Goal: Task Accomplishment & Management: Use online tool/utility

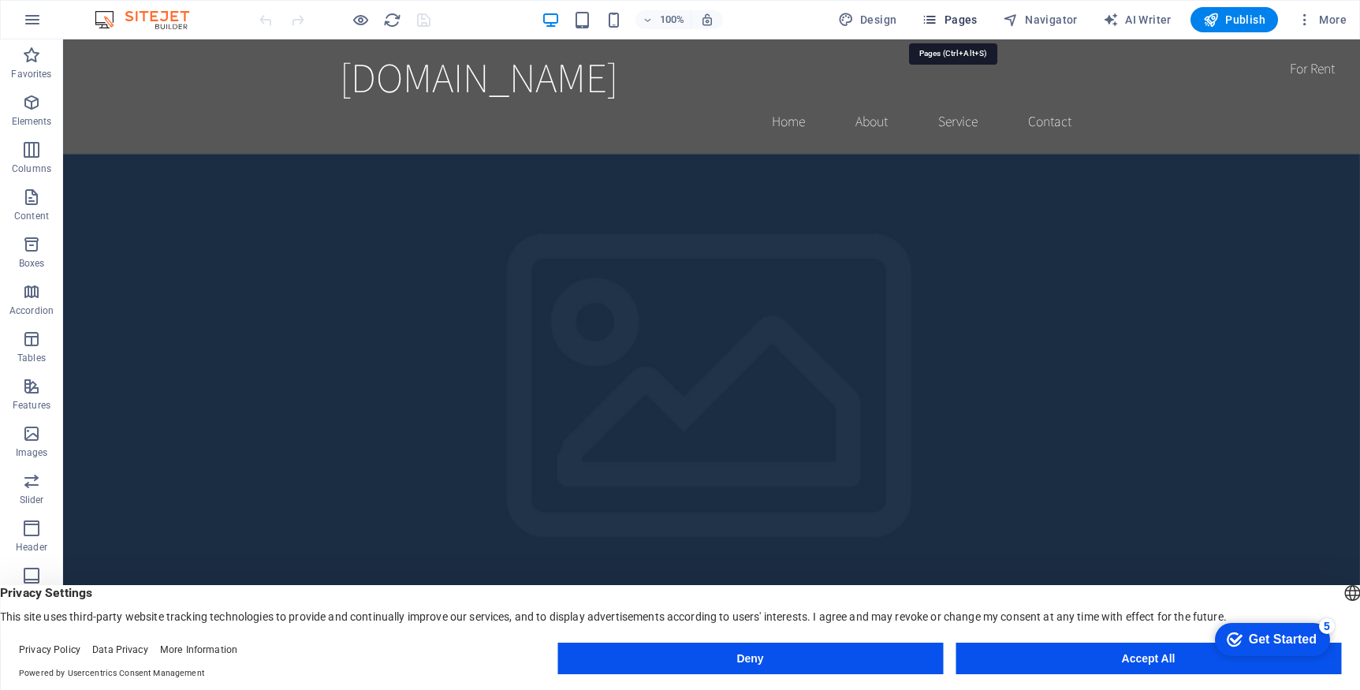
click at [0, 0] on span "Pages" at bounding box center [0, 0] width 0 height 0
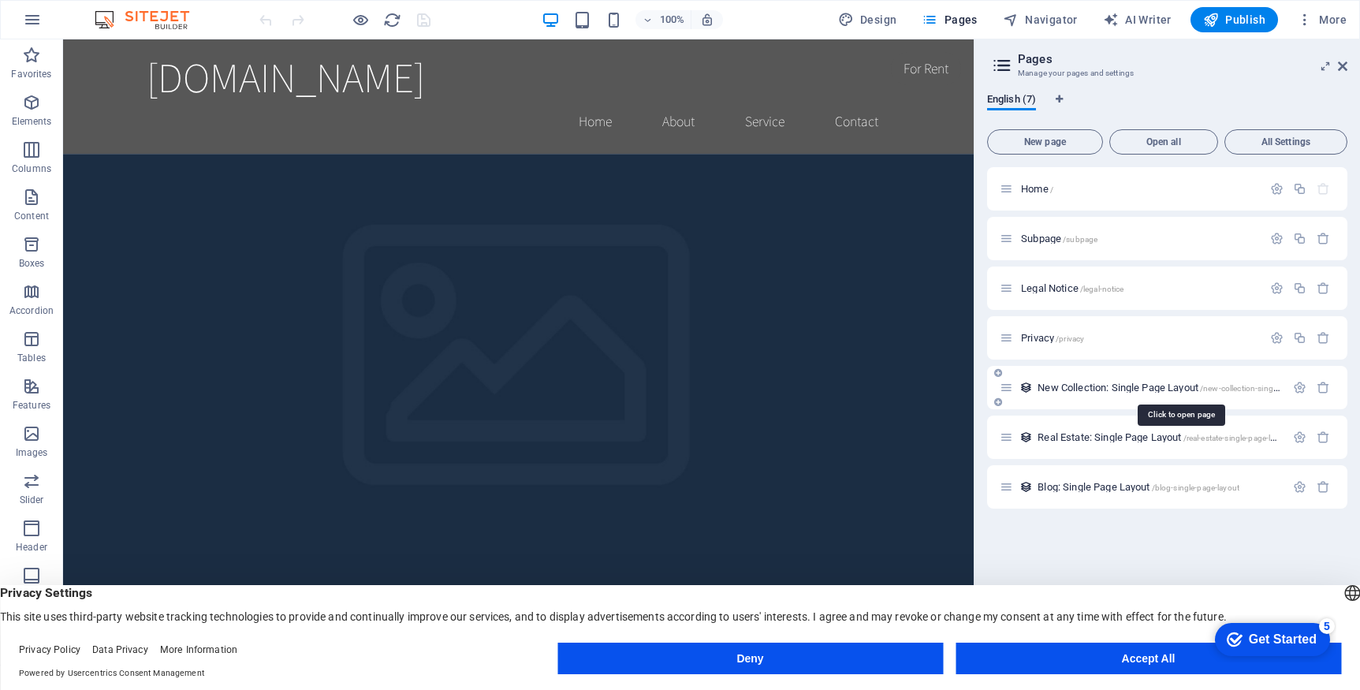
click at [1062, 387] on span "New Collection: Single Page Layout /new-collection-single-page-layout" at bounding box center [1180, 388] width 285 height 12
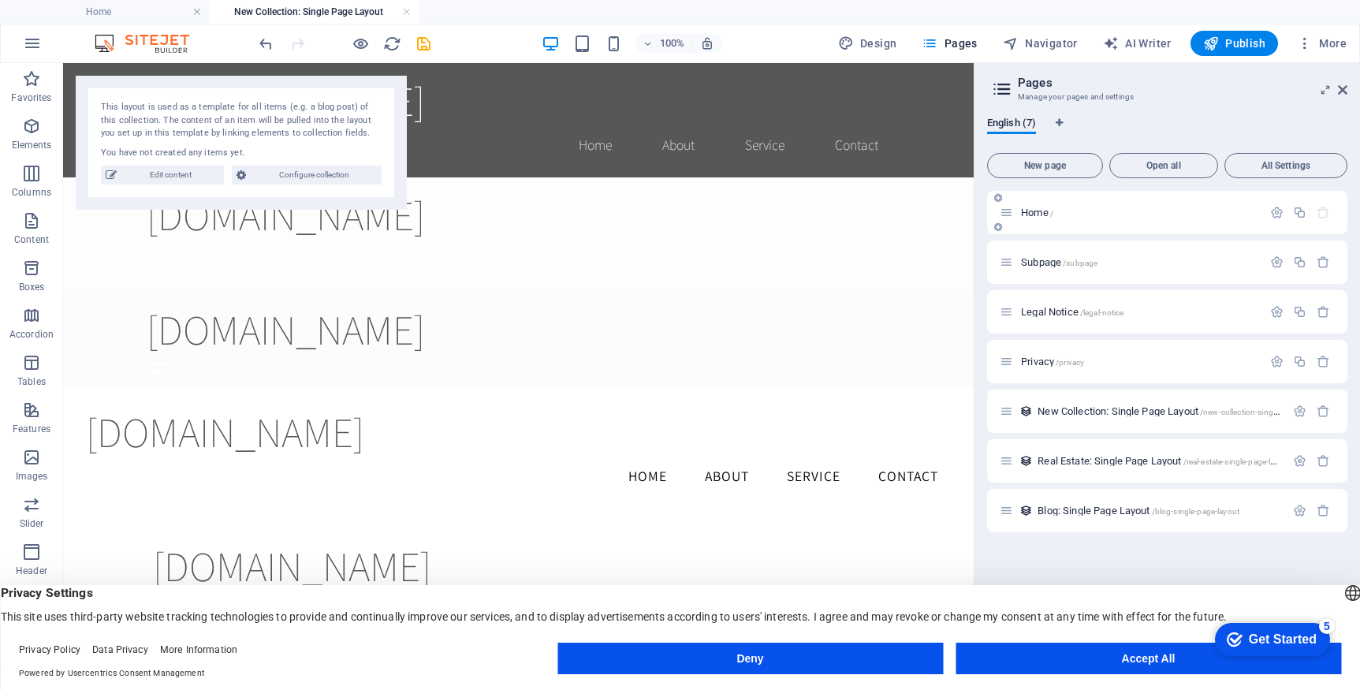
click at [0, 0] on div "Home /" at bounding box center [0, 0] width 0 height 0
click at [0, 0] on span "Home /" at bounding box center [0, 0] width 0 height 0
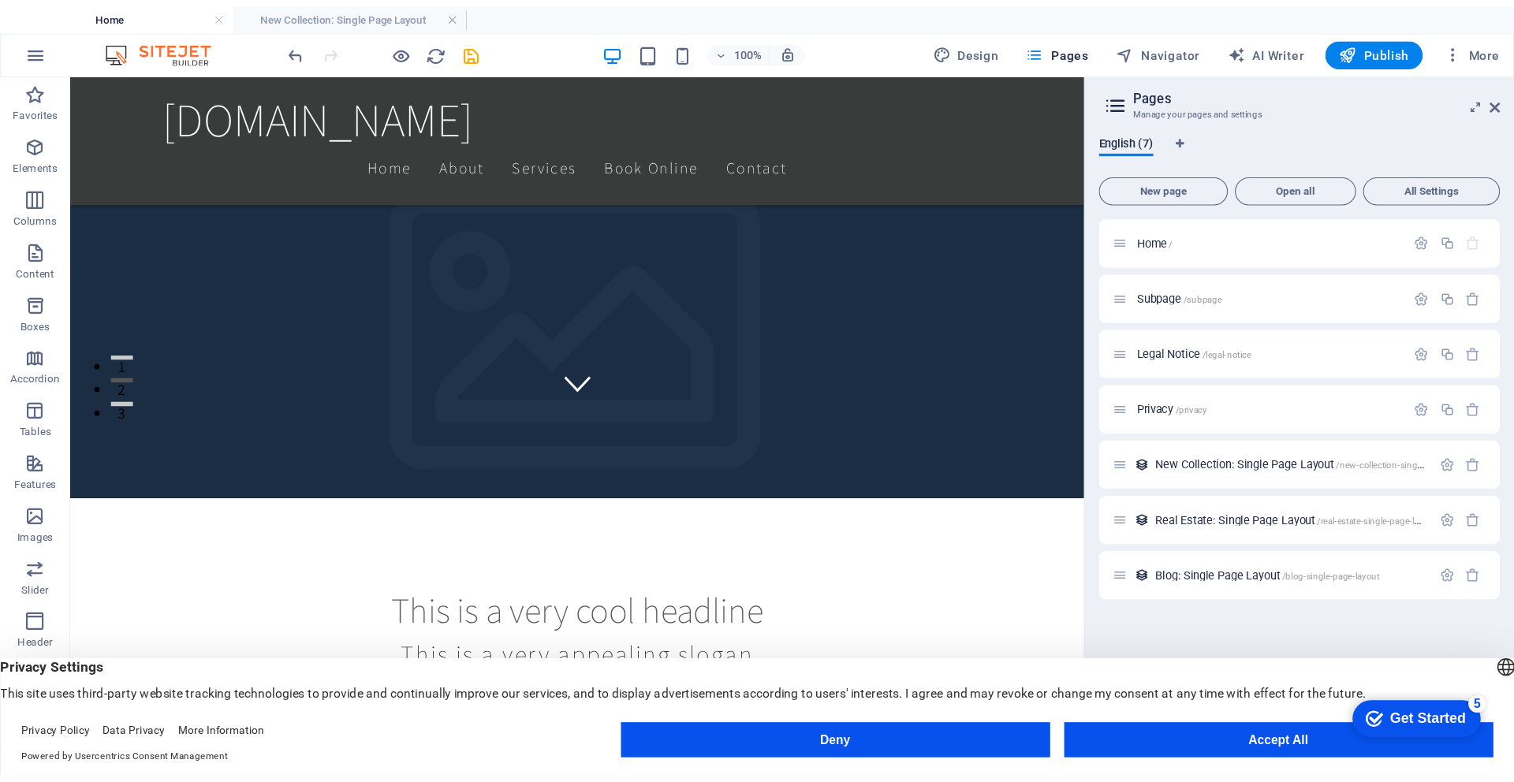
scroll to position [308, 0]
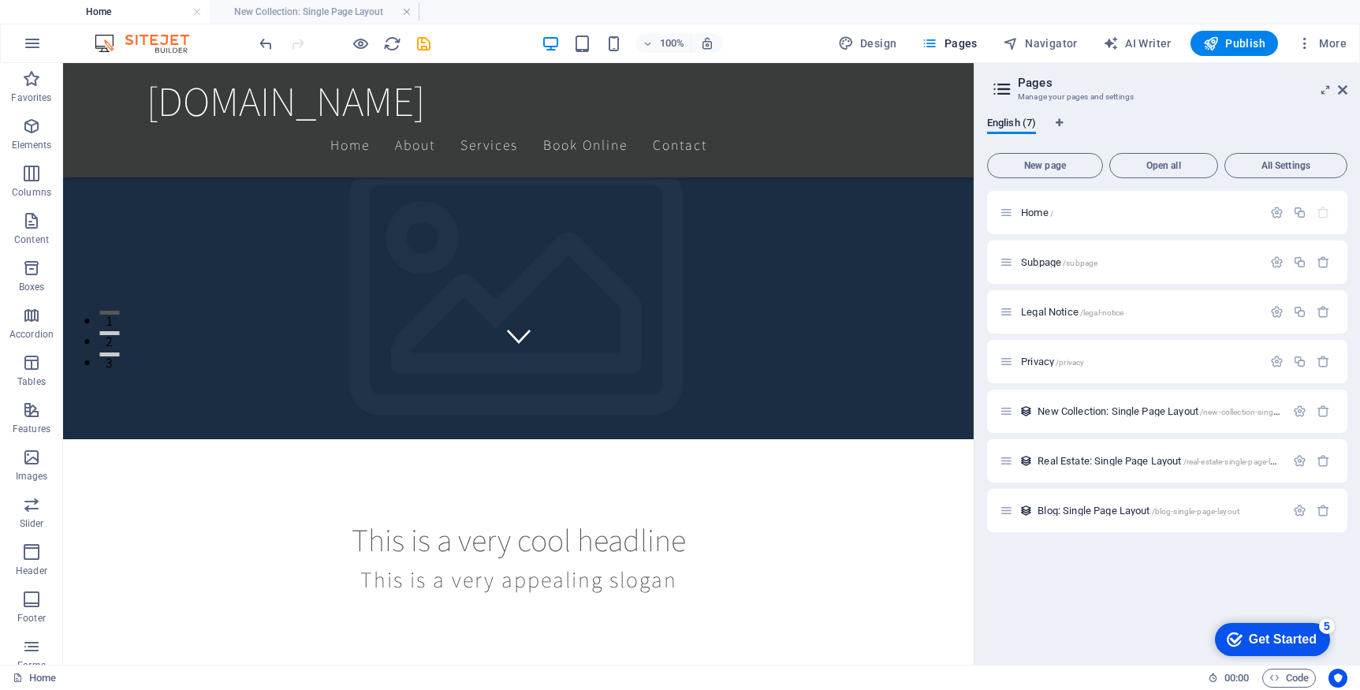
click at [1262, 639] on div "Get Started" at bounding box center [1283, 639] width 68 height 14
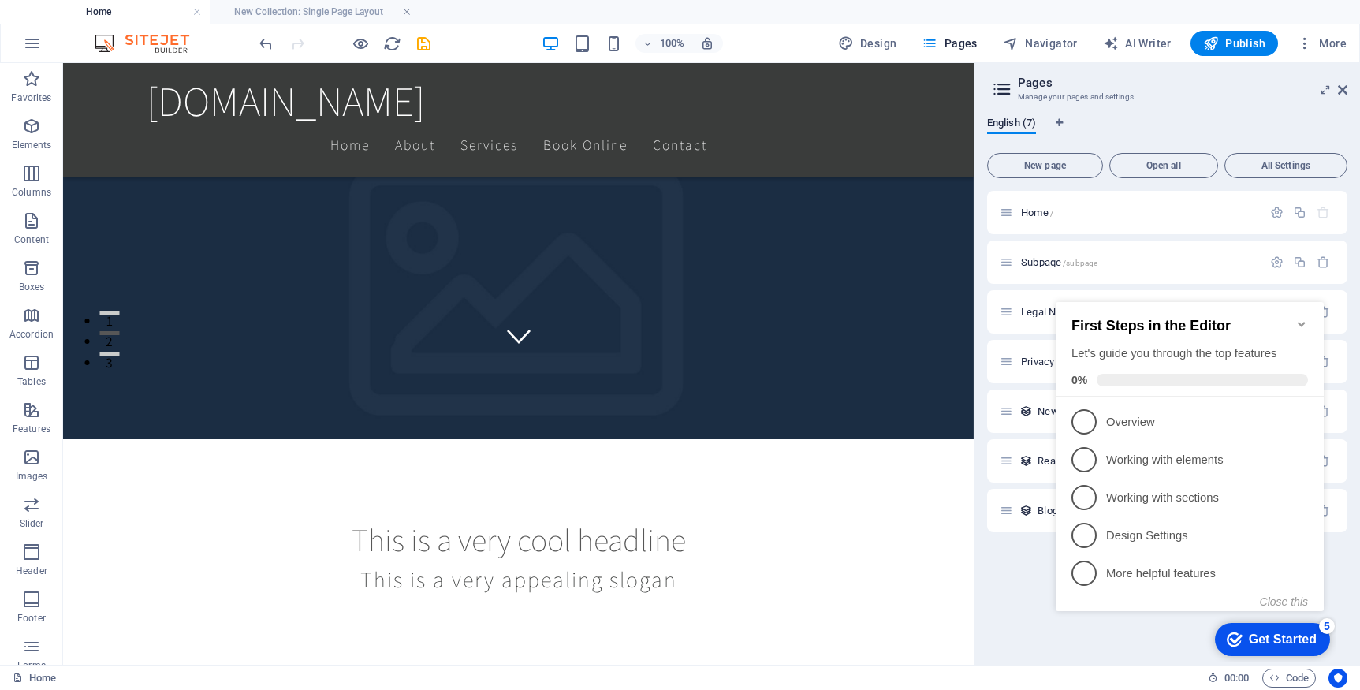
click at [1176, 643] on div "checkmark Get Started 5 First Steps in the Editor Let's guide you through the t…" at bounding box center [1192, 470] width 287 height 383
click at [1159, 639] on div "checkmark Get Started 5 First Steps in the Editor Let's guide you through the t…" at bounding box center [1192, 470] width 287 height 383
click at [1302, 322] on icon "Minimize checklist" at bounding box center [1301, 324] width 7 height 5
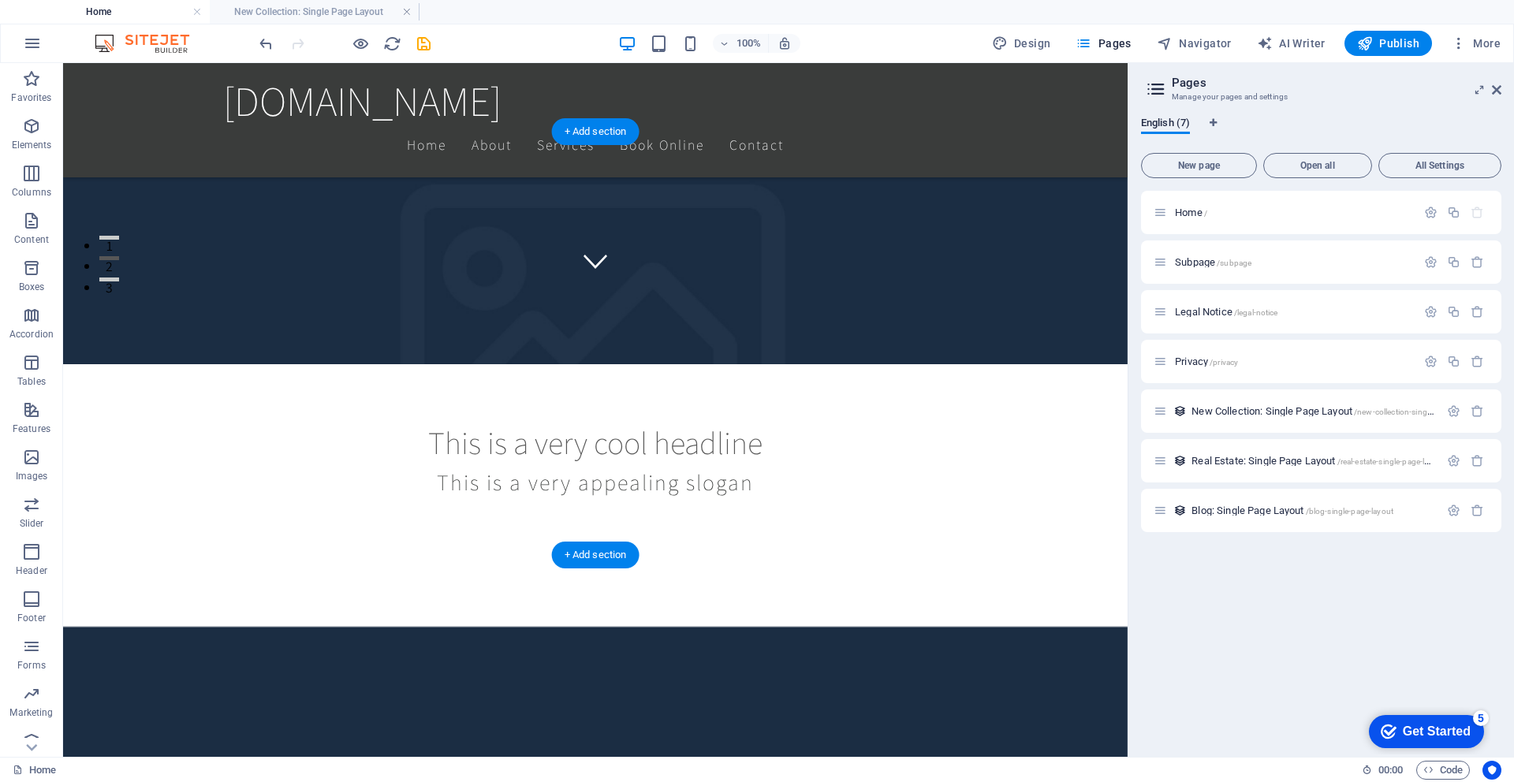
scroll to position [159, 0]
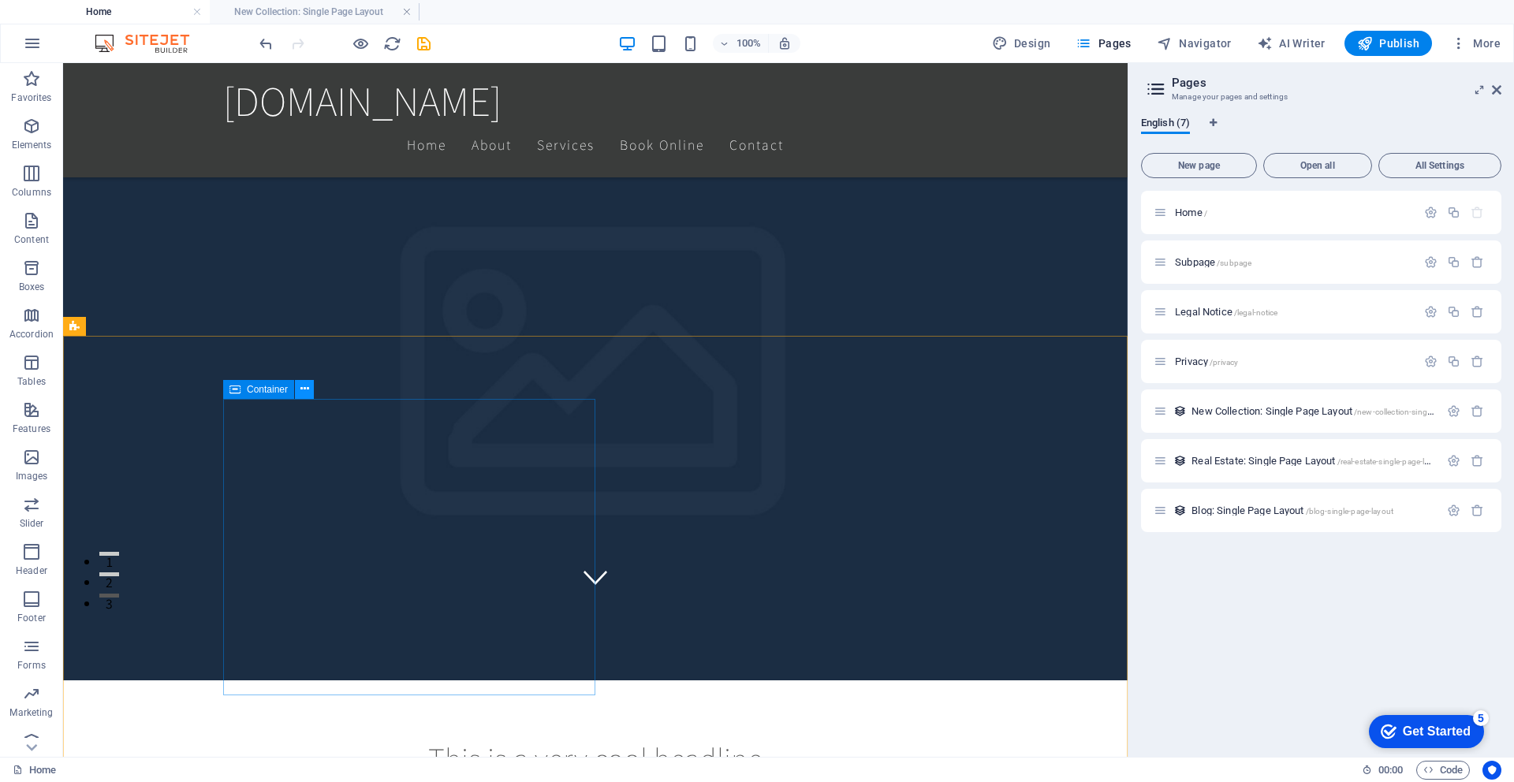
click at [308, 393] on icon at bounding box center [304, 389] width 9 height 17
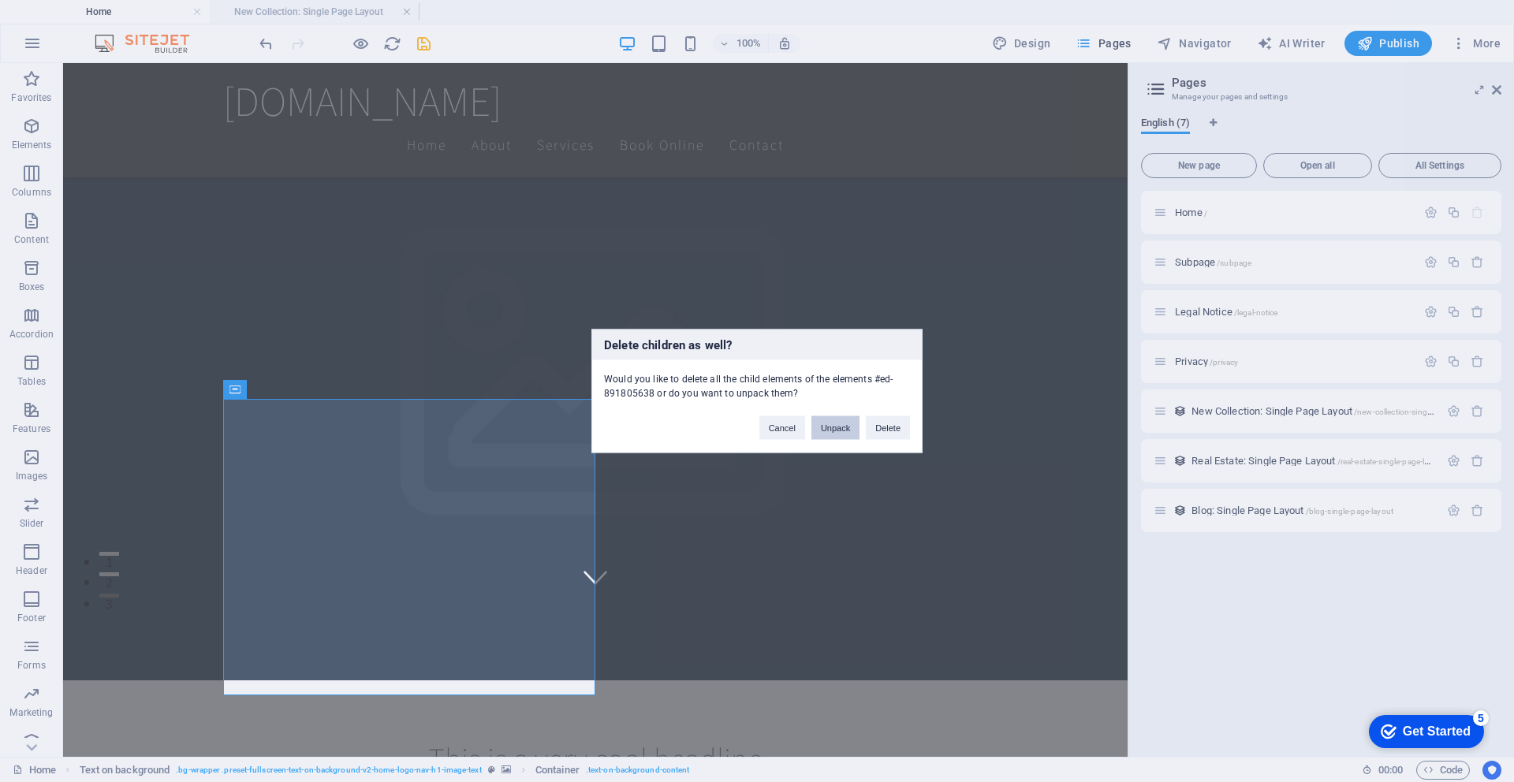
click at [834, 434] on button "Unpack" at bounding box center [835, 428] width 48 height 24
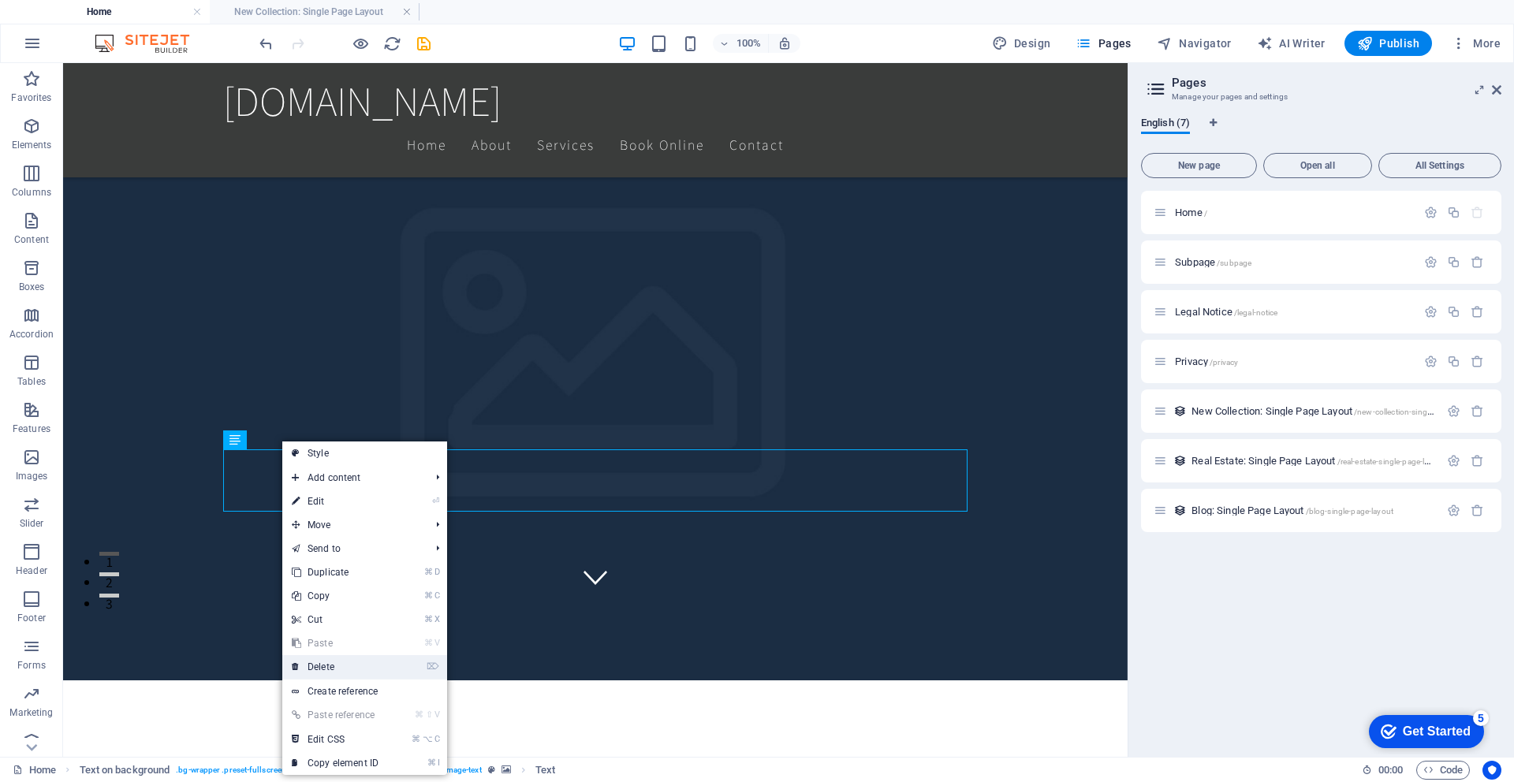
click at [334, 670] on link "⌦ Delete" at bounding box center [335, 667] width 106 height 24
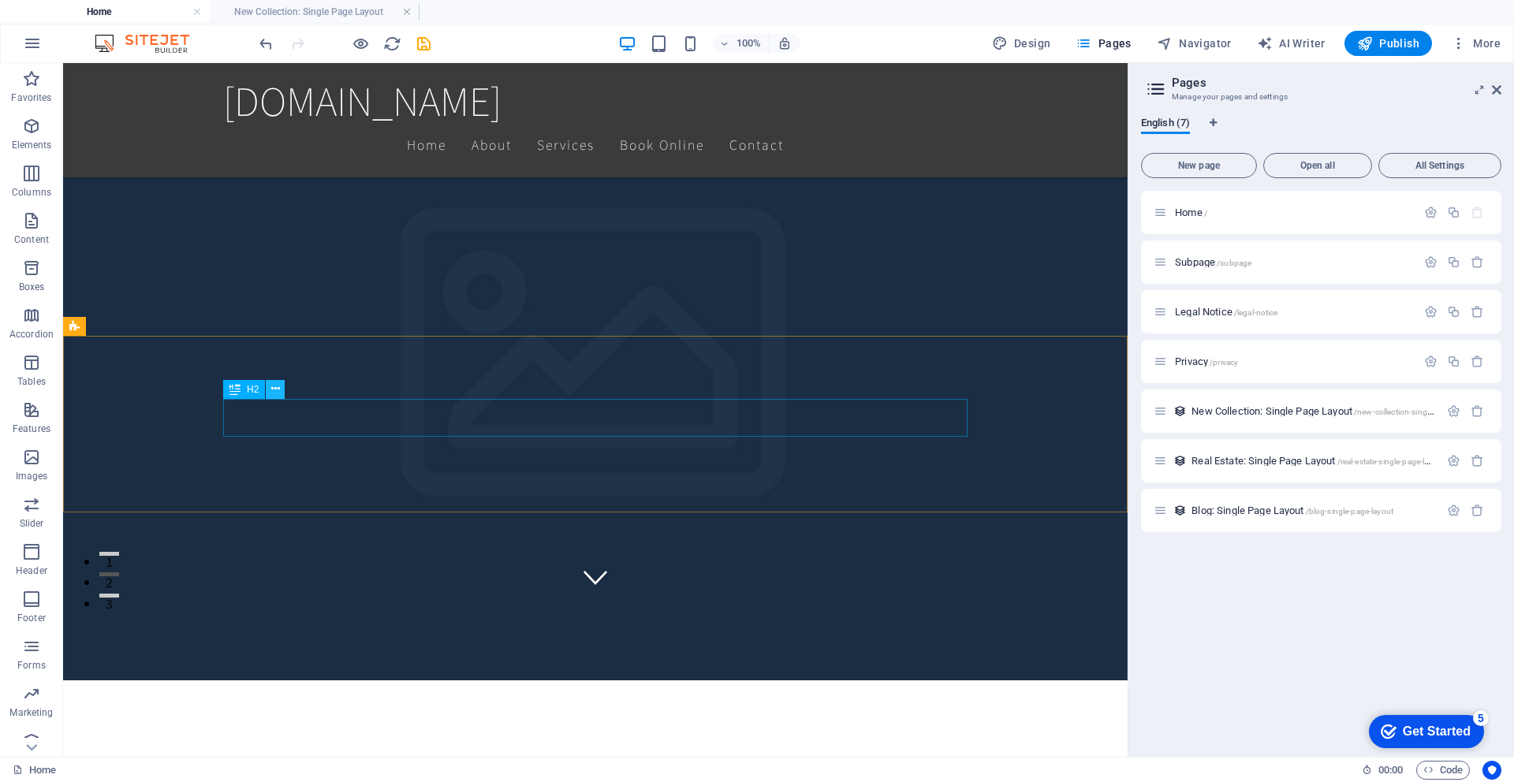
click at [0, 0] on icon at bounding box center [0, 0] width 0 height 0
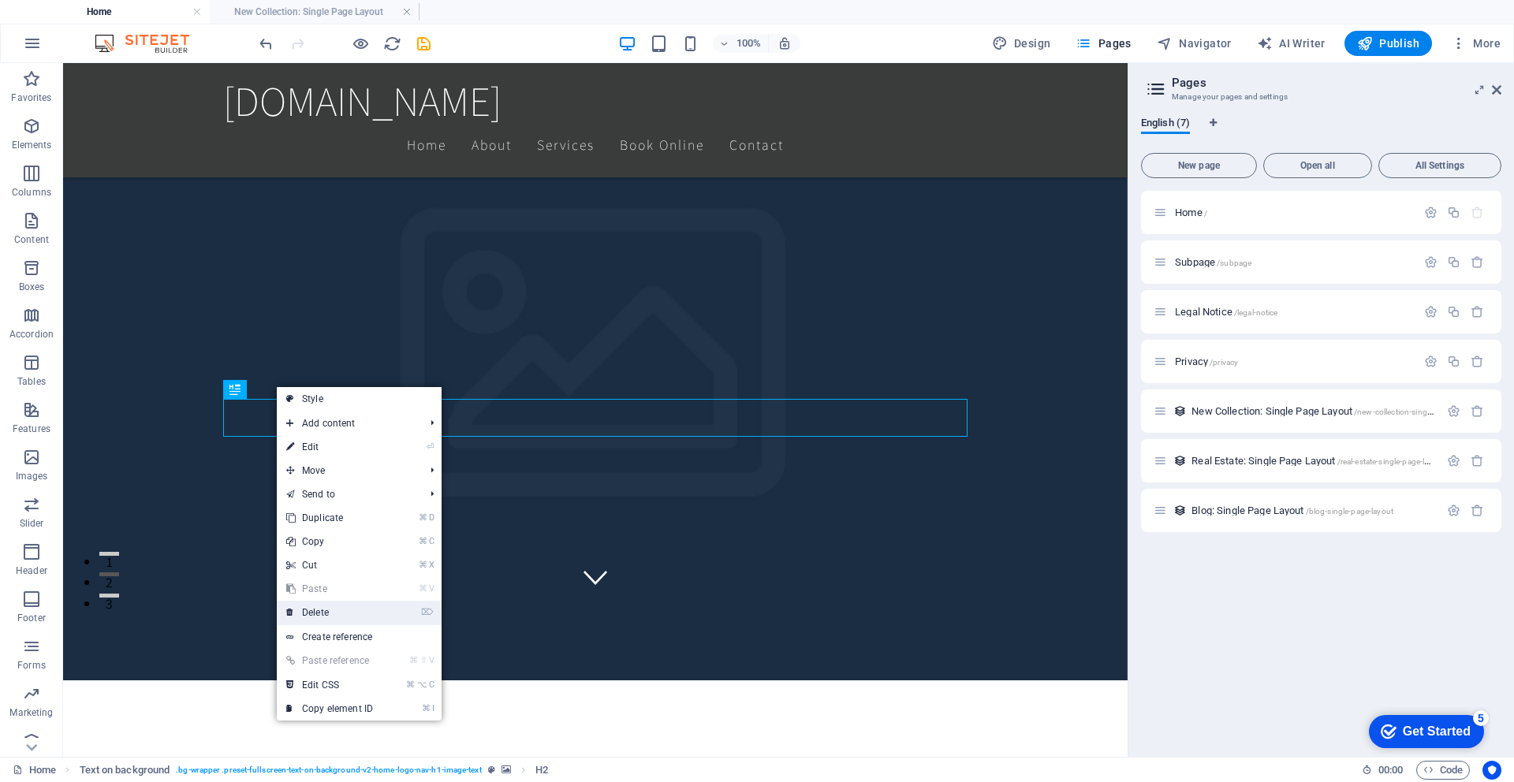
drag, startPoint x: 329, startPoint y: 610, endPoint x: 263, endPoint y: 561, distance: 81.7
click at [329, 610] on link "⌦ Delete" at bounding box center [330, 613] width 106 height 24
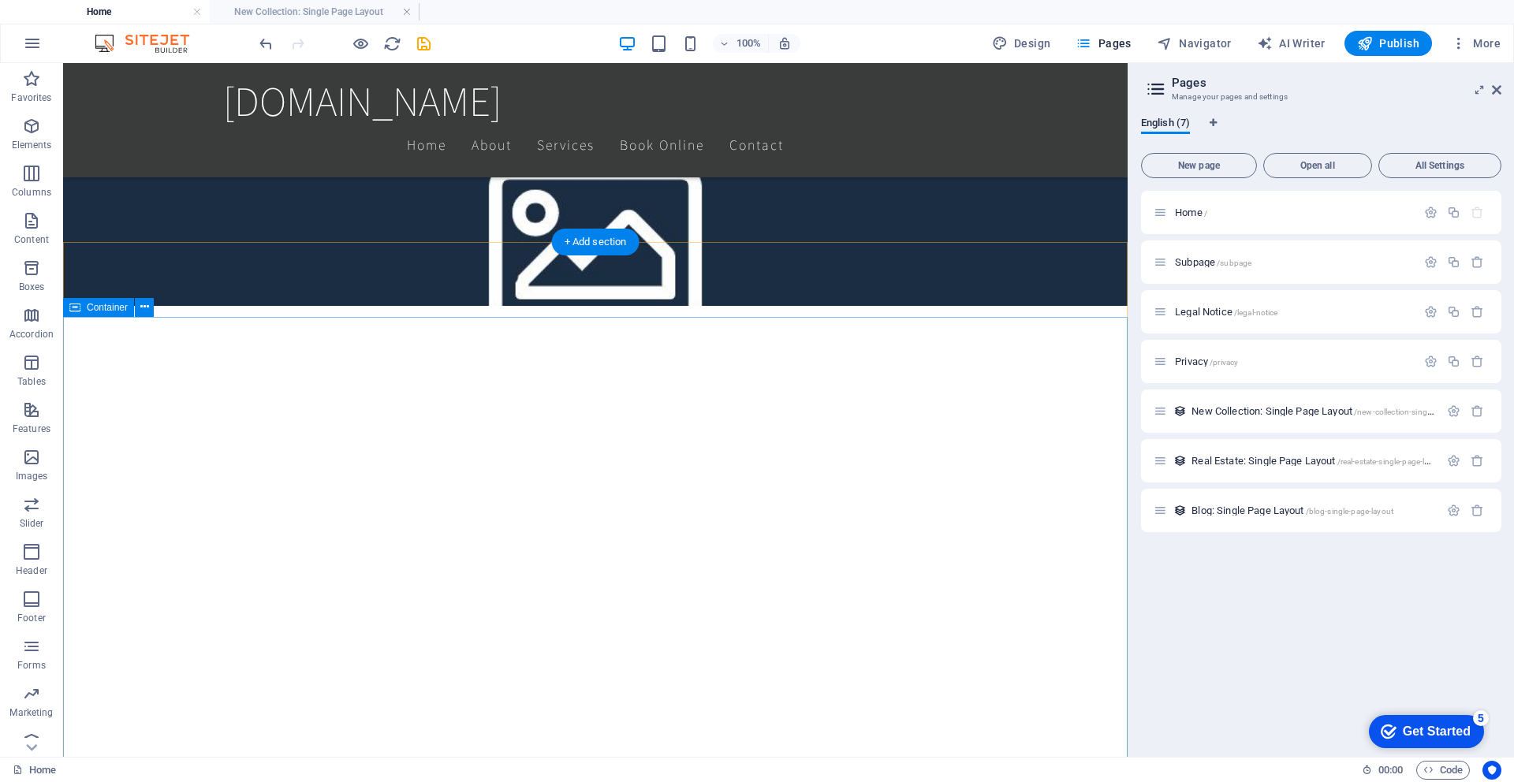
scroll to position [0, 0]
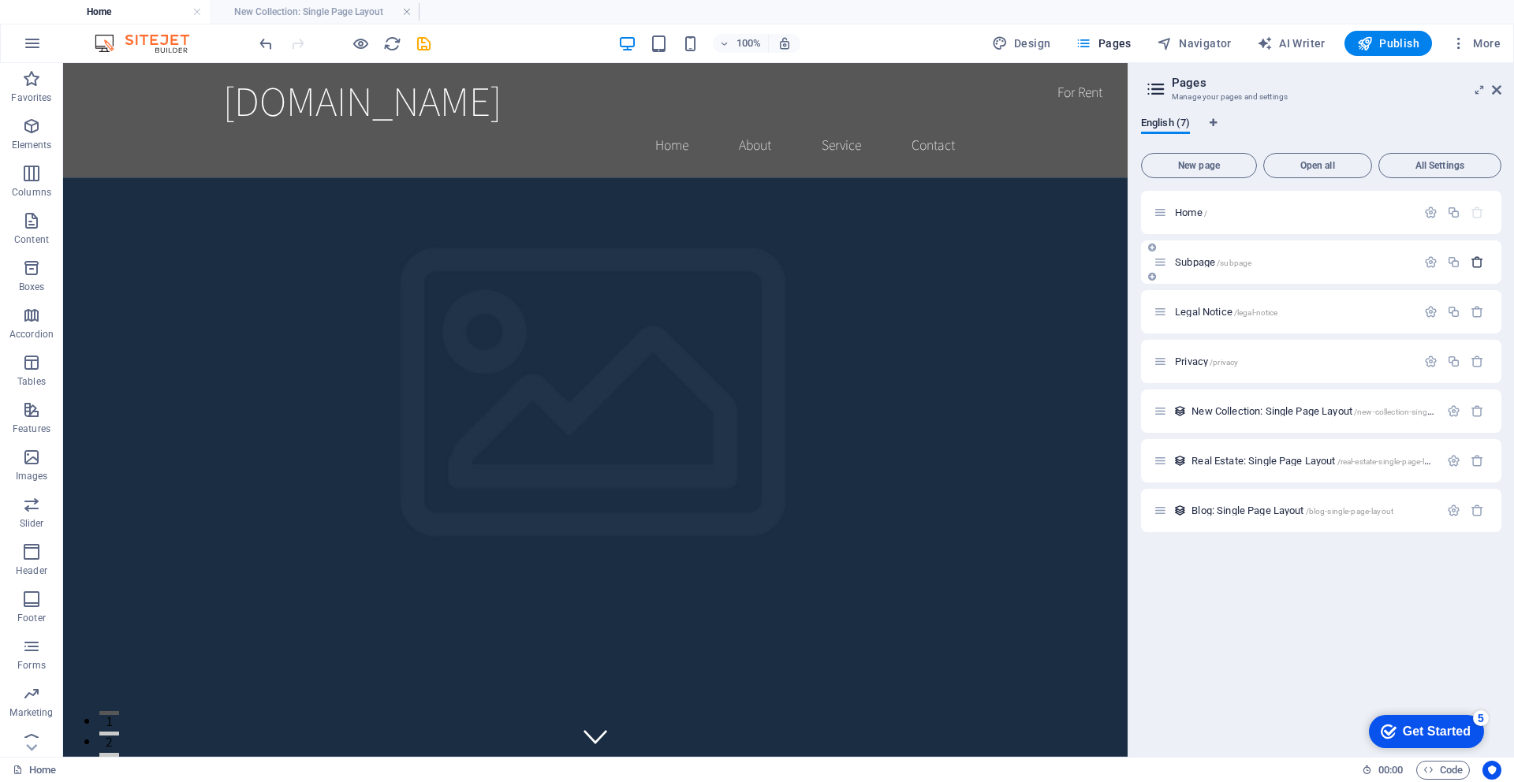
click at [1359, 261] on icon "button" at bounding box center [1477, 261] width 13 height 13
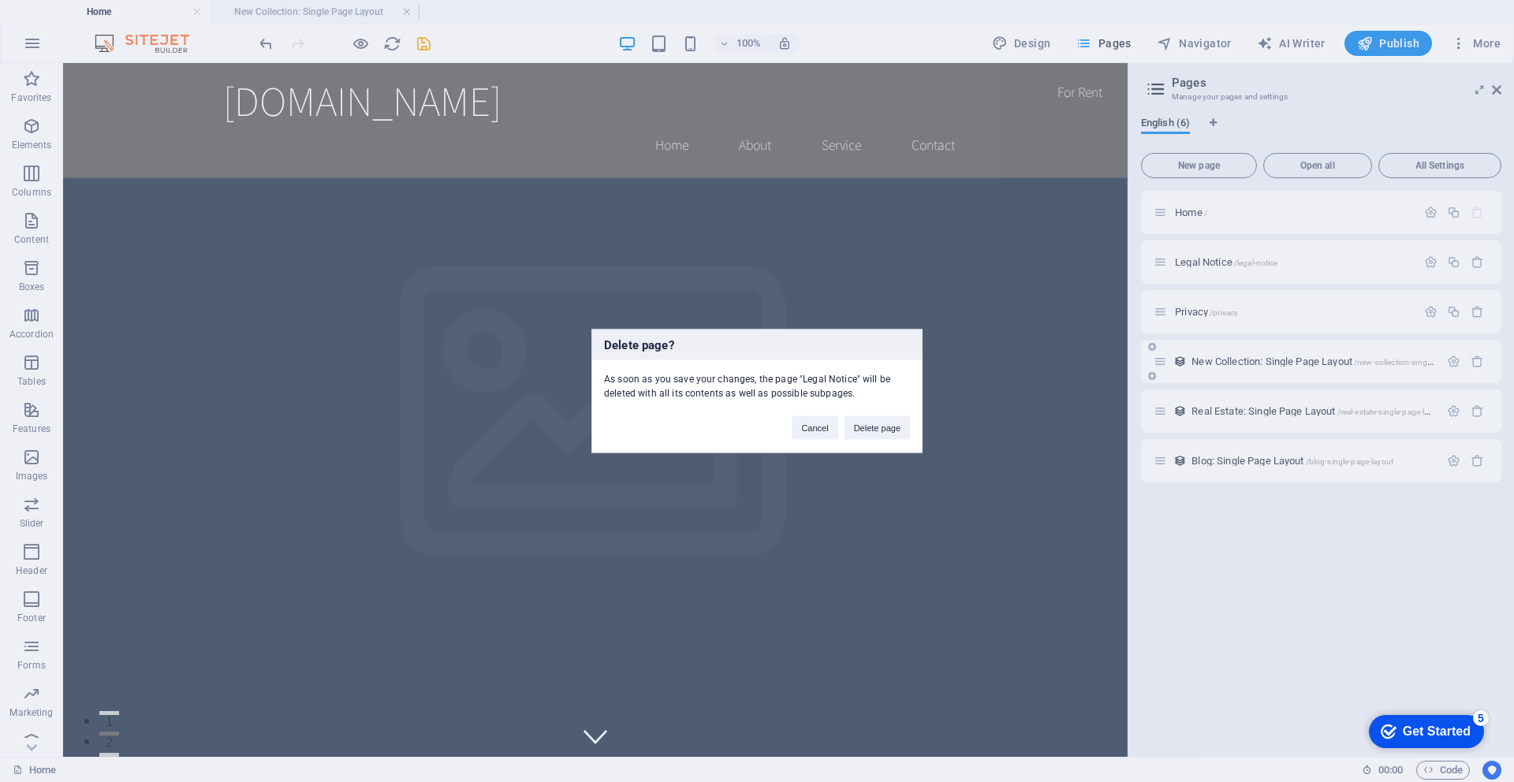
drag, startPoint x: 885, startPoint y: 431, endPoint x: 1437, endPoint y: 311, distance: 564.6
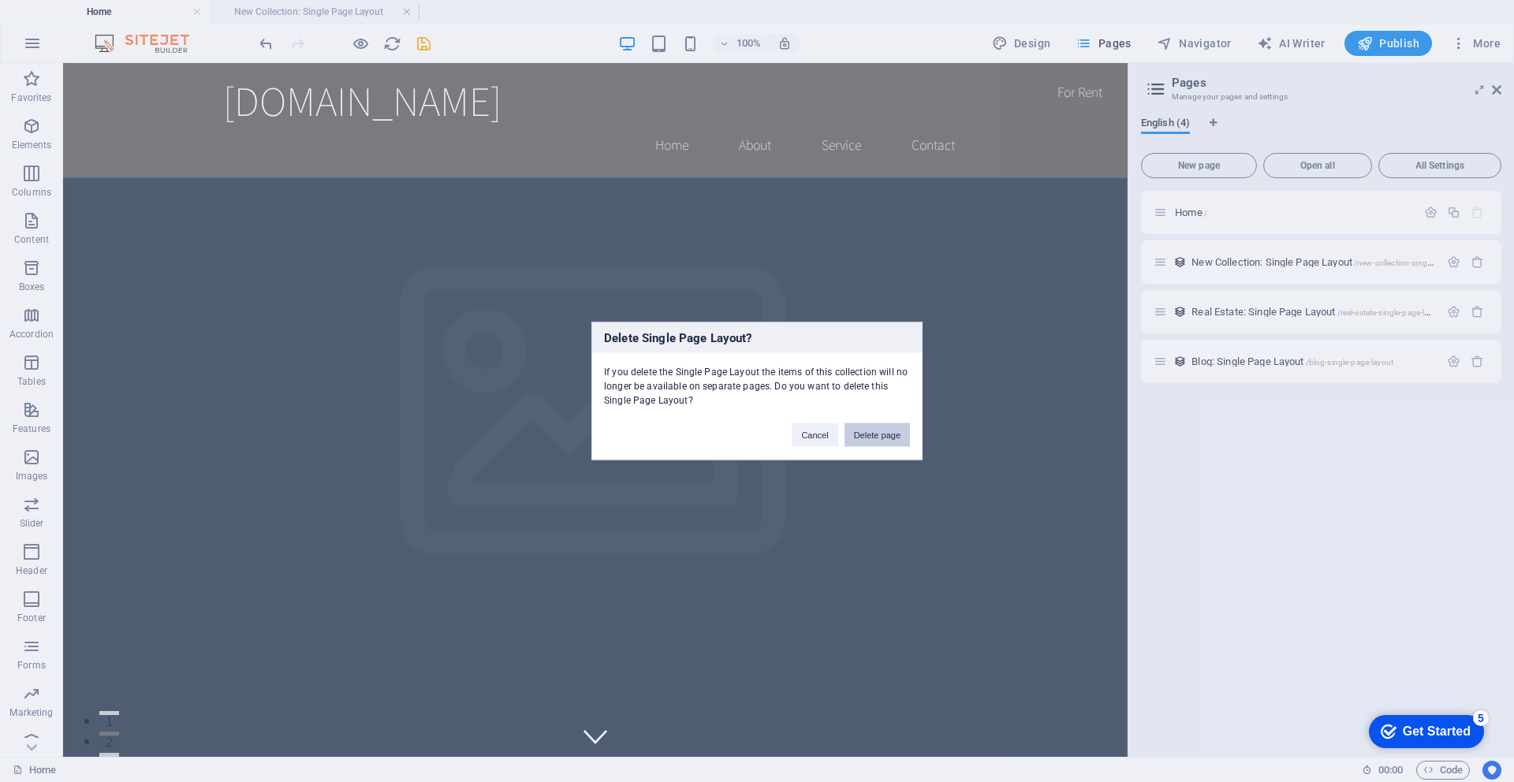
click at [0, 0] on button "Delete page" at bounding box center [0, 0] width 0 height 0
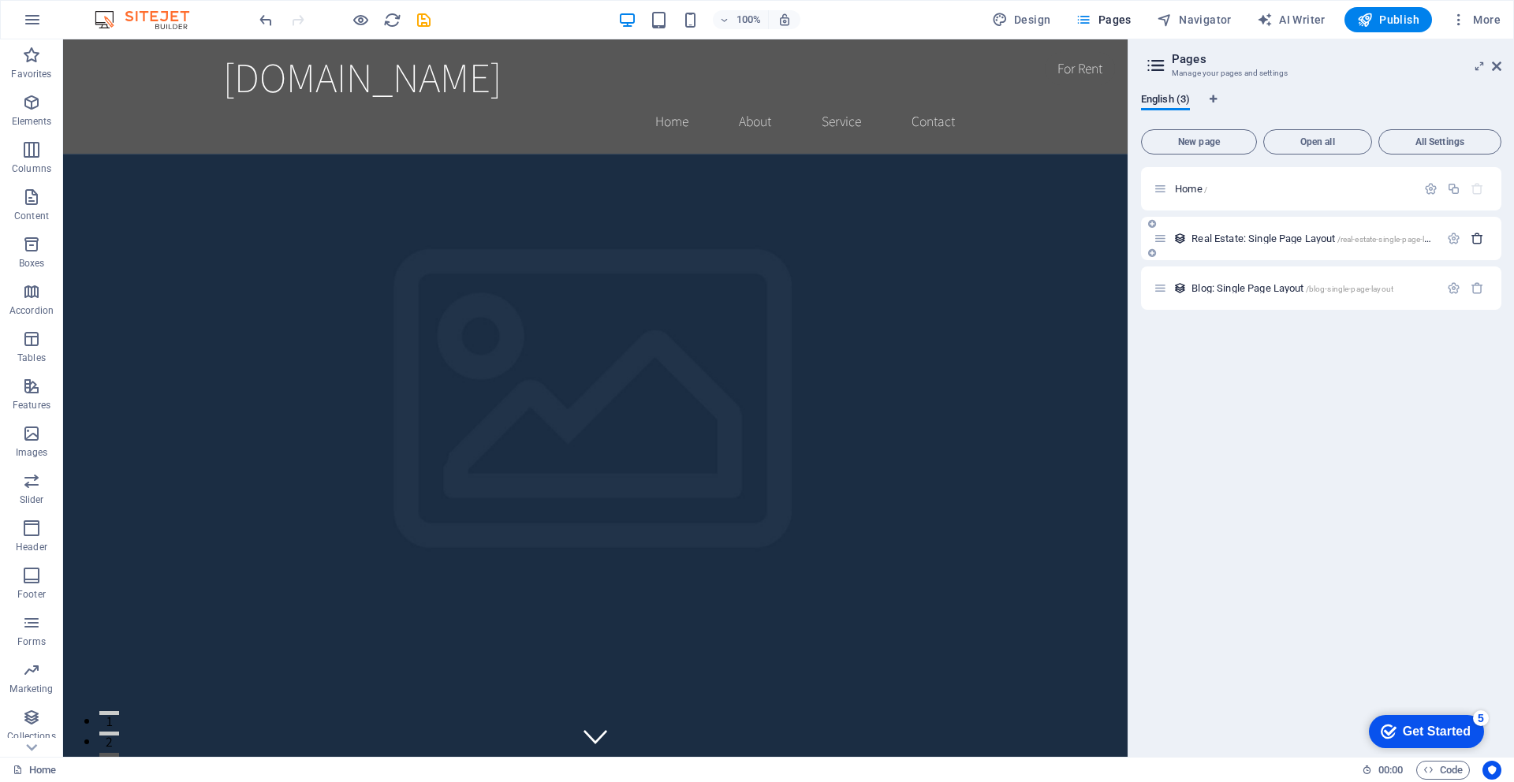
click at [1359, 239] on icon "button" at bounding box center [1477, 238] width 13 height 13
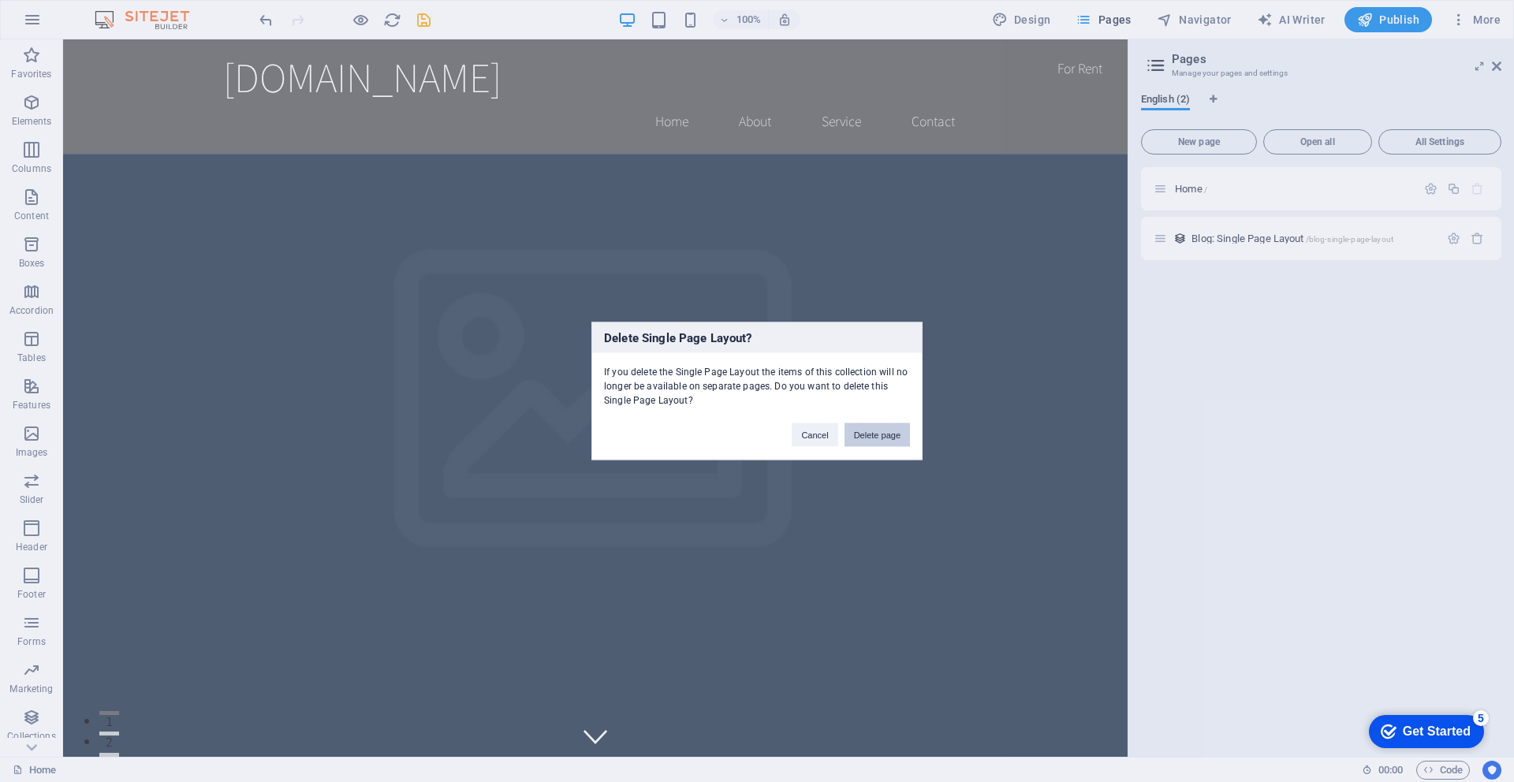
click at [0, 0] on button "Delete page" at bounding box center [0, 0] width 0 height 0
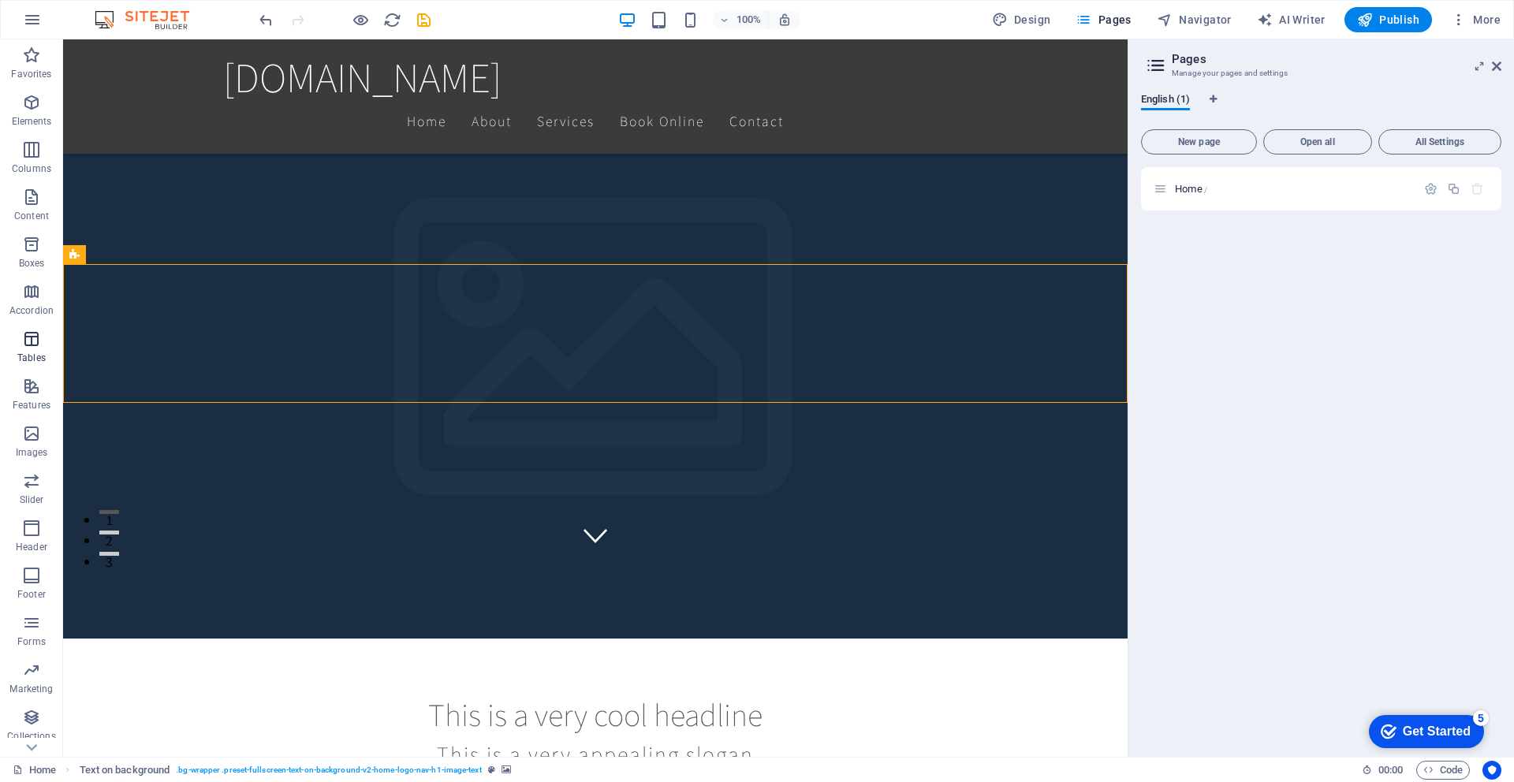
scroll to position [207, 0]
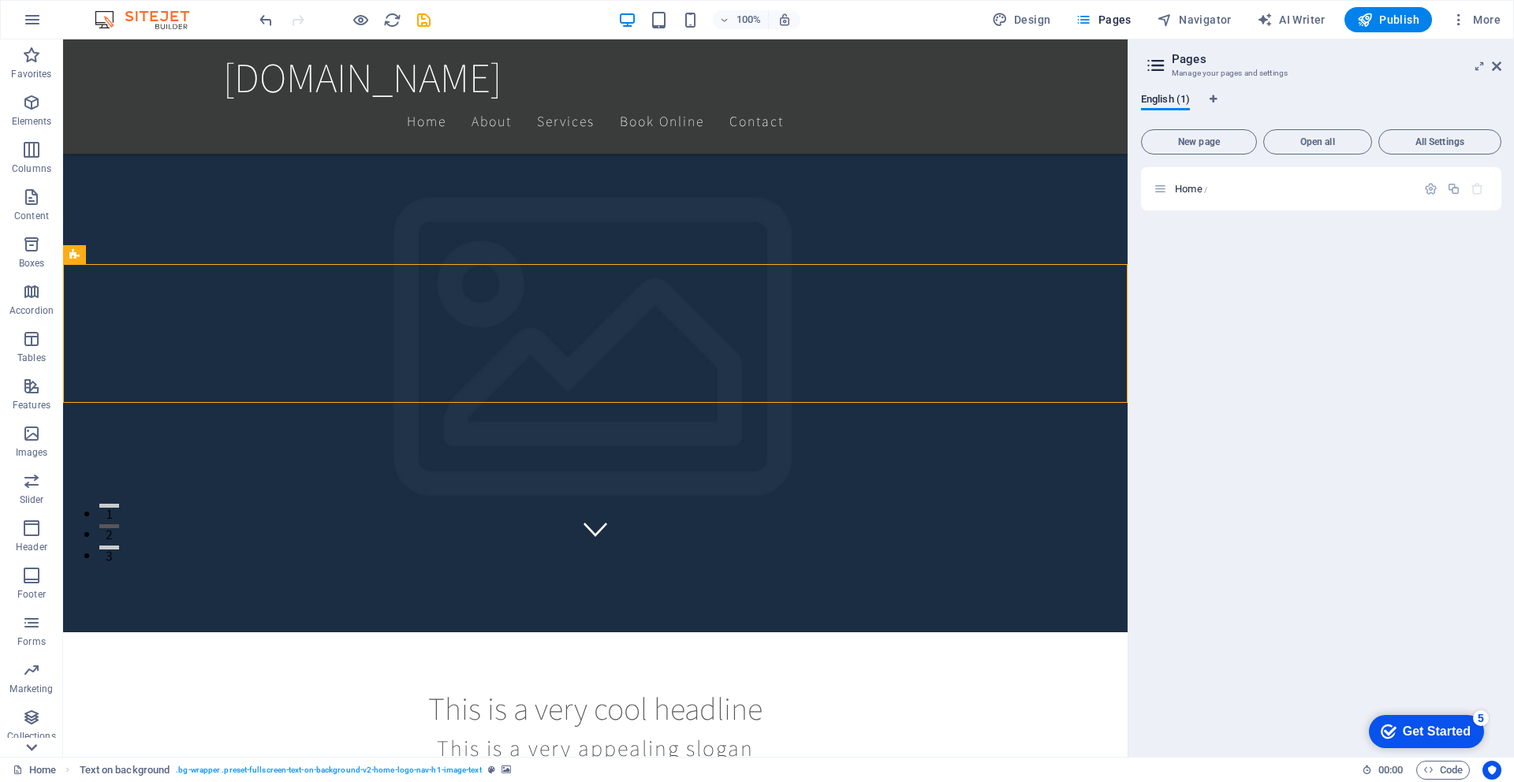
click at [35, 689] on icon at bounding box center [32, 747] width 22 height 22
click at [32, 689] on icon at bounding box center [31, 747] width 11 height 7
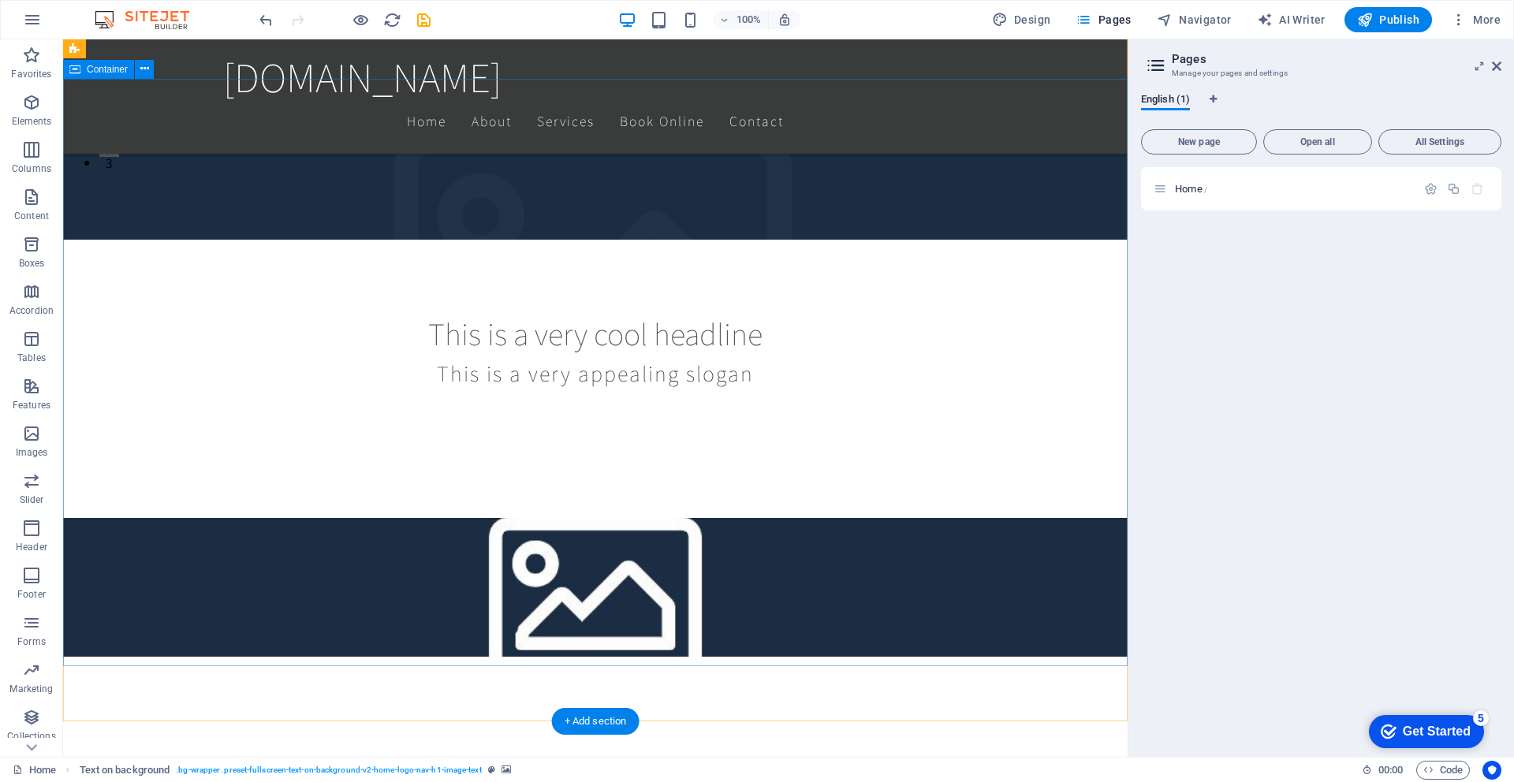
scroll to position [606, 0]
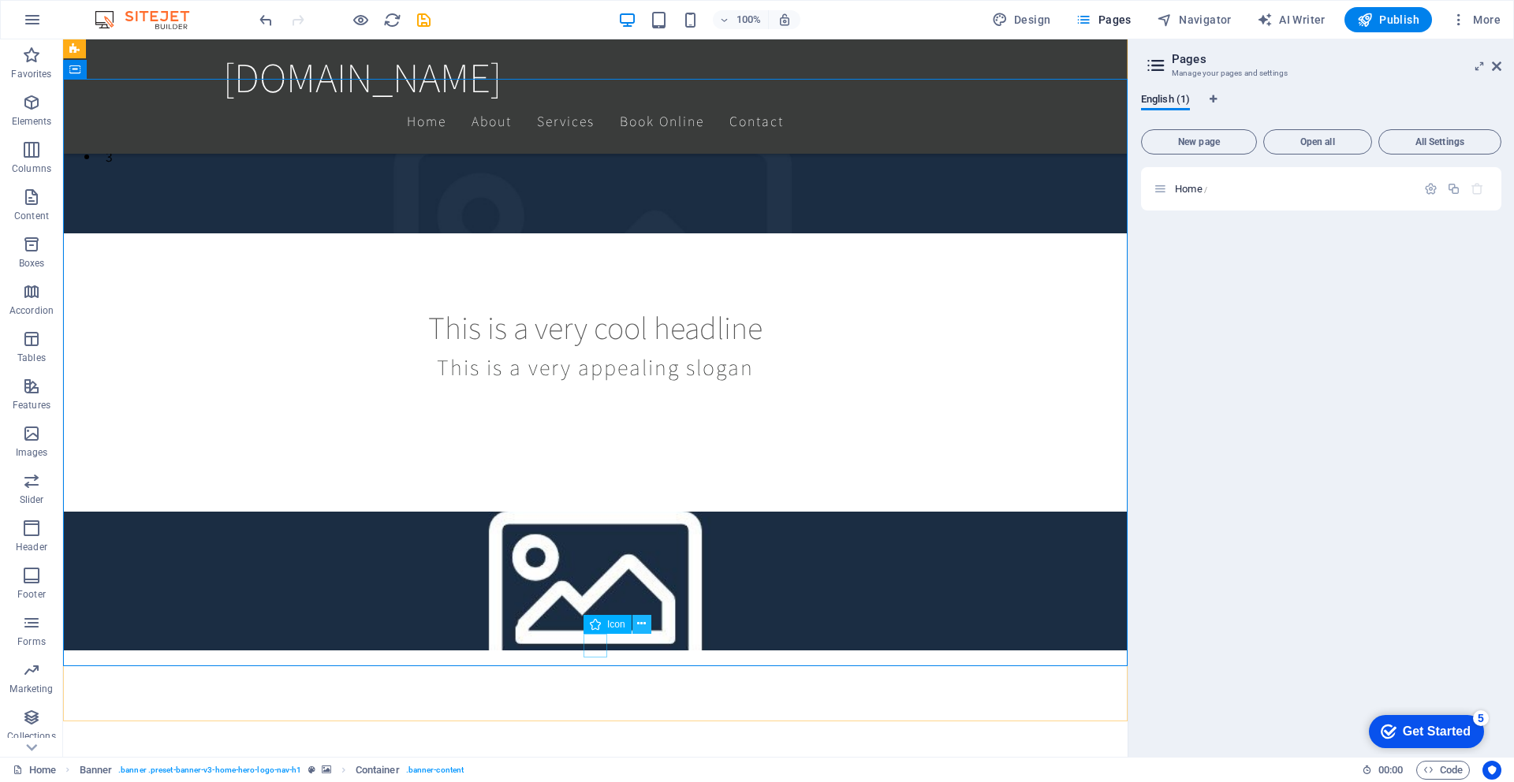
click at [643, 627] on icon at bounding box center [641, 624] width 9 height 17
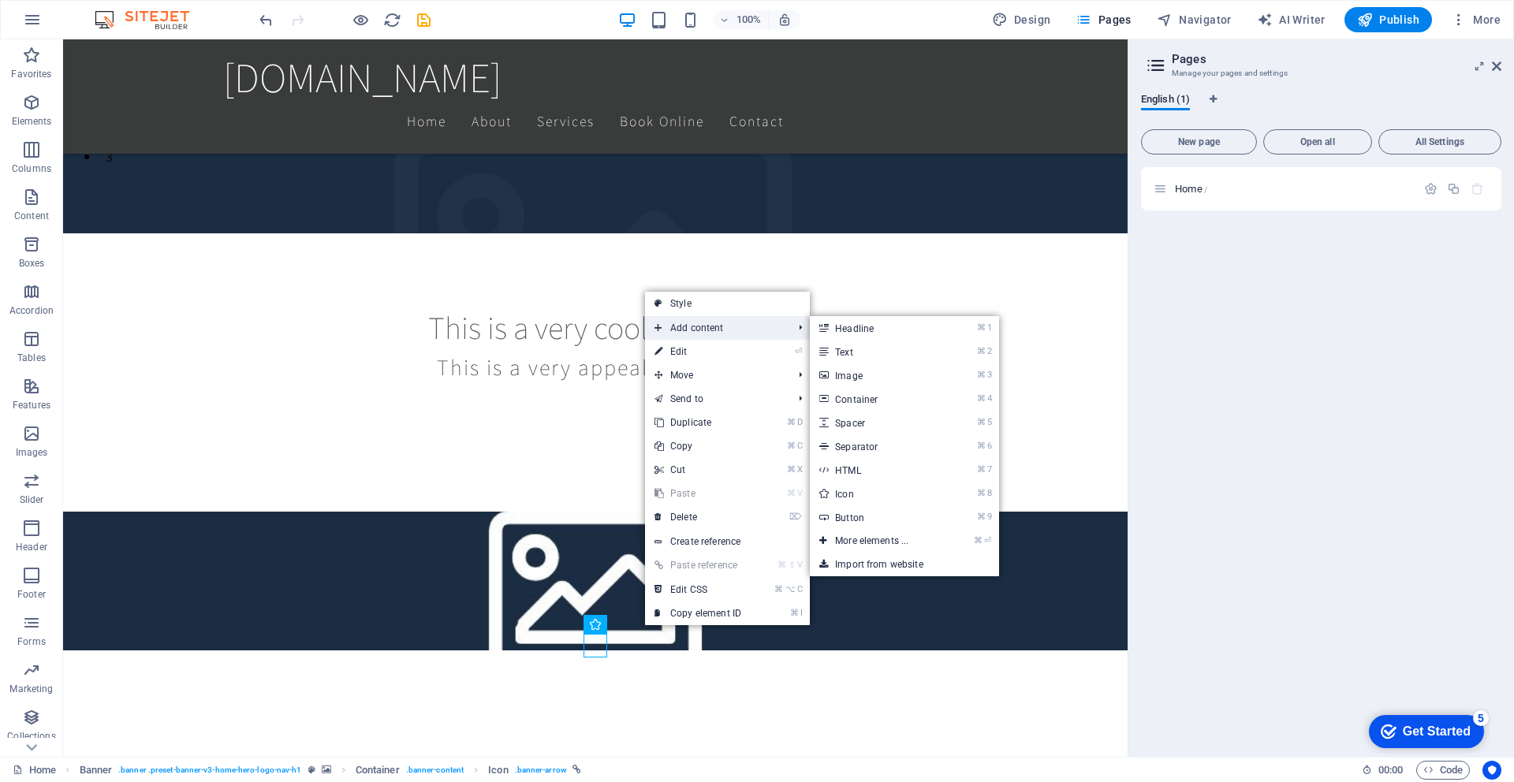
click at [878, 380] on link "⌘ 3 Image" at bounding box center [875, 375] width 130 height 24
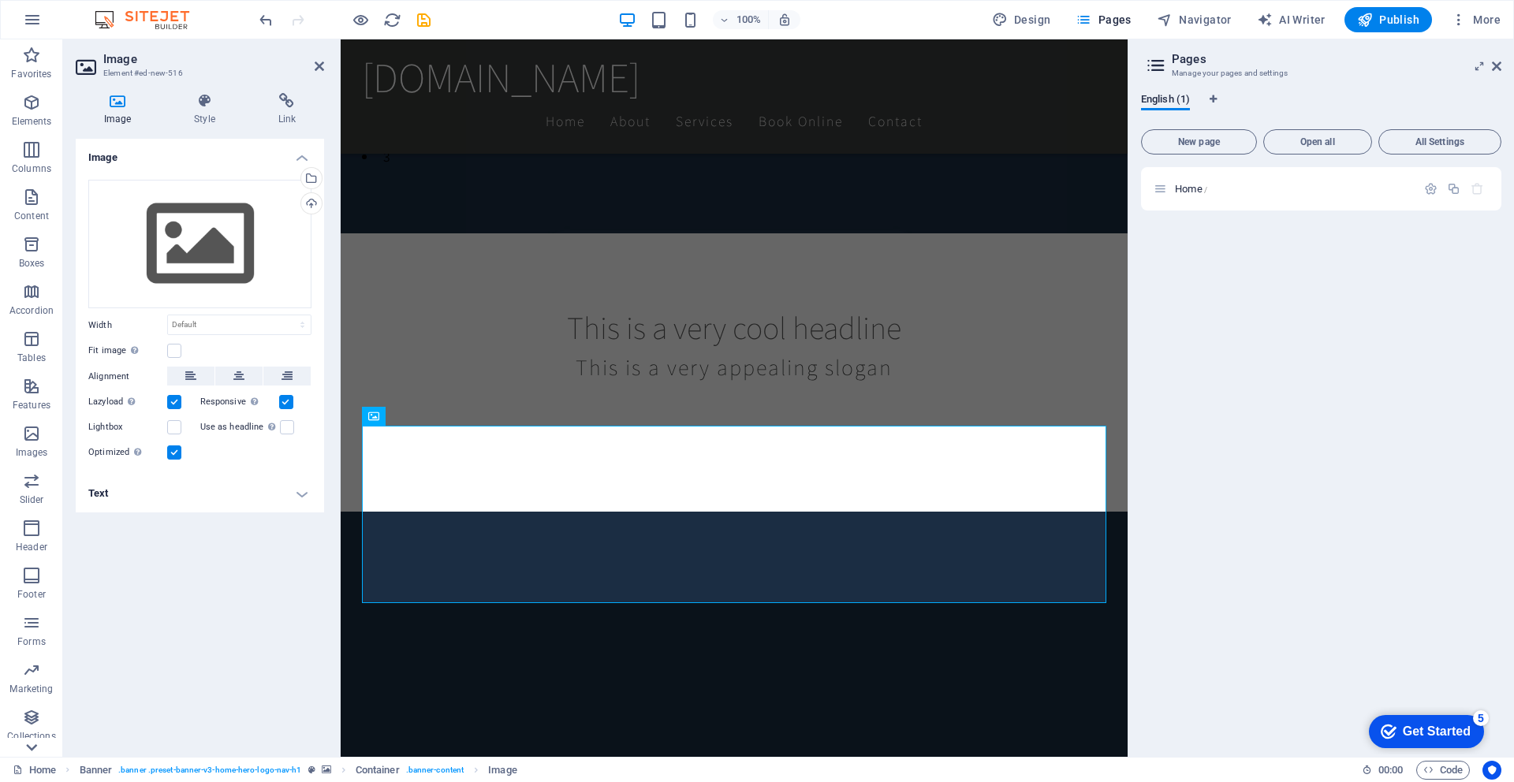
click at [30, 689] on icon at bounding box center [32, 747] width 22 height 22
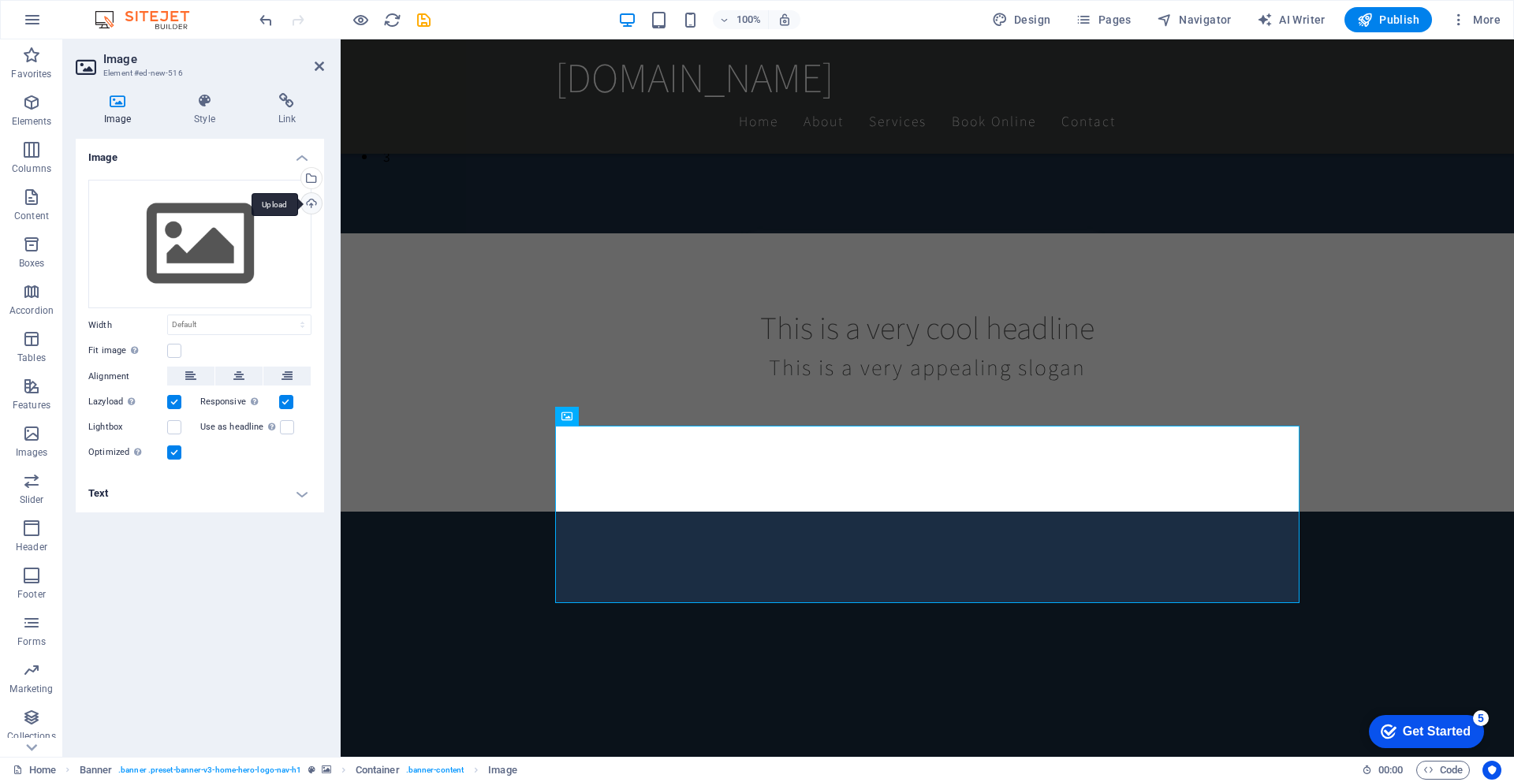
click at [305, 203] on div "Upload" at bounding box center [310, 205] width 24 height 24
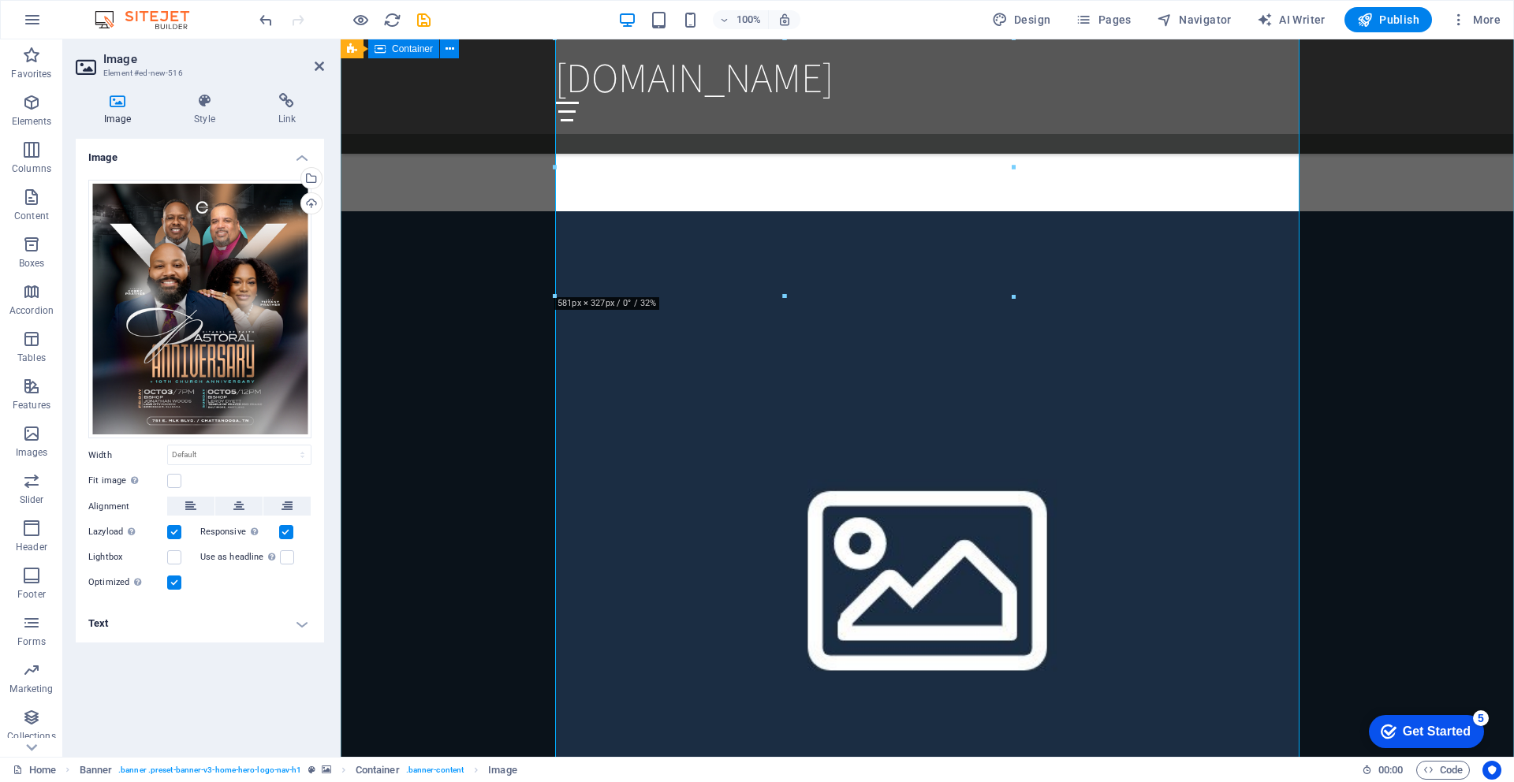
scroll to position [913, 0]
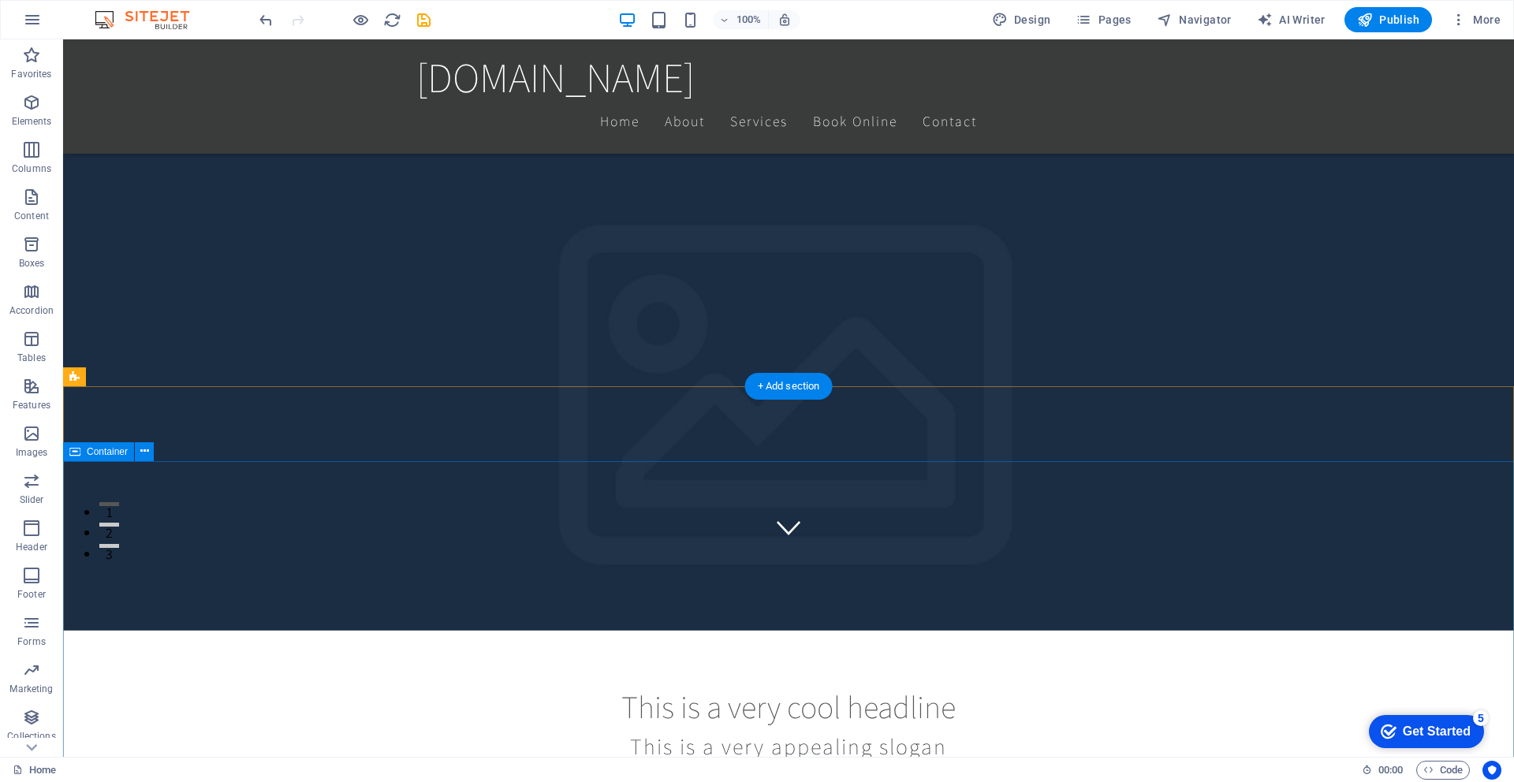
scroll to position [202, 0]
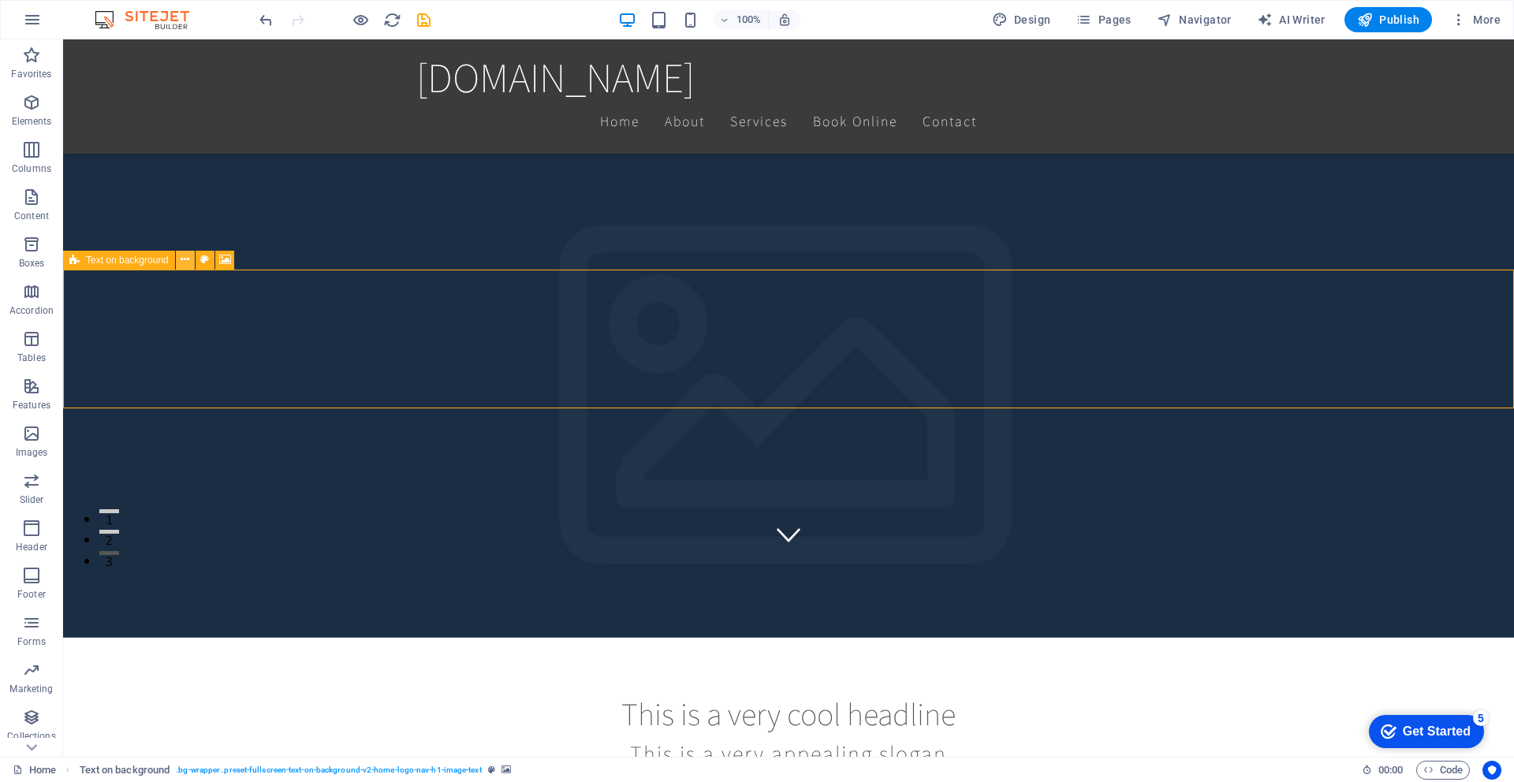
click at [0, 0] on icon at bounding box center [0, 0] width 0 height 0
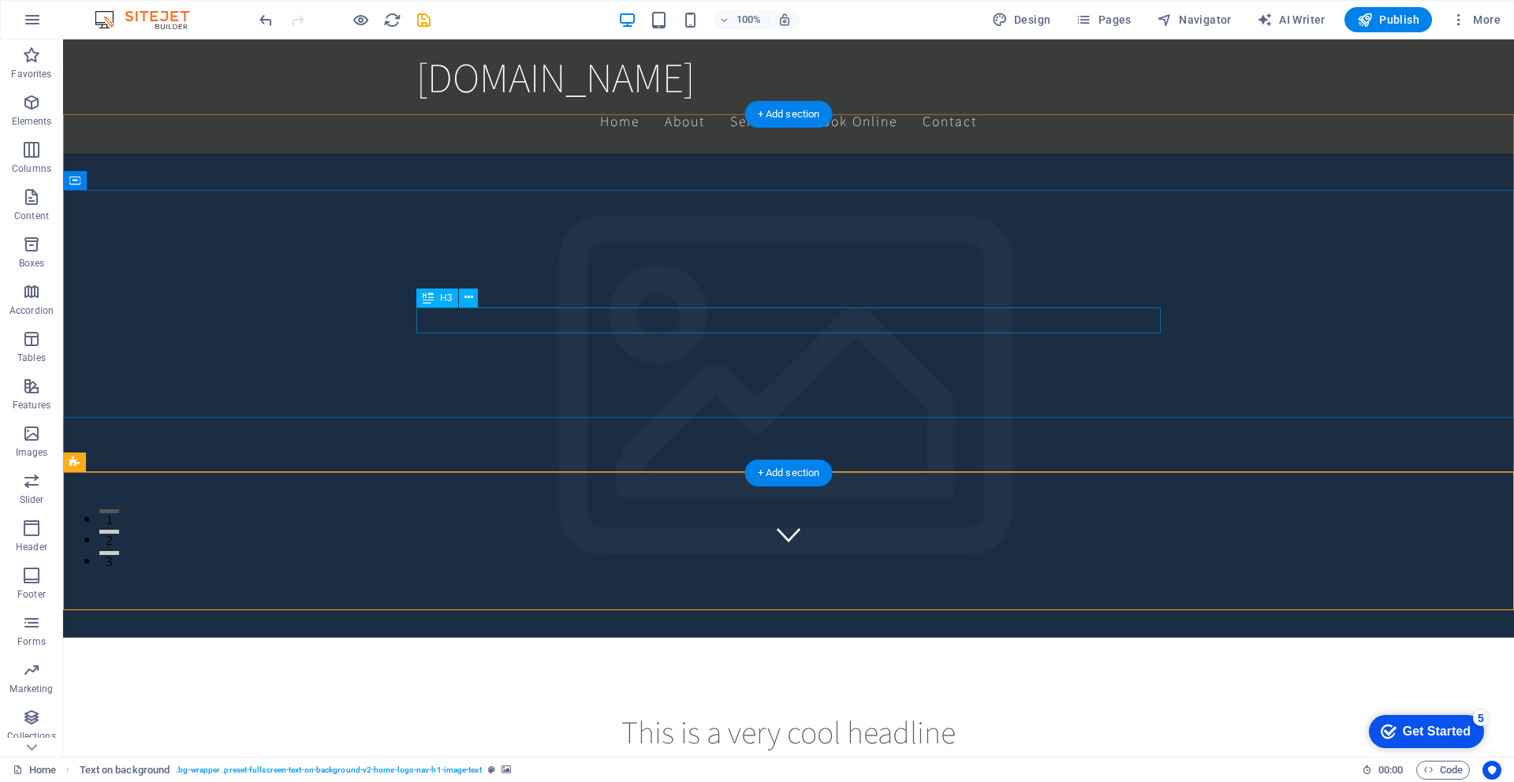
scroll to position [0, 0]
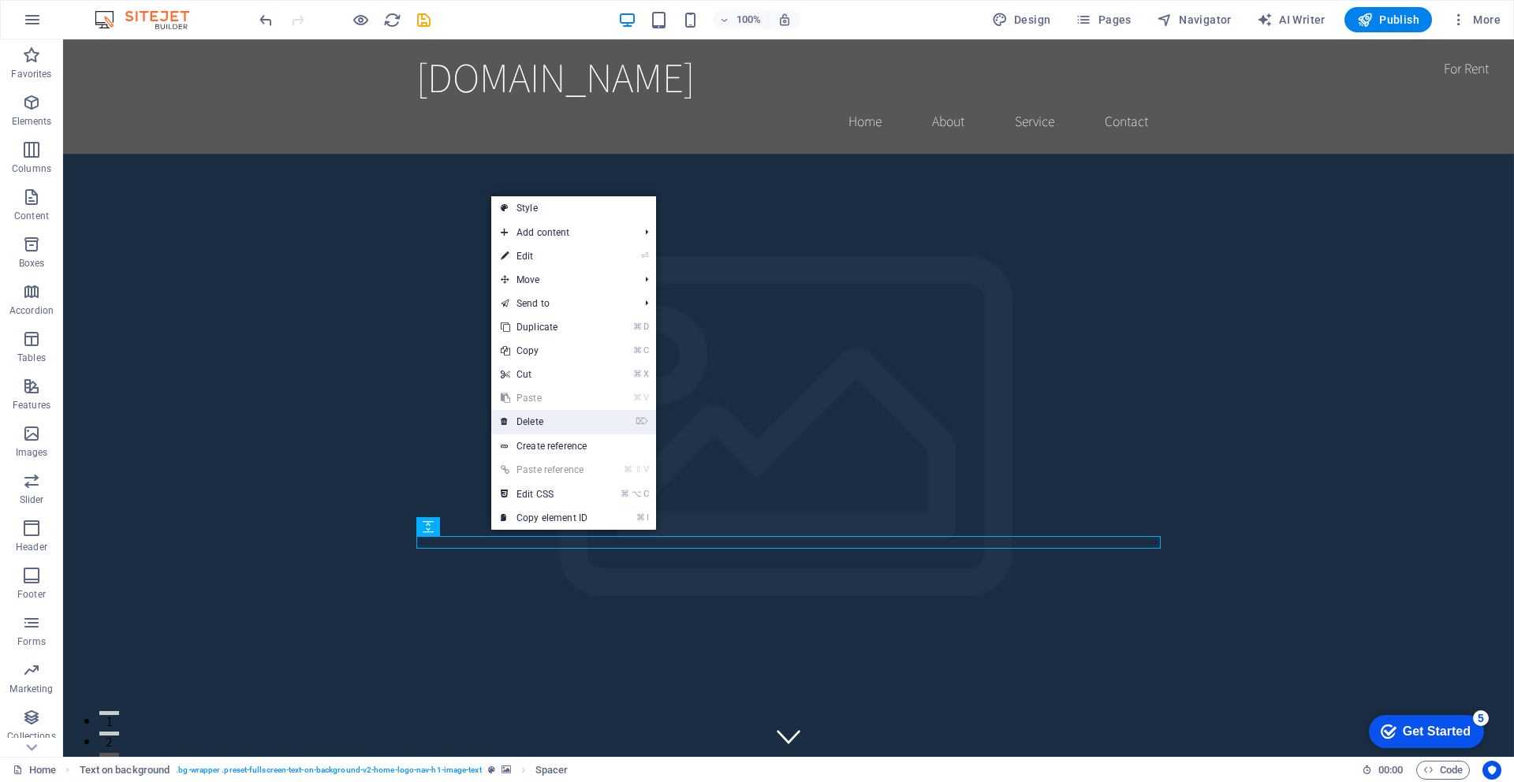
click at [542, 416] on link "⌦ Delete" at bounding box center [544, 422] width 106 height 24
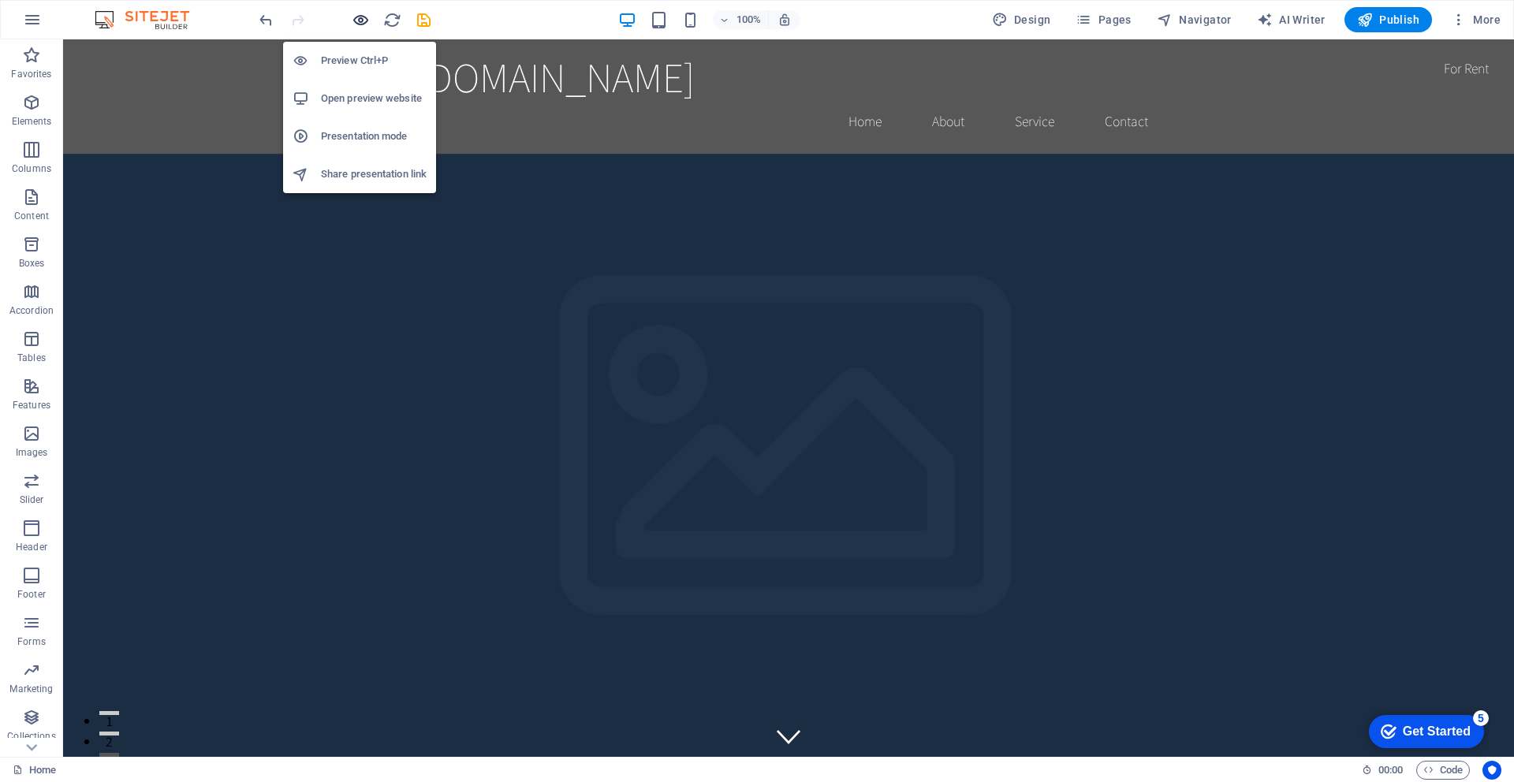
click at [0, 0] on icon "button" at bounding box center [0, 0] width 0 height 0
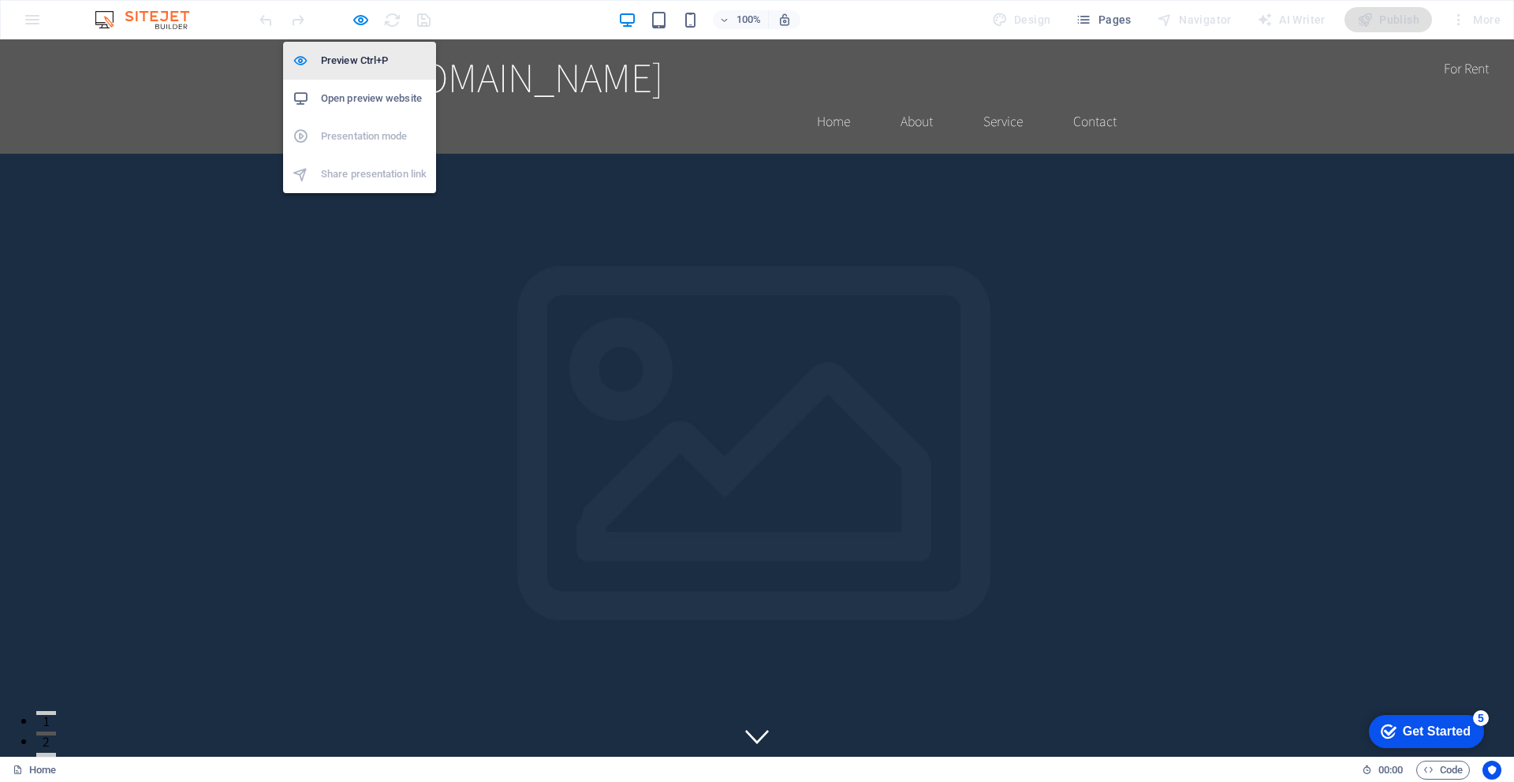
drag, startPoint x: 362, startPoint y: 24, endPoint x: 323, endPoint y: 62, distance: 54.1
click at [0, 0] on icon "button" at bounding box center [0, 0] width 0 height 0
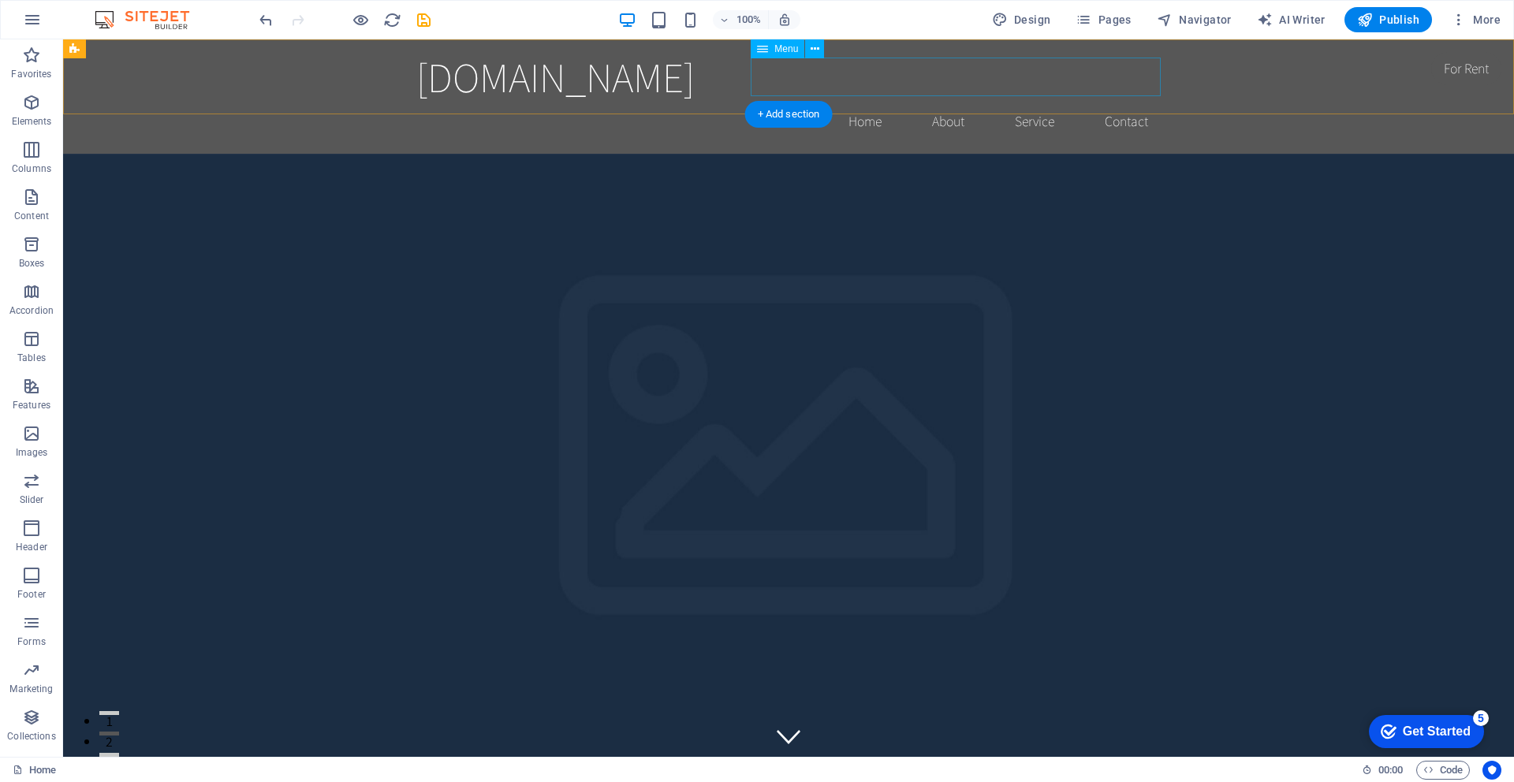
click at [1131, 102] on nav "Home About Service Contact" at bounding box center [788, 121] width 744 height 39
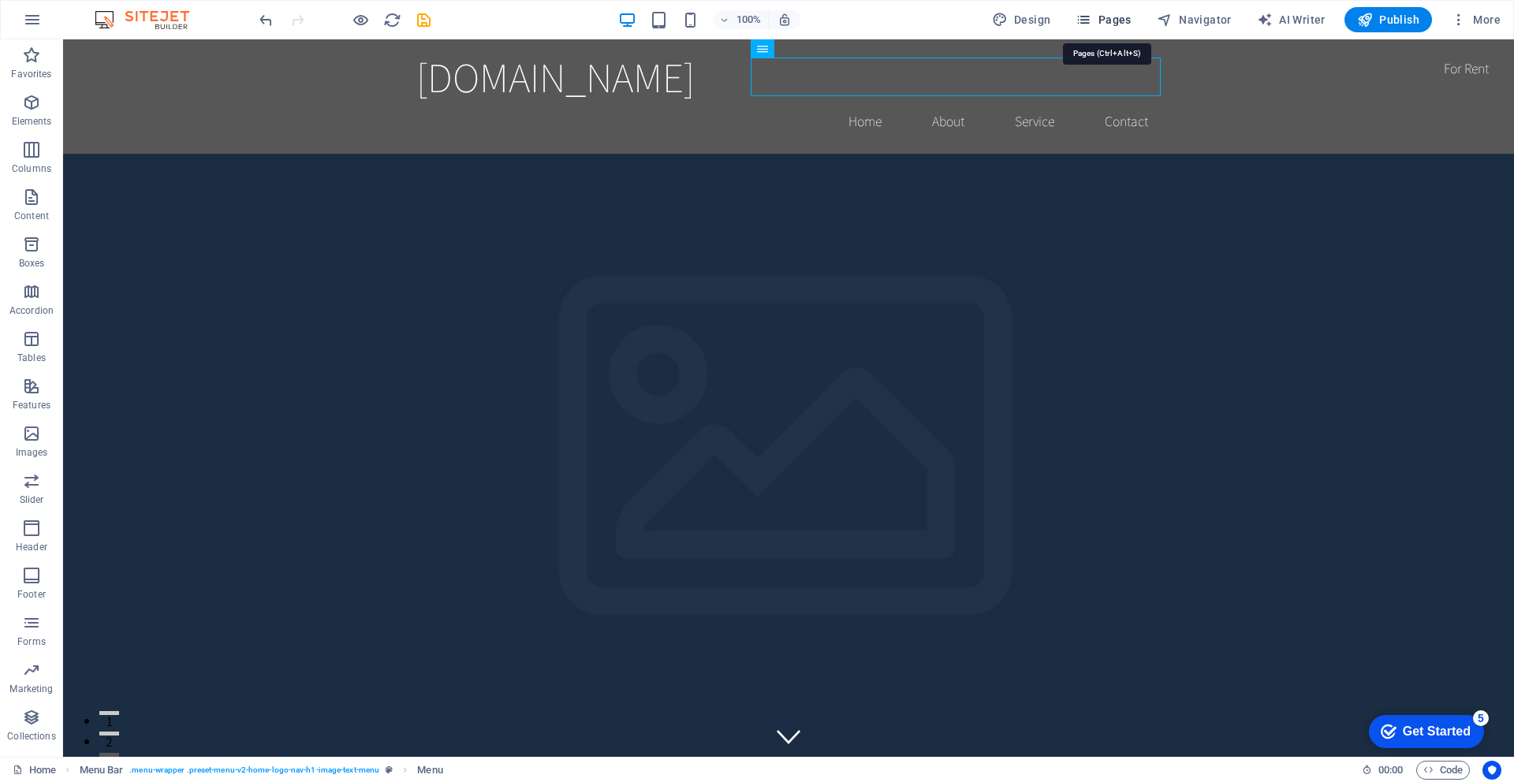
click at [0, 0] on span "Pages" at bounding box center [0, 0] width 0 height 0
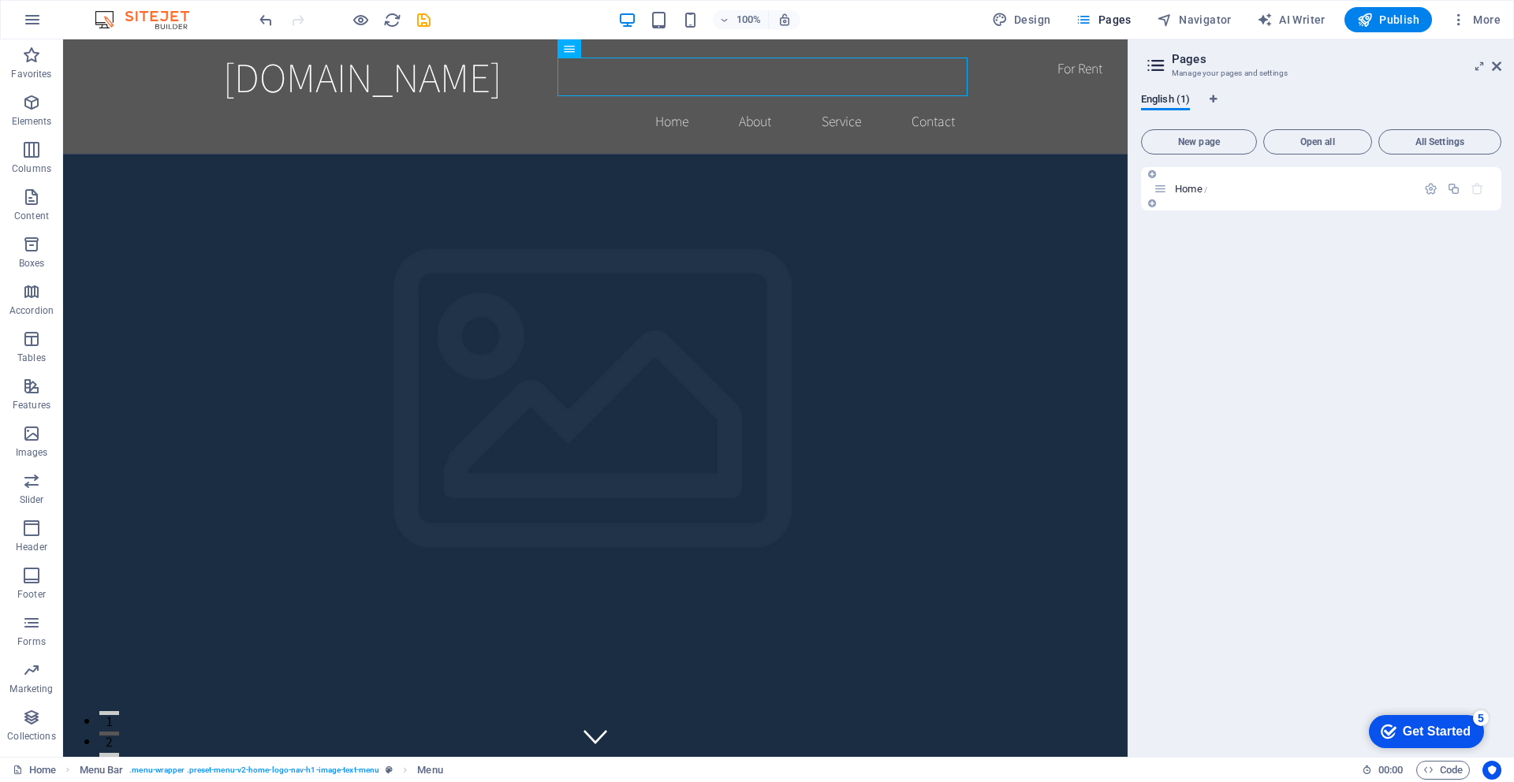
click at [1159, 189] on icon at bounding box center [1160, 188] width 13 height 13
click at [1158, 196] on div "Home /" at bounding box center [1321, 188] width 360 height 43
click at [1314, 145] on span "Open all" at bounding box center [1317, 141] width 95 height 9
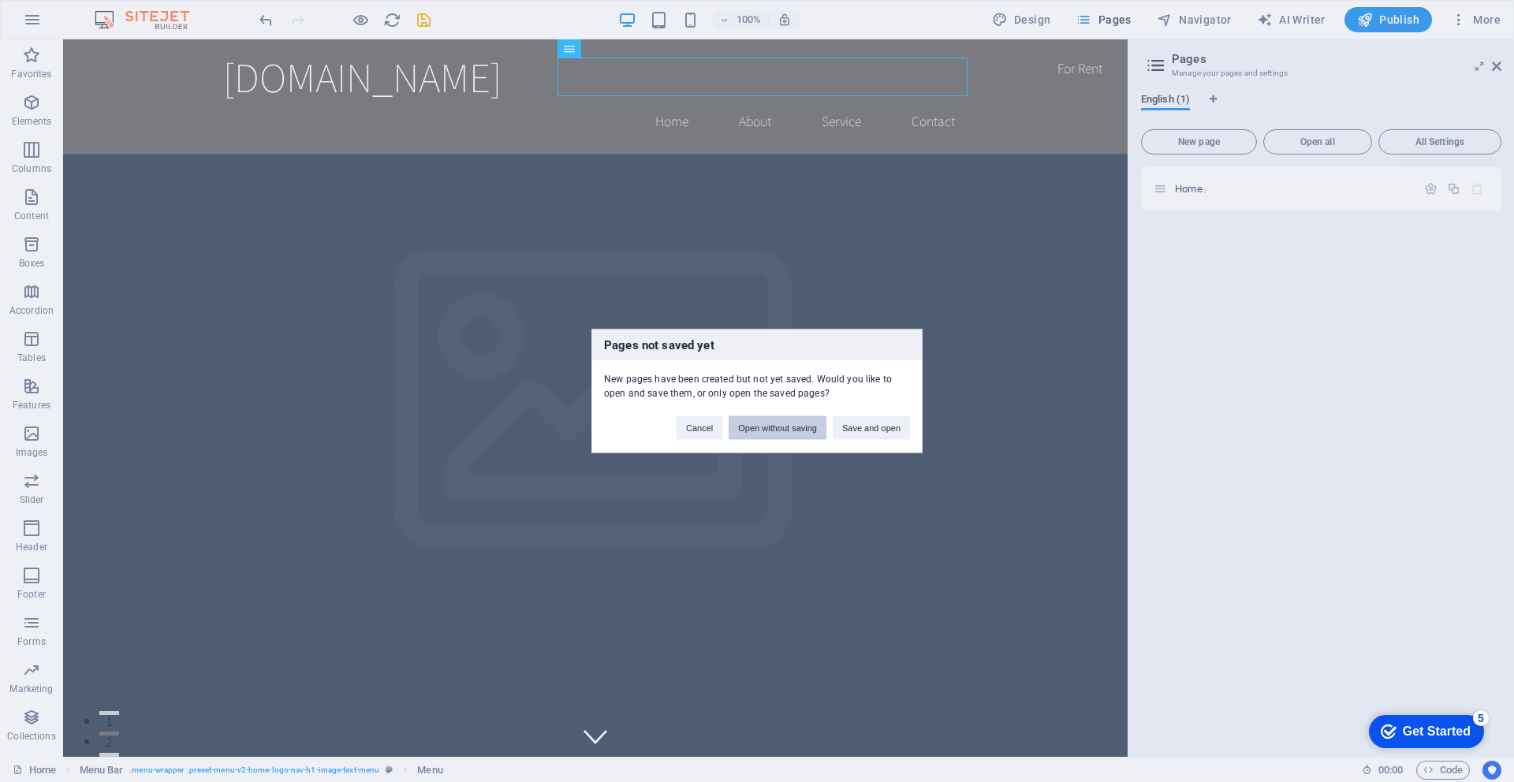
click at [752, 428] on button "Open without saving" at bounding box center [778, 428] width 98 height 24
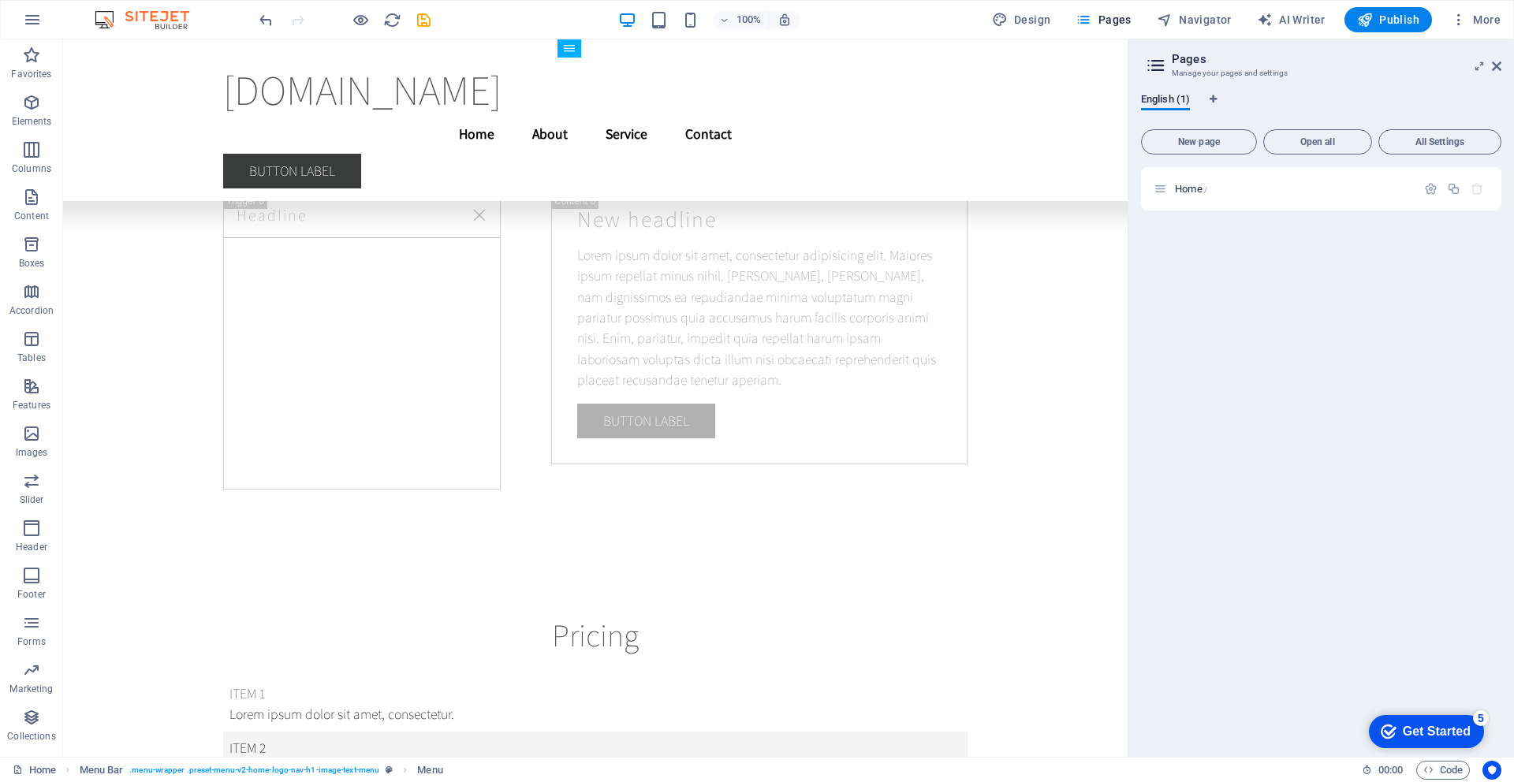
scroll to position [16400, 0]
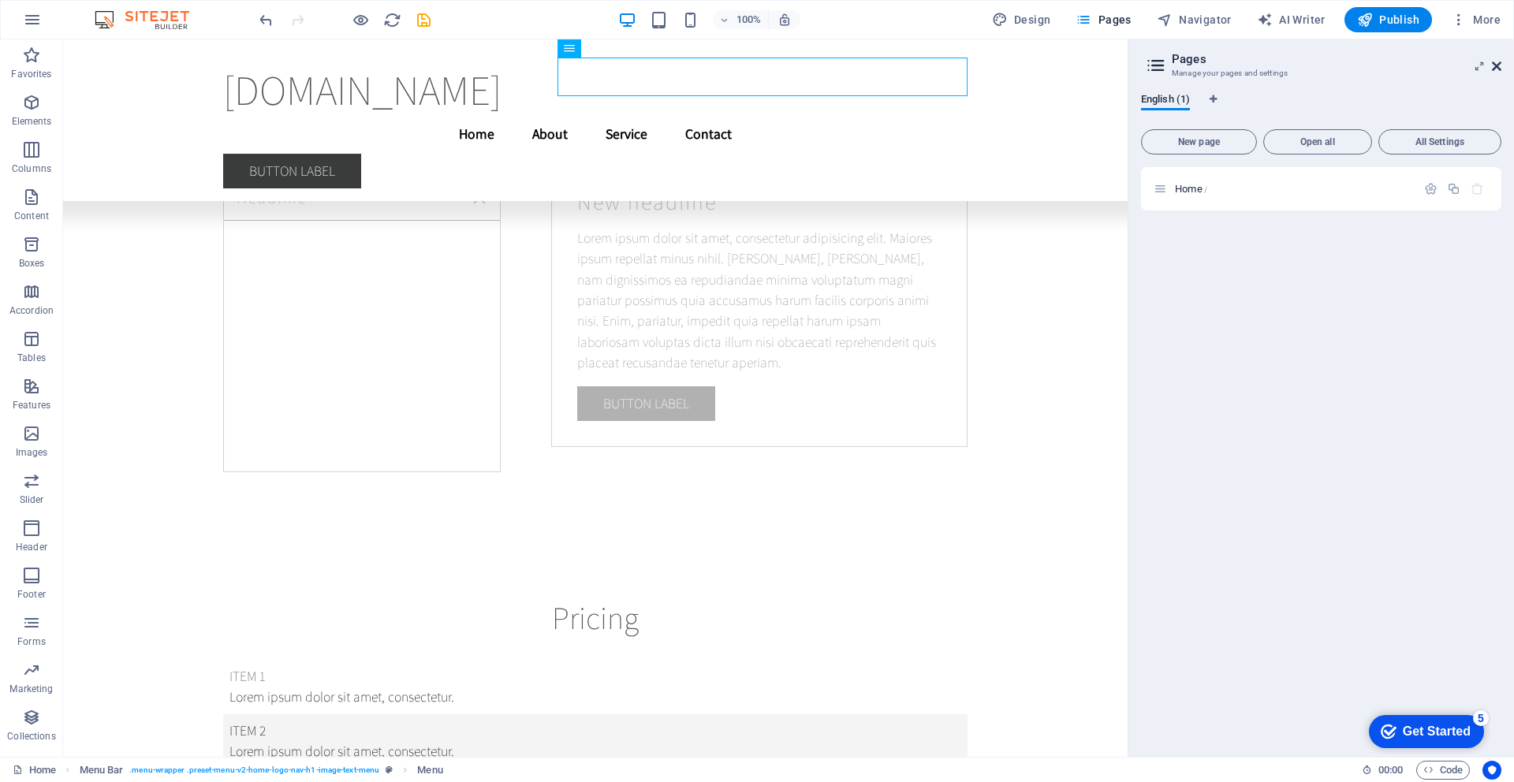
click at [1359, 62] on icon at bounding box center [1496, 66] width 9 height 13
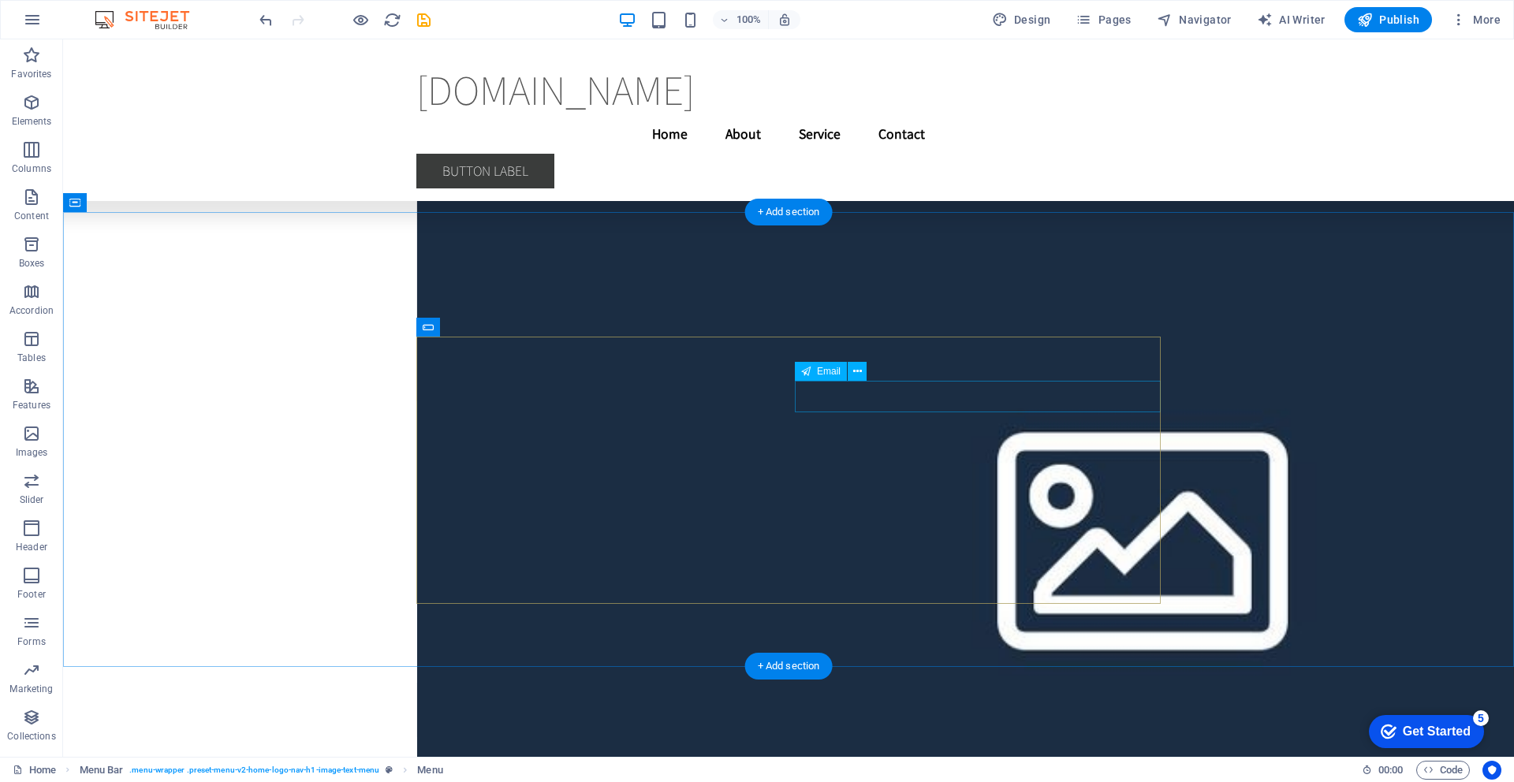
scroll to position [24433, 0]
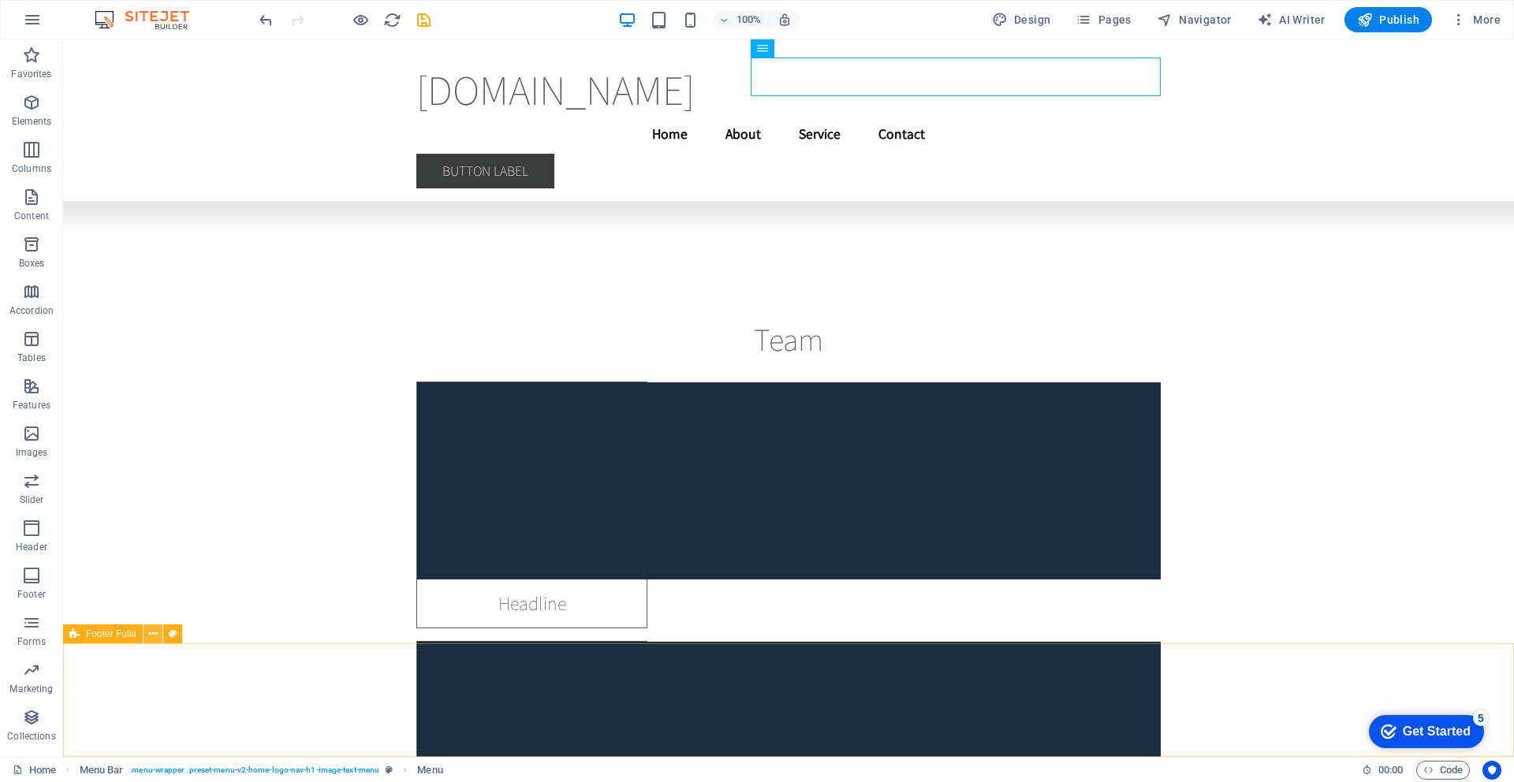
click at [157, 636] on icon at bounding box center [153, 634] width 9 height 17
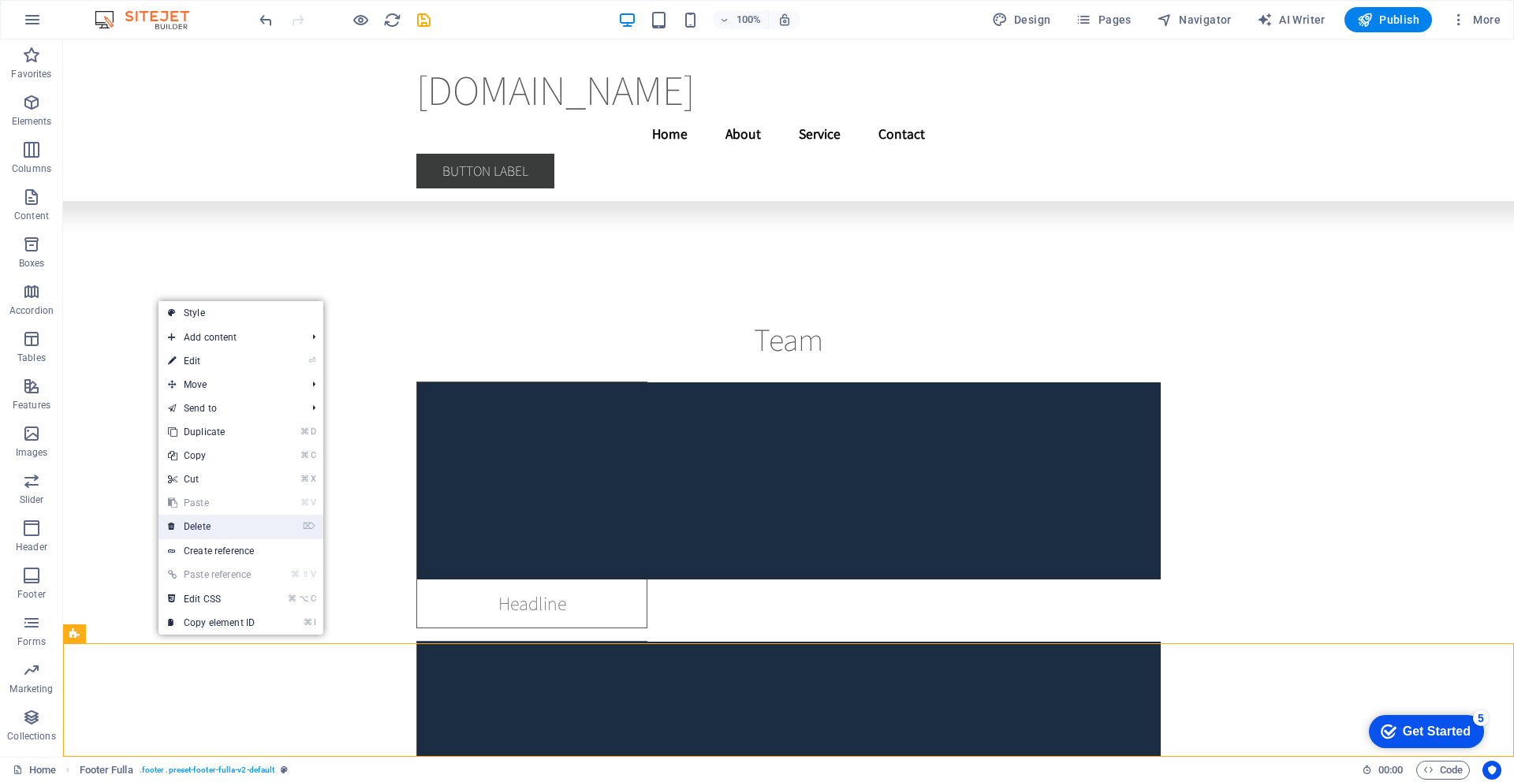
click at [195, 527] on link "⌦ Delete" at bounding box center [211, 527] width 106 height 24
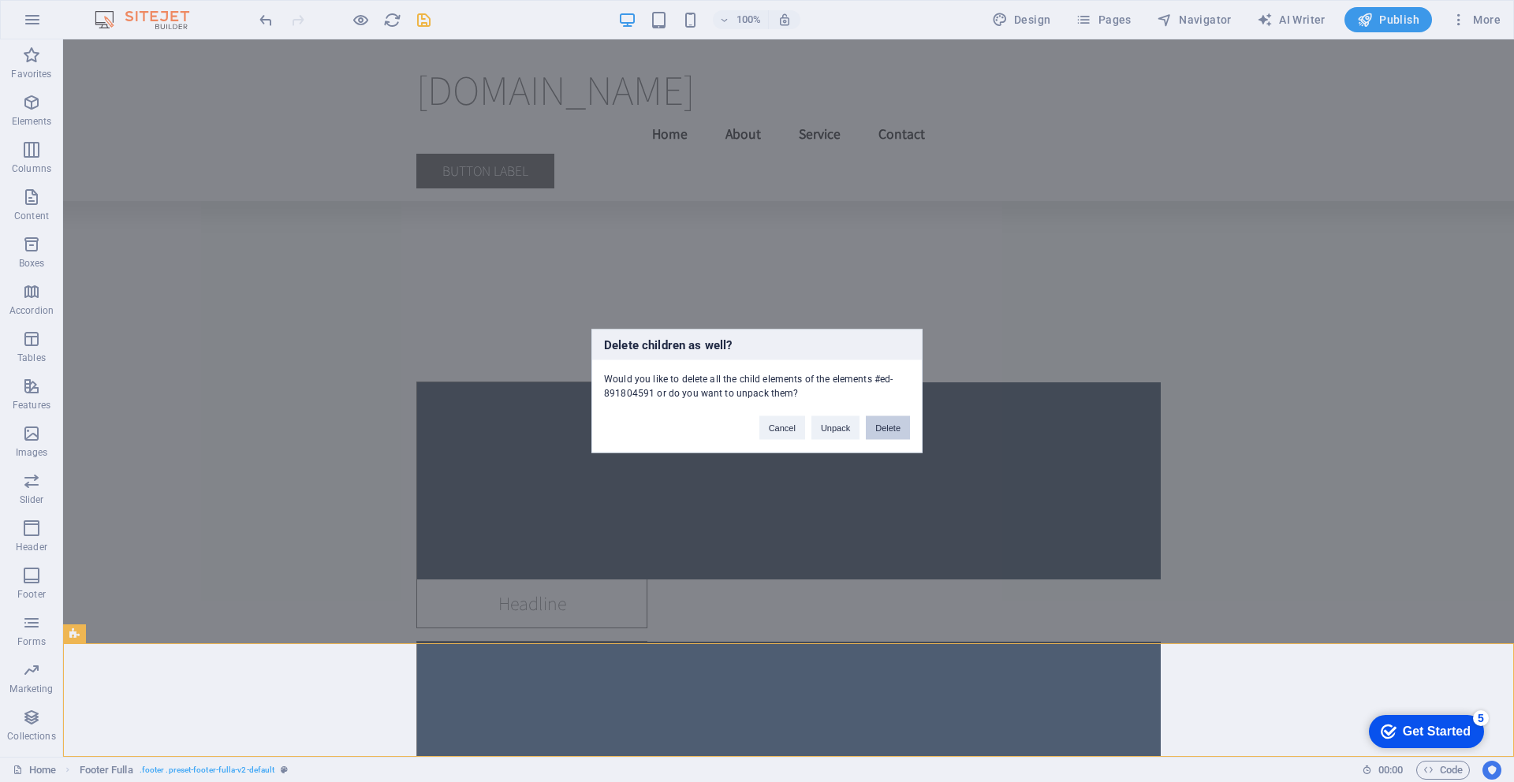
click at [896, 432] on button "Delete" at bounding box center [888, 428] width 44 height 24
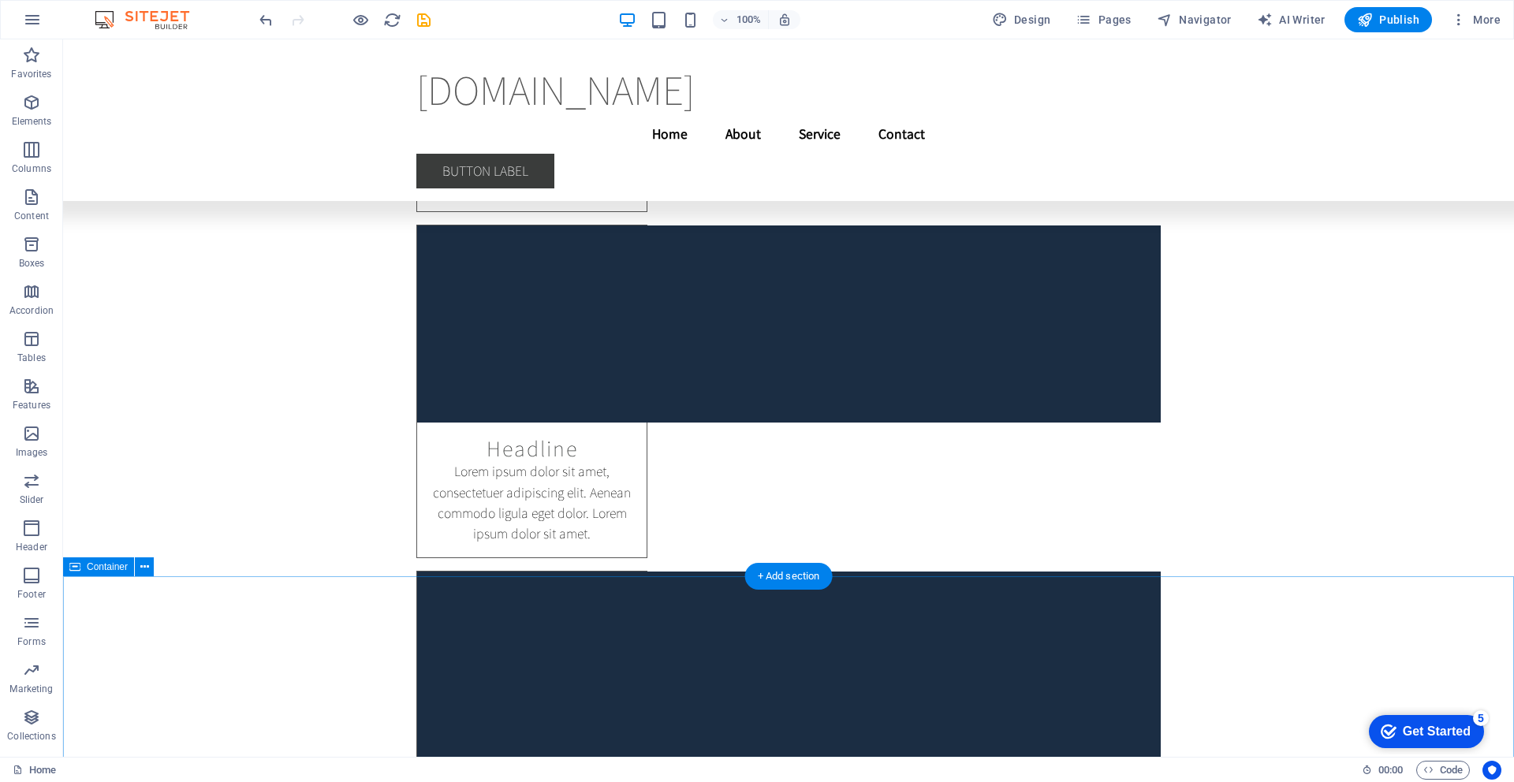
scroll to position [23264, 0]
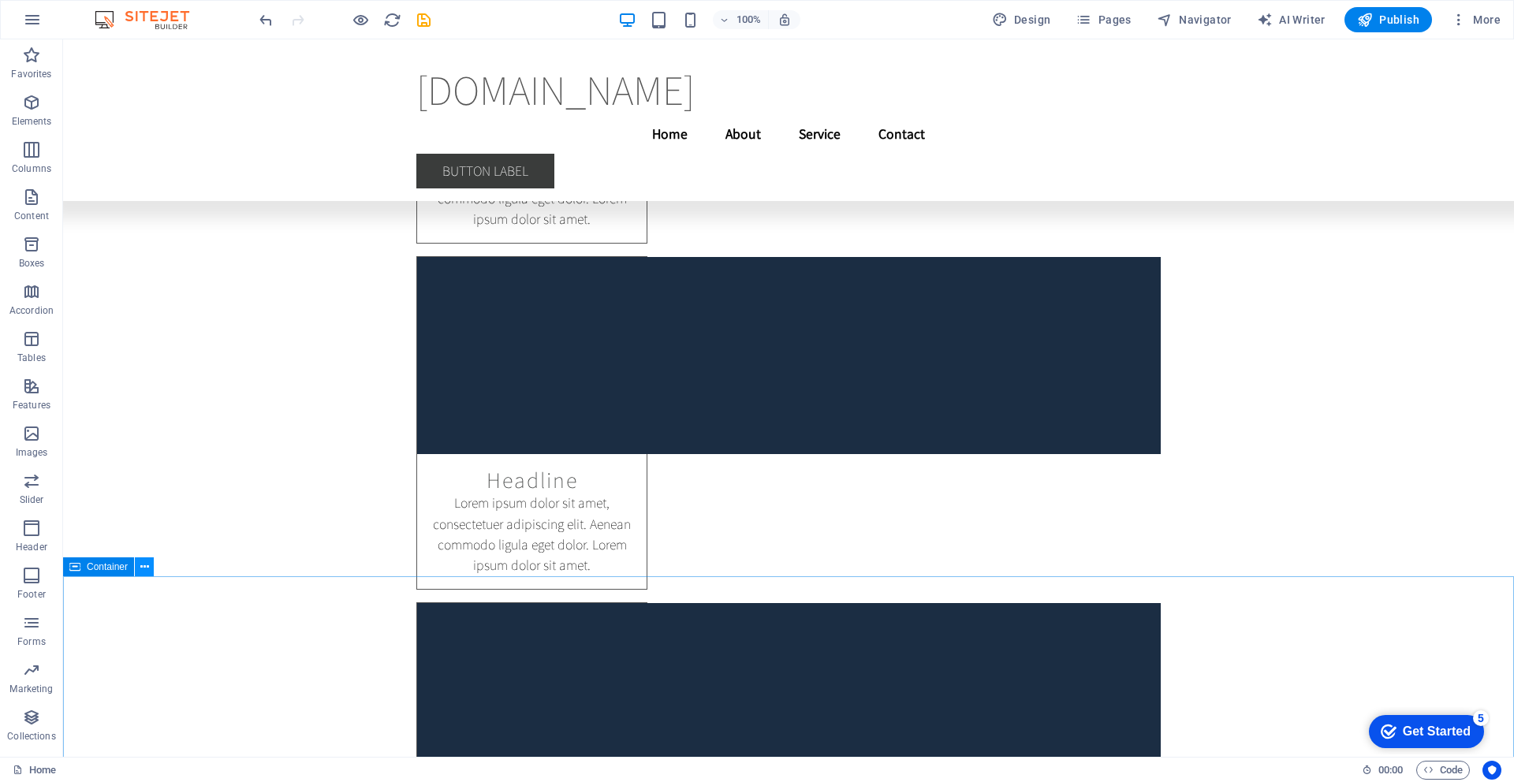
click at [142, 569] on icon at bounding box center [144, 567] width 9 height 17
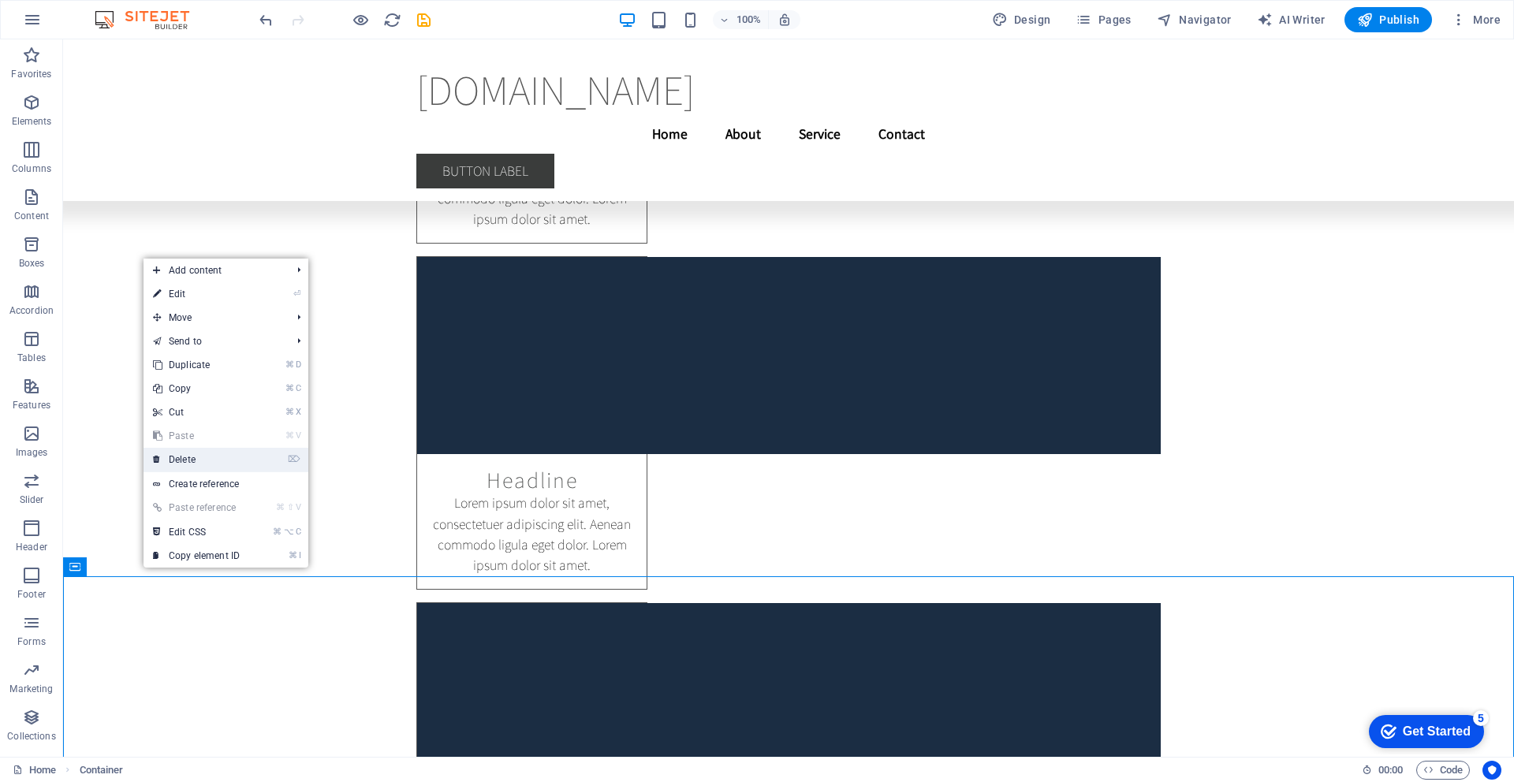
click at [176, 459] on link "⌦ Delete" at bounding box center [197, 460] width 106 height 24
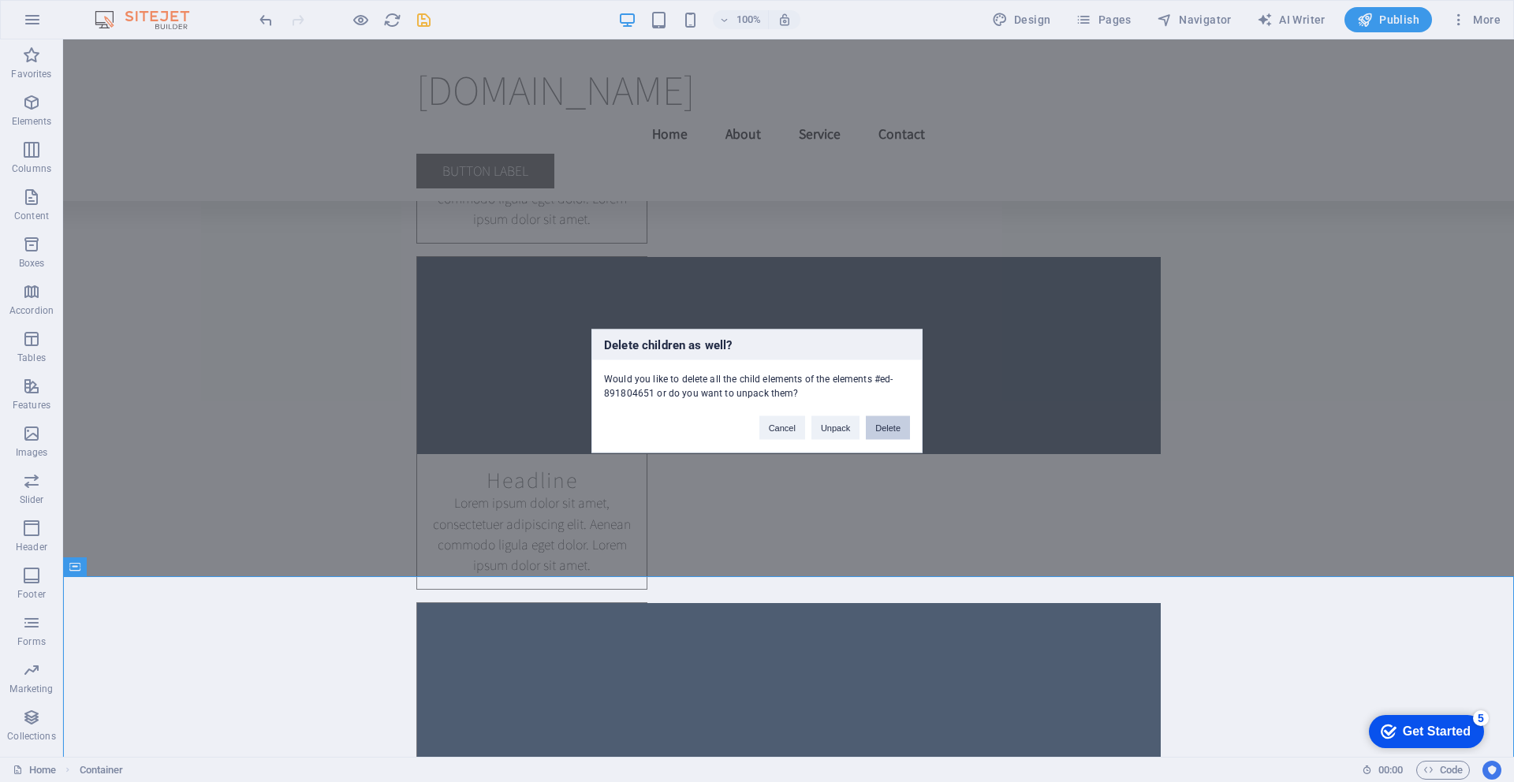
click at [897, 431] on button "Delete" at bounding box center [888, 428] width 44 height 24
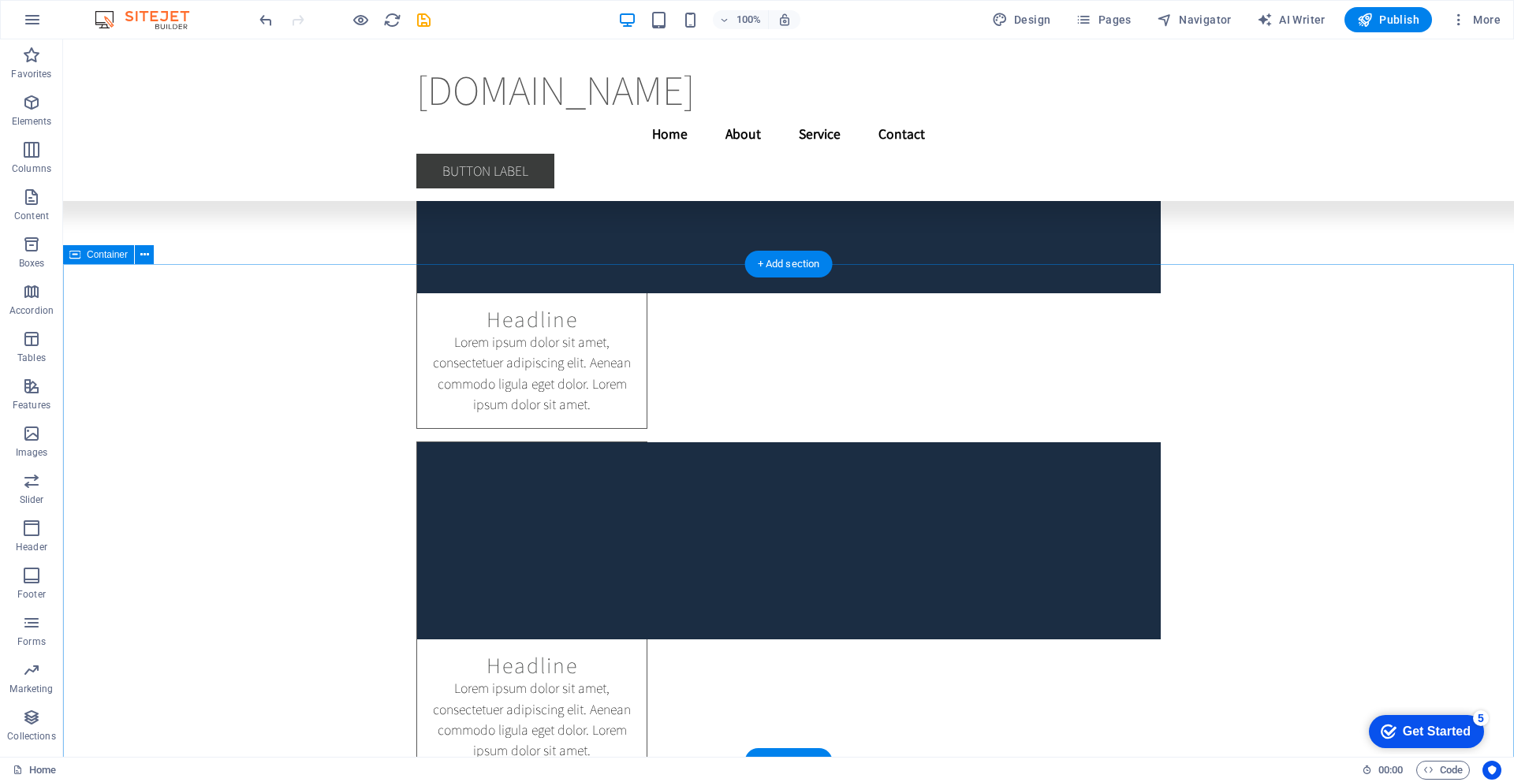
scroll to position [23168, 0]
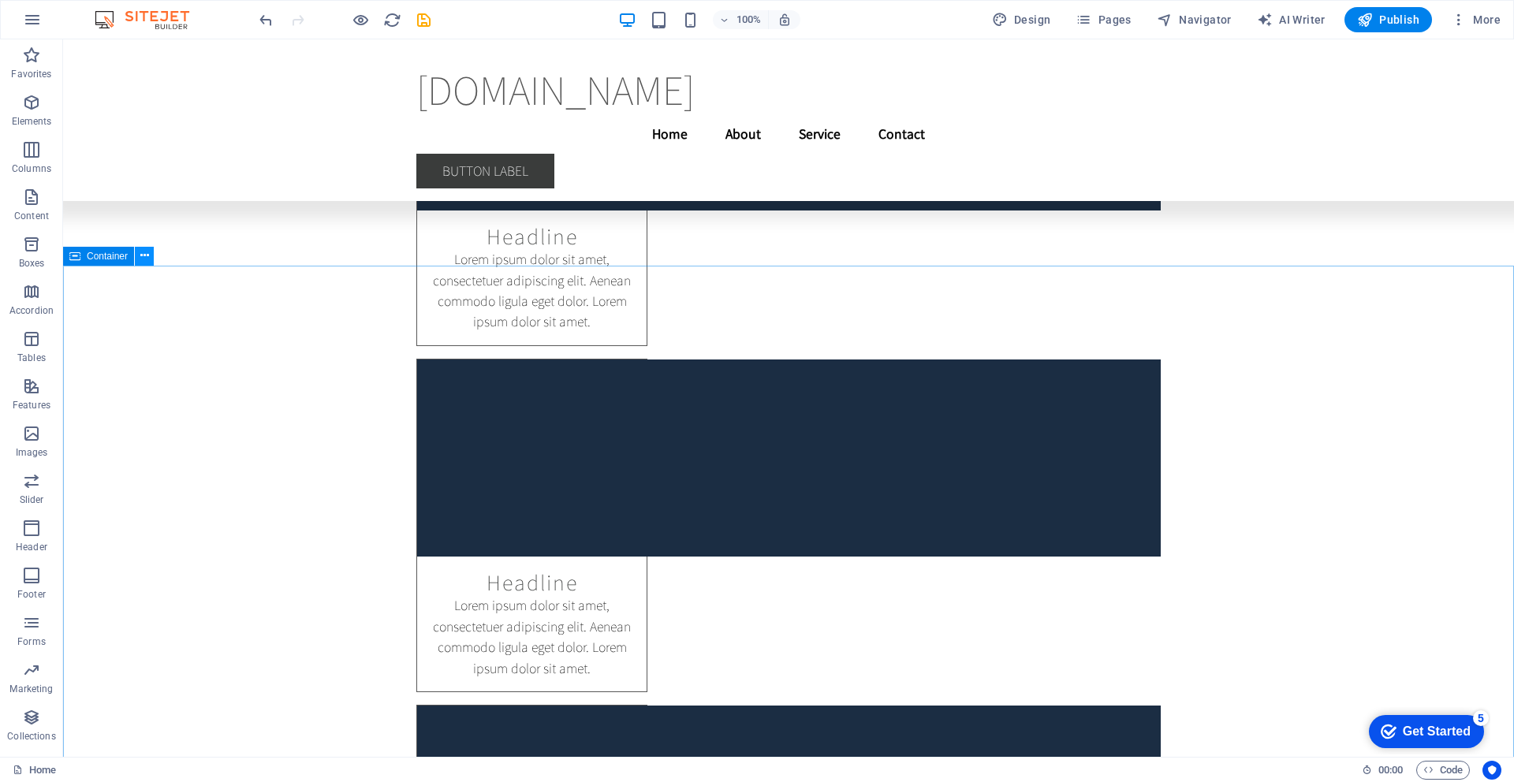
click at [146, 257] on icon at bounding box center [144, 256] width 9 height 17
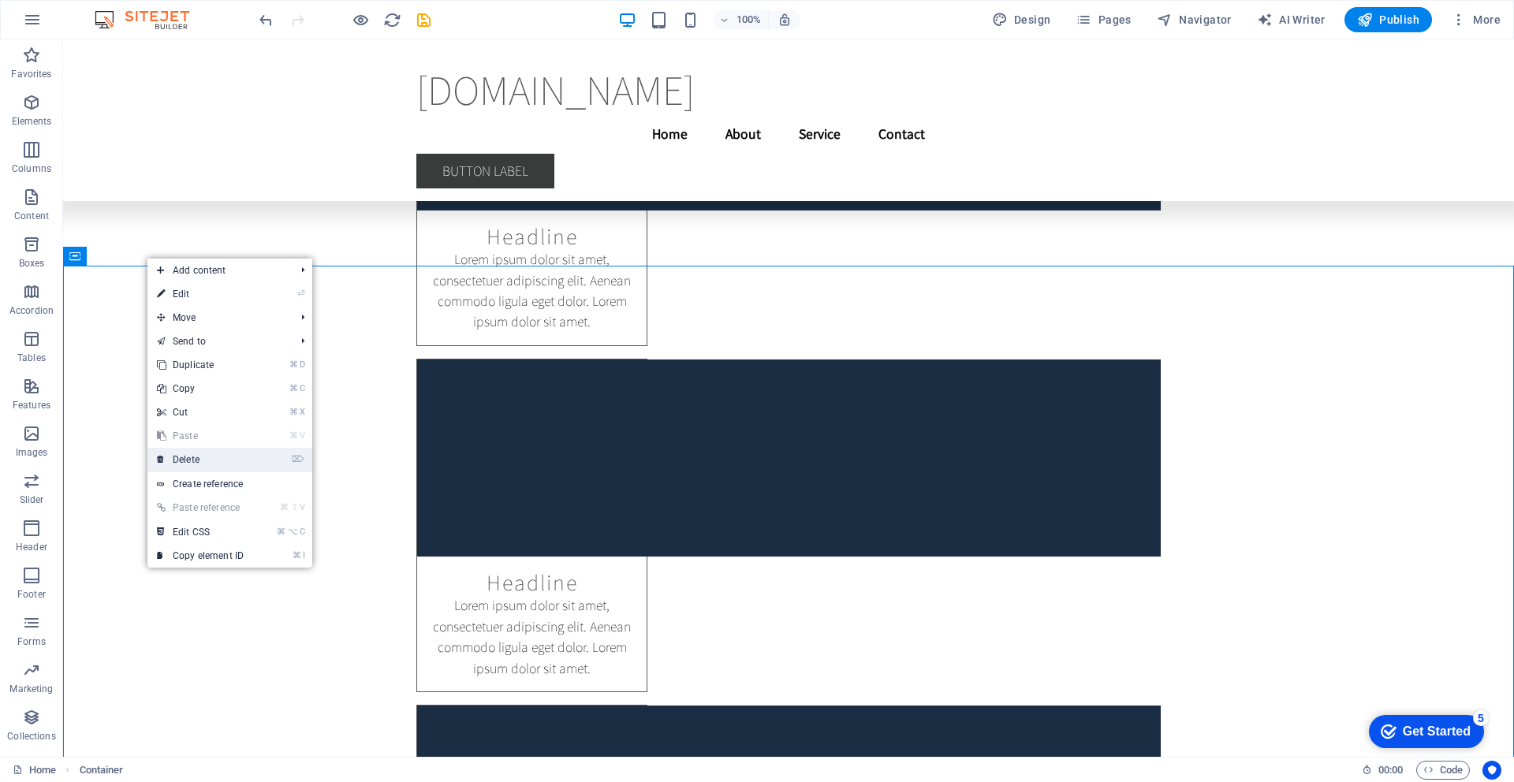
click at [196, 462] on link "⌦ Delete" at bounding box center [200, 460] width 106 height 24
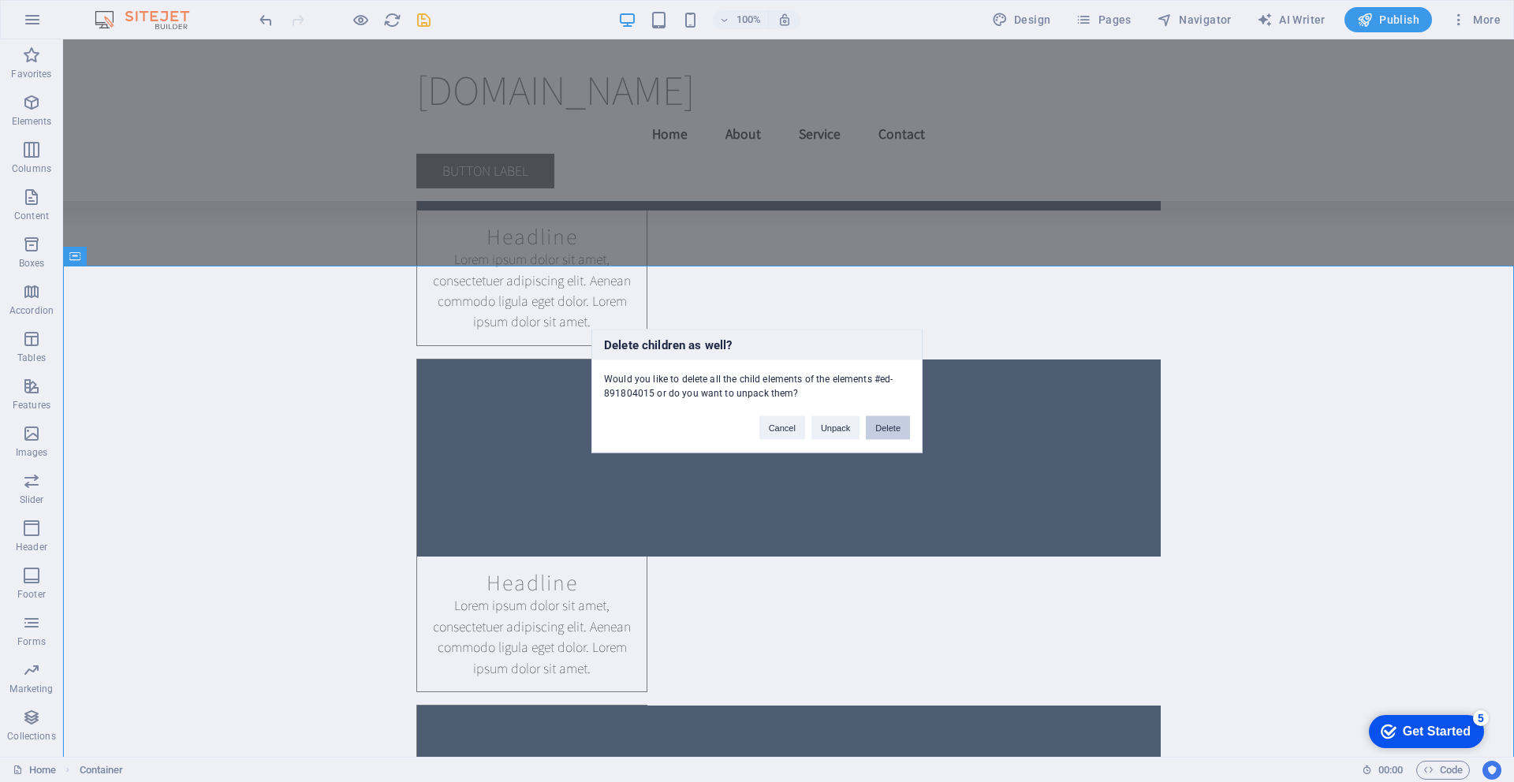
click at [890, 433] on button "Delete" at bounding box center [888, 428] width 44 height 24
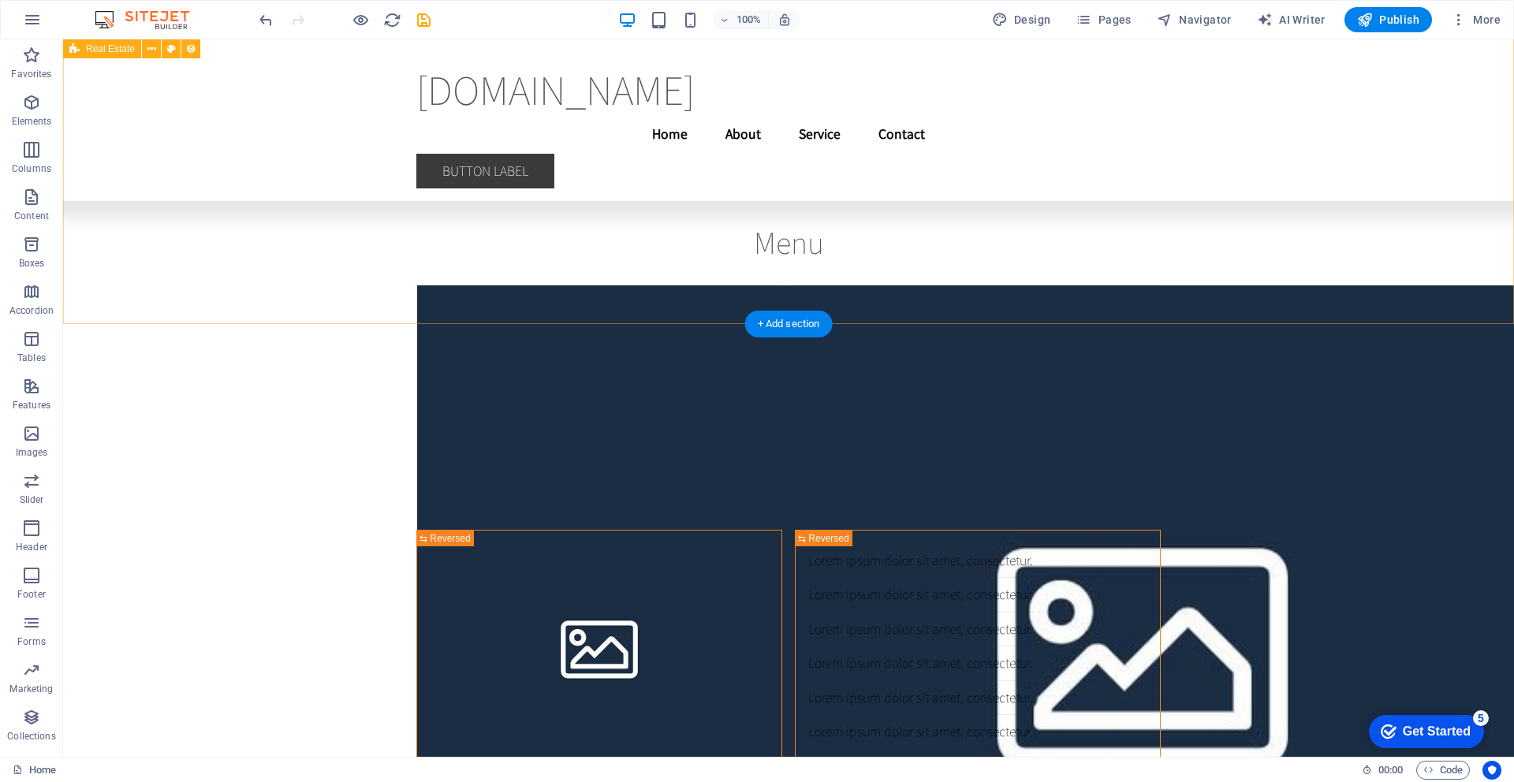
scroll to position [21294, 0]
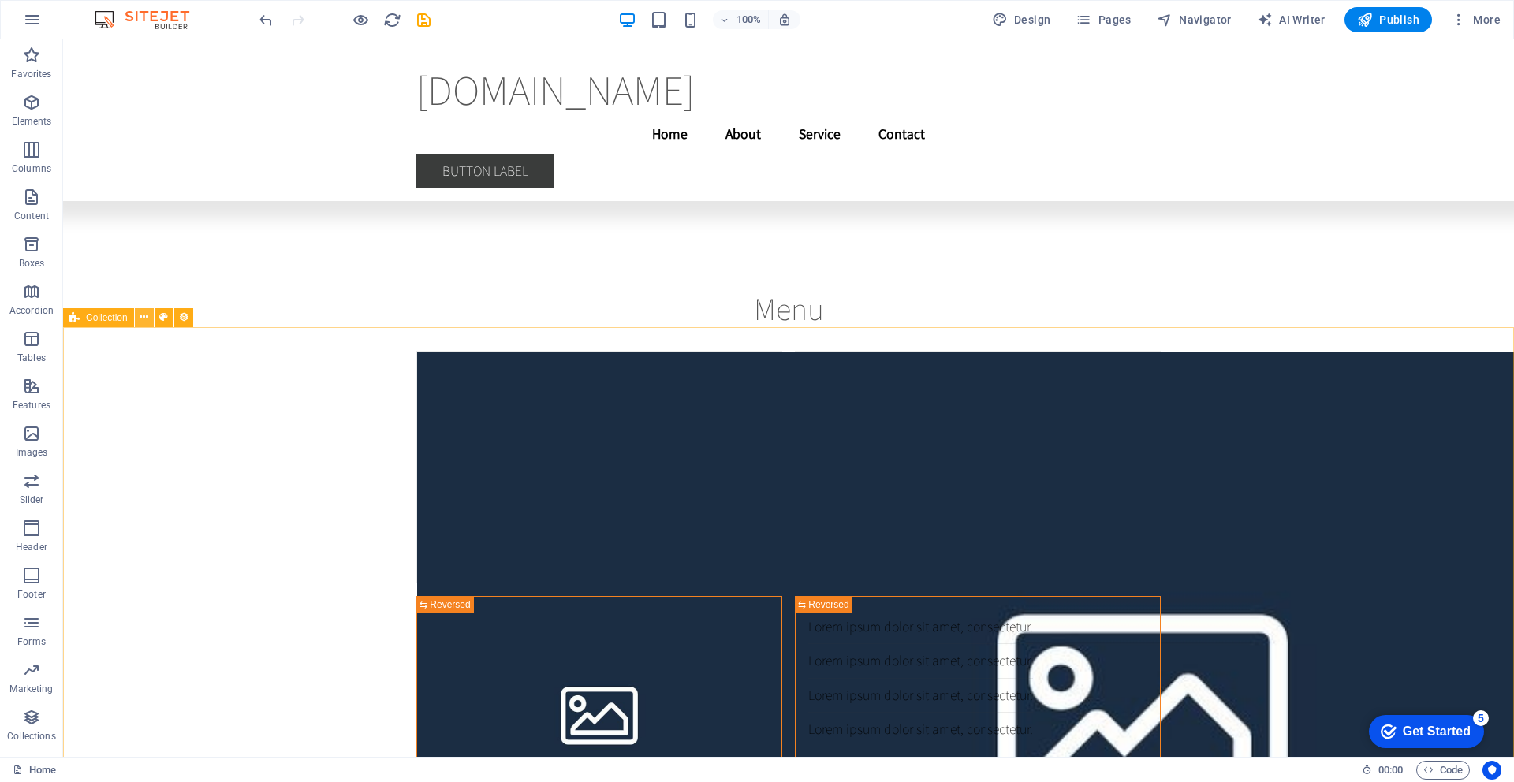
click at [144, 322] on icon at bounding box center [144, 317] width 9 height 17
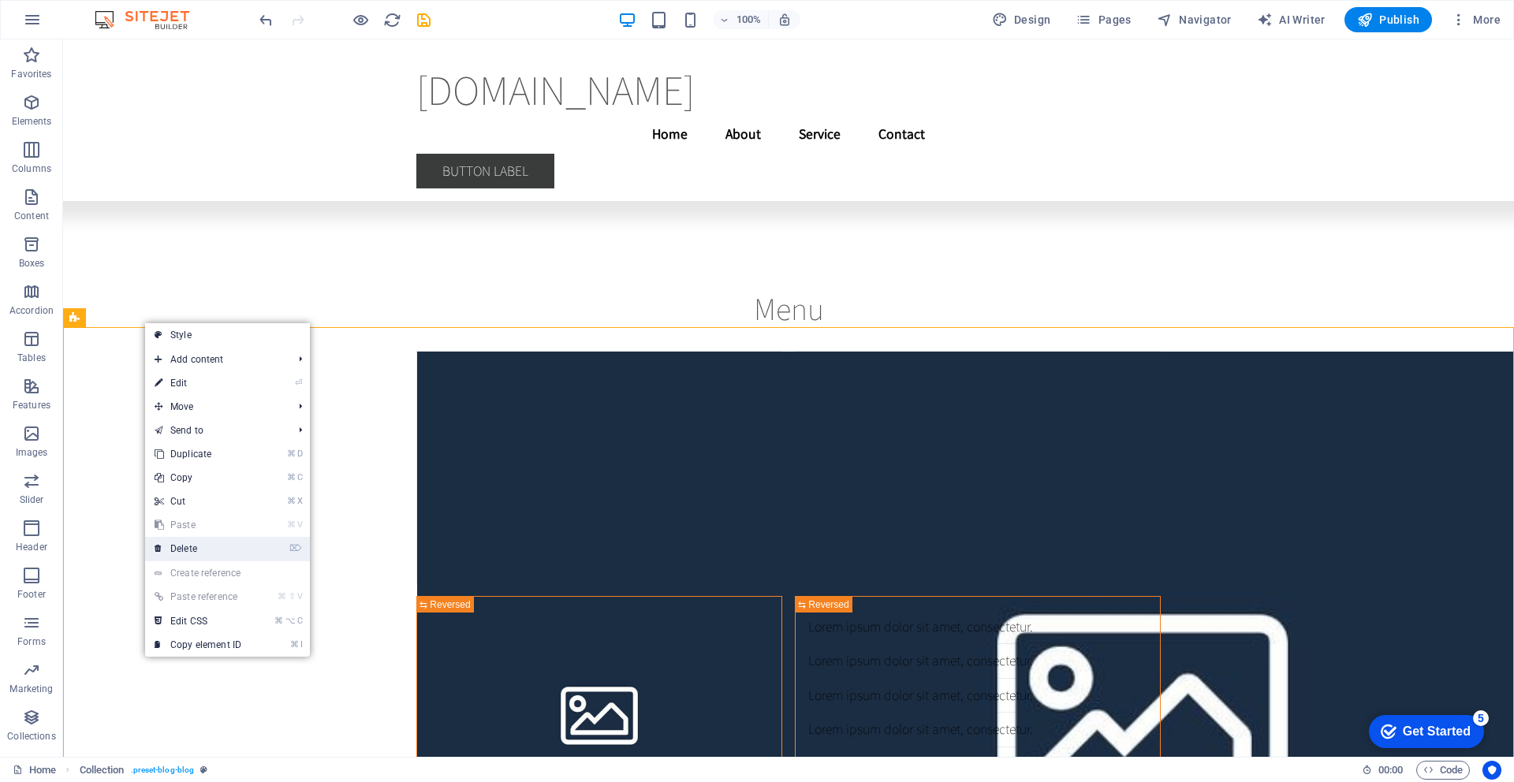
click at [207, 551] on link "⌦ Delete" at bounding box center [198, 549] width 106 height 24
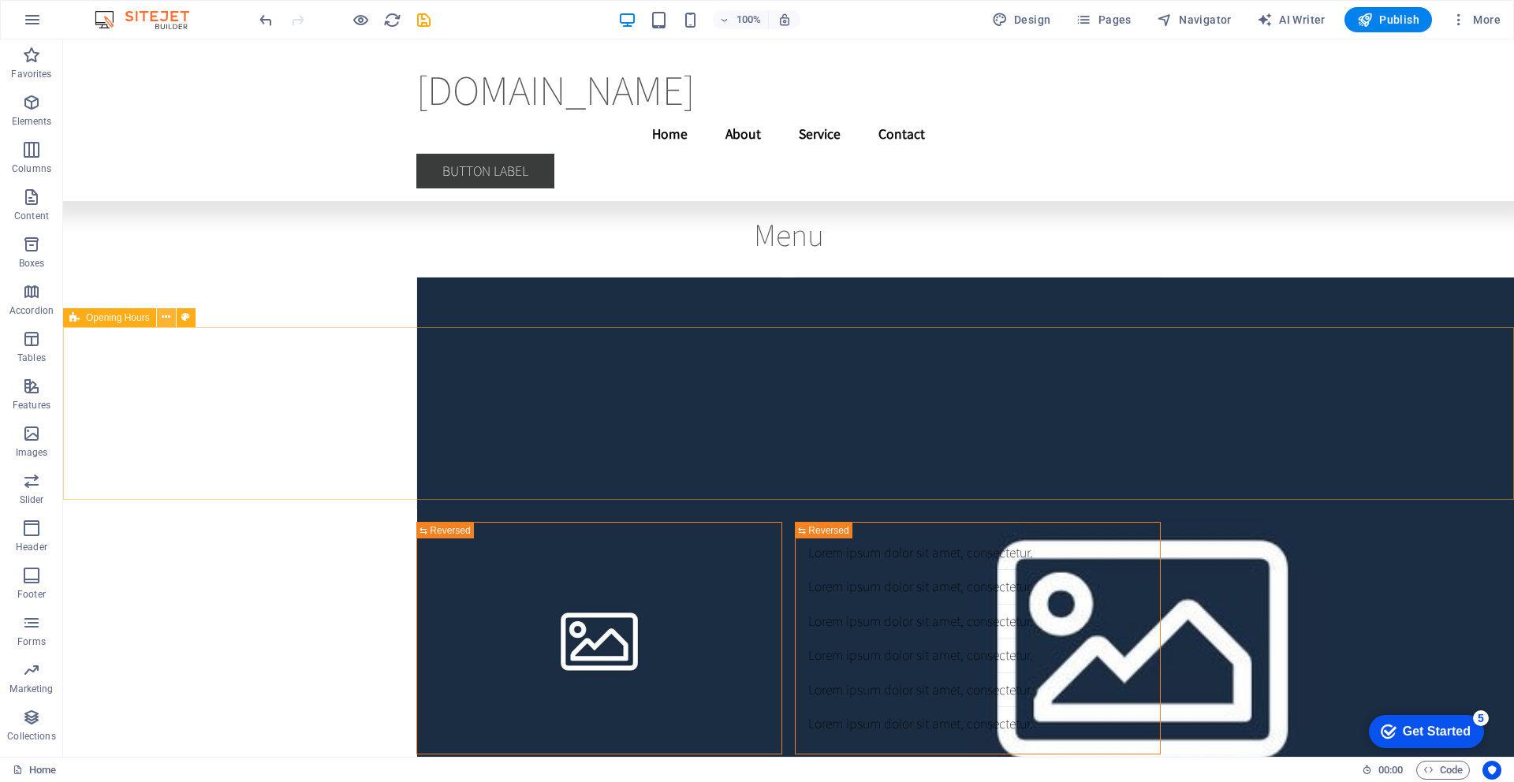
click at [167, 318] on icon at bounding box center [166, 317] width 9 height 17
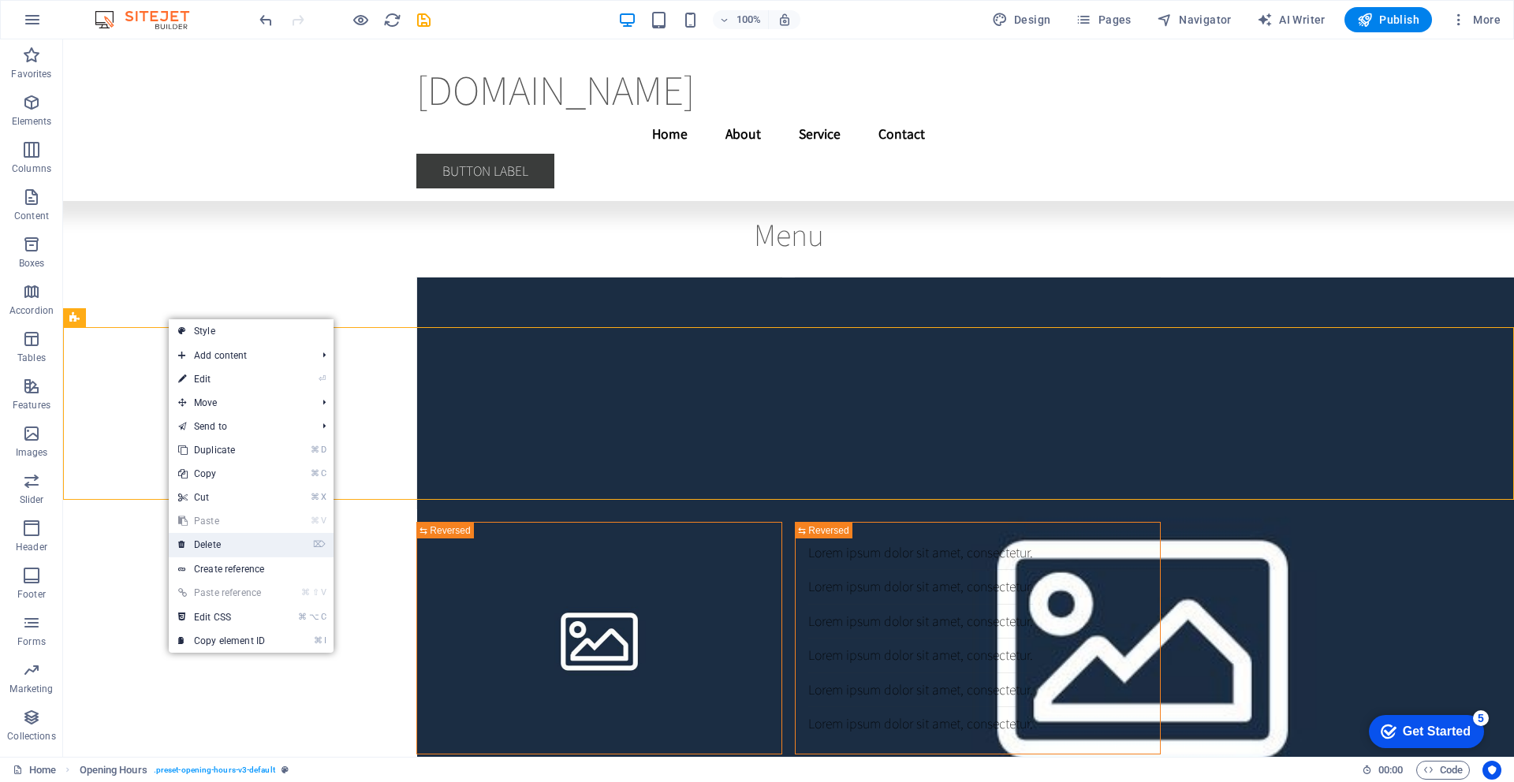
click at [214, 546] on link "⌦ Delete" at bounding box center [222, 545] width 106 height 24
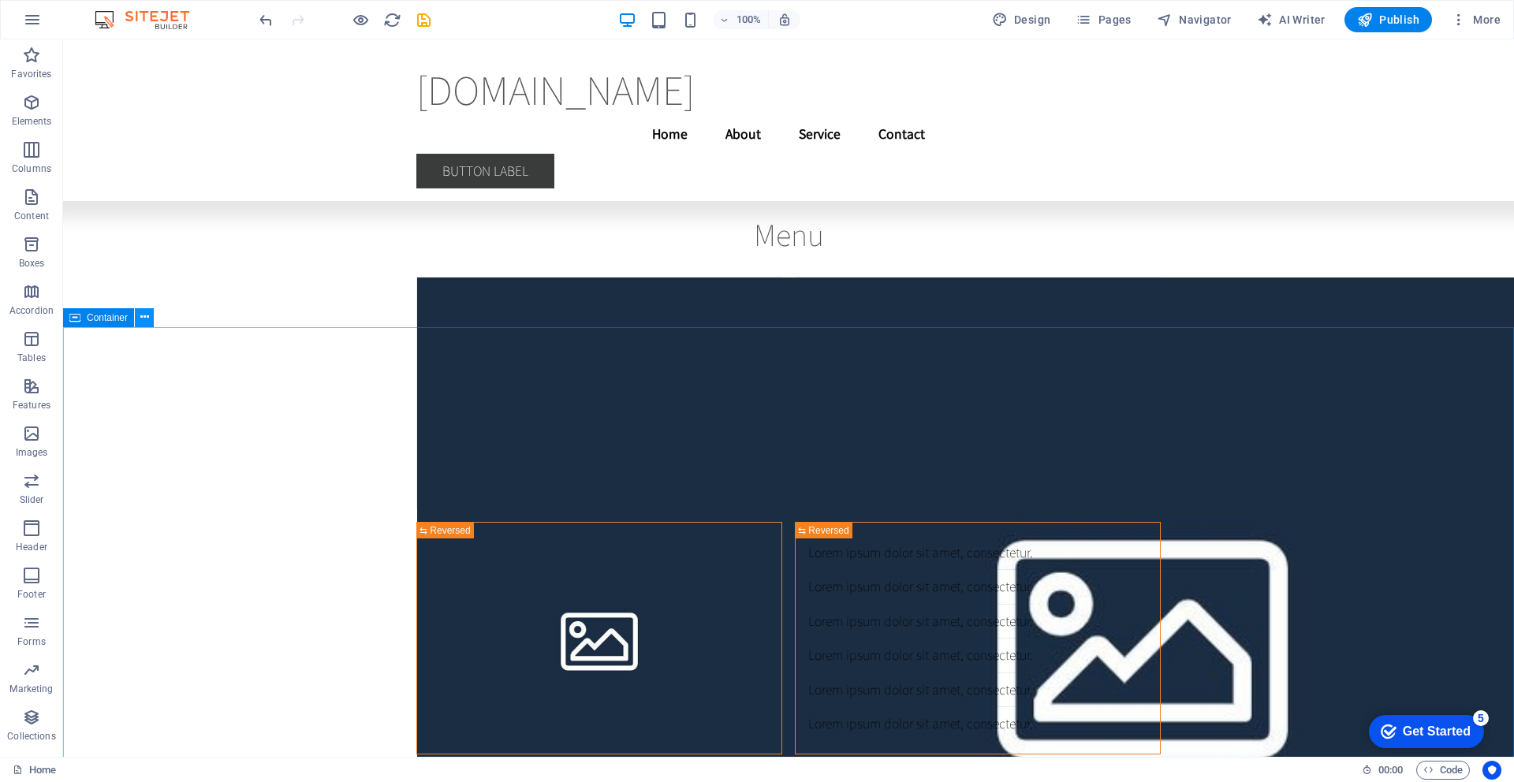
click at [143, 318] on icon at bounding box center [144, 317] width 9 height 17
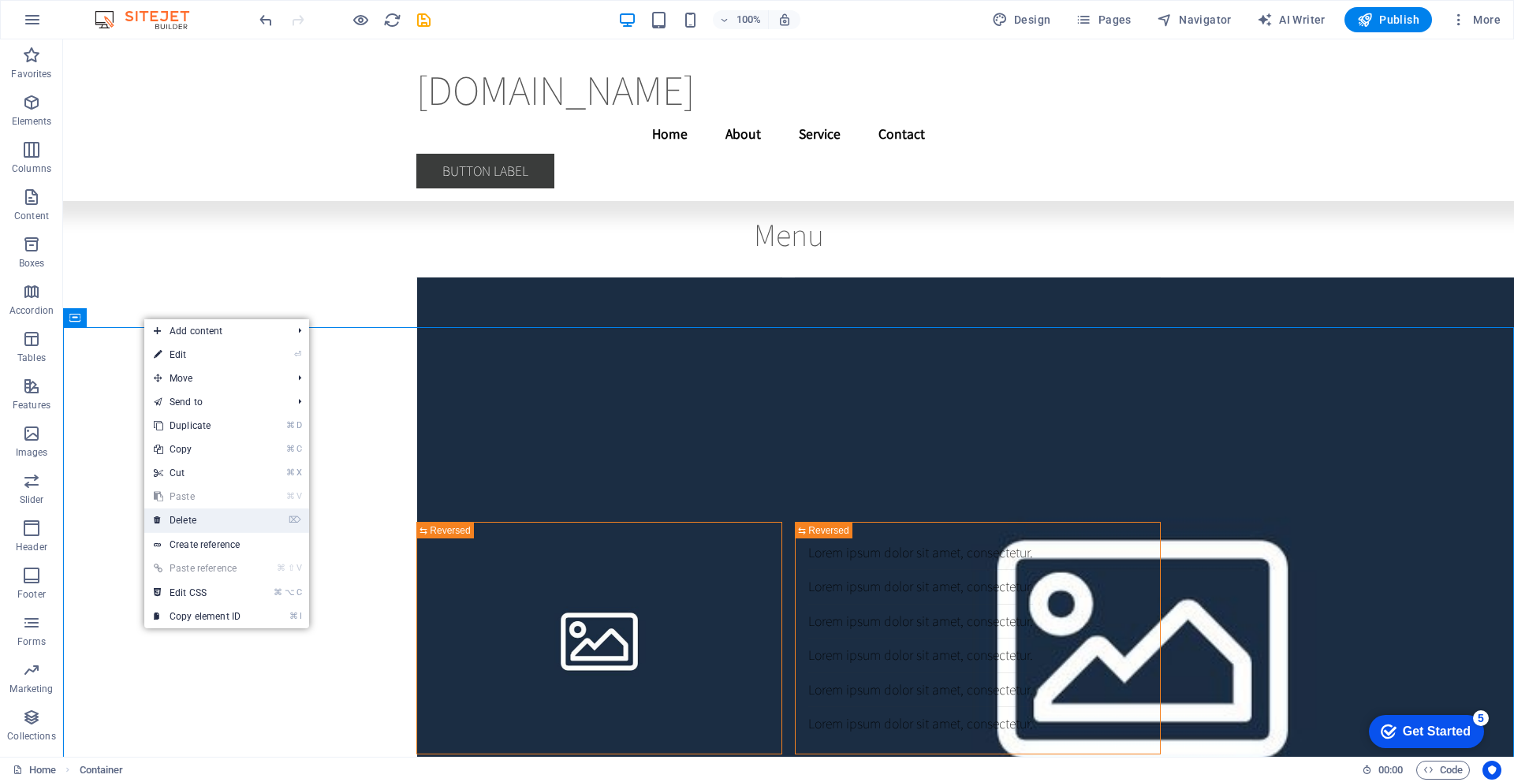
click at [192, 528] on link "⌦ Delete" at bounding box center [197, 521] width 106 height 24
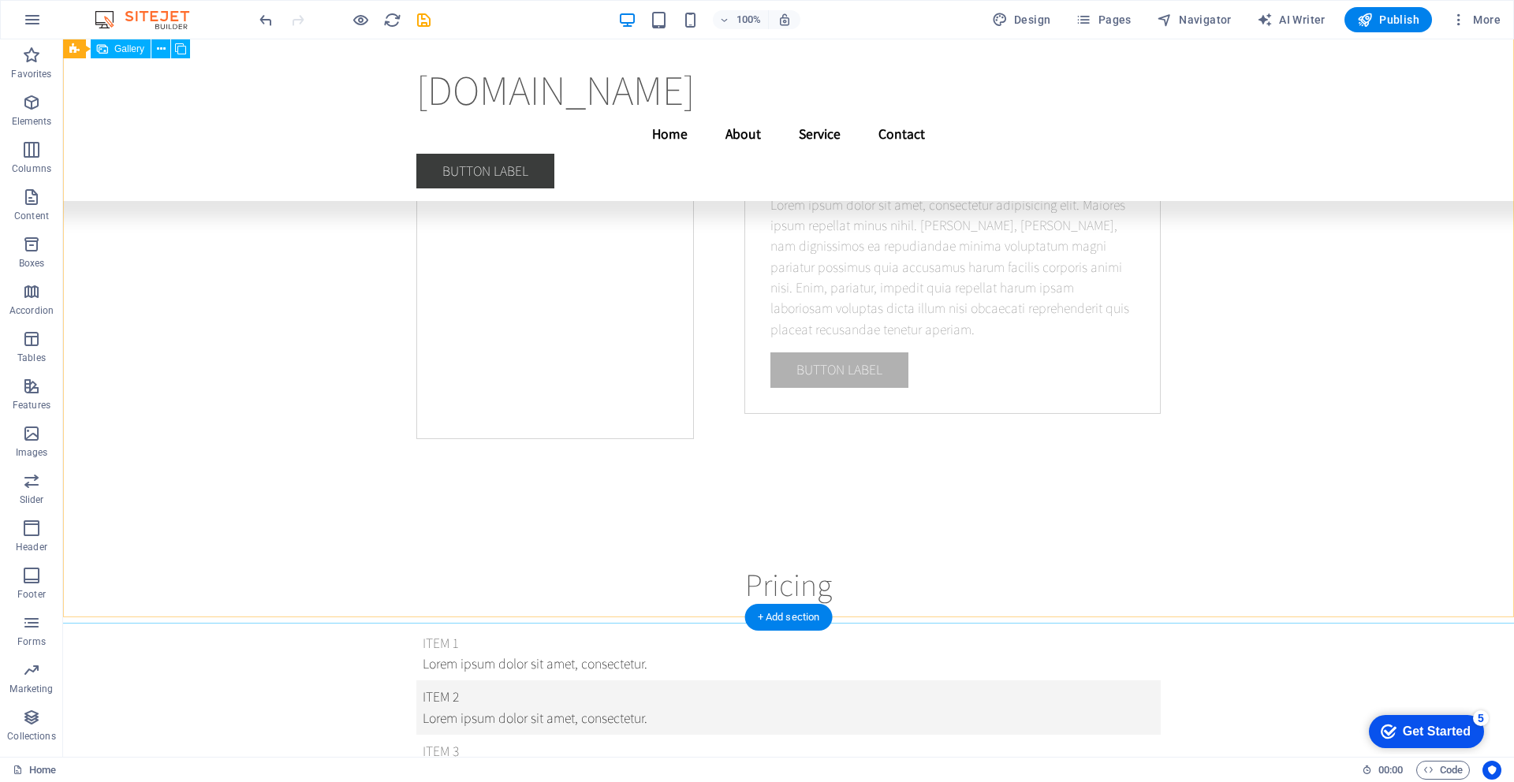
scroll to position [16889, 0]
click at [143, 606] on icon at bounding box center [144, 607] width 9 height 17
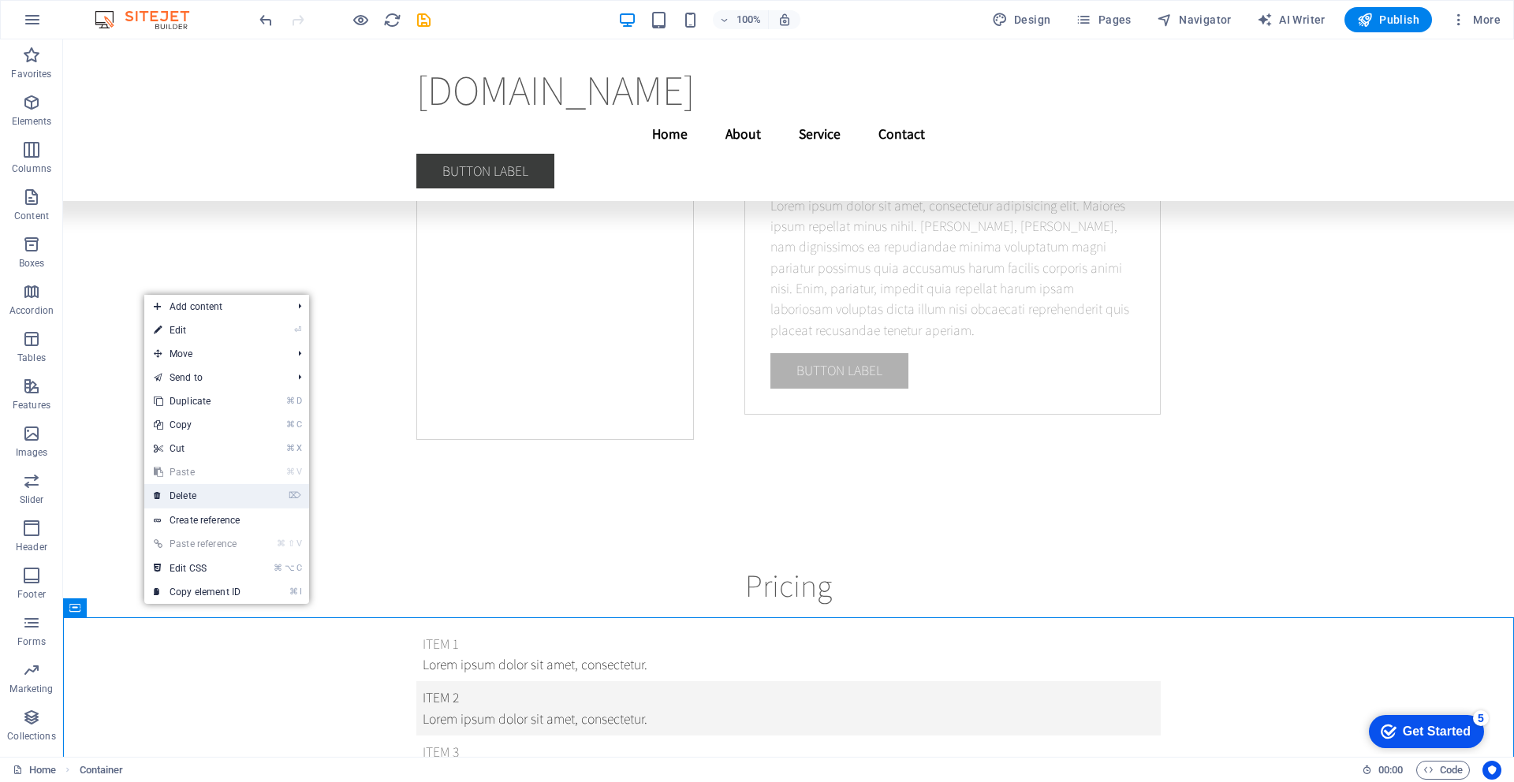
click at [188, 499] on link "⌦ Delete" at bounding box center [197, 496] width 106 height 24
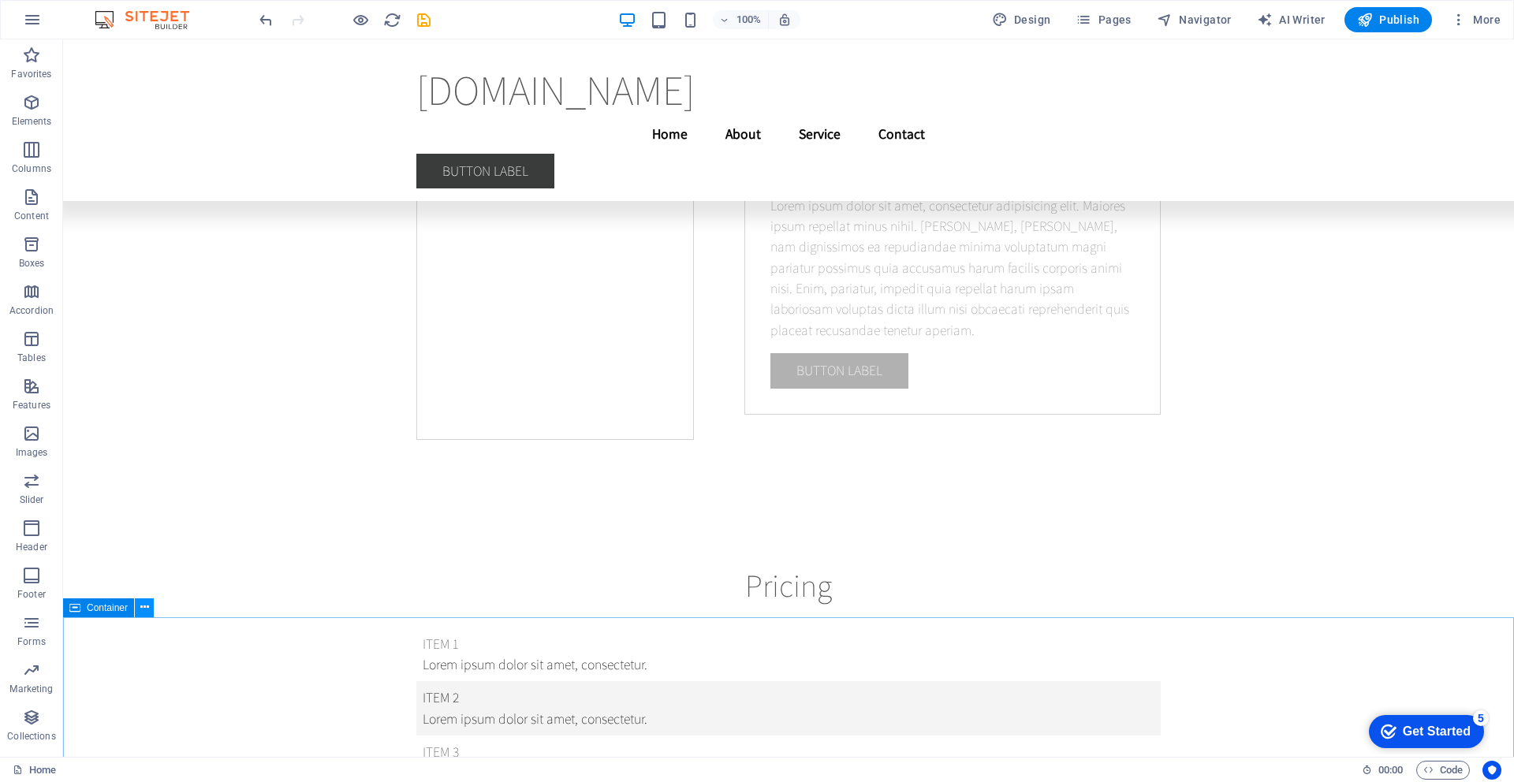
click at [141, 612] on icon at bounding box center [144, 607] width 9 height 17
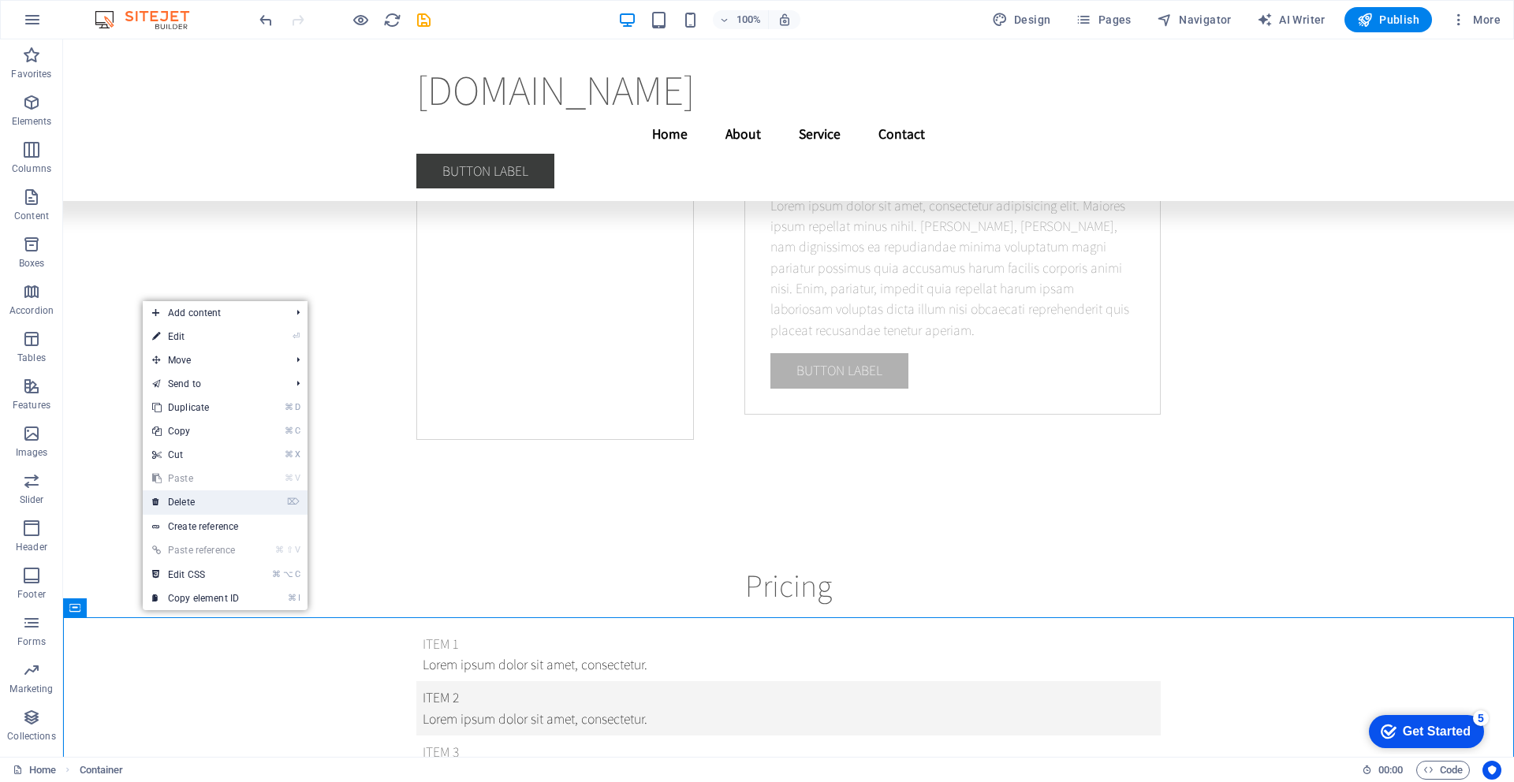
click at [177, 501] on link "⌦ Delete" at bounding box center [196, 502] width 106 height 24
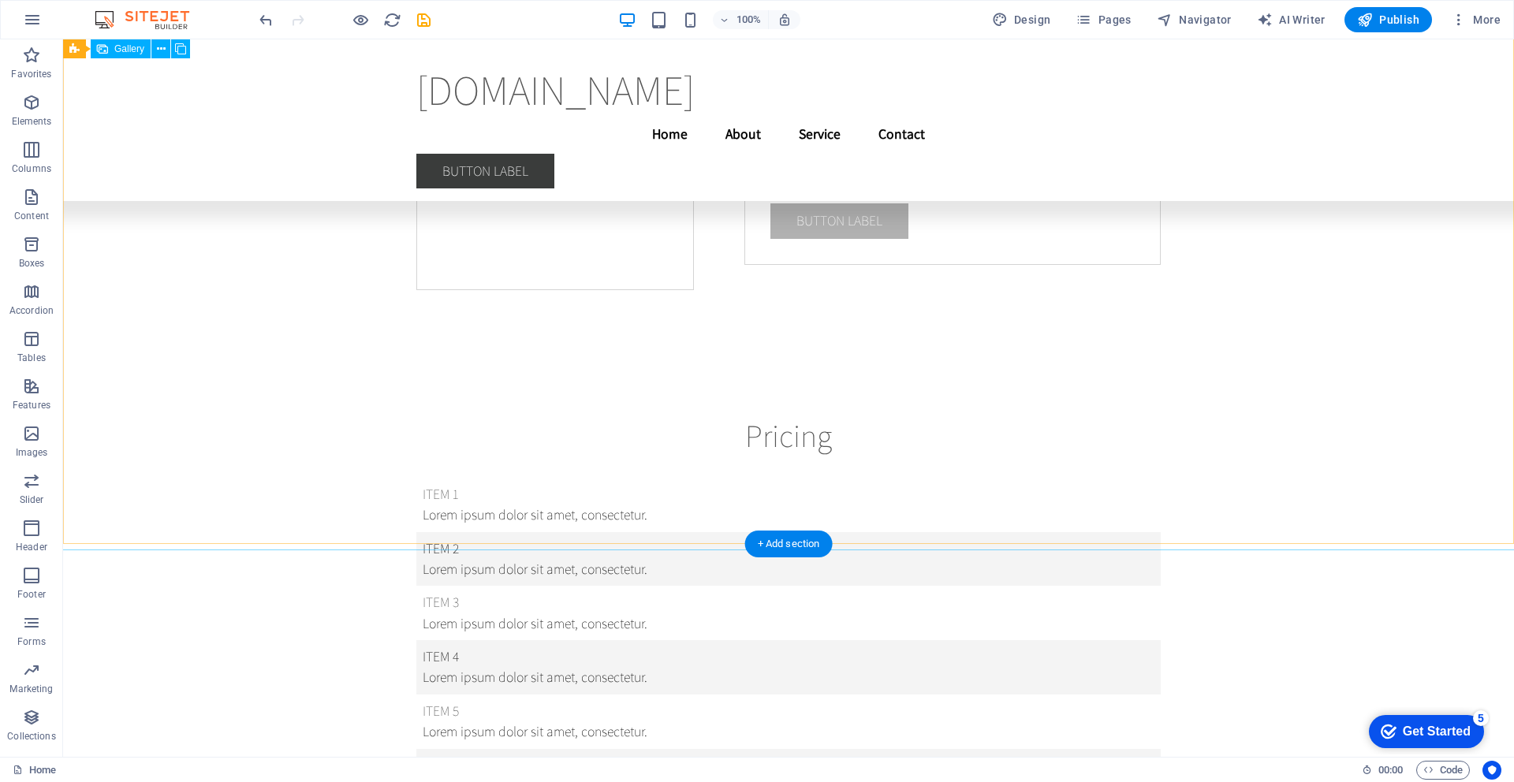
scroll to position [17053, 0]
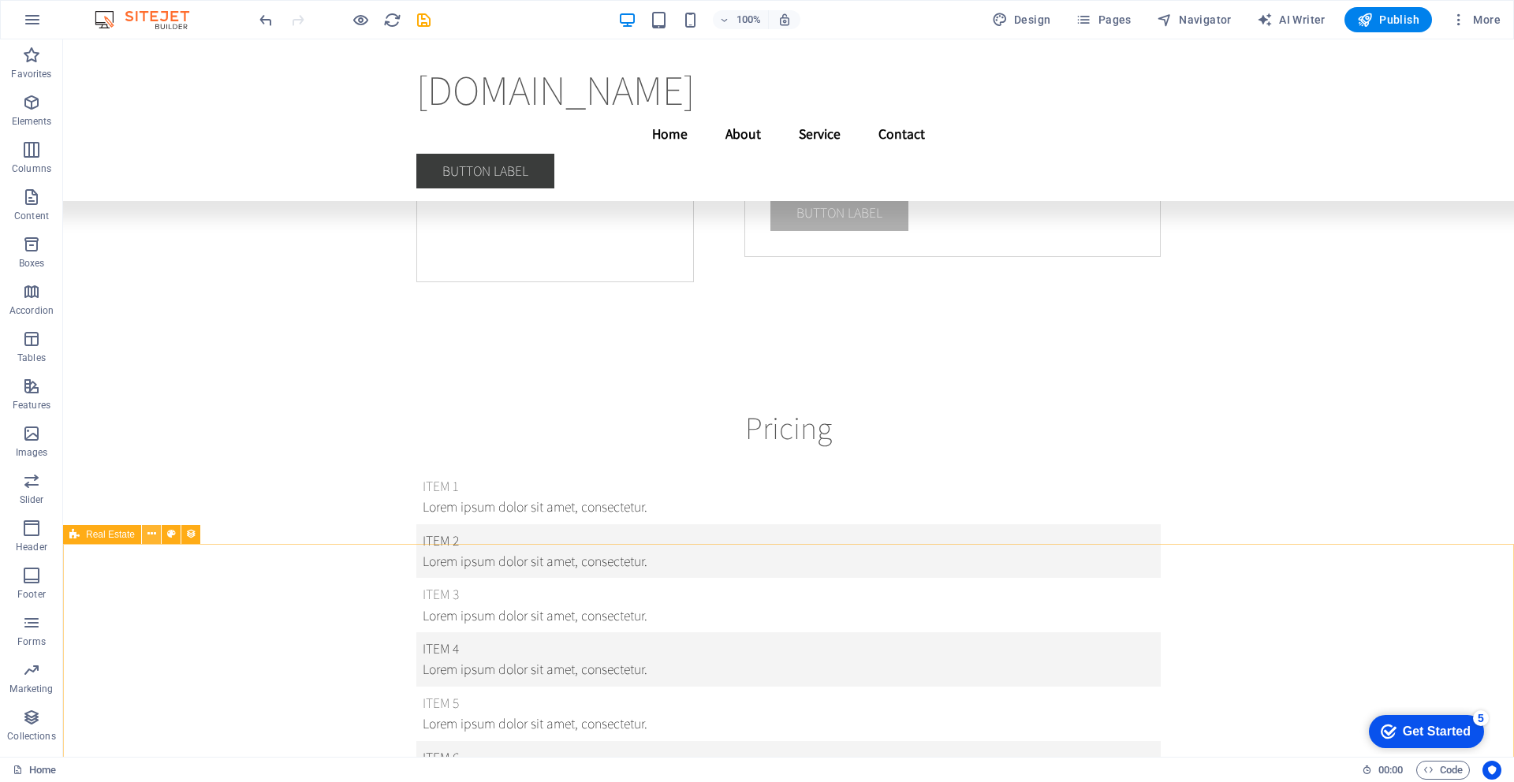
click at [152, 536] on icon at bounding box center [151, 534] width 9 height 17
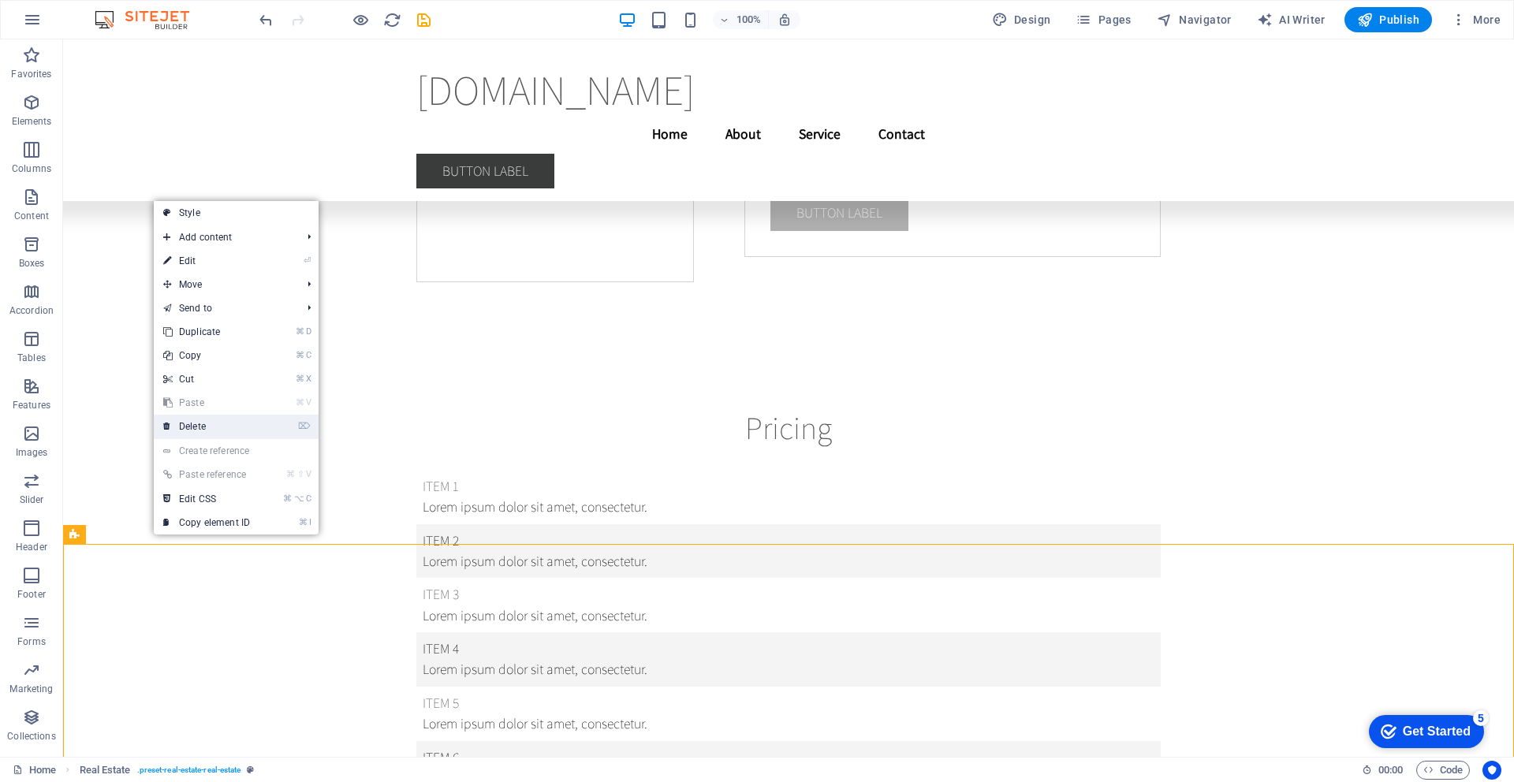
click at [196, 423] on link "⌦ Delete" at bounding box center [207, 427] width 106 height 24
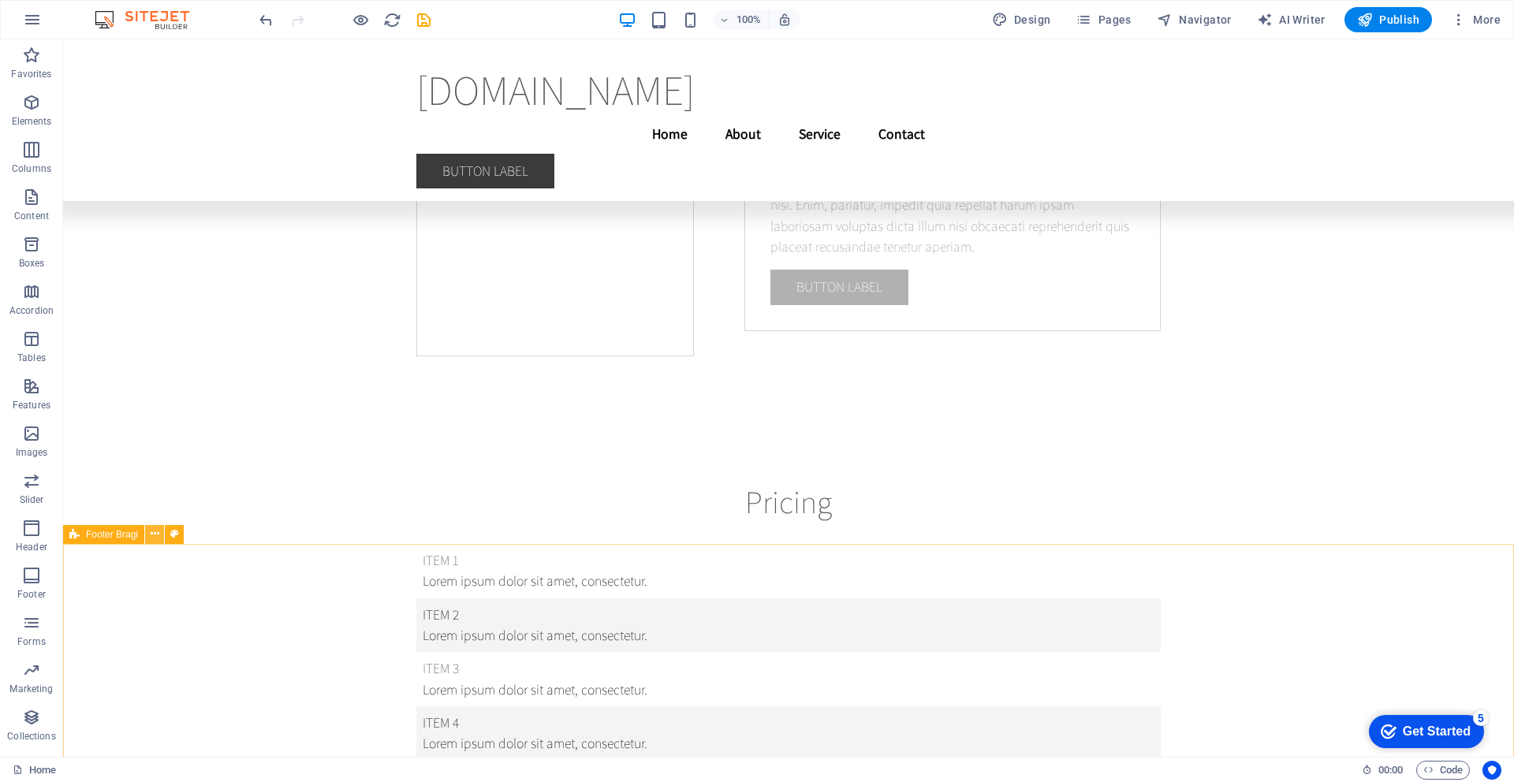
click at [155, 541] on icon at bounding box center [155, 534] width 9 height 17
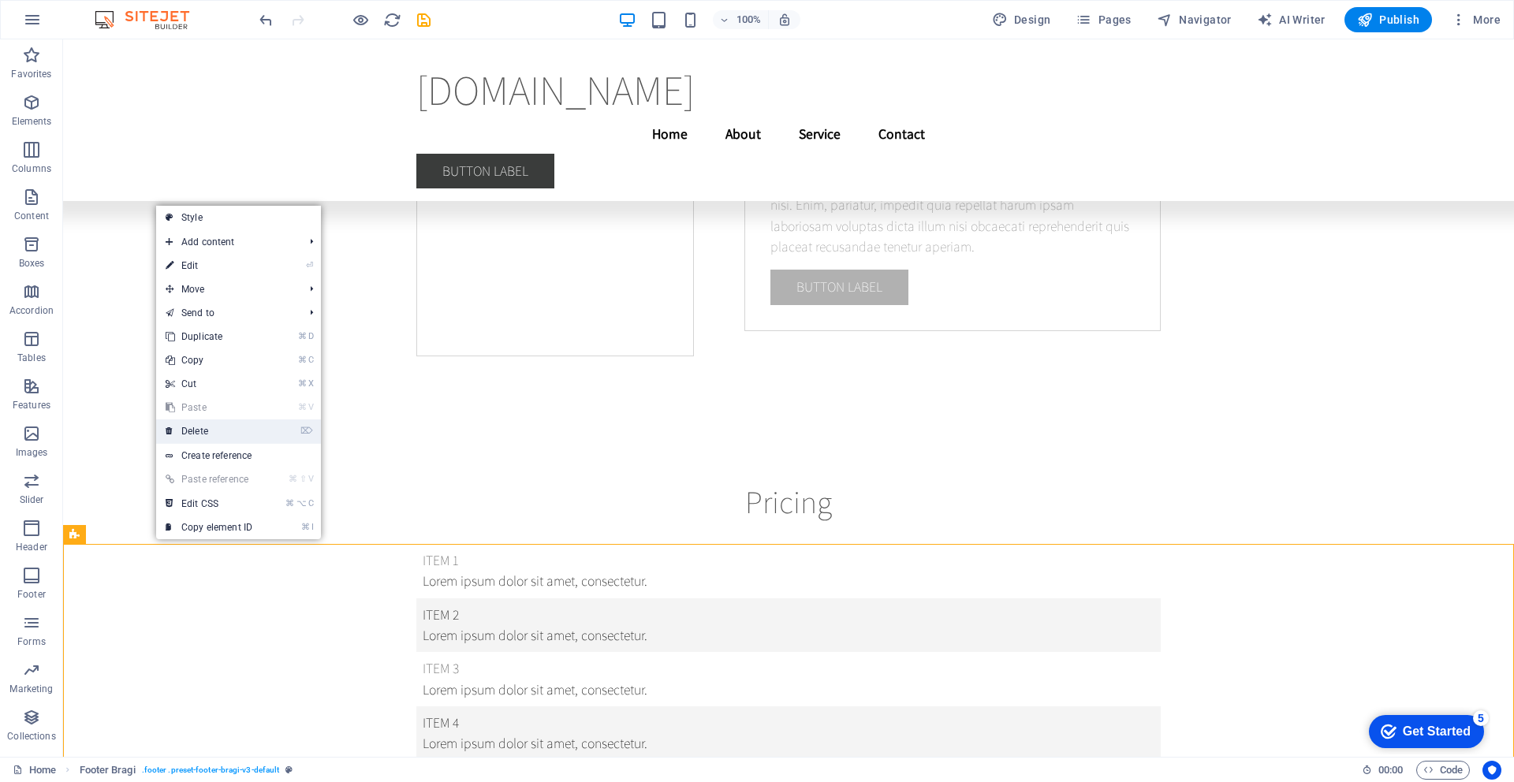
click at [193, 430] on link "⌦ Delete" at bounding box center [209, 431] width 106 height 24
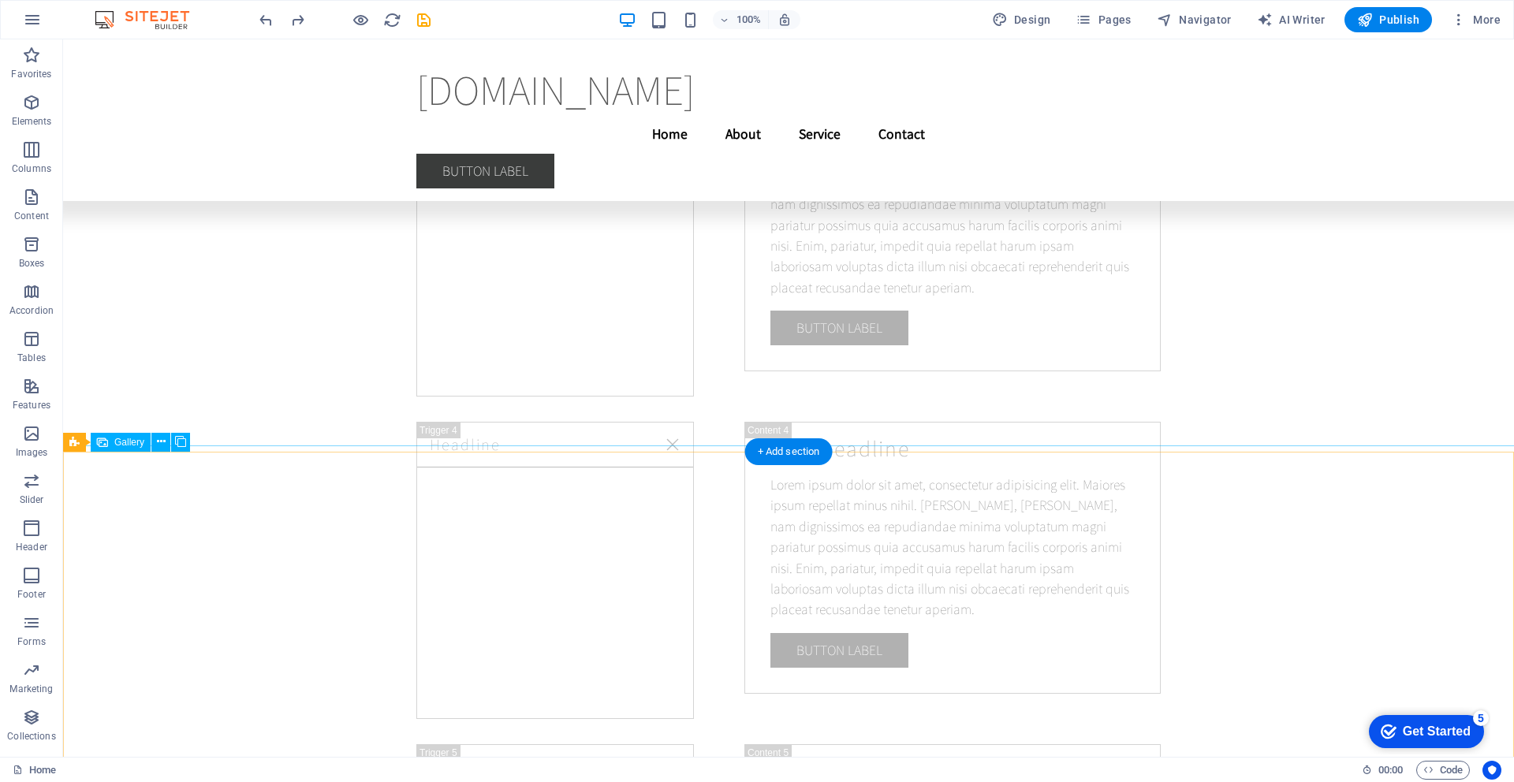
scroll to position [15969, 0]
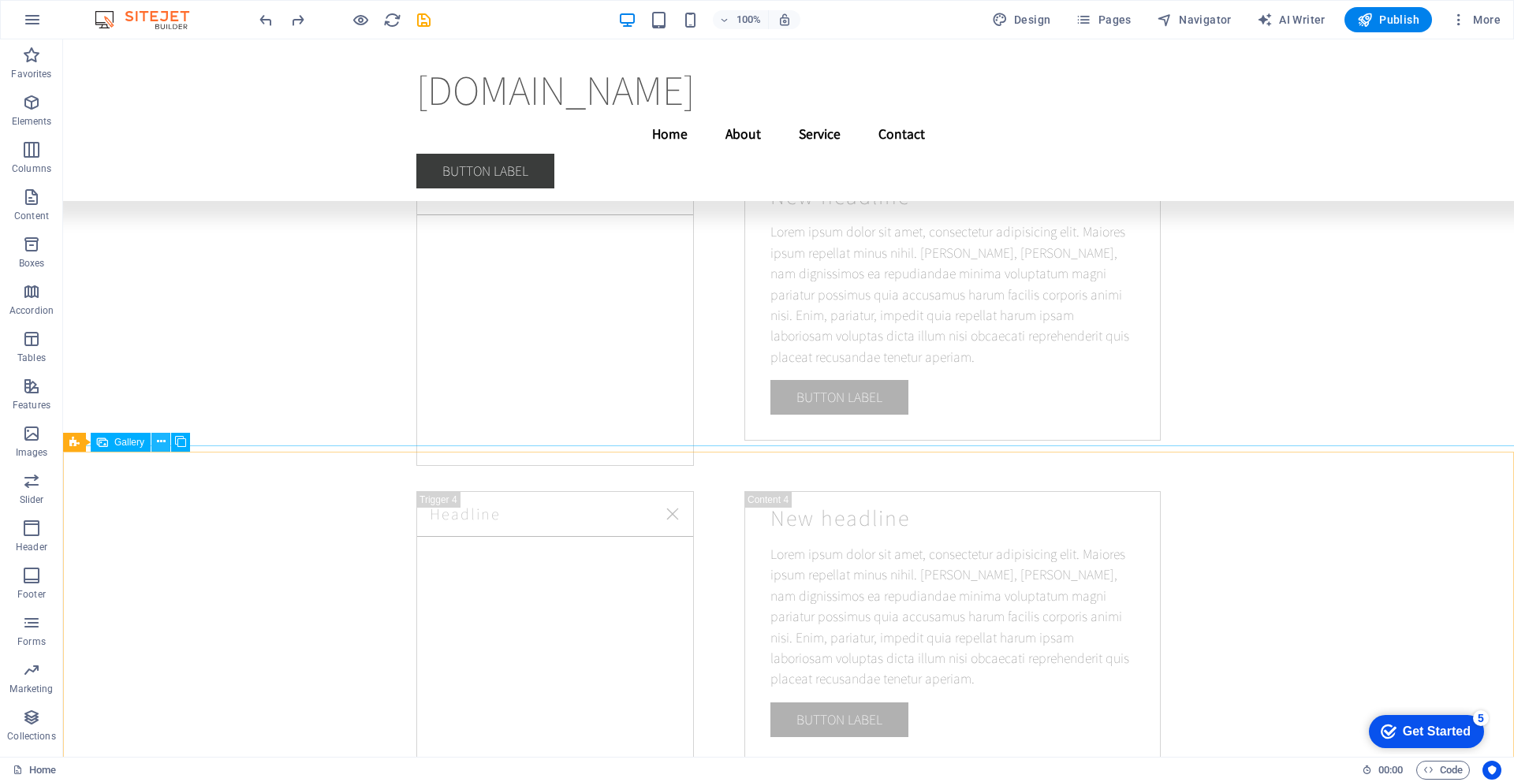
click at [162, 442] on icon at bounding box center [161, 442] width 9 height 17
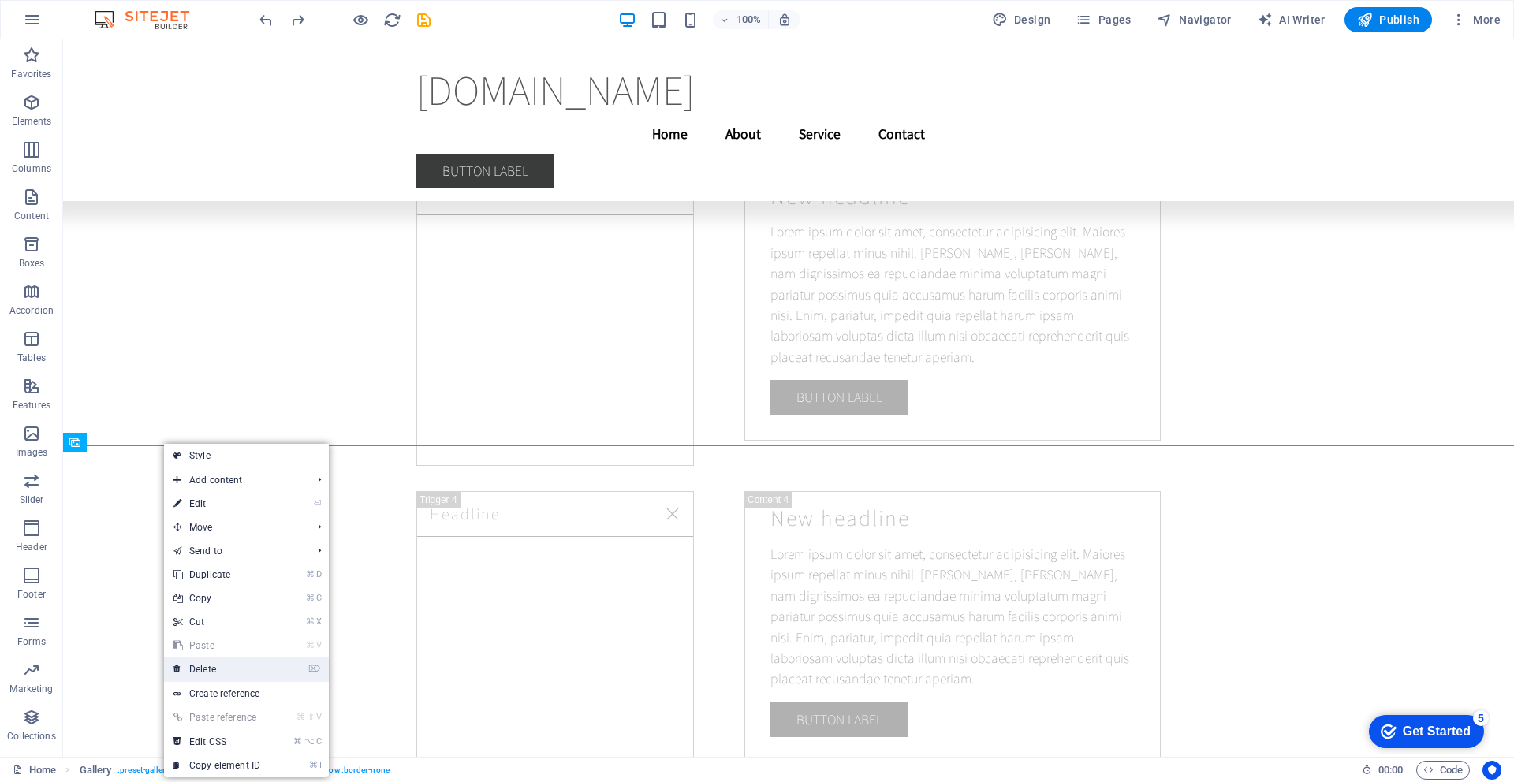
click at [204, 671] on link "⌦ Delete" at bounding box center [217, 670] width 106 height 24
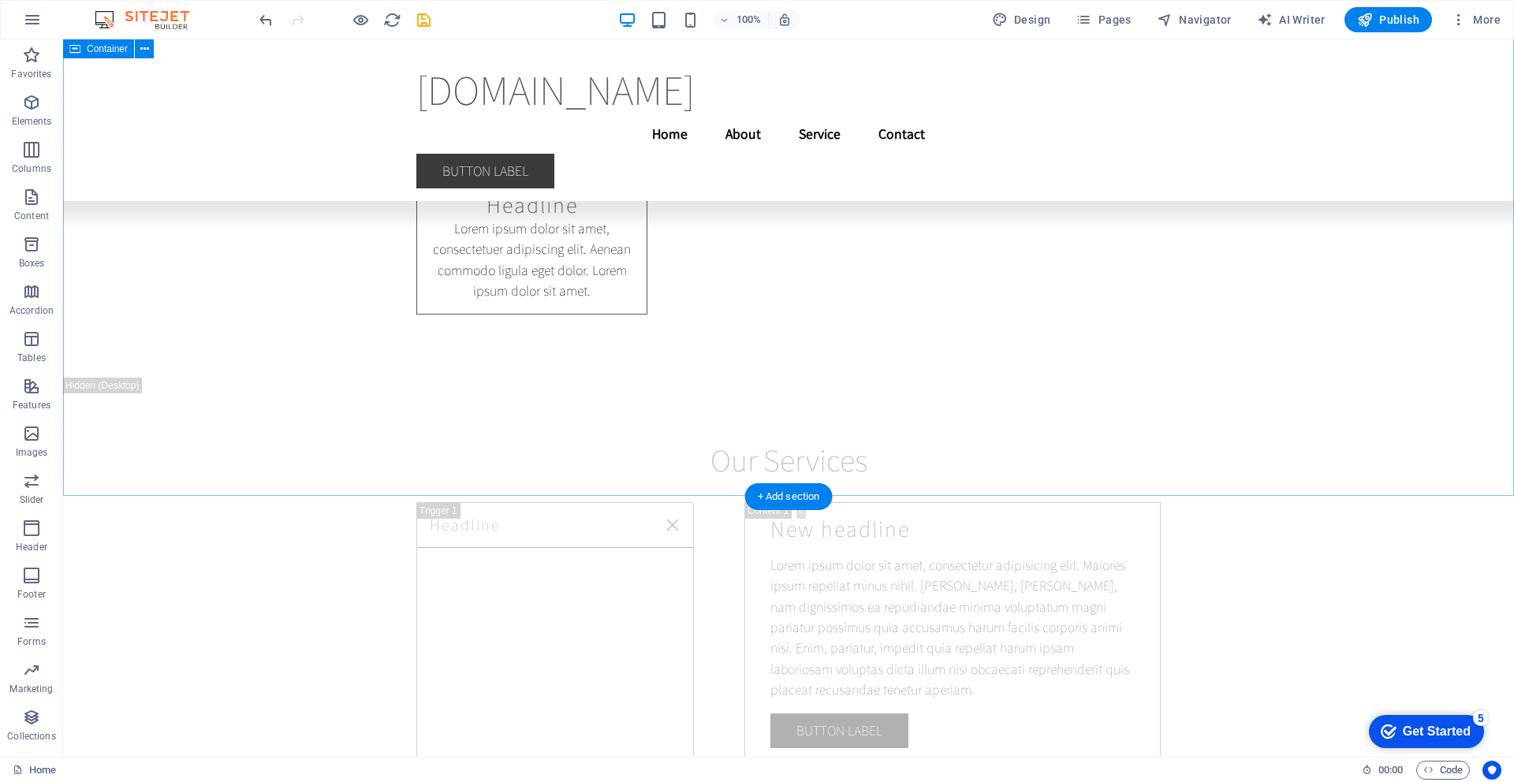
scroll to position [14847, 0]
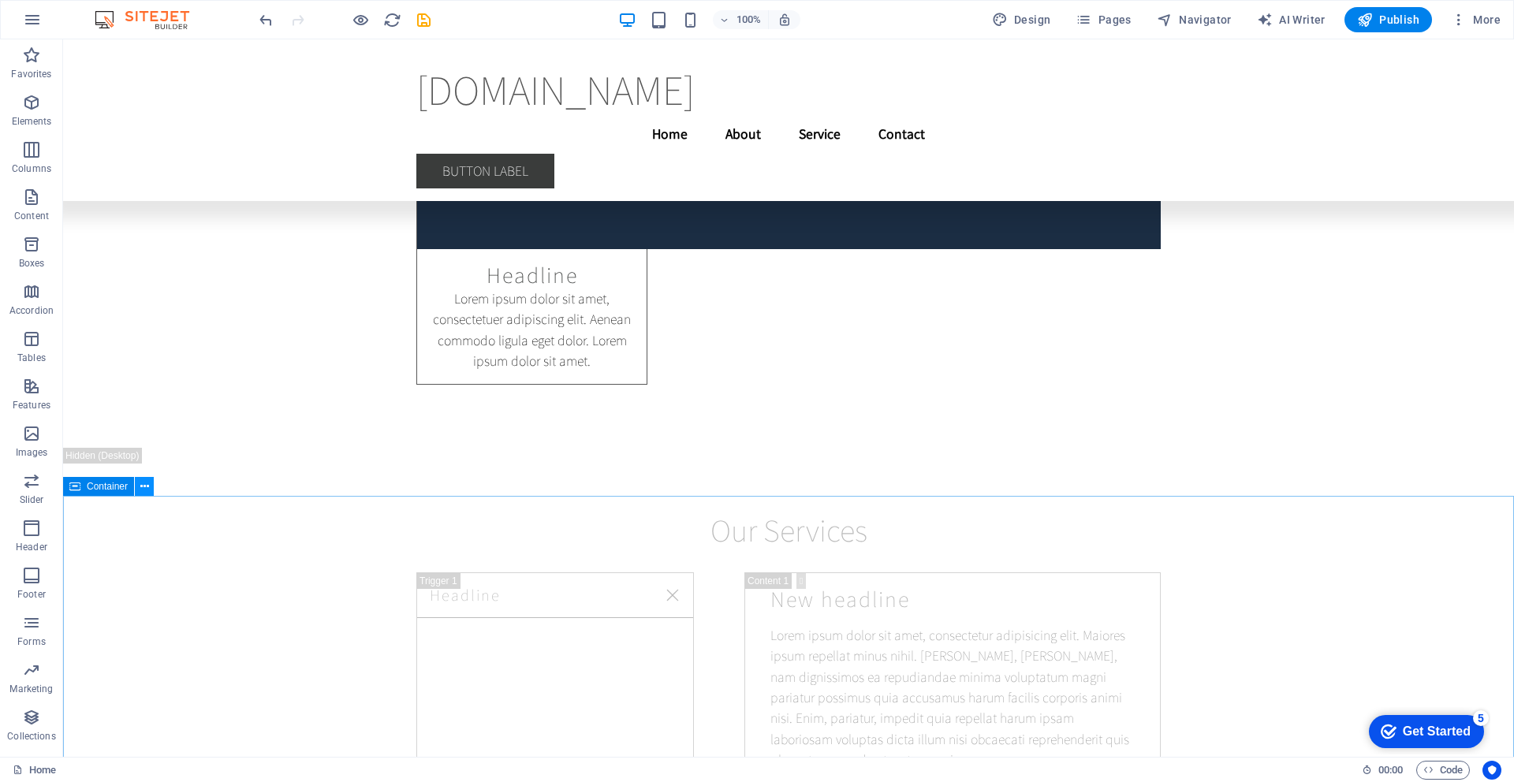
click at [140, 488] on icon at bounding box center [144, 487] width 9 height 17
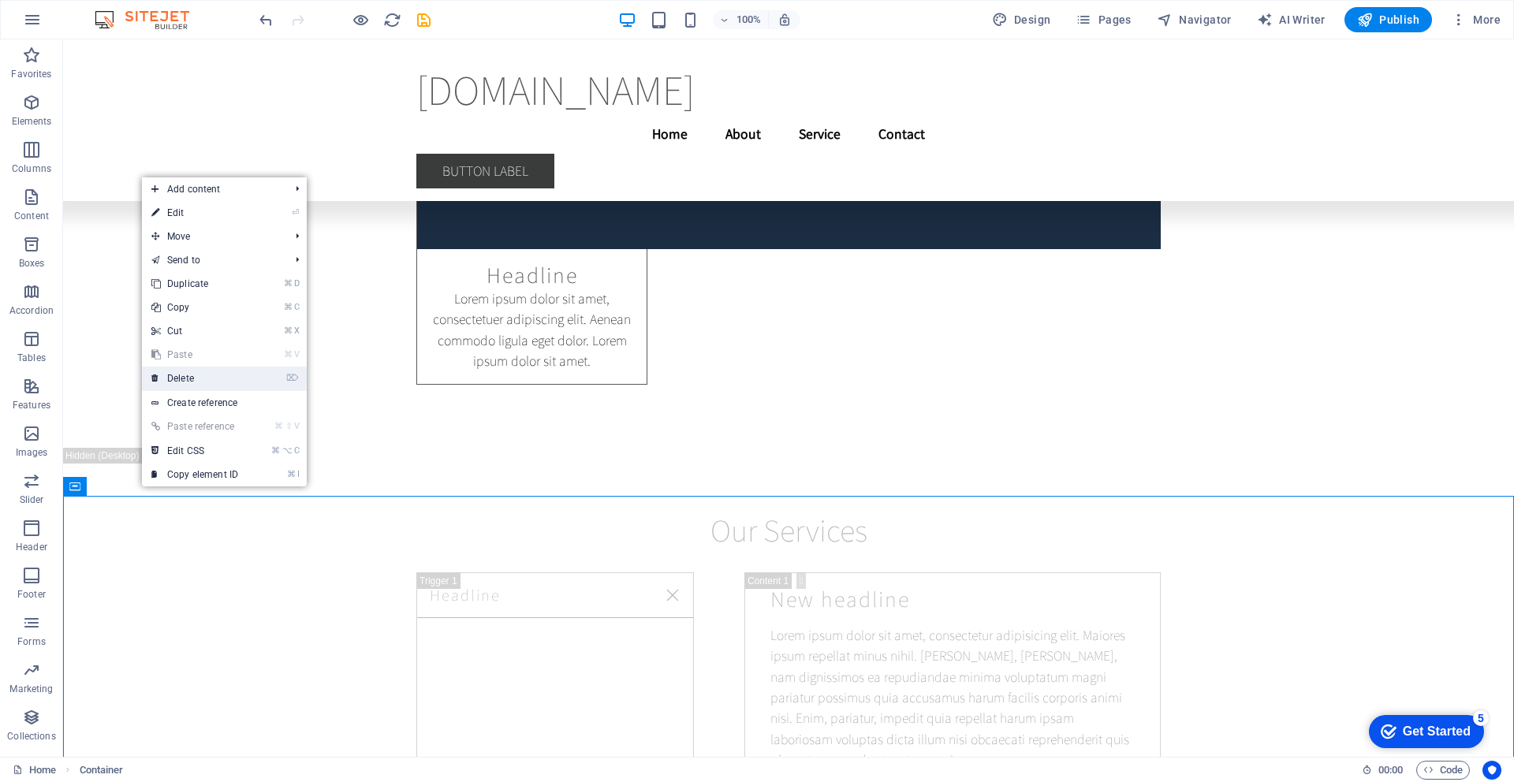
click at [192, 382] on link "⌦ Delete" at bounding box center [195, 379] width 106 height 24
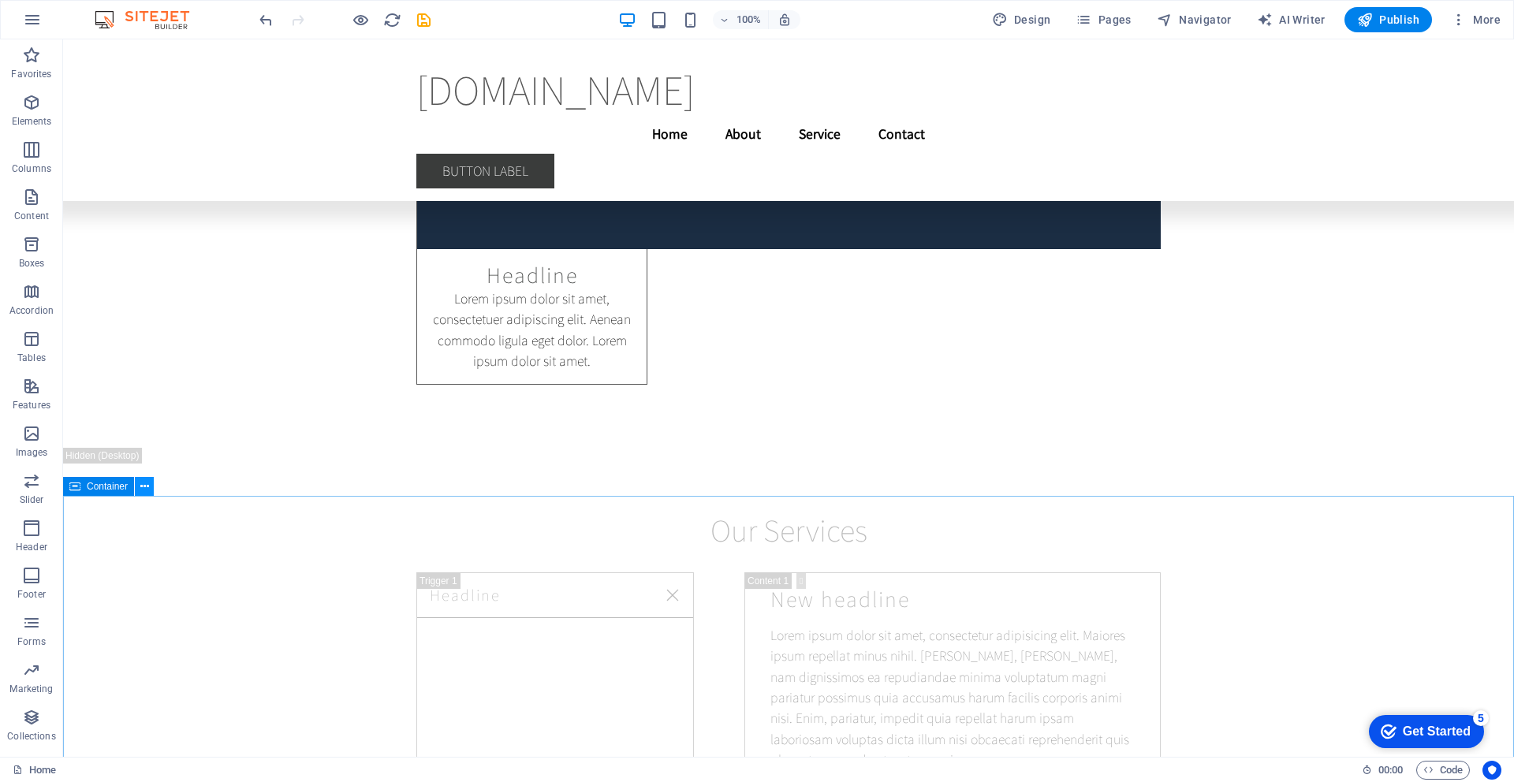
click at [144, 488] on icon at bounding box center [144, 487] width 9 height 17
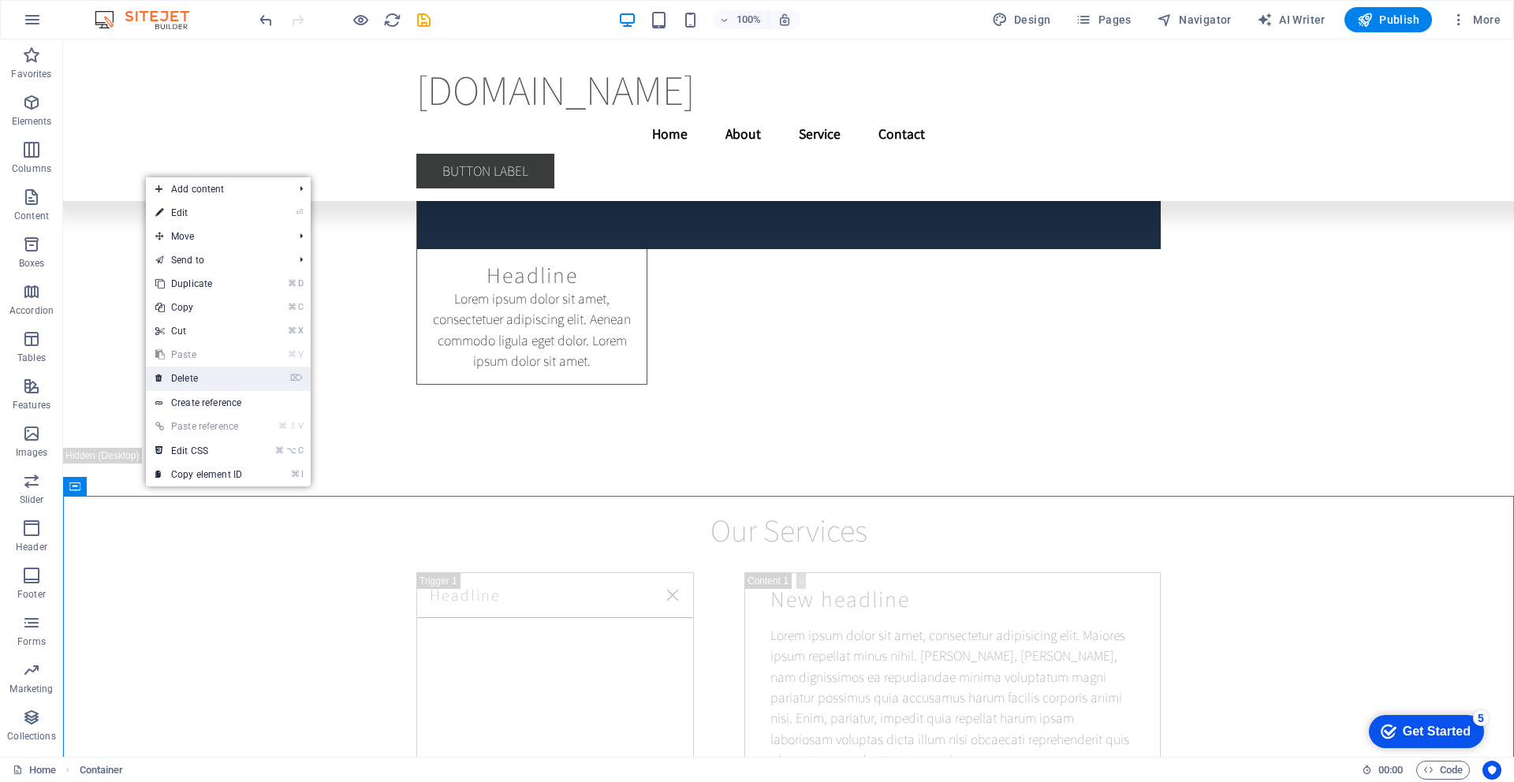
click at [170, 375] on link "⌦ Delete" at bounding box center [199, 379] width 106 height 24
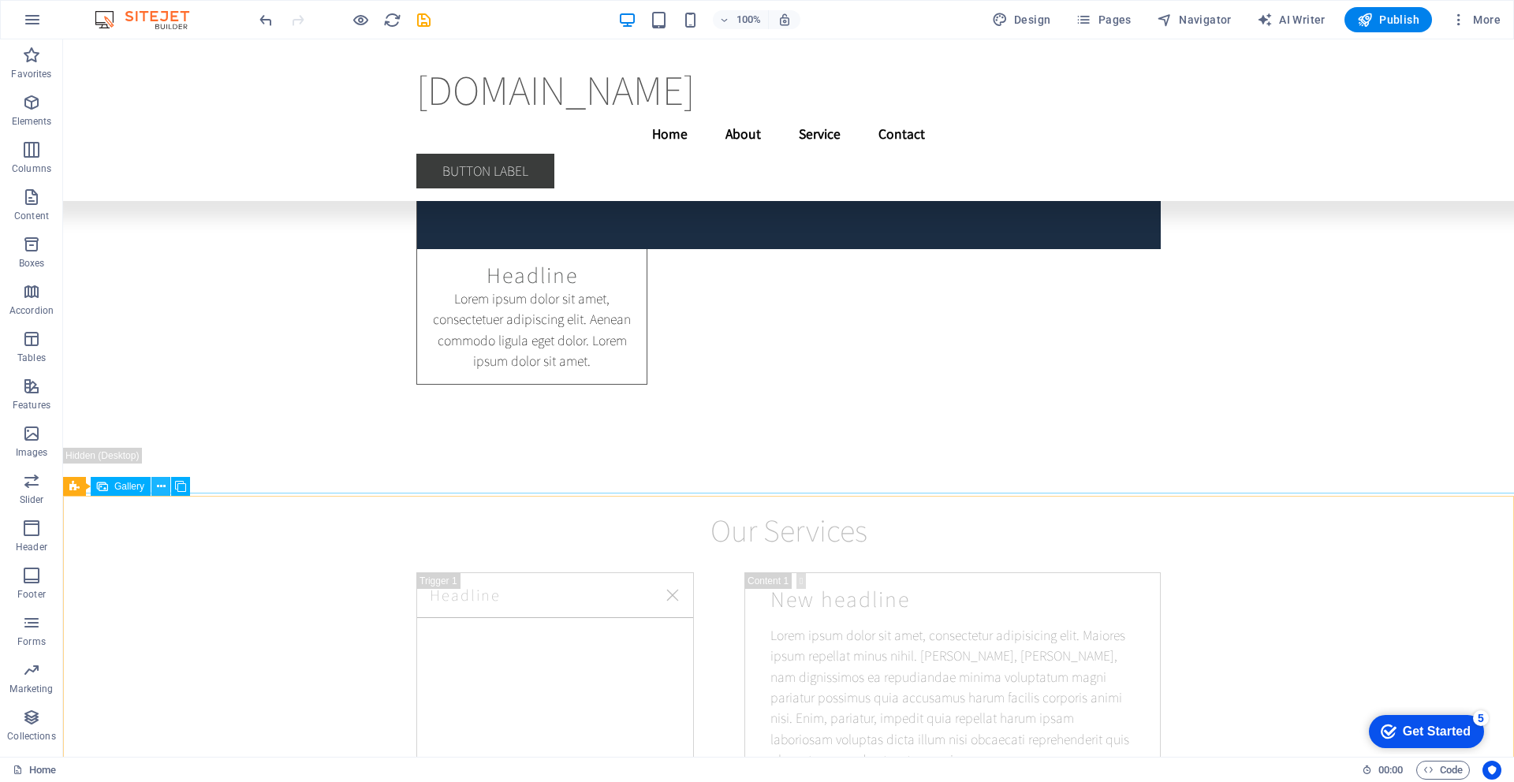
click at [166, 492] on button at bounding box center [160, 486] width 19 height 19
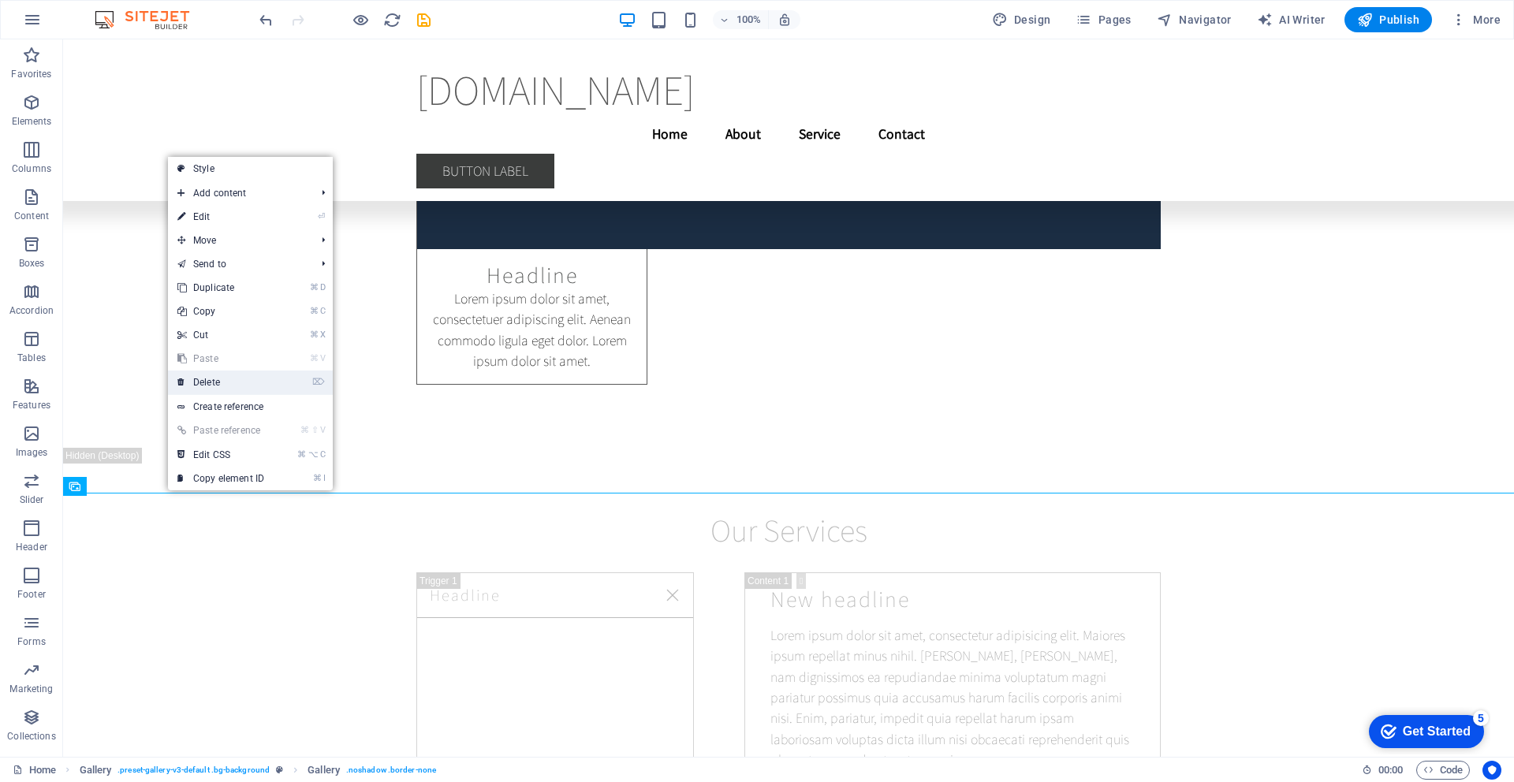
click at [214, 386] on link "⌦ Delete" at bounding box center [221, 383] width 106 height 24
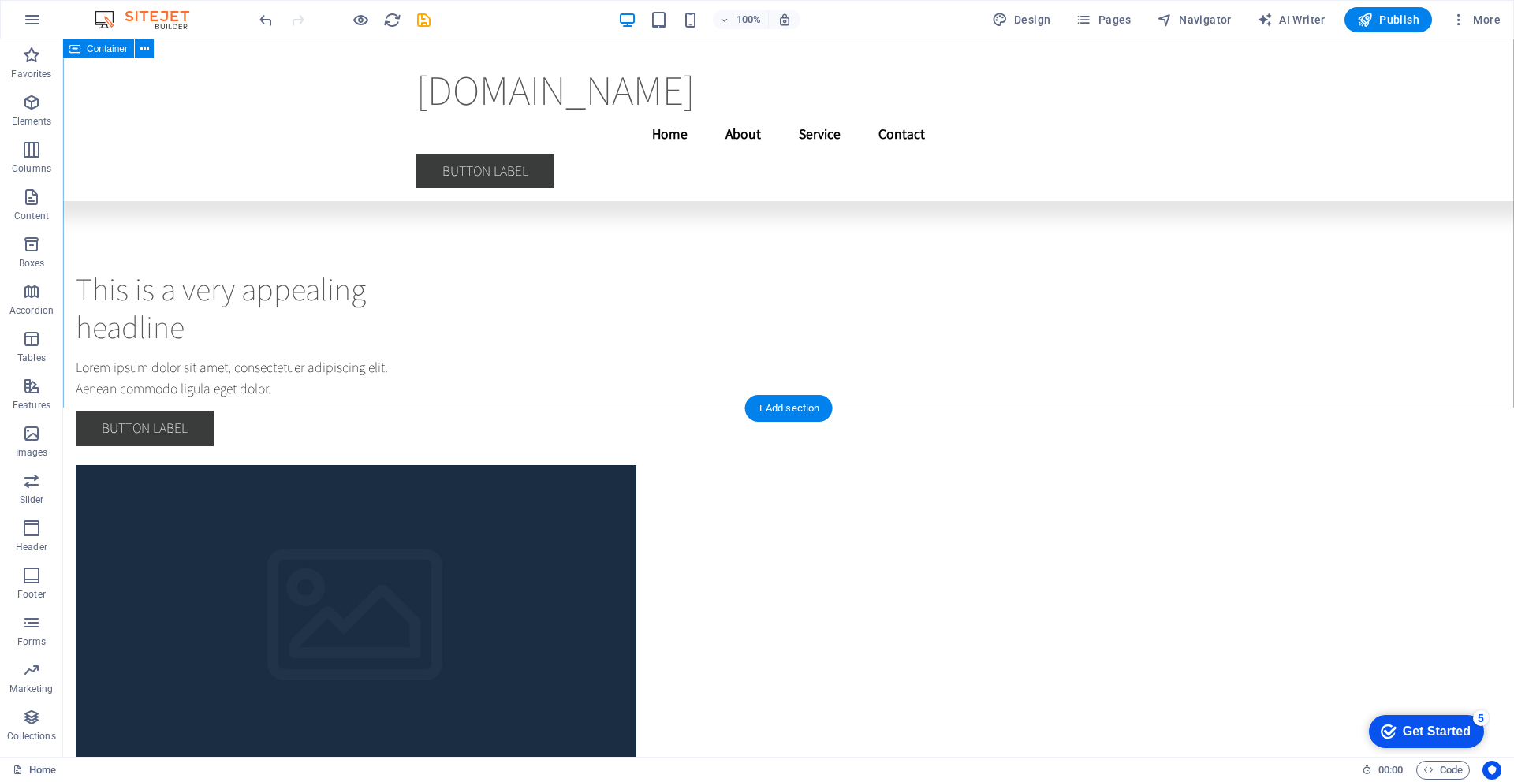
scroll to position [7007, 0]
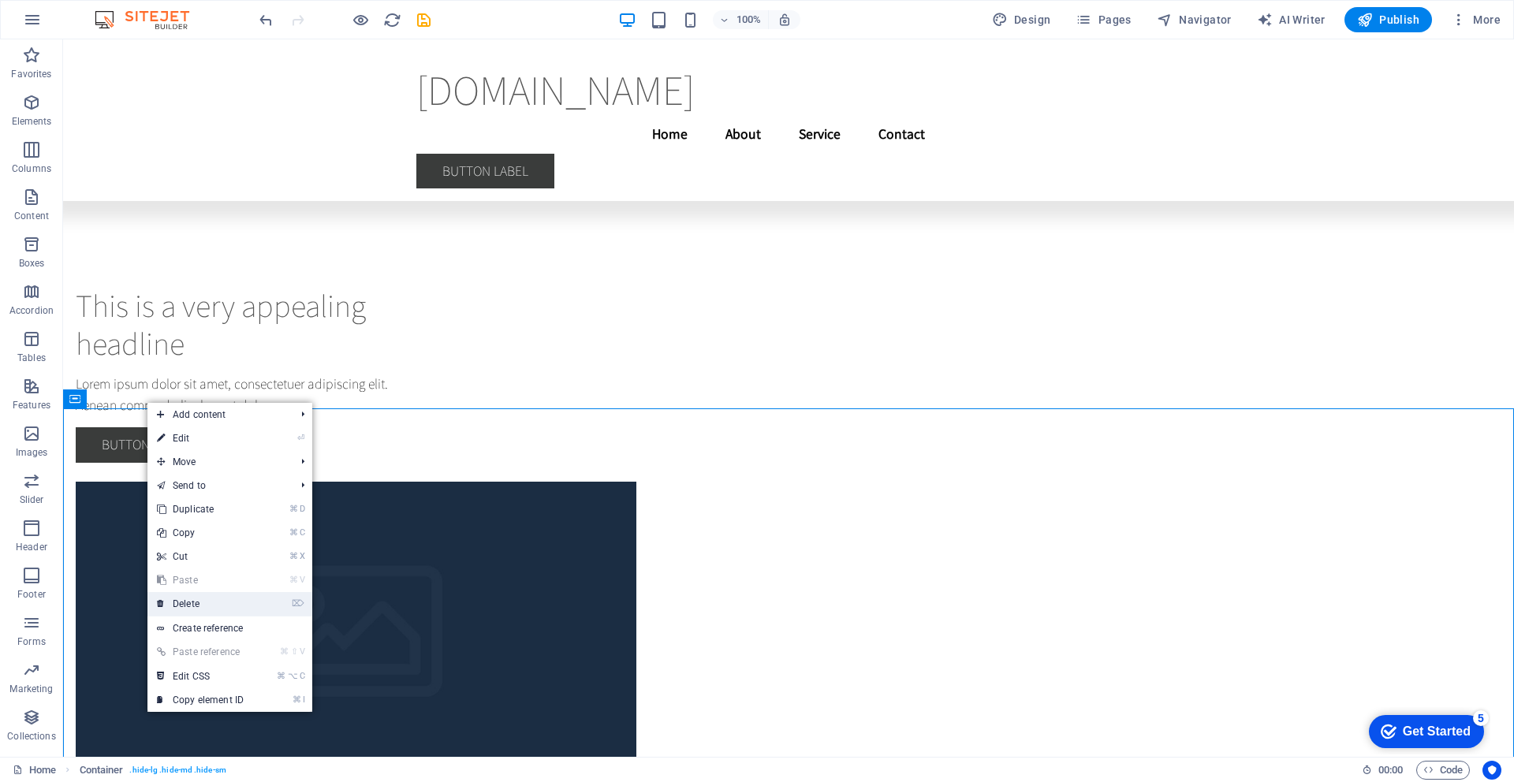
click at [187, 604] on link "⌦ Delete" at bounding box center [200, 604] width 106 height 24
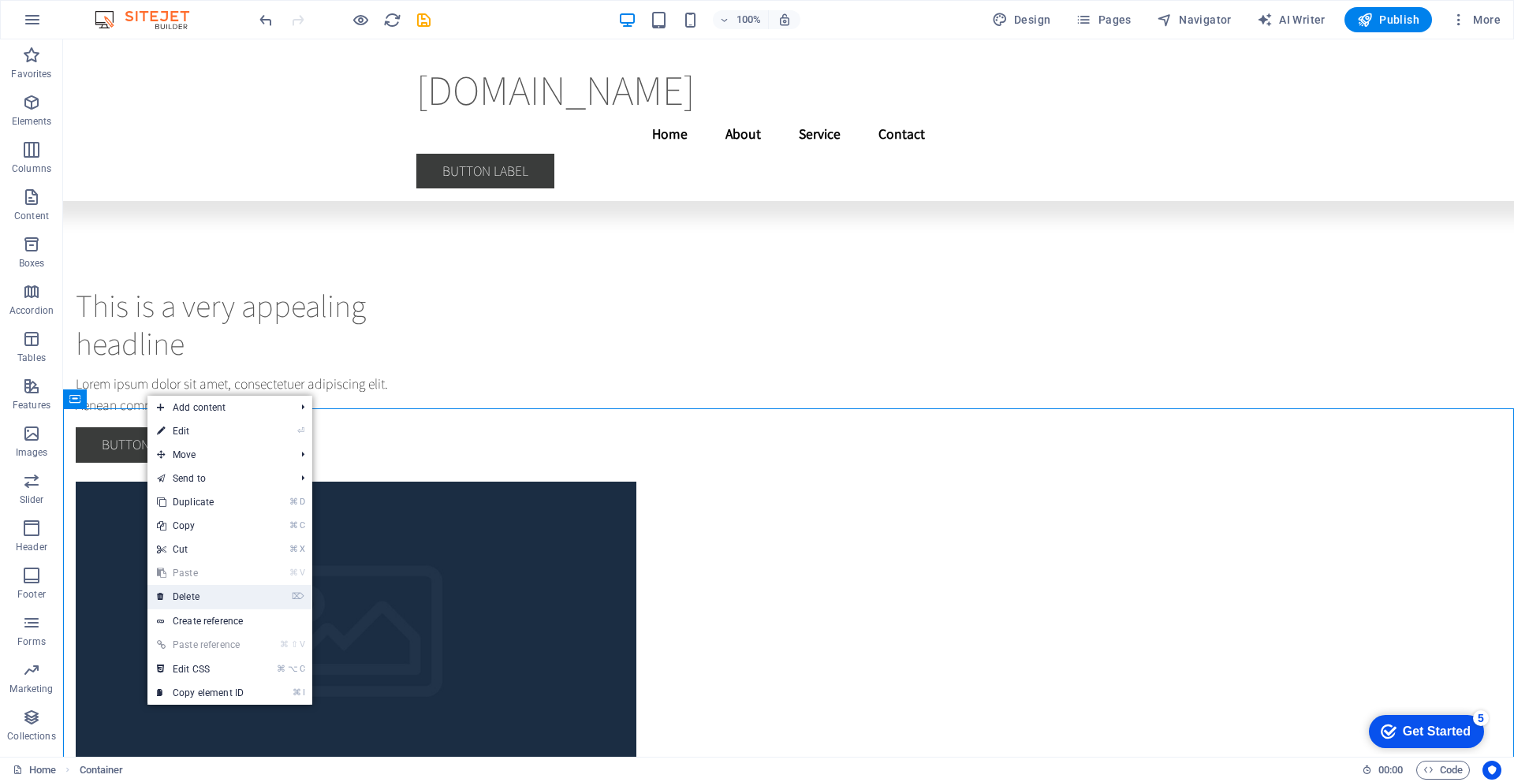
click at [188, 599] on link "⌦ Delete" at bounding box center [200, 597] width 106 height 24
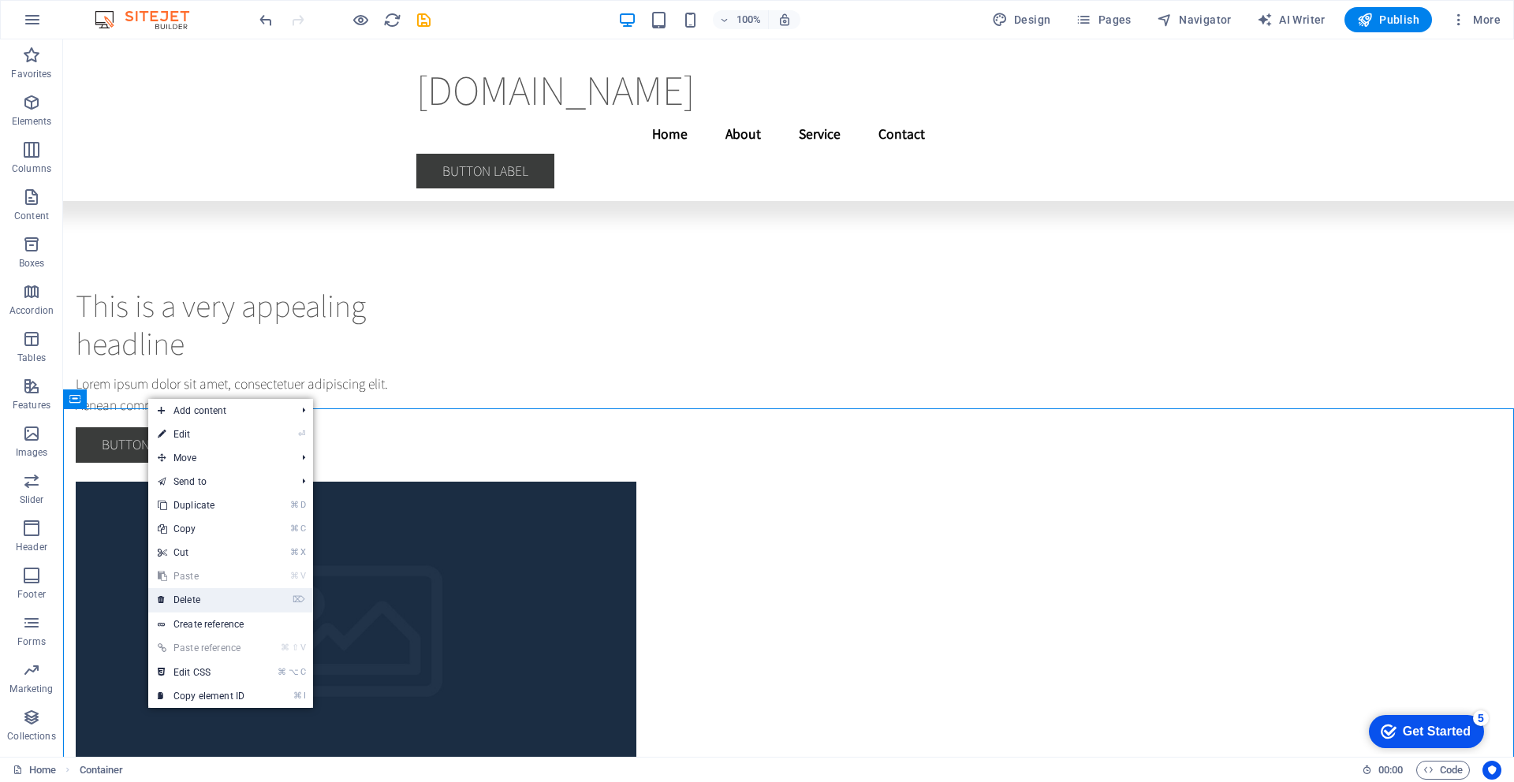
click at [198, 602] on link "⌦ Delete" at bounding box center [201, 600] width 106 height 24
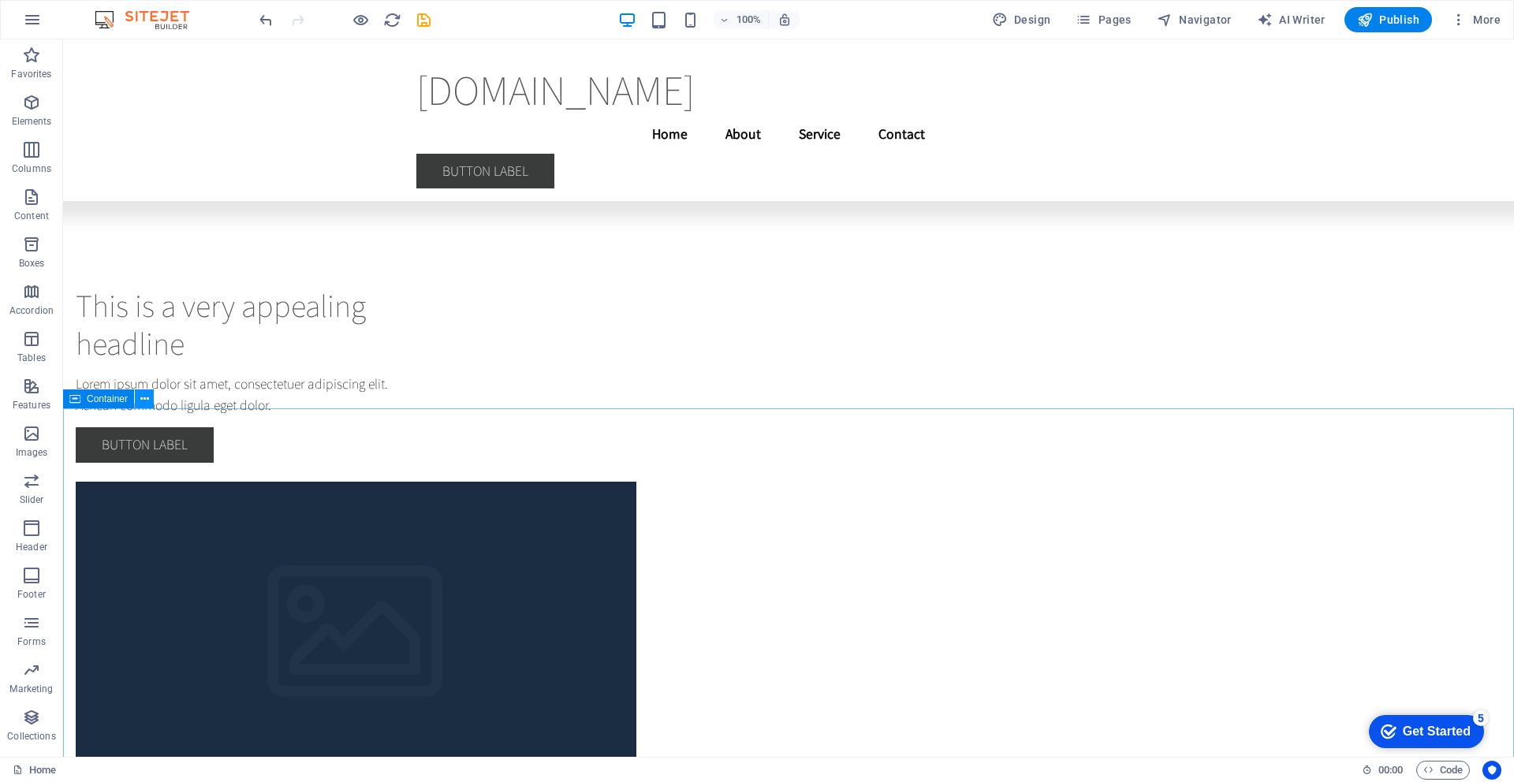
click at [150, 398] on button at bounding box center [144, 399] width 19 height 19
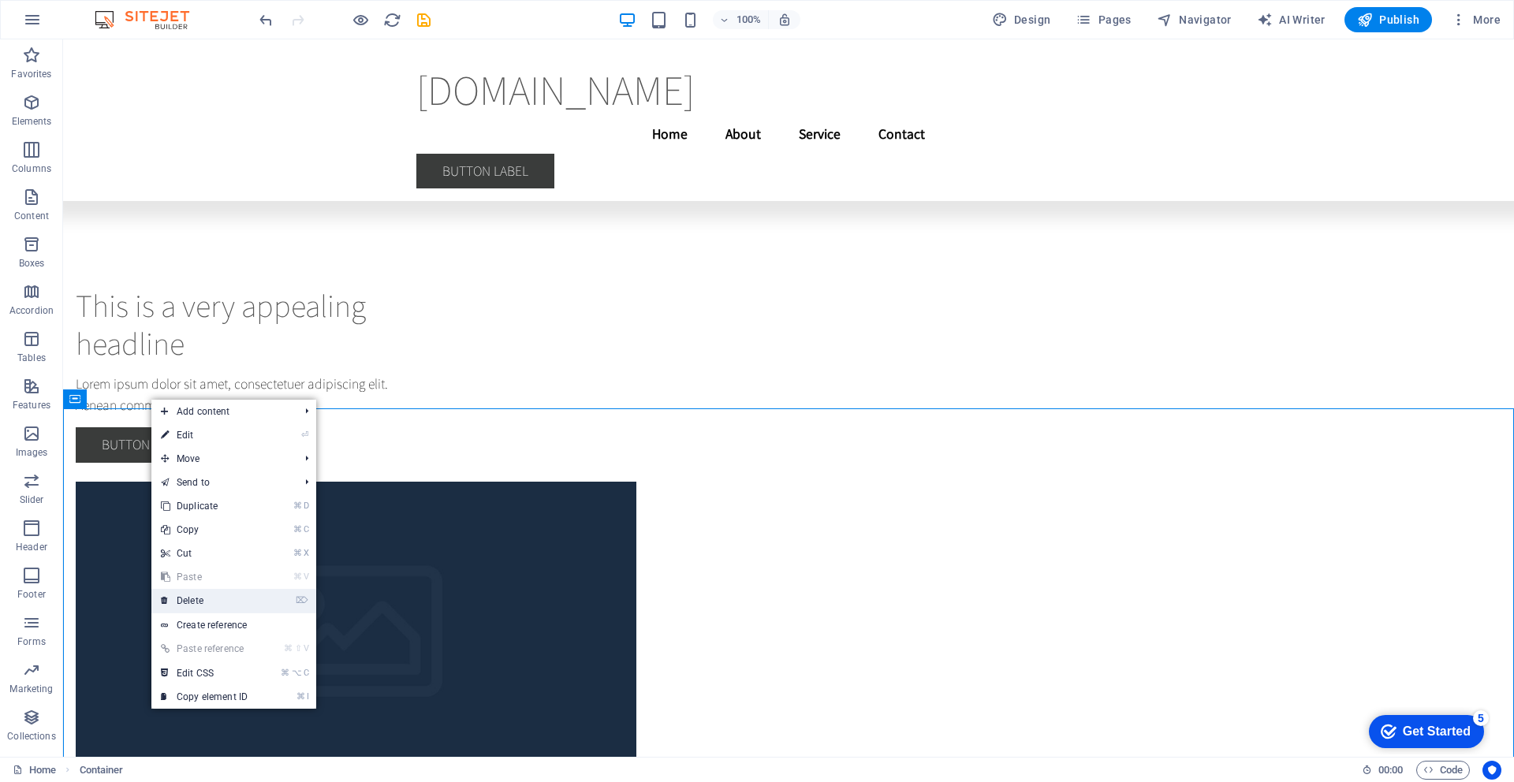
click at [193, 606] on link "⌦ Delete" at bounding box center [204, 601] width 106 height 24
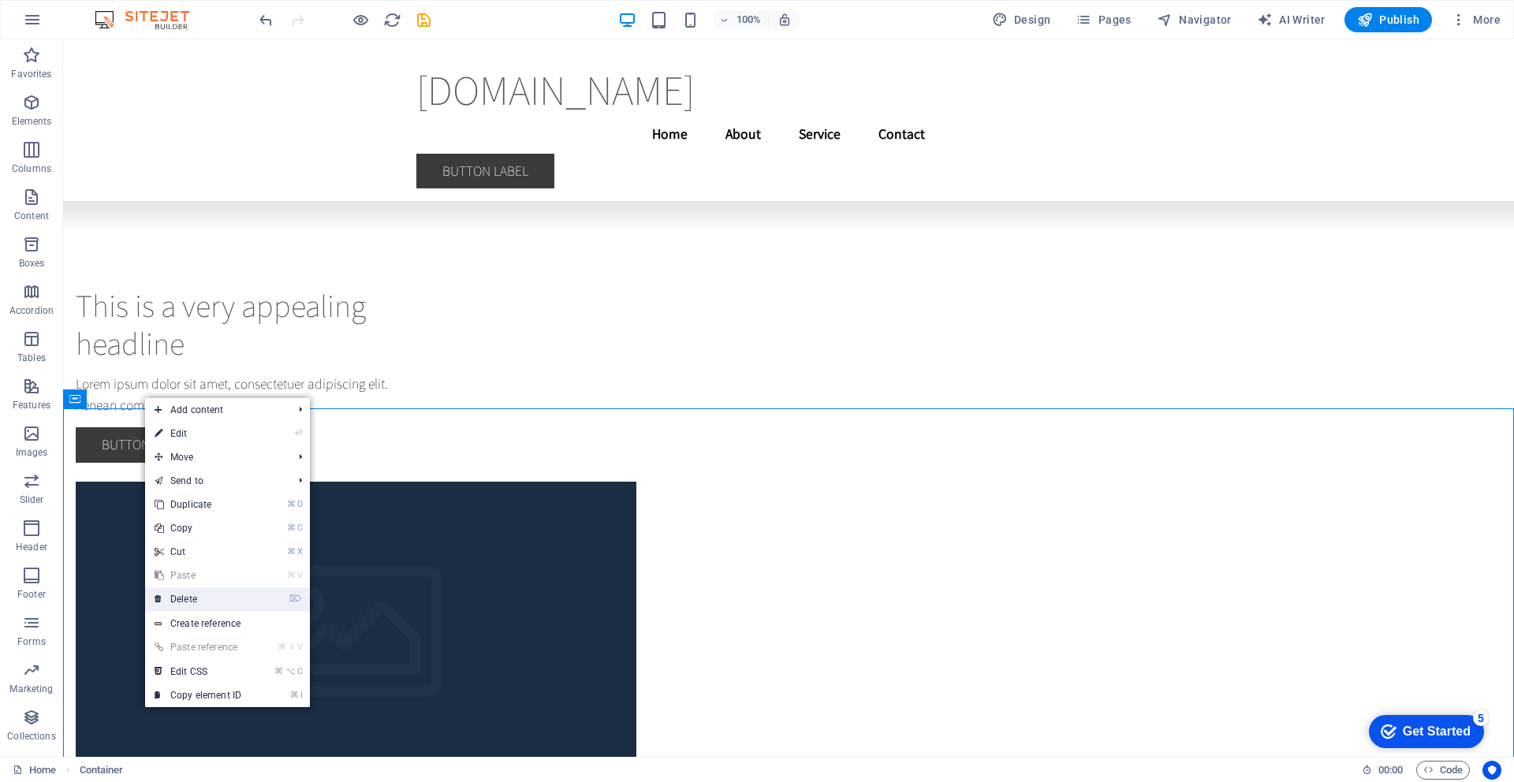
click at [180, 607] on link "⌦ Delete" at bounding box center [198, 599] width 106 height 24
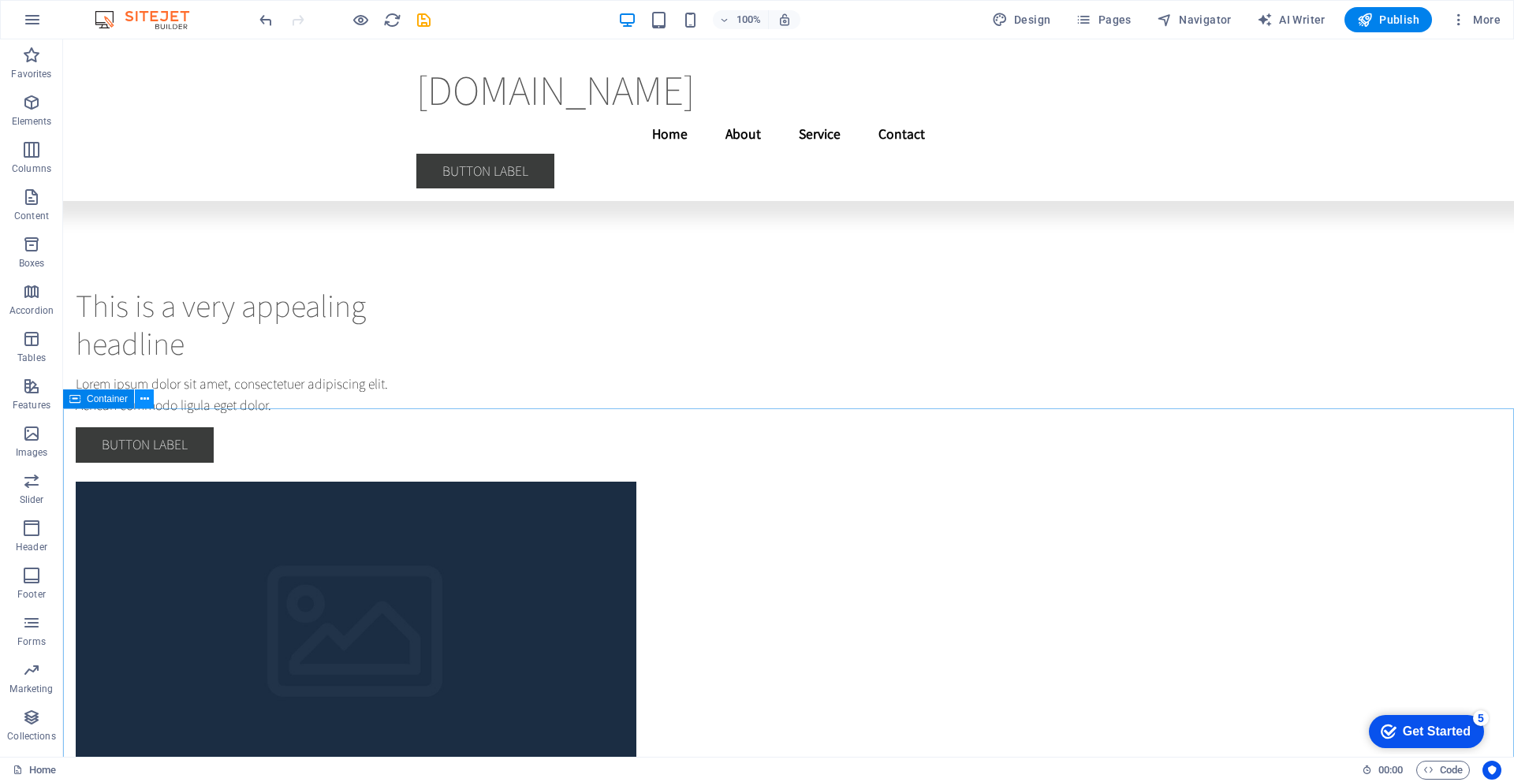
click at [147, 401] on icon at bounding box center [144, 399] width 9 height 17
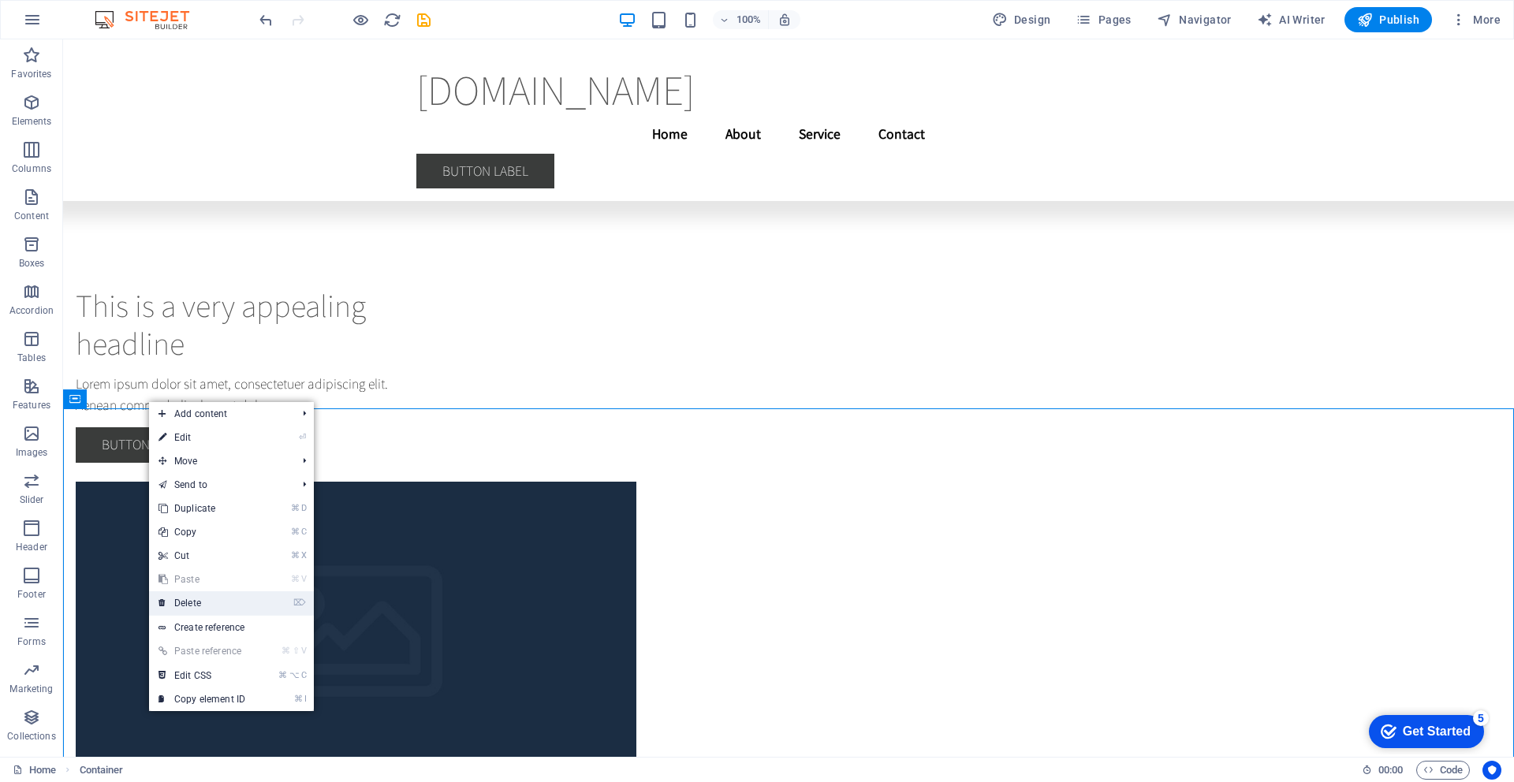
click at [182, 598] on link "⌦ Delete" at bounding box center [202, 603] width 106 height 24
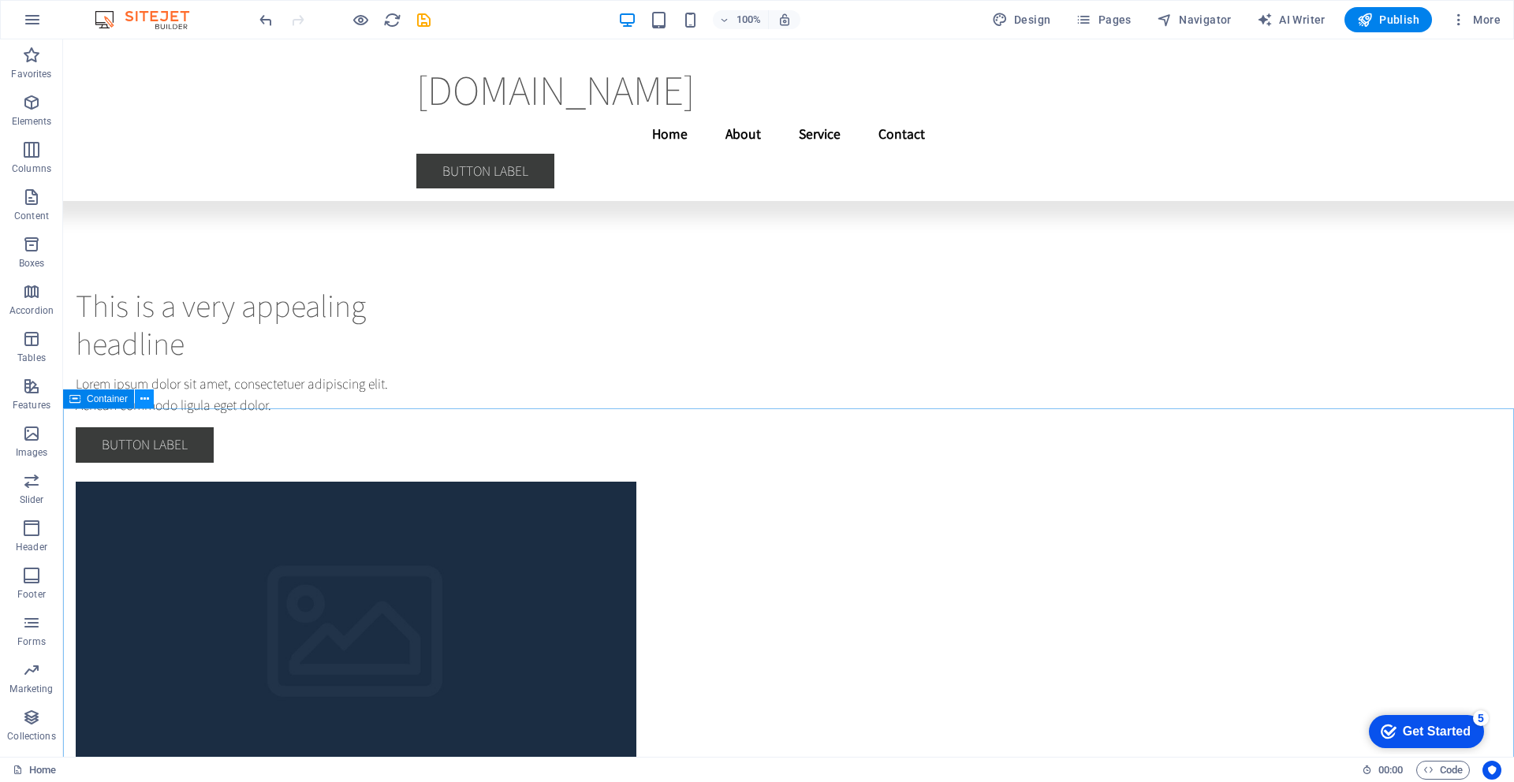
click at [144, 400] on icon at bounding box center [144, 399] width 9 height 17
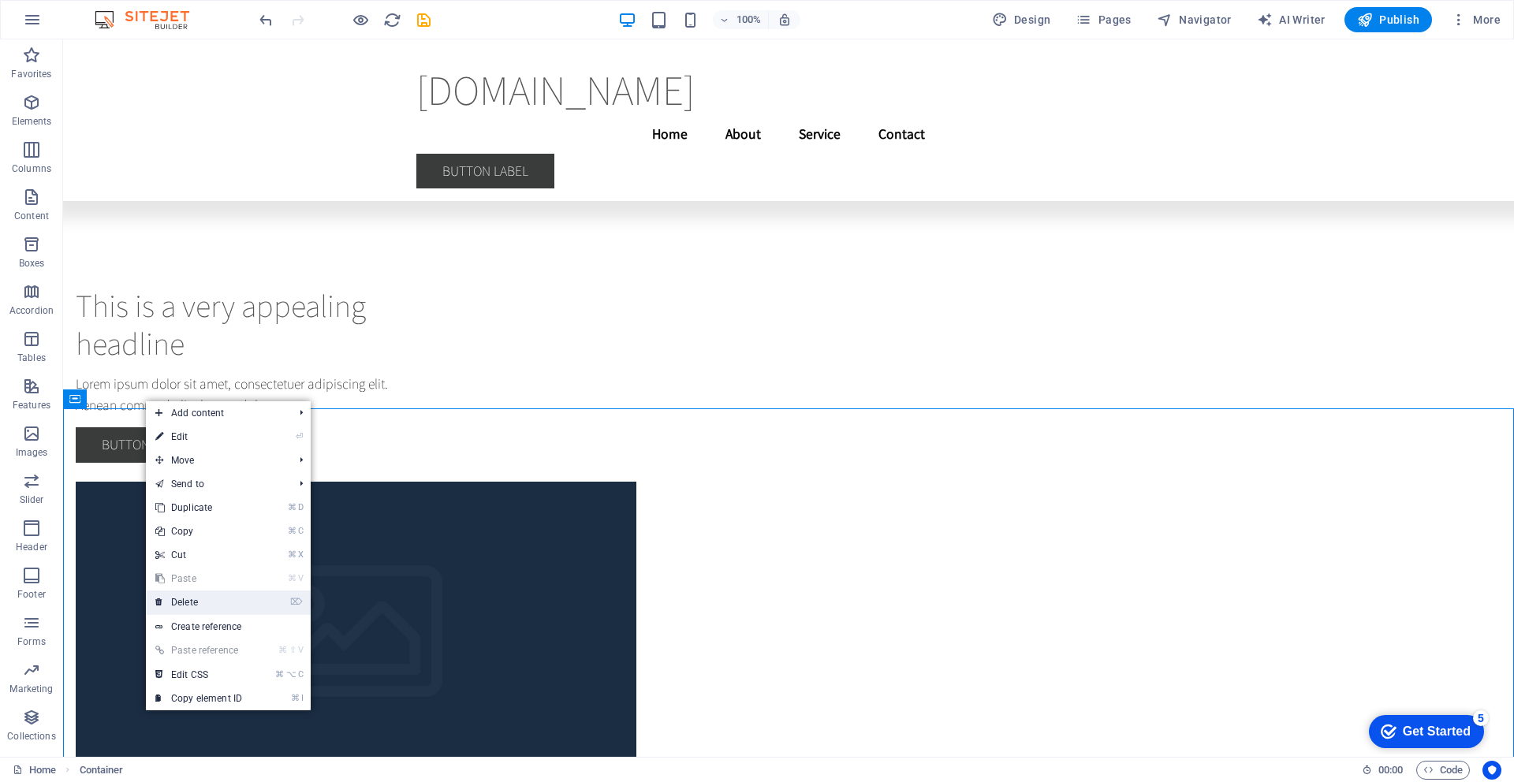
click at [185, 596] on link "⌦ Delete" at bounding box center [199, 603] width 106 height 24
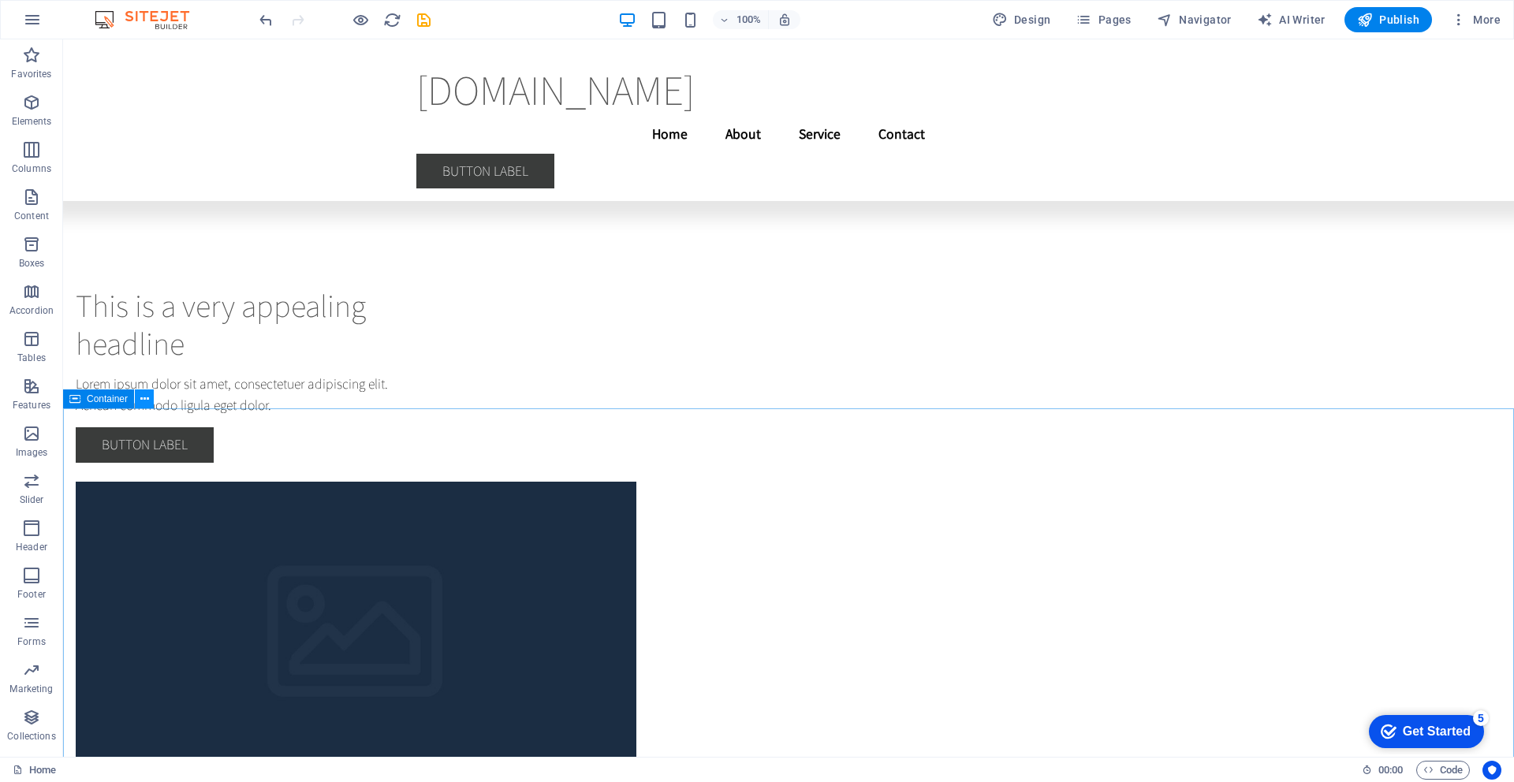
click at [144, 400] on icon at bounding box center [144, 399] width 9 height 17
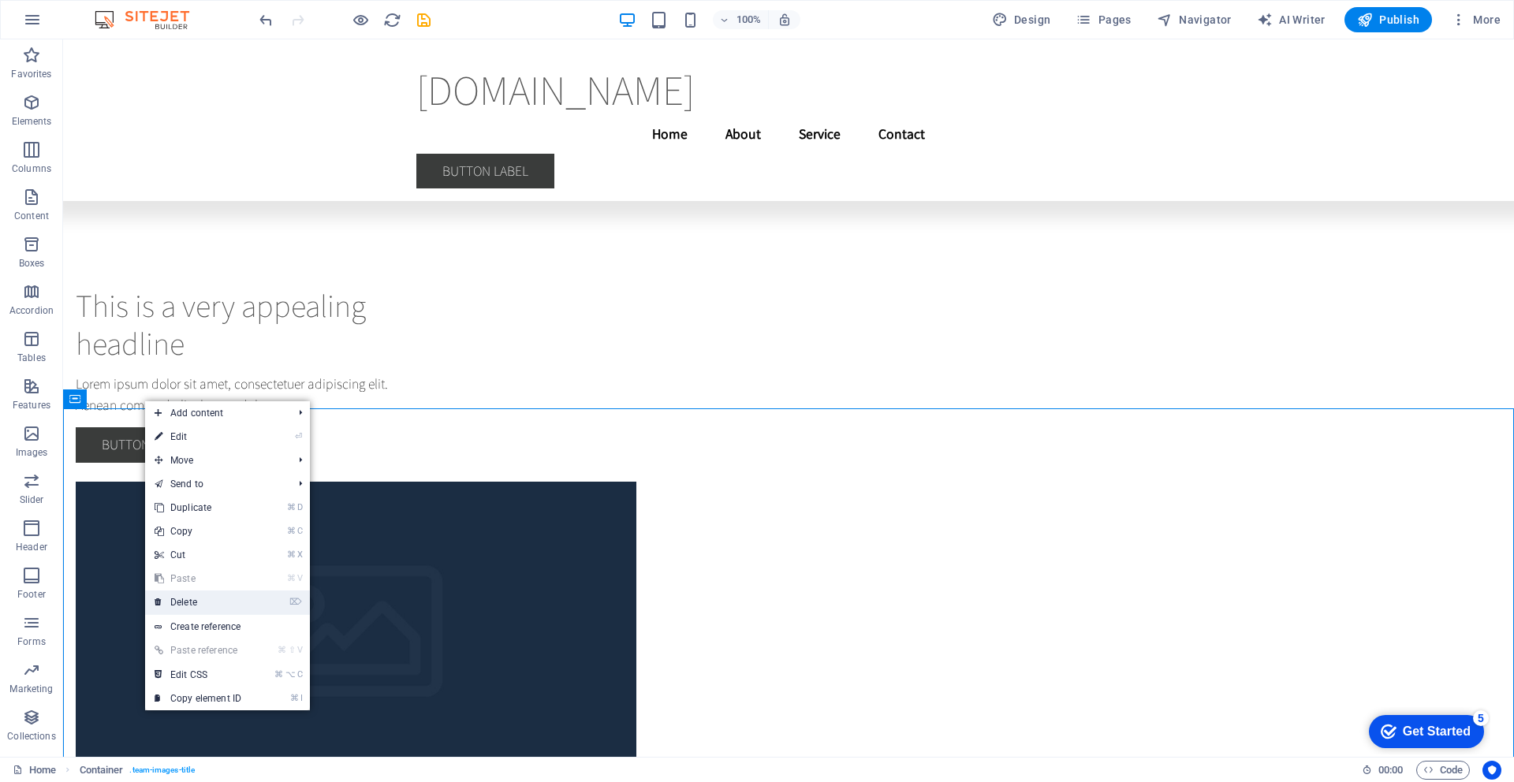
click at [176, 601] on link "⌦ Delete" at bounding box center [198, 603] width 106 height 24
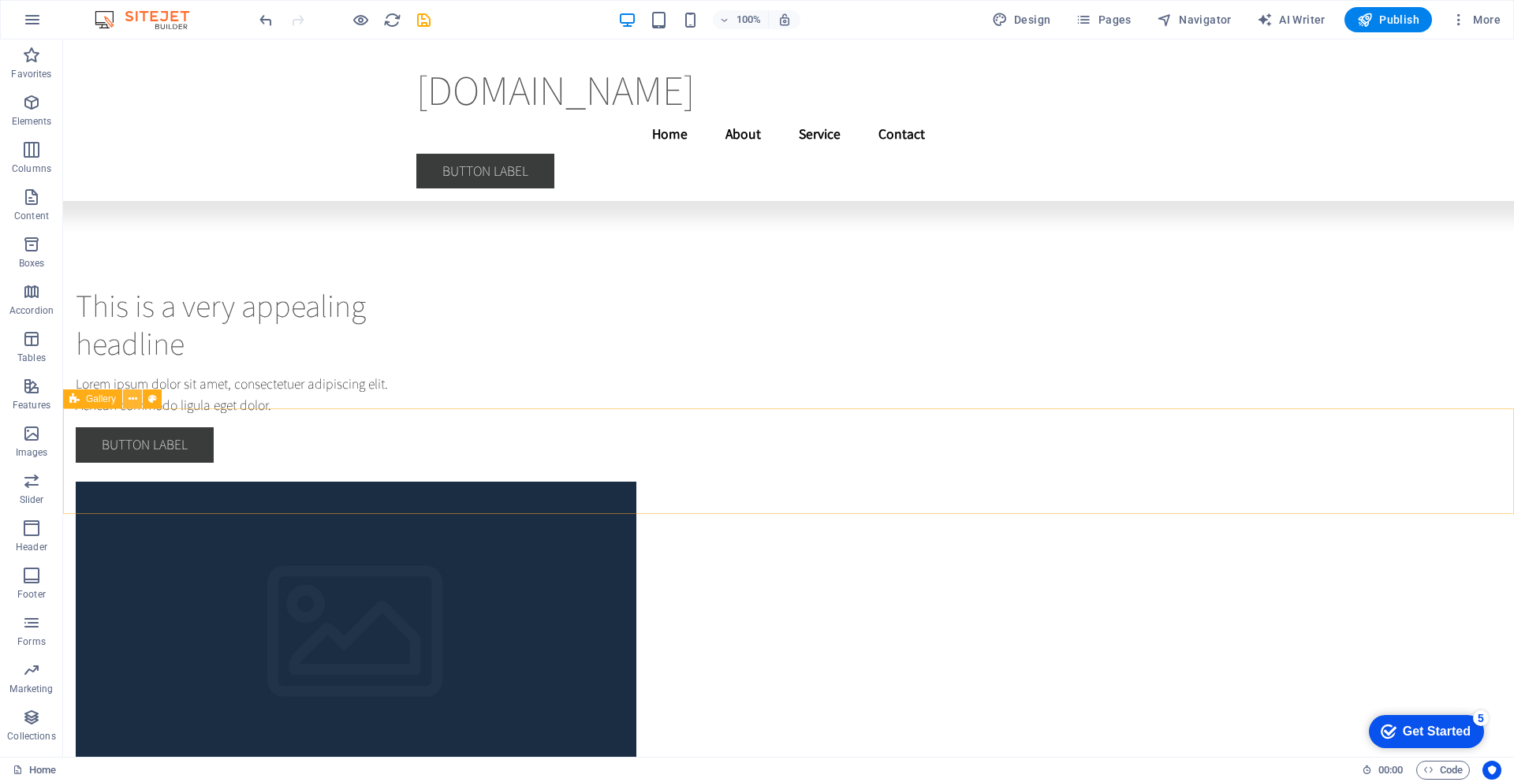
click at [136, 398] on icon at bounding box center [133, 399] width 9 height 17
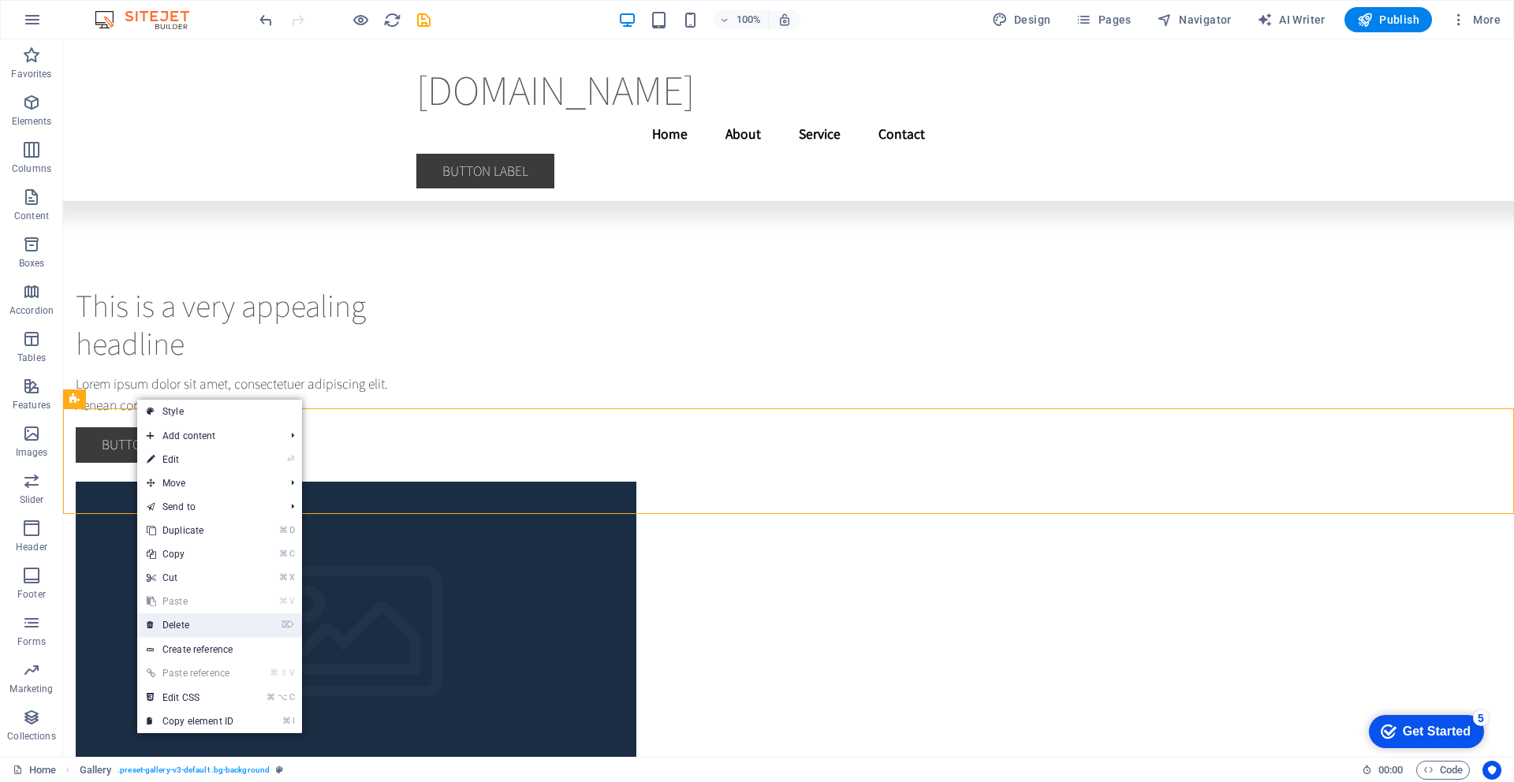
click at [192, 619] on link "⌦ Delete" at bounding box center [190, 625] width 106 height 24
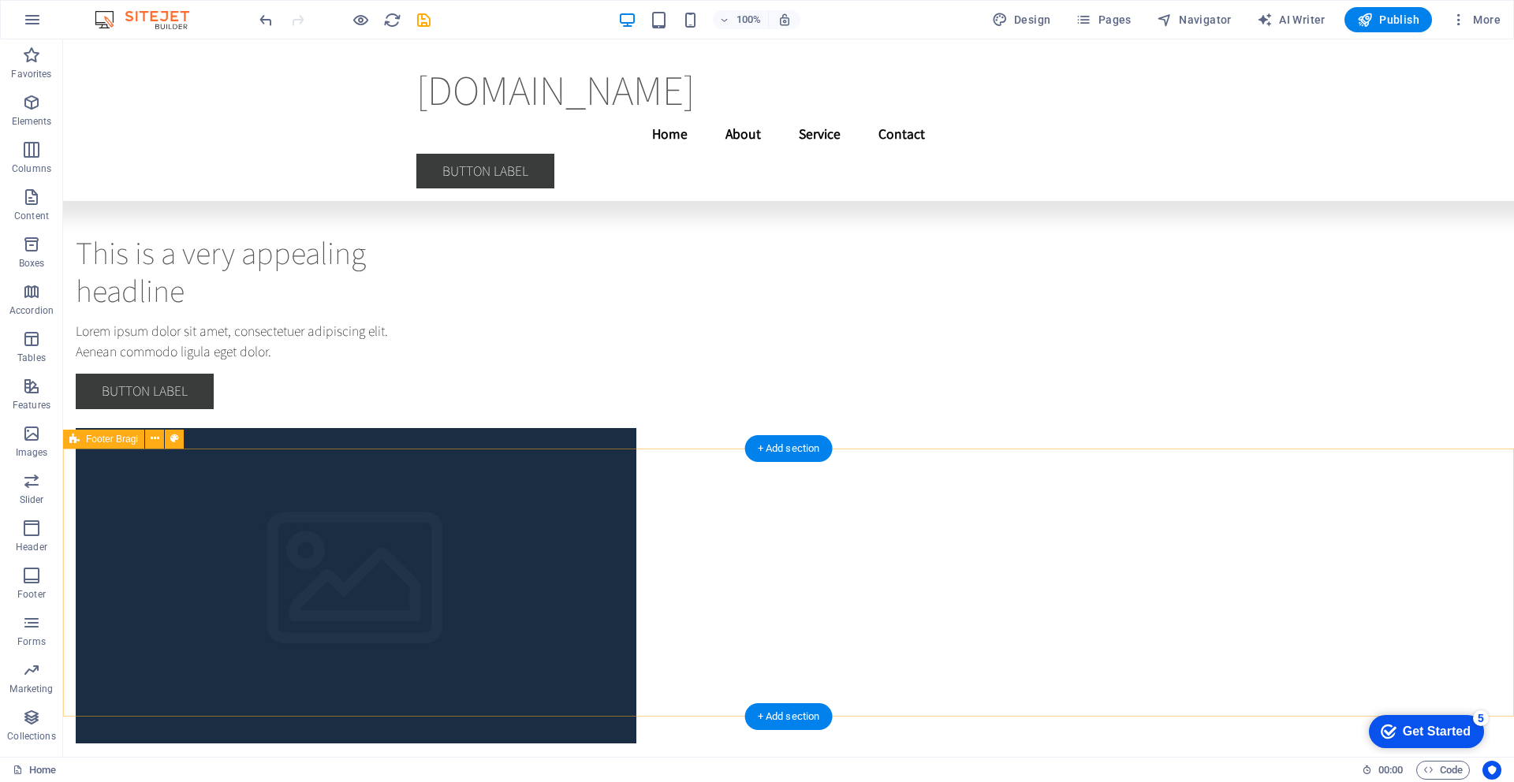
scroll to position [7157, 0]
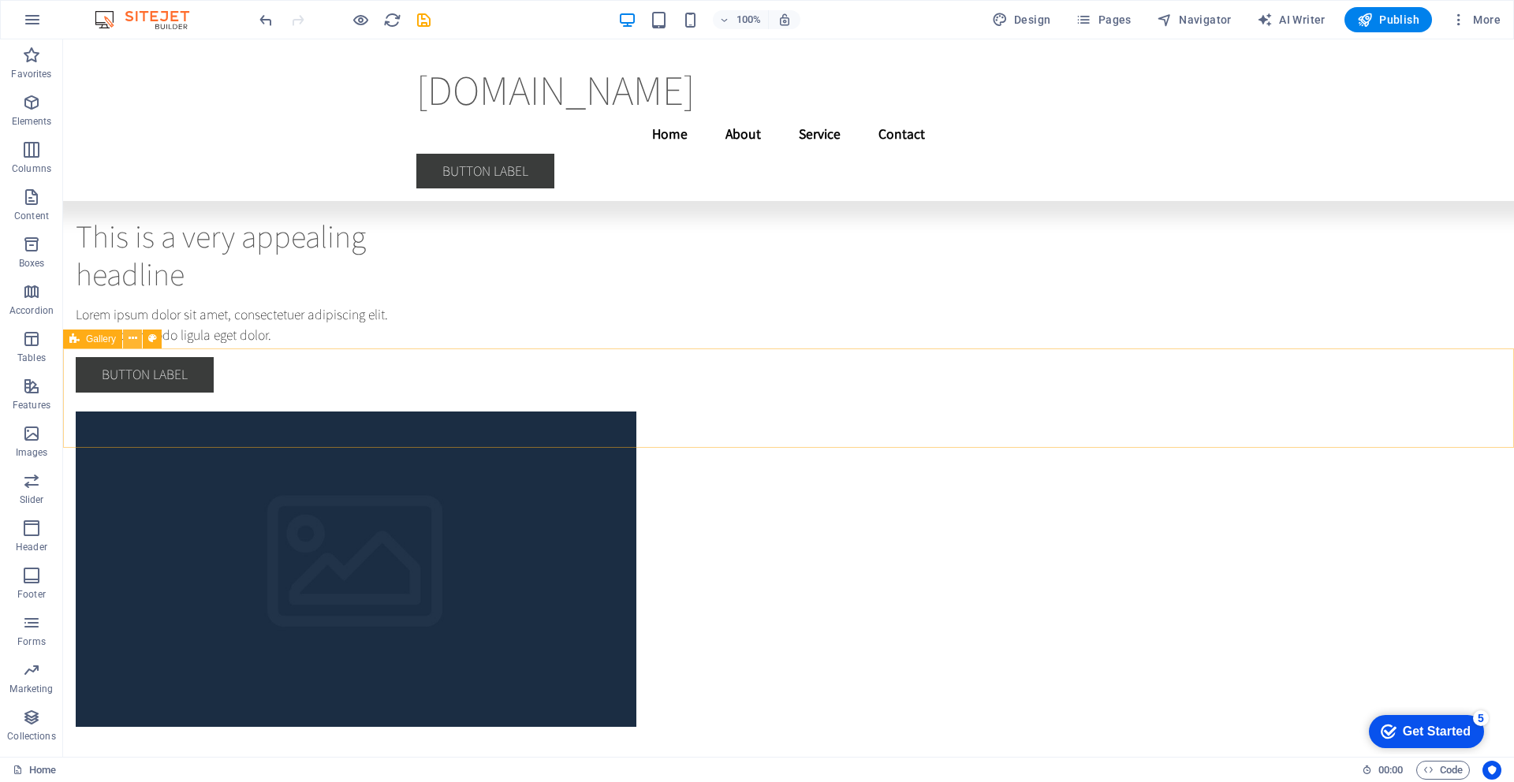
click at [133, 338] on icon at bounding box center [133, 338] width 9 height 17
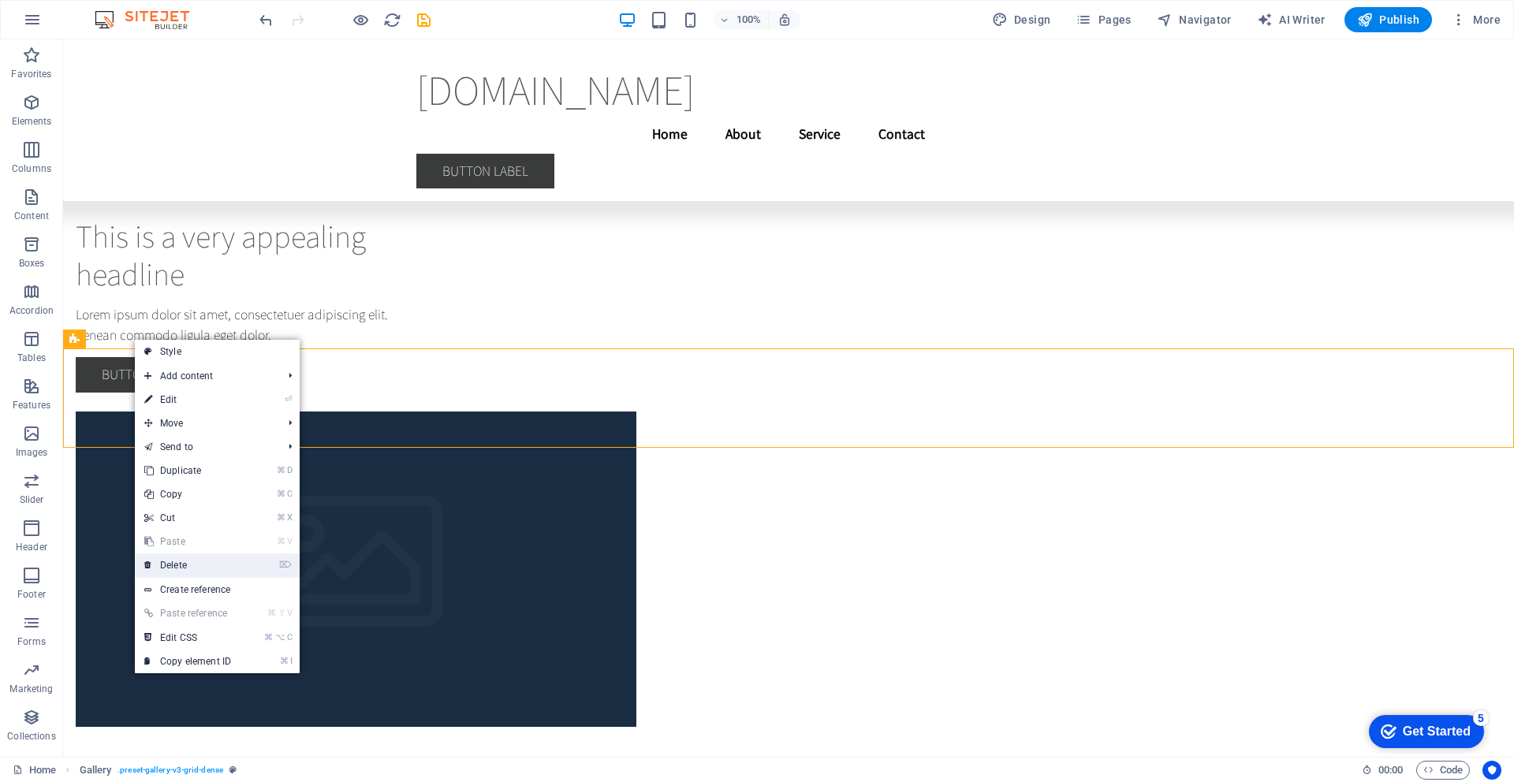
click at [170, 560] on link "⌦ Delete" at bounding box center [188, 566] width 106 height 24
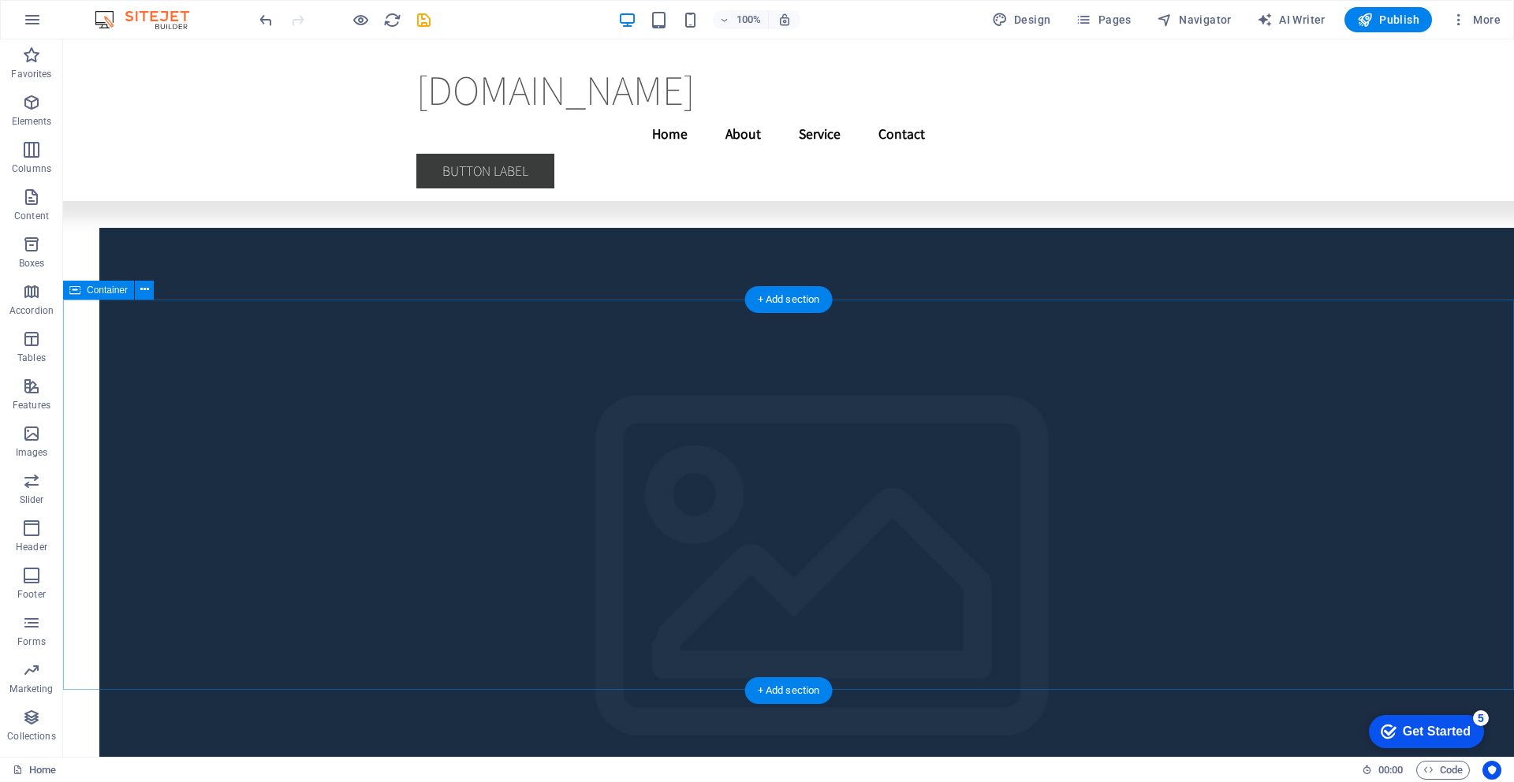
scroll to position [4852, 0]
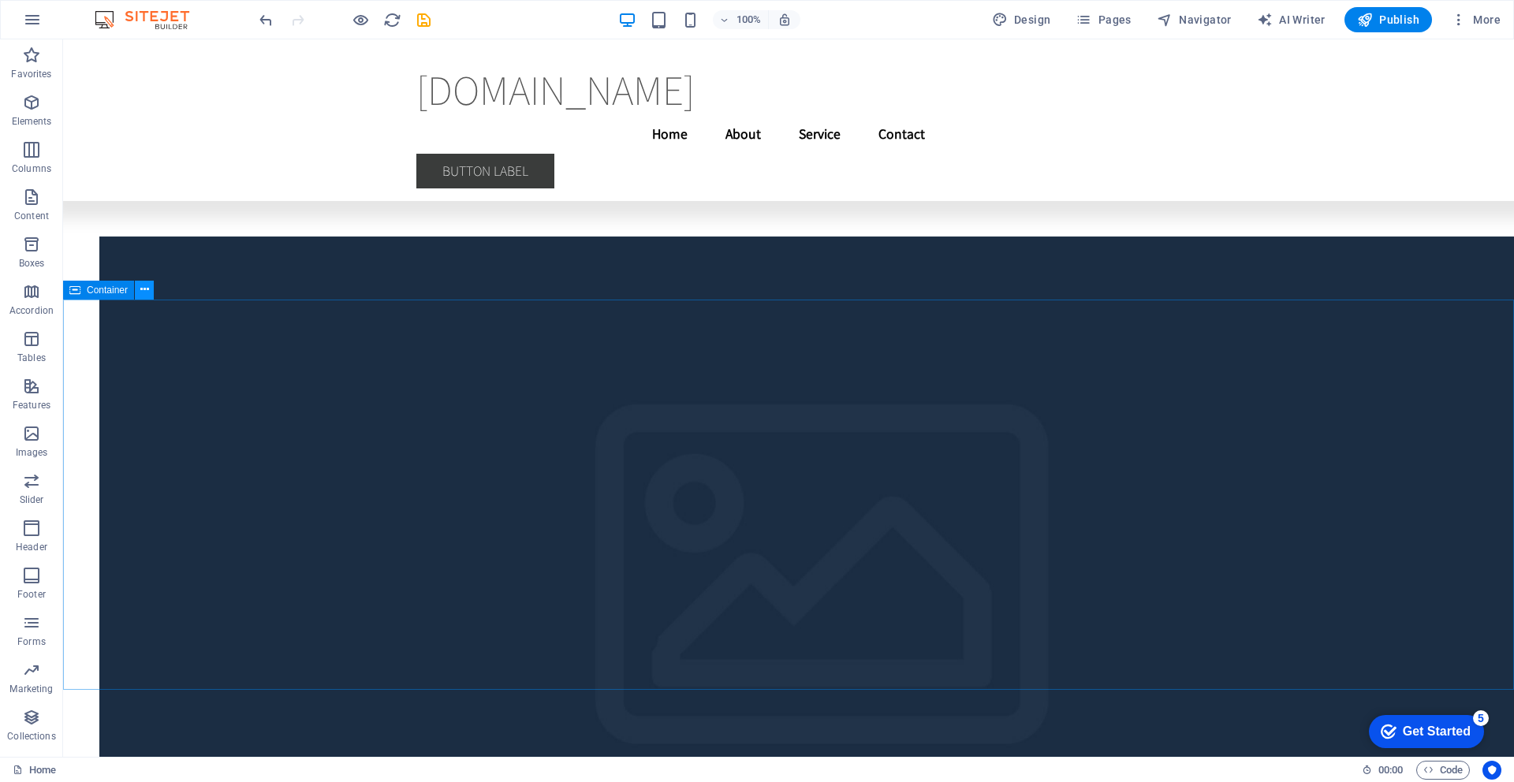
click at [145, 289] on icon at bounding box center [144, 289] width 9 height 17
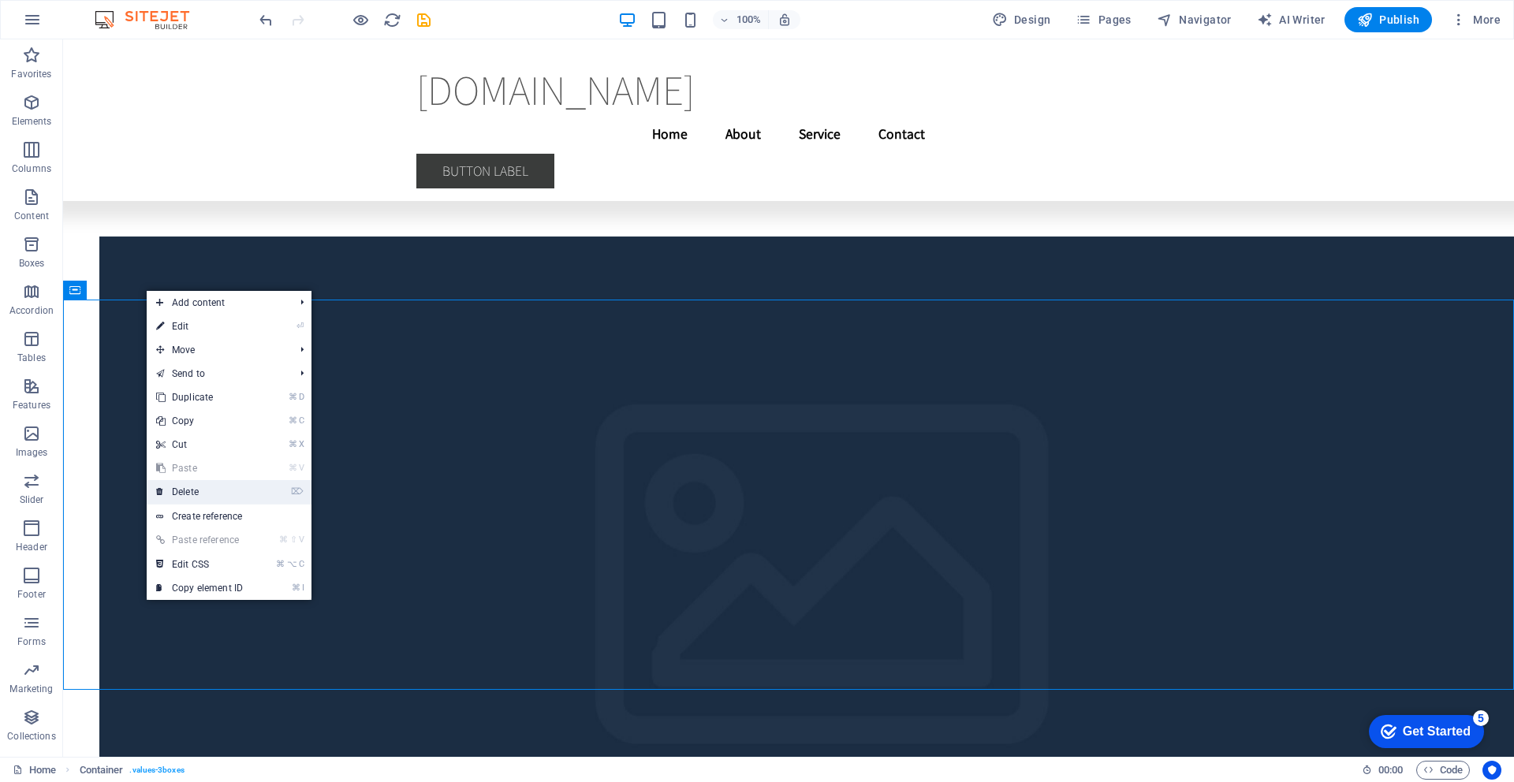
click at [188, 492] on link "⌦ Delete" at bounding box center [200, 492] width 106 height 24
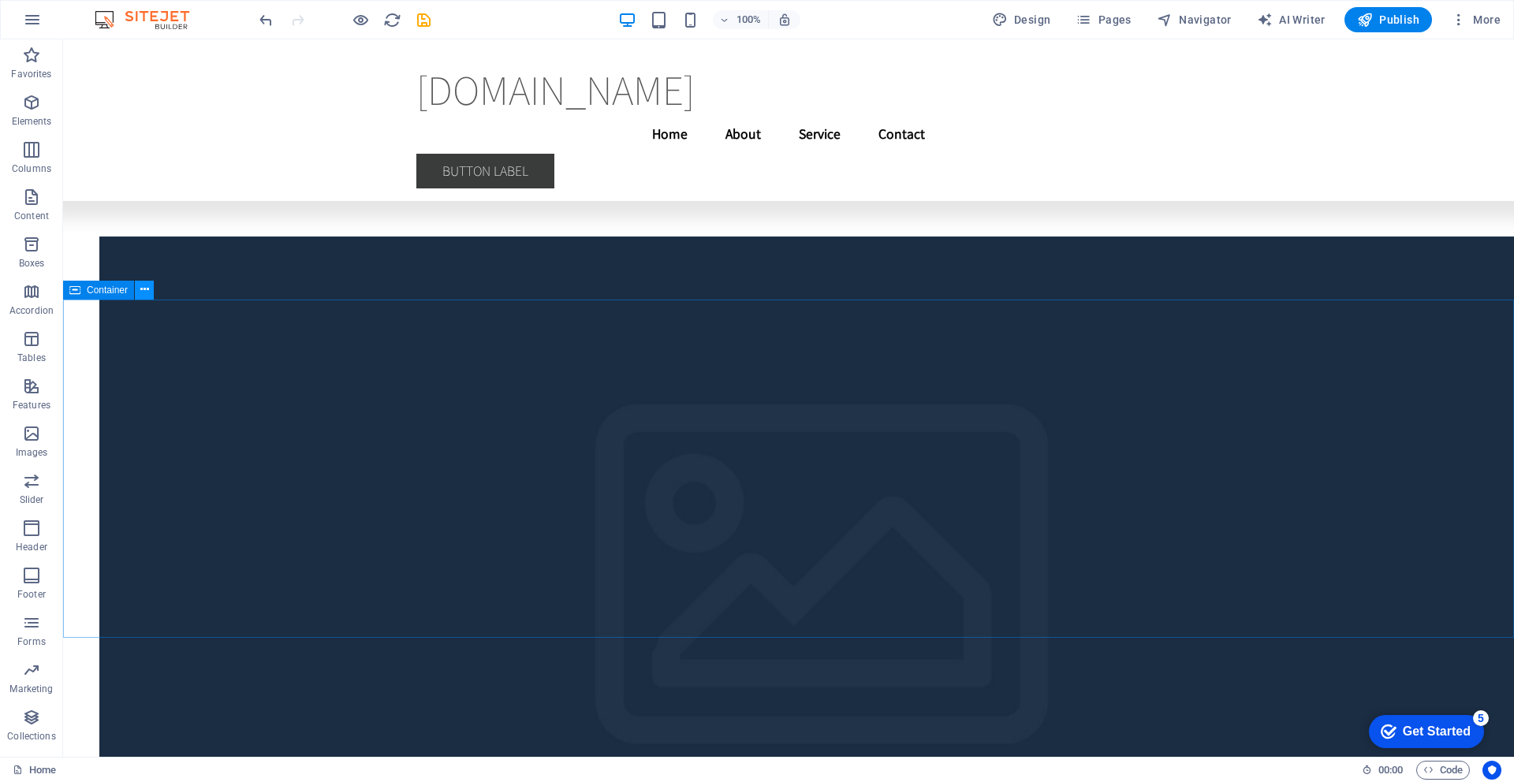
click at [0, 0] on icon at bounding box center [0, 0] width 0 height 0
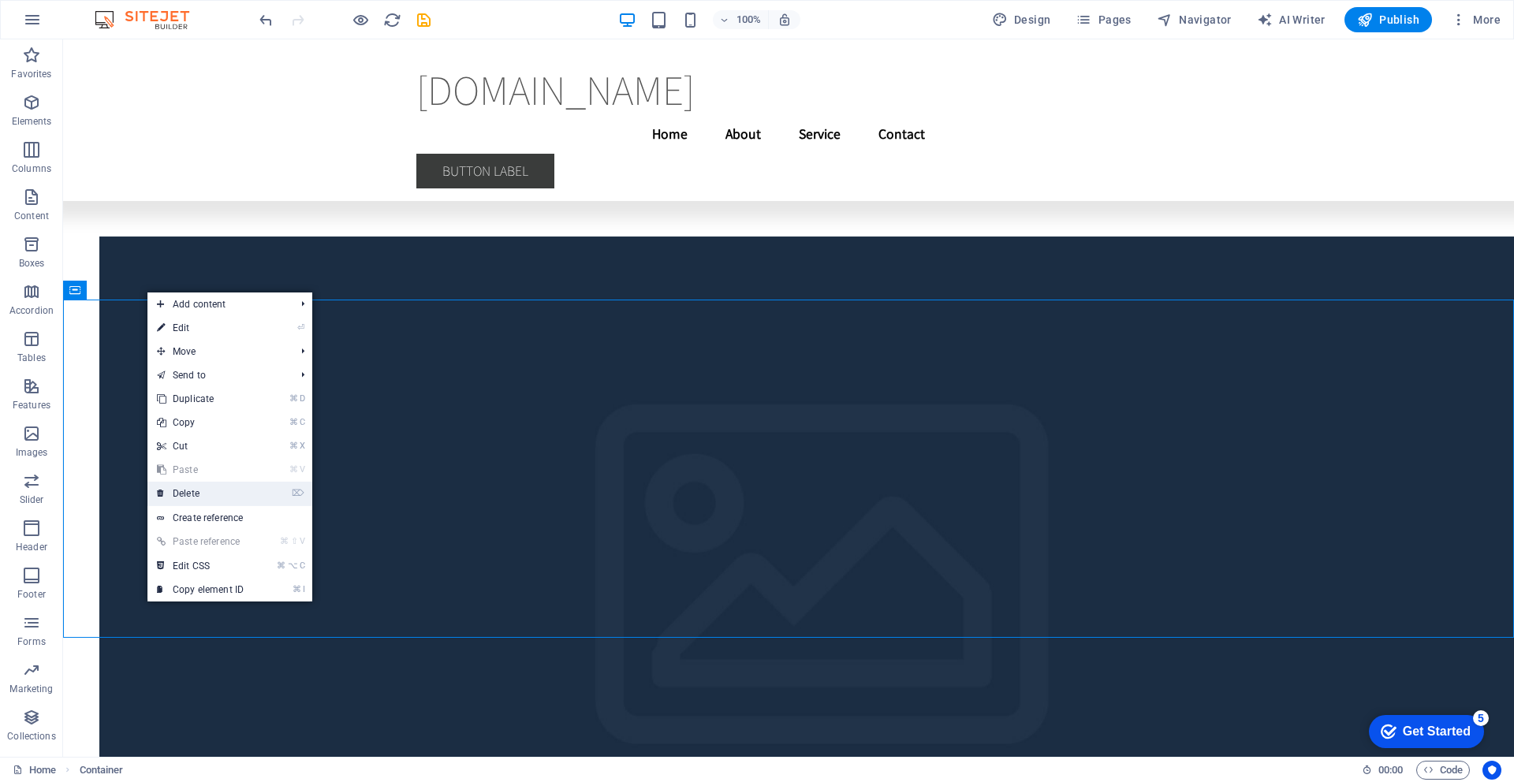
click at [184, 499] on link "⌦ Delete" at bounding box center [200, 494] width 106 height 24
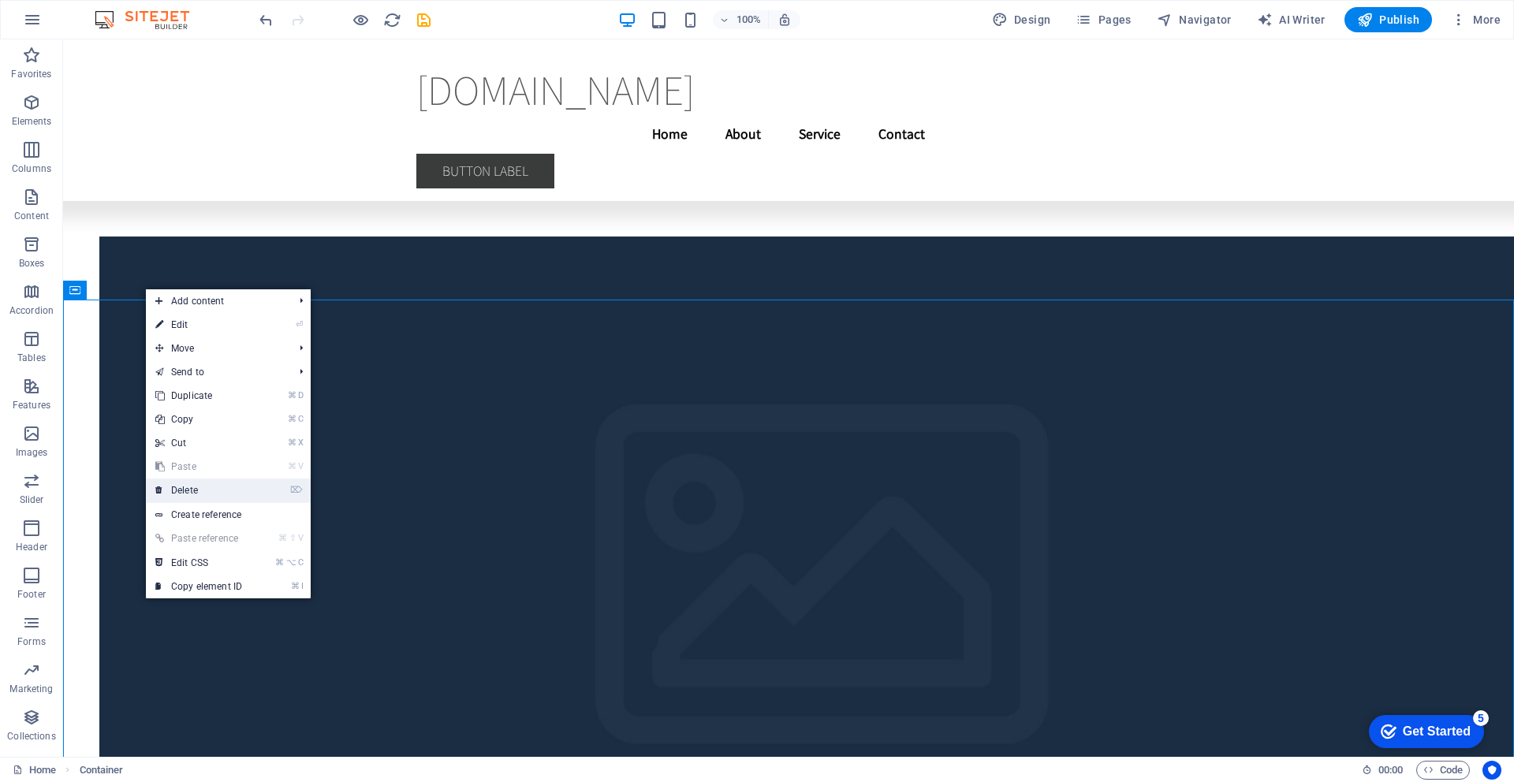
click at [185, 489] on link "⌦ Delete" at bounding box center [199, 491] width 106 height 24
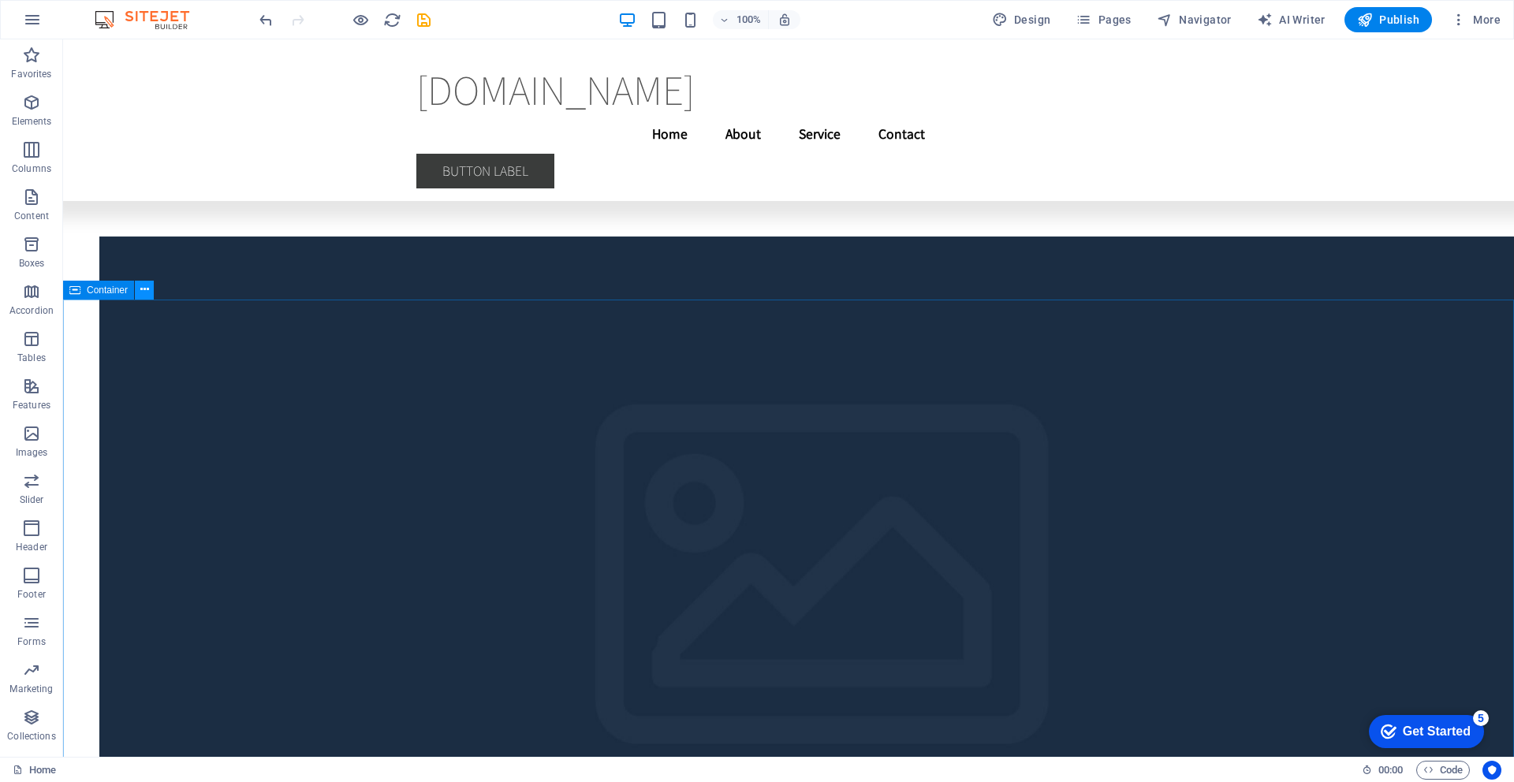
drag, startPoint x: 144, startPoint y: 291, endPoint x: 79, endPoint y: 265, distance: 70.4
click at [144, 291] on icon at bounding box center [144, 289] width 9 height 17
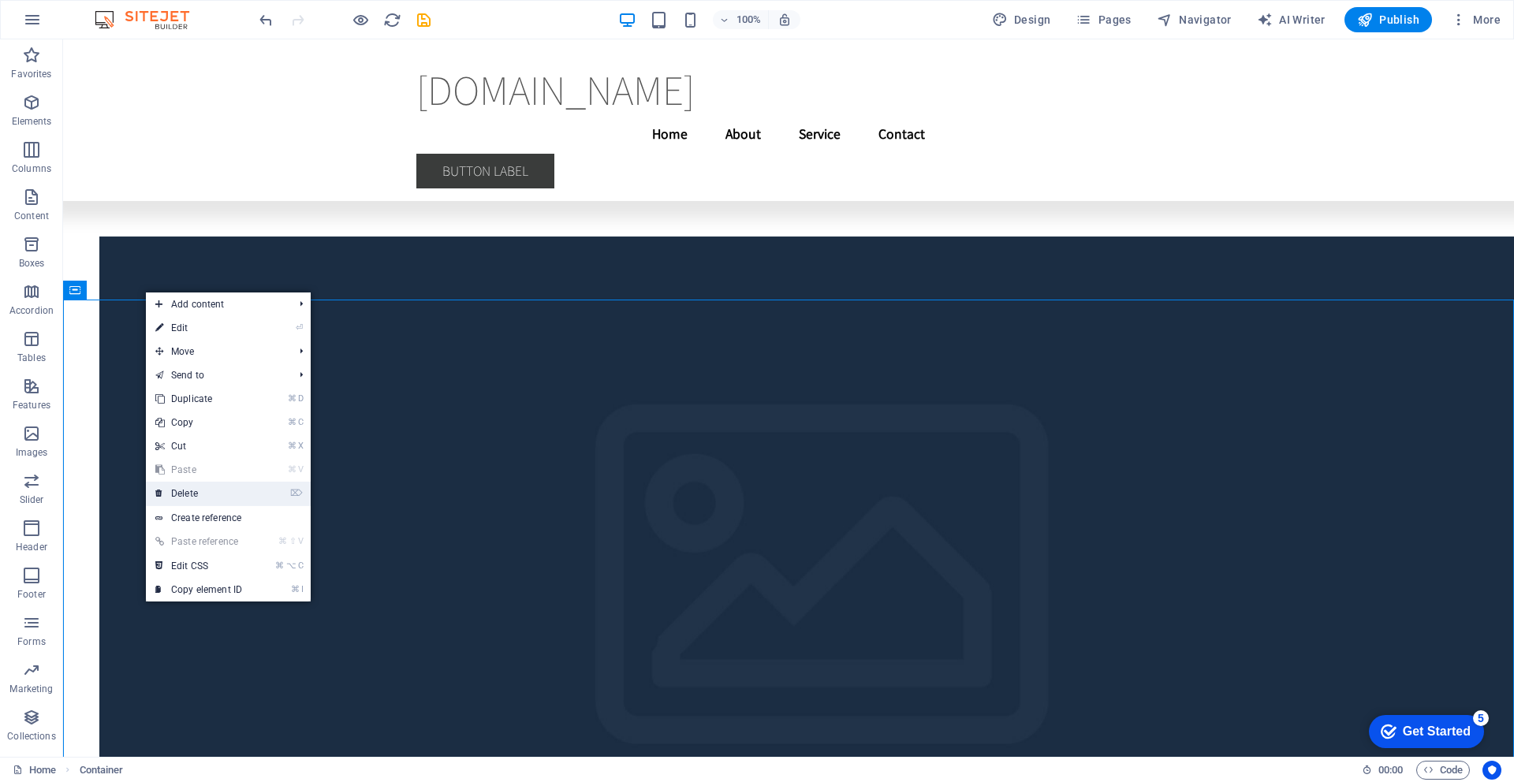
click at [171, 493] on link "⌦ Delete" at bounding box center [199, 494] width 106 height 24
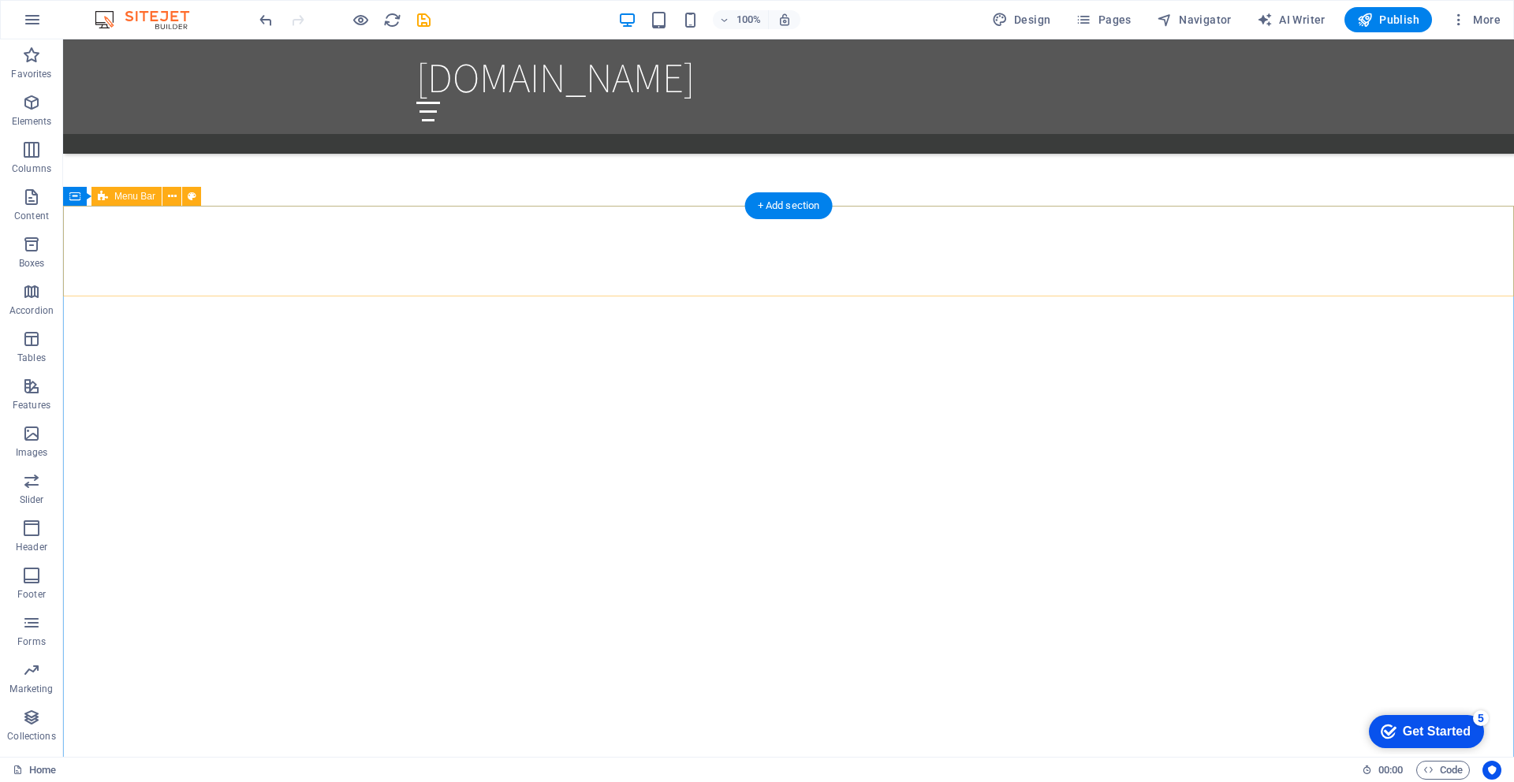
scroll to position [1691, 0]
click at [172, 191] on icon at bounding box center [172, 193] width 9 height 17
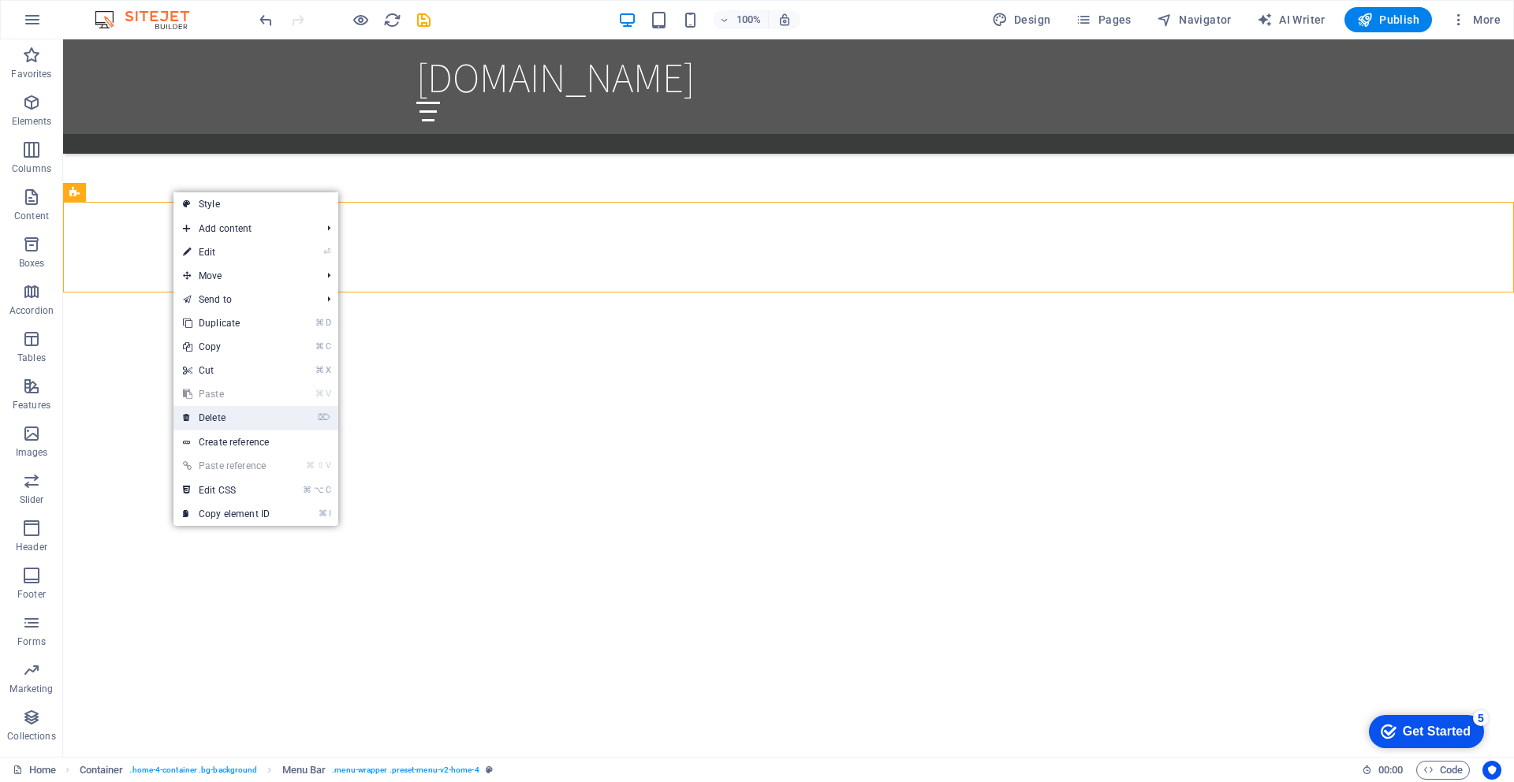
click at [199, 422] on link "⌦ Delete" at bounding box center [226, 418] width 106 height 24
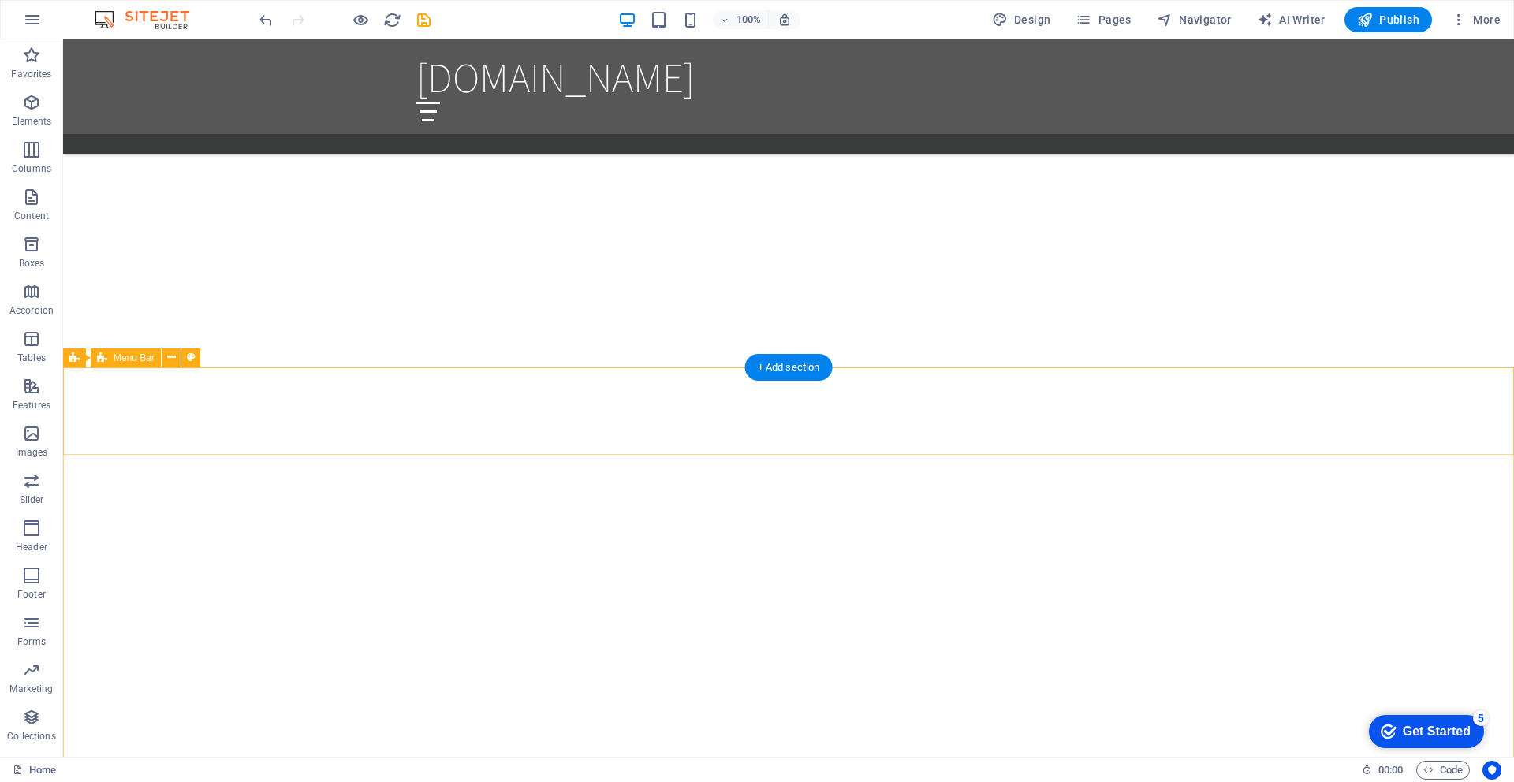
scroll to position [2307, 0]
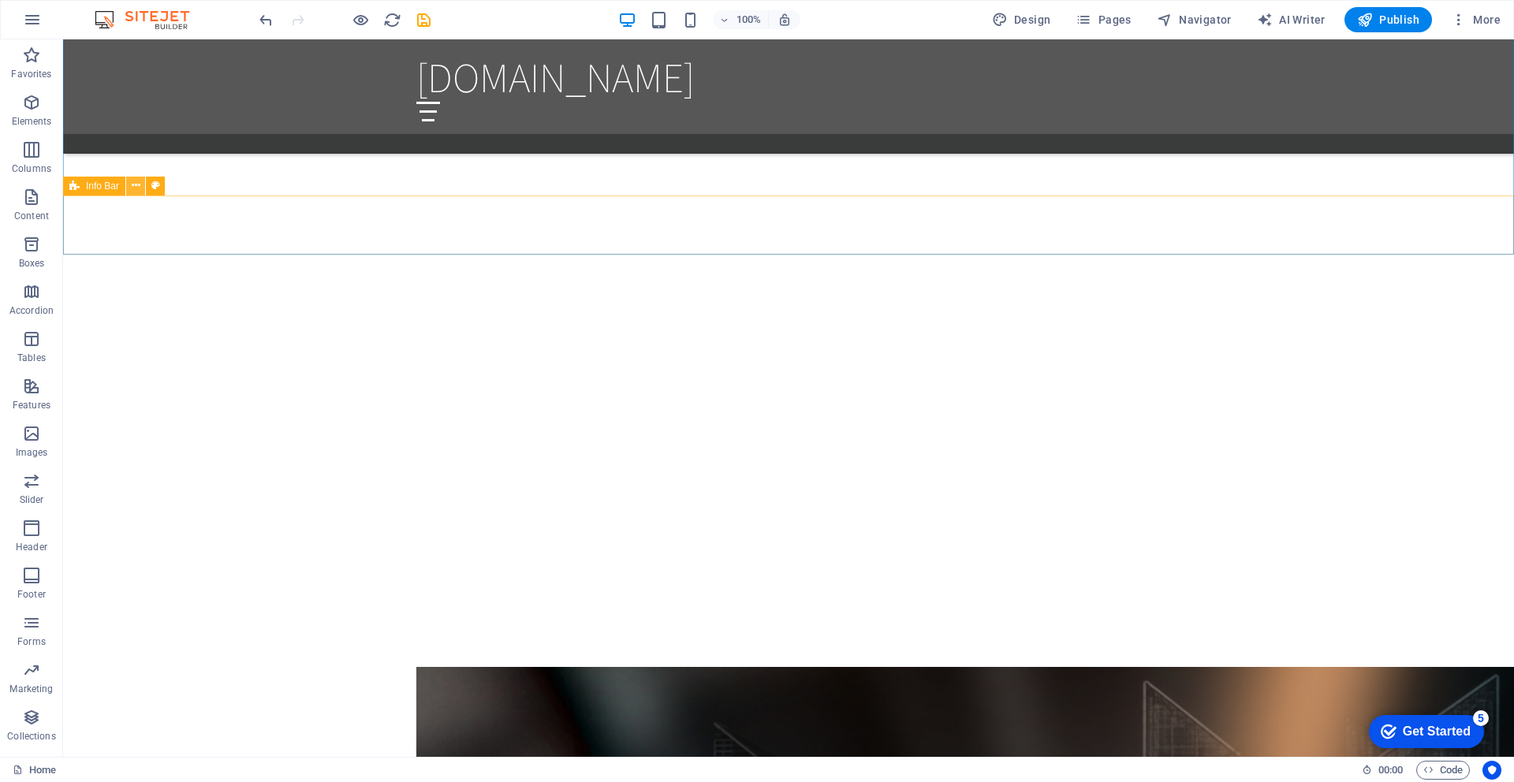
click at [136, 186] on icon at bounding box center [136, 185] width 9 height 17
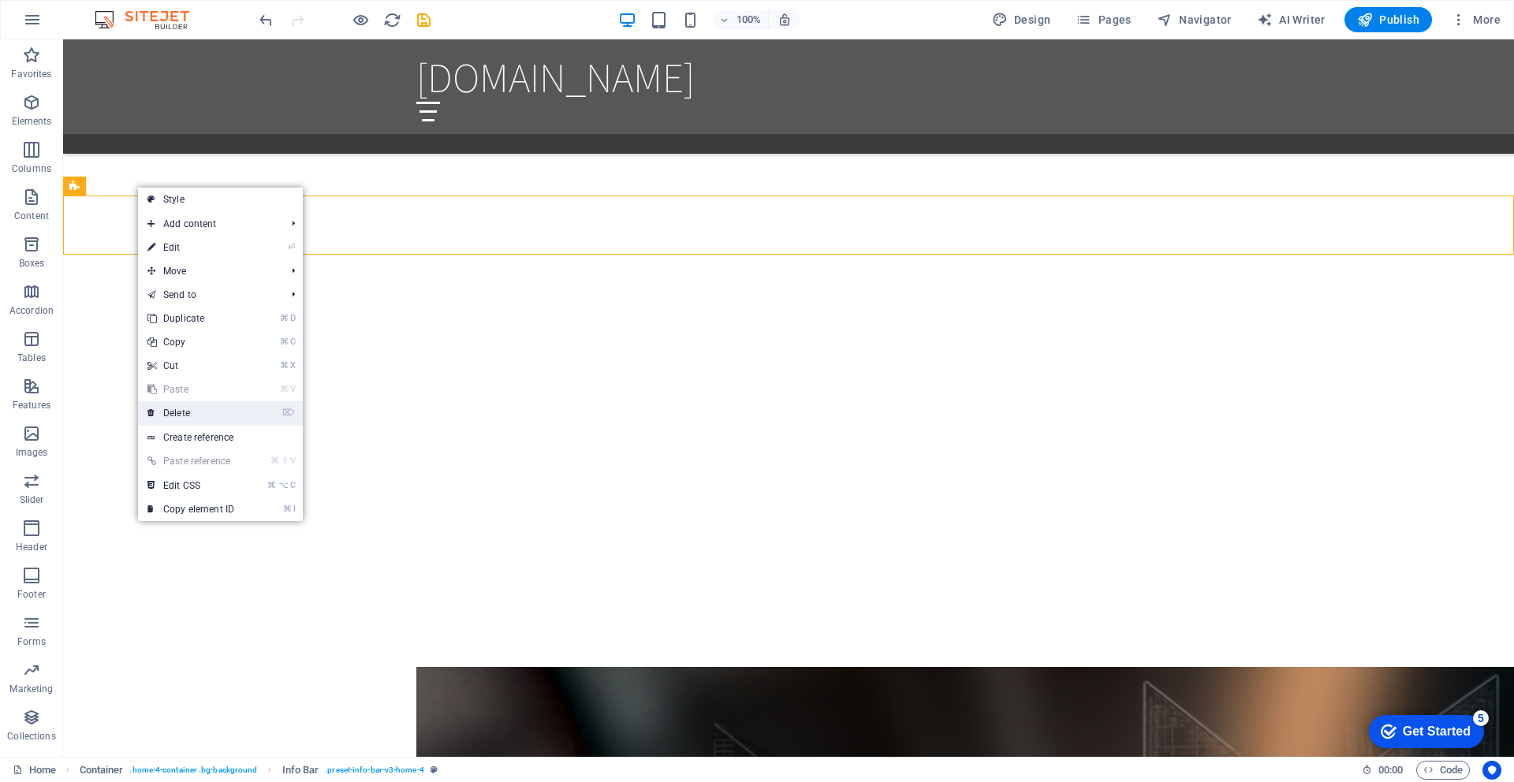
click at [176, 416] on link "⌦ Delete" at bounding box center [191, 413] width 106 height 24
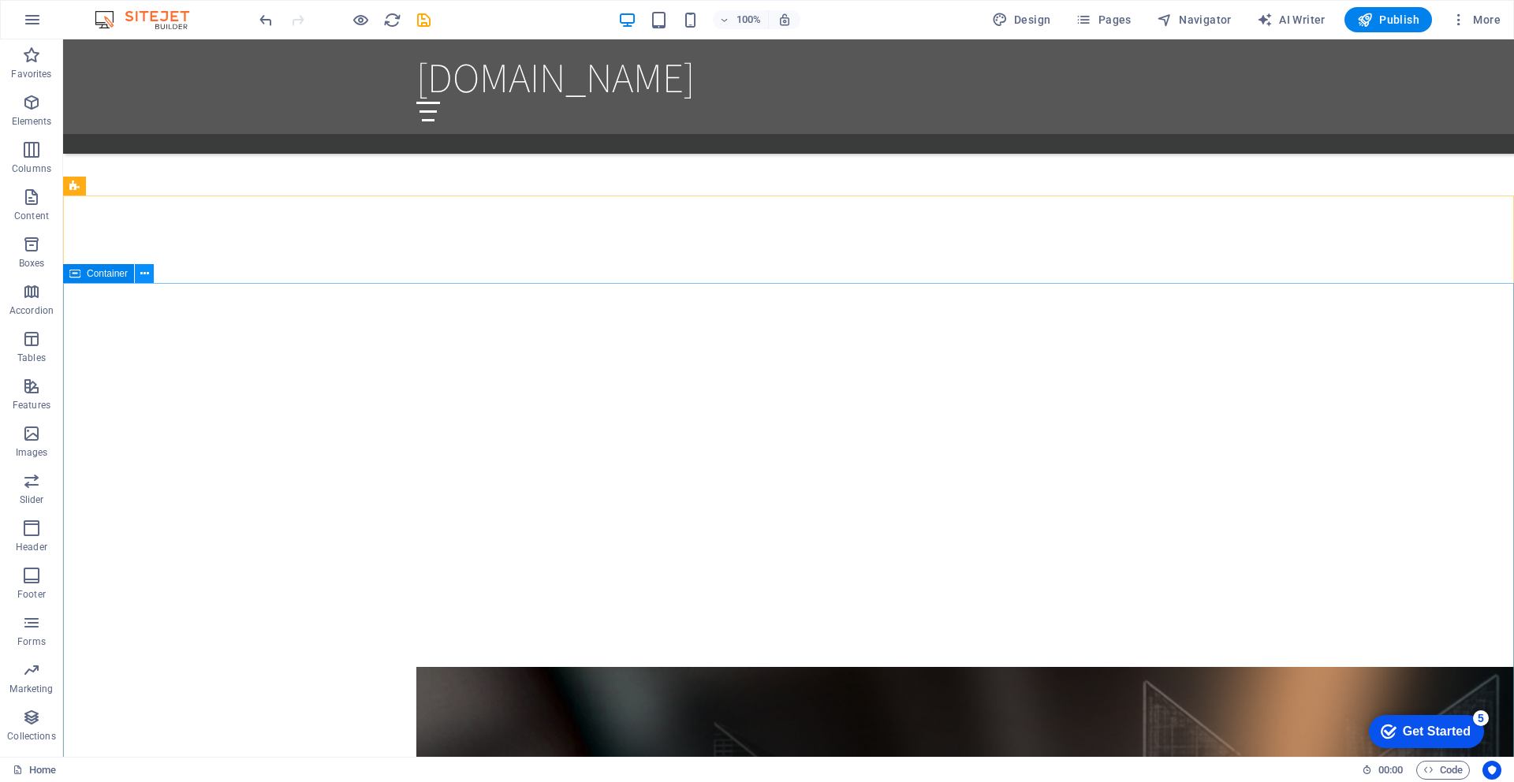
click at [144, 274] on icon at bounding box center [144, 274] width 9 height 17
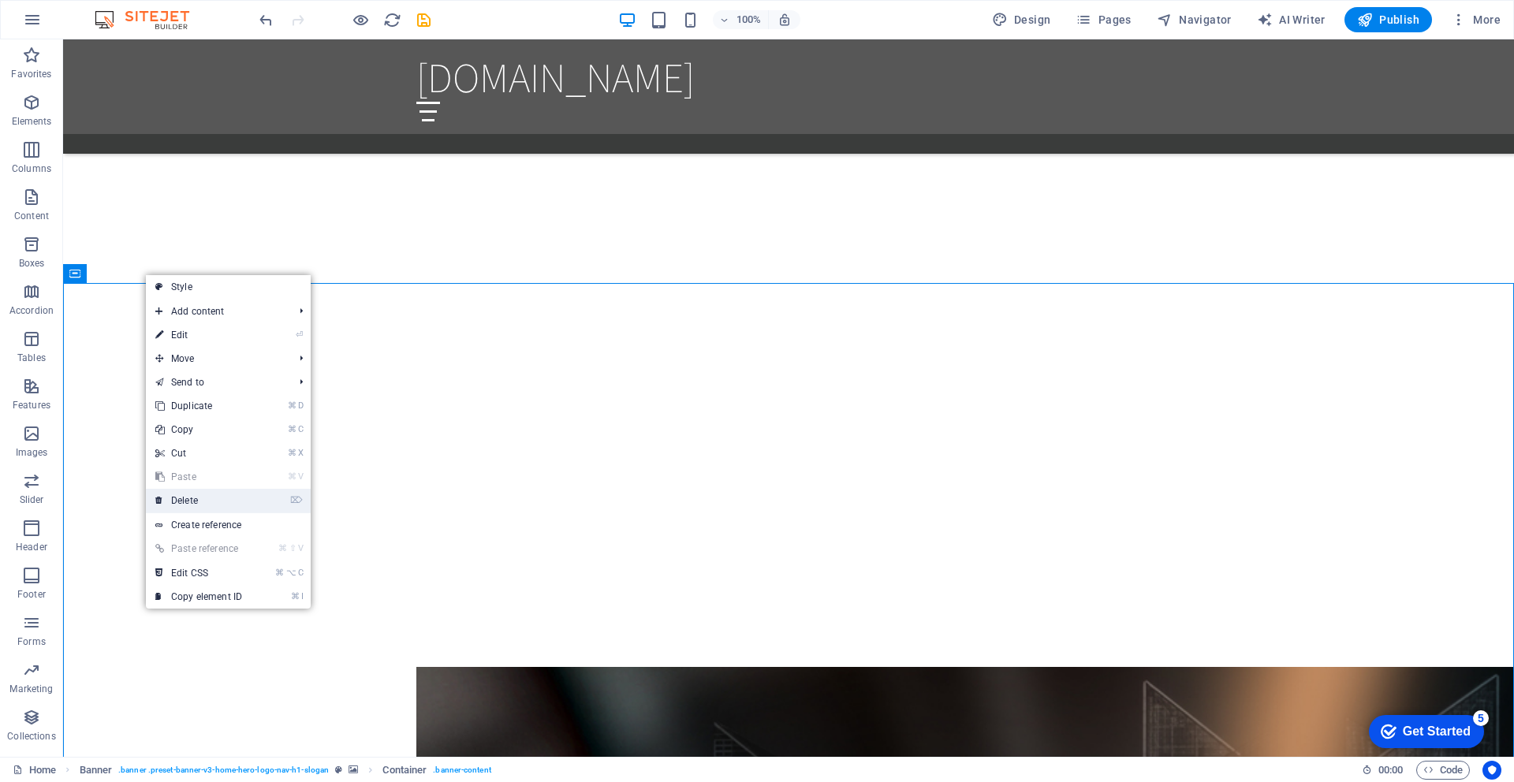
click at [180, 500] on link "⌦ Delete" at bounding box center [199, 501] width 106 height 24
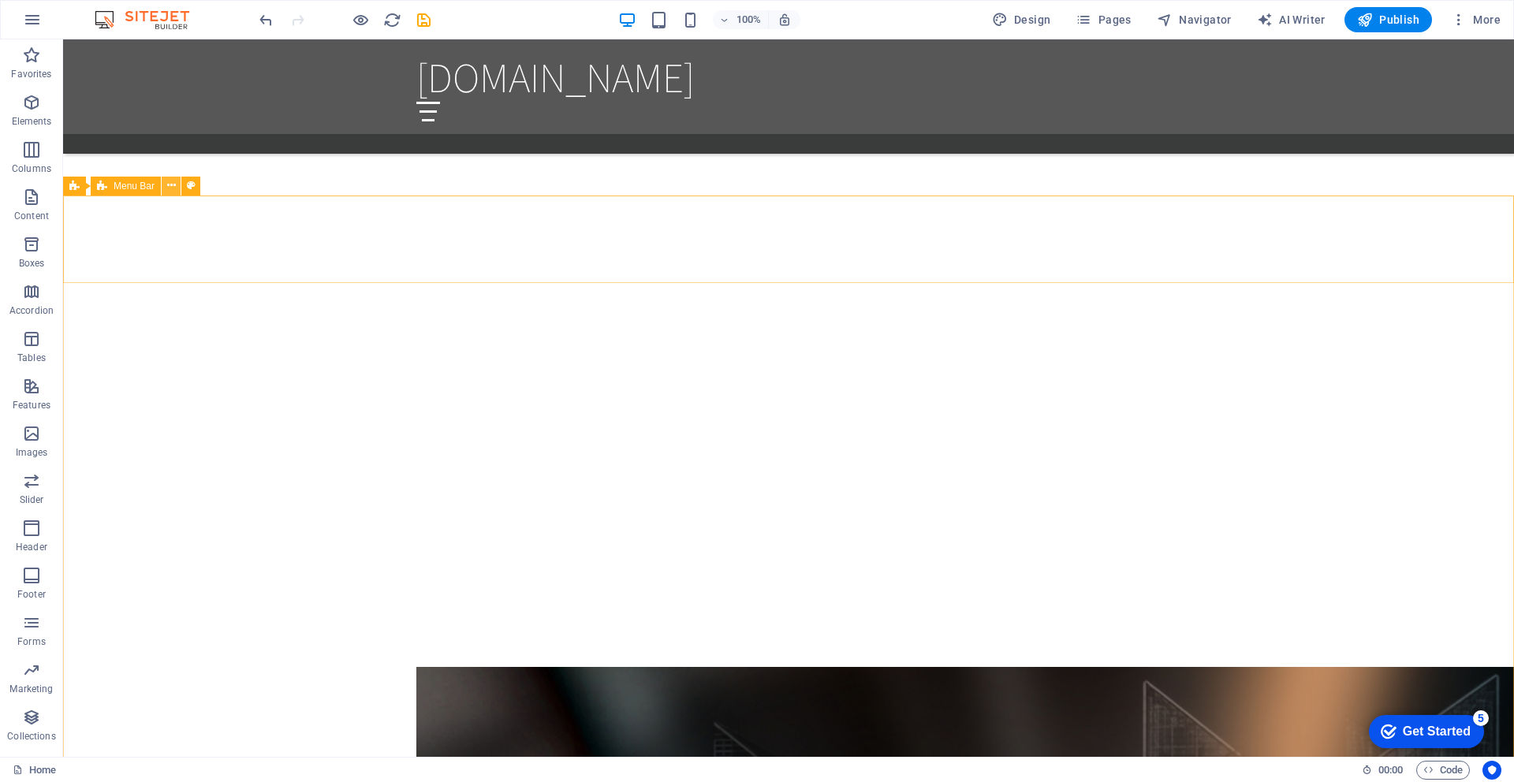
click at [172, 181] on icon at bounding box center [171, 185] width 9 height 17
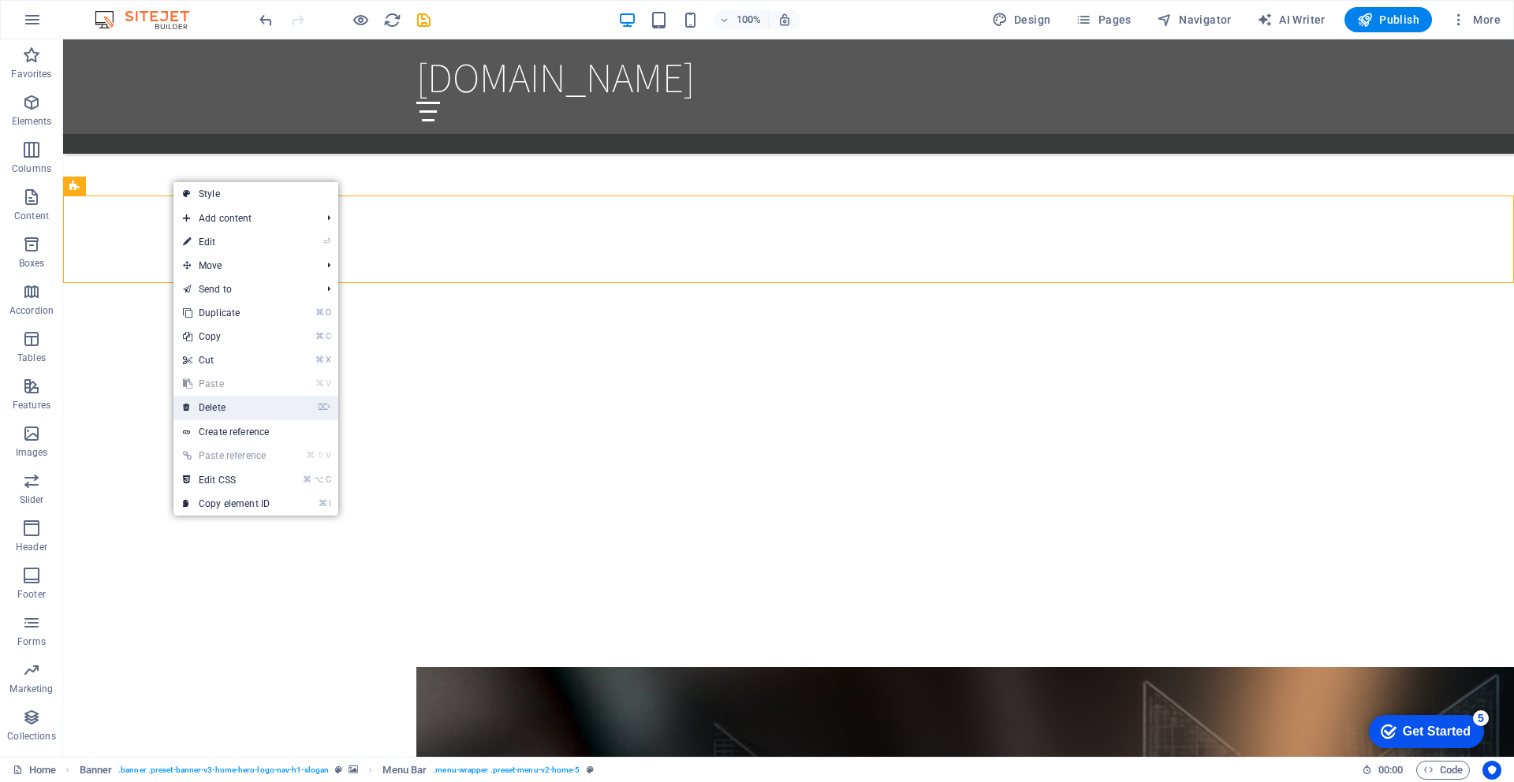
click at [215, 408] on link "⌦ Delete" at bounding box center [226, 408] width 106 height 24
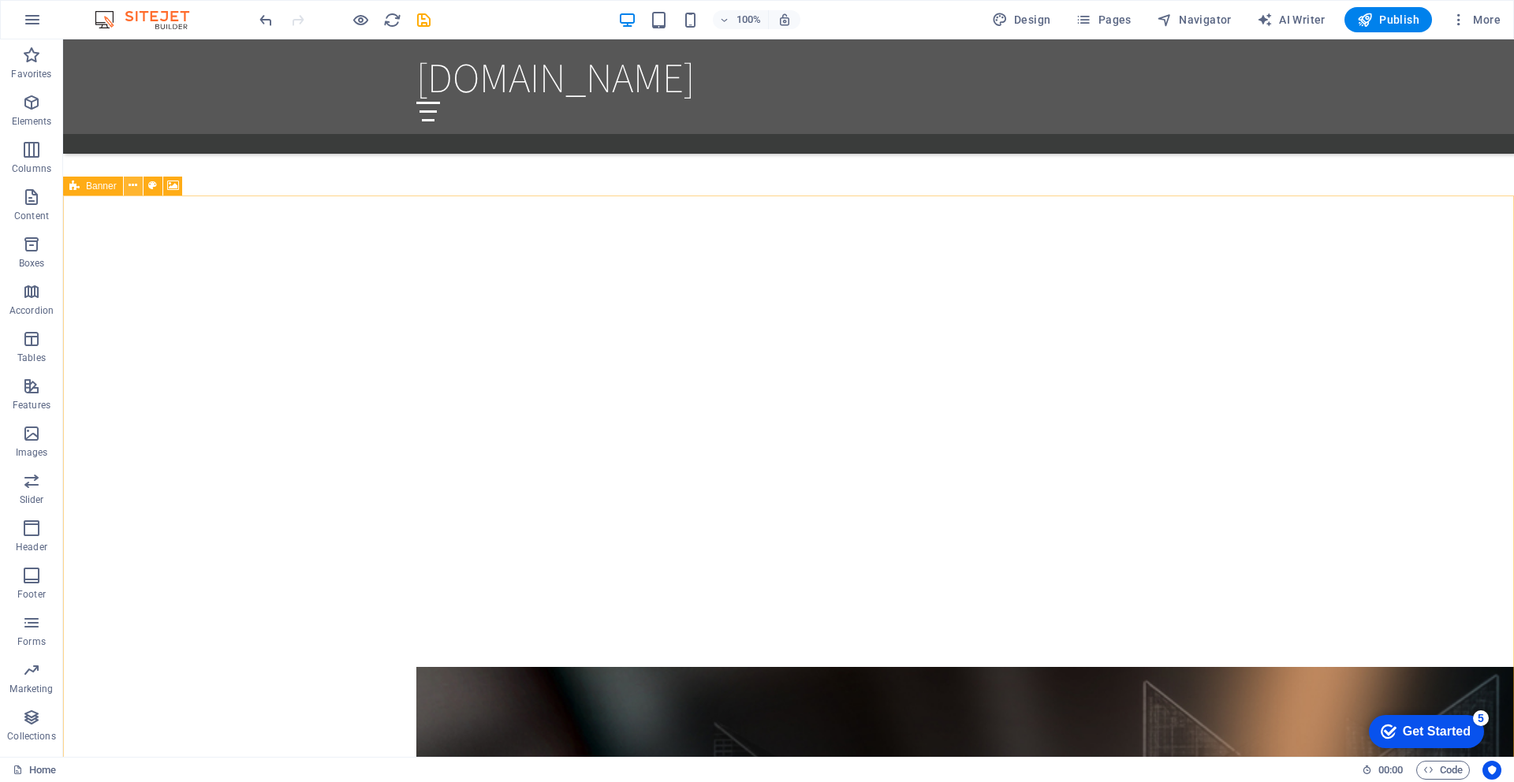
click at [135, 189] on icon at bounding box center [133, 185] width 9 height 17
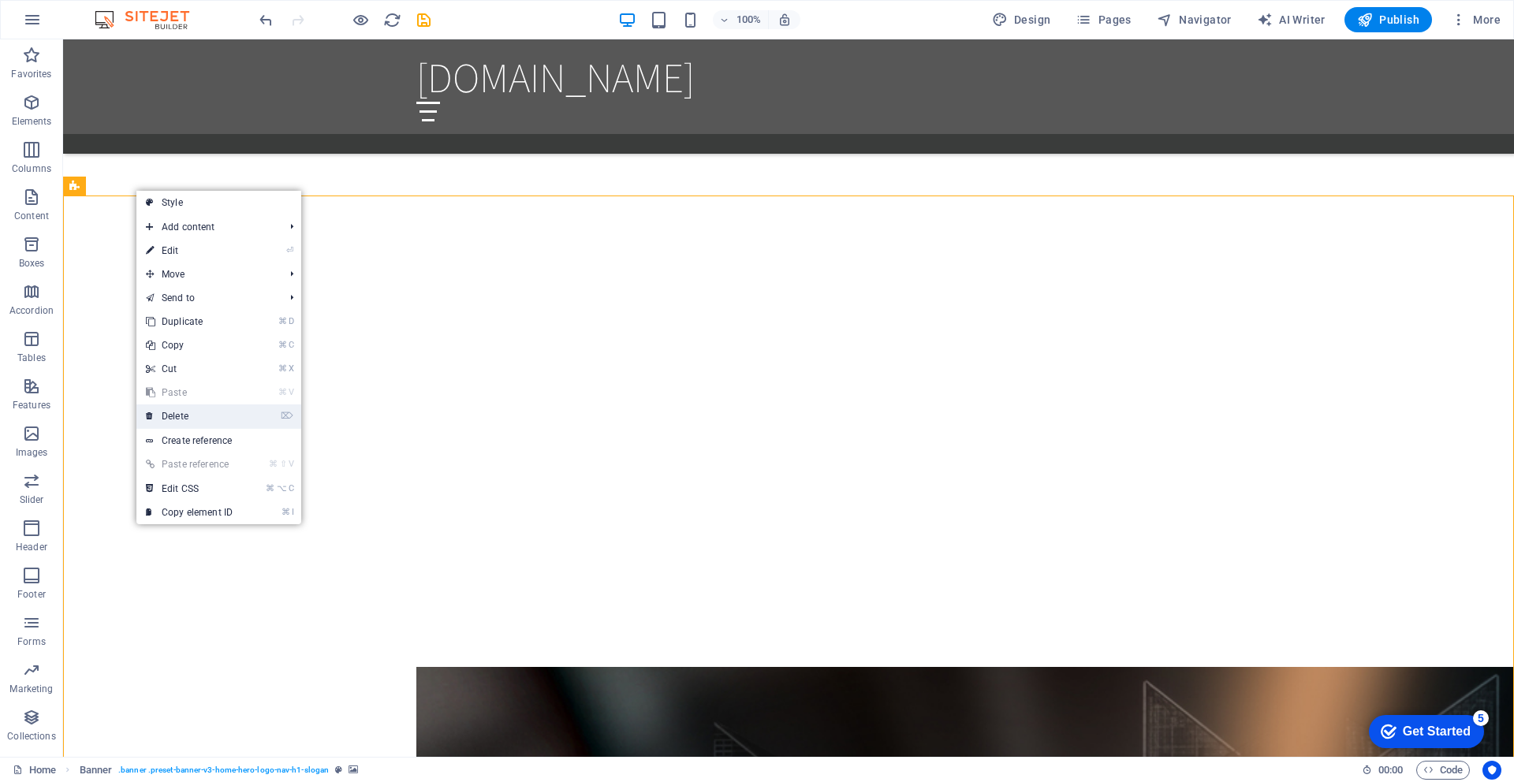
click at [173, 419] on link "⌦ Delete" at bounding box center [189, 416] width 106 height 24
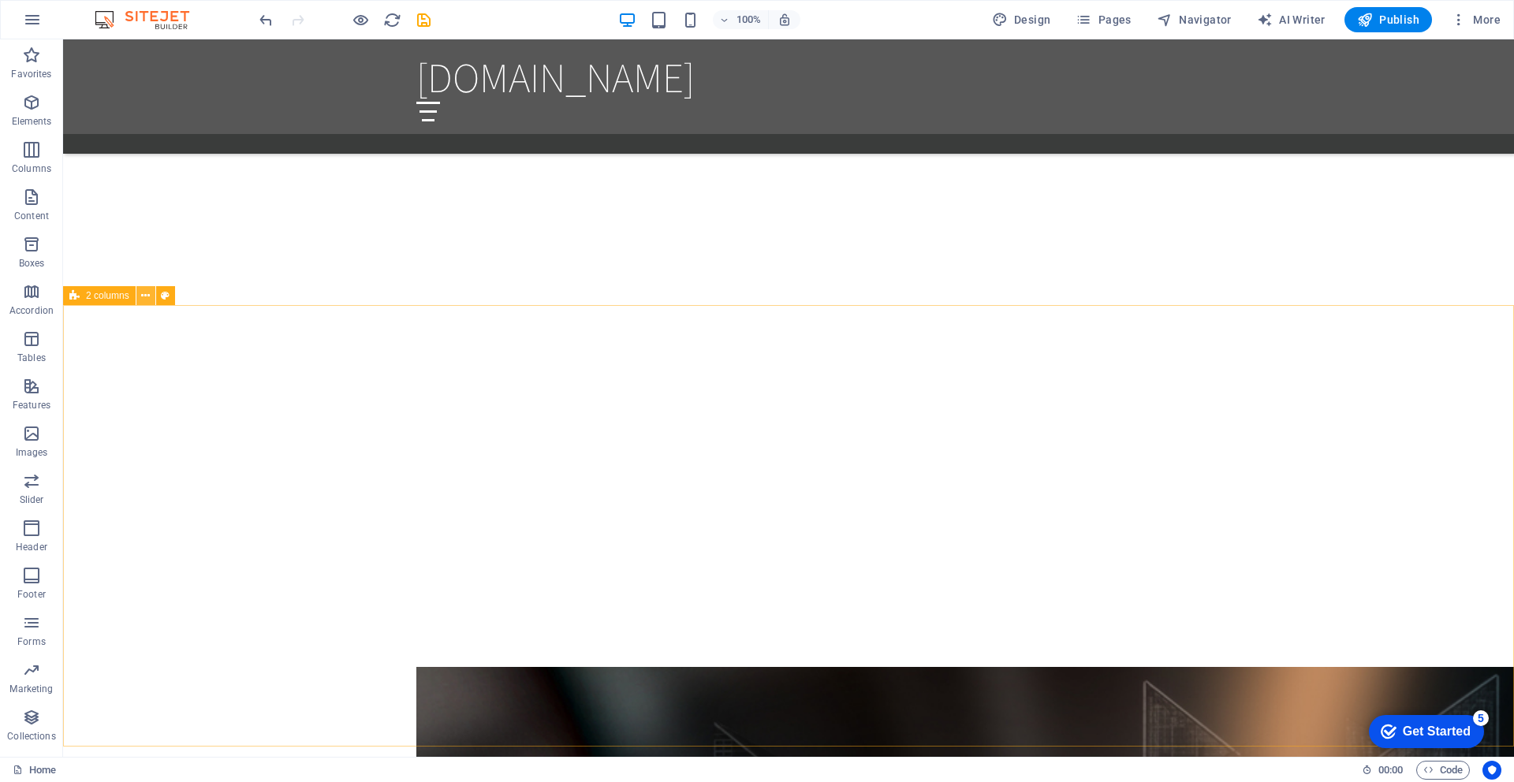
click at [151, 298] on button at bounding box center [145, 295] width 19 height 19
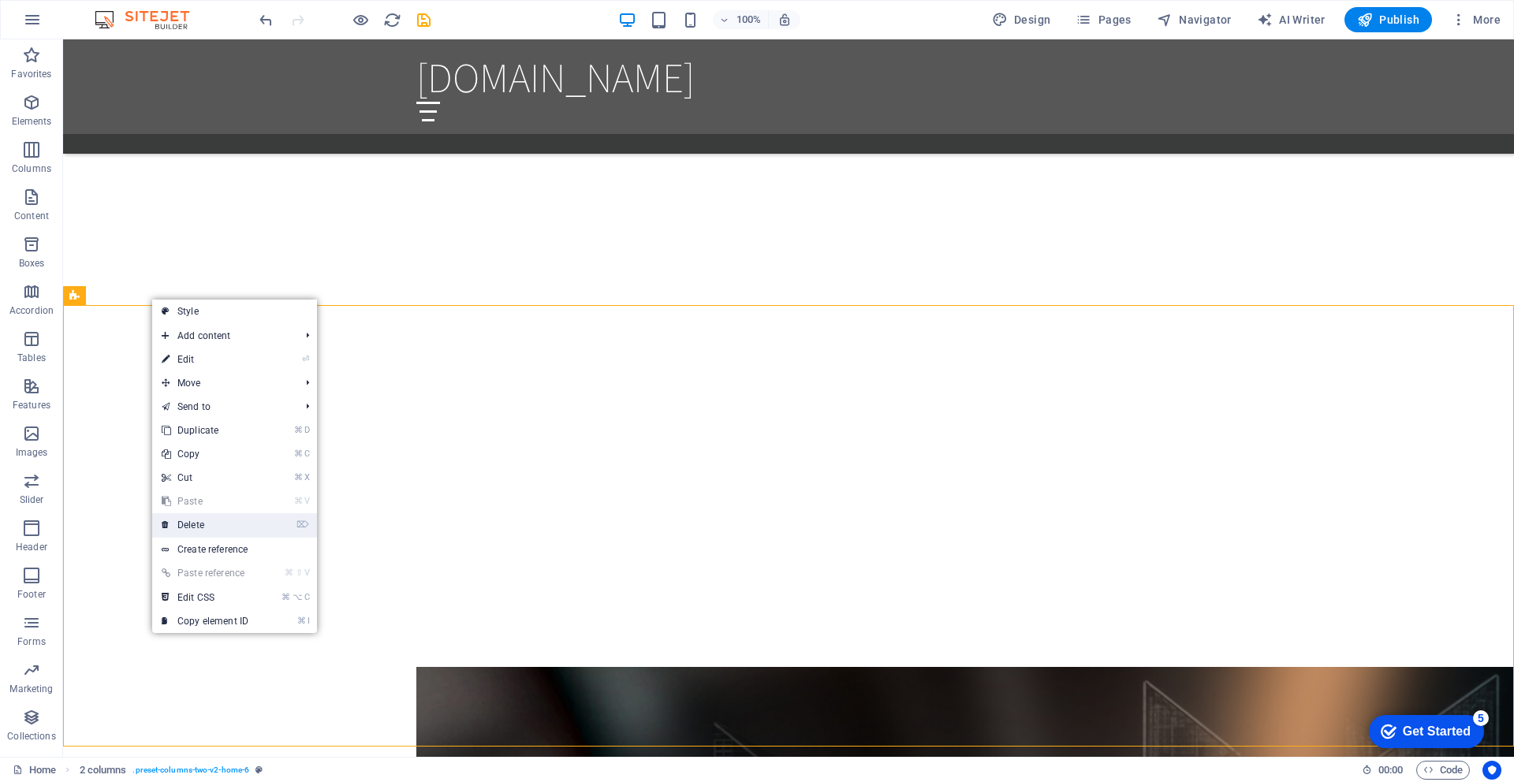
click at [182, 521] on link "⌦ Delete" at bounding box center [205, 525] width 106 height 24
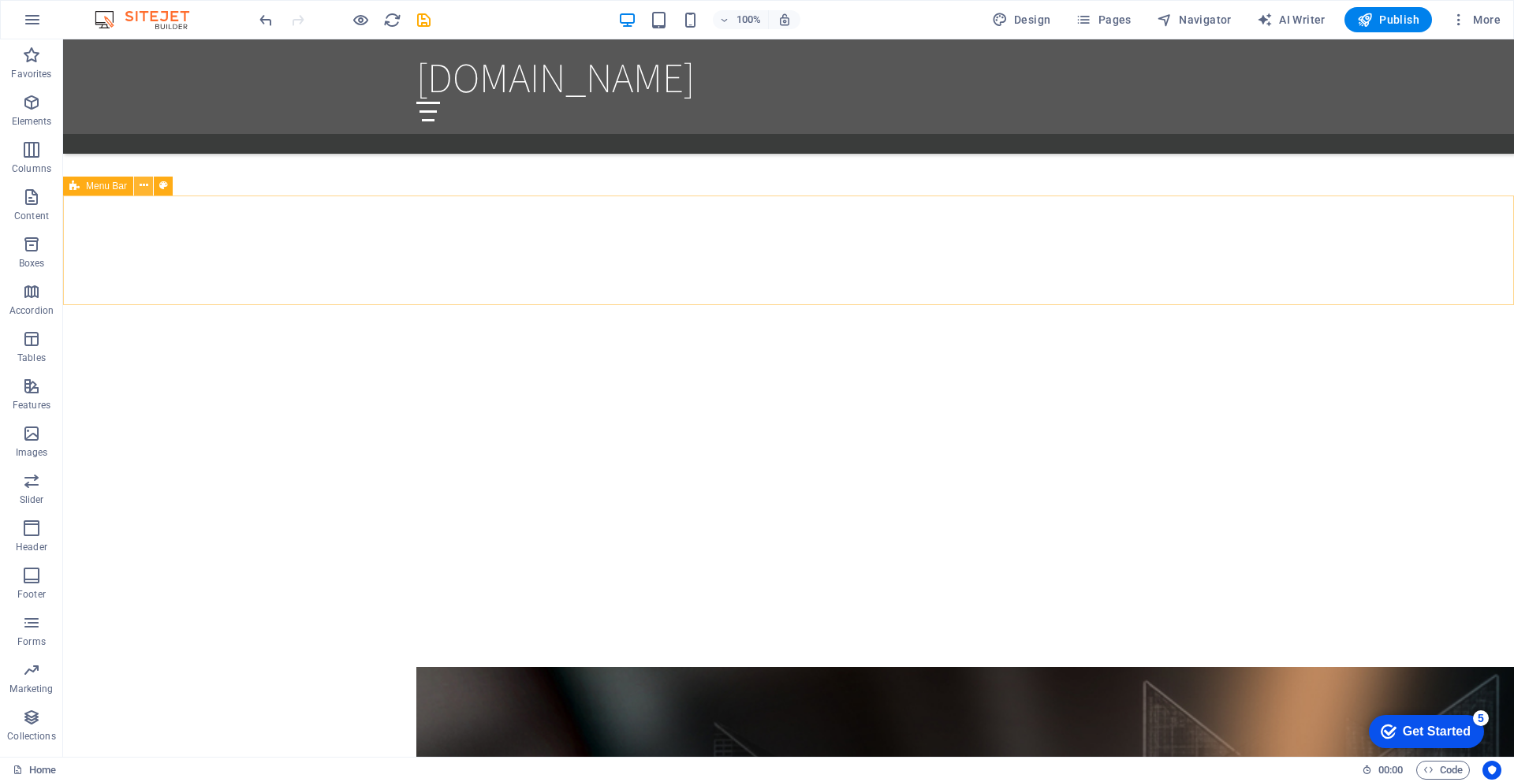
click at [145, 185] on icon at bounding box center [144, 185] width 9 height 17
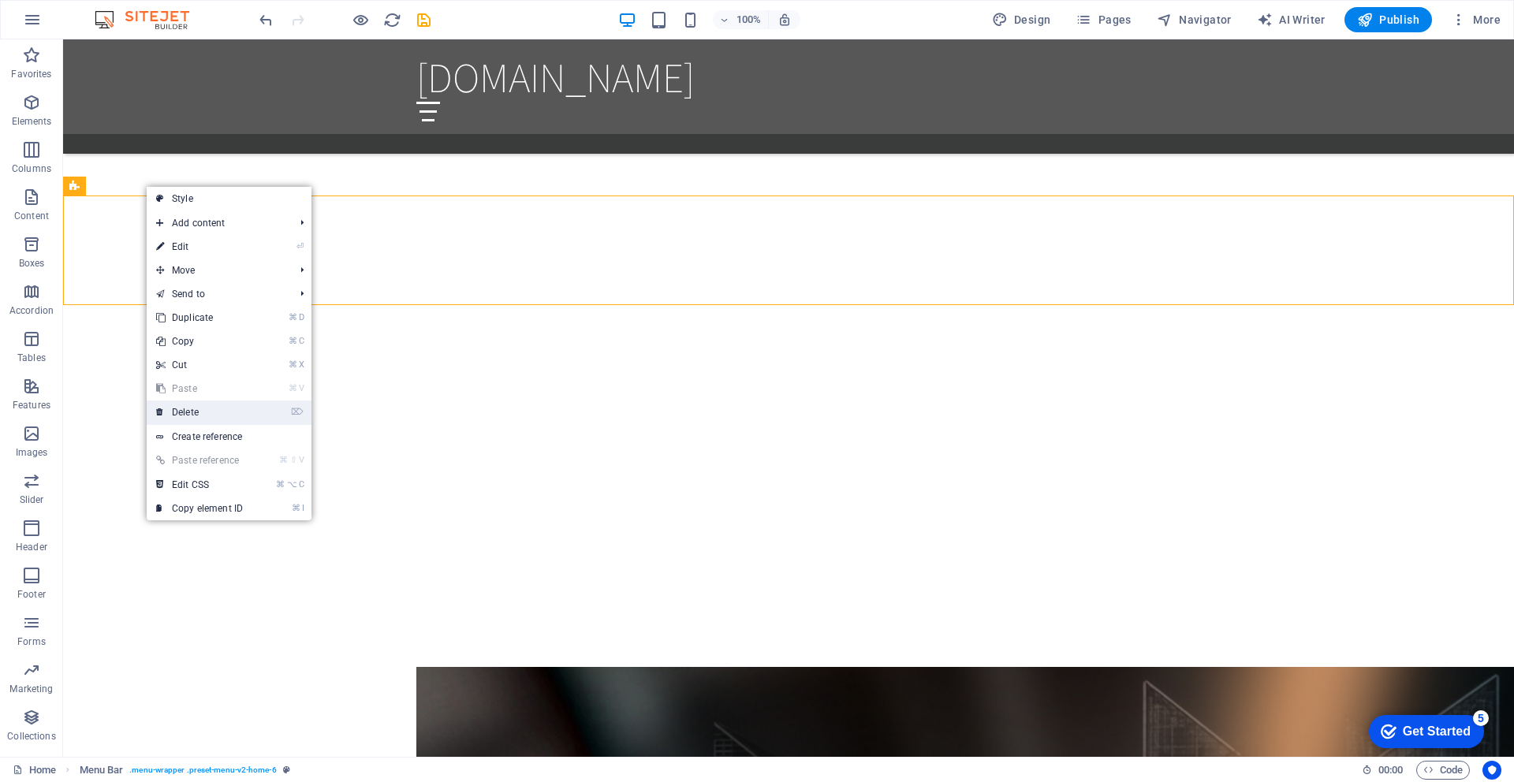
click at [184, 412] on link "⌦ Delete" at bounding box center [200, 413] width 106 height 24
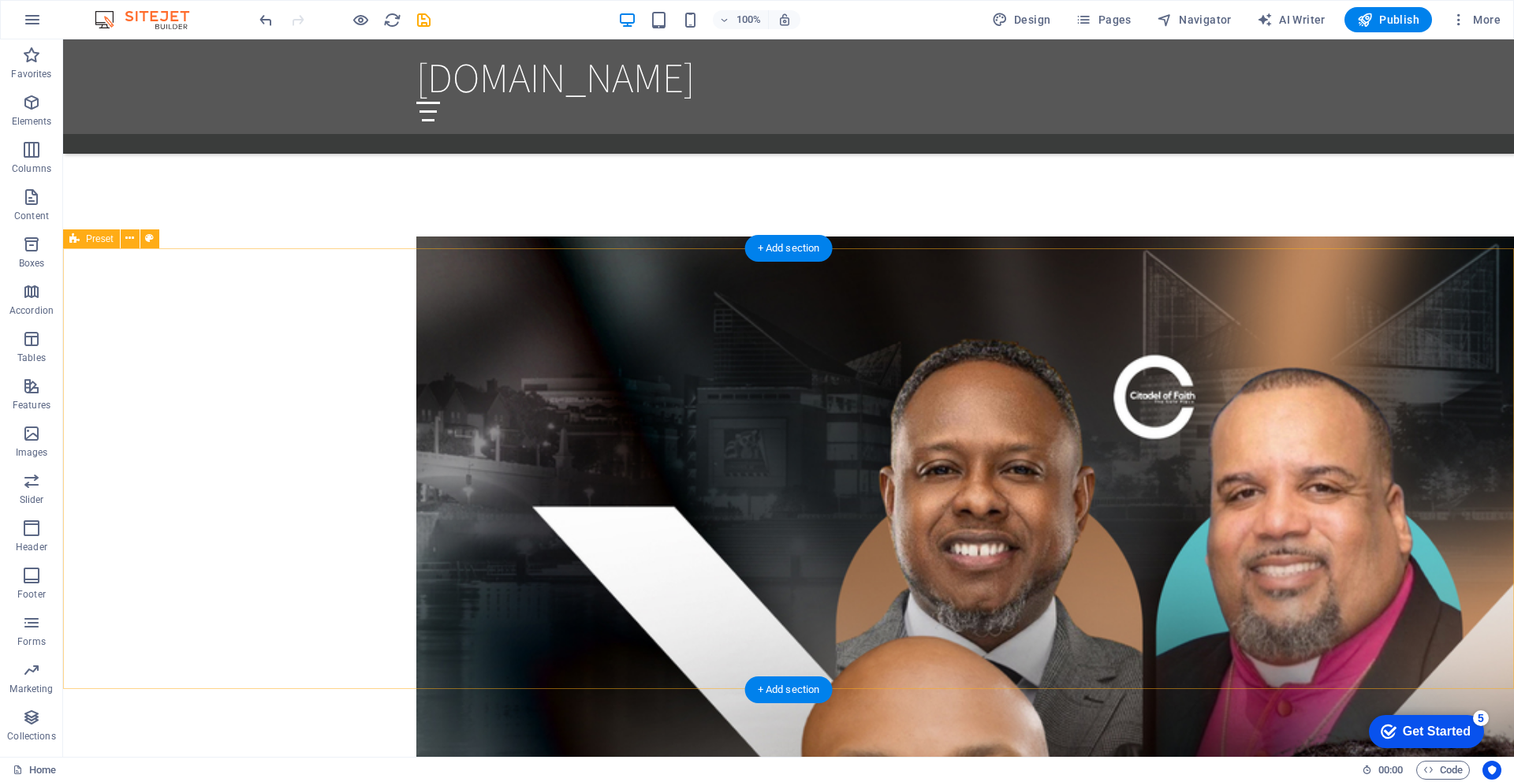
scroll to position [2874, 0]
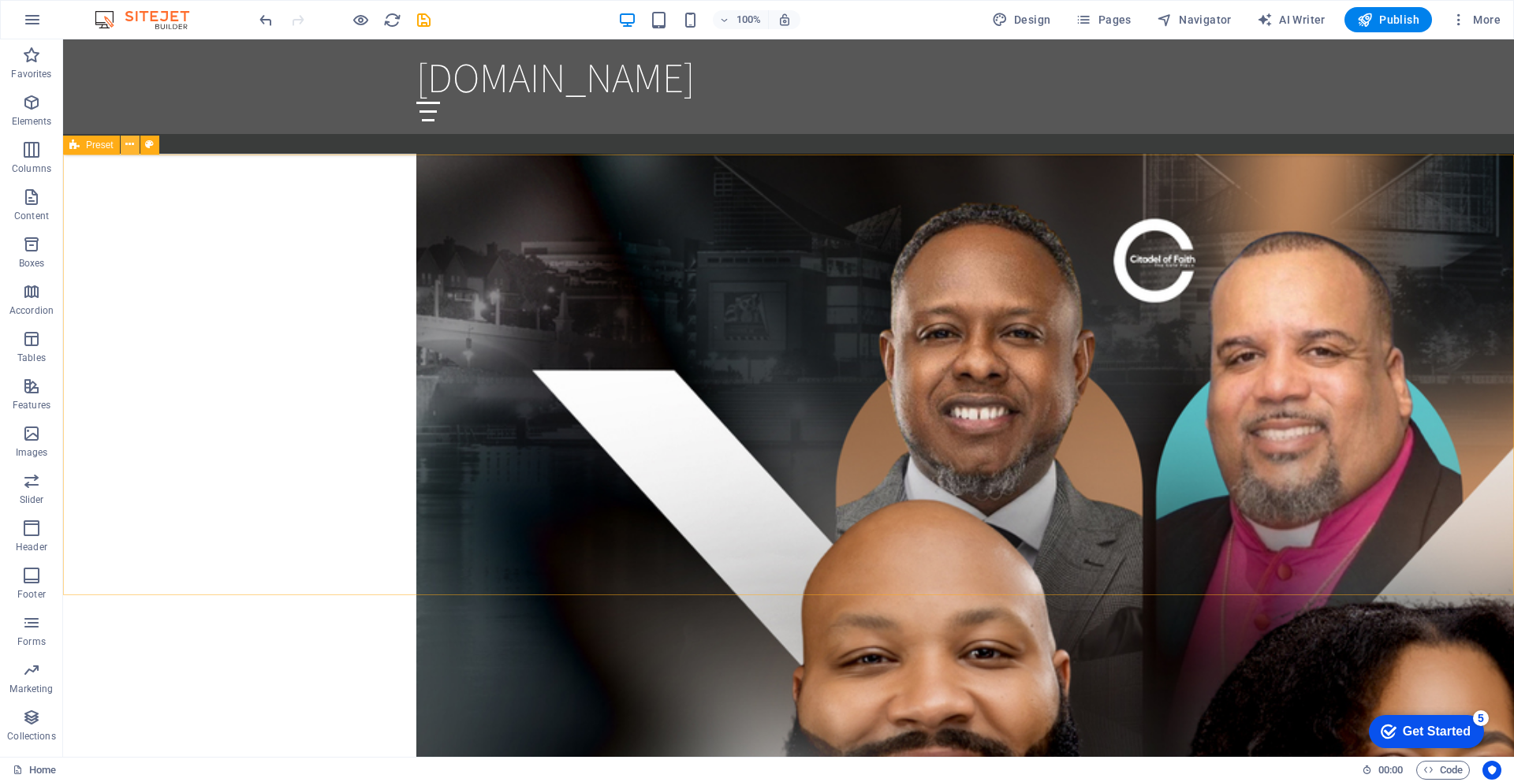
click at [132, 144] on icon at bounding box center [129, 144] width 9 height 17
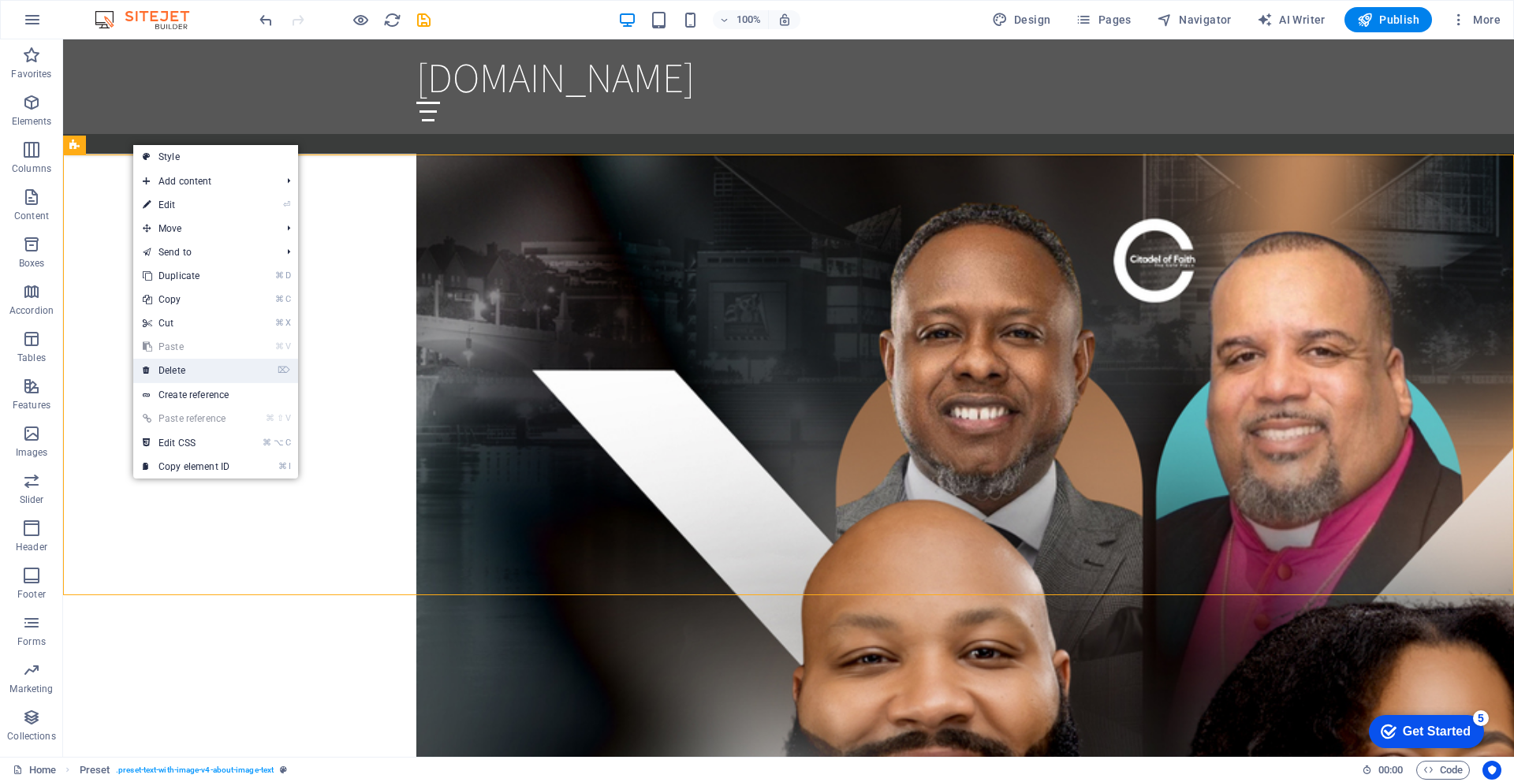
click at [181, 370] on link "⌦ Delete" at bounding box center [186, 371] width 106 height 24
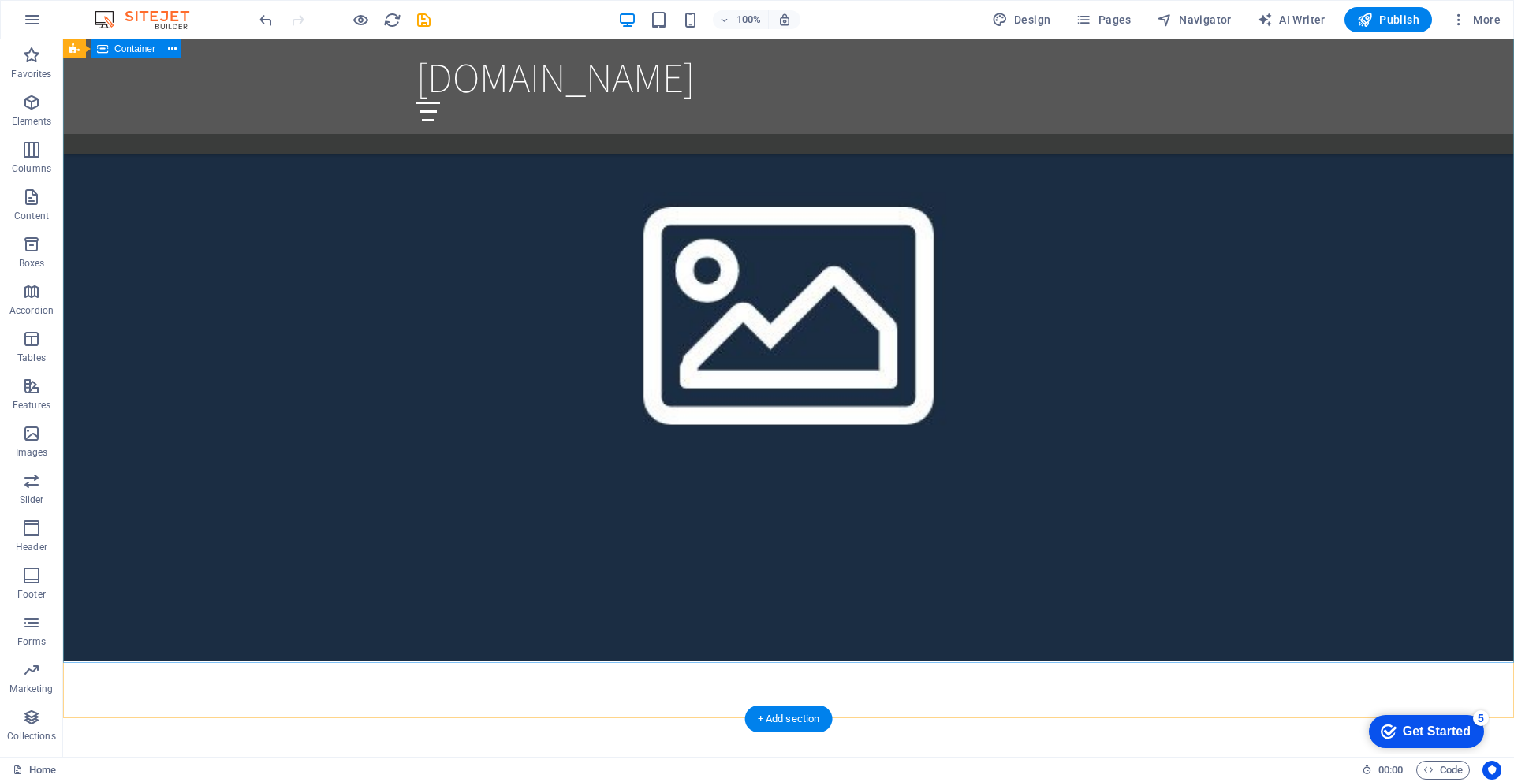
scroll to position [1463, 0]
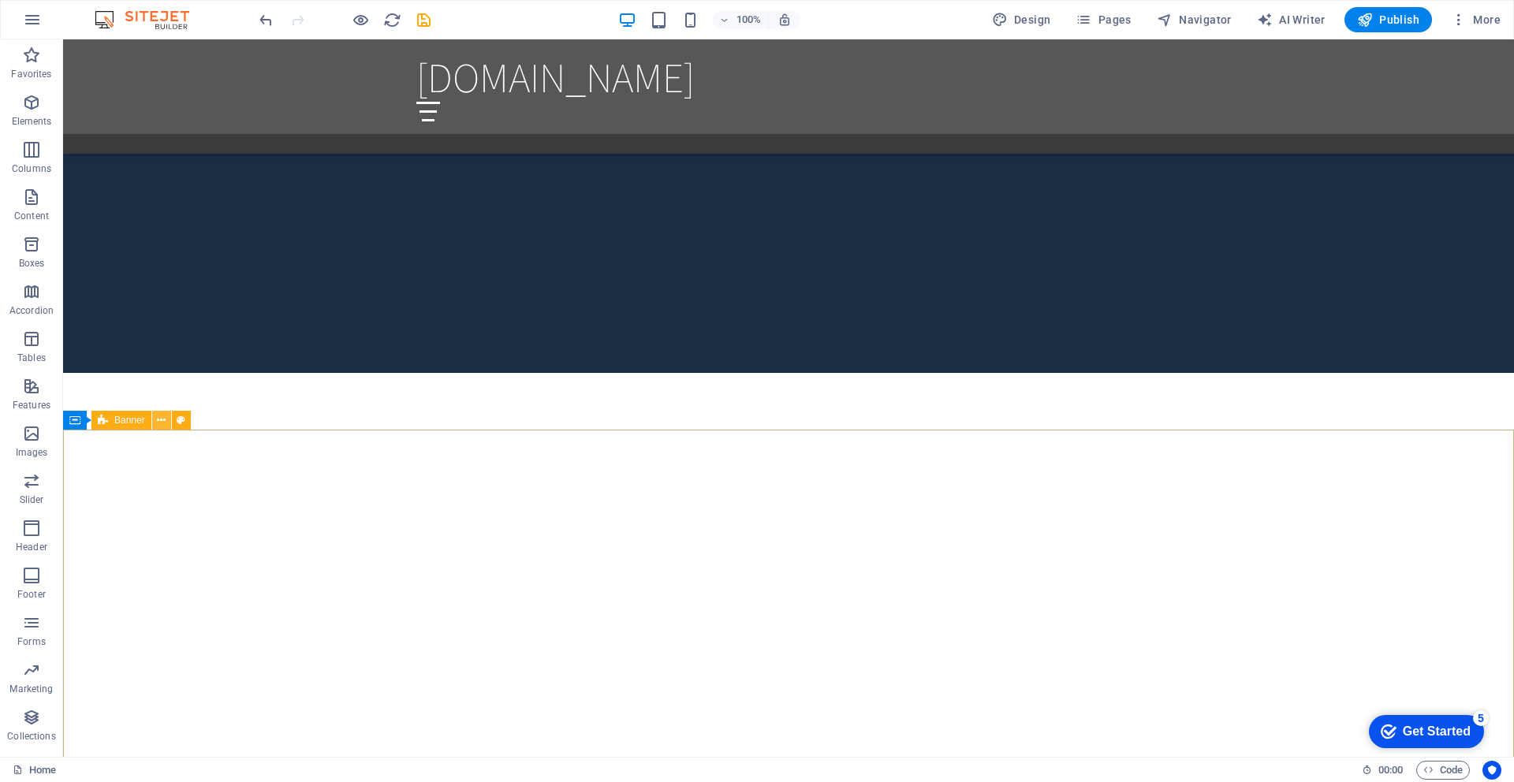
click at [161, 427] on icon at bounding box center [161, 420] width 9 height 17
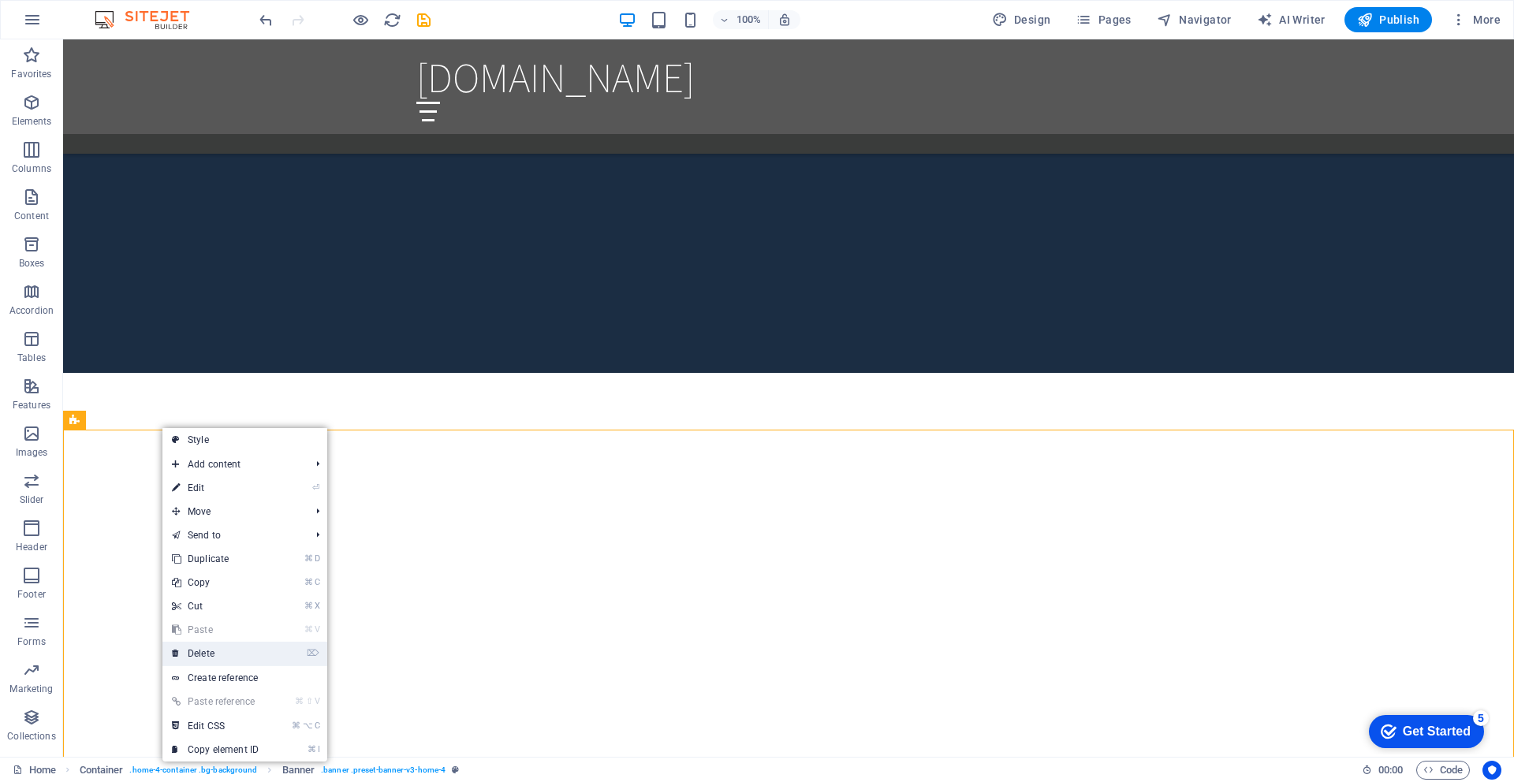
click at [214, 663] on link "⌦ Delete" at bounding box center [215, 654] width 106 height 24
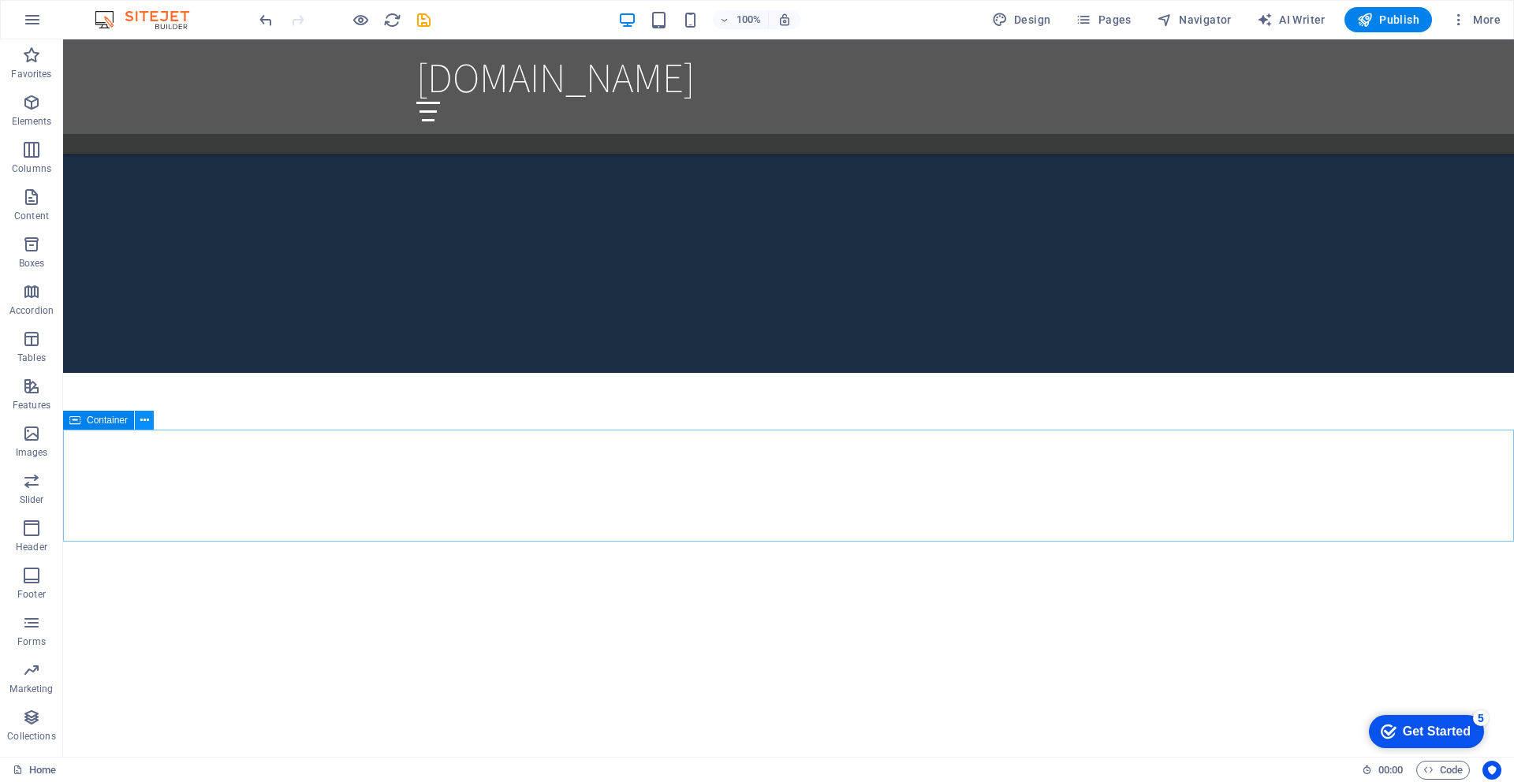
click at [144, 422] on icon at bounding box center [144, 420] width 9 height 17
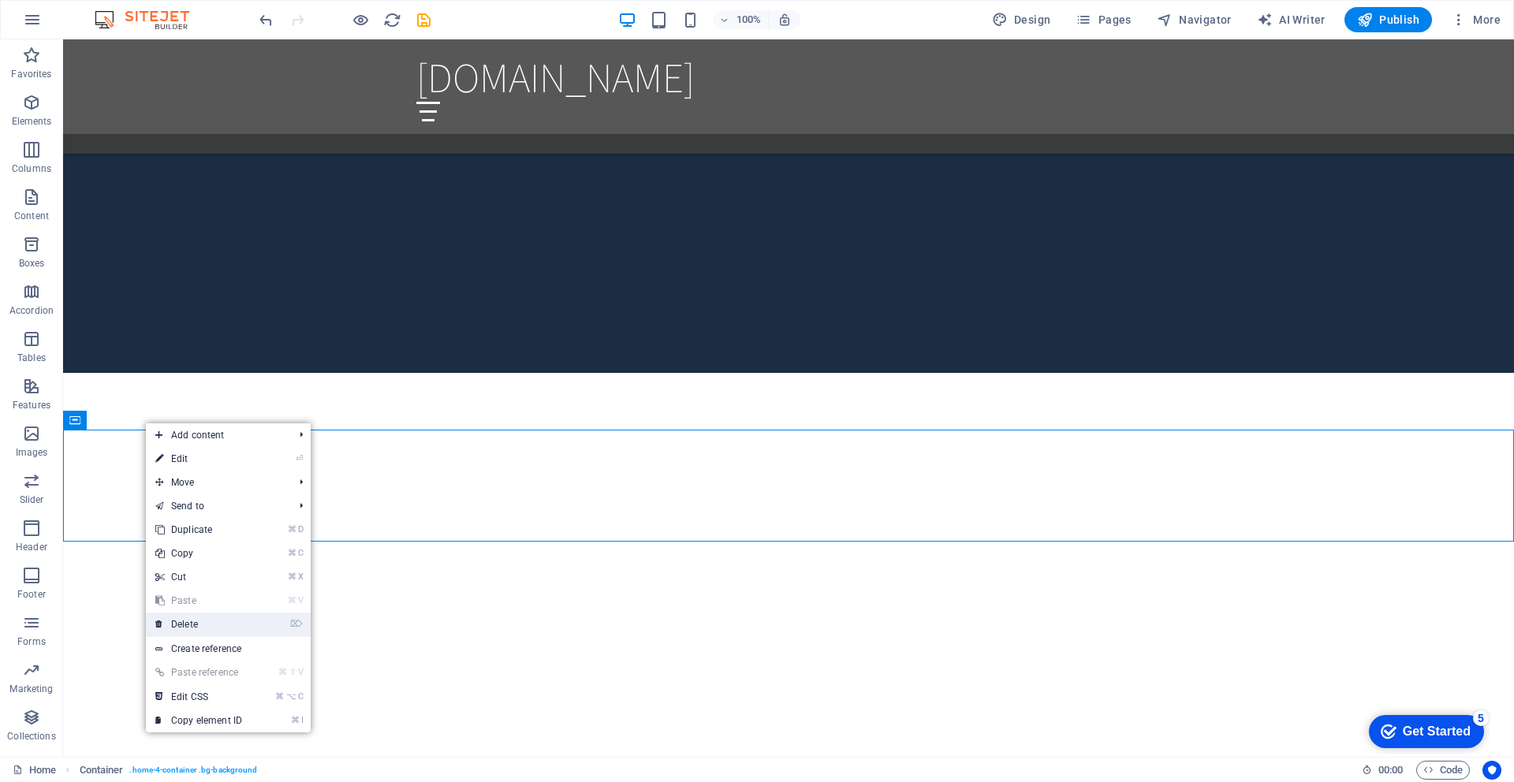
click at [181, 627] on link "⌦ Delete" at bounding box center [199, 625] width 106 height 24
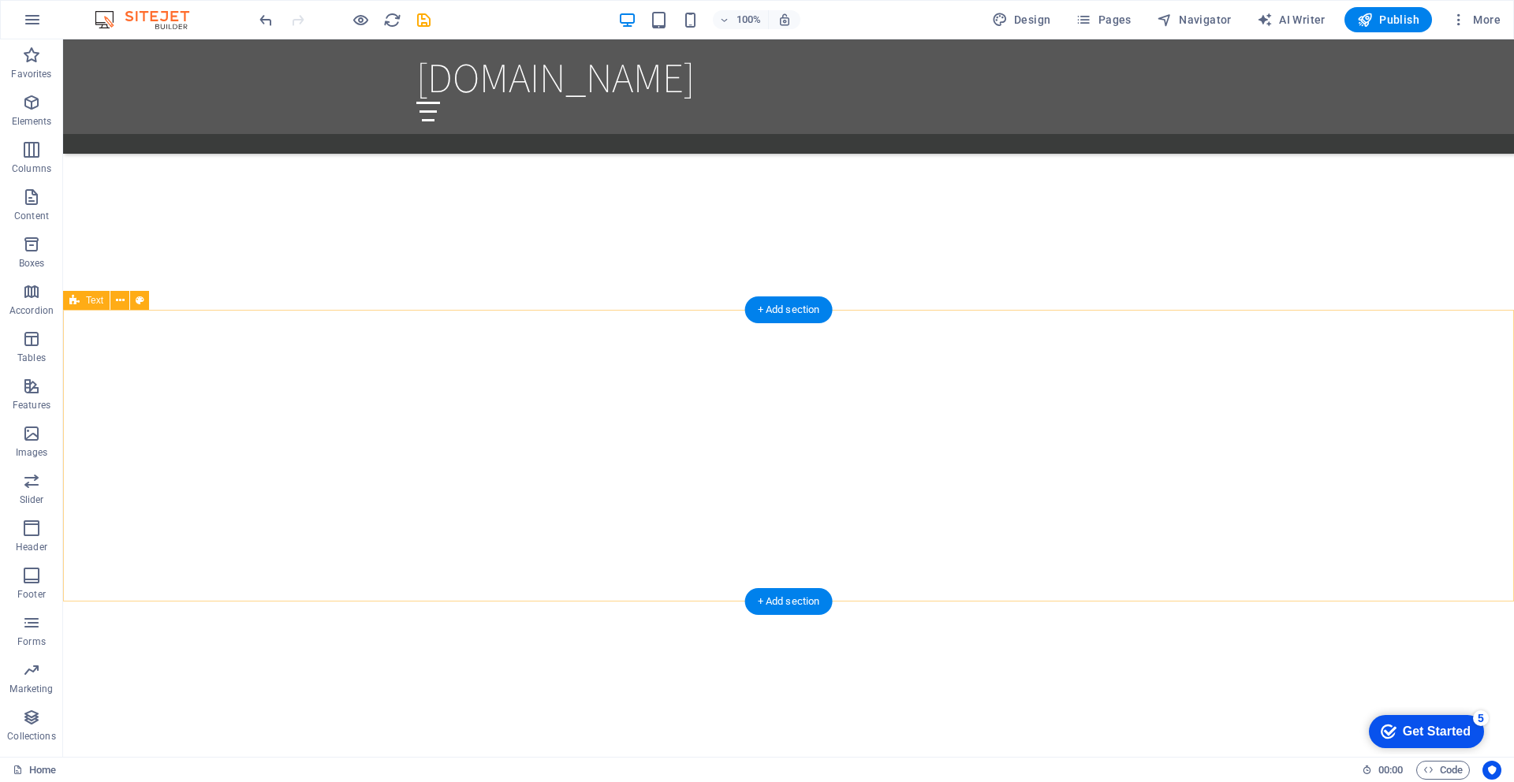
scroll to position [2113, 0]
drag, startPoint x: 117, startPoint y: 296, endPoint x: 40, endPoint y: 278, distance: 78.4
click at [117, 296] on icon at bounding box center [120, 296] width 9 height 17
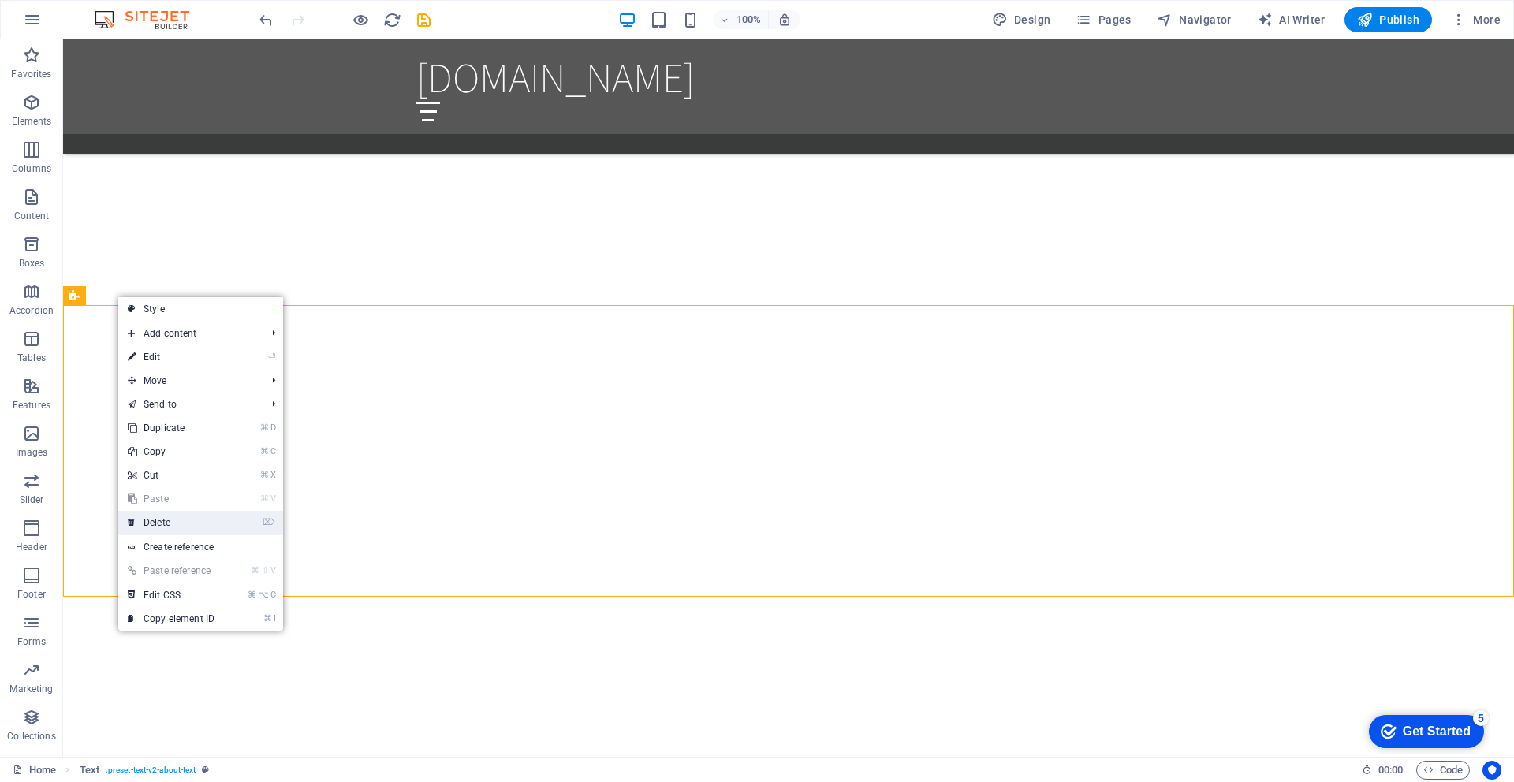
click at [163, 524] on link "⌦ Delete" at bounding box center [171, 523] width 106 height 24
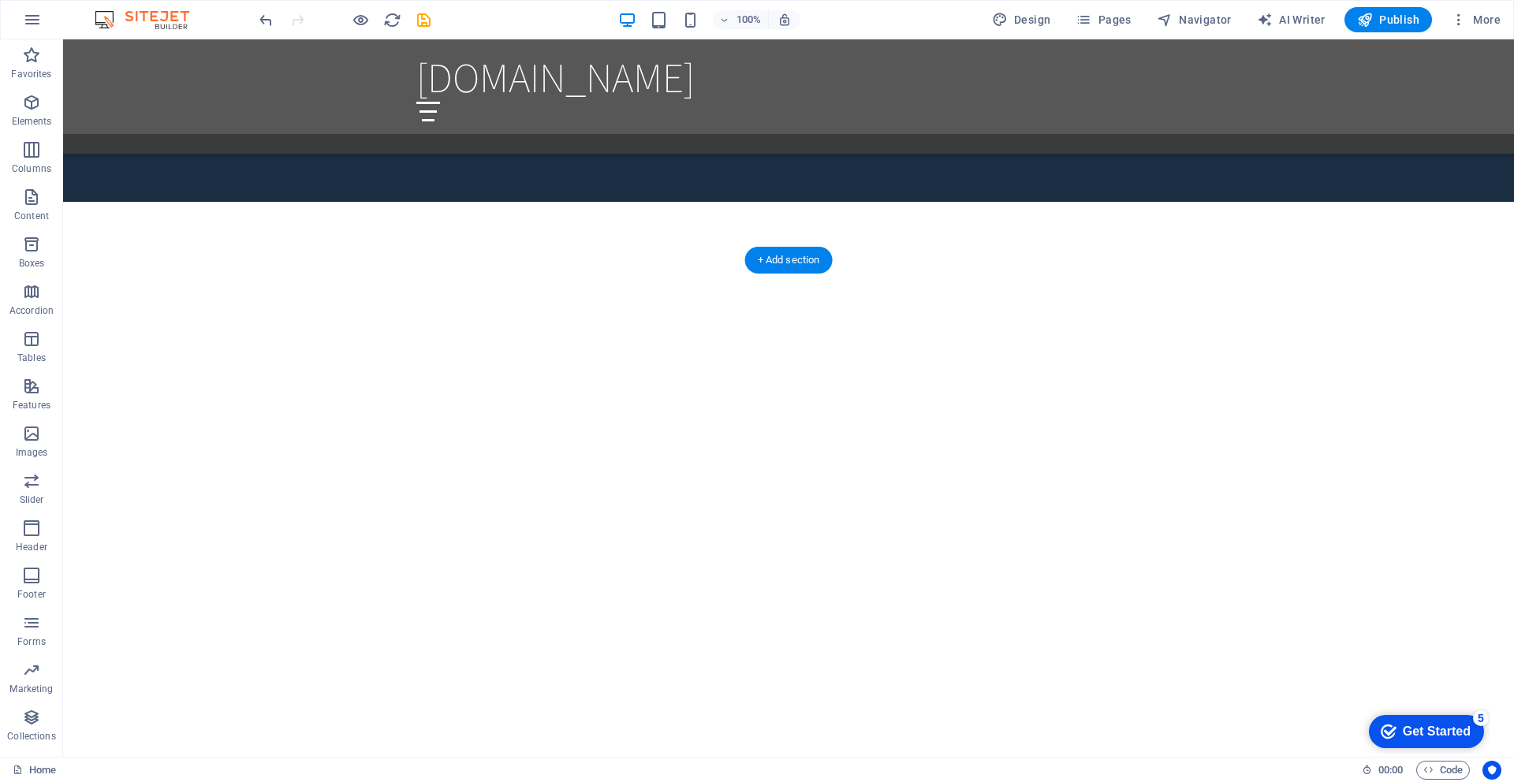
scroll to position [1633, 0]
click at [501, 249] on button at bounding box center [496, 249] width 19 height 19
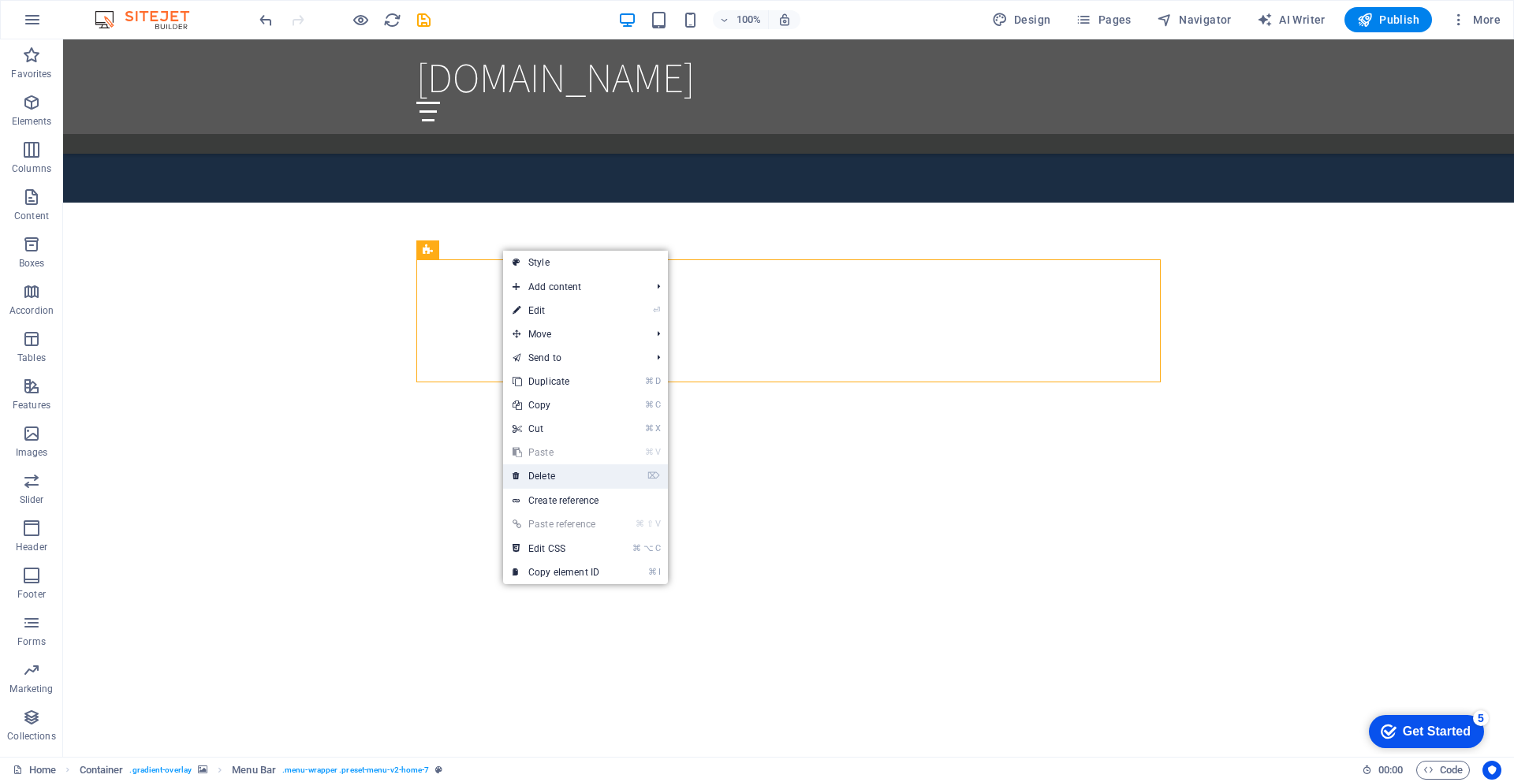
click at [524, 475] on link "⌦ Delete" at bounding box center [556, 476] width 106 height 24
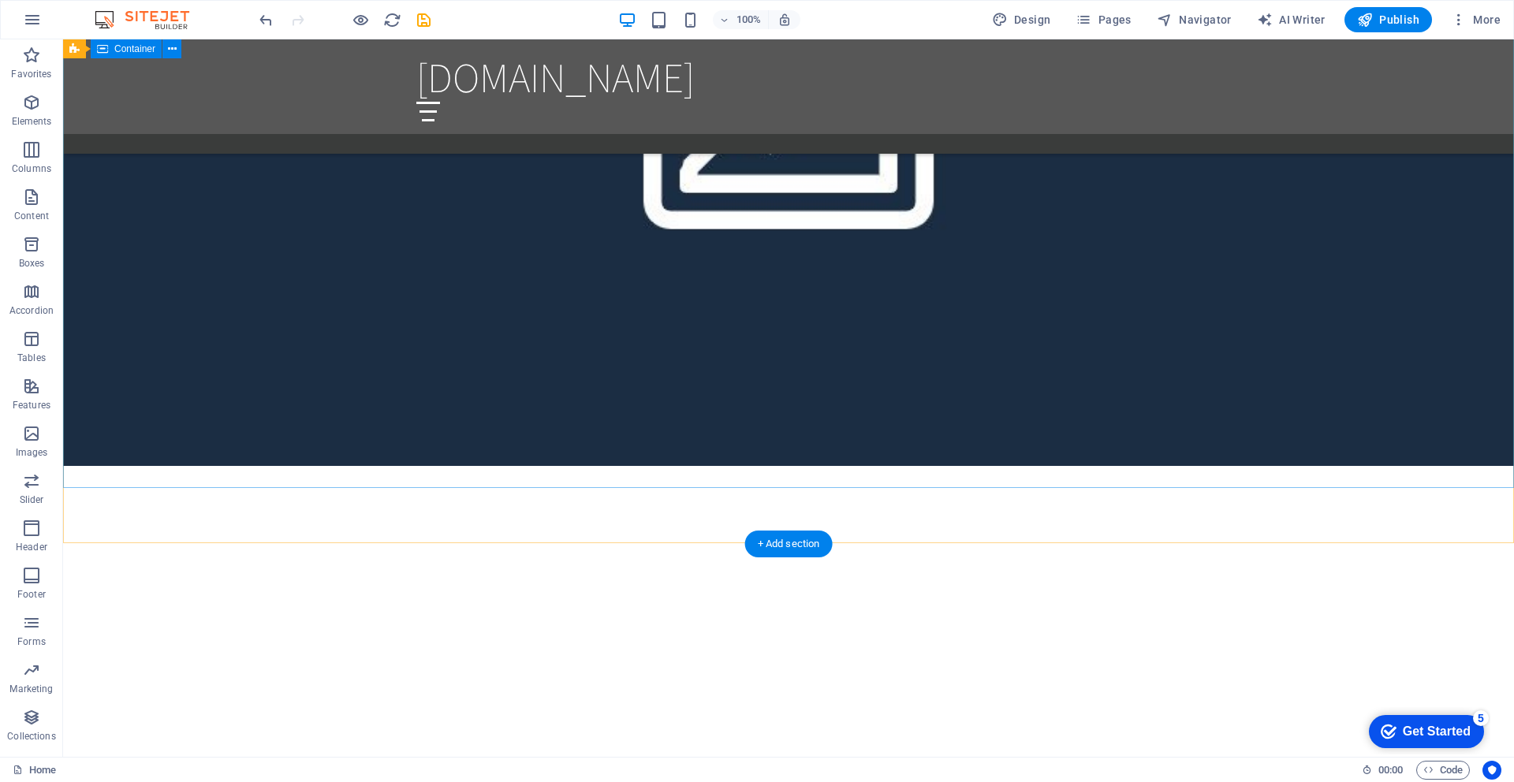
scroll to position [1399, 0]
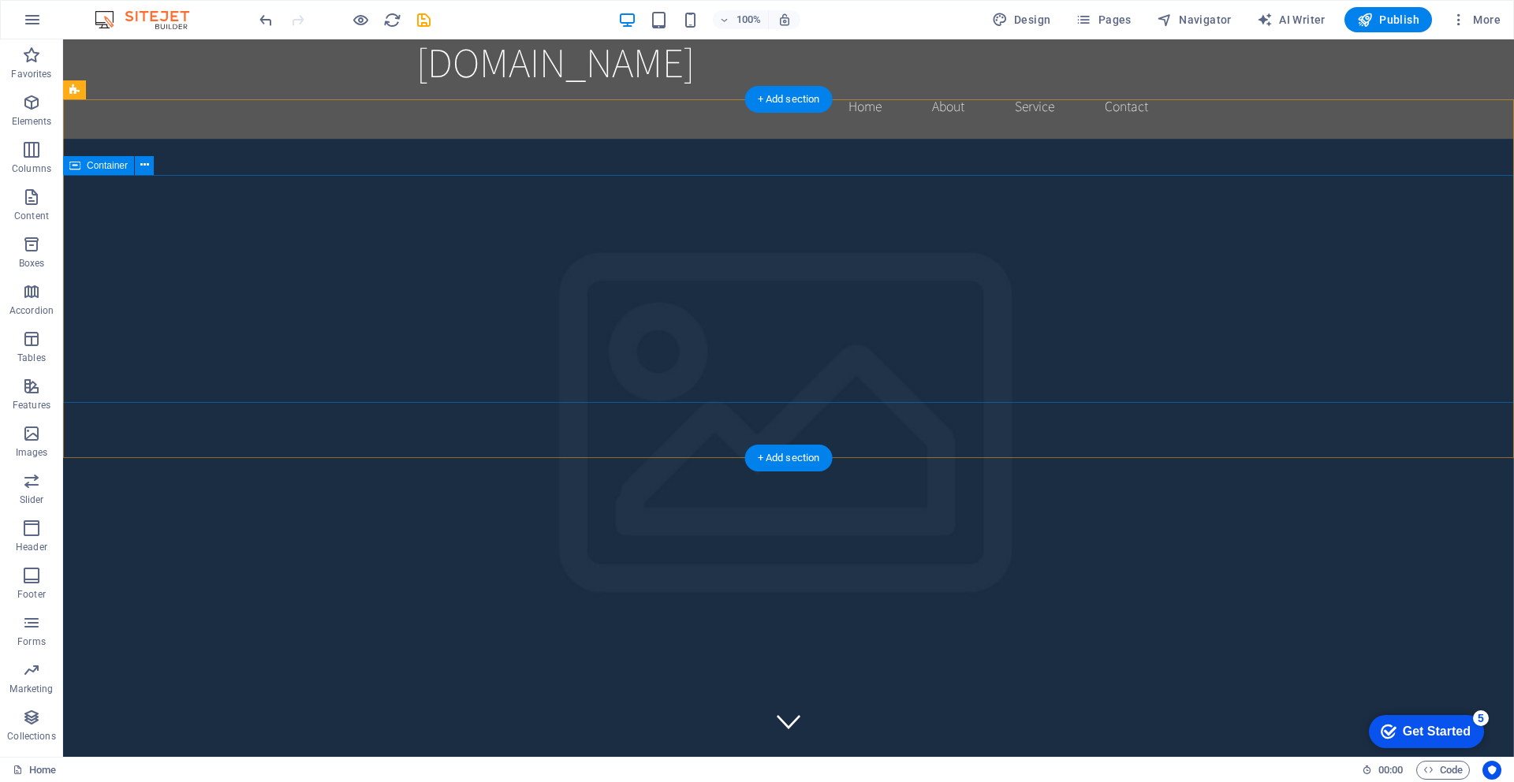
scroll to position [0, 0]
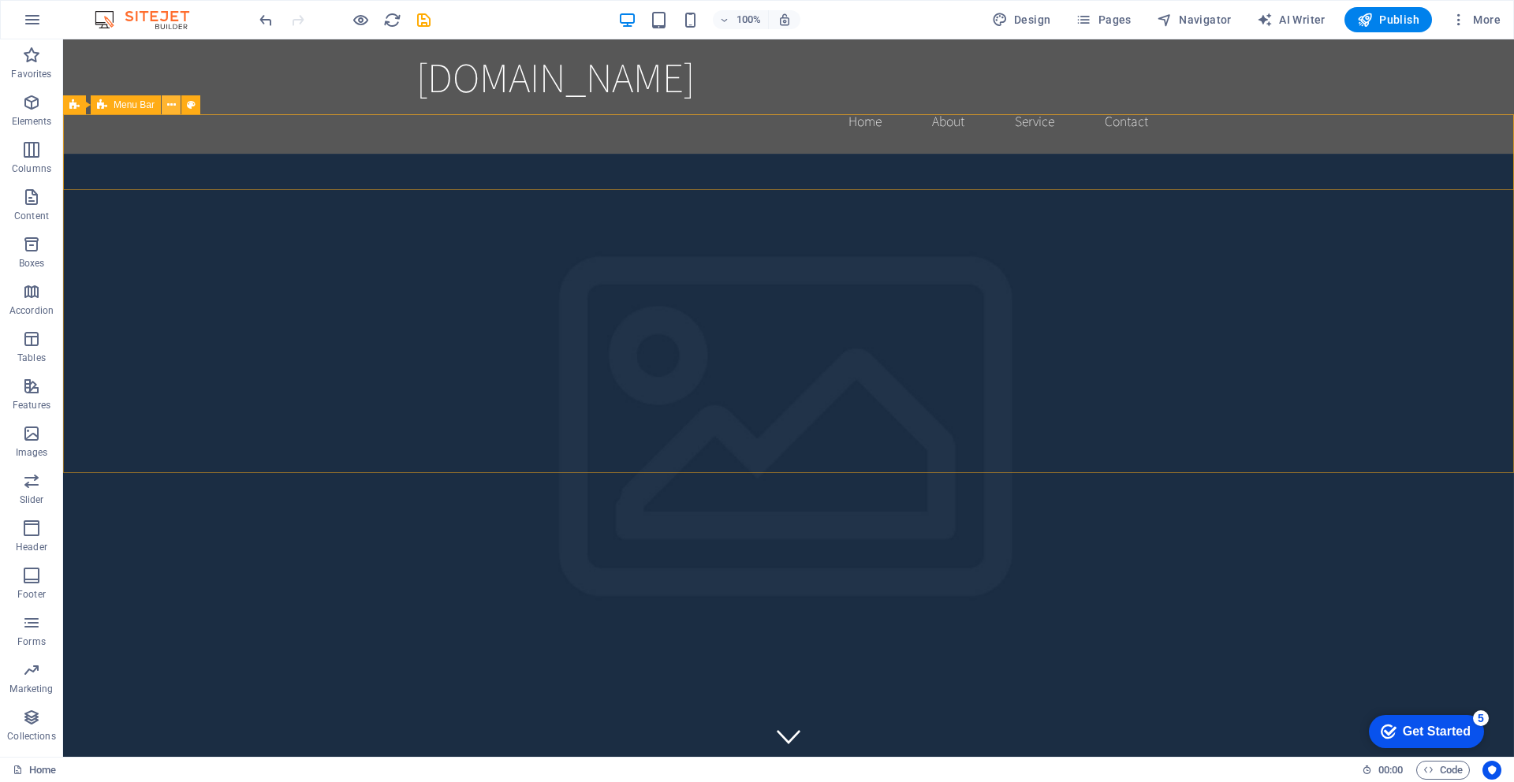
click at [170, 105] on icon at bounding box center [171, 105] width 9 height 17
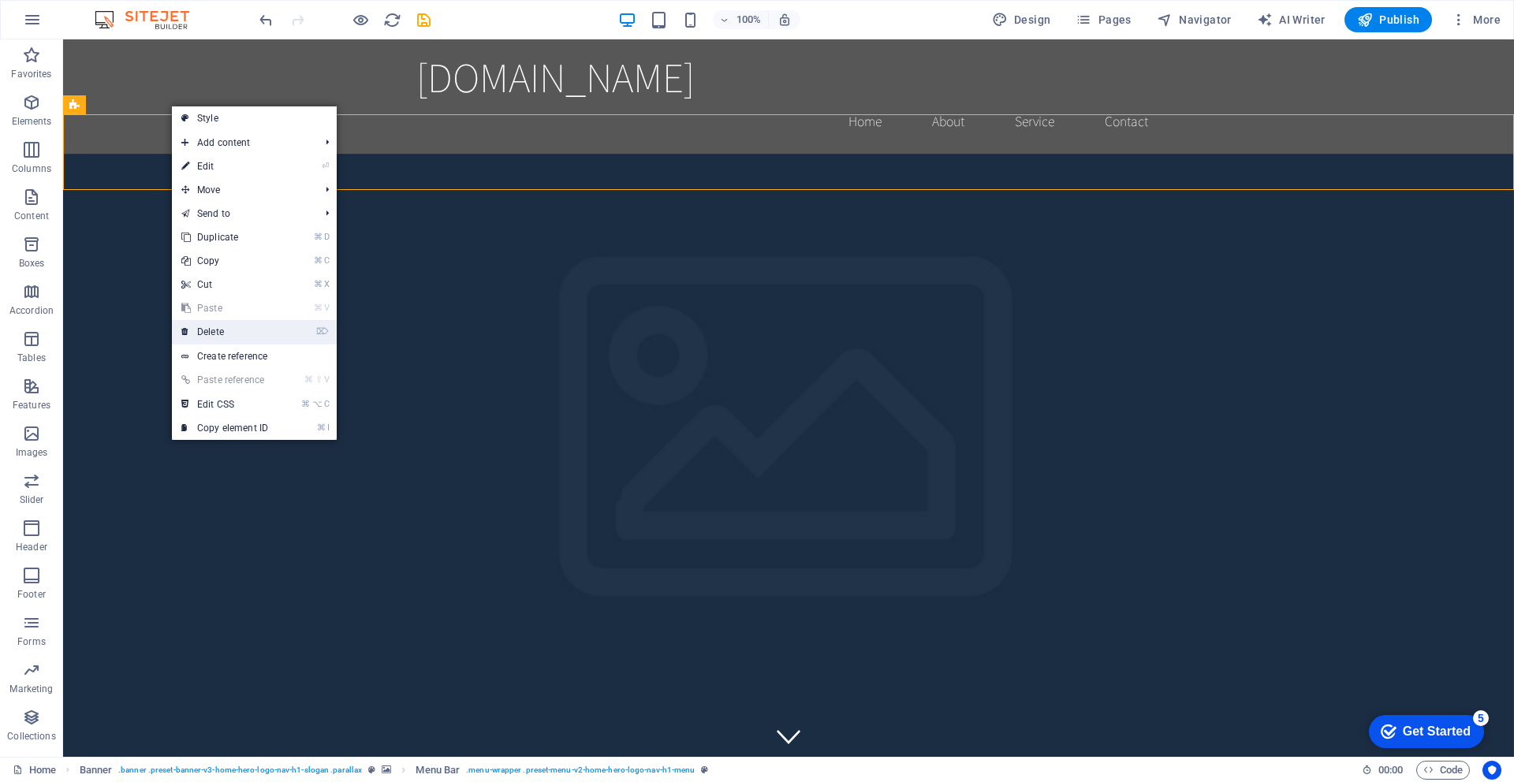
click at [210, 330] on link "⌦ Delete" at bounding box center [225, 332] width 106 height 24
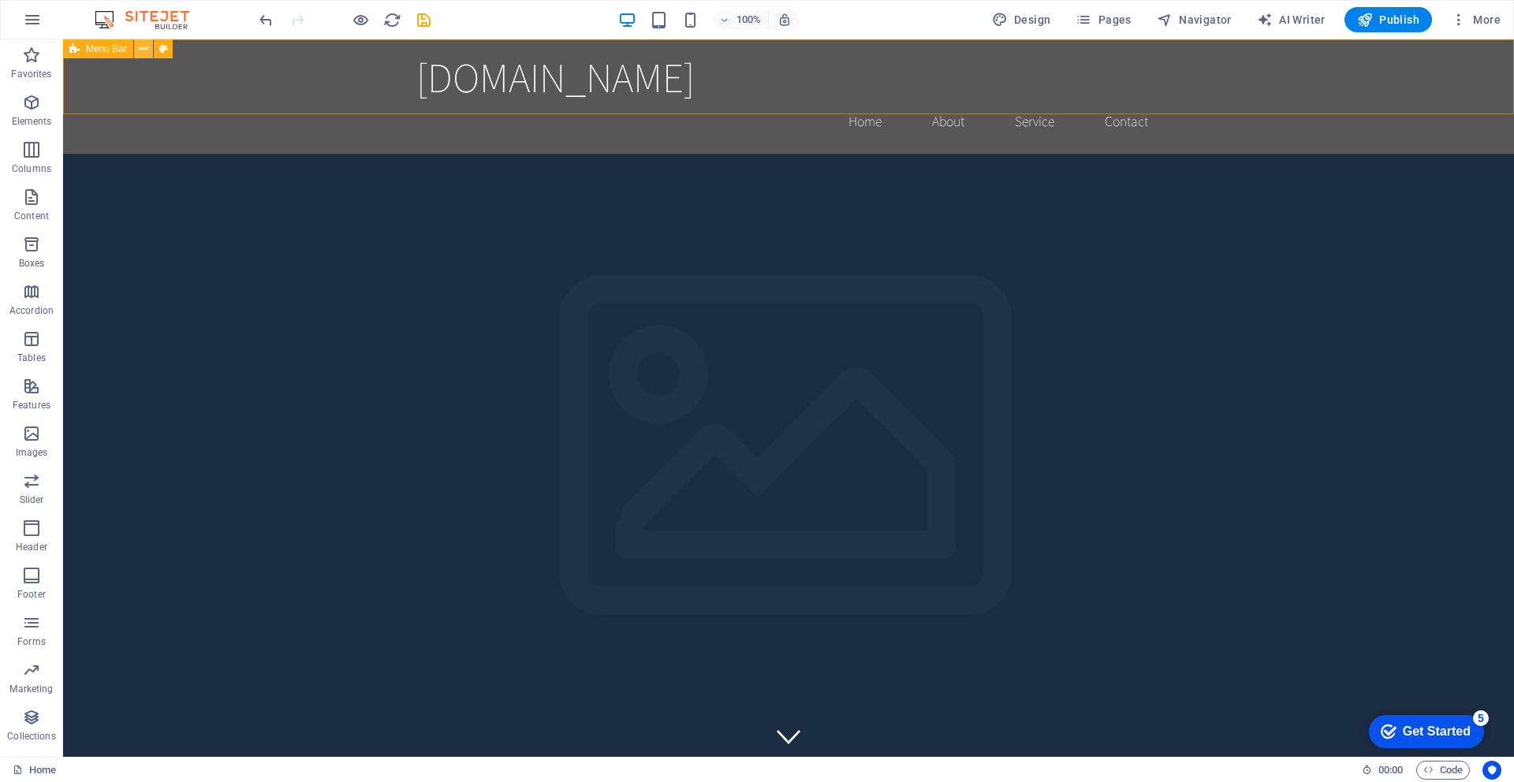
click at [142, 50] on icon at bounding box center [144, 49] width 9 height 17
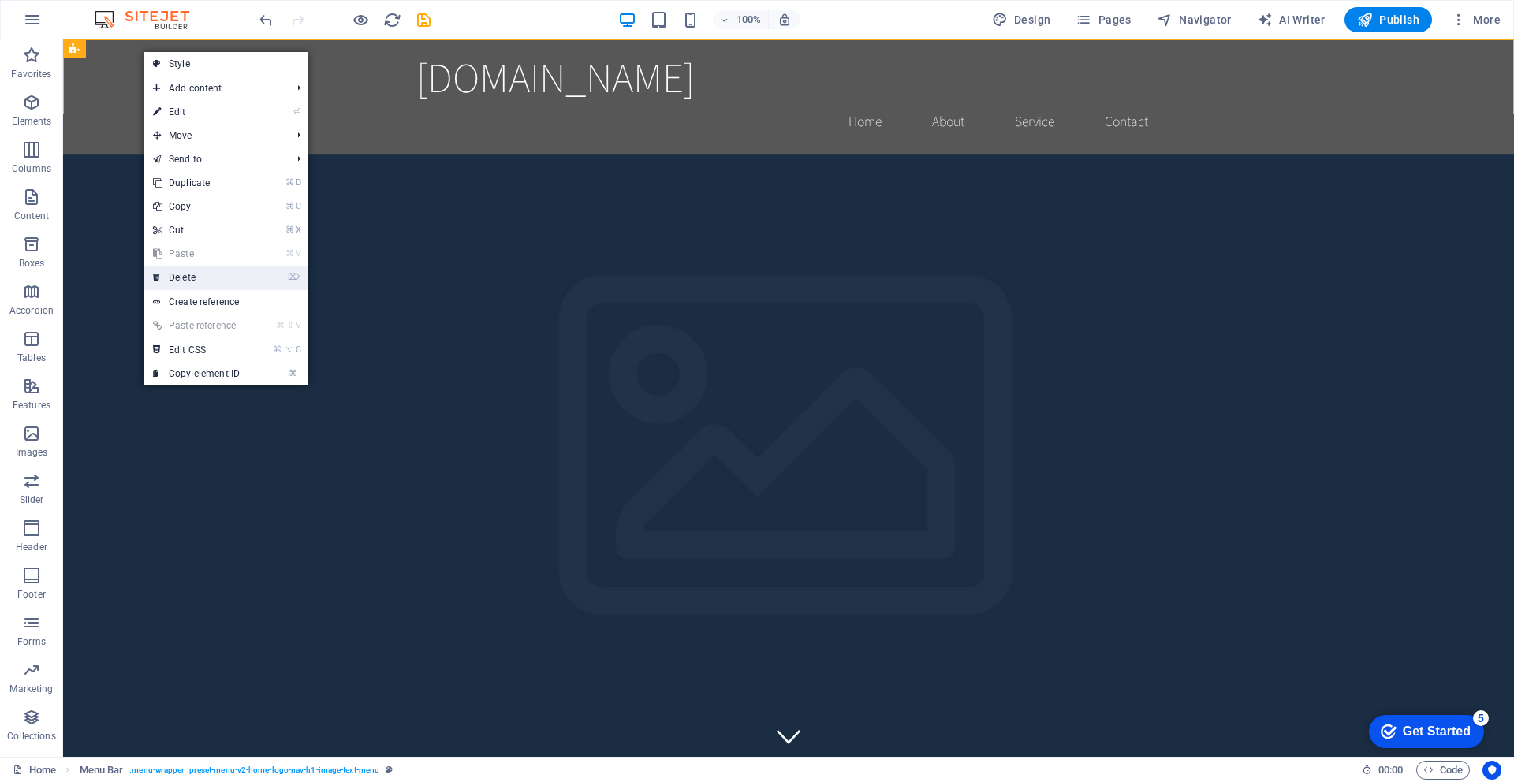
click at [196, 277] on link "⌦ Delete" at bounding box center [197, 278] width 106 height 24
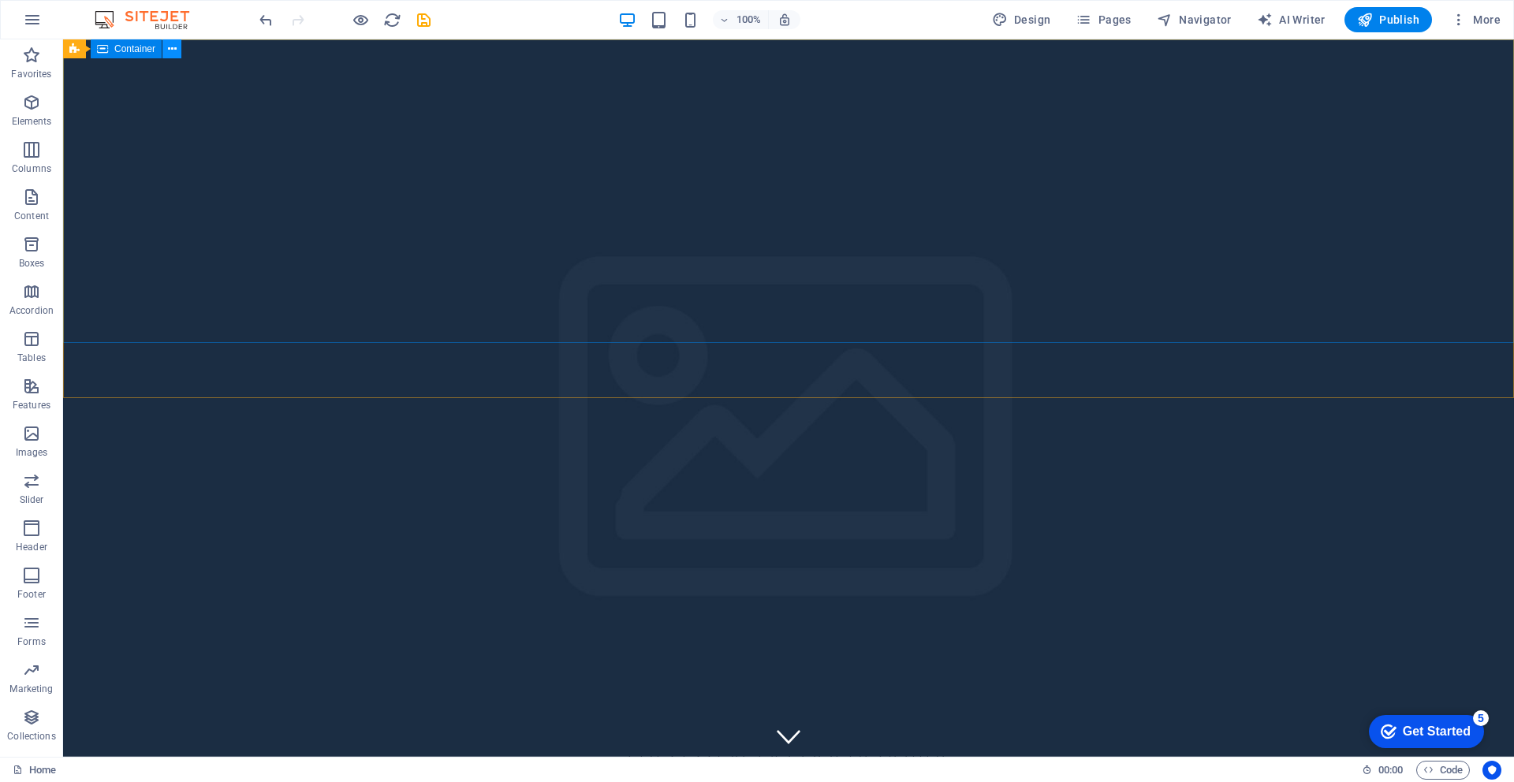
click at [0, 0] on icon at bounding box center [0, 0] width 0 height 0
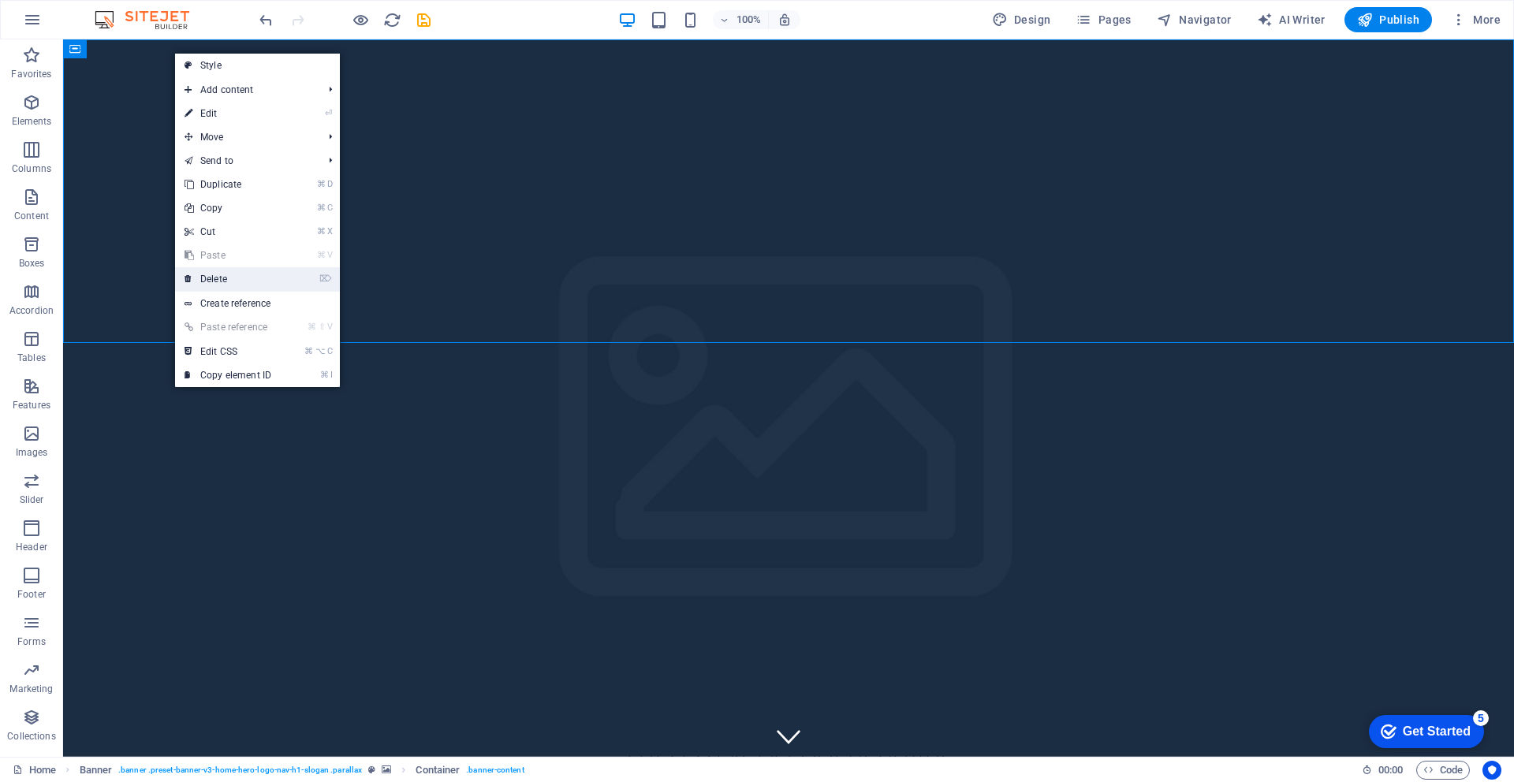
click at [222, 276] on link "⌦ Delete" at bounding box center [228, 279] width 106 height 24
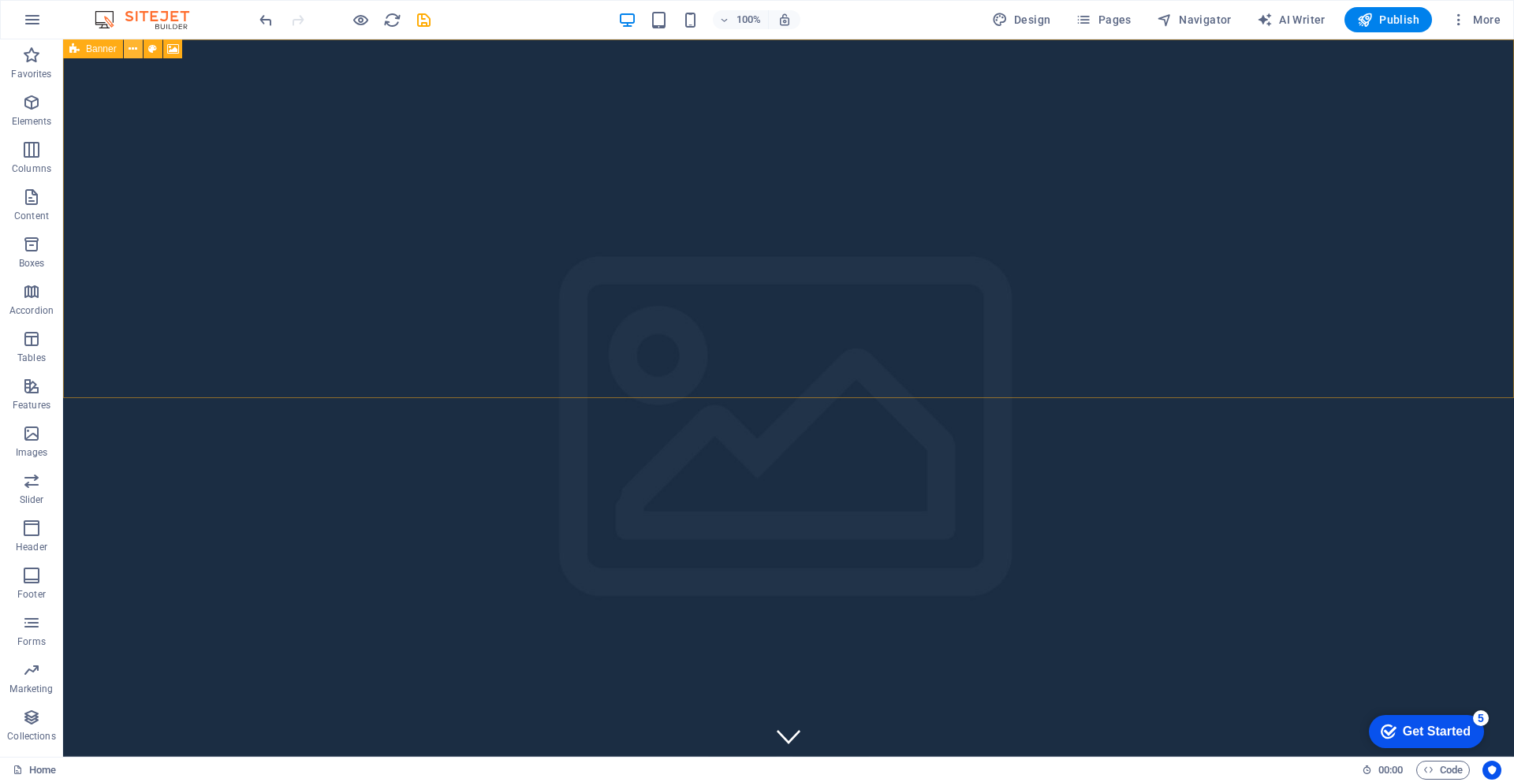
click at [136, 50] on icon at bounding box center [133, 49] width 9 height 17
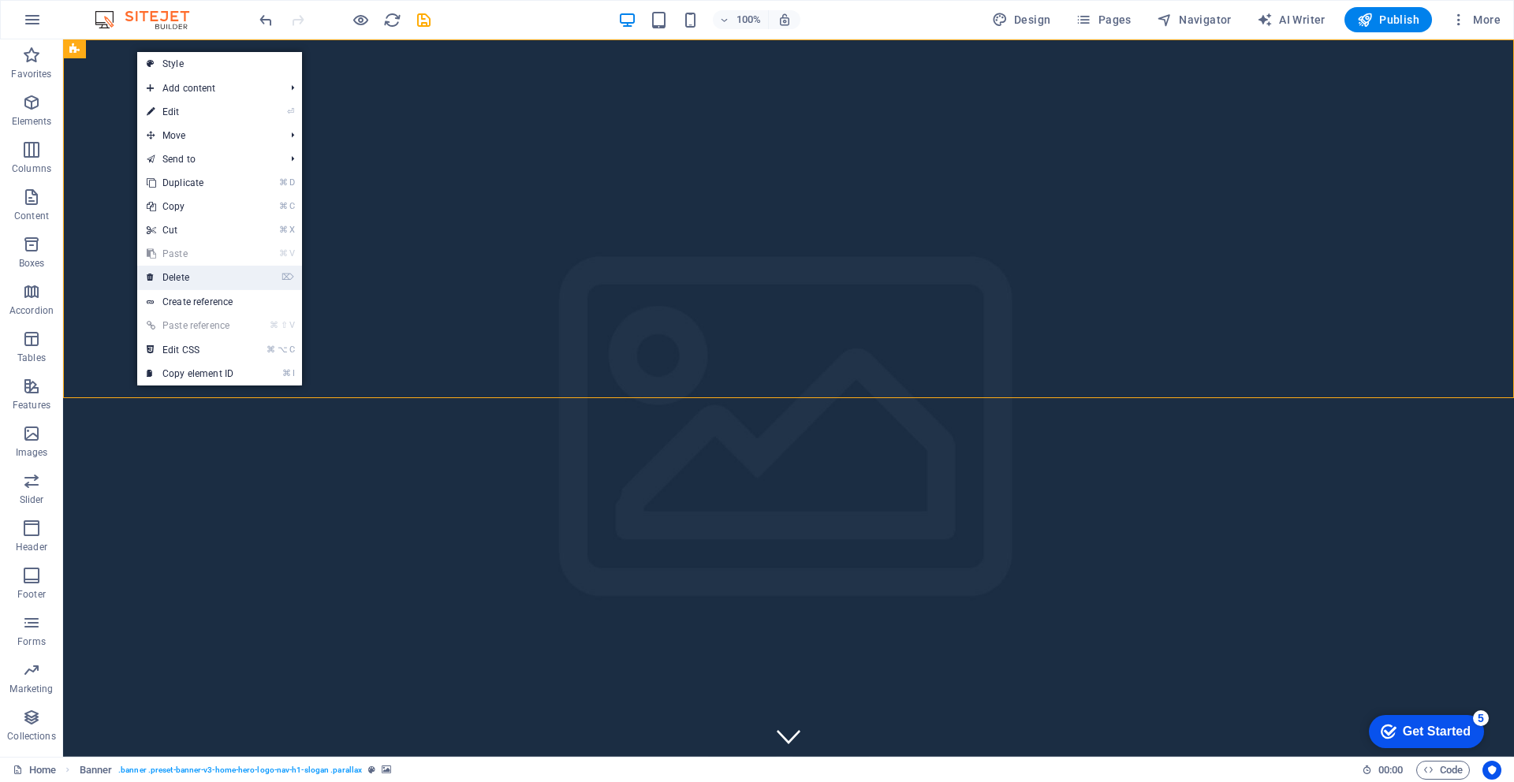
click at [187, 278] on link "⌦ Delete" at bounding box center [190, 278] width 106 height 24
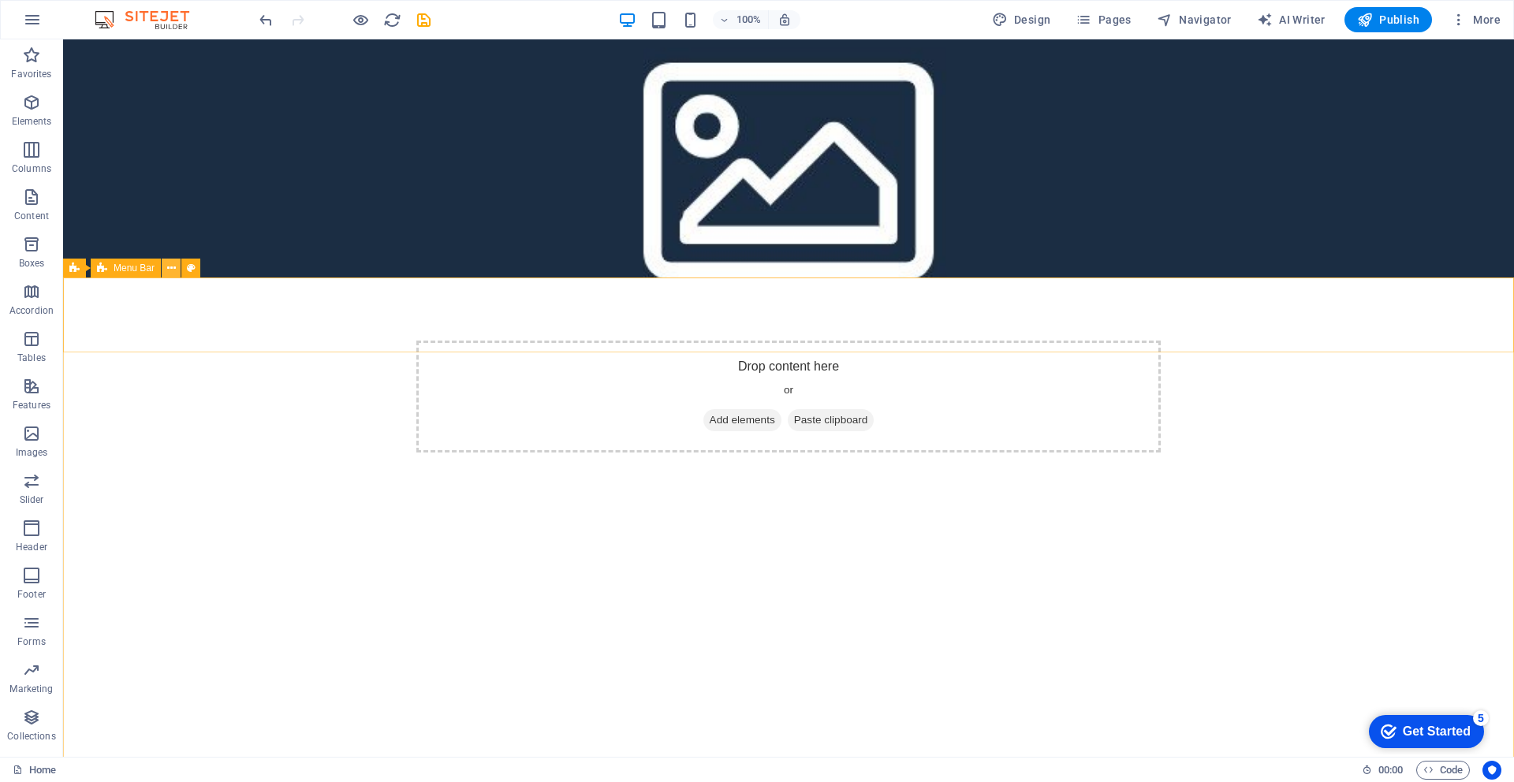
click at [170, 270] on icon at bounding box center [171, 268] width 9 height 17
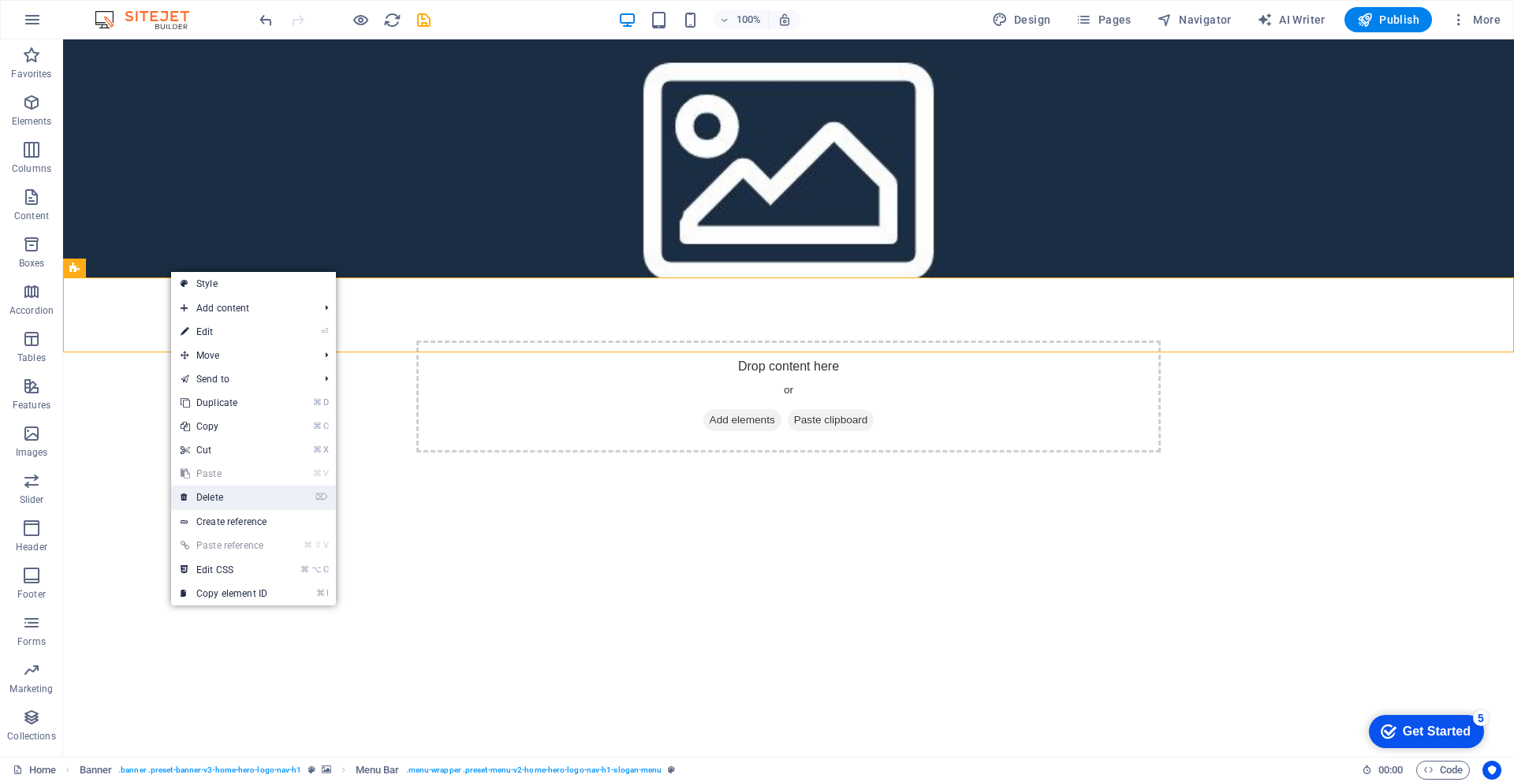
click at [209, 497] on link "⌦ Delete" at bounding box center [224, 498] width 106 height 24
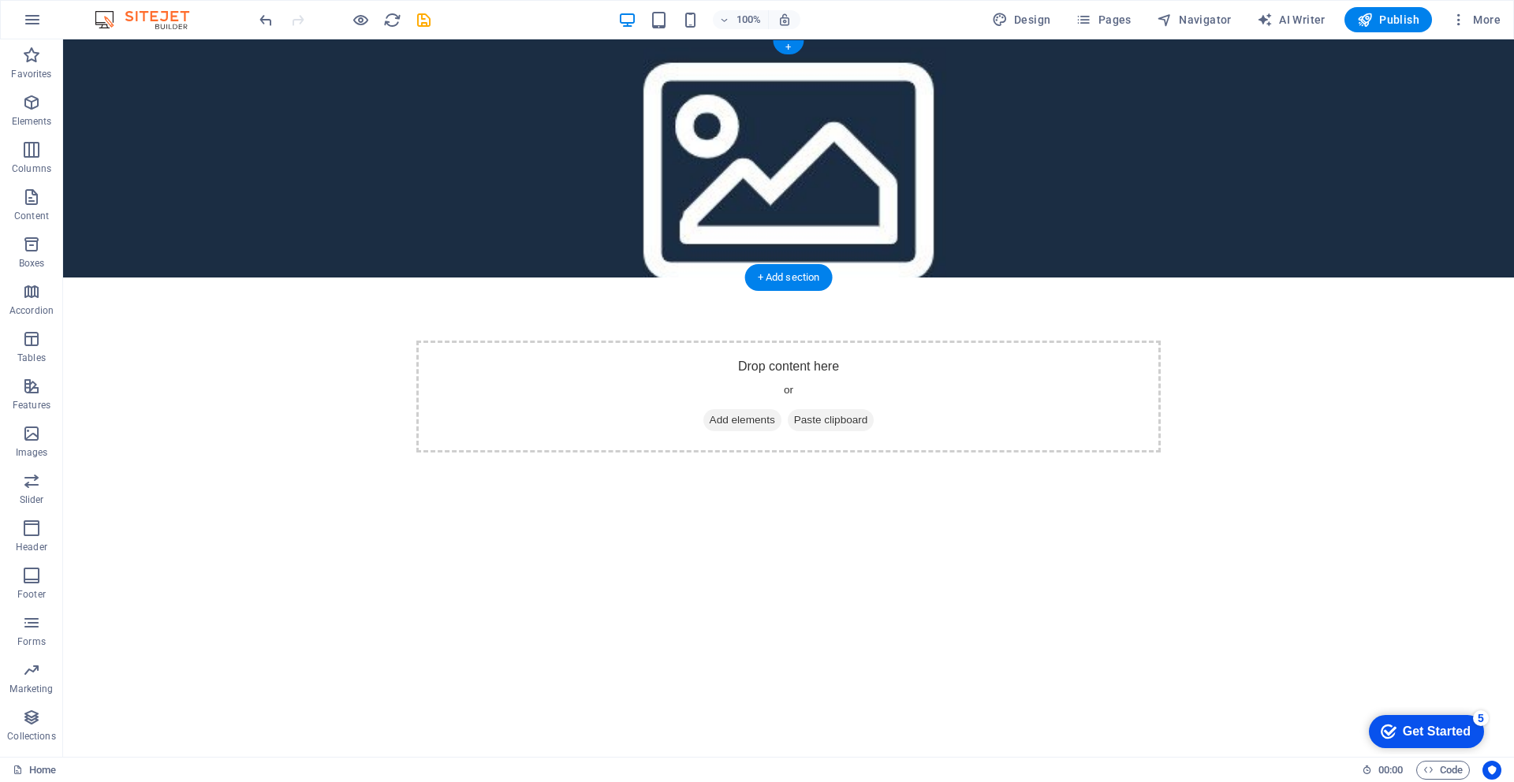
click at [267, 140] on figure at bounding box center [788, 158] width 1451 height 238
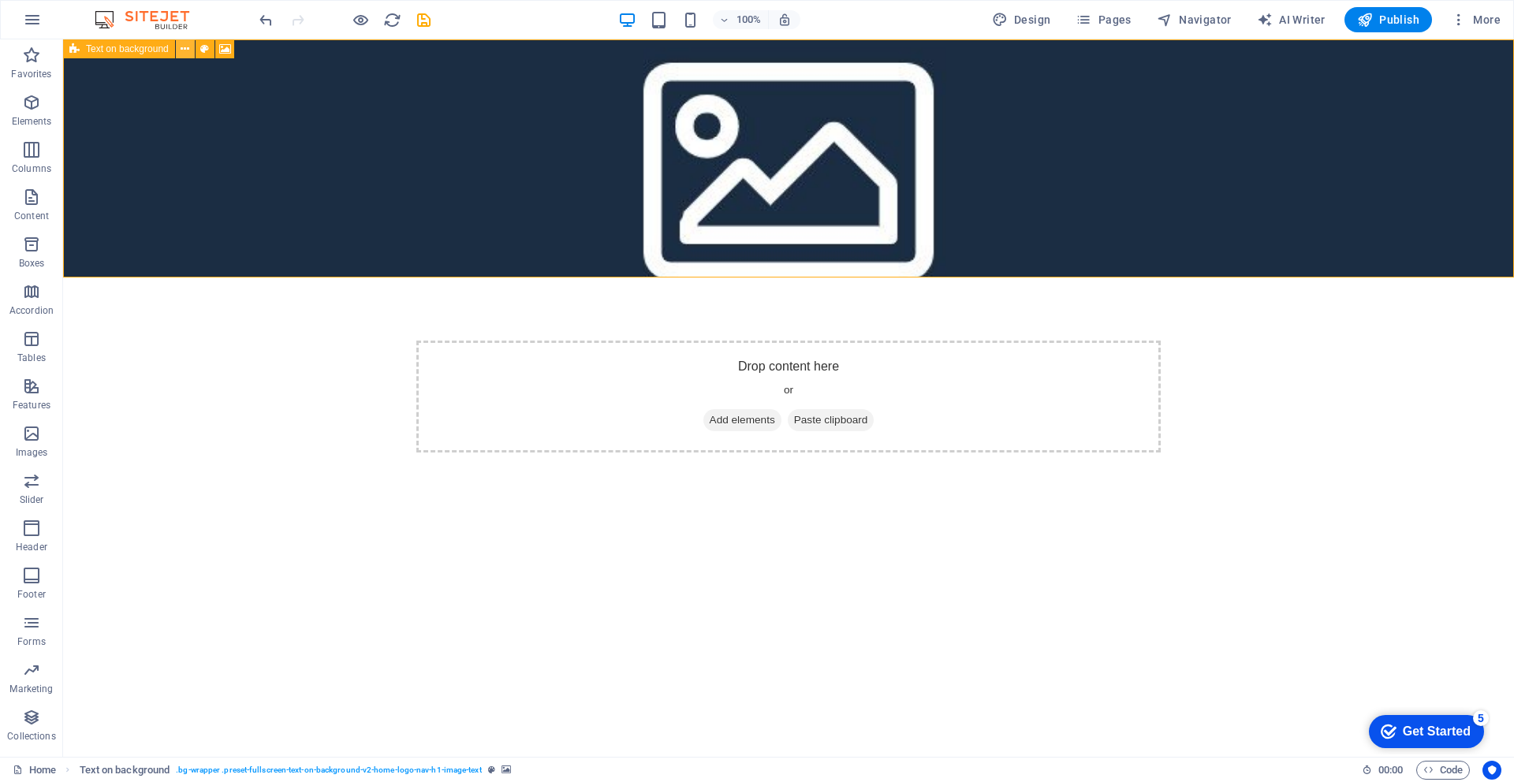
click at [186, 51] on icon at bounding box center [185, 49] width 9 height 17
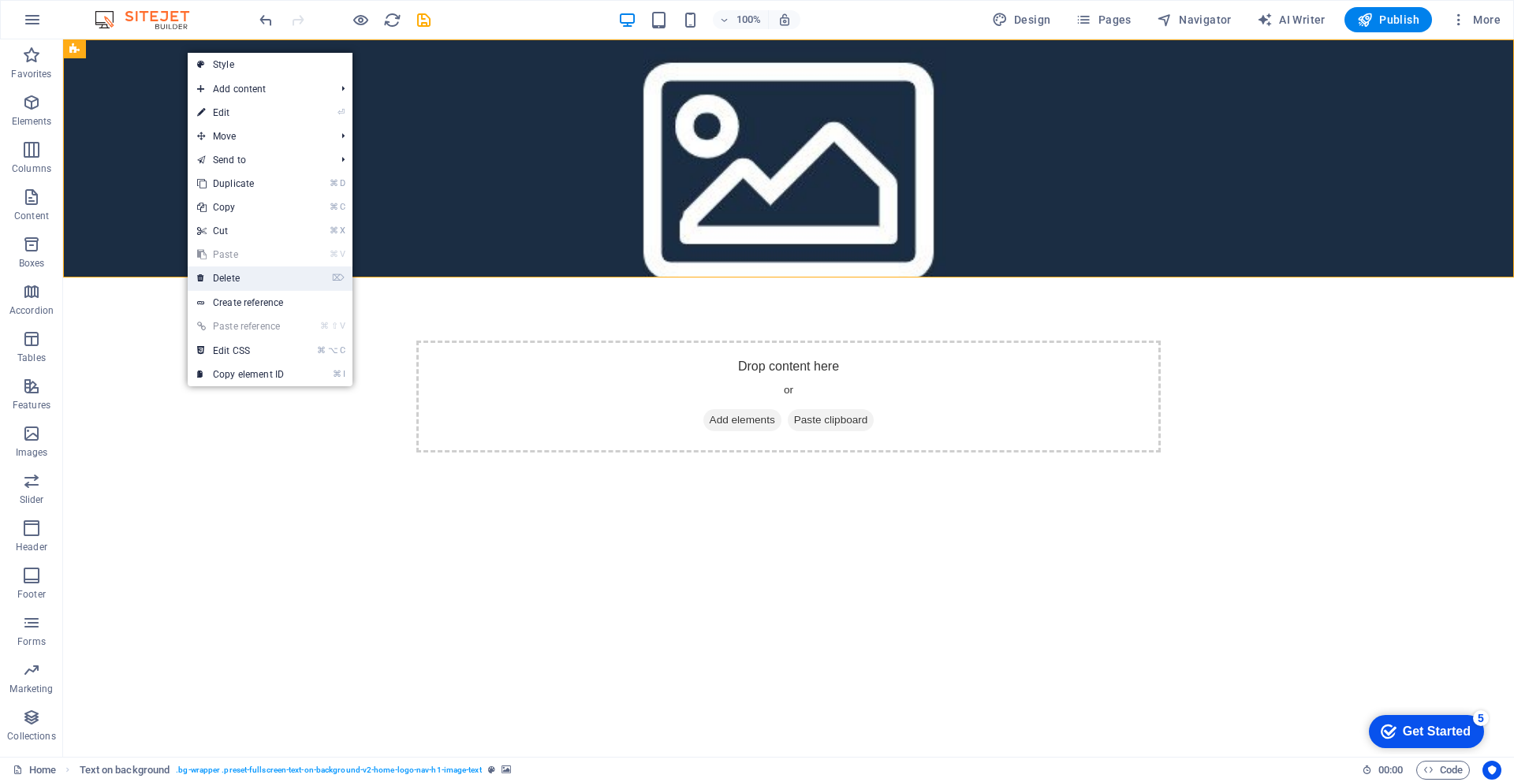
click at [220, 272] on link "⌦ Delete" at bounding box center [241, 279] width 106 height 24
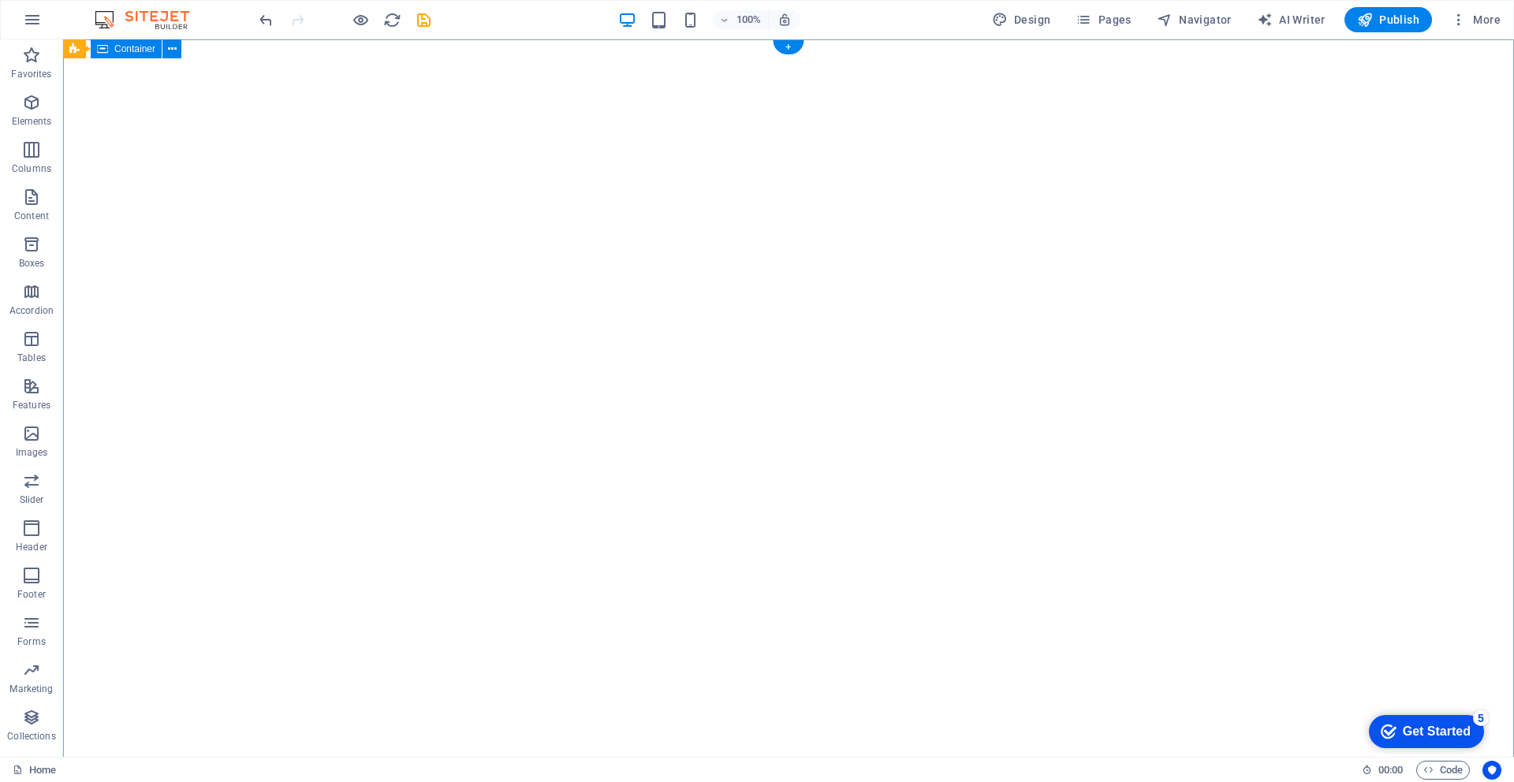
drag, startPoint x: 315, startPoint y: 272, endPoint x: 360, endPoint y: 274, distance: 45.0
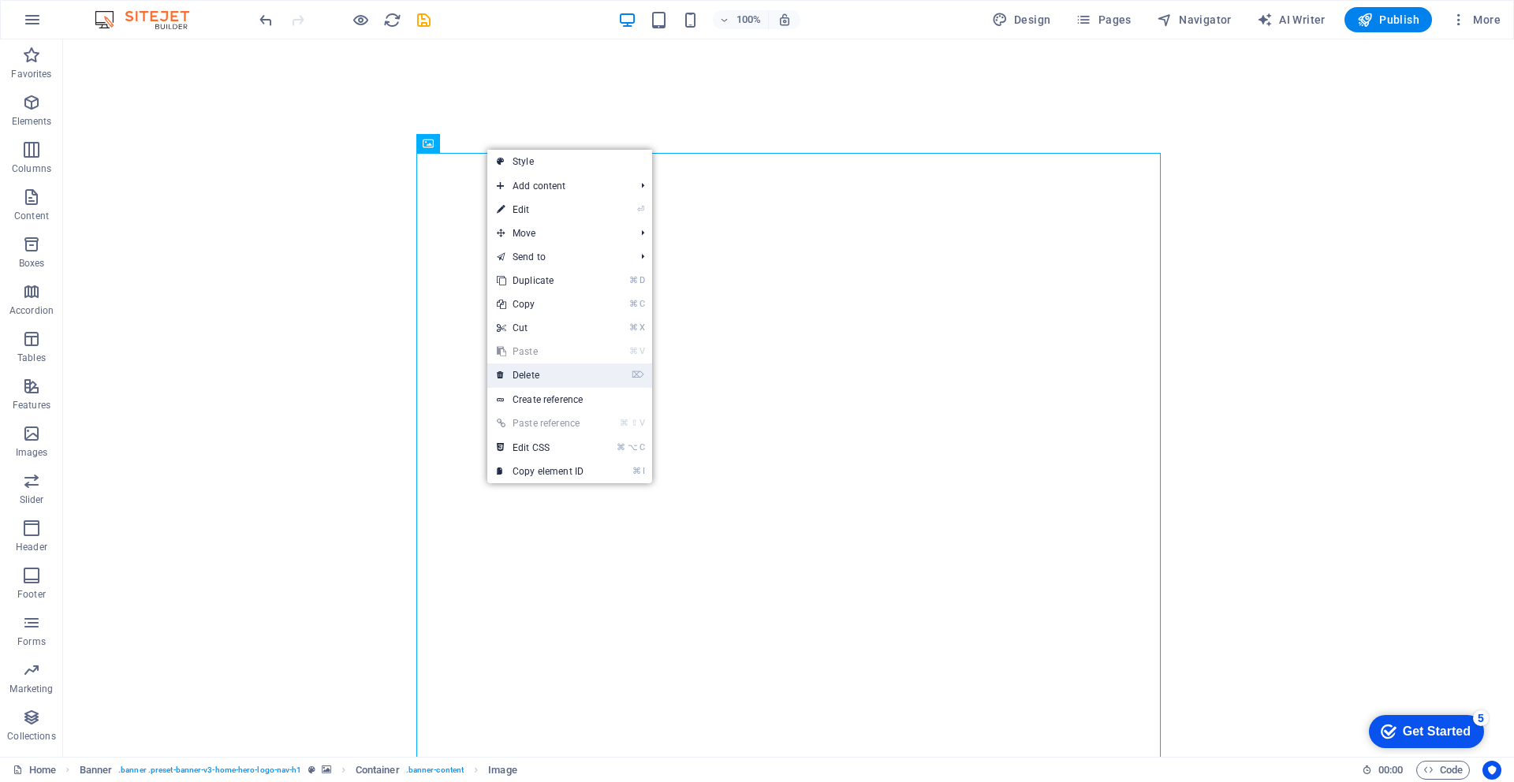
click at [527, 378] on link "⌦ Delete" at bounding box center [540, 375] width 106 height 24
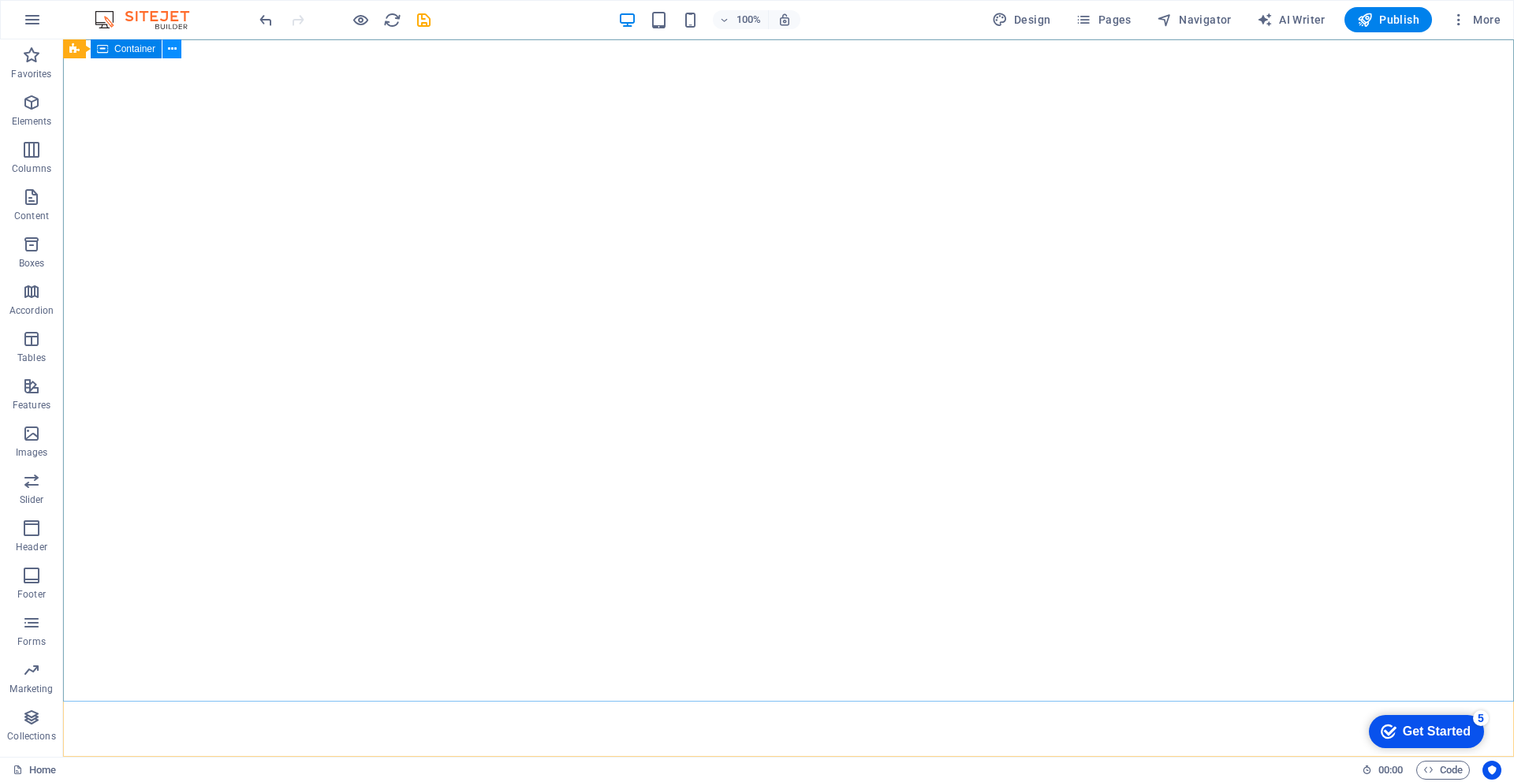
click at [170, 55] on icon at bounding box center [172, 49] width 9 height 17
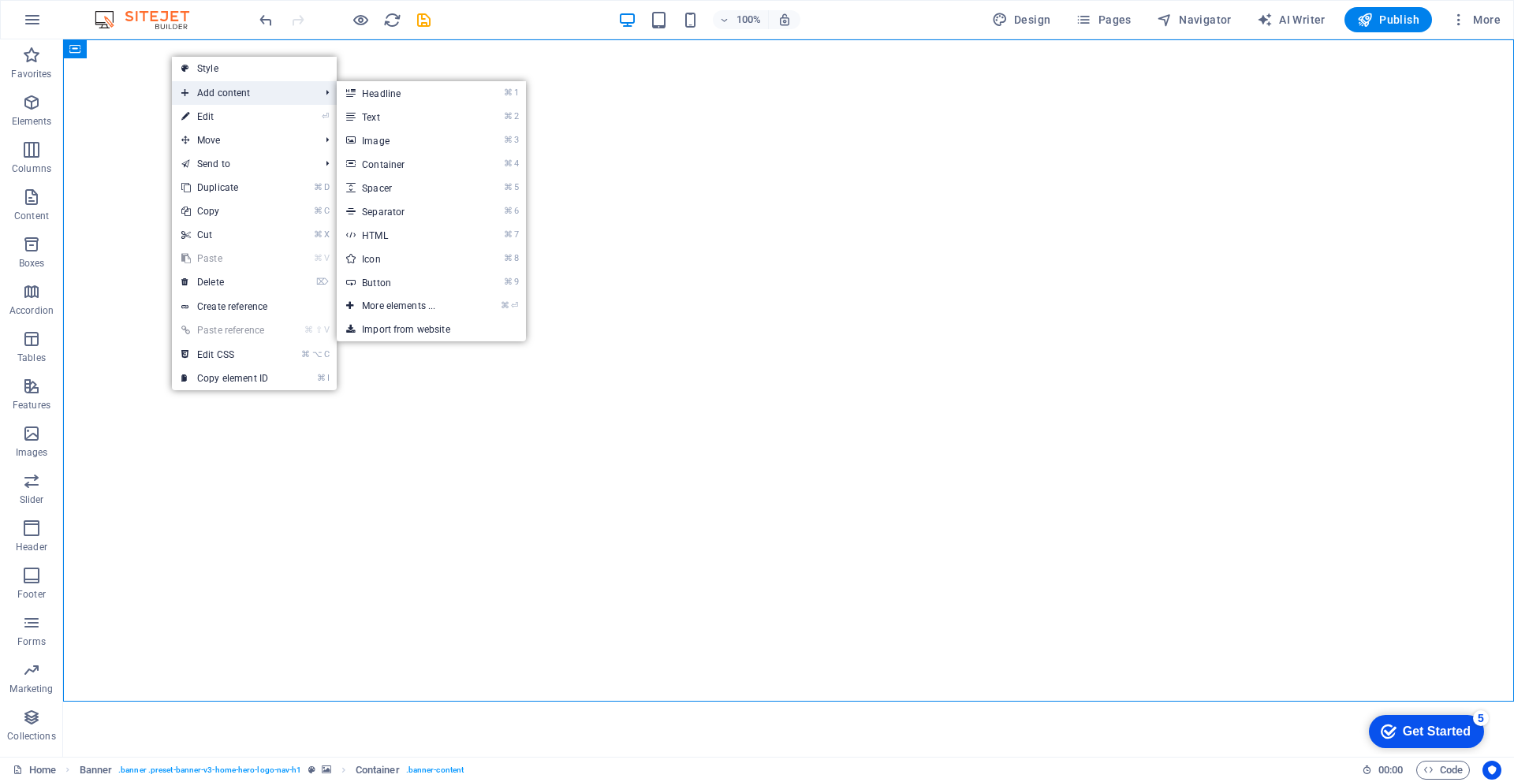
click at [230, 97] on span "Add content" at bounding box center [242, 93] width 141 height 24
click at [408, 144] on link "⌘ 3 Image" at bounding box center [402, 141] width 130 height 24
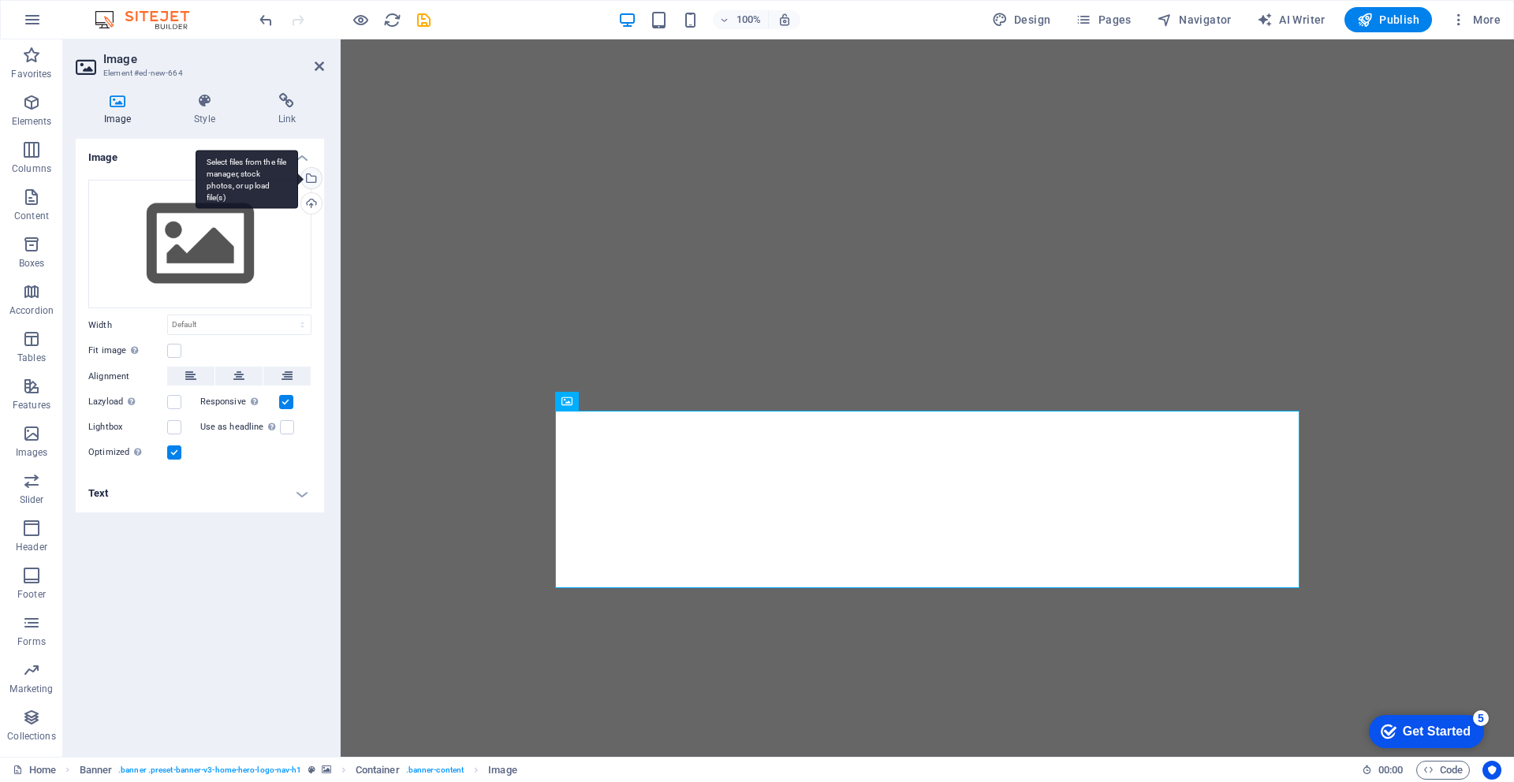
click at [313, 175] on div "Select files from the file manager, stock photos, or upload file(s)" at bounding box center [310, 180] width 24 height 24
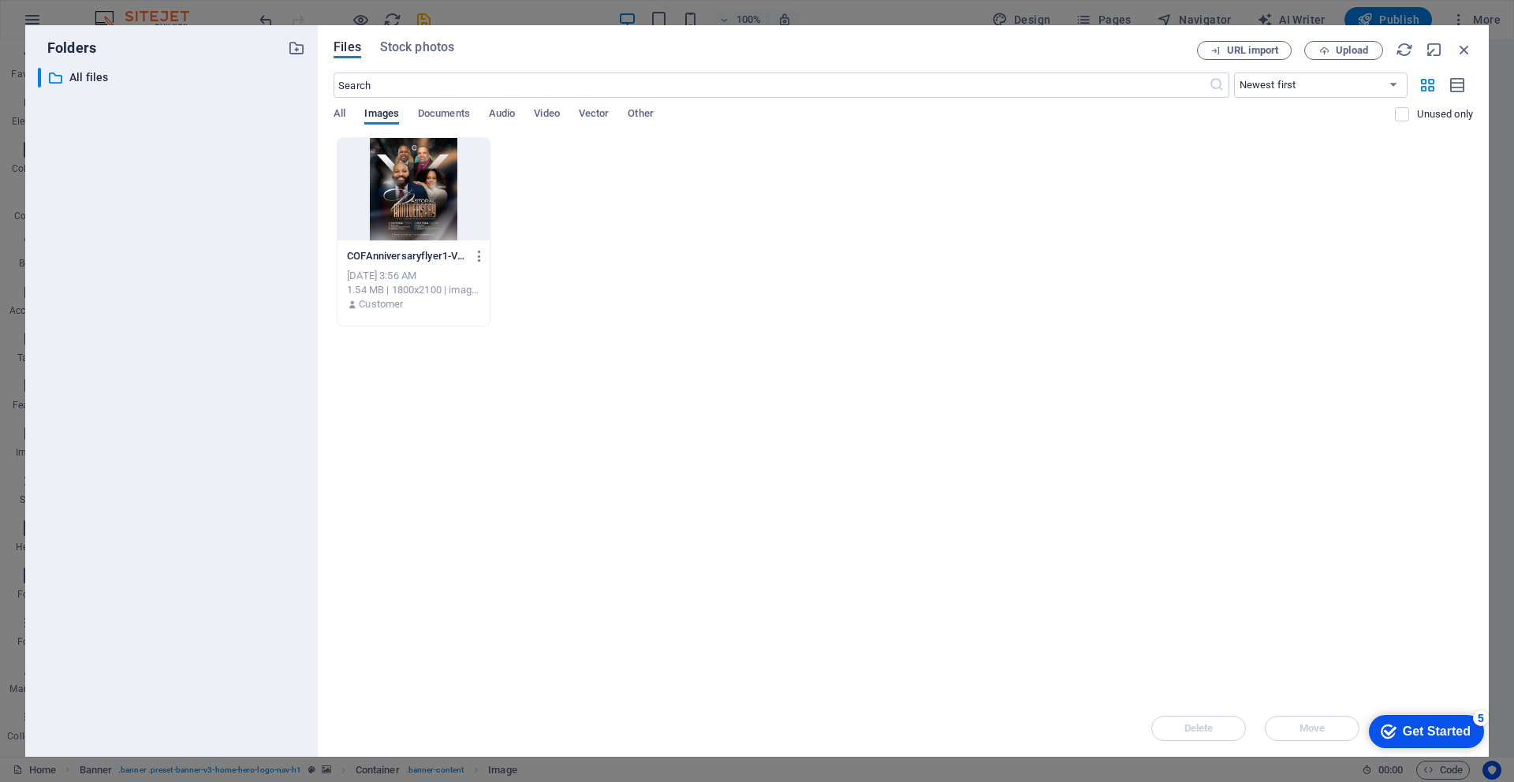
click at [395, 168] on div at bounding box center [413, 189] width 152 height 103
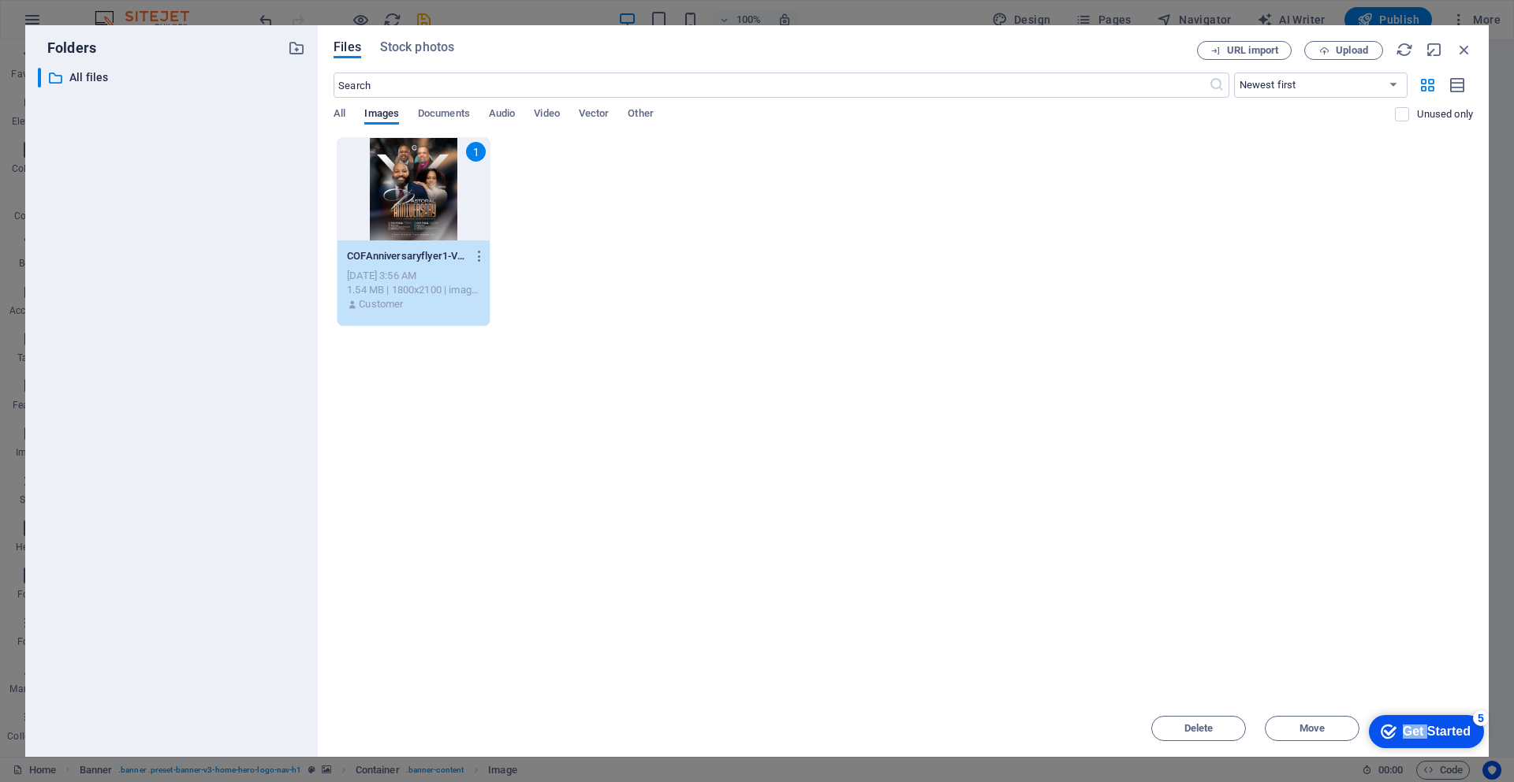
drag, startPoint x: 1426, startPoint y: 731, endPoint x: 1139, endPoint y: 528, distance: 351.3
click at [1356, 689] on html "checkmark Get Started 5 First Steps in the Editor Let's guide you through the t…" at bounding box center [1423, 730] width 134 height 47
click at [422, 196] on div "1" at bounding box center [413, 189] width 152 height 103
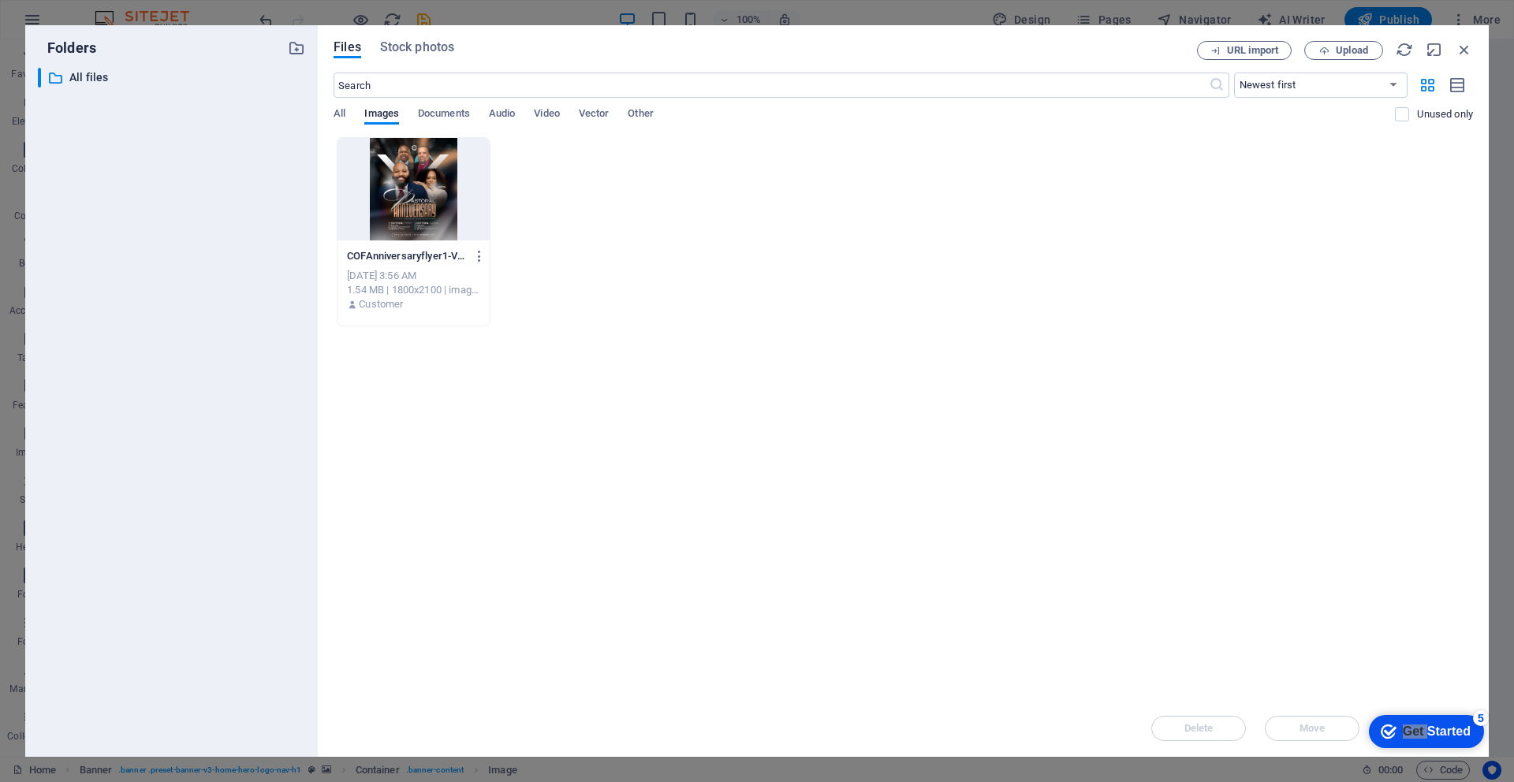
click at [422, 196] on div at bounding box center [413, 189] width 152 height 103
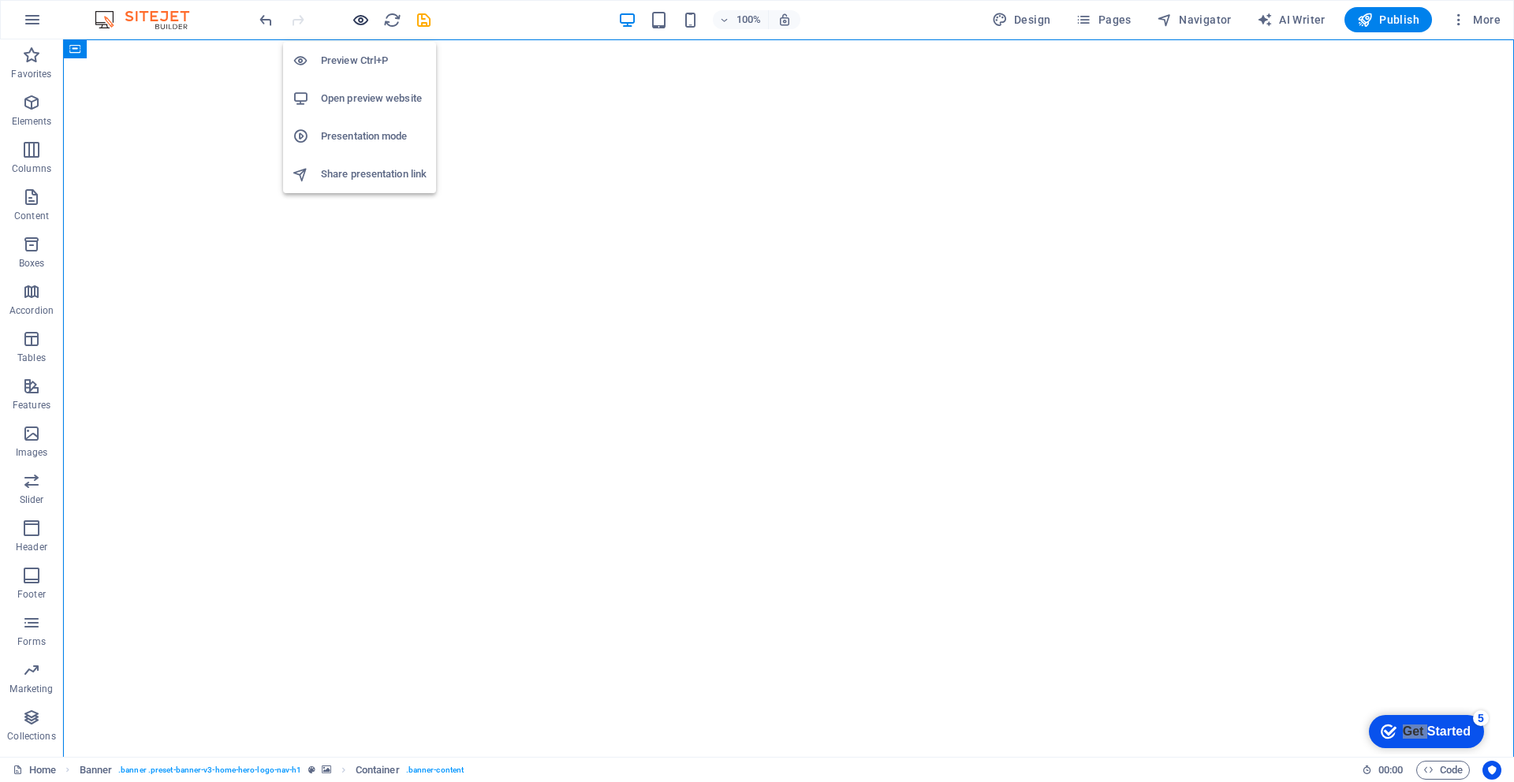
click at [352, 22] on icon "button" at bounding box center [361, 20] width 18 height 18
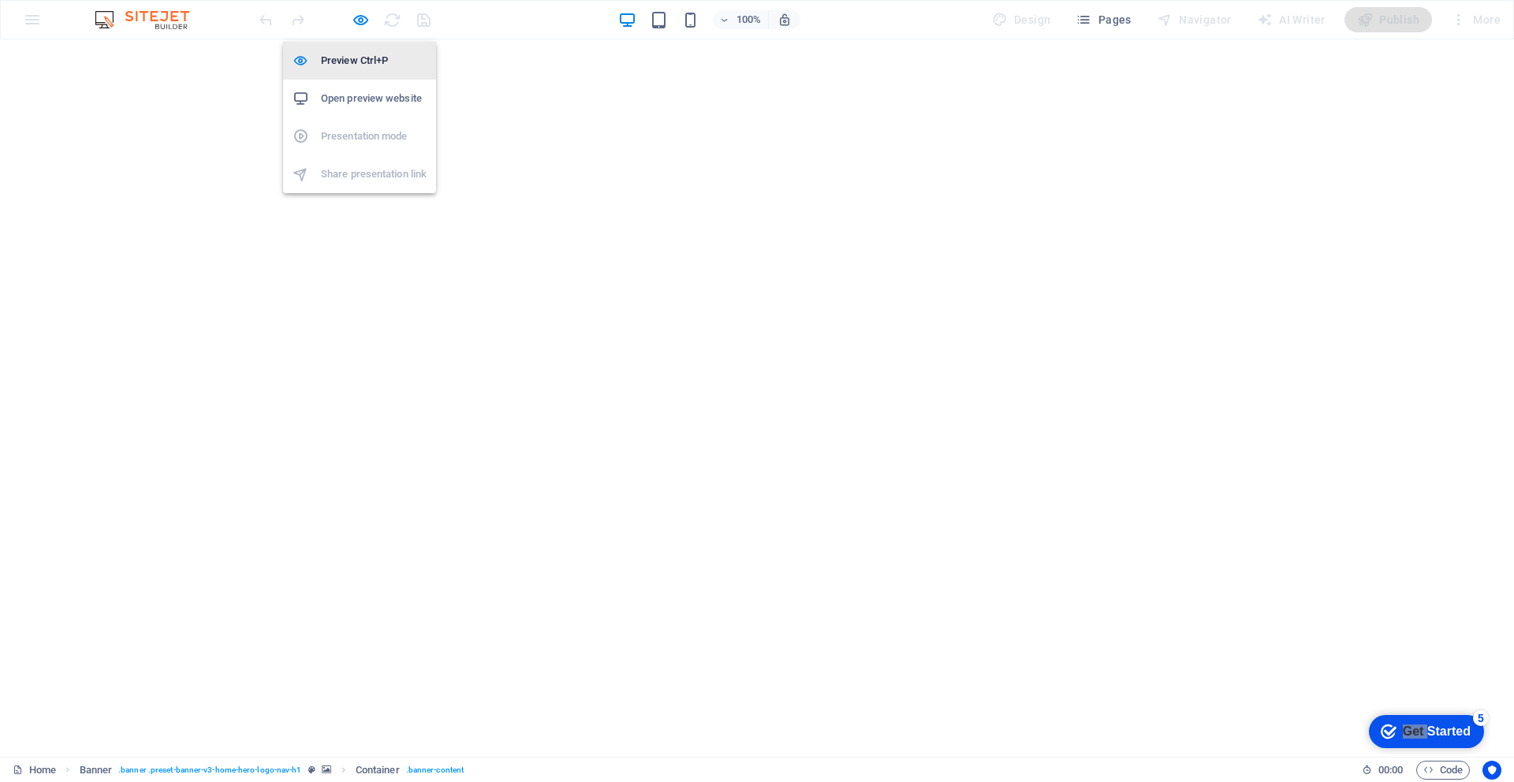
click at [334, 71] on li "Preview Ctrl+P" at bounding box center [359, 61] width 153 height 38
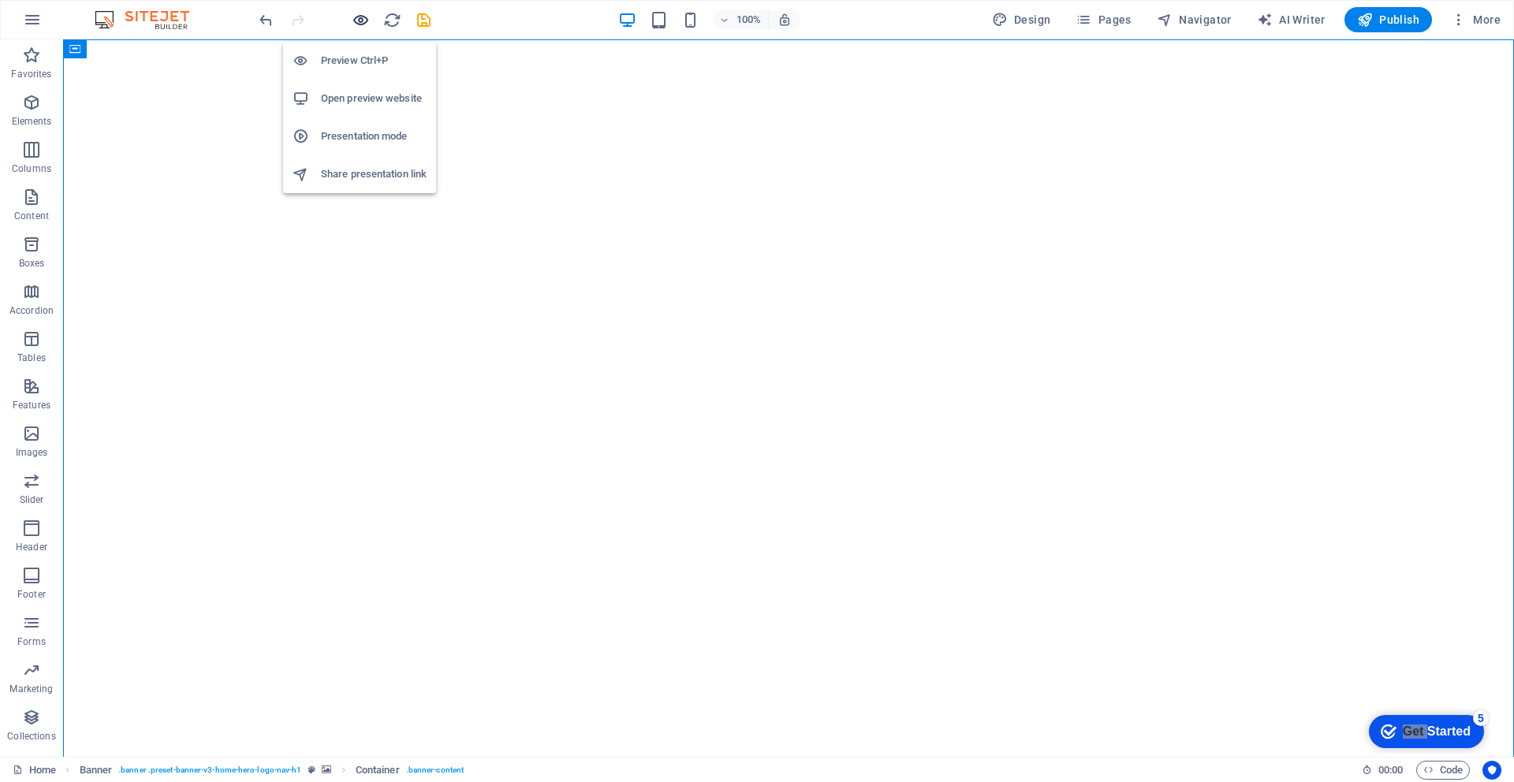
click at [357, 21] on icon "button" at bounding box center [361, 20] width 18 height 18
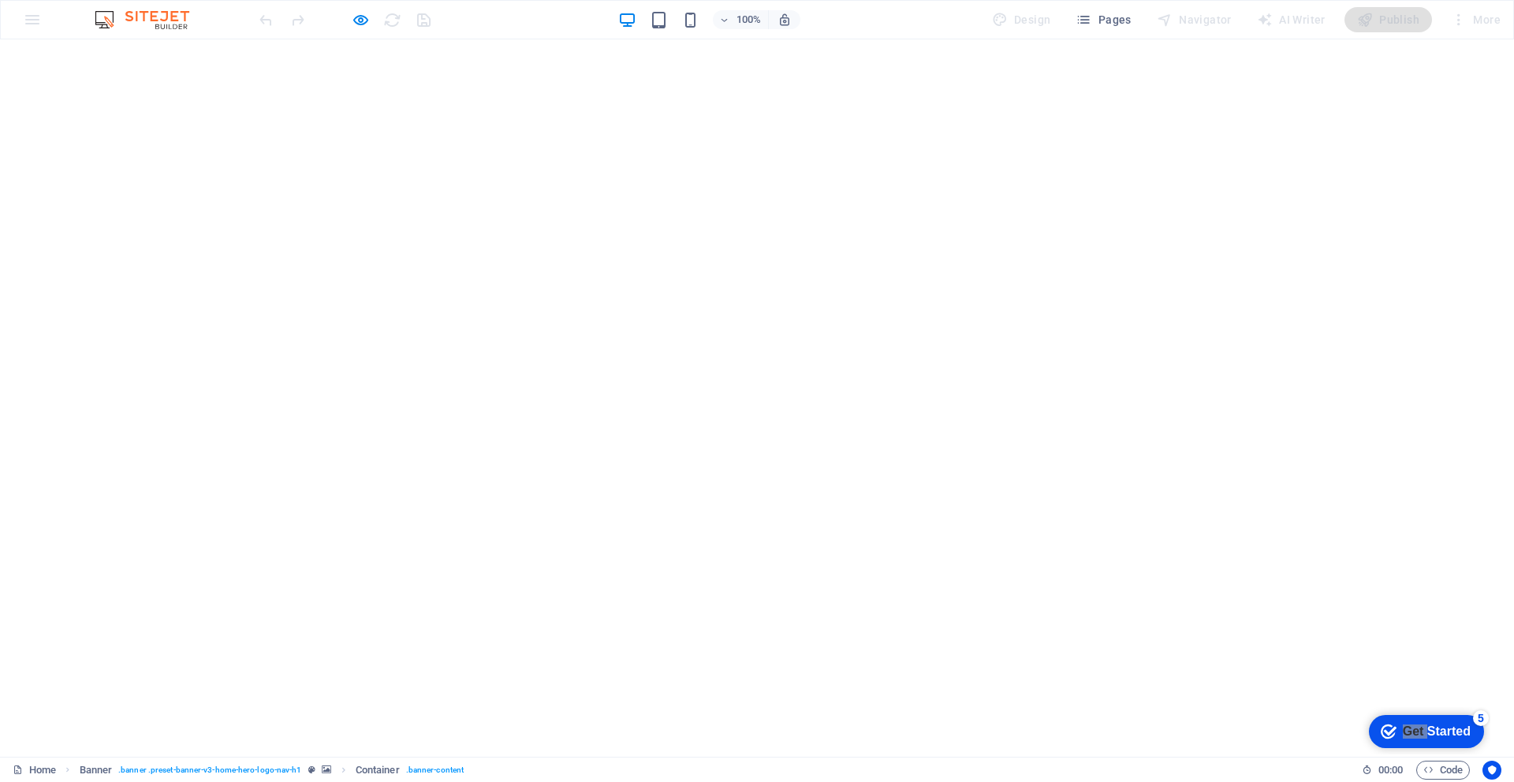
scroll to position [82, 0]
click at [362, 25] on icon "button" at bounding box center [361, 20] width 18 height 18
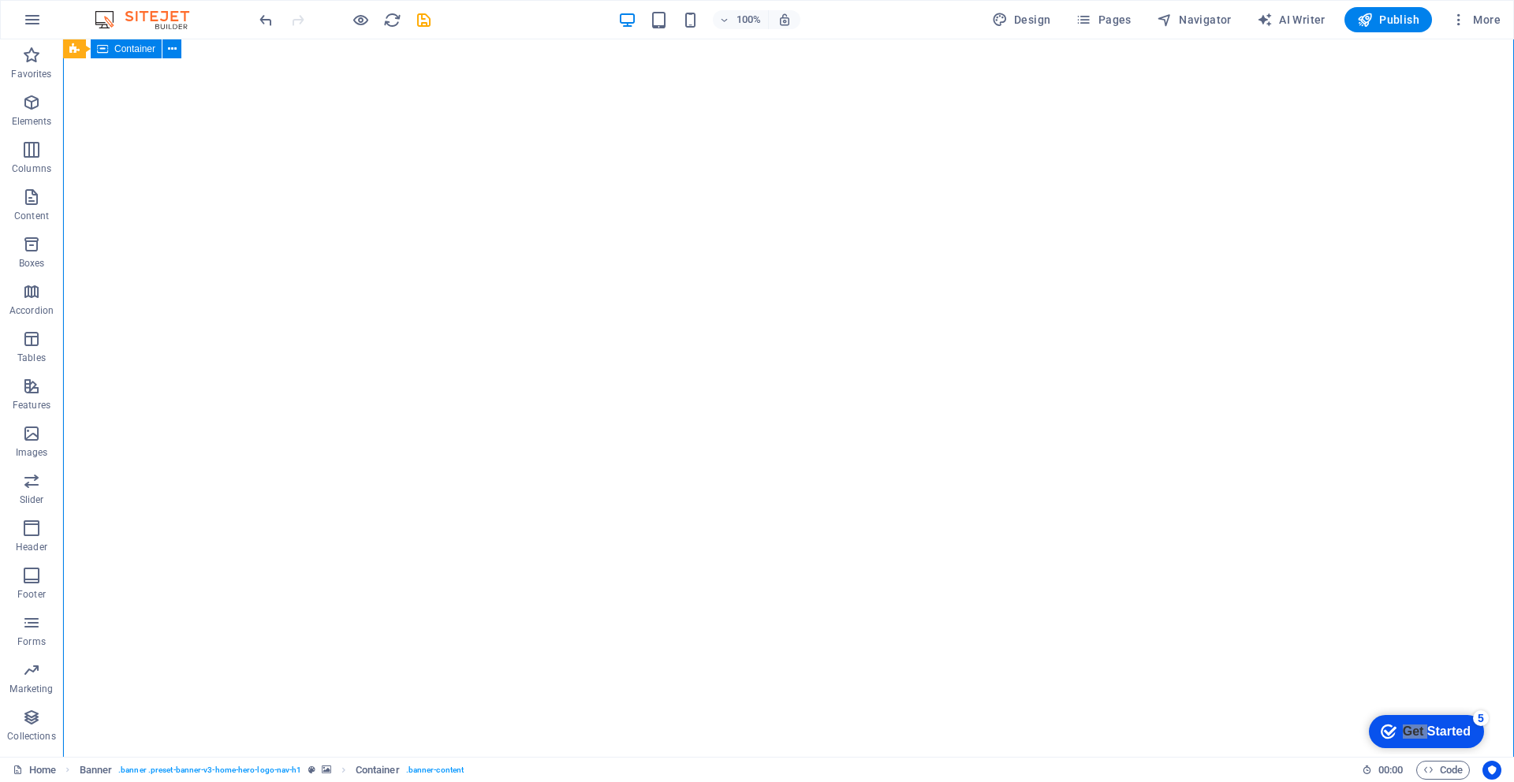
click at [129, 53] on span "Container" at bounding box center [134, 48] width 41 height 9
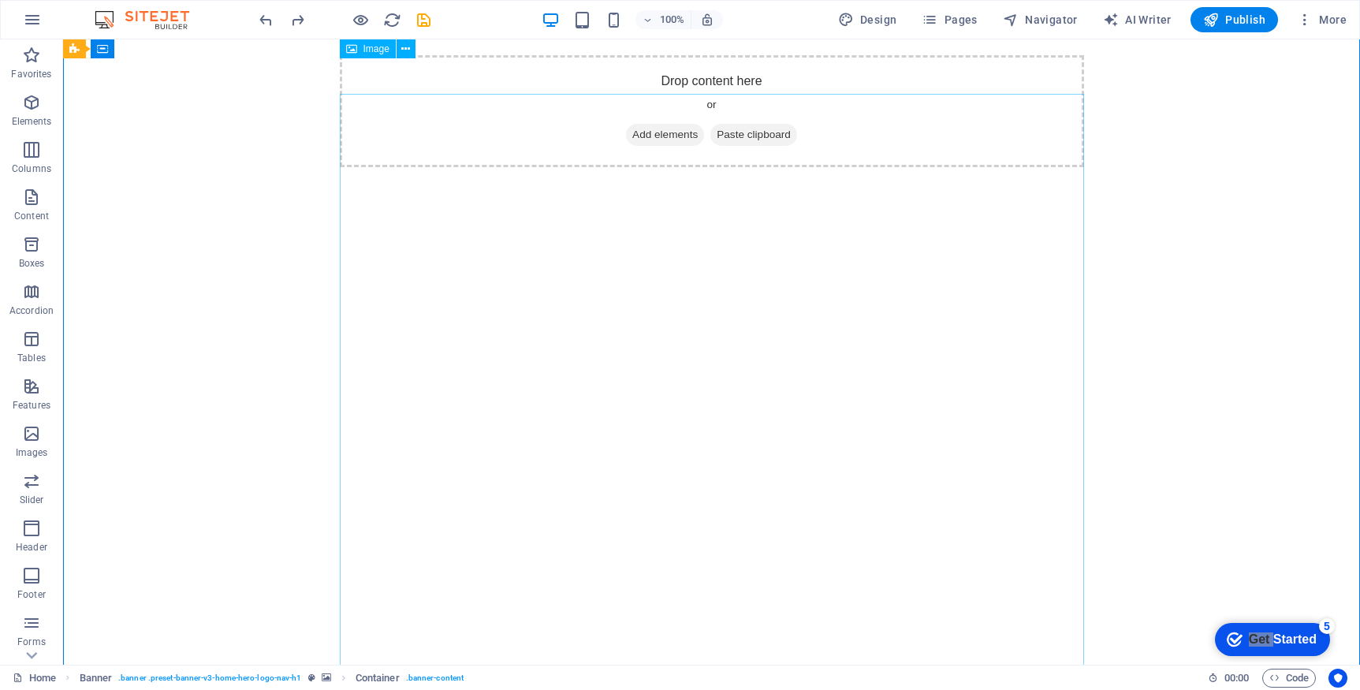
scroll to position [0, 0]
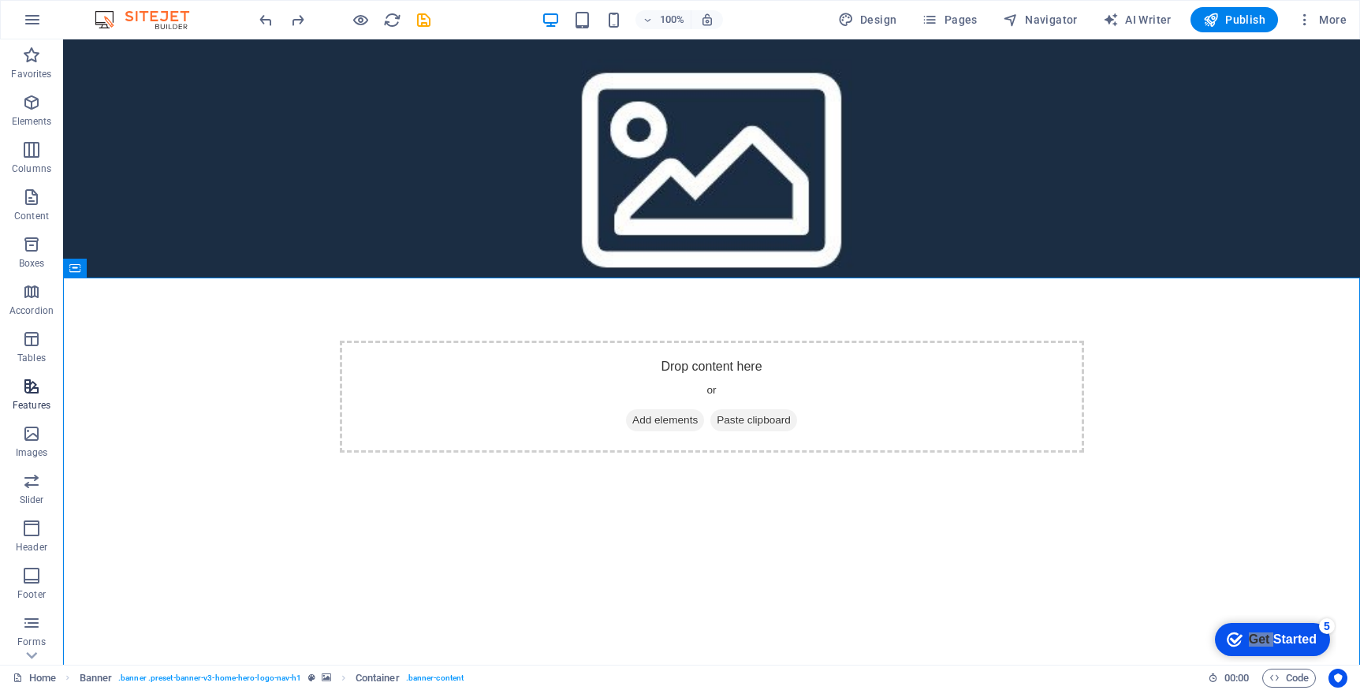
click at [32, 393] on icon "button" at bounding box center [31, 386] width 19 height 19
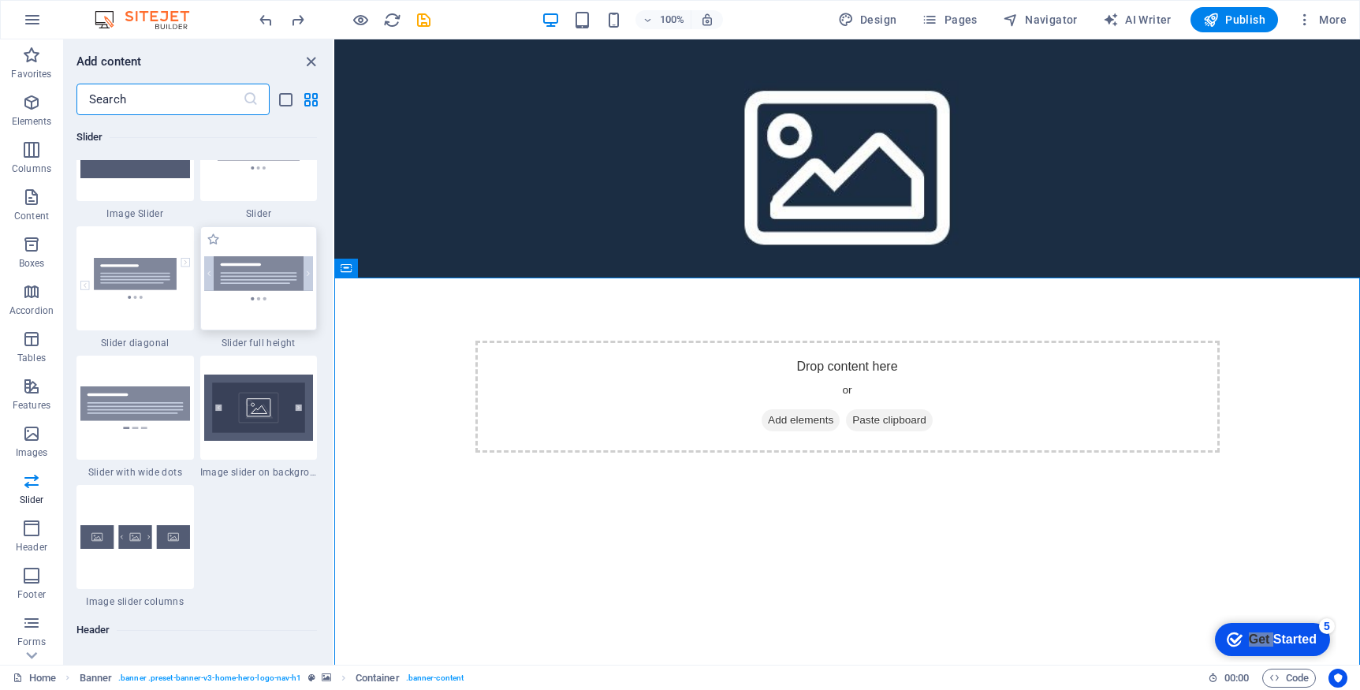
scroll to position [9004, 0]
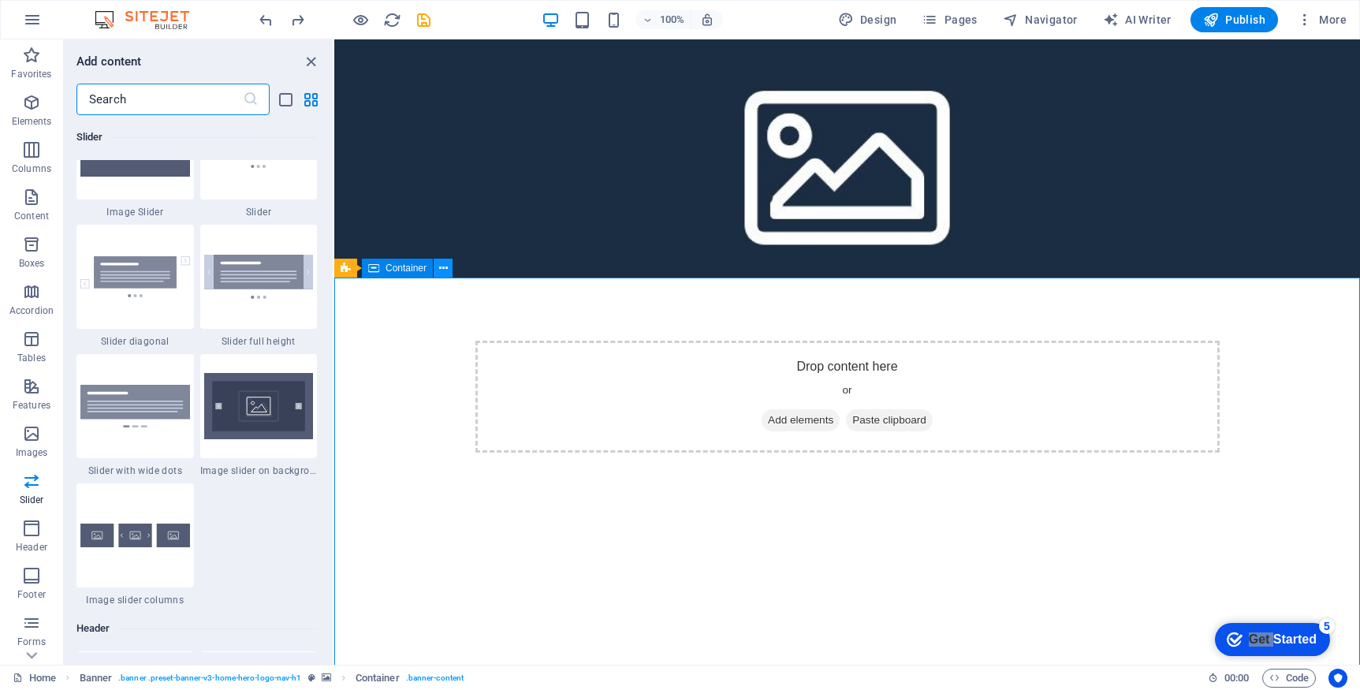
click at [440, 271] on icon at bounding box center [443, 268] width 9 height 17
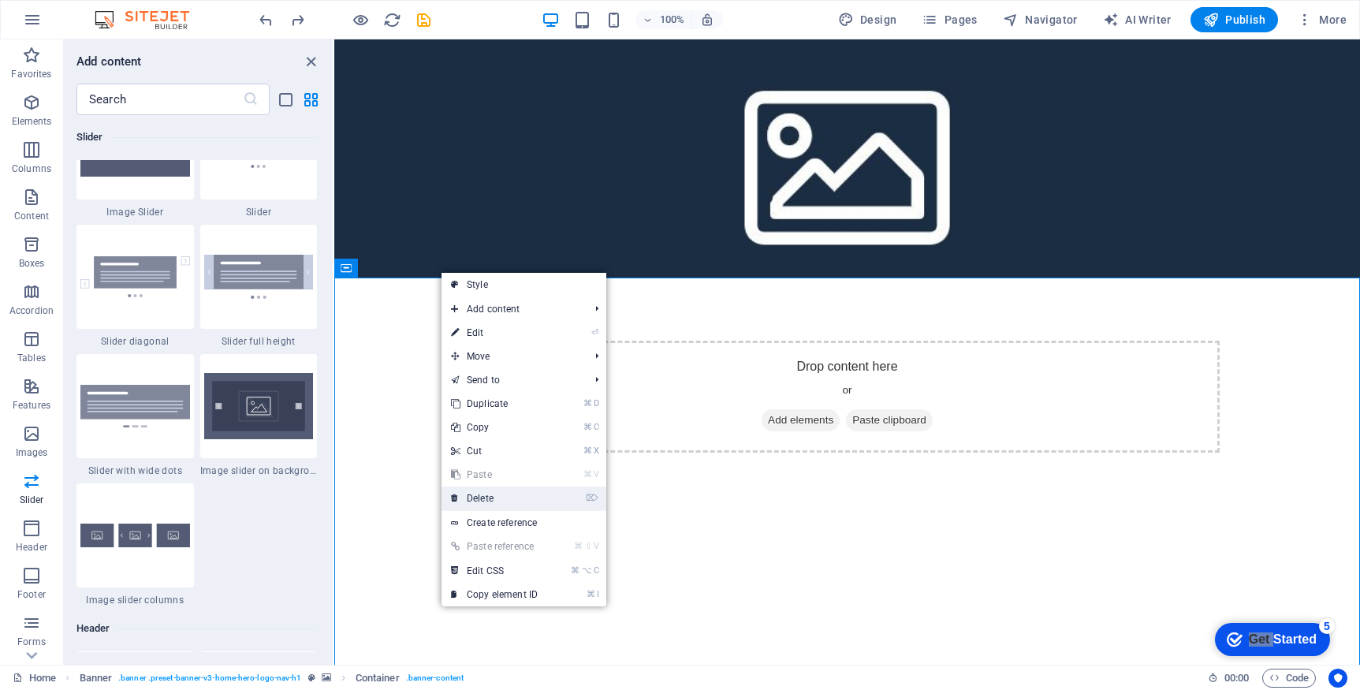
click at [478, 501] on link "⌦ Delete" at bounding box center [495, 498] width 106 height 24
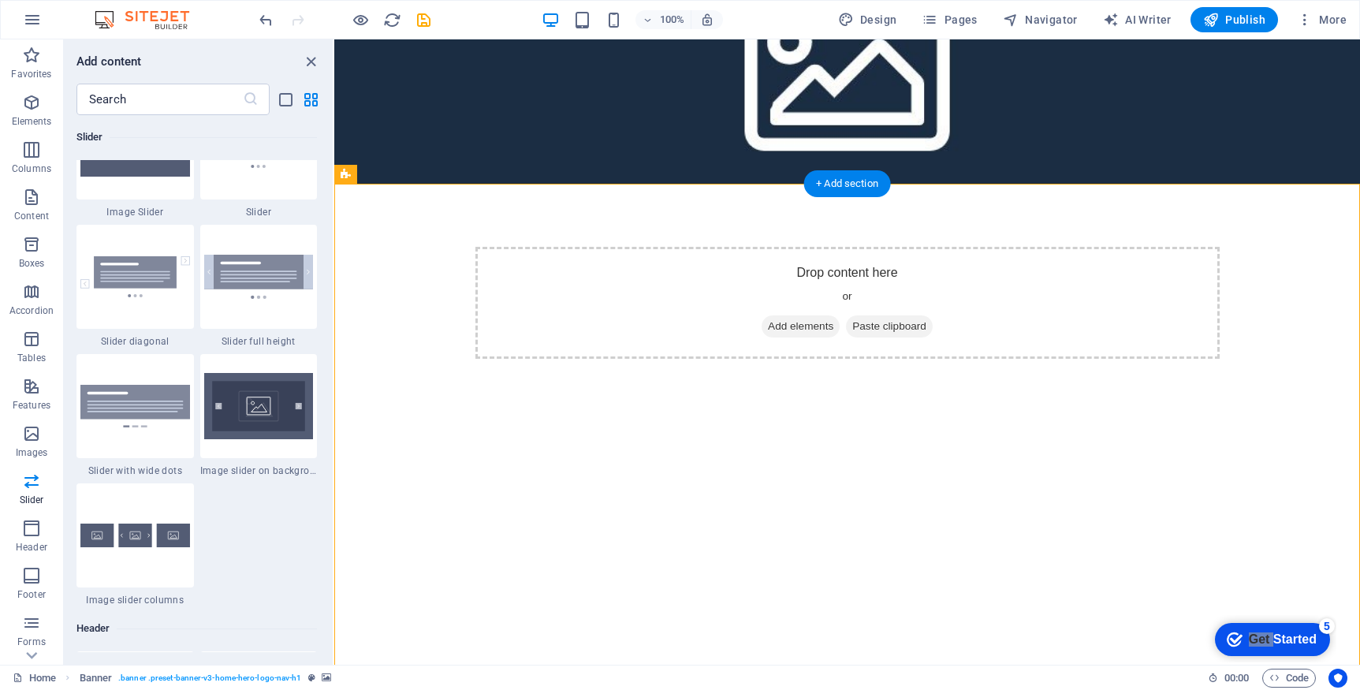
scroll to position [125, 0]
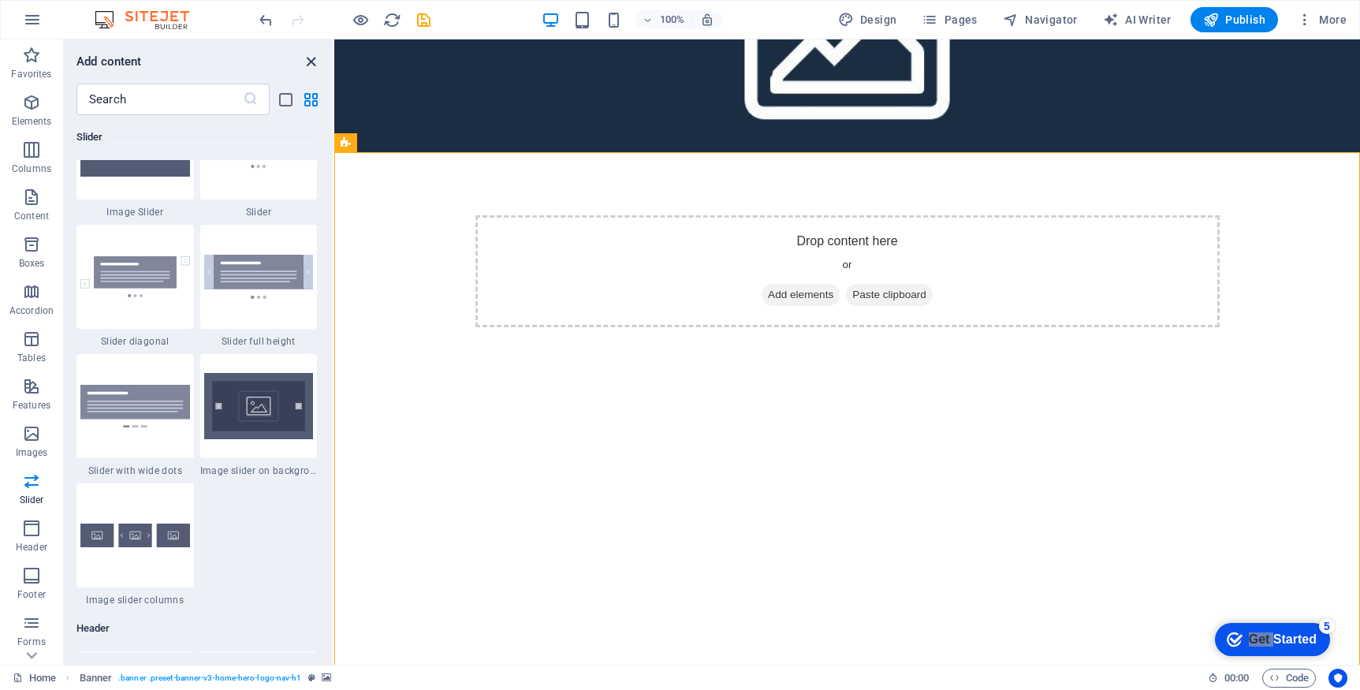
drag, startPoint x: 314, startPoint y: 63, endPoint x: 249, endPoint y: 33, distance: 71.3
click at [314, 63] on icon "close panel" at bounding box center [311, 62] width 18 height 18
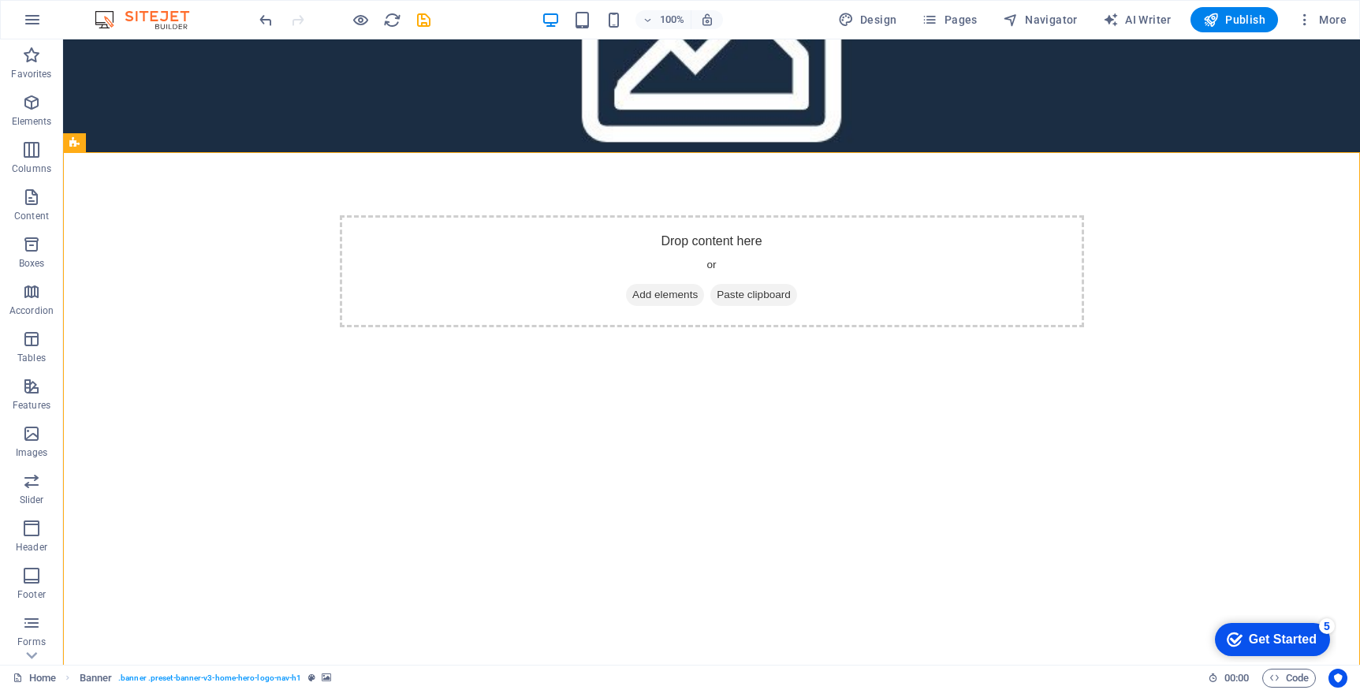
click at [1235, 638] on icon "Get Started 5 items remaining, 0% complete" at bounding box center [1235, 639] width 16 height 14
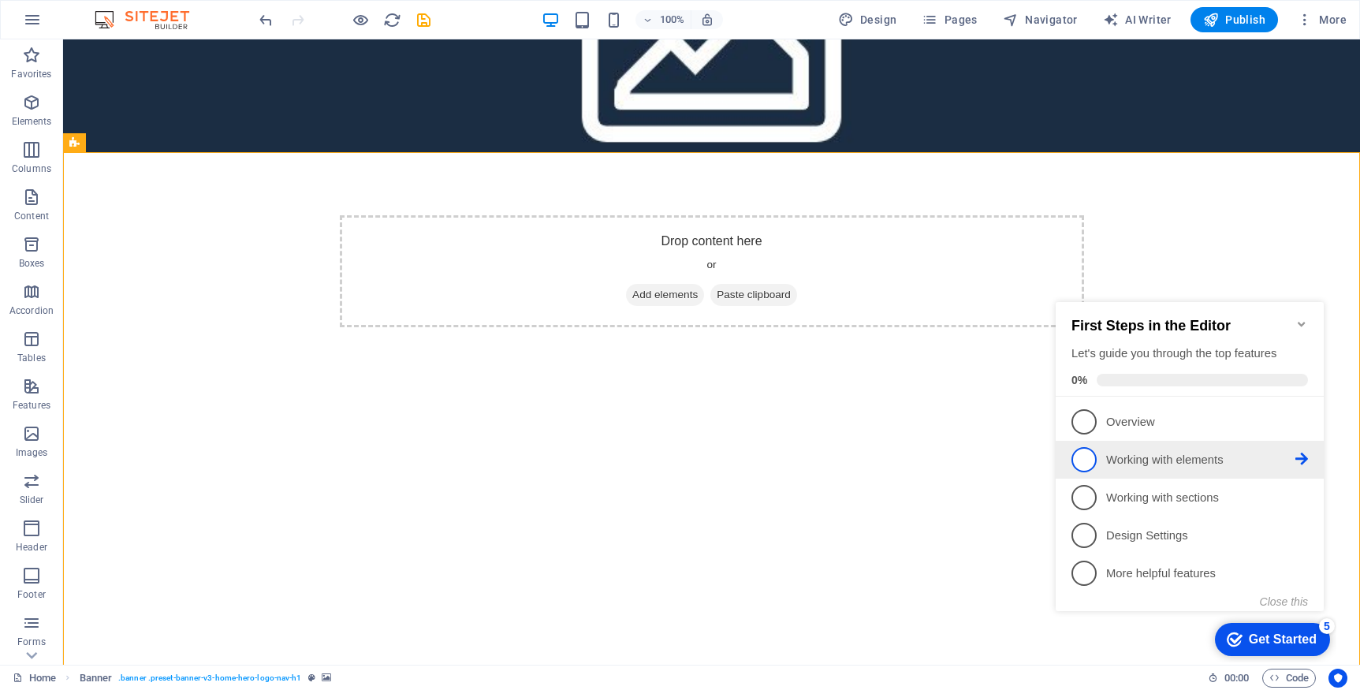
click at [1090, 460] on span "2" at bounding box center [1084, 459] width 25 height 25
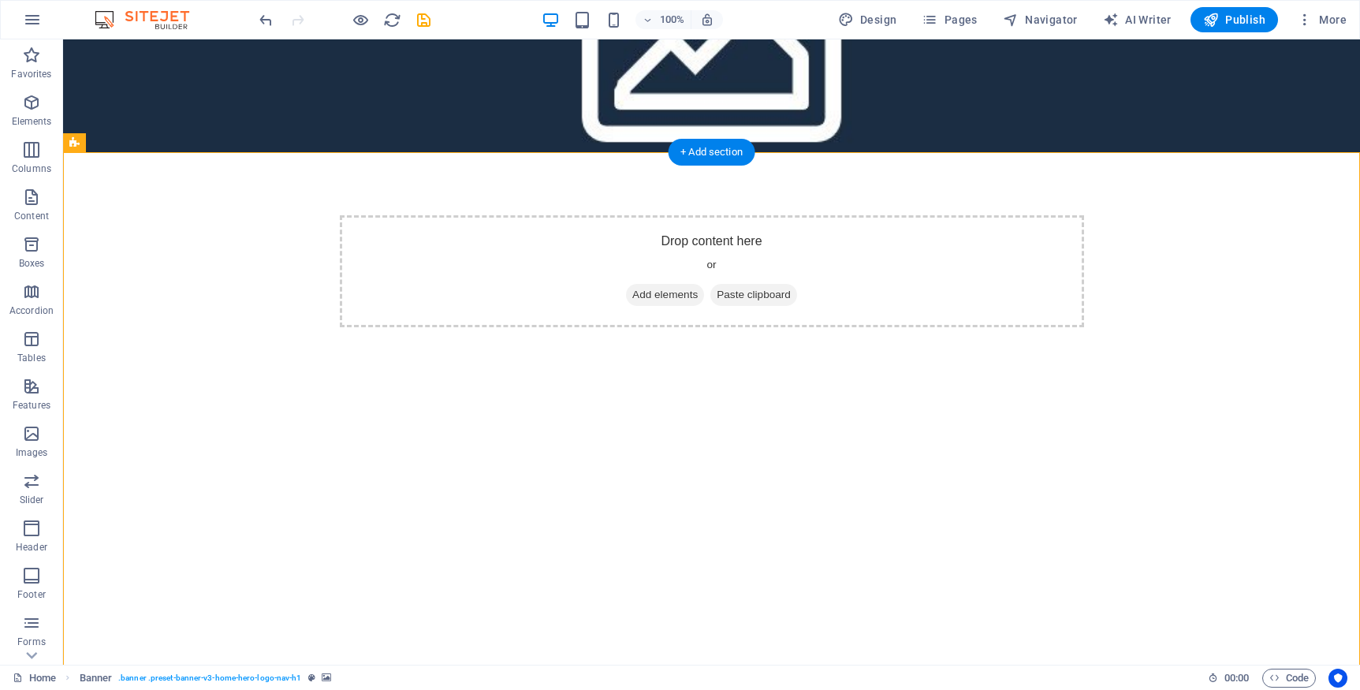
scroll to position [0, 0]
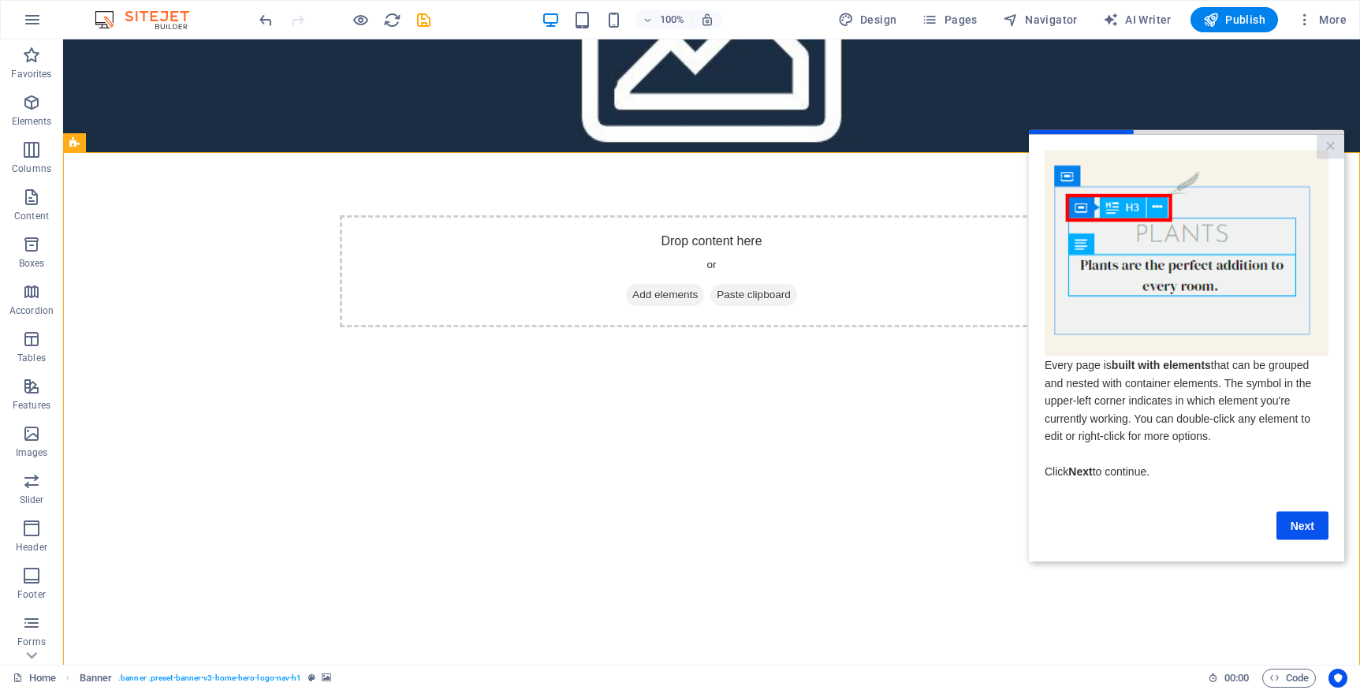
click at [1290, 525] on link "Next" at bounding box center [1303, 525] width 52 height 28
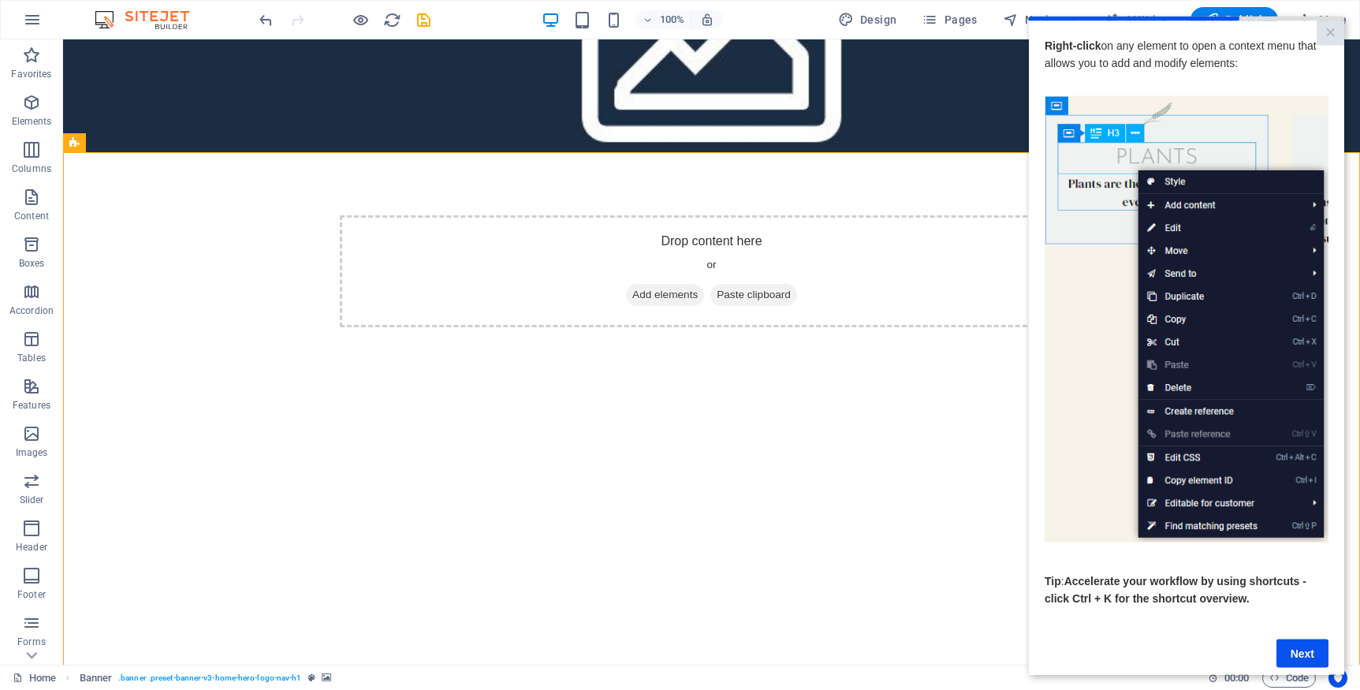
click at [1317, 660] on link "Next" at bounding box center [1303, 653] width 52 height 28
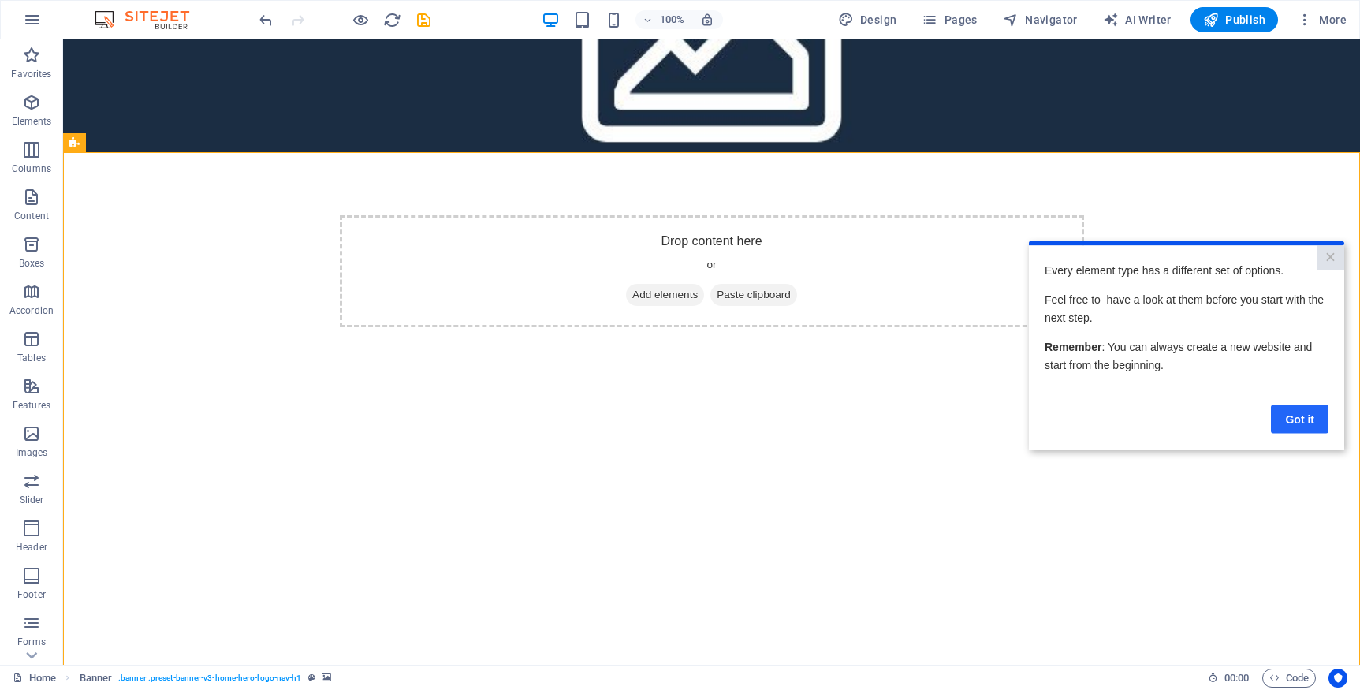
click at [1299, 425] on link "Got it" at bounding box center [1300, 418] width 58 height 28
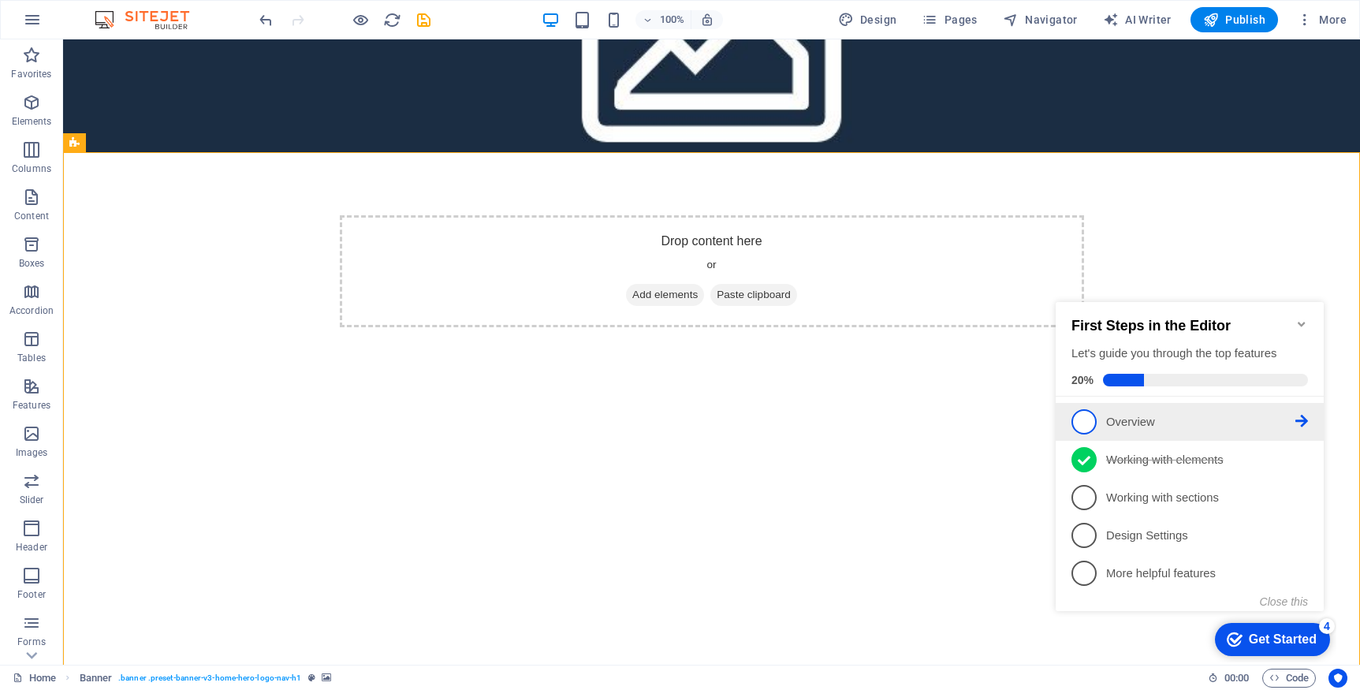
click at [1093, 419] on span "1" at bounding box center [1084, 421] width 25 height 25
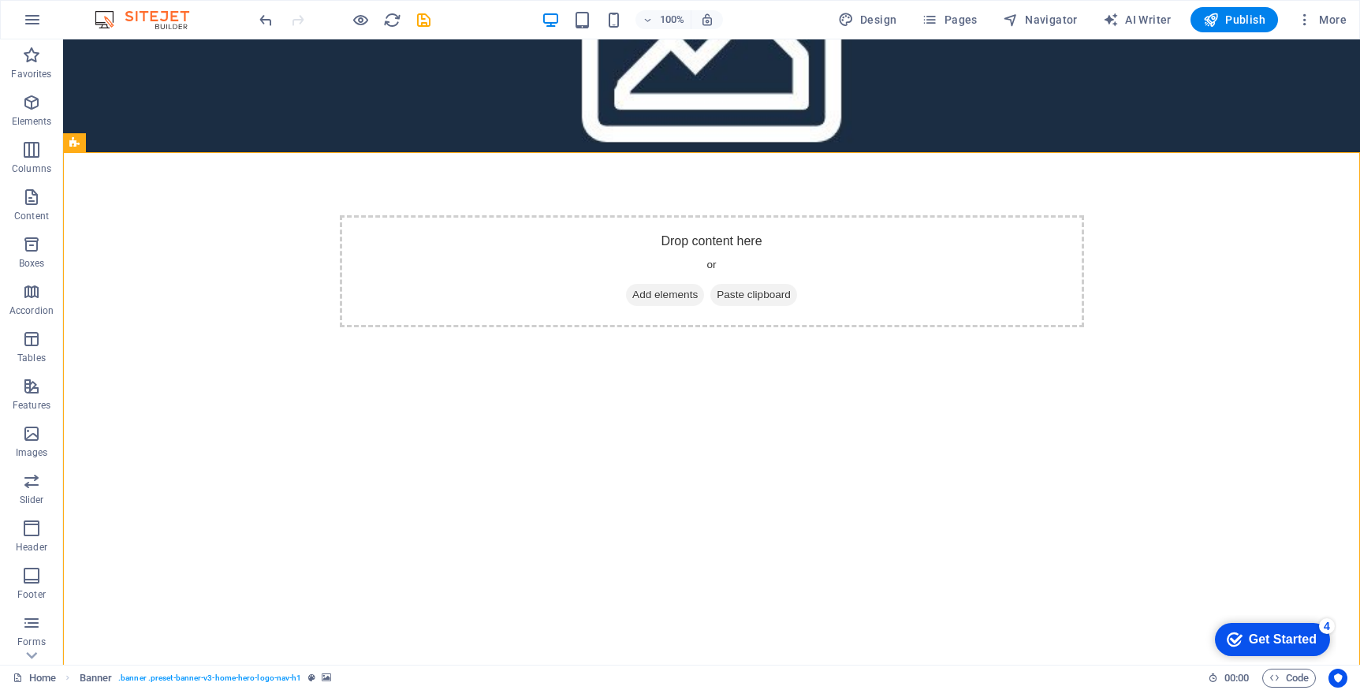
click at [1317, 647] on div "Get Started" at bounding box center [1283, 639] width 68 height 14
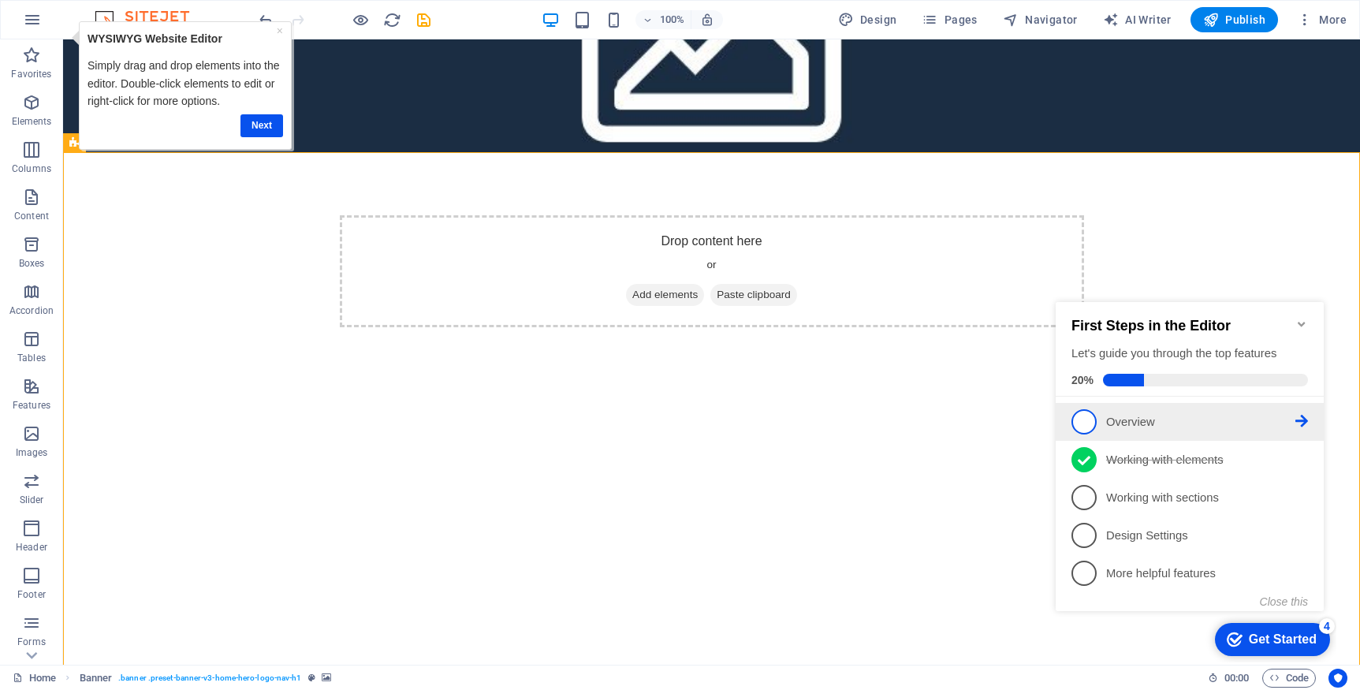
click at [1108, 415] on p "Overview - incomplete" at bounding box center [1200, 422] width 189 height 17
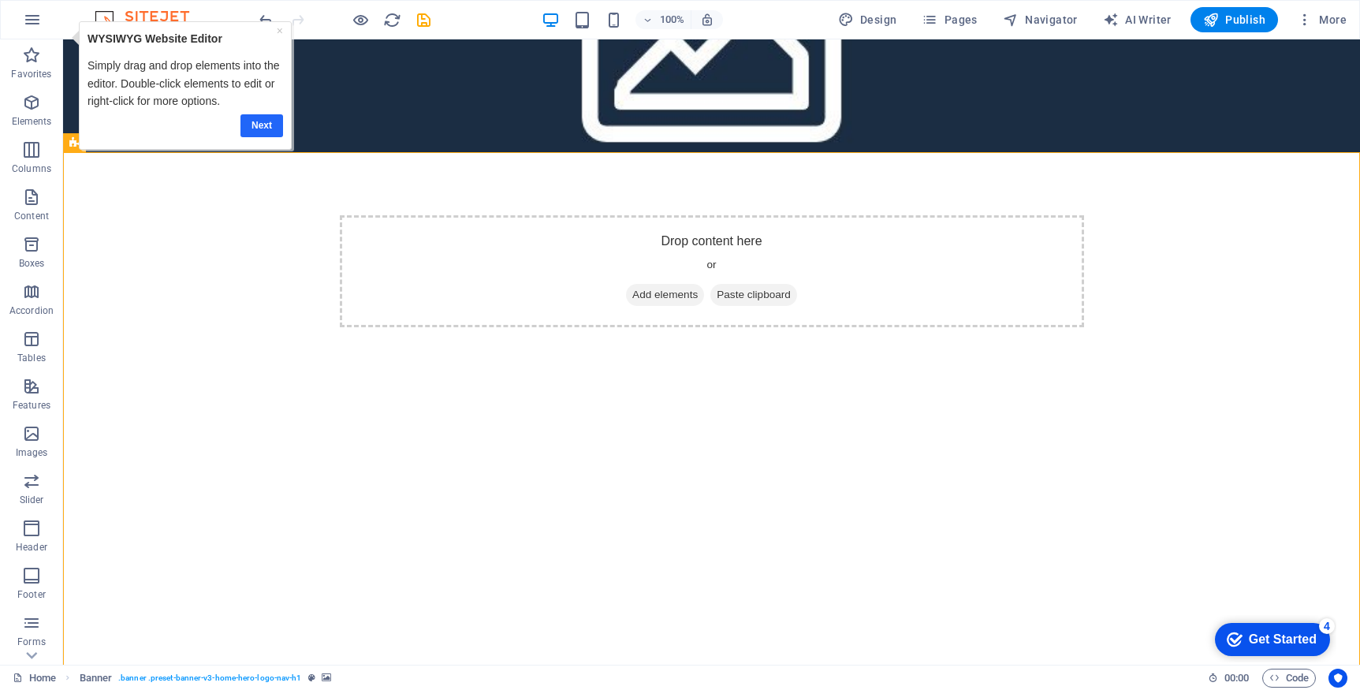
click at [264, 126] on link "Next" at bounding box center [261, 125] width 43 height 23
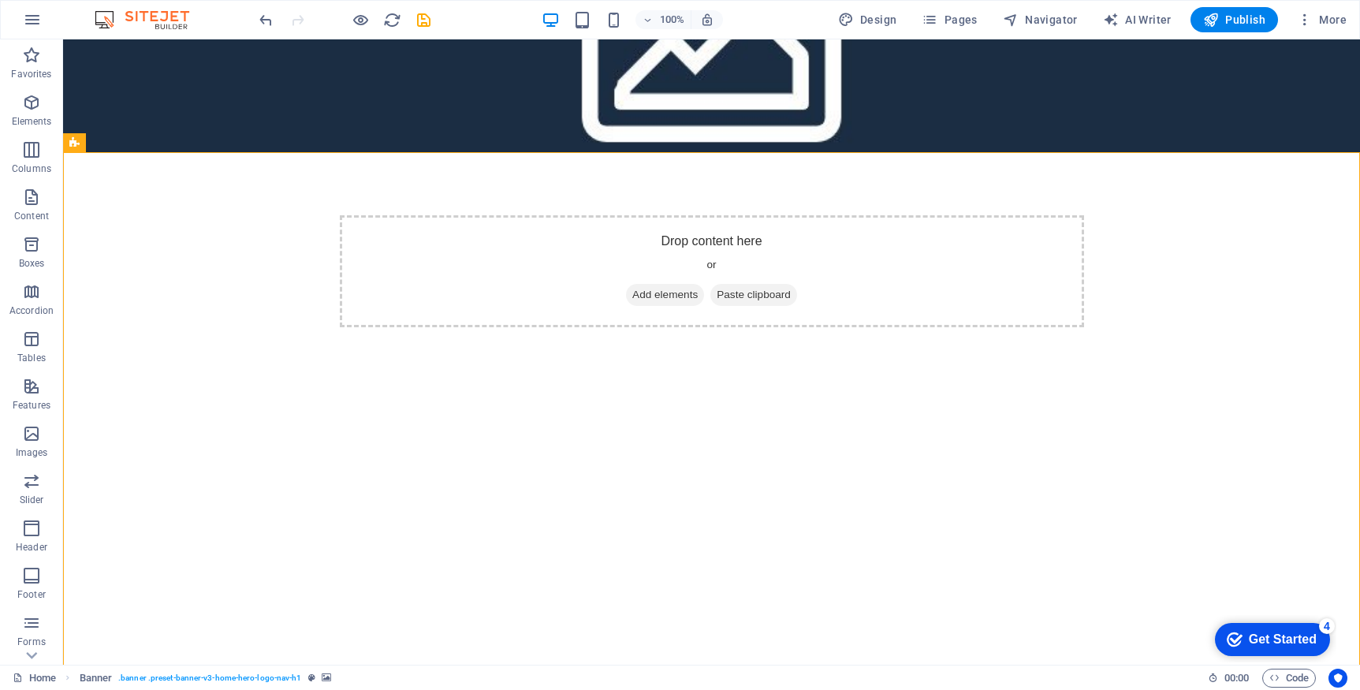
drag, startPoint x: 1257, startPoint y: 632, endPoint x: 1413, endPoint y: 952, distance: 356.2
click at [1257, 632] on div "Get Started" at bounding box center [1283, 639] width 68 height 14
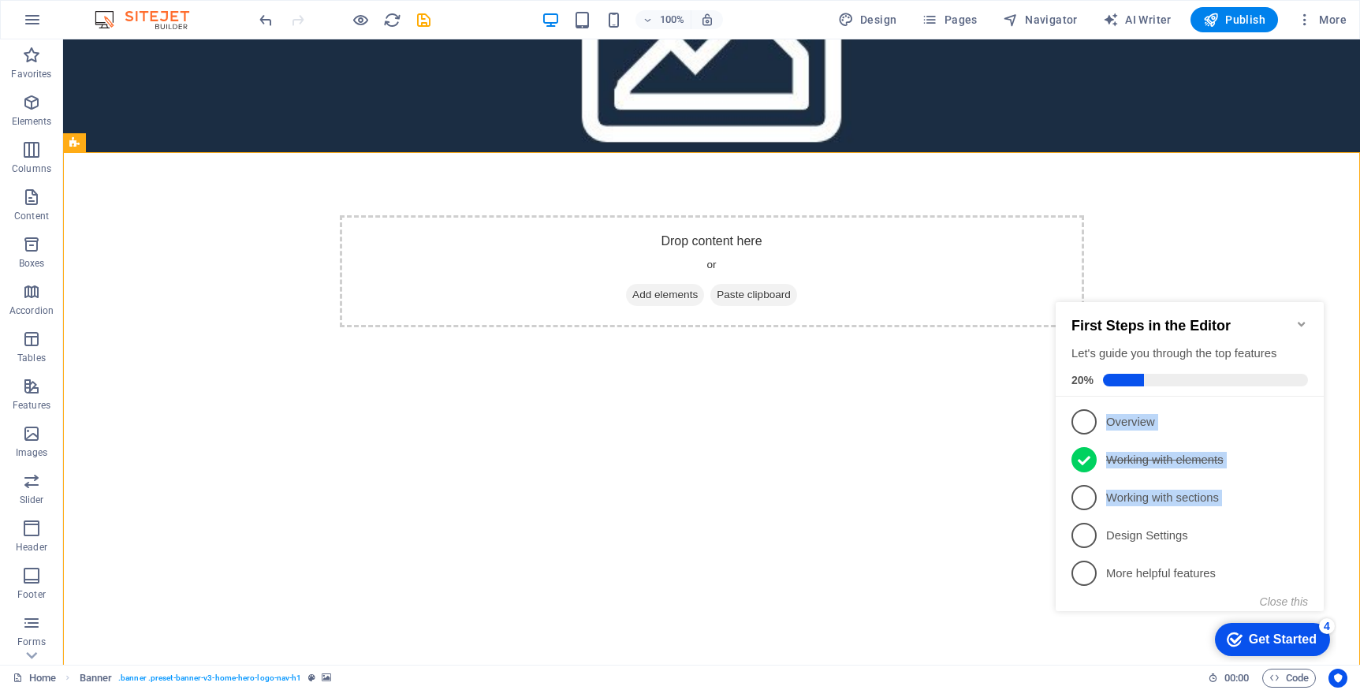
drag, startPoint x: 1093, startPoint y: 512, endPoint x: 1113, endPoint y: 376, distance: 137.2
click at [1115, 380] on div "First Steps in the Editor Let's guide you through the top features 20% 1 Overvi…" at bounding box center [1190, 455] width 268 height 306
click at [1117, 485] on link "3 Working with sections - incomplete" at bounding box center [1190, 497] width 237 height 25
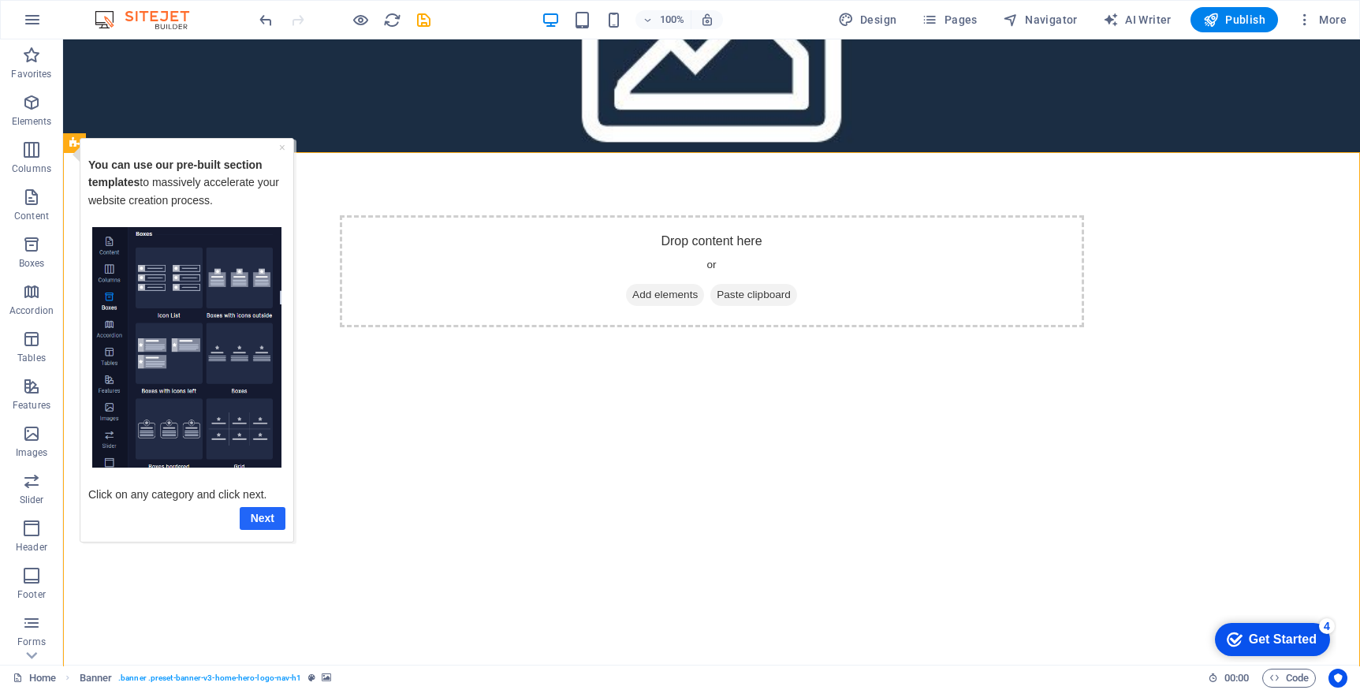
click at [248, 520] on link "Next" at bounding box center [263, 517] width 46 height 23
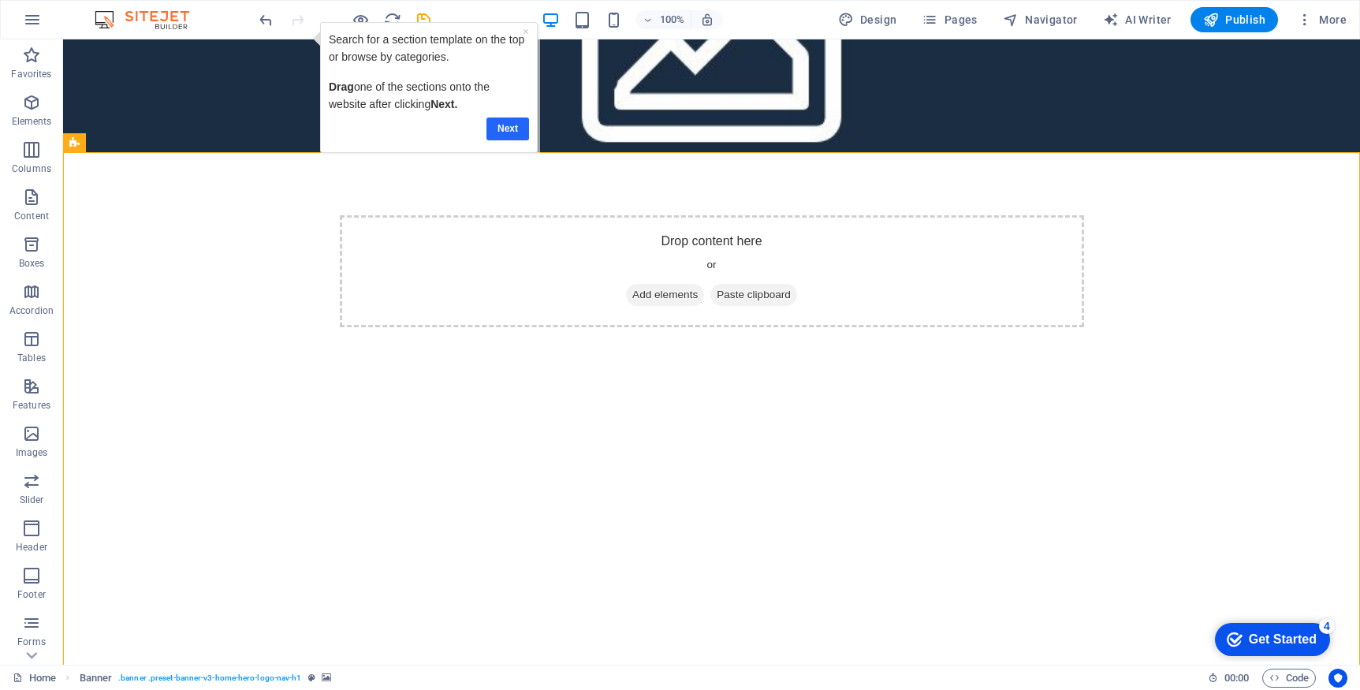
click at [508, 124] on link "Next" at bounding box center [507, 128] width 43 height 23
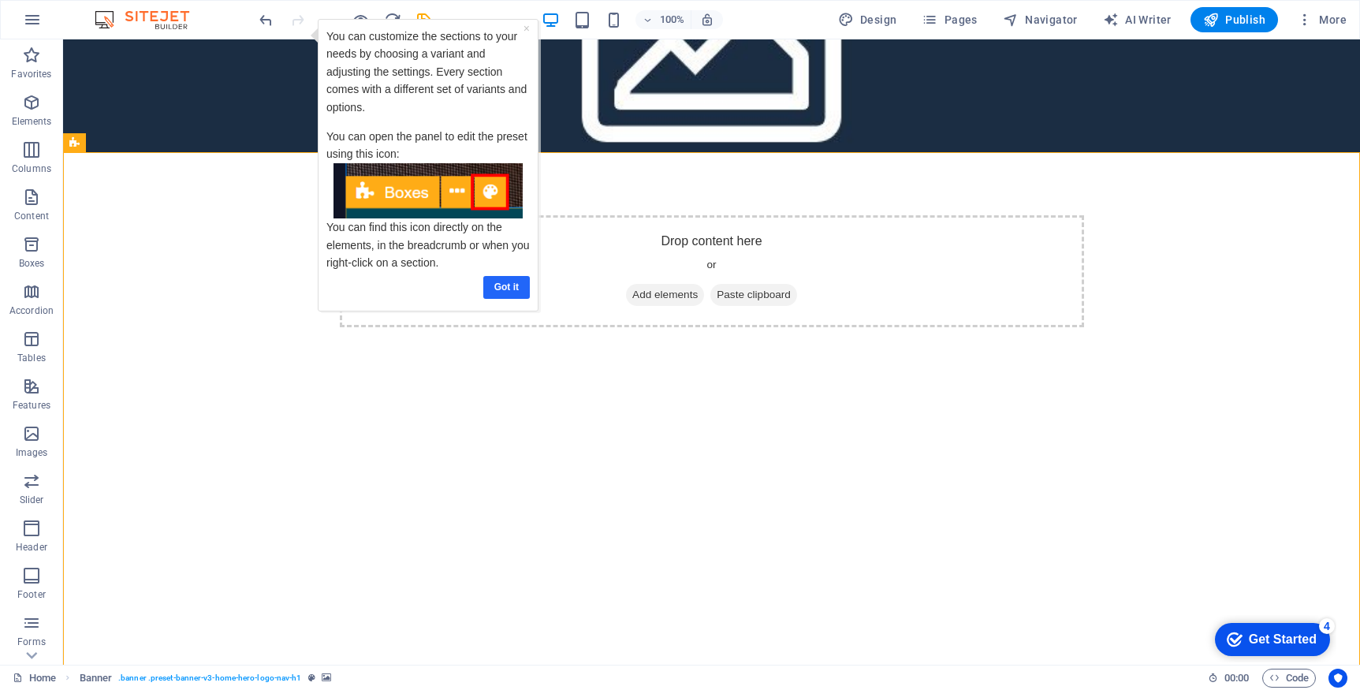
click at [494, 289] on link "Got it" at bounding box center [506, 287] width 47 height 23
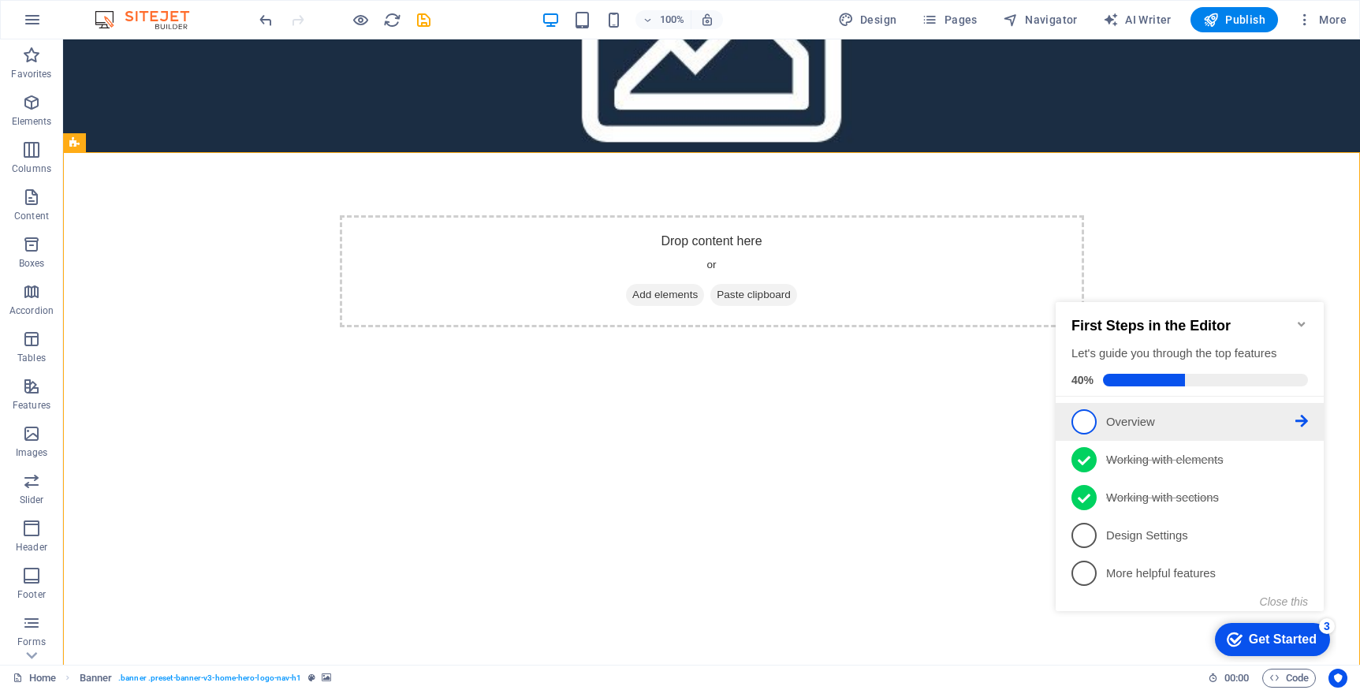
click at [1301, 419] on icon at bounding box center [1301, 421] width 13 height 13
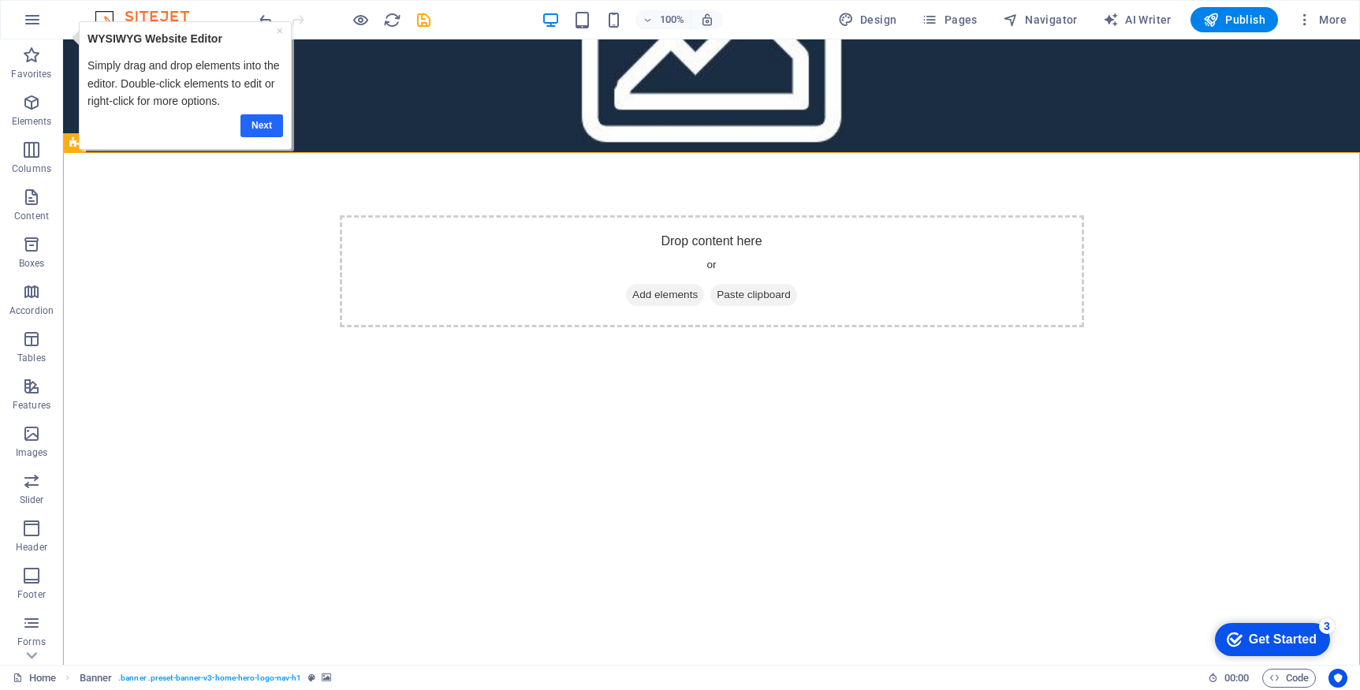
click at [247, 129] on link "Next" at bounding box center [261, 125] width 43 height 23
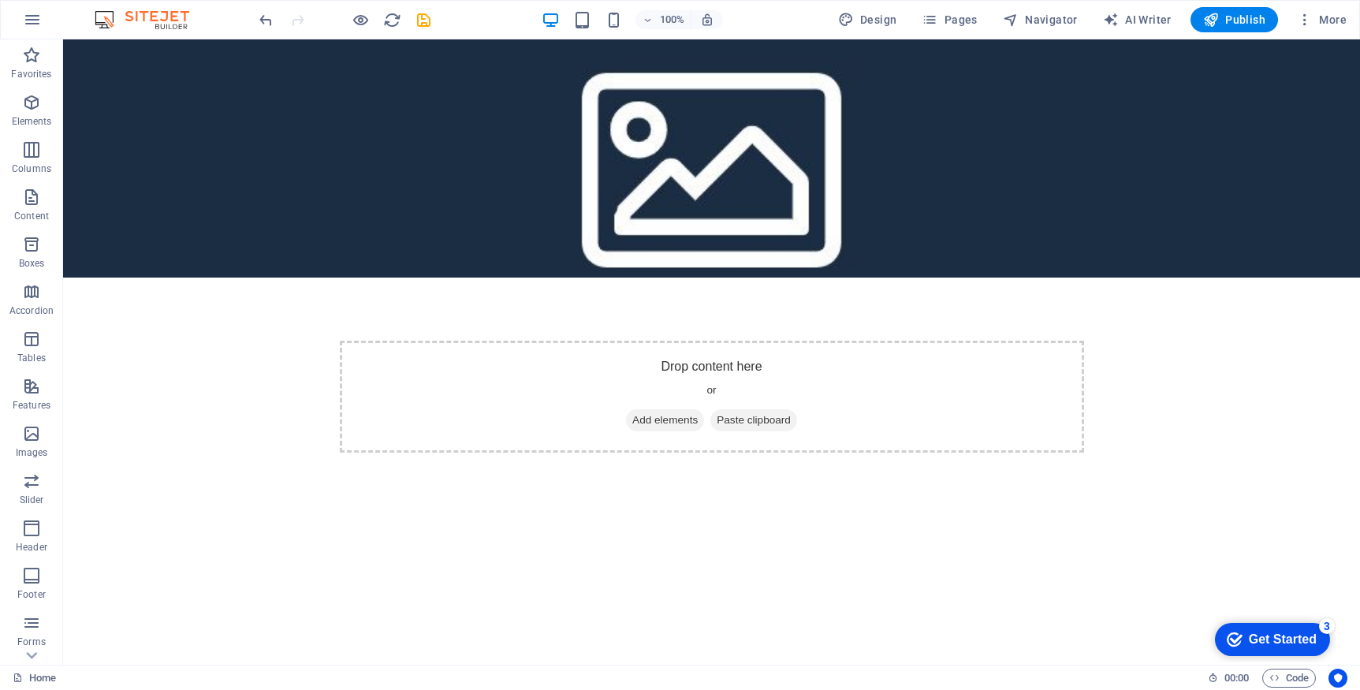
drag, startPoint x: 1279, startPoint y: 641, endPoint x: 1429, endPoint y: 875, distance: 278.0
click at [1279, 640] on div "Get Started" at bounding box center [1283, 639] width 68 height 14
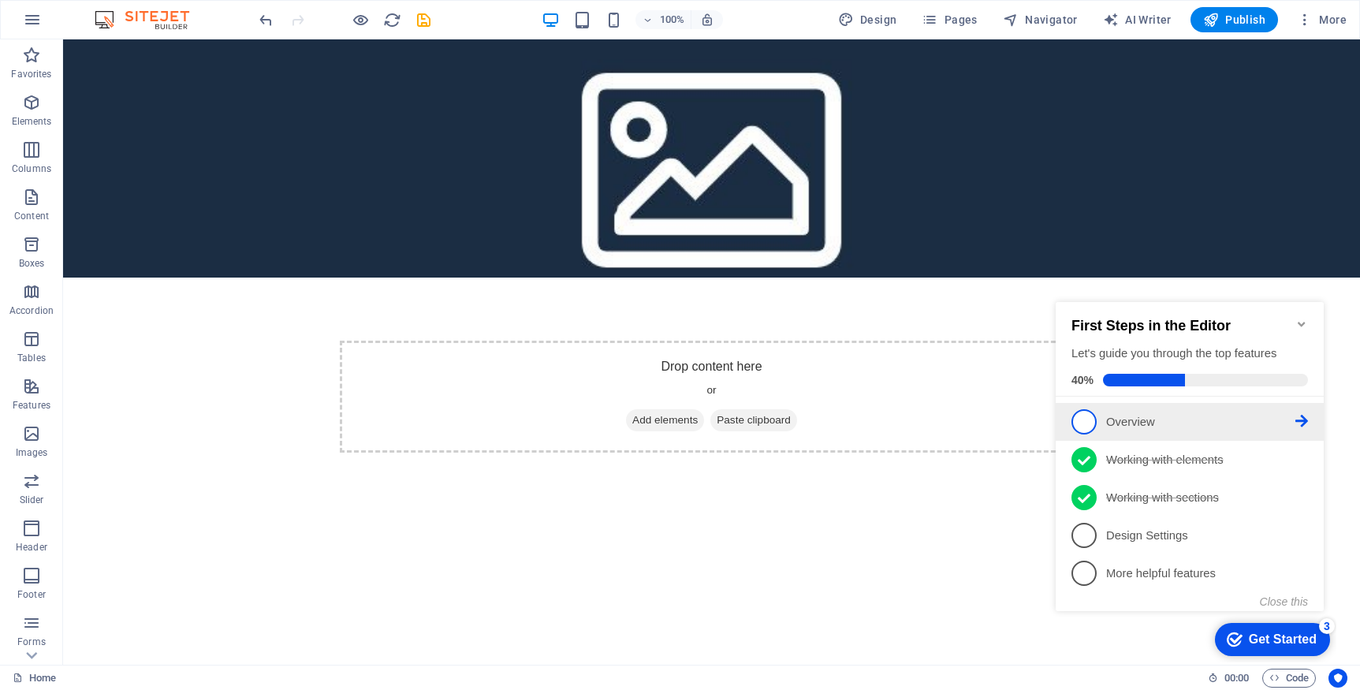
click at [1108, 421] on p "Overview - incomplete" at bounding box center [1200, 422] width 189 height 17
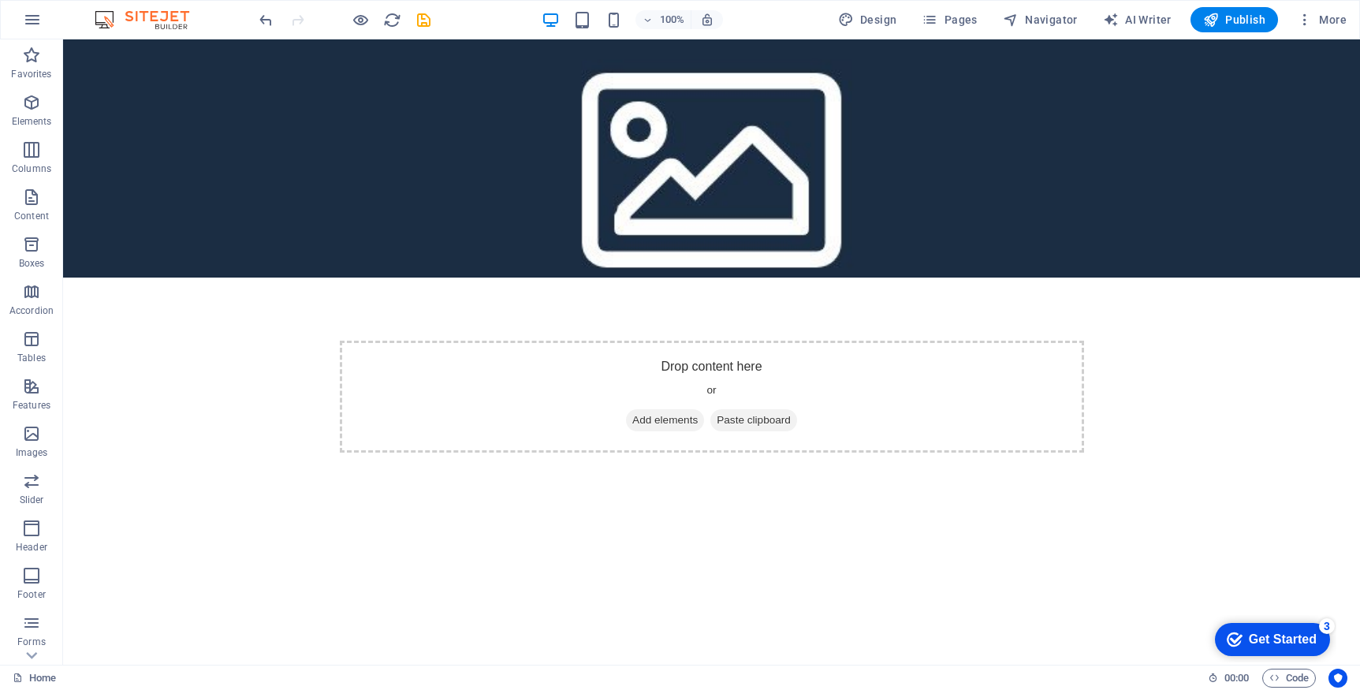
click at [1308, 632] on div "Get Started" at bounding box center [1283, 639] width 68 height 14
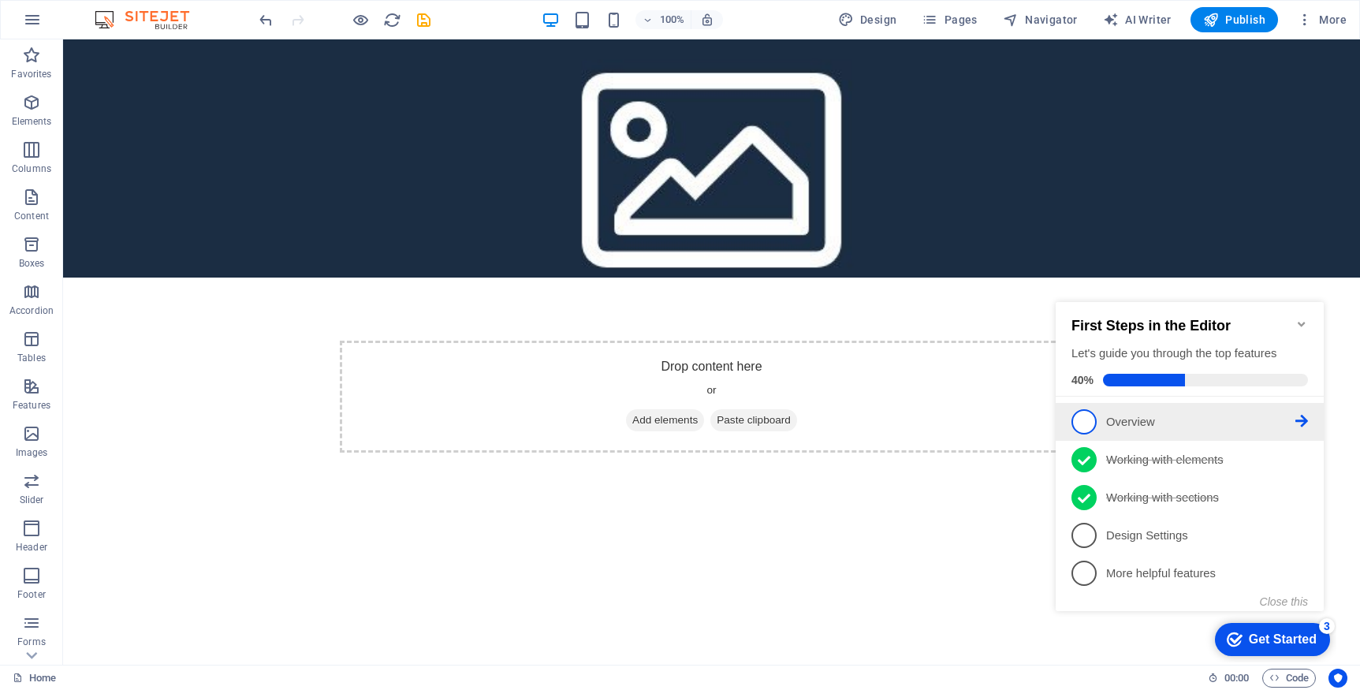
click at [1306, 415] on icon at bounding box center [1301, 421] width 13 height 13
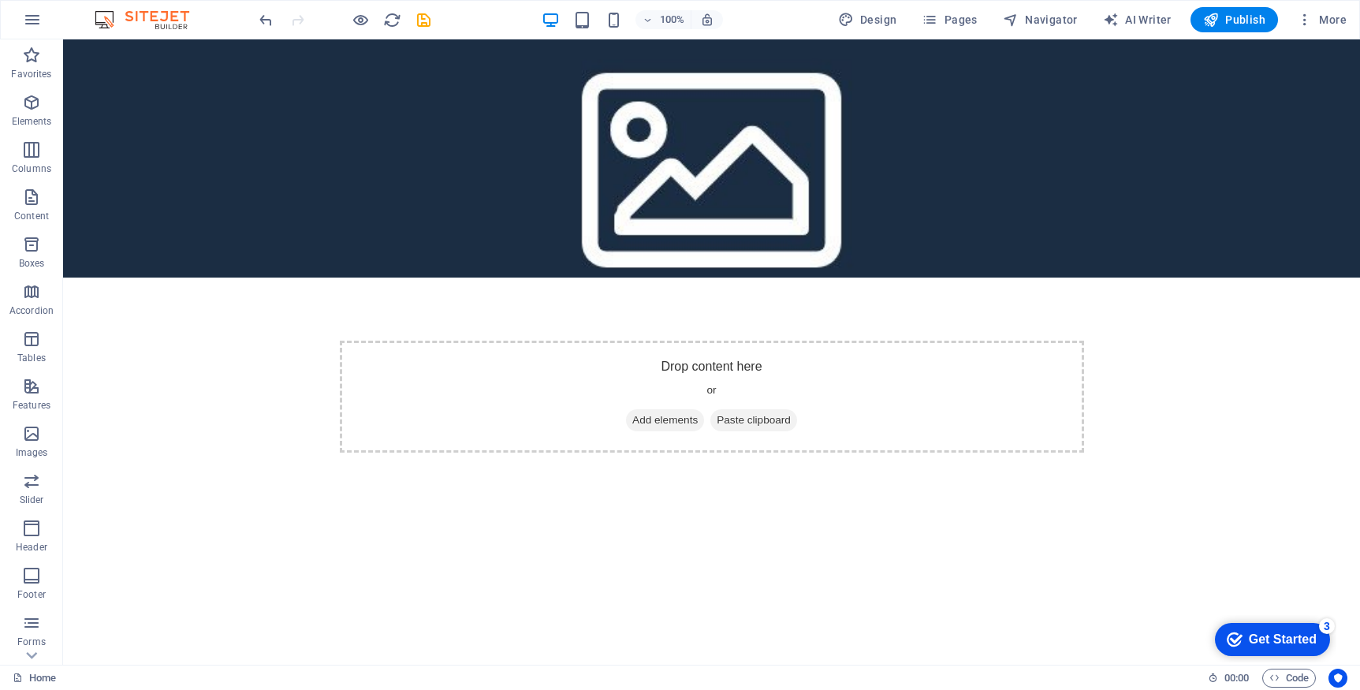
click at [1271, 650] on div "checkmark Get Started 3" at bounding box center [1272, 639] width 115 height 33
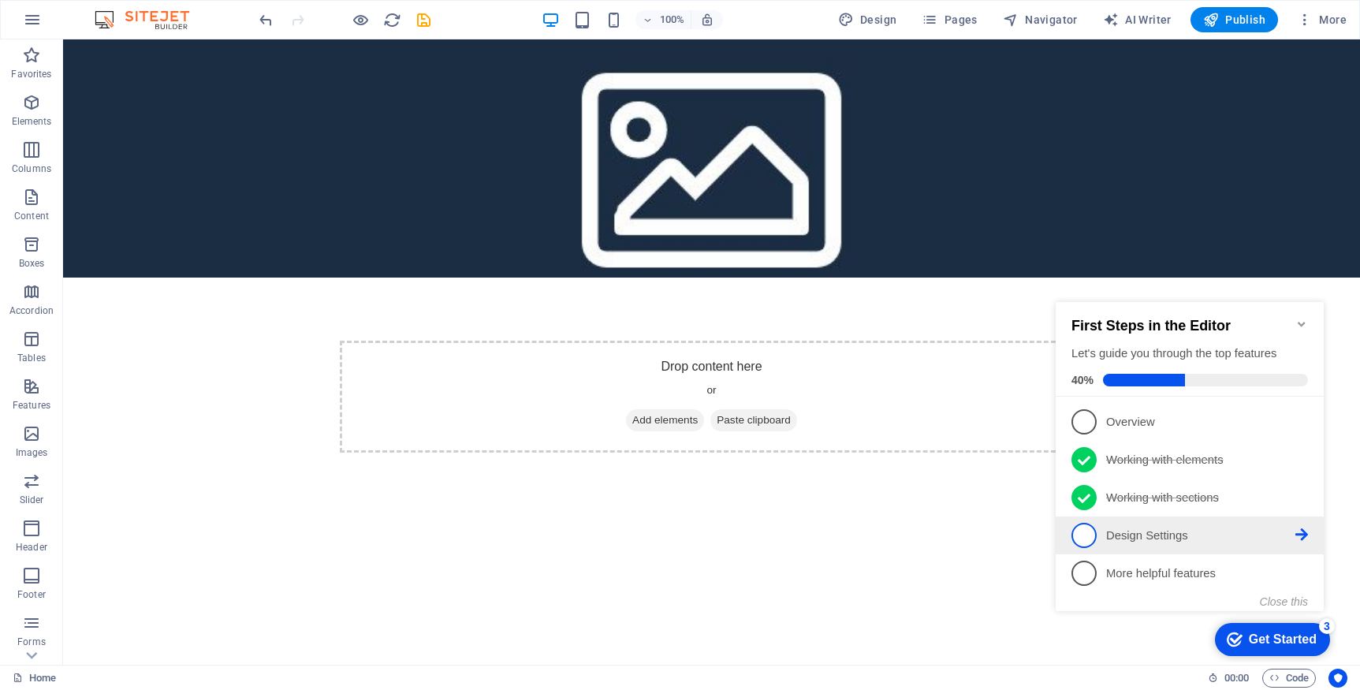
click at [1297, 533] on icon at bounding box center [1301, 534] width 13 height 13
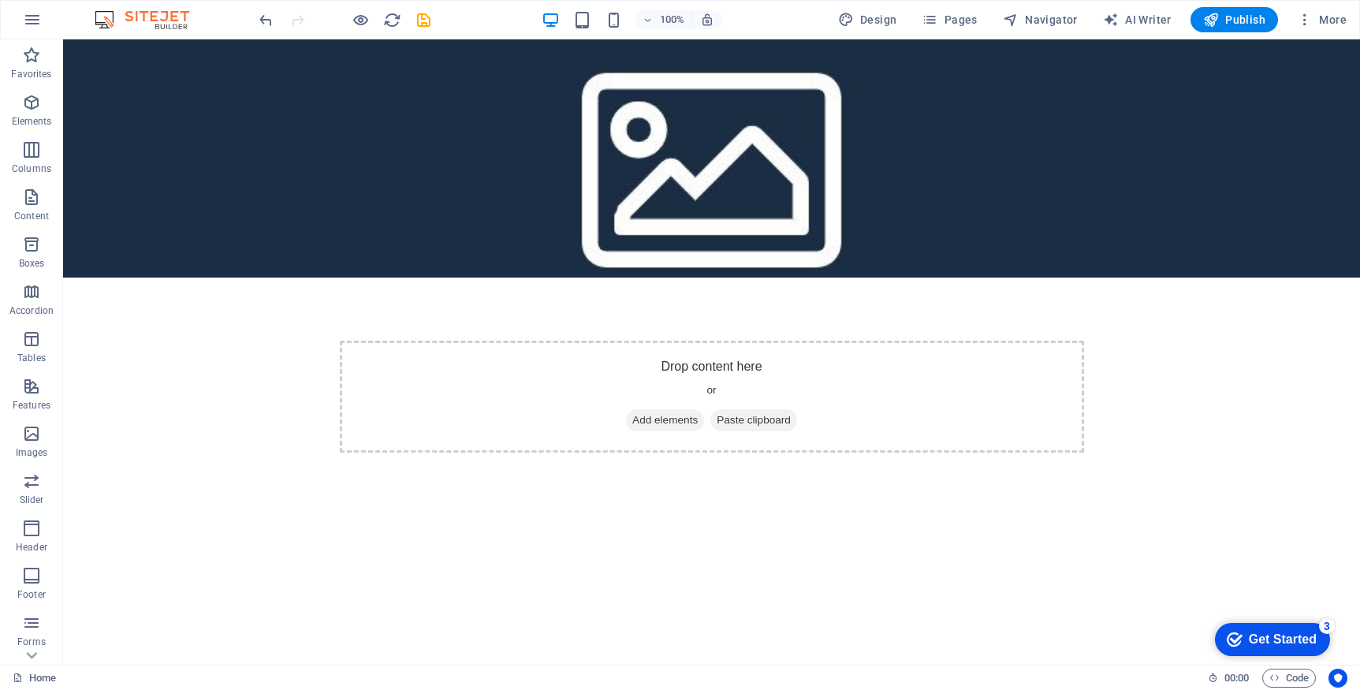
click at [1281, 636] on div "Get Started" at bounding box center [1283, 639] width 68 height 14
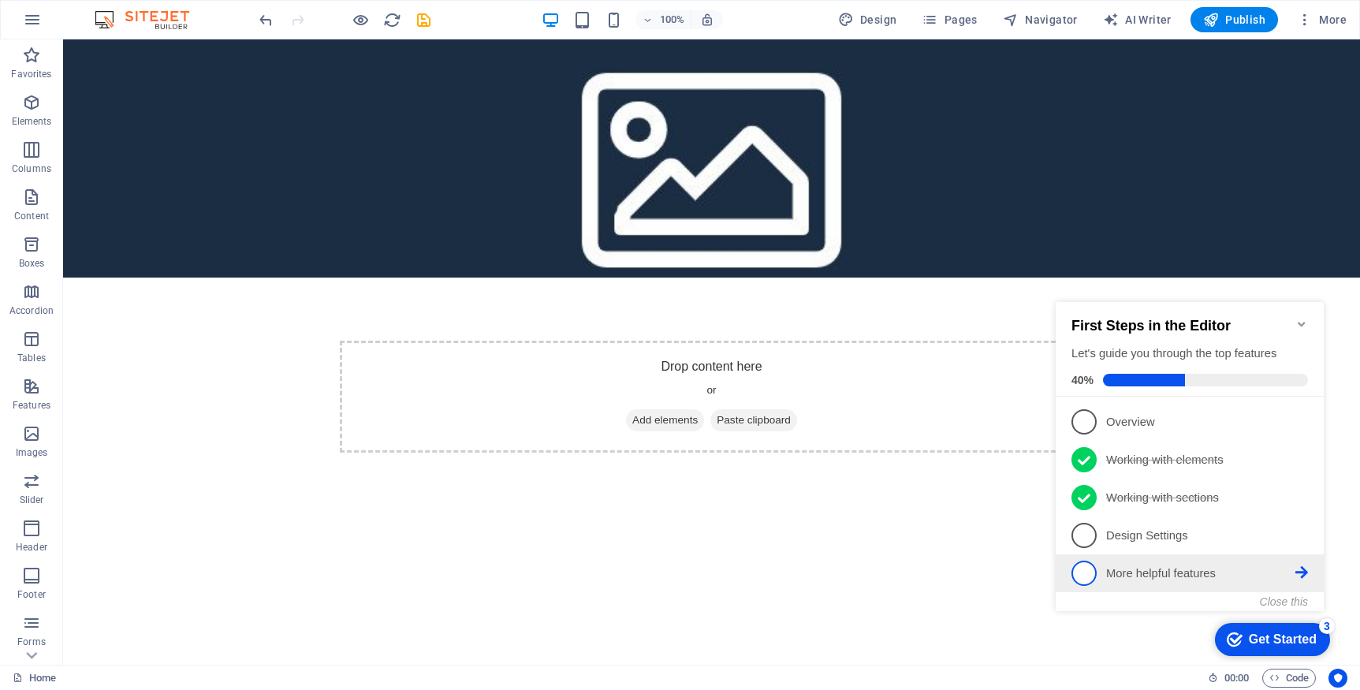
click at [1167, 578] on p "More helpful features - incomplete" at bounding box center [1200, 573] width 189 height 17
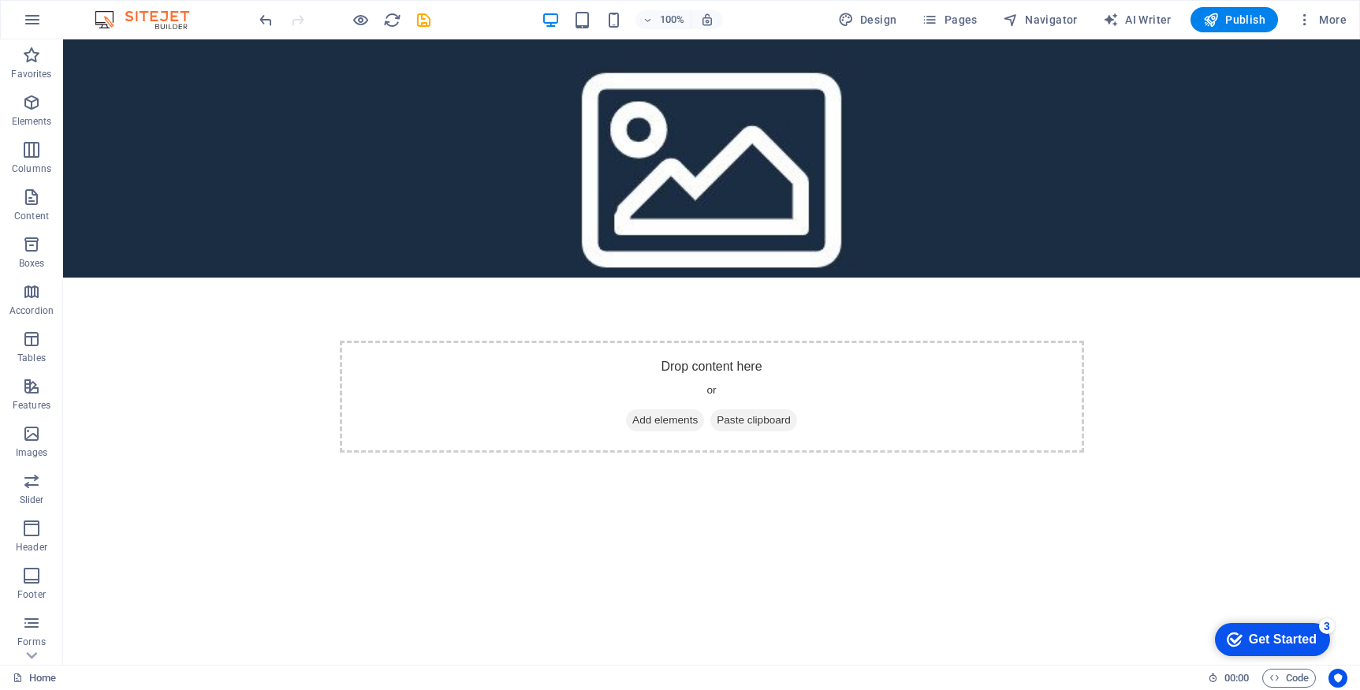
drag, startPoint x: 1290, startPoint y: 647, endPoint x: 1443, endPoint y: 982, distance: 369.1
click at [1290, 647] on div "Get Started" at bounding box center [1283, 639] width 68 height 14
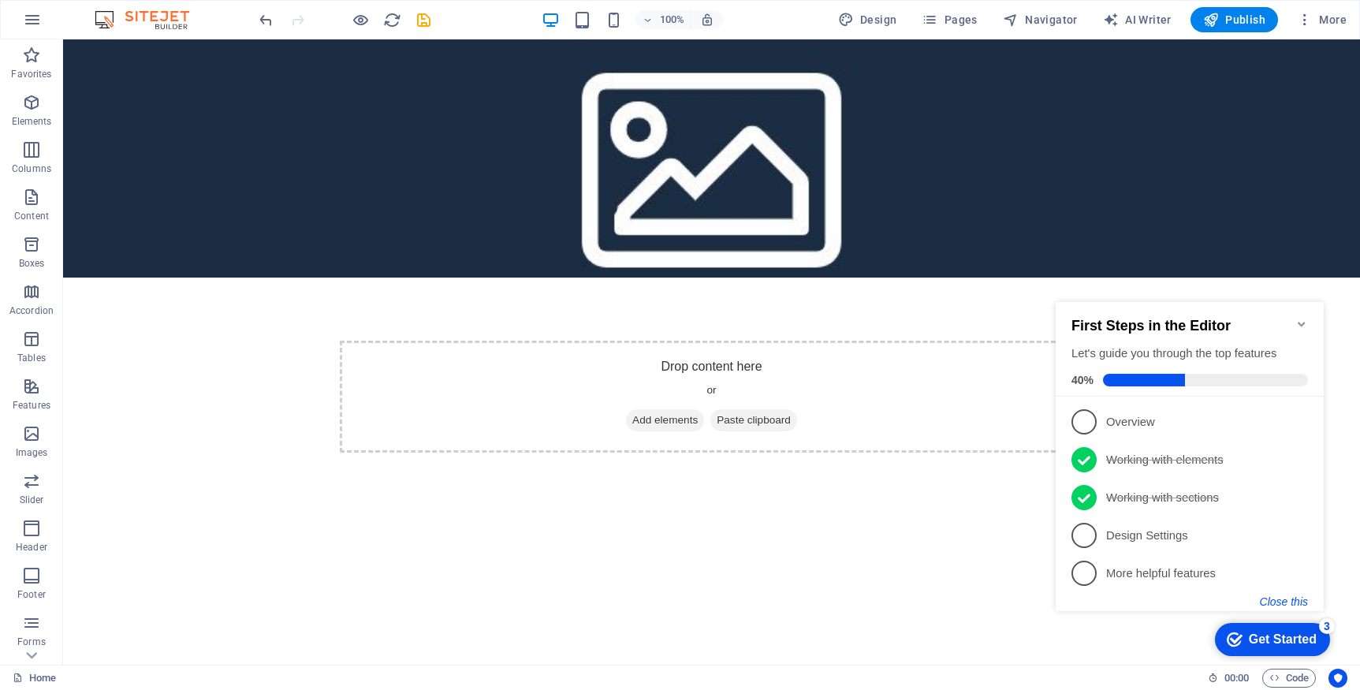
click at [1286, 604] on button "Close this" at bounding box center [1284, 601] width 48 height 13
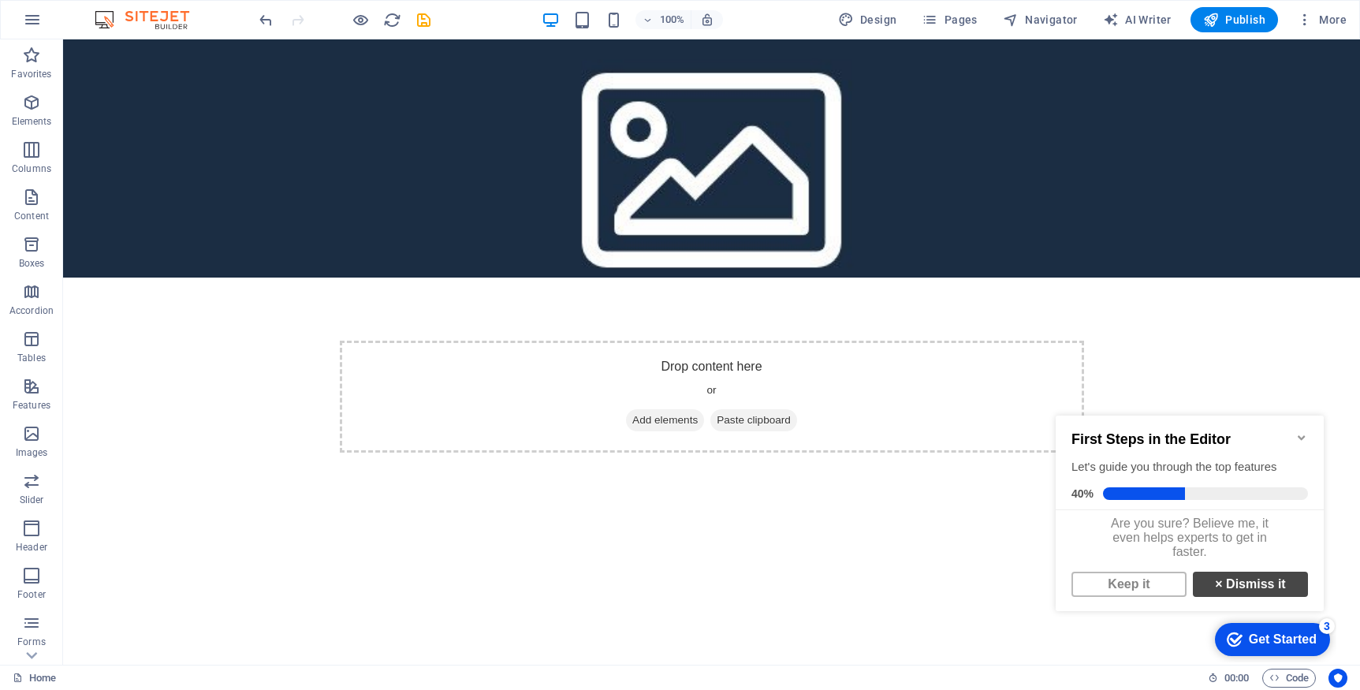
click at [1231, 593] on link "× Dismiss it" at bounding box center [1250, 584] width 115 height 25
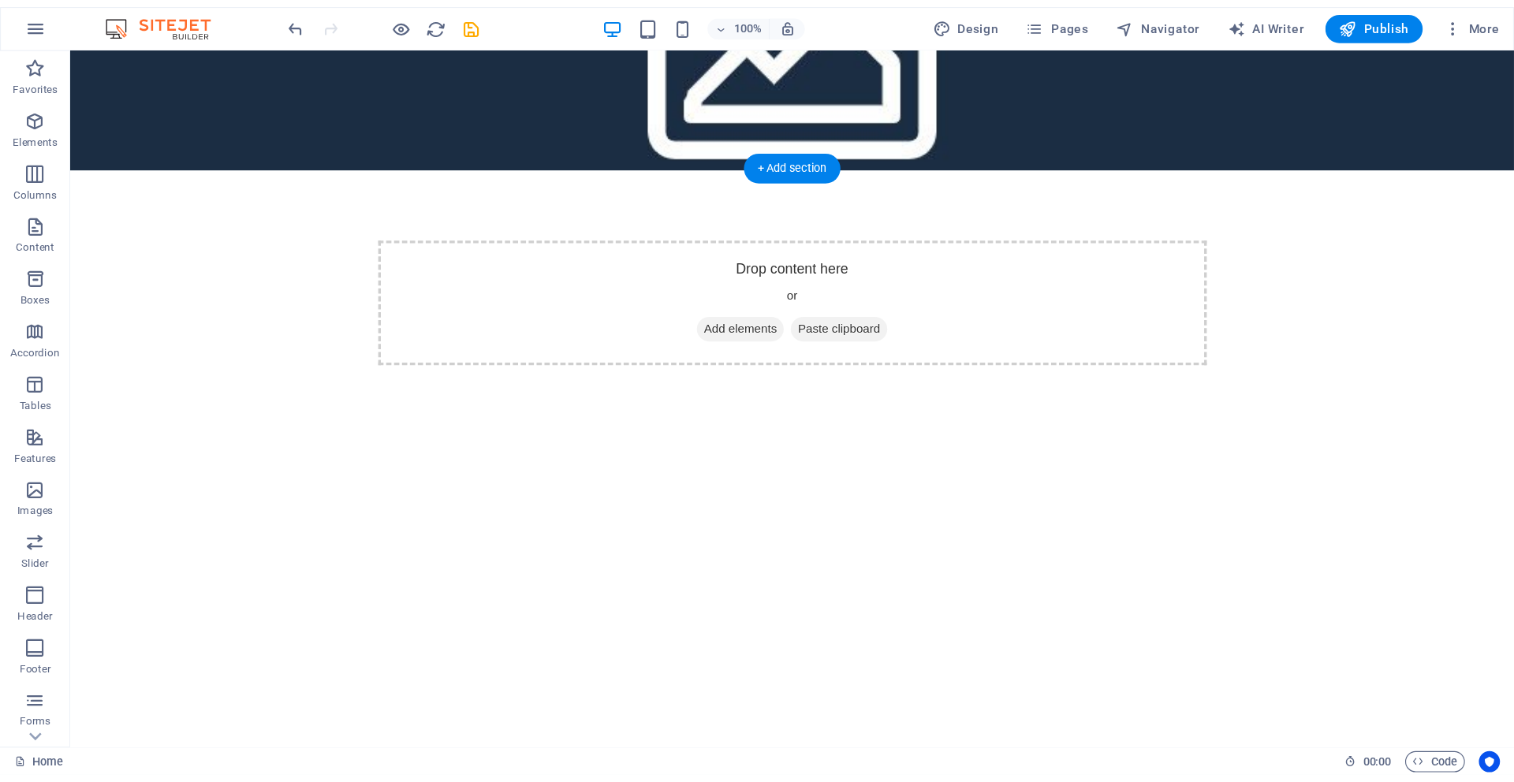
scroll to position [130, 0]
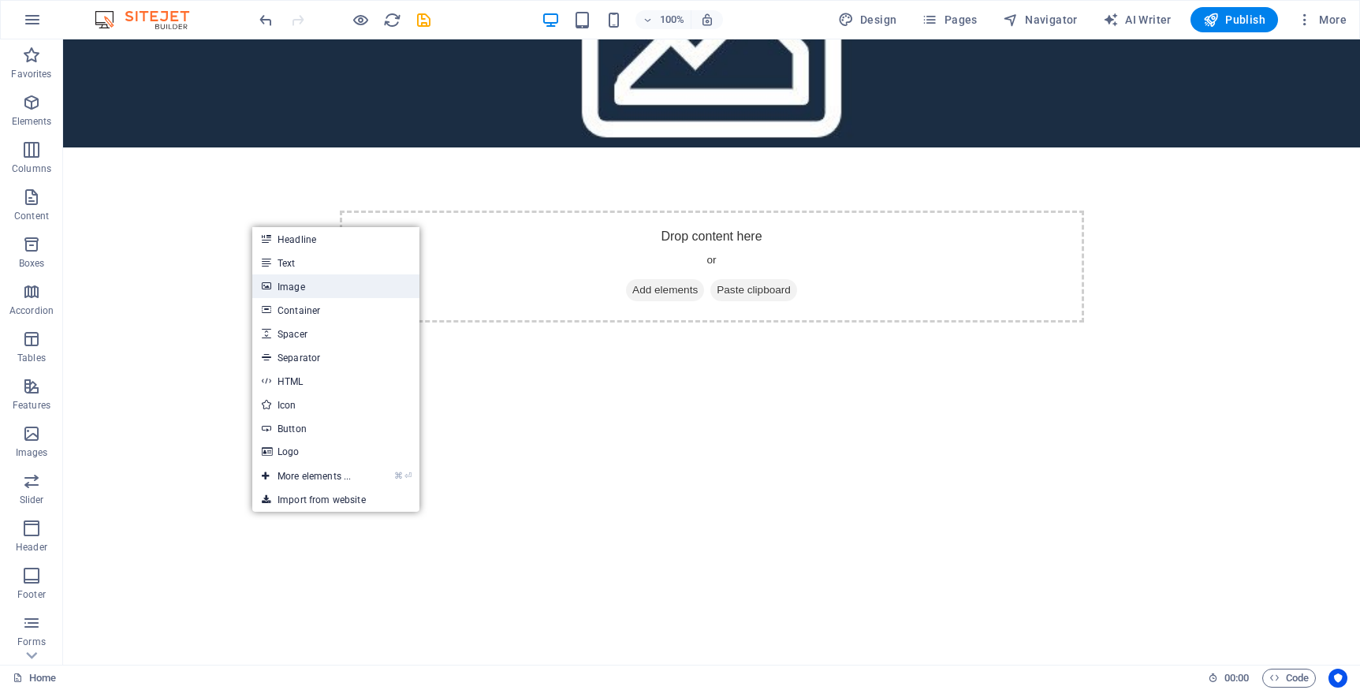
click at [289, 286] on link "Image" at bounding box center [335, 286] width 167 height 24
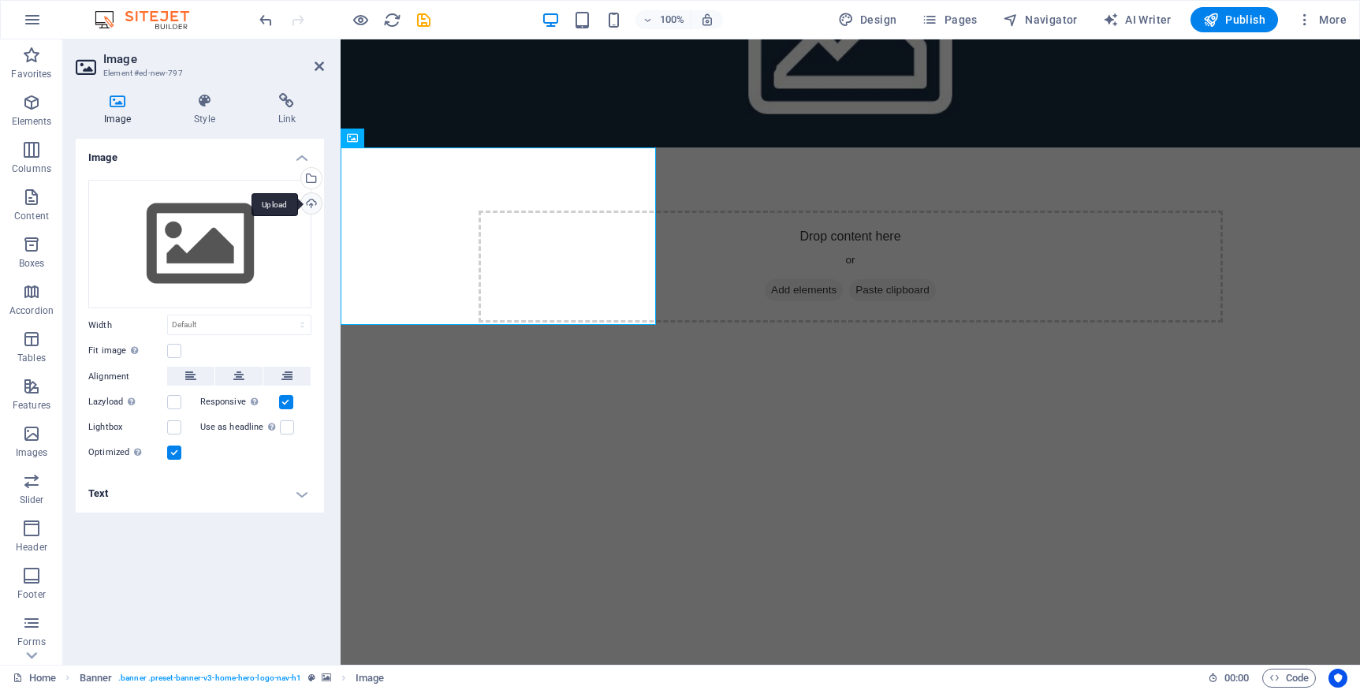
click at [315, 201] on div "Upload" at bounding box center [310, 205] width 24 height 24
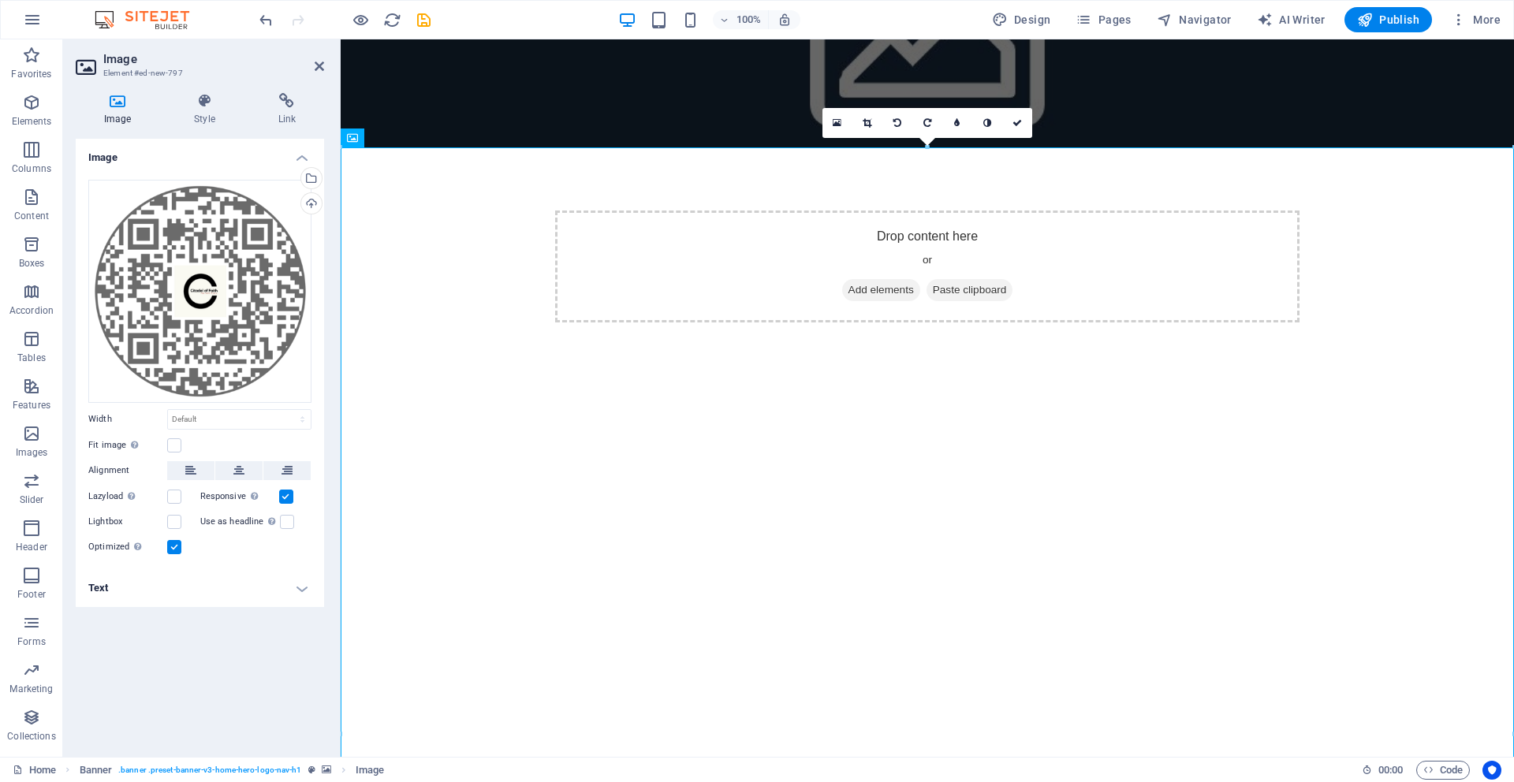
click at [301, 589] on h4 "Text" at bounding box center [200, 588] width 248 height 38
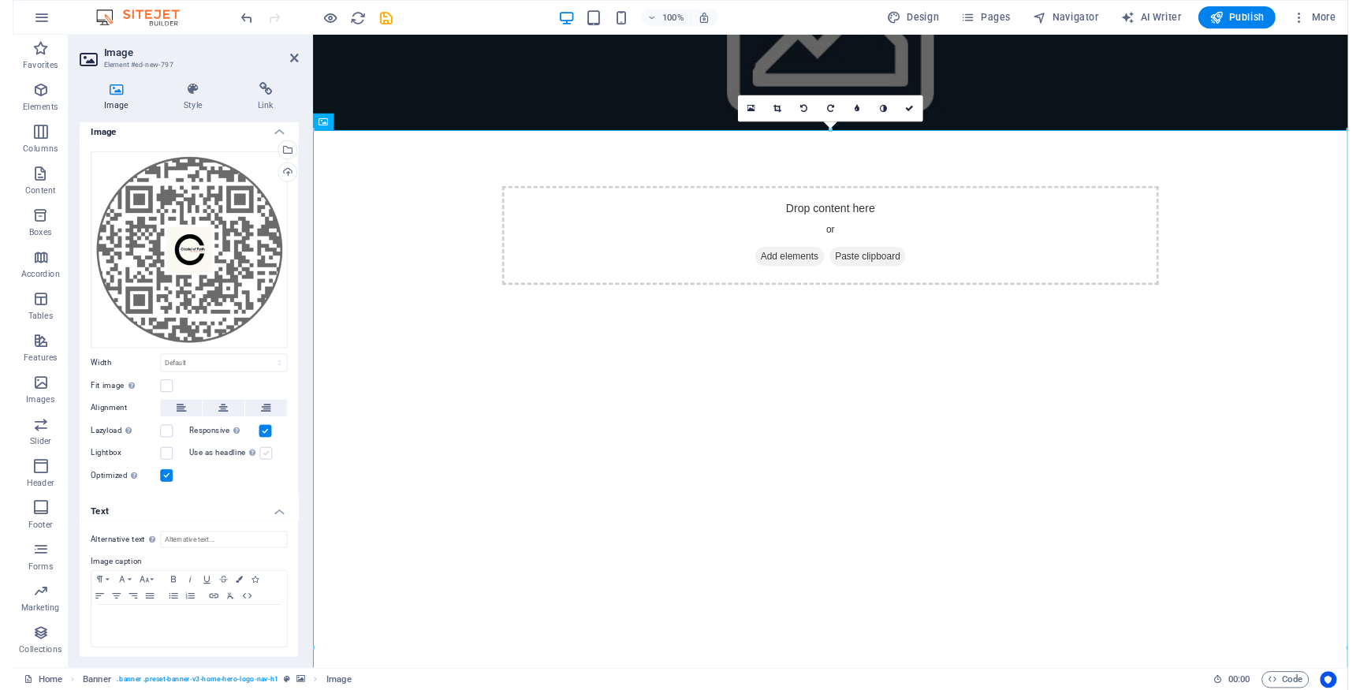
scroll to position [0, 0]
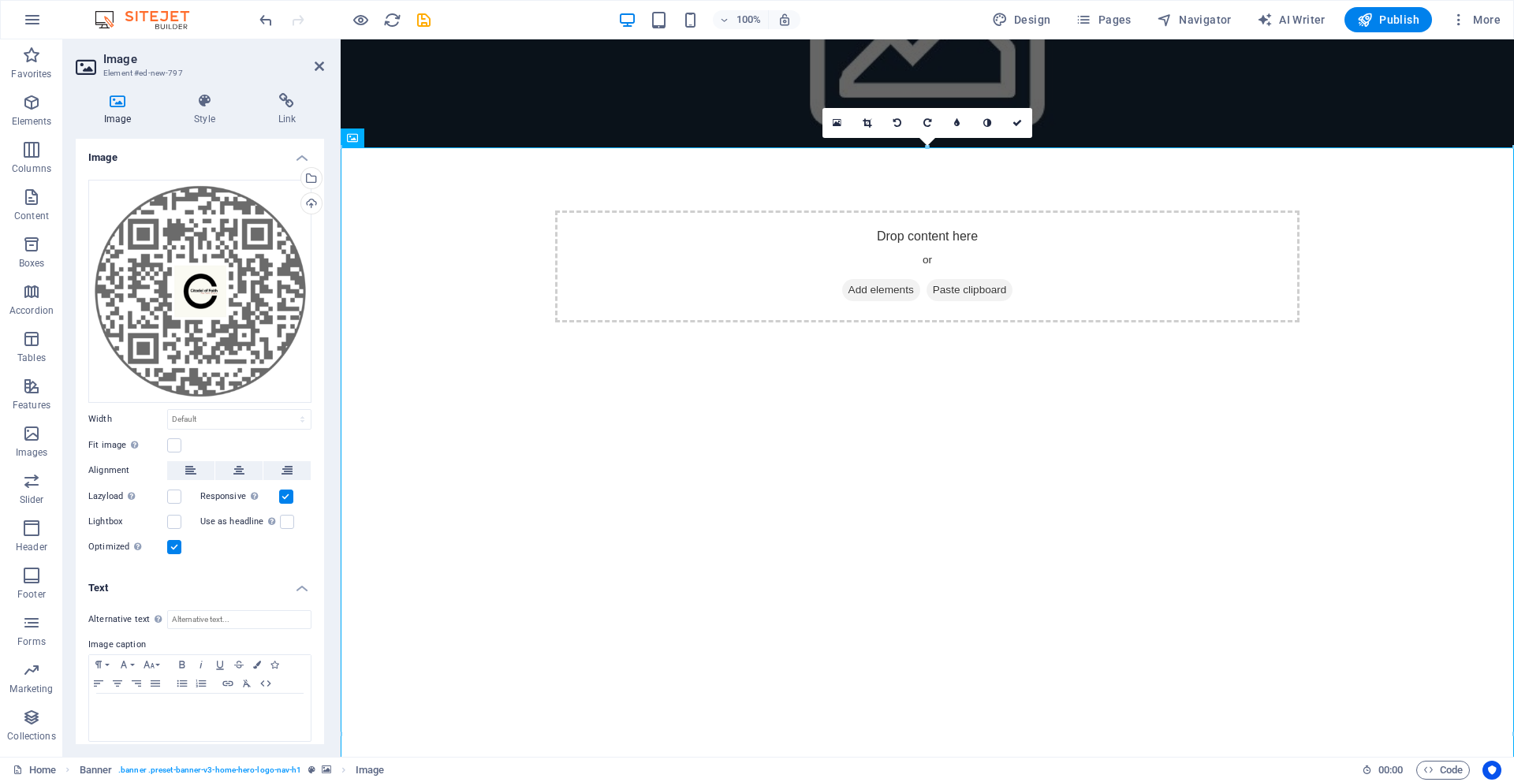
click at [300, 589] on h4 "Text" at bounding box center [200, 583] width 248 height 28
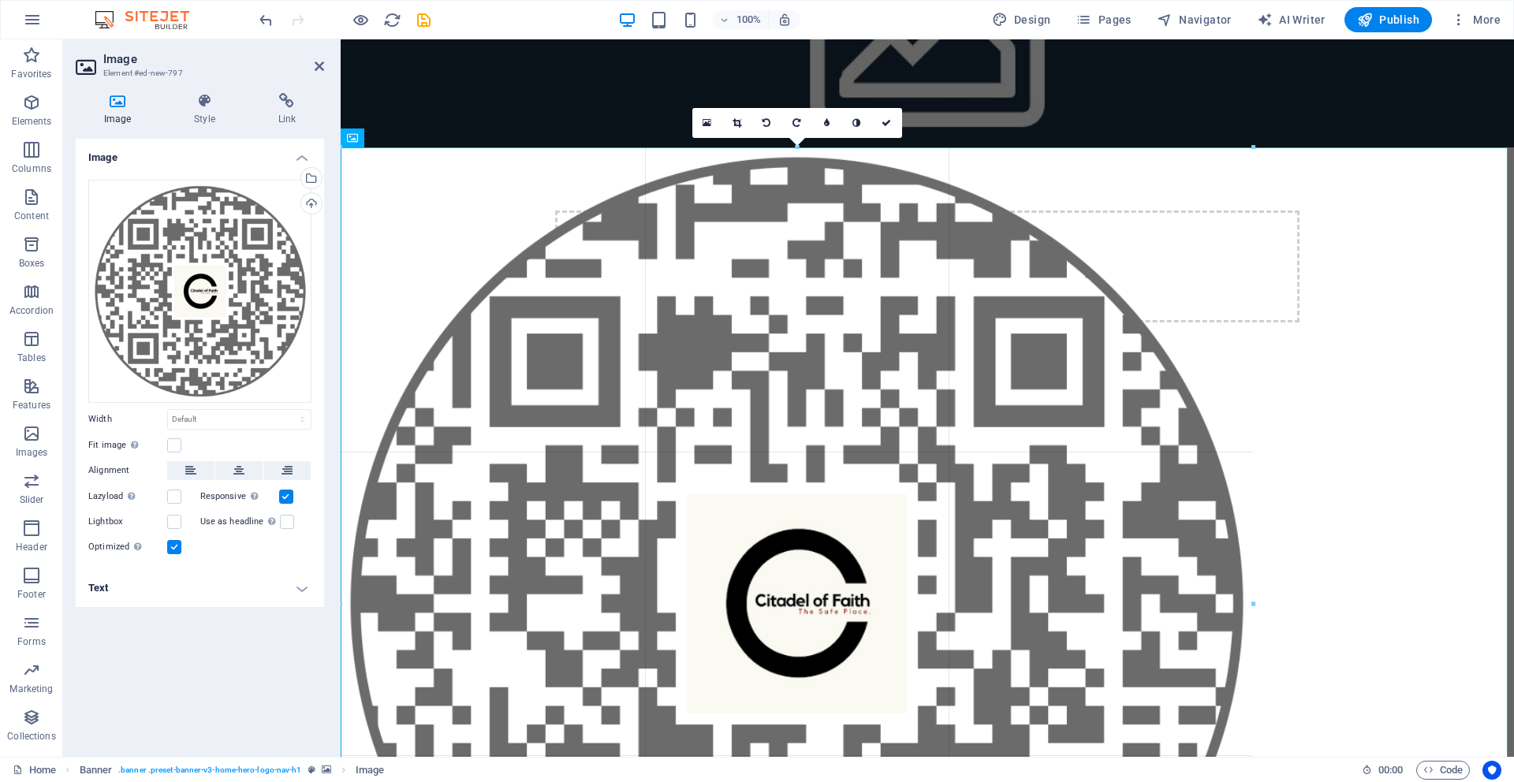
drag, startPoint x: 1513, startPoint y: 146, endPoint x: 1067, endPoint y: 477, distance: 555.7
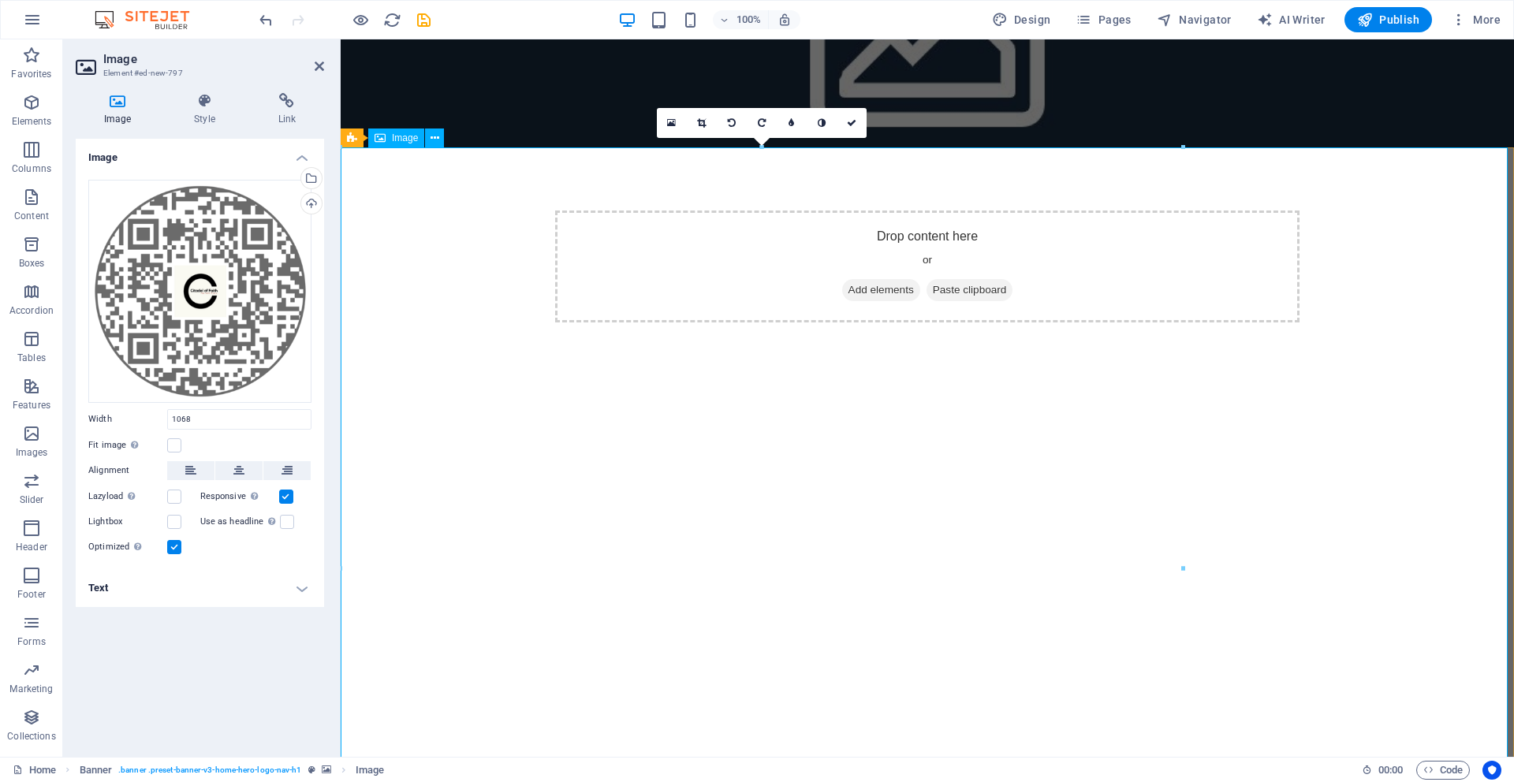
type input "1068"
select select "px"
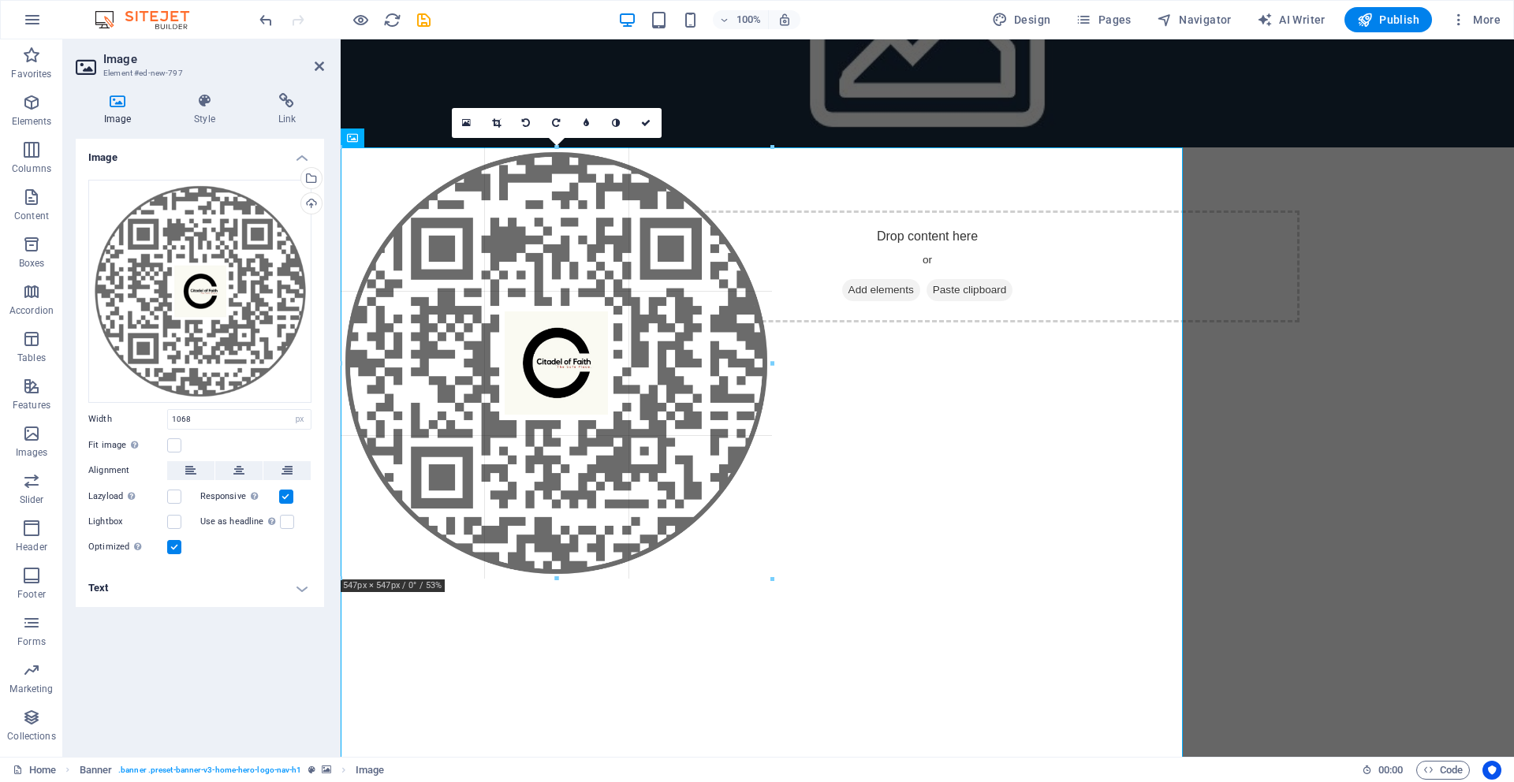
drag, startPoint x: 1180, startPoint y: 148, endPoint x: 665, endPoint y: 576, distance: 669.7
type input "529"
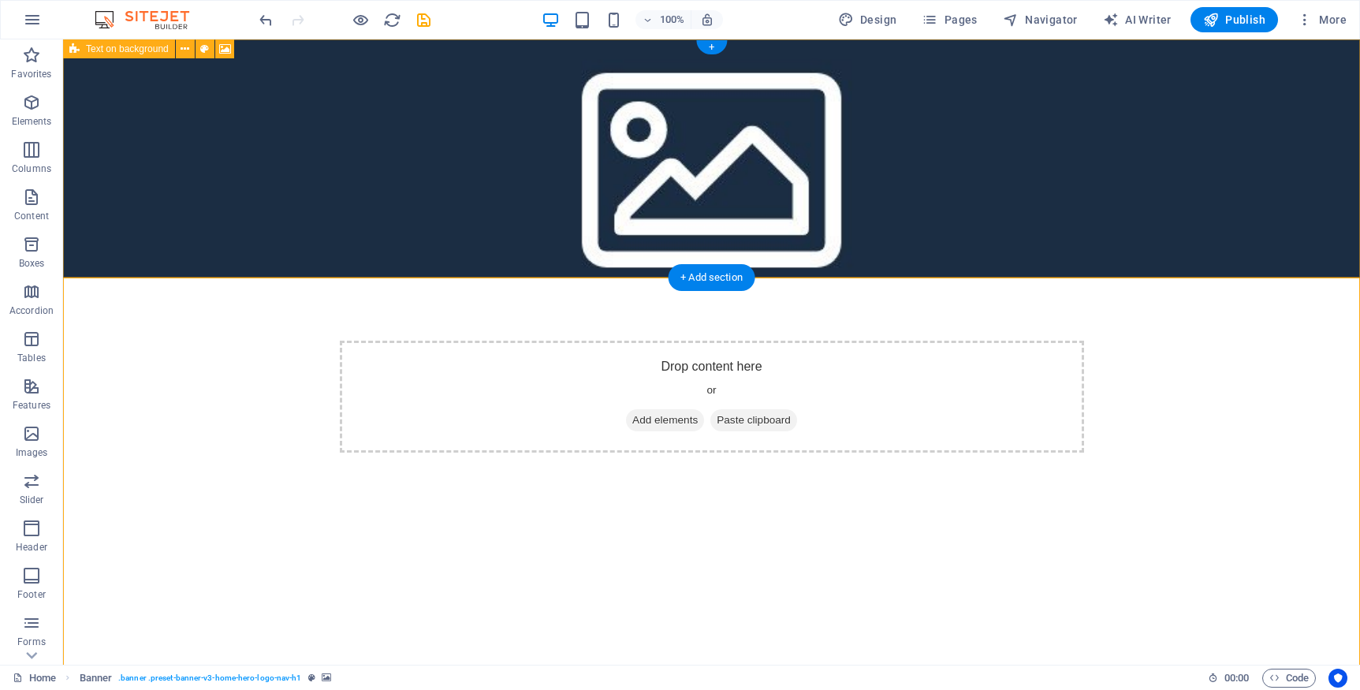
click at [803, 341] on div "Drop content here or Add elements Paste clipboard" at bounding box center [712, 397] width 744 height 112
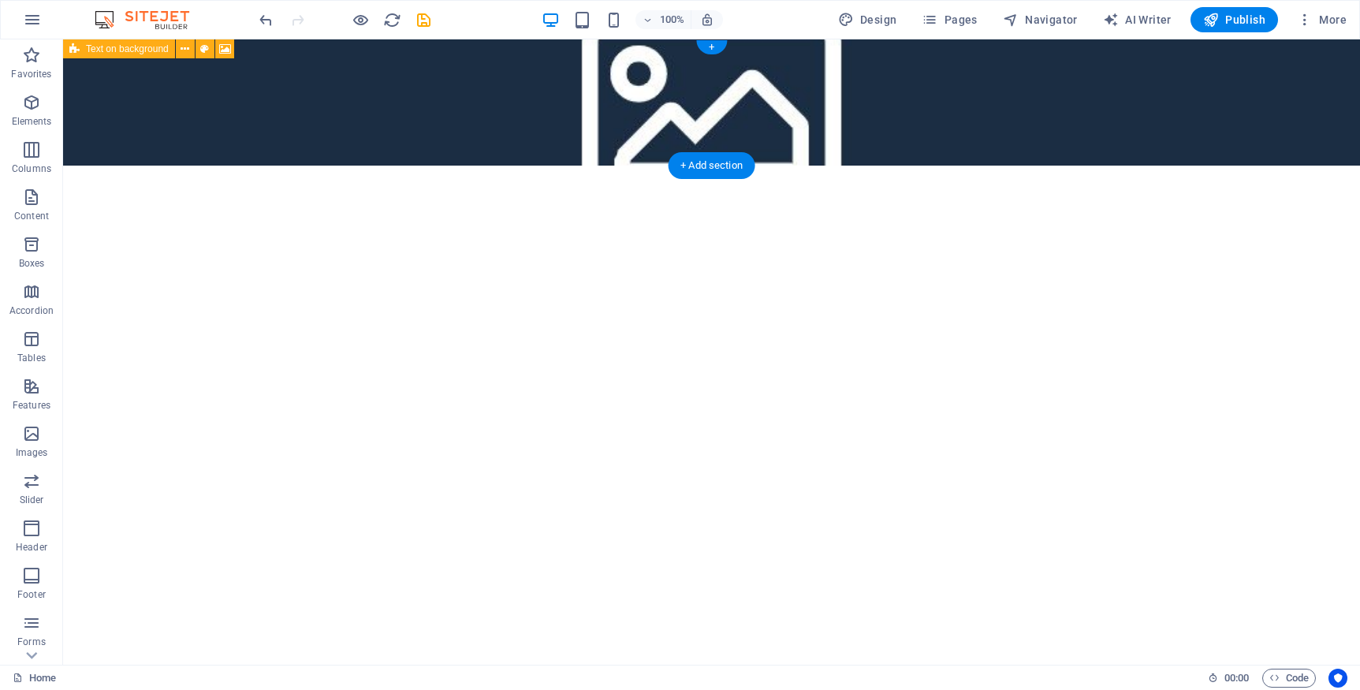
click at [746, 87] on figure at bounding box center [711, 102] width 1297 height 126
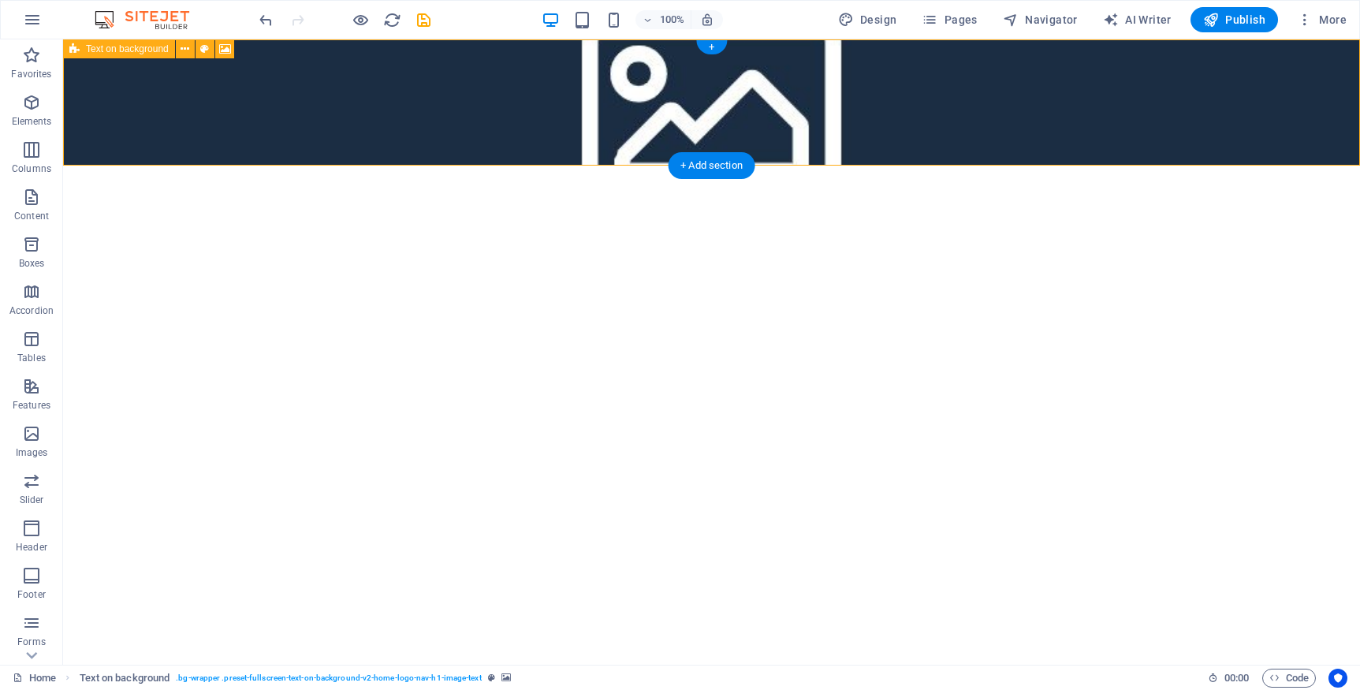
click at [746, 87] on figure at bounding box center [711, 102] width 1297 height 126
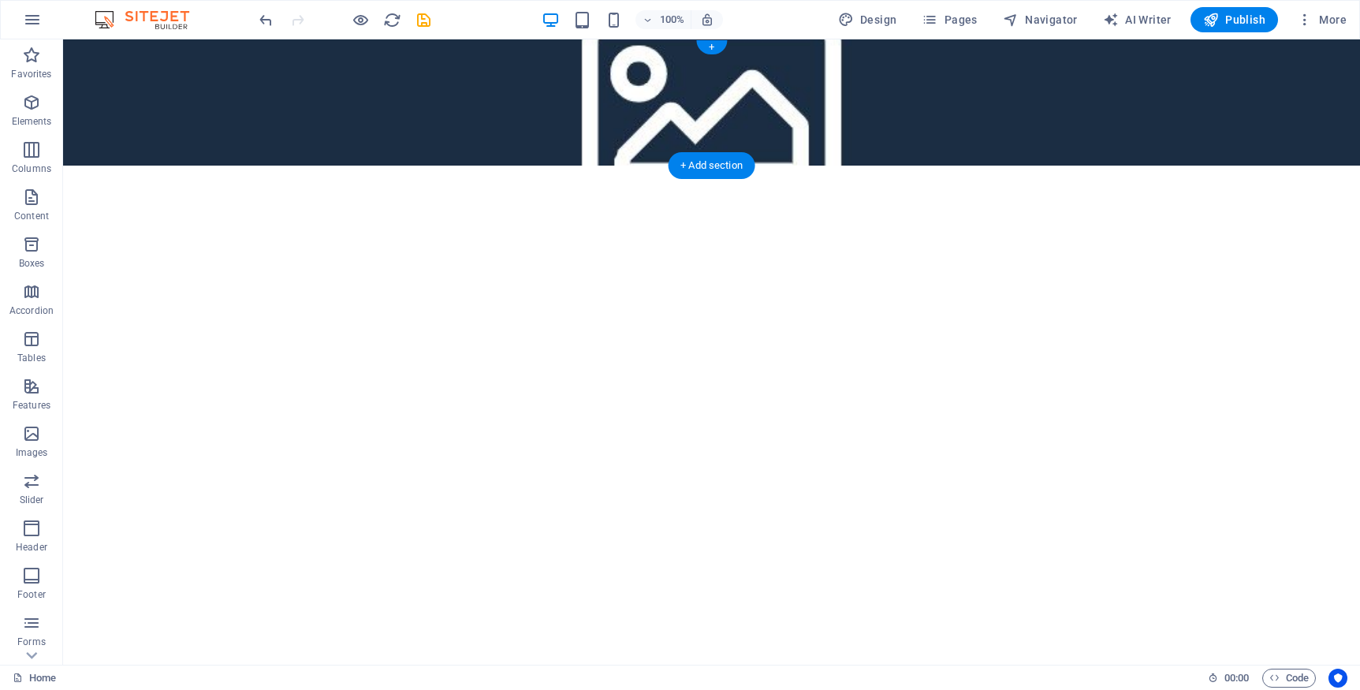
click at [237, 96] on figure at bounding box center [711, 102] width 1297 height 126
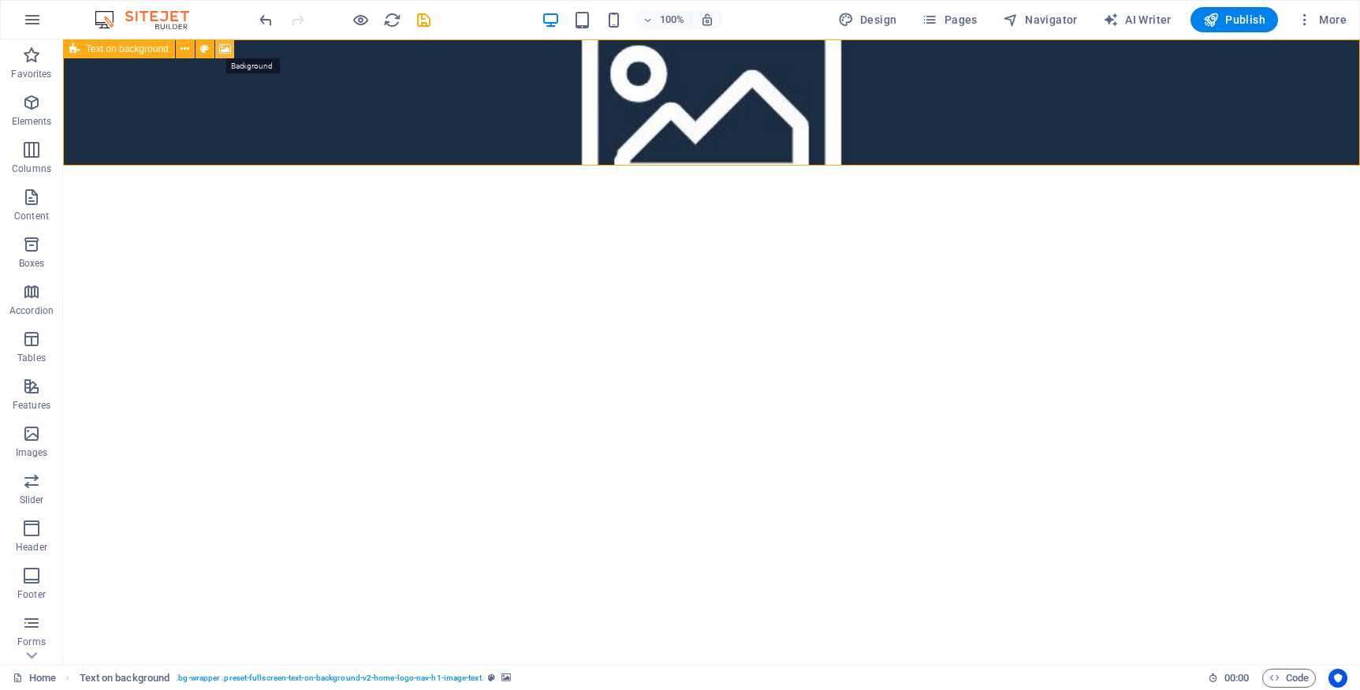
click at [222, 50] on icon at bounding box center [225, 49] width 12 height 17
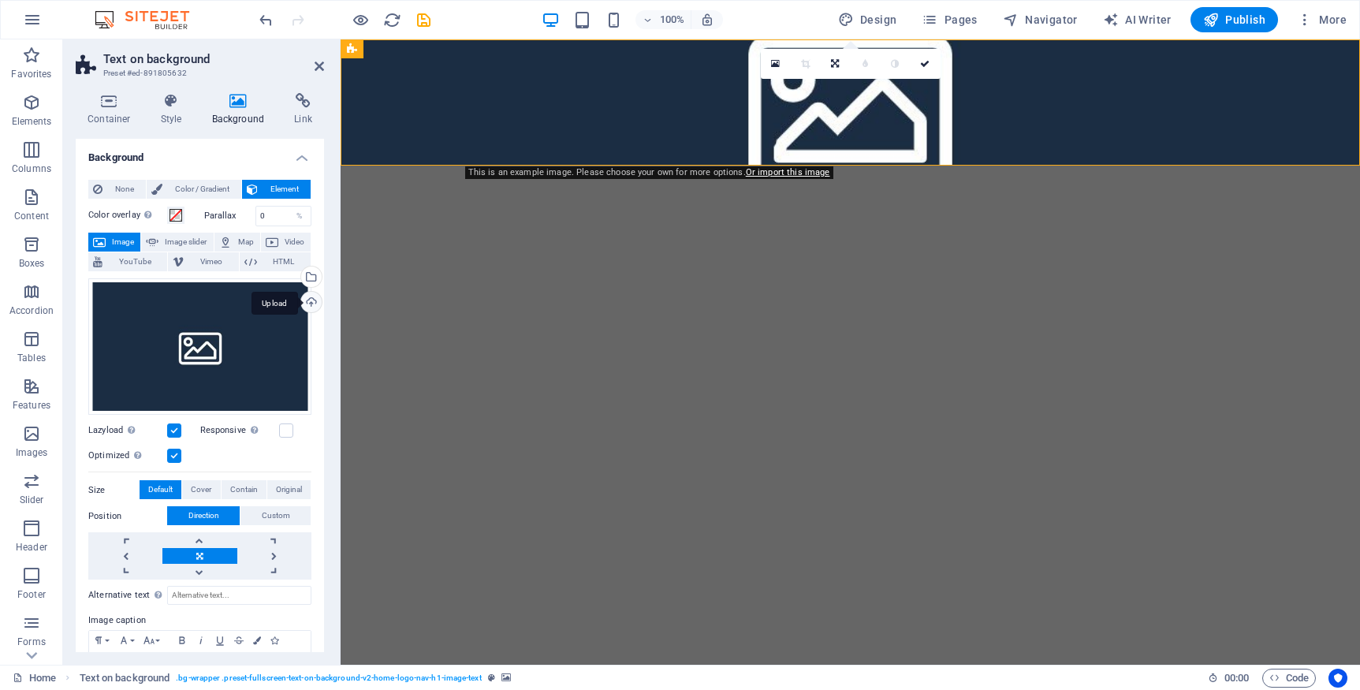
click at [310, 296] on div "Upload" at bounding box center [310, 304] width 24 height 24
click at [458, 111] on figure at bounding box center [851, 102] width 1020 height 126
click at [182, 190] on span "Color / Gradient" at bounding box center [201, 189] width 69 height 19
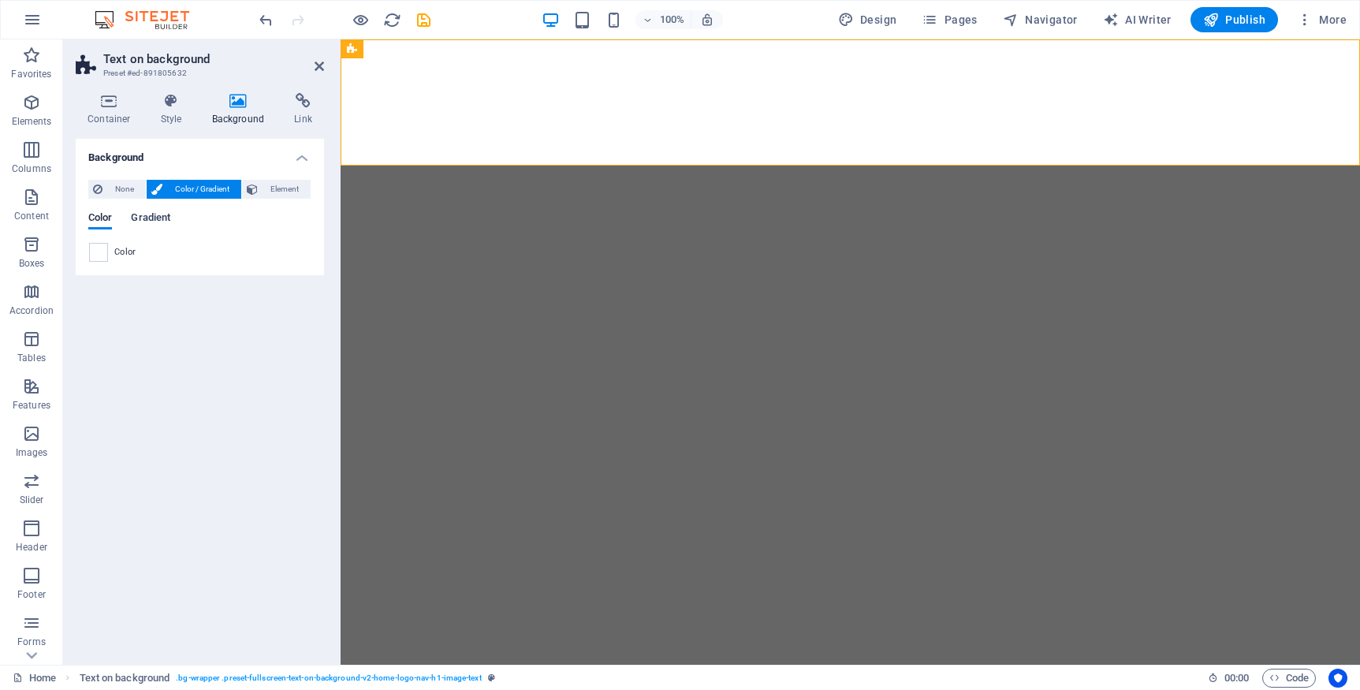
click at [144, 220] on span "Gradient" at bounding box center [150, 219] width 39 height 22
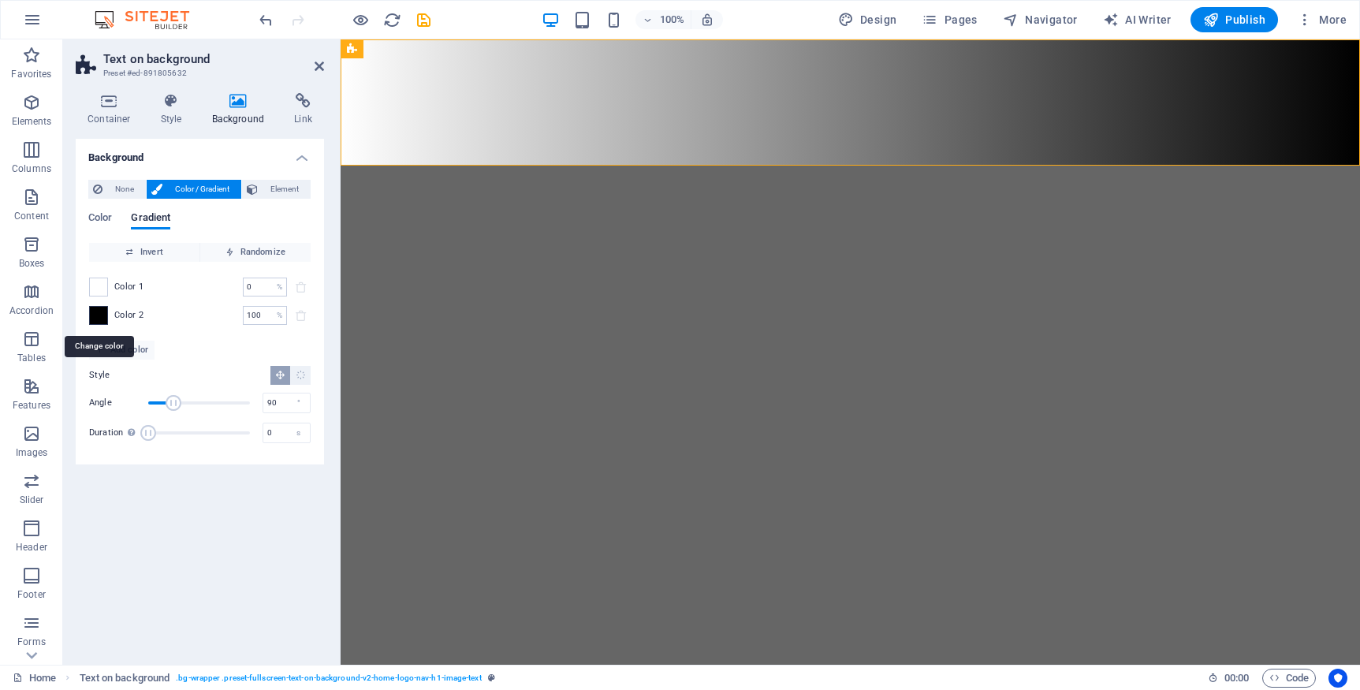
click at [103, 319] on span at bounding box center [98, 315] width 17 height 17
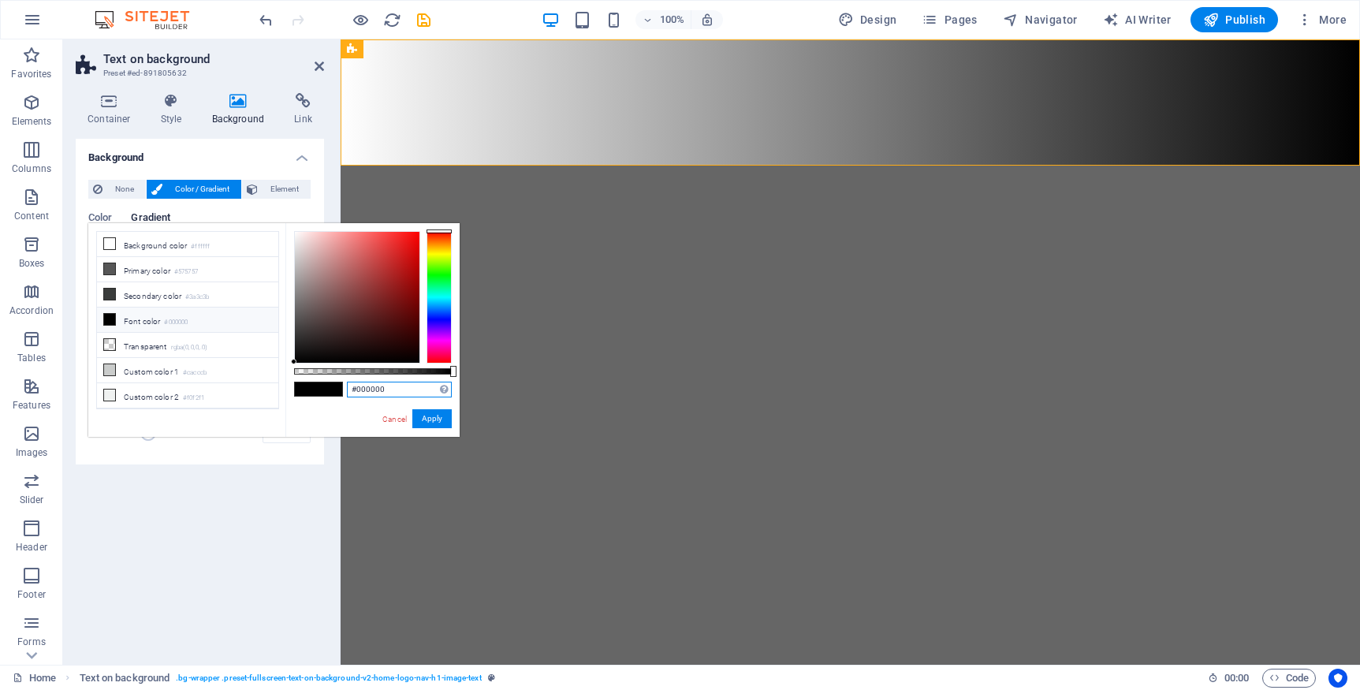
click at [390, 391] on input "#000000" at bounding box center [399, 390] width 105 height 16
click at [391, 391] on input "#000000" at bounding box center [399, 390] width 105 height 16
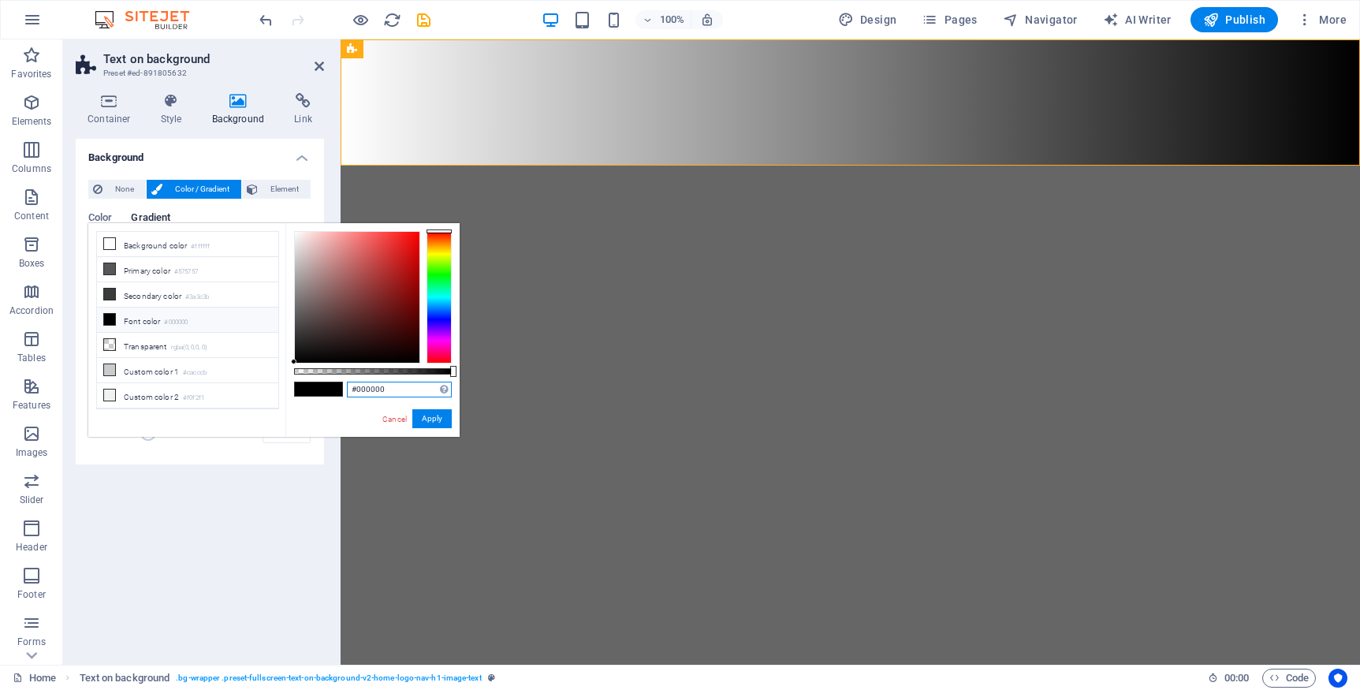
click at [391, 391] on input "#000000" at bounding box center [399, 390] width 105 height 16
click at [391, 390] on input "#000000" at bounding box center [399, 390] width 105 height 16
type input "#fafaf2"
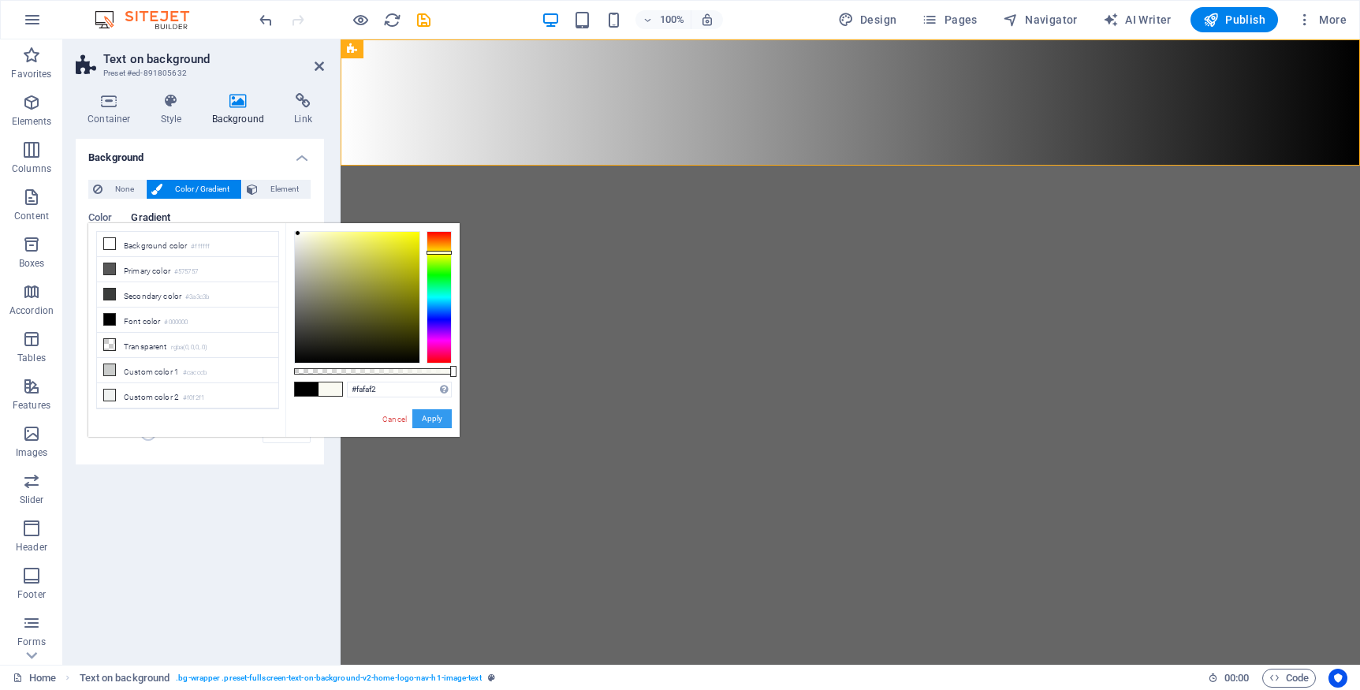
click at [431, 418] on button "Apply" at bounding box center [431, 418] width 39 height 19
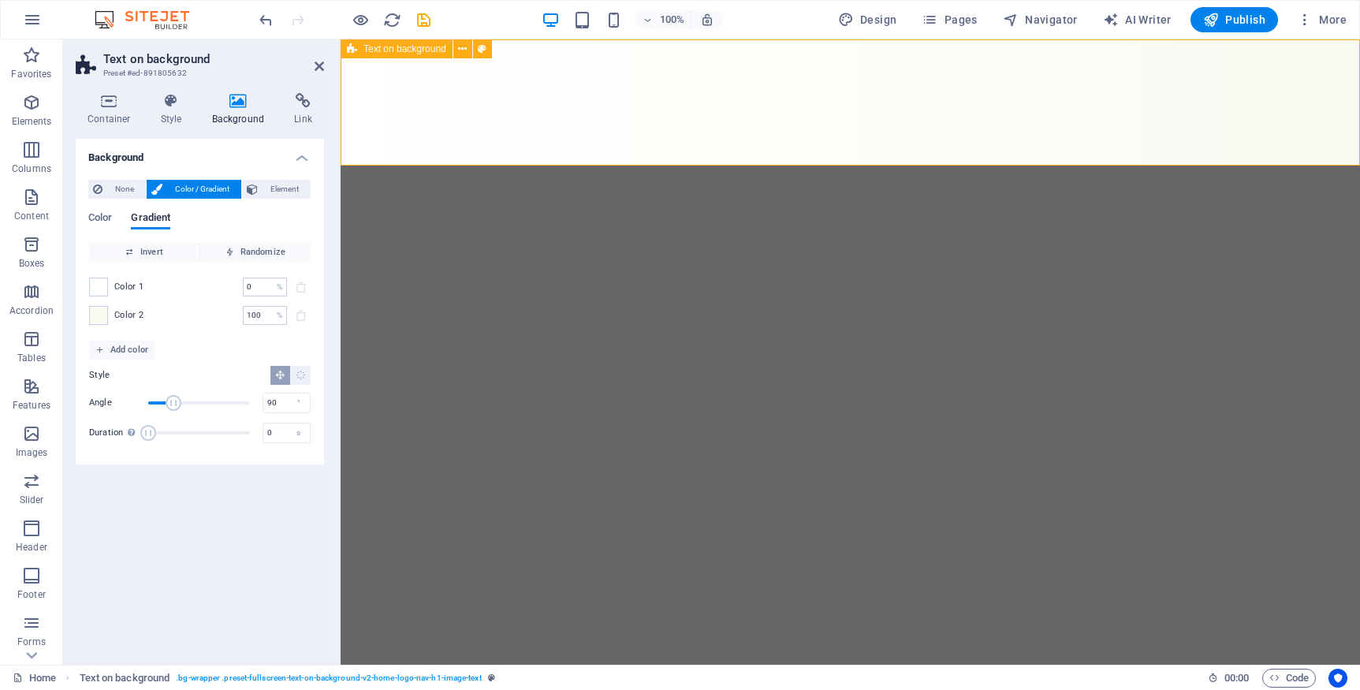
click at [792, 131] on div at bounding box center [851, 102] width 1020 height 126
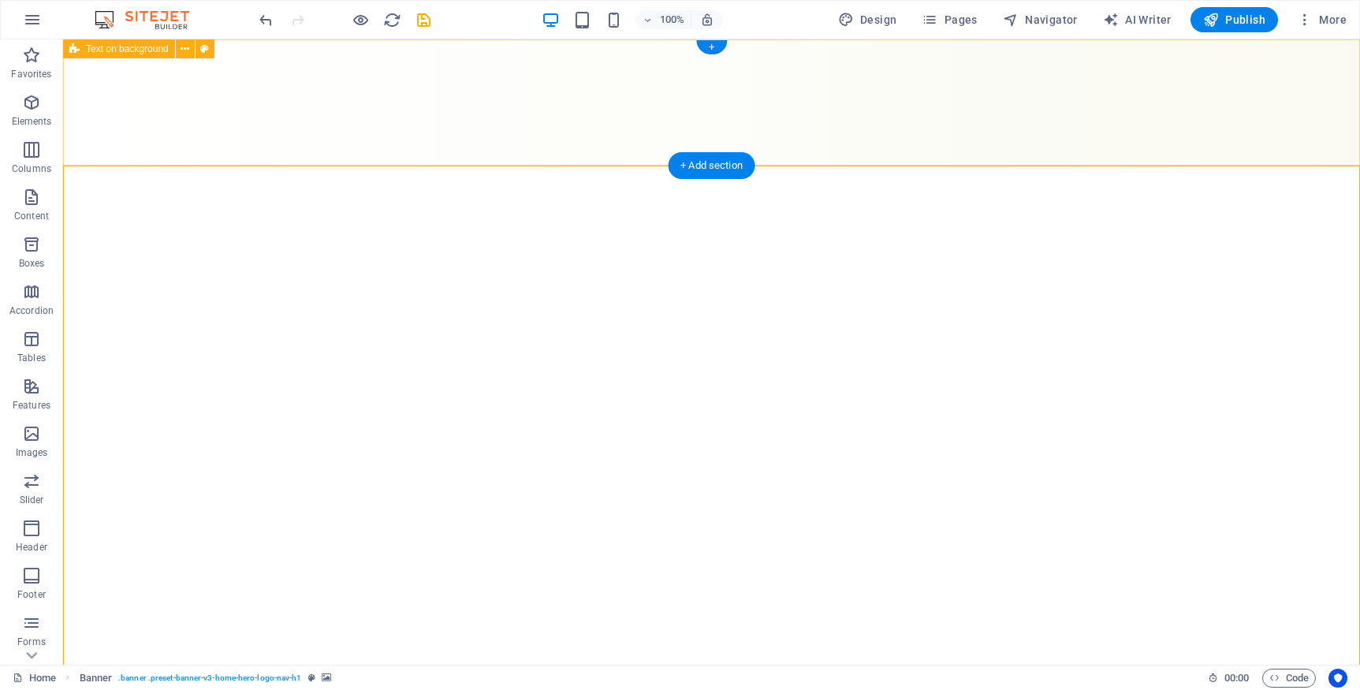
click at [687, 134] on div at bounding box center [711, 102] width 1297 height 126
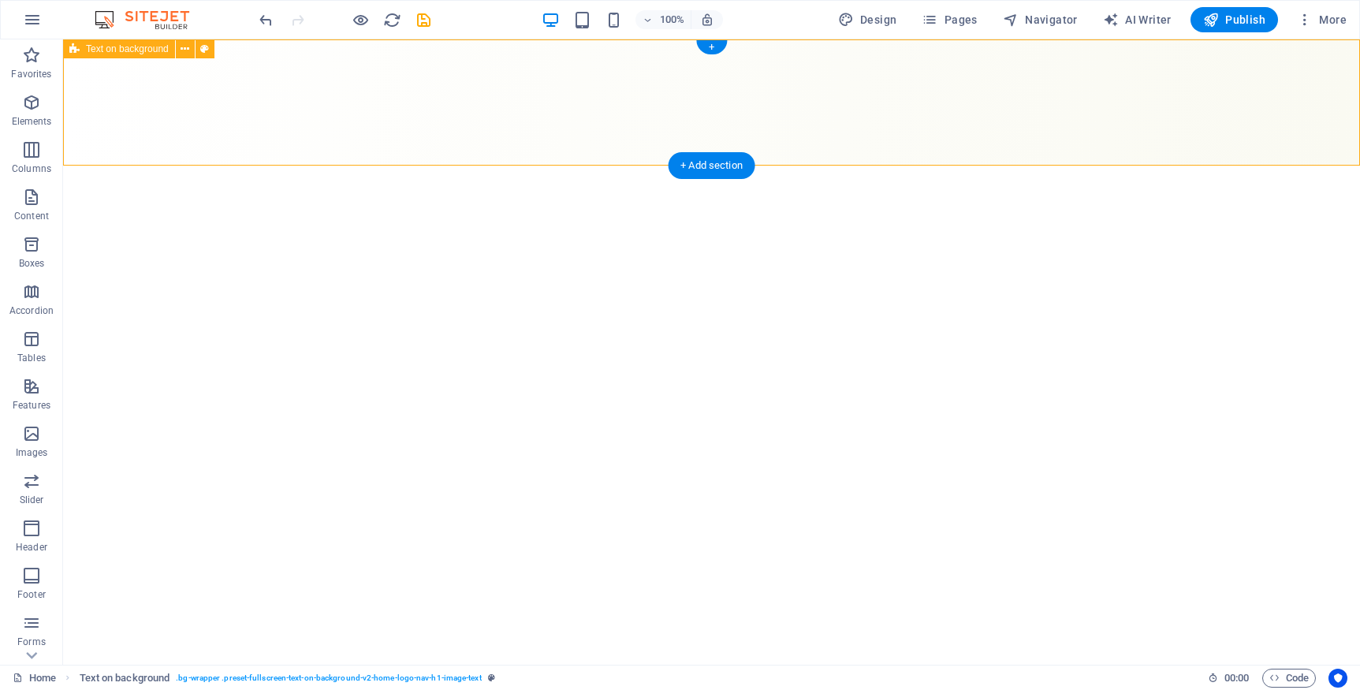
click at [496, 118] on div at bounding box center [711, 102] width 1297 height 126
click at [577, 112] on div at bounding box center [711, 102] width 1297 height 126
click at [573, 108] on div at bounding box center [711, 102] width 1297 height 126
click at [188, 50] on icon at bounding box center [185, 49] width 9 height 17
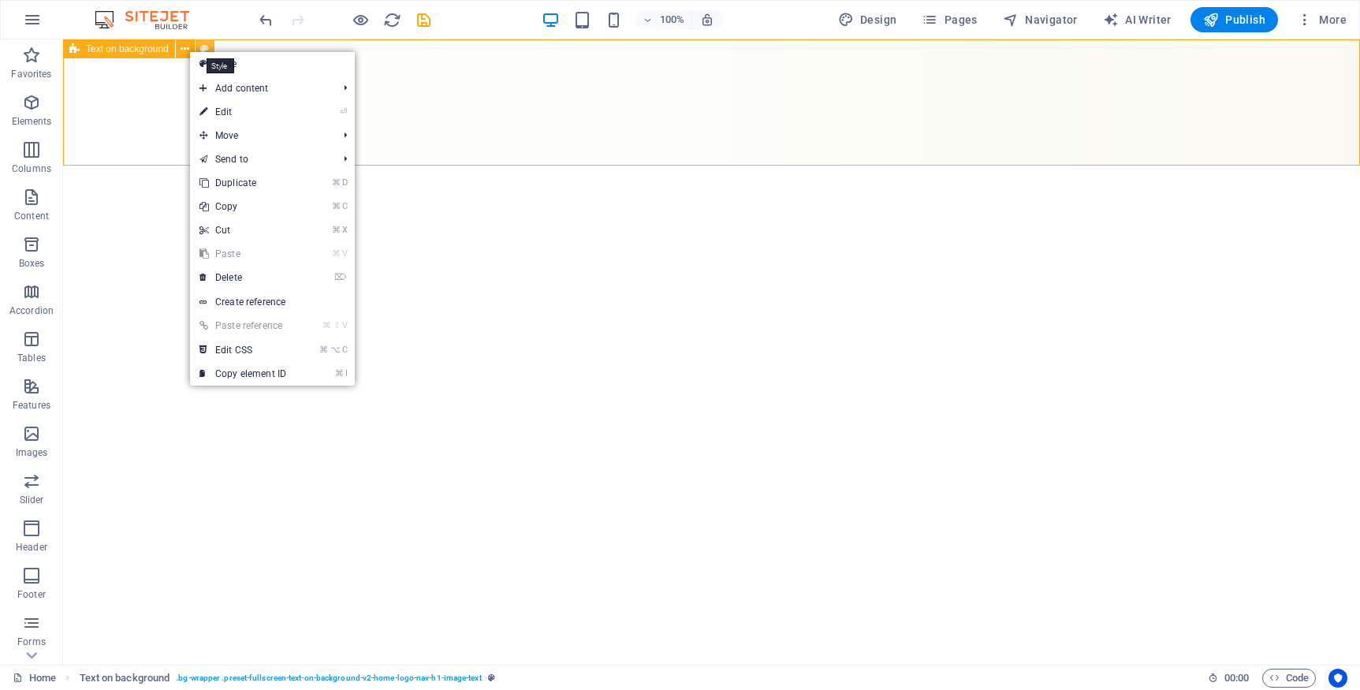
click at [203, 50] on icon at bounding box center [204, 49] width 9 height 17
select select "%"
select select "rem"
select select "px"
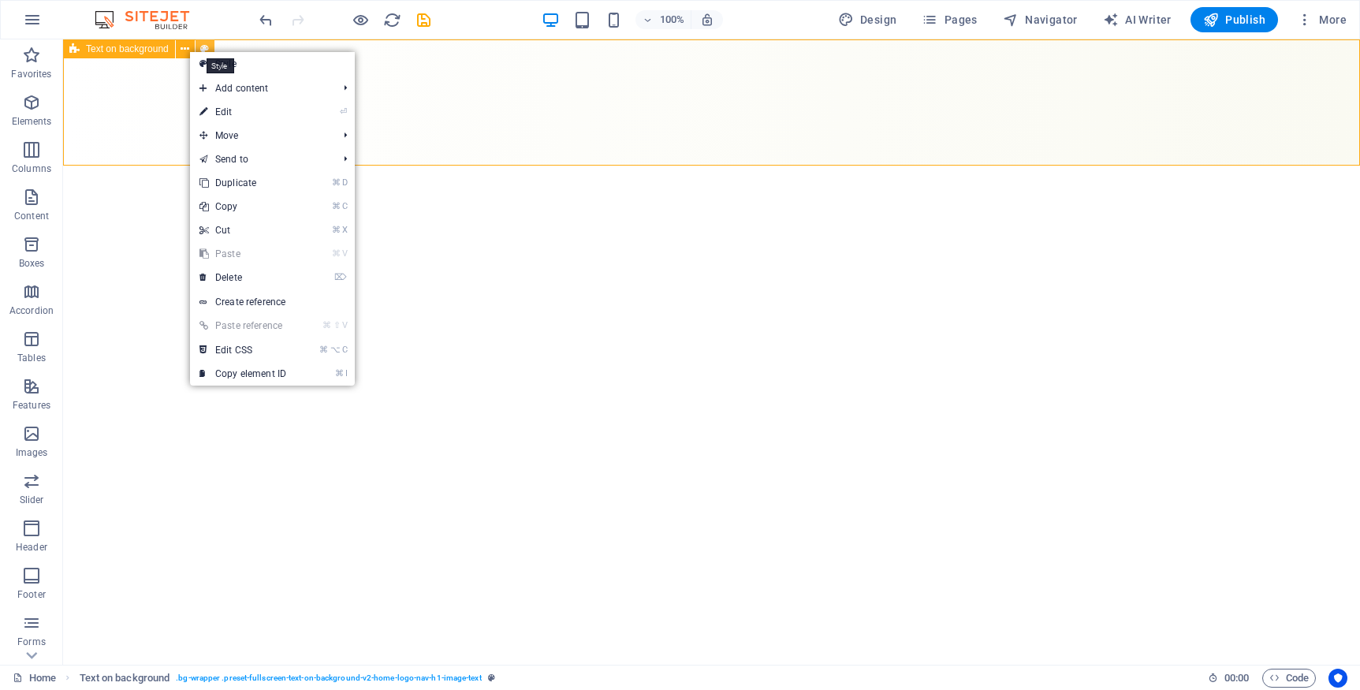
select select "preset-fullscreen-text-on-background-v2-home-logo-nav-h1-image-text"
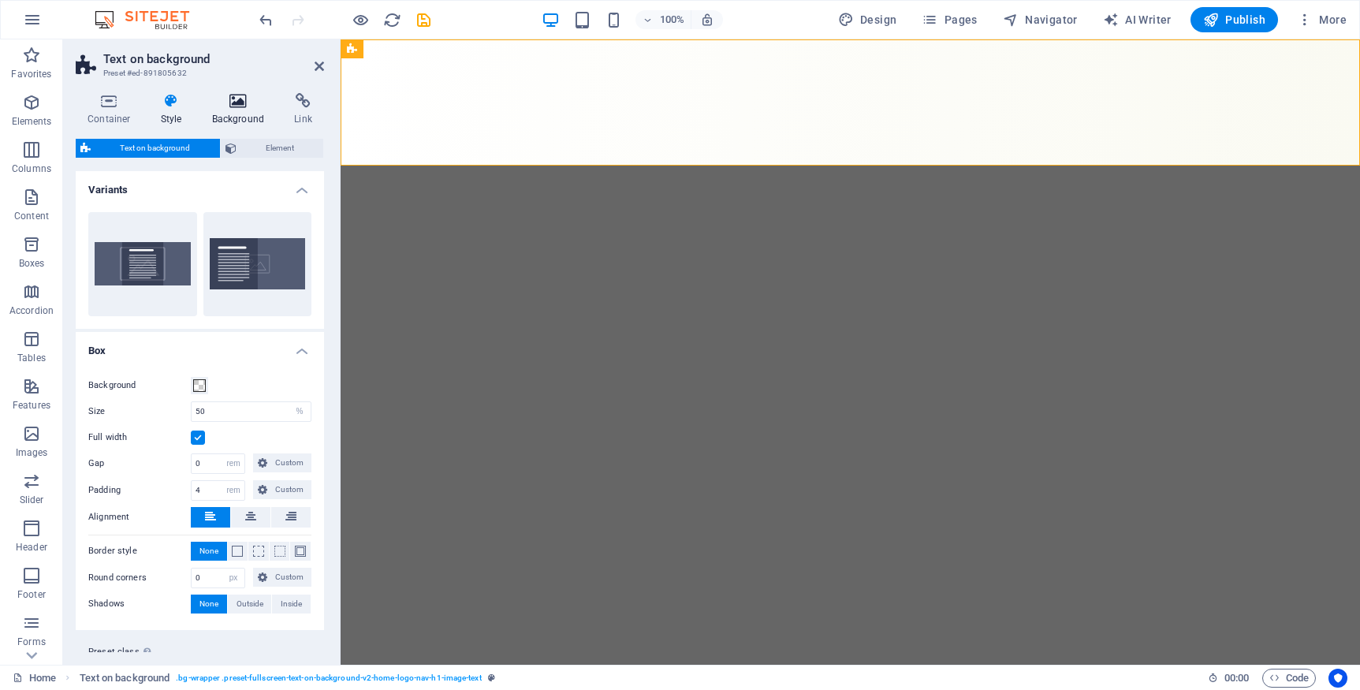
click at [235, 100] on icon at bounding box center [238, 101] width 76 height 16
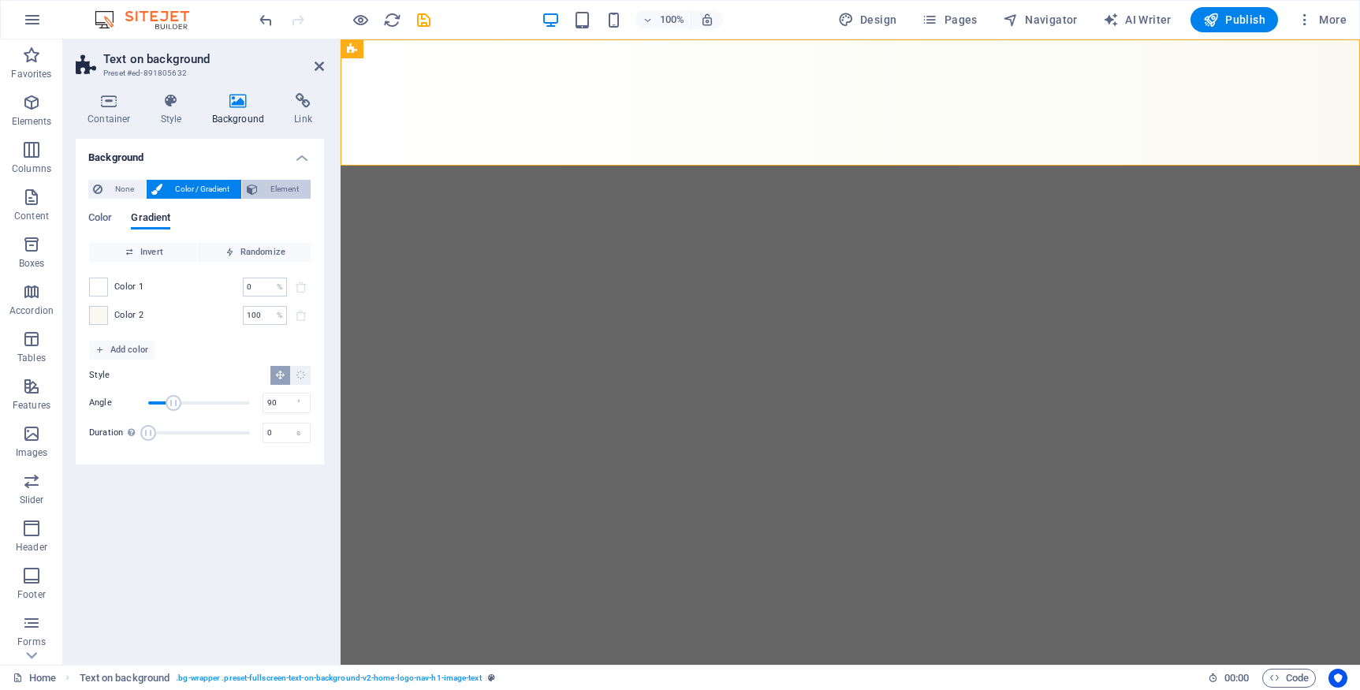
click at [279, 192] on span "Element" at bounding box center [284, 189] width 43 height 19
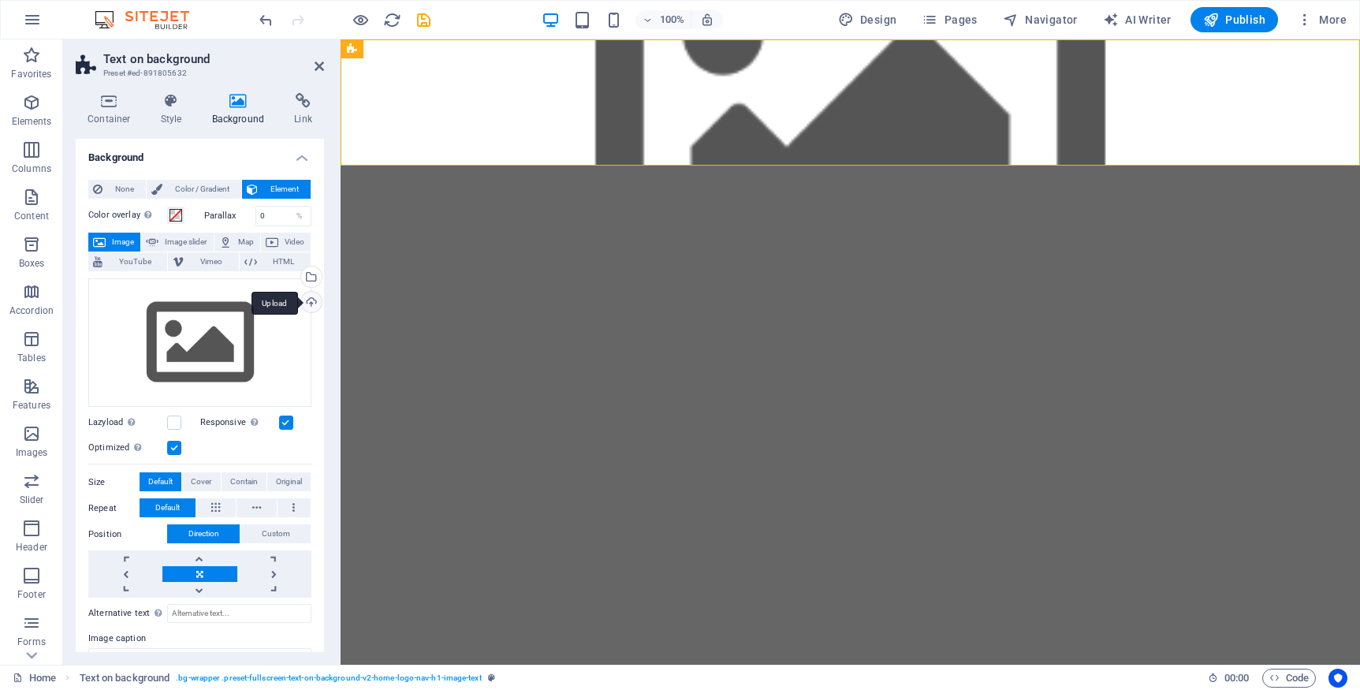
click at [305, 303] on div "Upload" at bounding box center [310, 304] width 24 height 24
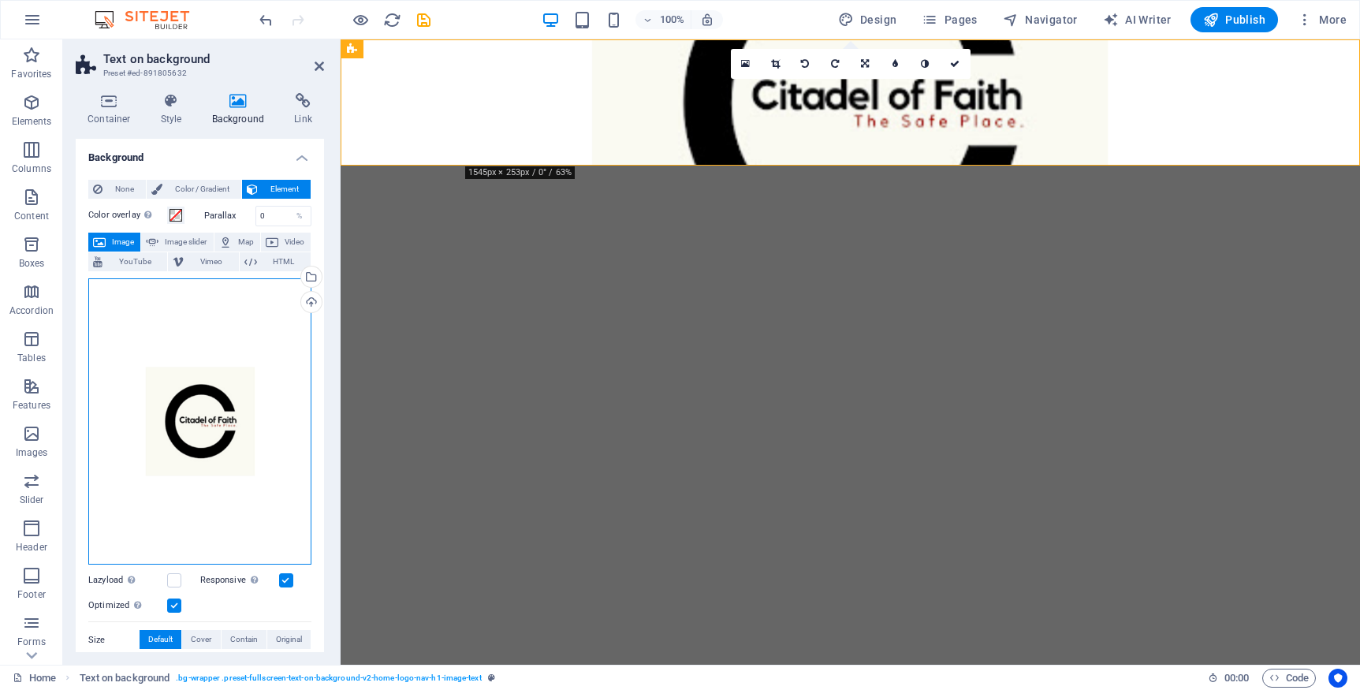
click at [201, 427] on div "Drag files here, click to choose files or select files from Files or our free s…" at bounding box center [199, 421] width 223 height 287
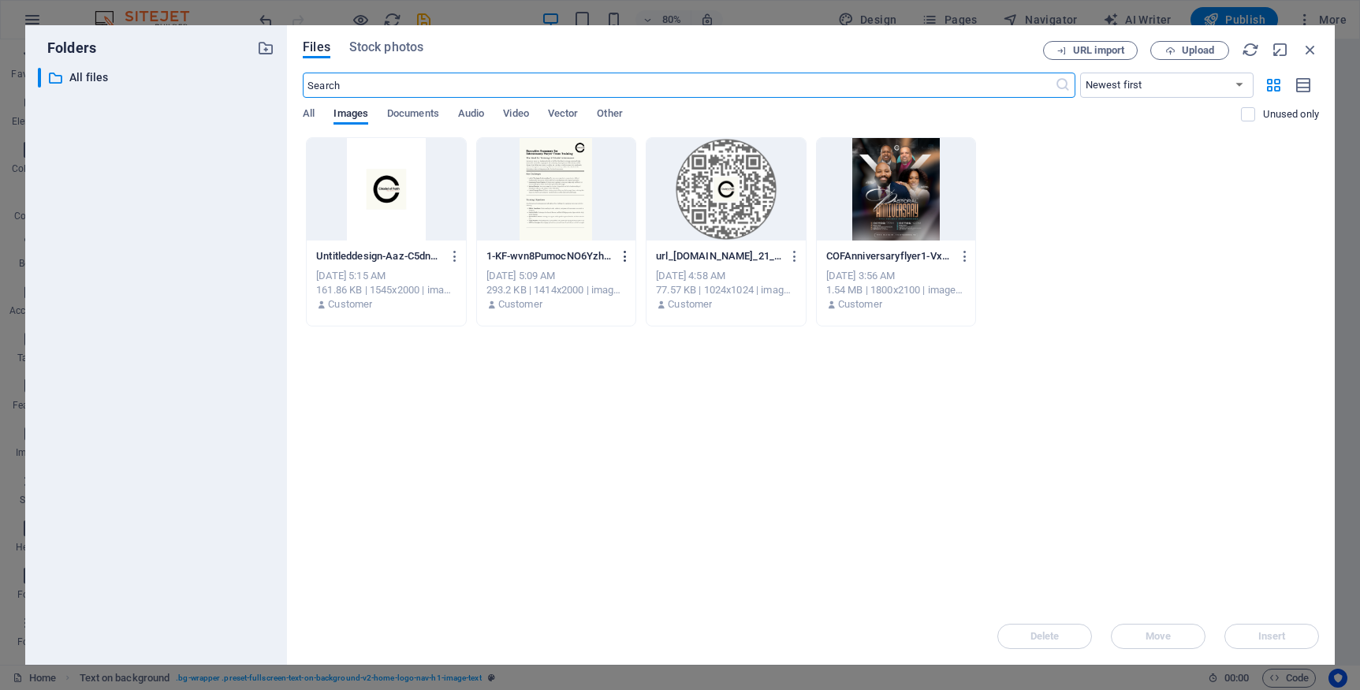
click at [626, 254] on icon "button" at bounding box center [625, 256] width 15 height 14
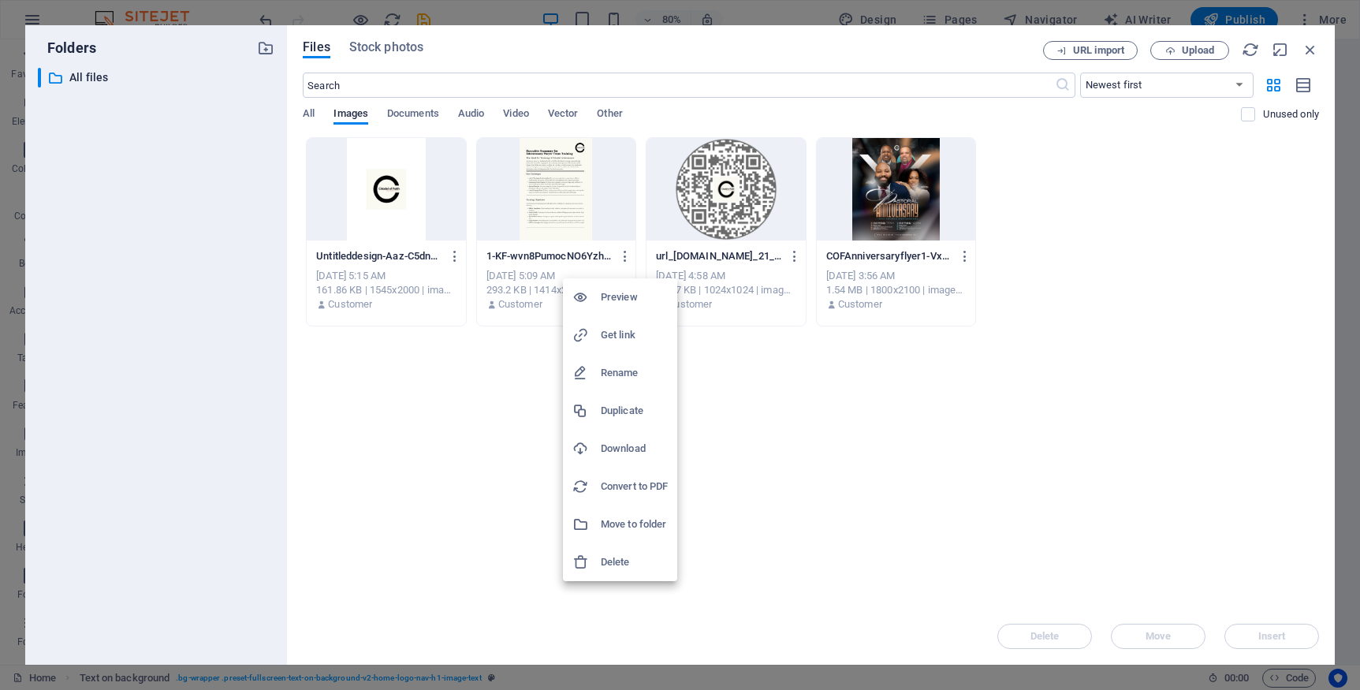
click at [599, 564] on div at bounding box center [586, 562] width 28 height 16
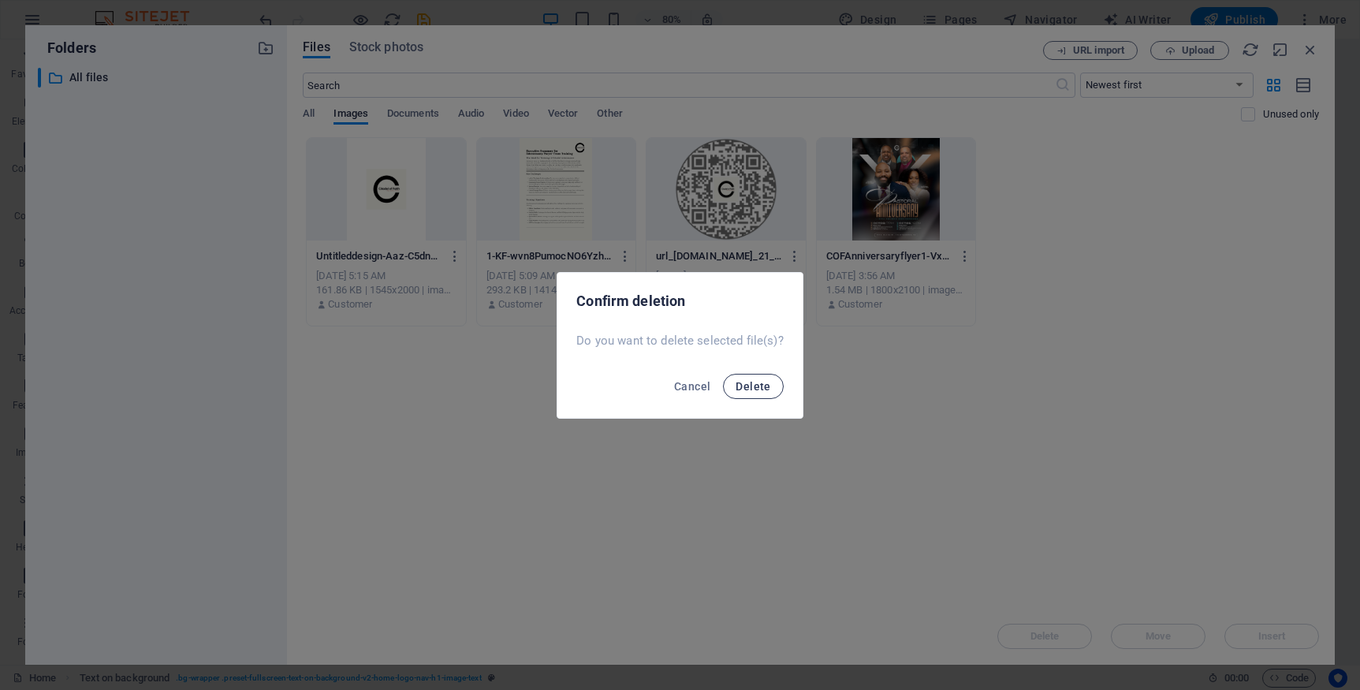
click at [765, 390] on span "Delete" at bounding box center [753, 386] width 35 height 13
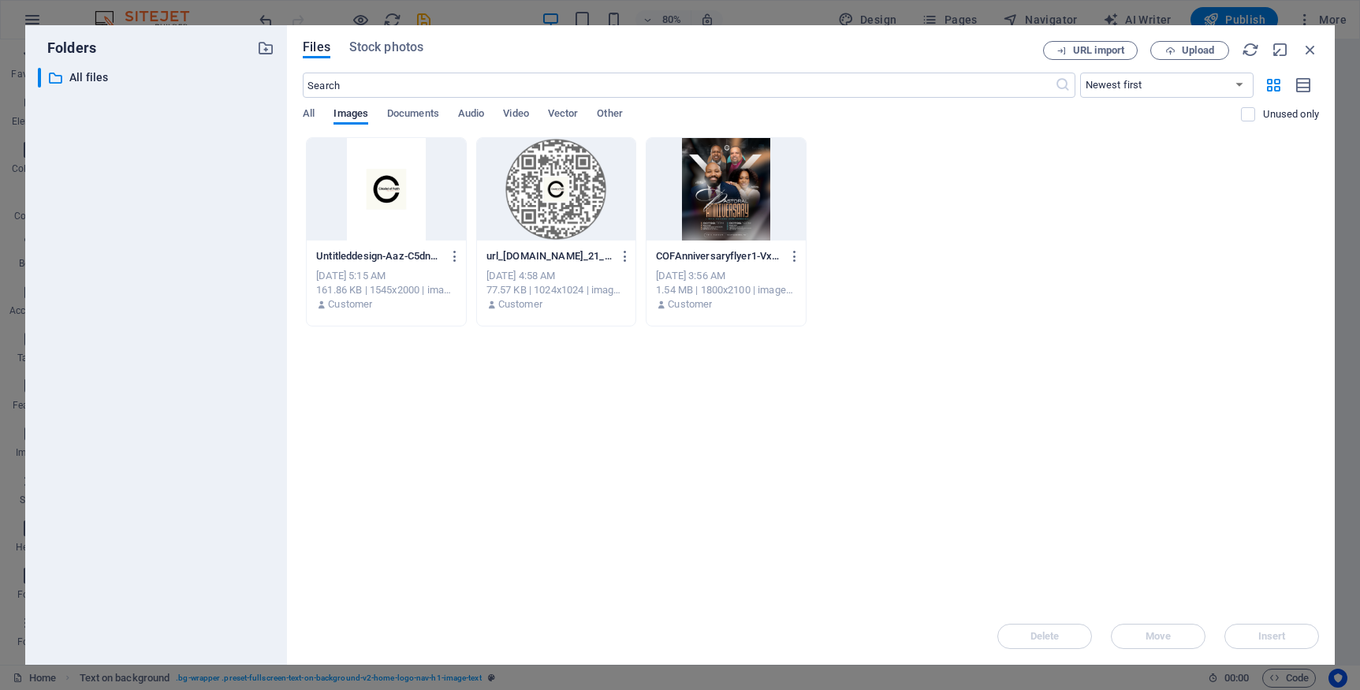
click at [395, 217] on div at bounding box center [386, 189] width 158 height 103
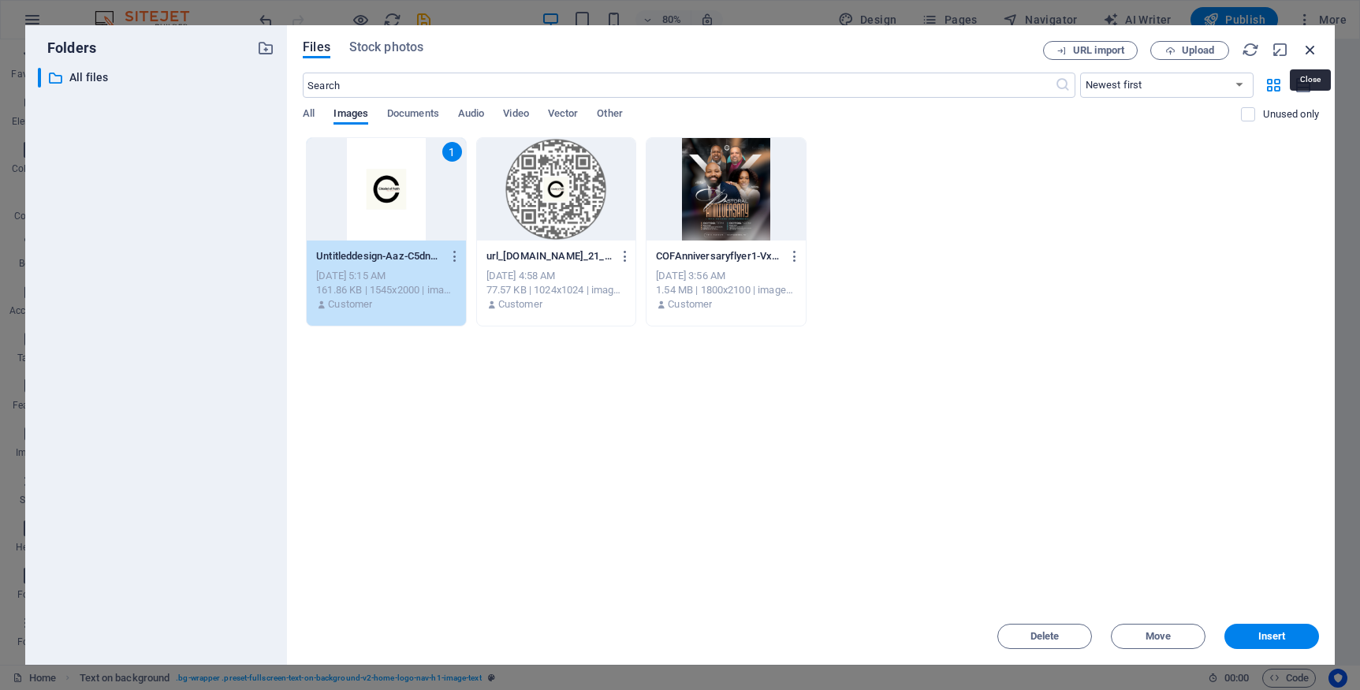
drag, startPoint x: 1307, startPoint y: 52, endPoint x: 939, endPoint y: 28, distance: 368.2
click at [1307, 52] on icon "button" at bounding box center [1310, 49] width 17 height 17
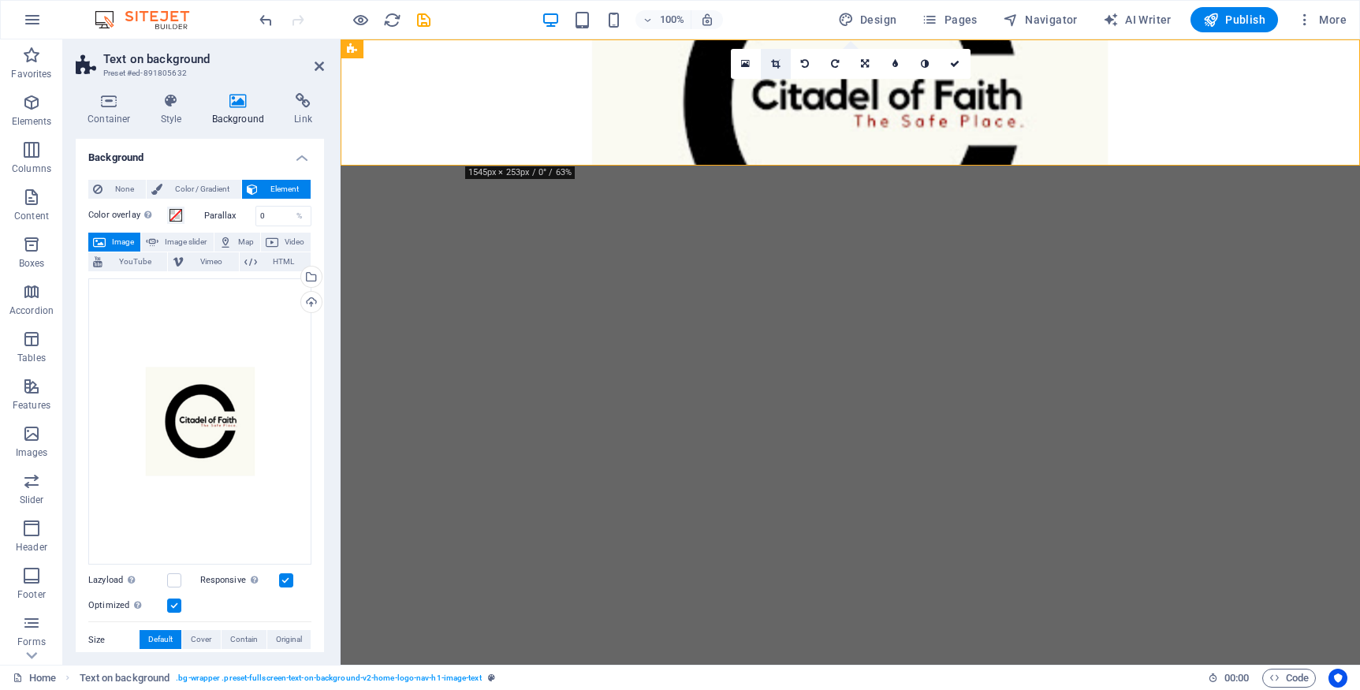
click at [779, 68] on icon at bounding box center [775, 63] width 9 height 9
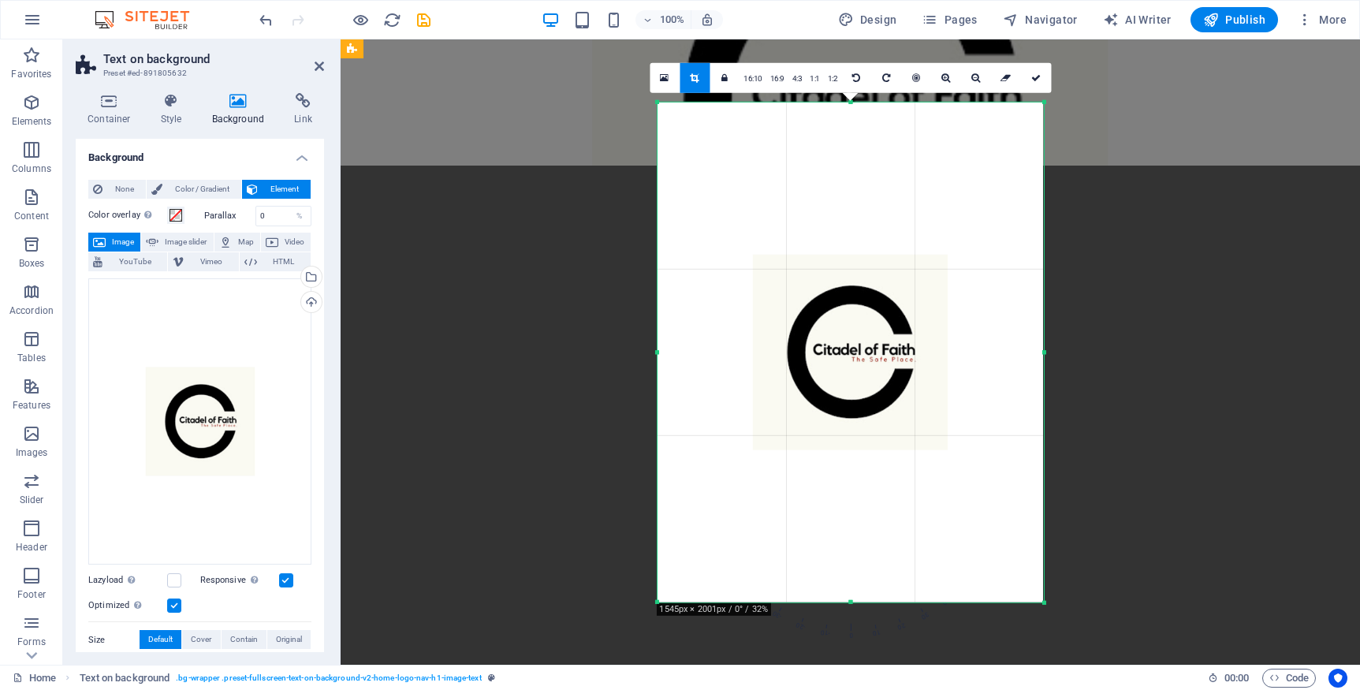
click at [922, 371] on div at bounding box center [850, 352] width 386 height 500
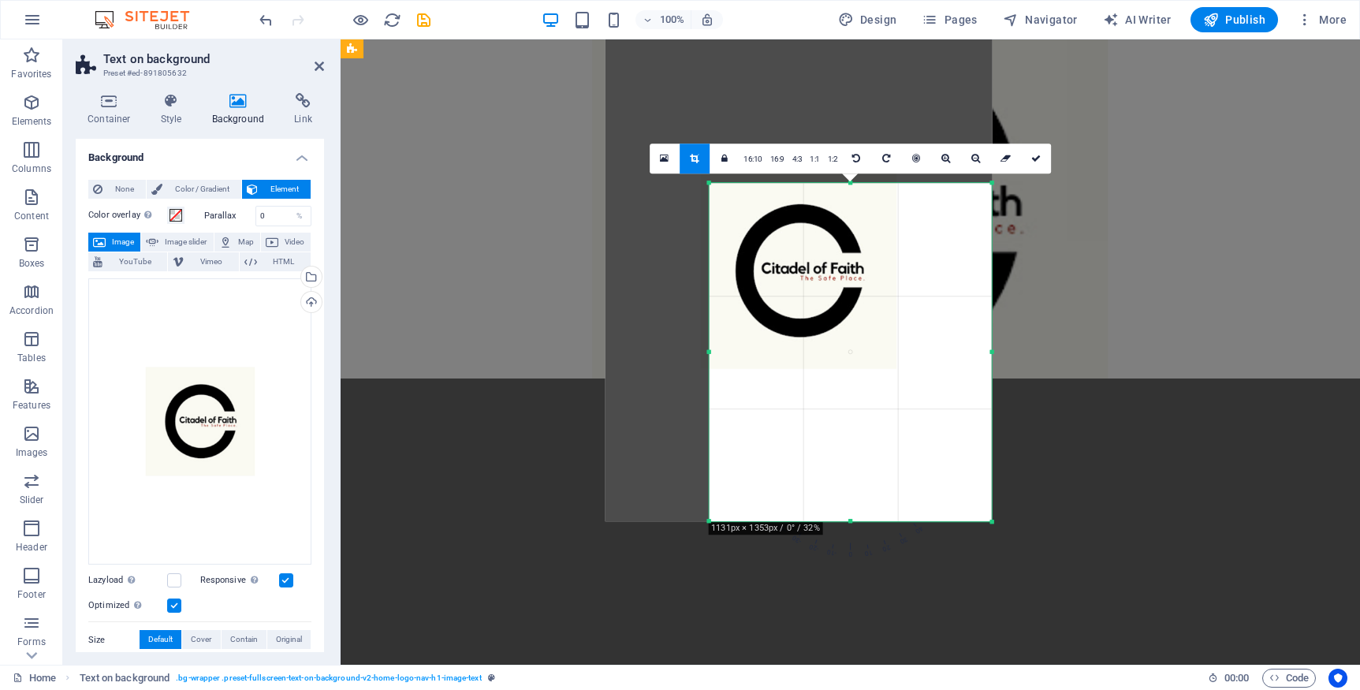
drag, startPoint x: 658, startPoint y: 104, endPoint x: 761, endPoint y: 266, distance: 191.8
click at [761, 266] on div "180 170 160 150 140 130 120 110 100 90 80 70 60 50 40 30 20 10 0 -10 -20 -30 -4…" at bounding box center [850, 352] width 283 height 339
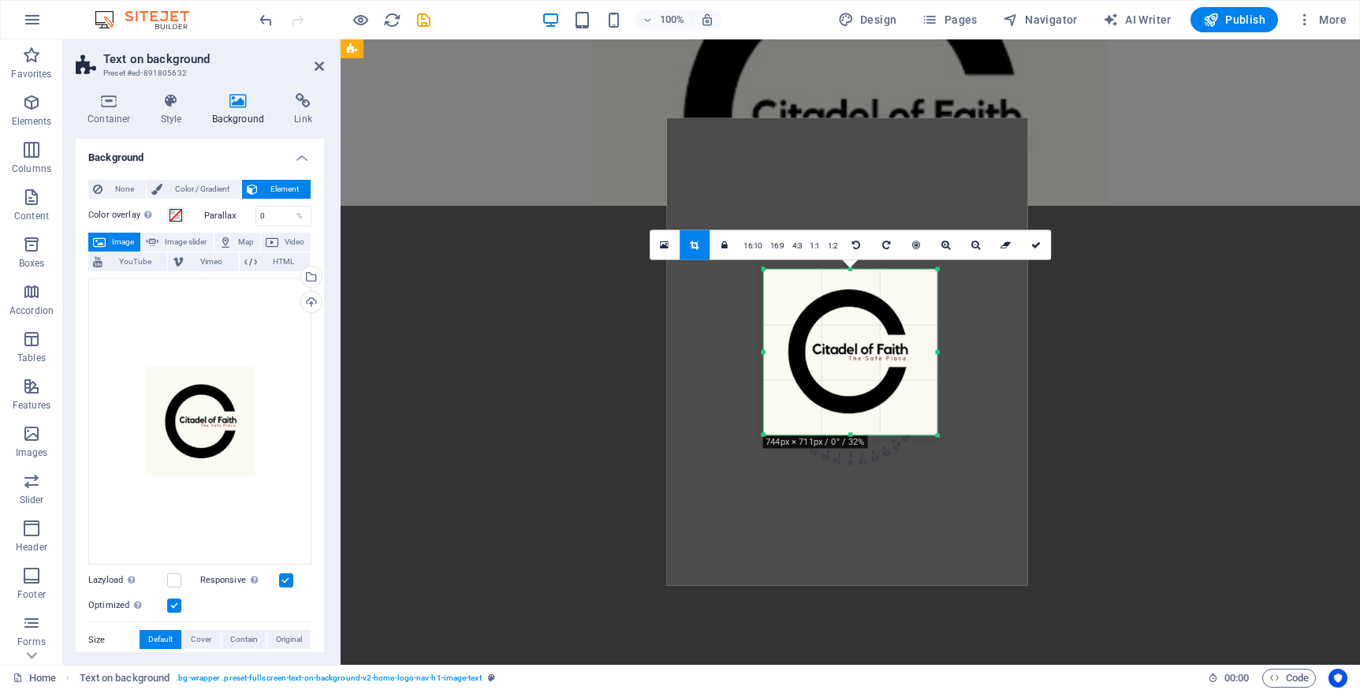
drag, startPoint x: 993, startPoint y: 524, endPoint x: 884, endPoint y: 352, distance: 203.4
click at [884, 352] on div "180 170 160 150 140 130 120 110 100 90 80 70 60 50 40 30 20 10 0 -10 -20 -30 -4…" at bounding box center [850, 352] width 174 height 166
click at [1038, 243] on icon at bounding box center [1035, 244] width 9 height 9
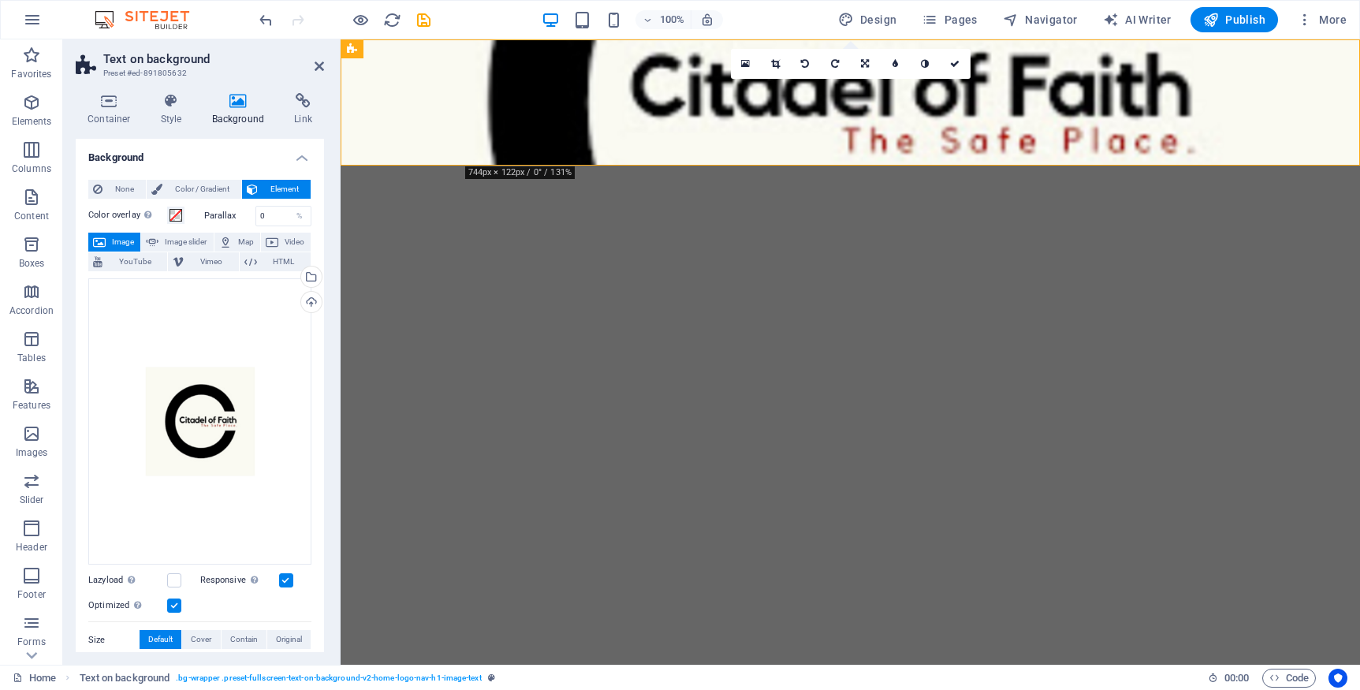
click at [120, 636] on label "Size" at bounding box center [113, 640] width 51 height 19
click at [239, 636] on span "Contain" at bounding box center [244, 639] width 28 height 19
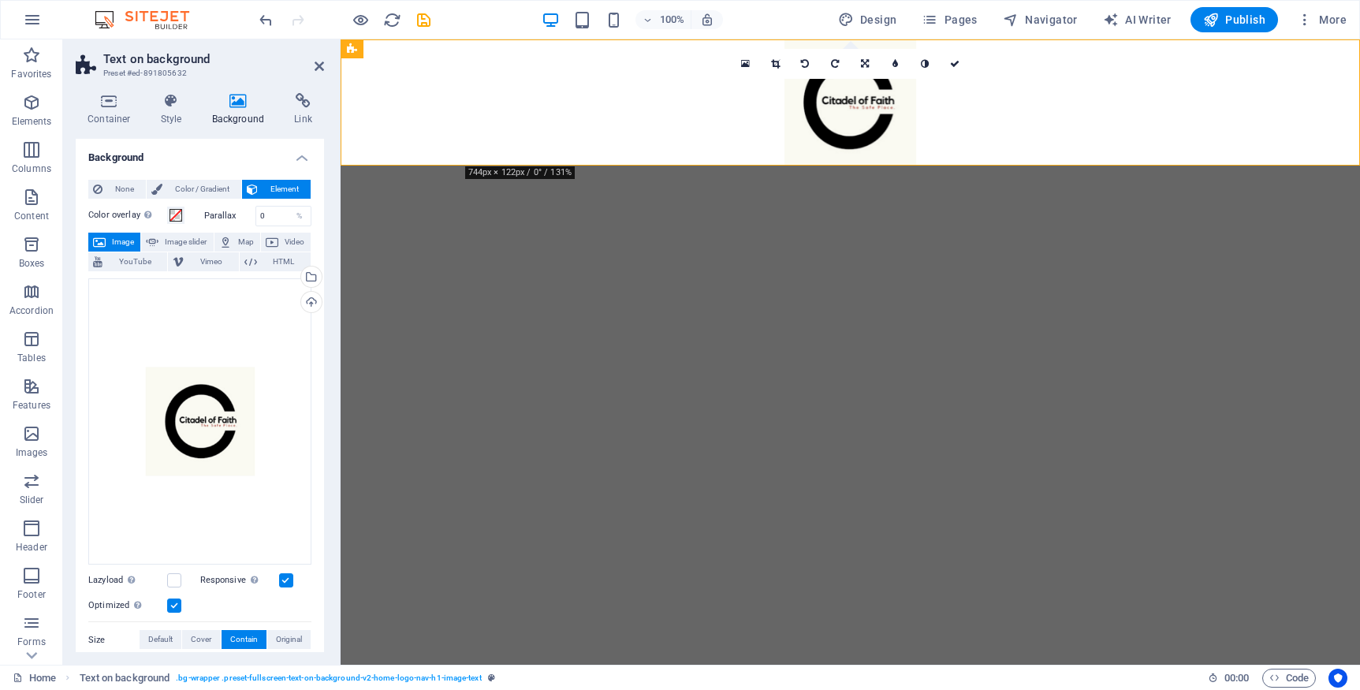
click at [852, 107] on figure at bounding box center [851, 102] width 1020 height 126
click at [746, 61] on icon at bounding box center [745, 63] width 9 height 11
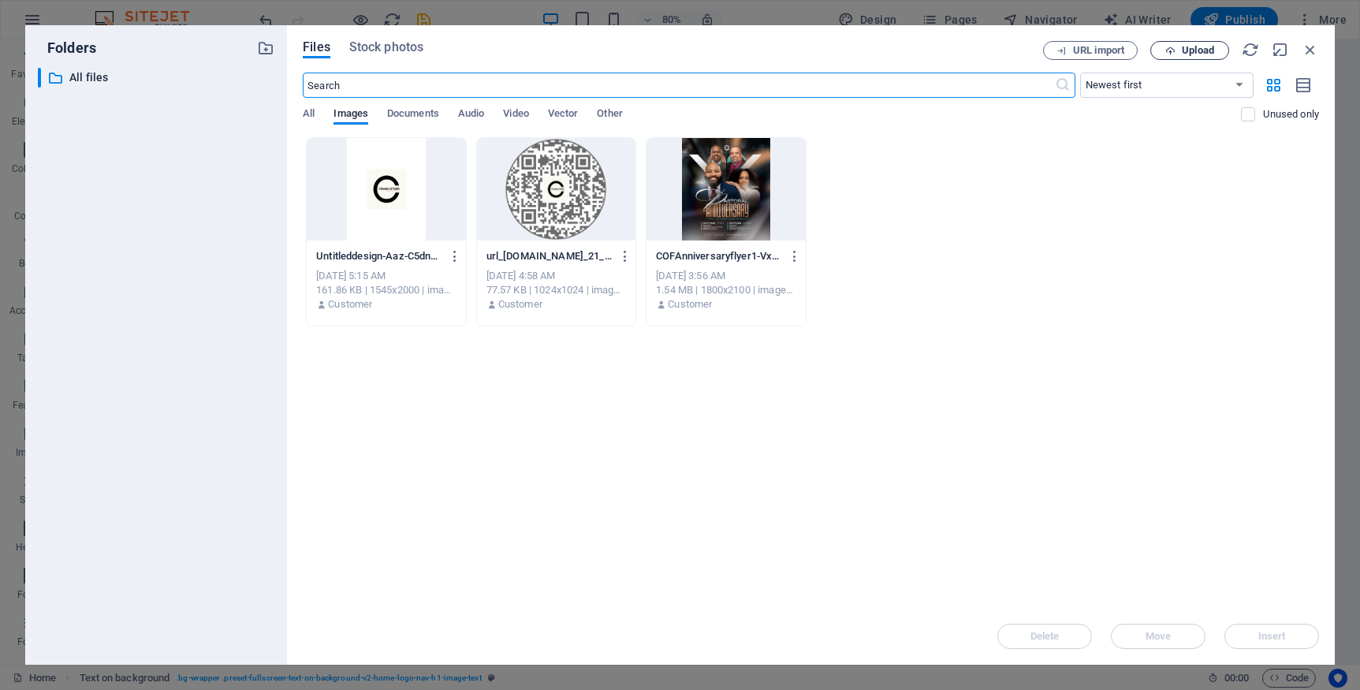
click at [1182, 50] on span "Upload" at bounding box center [1198, 50] width 32 height 9
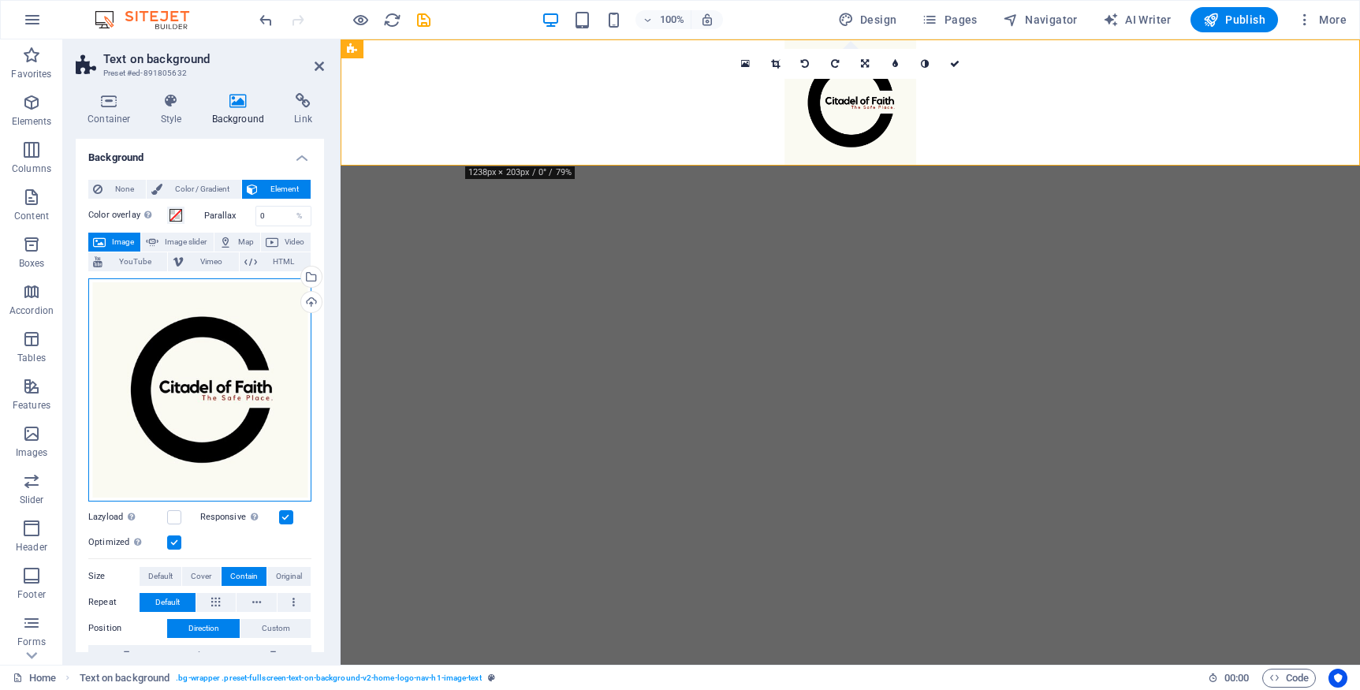
click at [240, 437] on div "Drag files here, click to choose files or select files from Files or our free s…" at bounding box center [199, 389] width 223 height 223
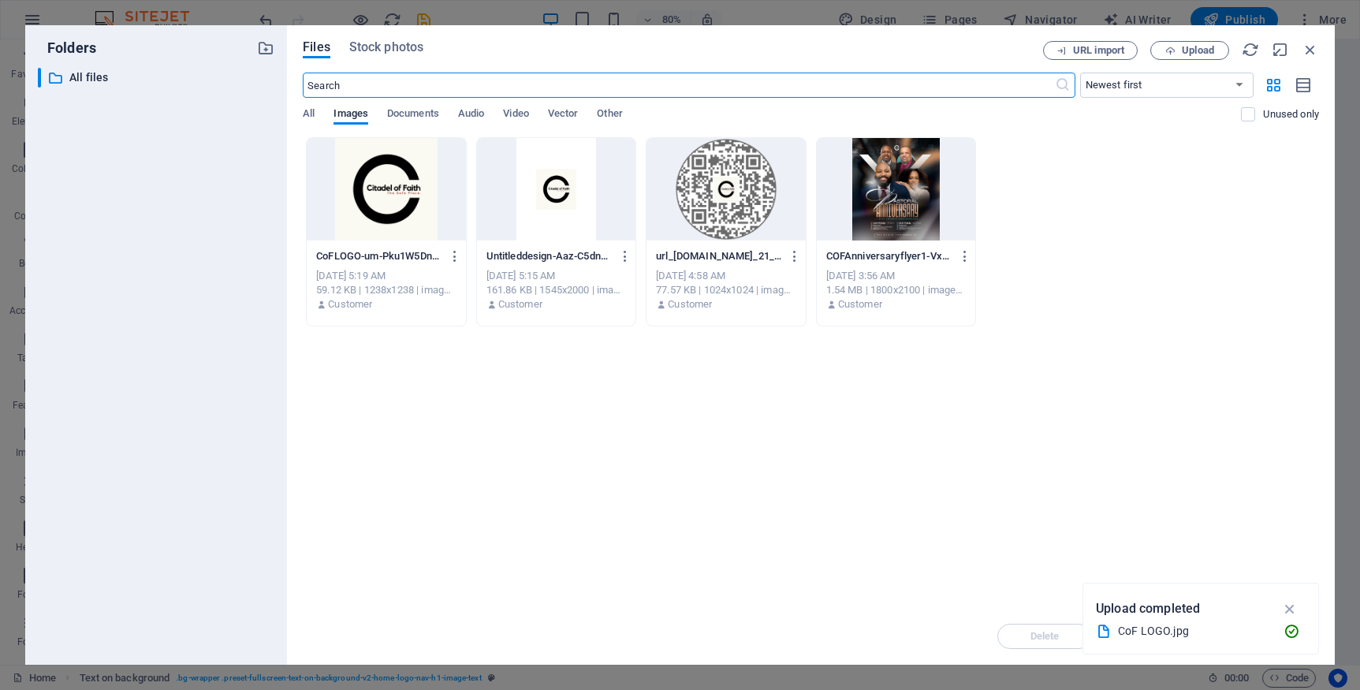
click at [580, 194] on div at bounding box center [556, 189] width 158 height 103
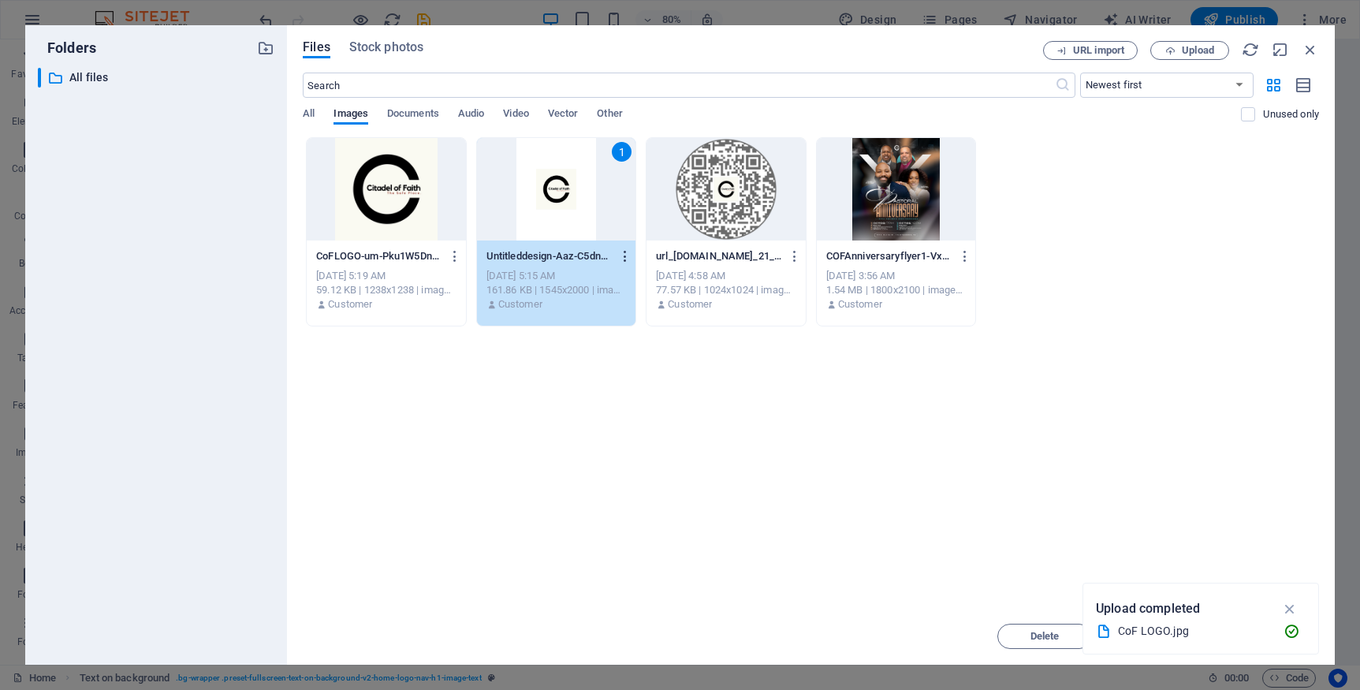
click at [623, 257] on icon "button" at bounding box center [625, 256] width 15 height 14
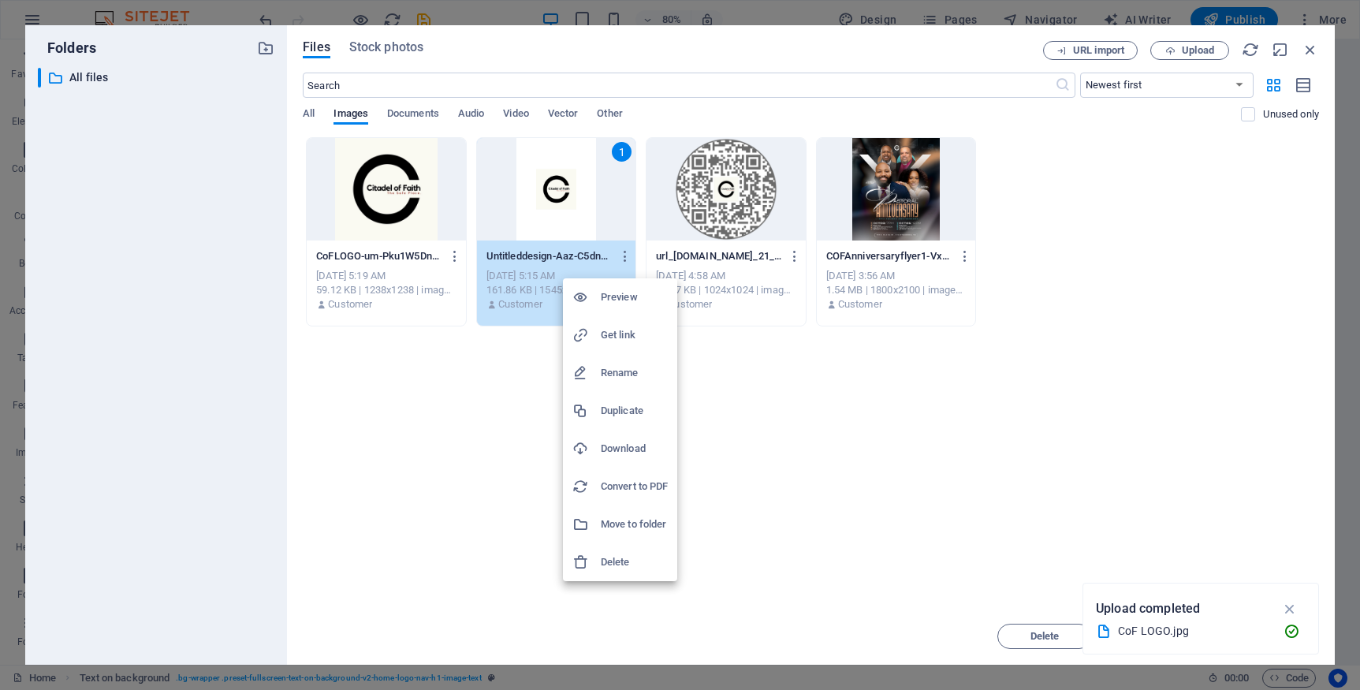
click at [615, 561] on h6 "Delete" at bounding box center [634, 562] width 67 height 19
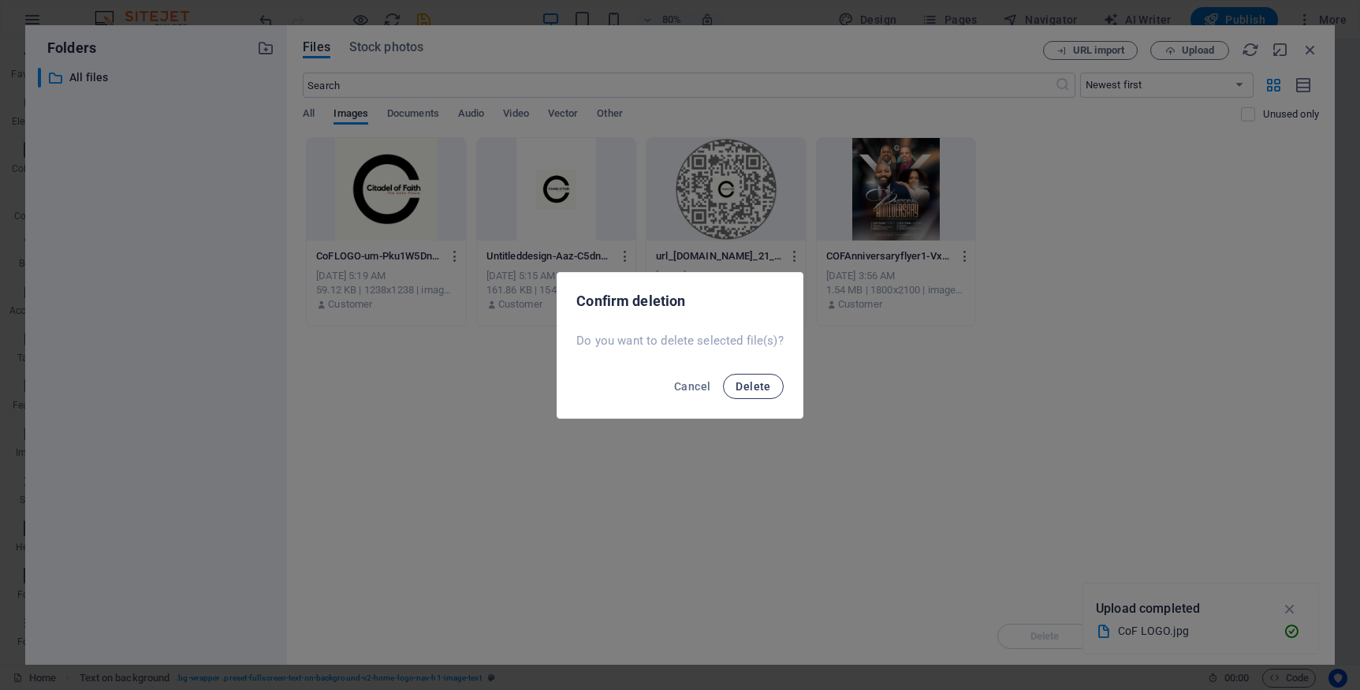
click at [755, 387] on span "Delete" at bounding box center [753, 386] width 35 height 13
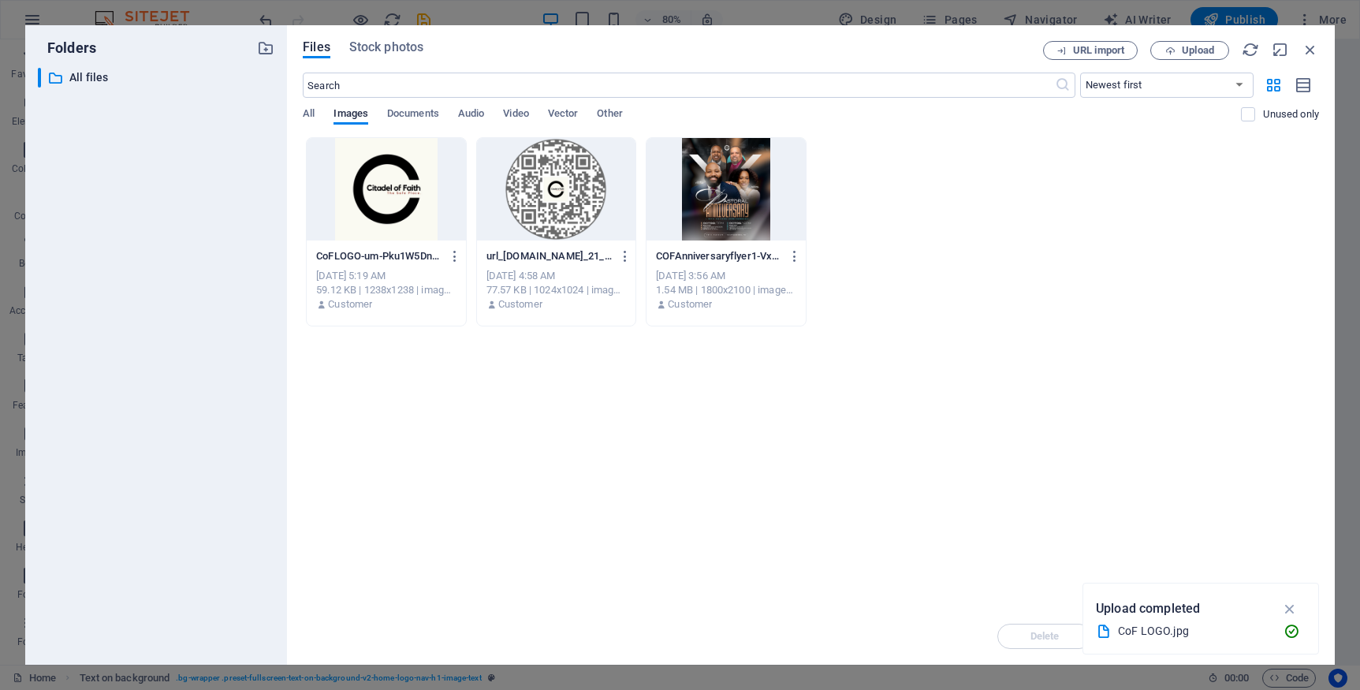
click at [1152, 326] on div "CoFLOGO-um-Pku1W5Dn034U2XEeF5w.jpg CoFLOGO-um-Pku1W5Dn034U2XEeF5w.jpg [DATE] 5:…" at bounding box center [811, 231] width 1016 height 189
click at [1310, 44] on icon "button" at bounding box center [1310, 49] width 17 height 17
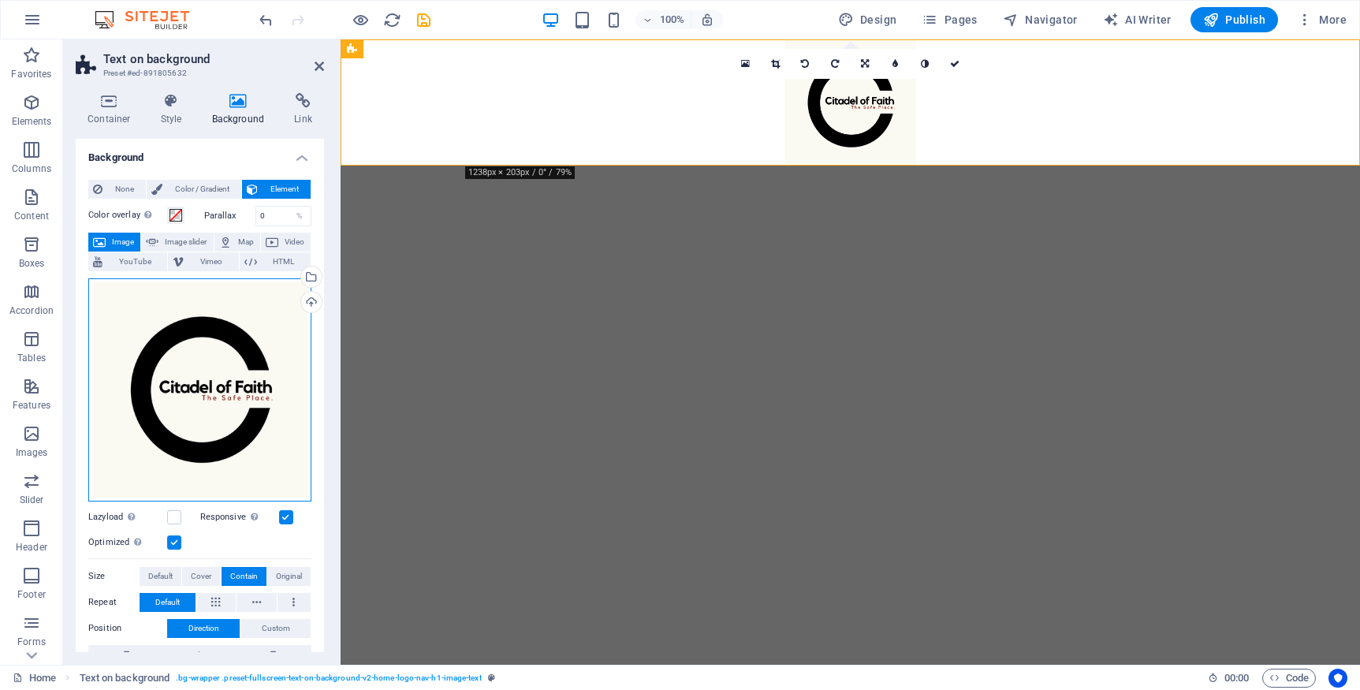
click at [213, 384] on div "Drag files here, click to choose files or select files from Files or our free s…" at bounding box center [199, 389] width 223 height 223
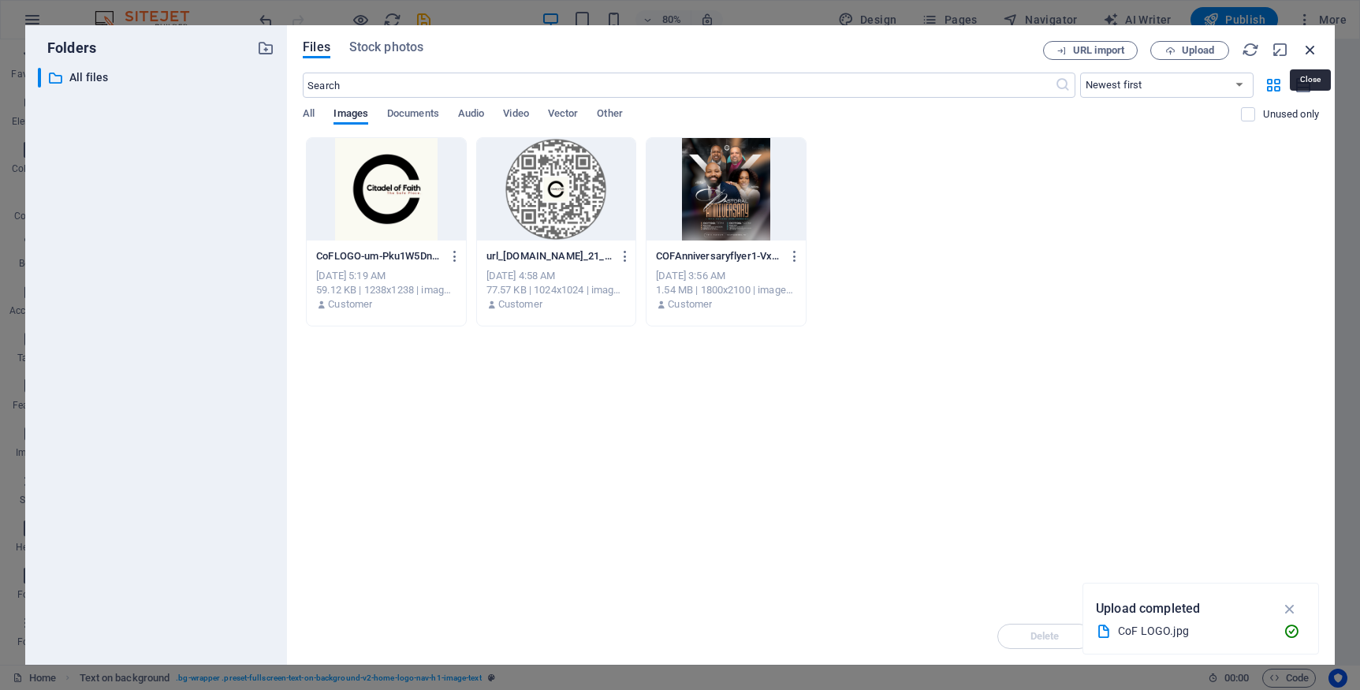
click at [1311, 48] on icon "button" at bounding box center [1310, 49] width 17 height 17
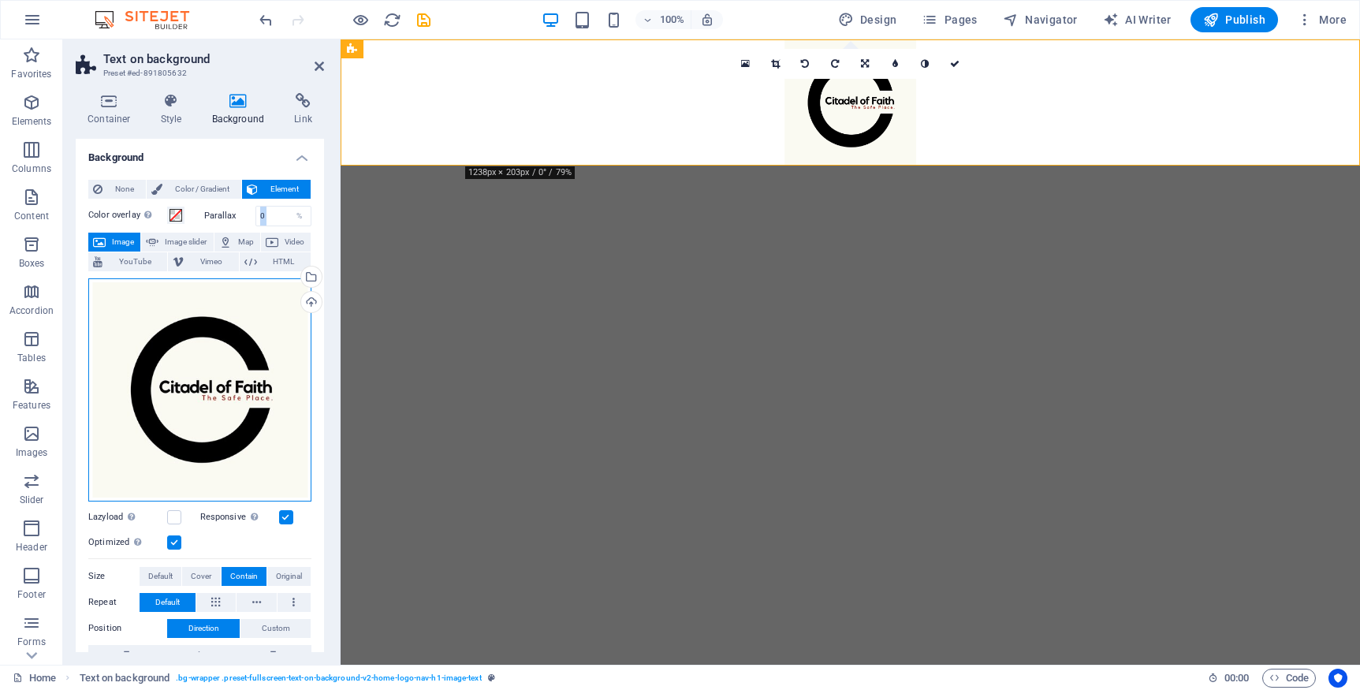
click at [208, 405] on div "Drag files here, click to choose files or select files from Files or our free s…" at bounding box center [199, 389] width 223 height 223
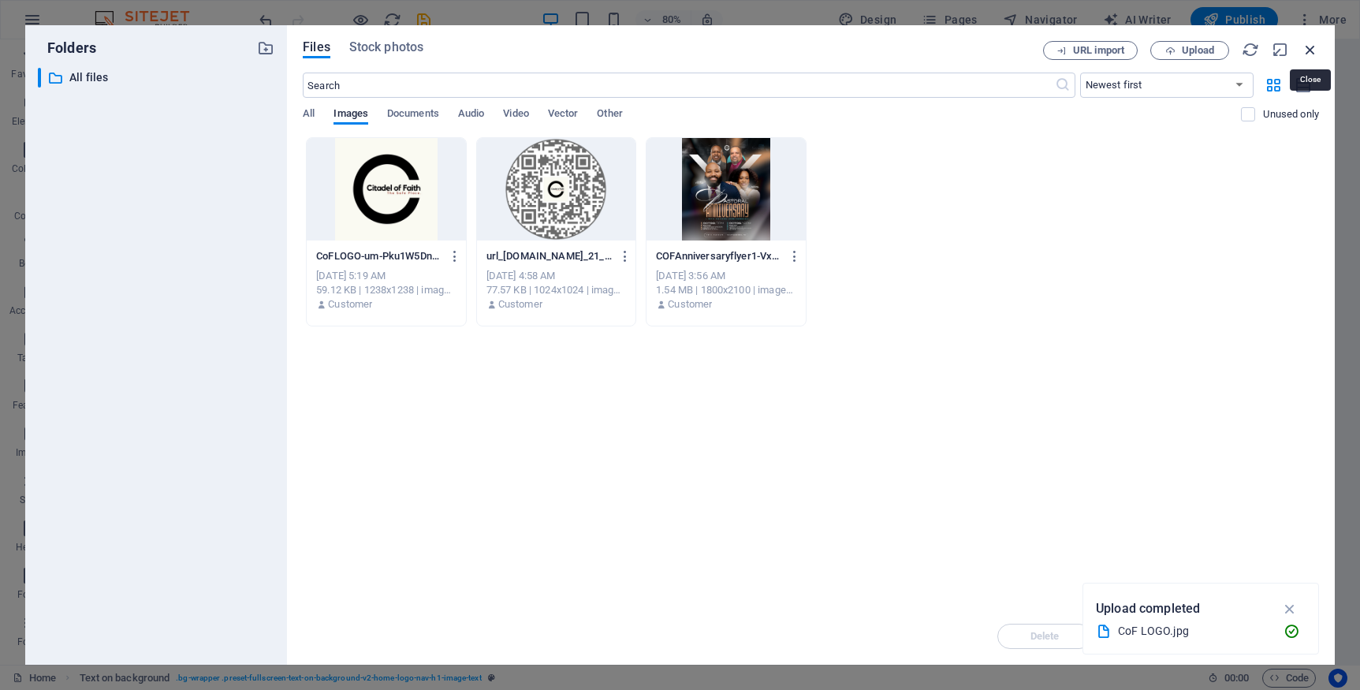
click at [1318, 49] on icon "button" at bounding box center [1310, 49] width 17 height 17
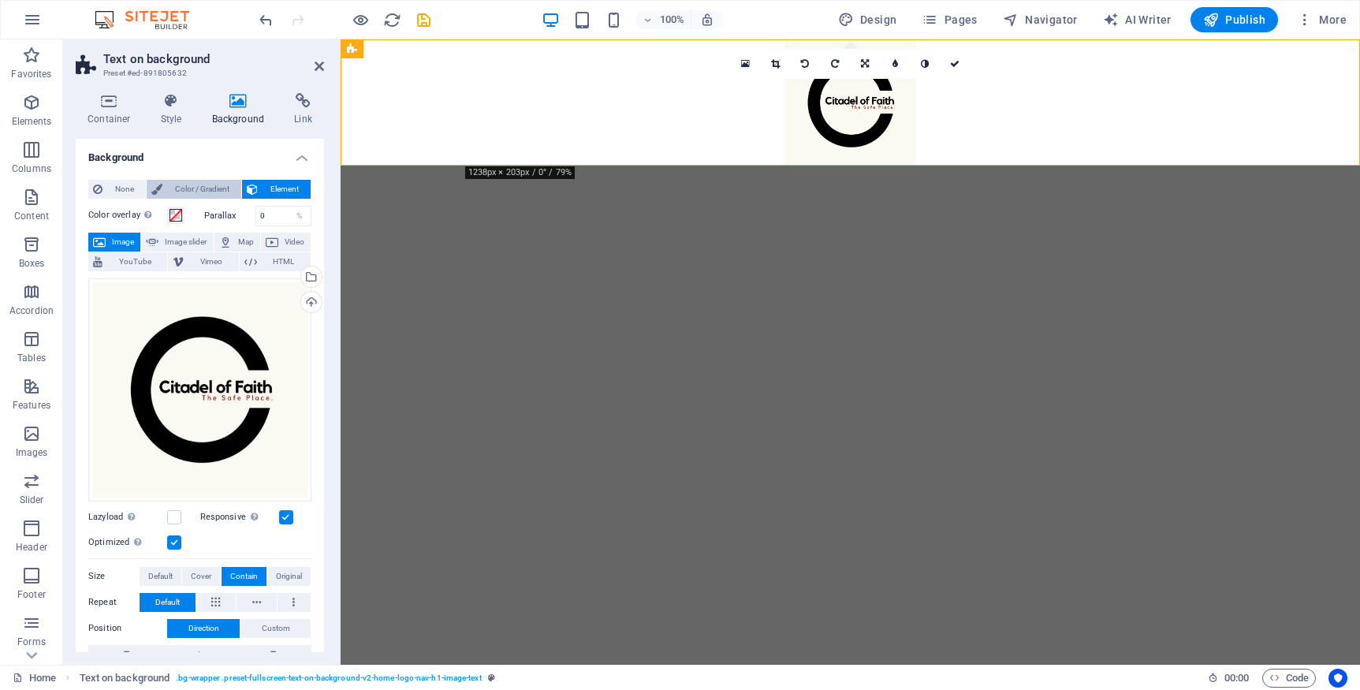
click at [211, 192] on span "Color / Gradient" at bounding box center [201, 189] width 69 height 19
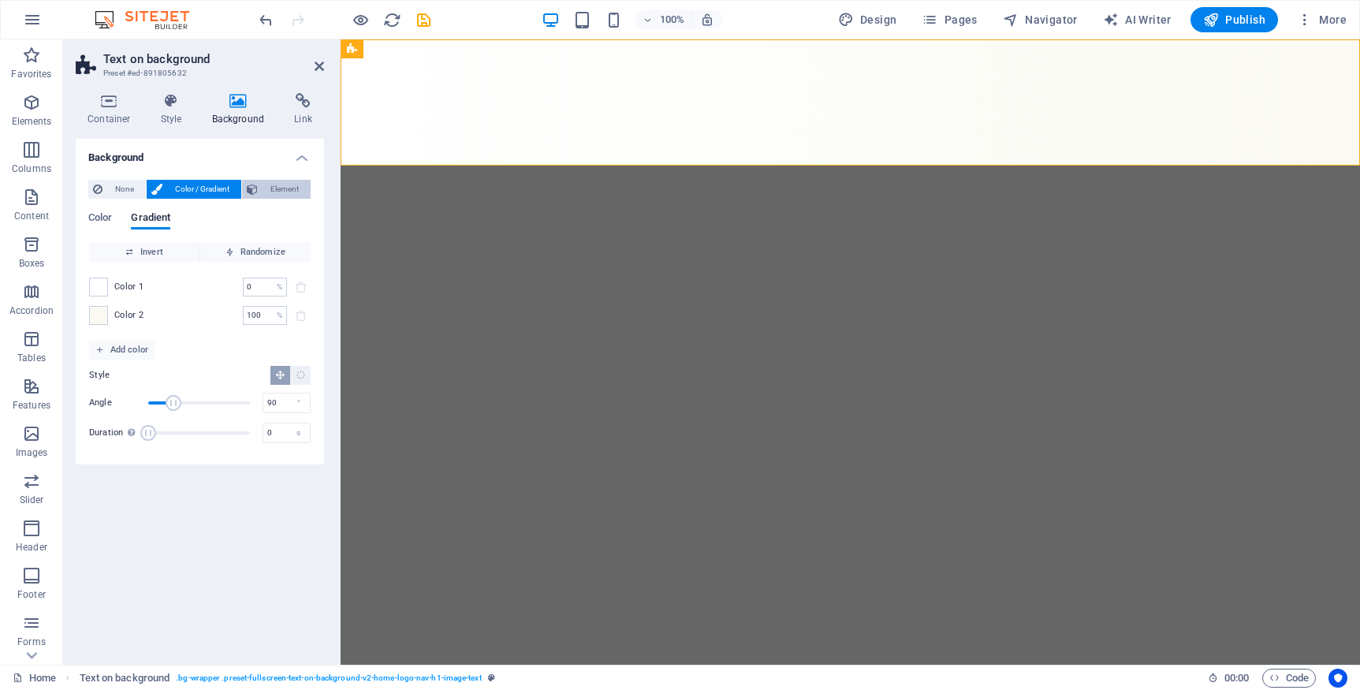
click at [274, 192] on span "Element" at bounding box center [284, 189] width 43 height 19
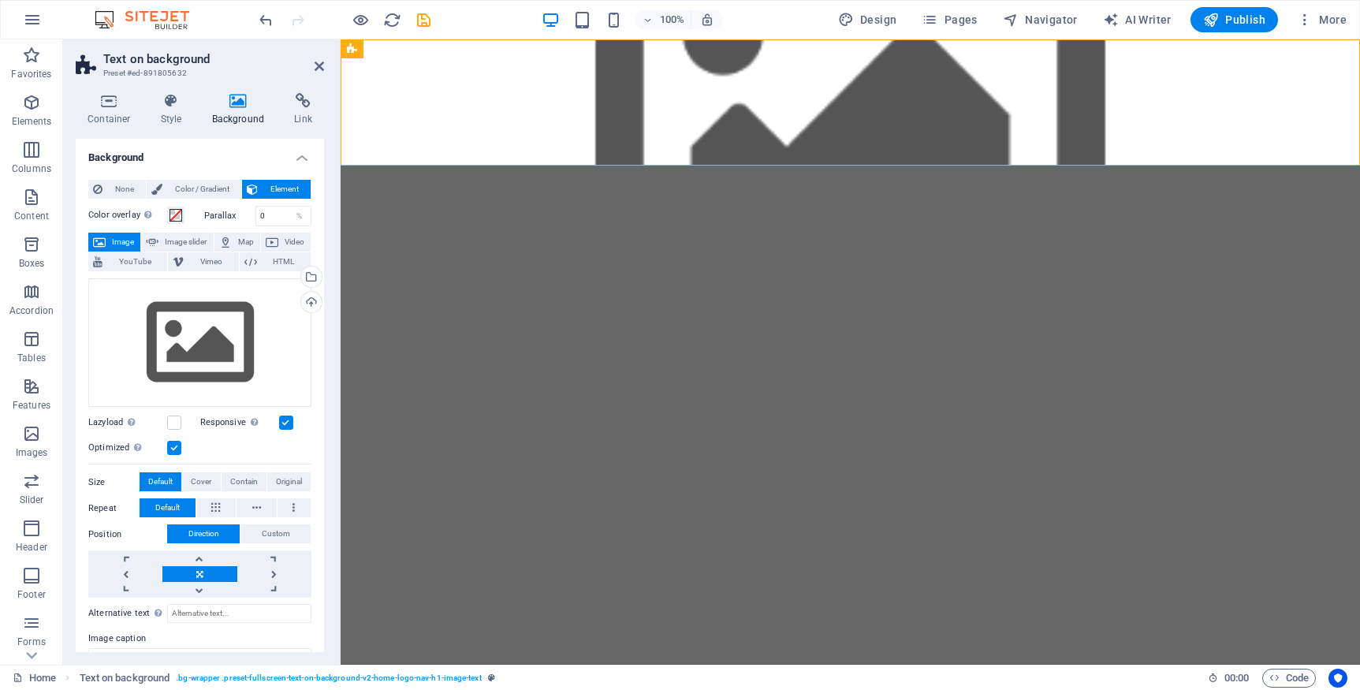
click at [453, 99] on figure at bounding box center [851, 102] width 1020 height 126
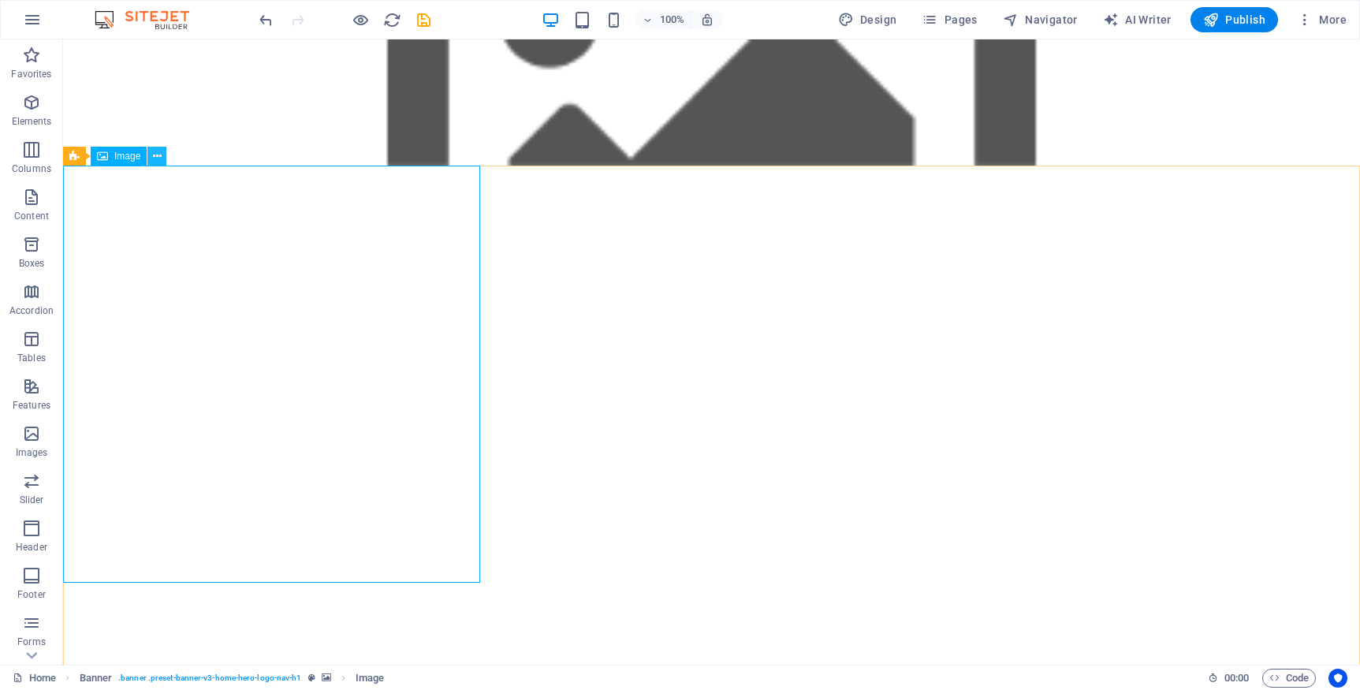
click at [158, 155] on icon at bounding box center [157, 156] width 9 height 17
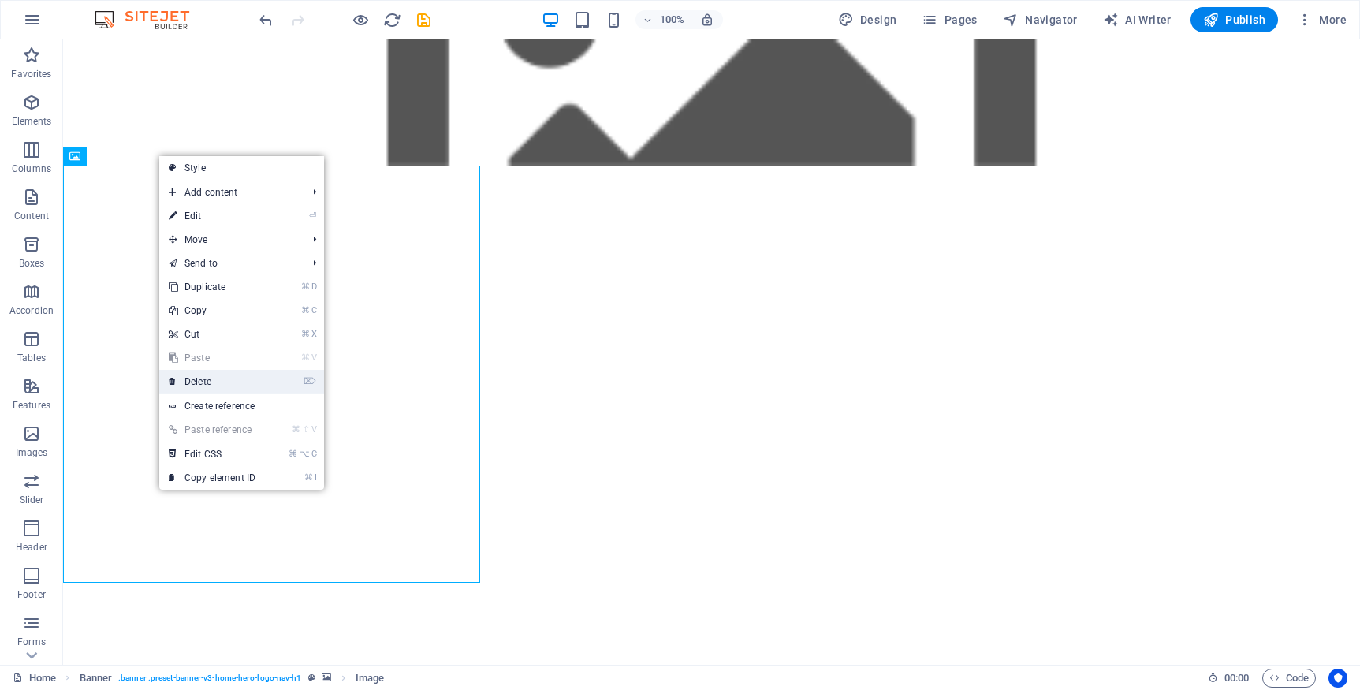
drag, startPoint x: 212, startPoint y: 384, endPoint x: 149, endPoint y: 345, distance: 74.4
click at [212, 384] on link "⌦ Delete" at bounding box center [212, 382] width 106 height 24
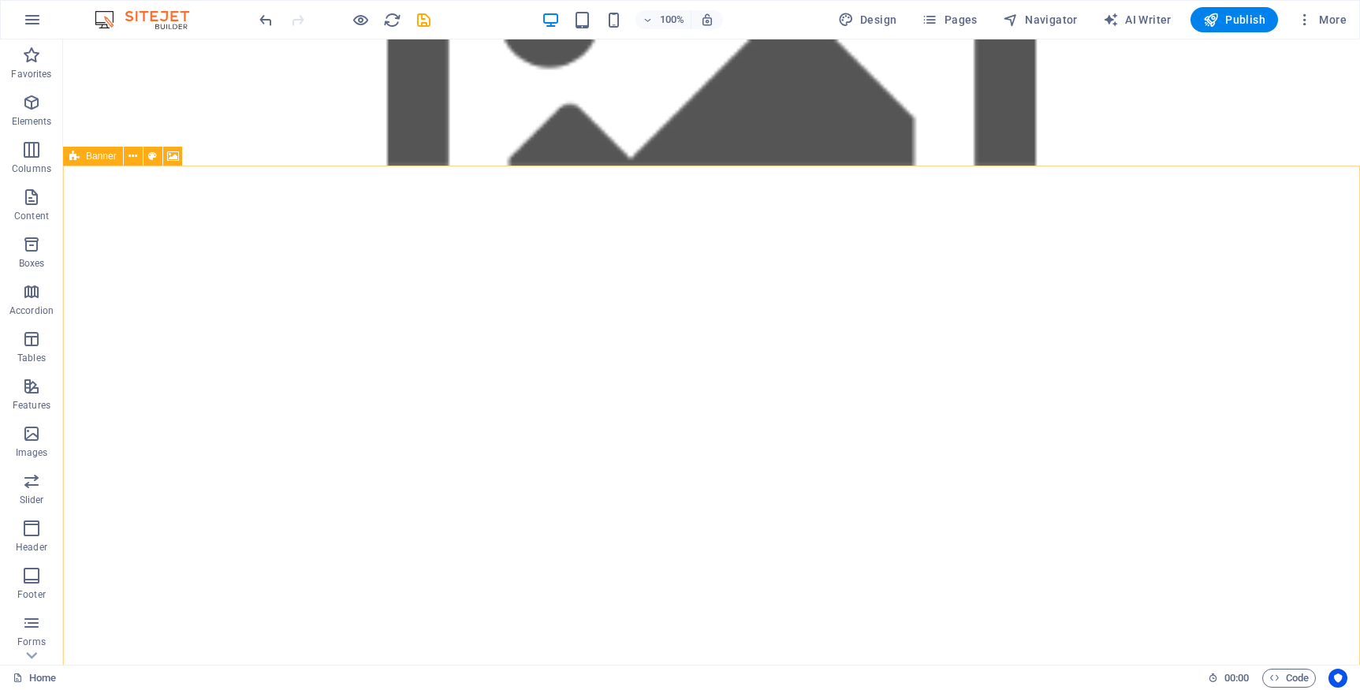
click at [106, 156] on span "Banner" at bounding box center [101, 155] width 31 height 9
click at [138, 158] on button at bounding box center [133, 156] width 19 height 19
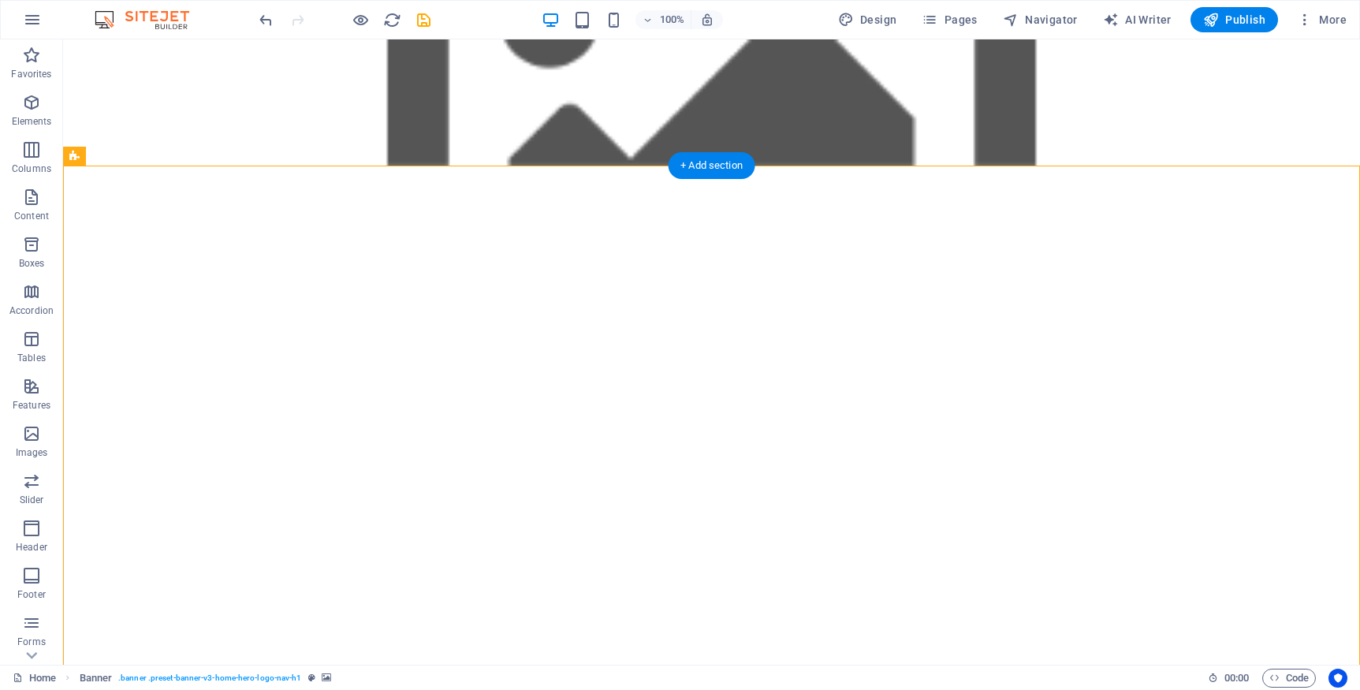
click at [714, 170] on div "+ Add section" at bounding box center [712, 165] width 88 height 27
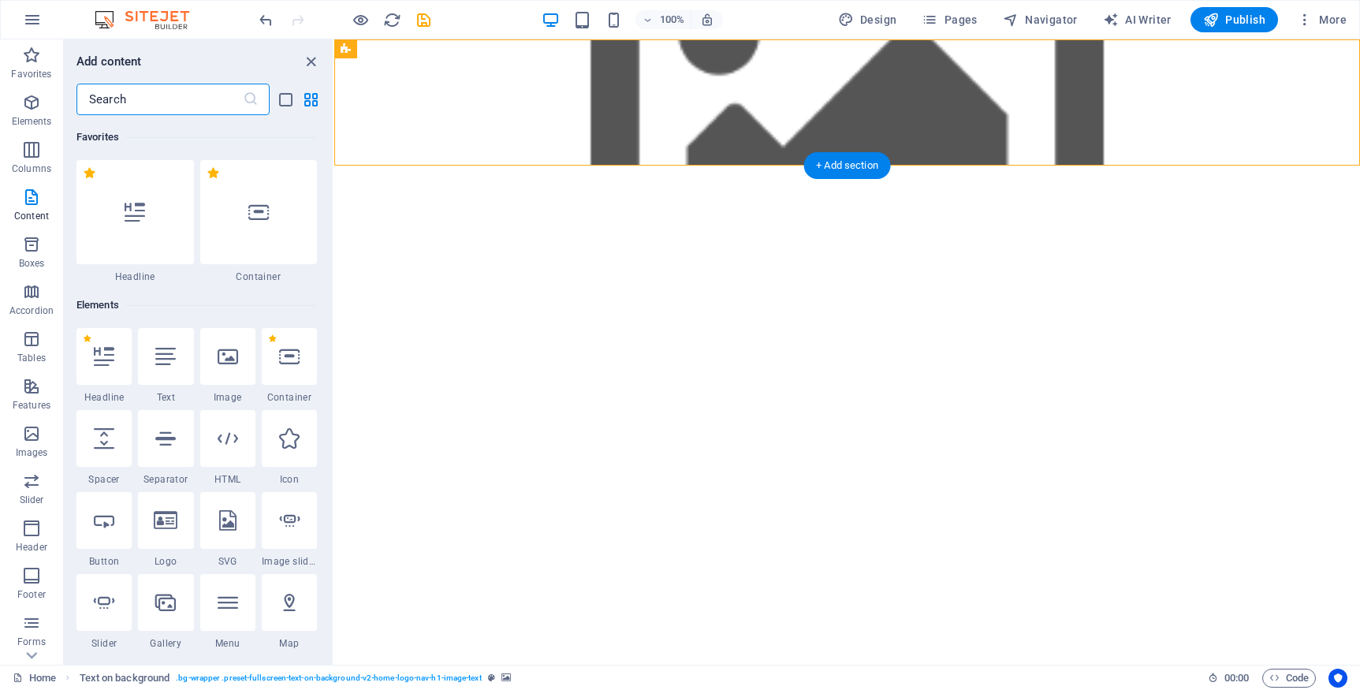
scroll to position [66, 0]
click at [220, 361] on icon at bounding box center [228, 356] width 21 height 21
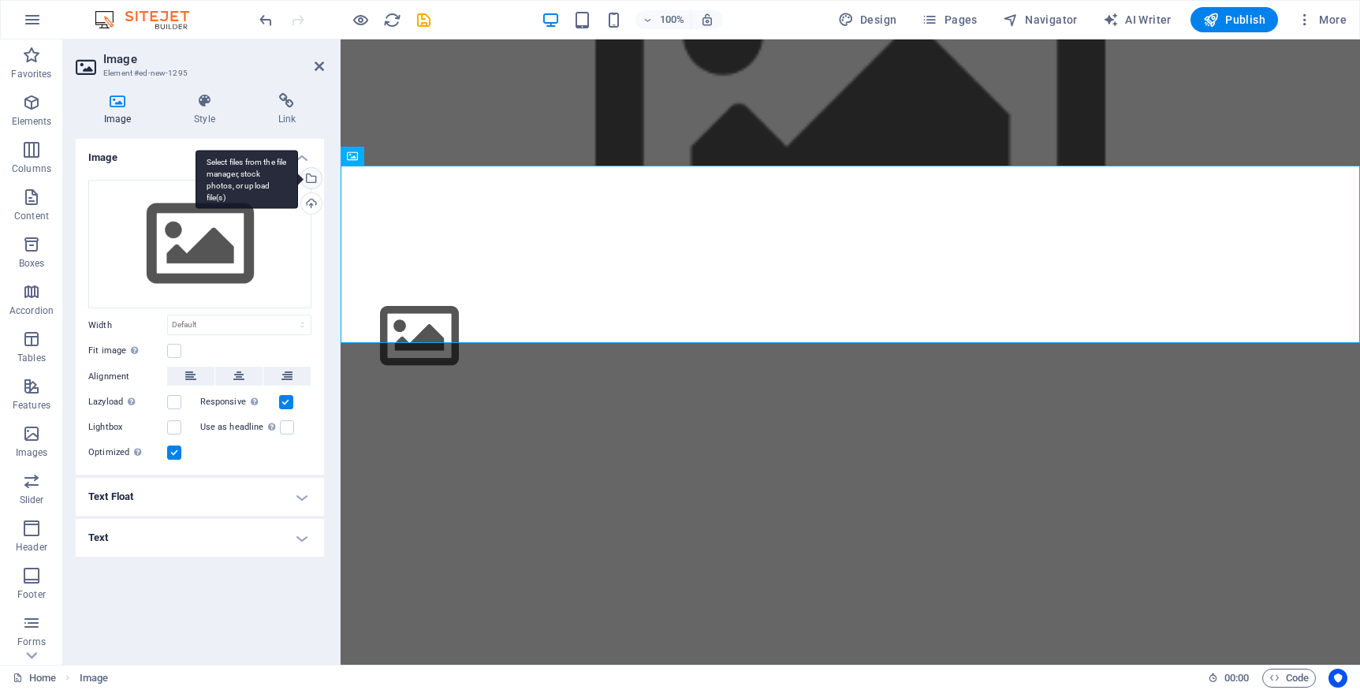
click at [311, 181] on div "Select files from the file manager, stock photos, or upload file(s)" at bounding box center [310, 180] width 24 height 24
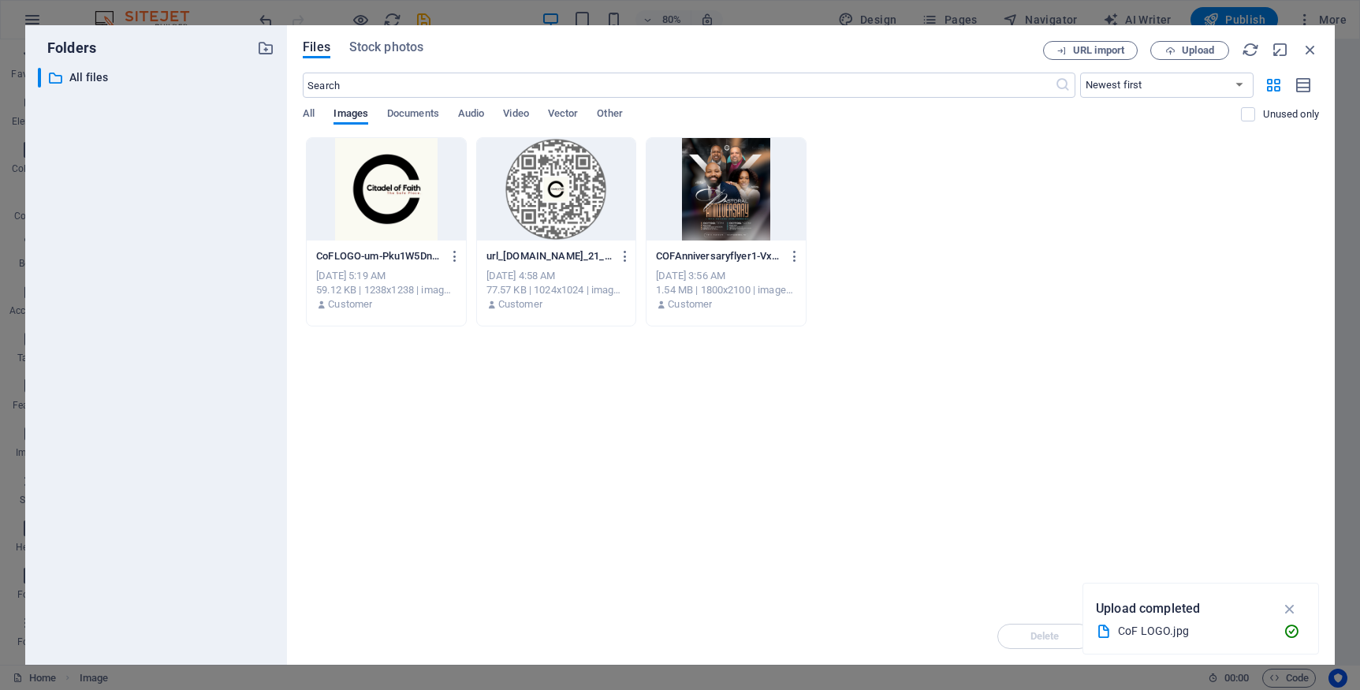
click at [740, 185] on div at bounding box center [726, 189] width 158 height 103
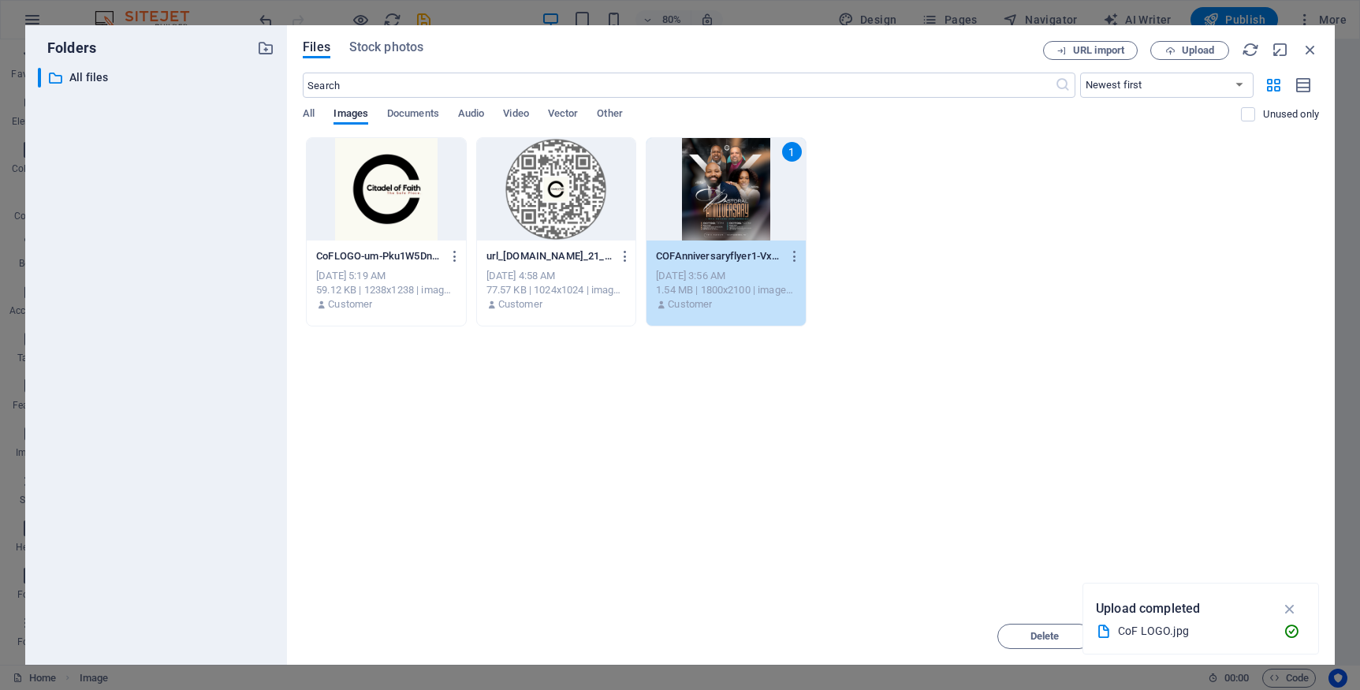
click at [718, 211] on div "1" at bounding box center [726, 189] width 158 height 103
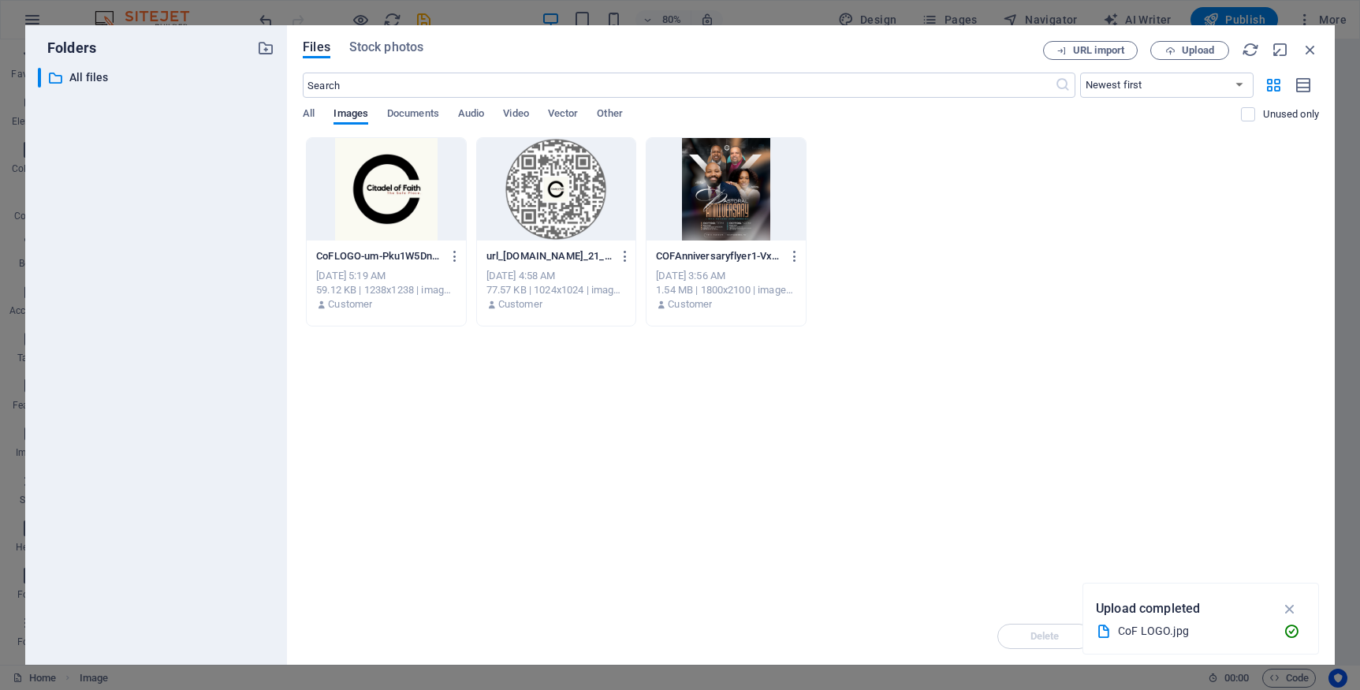
click at [718, 211] on div at bounding box center [726, 189] width 158 height 103
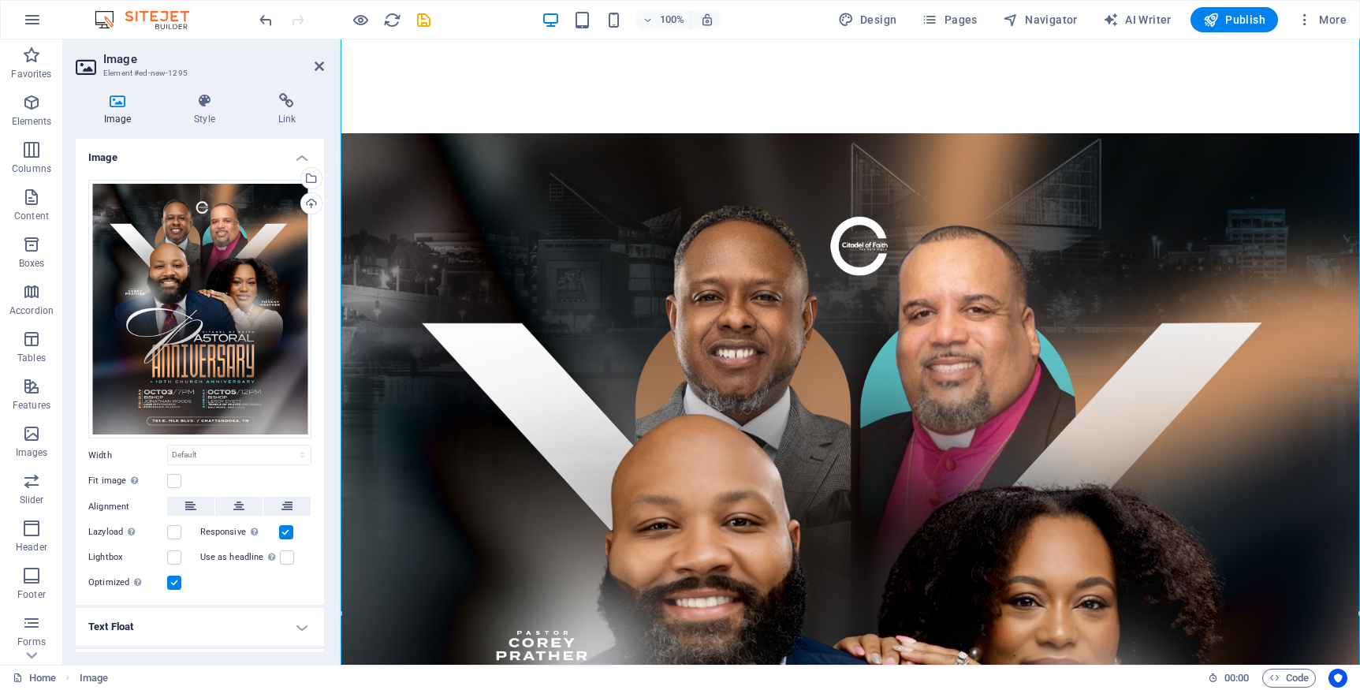
scroll to position [162, 0]
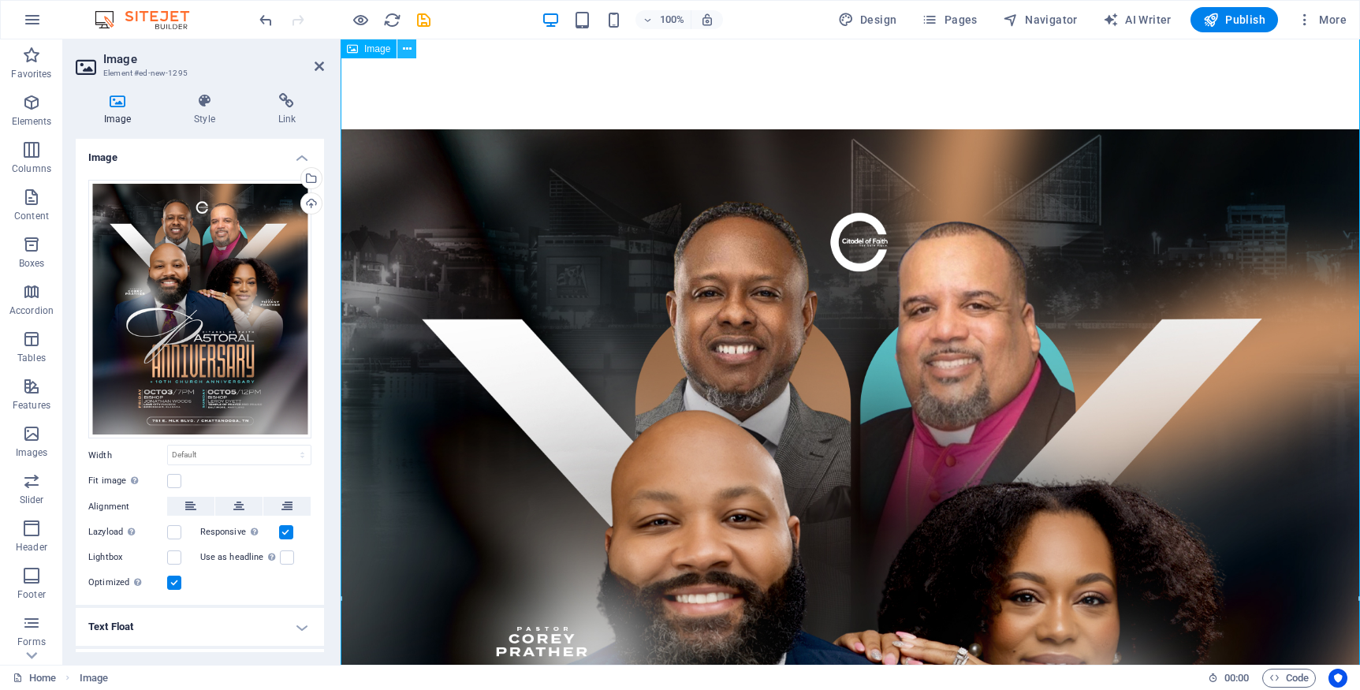
click at [406, 55] on icon at bounding box center [407, 49] width 9 height 17
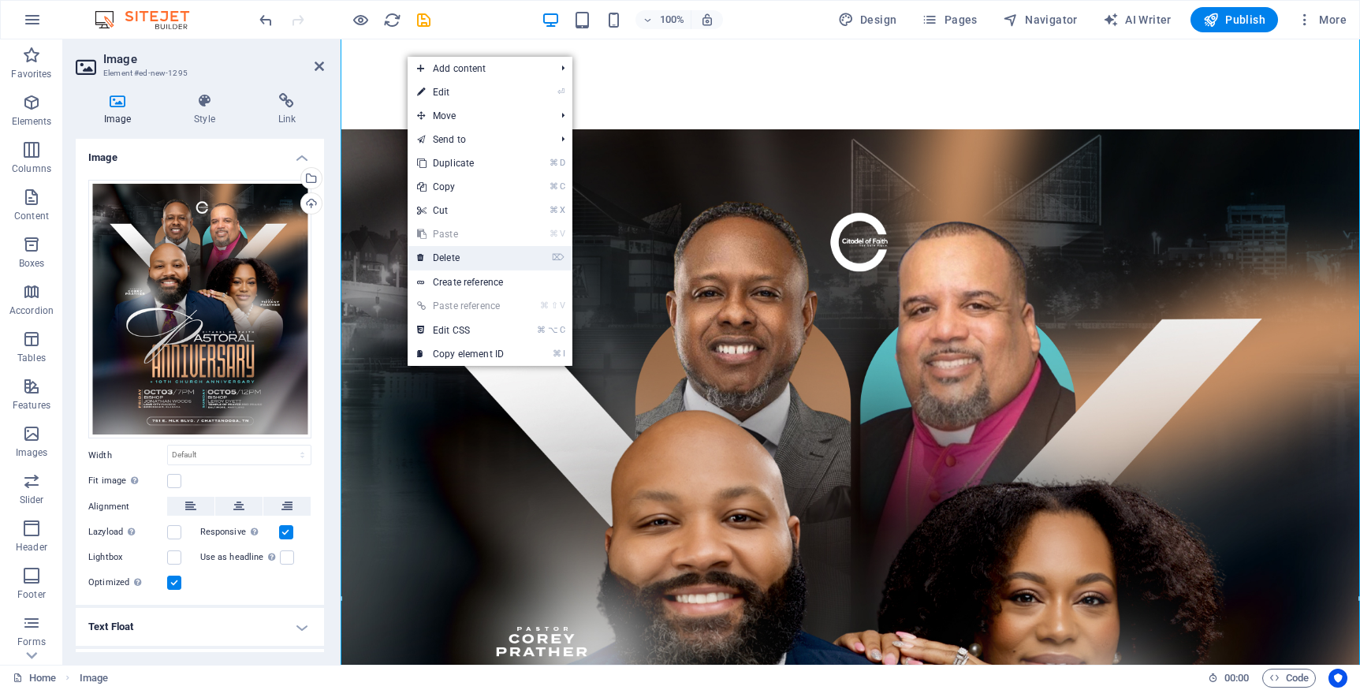
click at [453, 261] on link "⌦ Delete" at bounding box center [461, 258] width 106 height 24
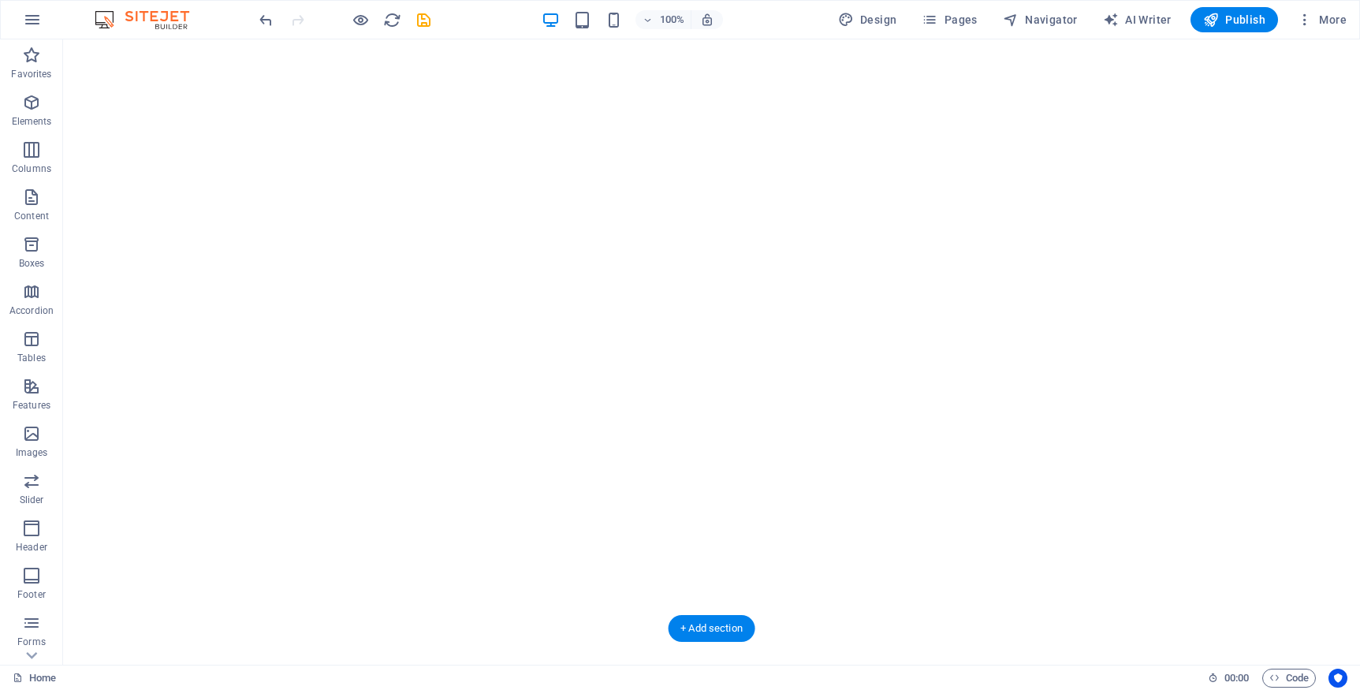
scroll to position [0, 0]
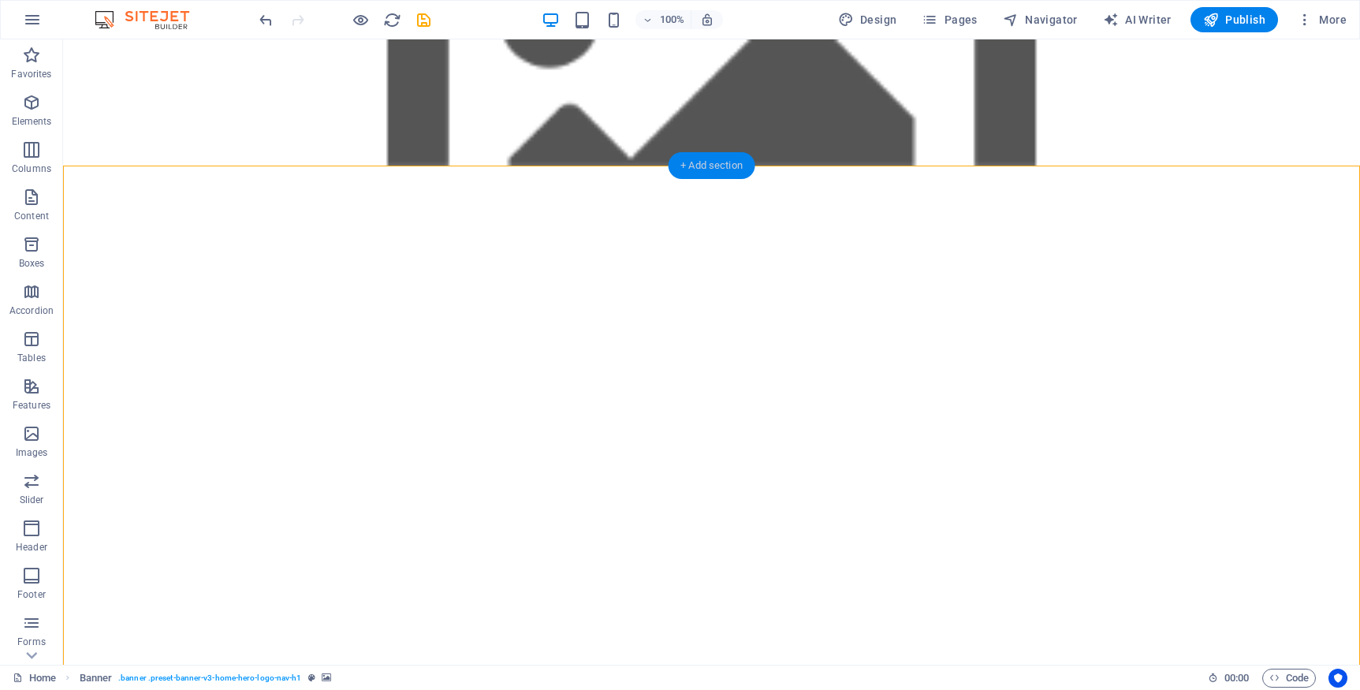
click at [713, 167] on div "+ Add section" at bounding box center [712, 165] width 88 height 27
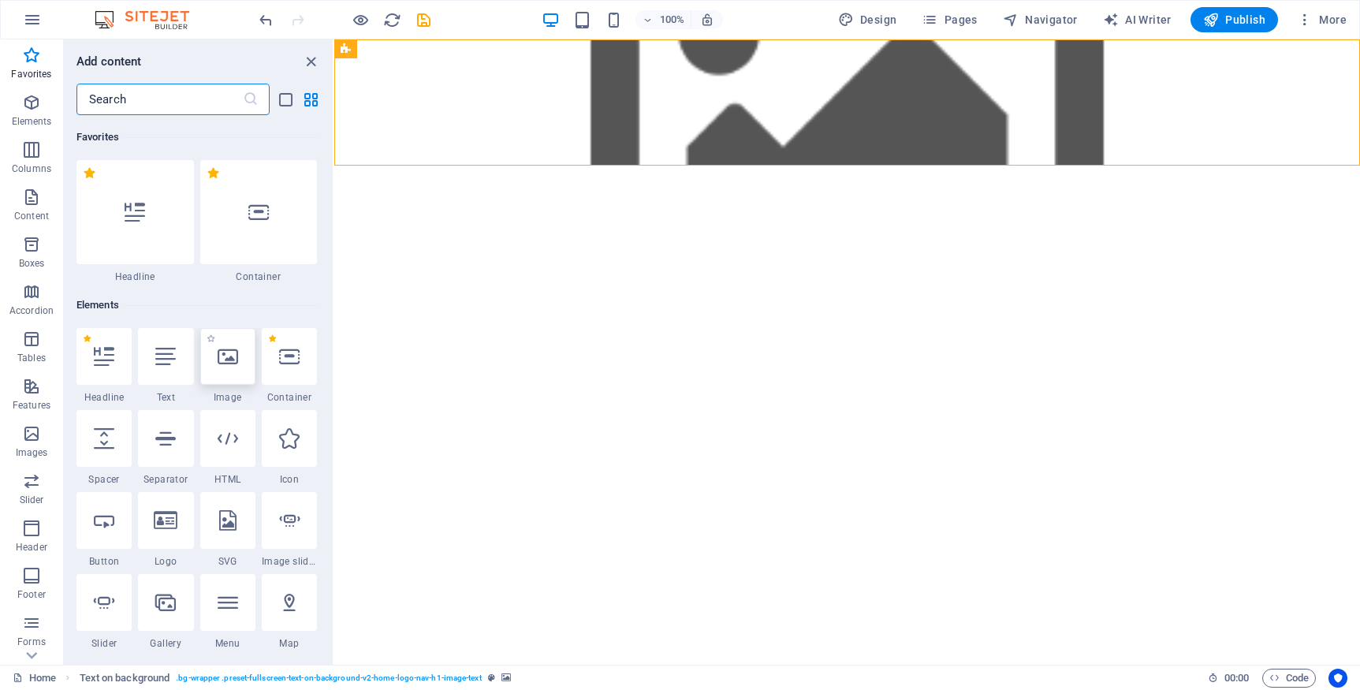
click at [226, 352] on icon at bounding box center [228, 356] width 21 height 21
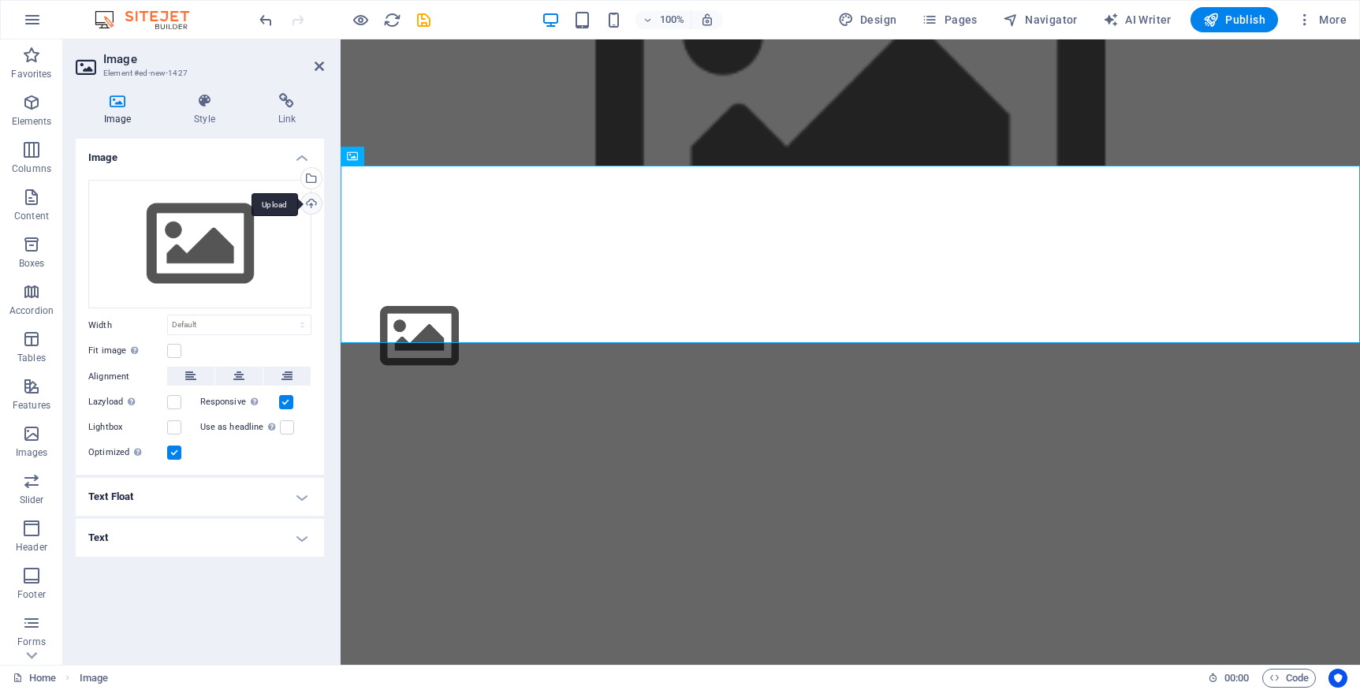
click at [311, 203] on div "Upload" at bounding box center [310, 205] width 24 height 24
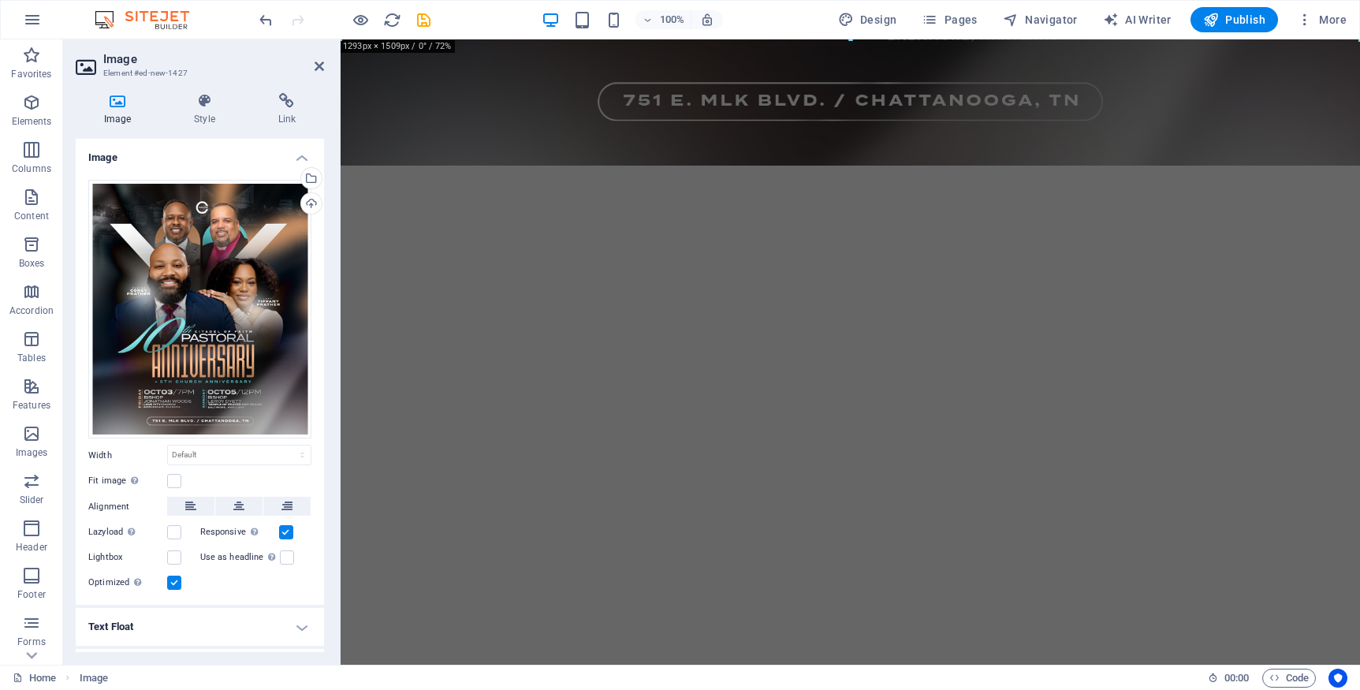
scroll to position [1369, 0]
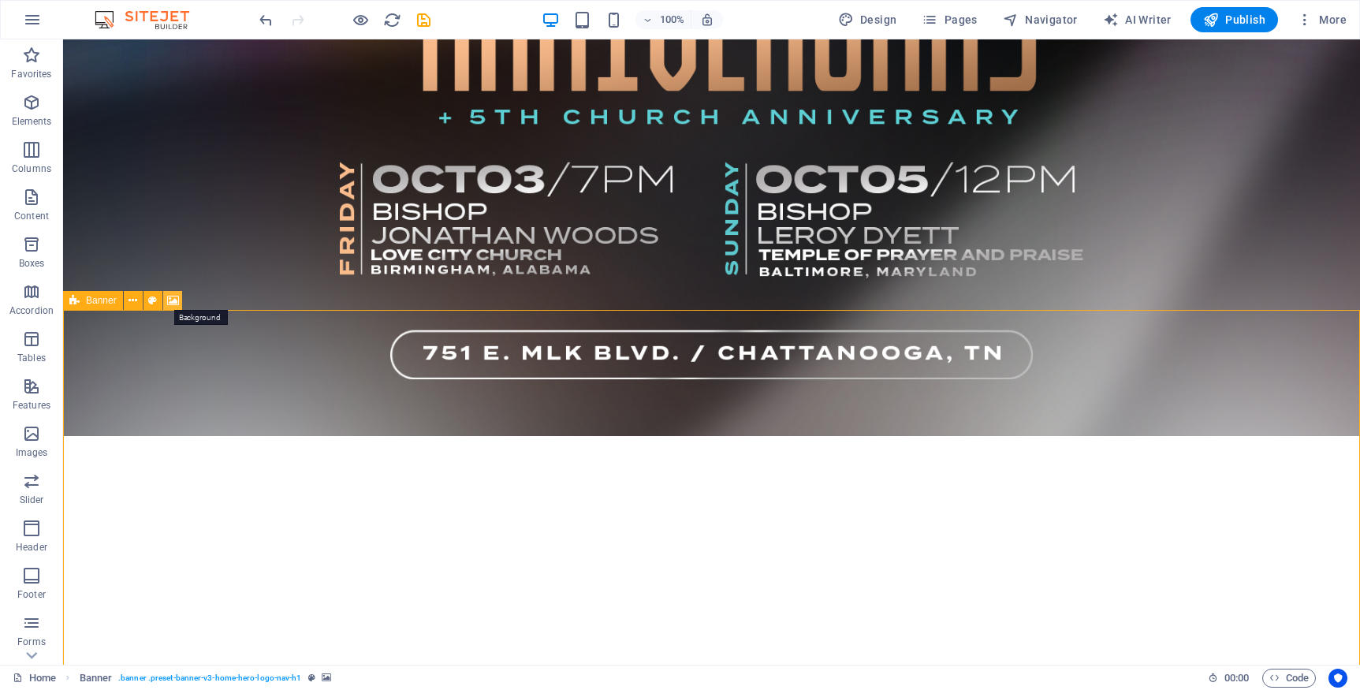
click at [171, 302] on icon at bounding box center [173, 301] width 12 height 17
select select "ms"
select select "s"
select select "progressive"
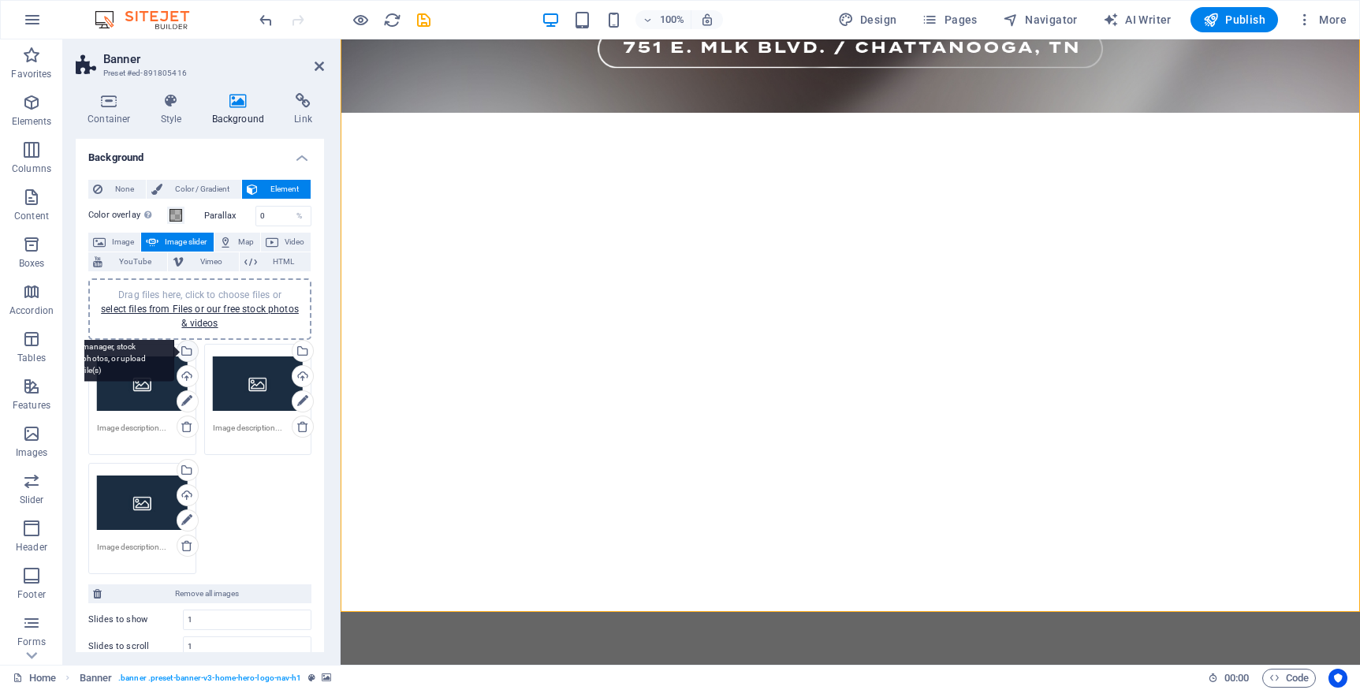
click at [188, 351] on div "Select files from the file manager, stock photos, or upload file(s)" at bounding box center [186, 353] width 24 height 24
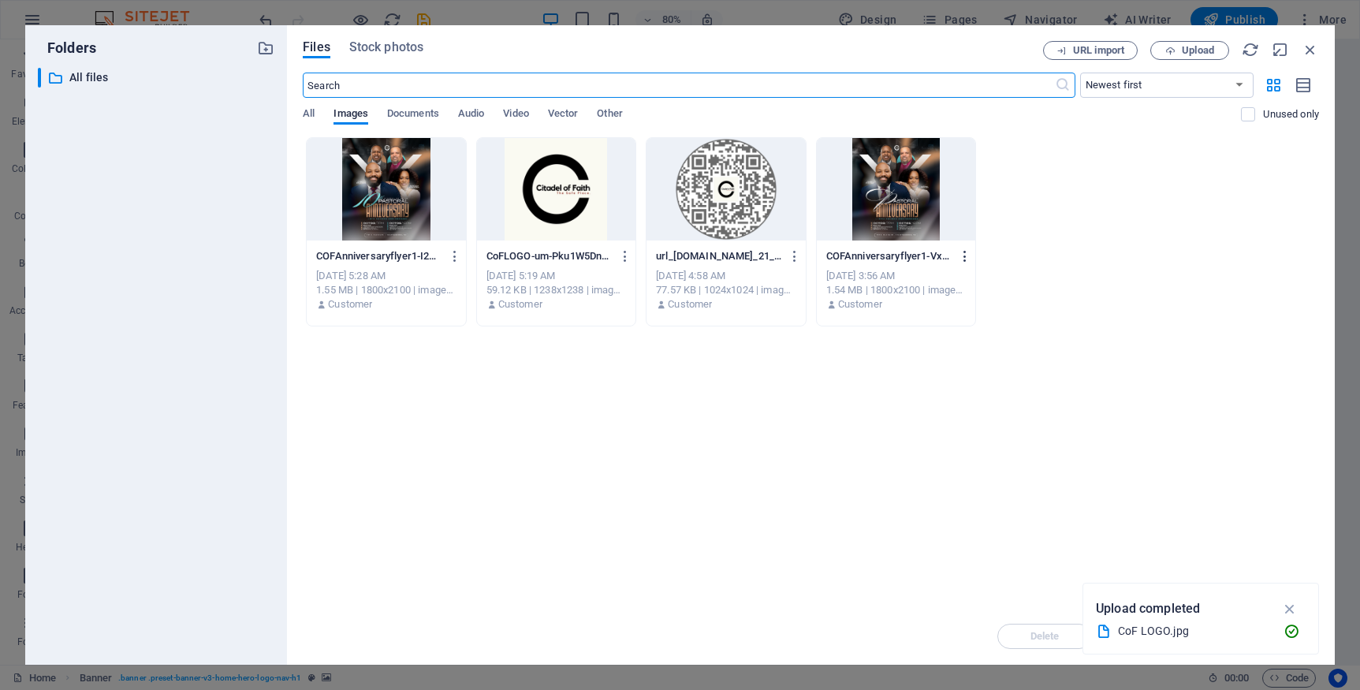
click at [967, 252] on icon "button" at bounding box center [965, 256] width 15 height 14
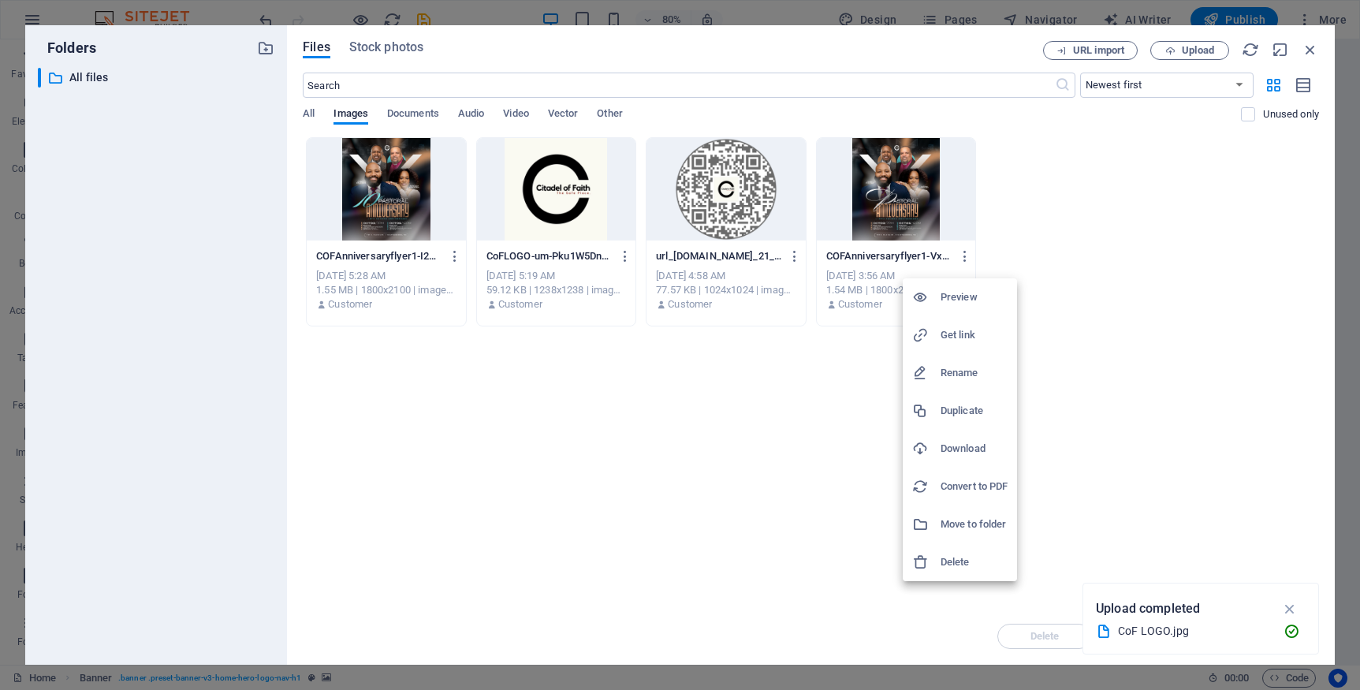
click at [1229, 478] on div at bounding box center [680, 345] width 1360 height 690
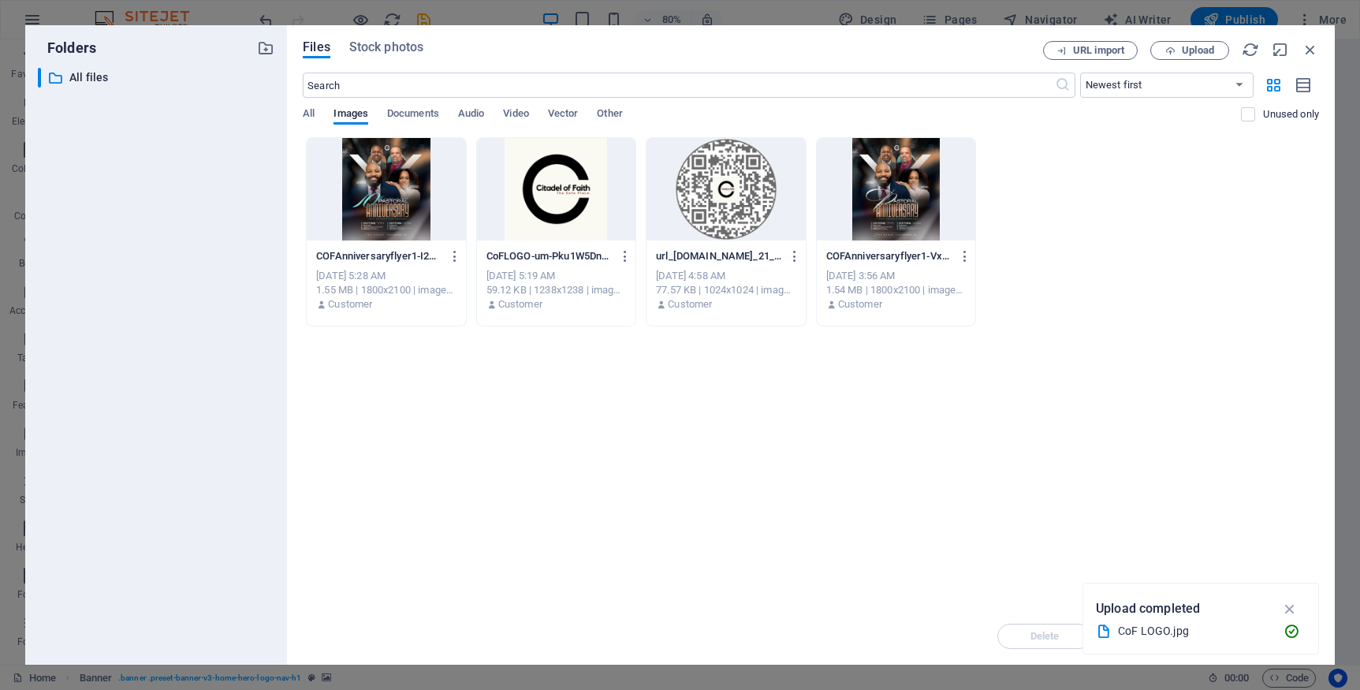
click at [1290, 606] on icon "button" at bounding box center [1290, 608] width 18 height 17
click at [1310, 47] on icon "button" at bounding box center [1310, 49] width 17 height 17
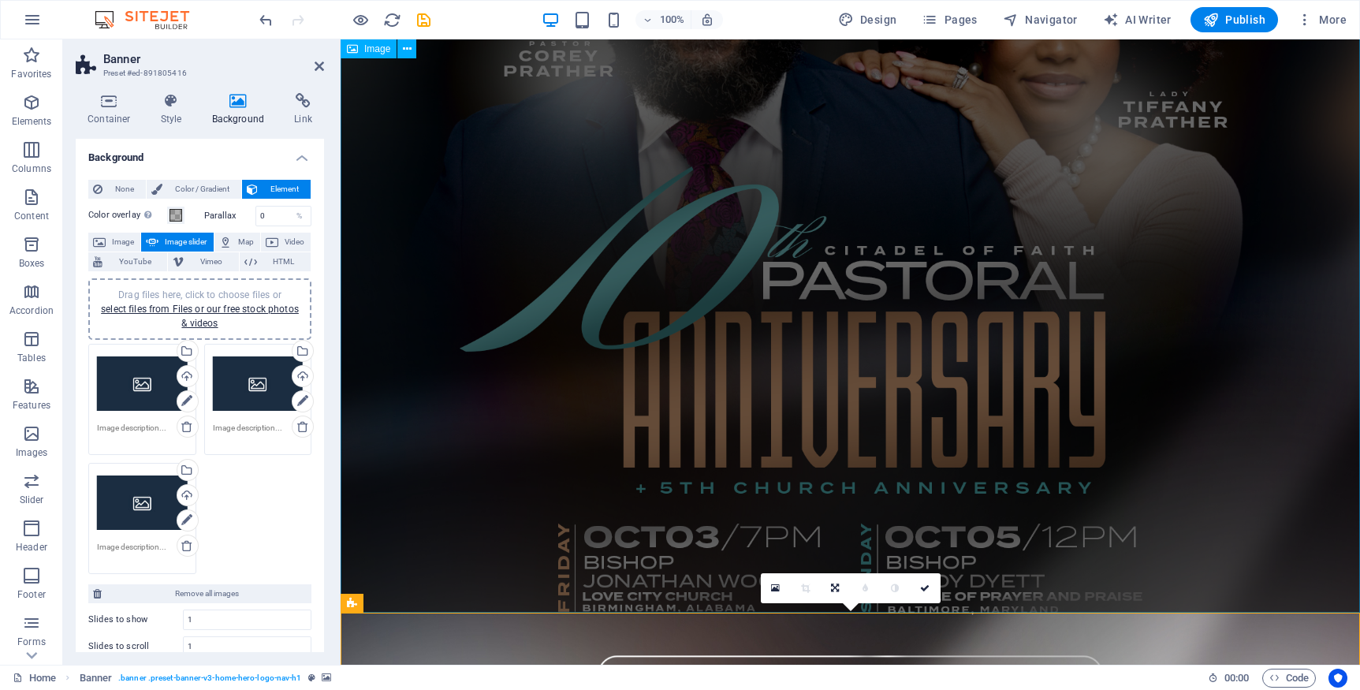
scroll to position [742, 0]
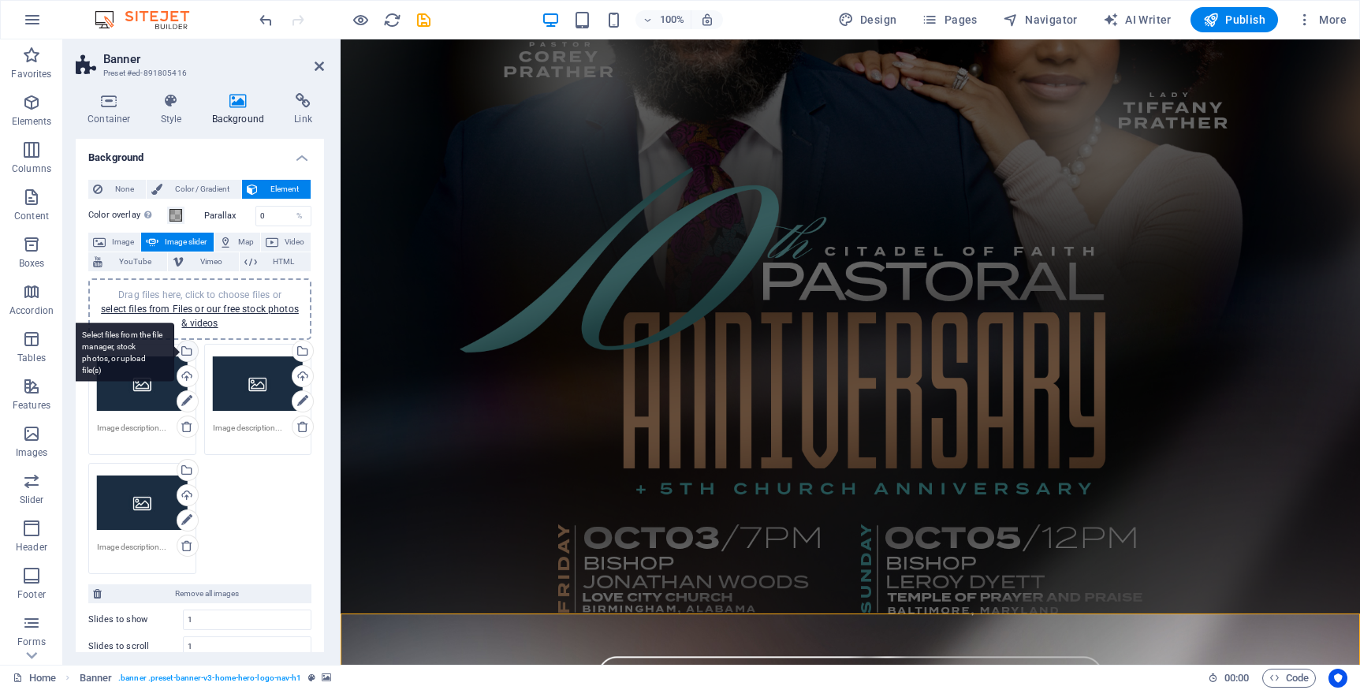
click at [174, 350] on div "Select files from the file manager, stock photos, or upload file(s)" at bounding box center [123, 351] width 103 height 59
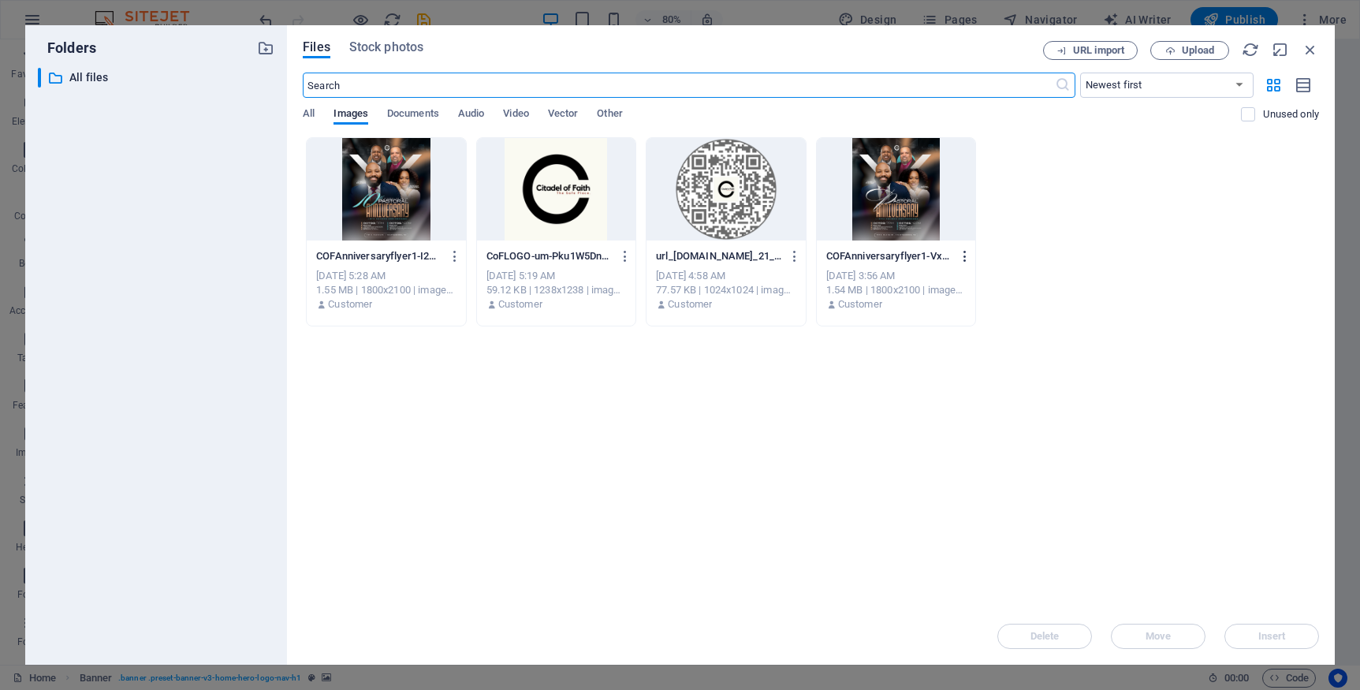
click at [968, 254] on icon "button" at bounding box center [965, 256] width 15 height 14
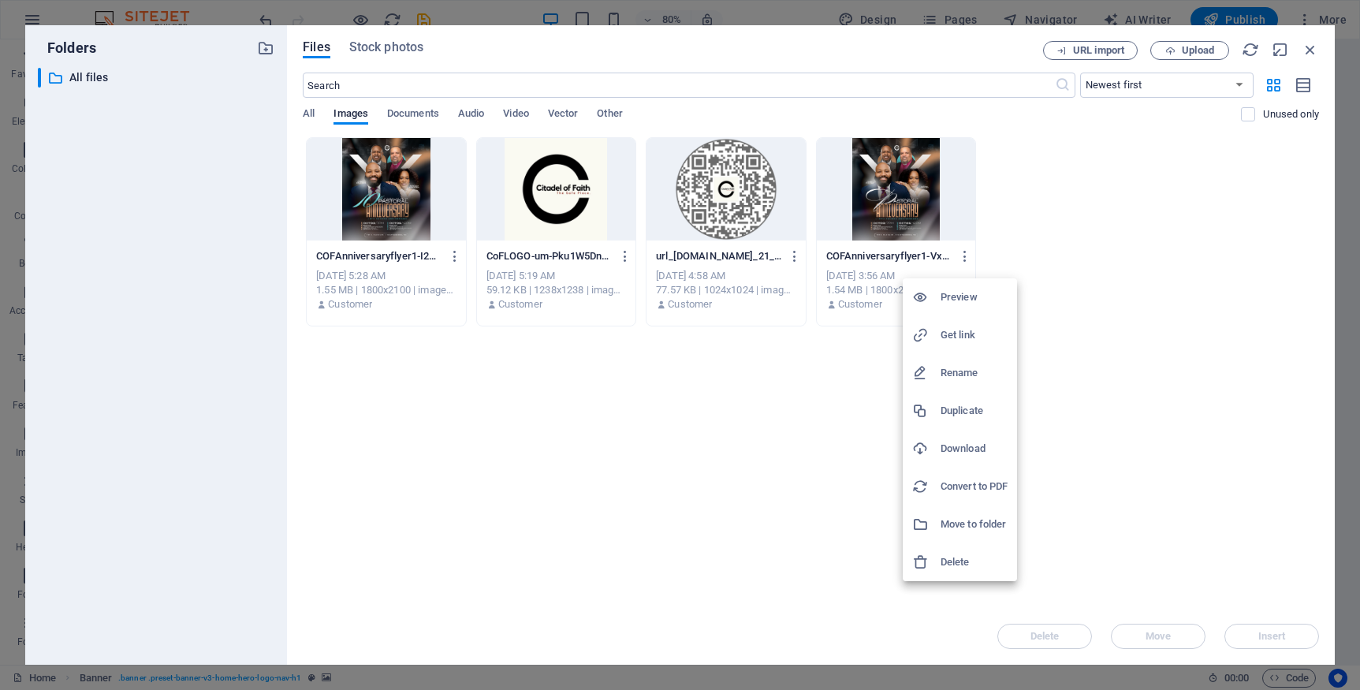
click at [953, 562] on h6 "Delete" at bounding box center [974, 562] width 67 height 19
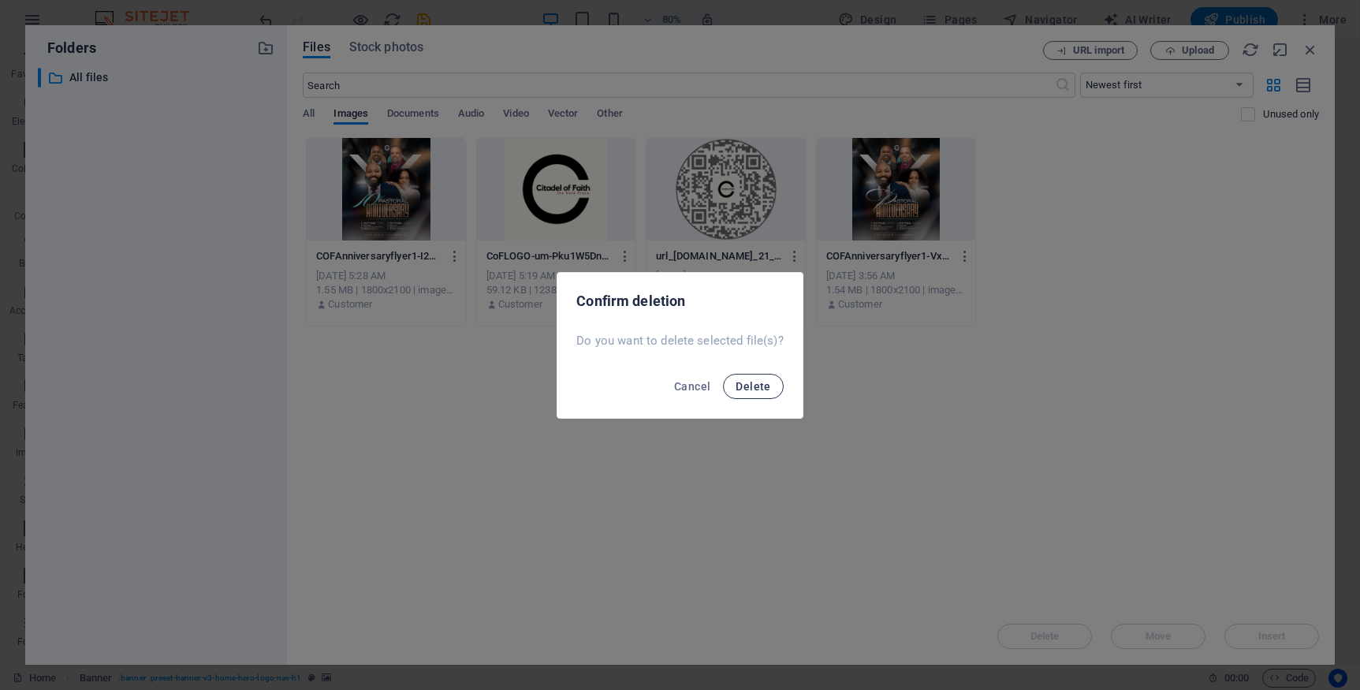
click at [748, 393] on button "Delete" at bounding box center [753, 386] width 60 height 25
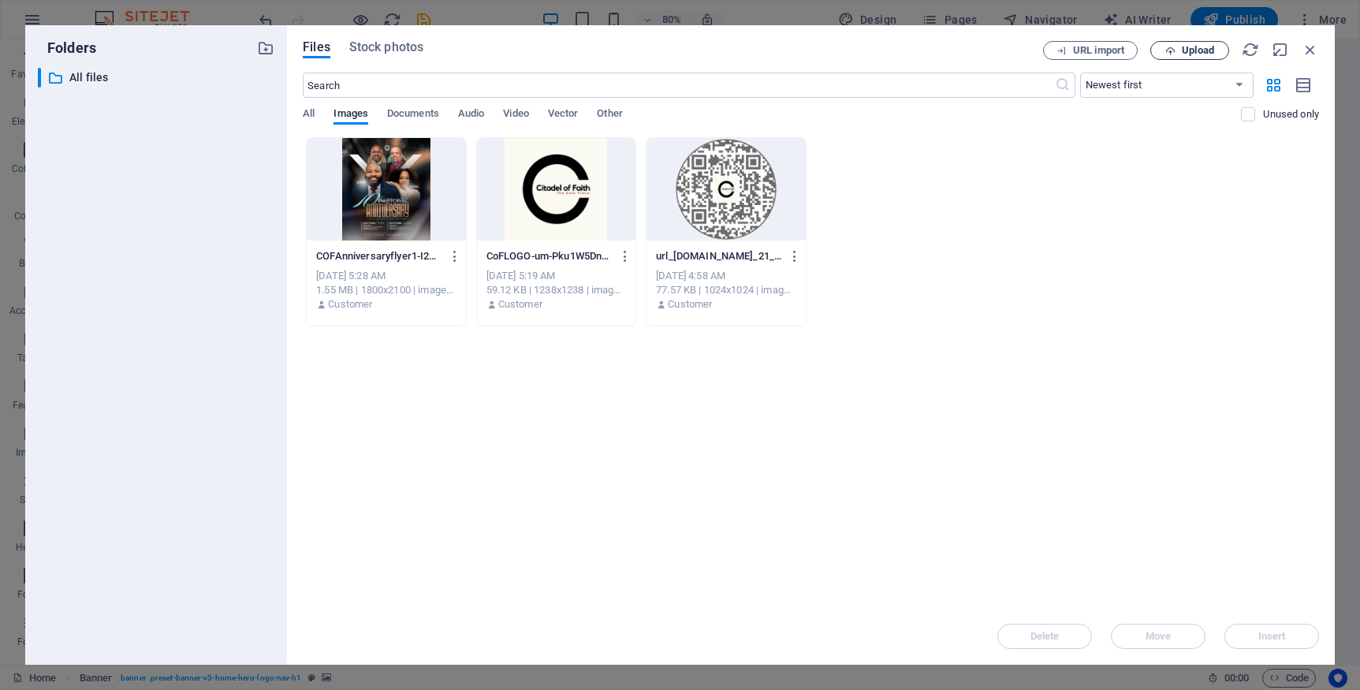
click at [1186, 52] on span "Upload" at bounding box center [1198, 50] width 32 height 9
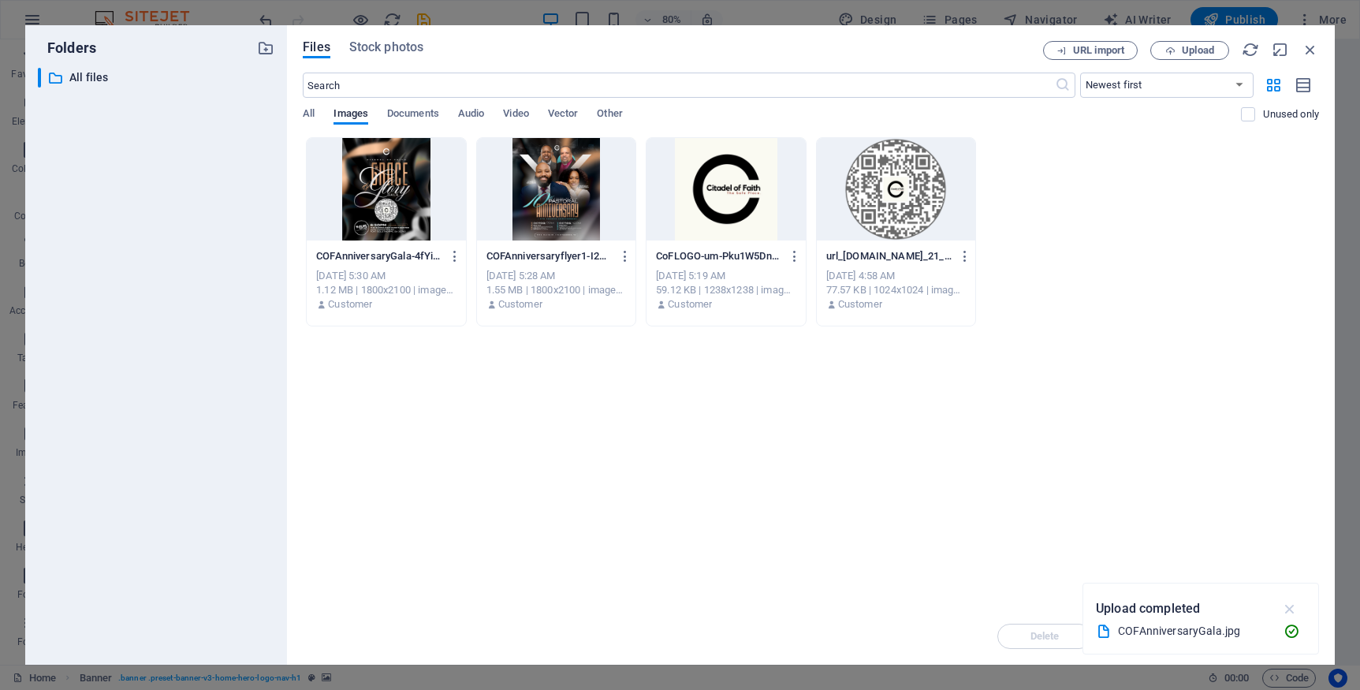
click at [1292, 611] on icon "button" at bounding box center [1290, 608] width 18 height 17
click at [1313, 52] on icon "button" at bounding box center [1310, 49] width 17 height 17
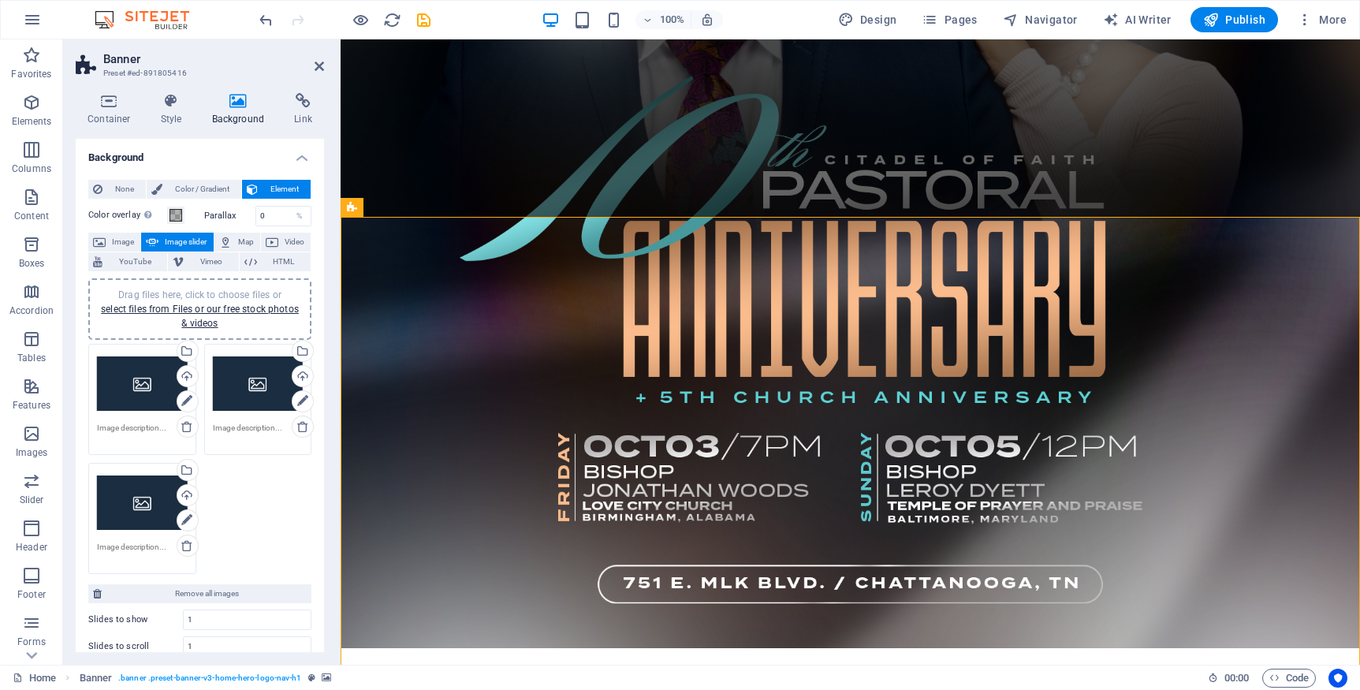
scroll to position [1139, 0]
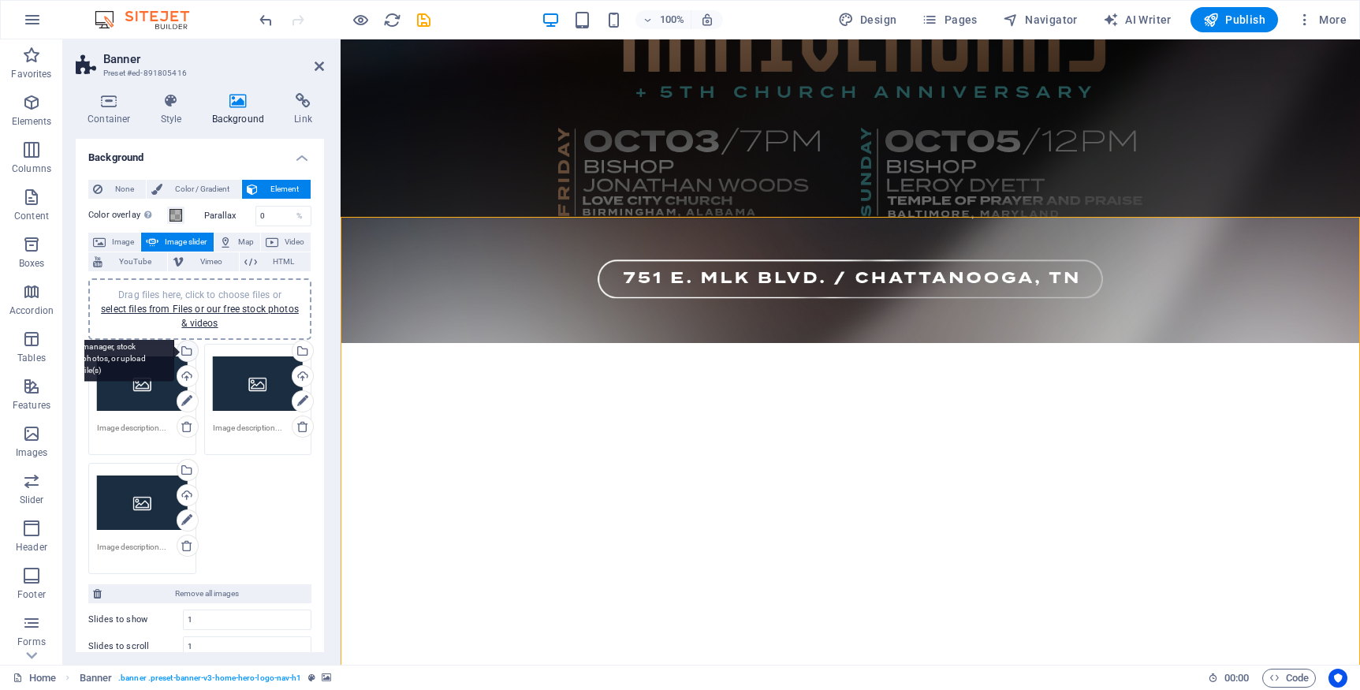
click at [185, 353] on div "Select files from the file manager, stock photos, or upload file(s)" at bounding box center [186, 353] width 24 height 24
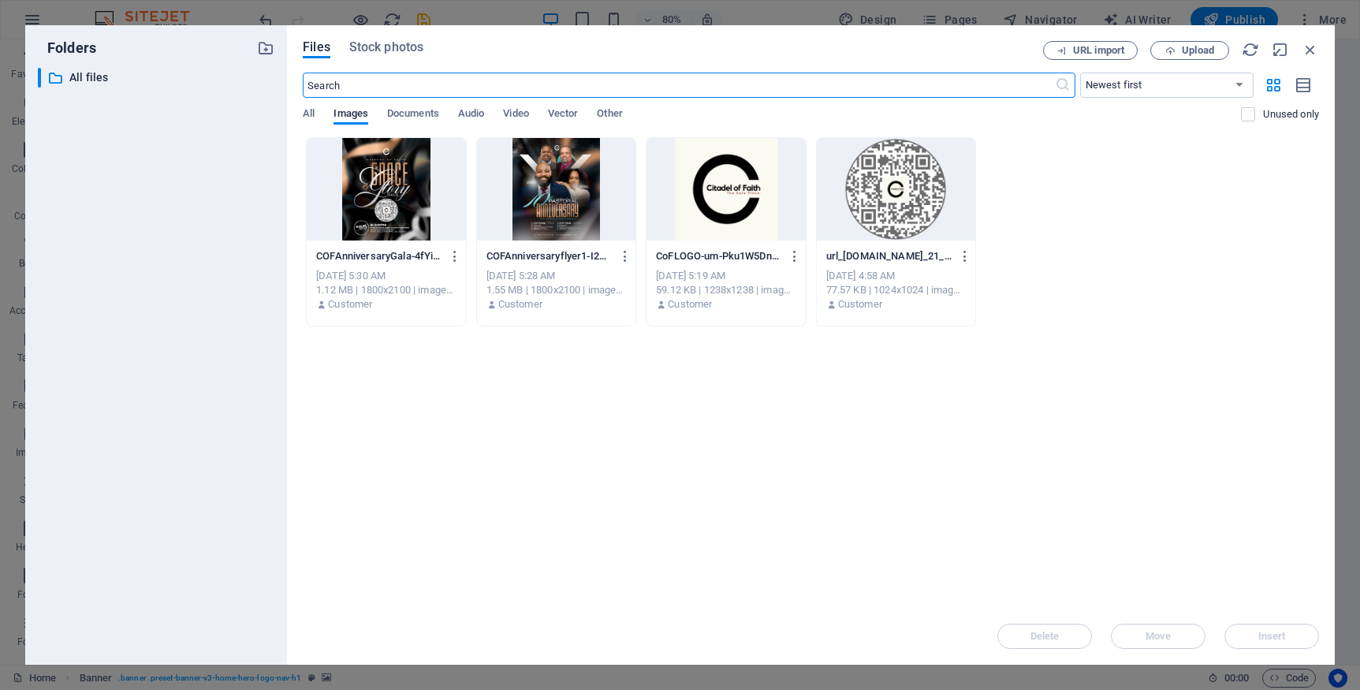
click at [423, 207] on div at bounding box center [386, 189] width 158 height 103
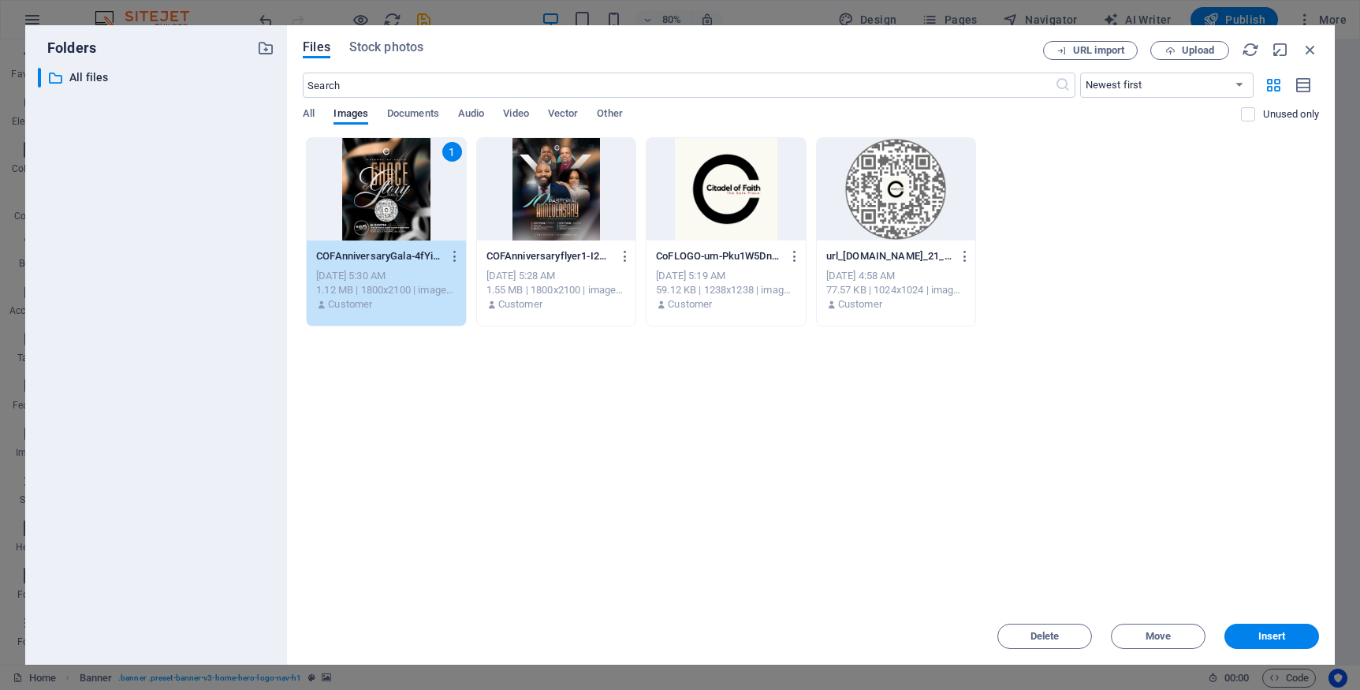
drag, startPoint x: 423, startPoint y: 207, endPoint x: 81, endPoint y: 168, distance: 343.7
click at [423, 207] on div "1" at bounding box center [386, 189] width 158 height 103
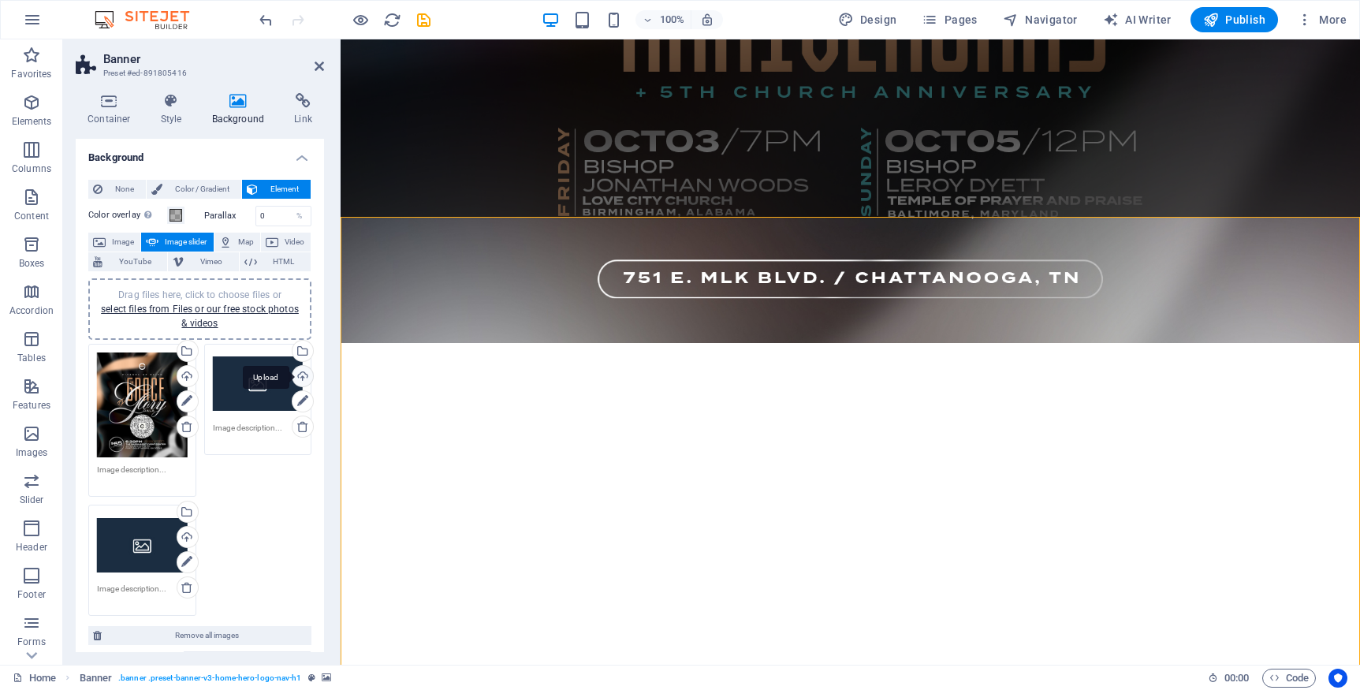
click at [298, 375] on div "Upload" at bounding box center [301, 378] width 24 height 24
click at [300, 352] on div "Select files from the file manager, stock photos, or upload file(s)" at bounding box center [301, 353] width 24 height 24
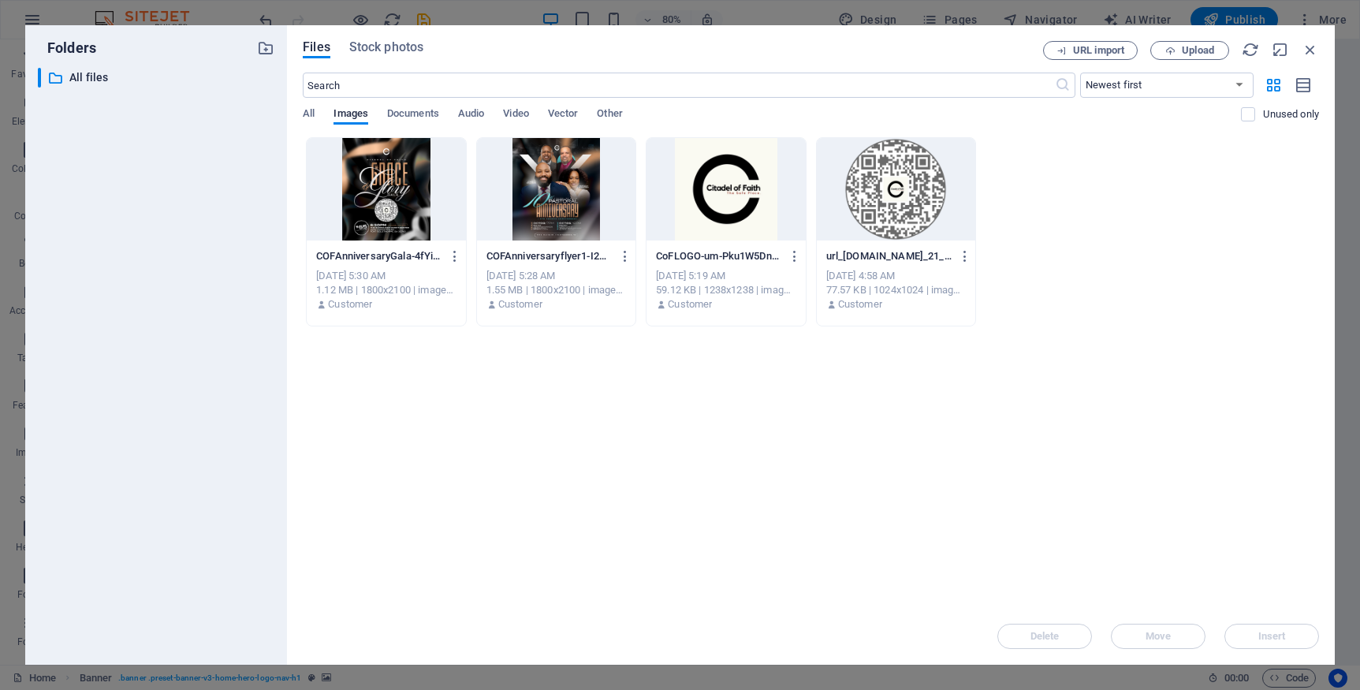
click at [603, 197] on div at bounding box center [556, 189] width 158 height 103
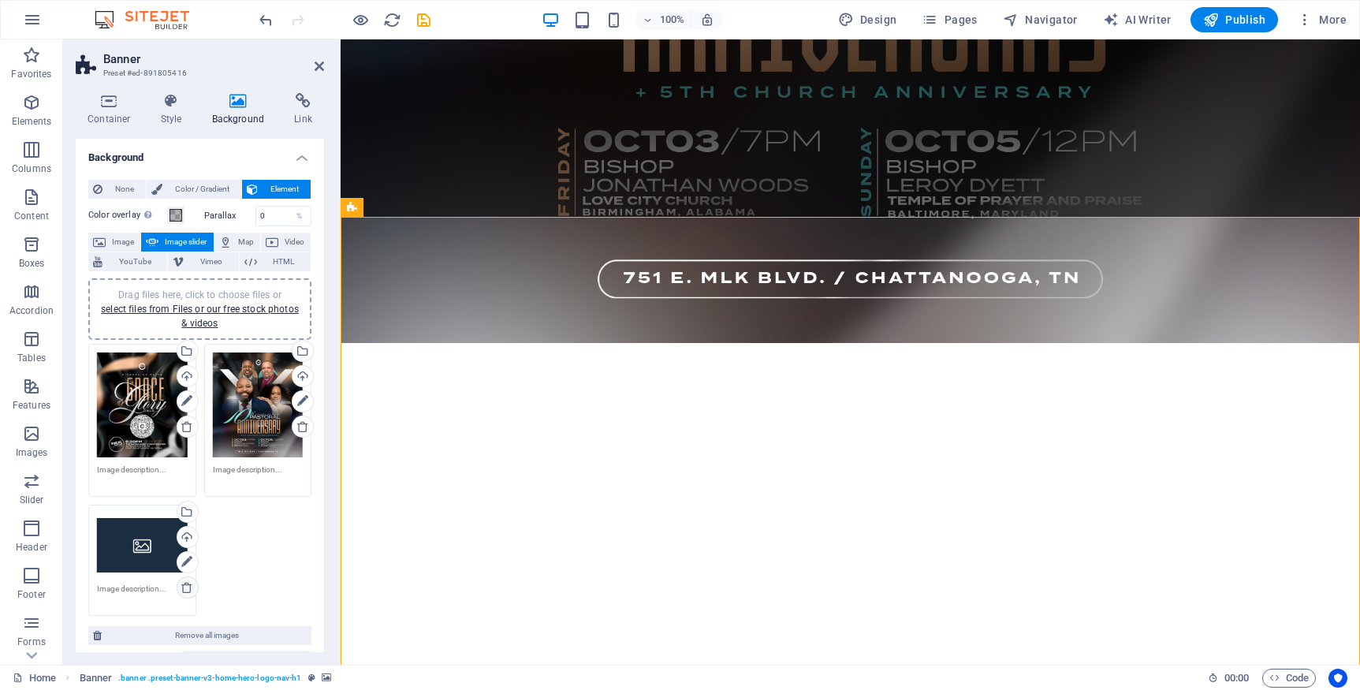
click at [187, 589] on icon at bounding box center [187, 587] width 13 height 13
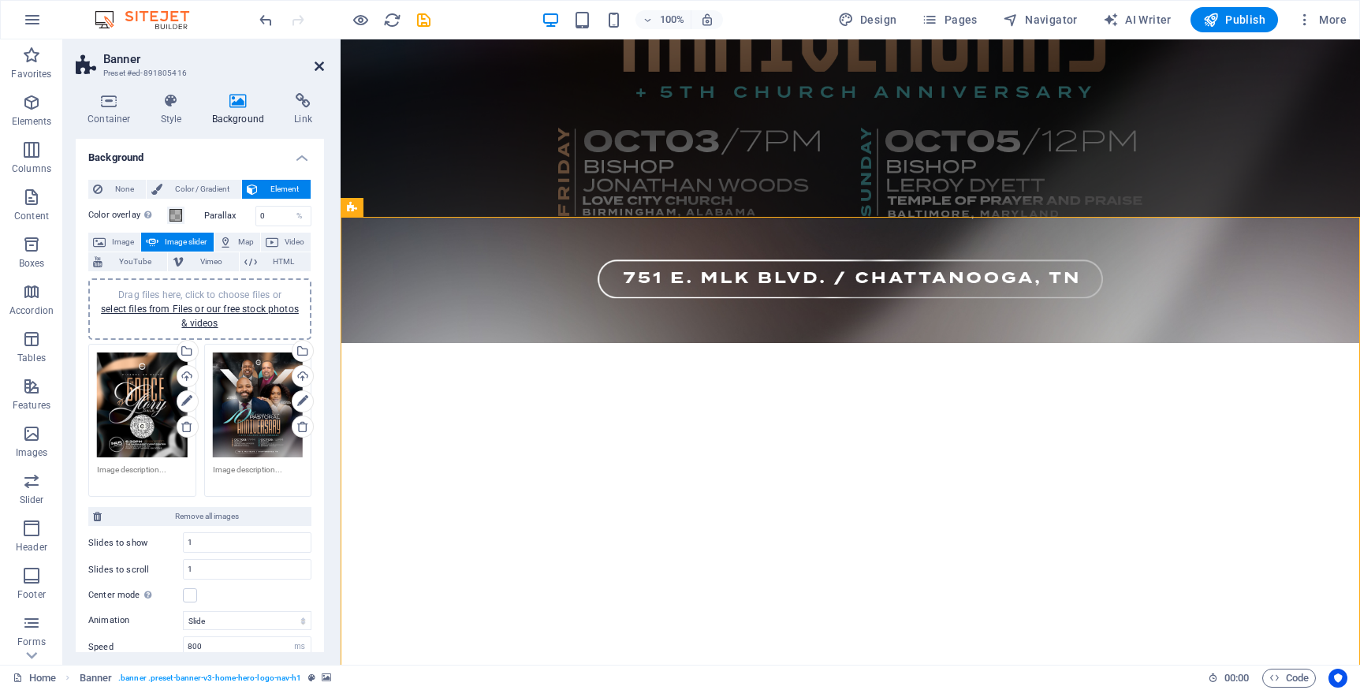
click at [323, 66] on icon at bounding box center [319, 66] width 9 height 13
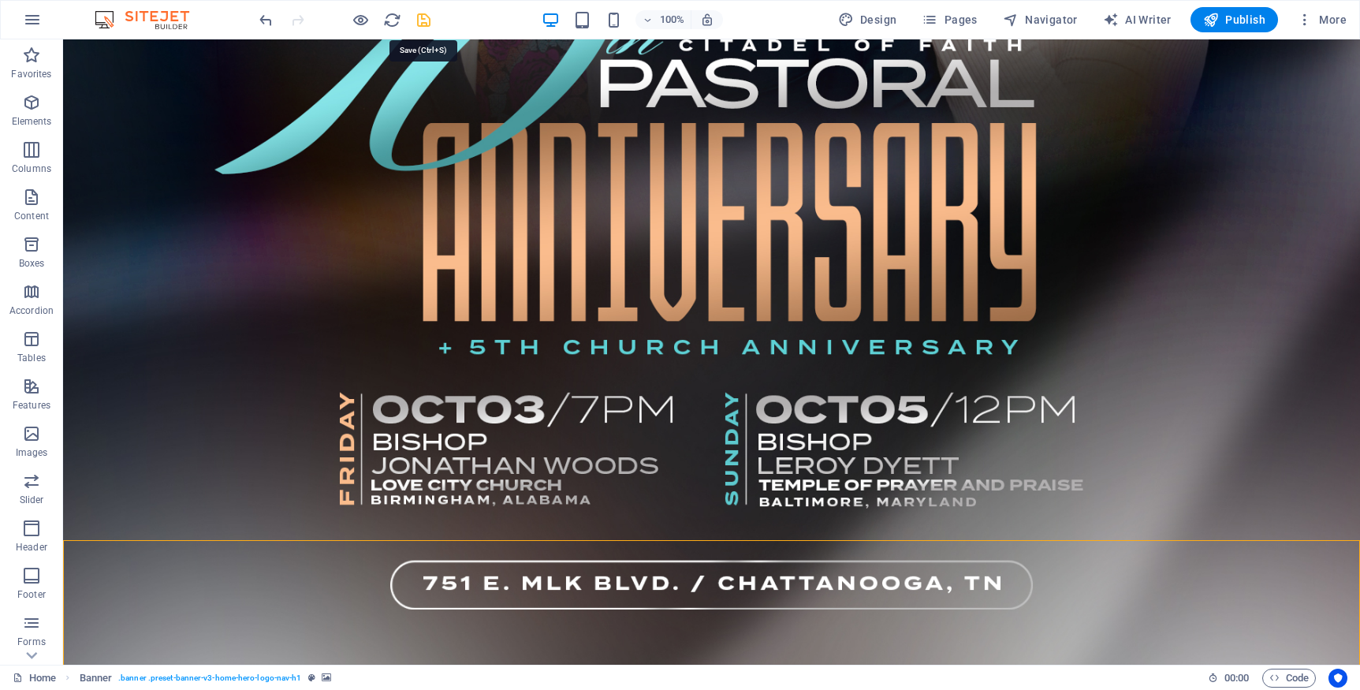
click at [427, 24] on icon "save" at bounding box center [424, 20] width 18 height 18
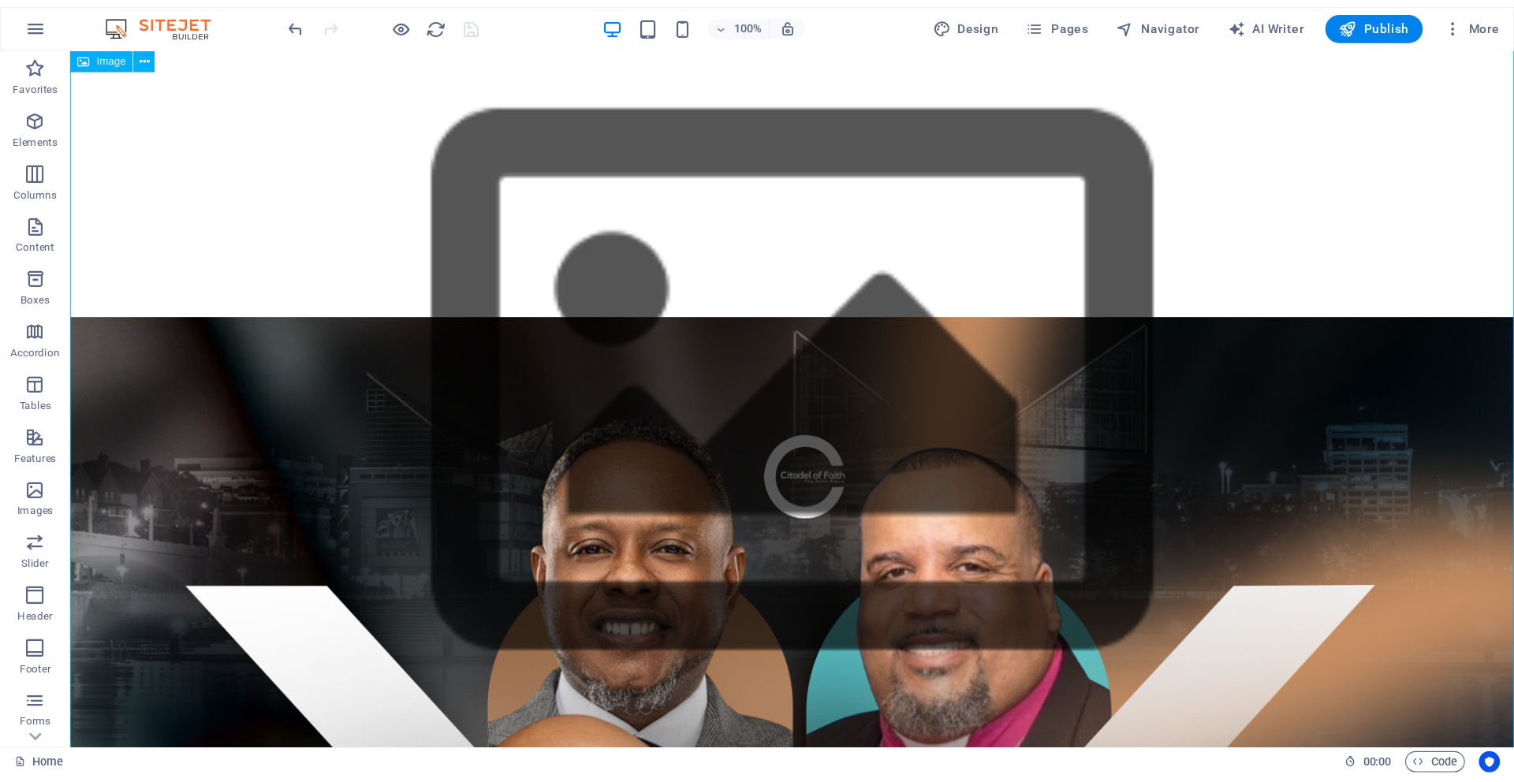
scroll to position [0, 0]
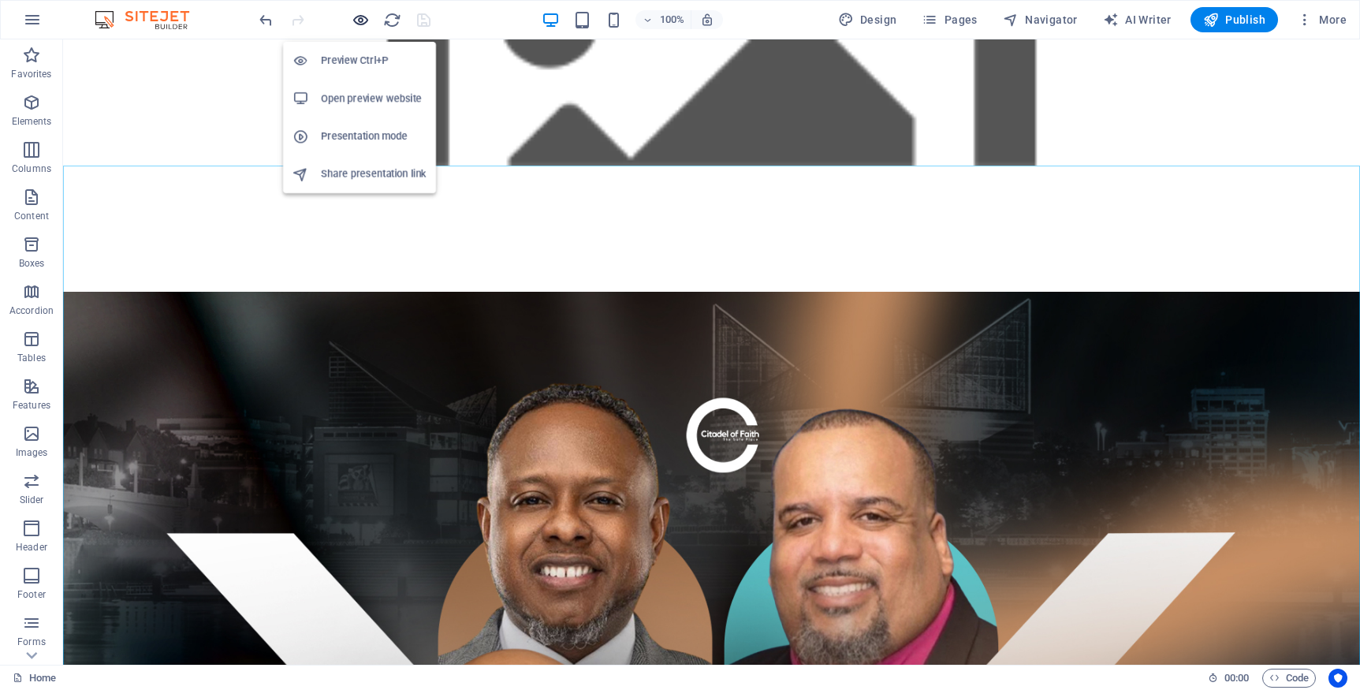
click at [364, 19] on icon "button" at bounding box center [361, 20] width 18 height 18
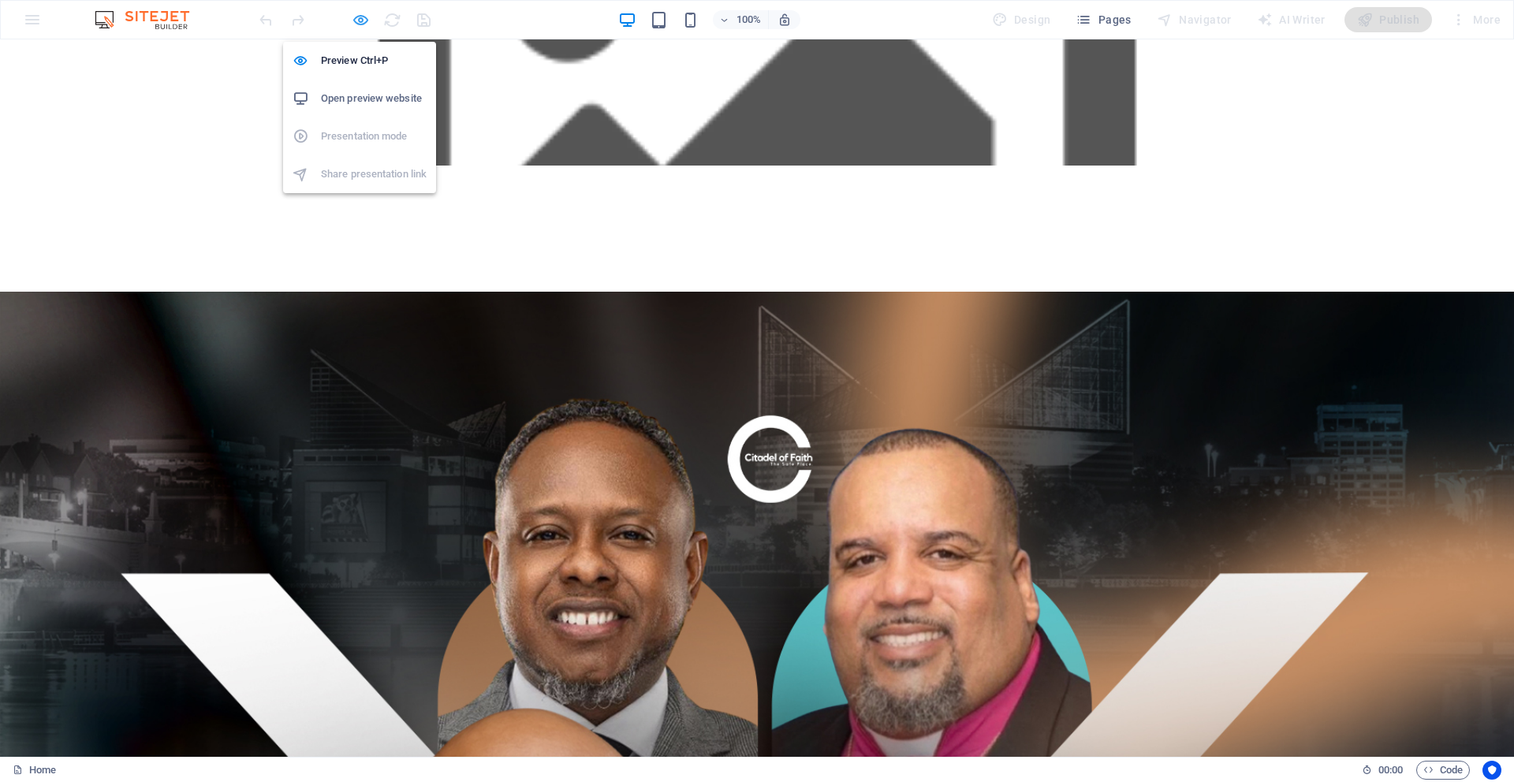
click at [362, 20] on icon "button" at bounding box center [361, 20] width 18 height 18
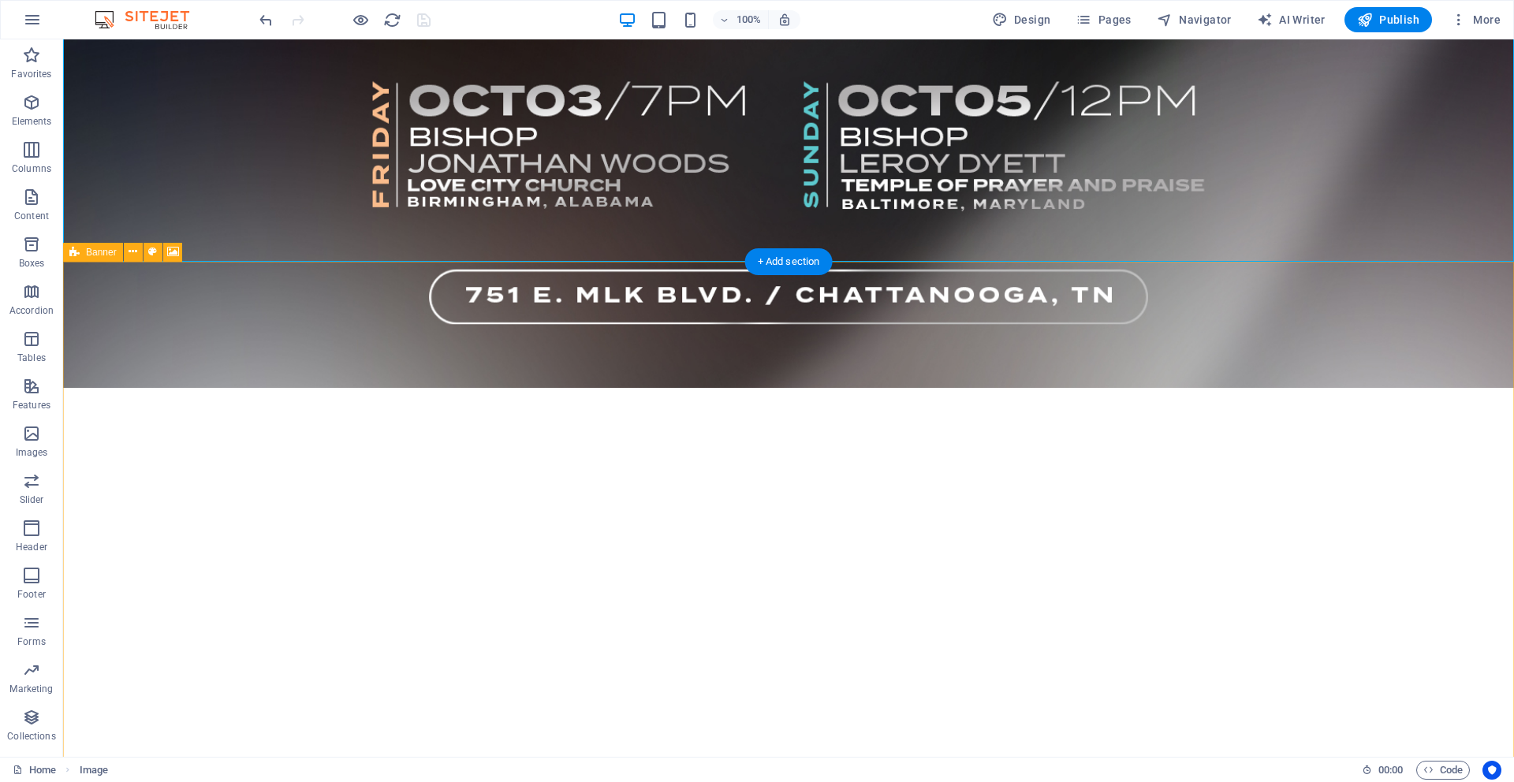
scroll to position [1668, 0]
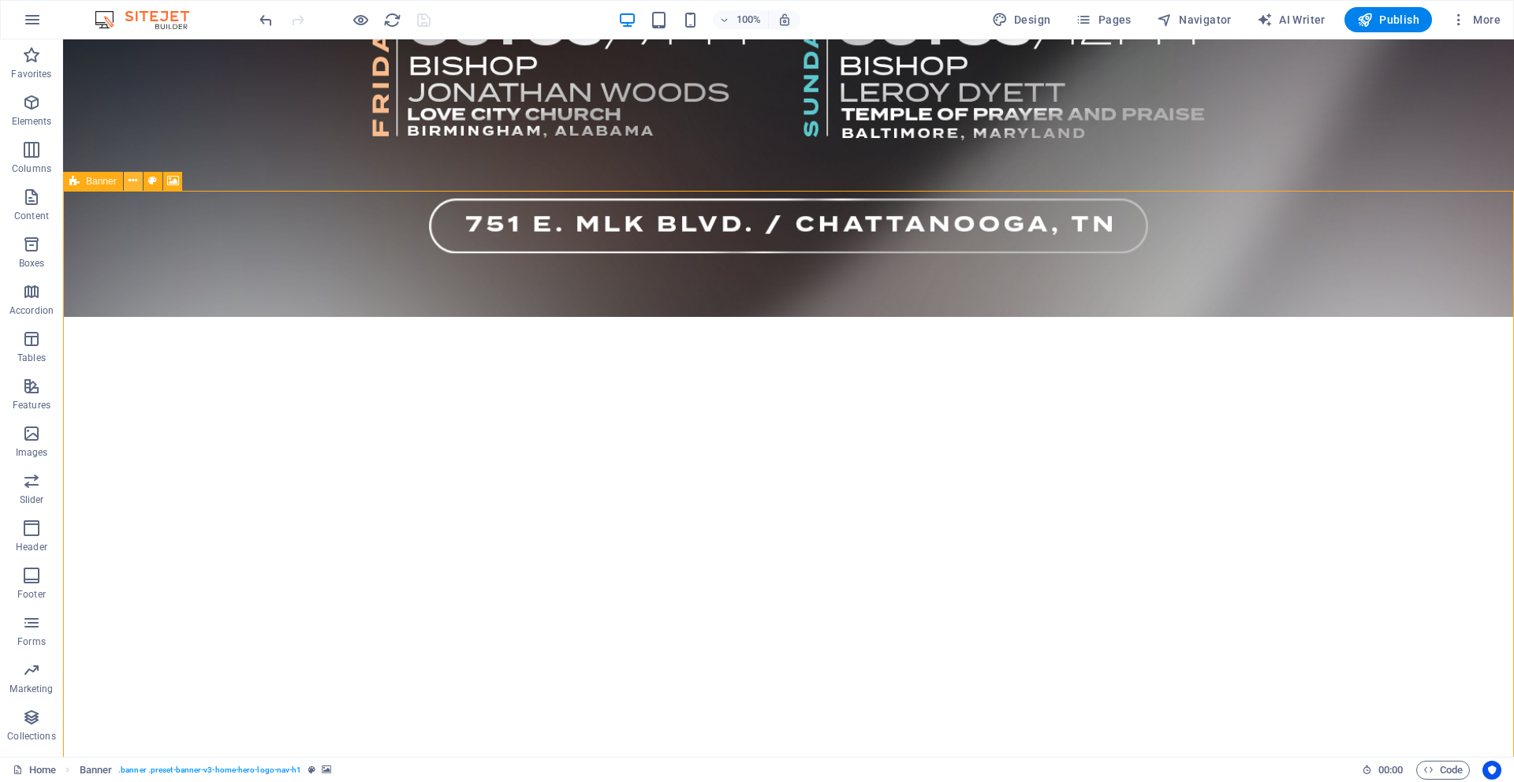
click at [130, 181] on icon at bounding box center [133, 181] width 9 height 17
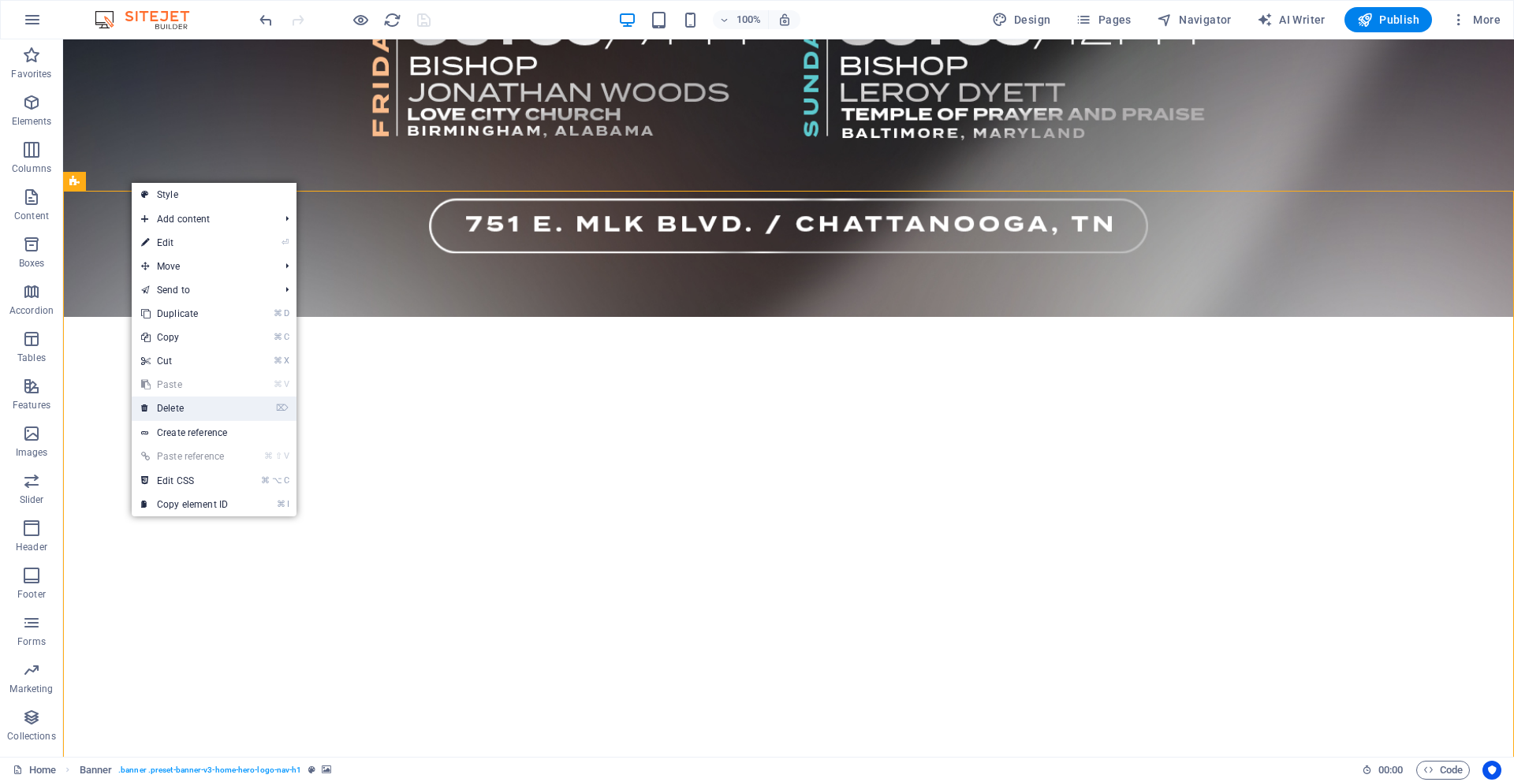
click at [191, 408] on link "⌦ Delete" at bounding box center [185, 409] width 106 height 24
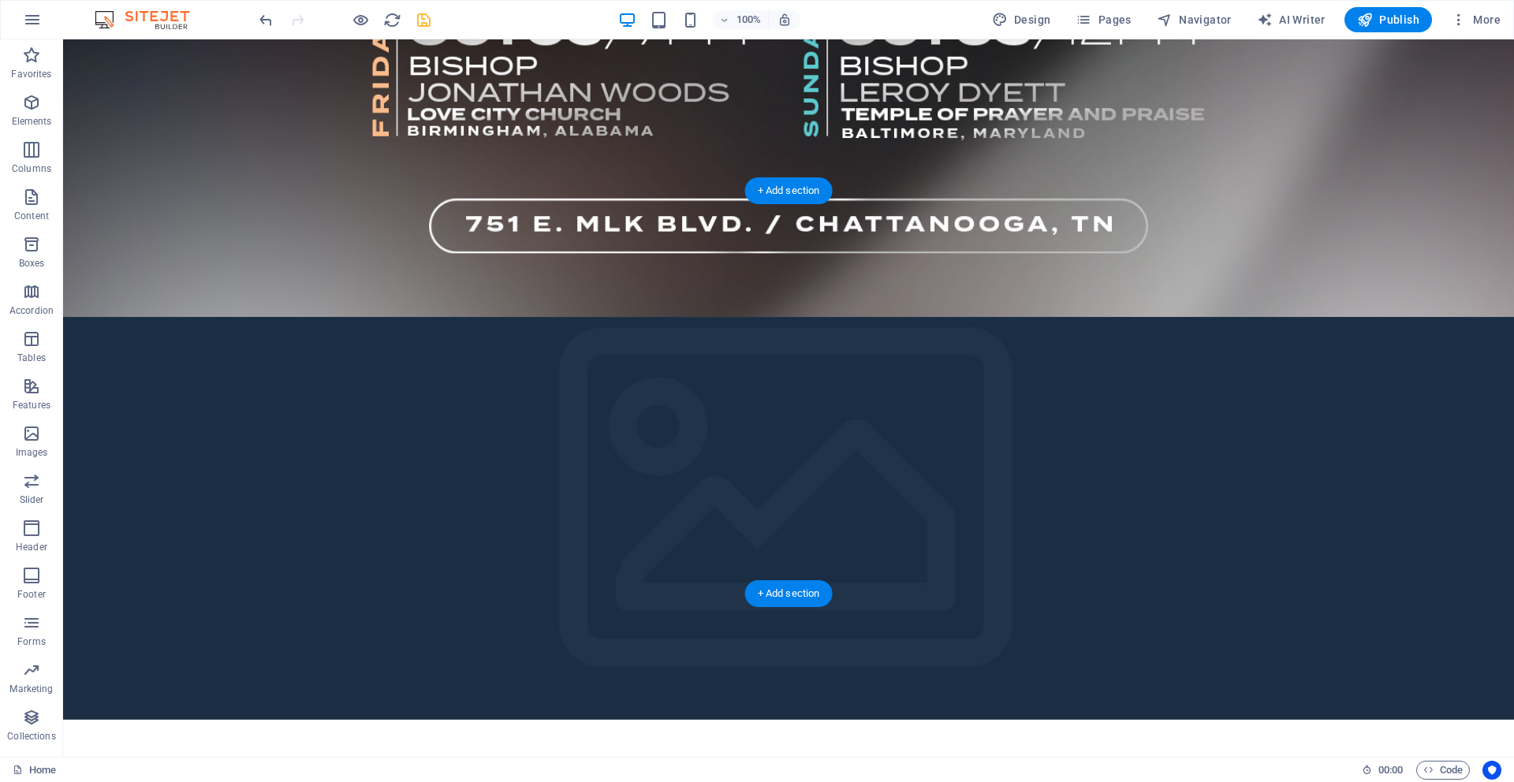
click at [246, 365] on figure at bounding box center [788, 518] width 1451 height 403
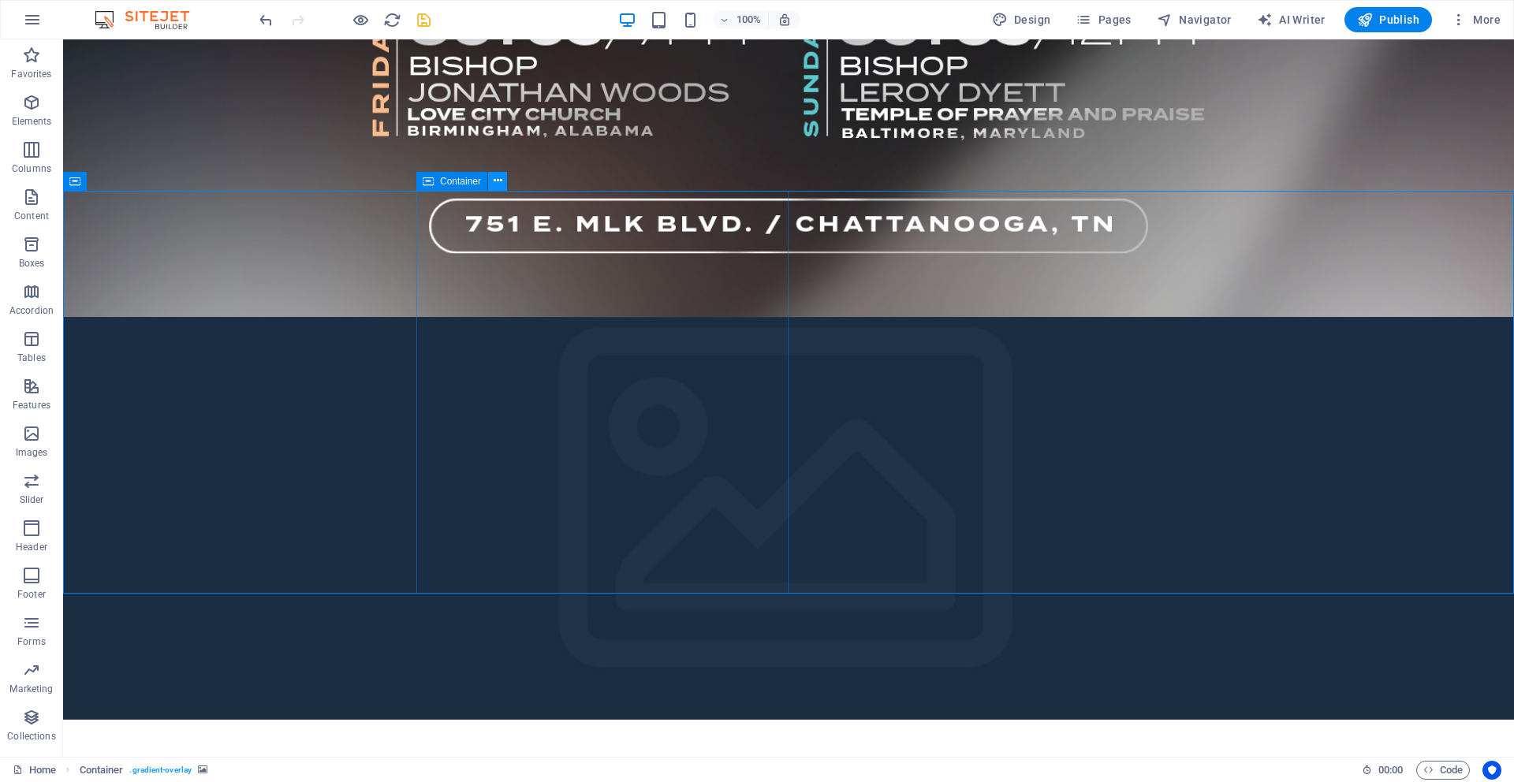
click at [498, 184] on icon at bounding box center [498, 181] width 9 height 17
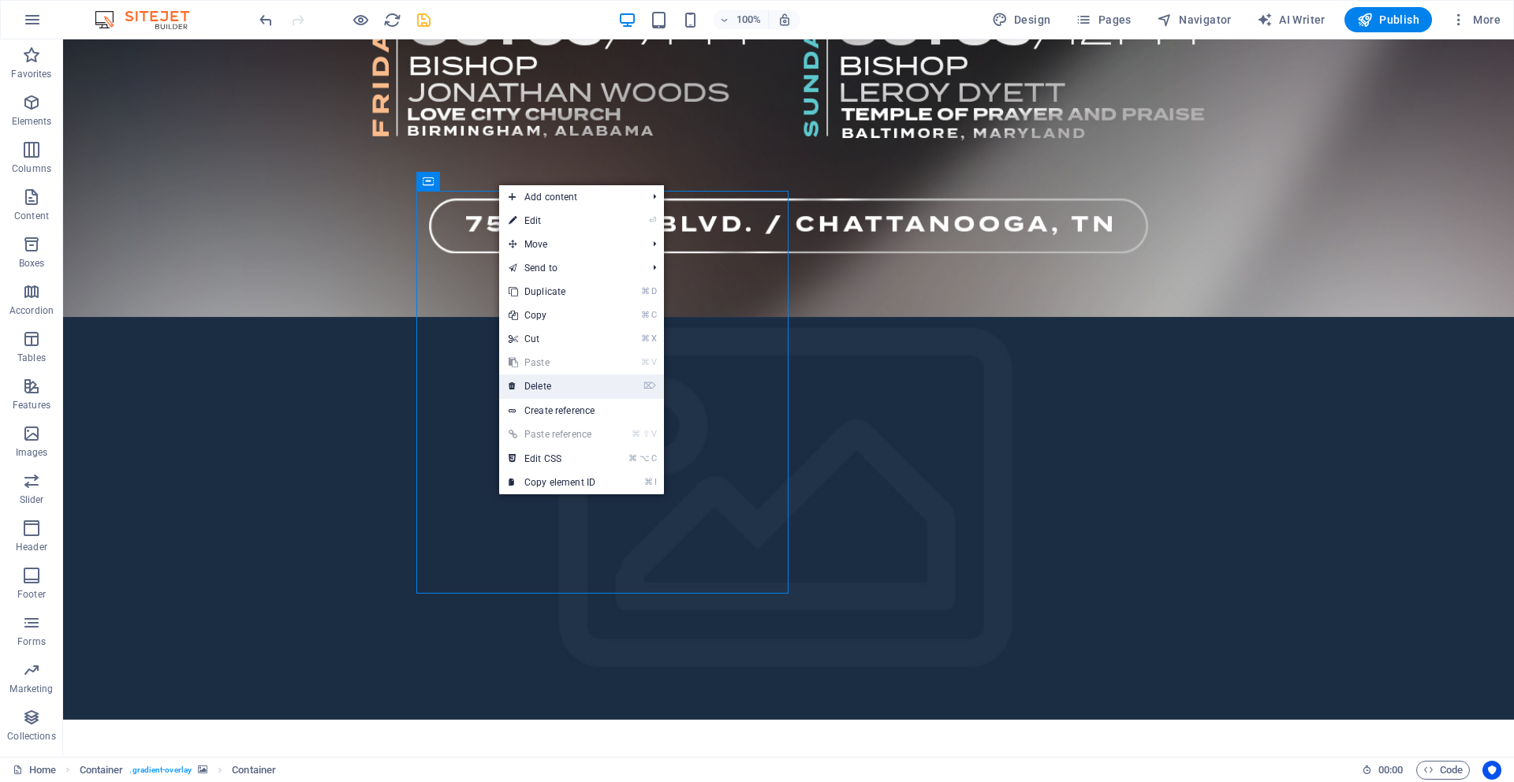
click at [549, 390] on link "⌦ Delete" at bounding box center [552, 387] width 106 height 24
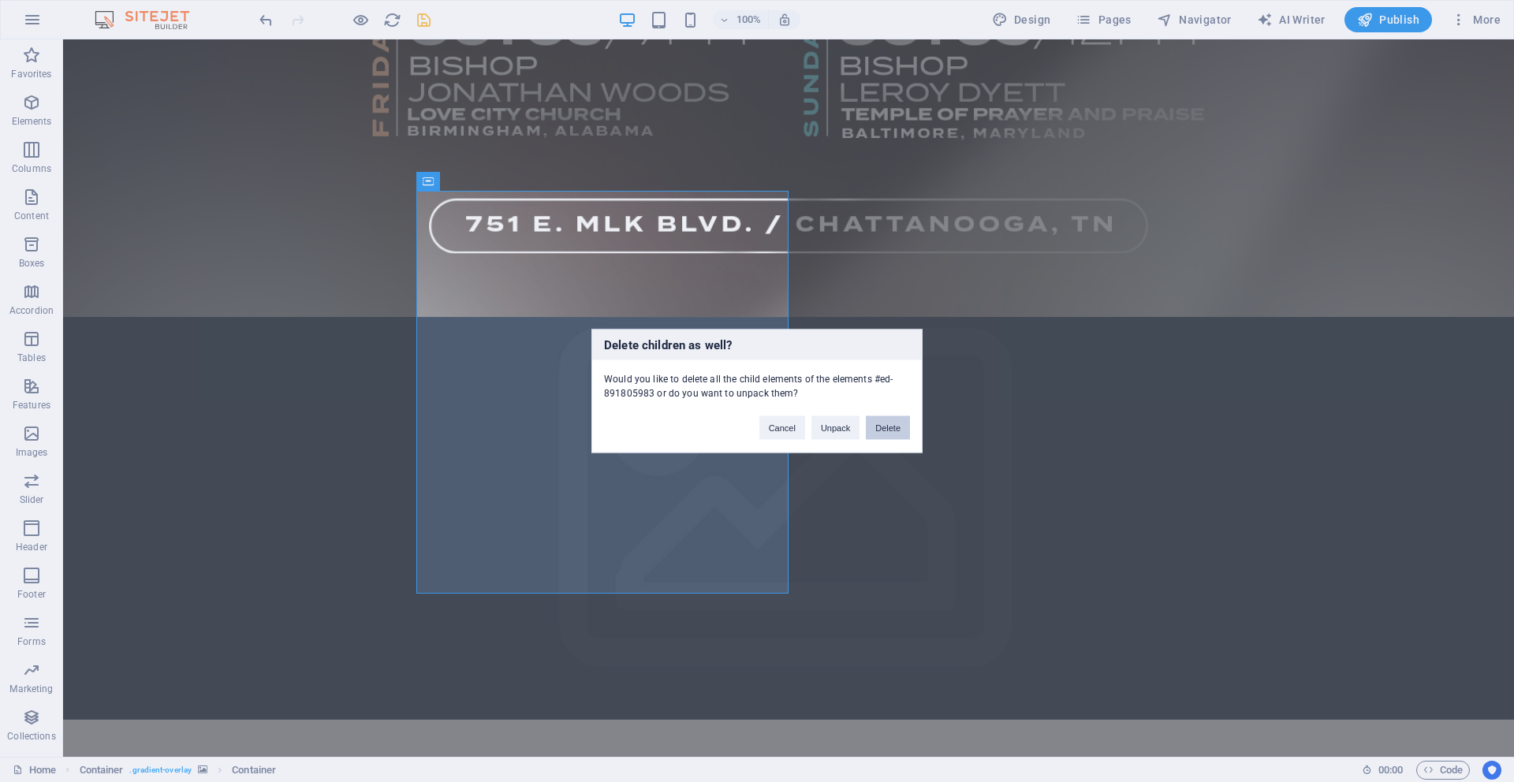
click at [878, 425] on button "Delete" at bounding box center [888, 428] width 44 height 24
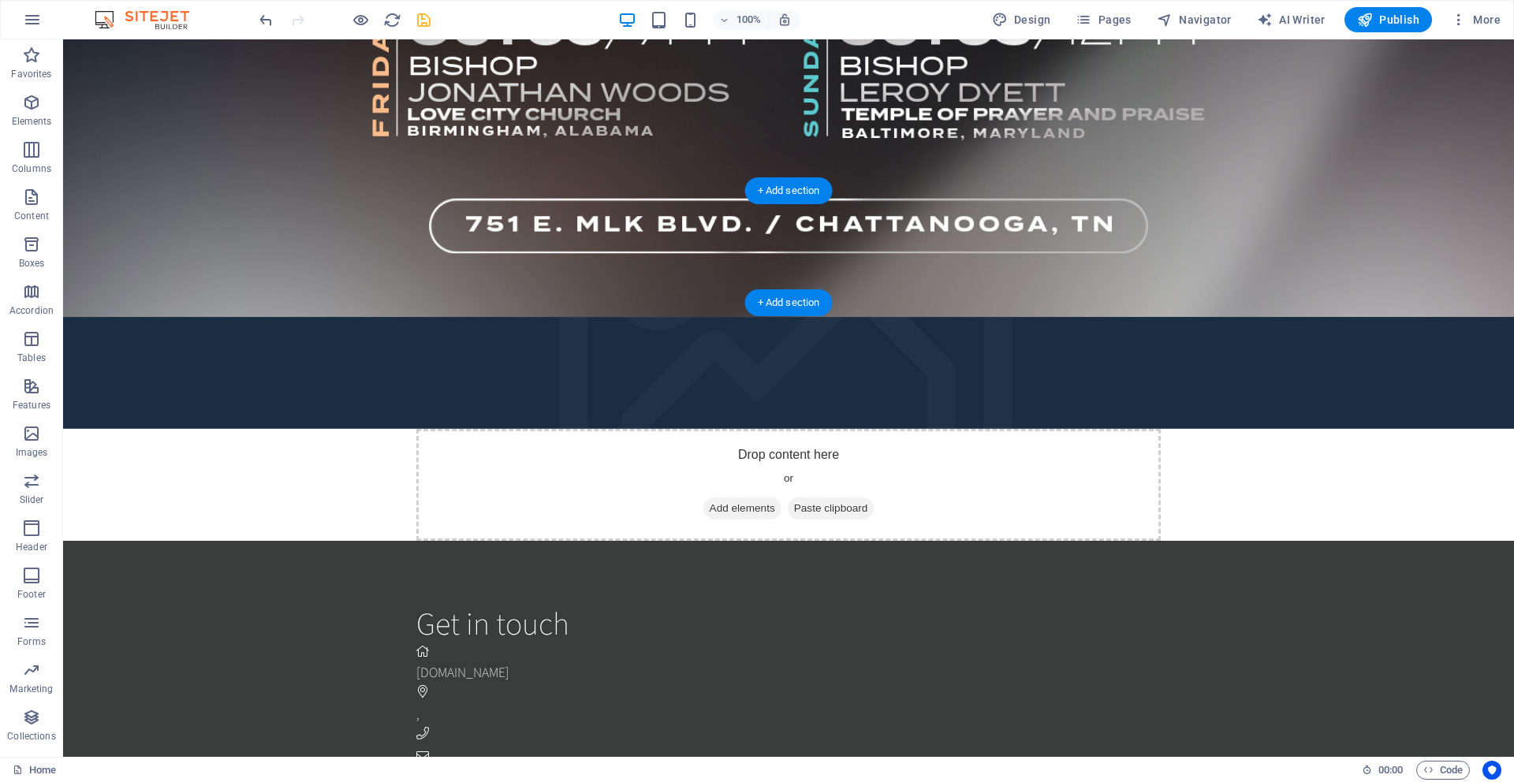
click at [203, 317] on figure at bounding box center [788, 373] width 1451 height 112
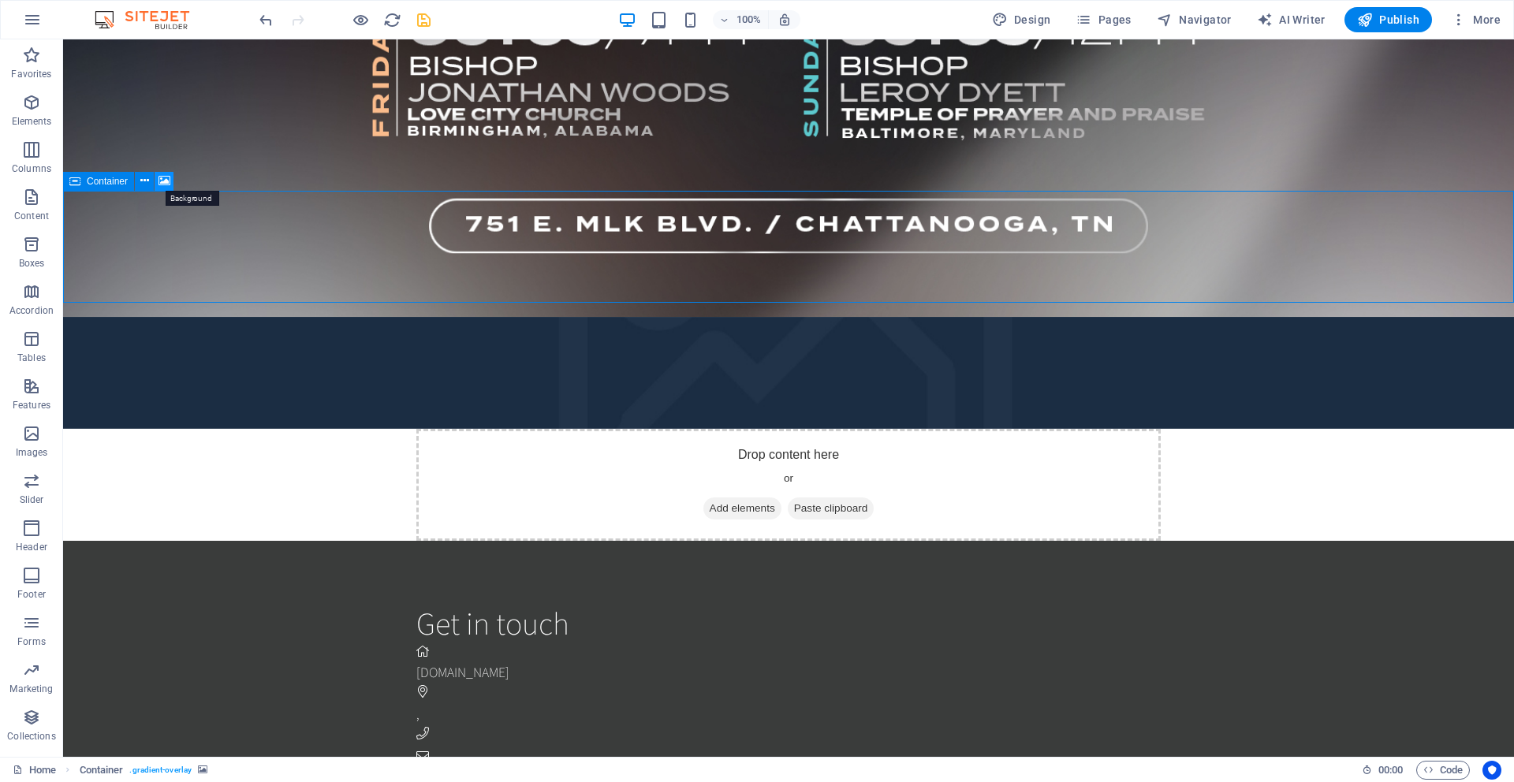
click at [160, 179] on icon at bounding box center [164, 181] width 12 height 17
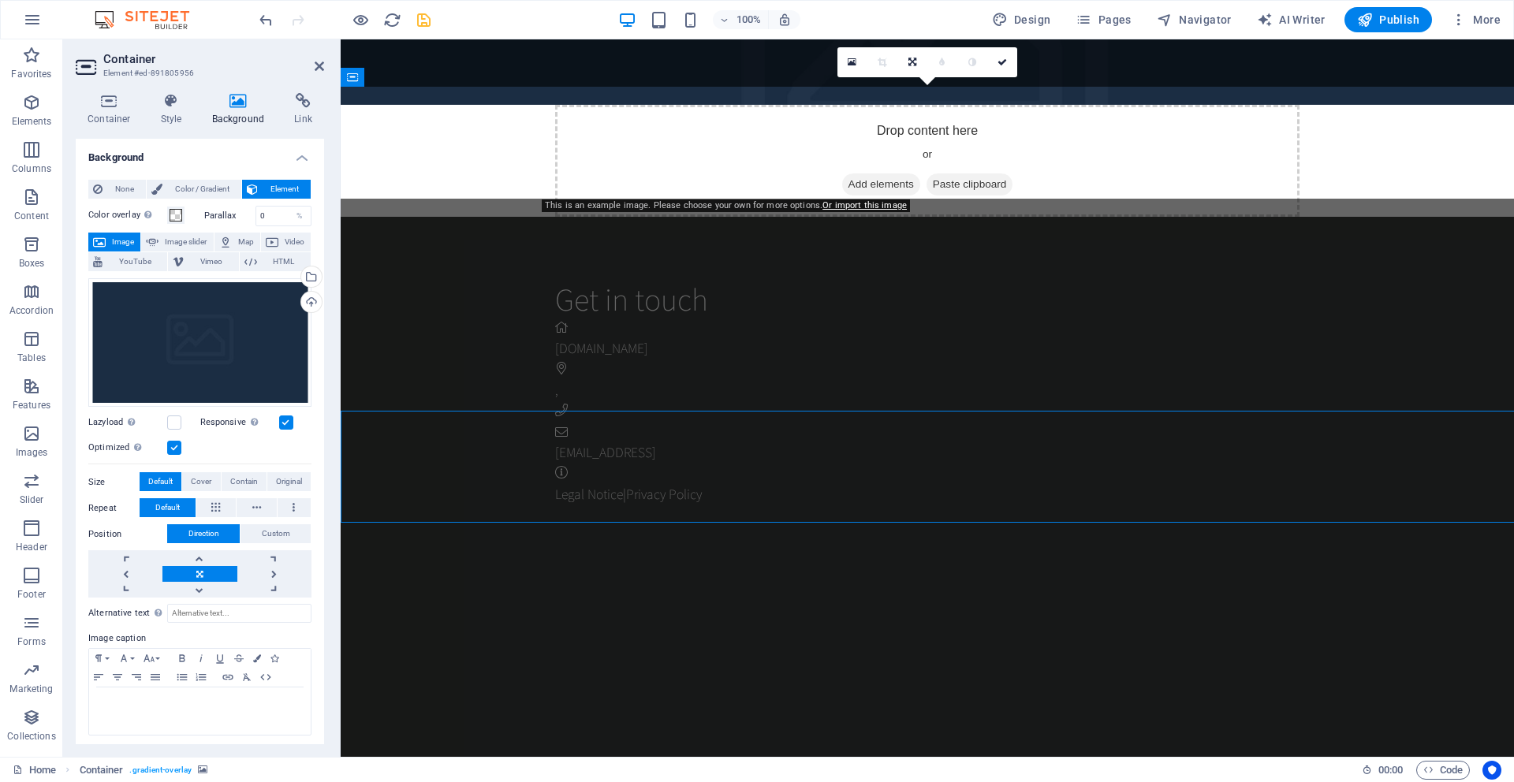
scroll to position [1448, 0]
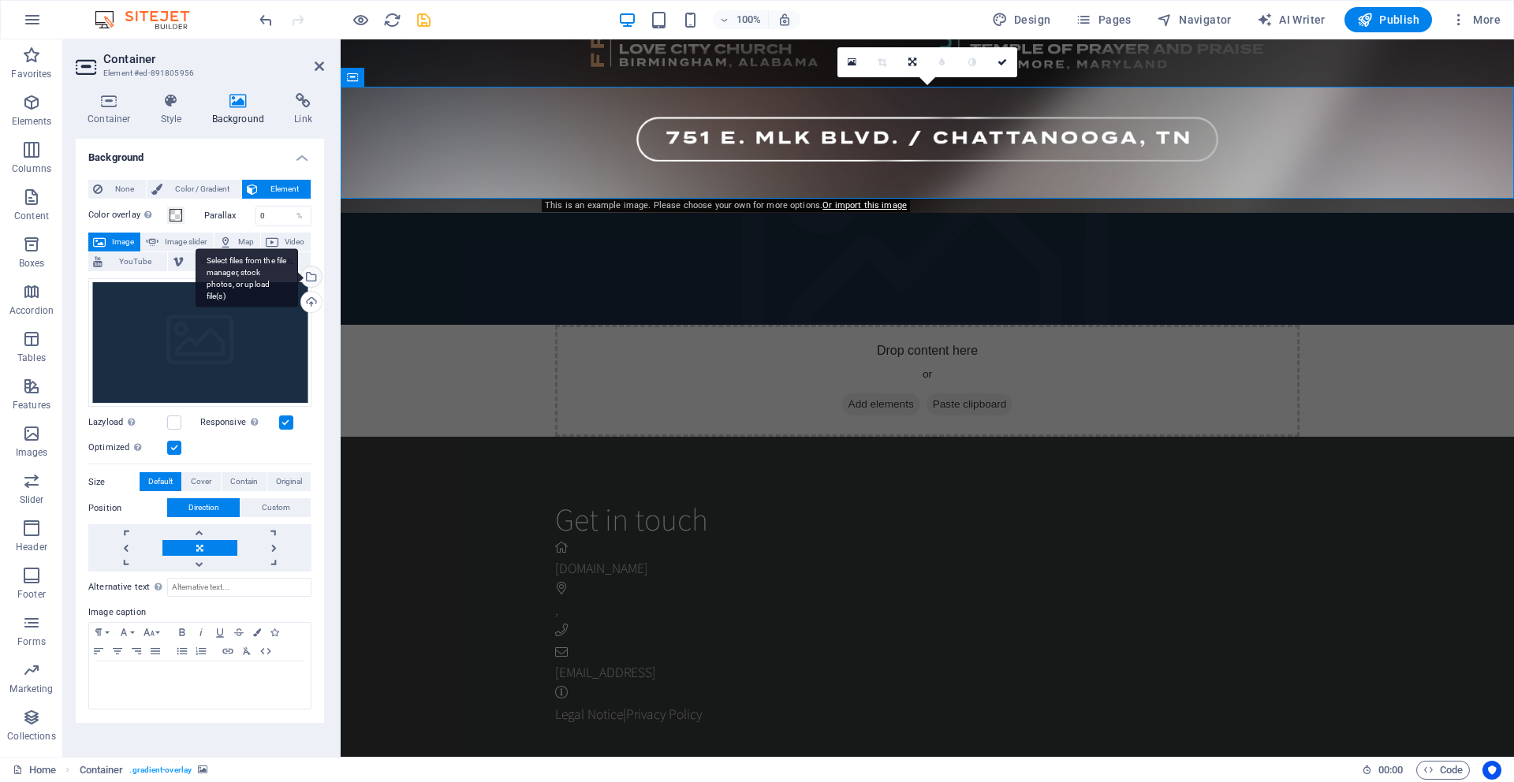
click at [315, 276] on div "Select files from the file manager, stock photos, or upload file(s)" at bounding box center [310, 279] width 24 height 24
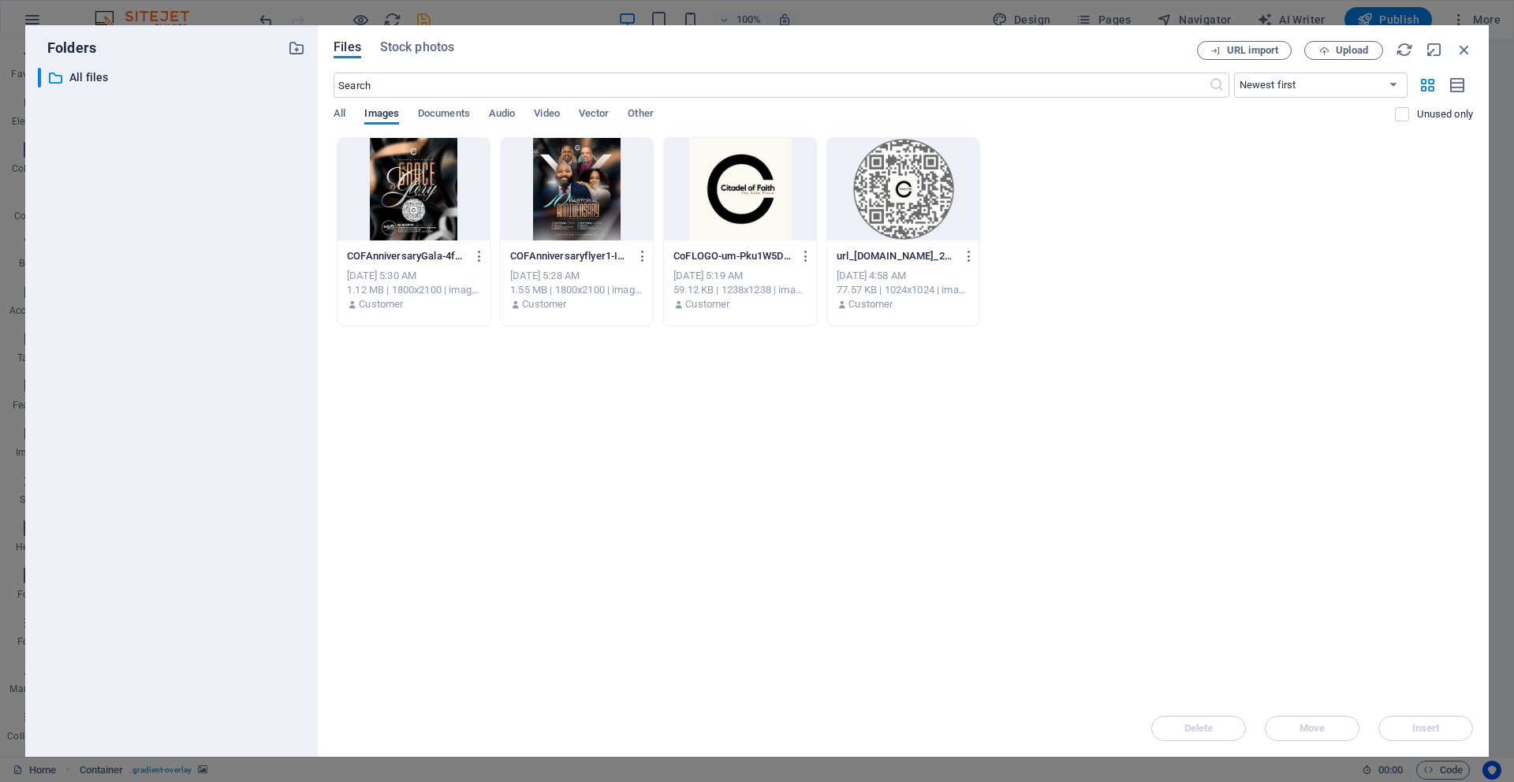
click at [384, 196] on div at bounding box center [413, 189] width 152 height 103
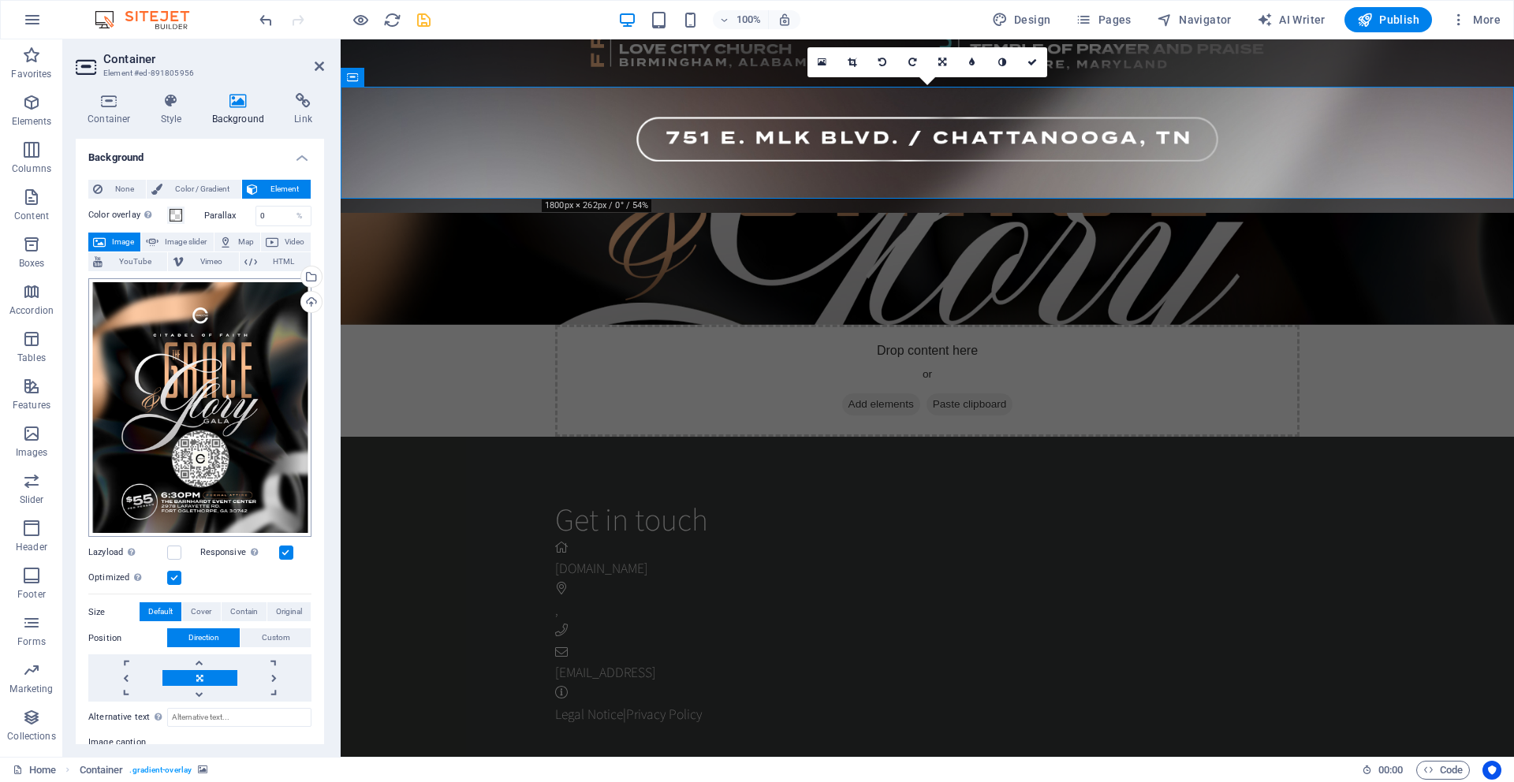
scroll to position [106, 0]
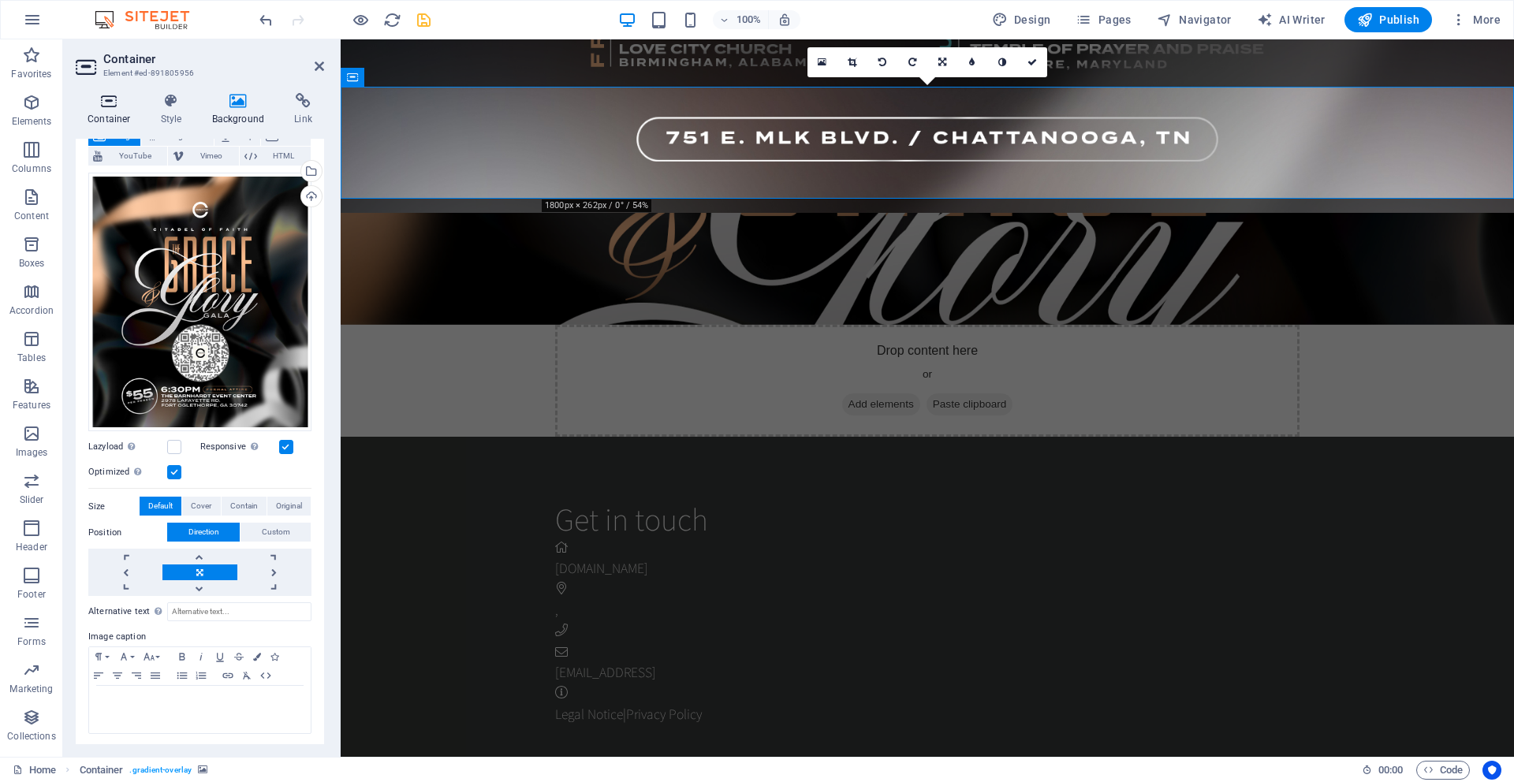
click at [114, 104] on icon at bounding box center [109, 101] width 67 height 16
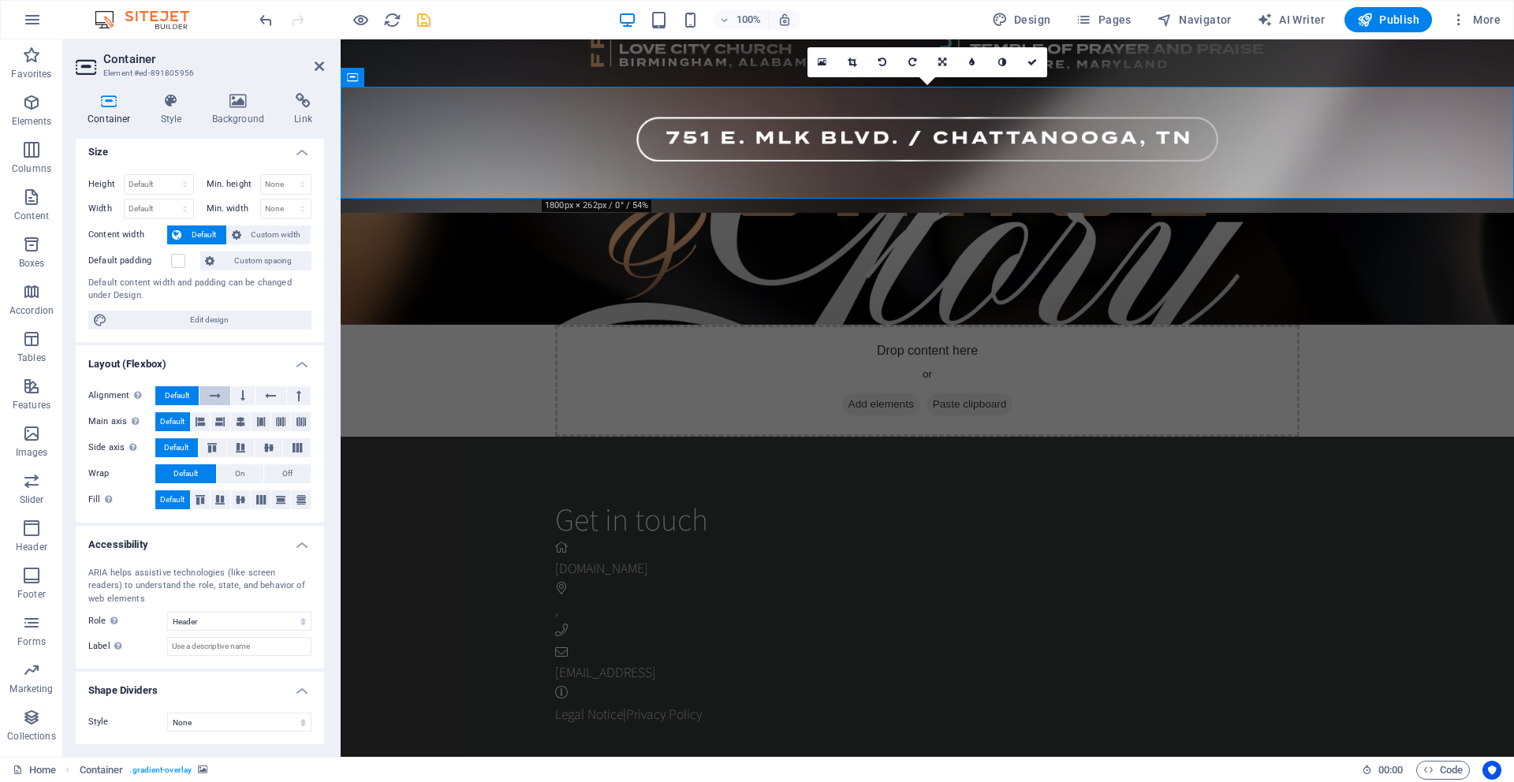
scroll to position [0, 0]
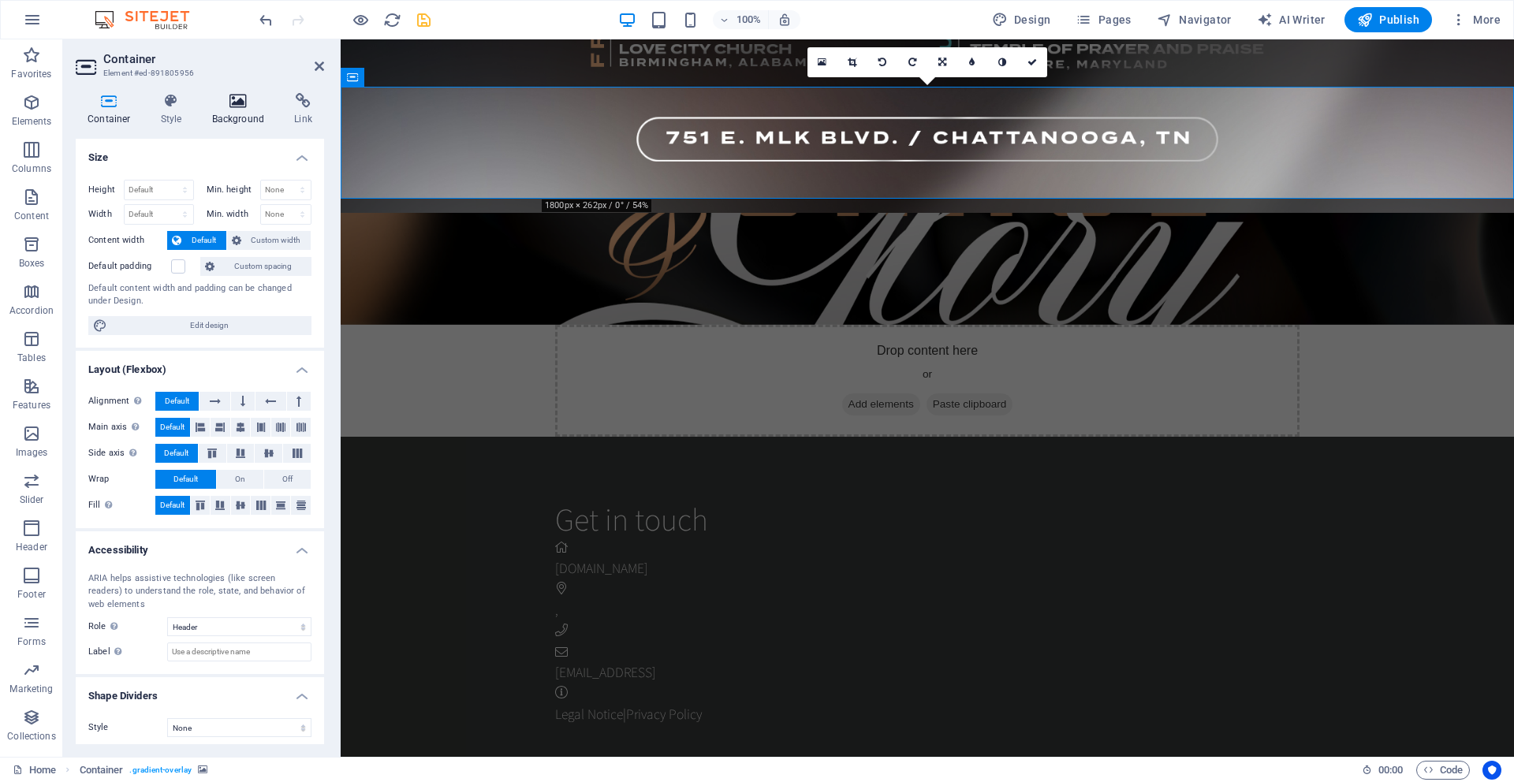
click at [248, 105] on icon at bounding box center [238, 101] width 76 height 16
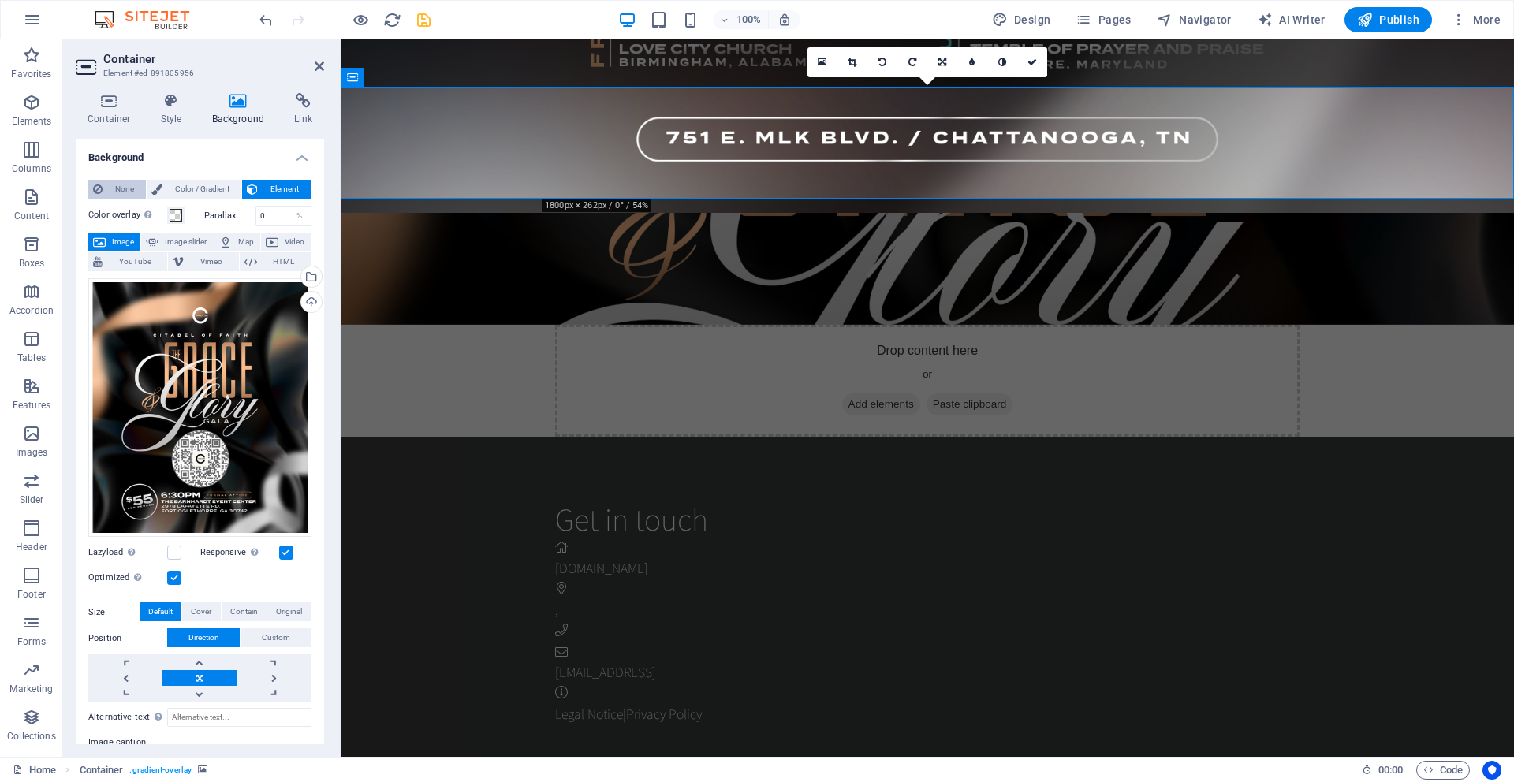
click at [125, 188] on span "None" at bounding box center [124, 189] width 34 height 19
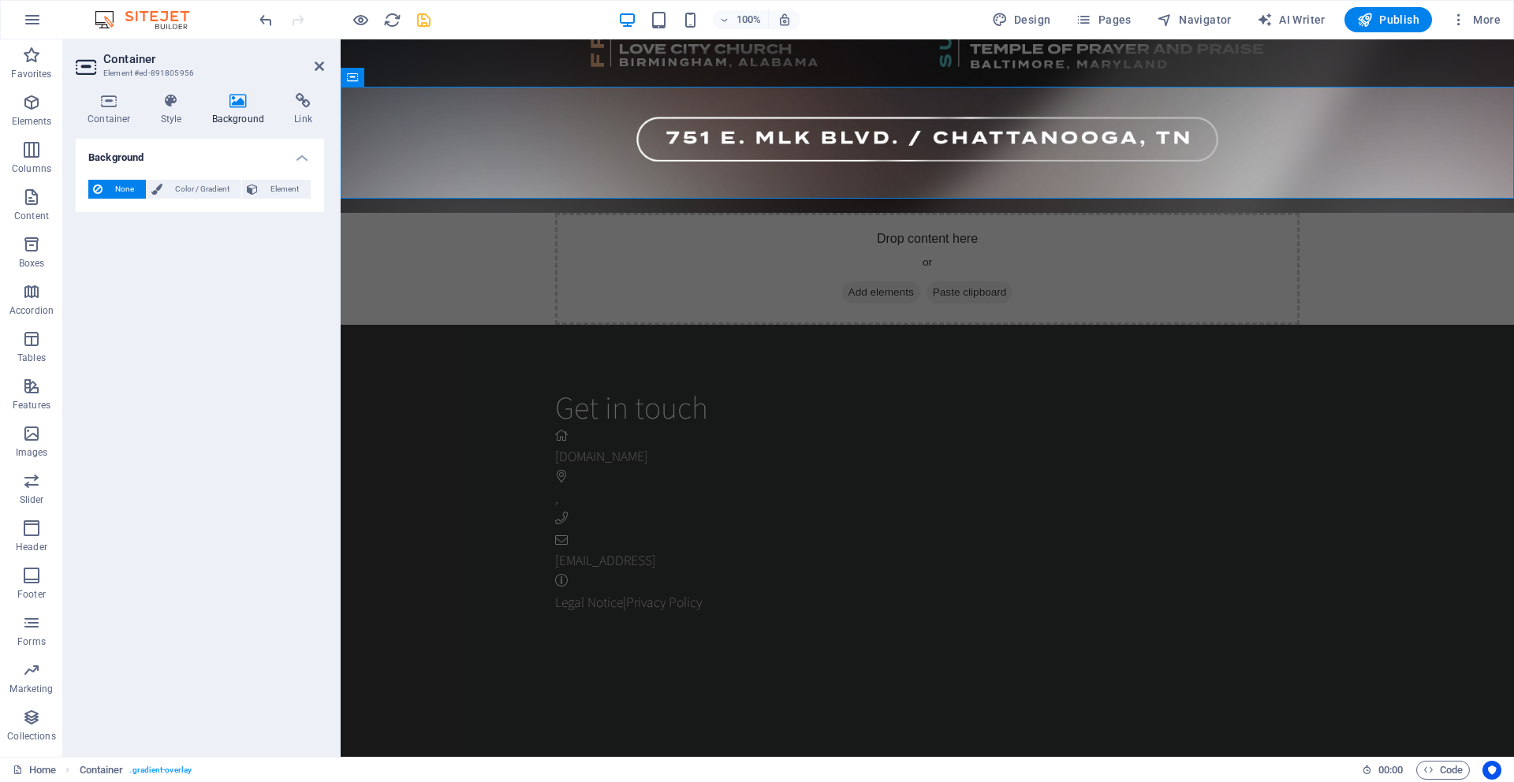
click at [125, 188] on span "None" at bounding box center [124, 189] width 34 height 19
click at [192, 188] on span "Color / Gradient" at bounding box center [201, 189] width 69 height 19
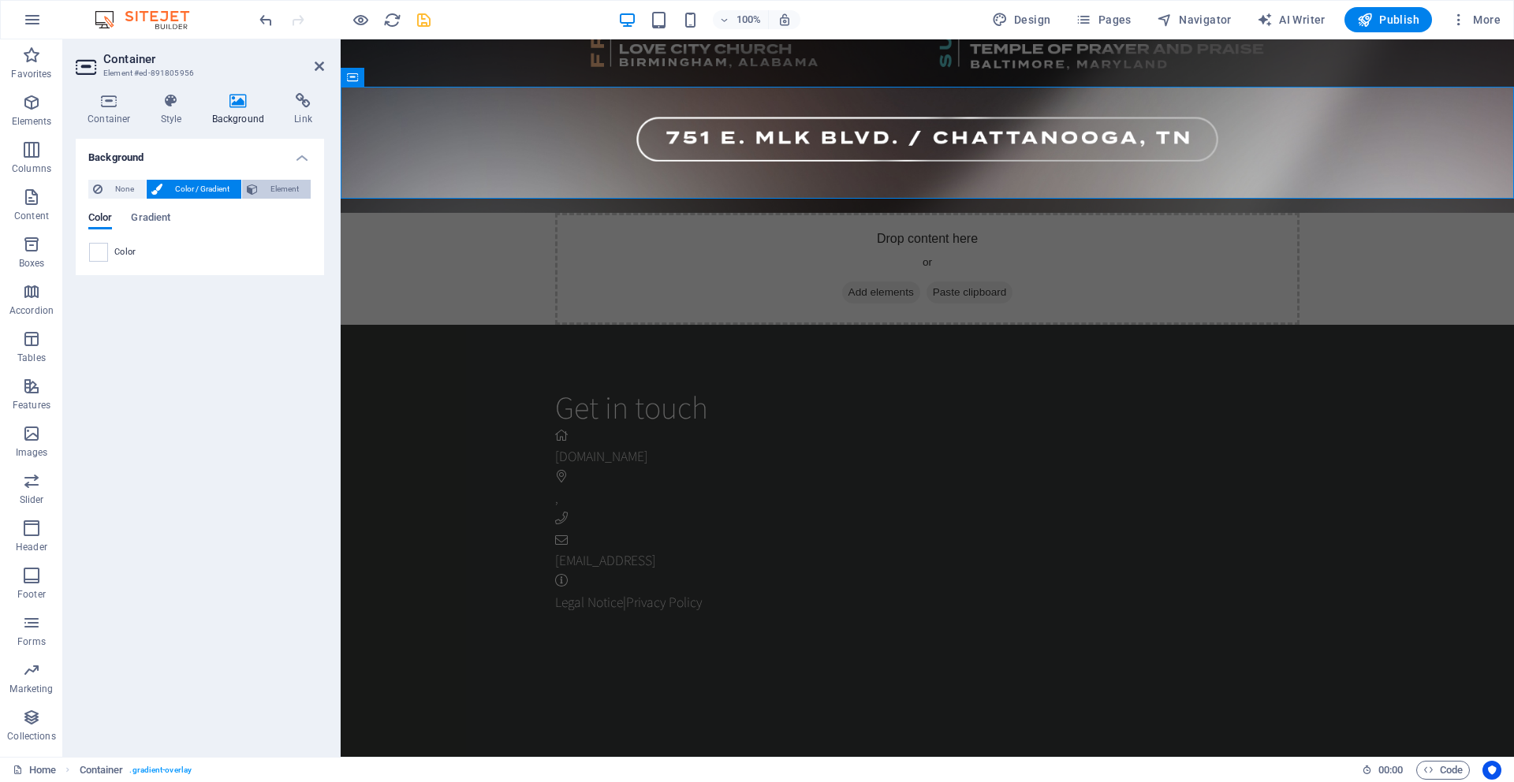
click at [279, 190] on span "Element" at bounding box center [284, 189] width 43 height 19
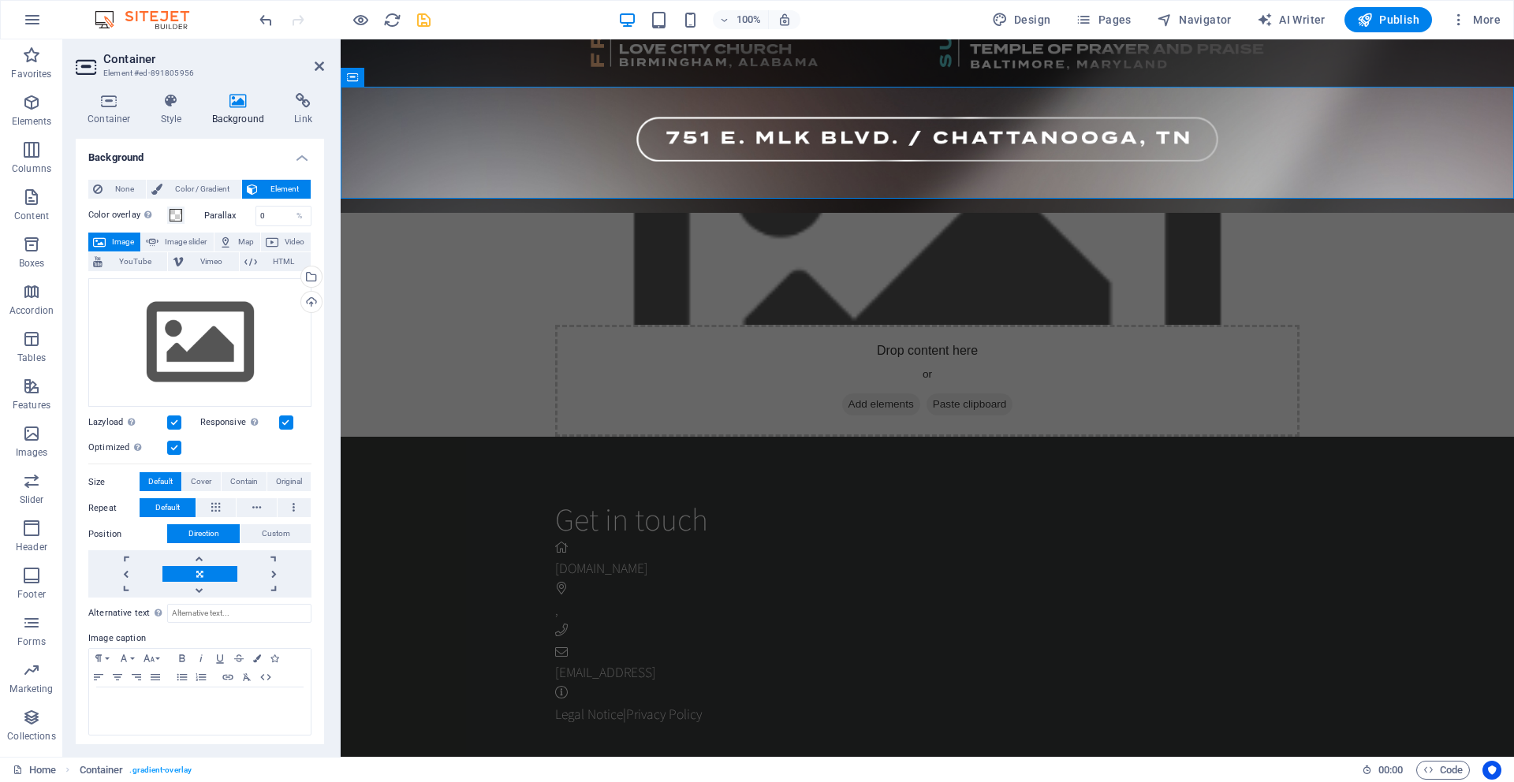
scroll to position [3, 0]
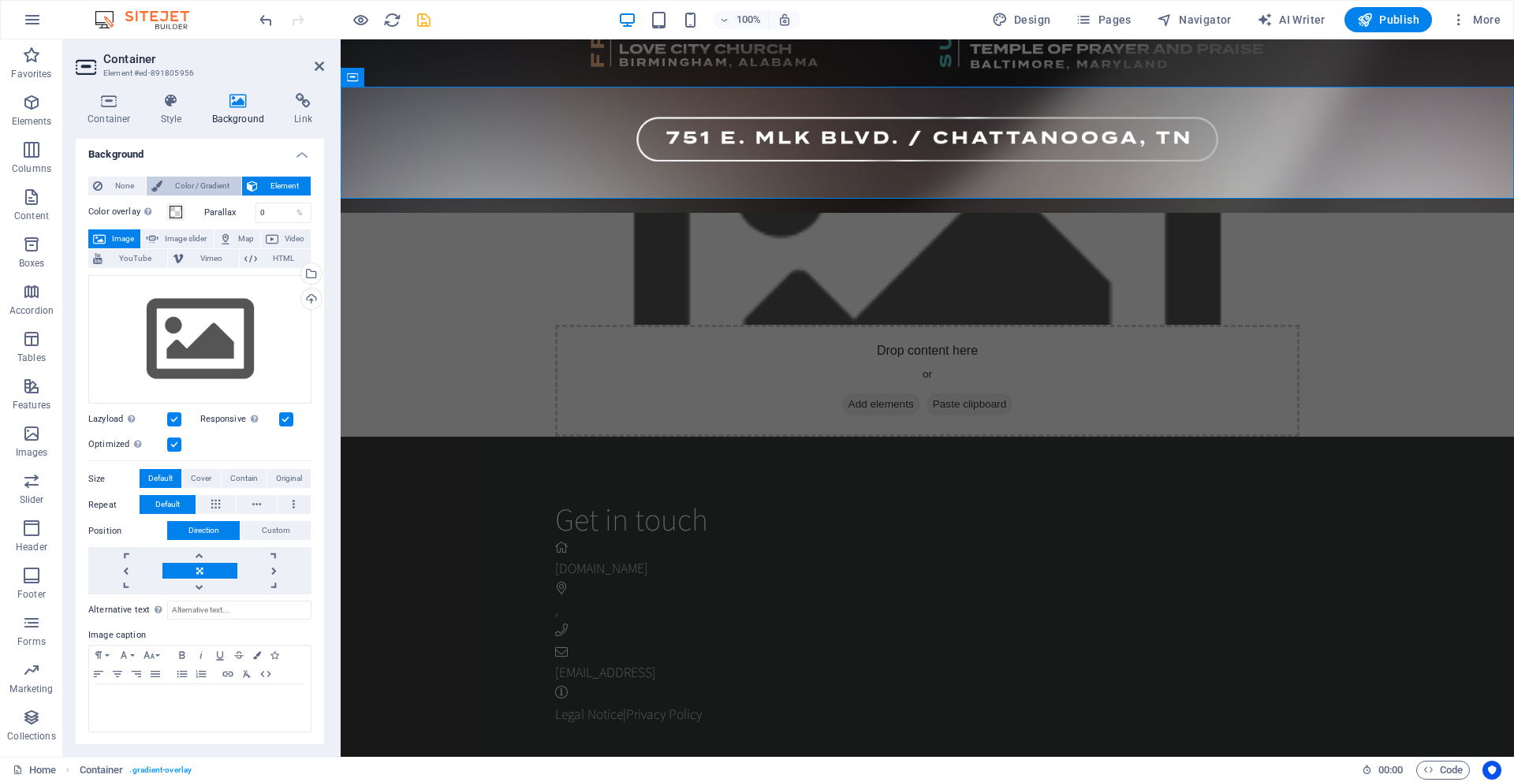
click at [196, 189] on span "Color / Gradient" at bounding box center [201, 186] width 69 height 19
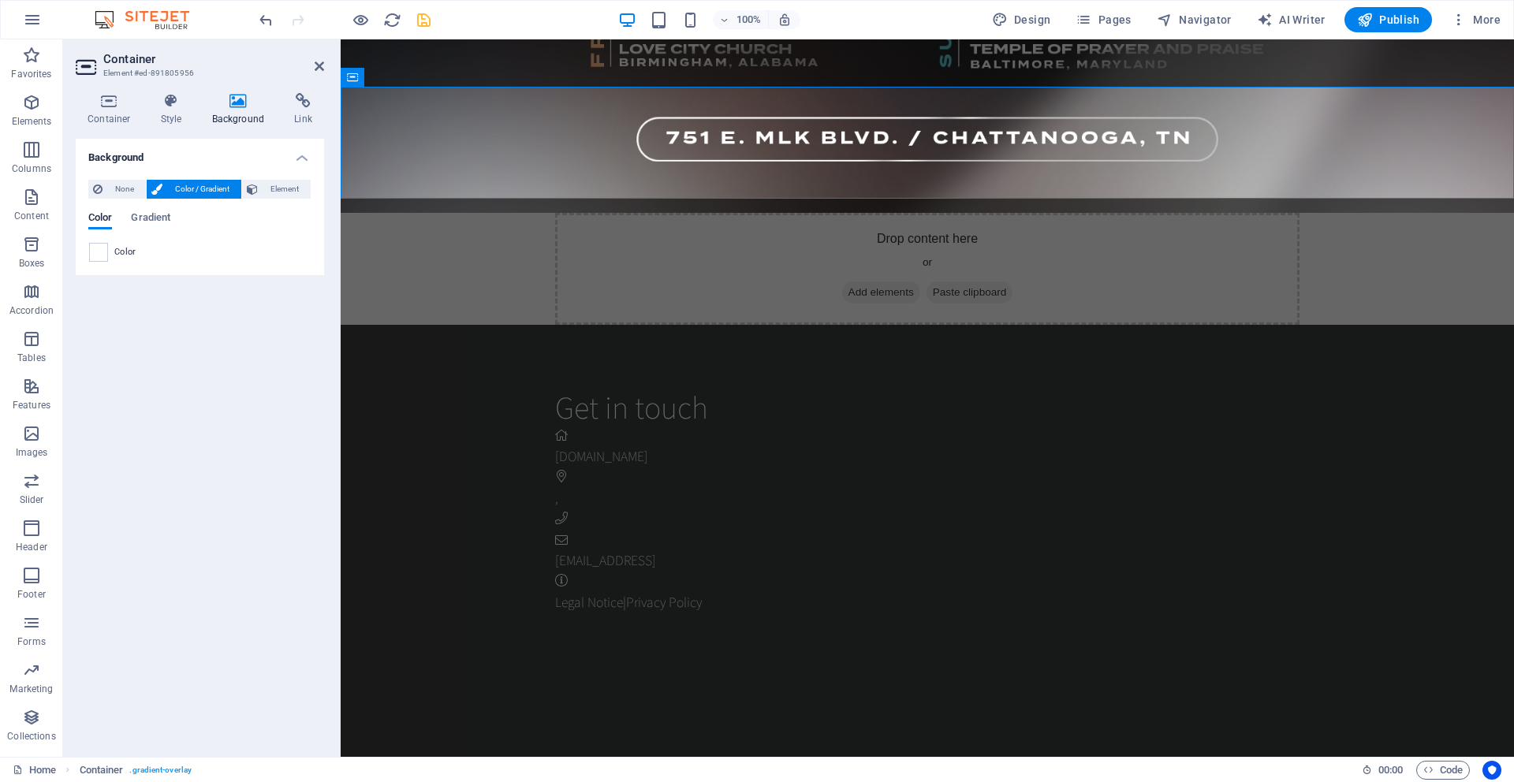
scroll to position [0, 0]
click at [313, 75] on header "Container Element #ed-891805956" at bounding box center [200, 59] width 248 height 41
drag, startPoint x: 318, startPoint y: 66, endPoint x: 252, endPoint y: 33, distance: 73.3
click at [318, 66] on icon at bounding box center [319, 66] width 9 height 13
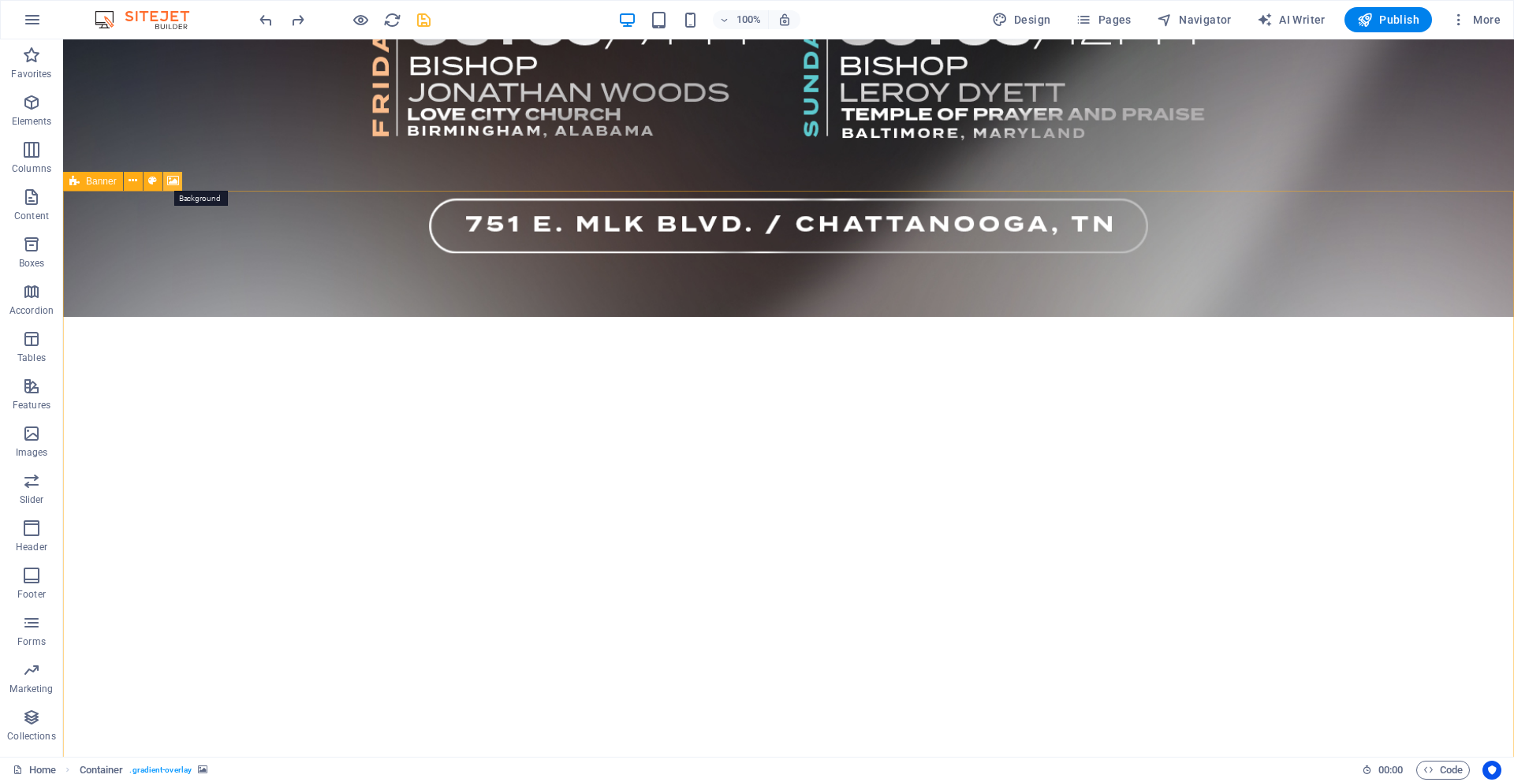
click at [174, 181] on icon at bounding box center [173, 181] width 12 height 17
select select "ms"
select select "s"
select select "progressive"
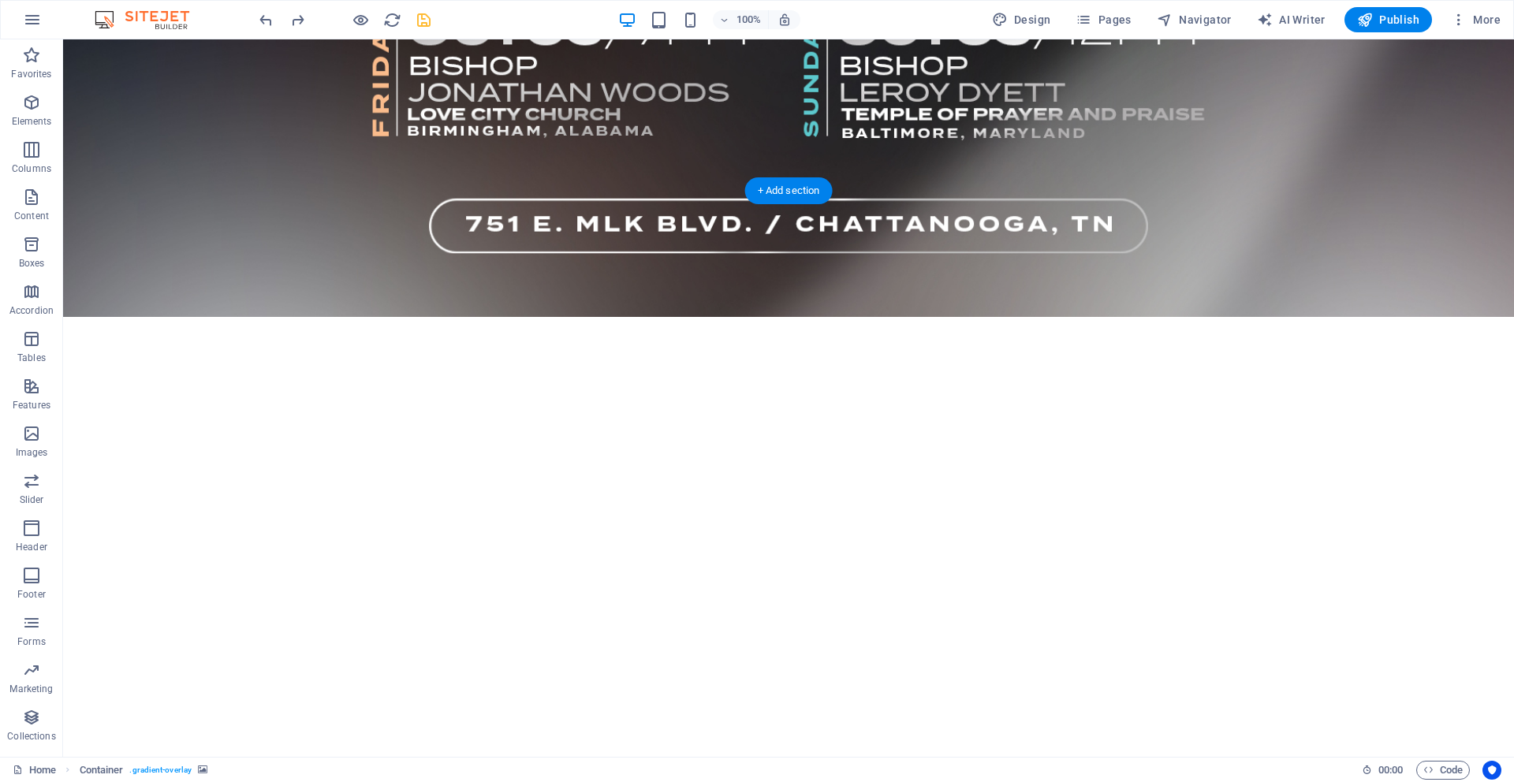
scroll to position [2379, 0]
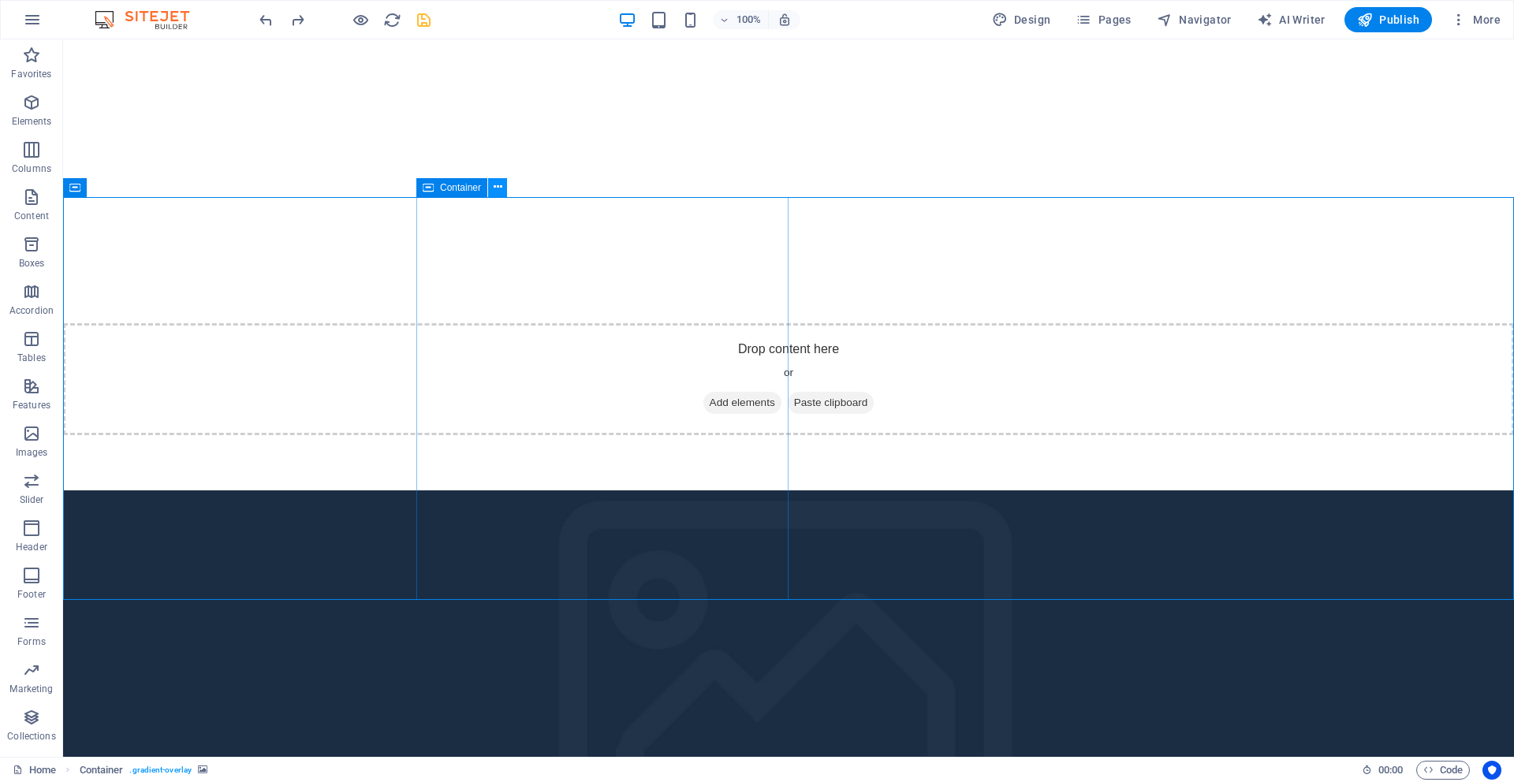
click at [497, 190] on icon at bounding box center [498, 187] width 9 height 17
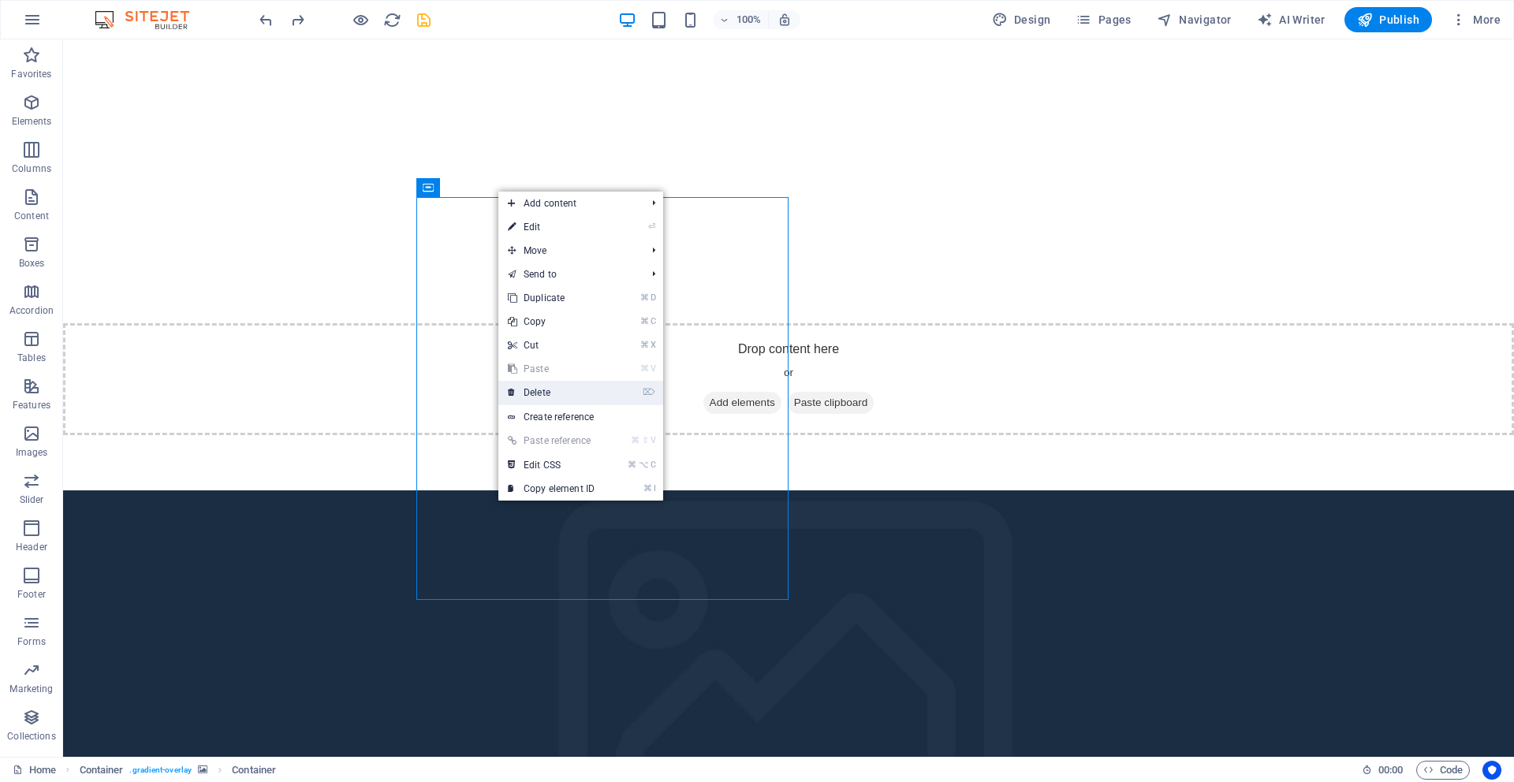
click at [538, 393] on link "⌦ Delete" at bounding box center [551, 393] width 106 height 24
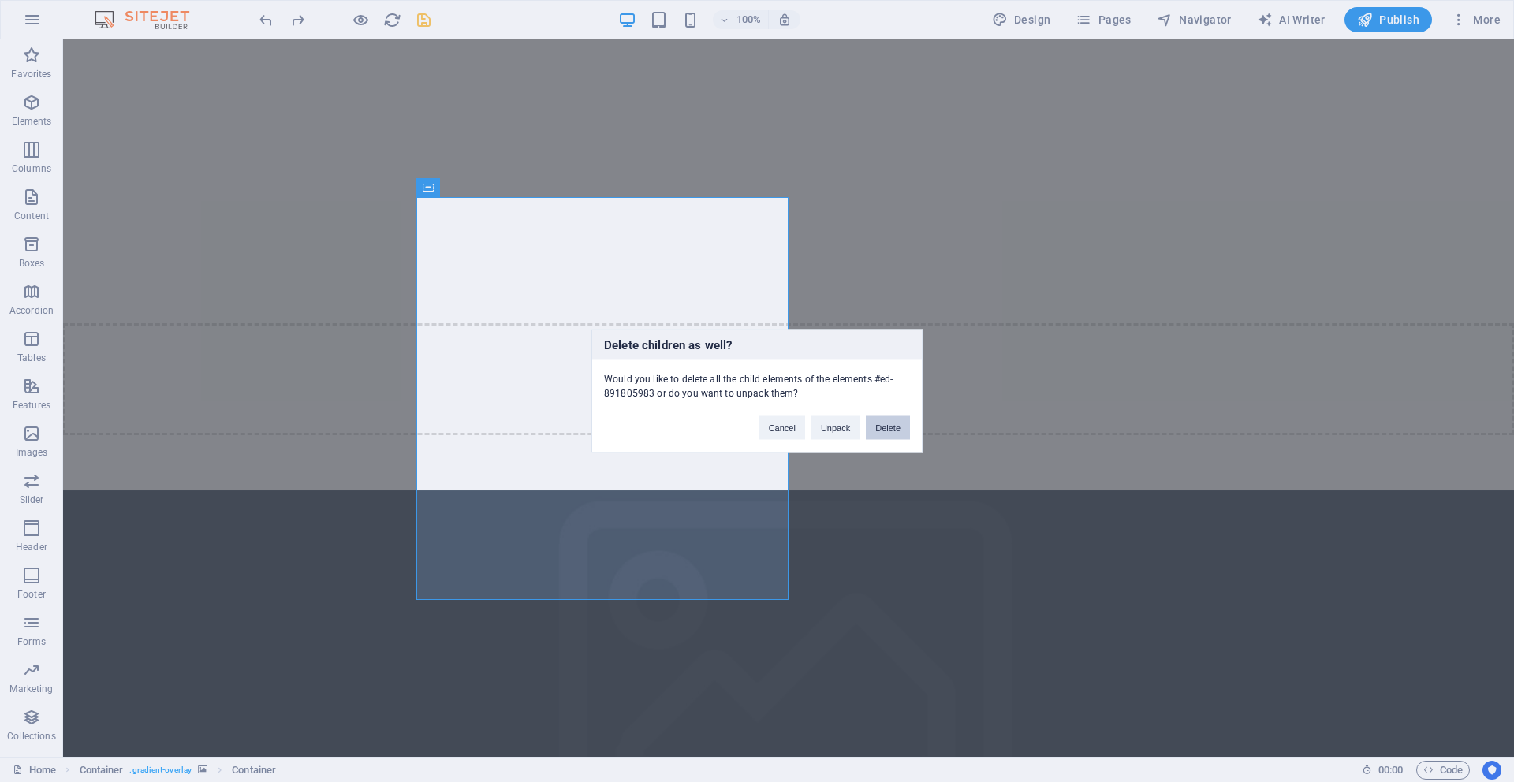
click at [889, 434] on button "Delete" at bounding box center [888, 428] width 44 height 24
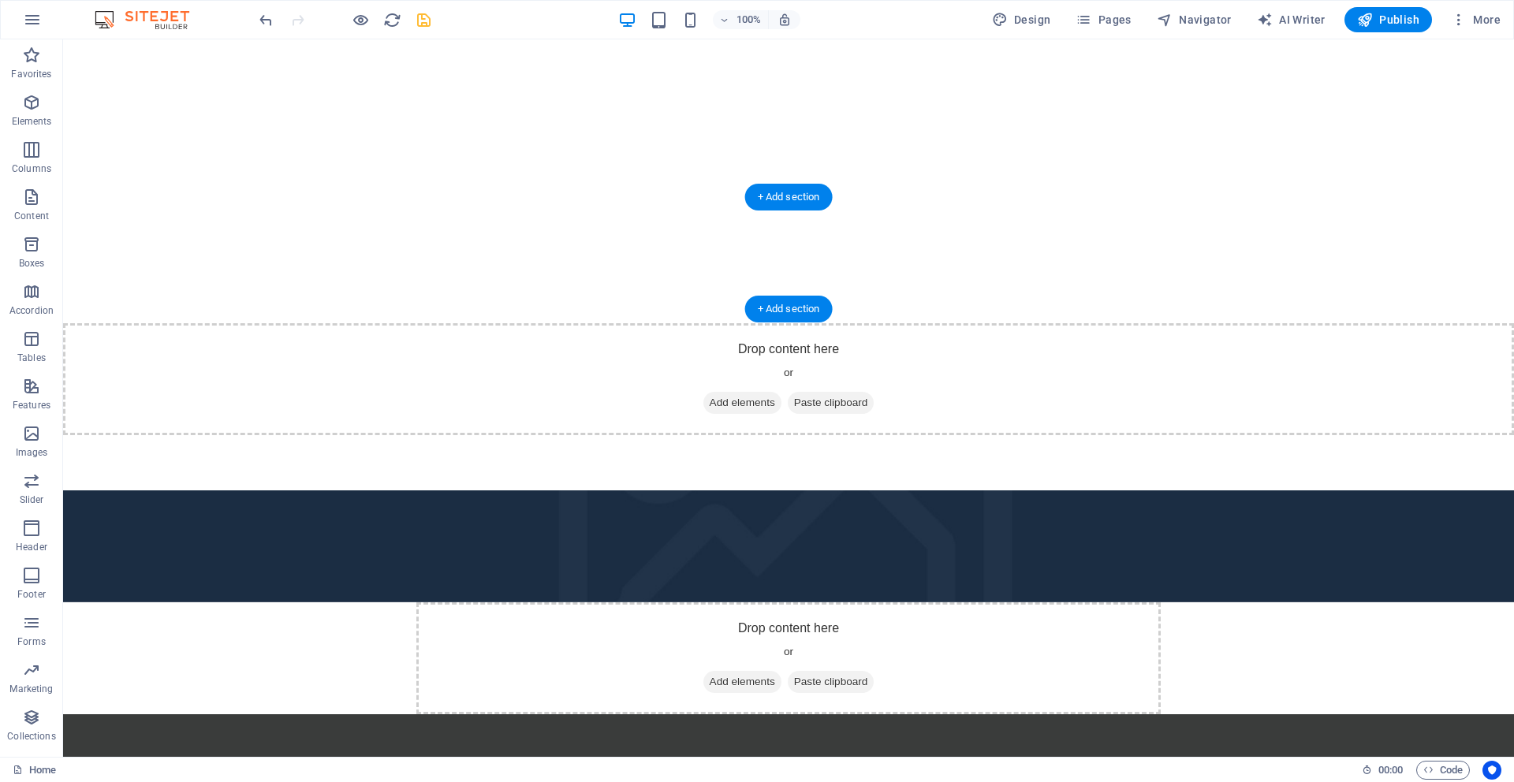
click at [198, 490] on figure at bounding box center [788, 546] width 1451 height 112
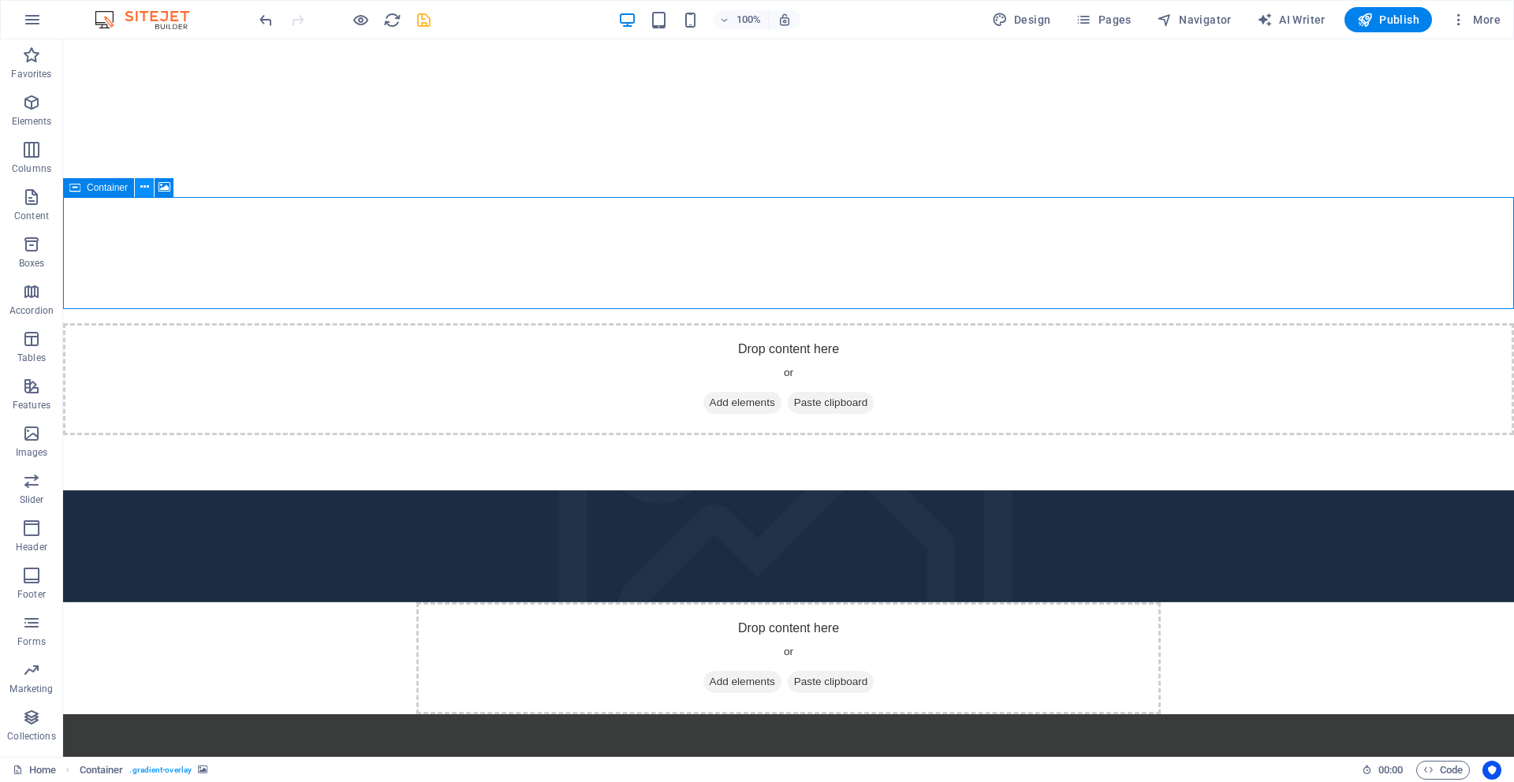
click at [144, 188] on icon at bounding box center [144, 187] width 9 height 17
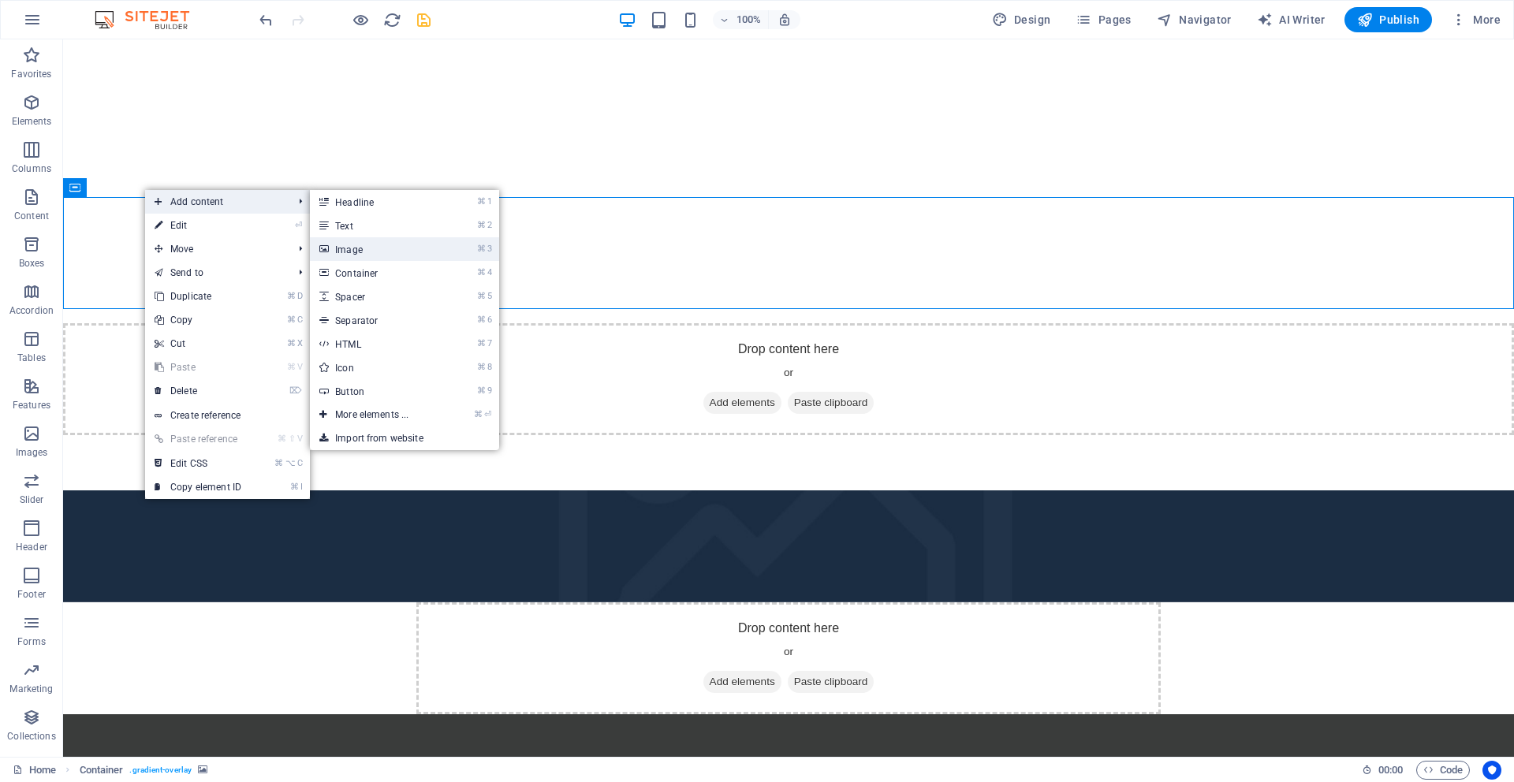
click at [362, 253] on link "⌘ 3 Image" at bounding box center [375, 249] width 130 height 24
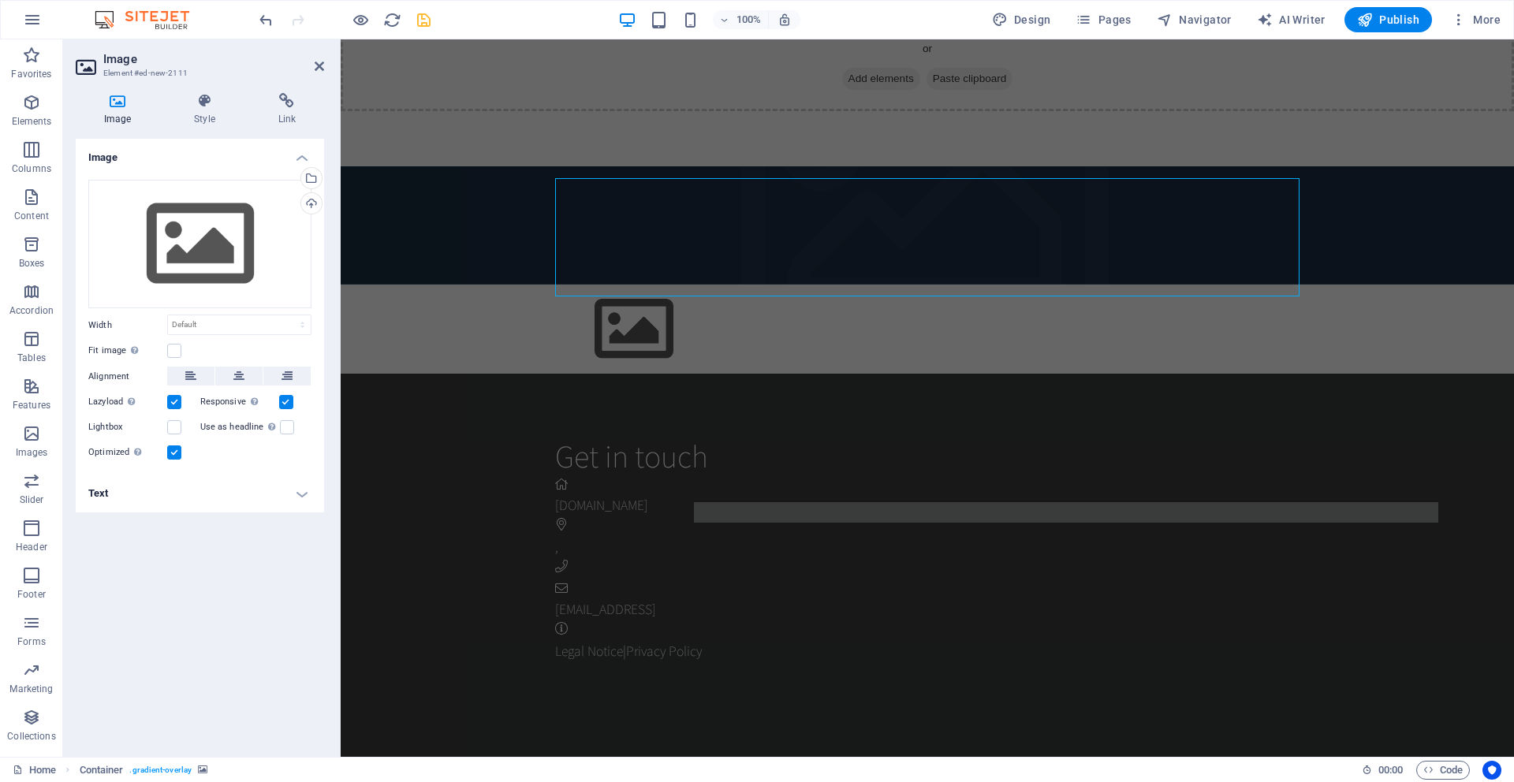
scroll to position [2074, 0]
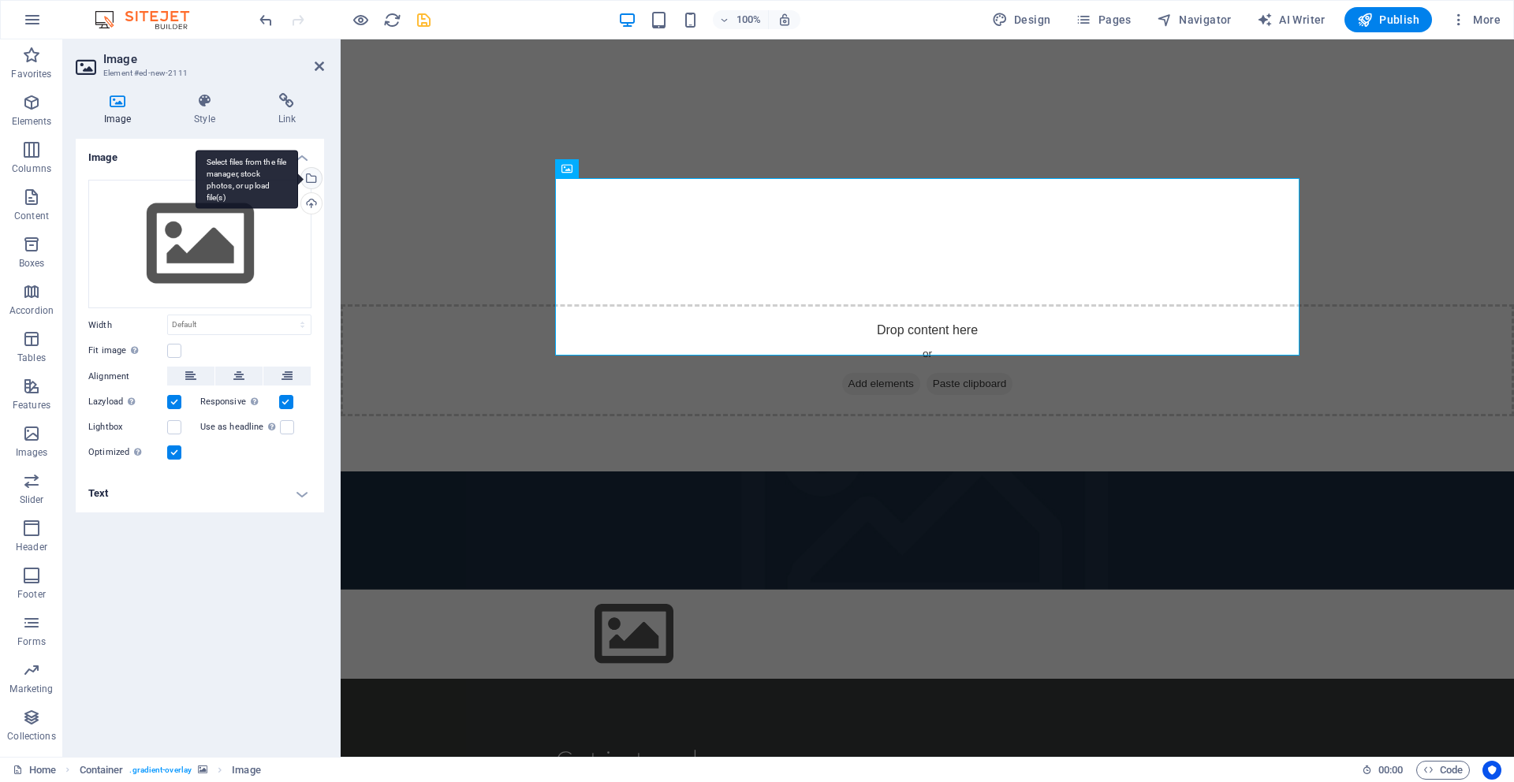
click at [312, 179] on div "Select files from the file manager, stock photos, or upload file(s)" at bounding box center [310, 180] width 24 height 24
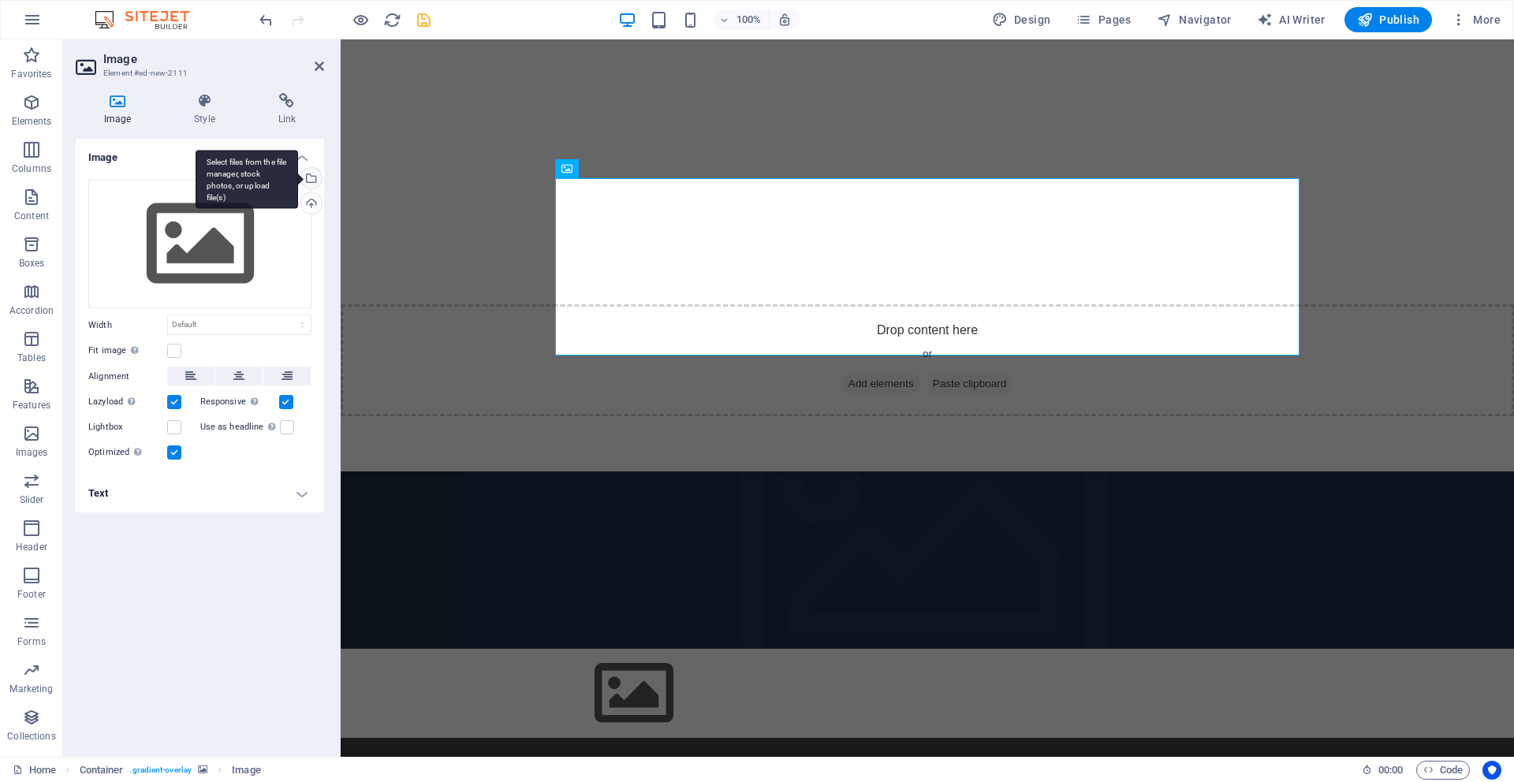
scroll to position [1780, 0]
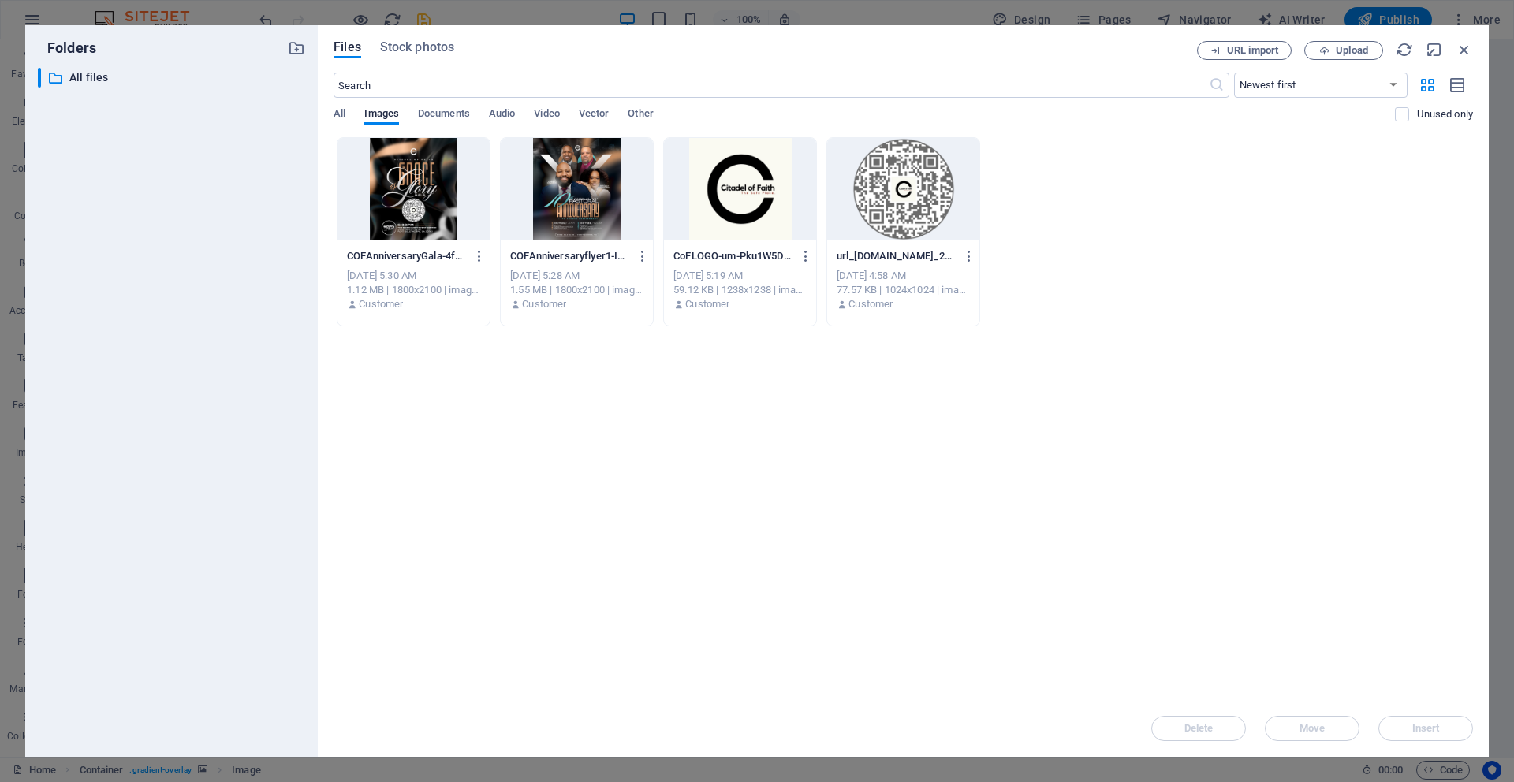
click at [381, 201] on div at bounding box center [413, 189] width 152 height 103
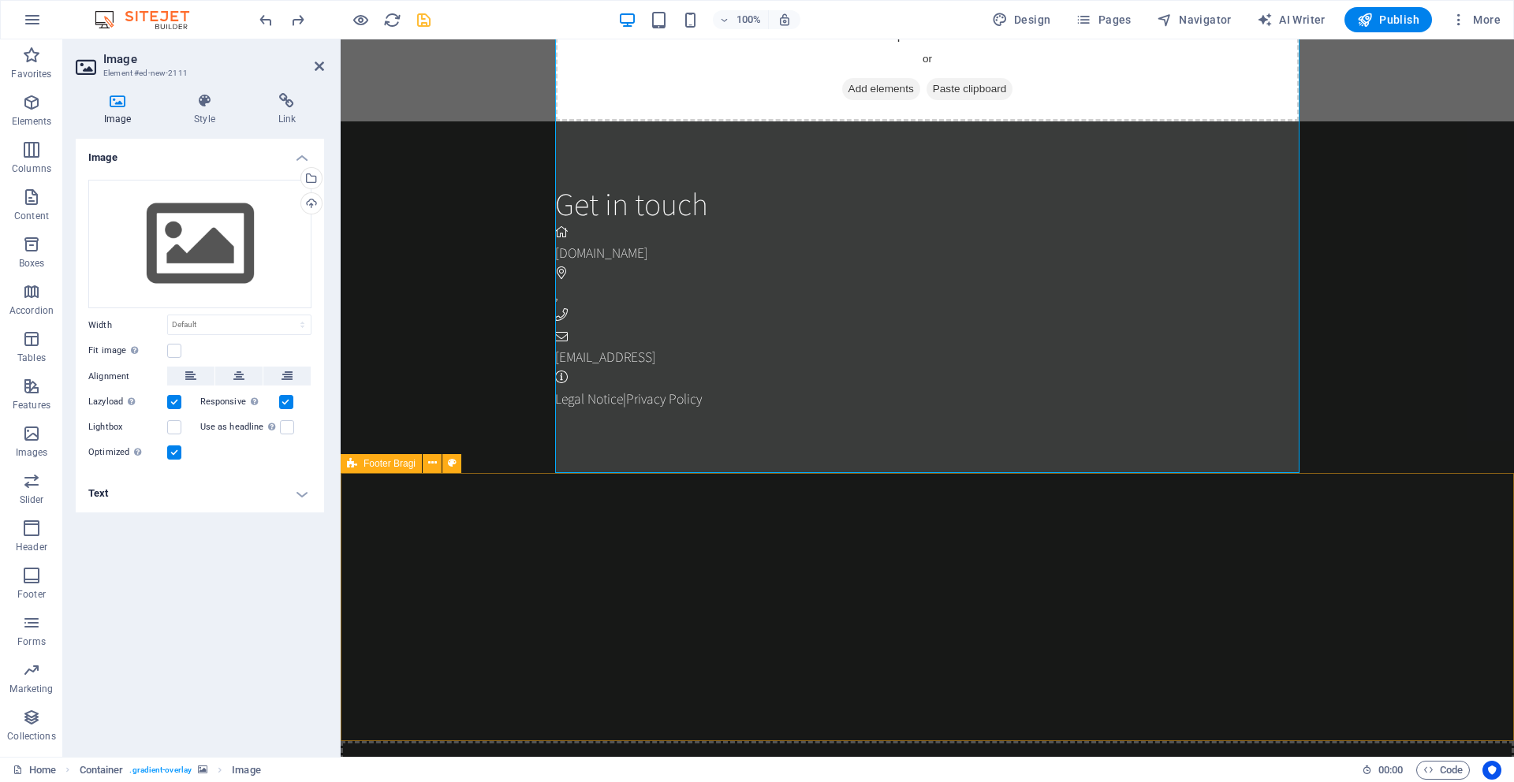
scroll to position [2489, 0]
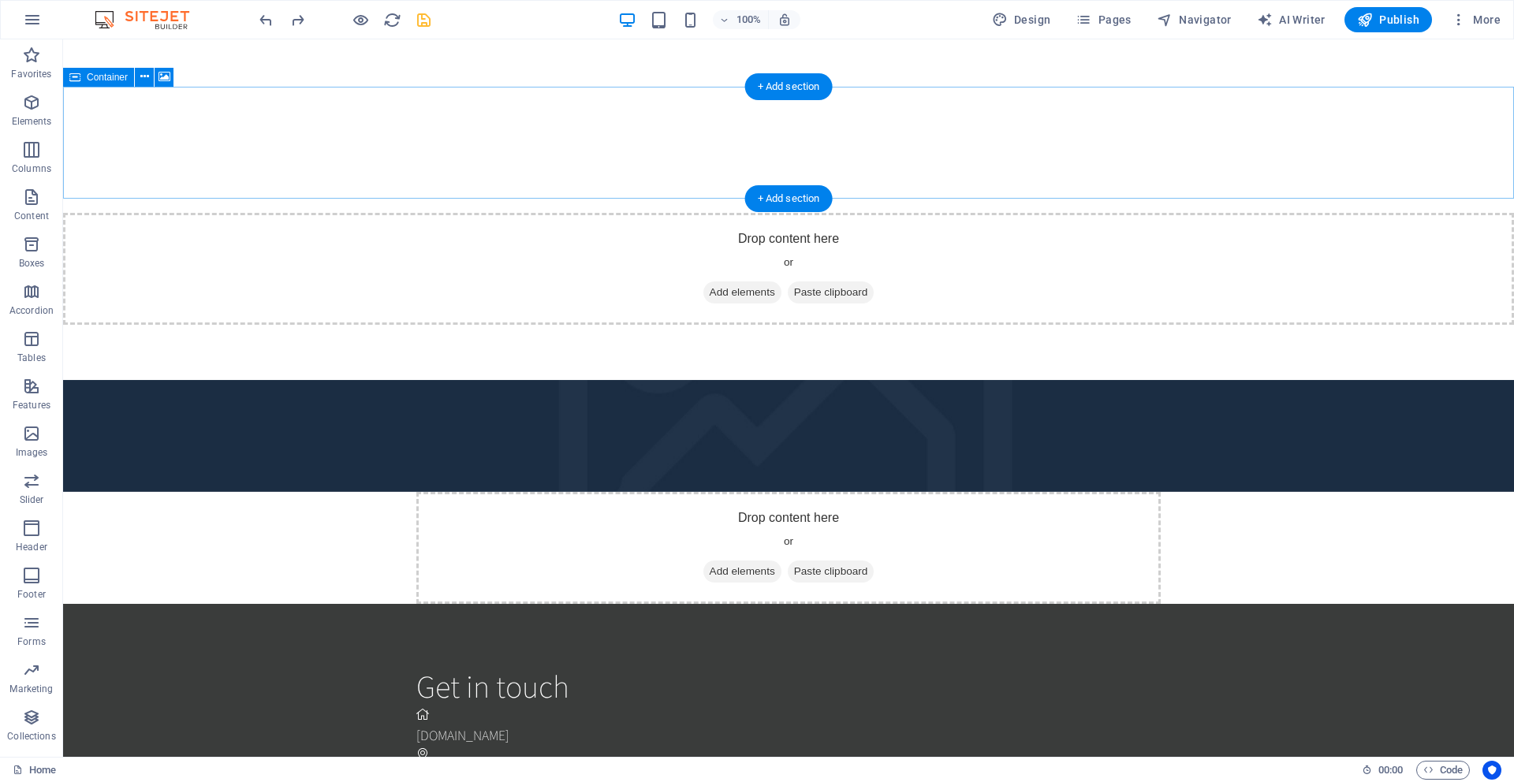
click at [421, 492] on div "Drop content here or Add elements Paste clipboard" at bounding box center [788, 548] width 744 height 112
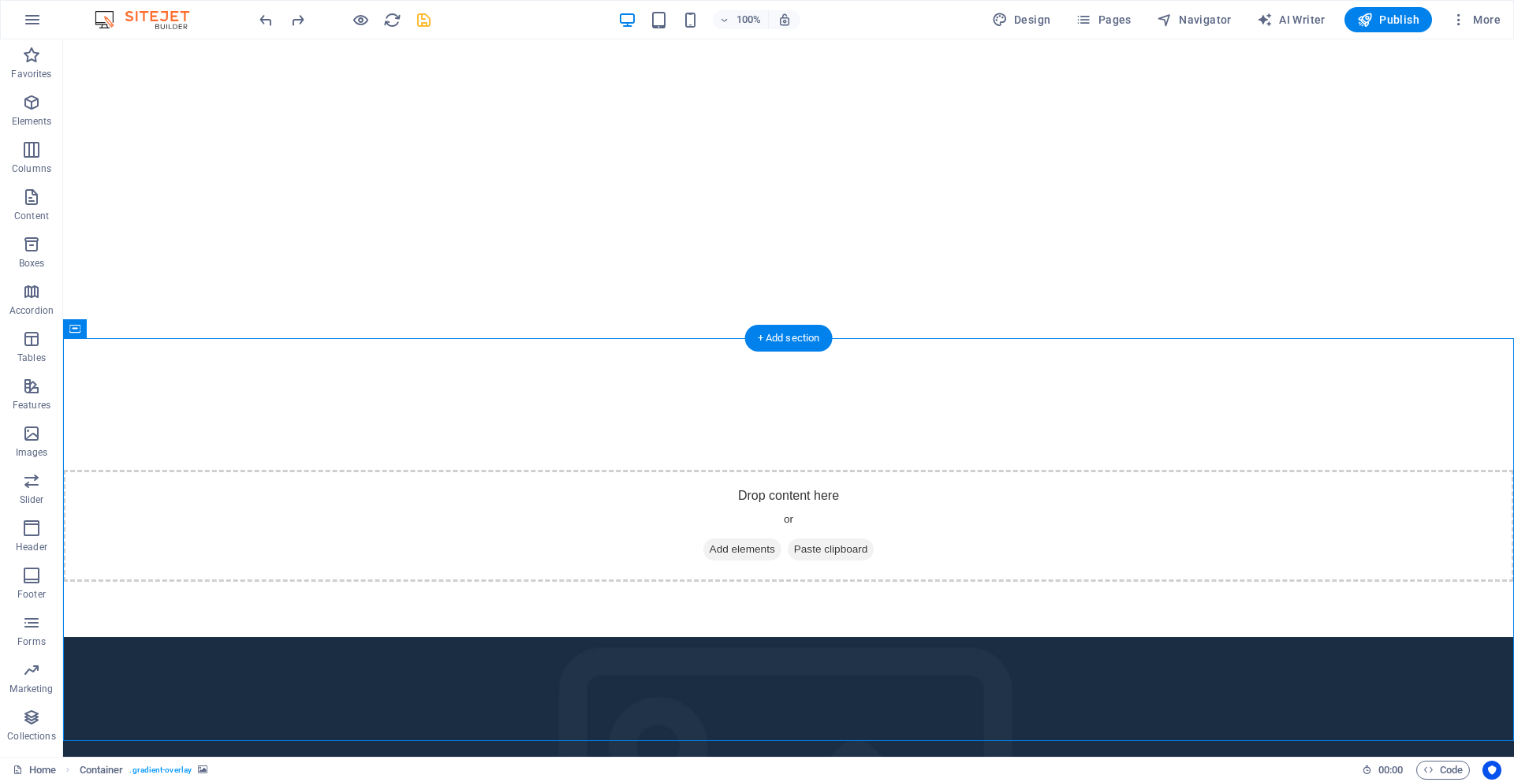
scroll to position [2227, 0]
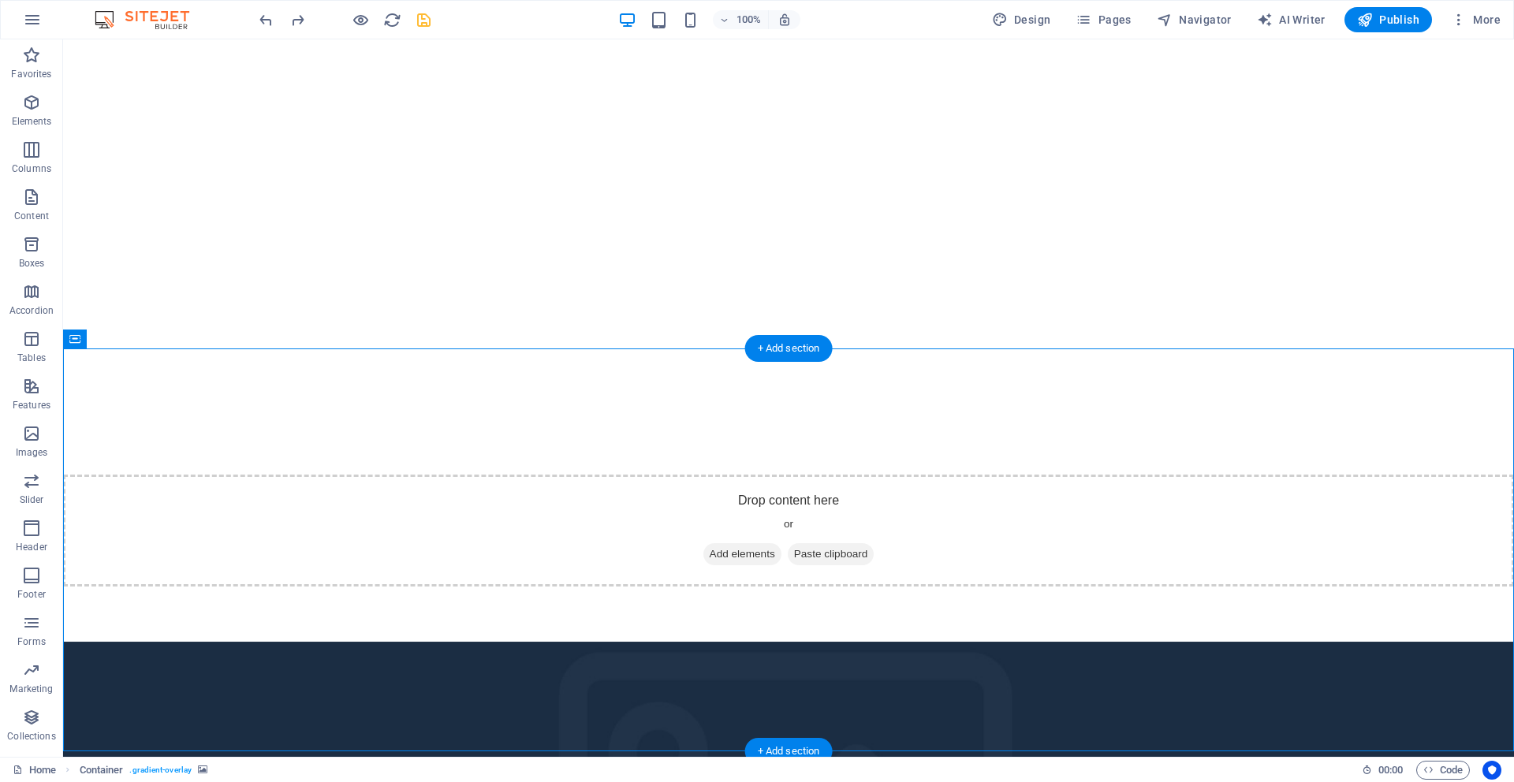
click at [91, 341] on span "Container" at bounding box center [107, 338] width 41 height 9
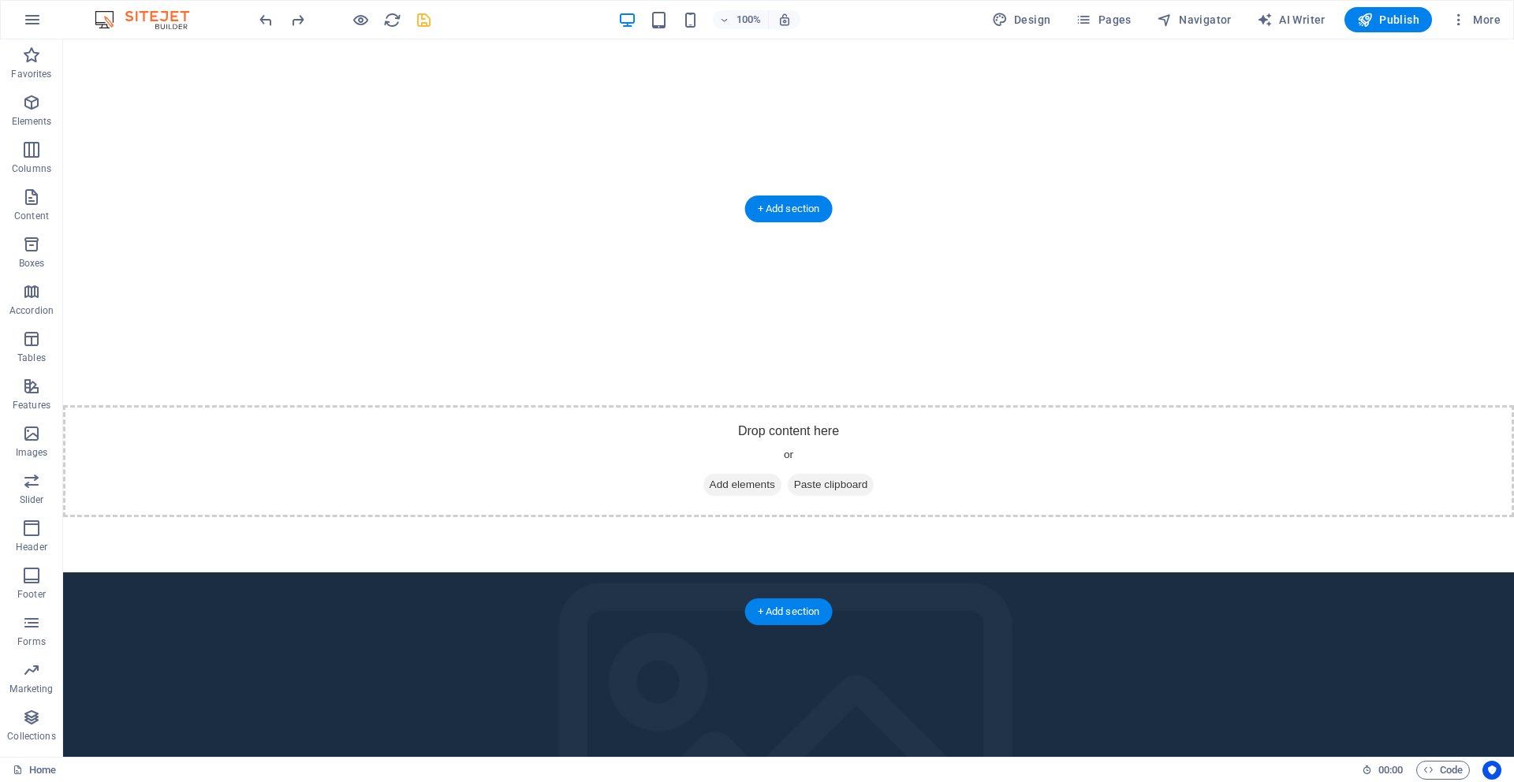
scroll to position [2295, 0]
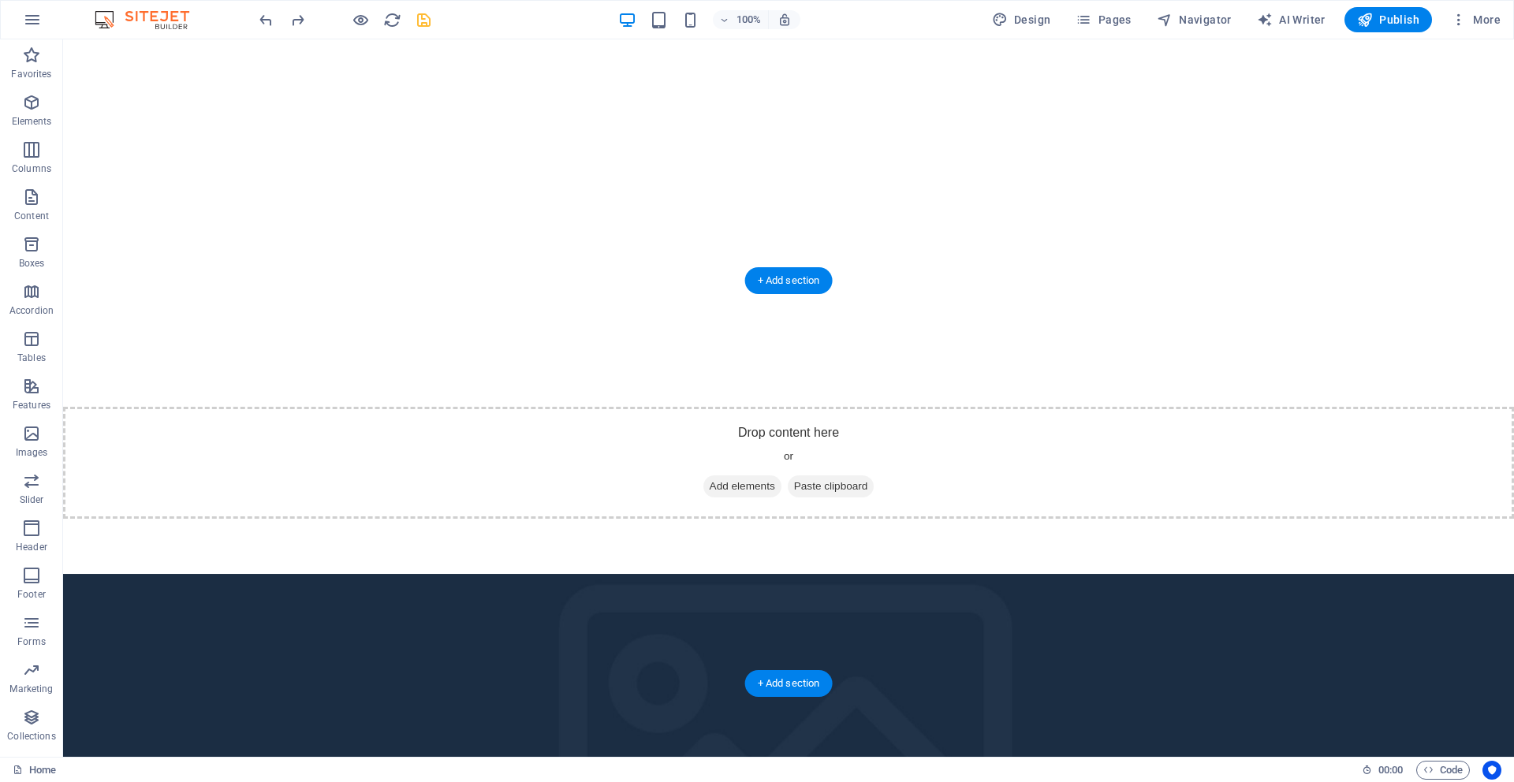
click at [170, 574] on figure at bounding box center [788, 775] width 1451 height 403
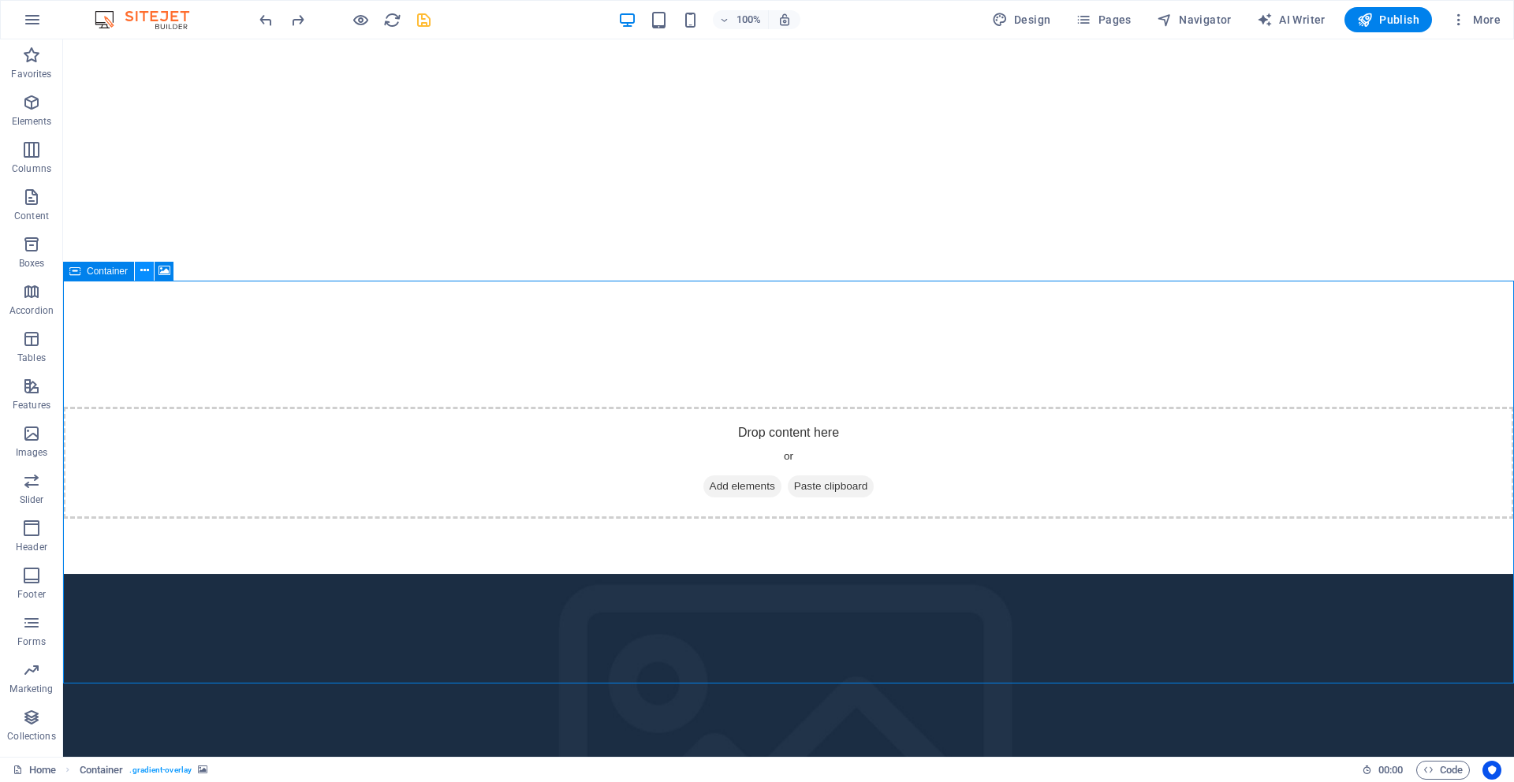
click at [141, 272] on icon at bounding box center [144, 271] width 9 height 17
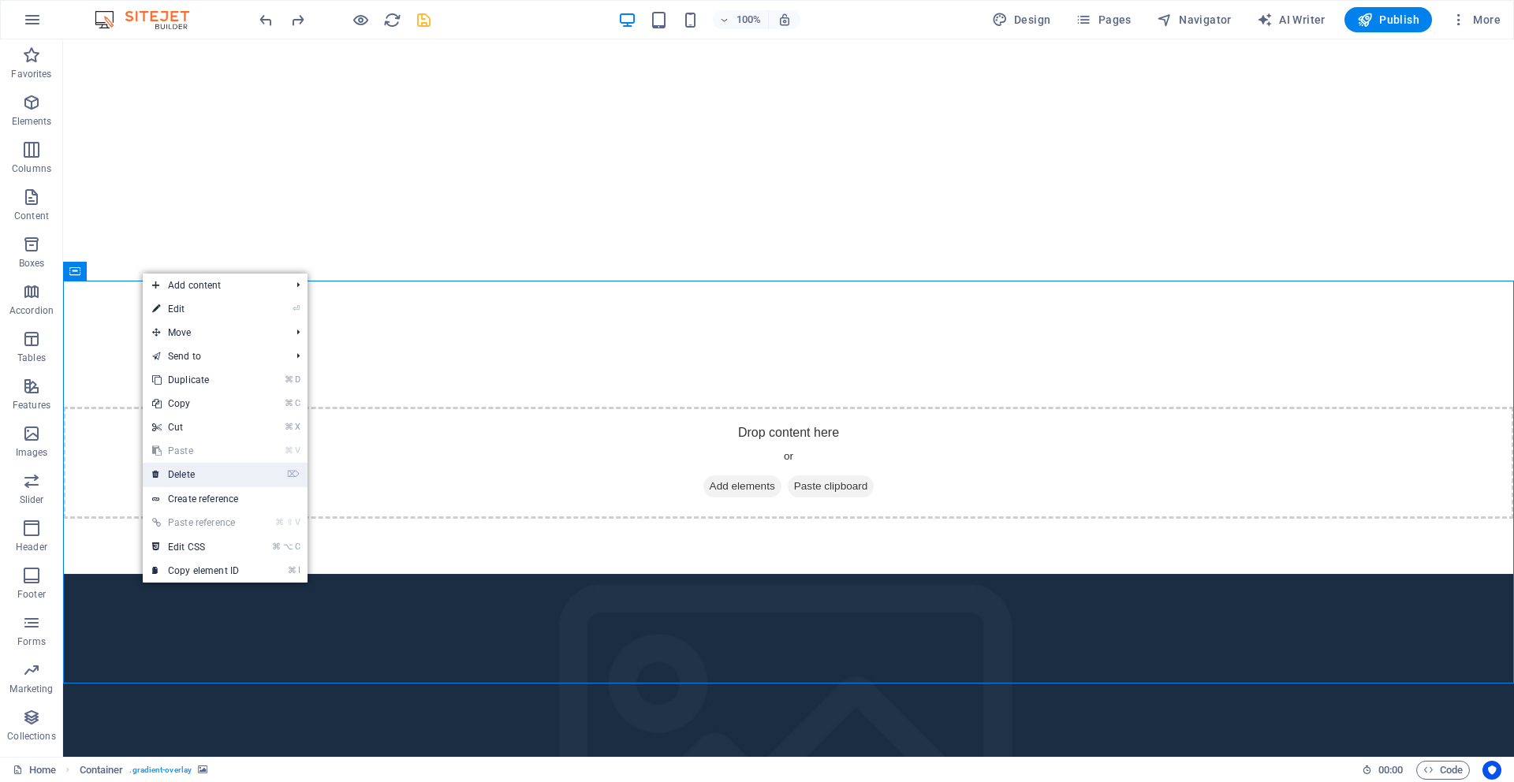
click at [200, 475] on link "⌦ Delete" at bounding box center [196, 475] width 106 height 24
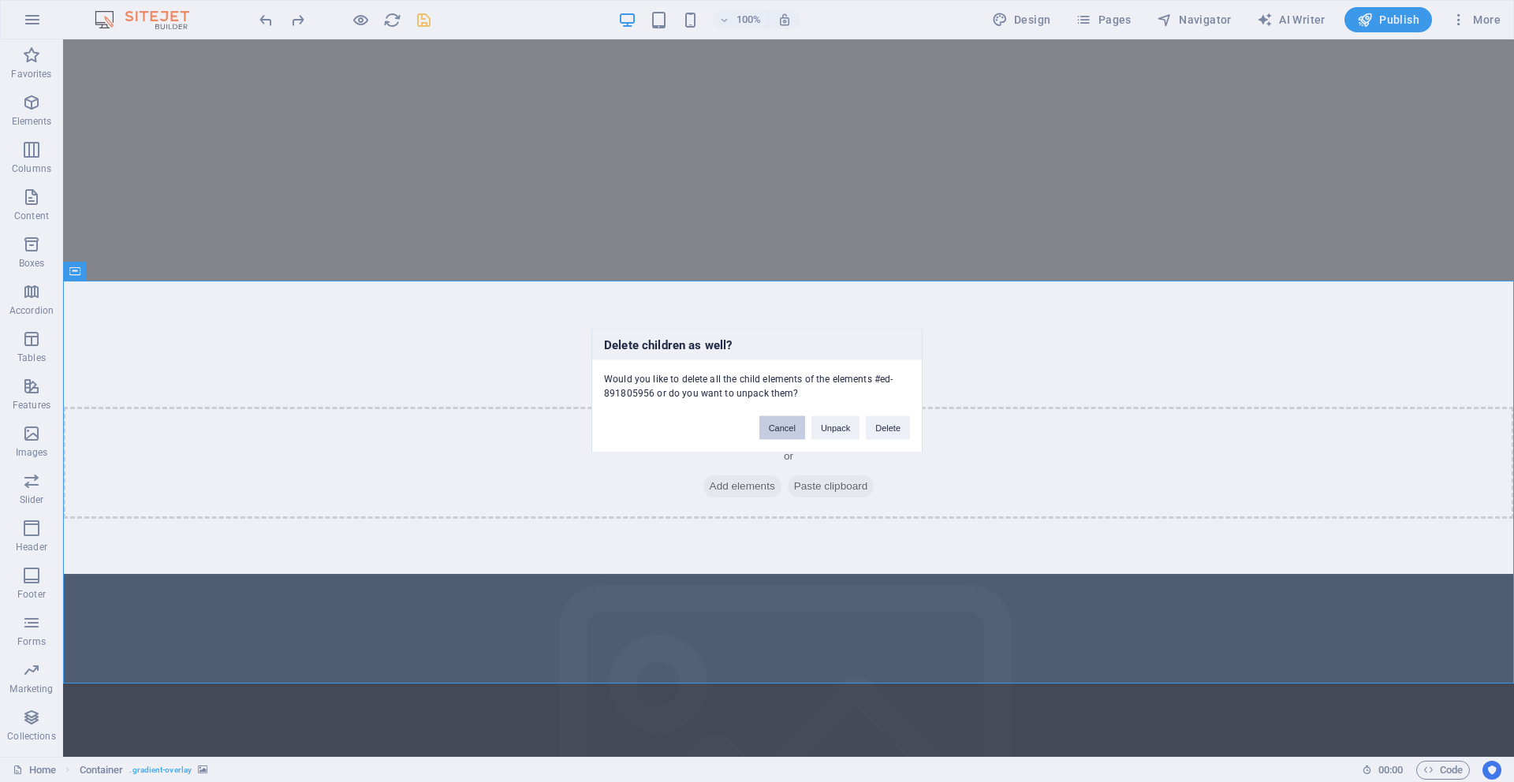
click at [793, 433] on button "Cancel" at bounding box center [782, 428] width 46 height 24
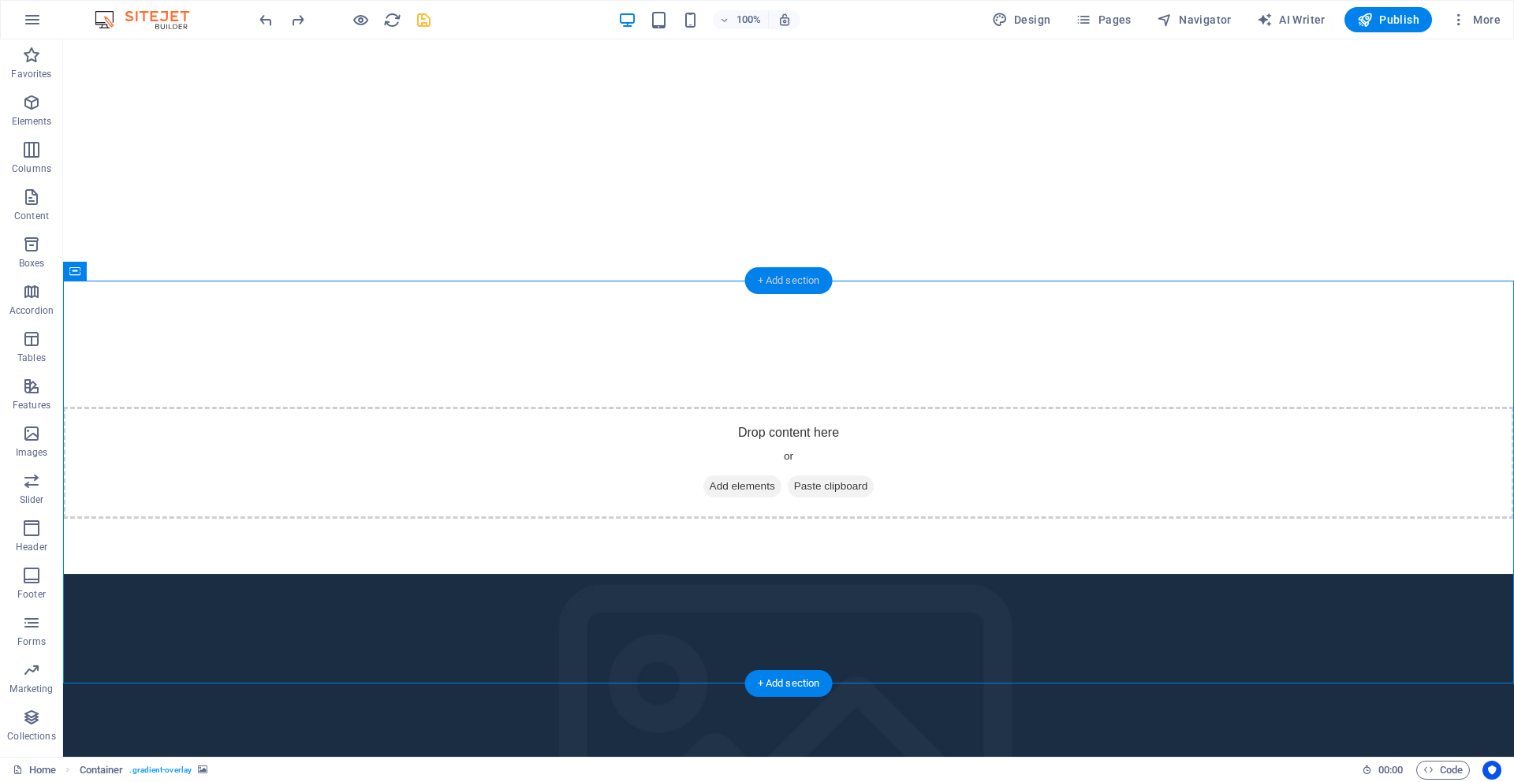
click at [790, 282] on div "+ Add section" at bounding box center [789, 280] width 88 height 27
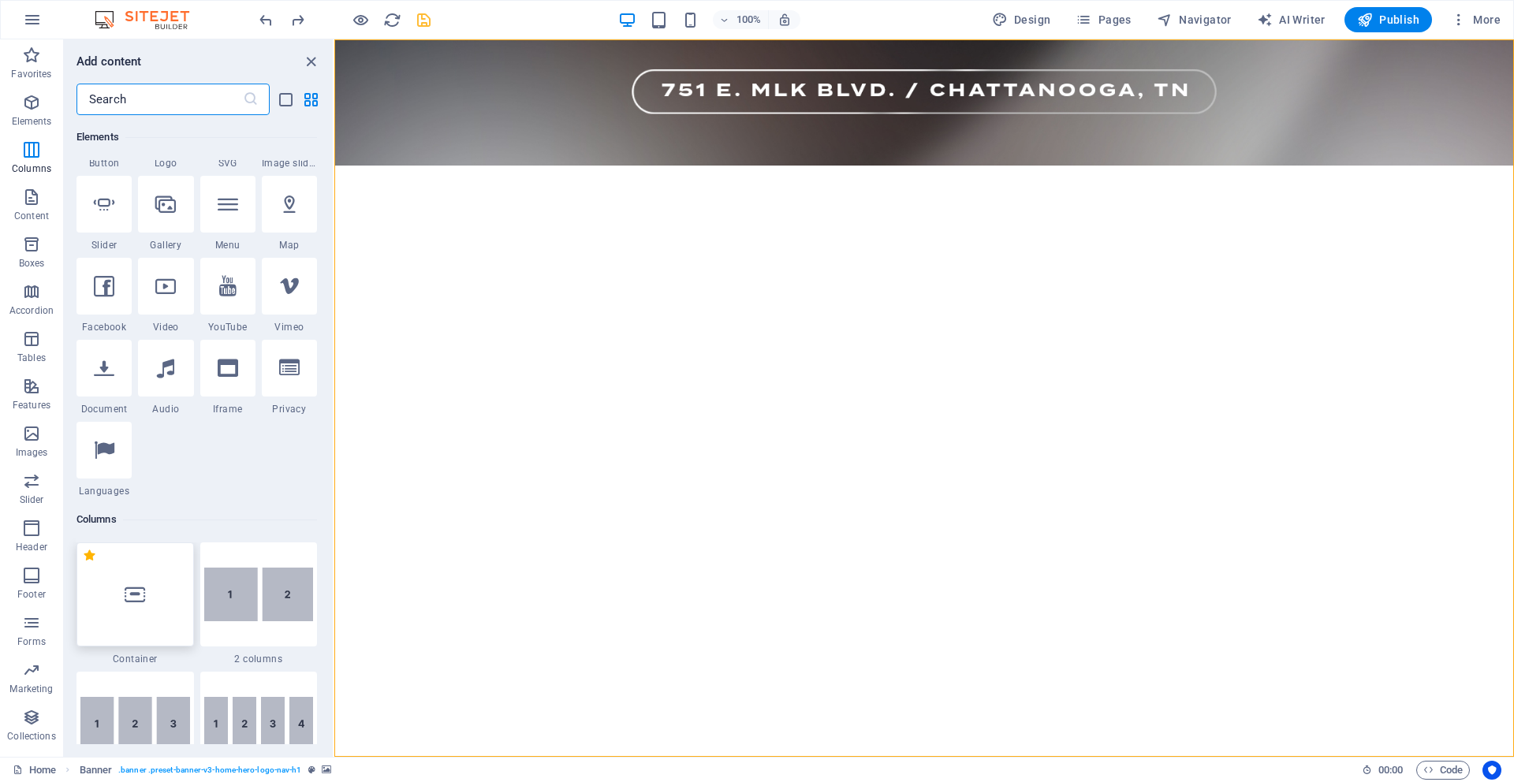
scroll to position [0, 0]
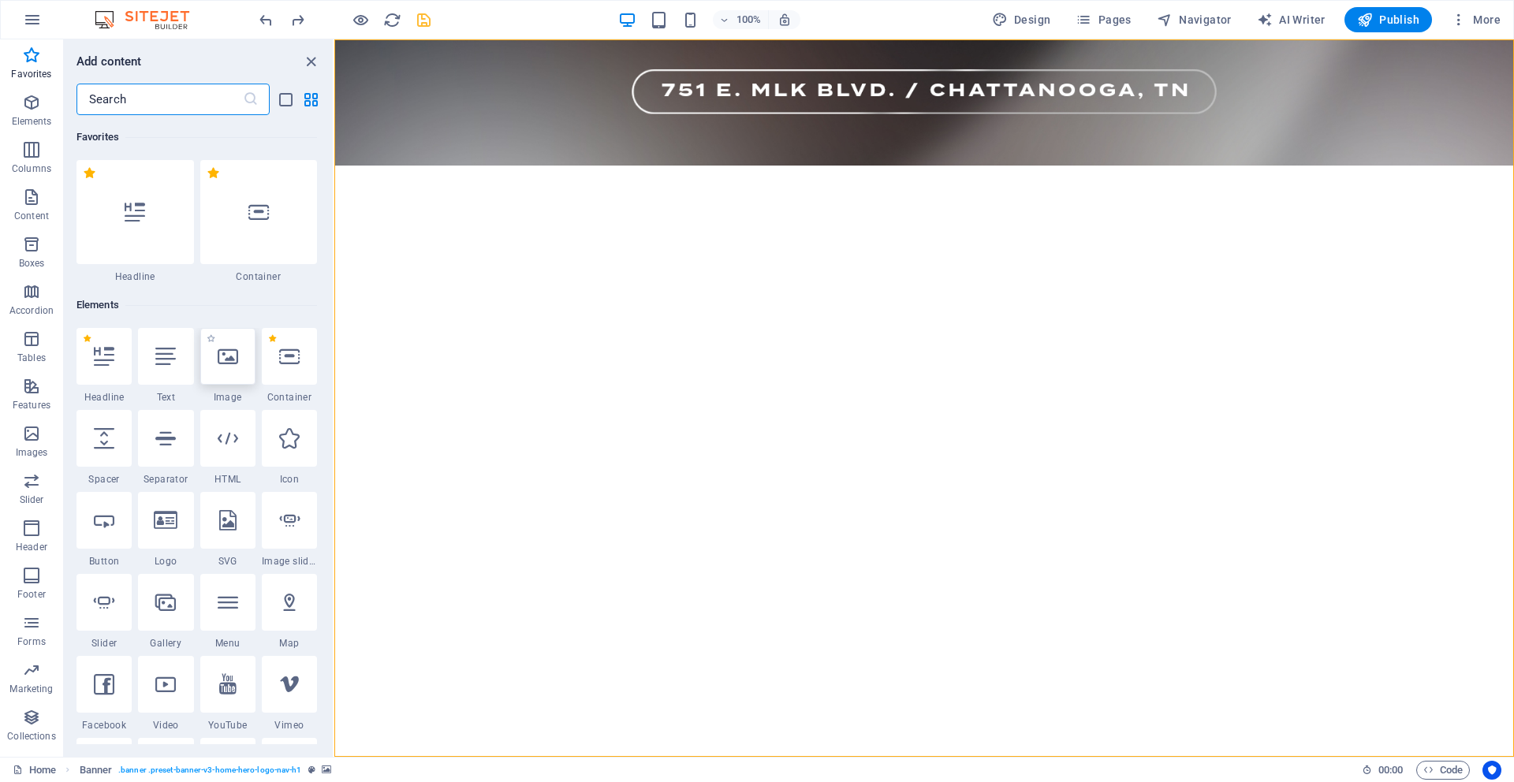
click at [233, 371] on div at bounding box center [227, 356] width 55 height 57
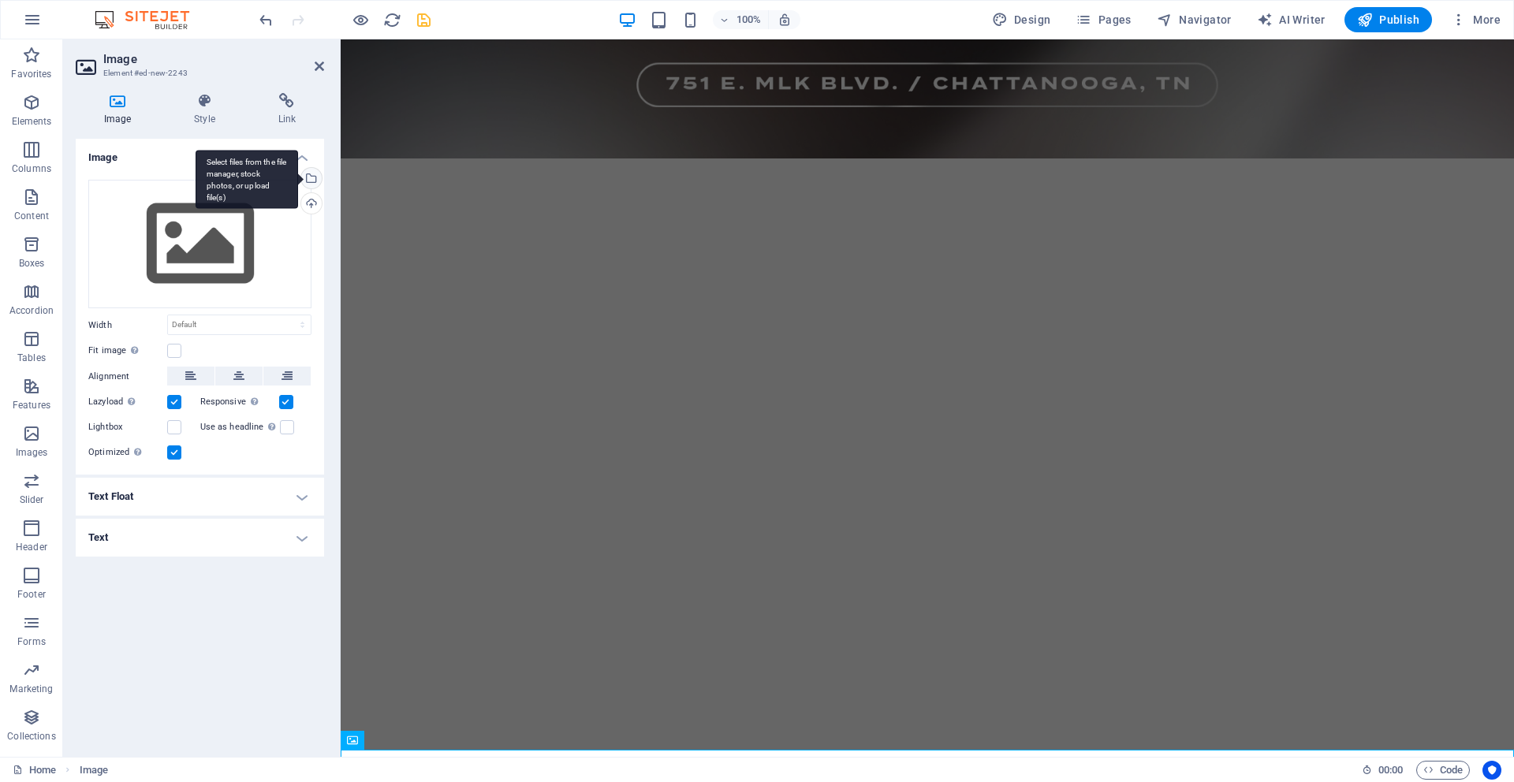
click at [311, 181] on div "Select files from the file manager, stock photos, or upload file(s)" at bounding box center [310, 180] width 24 height 24
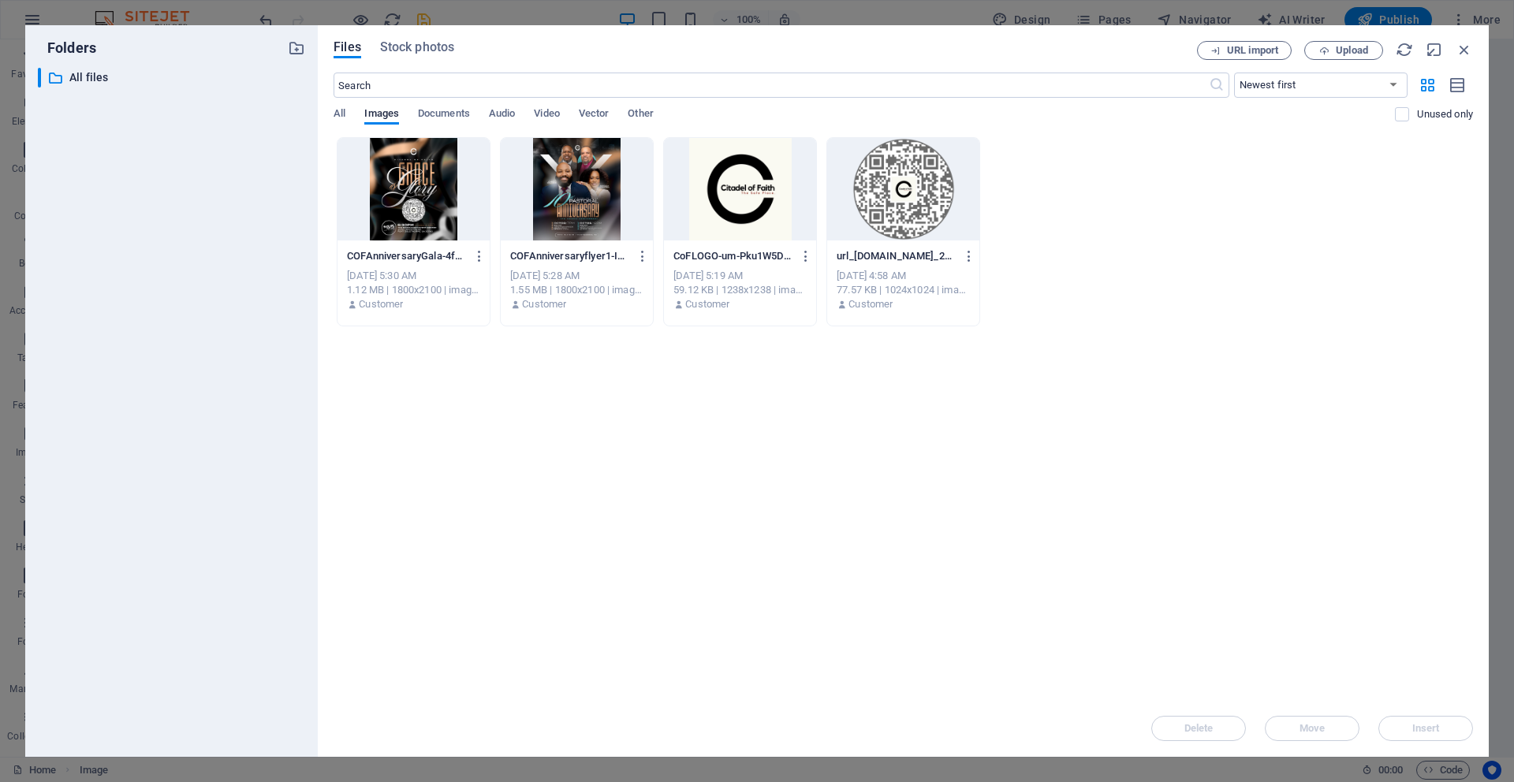
click at [404, 199] on div at bounding box center [413, 189] width 152 height 103
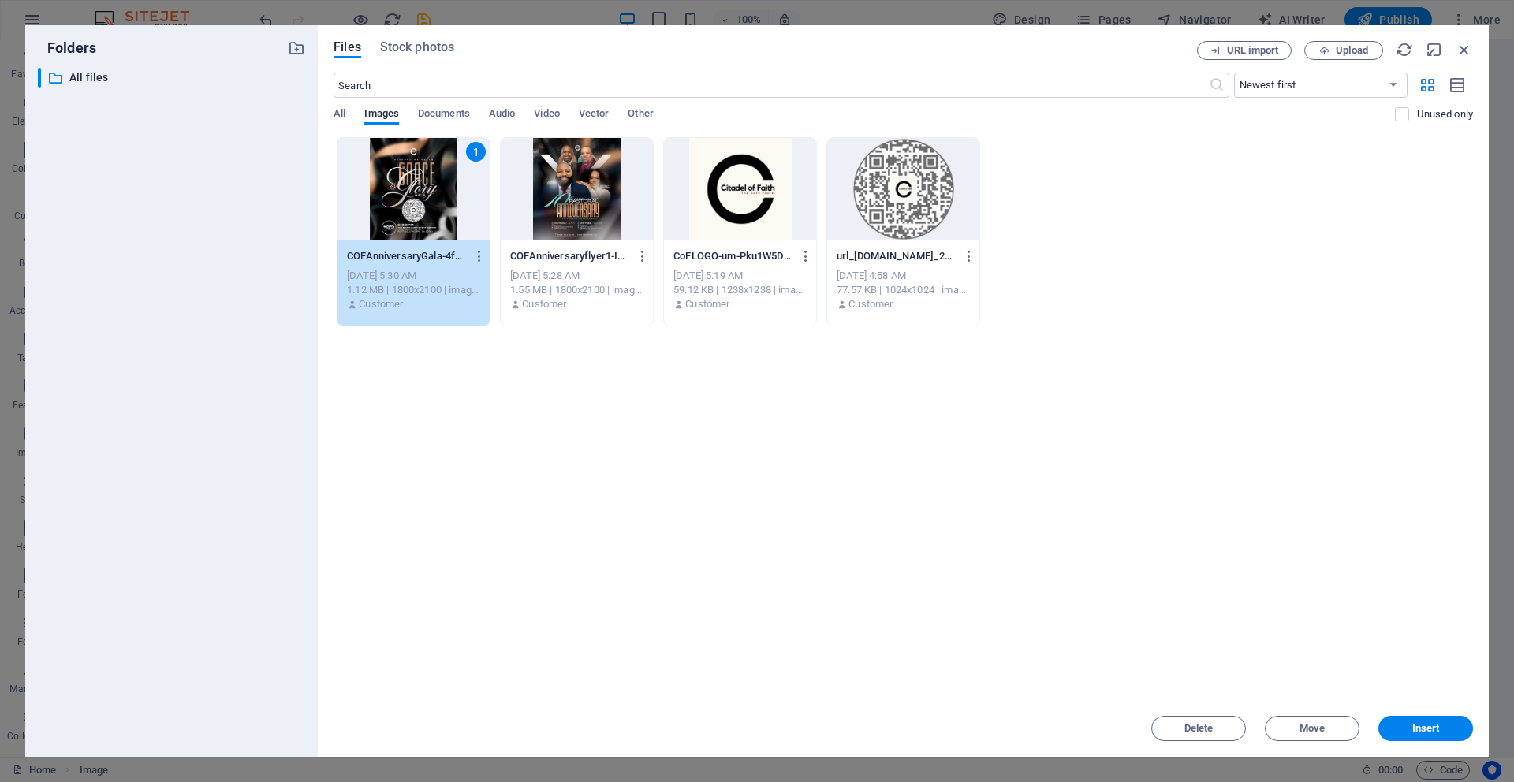
click at [408, 198] on div "1" at bounding box center [413, 189] width 152 height 103
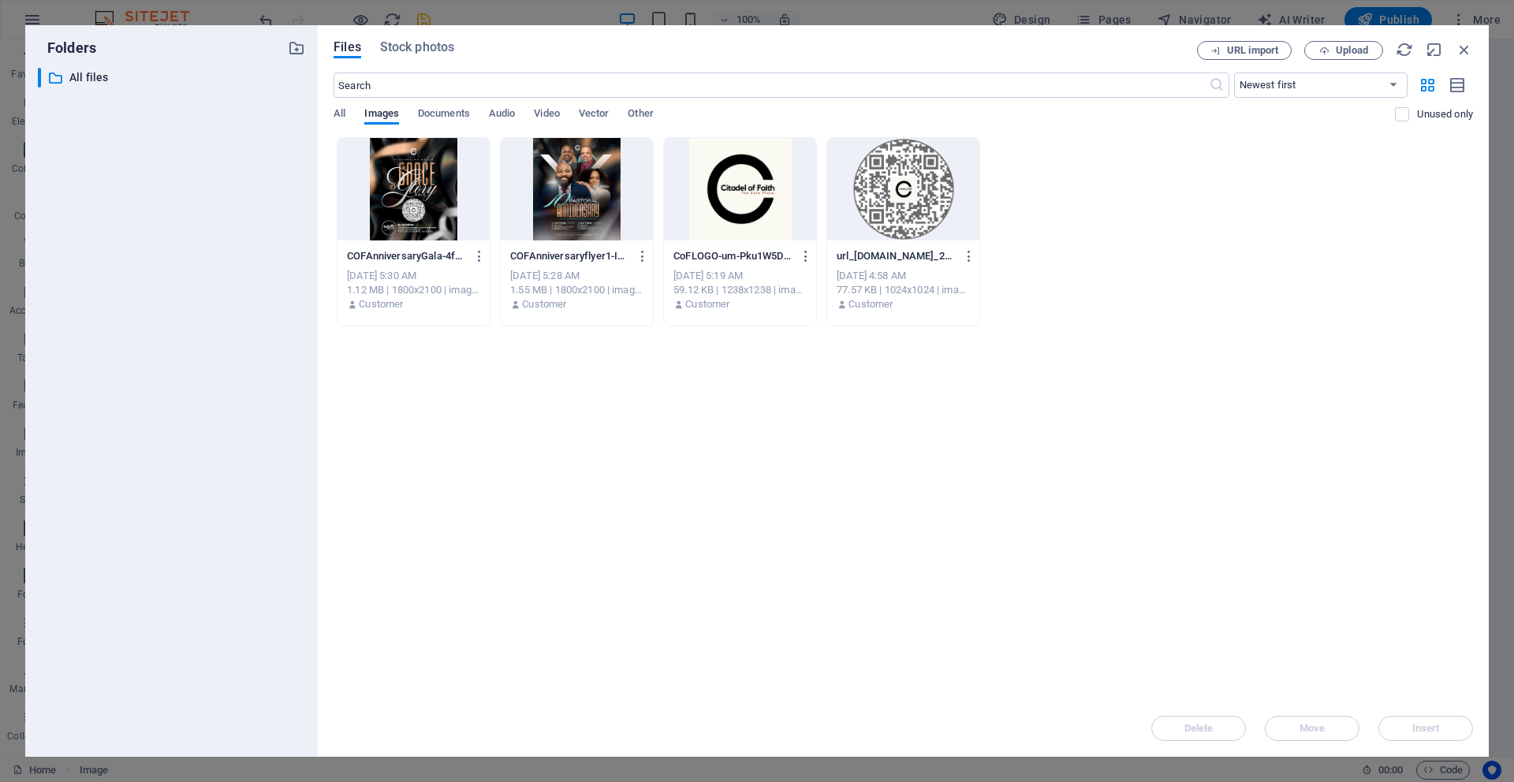
click at [404, 199] on div at bounding box center [413, 189] width 152 height 103
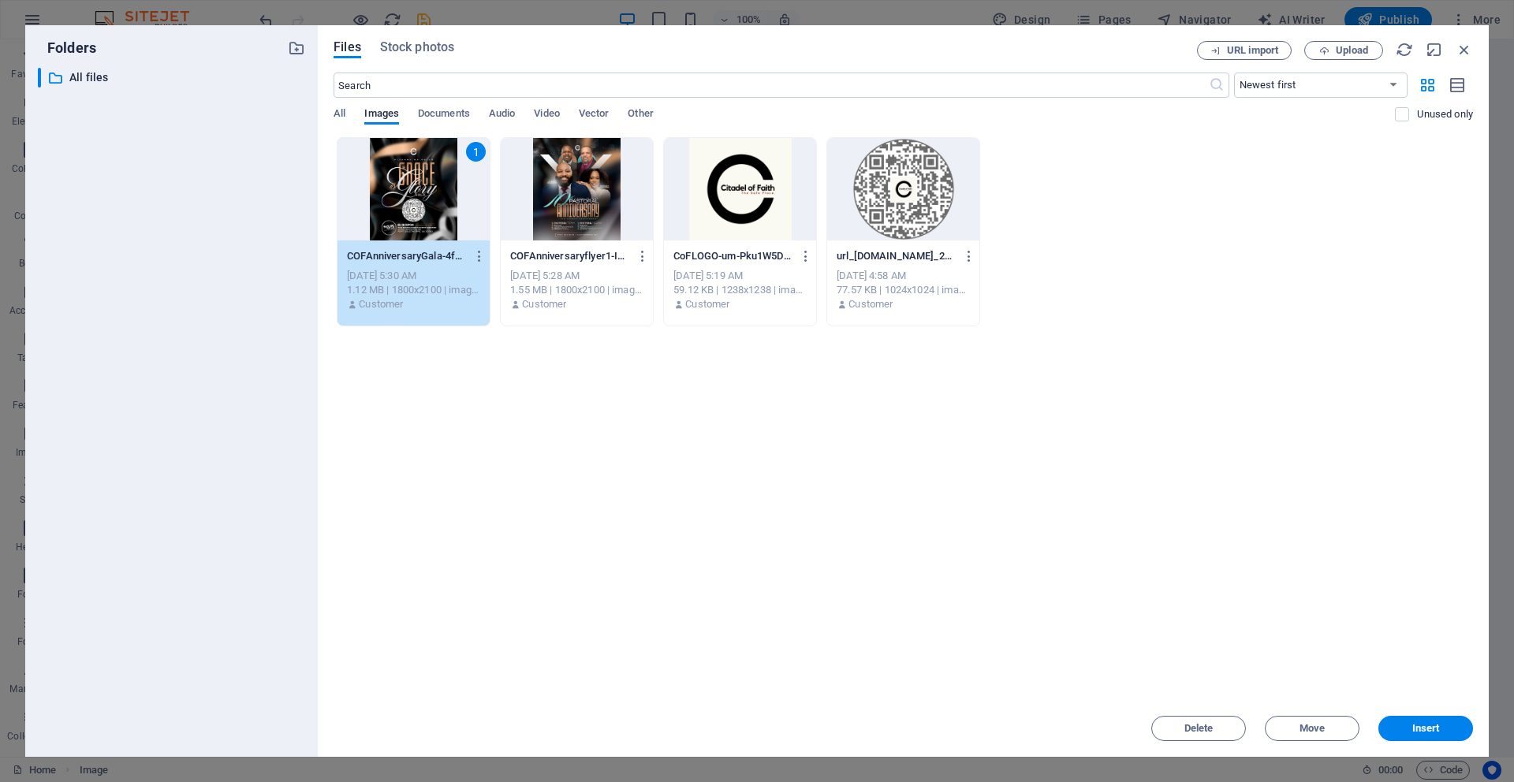
click at [404, 199] on div "1" at bounding box center [413, 189] width 152 height 103
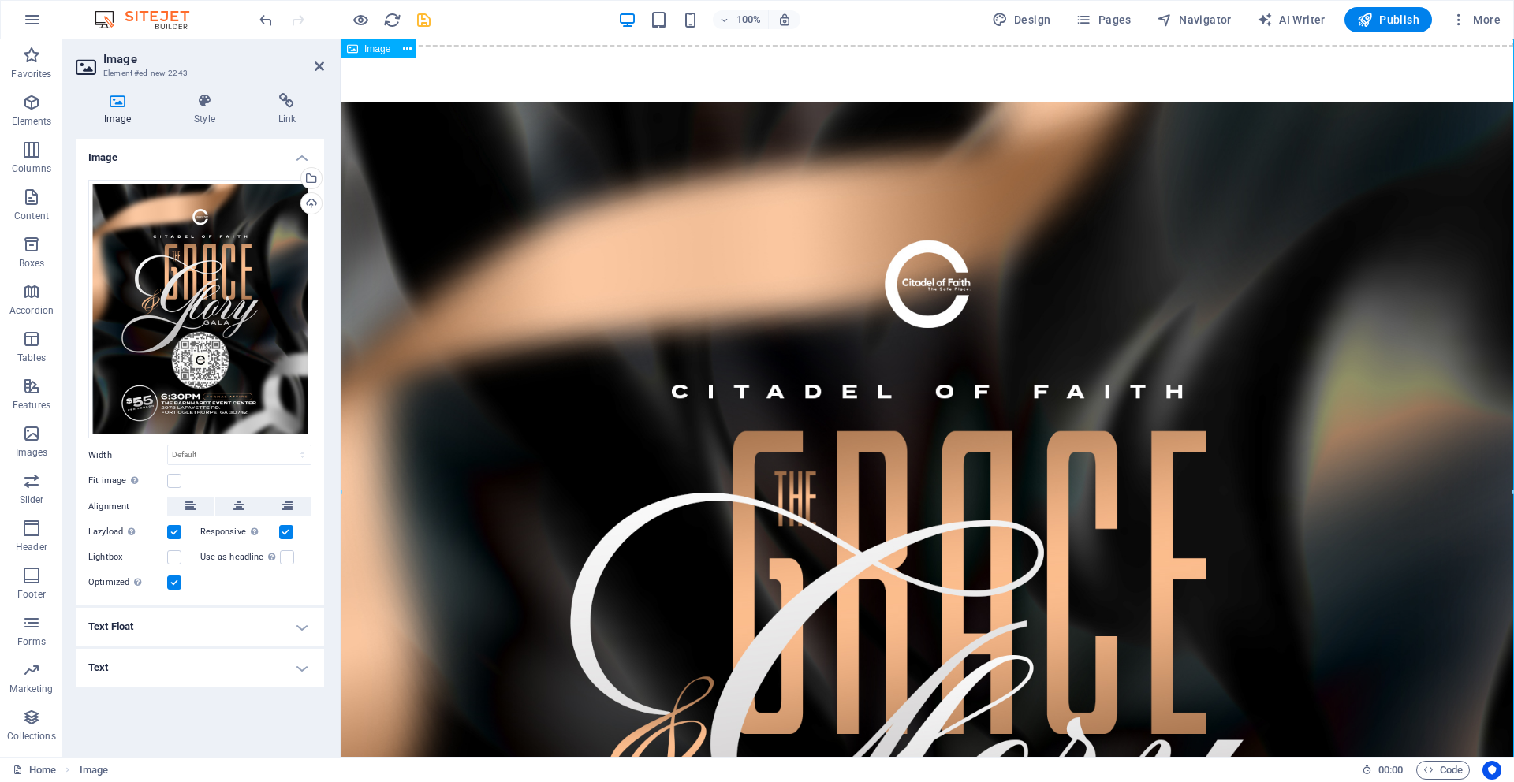
scroll to position [2440, 0]
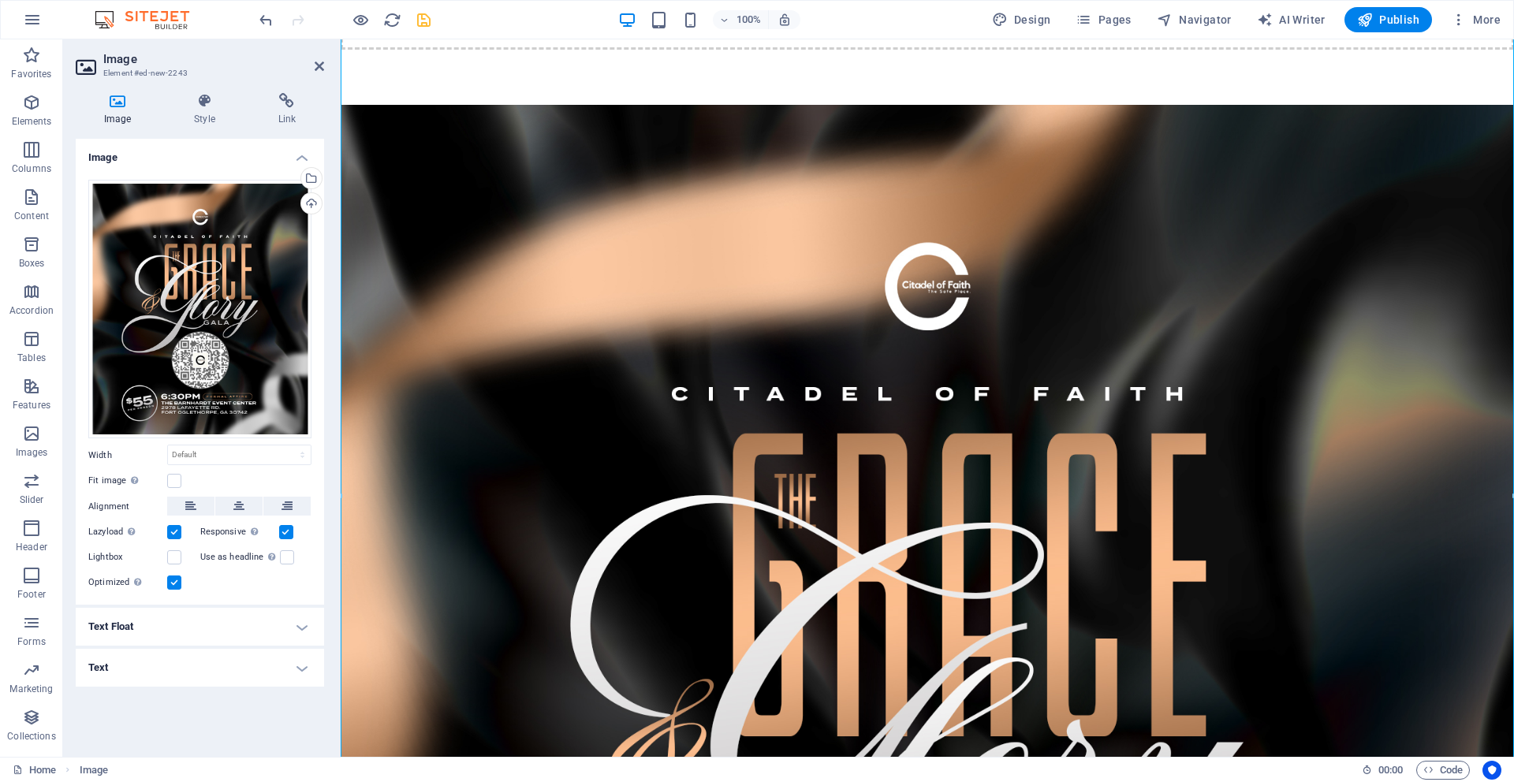
click at [299, 627] on h4 "Text Float" at bounding box center [200, 627] width 248 height 38
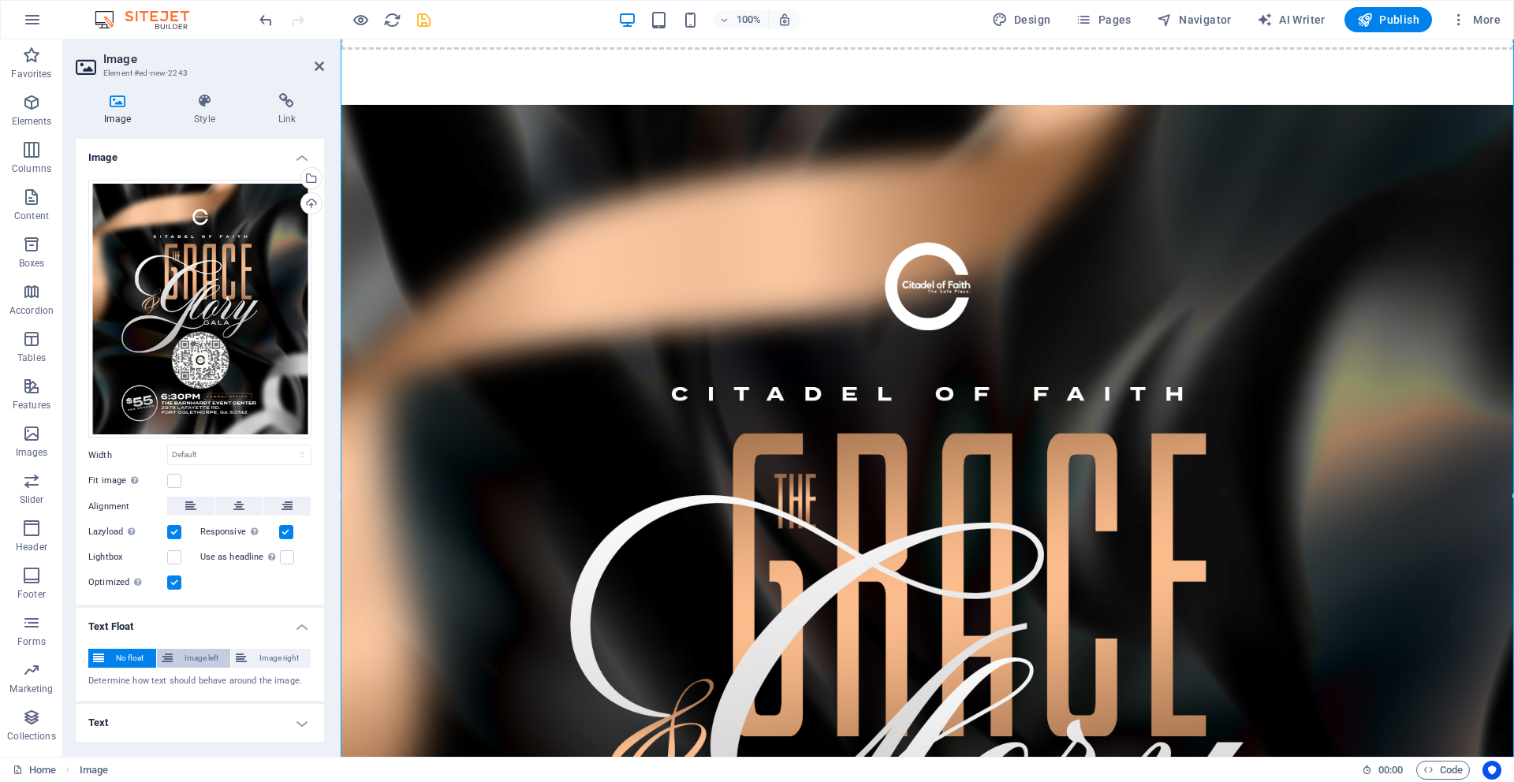
click at [210, 663] on span "Image left" at bounding box center [201, 658] width 49 height 19
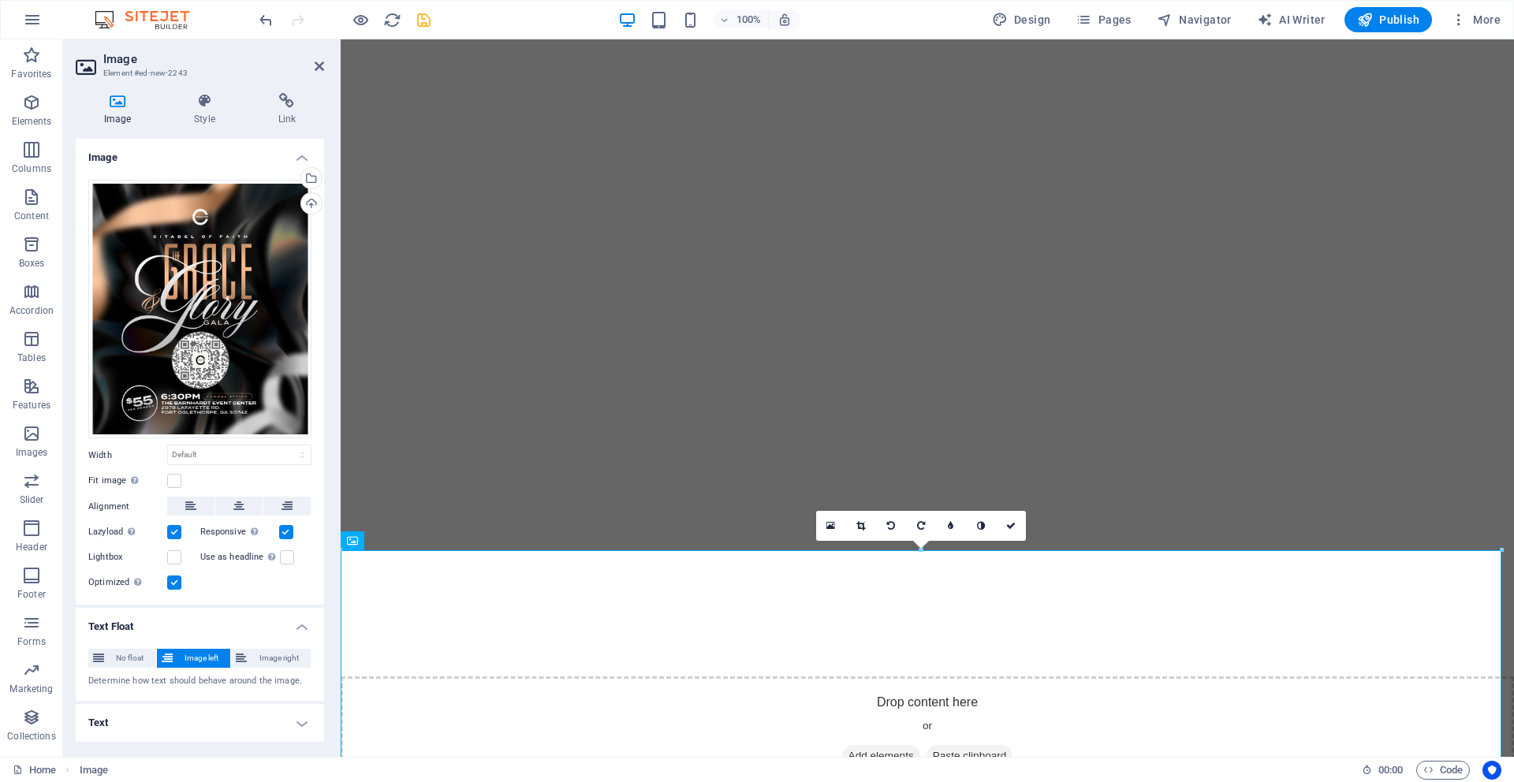
scroll to position [1711, 0]
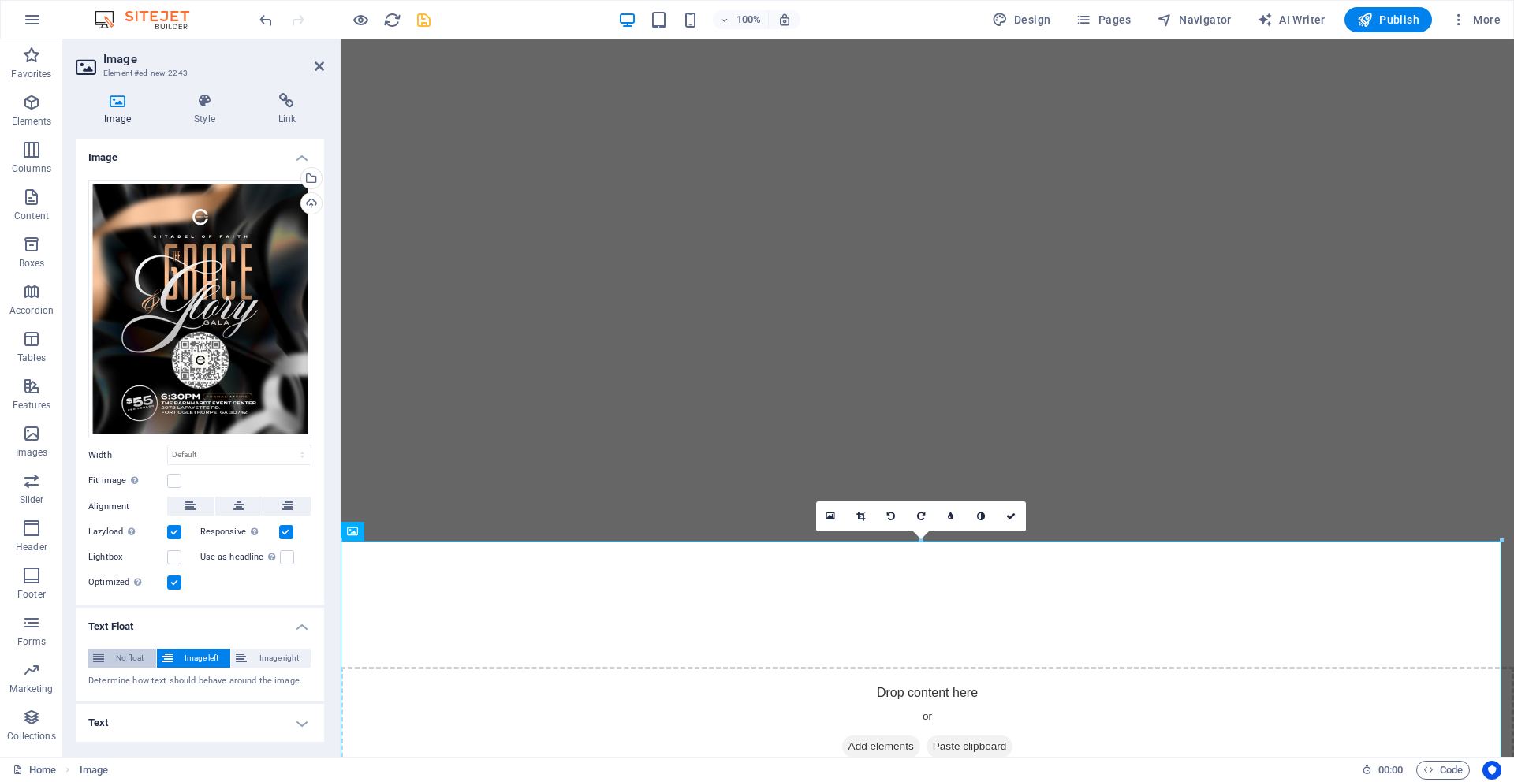
click at [118, 659] on span "No float" at bounding box center [130, 658] width 43 height 19
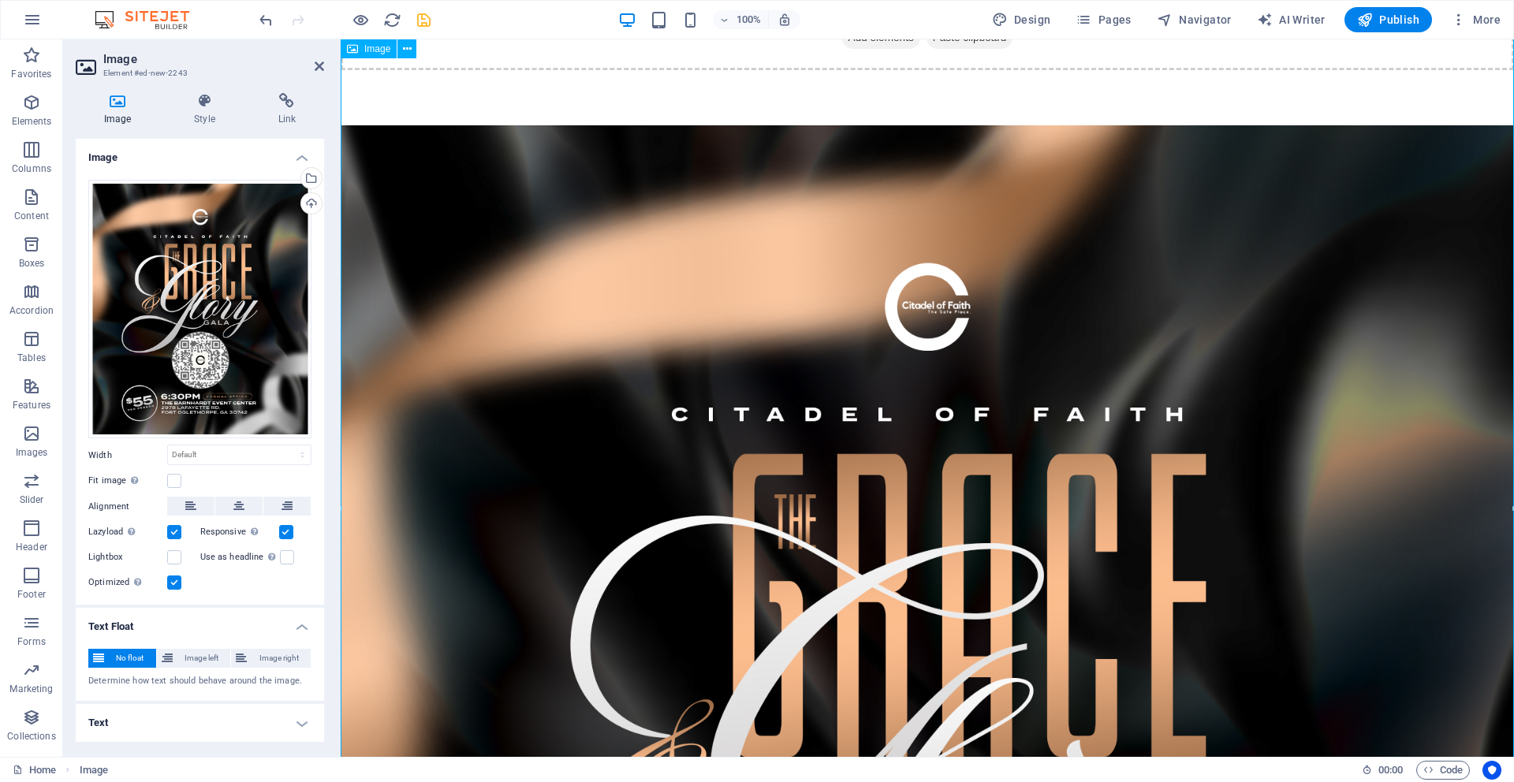
scroll to position [2428, 0]
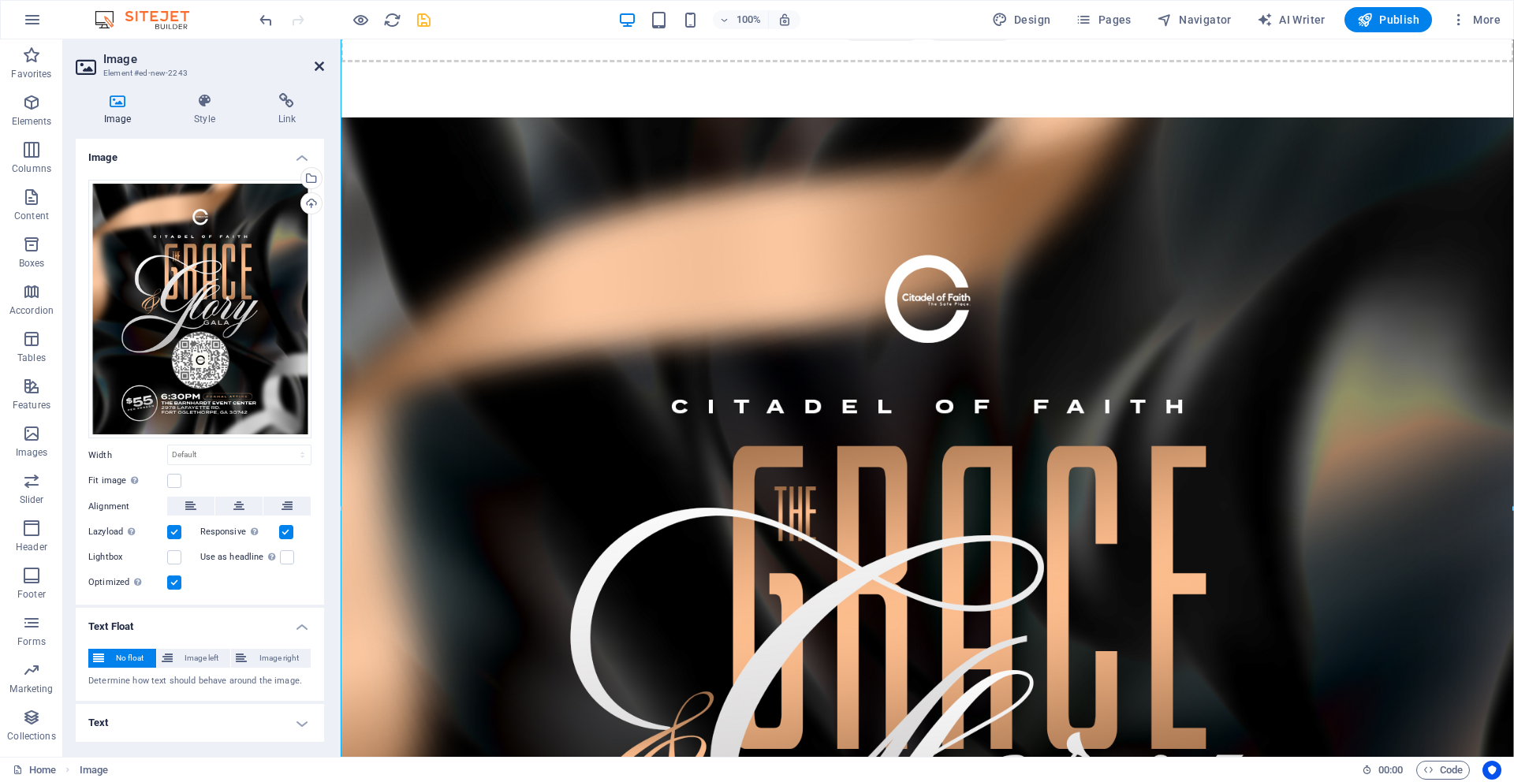
click at [317, 64] on icon at bounding box center [319, 66] width 9 height 13
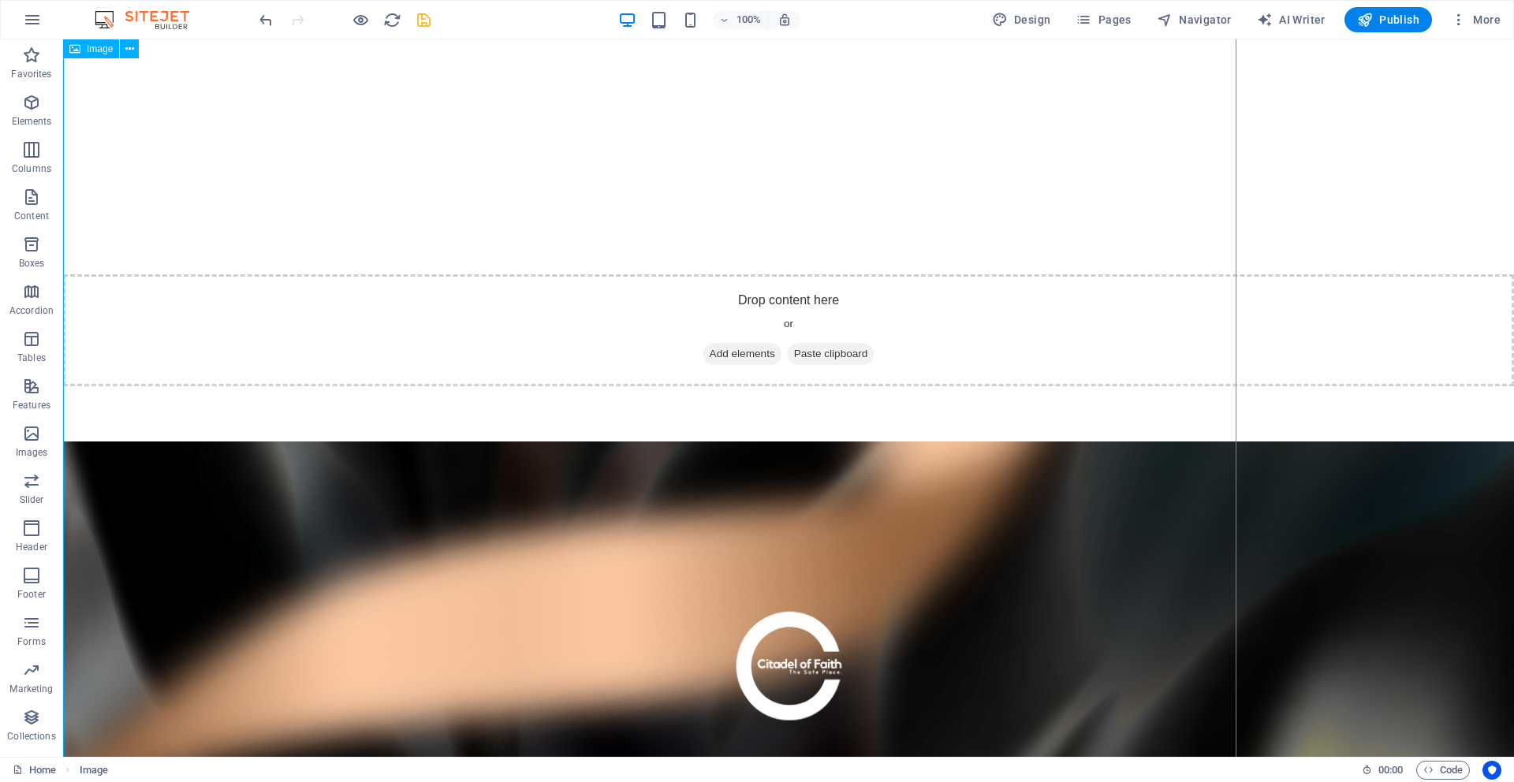
scroll to position [2752, 0]
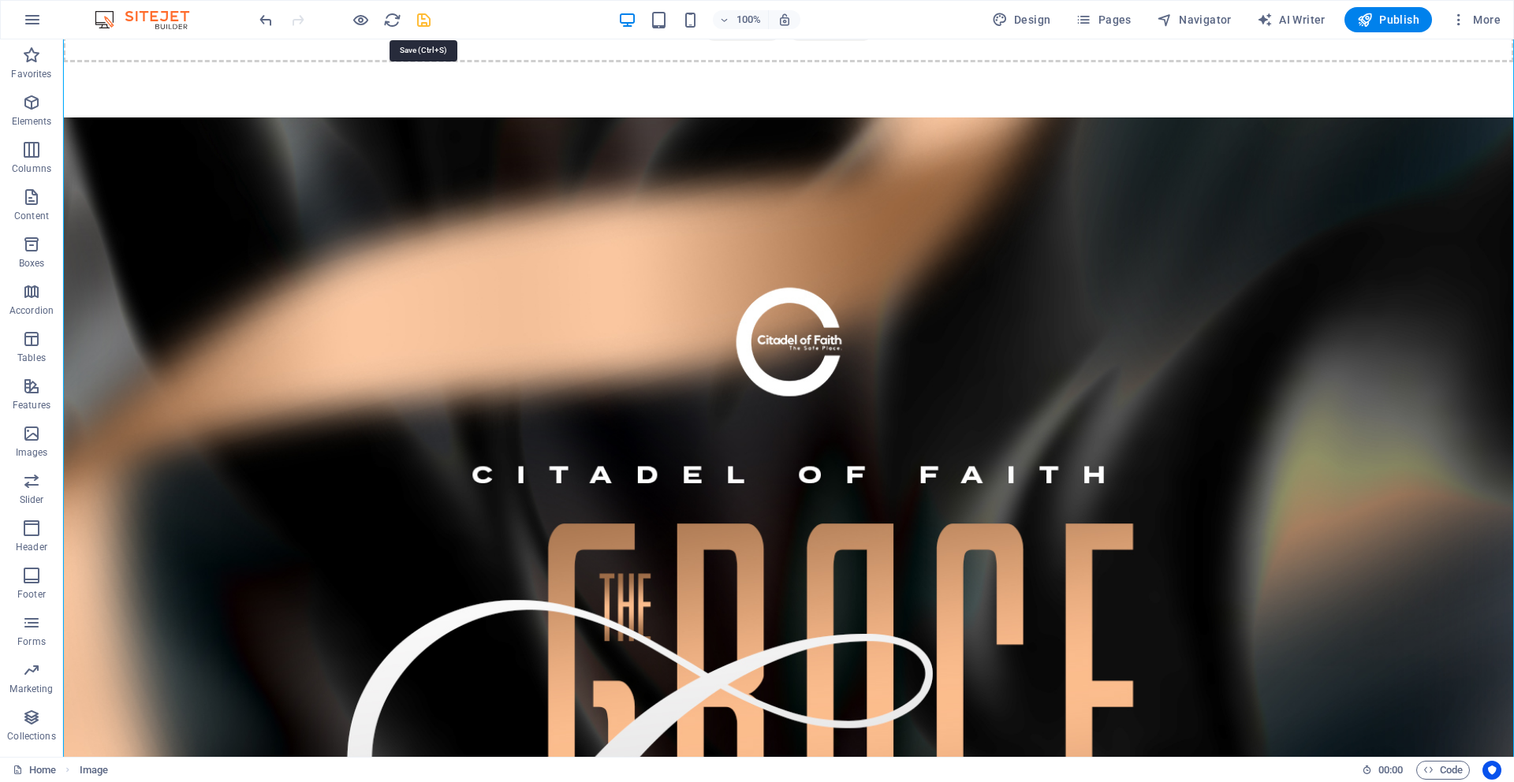
click at [423, 21] on icon "save" at bounding box center [424, 20] width 18 height 18
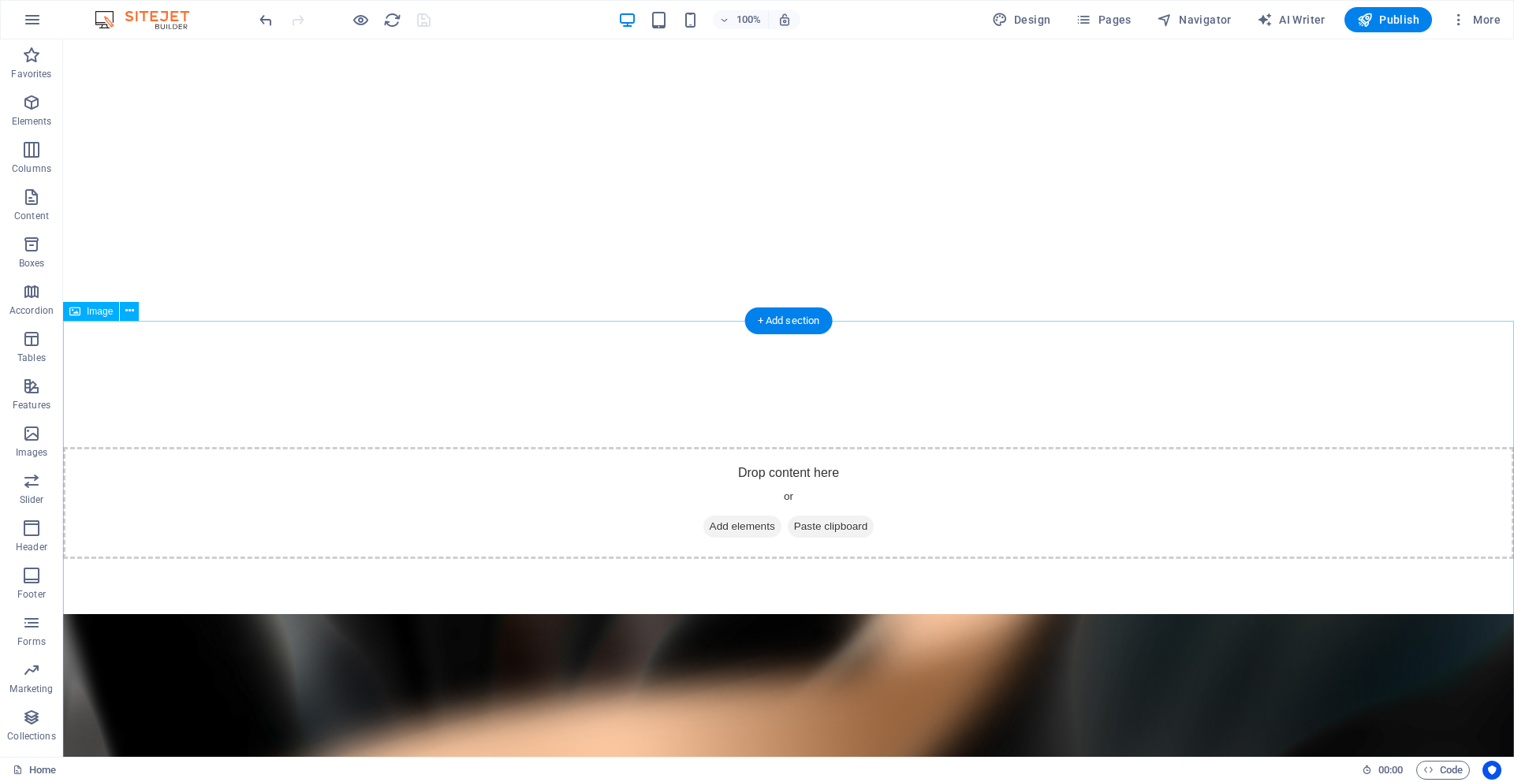
scroll to position [2287, 0]
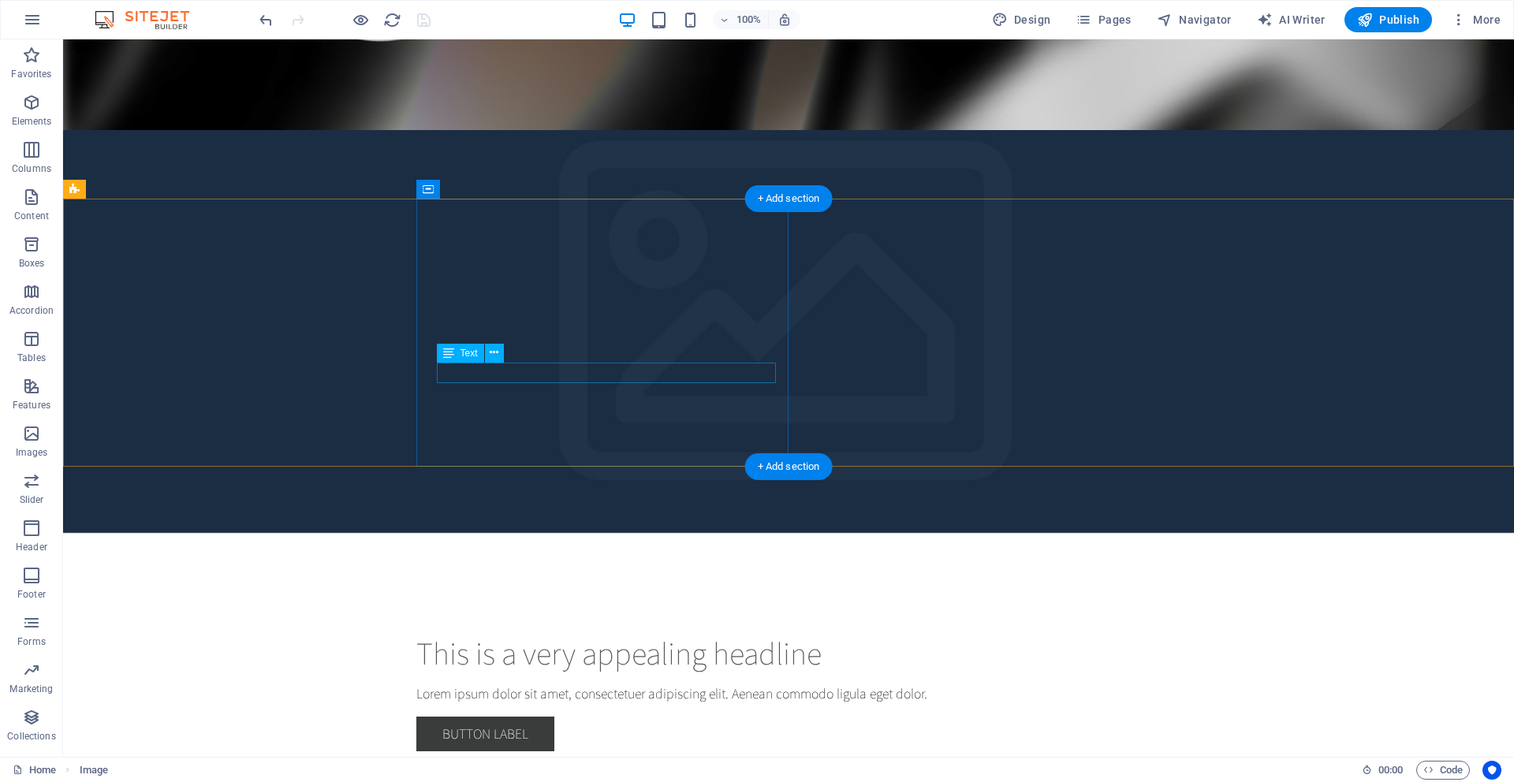
scroll to position [4472, 0]
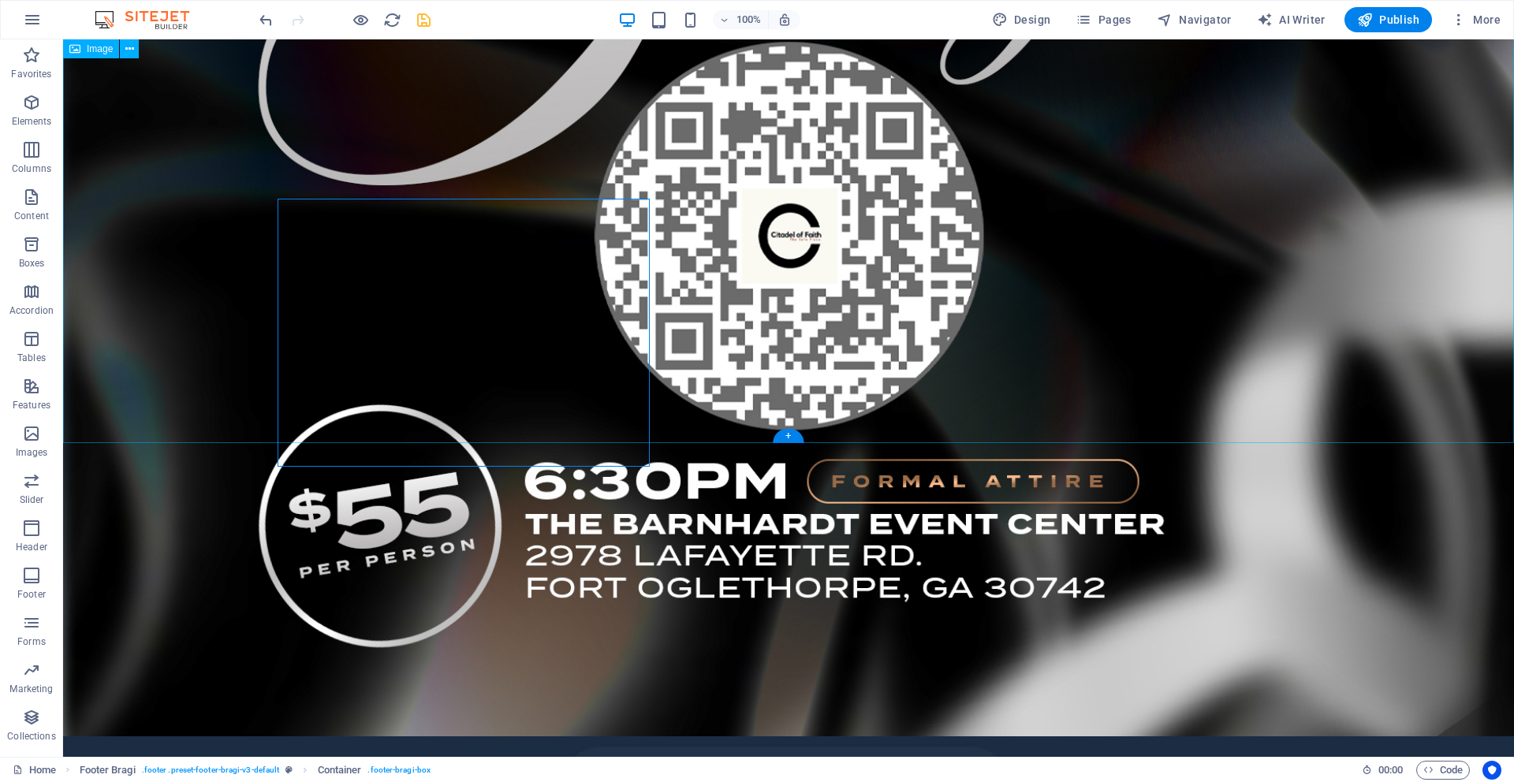
scroll to position [4407, 0]
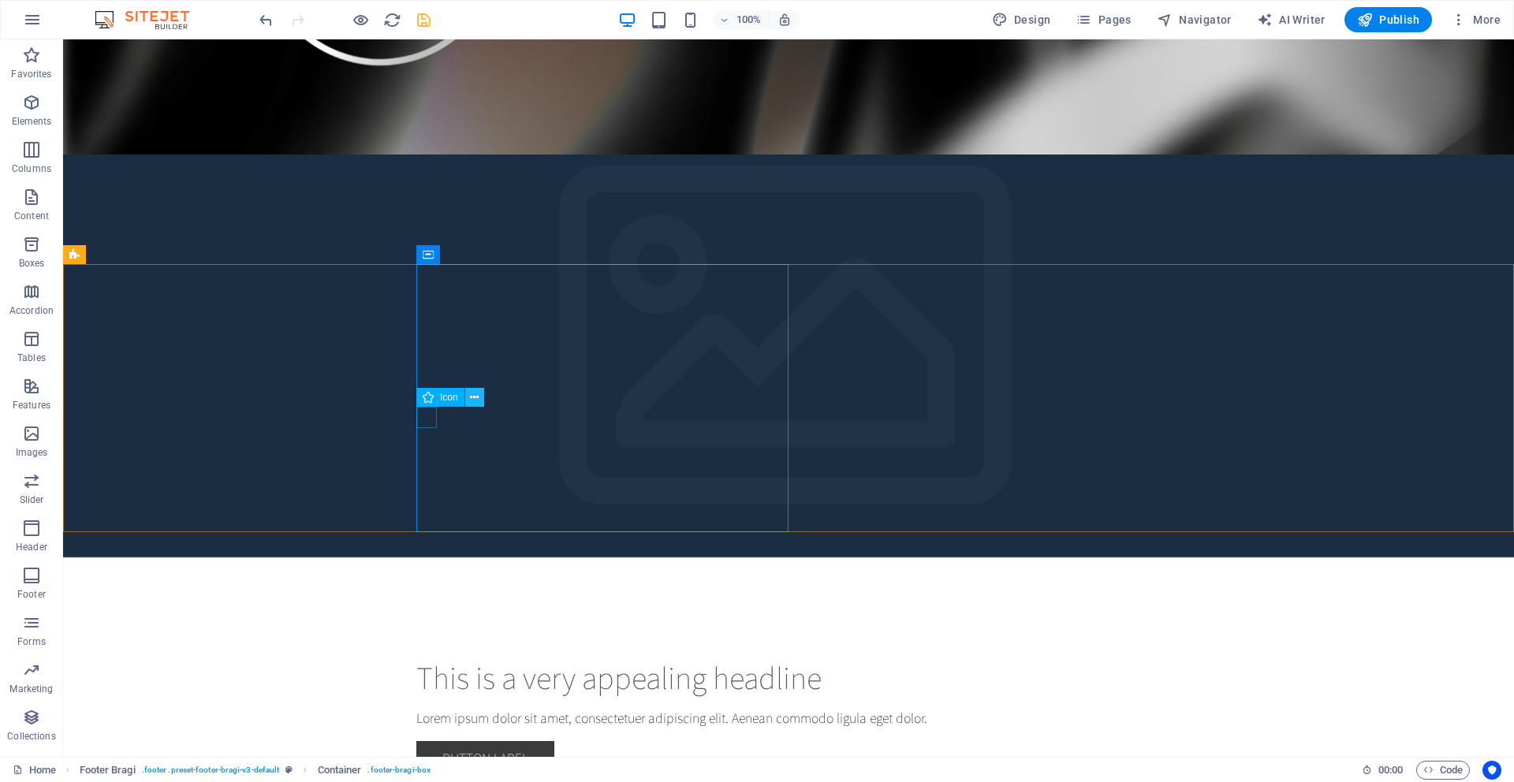
click at [472, 399] on icon at bounding box center [474, 398] width 9 height 17
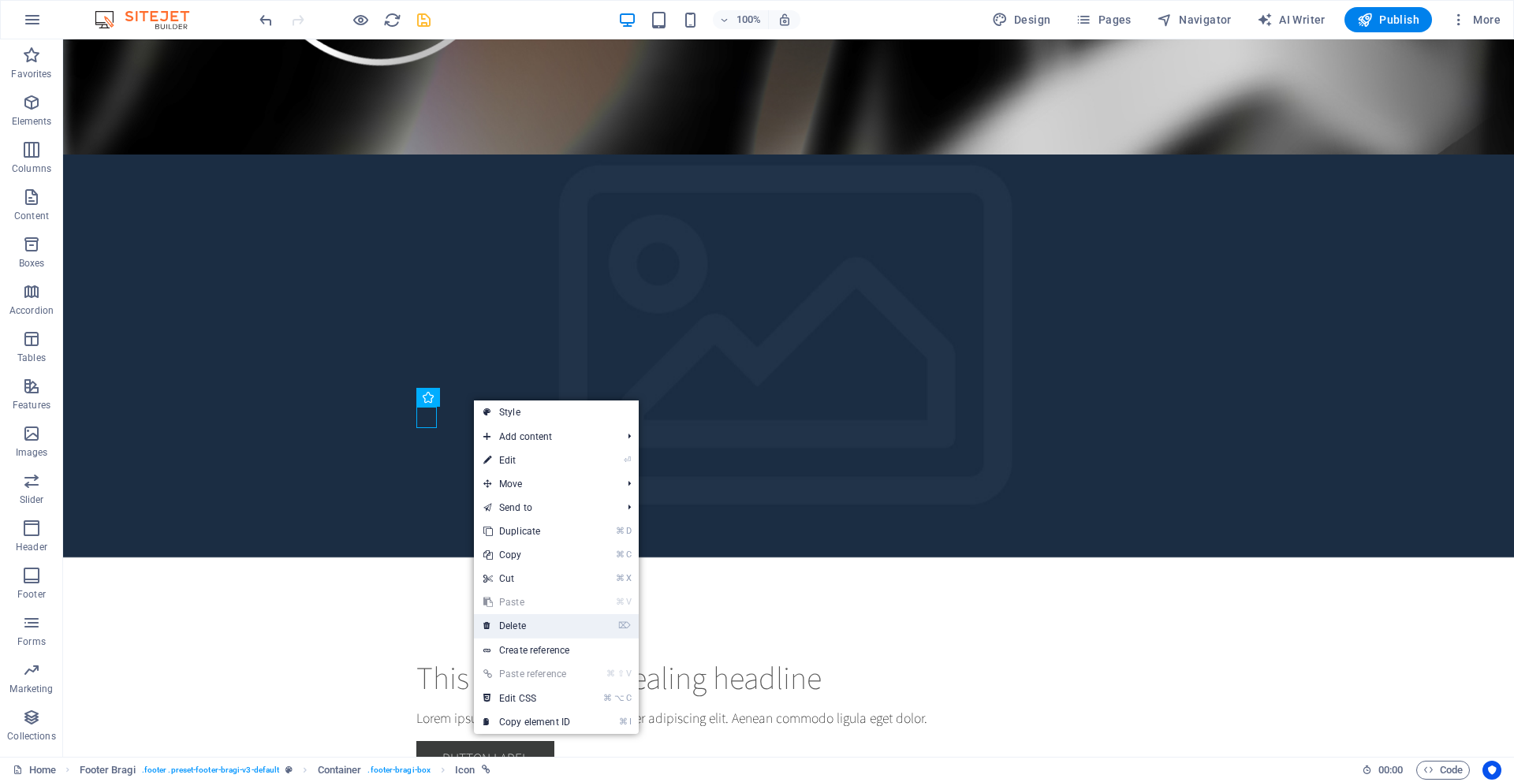
click at [499, 619] on link "⌦ Delete" at bounding box center [527, 626] width 106 height 24
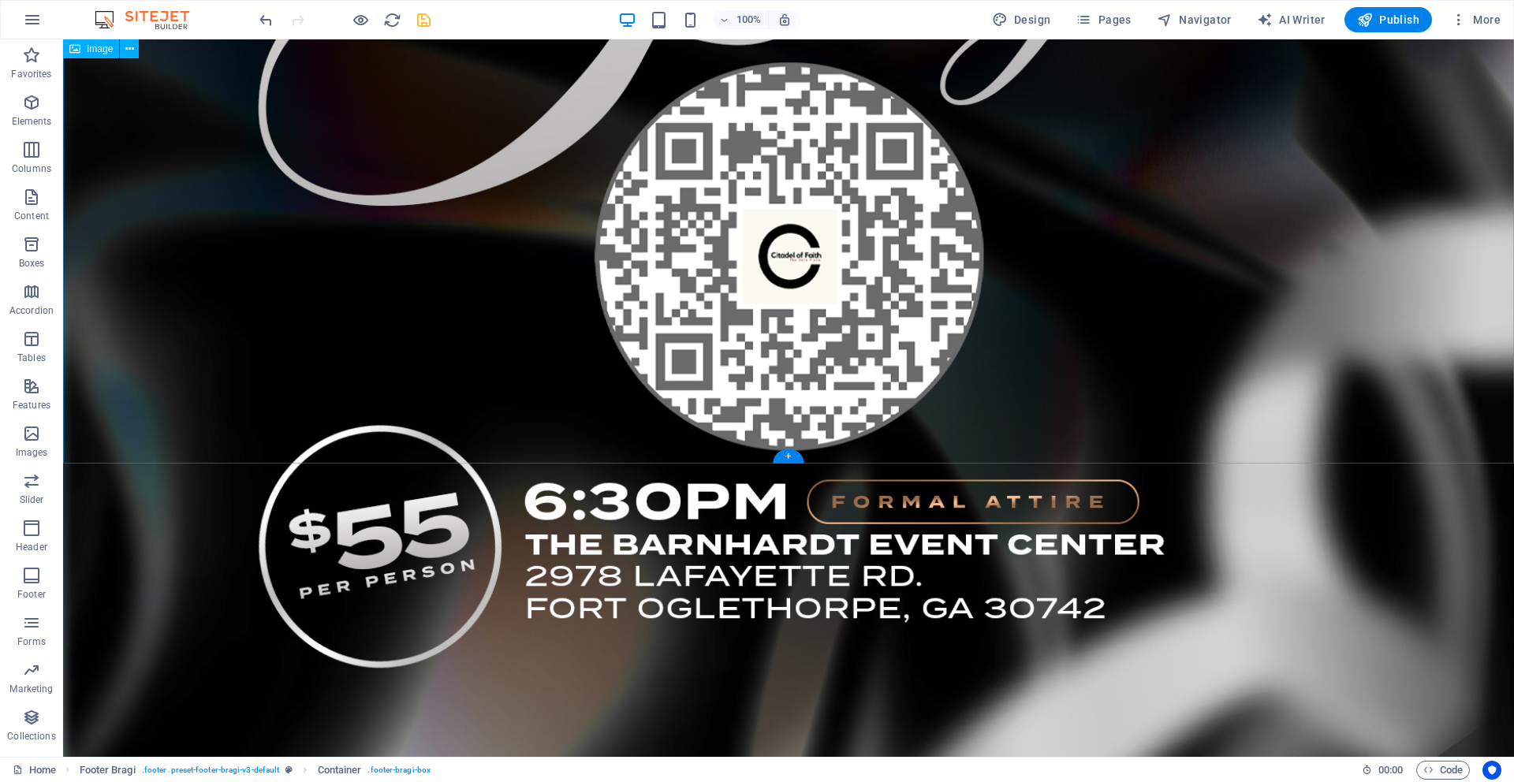
scroll to position [4397, 0]
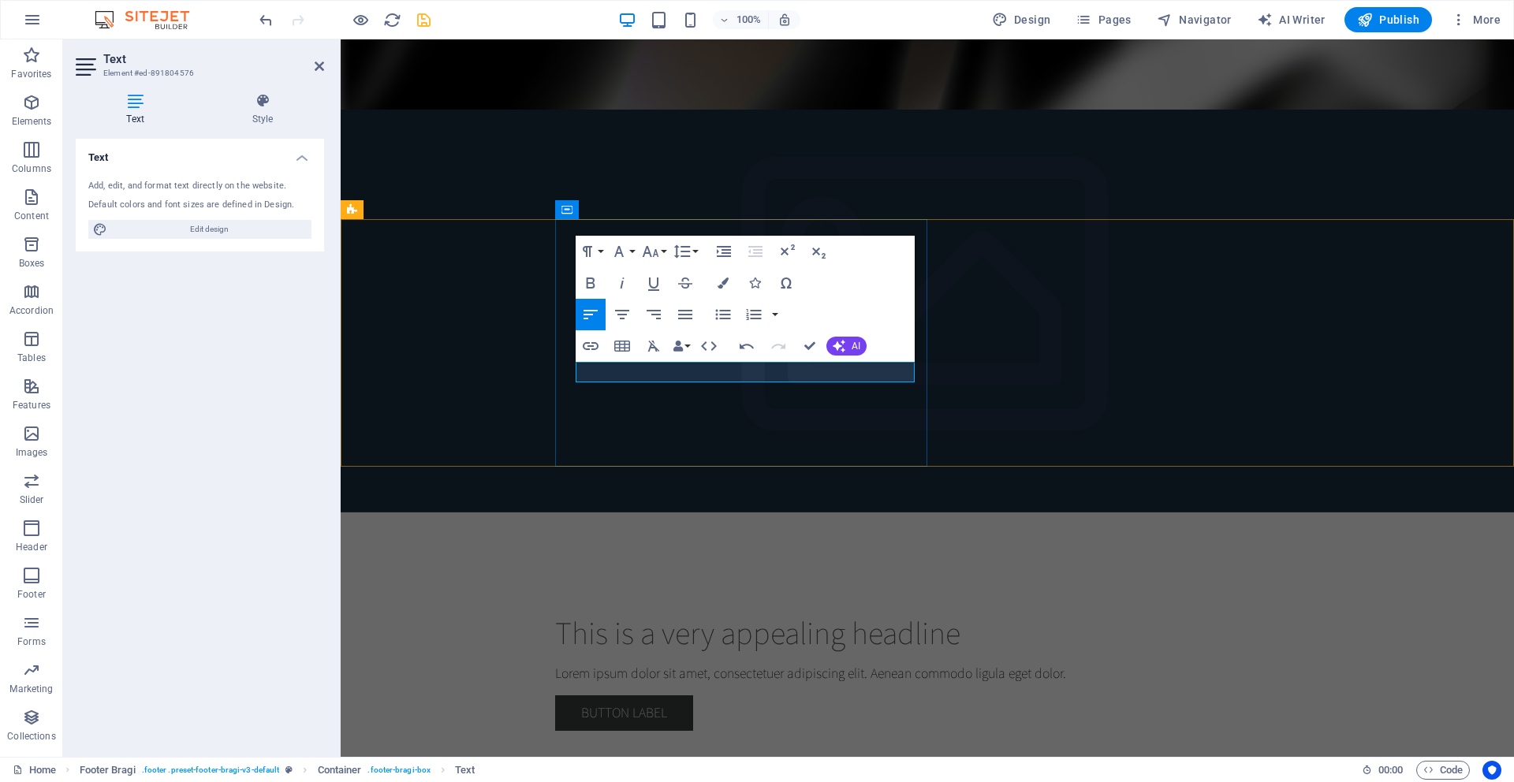
drag, startPoint x: 852, startPoint y: 372, endPoint x: 695, endPoint y: 377, distance: 157.0
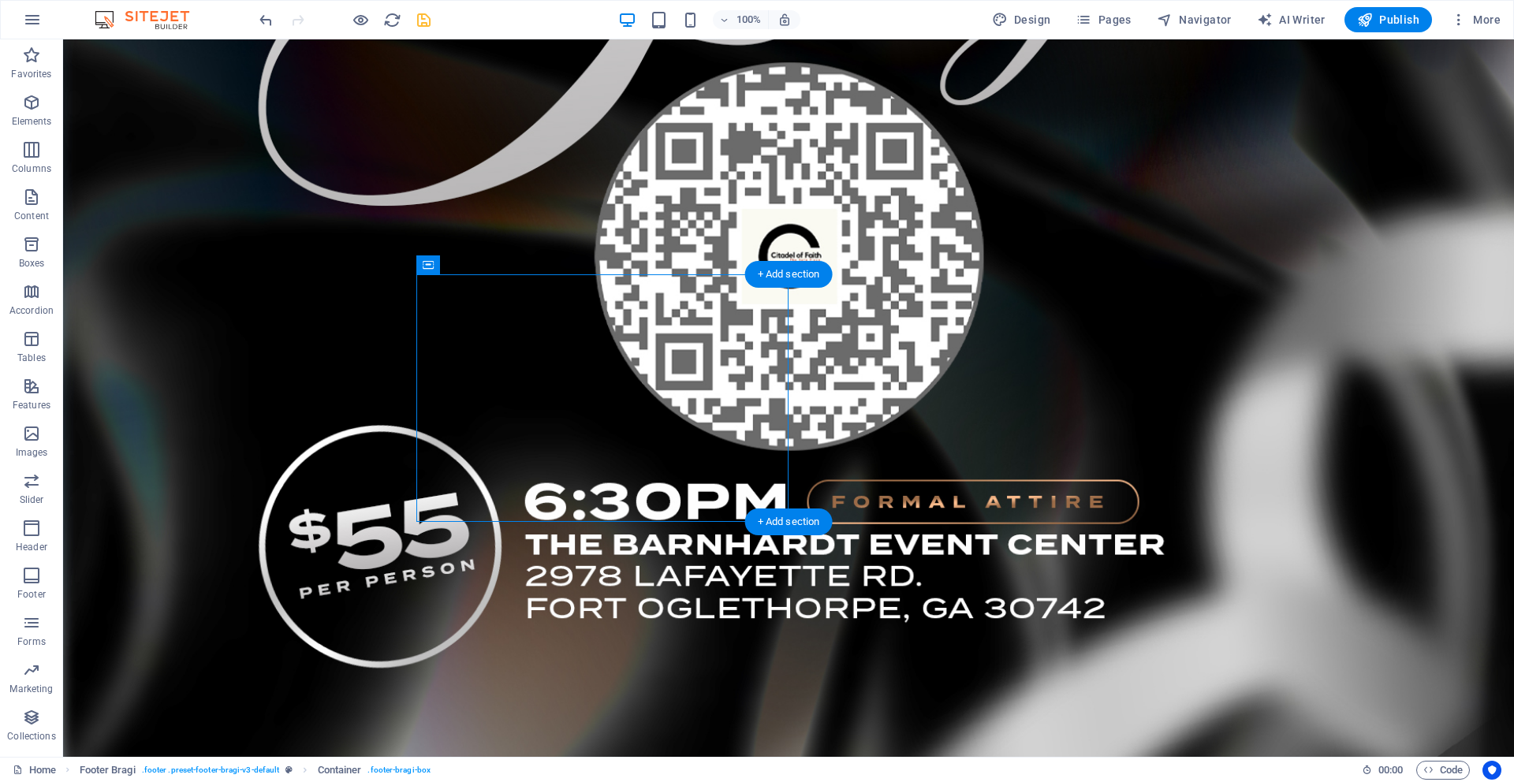
scroll to position [4397, 0]
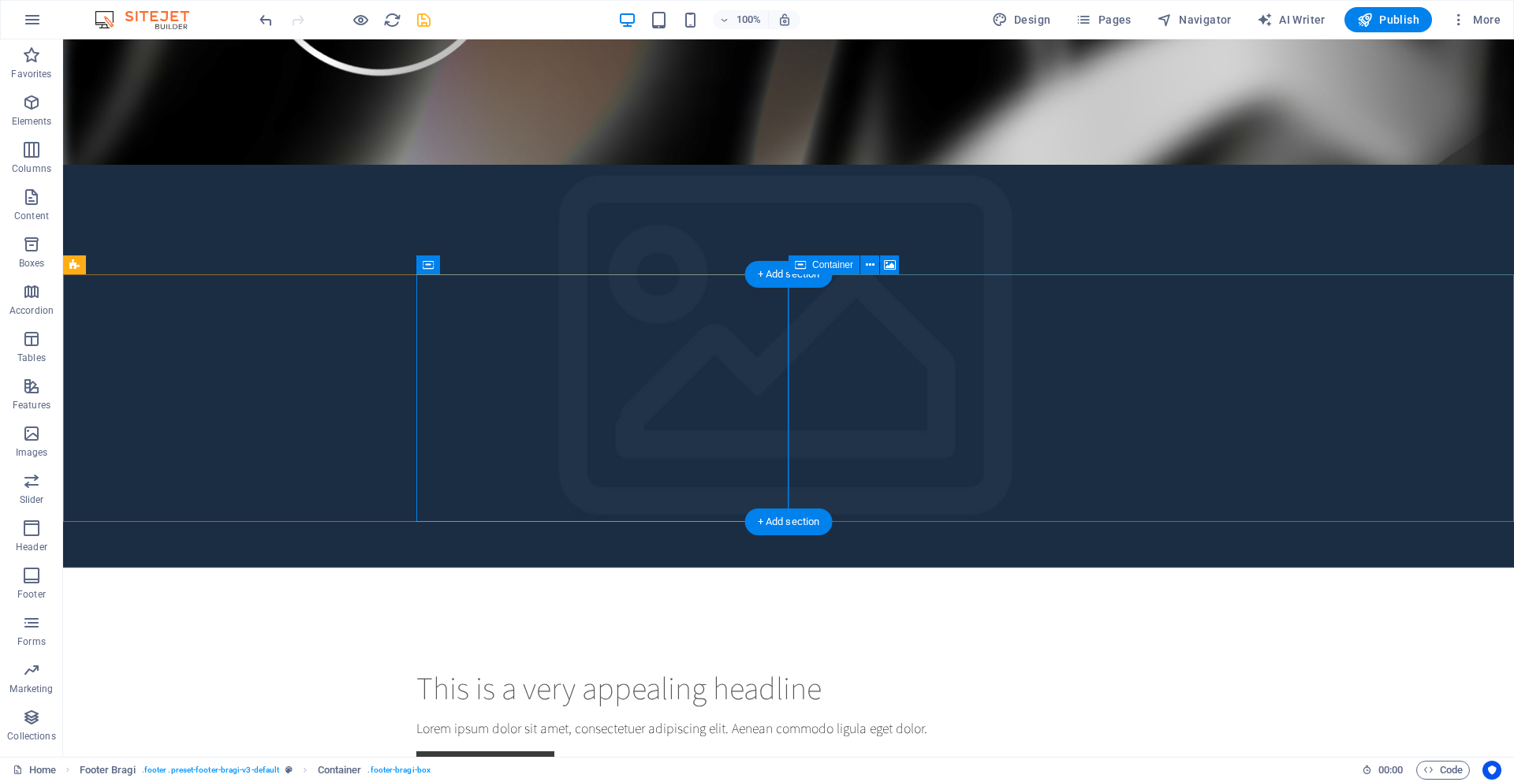
click at [874, 266] on button at bounding box center [869, 264] width 19 height 19
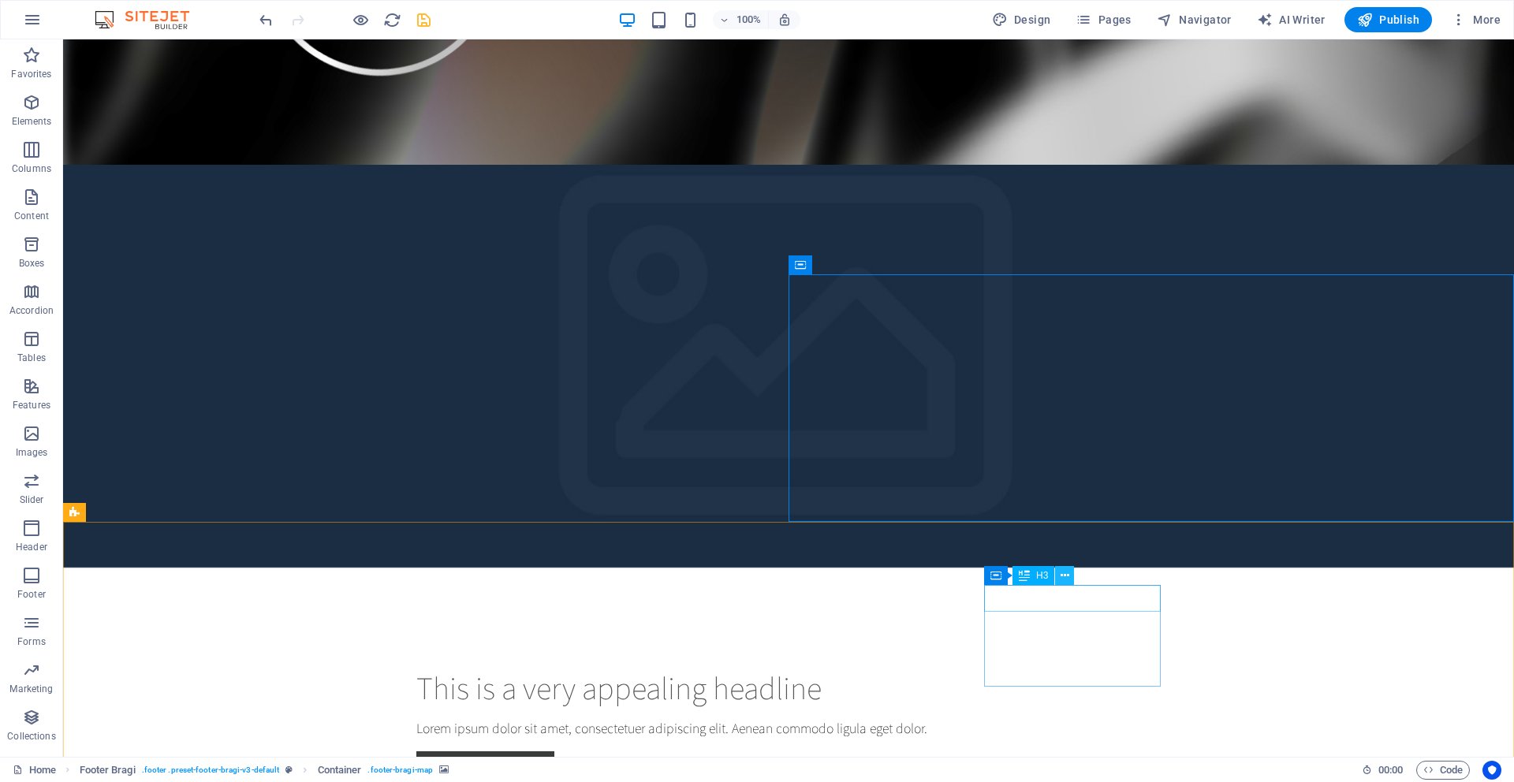
click at [1068, 581] on icon at bounding box center [1065, 576] width 9 height 17
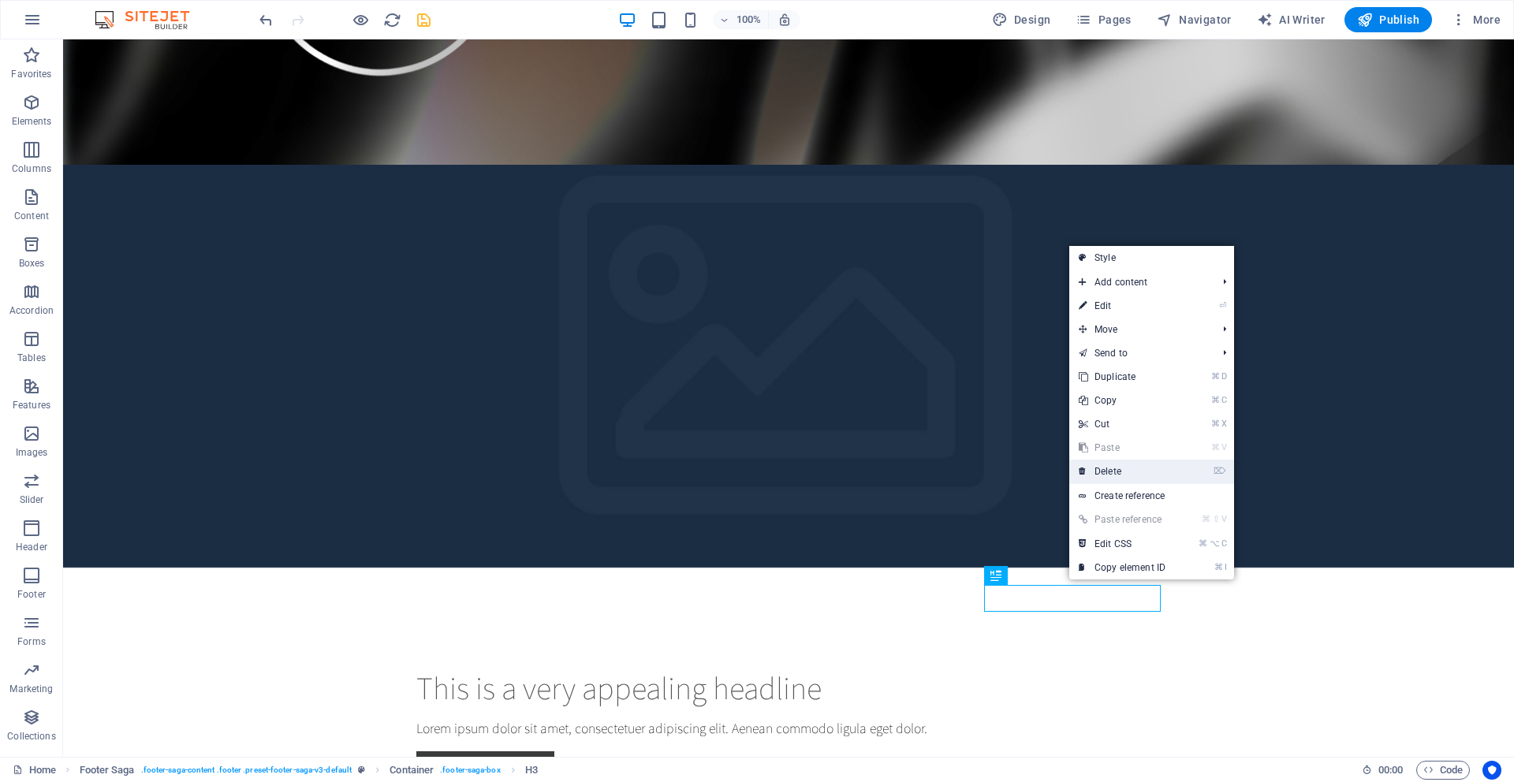
drag, startPoint x: 1113, startPoint y: 475, endPoint x: 1016, endPoint y: 475, distance: 97.8
click at [1113, 475] on link "⌦ Delete" at bounding box center [1122, 472] width 106 height 24
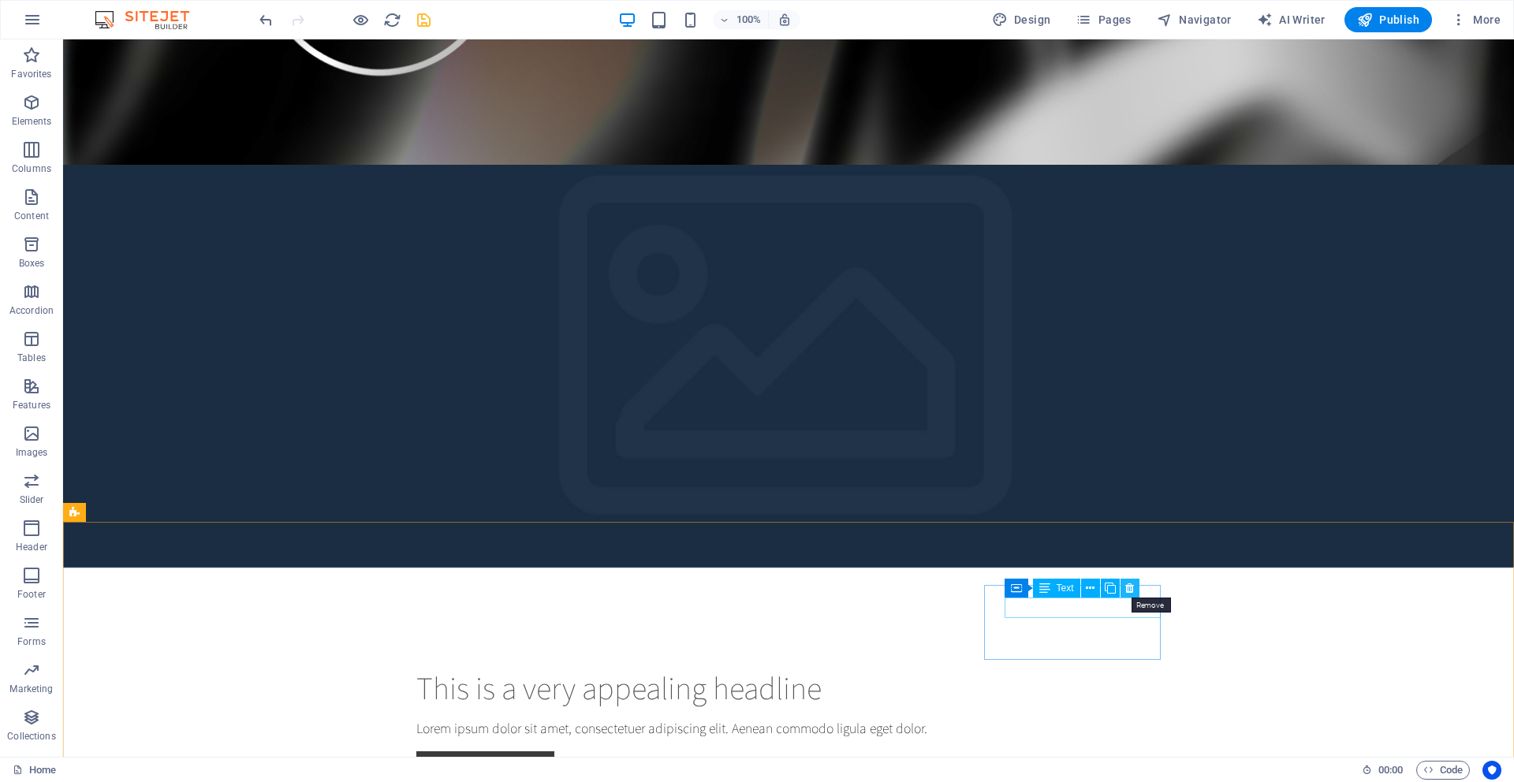
click at [1127, 590] on icon at bounding box center [1129, 588] width 9 height 17
click at [1082, 580] on icon at bounding box center [1083, 576] width 9 height 17
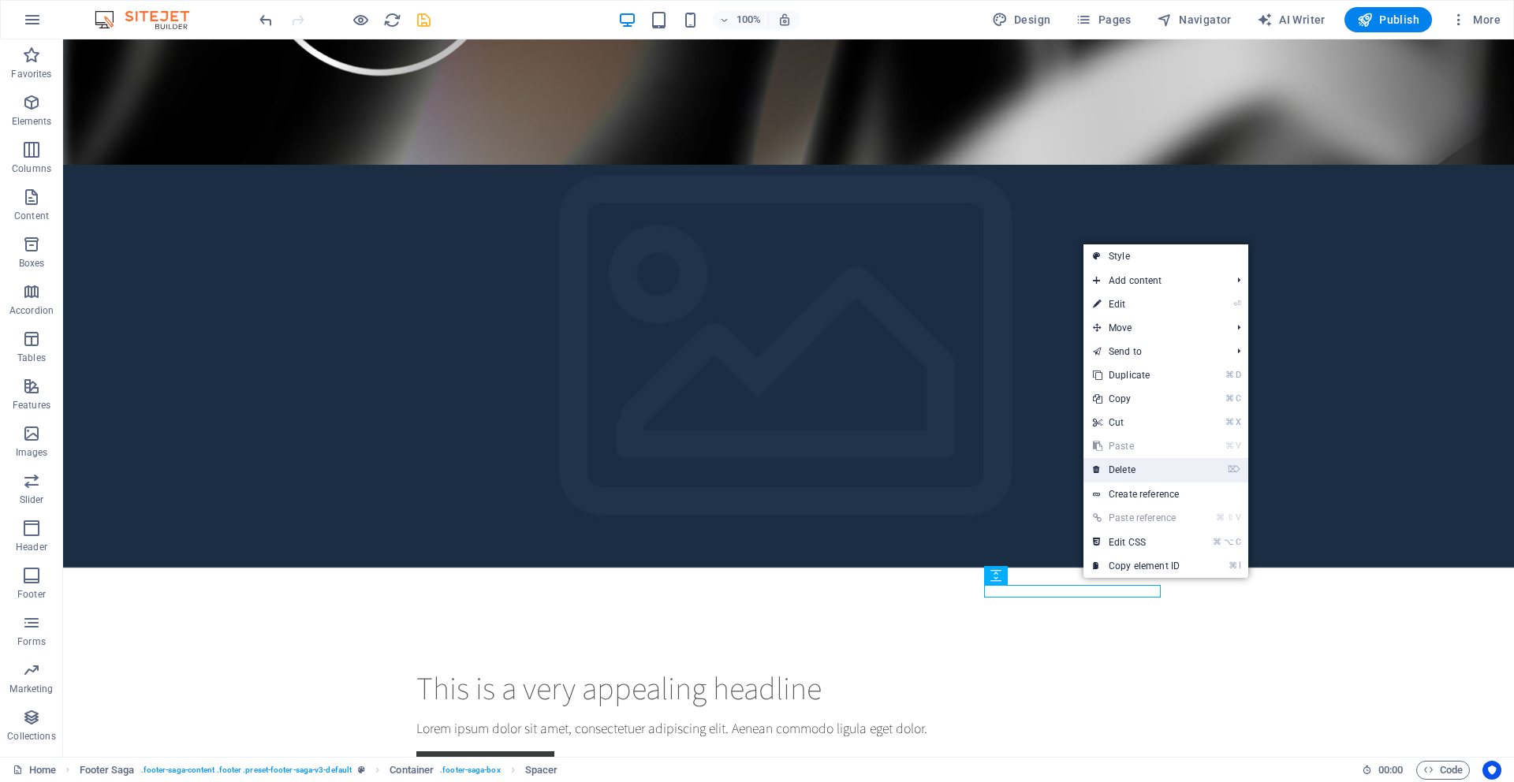
click at [1108, 473] on link "⌦ Delete" at bounding box center [1136, 470] width 106 height 24
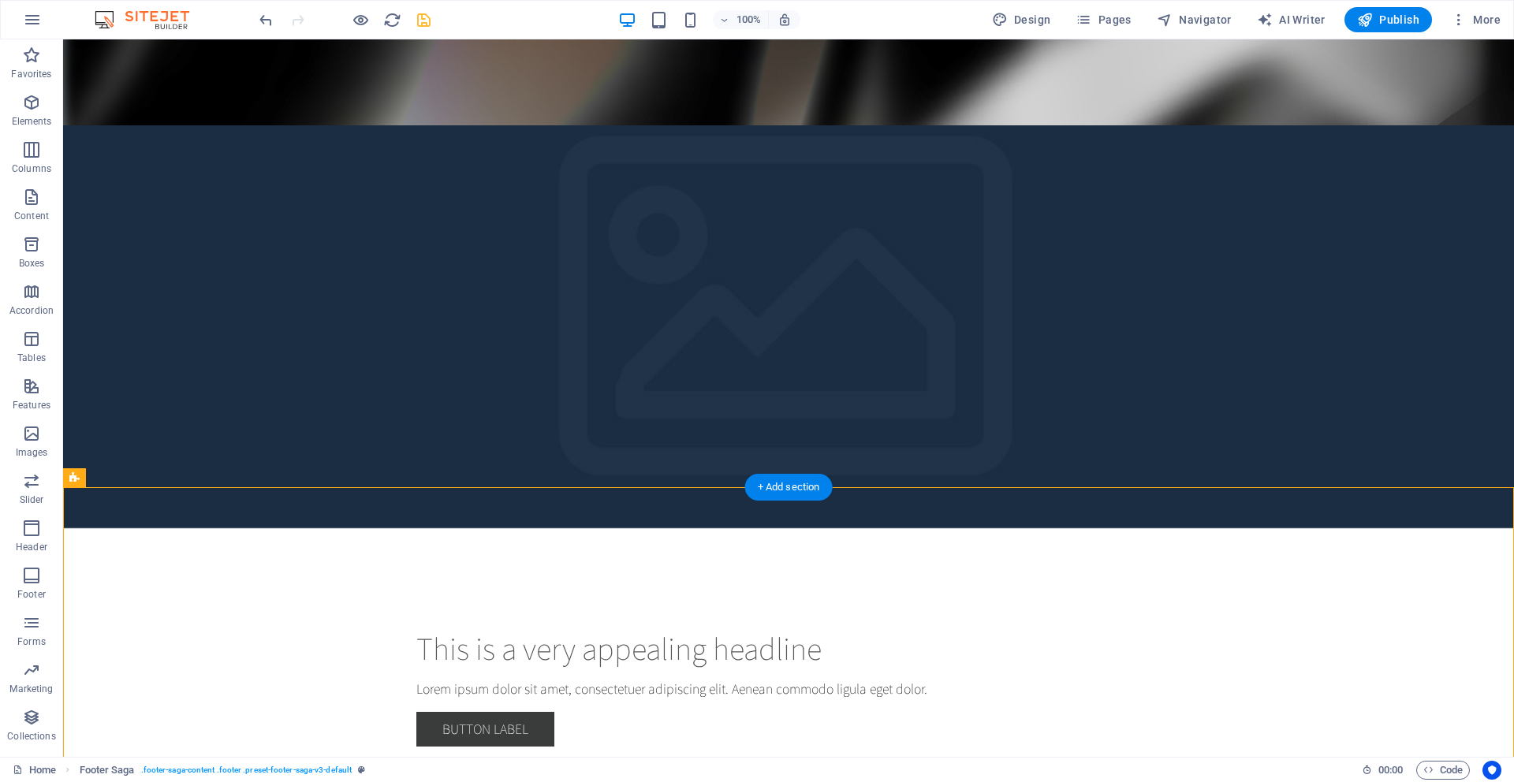
scroll to position [4452, 0]
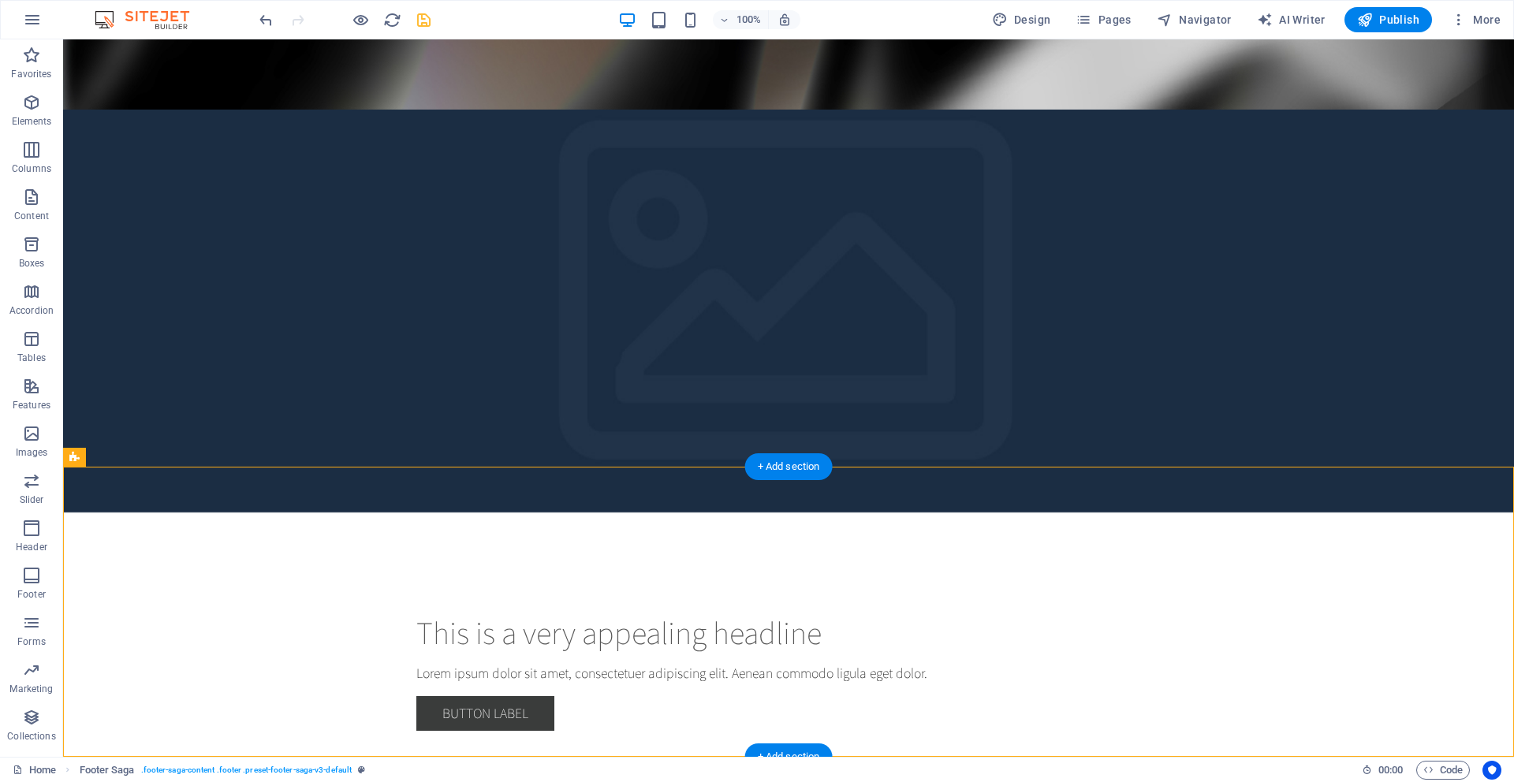
drag, startPoint x: 1216, startPoint y: 596, endPoint x: 833, endPoint y: 662, distance: 388.9
drag, startPoint x: 292, startPoint y: 608, endPoint x: 280, endPoint y: 608, distance: 11.8
click at [155, 460] on icon at bounding box center [155, 457] width 9 height 17
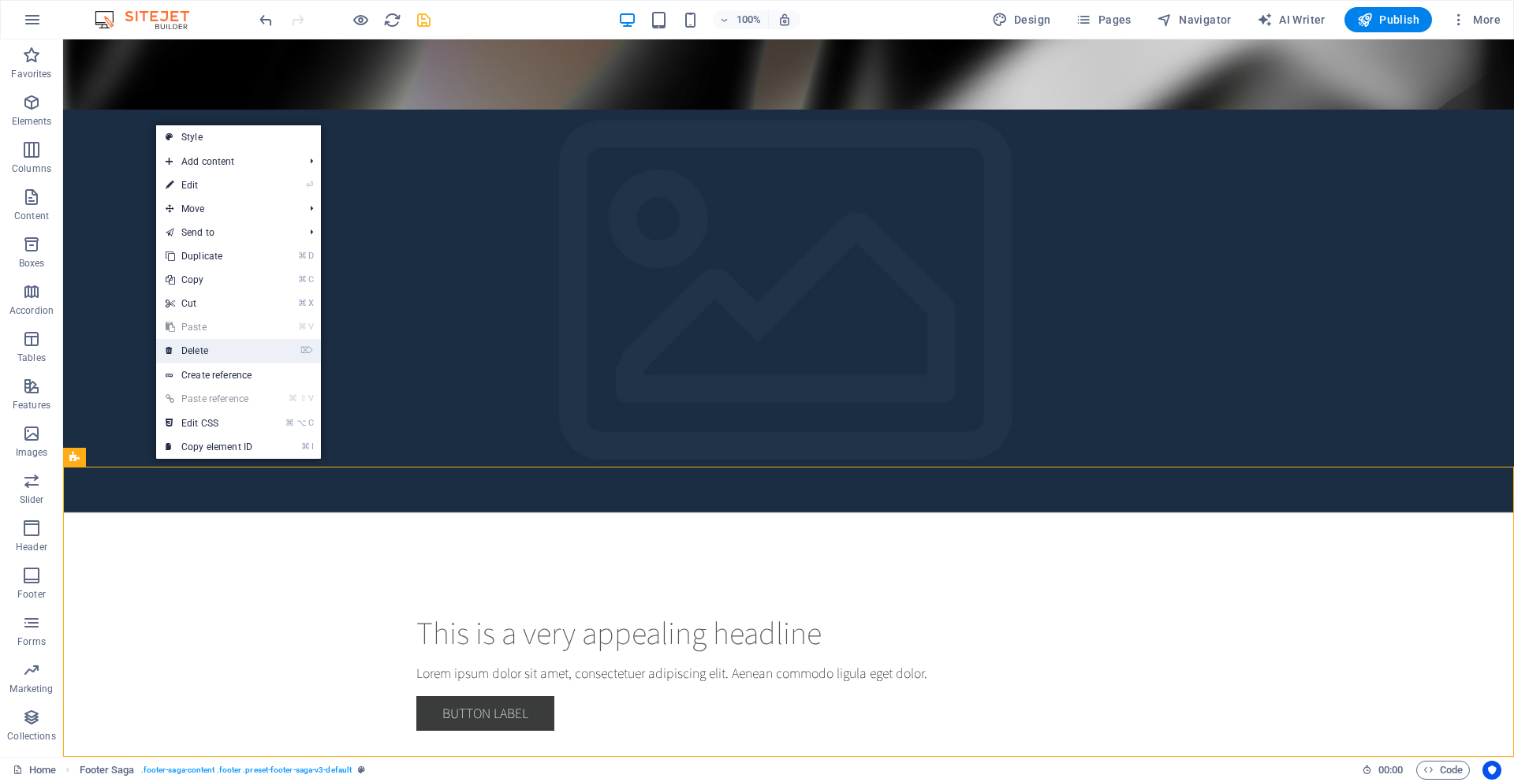
click at [196, 352] on link "⌦ Delete" at bounding box center [209, 351] width 106 height 24
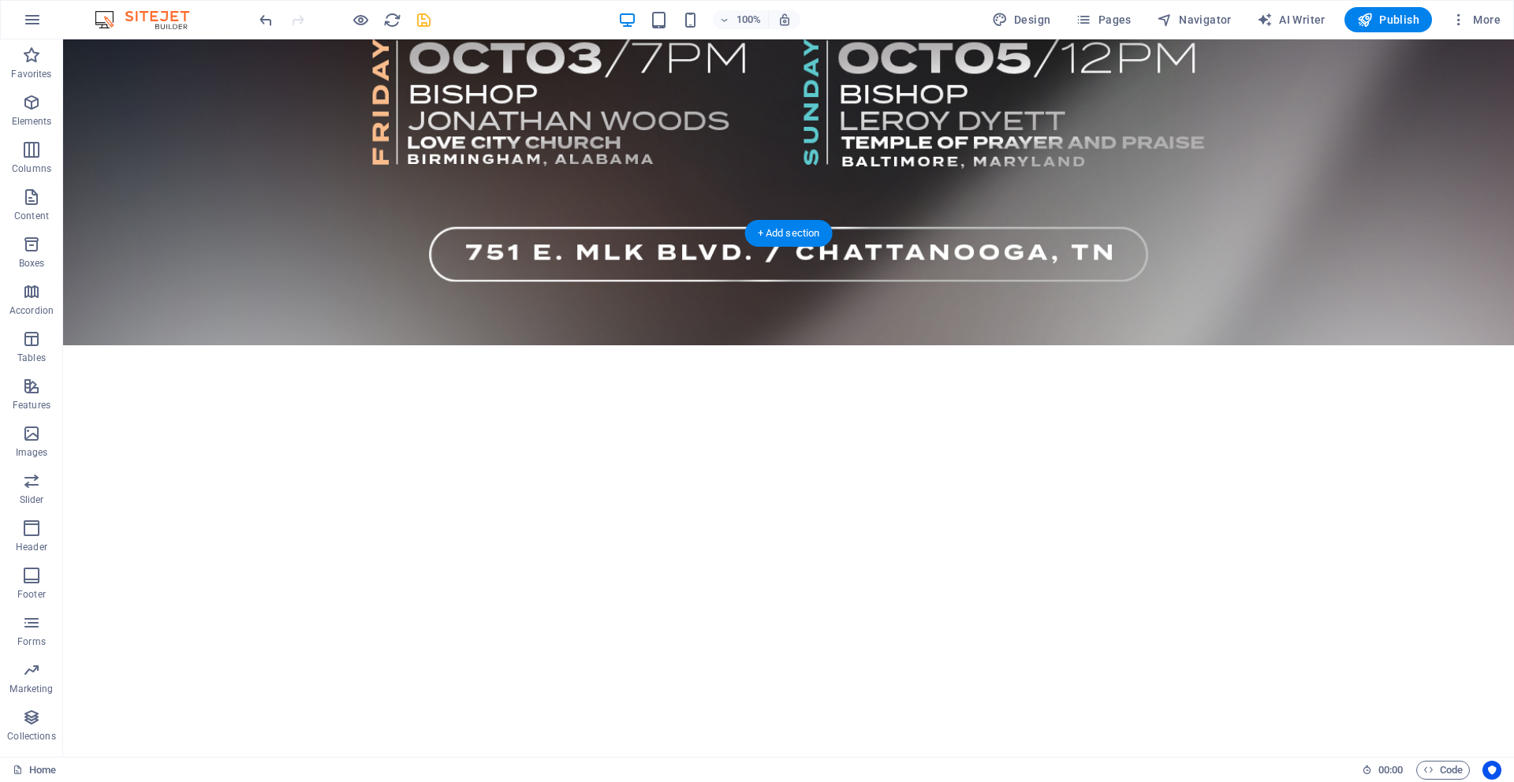
scroll to position [1650, 0]
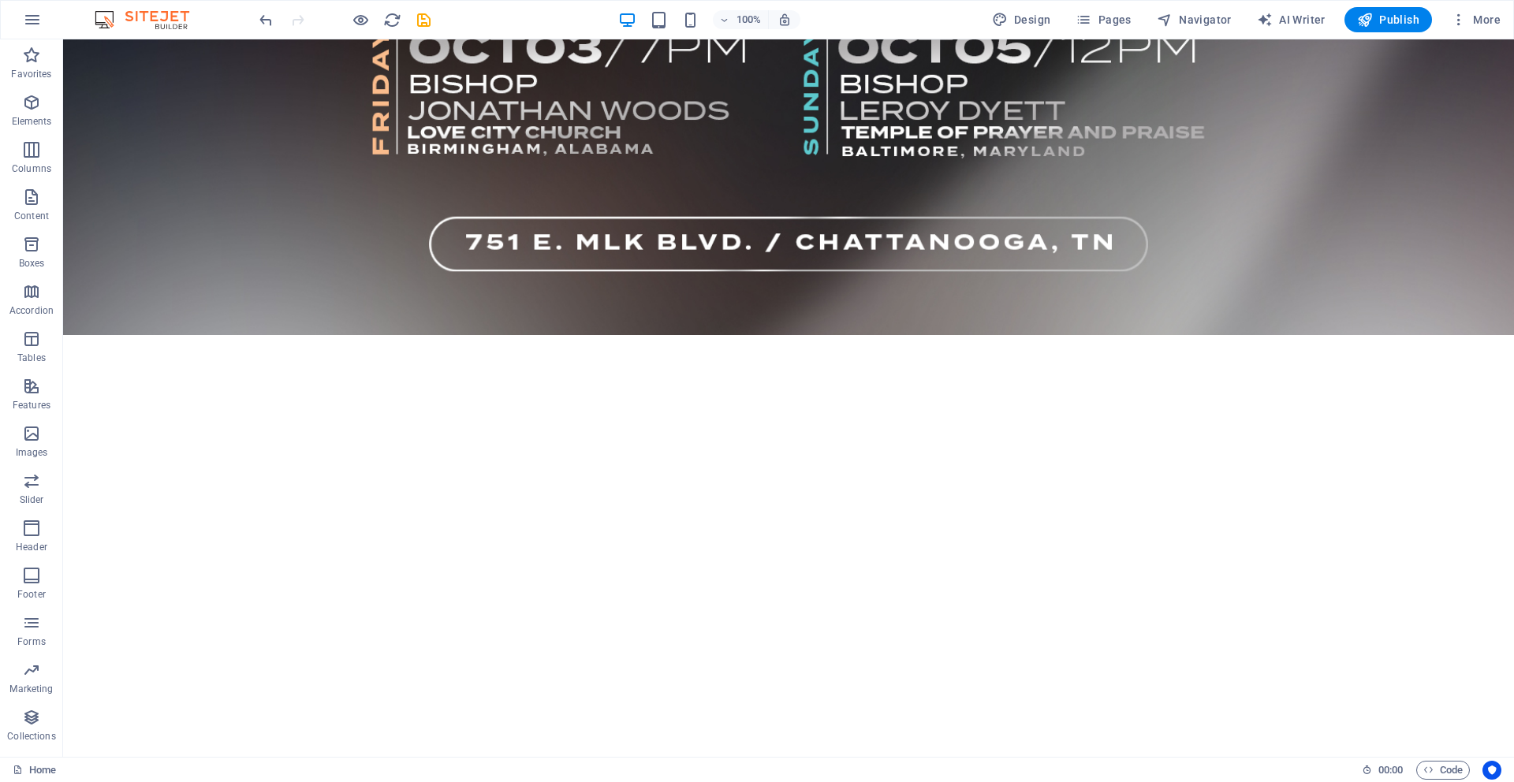
click at [424, 20] on icon "save" at bounding box center [424, 20] width 18 height 18
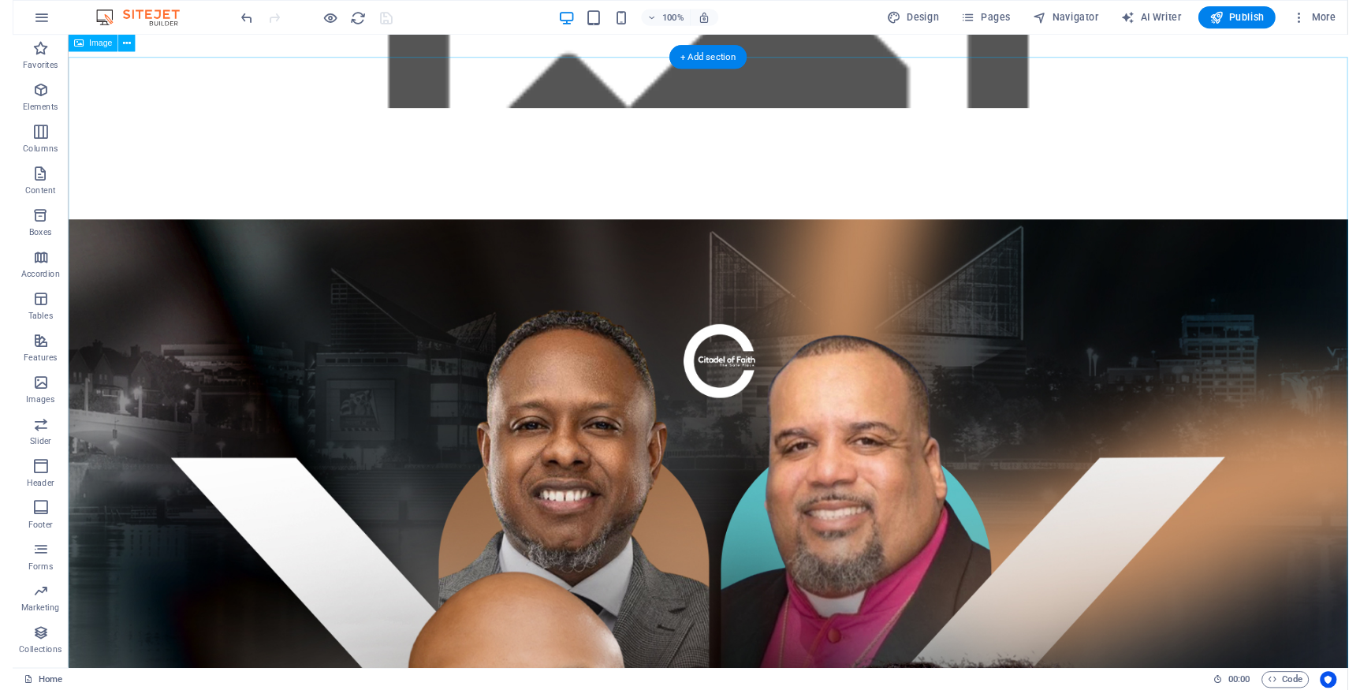
scroll to position [0, 0]
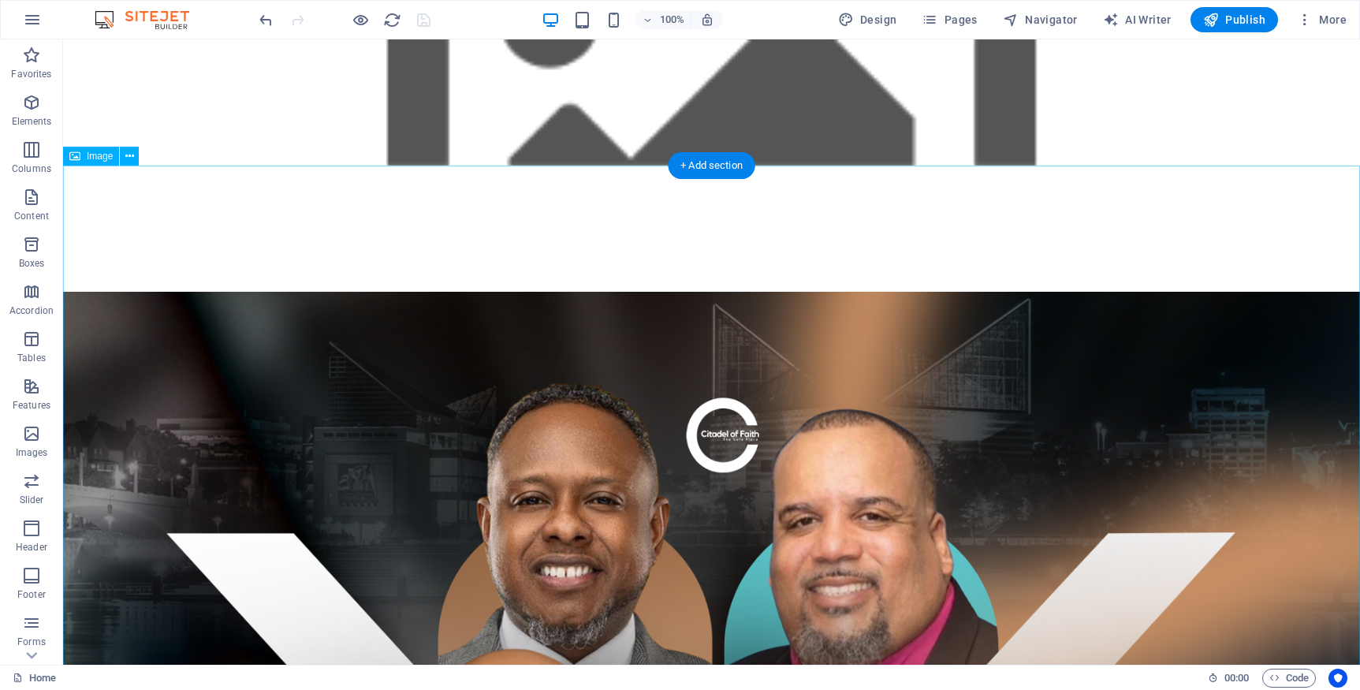
click at [540, 137] on figure at bounding box center [711, 102] width 1297 height 126
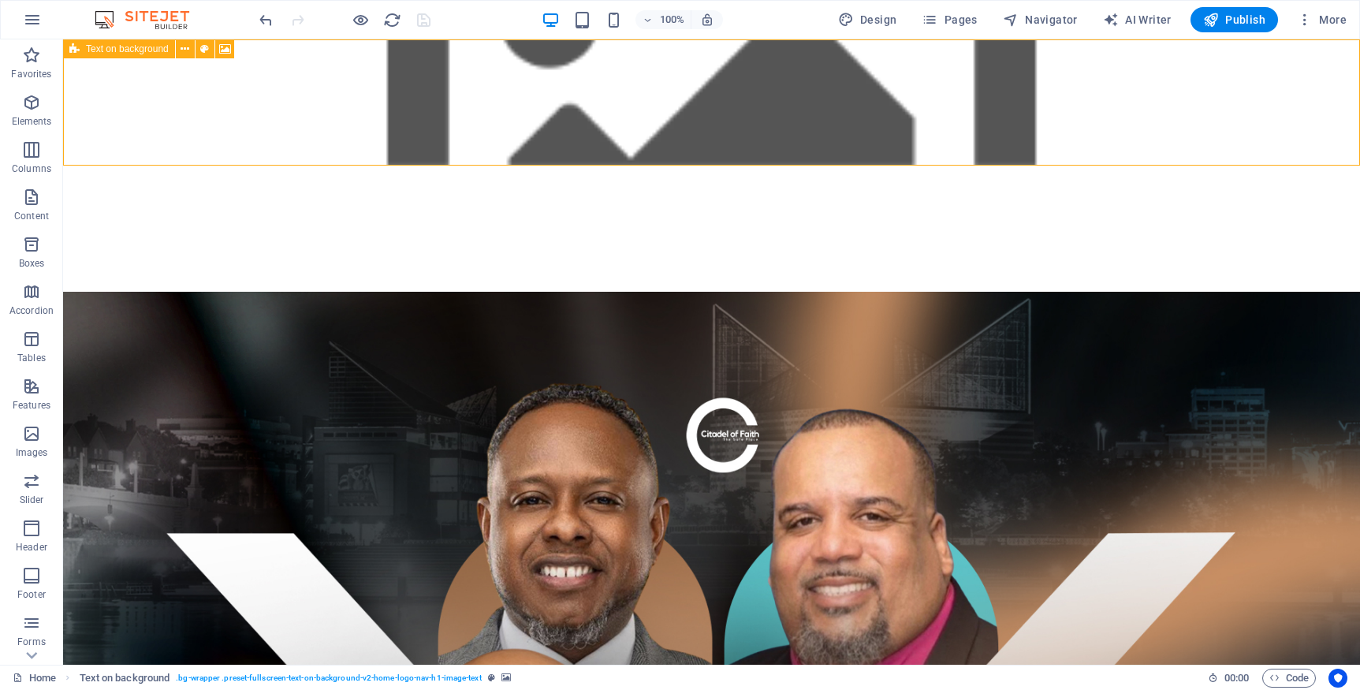
click at [151, 51] on span "Text on background" at bounding box center [127, 48] width 83 height 9
click at [150, 48] on span "Text on background" at bounding box center [127, 48] width 83 height 9
click at [186, 53] on icon at bounding box center [185, 49] width 9 height 17
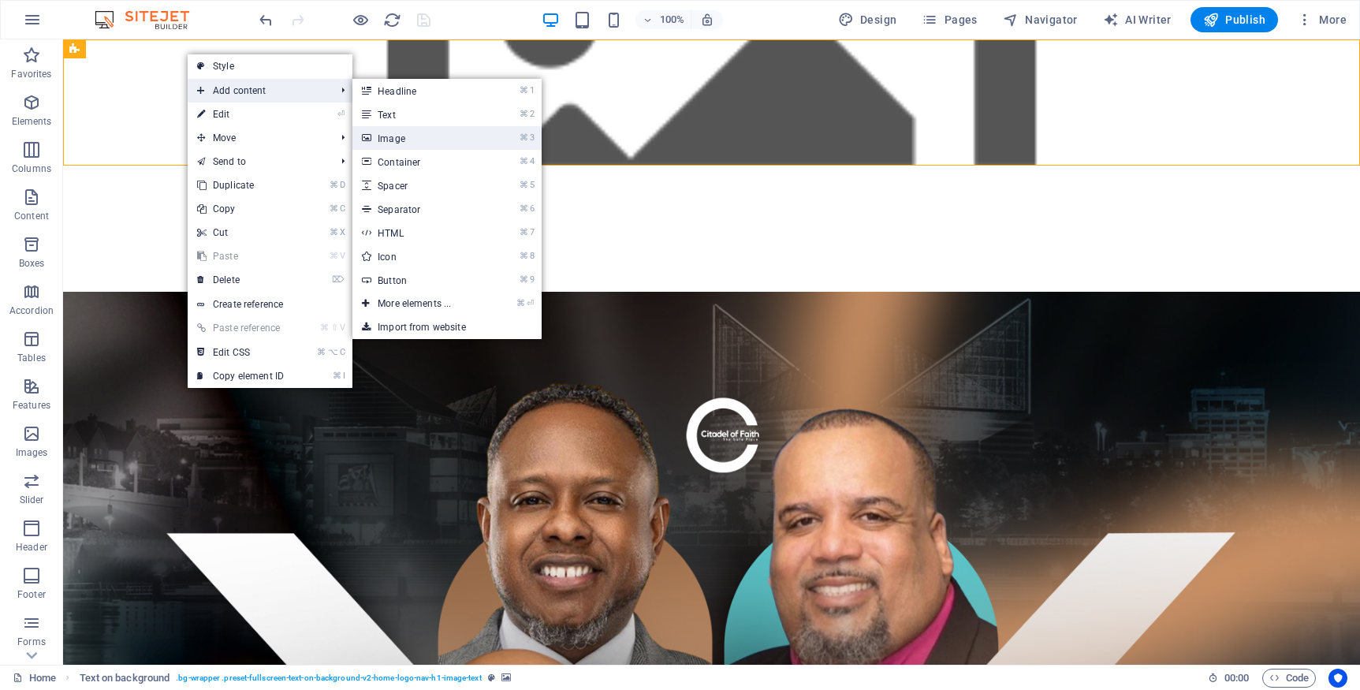
click at [378, 136] on link "⌘ 3 Image" at bounding box center [417, 138] width 130 height 24
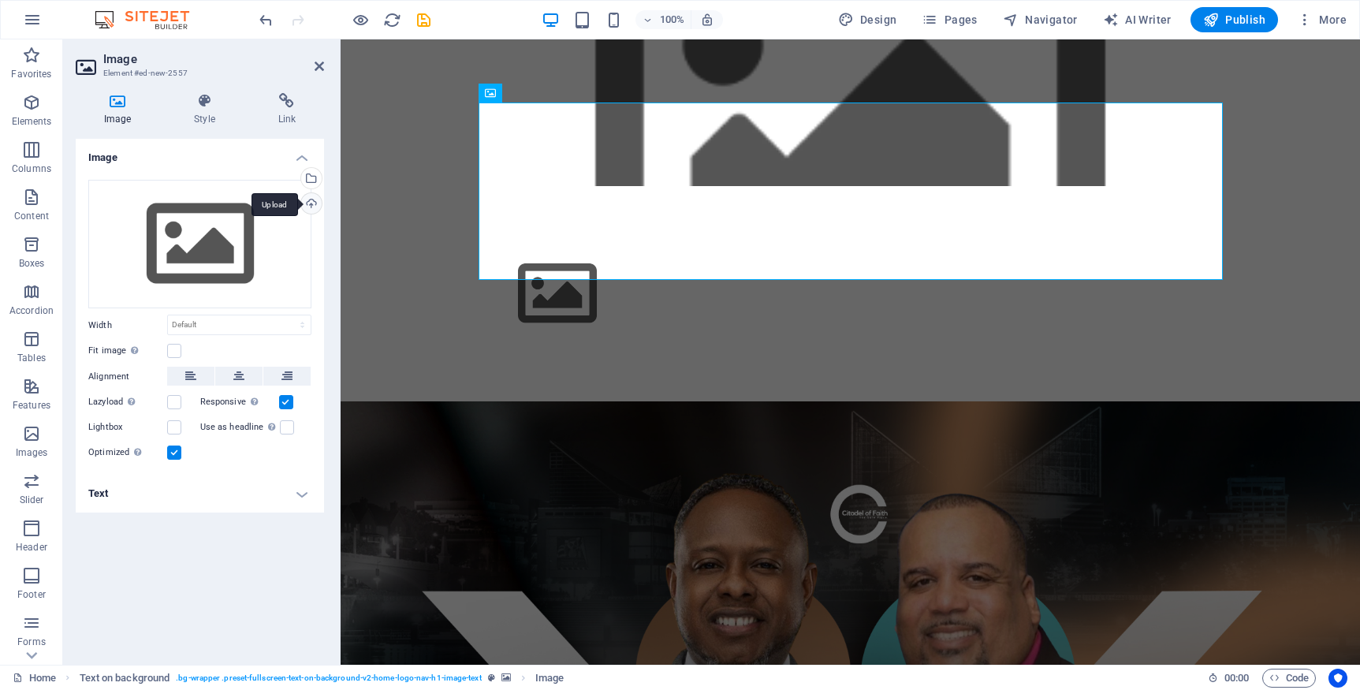
click at [313, 204] on div "Upload" at bounding box center [310, 205] width 24 height 24
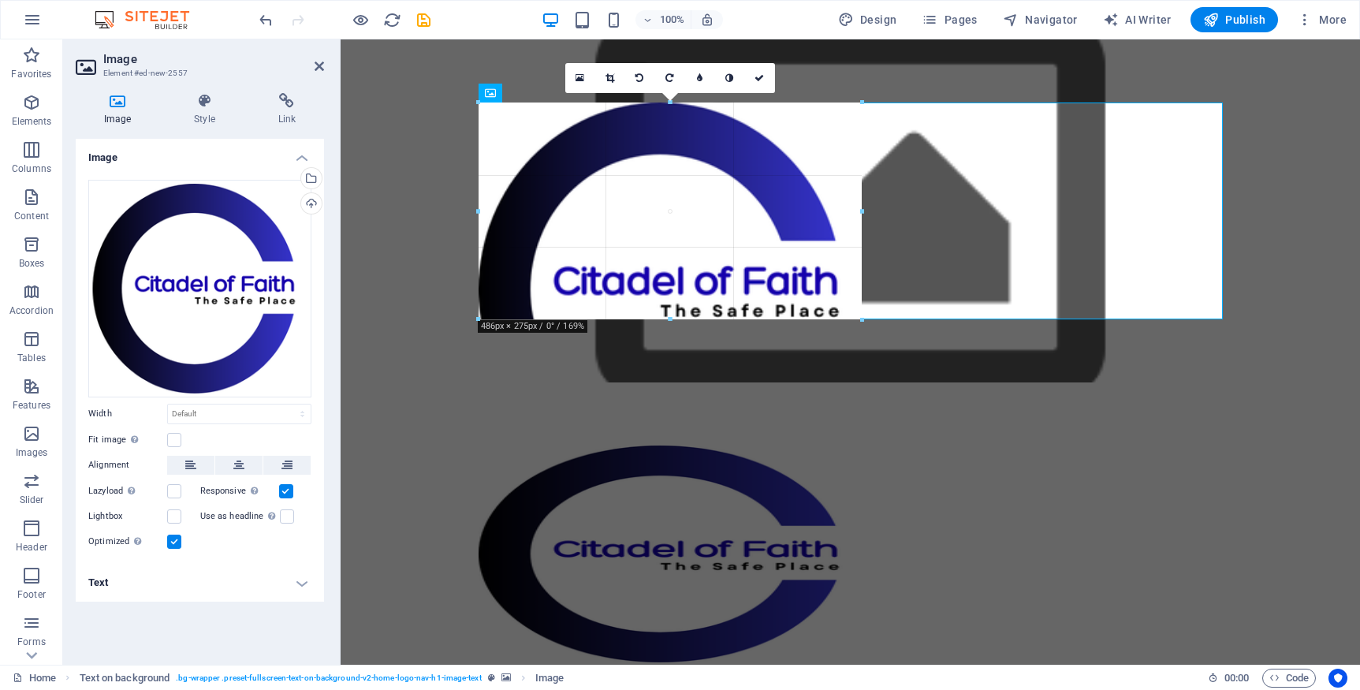
drag, startPoint x: 793, startPoint y: 281, endPoint x: 863, endPoint y: 296, distance: 71.0
type input "486"
select select "px"
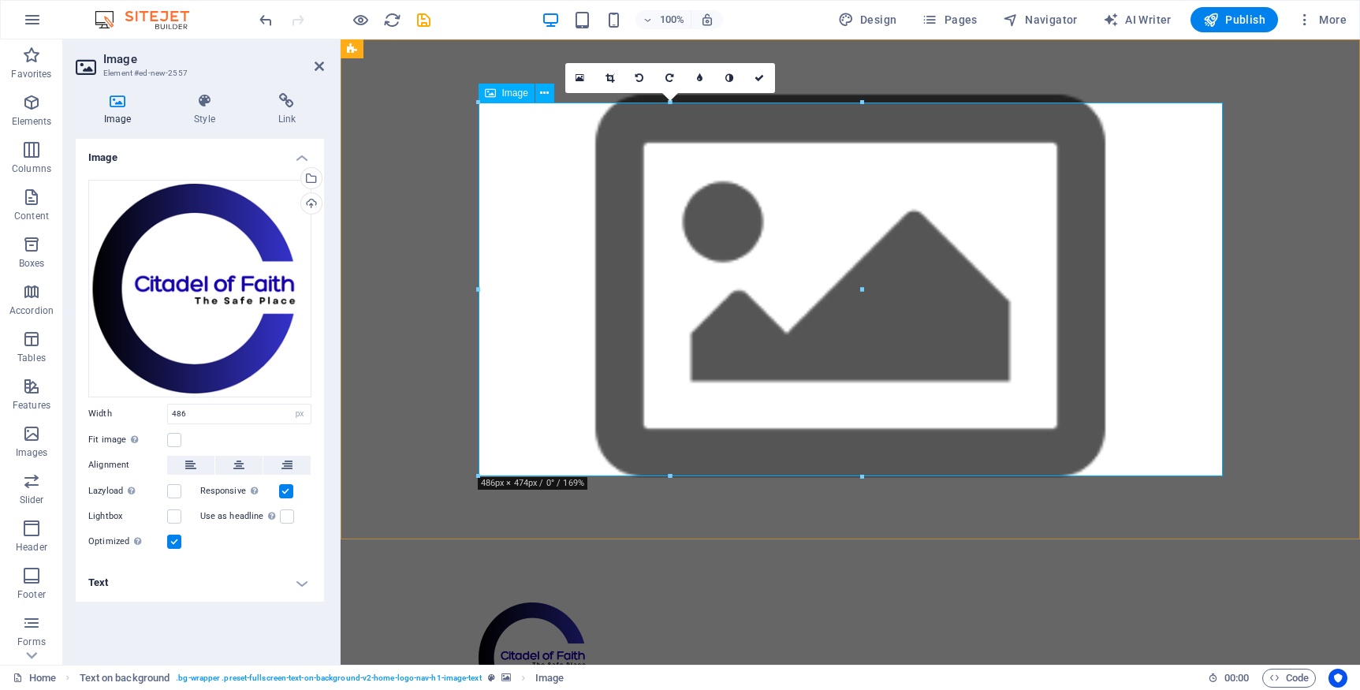
select select "DISABLED_OPTION_VALUE"
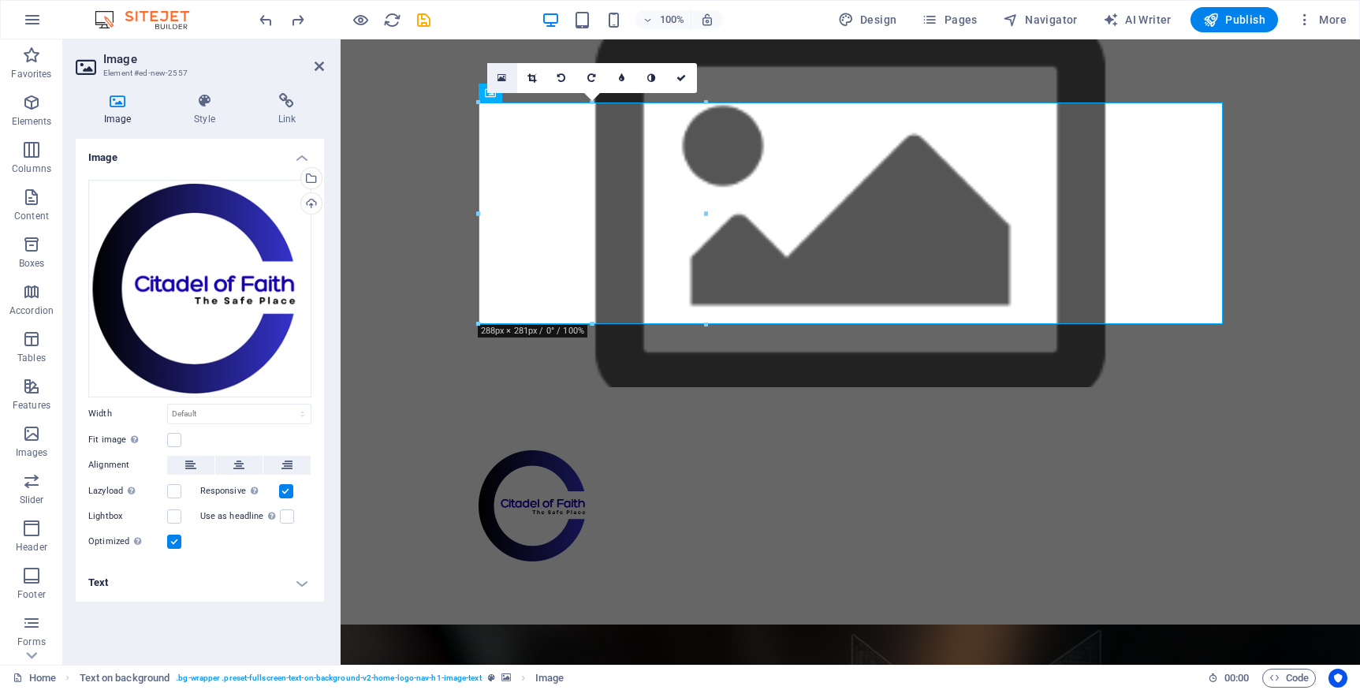
click at [499, 78] on icon at bounding box center [502, 78] width 9 height 11
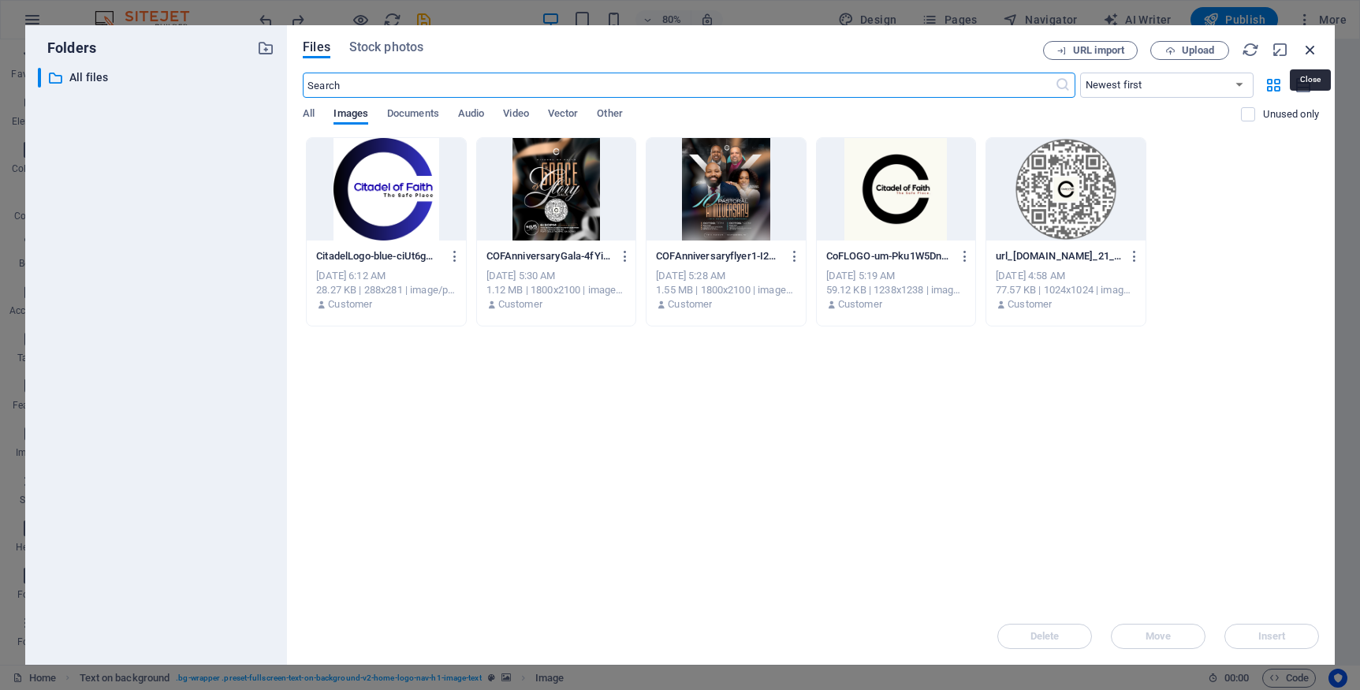
click at [1313, 54] on icon "button" at bounding box center [1310, 49] width 17 height 17
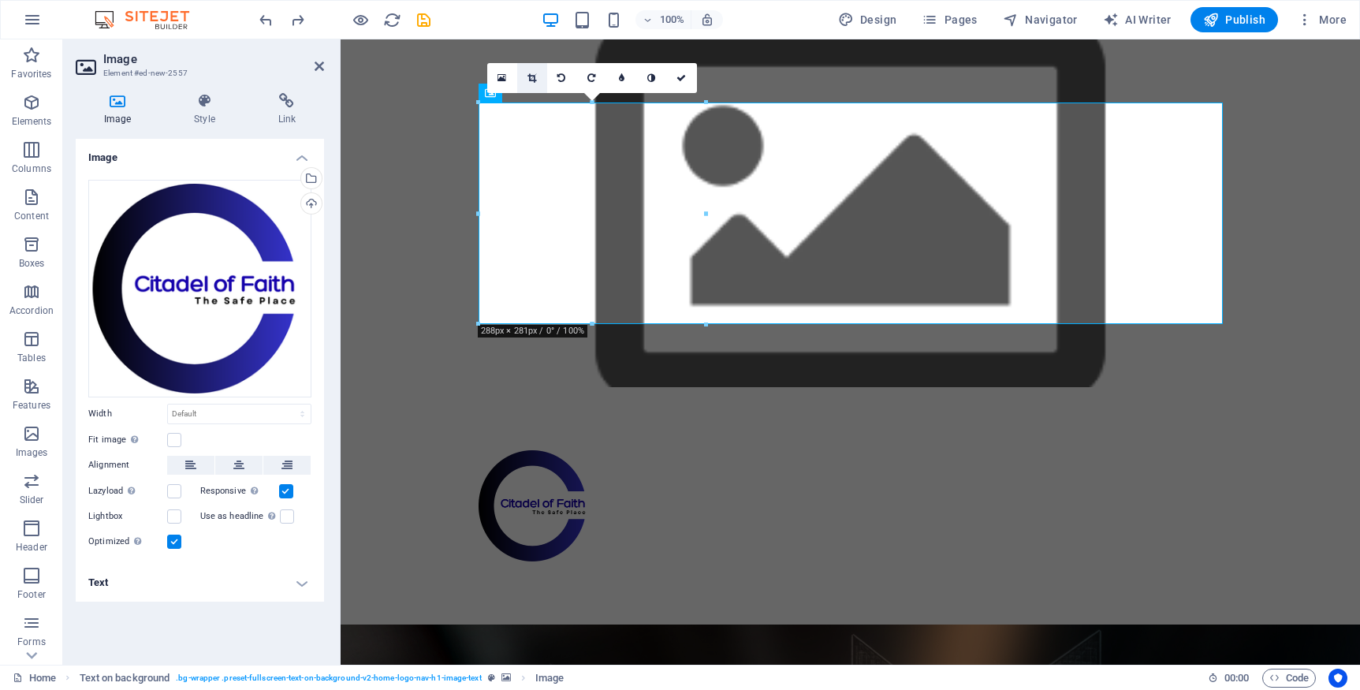
click at [533, 77] on icon at bounding box center [531, 77] width 9 height 9
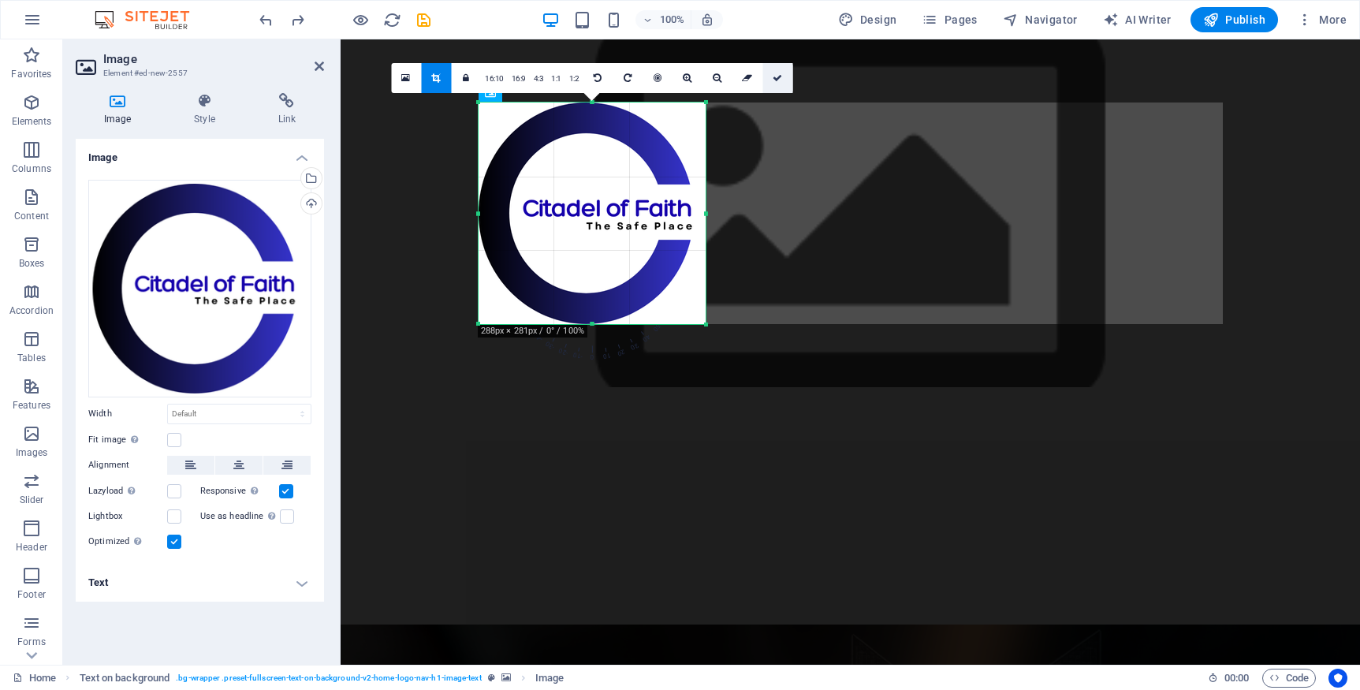
click at [778, 78] on icon at bounding box center [777, 77] width 9 height 9
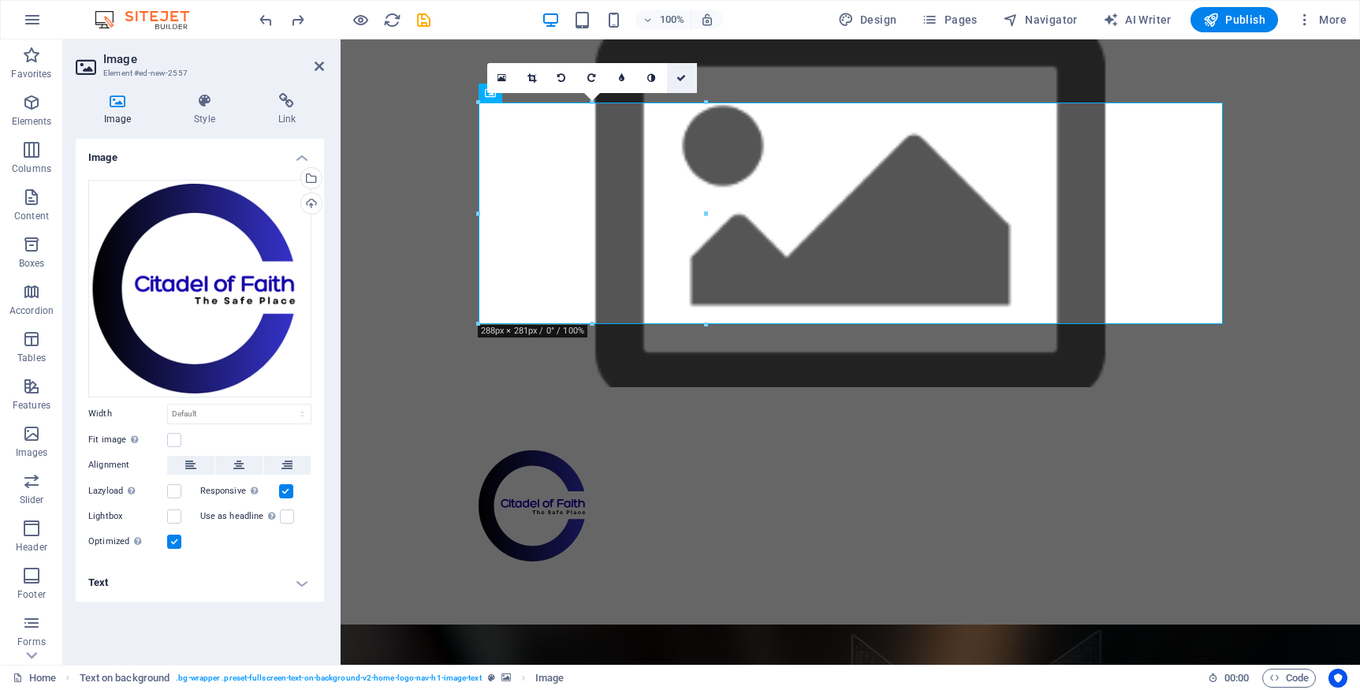
click at [683, 81] on icon at bounding box center [681, 77] width 9 height 9
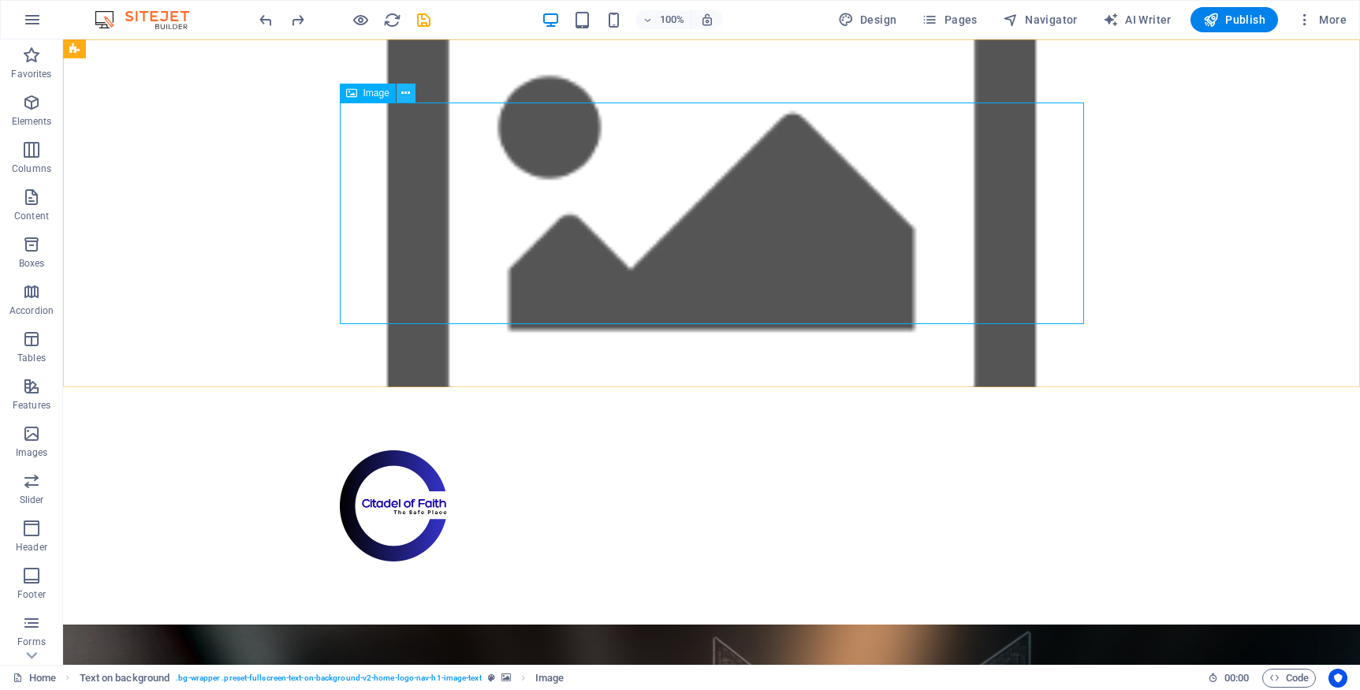
click at [408, 93] on icon at bounding box center [405, 93] width 9 height 17
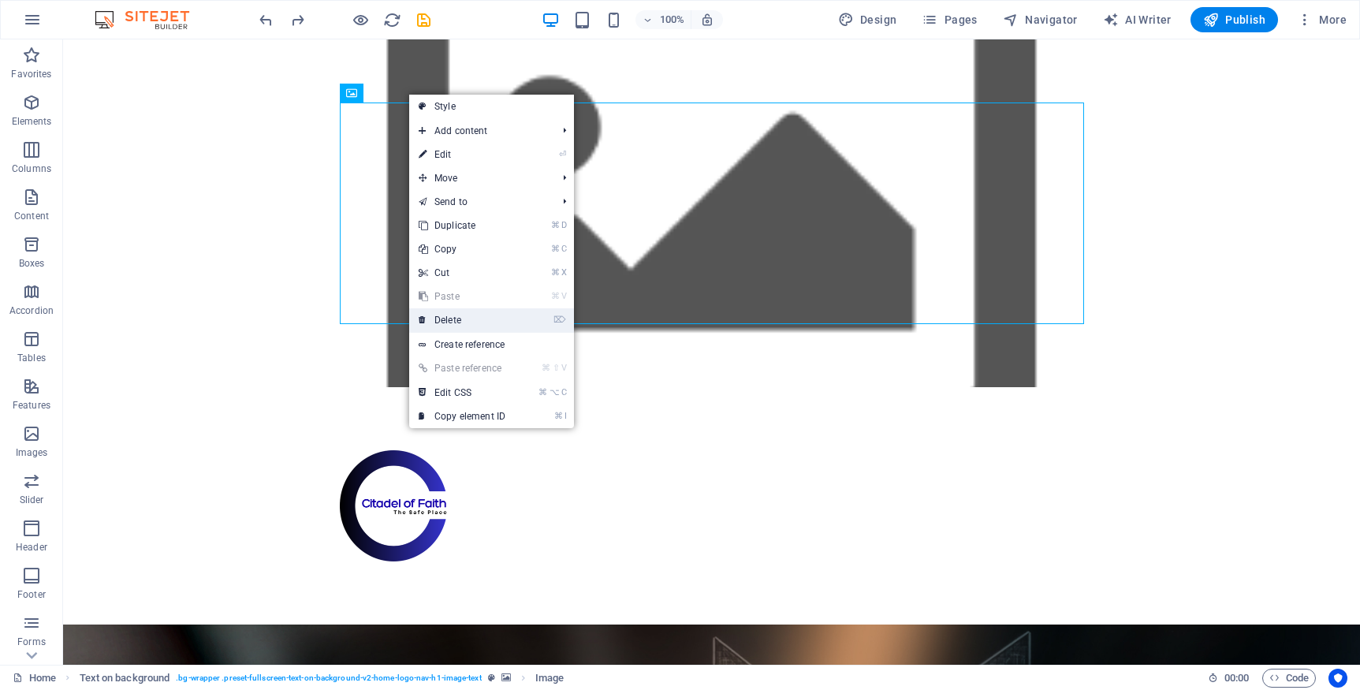
click at [446, 322] on link "⌦ Delete" at bounding box center [462, 320] width 106 height 24
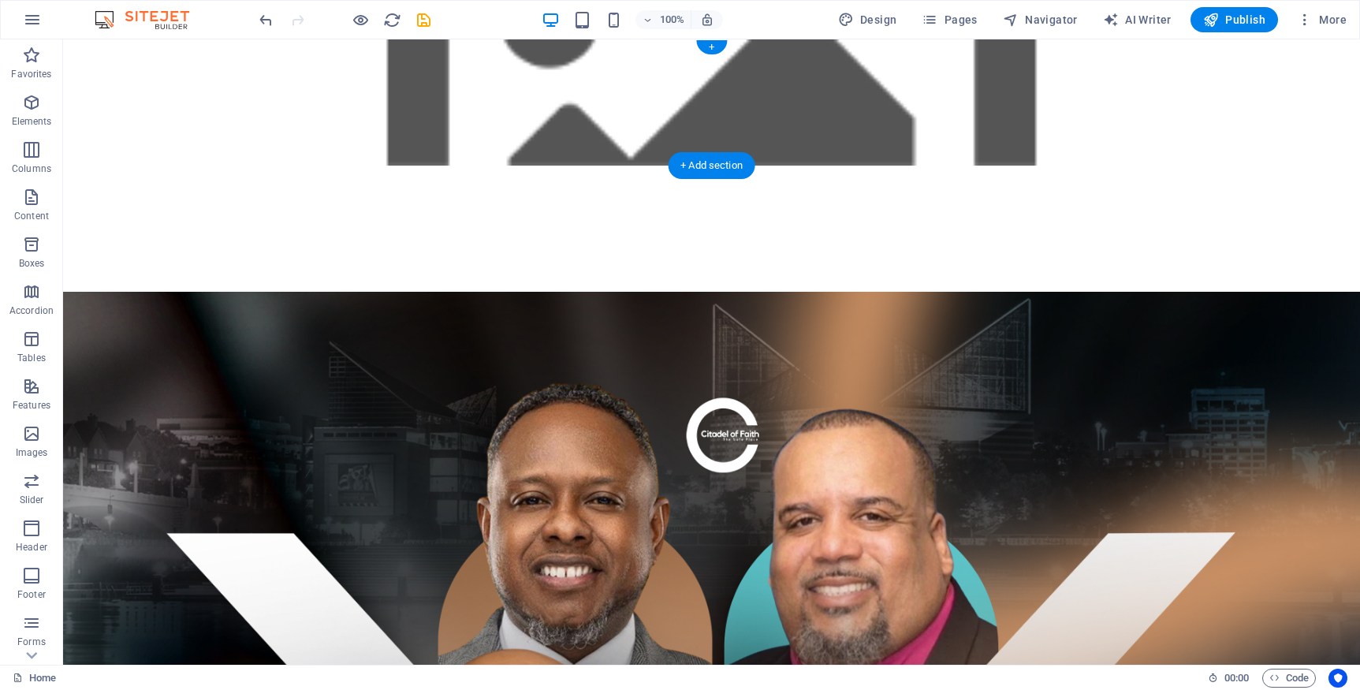
click at [252, 91] on figure at bounding box center [711, 102] width 1297 height 126
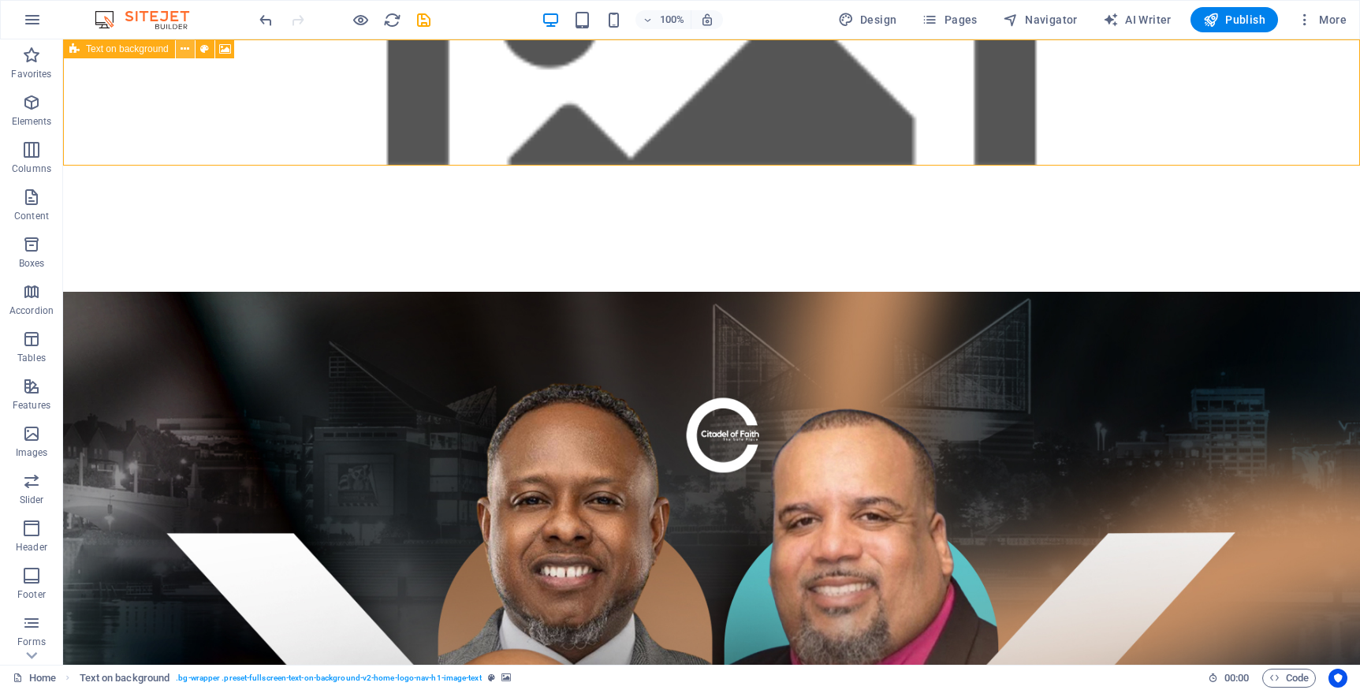
click at [188, 49] on icon at bounding box center [185, 49] width 9 height 17
click at [226, 50] on icon at bounding box center [225, 49] width 12 height 17
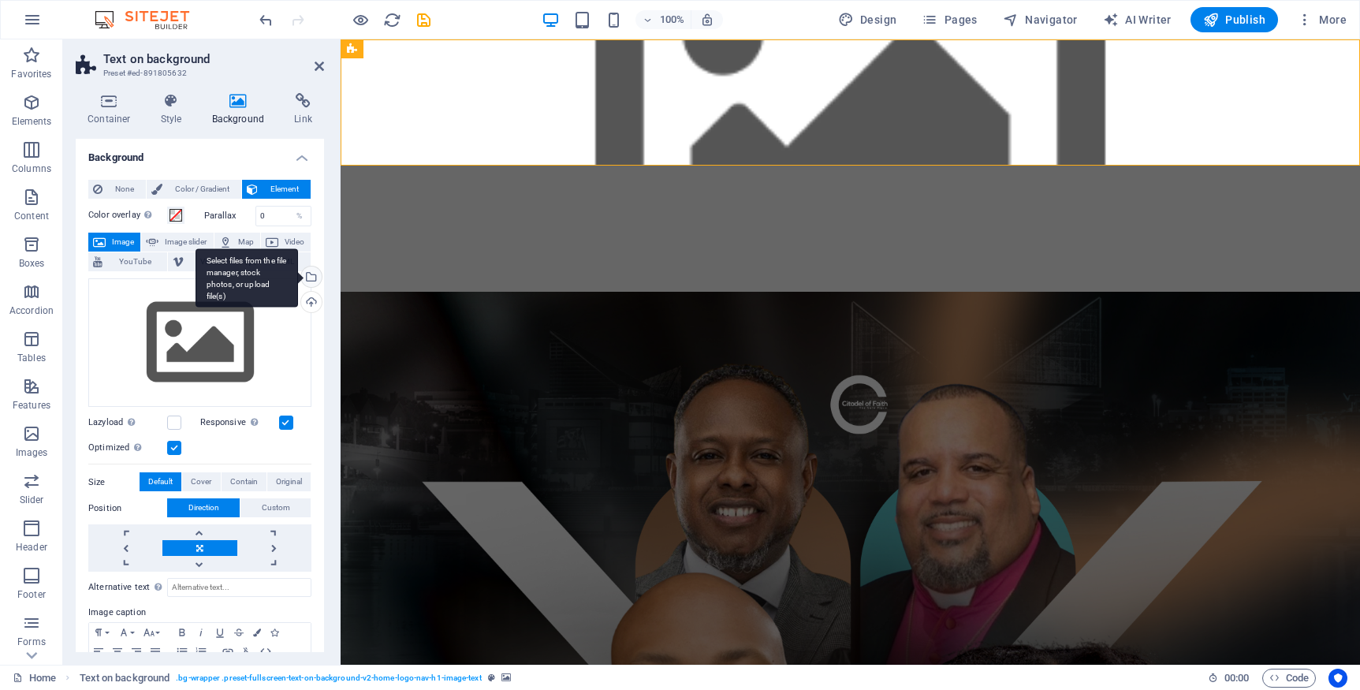
click at [313, 278] on div "Select files from the file manager, stock photos, or upload file(s)" at bounding box center [310, 279] width 24 height 24
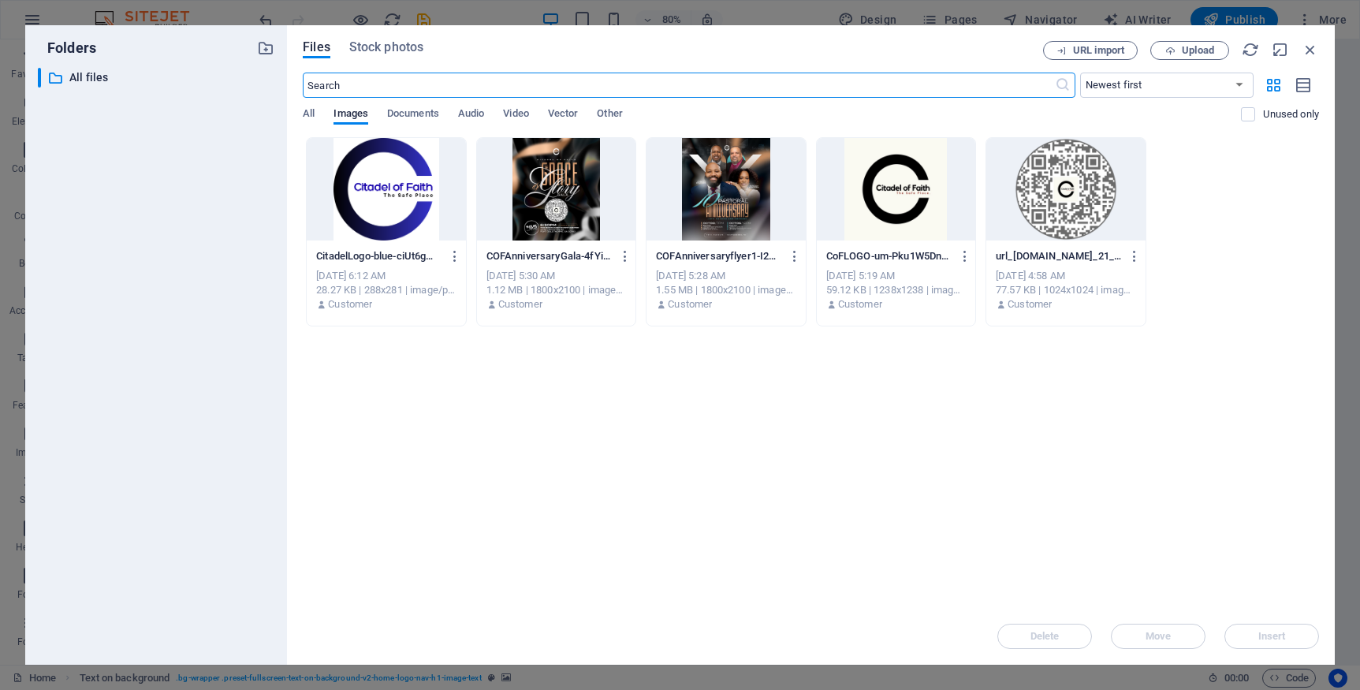
click at [401, 188] on div at bounding box center [386, 189] width 158 height 103
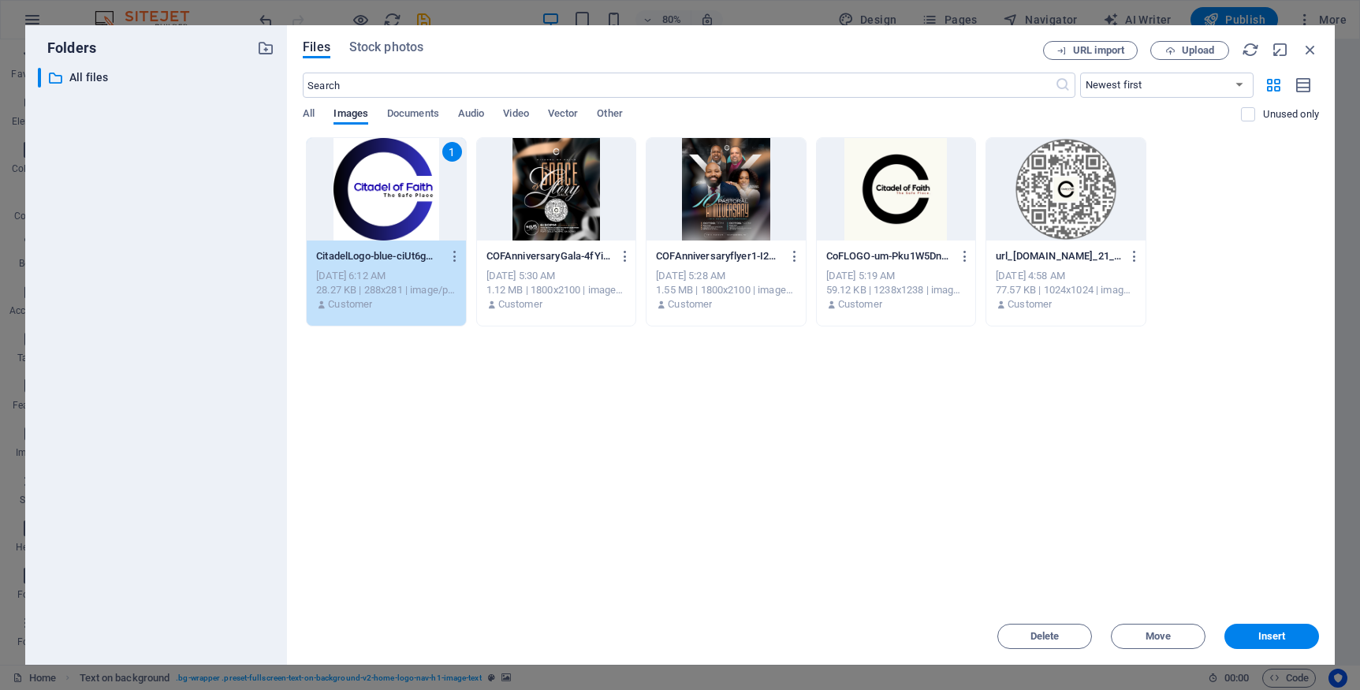
click at [401, 188] on div "1" at bounding box center [386, 189] width 158 height 103
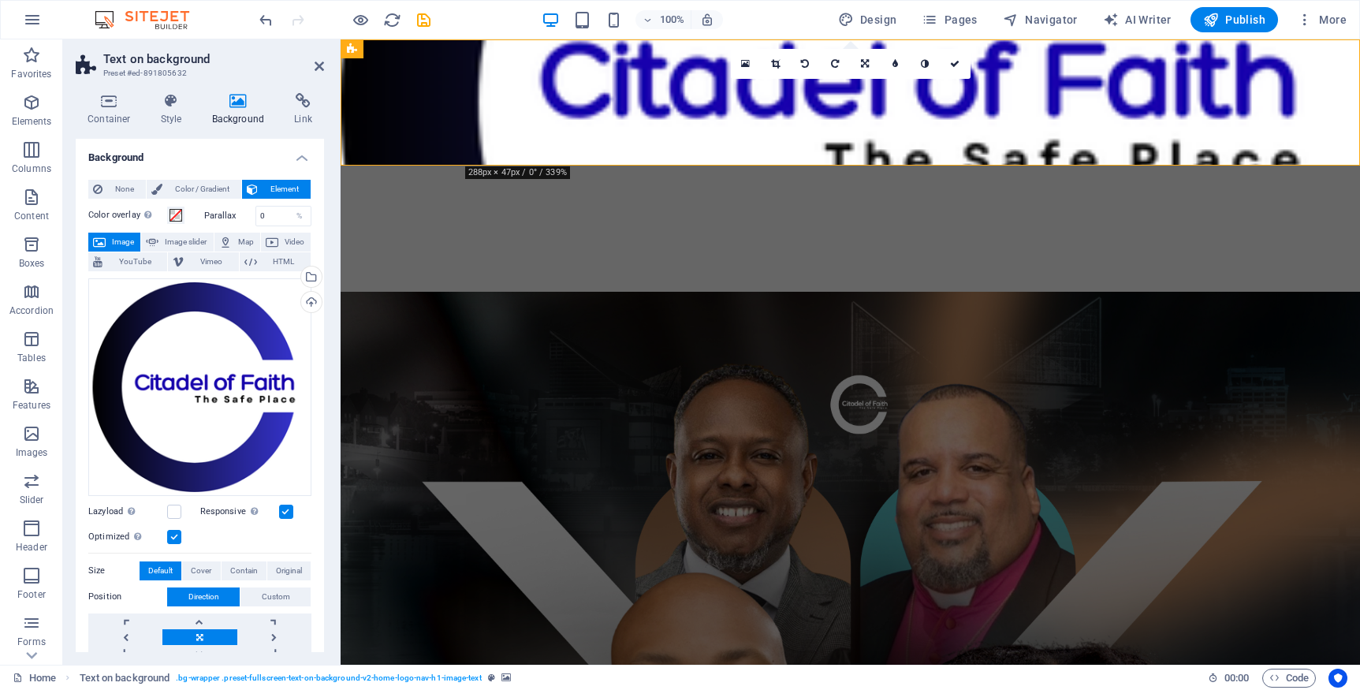
click at [544, 116] on figure at bounding box center [851, 102] width 1020 height 126
click at [320, 65] on icon at bounding box center [319, 66] width 9 height 13
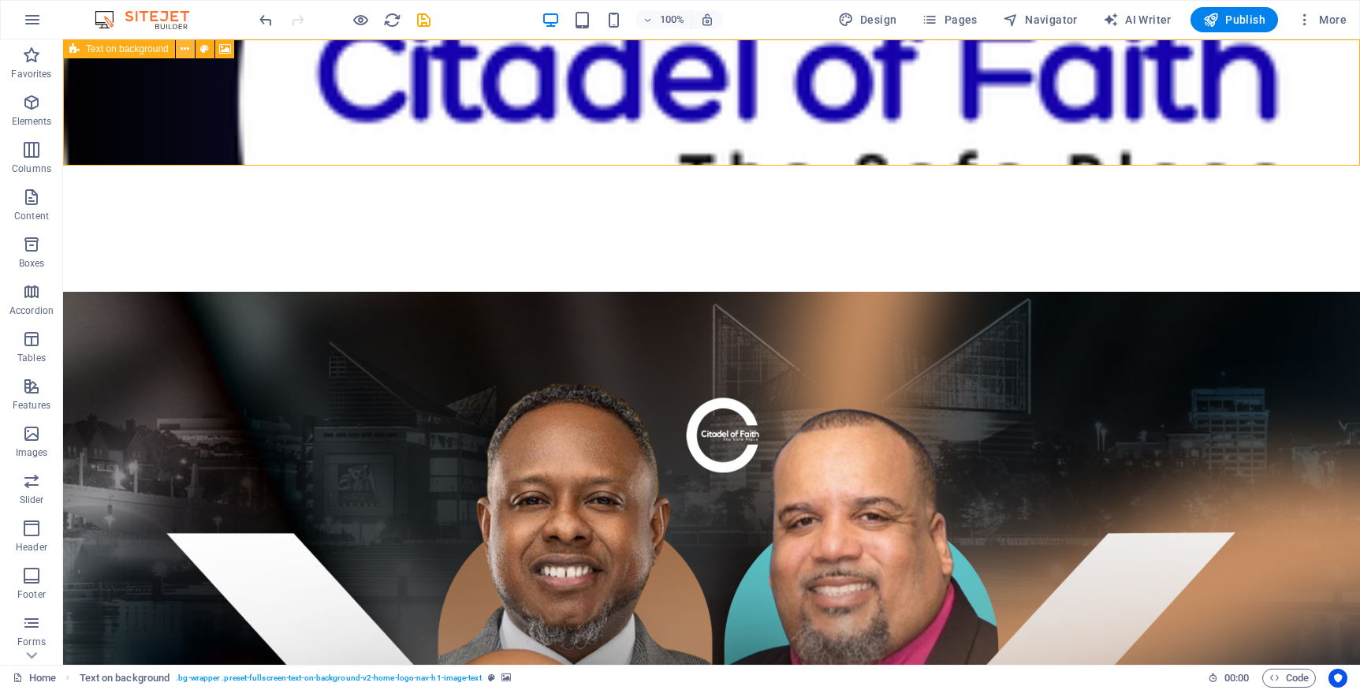
click at [185, 49] on icon at bounding box center [185, 49] width 9 height 17
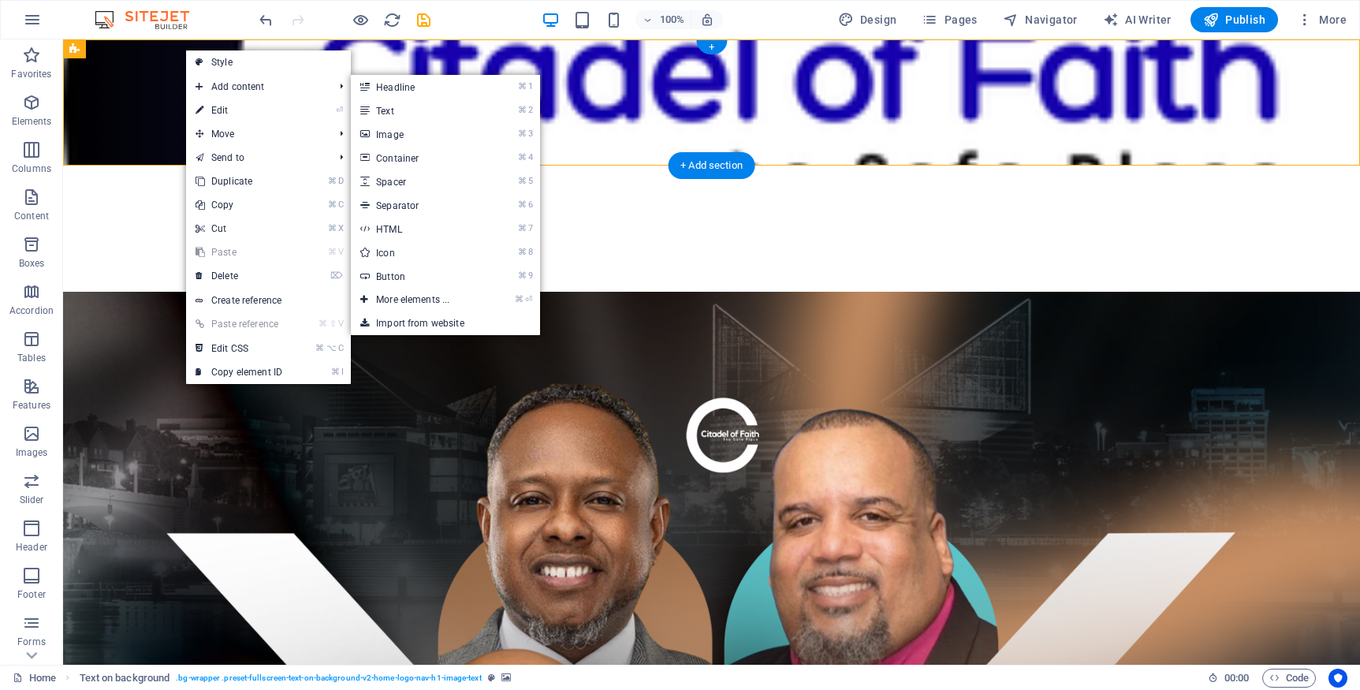
click at [132, 95] on figure at bounding box center [711, 102] width 1297 height 126
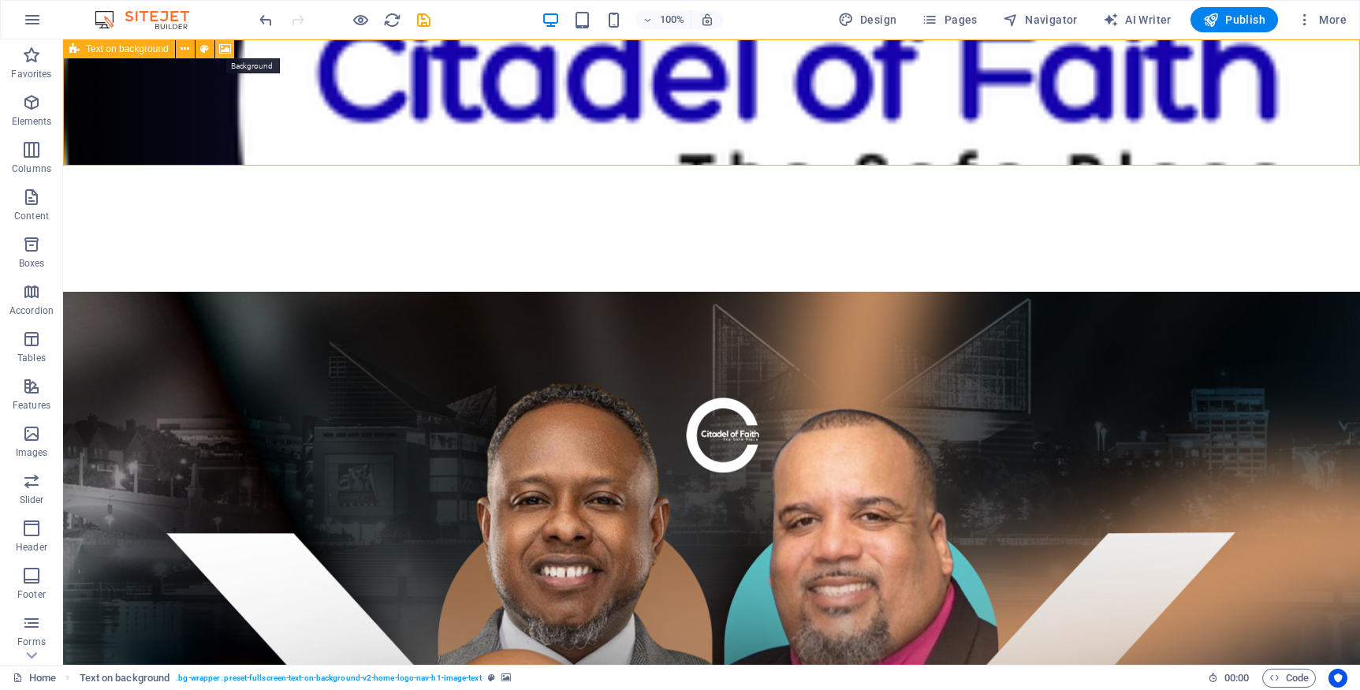
click at [225, 50] on icon at bounding box center [225, 49] width 12 height 17
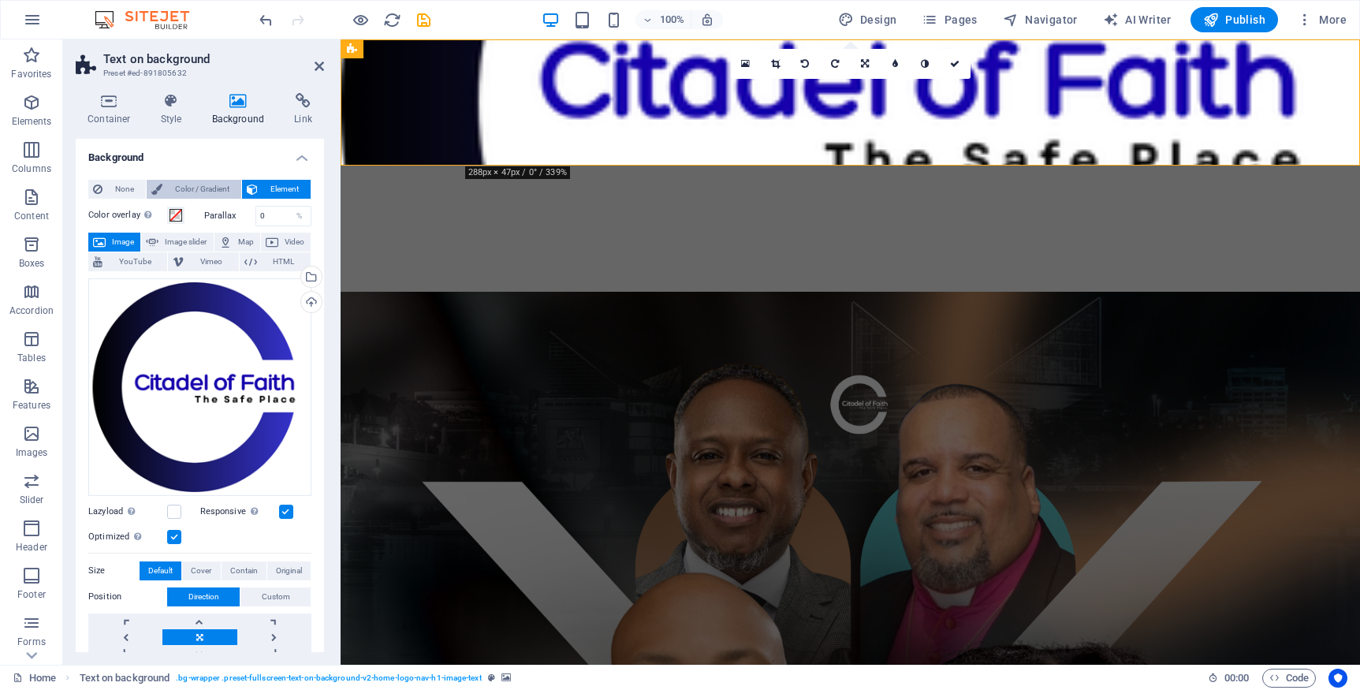
click at [197, 188] on span "Color / Gradient" at bounding box center [201, 189] width 69 height 19
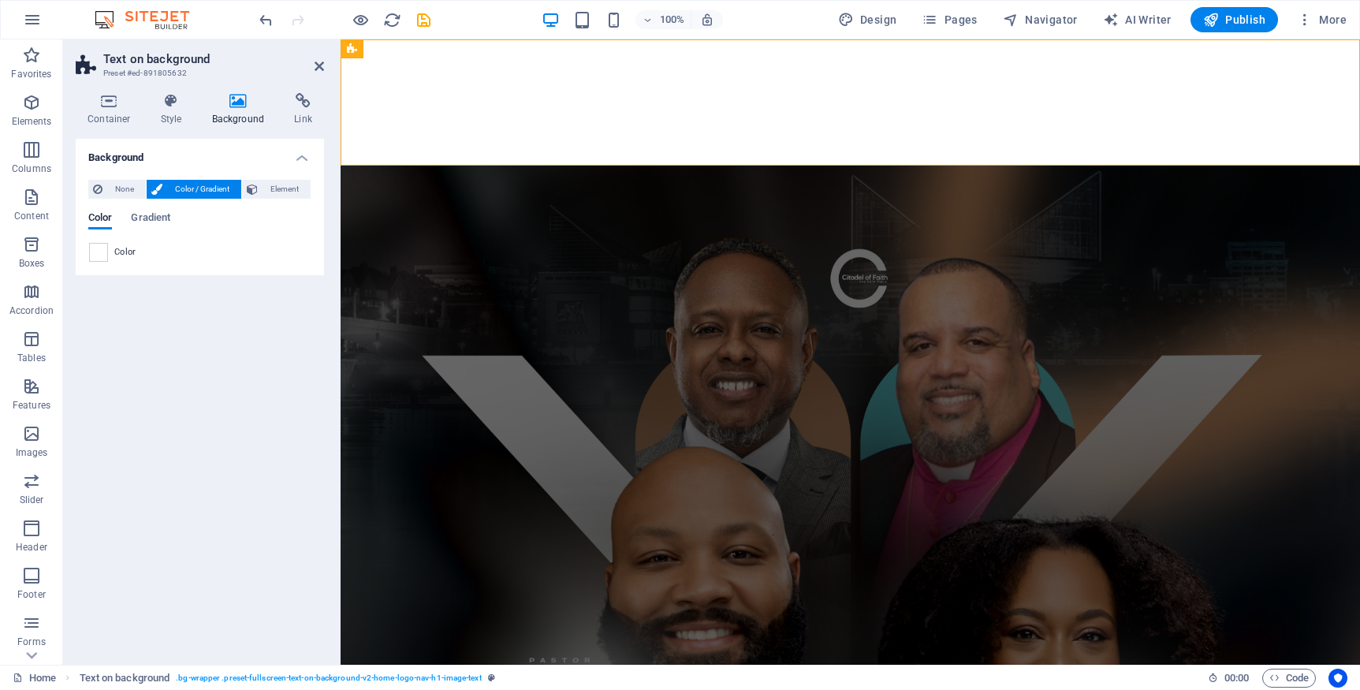
click at [97, 255] on span at bounding box center [98, 252] width 17 height 17
type input "#ffffff"
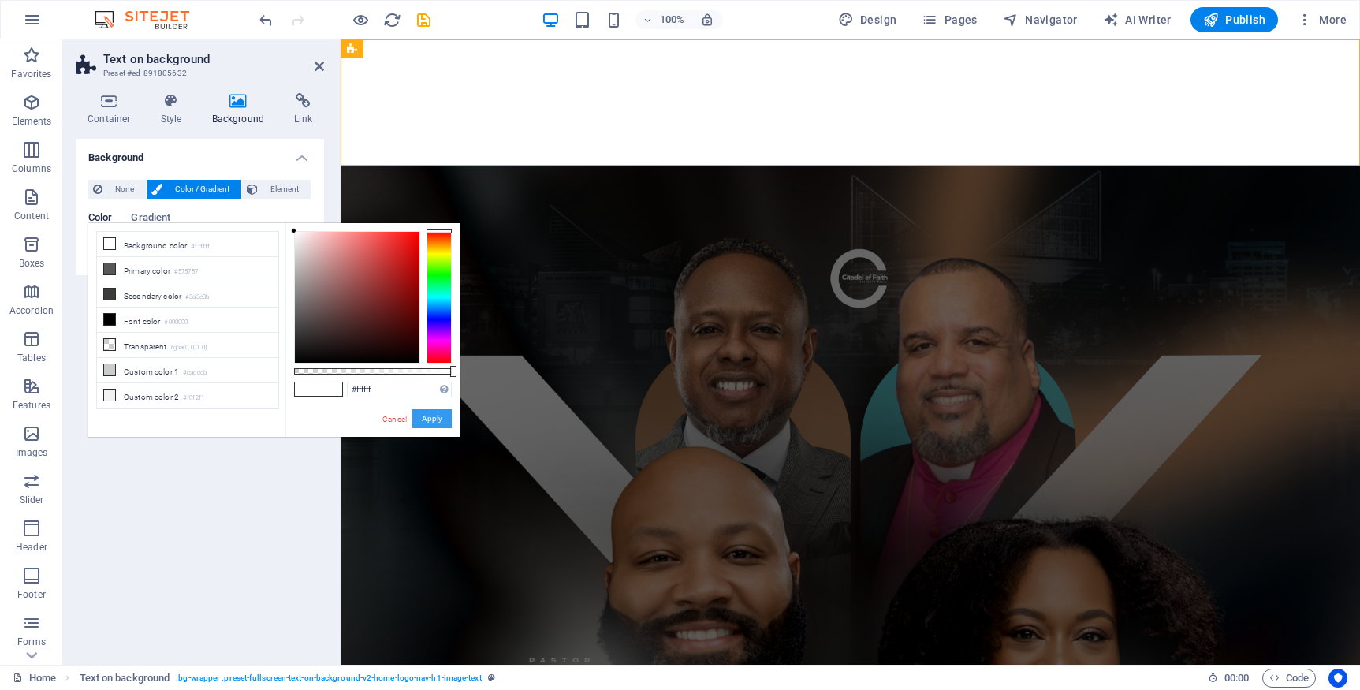
click at [438, 420] on button "Apply" at bounding box center [431, 418] width 39 height 19
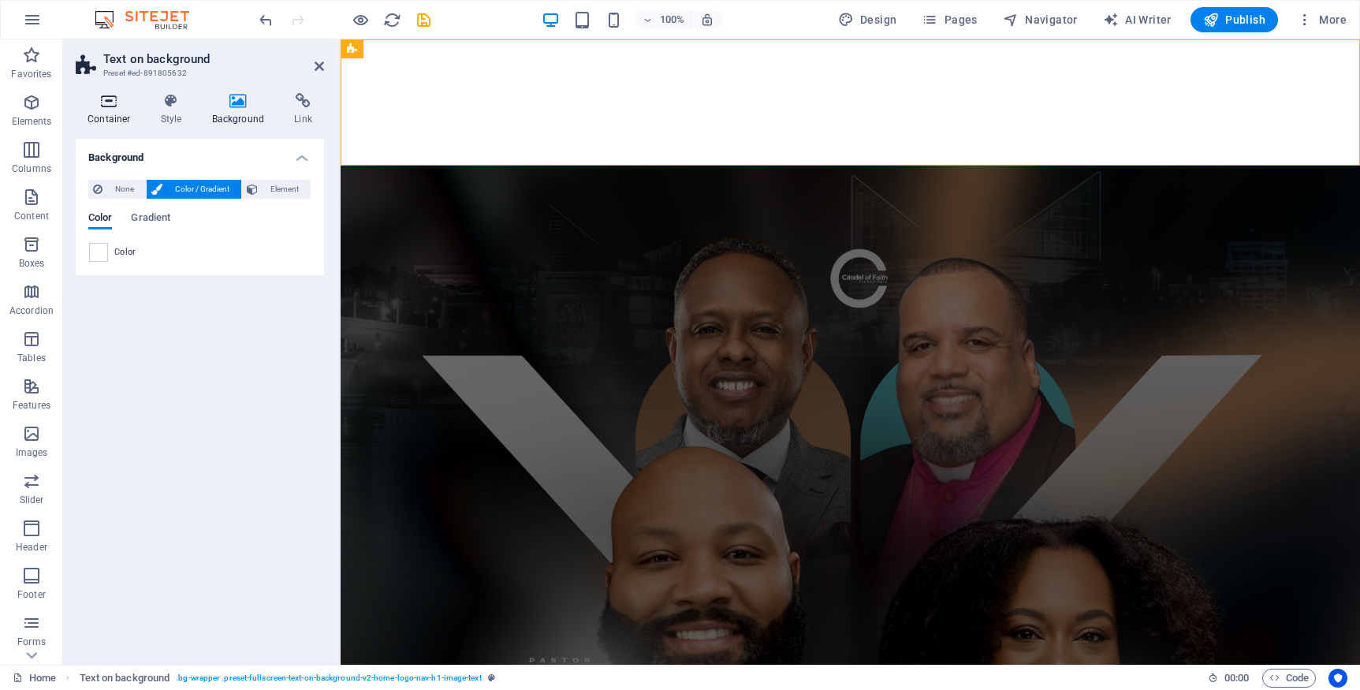
click at [111, 108] on icon at bounding box center [109, 101] width 67 height 16
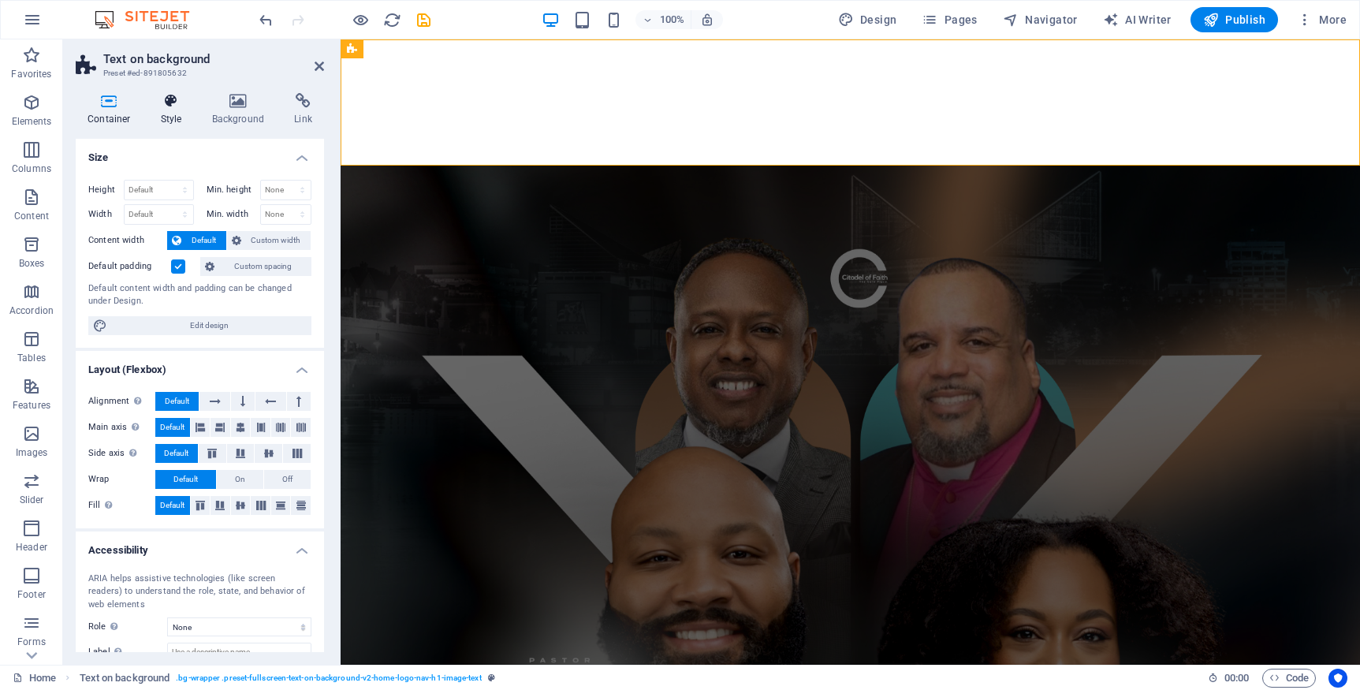
click at [170, 100] on icon at bounding box center [171, 101] width 45 height 16
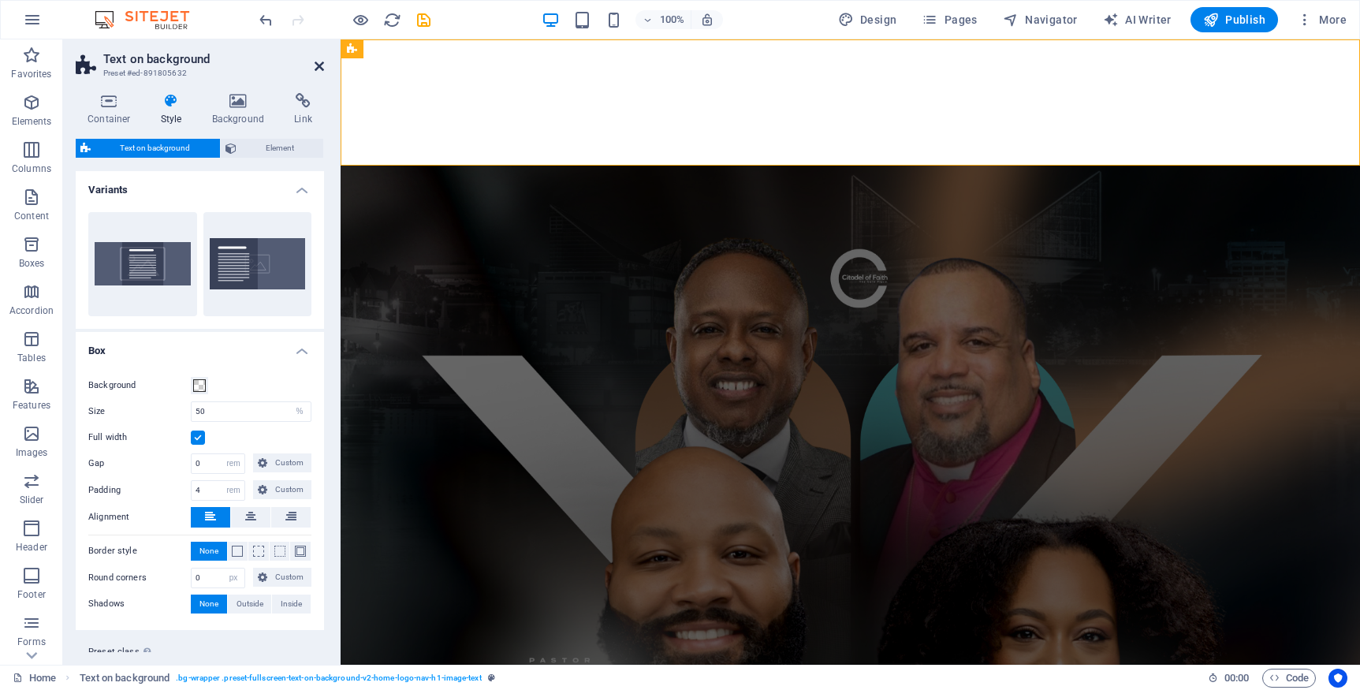
click at [319, 69] on icon at bounding box center [319, 66] width 9 height 13
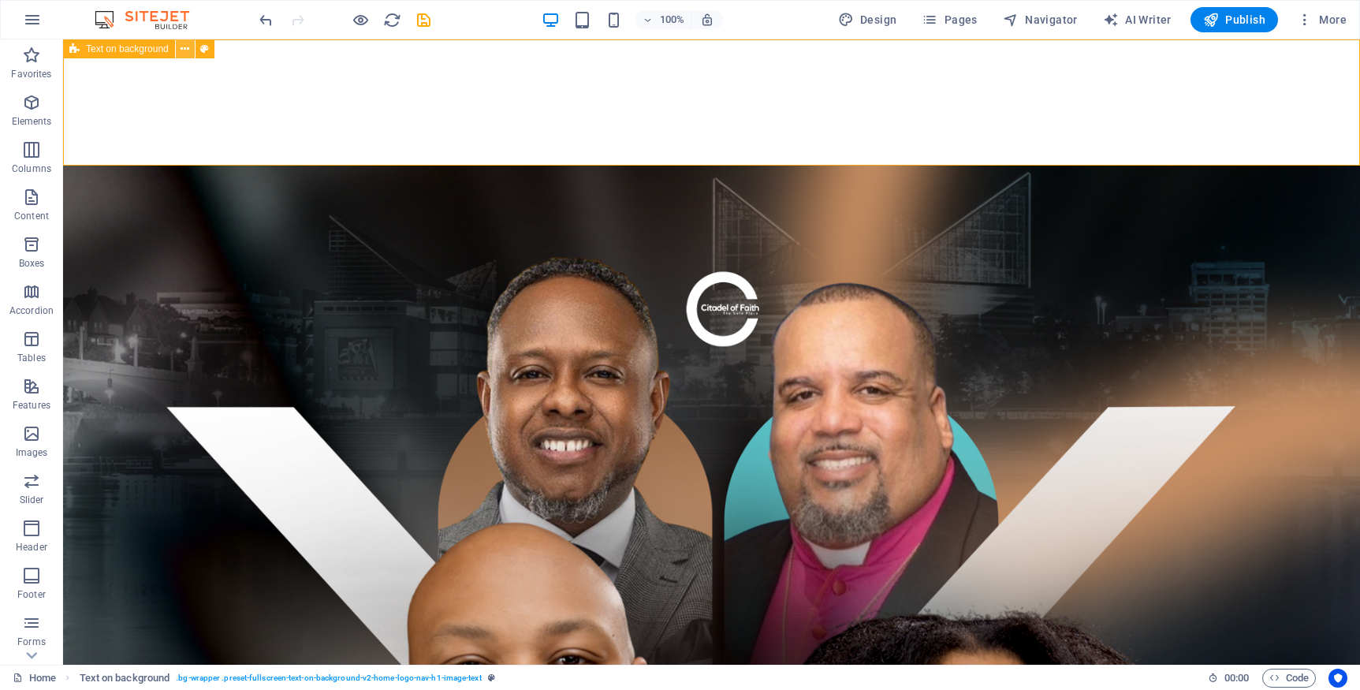
click at [183, 49] on icon at bounding box center [185, 49] width 9 height 17
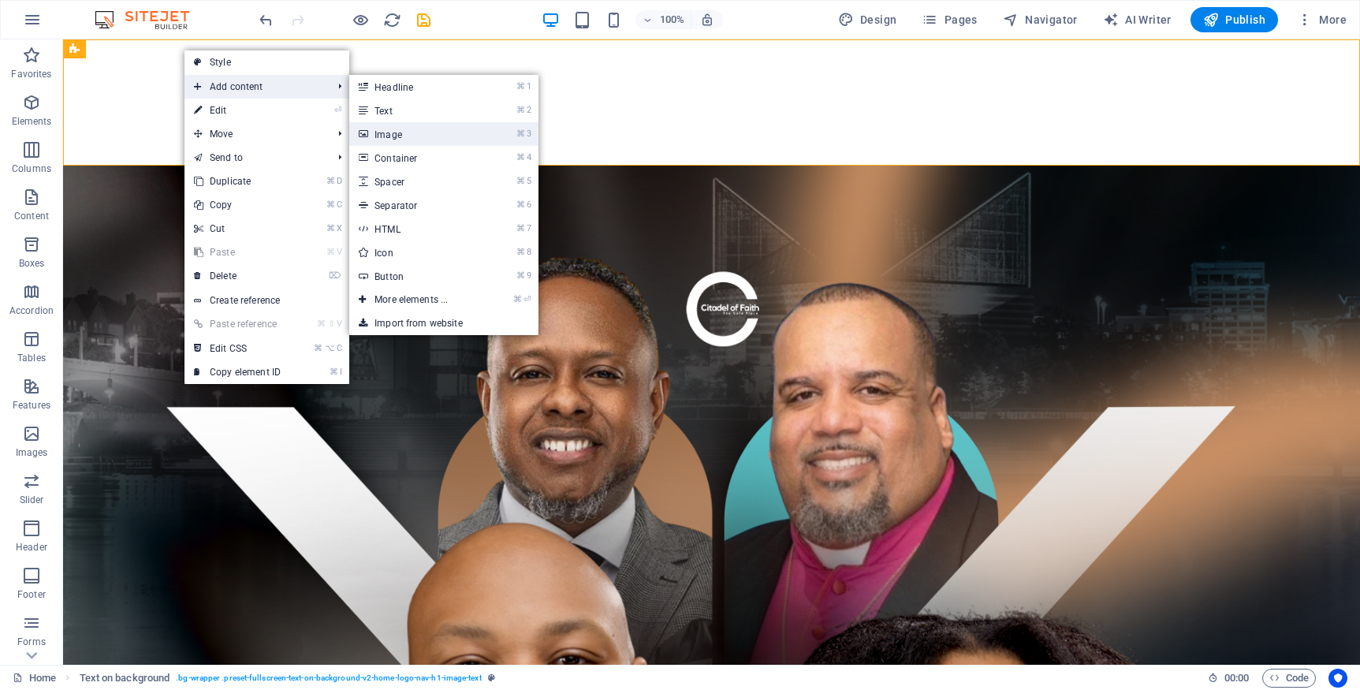
click at [392, 132] on link "⌘ 3 Image" at bounding box center [414, 134] width 130 height 24
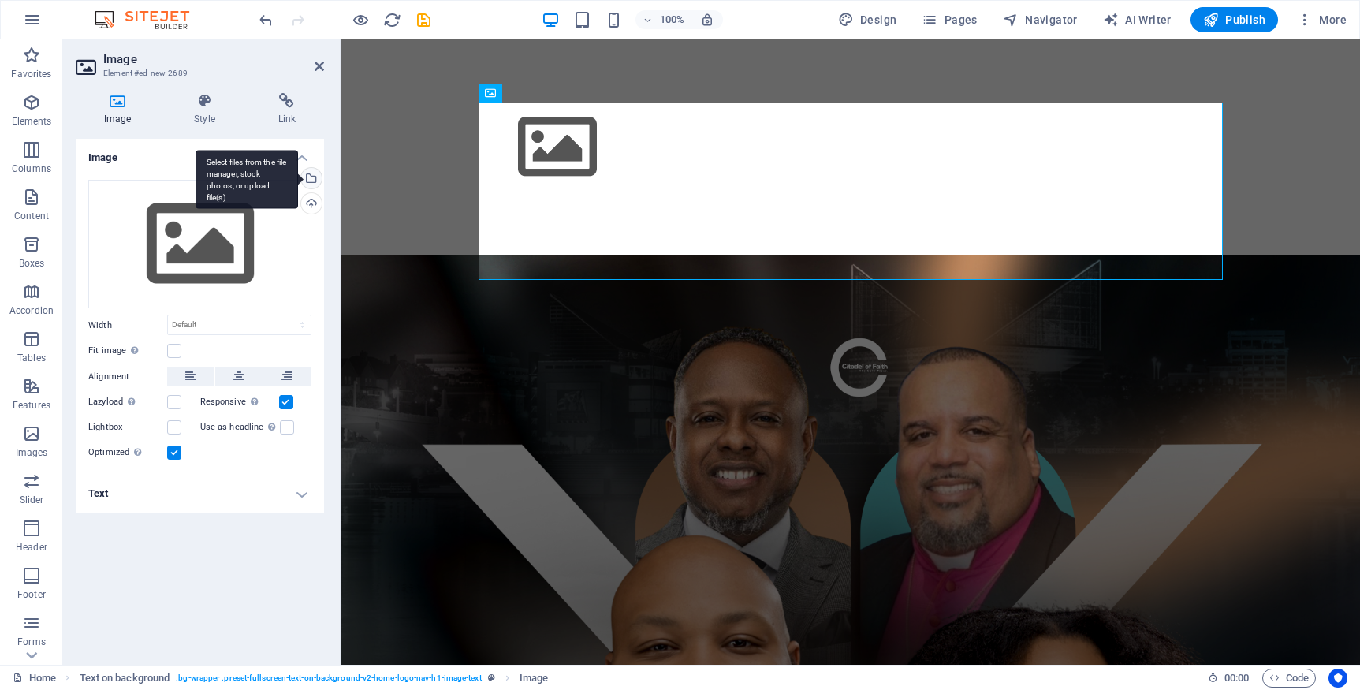
click at [298, 175] on div "Select files from the file manager, stock photos, or upload file(s)" at bounding box center [247, 179] width 103 height 59
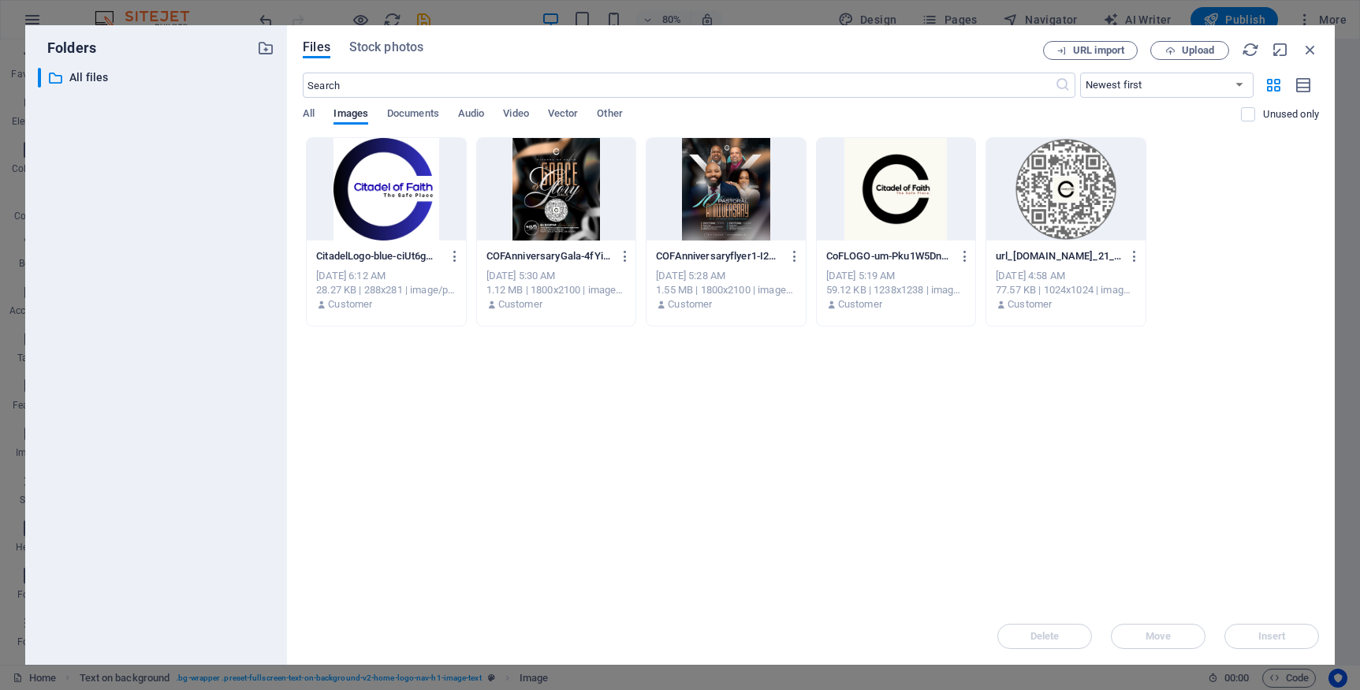
click at [387, 184] on div at bounding box center [386, 189] width 158 height 103
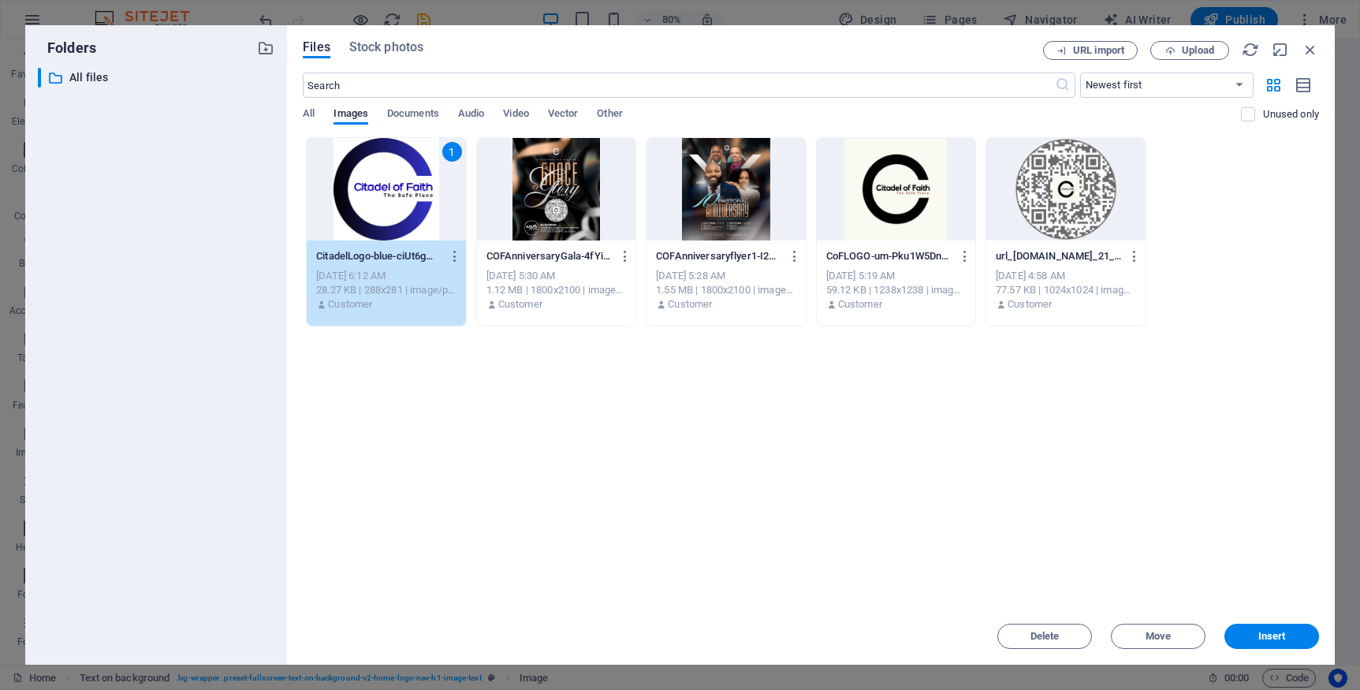
click at [387, 184] on div "1" at bounding box center [386, 189] width 158 height 103
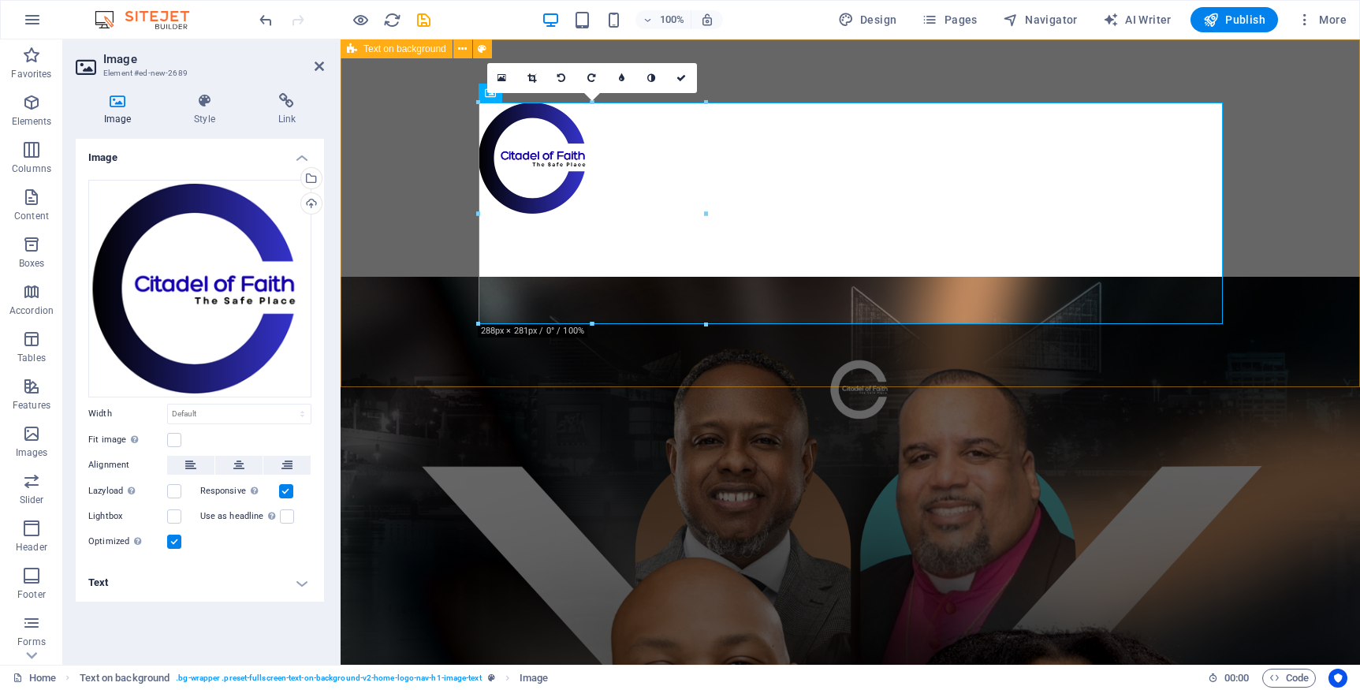
scroll to position [1, 0]
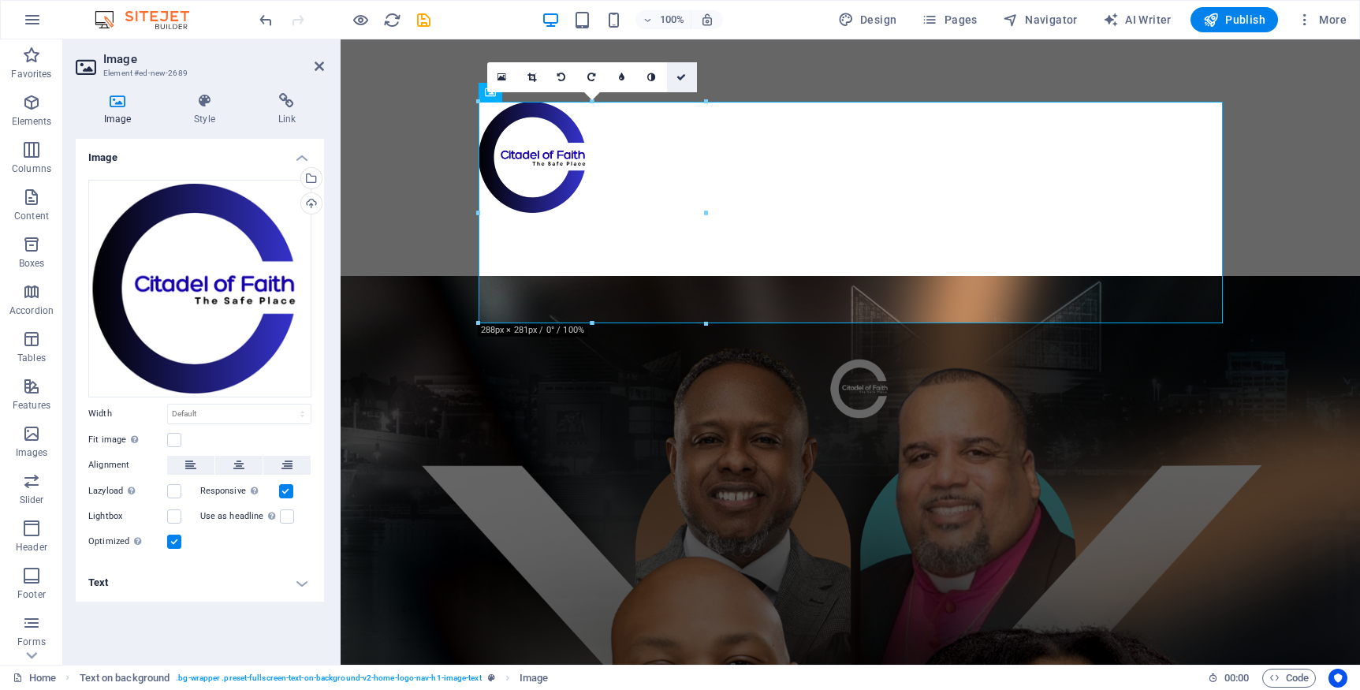
click at [687, 82] on link at bounding box center [682, 77] width 30 height 30
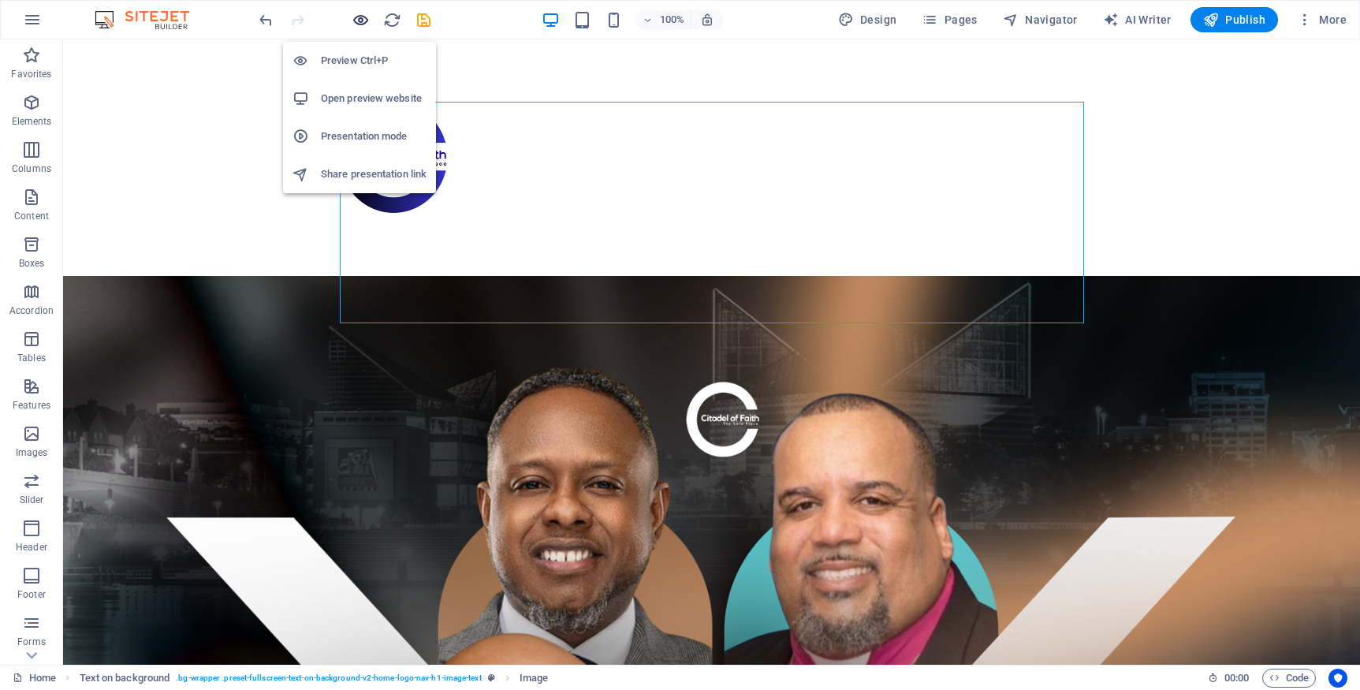
click at [361, 21] on icon "button" at bounding box center [361, 20] width 18 height 18
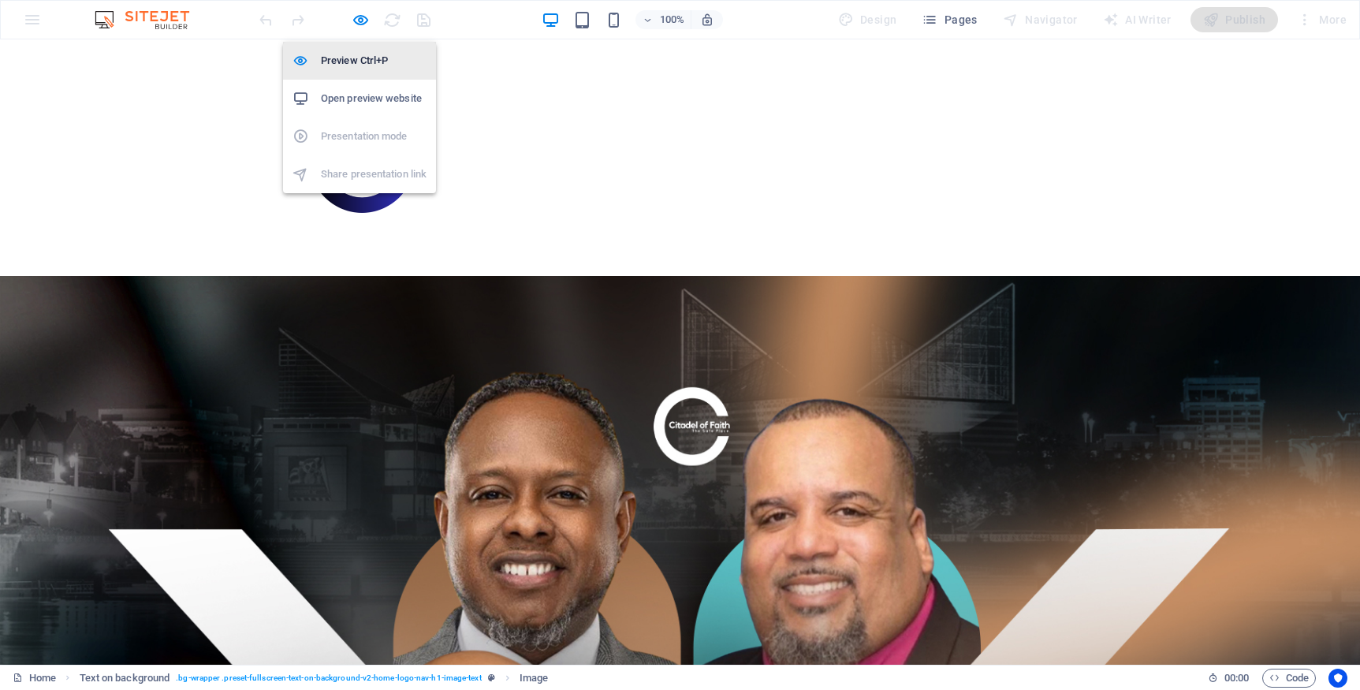
click at [356, 58] on h6 "Preview Ctrl+P" at bounding box center [374, 60] width 106 height 19
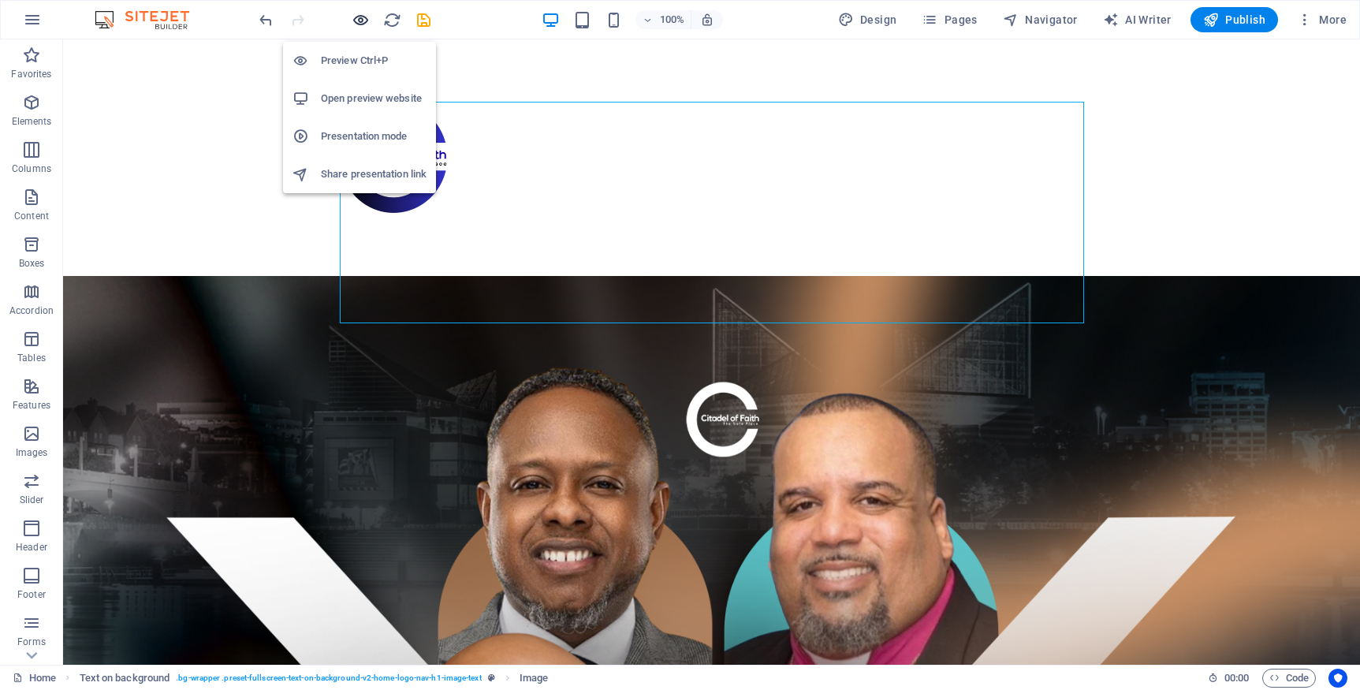
click at [357, 17] on icon "button" at bounding box center [361, 20] width 18 height 18
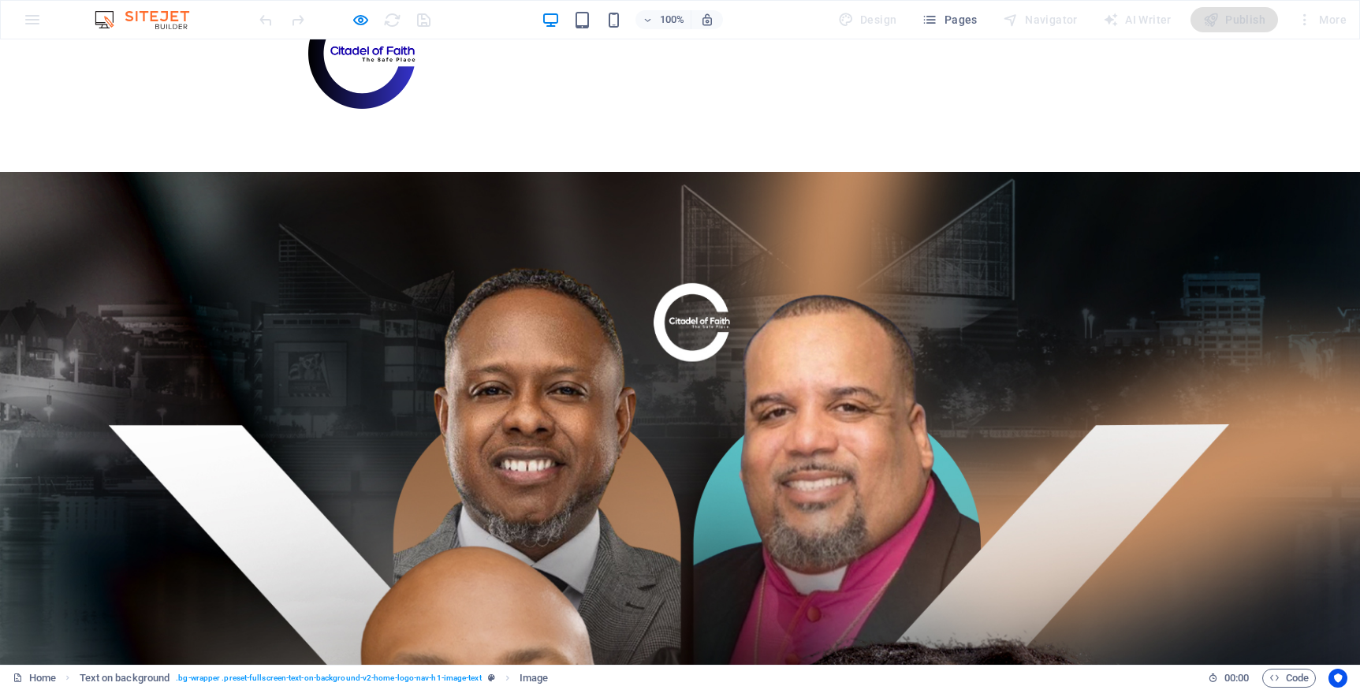
scroll to position [0, 0]
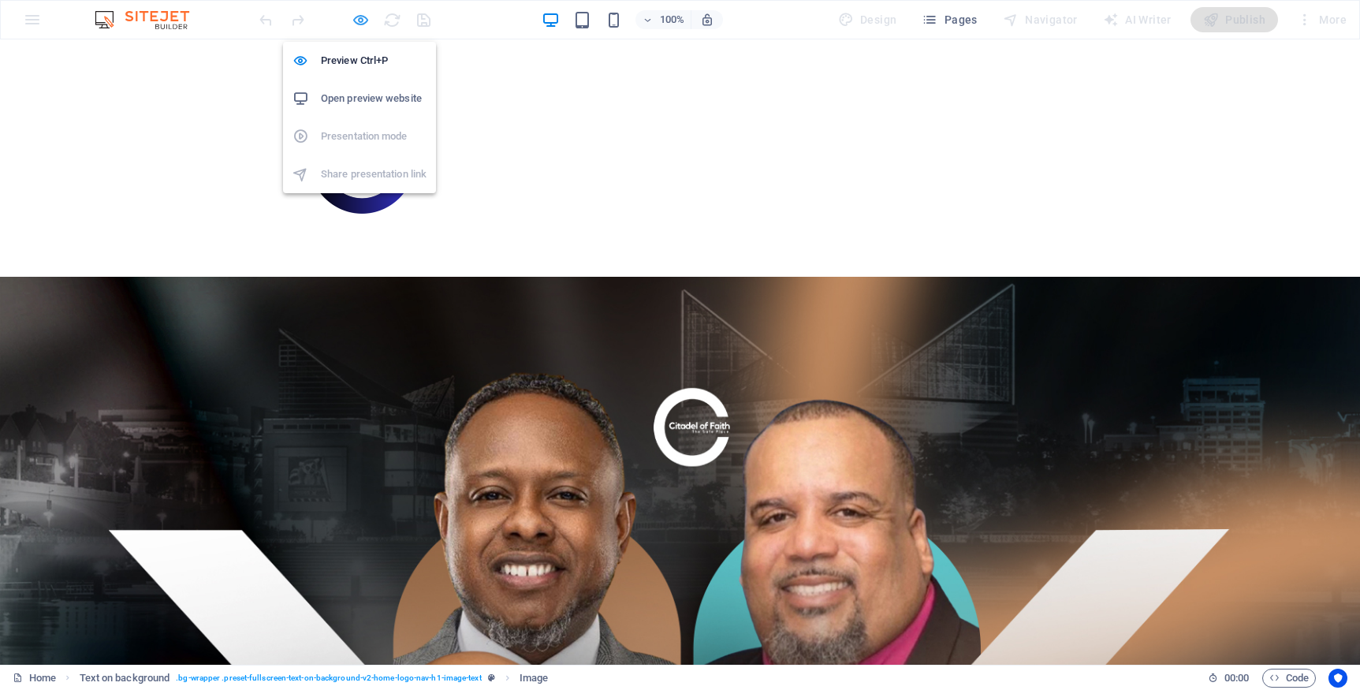
click at [364, 23] on icon "button" at bounding box center [361, 20] width 18 height 18
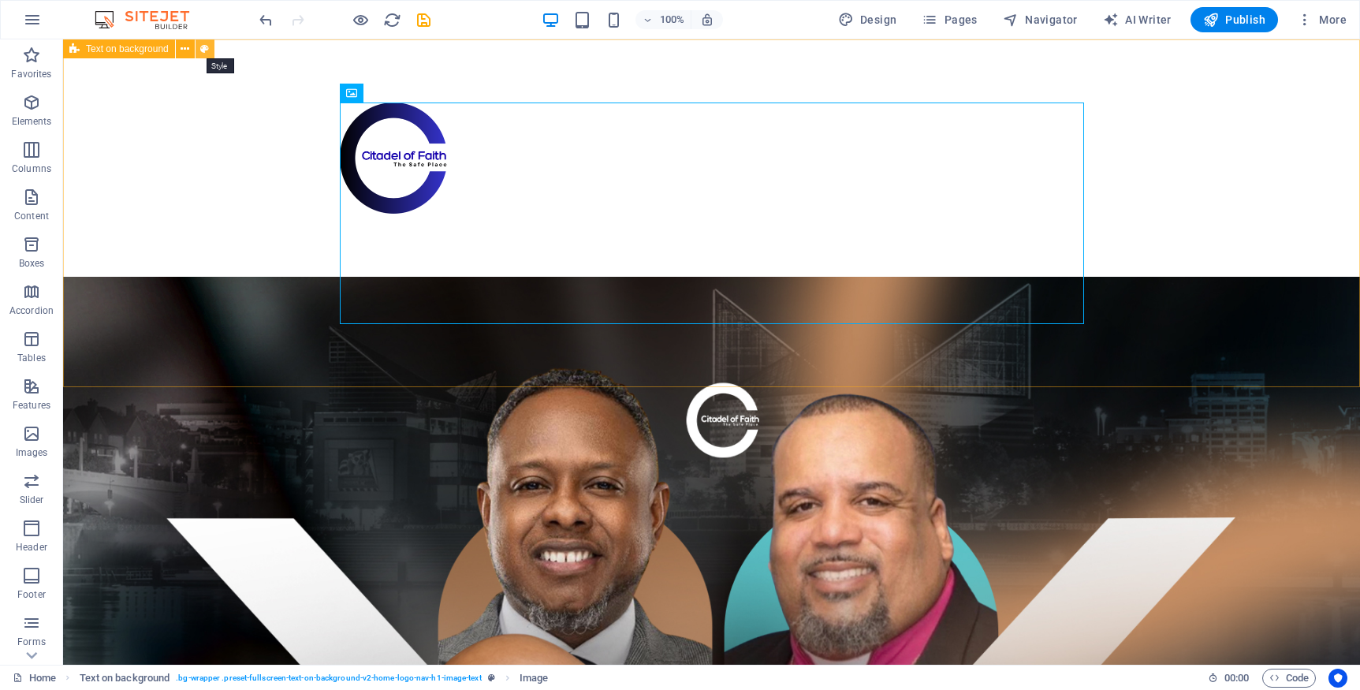
click at [204, 49] on icon at bounding box center [204, 49] width 9 height 17
select select "%"
select select "rem"
select select "px"
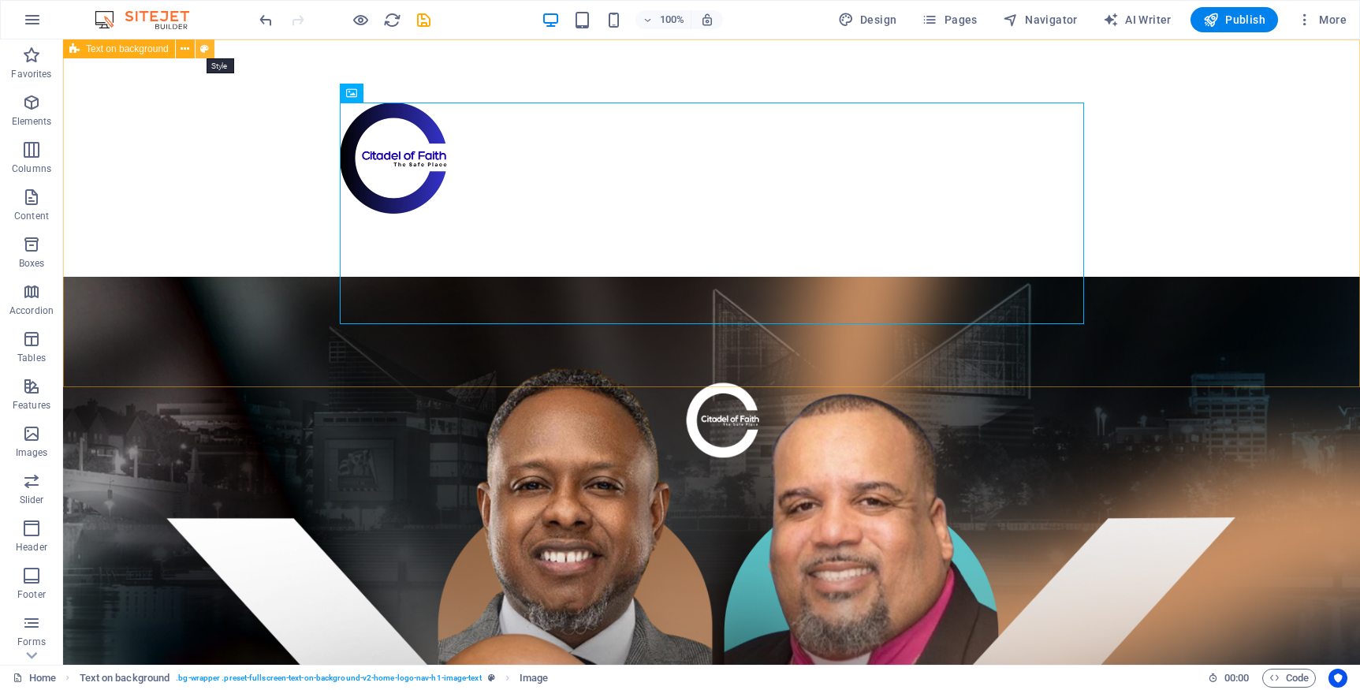
select select "preset-fullscreen-text-on-background-v2-home-logo-nav-h1-image-text"
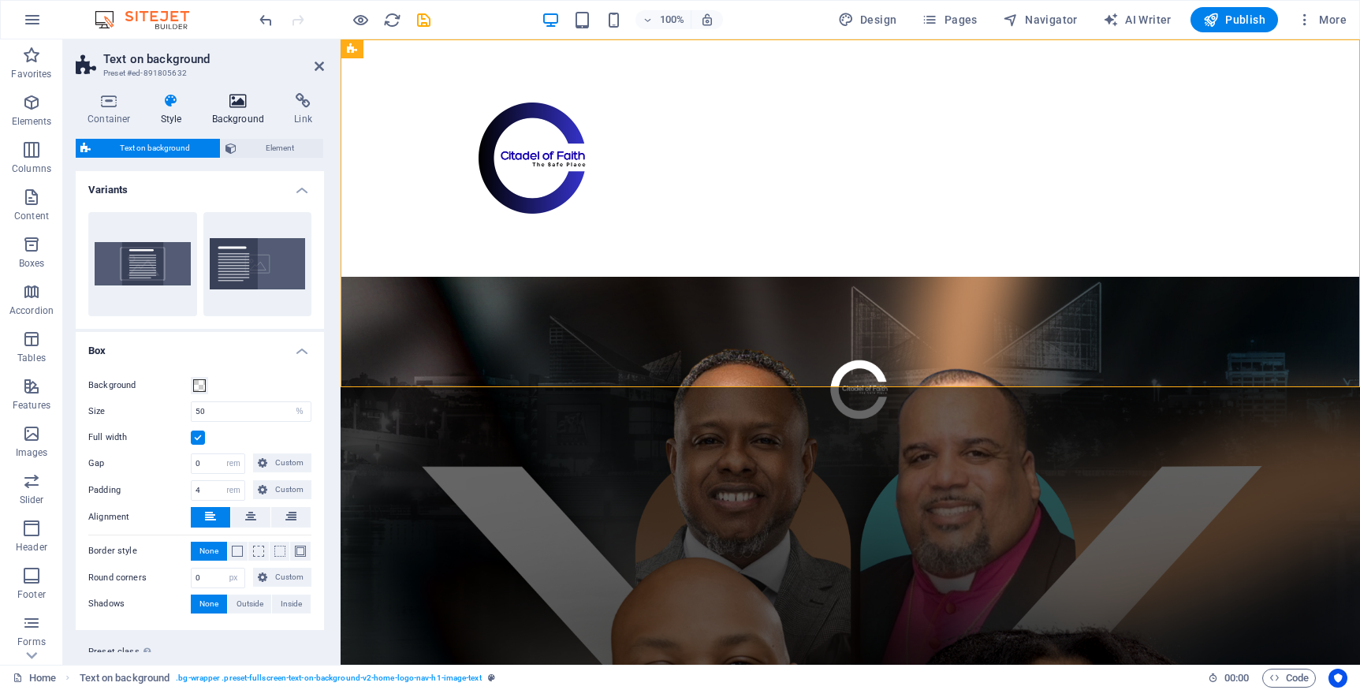
click at [234, 106] on icon at bounding box center [238, 101] width 76 height 16
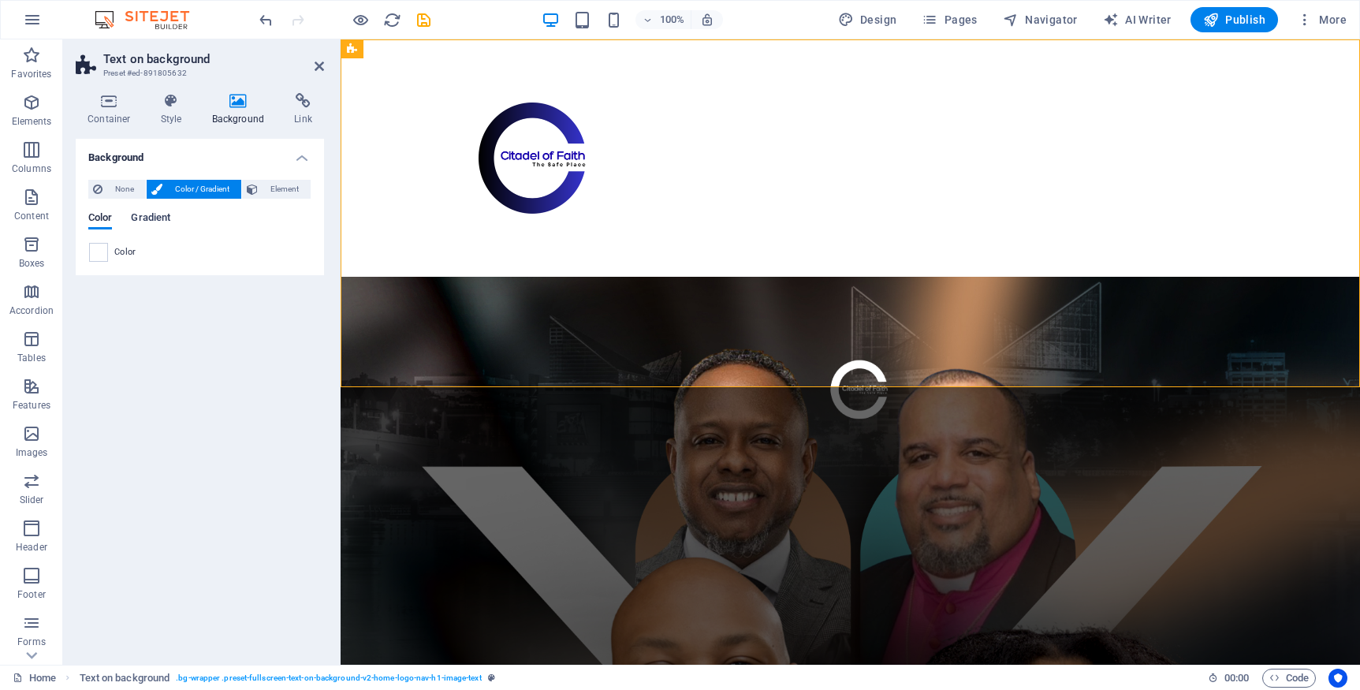
click at [163, 217] on span "Gradient" at bounding box center [150, 219] width 39 height 22
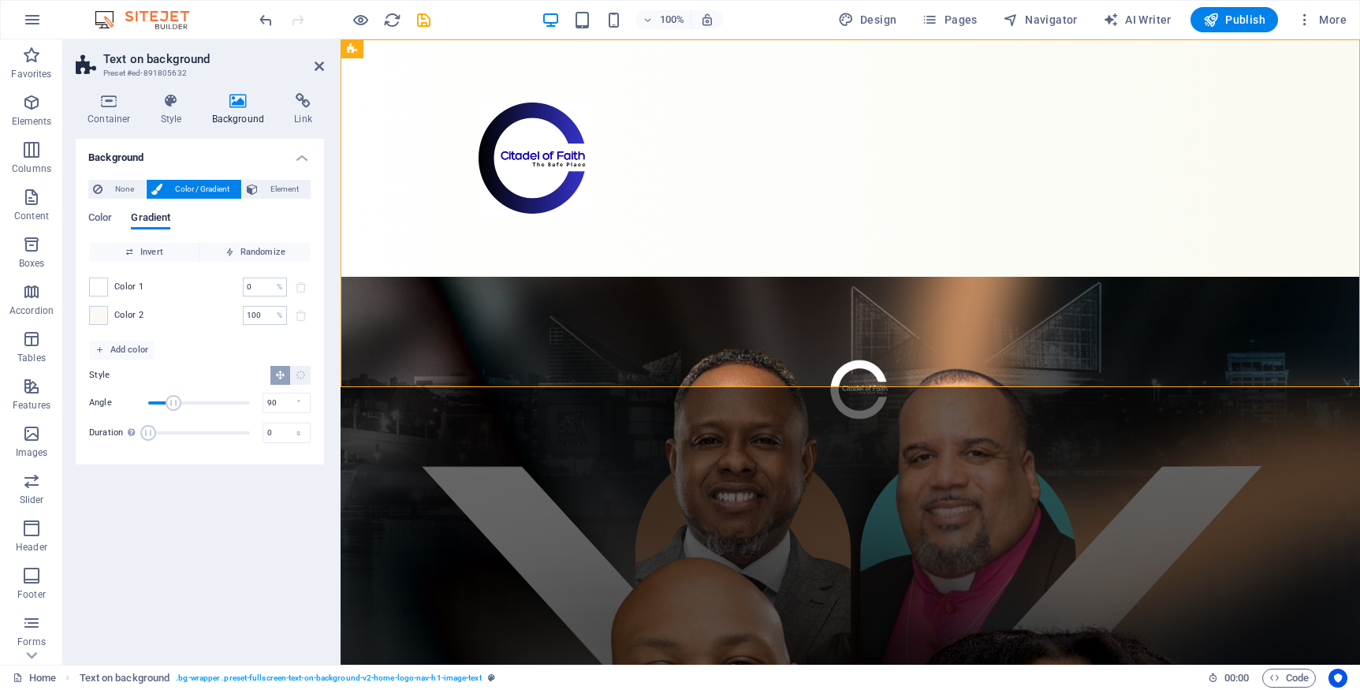
click at [109, 317] on div "Color 2 100 % ​" at bounding box center [200, 315] width 222 height 19
click at [103, 319] on span at bounding box center [98, 315] width 17 height 17
type input "#fafaf2"
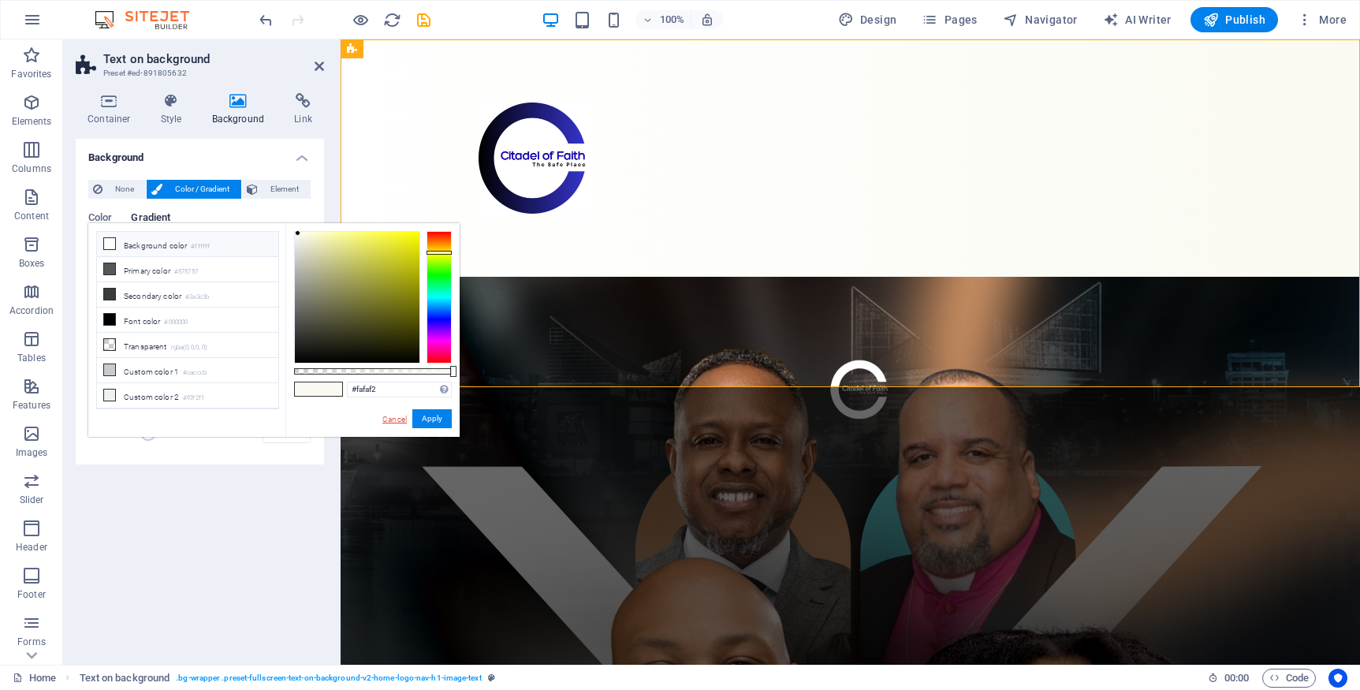
click at [396, 422] on link "Cancel" at bounding box center [395, 419] width 28 height 12
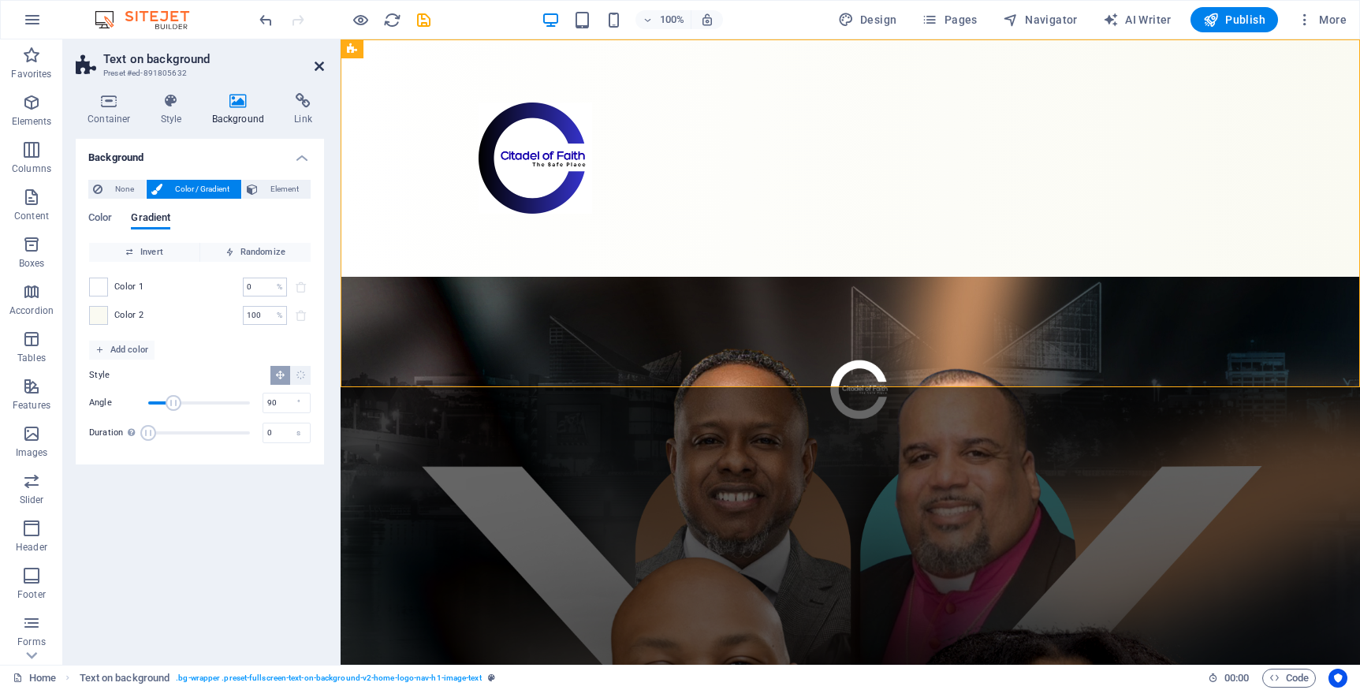
click at [320, 67] on icon at bounding box center [319, 66] width 9 height 13
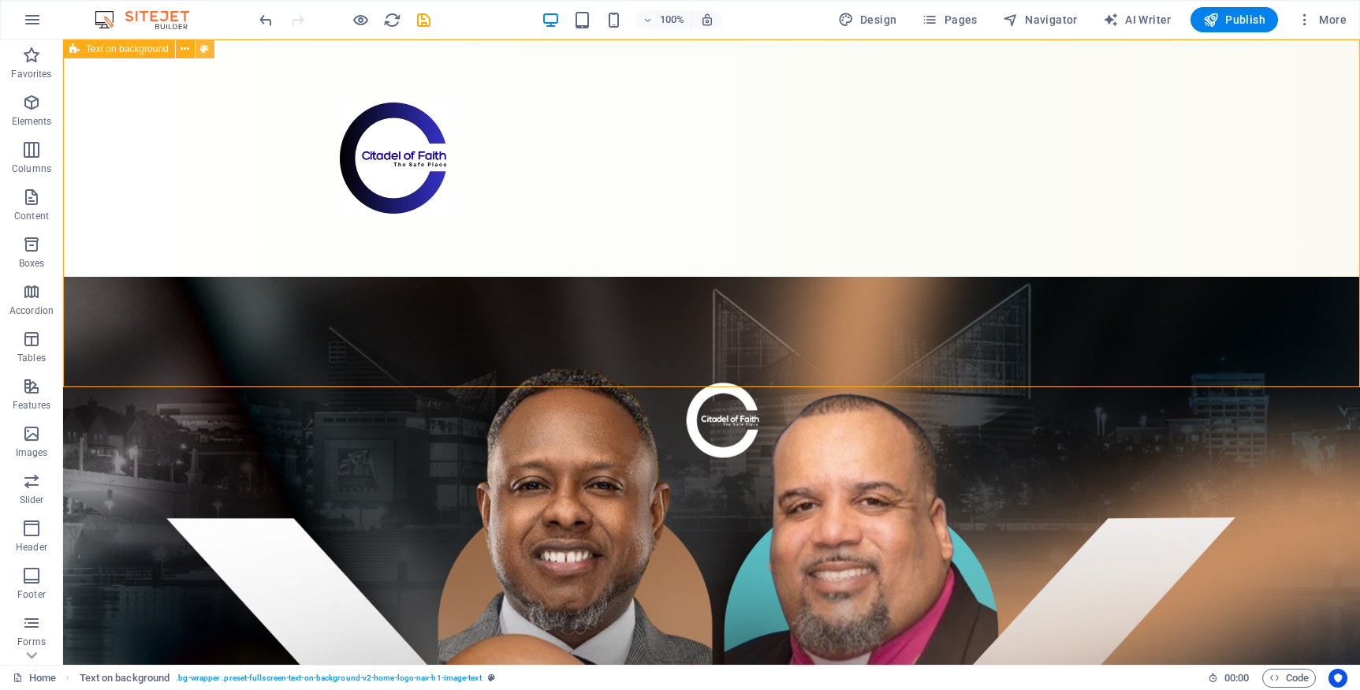
click at [203, 51] on icon at bounding box center [204, 49] width 9 height 17
select select "%"
select select "rem"
select select "px"
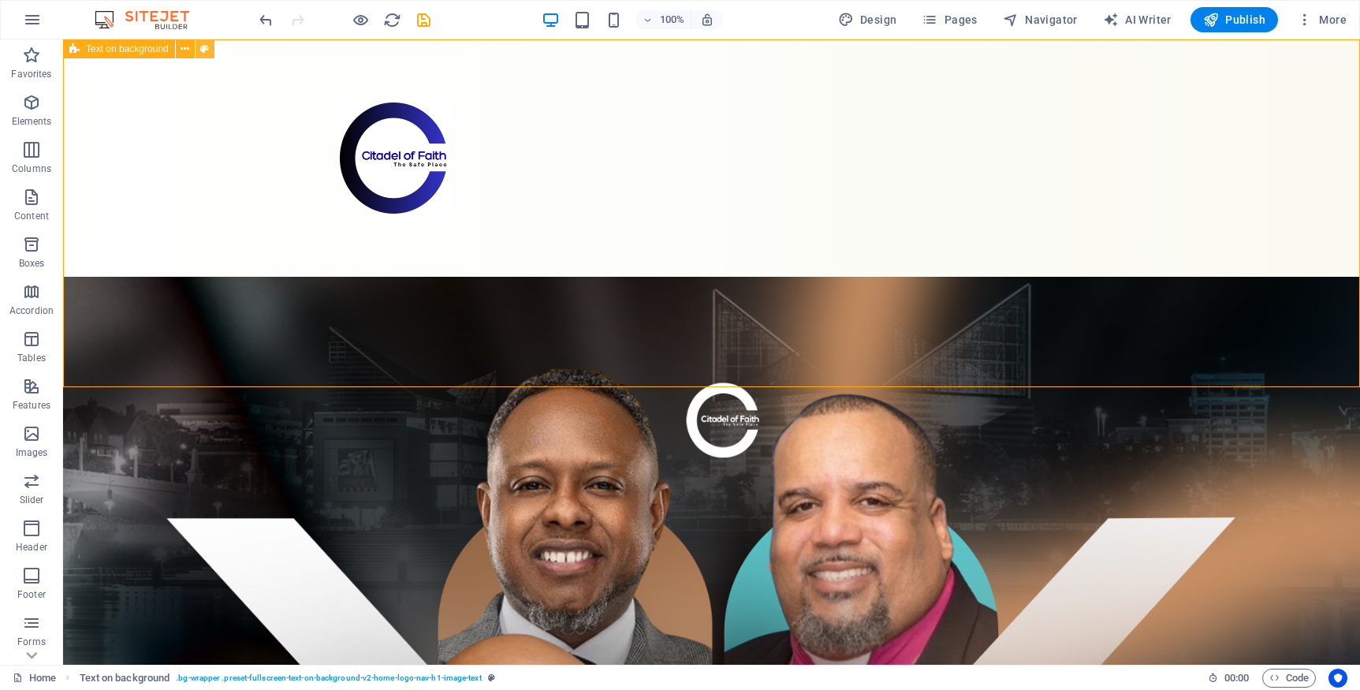
select select "preset-fullscreen-text-on-background-v2-home-logo-nav-h1-image-text"
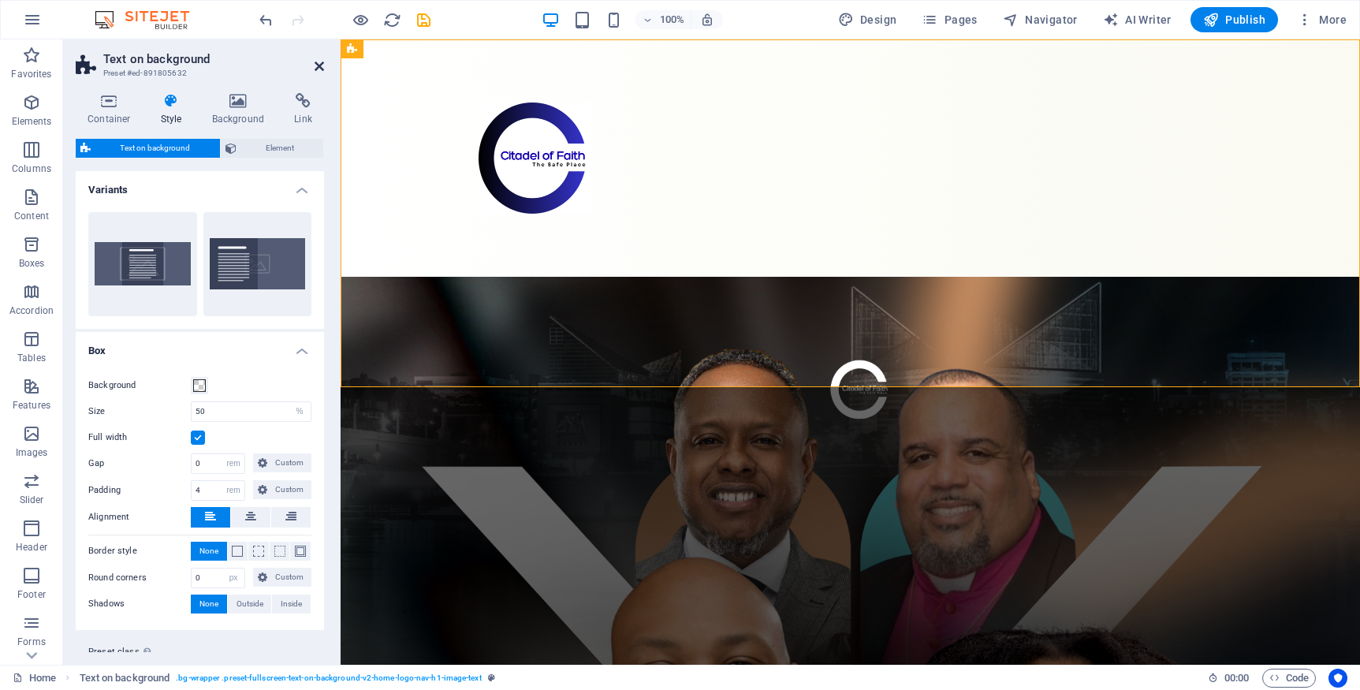
click at [318, 67] on icon at bounding box center [319, 66] width 9 height 13
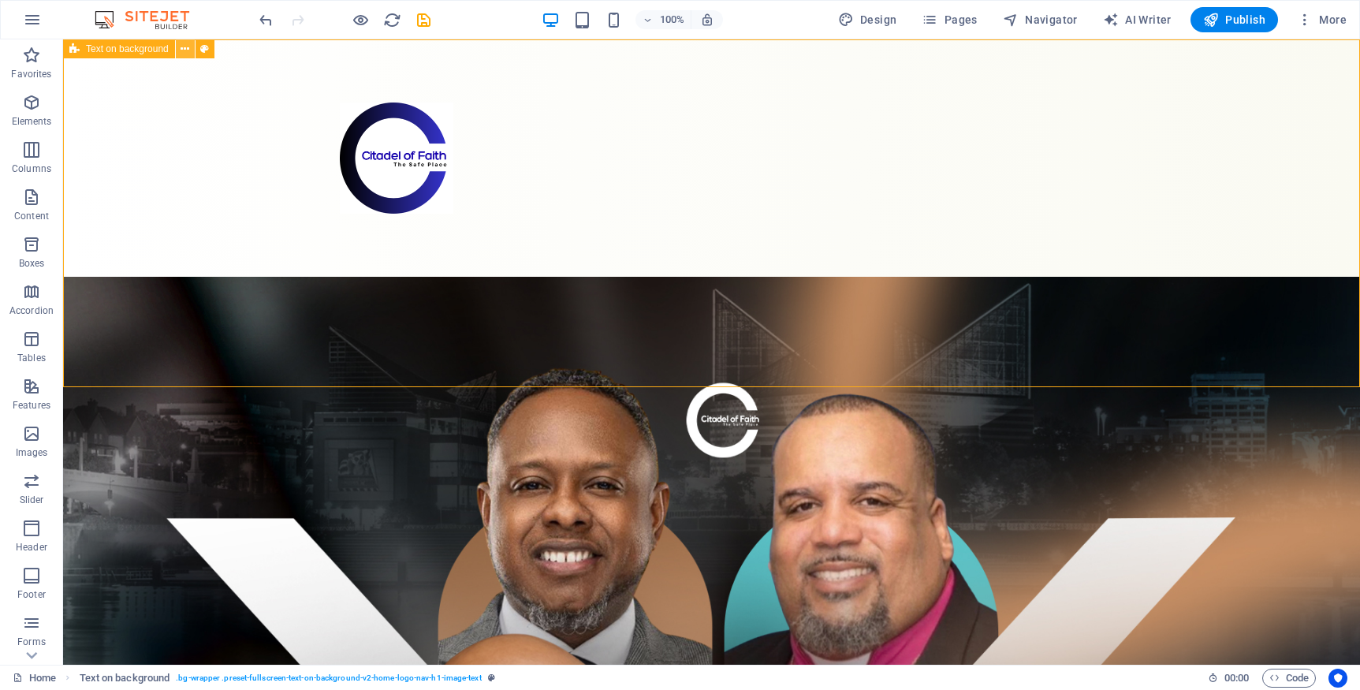
click at [188, 50] on icon at bounding box center [185, 49] width 9 height 17
click at [165, 148] on div at bounding box center [711, 157] width 1297 height 237
click at [130, 48] on span "Text on background" at bounding box center [127, 48] width 83 height 9
click at [187, 50] on icon at bounding box center [185, 49] width 9 height 17
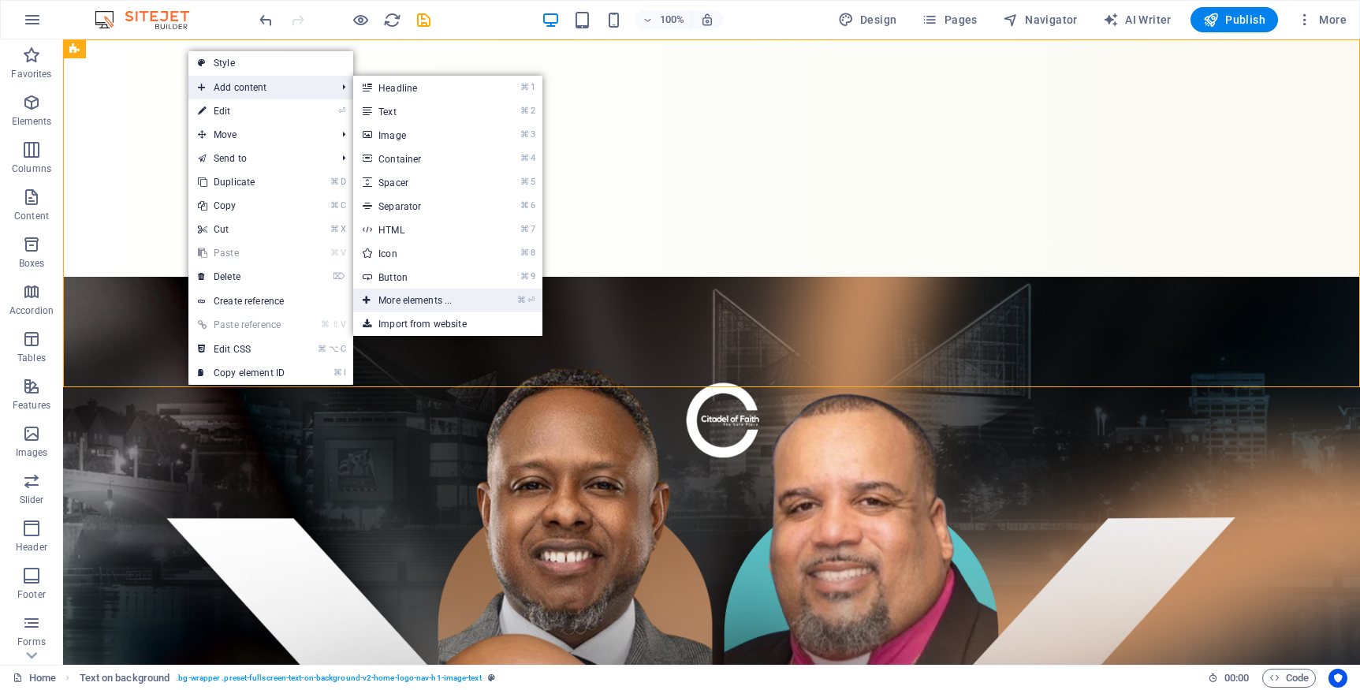
click at [418, 300] on link "⌘ ⏎ More elements ..." at bounding box center [418, 301] width 130 height 24
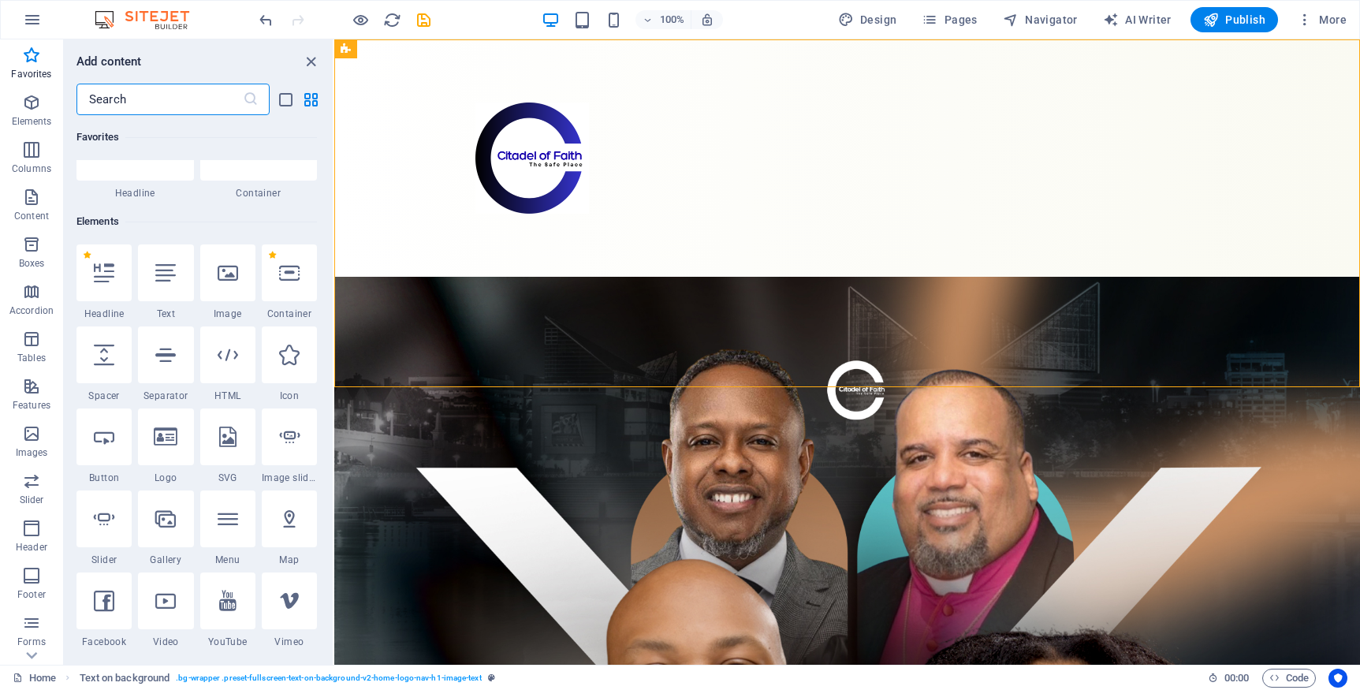
scroll to position [86, 0]
click at [155, 438] on icon at bounding box center [166, 434] width 24 height 21
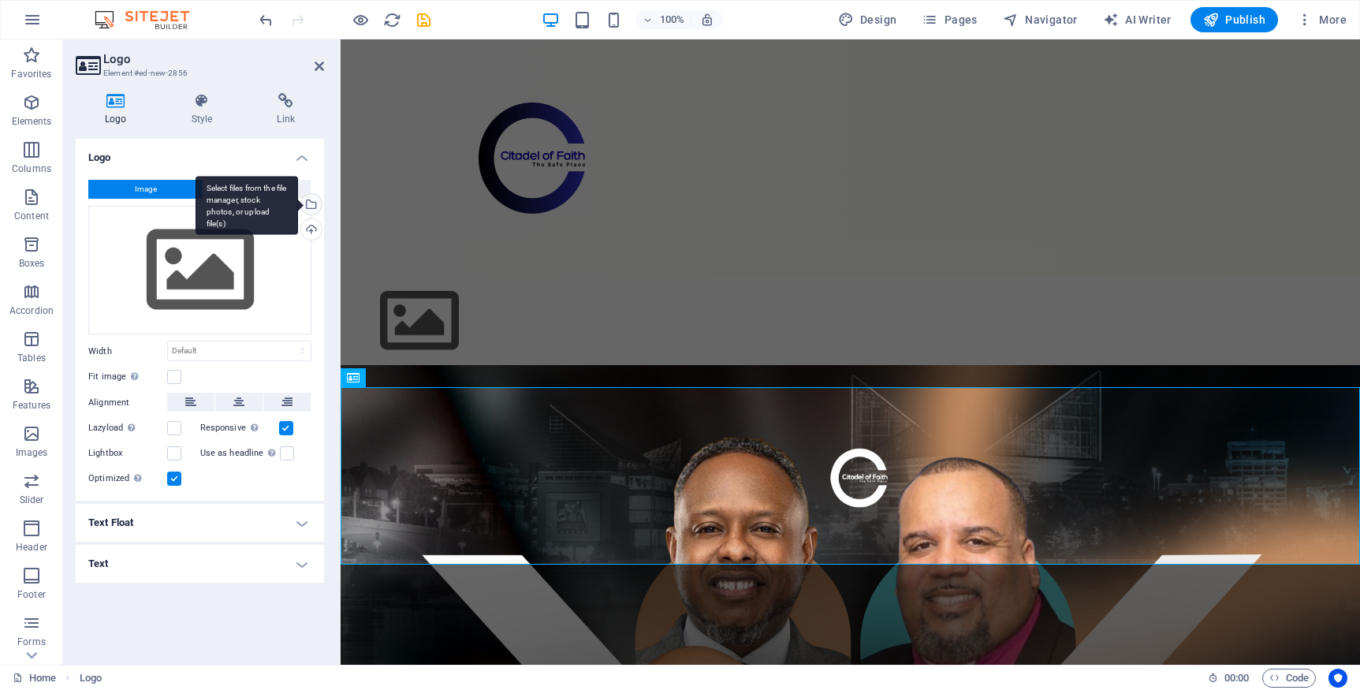
click at [311, 205] on div "Select files from the file manager, stock photos, or upload file(s)" at bounding box center [310, 206] width 24 height 24
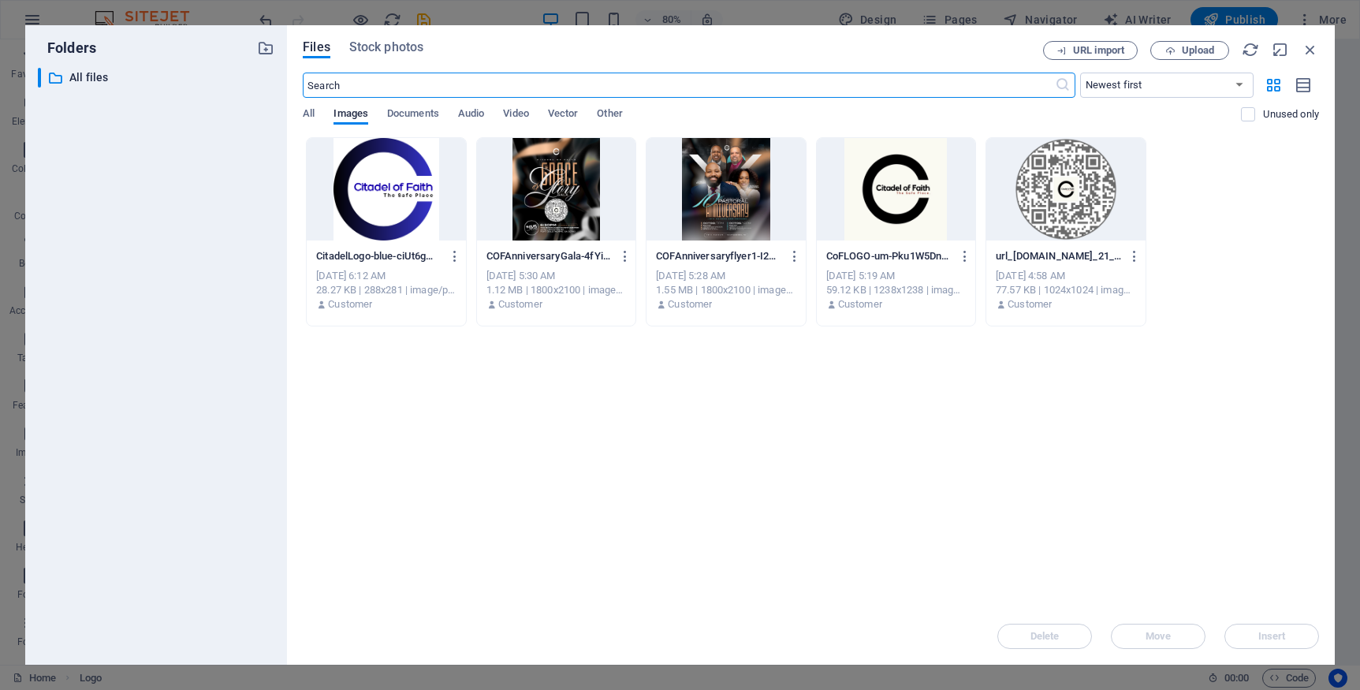
click at [425, 197] on div at bounding box center [386, 189] width 158 height 103
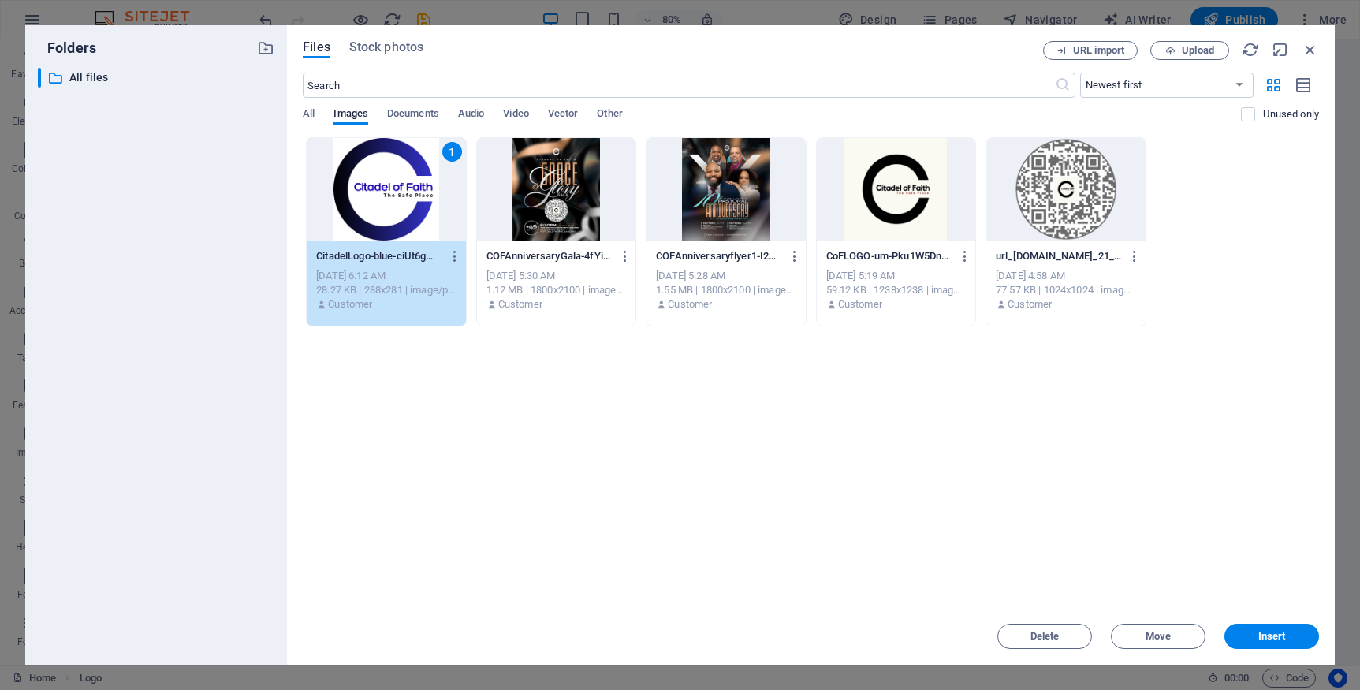
click at [425, 197] on div "1" at bounding box center [386, 189] width 158 height 103
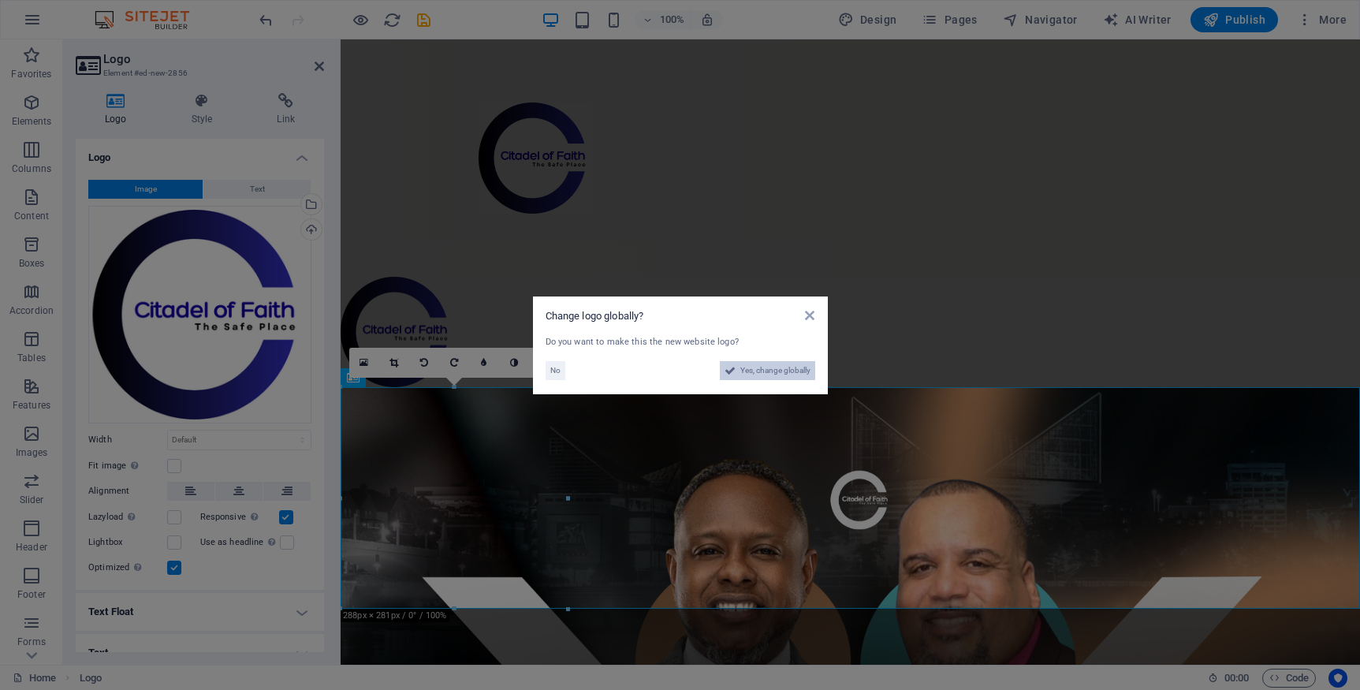
click at [763, 372] on span "Yes, change globally" at bounding box center [775, 370] width 70 height 19
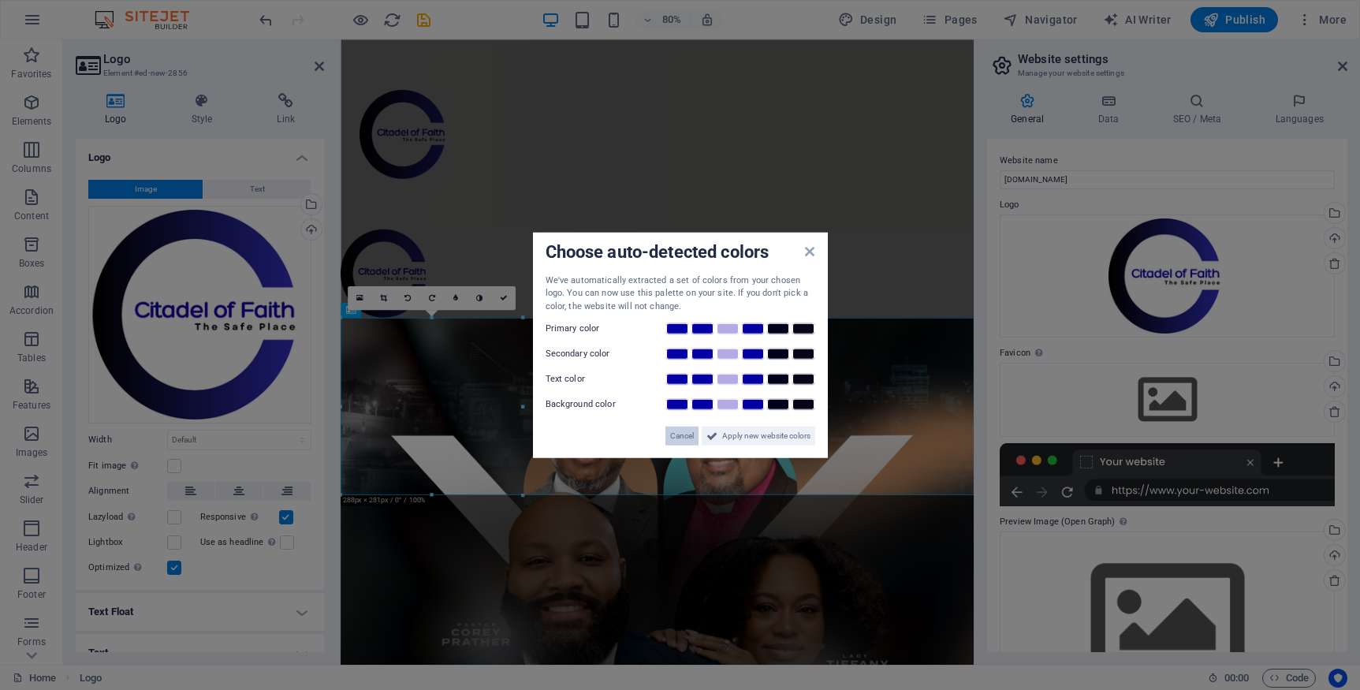
click at [684, 438] on span "Cancel" at bounding box center [682, 436] width 24 height 19
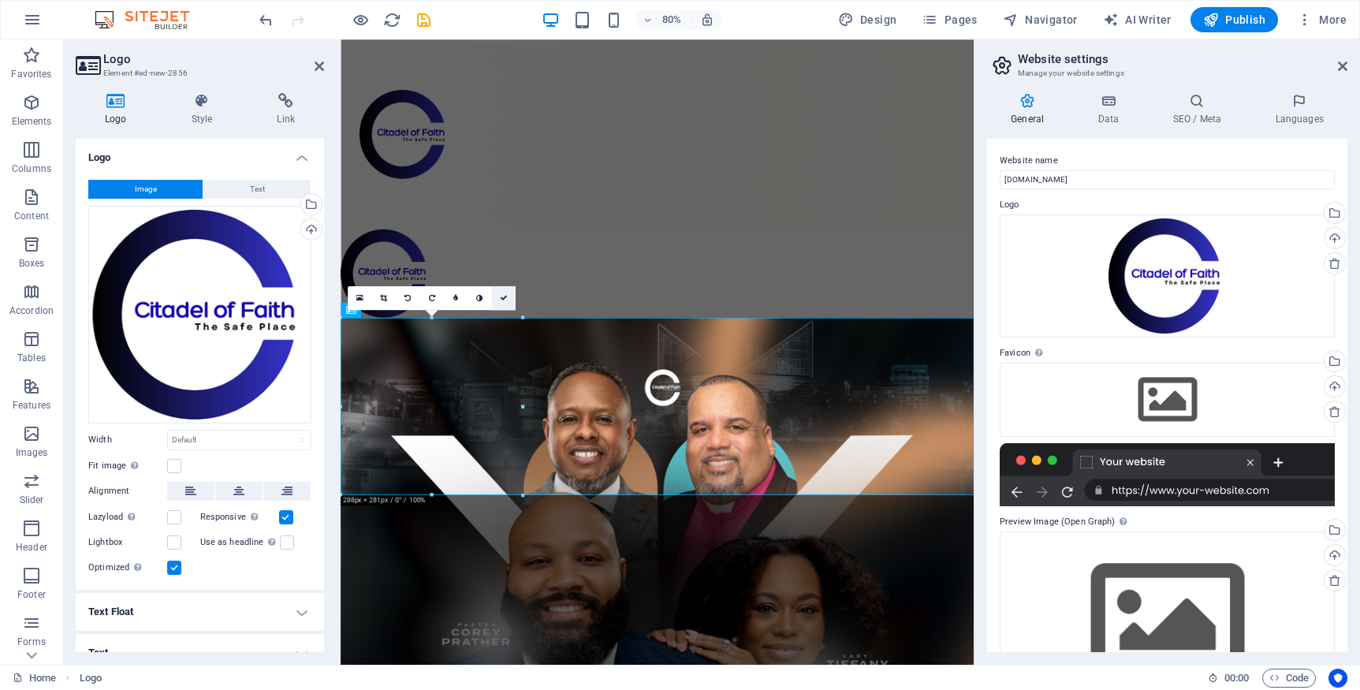
click at [506, 299] on icon at bounding box center [504, 298] width 8 height 8
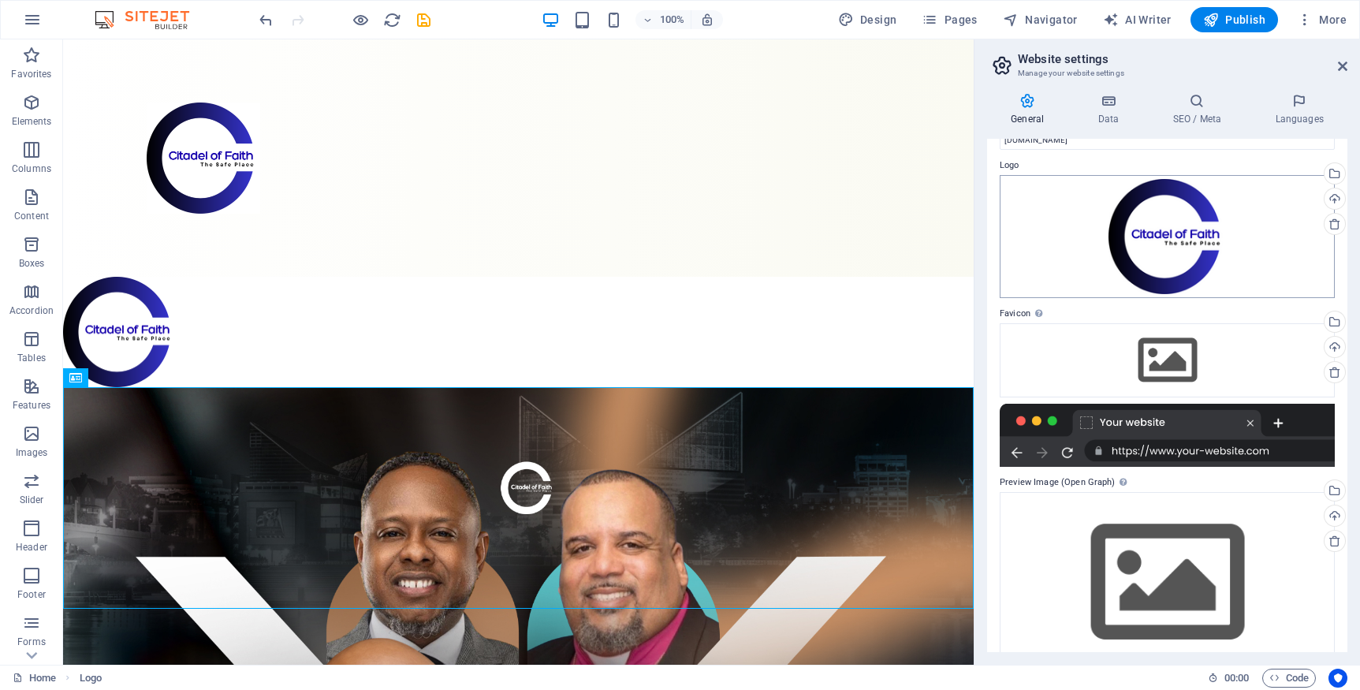
scroll to position [0, 0]
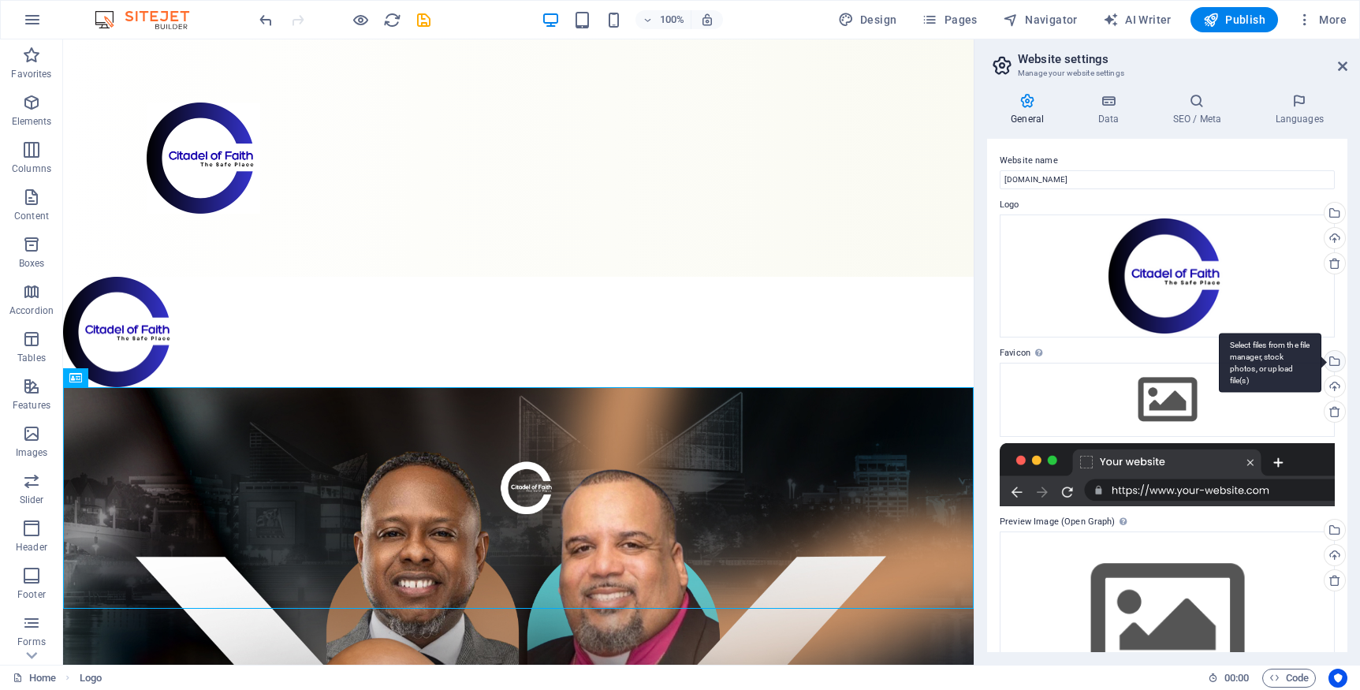
click at [1333, 361] on div "Select files from the file manager, stock photos, or upload file(s)" at bounding box center [1334, 363] width 24 height 24
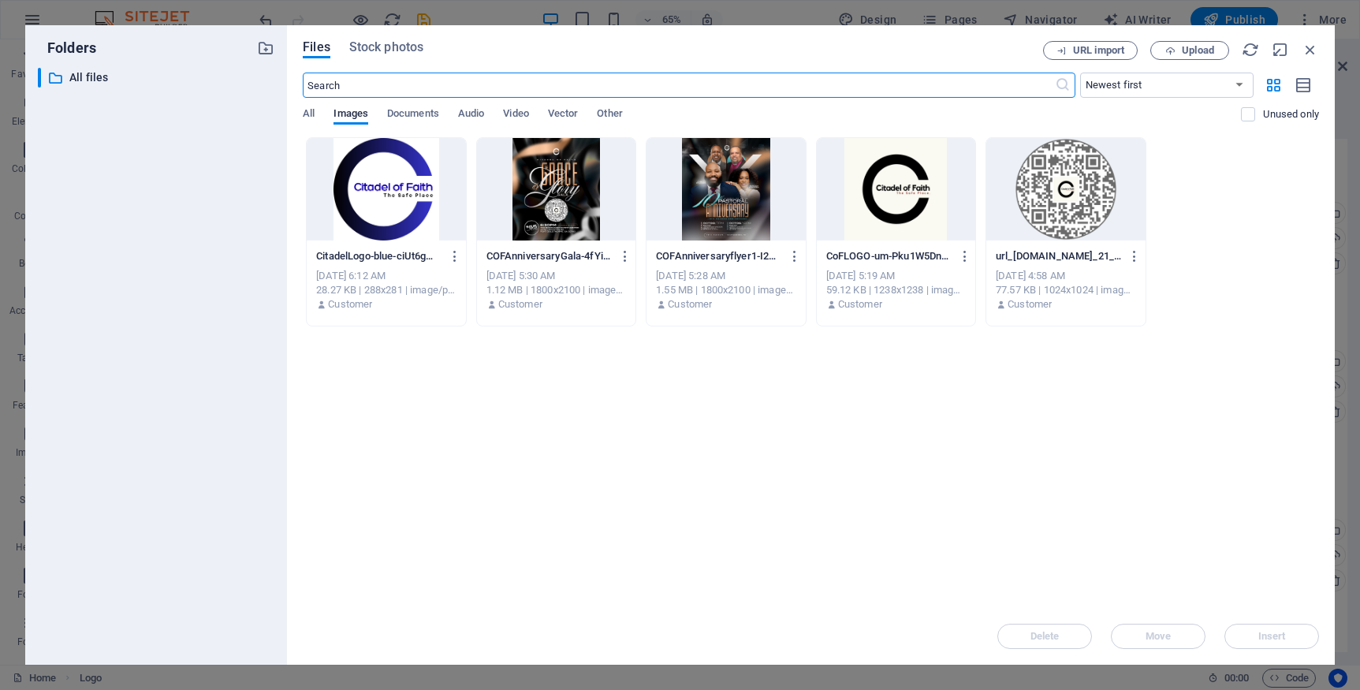
click at [371, 182] on div at bounding box center [386, 189] width 158 height 103
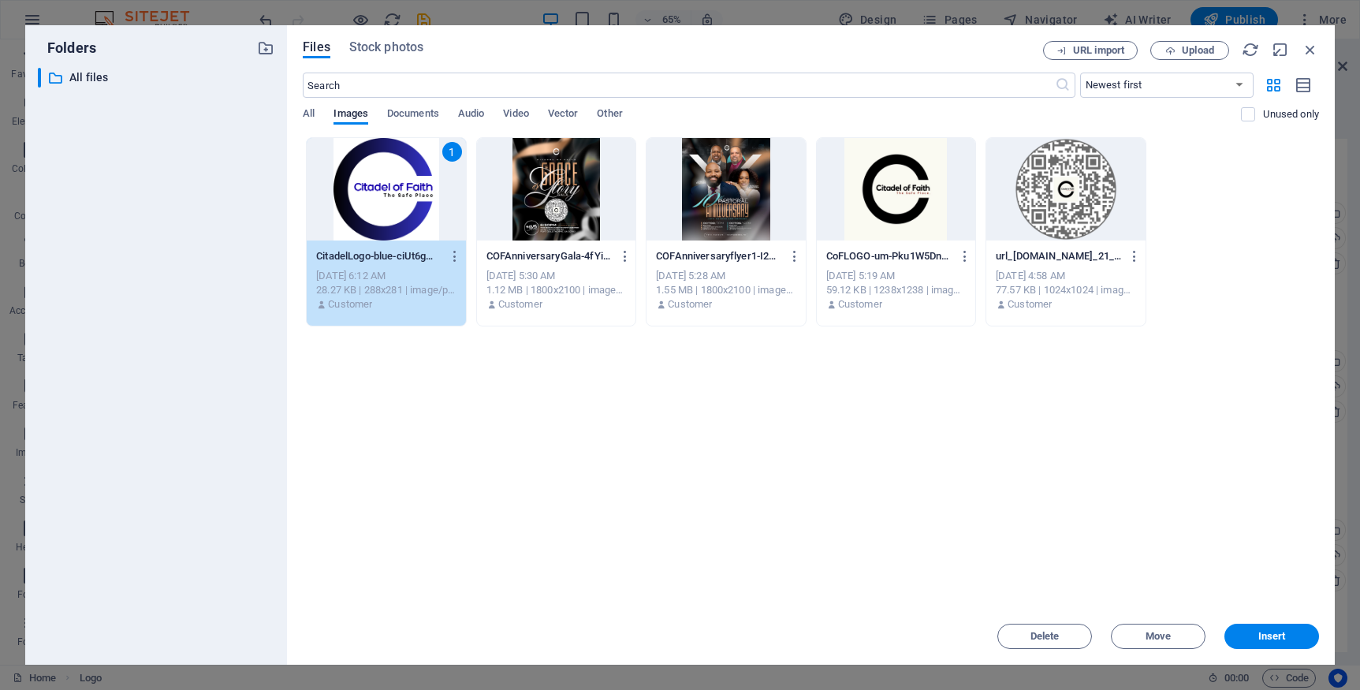
click at [371, 182] on div "1" at bounding box center [386, 189] width 158 height 103
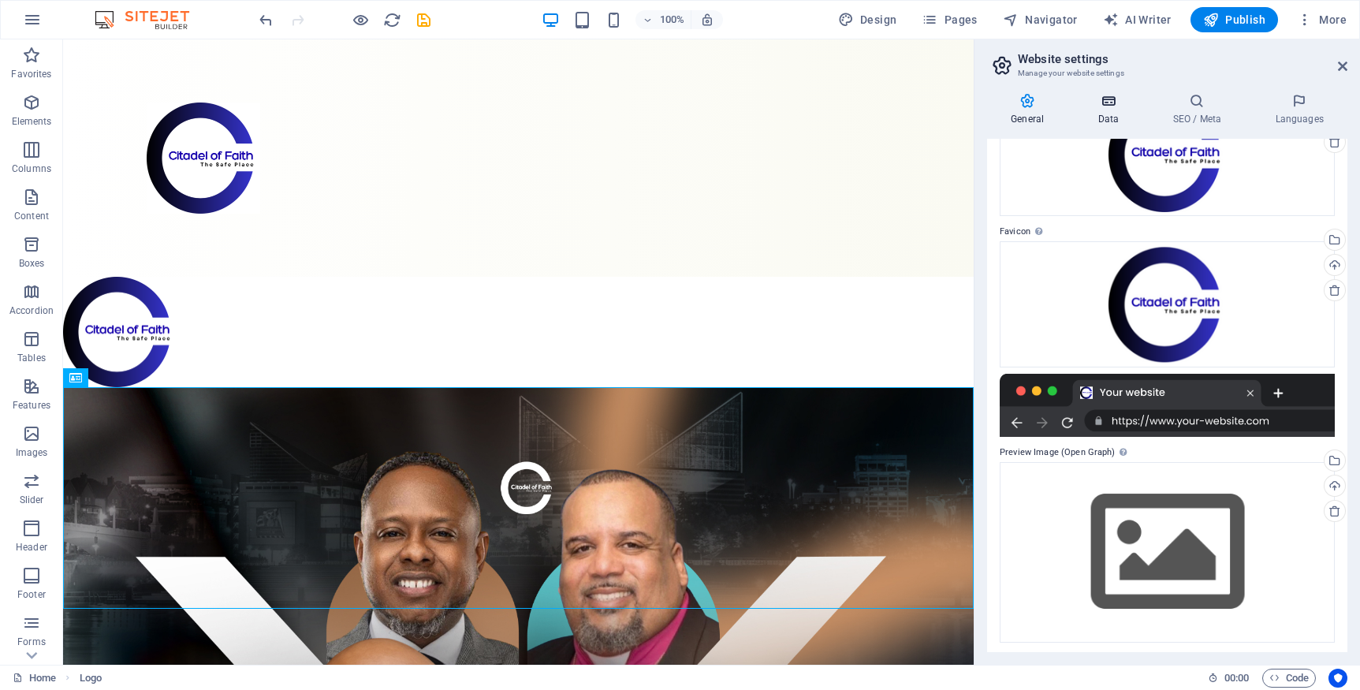
click at [1109, 98] on icon at bounding box center [1108, 101] width 69 height 16
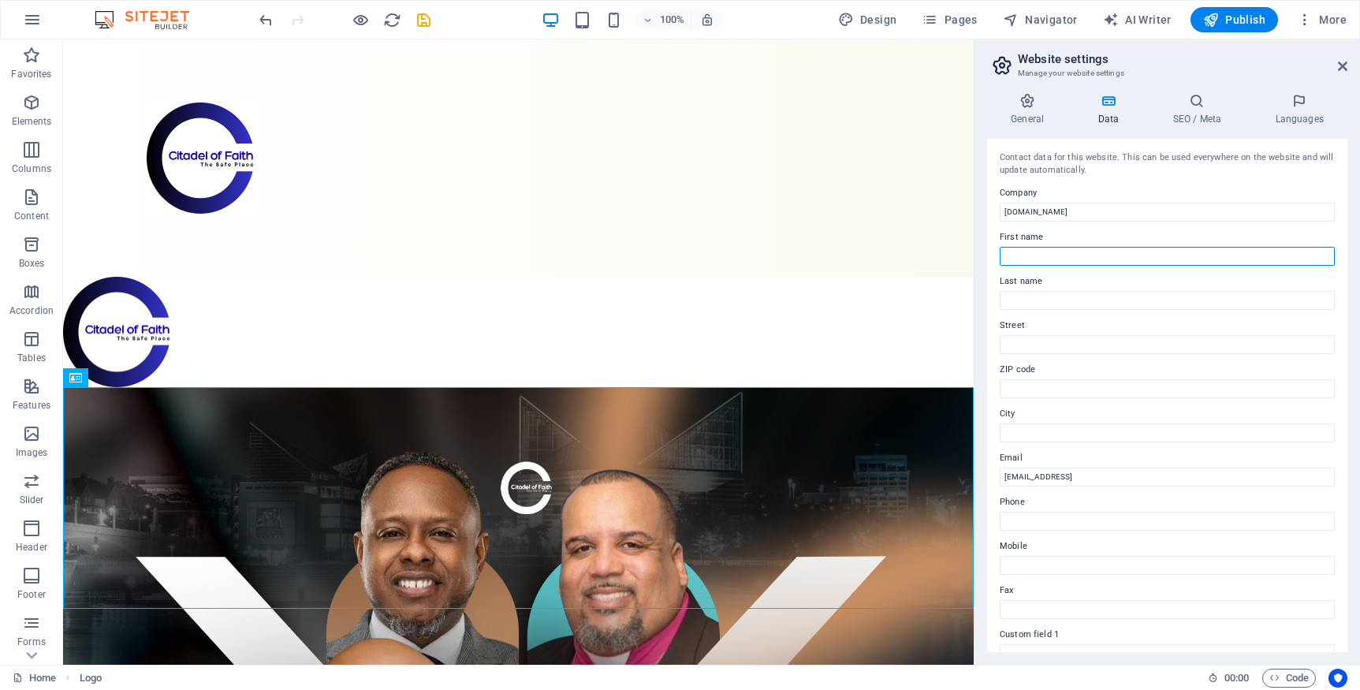
click at [1079, 256] on input "First name" at bounding box center [1167, 256] width 335 height 19
type input "The Citadel of Faith"
click at [1073, 345] on input "Street" at bounding box center [1167, 344] width 335 height 19
type input "751 E MLK Blvd"
type input "37402"
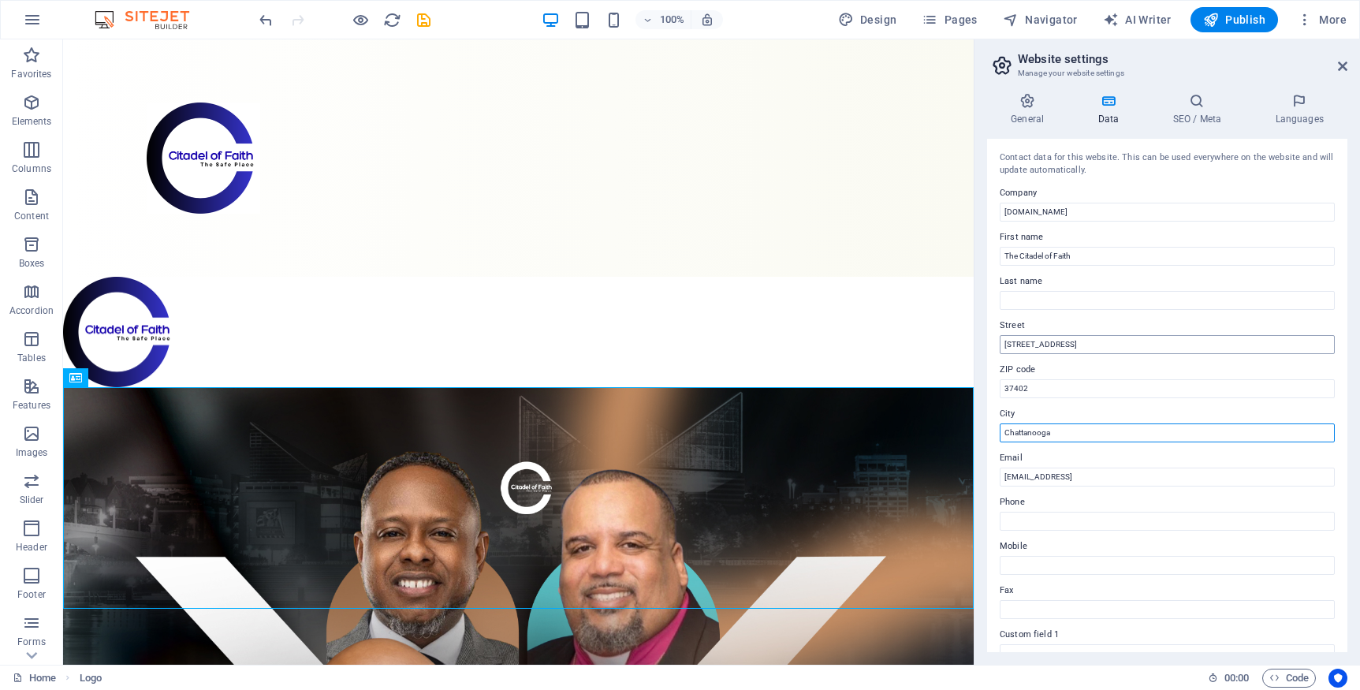
type input "Chattanooga"
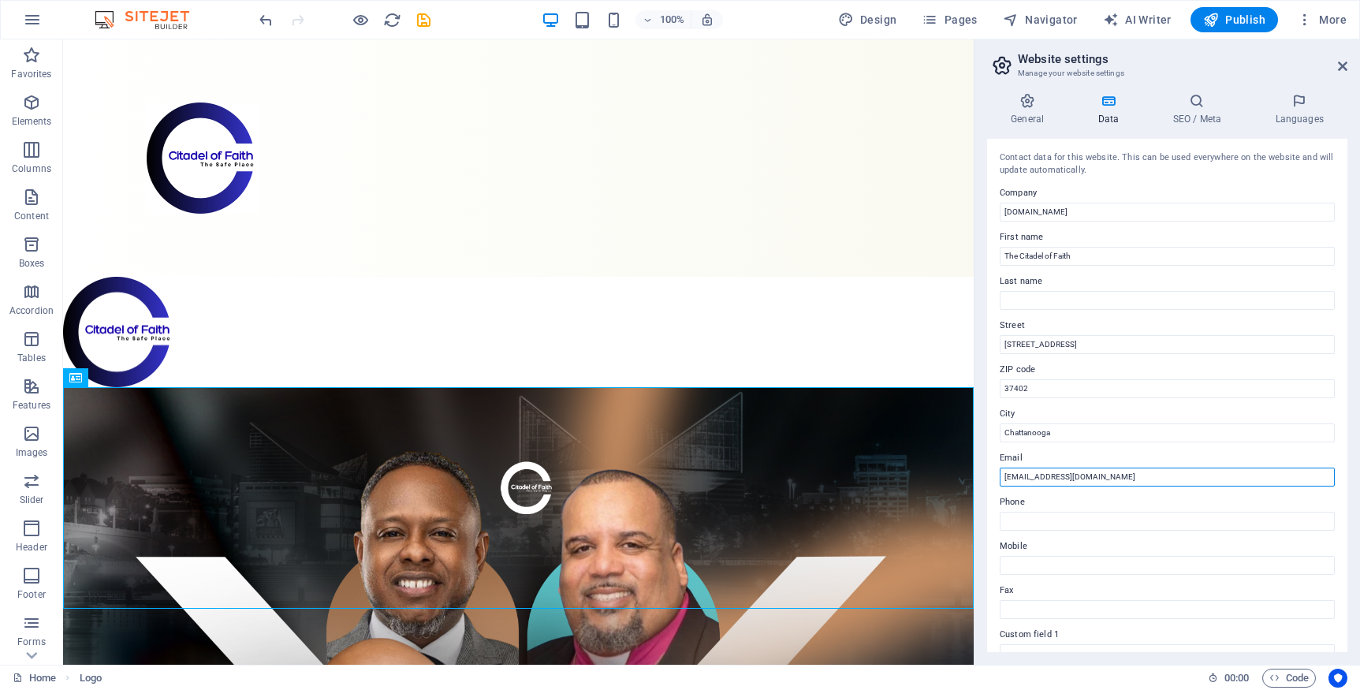
type input "cofaith20@gmail.com"
click at [1196, 119] on h4 "SEO / Meta" at bounding box center [1200, 109] width 103 height 33
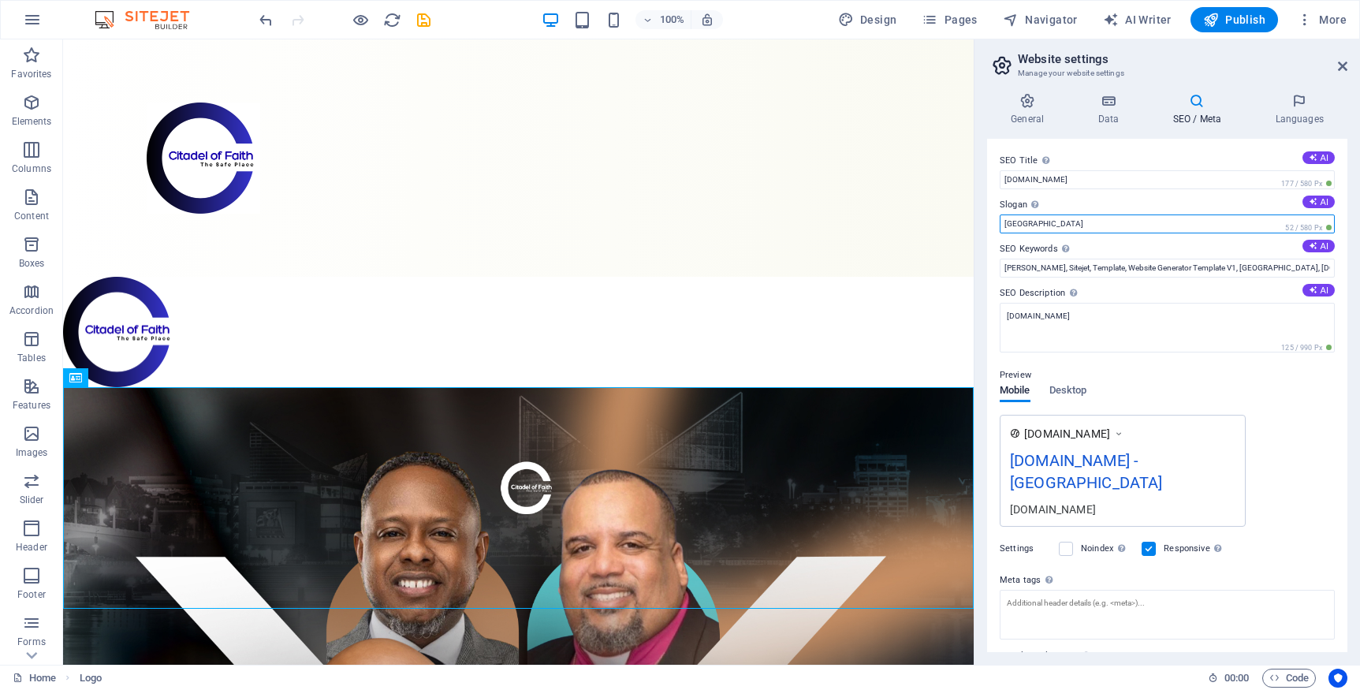
click at [1054, 229] on input "Berlin" at bounding box center [1167, 223] width 335 height 19
type input "The Safe Place"
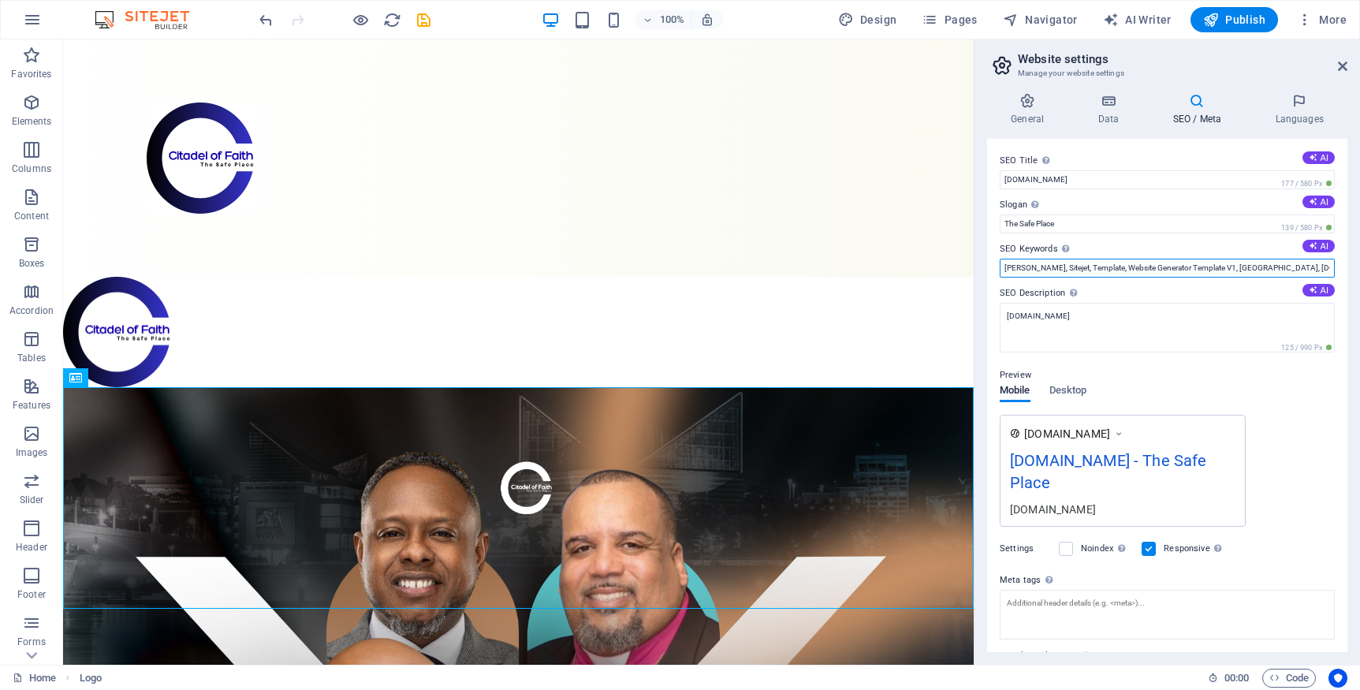
click at [1033, 272] on input "Williams, Sitejet, Template, Website Generator Template V1, Berlin, thecitadelo…" at bounding box center [1167, 268] width 335 height 19
paste input "Citadel of Faith, Chattanooga church, Pentecostal Apostolic, World Assemblies o…"
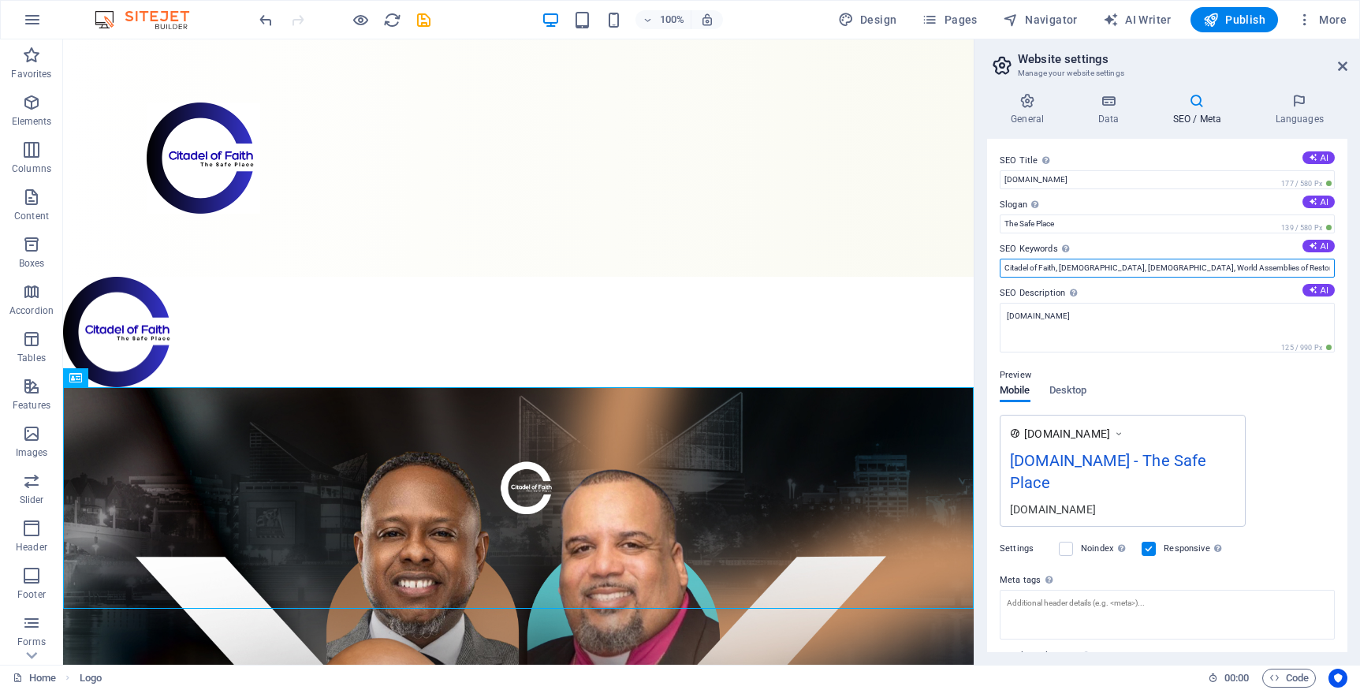
scroll to position [0, 418]
type input "Citadel of Faith, Chattanooga church, Pentecostal Apostolic, World Assemblies o…"
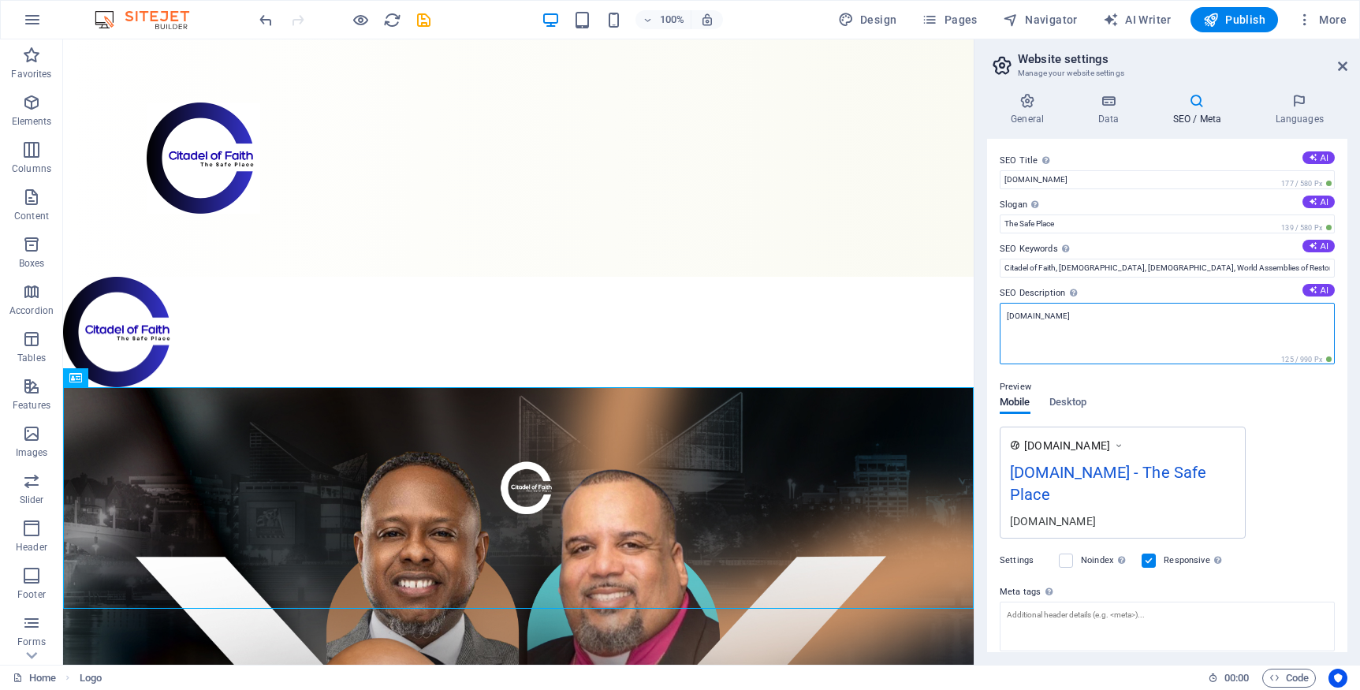
click at [1102, 328] on textarea "[DOMAIN_NAME]" at bounding box center [1167, 334] width 335 height 62
paste textarea "The Citadel of Faith is a dynamic Pentecostal/Apostolic church in Chattanooga f…"
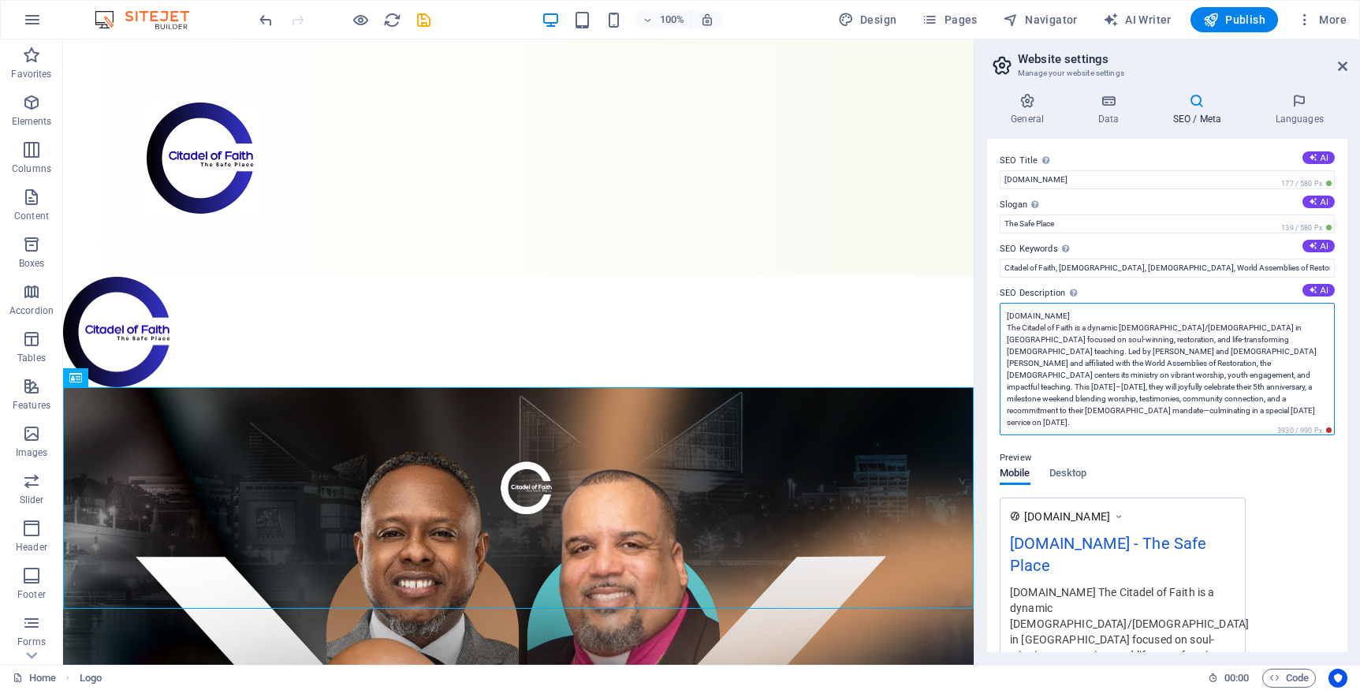
drag, startPoint x: 1277, startPoint y: 352, endPoint x: 1294, endPoint y: 350, distance: 17.5
click at [1294, 350] on textarea "thecitadeloffaith.org The Citadel of Faith is a dynamic Pentecostal/Apostolic c…" at bounding box center [1167, 369] width 335 height 132
drag, startPoint x: 1275, startPoint y: 352, endPoint x: 1314, endPoint y: 352, distance: 38.6
click at [1314, 352] on textarea "thecitadeloffaith.org The Citadel of Faith is a dynamic Pentecostal/Apostolic c…" at bounding box center [1167, 369] width 335 height 132
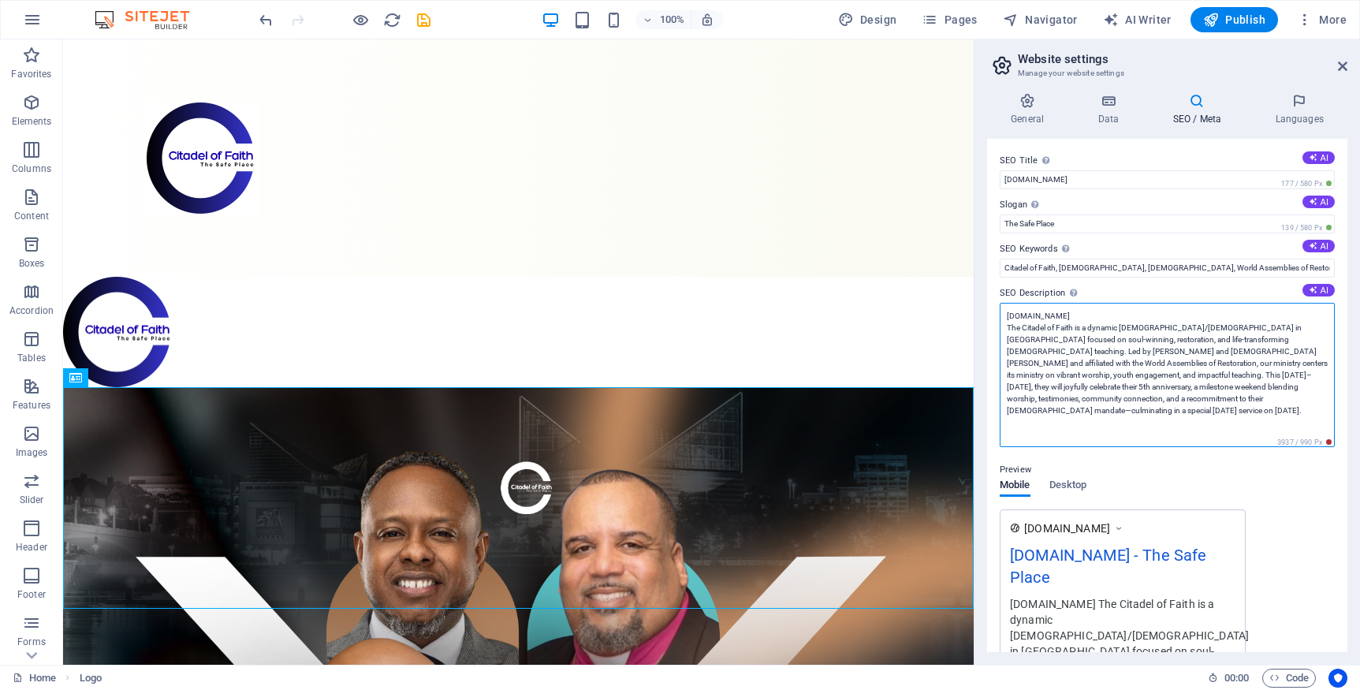
drag, startPoint x: 1034, startPoint y: 366, endPoint x: 1066, endPoint y: 365, distance: 32.3
click at [1065, 365] on textarea "thecitadeloffaith.org The Citadel of Faith is a dynamic Pentecostal/Apostolic c…" at bounding box center [1167, 375] width 335 height 144
click at [1068, 365] on textarea "thecitadeloffaith.org The Citadel of Faith is a dynamic Pentecostal/Apostolic c…" at bounding box center [1167, 375] width 335 height 144
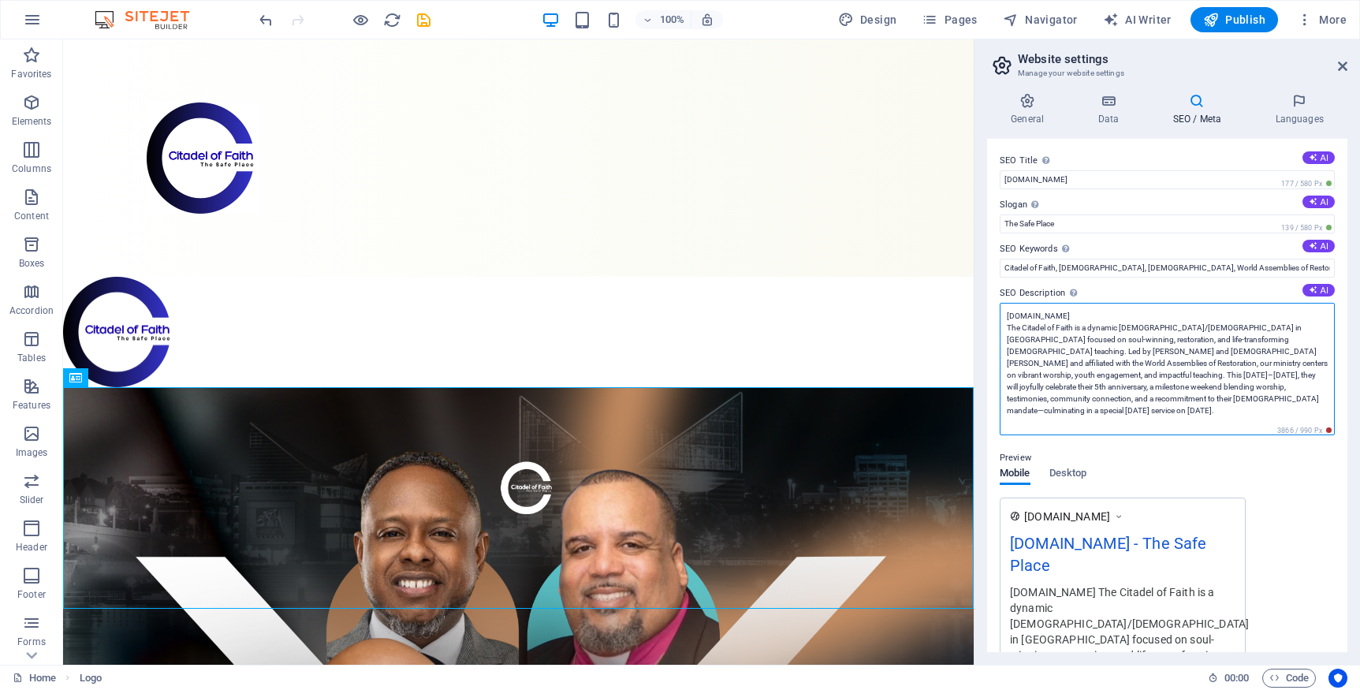
click at [1104, 364] on textarea "thecitadeloffaith.org The Citadel of Faith is a dynamic Pentecostal/Apostolic c…" at bounding box center [1167, 369] width 335 height 132
drag, startPoint x: 1104, startPoint y: 364, endPoint x: 1149, endPoint y: 365, distance: 45.0
click at [1149, 365] on textarea "thecitadeloffaith.org The Citadel of Faith is a dynamic Pentecostal/Apostolic c…" at bounding box center [1167, 369] width 335 height 132
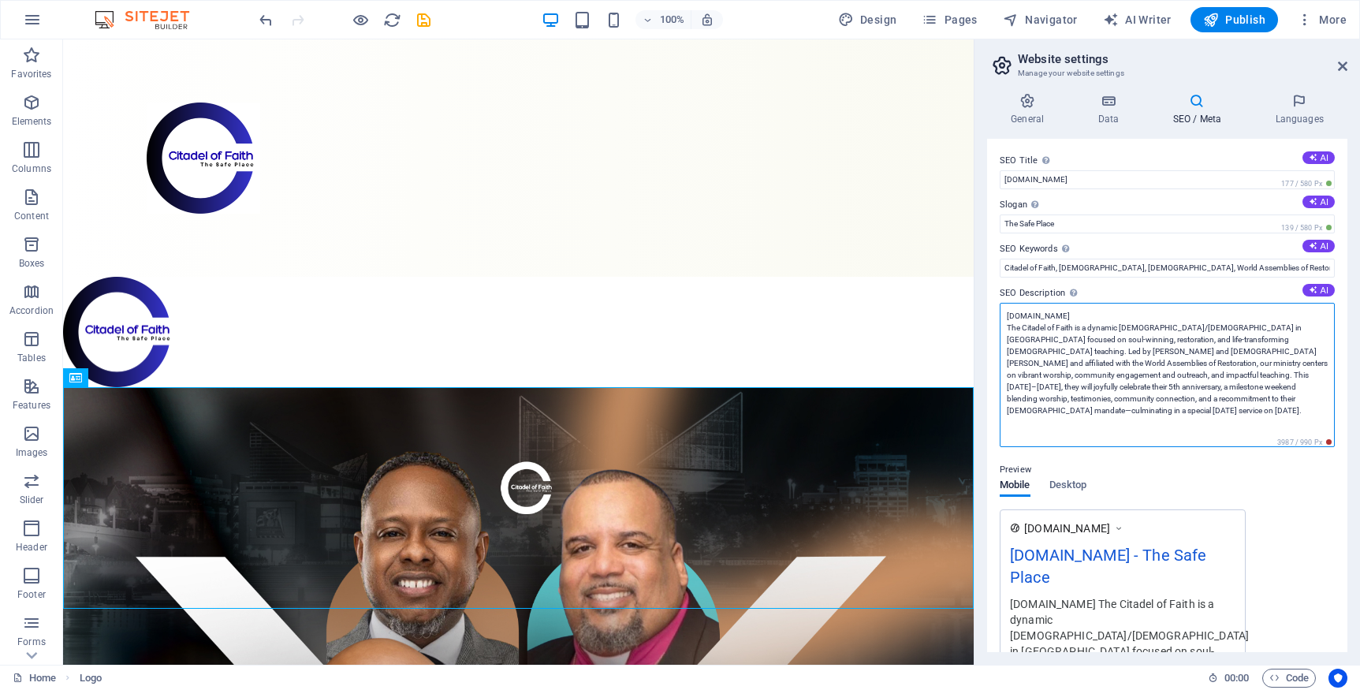
click at [1098, 378] on textarea "thecitadeloffaith.org The Citadel of Faith is a dynamic Pentecostal/Apostolic c…" at bounding box center [1167, 375] width 335 height 144
click at [1188, 380] on textarea "thecitadeloffaith.org The Citadel of Faith is a dynamic Pentecostal/Apostolic c…" at bounding box center [1167, 375] width 335 height 144
click at [1188, 377] on textarea "thecitadeloffaith.org The Citadel of Faith is a dynamic Pentecostal/Apostolic c…" at bounding box center [1167, 375] width 335 height 144
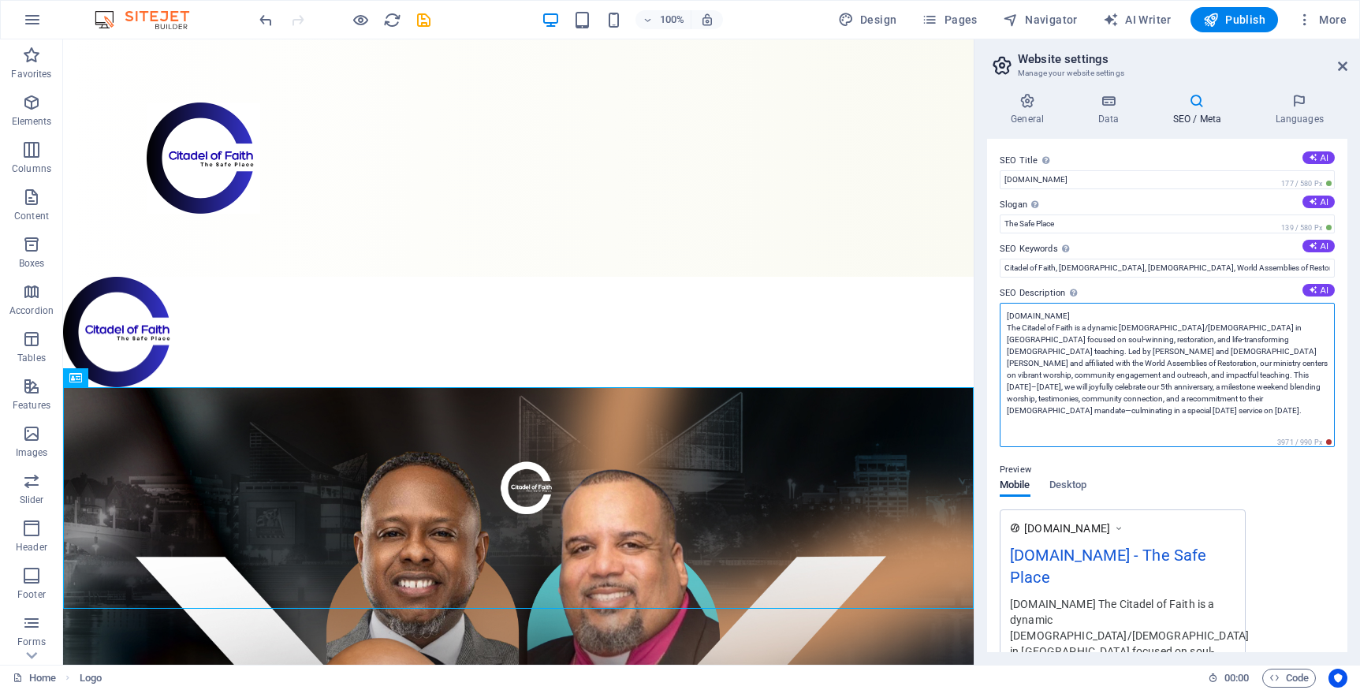
drag, startPoint x: 1246, startPoint y: 377, endPoint x: 1257, endPoint y: 386, distance: 14.5
click at [1246, 377] on textarea "thecitadeloffaith.org The Citadel of Faith is a dynamic Pentecostal/Apostolic c…" at bounding box center [1167, 375] width 335 height 144
click at [1205, 375] on textarea "thecitadeloffaith.org The Citadel of Faith is a dynamic Pentecostal/Apostolic c…" at bounding box center [1167, 375] width 335 height 144
click at [1217, 377] on textarea "thecitadeloffaith.org The Citadel of Faith is a dynamic Pentecostal/Apostolic c…" at bounding box center [1167, 375] width 335 height 144
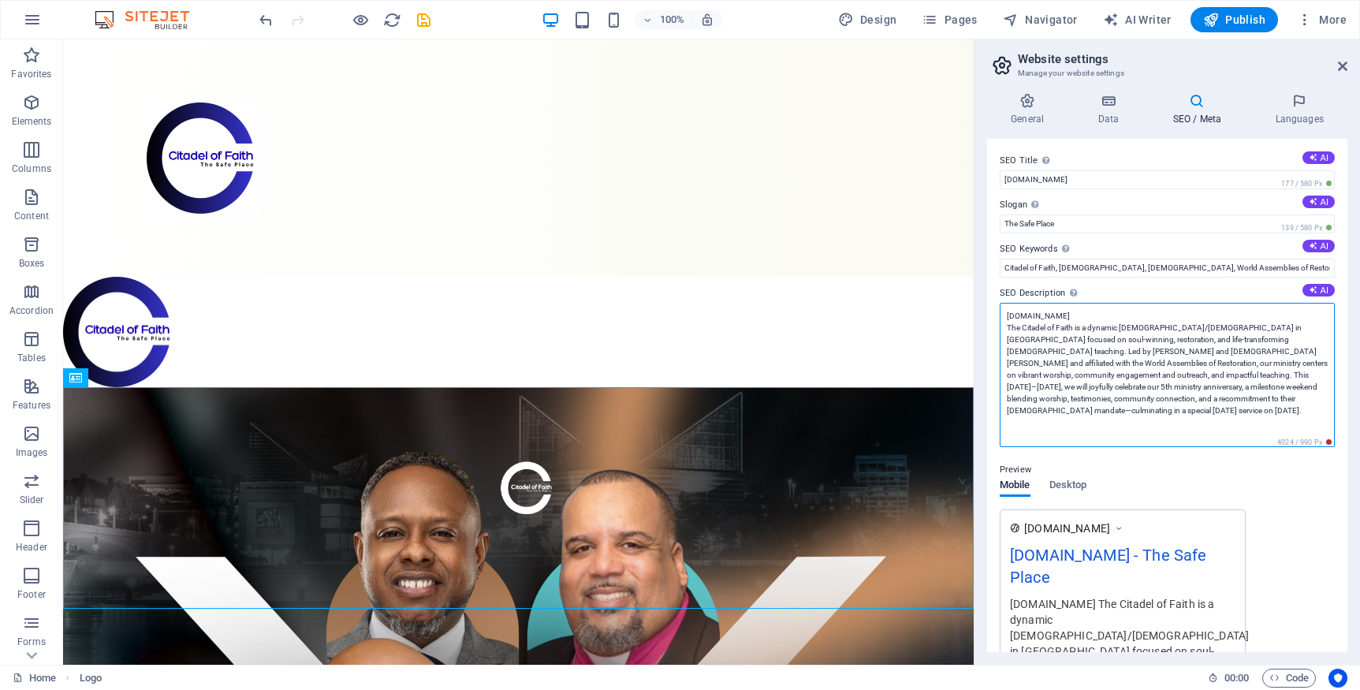
click at [1275, 376] on textarea "thecitadeloffaith.org The Citadel of Faith is a dynamic Pentecostal/Apostolic c…" at bounding box center [1167, 375] width 335 height 144
click at [1299, 389] on textarea "thecitadeloffaith.org The Citadel of Faith is a dynamic Pentecostal/Apostolic c…" at bounding box center [1167, 375] width 335 height 144
click at [1180, 400] on textarea "thecitadeloffaith.org The Citadel of Faith is a dynamic Pentecostal/Apostolic c…" at bounding box center [1167, 375] width 335 height 144
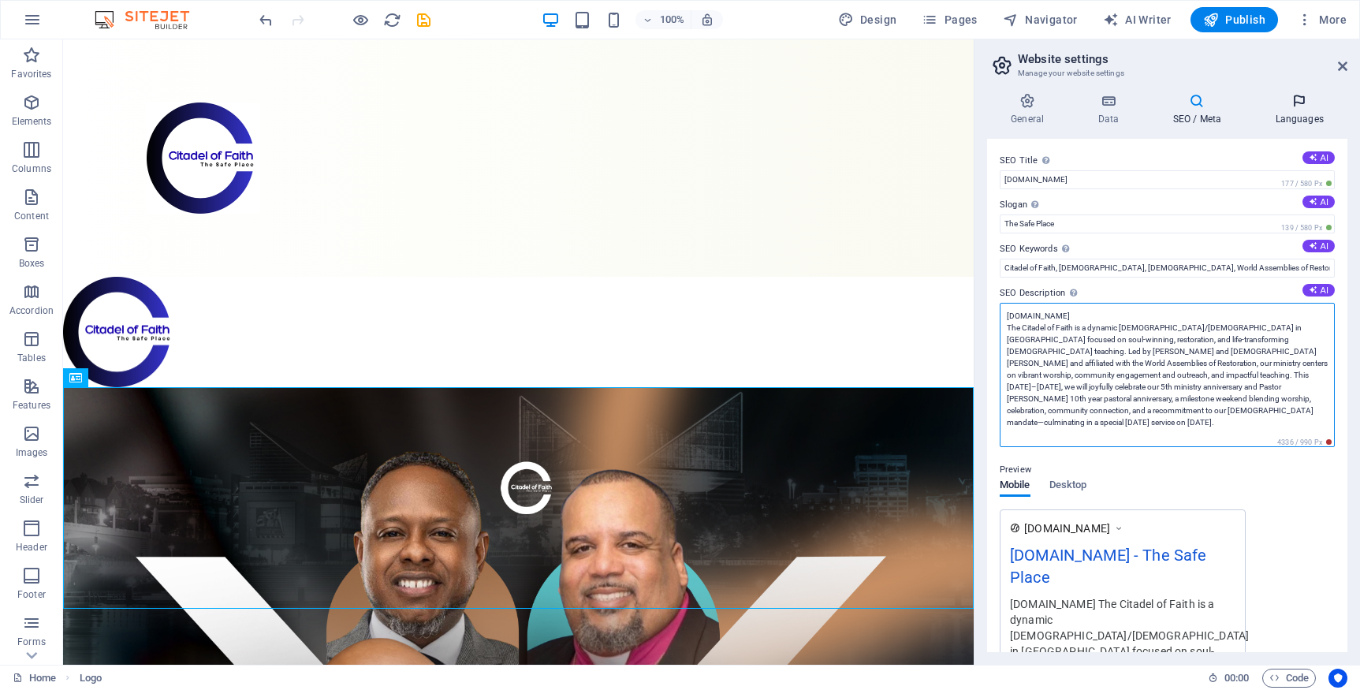
type textarea "thecitadeloffaith.org The Citadel of Faith is a dynamic Pentecostal/Apostolic c…"
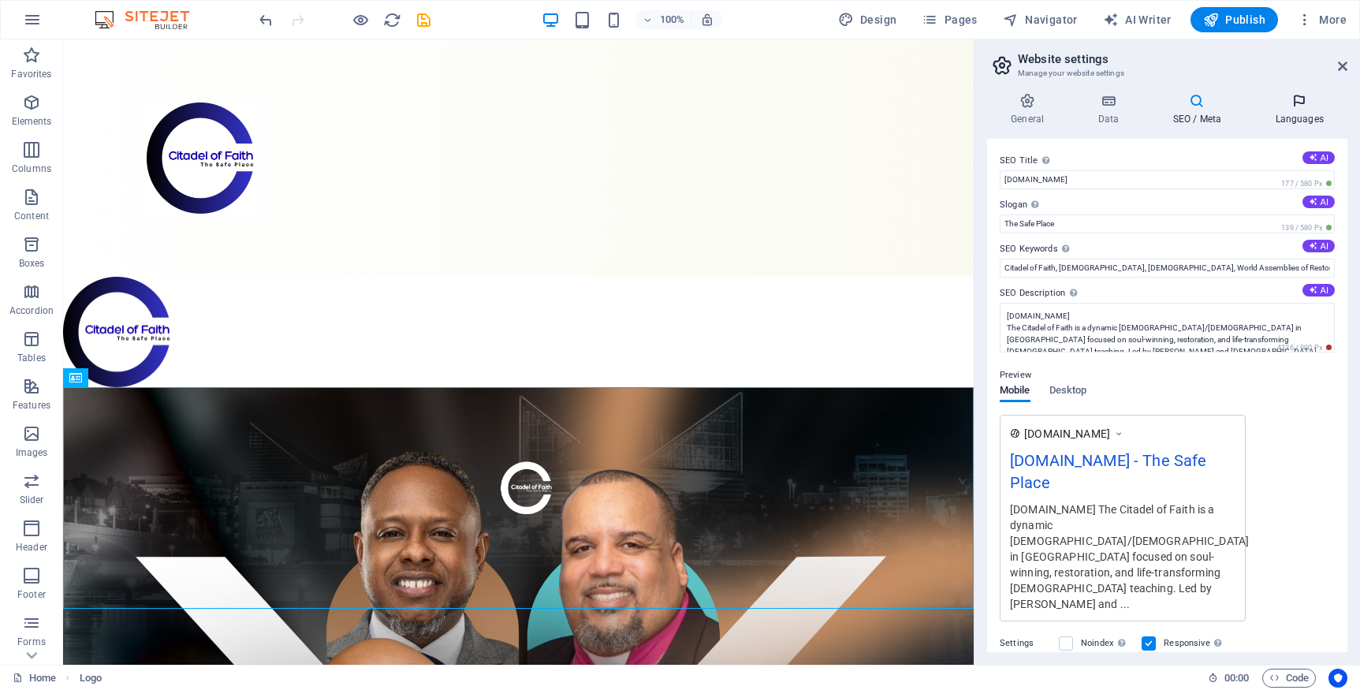
click at [1301, 108] on icon at bounding box center [1299, 101] width 96 height 16
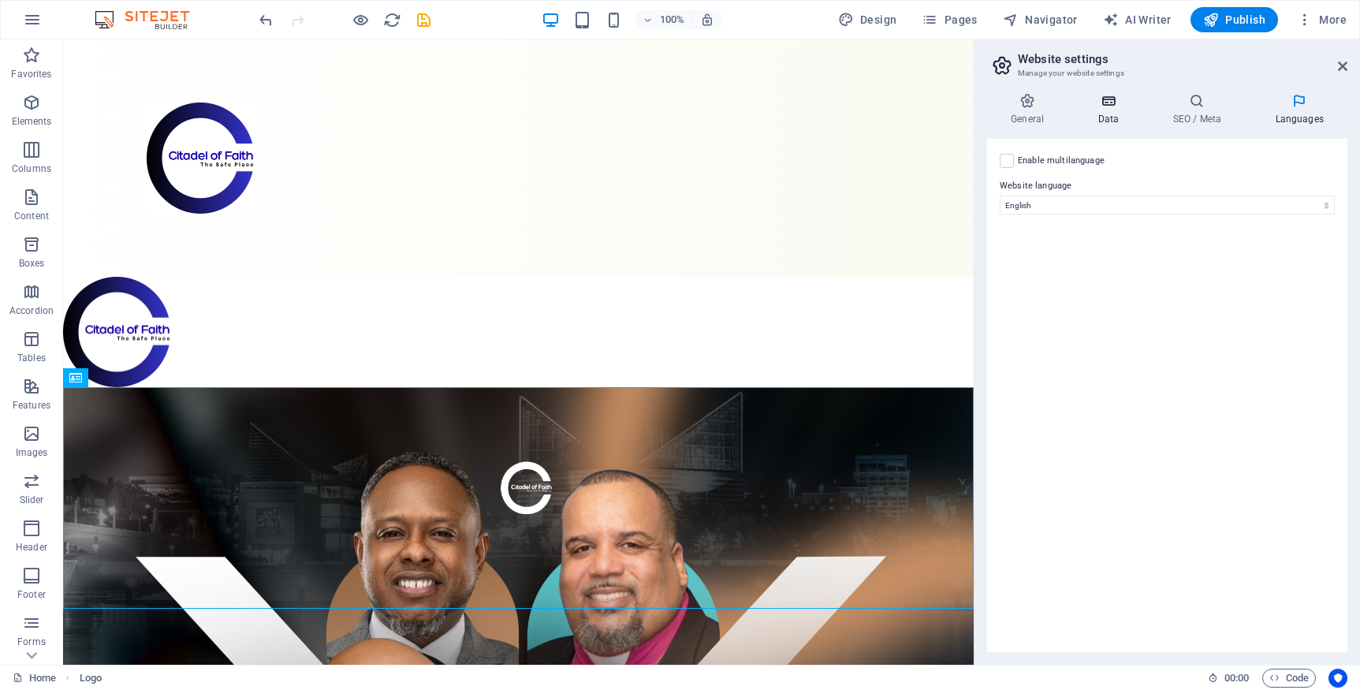
click at [1106, 108] on icon at bounding box center [1108, 101] width 69 height 16
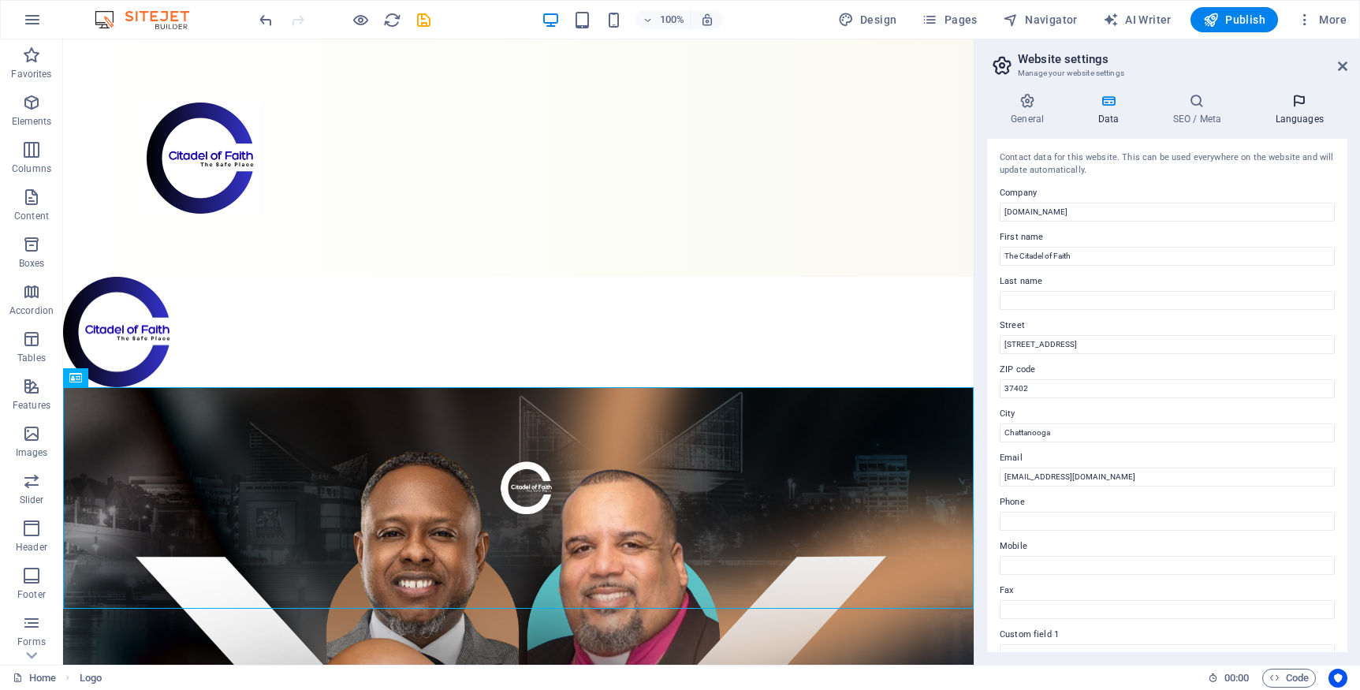
click at [1298, 101] on icon at bounding box center [1299, 101] width 96 height 16
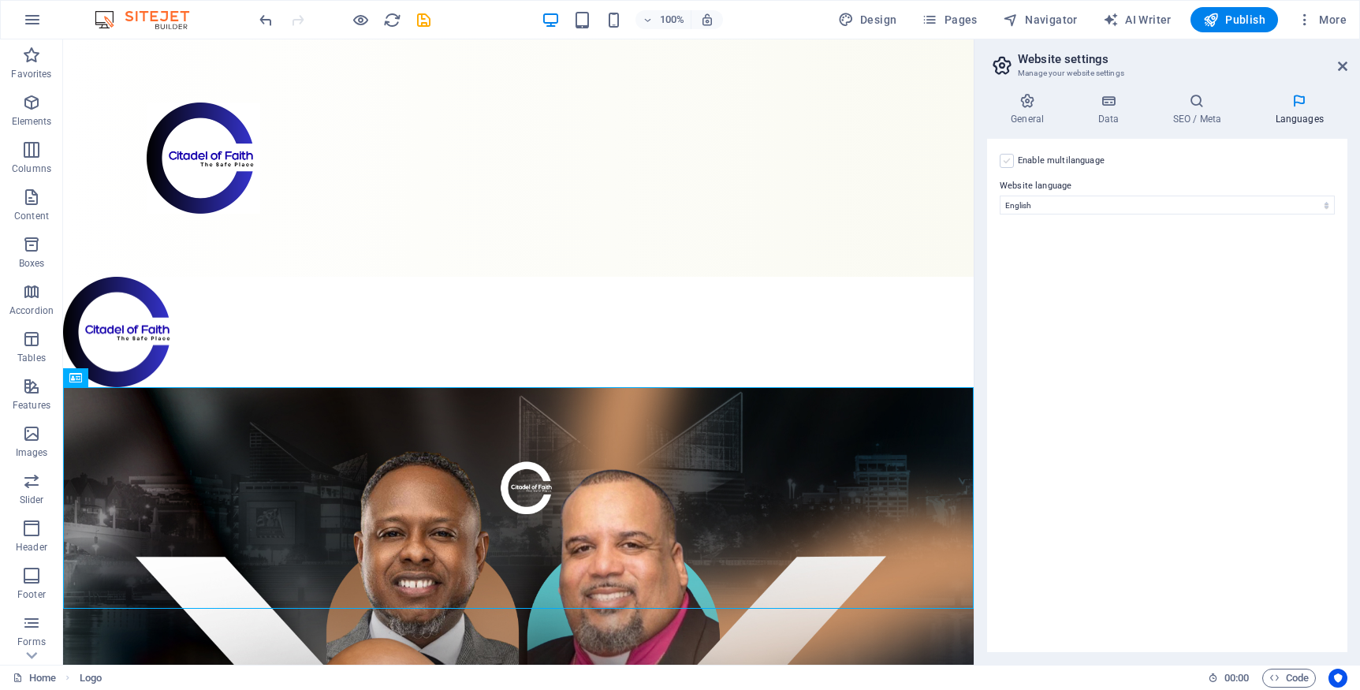
click at [1005, 165] on label at bounding box center [1007, 161] width 14 height 14
click at [0, 0] on input "Enable multilanguage To disable multilanguage delete all languages until only o…" at bounding box center [0, 0] width 0 height 0
select select
click at [1005, 161] on label at bounding box center [1007, 161] width 14 height 14
click at [0, 0] on input "Enable multilanguage To disable multilanguage delete all languages until only o…" at bounding box center [0, 0] width 0 height 0
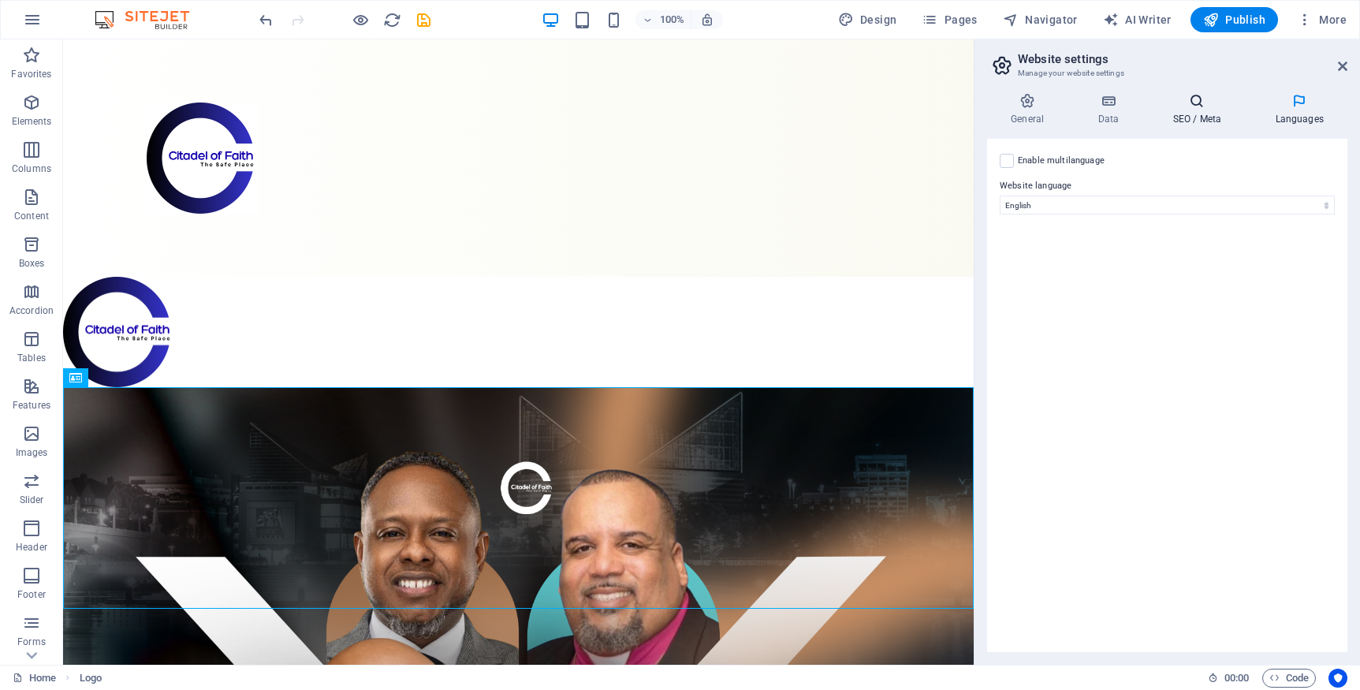
click at [1199, 112] on h4 "SEO / Meta" at bounding box center [1200, 109] width 103 height 33
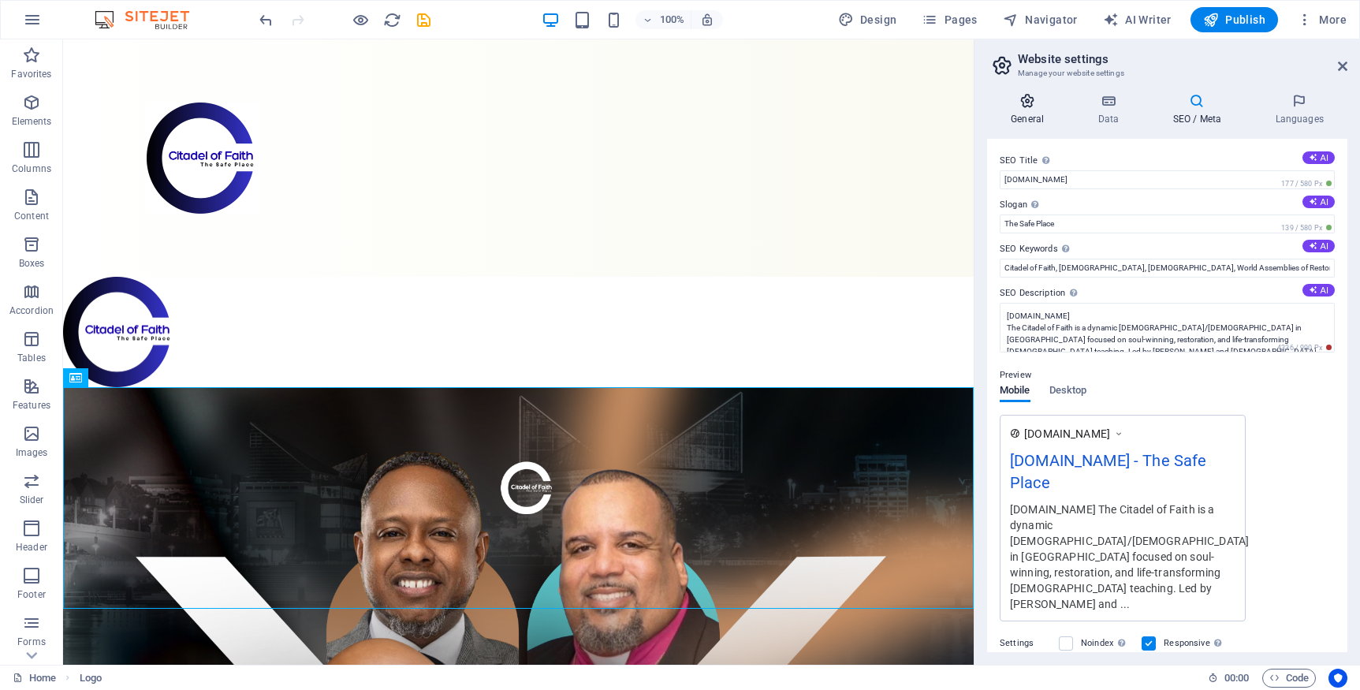
click at [1029, 99] on icon at bounding box center [1027, 101] width 80 height 16
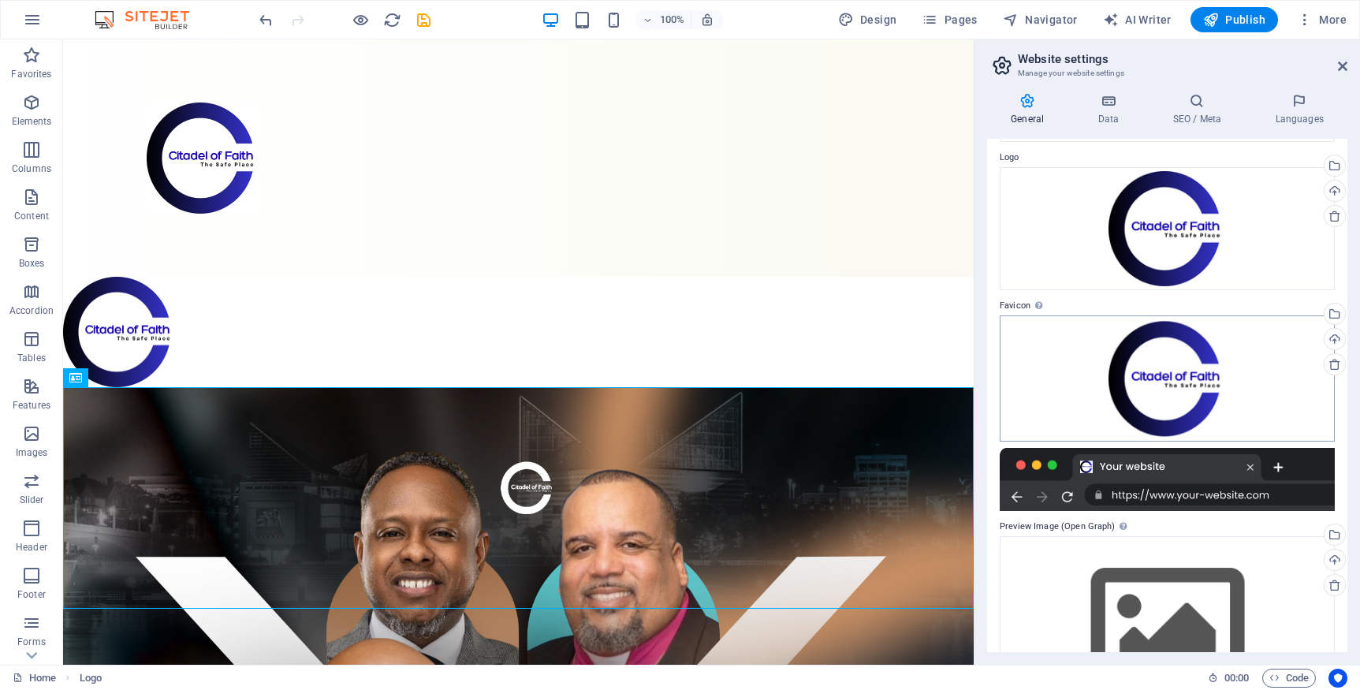
scroll to position [125, 0]
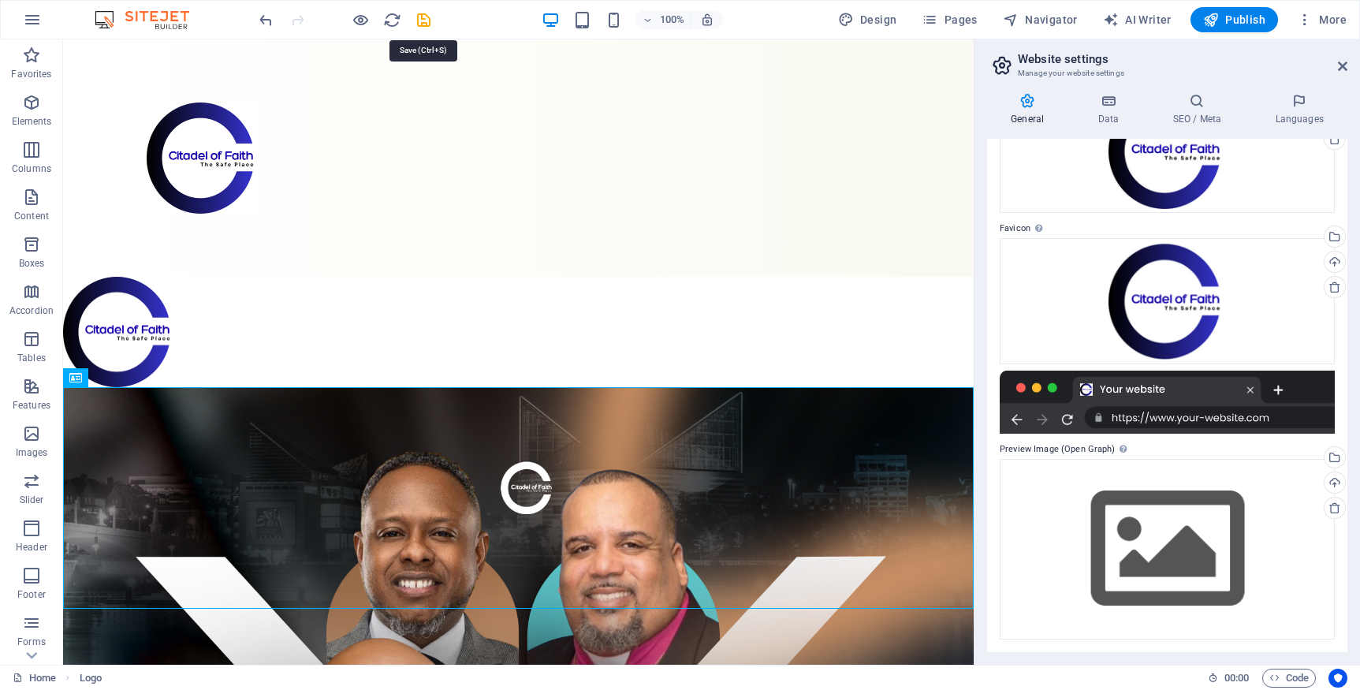
click at [427, 21] on icon "save" at bounding box center [424, 20] width 18 height 18
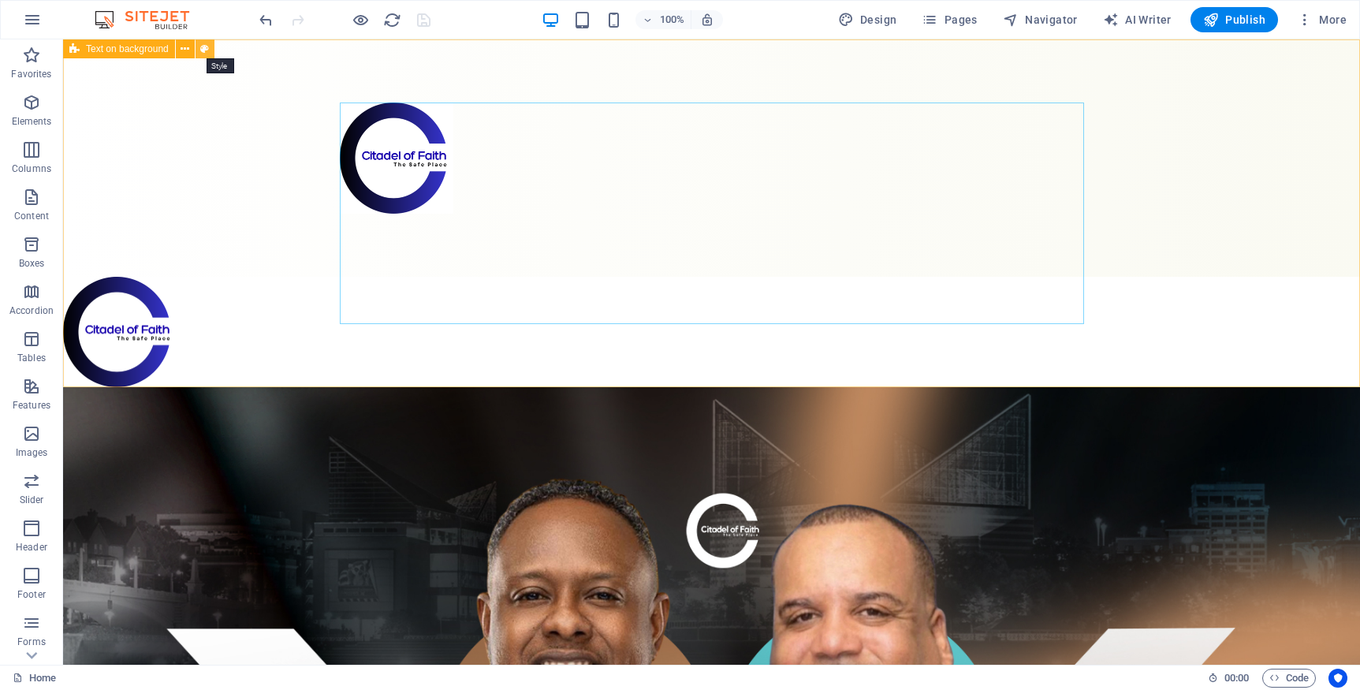
click at [203, 50] on icon at bounding box center [204, 49] width 9 height 17
select select "%"
select select "rem"
select select "px"
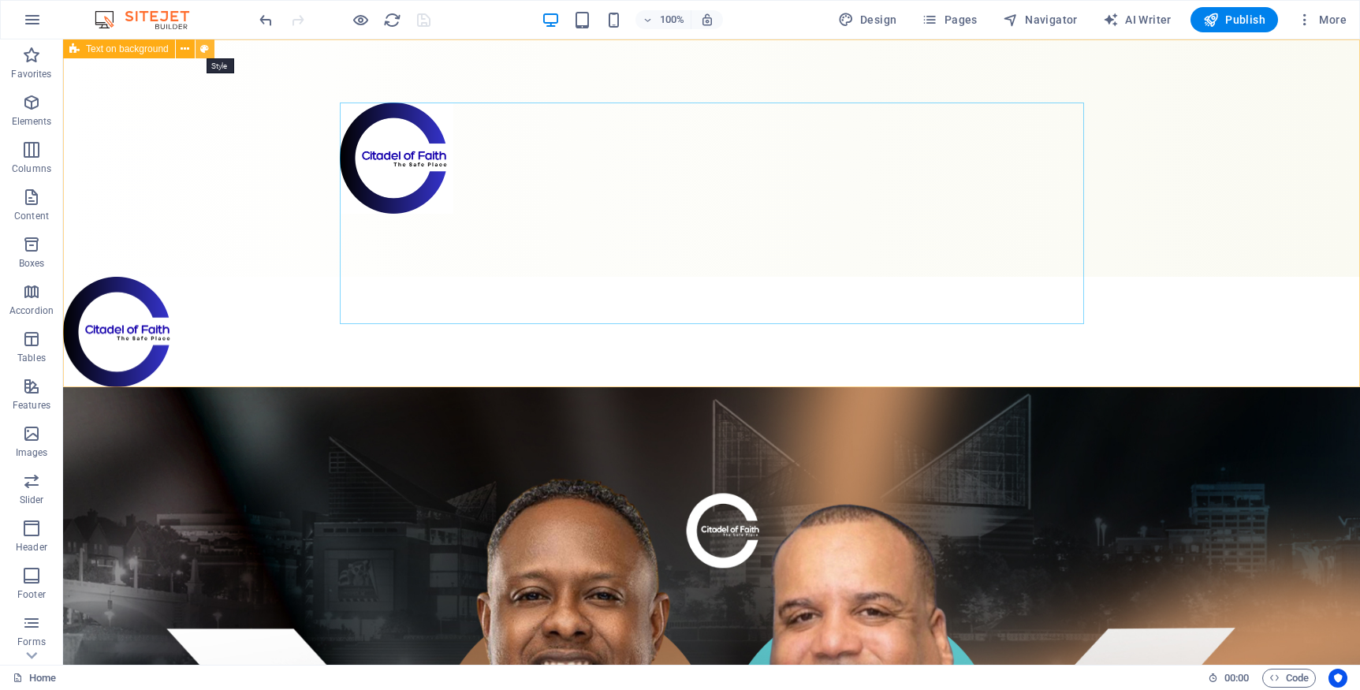
select select "preset-fullscreen-text-on-background-v2-home-logo-nav-h1-image-text"
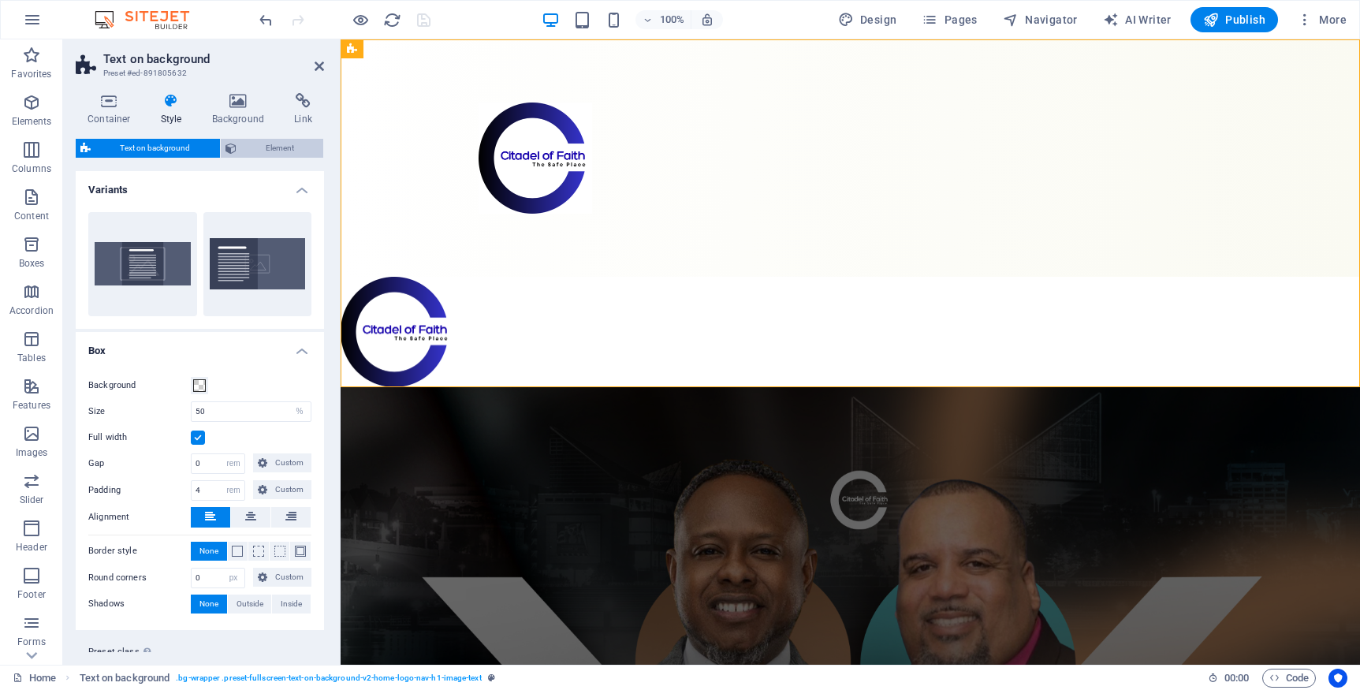
click at [259, 146] on span "Element" at bounding box center [280, 148] width 78 height 19
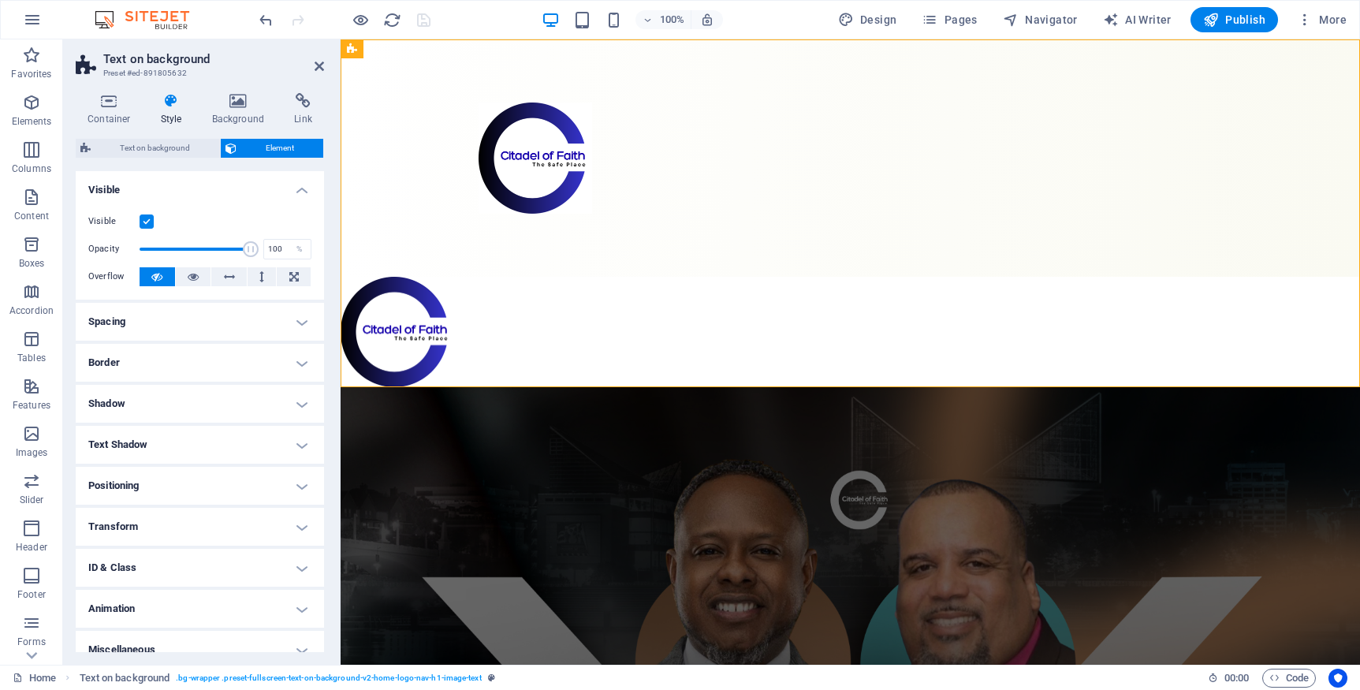
scroll to position [17, 0]
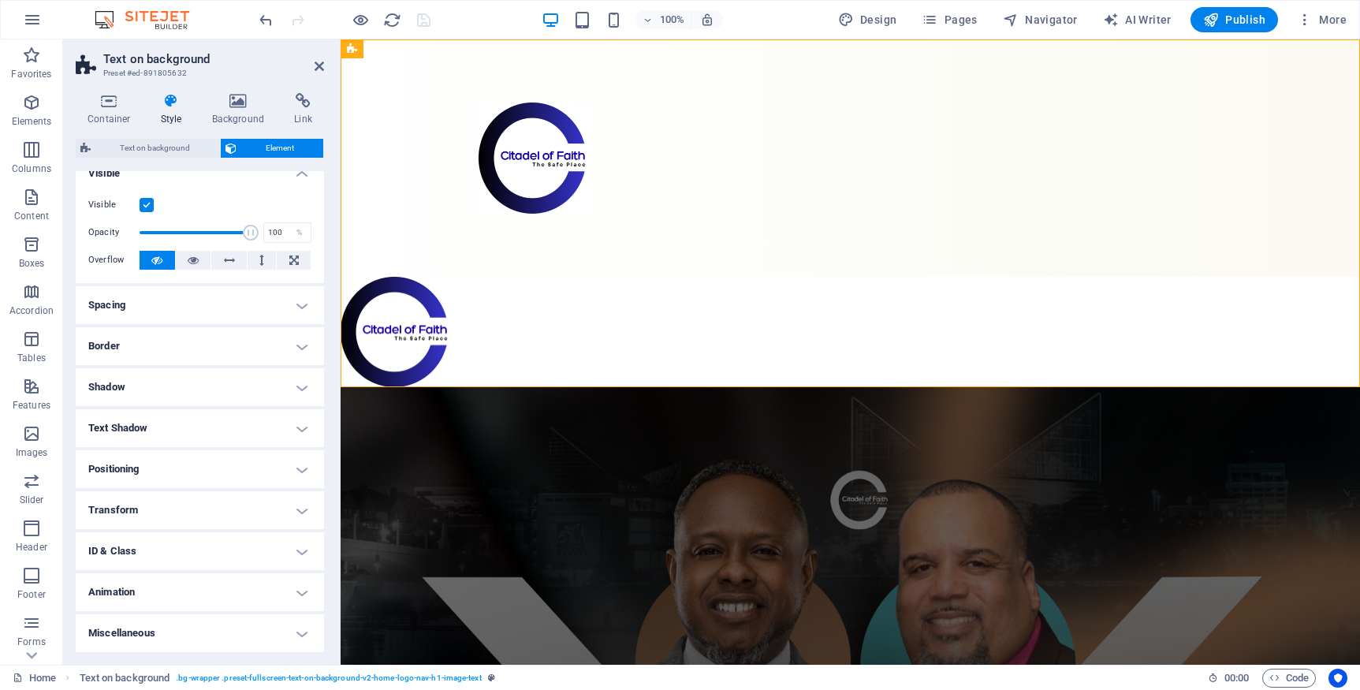
click at [300, 591] on h4 "Animation" at bounding box center [200, 592] width 248 height 38
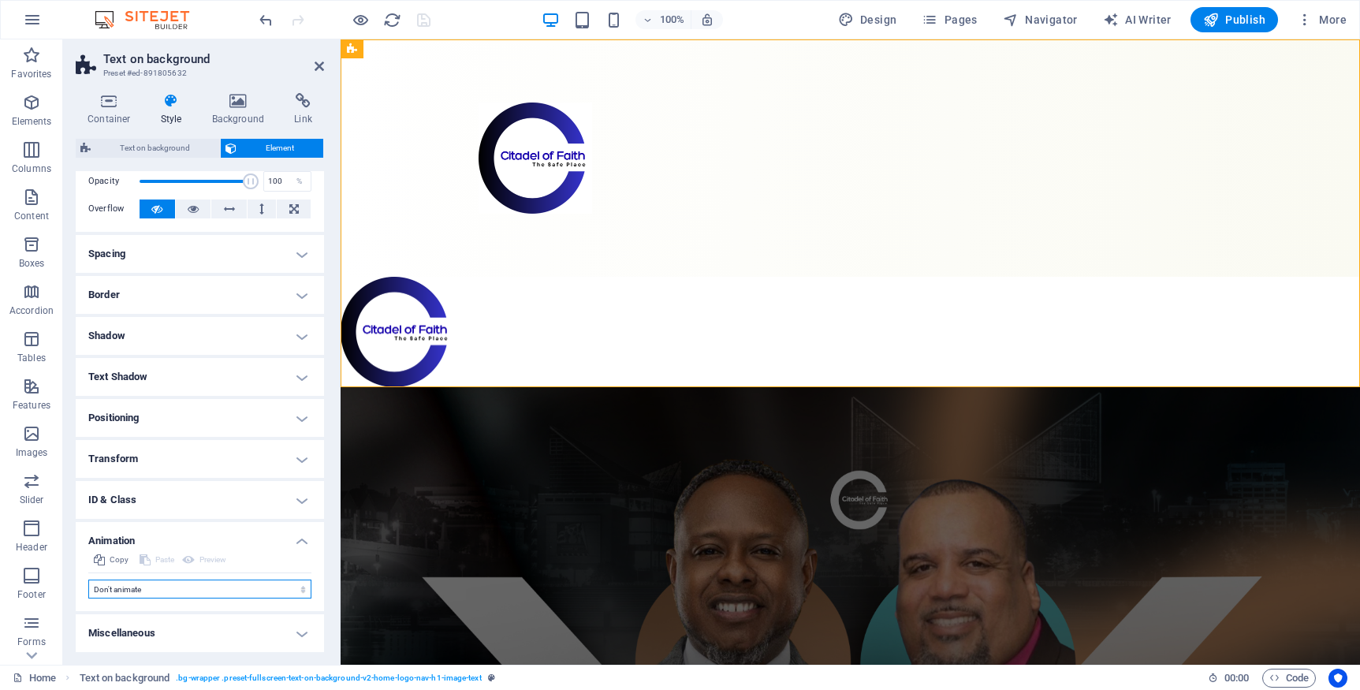
click at [301, 590] on select "Don't animate Show / Hide Slide up/down Zoom in/out Slide left to right Slide r…" at bounding box center [199, 589] width 223 height 19
click at [88, 580] on select "Don't animate Show / Hide Slide up/down Zoom in/out Slide left to right Slide r…" at bounding box center [199, 589] width 223 height 19
click at [293, 539] on h4 "Animation" at bounding box center [200, 536] width 248 height 28
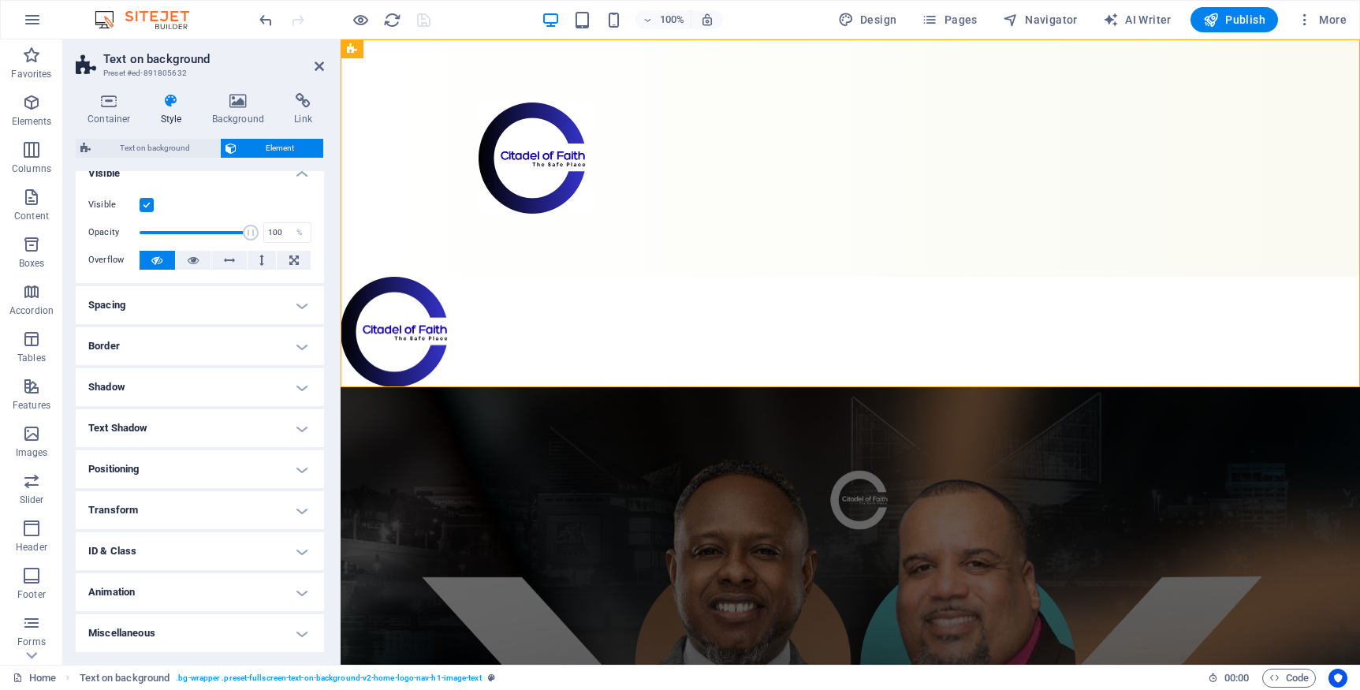
scroll to position [0, 0]
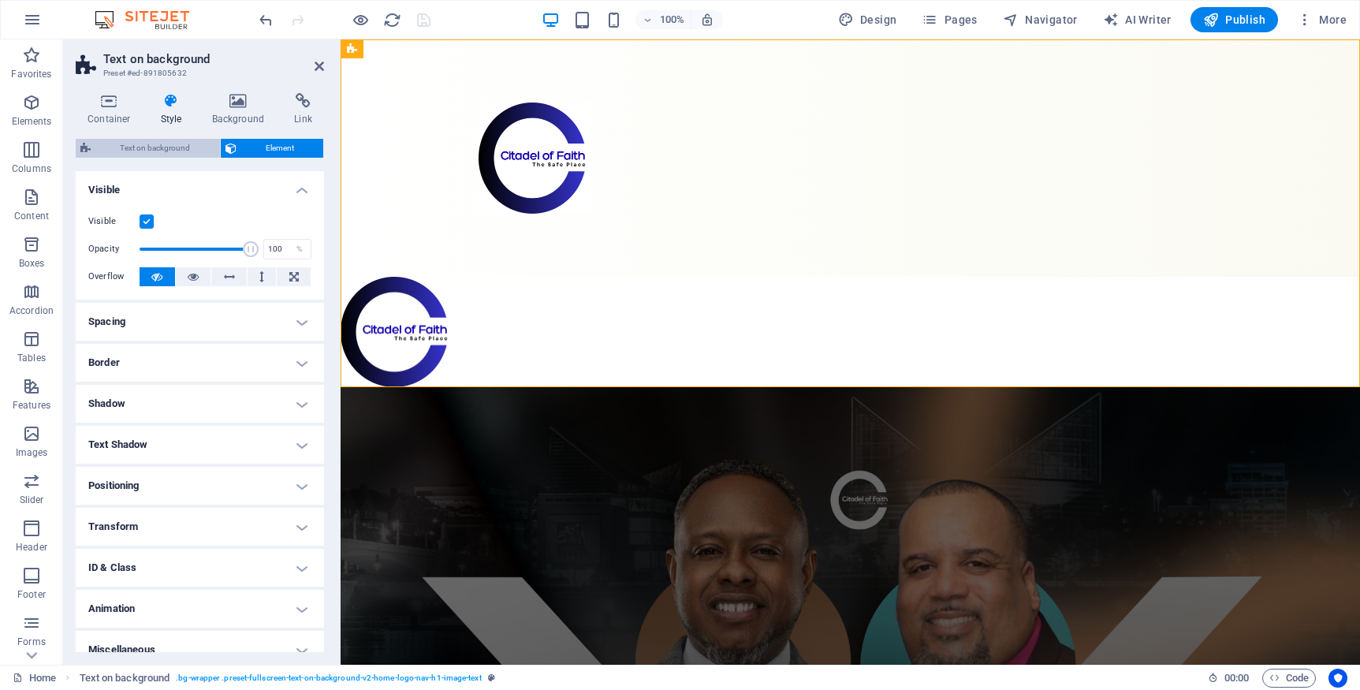
click at [136, 153] on span "Text on background" at bounding box center [155, 148] width 120 height 19
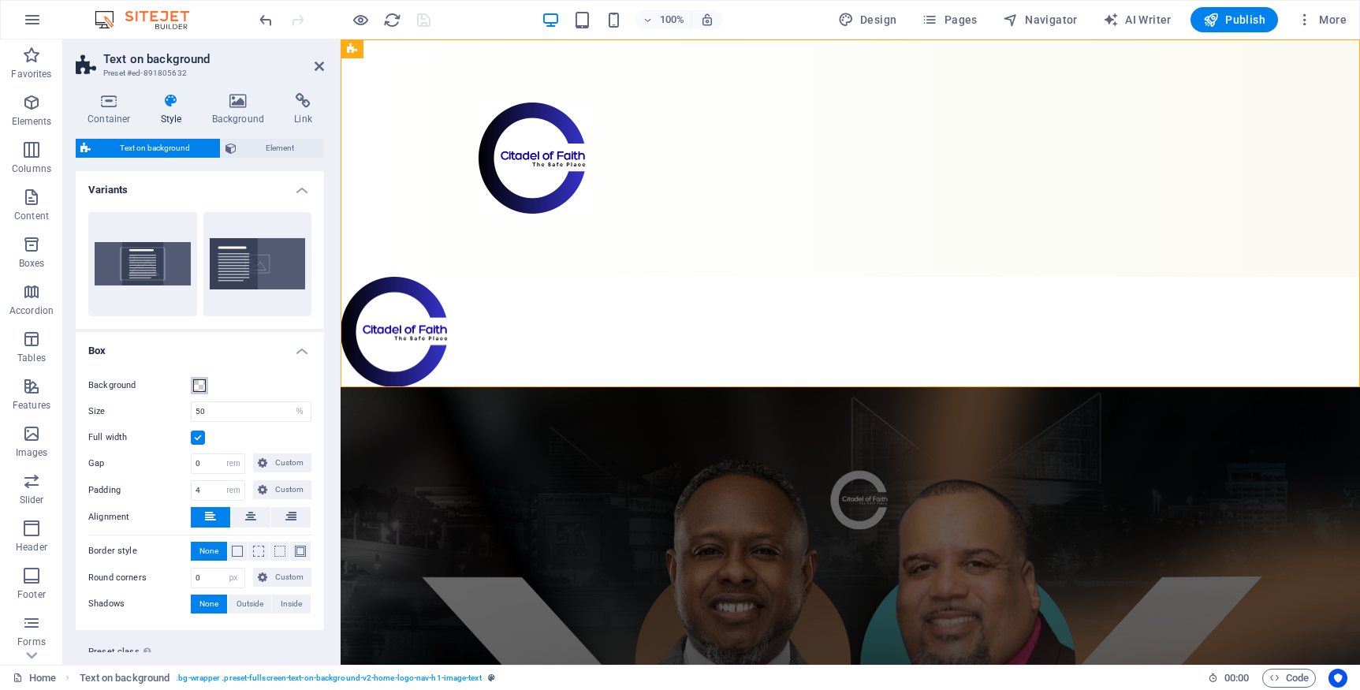
click at [199, 390] on span at bounding box center [199, 385] width 13 height 13
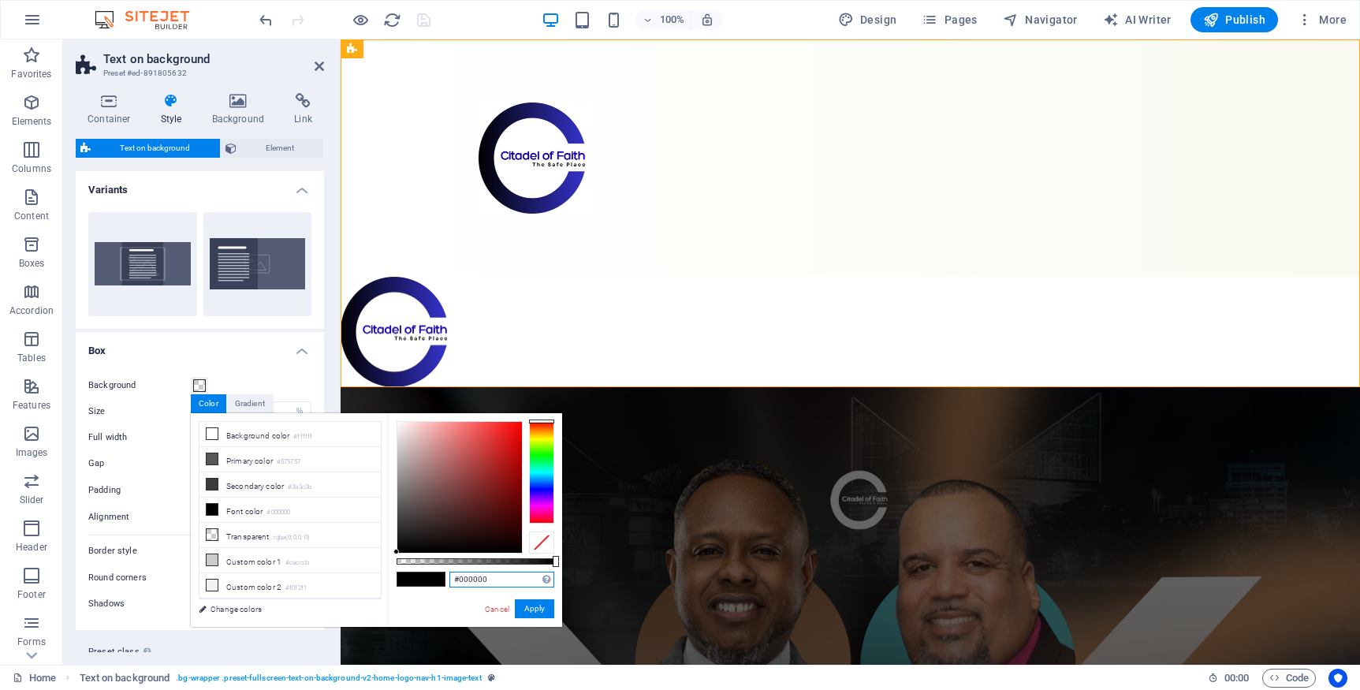
click at [494, 581] on input "#000000" at bounding box center [501, 580] width 105 height 16
type input "#3533cd"
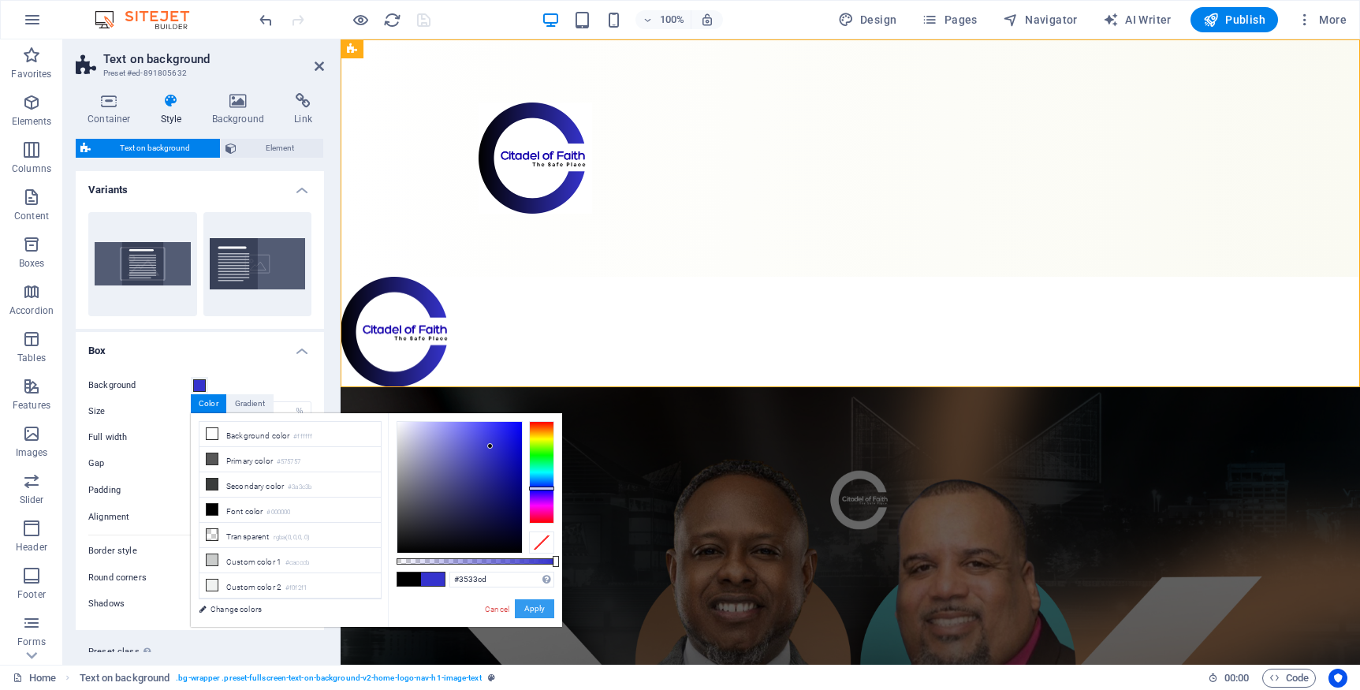
click at [536, 610] on button "Apply" at bounding box center [534, 608] width 39 height 19
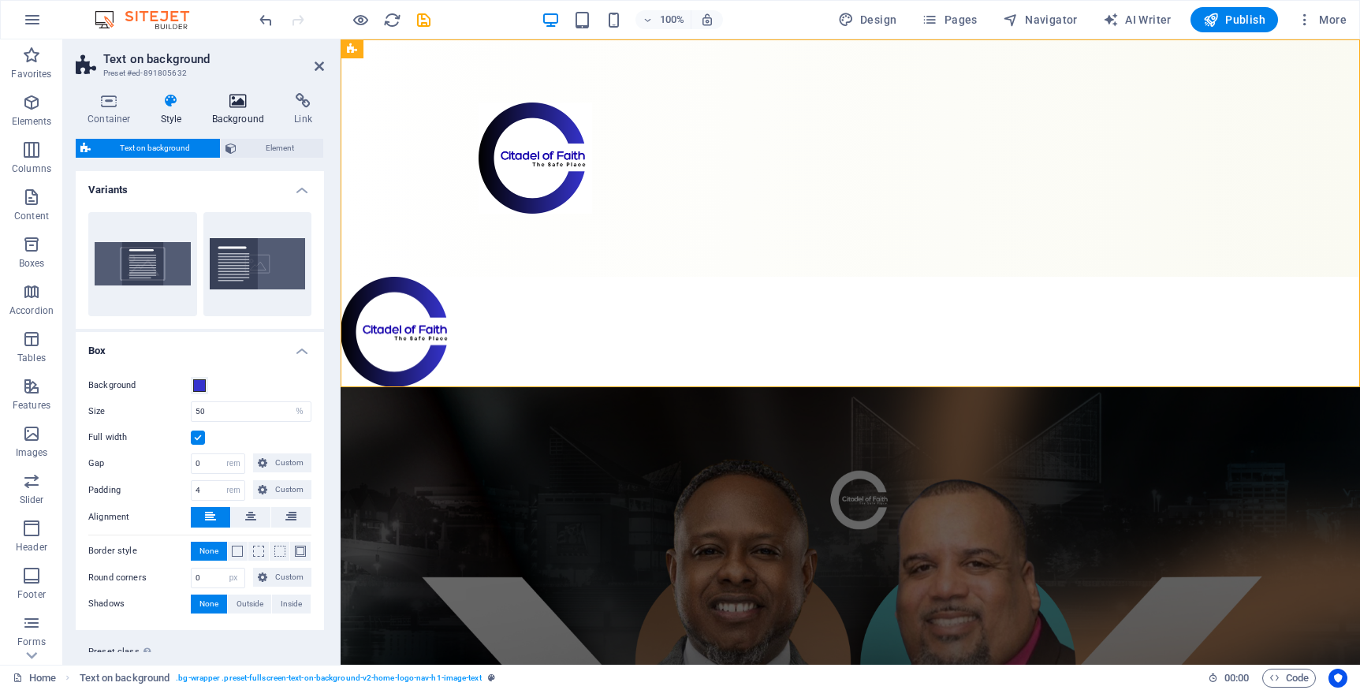
click at [245, 114] on h4 "Background" at bounding box center [241, 109] width 83 height 33
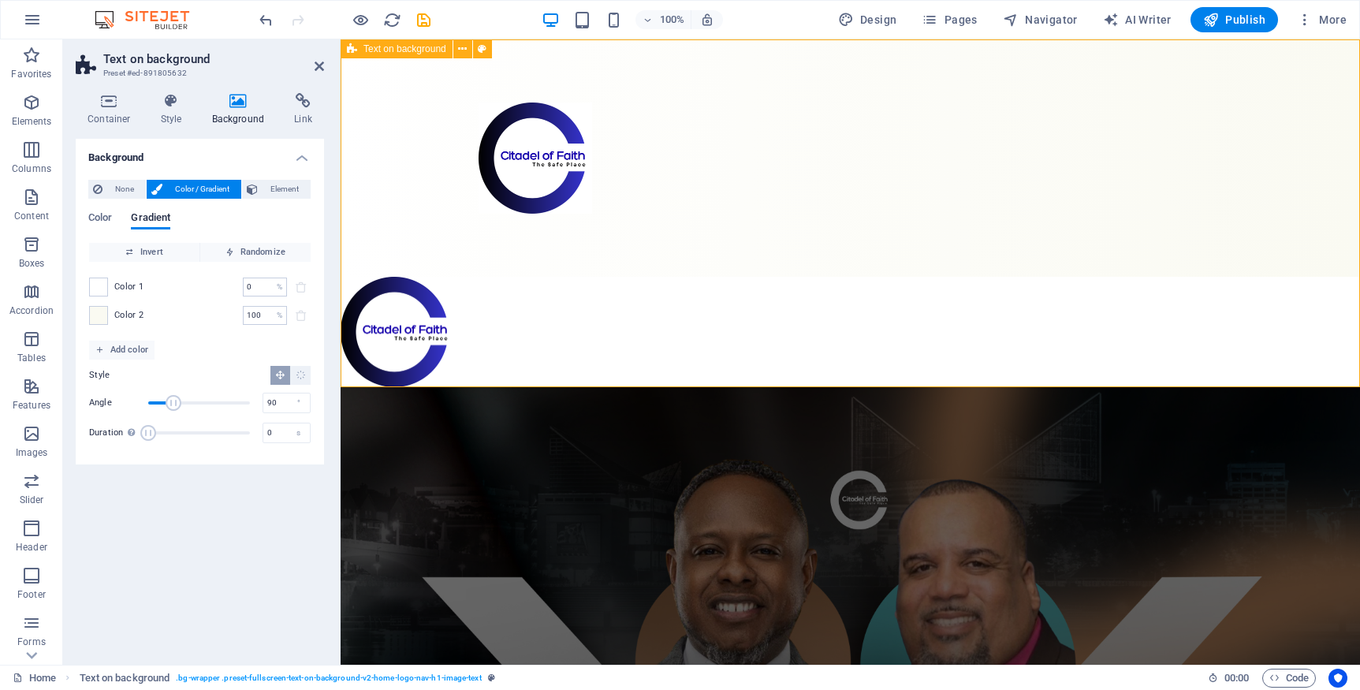
click at [390, 248] on div at bounding box center [851, 157] width 1020 height 237
click at [464, 224] on div at bounding box center [851, 157] width 1020 height 237
click at [319, 69] on icon at bounding box center [319, 66] width 9 height 13
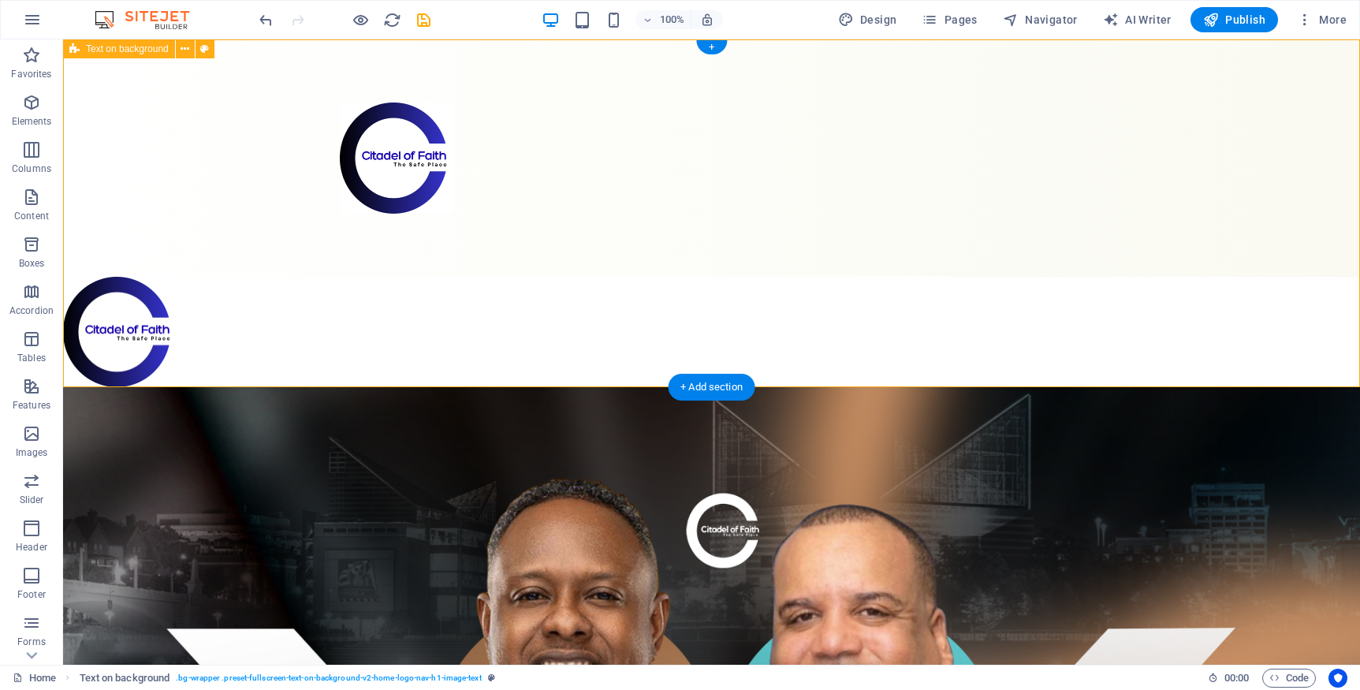
click at [201, 242] on div at bounding box center [711, 157] width 1297 height 237
click at [207, 54] on icon at bounding box center [204, 49] width 9 height 17
select select "%"
select select "rem"
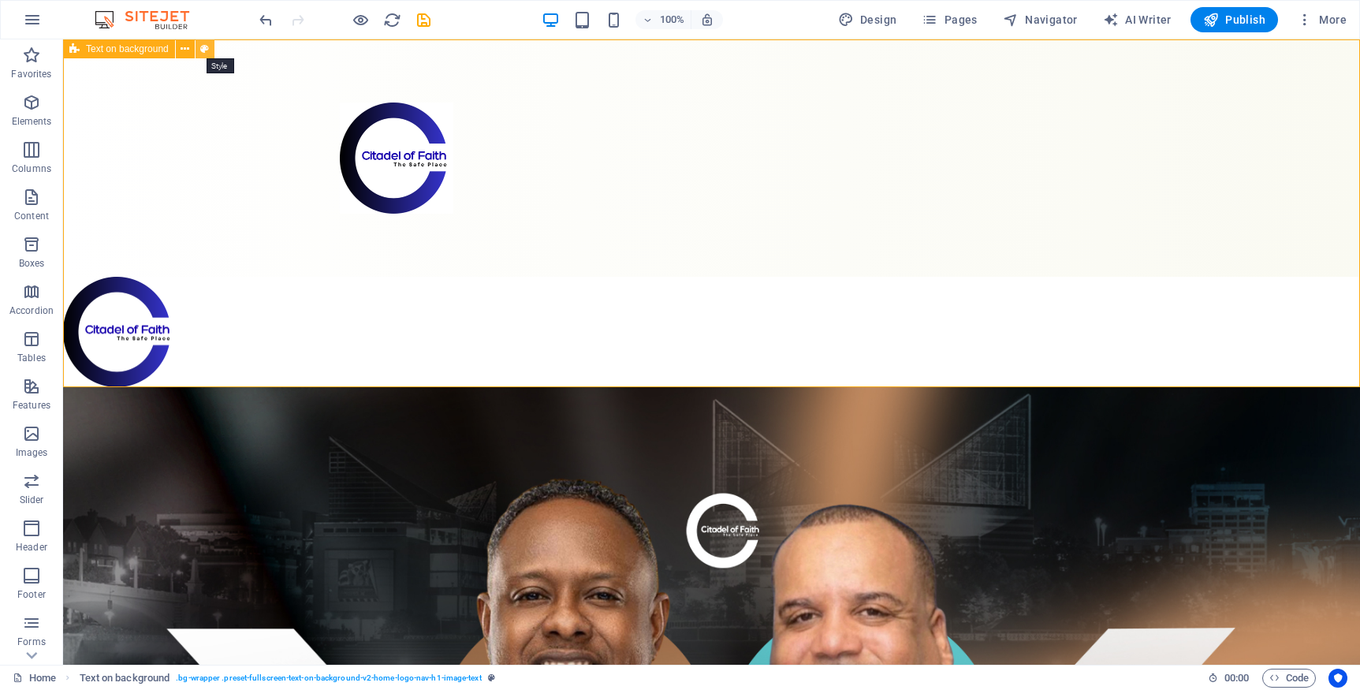
select select "px"
select select "preset-fullscreen-text-on-background-v2-home-logo-nav-h1-image-text"
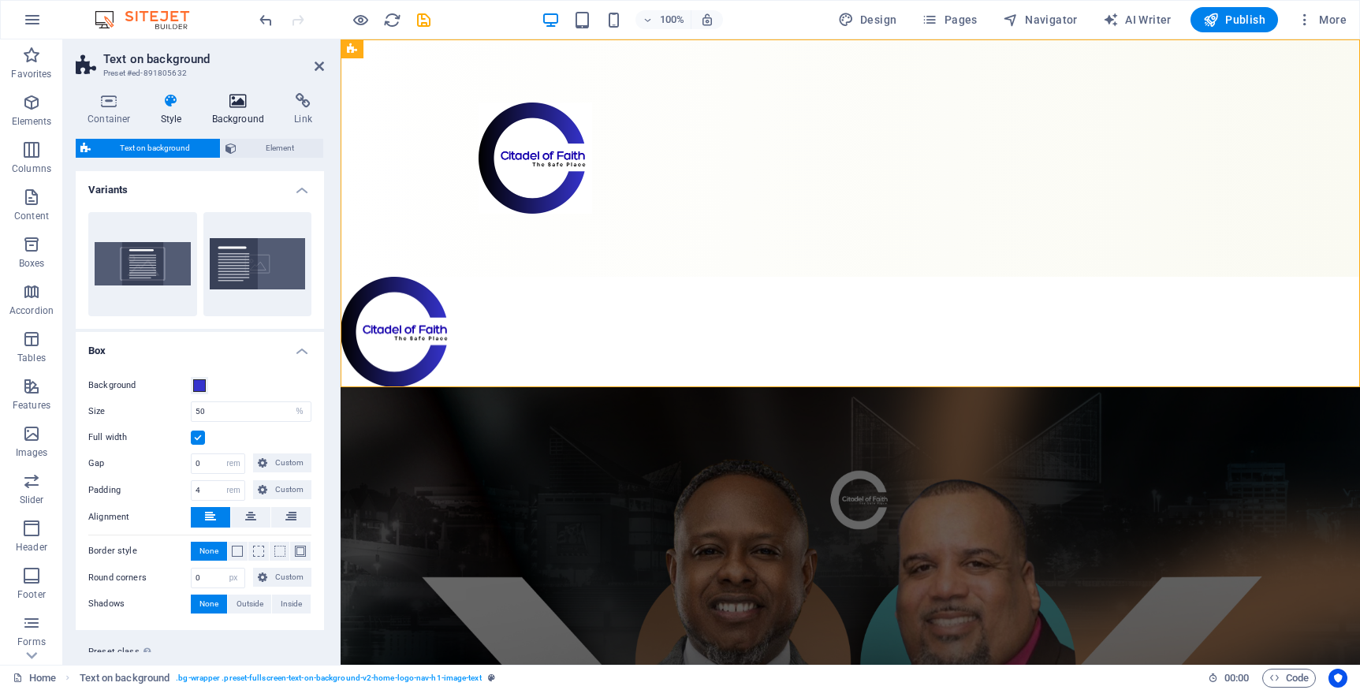
click at [233, 106] on icon at bounding box center [238, 101] width 76 height 16
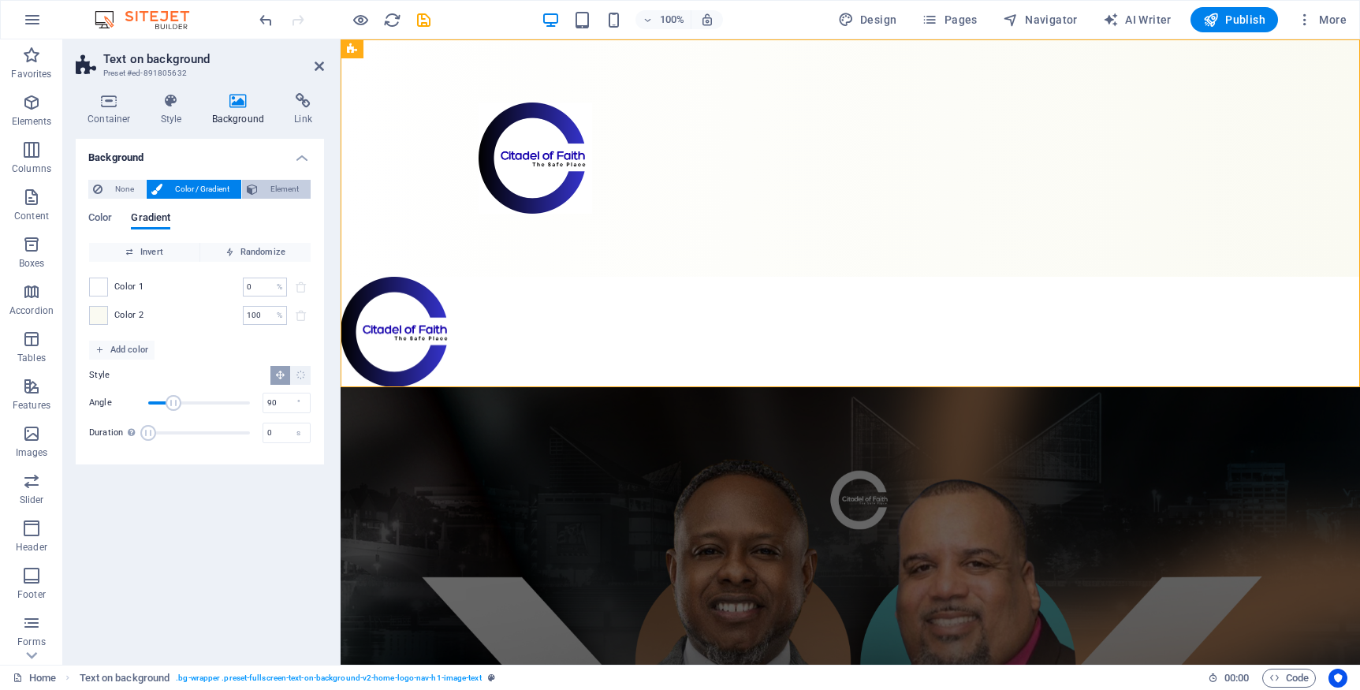
click at [270, 194] on span "Element" at bounding box center [284, 189] width 43 height 19
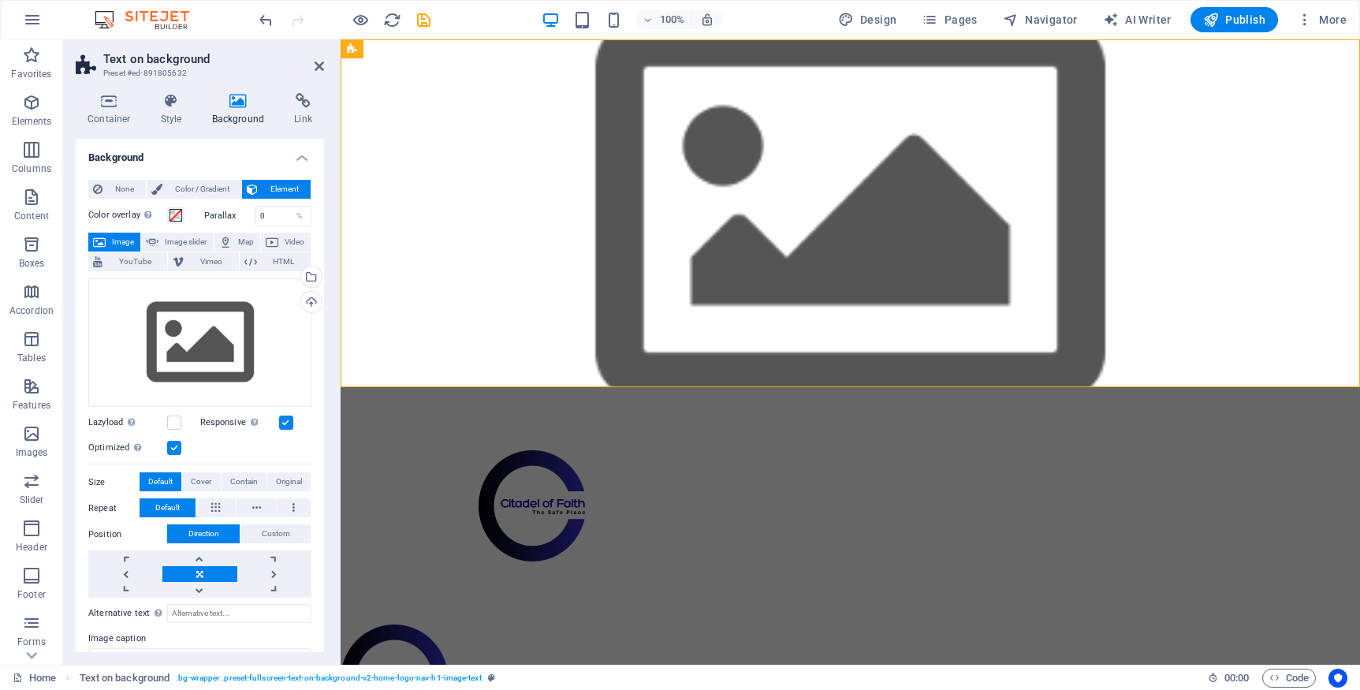
click at [433, 336] on figure at bounding box center [851, 213] width 1020 height 348
click at [535, 450] on figure at bounding box center [851, 505] width 744 height 111
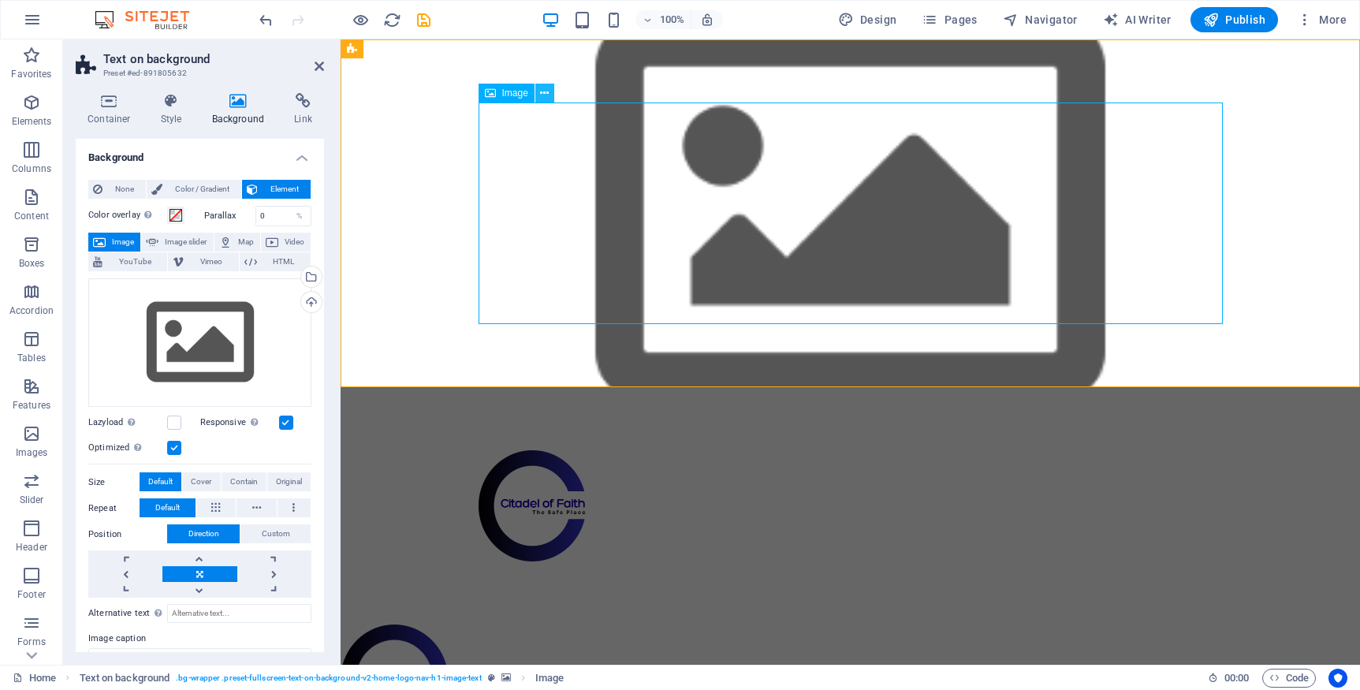
click at [545, 97] on icon at bounding box center [544, 93] width 9 height 17
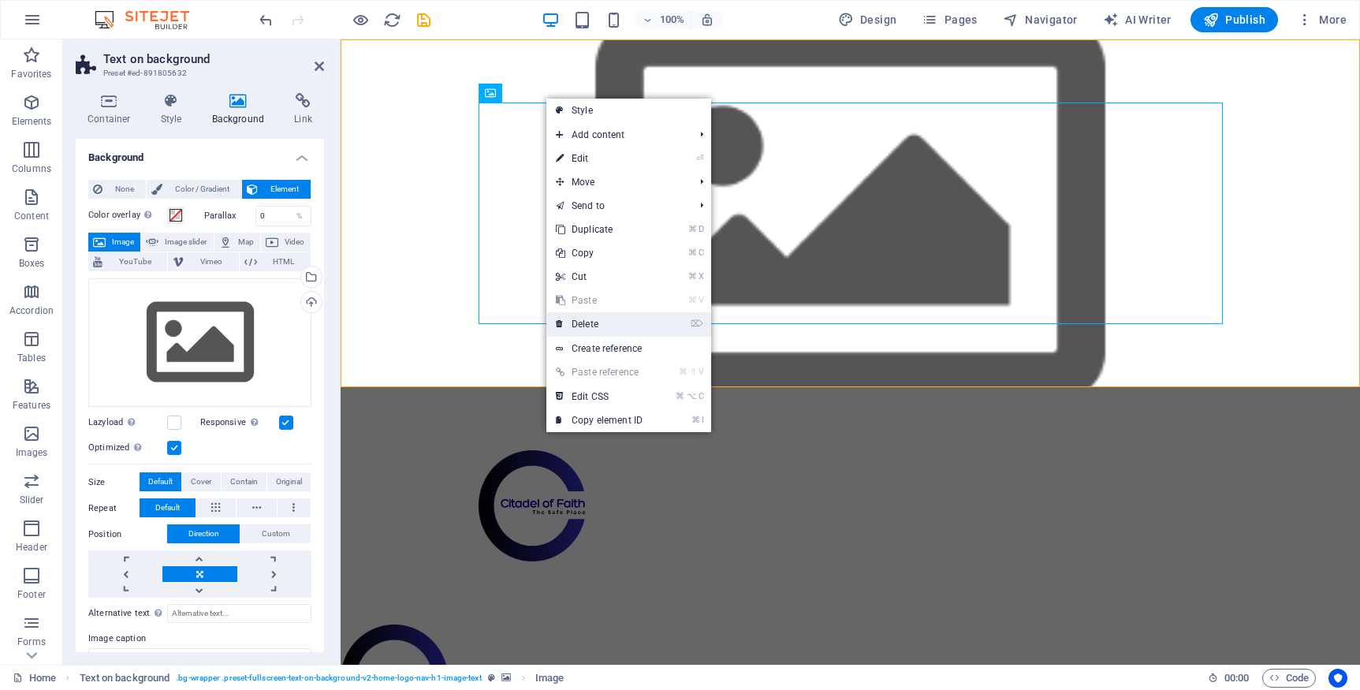
click at [599, 322] on link "⌦ Delete" at bounding box center [599, 324] width 106 height 24
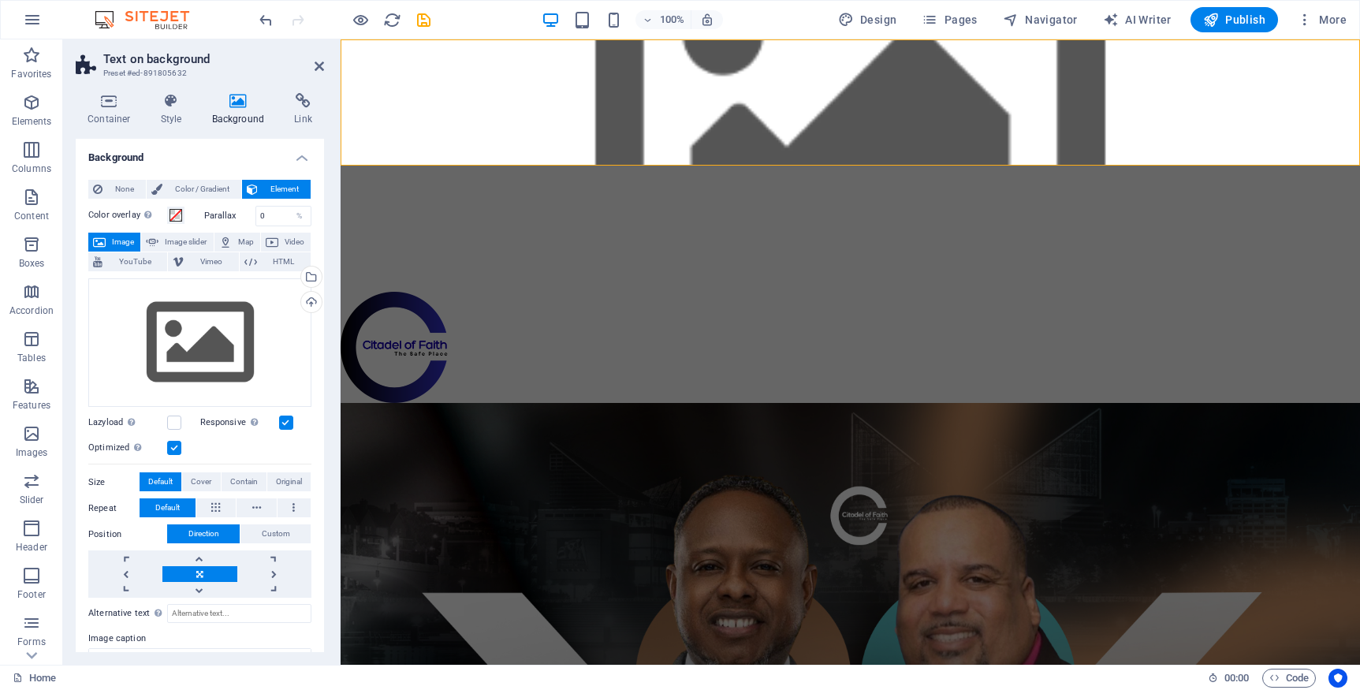
click at [522, 114] on figure at bounding box center [851, 102] width 1020 height 126
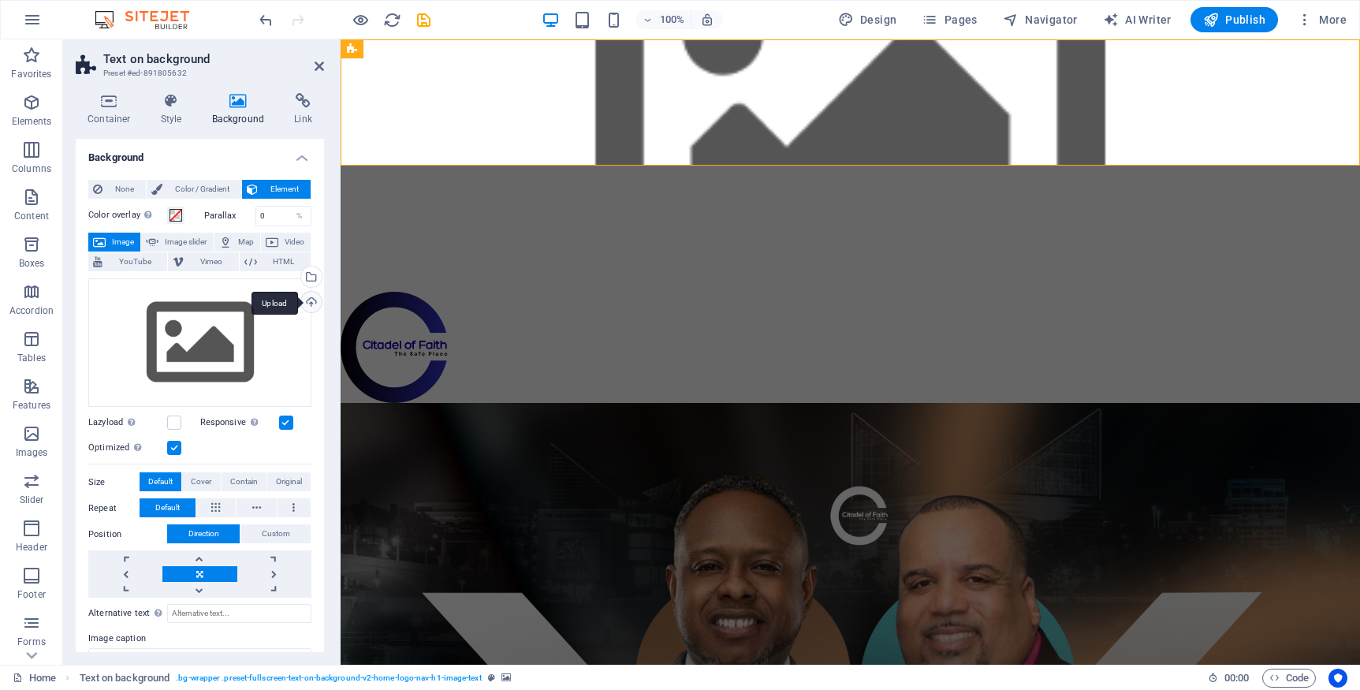
click at [307, 301] on div "Upload" at bounding box center [310, 304] width 24 height 24
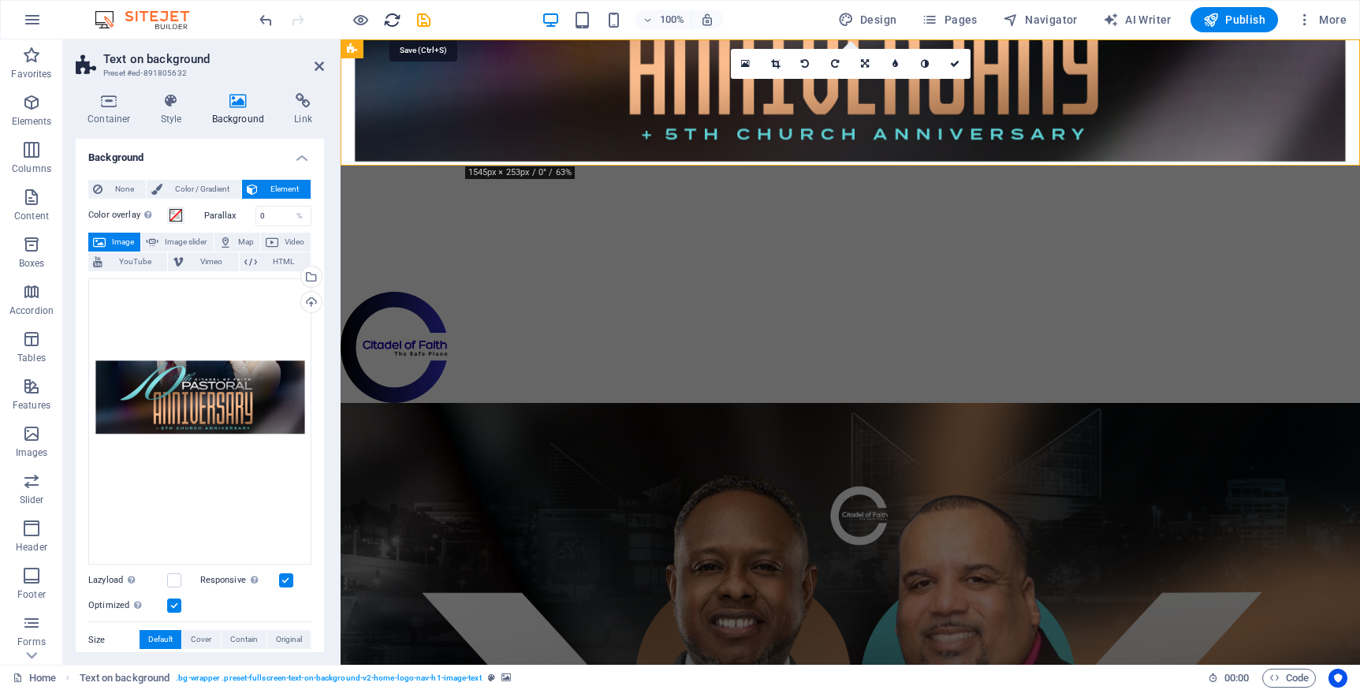
drag, startPoint x: 424, startPoint y: 21, endPoint x: 389, endPoint y: 24, distance: 35.6
click at [424, 21] on icon "save" at bounding box center [424, 20] width 18 height 18
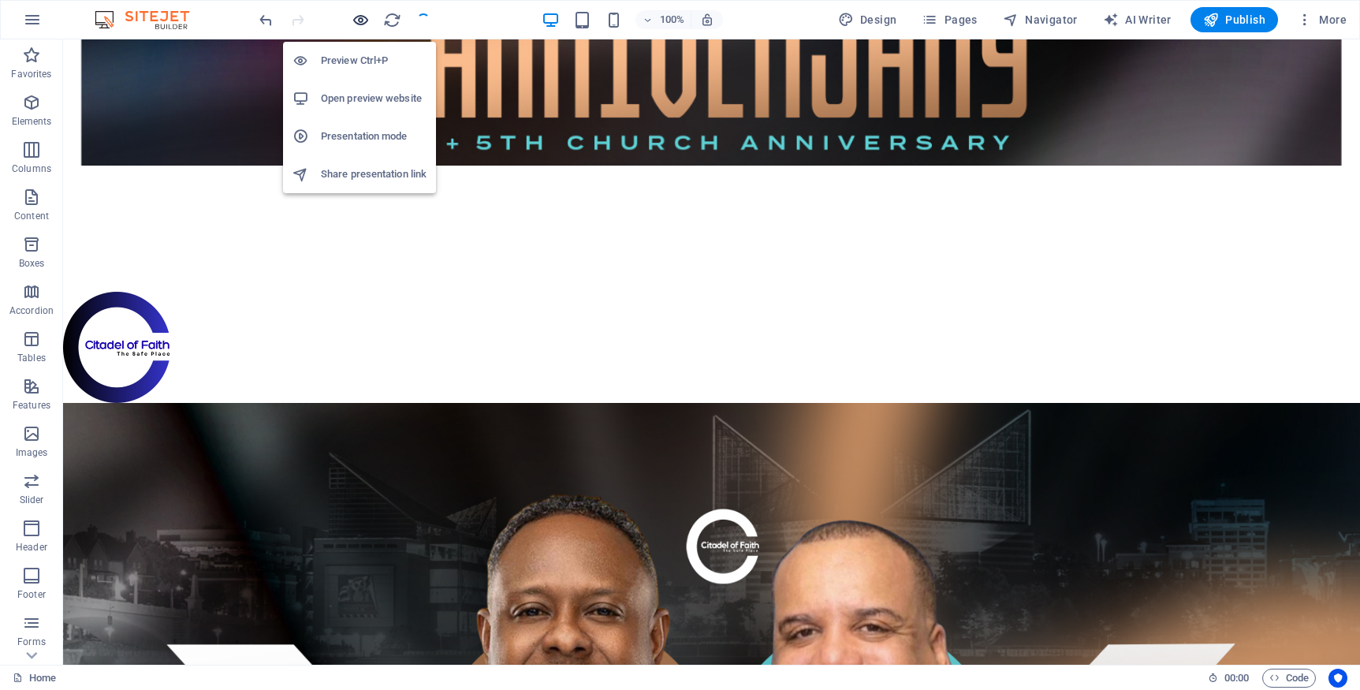
click at [365, 20] on icon "button" at bounding box center [361, 20] width 18 height 18
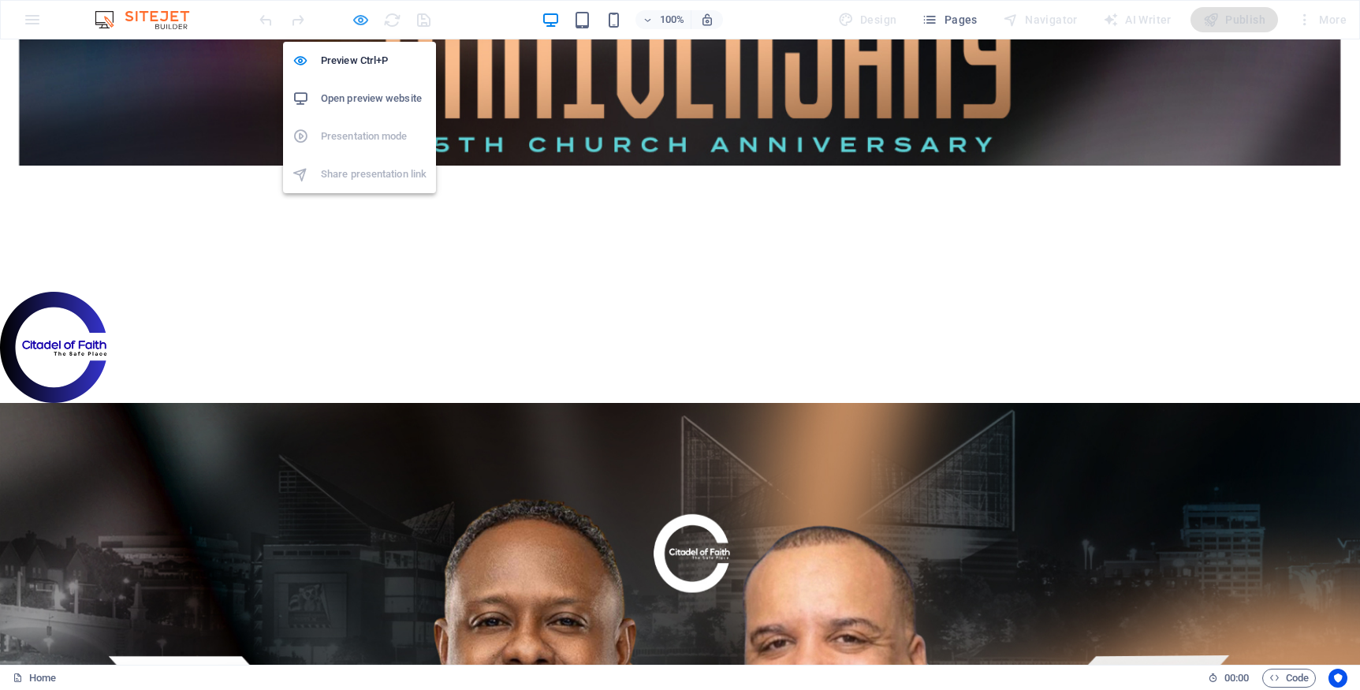
click at [360, 21] on icon "button" at bounding box center [361, 20] width 18 height 18
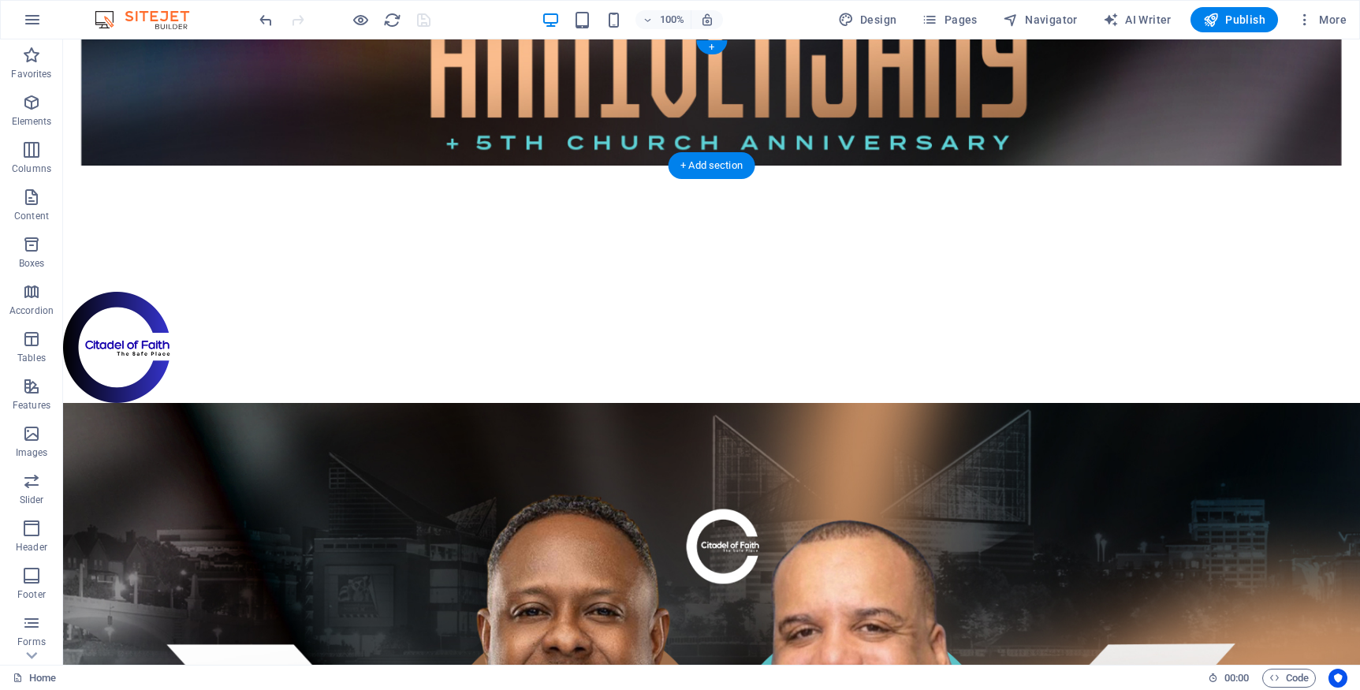
click at [235, 88] on figure at bounding box center [711, 102] width 1297 height 126
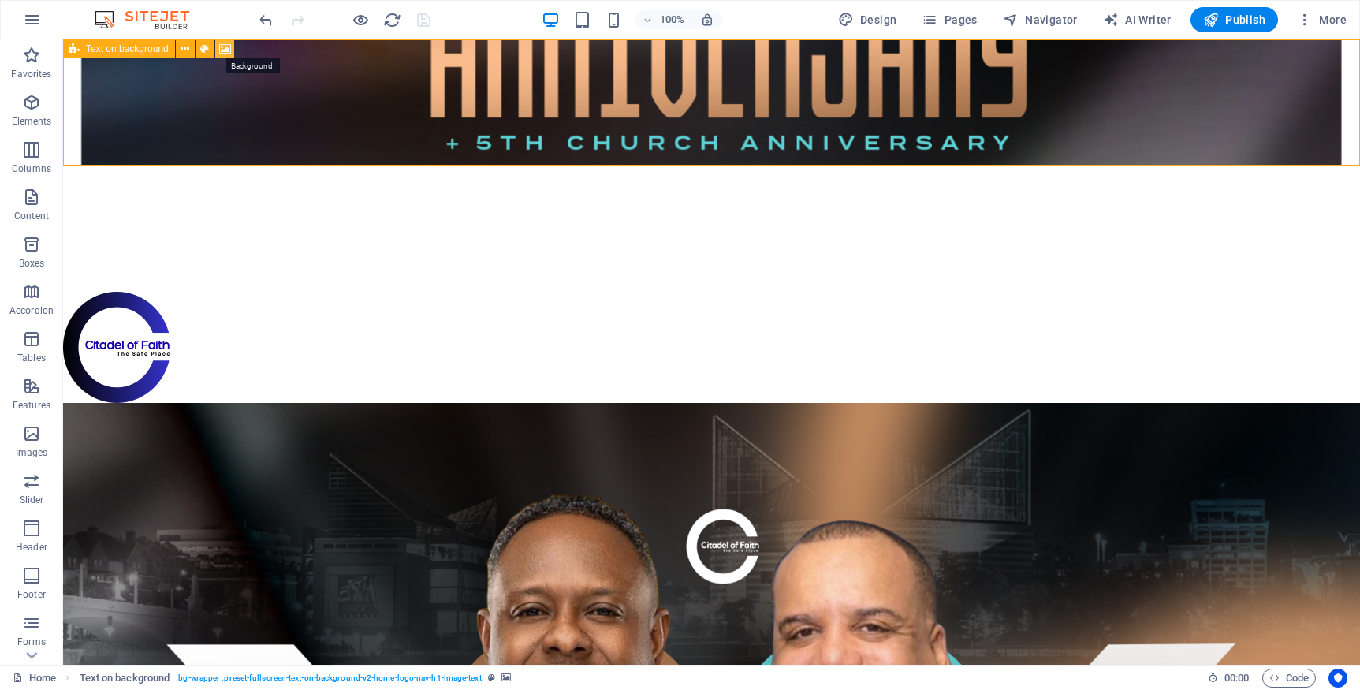
click at [225, 49] on icon at bounding box center [225, 49] width 12 height 17
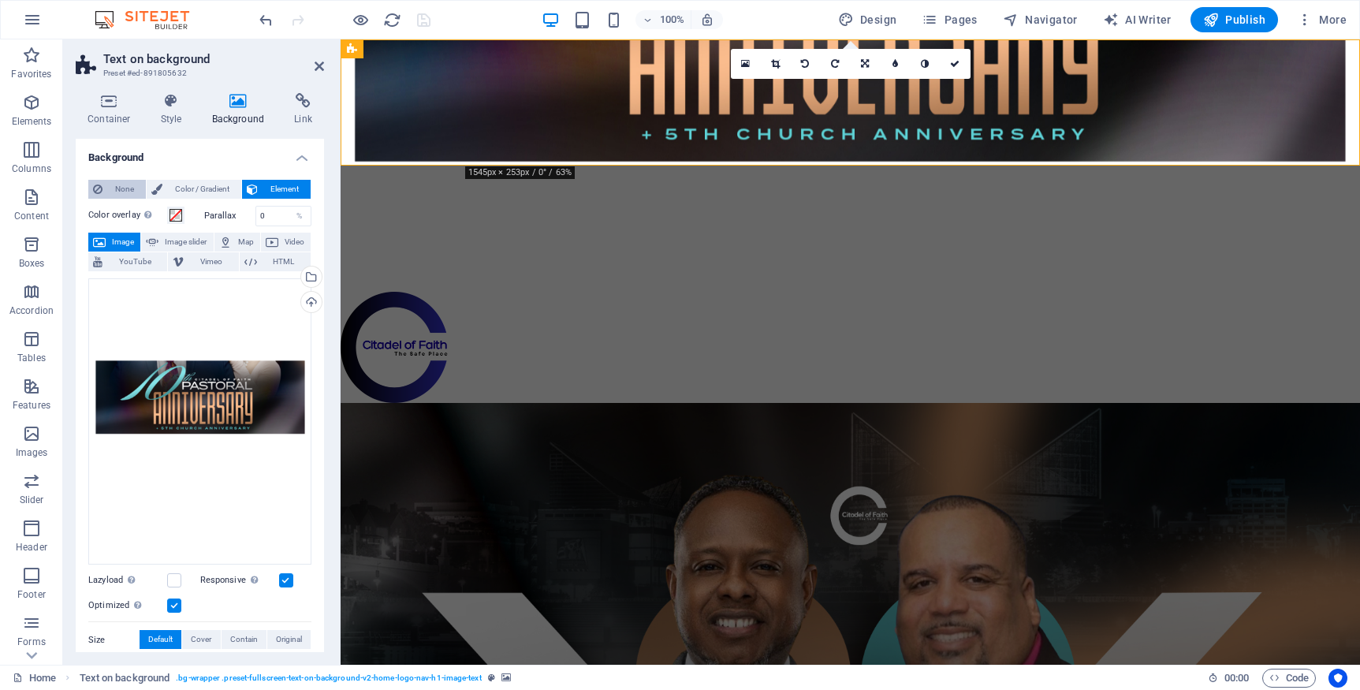
click at [129, 189] on span "None" at bounding box center [124, 189] width 34 height 19
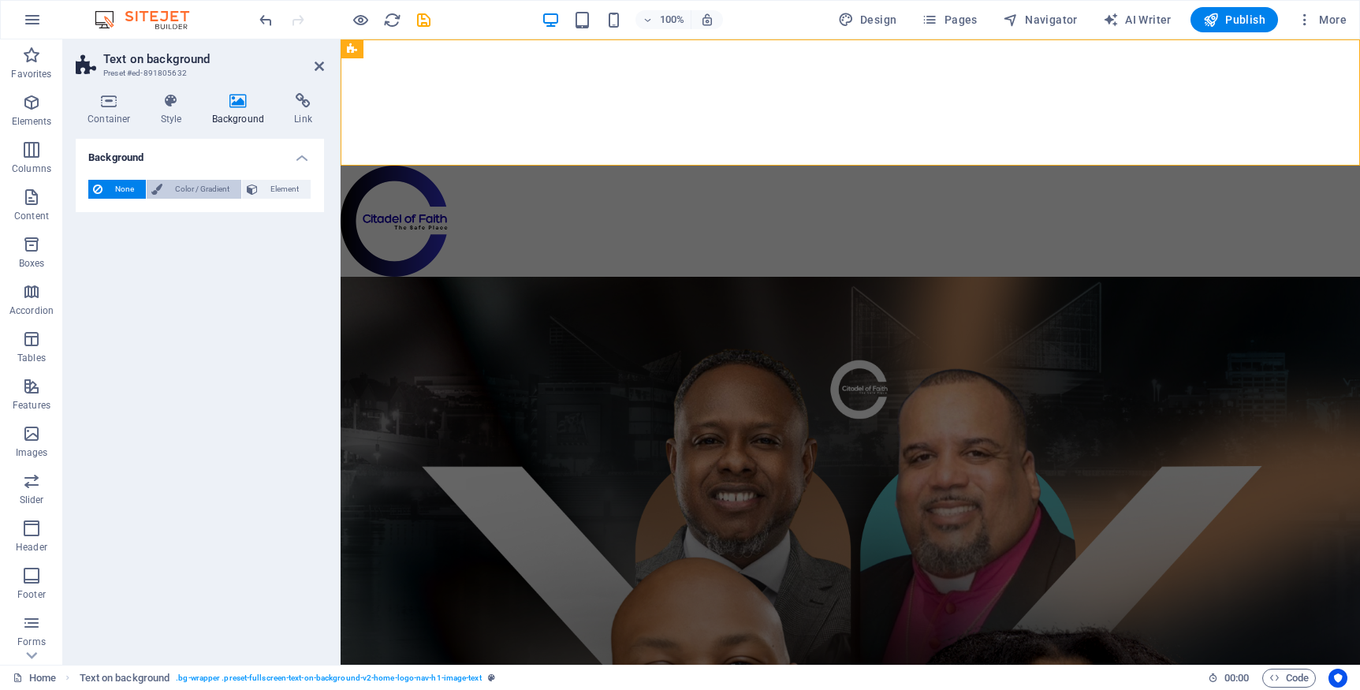
click at [214, 193] on span "Color / Gradient" at bounding box center [201, 189] width 69 height 19
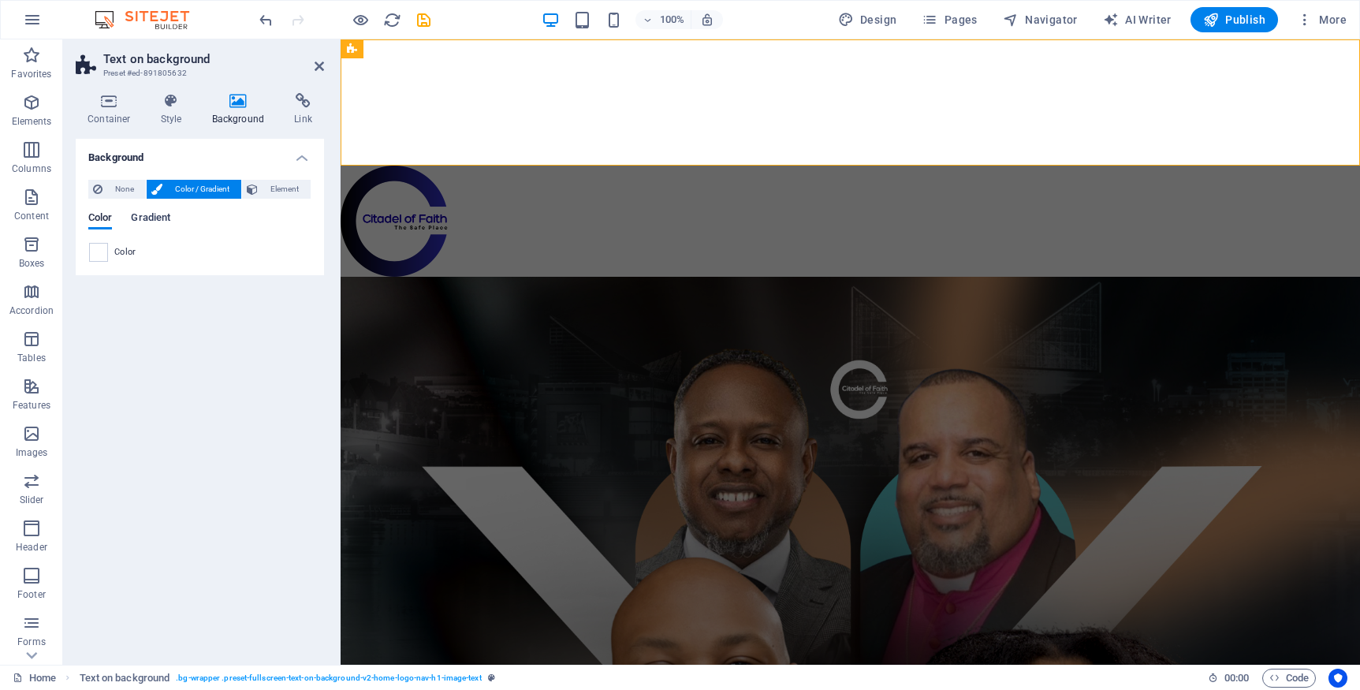
click at [154, 212] on span "Gradient" at bounding box center [150, 219] width 39 height 22
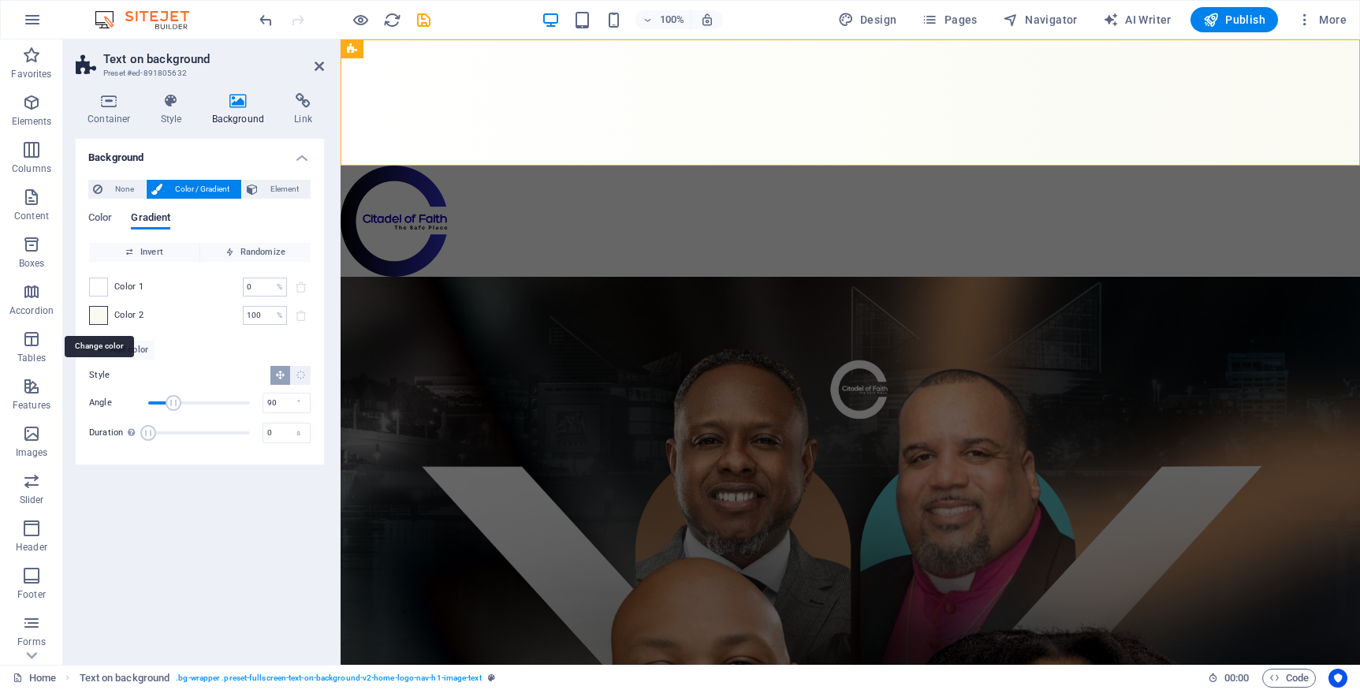
click at [98, 315] on span at bounding box center [98, 315] width 17 height 17
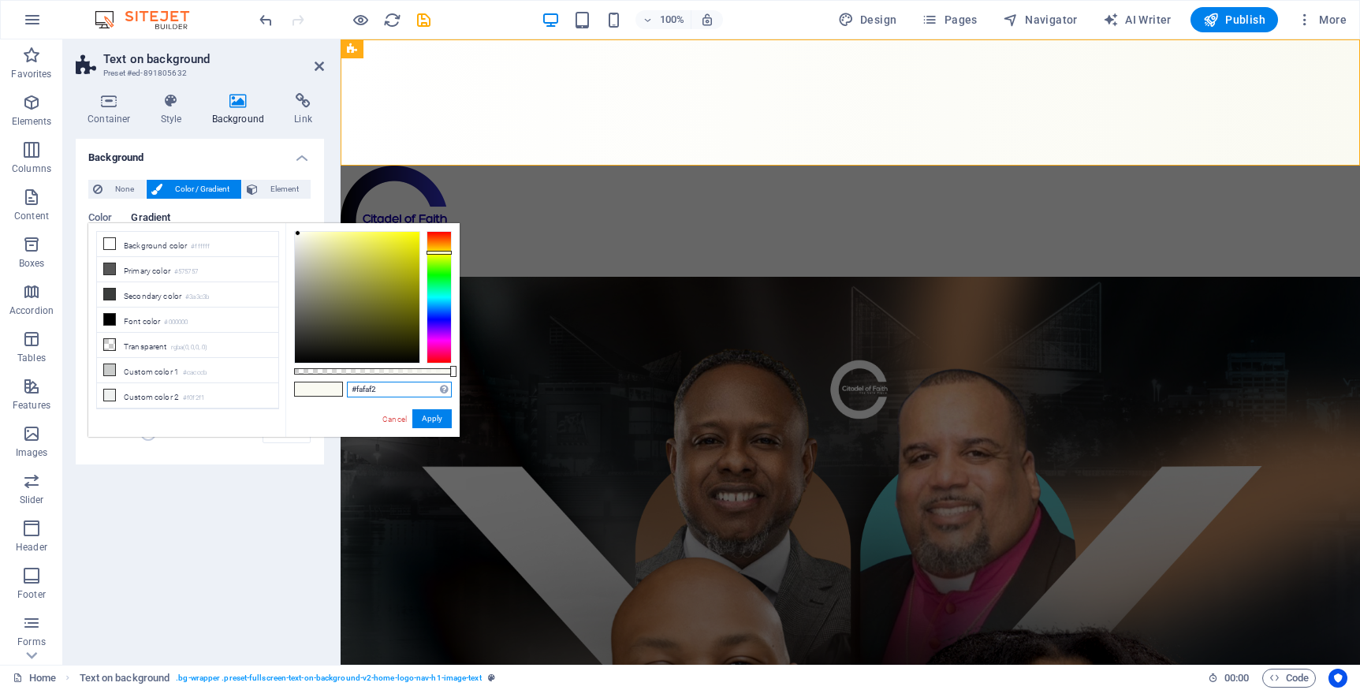
click at [404, 390] on input "#fafaf2" at bounding box center [399, 390] width 105 height 16
drag, startPoint x: 394, startPoint y: 420, endPoint x: 54, endPoint y: 381, distance: 342.9
click at [394, 420] on link "Cancel" at bounding box center [395, 419] width 28 height 12
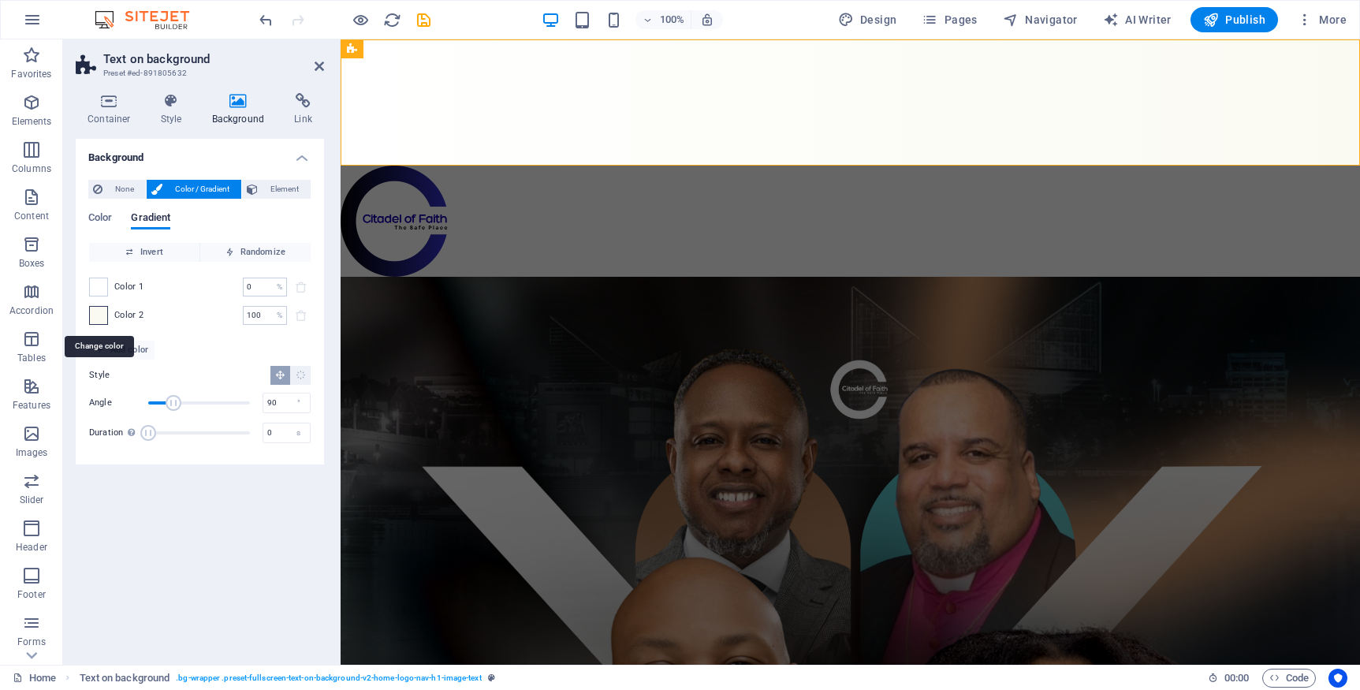
click at [101, 319] on span at bounding box center [98, 315] width 17 height 17
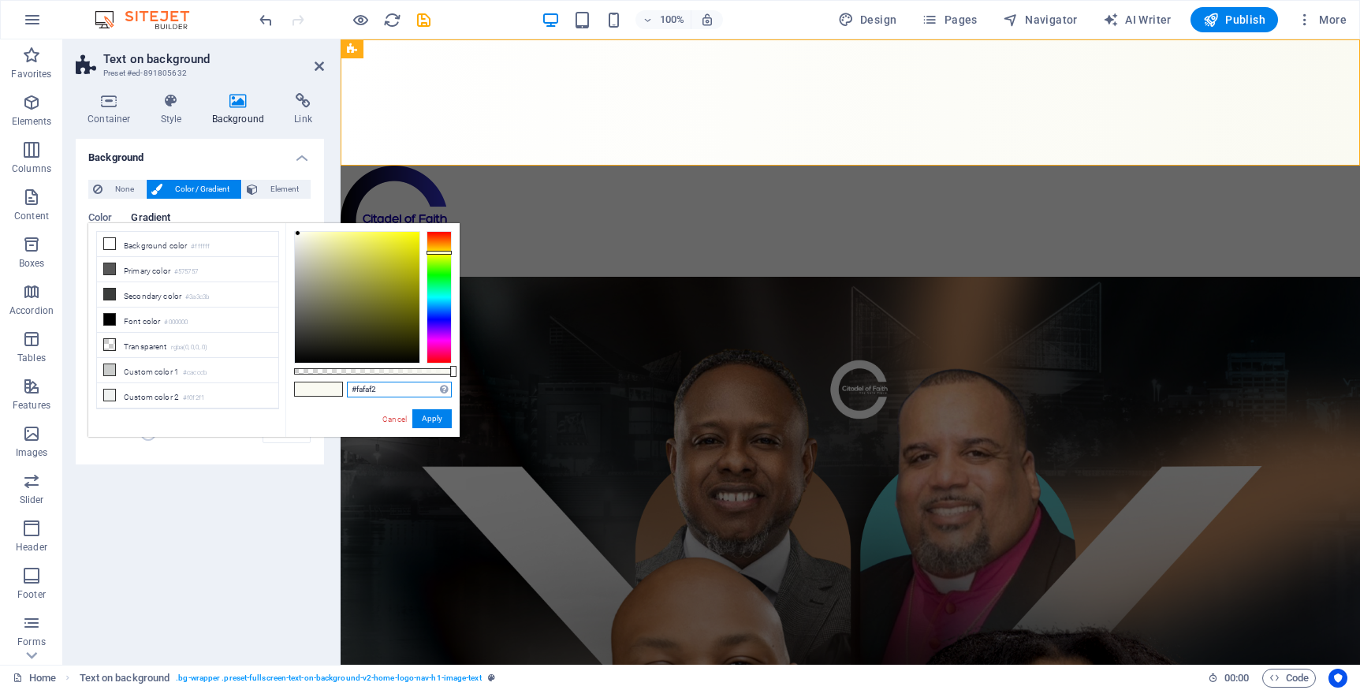
click at [397, 390] on input "#fafaf2" at bounding box center [399, 390] width 105 height 16
click at [392, 390] on input "#fafaf2" at bounding box center [399, 390] width 105 height 16
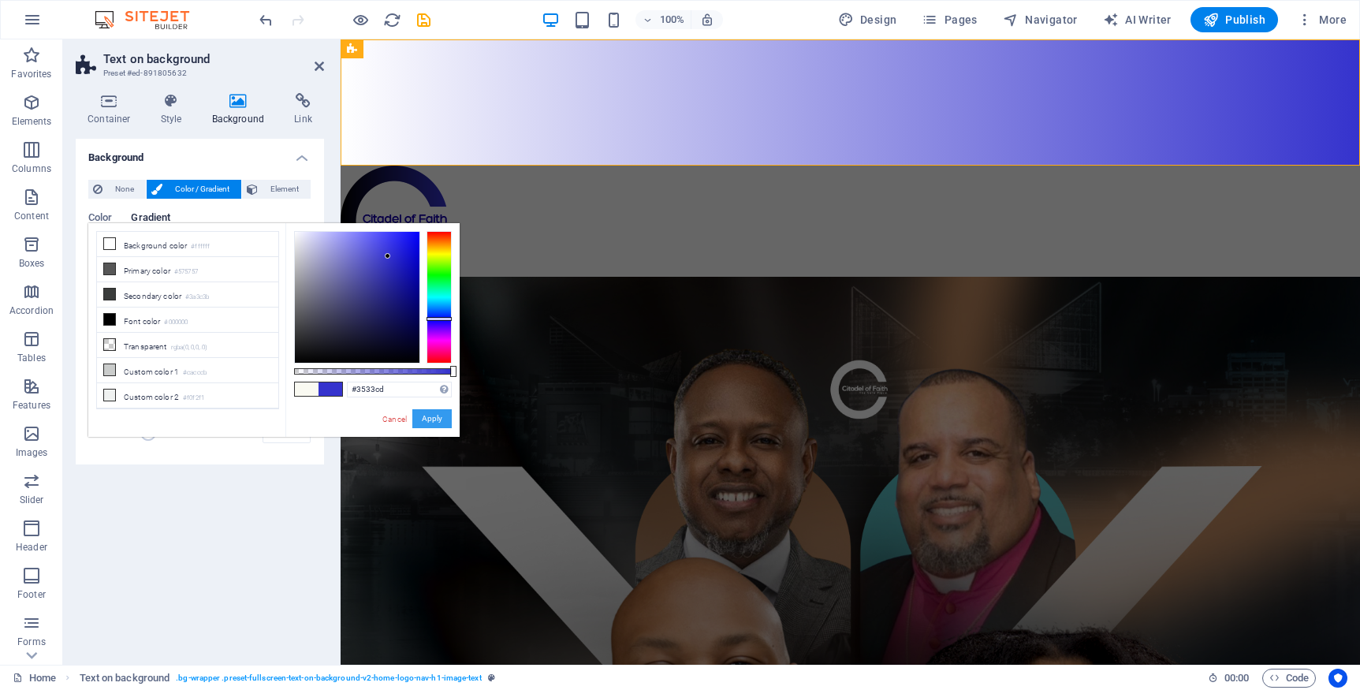
click at [427, 423] on button "Apply" at bounding box center [431, 418] width 39 height 19
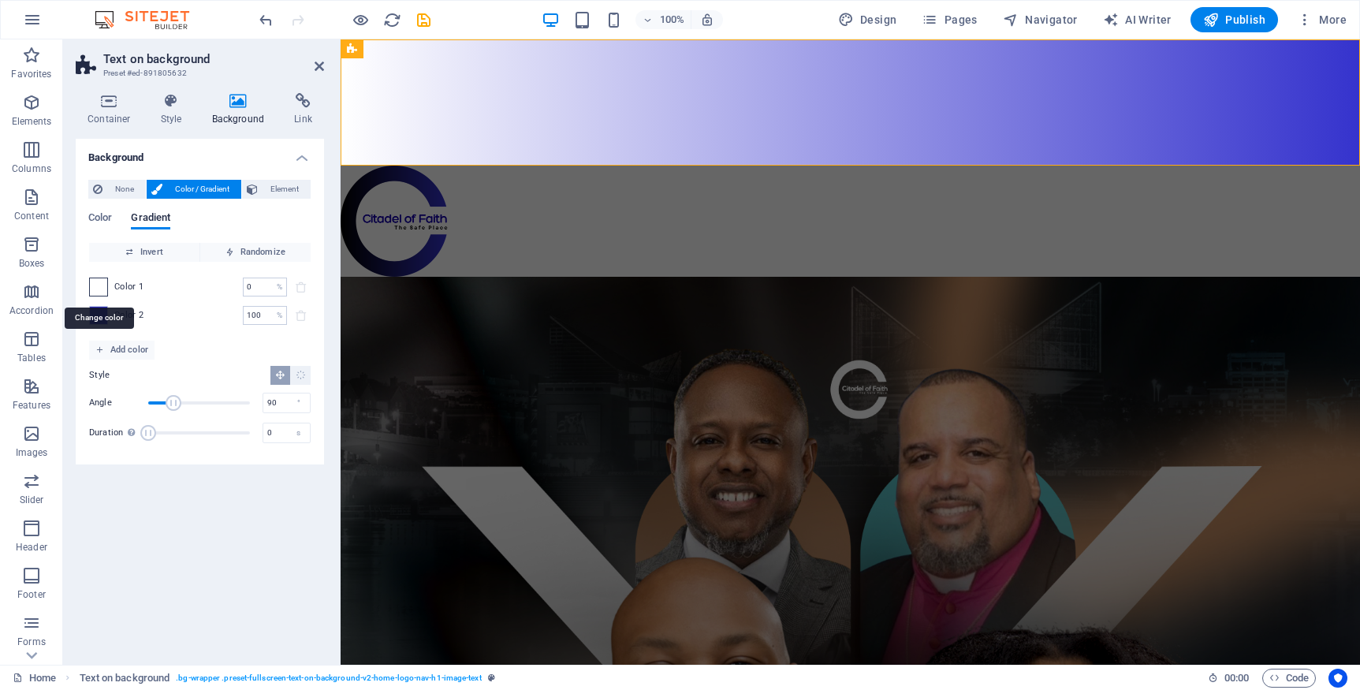
click at [99, 290] on span at bounding box center [98, 286] width 17 height 17
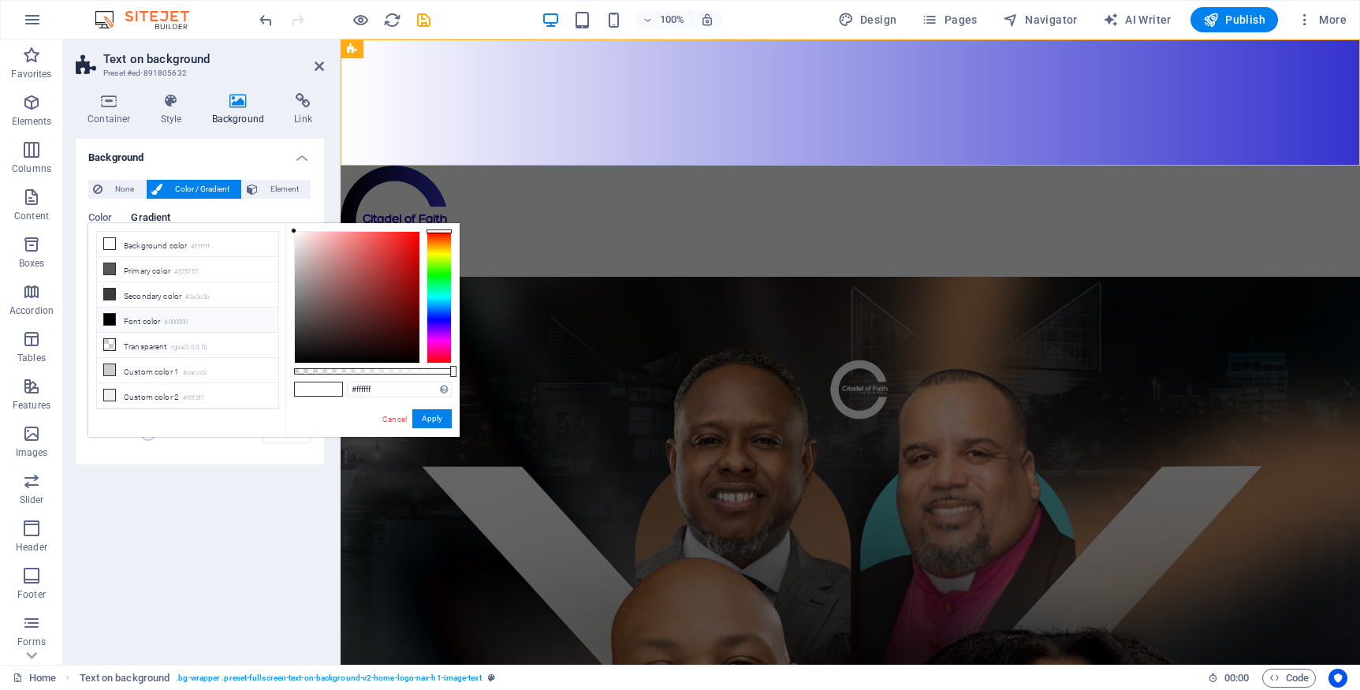
click at [118, 323] on li "Font color #000000" at bounding box center [187, 320] width 181 height 25
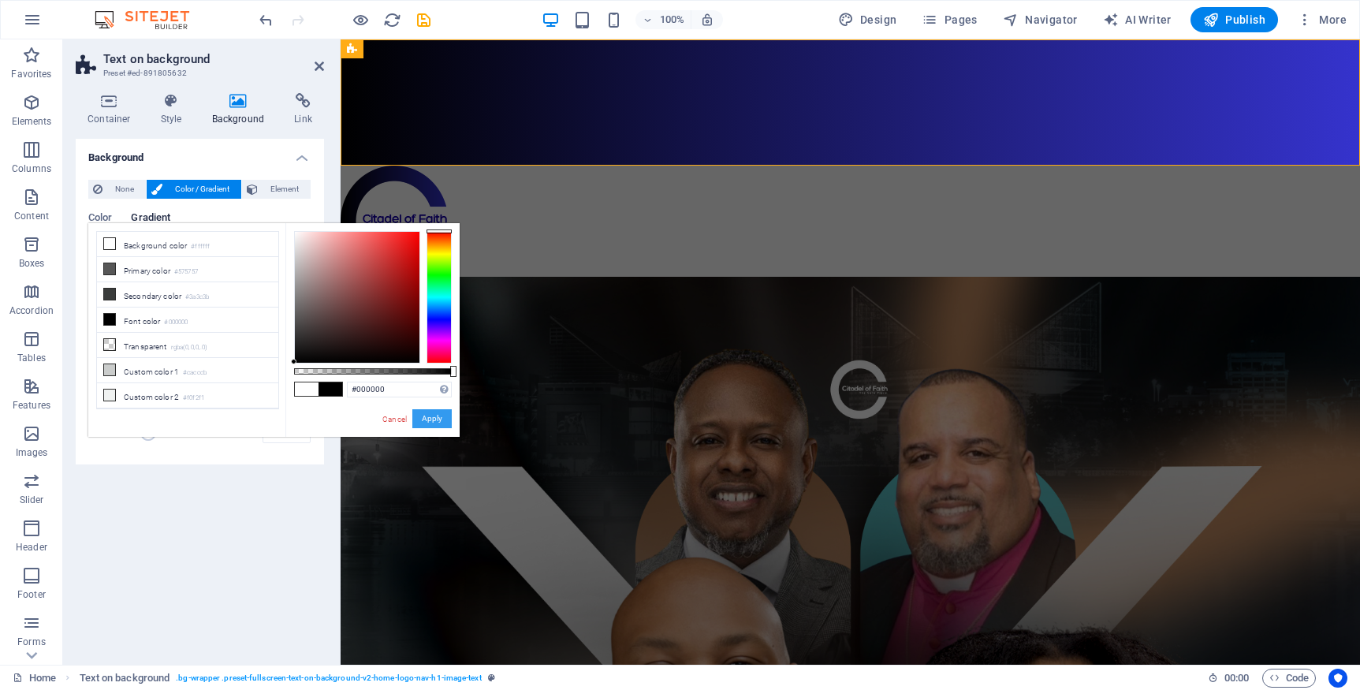
click at [431, 417] on button "Apply" at bounding box center [431, 418] width 39 height 19
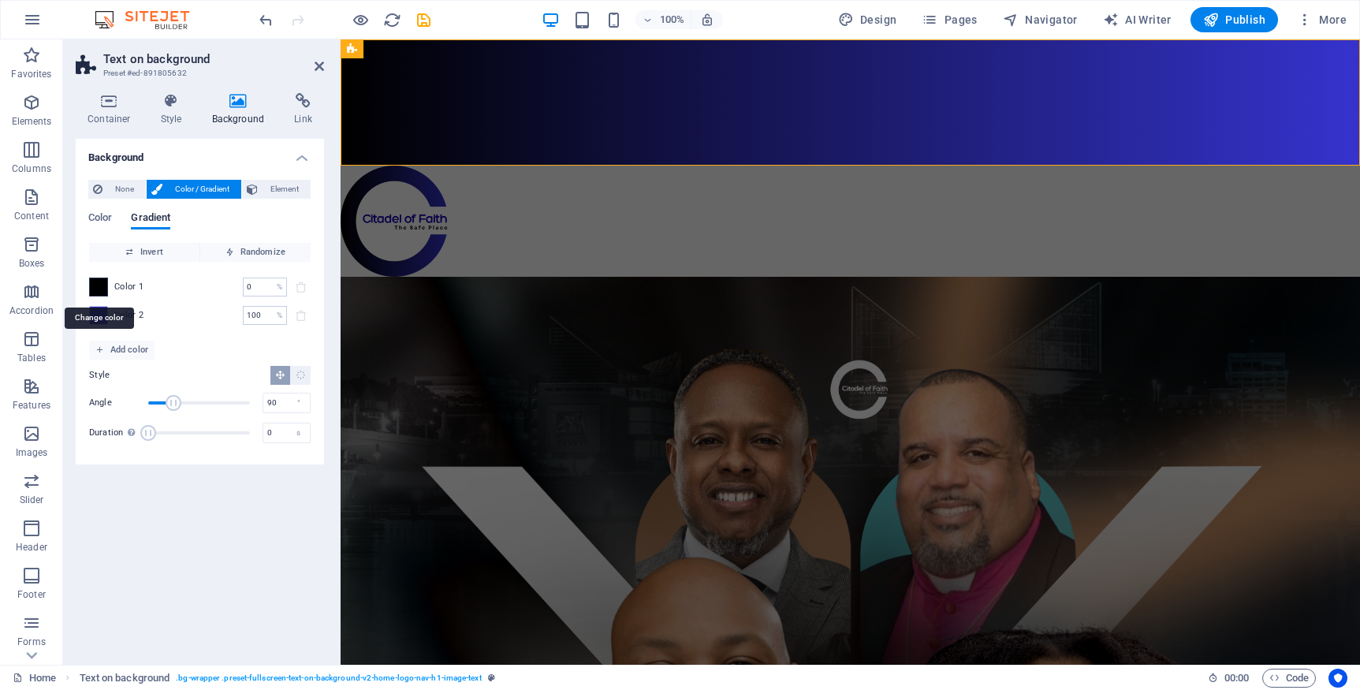
click at [101, 285] on span at bounding box center [98, 286] width 17 height 17
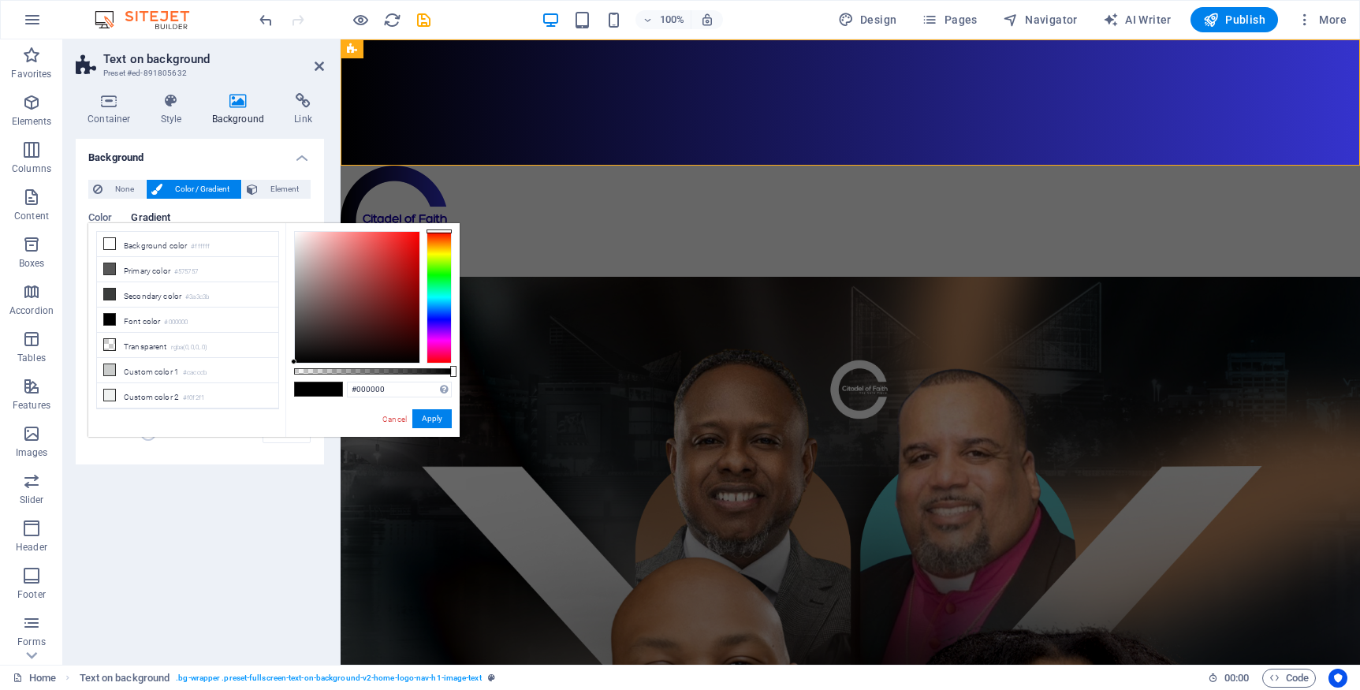
click at [189, 500] on div "Background None Color / Gradient Element Stretch background to full-width Color…" at bounding box center [200, 395] width 248 height 513
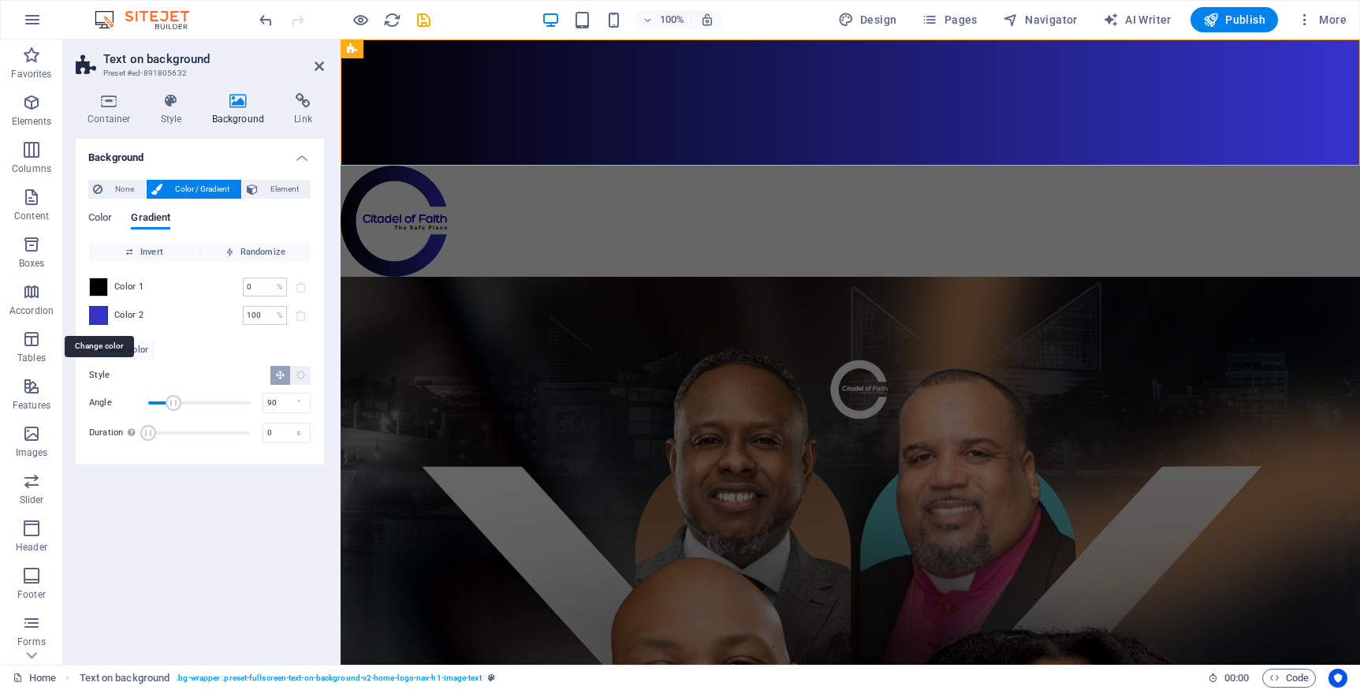
click at [103, 320] on span at bounding box center [98, 315] width 17 height 17
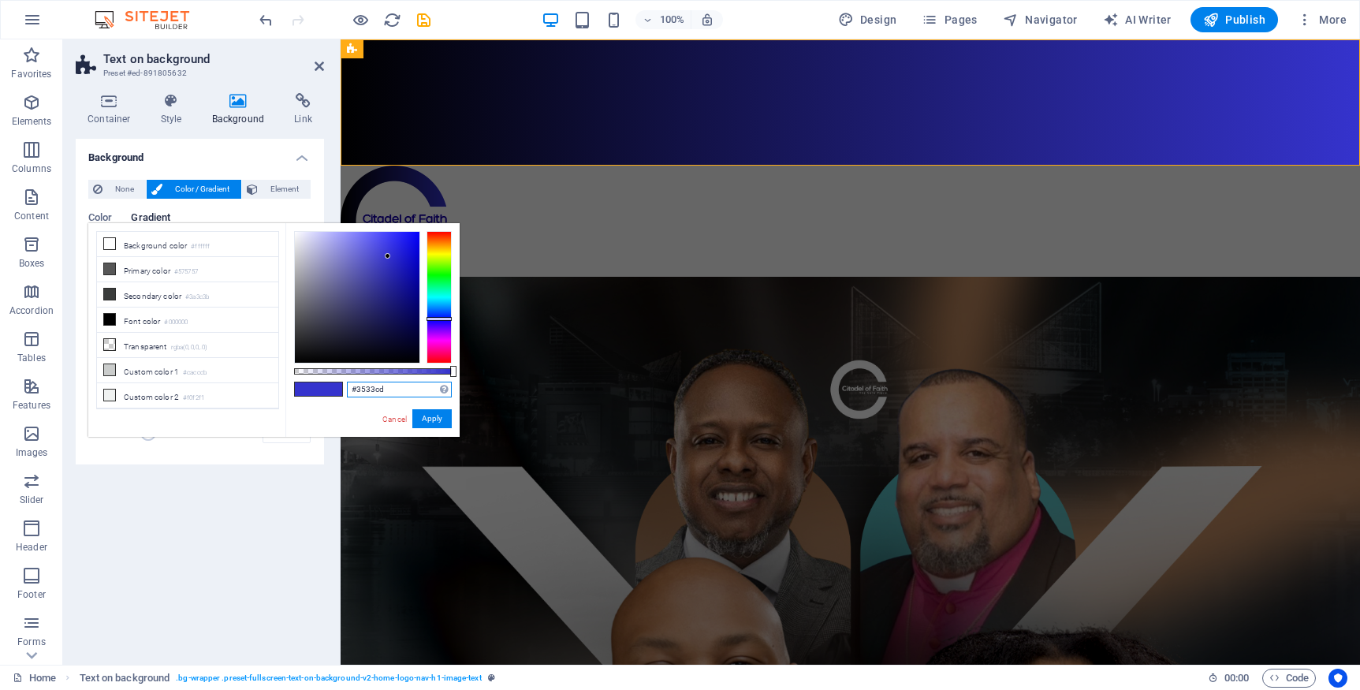
click at [387, 390] on input "#3533cd" at bounding box center [399, 390] width 105 height 16
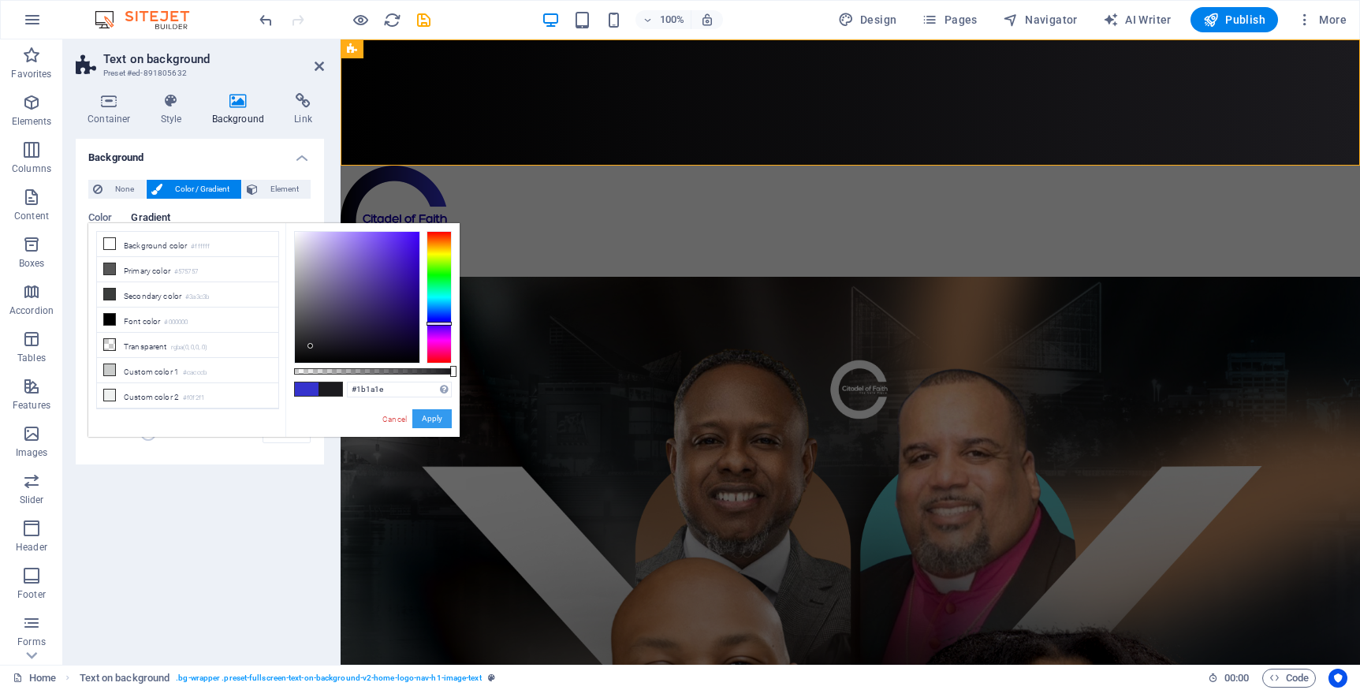
click at [431, 419] on button "Apply" at bounding box center [431, 418] width 39 height 19
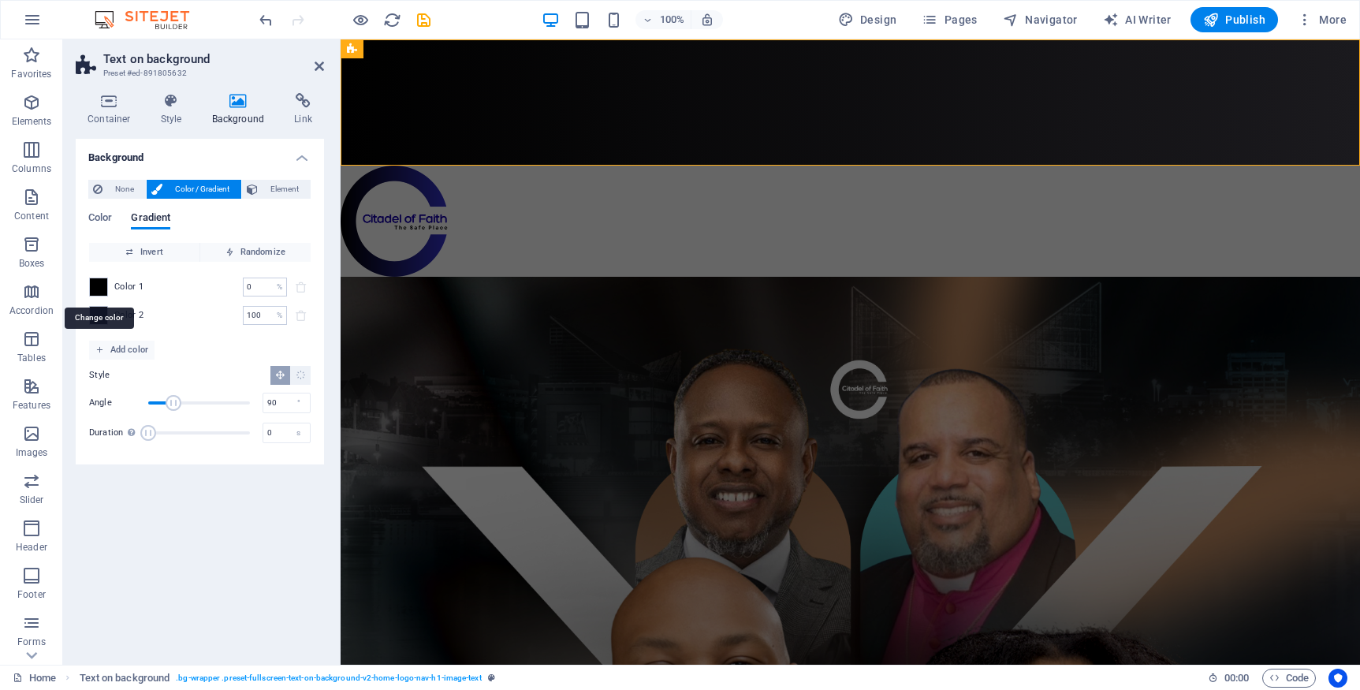
drag, startPoint x: 96, startPoint y: 289, endPoint x: 305, endPoint y: 472, distance: 277.7
click at [96, 290] on span at bounding box center [98, 286] width 17 height 17
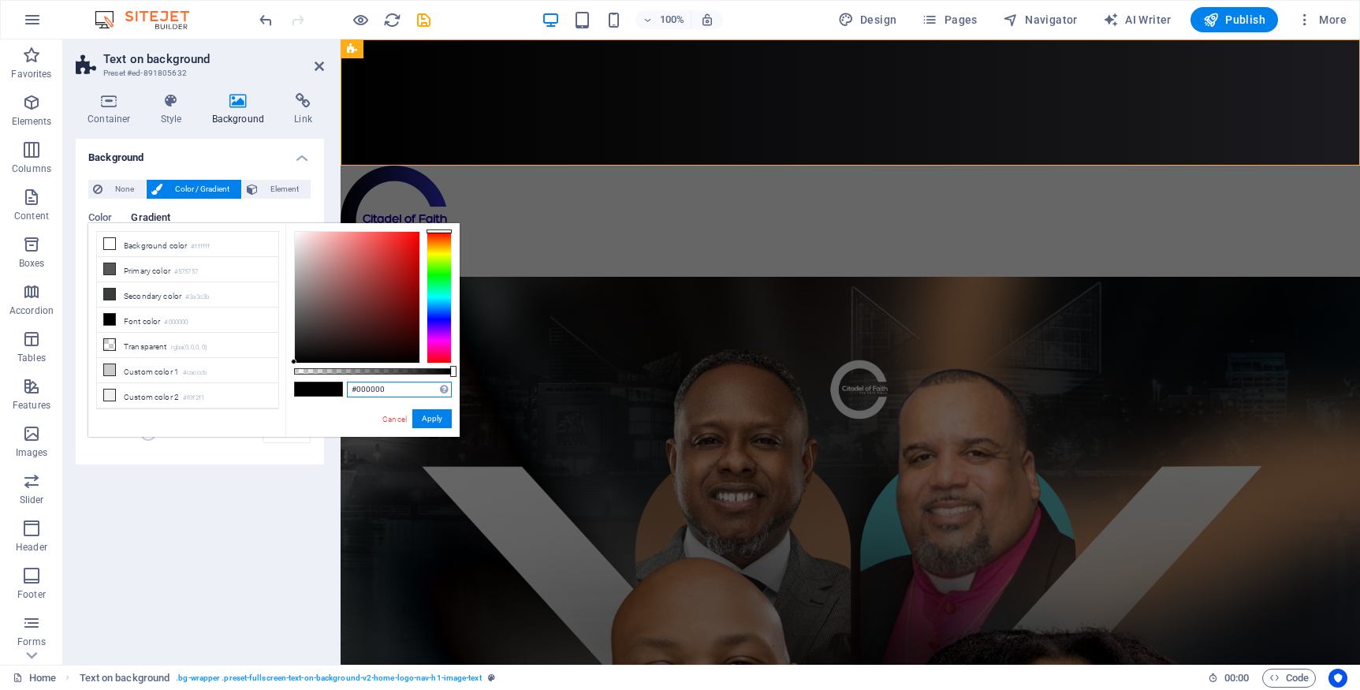
click at [388, 388] on input "#000000" at bounding box center [399, 390] width 105 height 16
click at [388, 389] on input "#000000" at bounding box center [399, 390] width 105 height 16
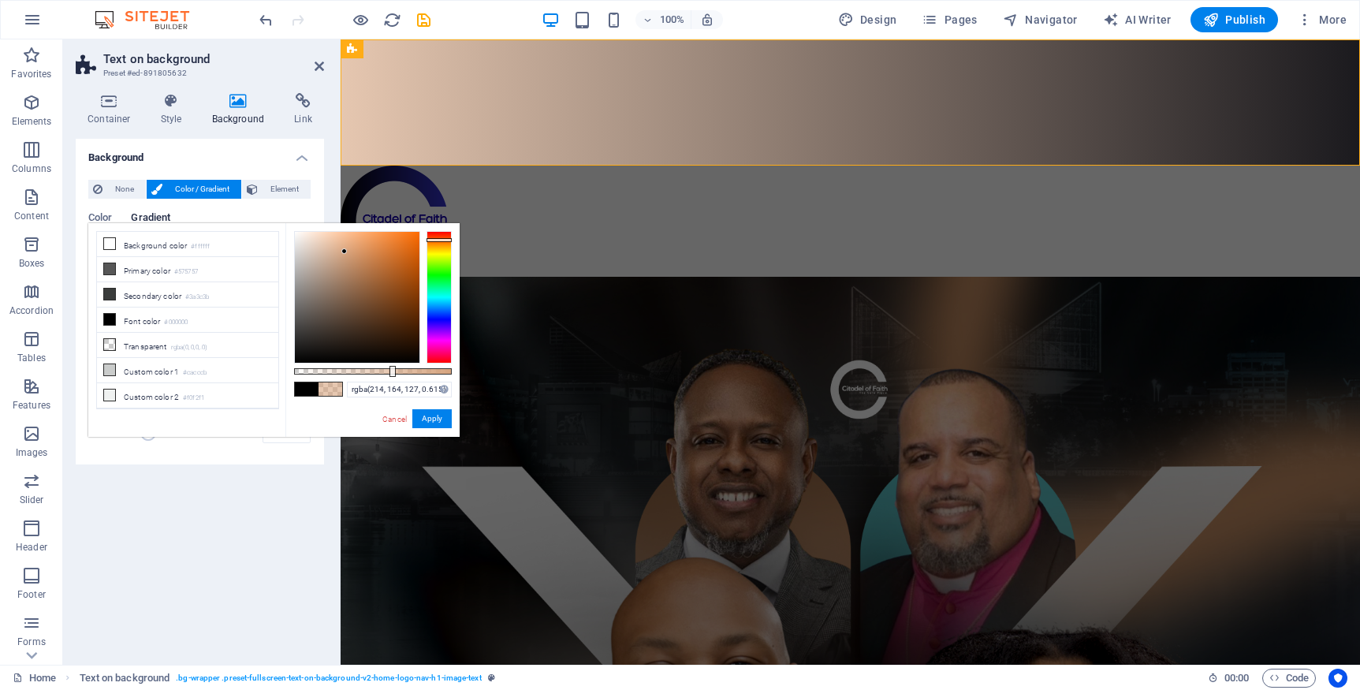
drag, startPoint x: 451, startPoint y: 371, endPoint x: 391, endPoint y: 376, distance: 60.2
click at [391, 376] on div "rgba(214, 164, 127, 0.615) Supported formats #0852ed rgb(8, 82, 237) rgba(8, 82…" at bounding box center [372, 444] width 174 height 442
click at [134, 323] on li "Font color #000000" at bounding box center [187, 320] width 181 height 25
type input "#000000"
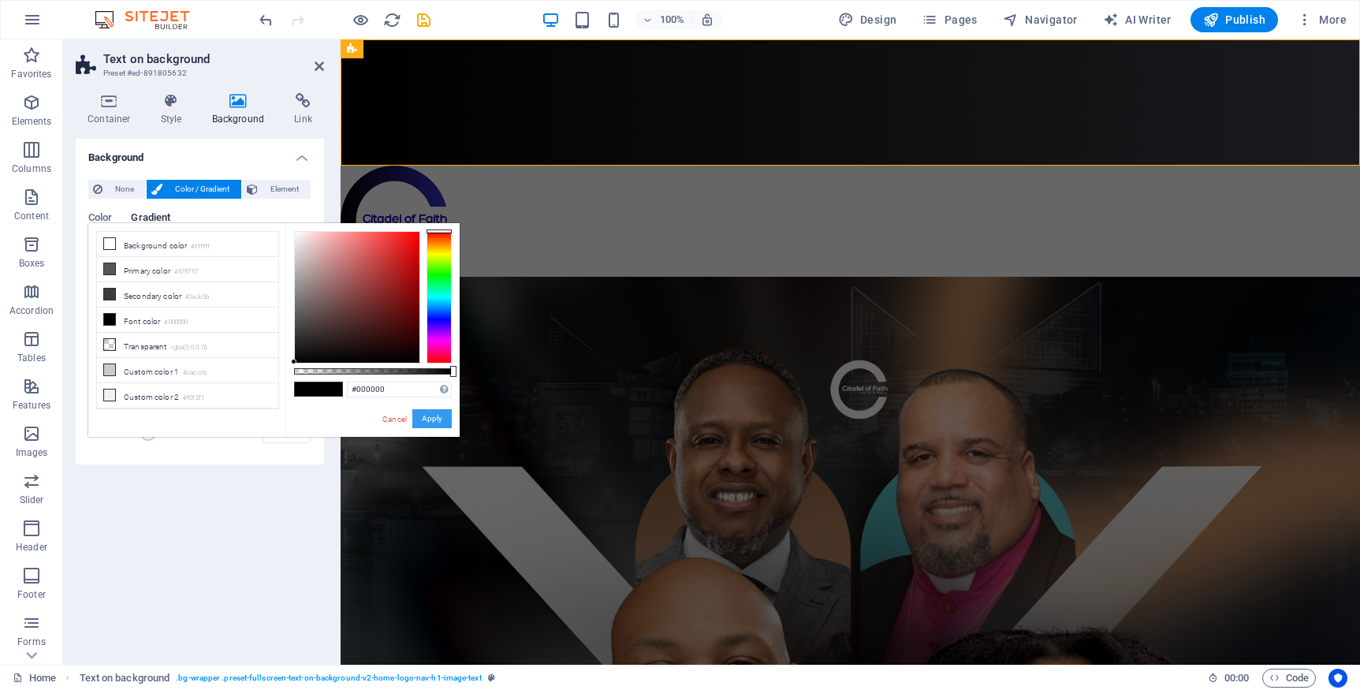
click at [433, 420] on button "Apply" at bounding box center [431, 418] width 39 height 19
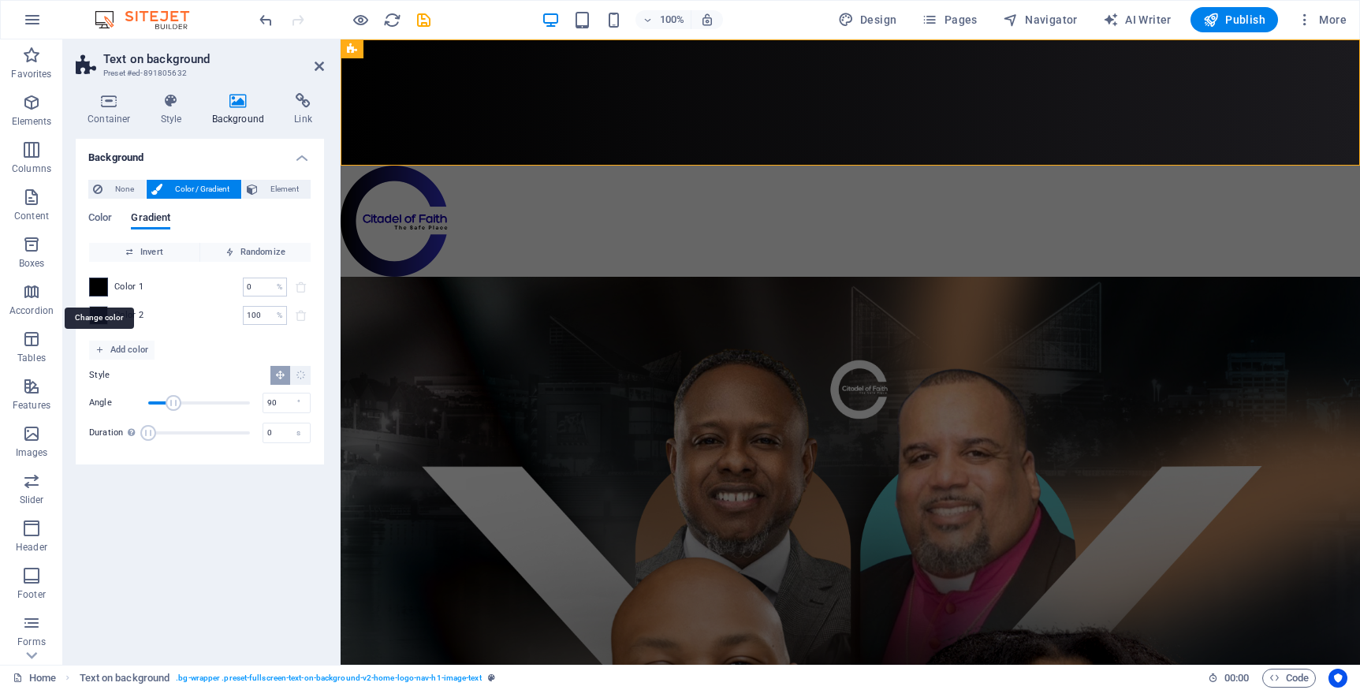
click at [99, 290] on span at bounding box center [98, 286] width 17 height 17
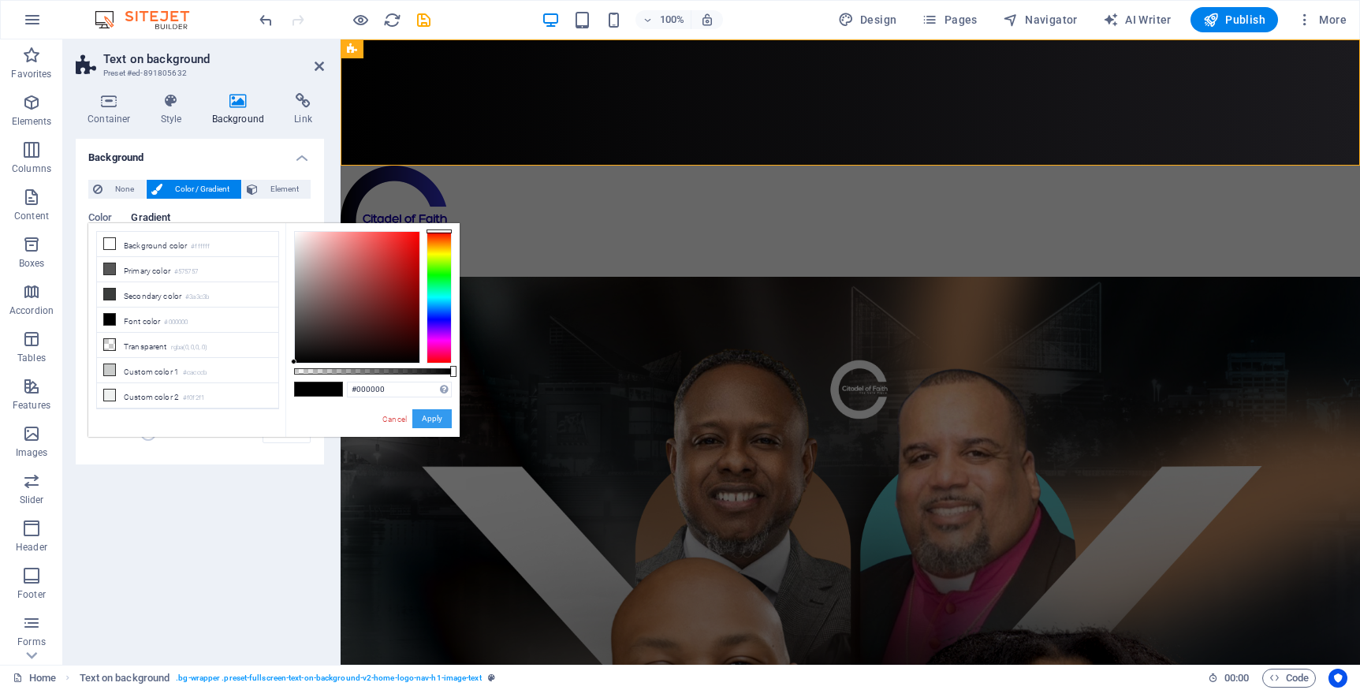
click at [444, 416] on button "Apply" at bounding box center [431, 418] width 39 height 19
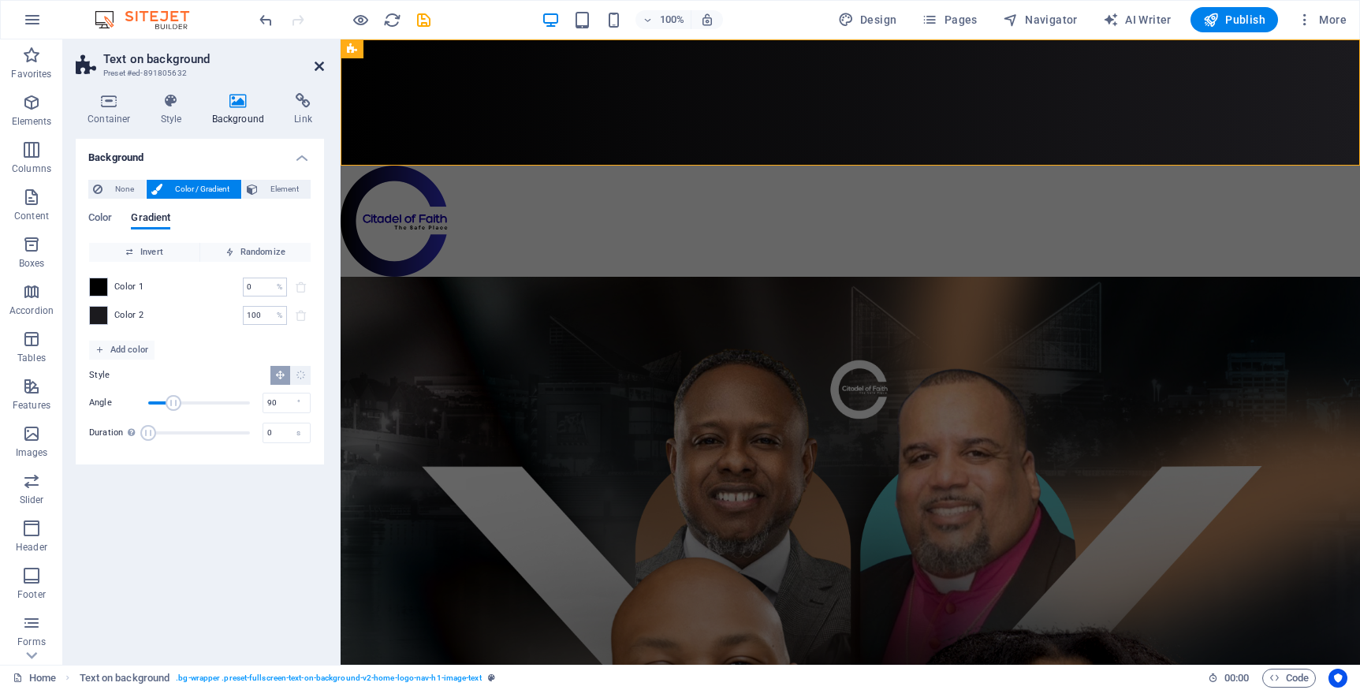
click at [320, 68] on icon at bounding box center [319, 66] width 9 height 13
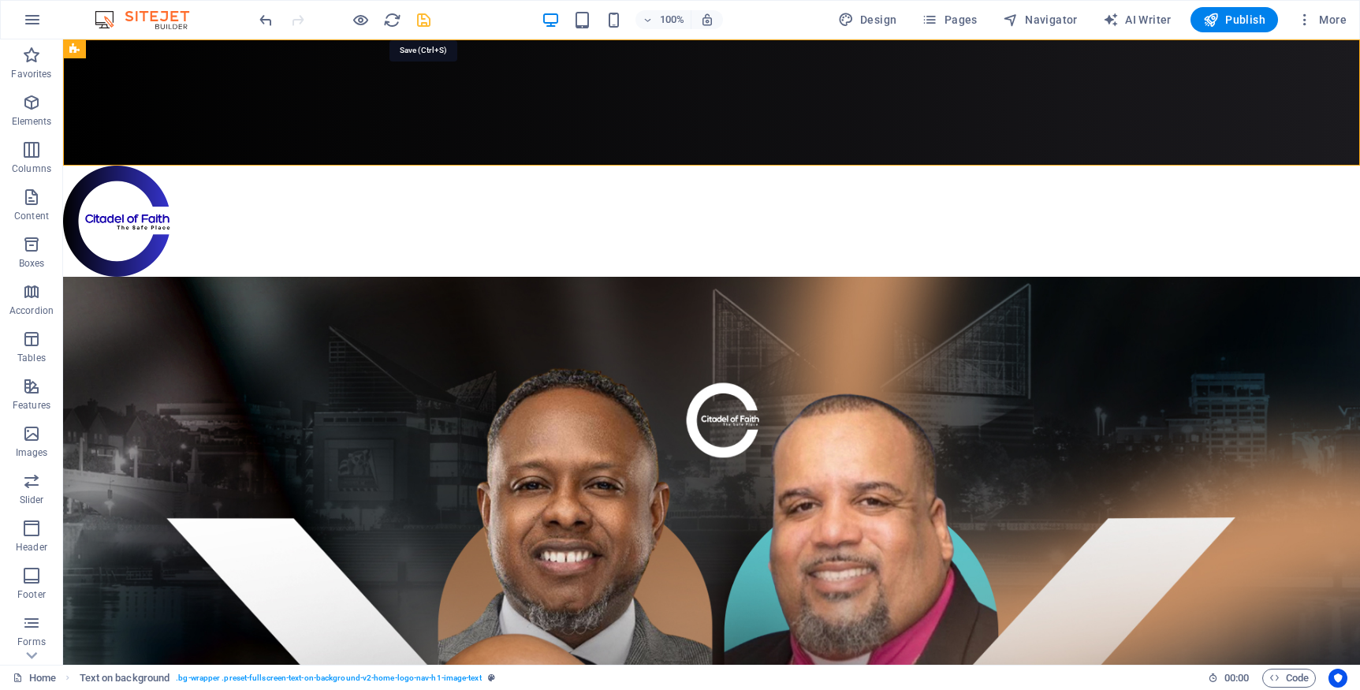
click at [424, 21] on icon "save" at bounding box center [424, 20] width 18 height 18
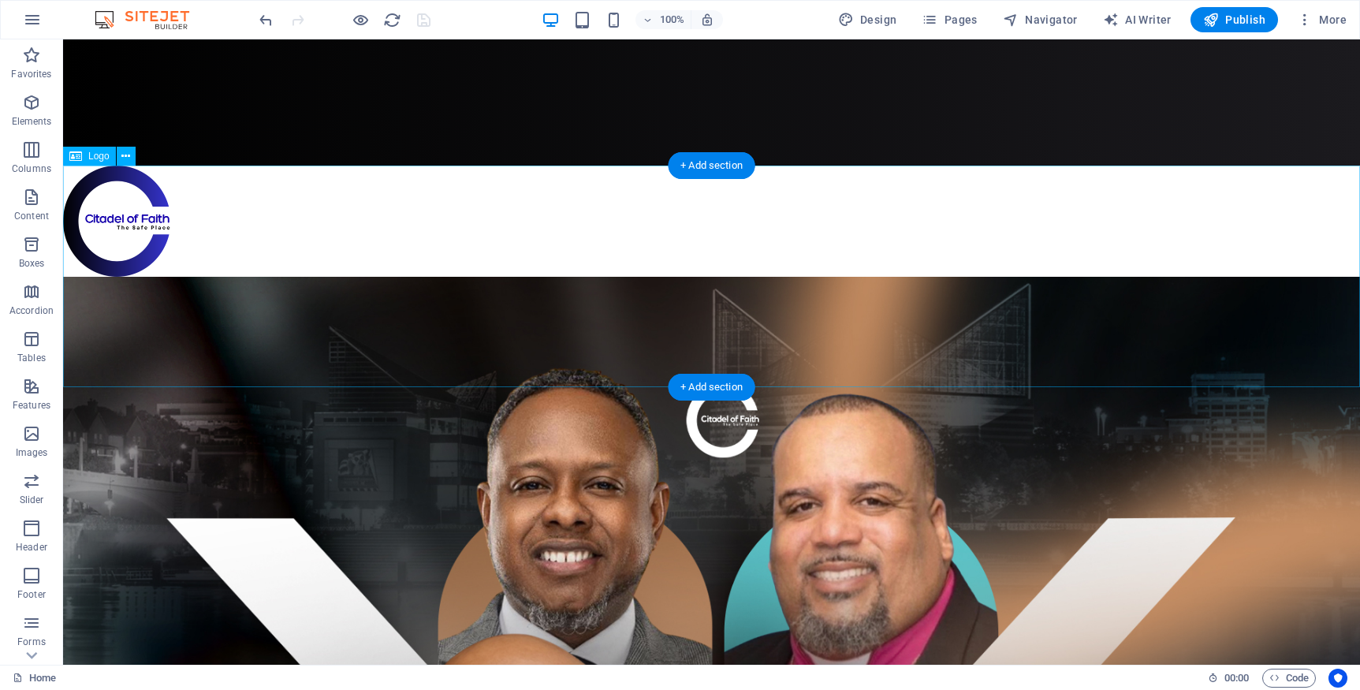
click at [362, 240] on div at bounding box center [711, 221] width 1297 height 111
click at [125, 157] on icon at bounding box center [125, 156] width 9 height 17
drag, startPoint x: 444, startPoint y: 244, endPoint x: 413, endPoint y: 234, distance: 32.4
click at [444, 244] on div at bounding box center [711, 221] width 1297 height 111
click at [125, 158] on icon at bounding box center [125, 156] width 9 height 17
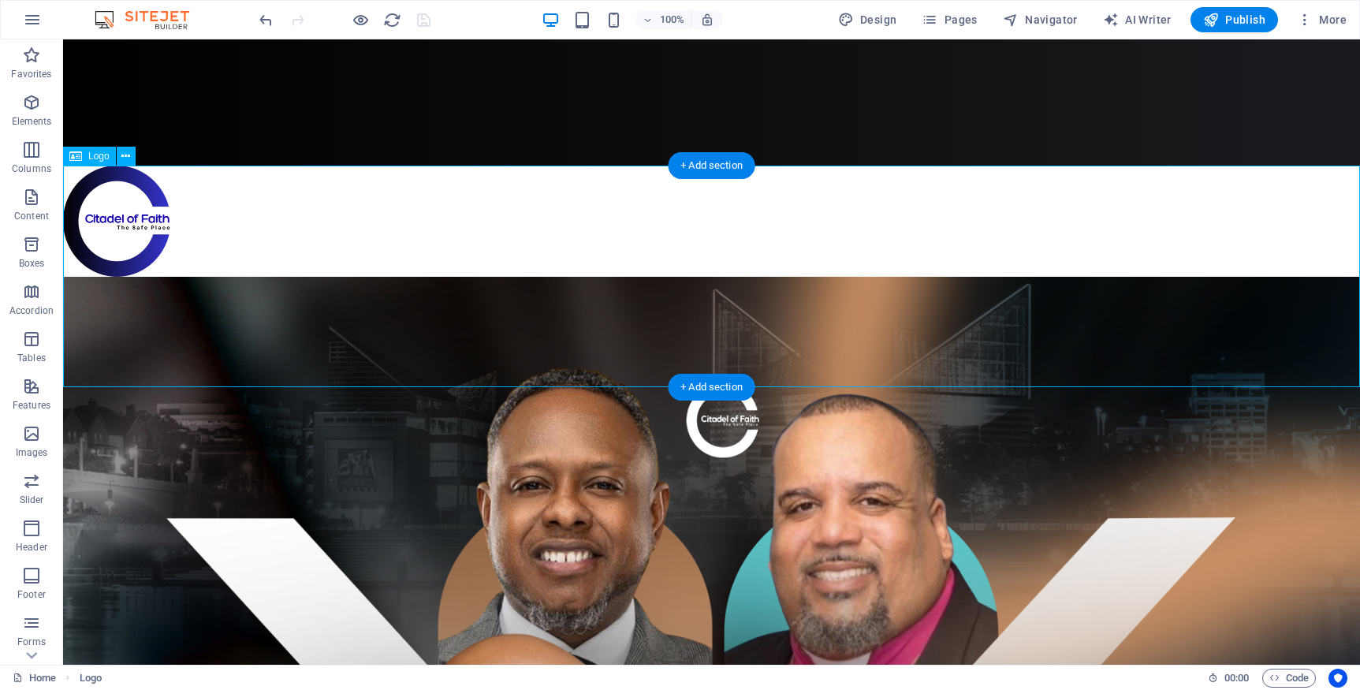
click at [591, 277] on div at bounding box center [711, 221] width 1297 height 111
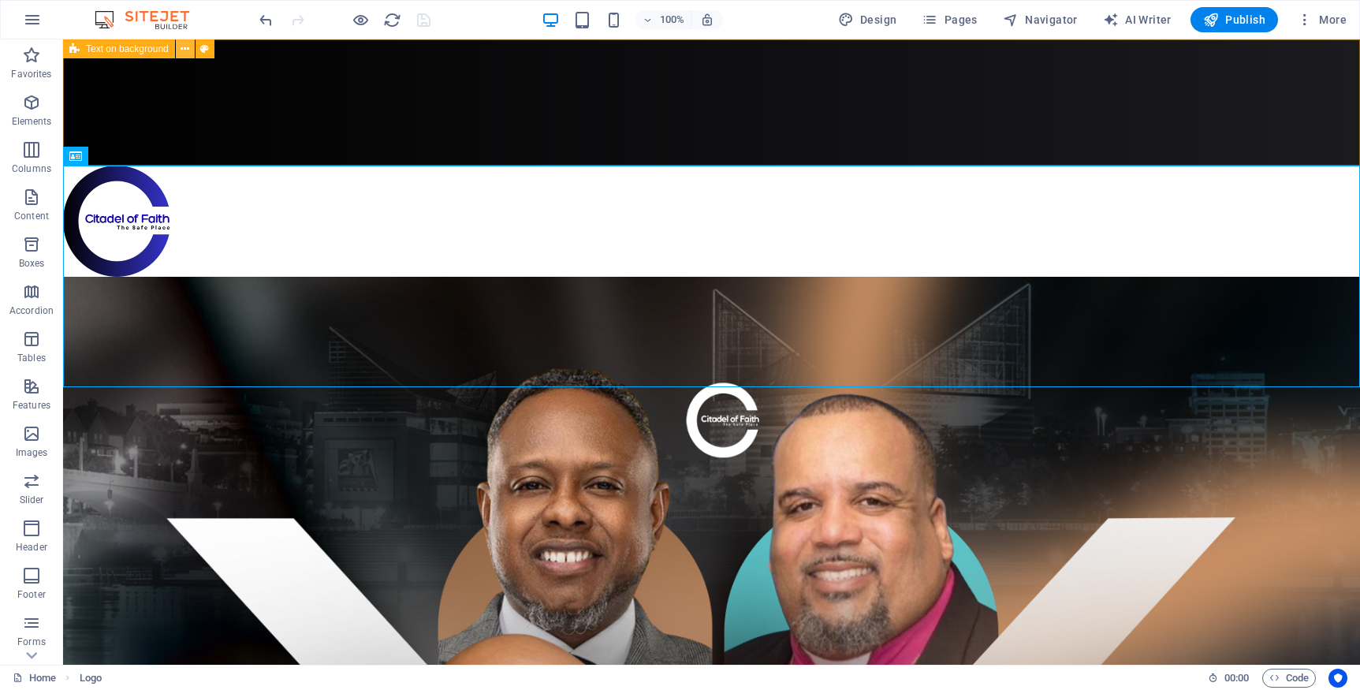
click at [188, 54] on icon at bounding box center [185, 49] width 9 height 17
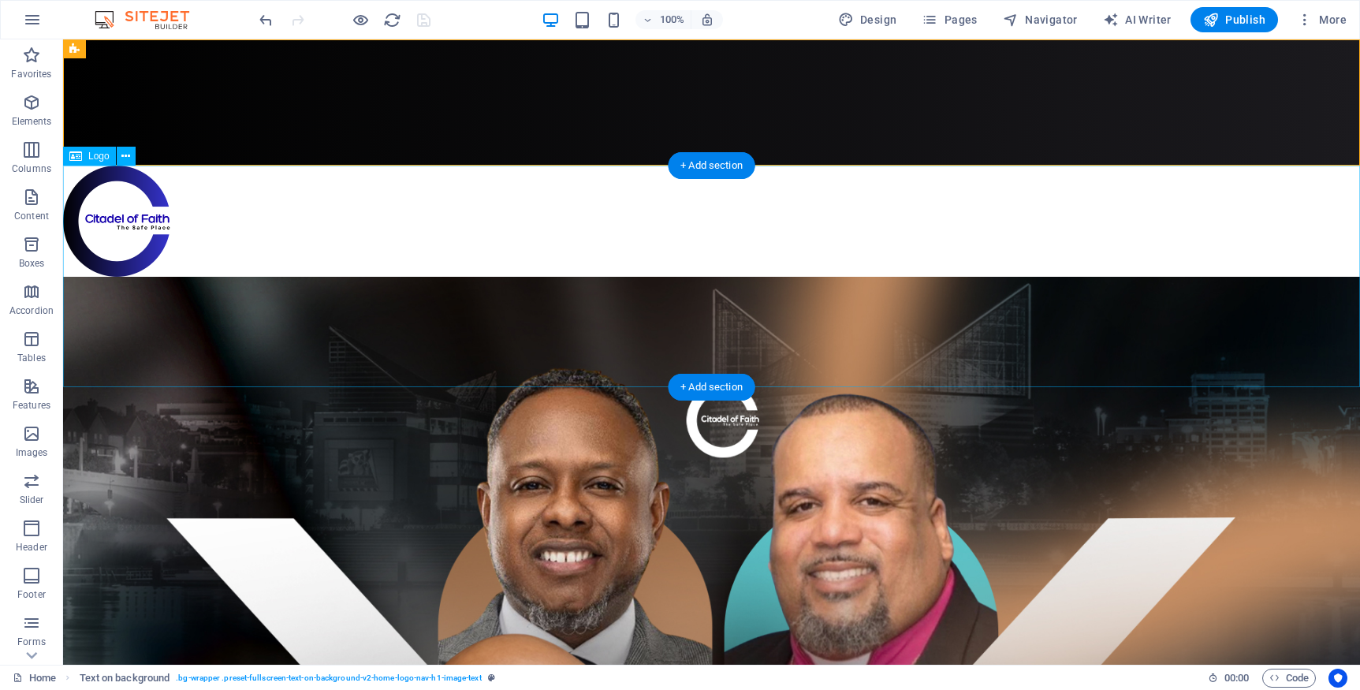
click at [374, 202] on div at bounding box center [711, 221] width 1297 height 111
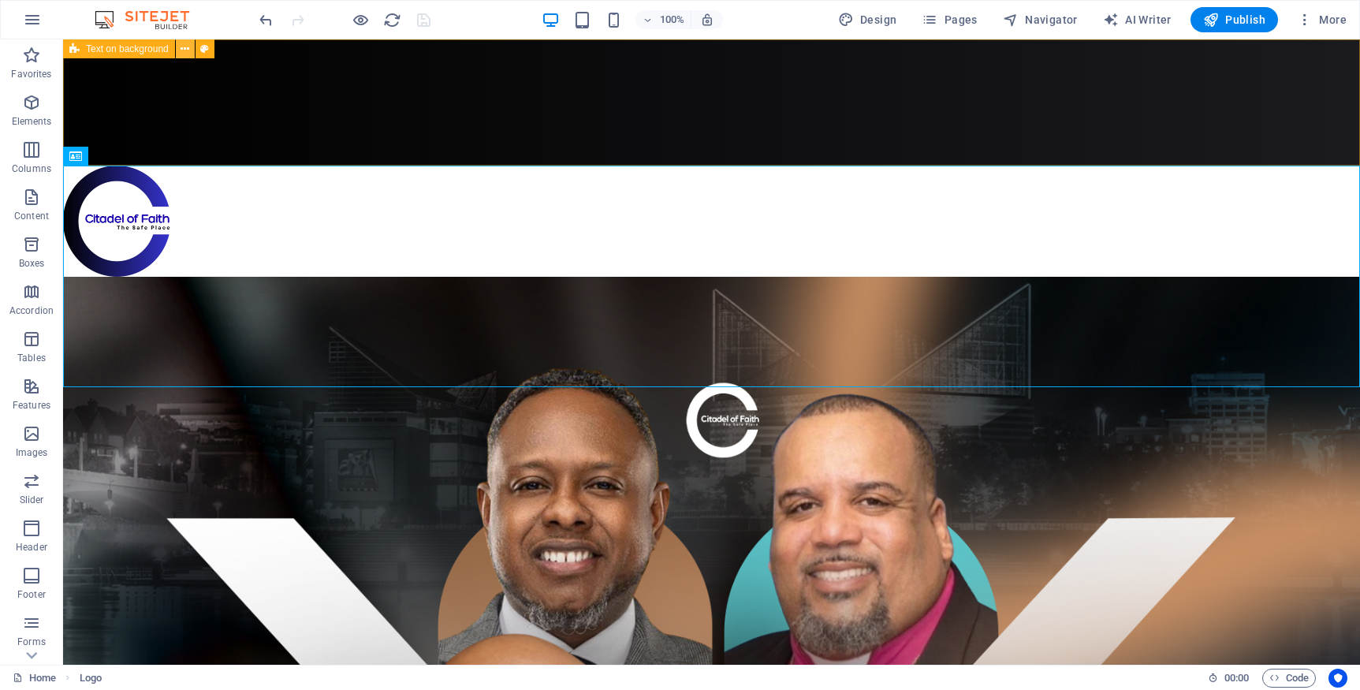
click at [185, 52] on icon at bounding box center [185, 49] width 9 height 17
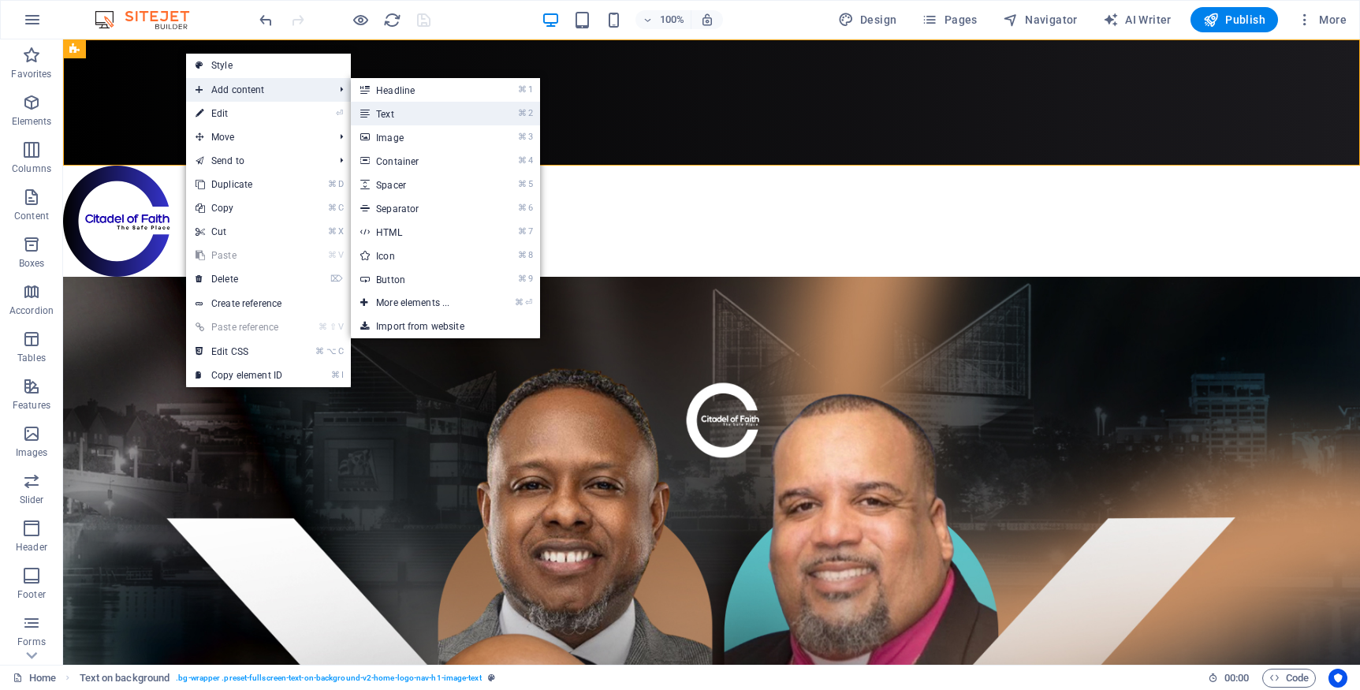
click at [386, 116] on link "⌘ 2 Text" at bounding box center [416, 114] width 130 height 24
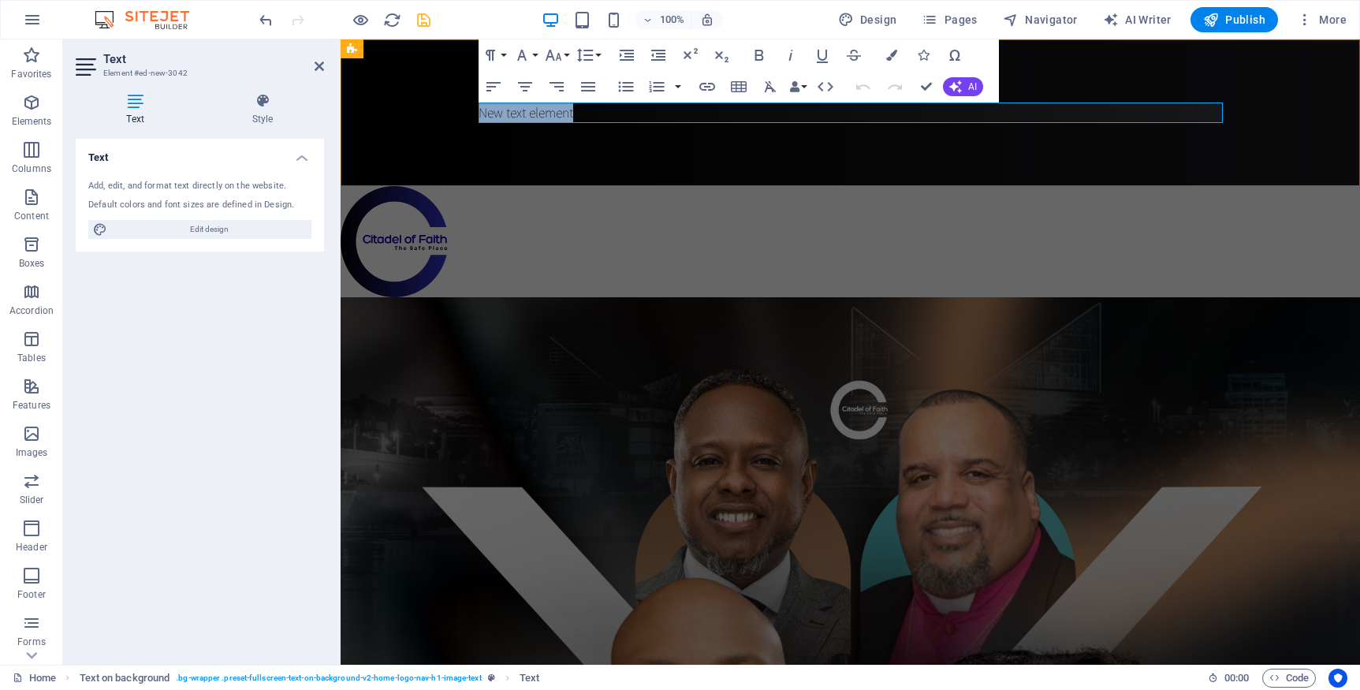
click at [603, 114] on p "New text element" at bounding box center [851, 113] width 744 height 21
click at [677, 112] on p "Thee Safe Place" at bounding box center [851, 113] width 744 height 21
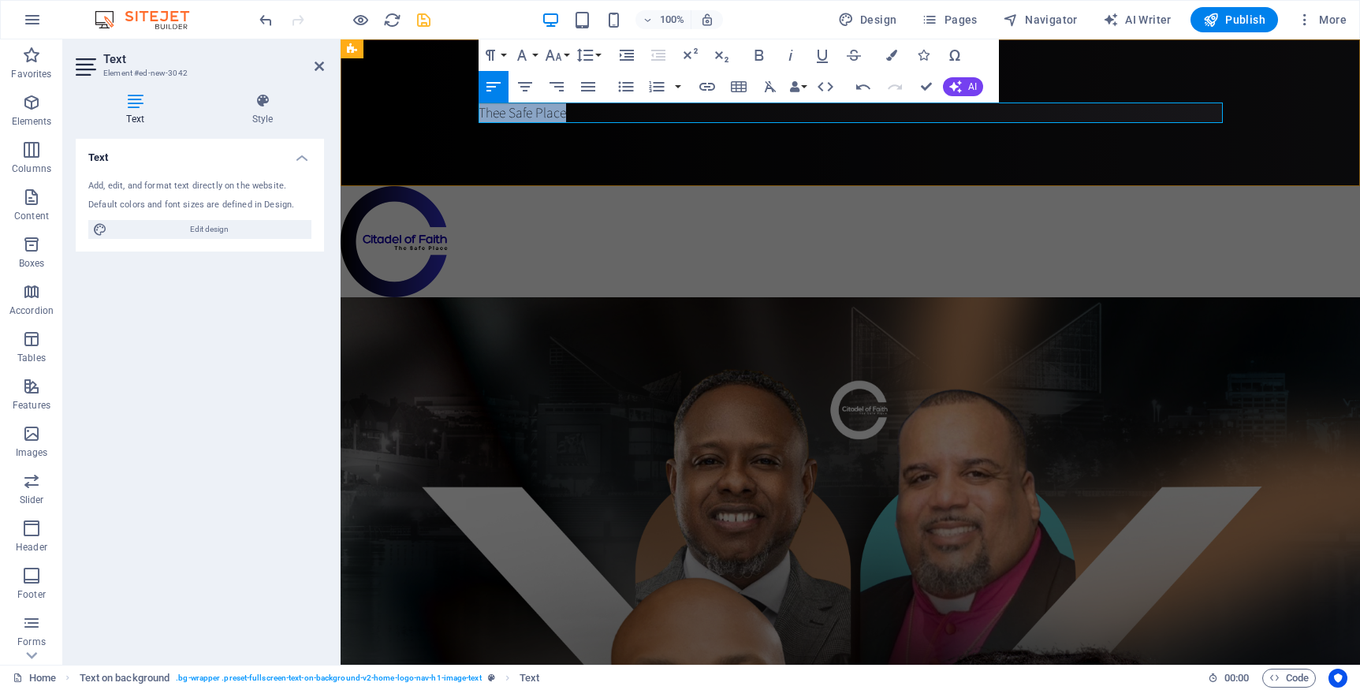
click at [677, 112] on p "Thee Safe Place" at bounding box center [851, 113] width 744 height 21
click at [506, 117] on p "Thee Safe Place" at bounding box center [851, 113] width 744 height 21
click at [636, 114] on p "The Safe Place" at bounding box center [851, 113] width 744 height 21
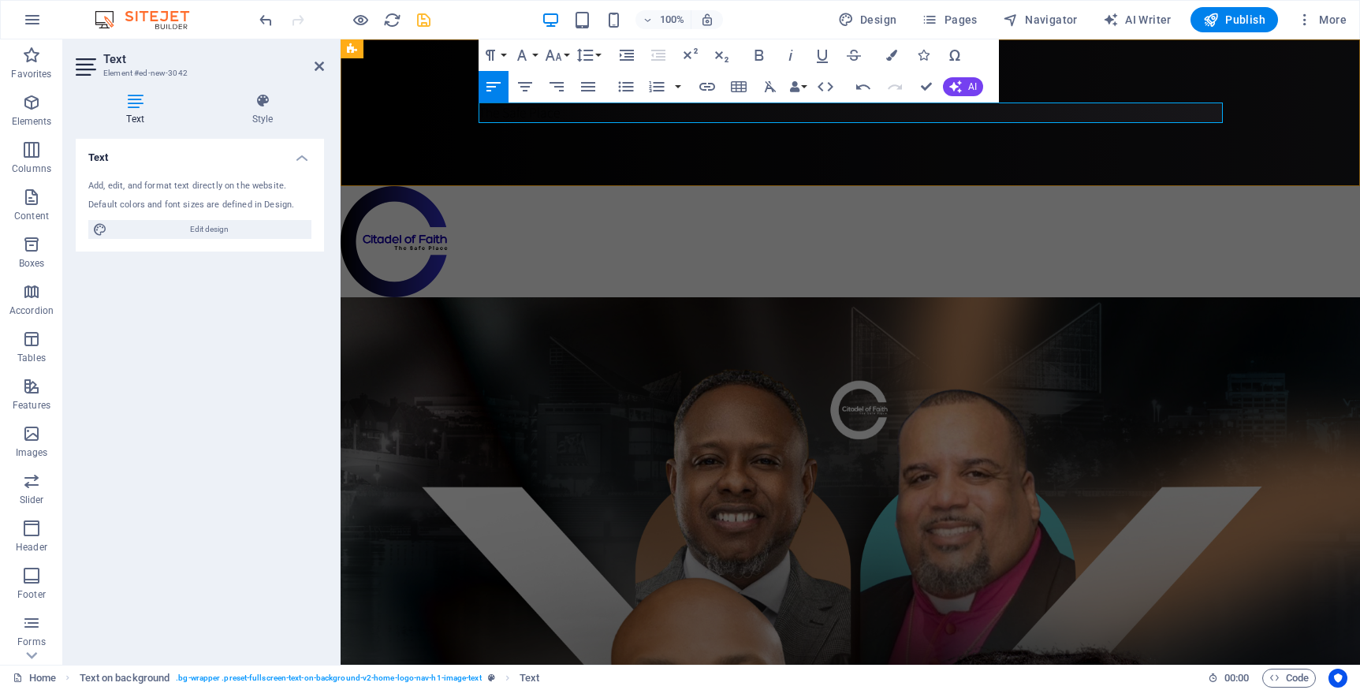
click at [628, 111] on p "The Safe Place" at bounding box center [851, 113] width 744 height 21
click at [763, 58] on icon "button" at bounding box center [759, 55] width 19 height 19
click at [535, 54] on button "Font Family" at bounding box center [525, 55] width 30 height 32
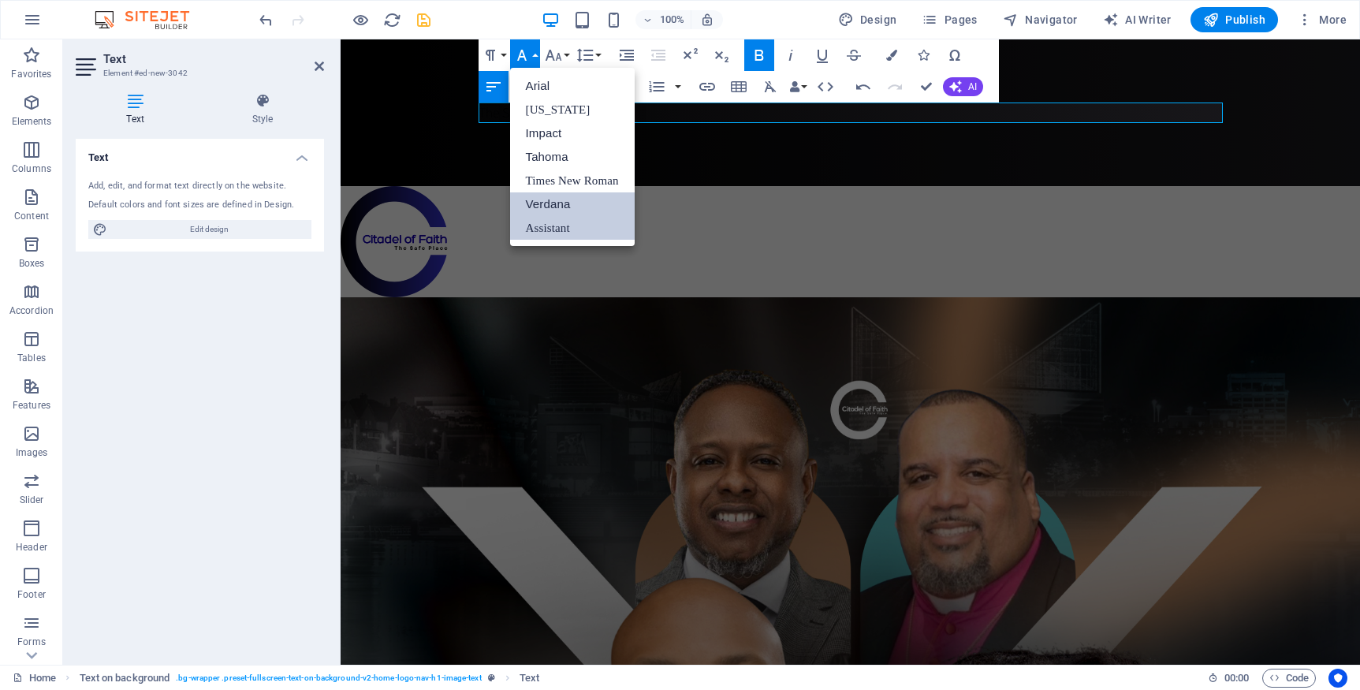
click at [554, 198] on link "Verdana" at bounding box center [572, 204] width 125 height 24
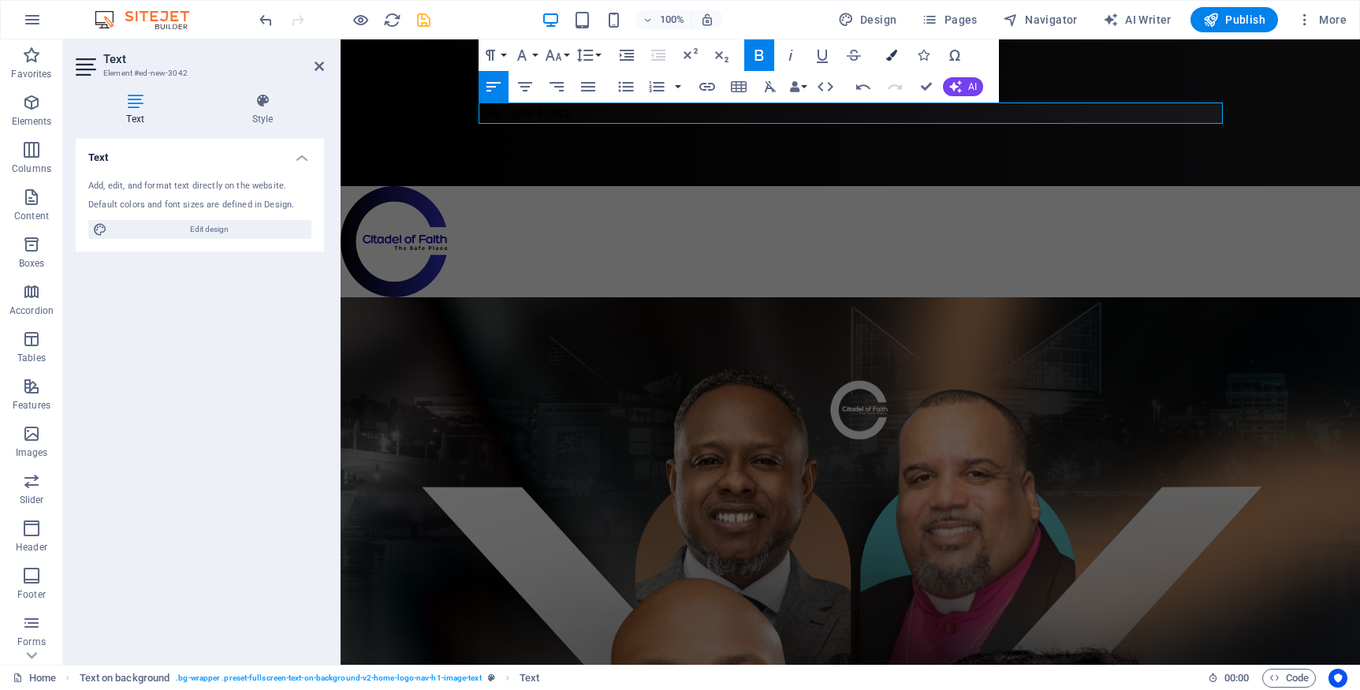
click at [893, 57] on icon "button" at bounding box center [891, 55] width 11 height 11
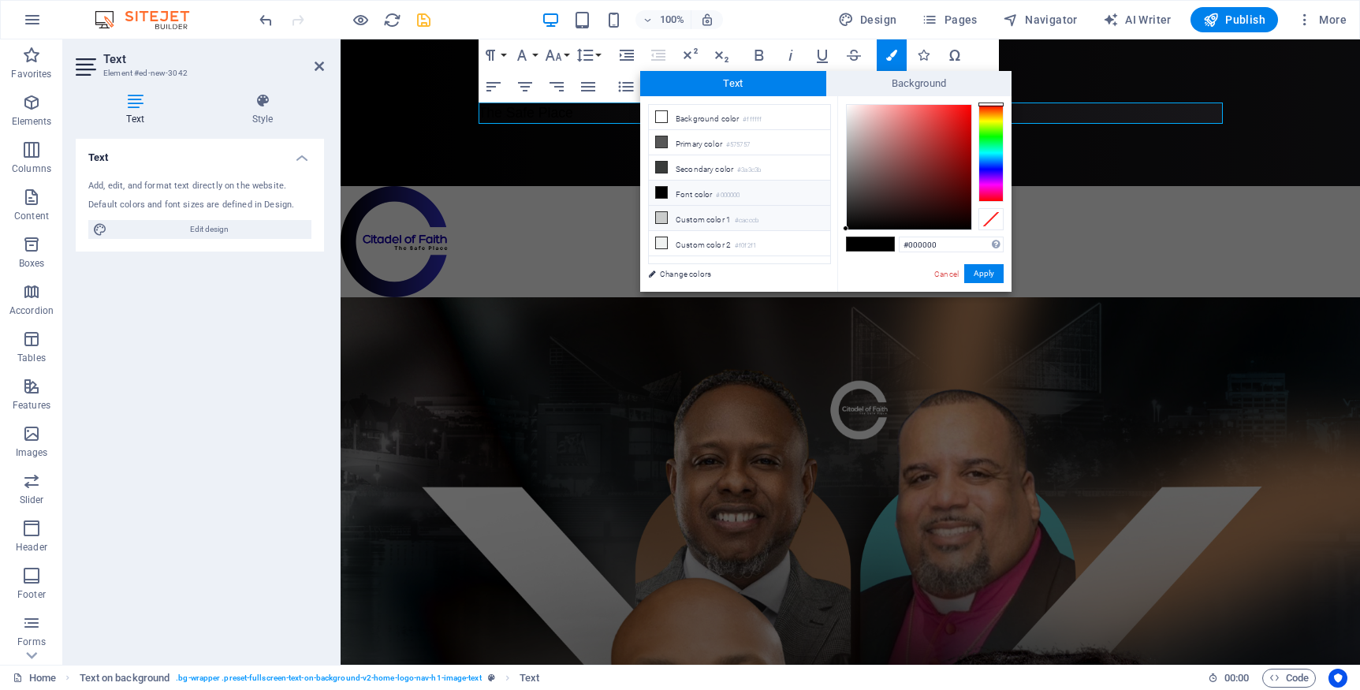
click at [671, 222] on li "Custom color 1 #cacccb" at bounding box center [739, 218] width 181 height 25
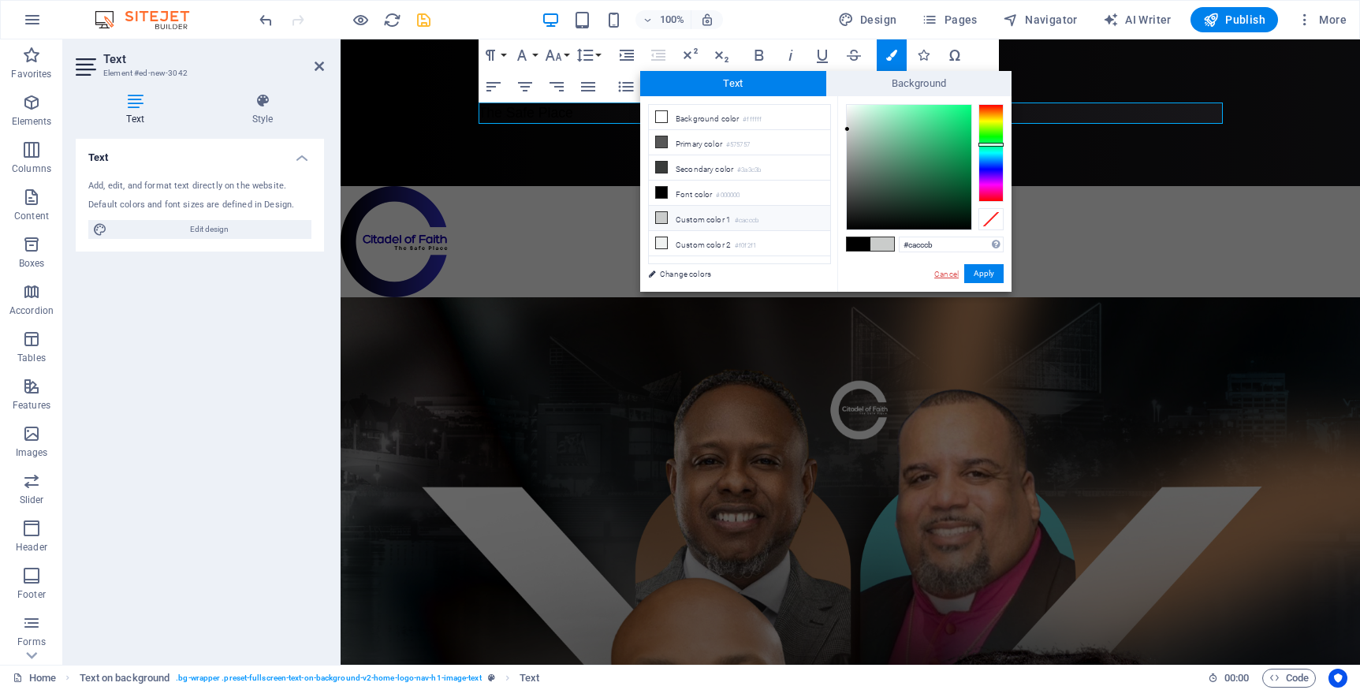
click at [949, 276] on link "Cancel" at bounding box center [947, 274] width 28 height 12
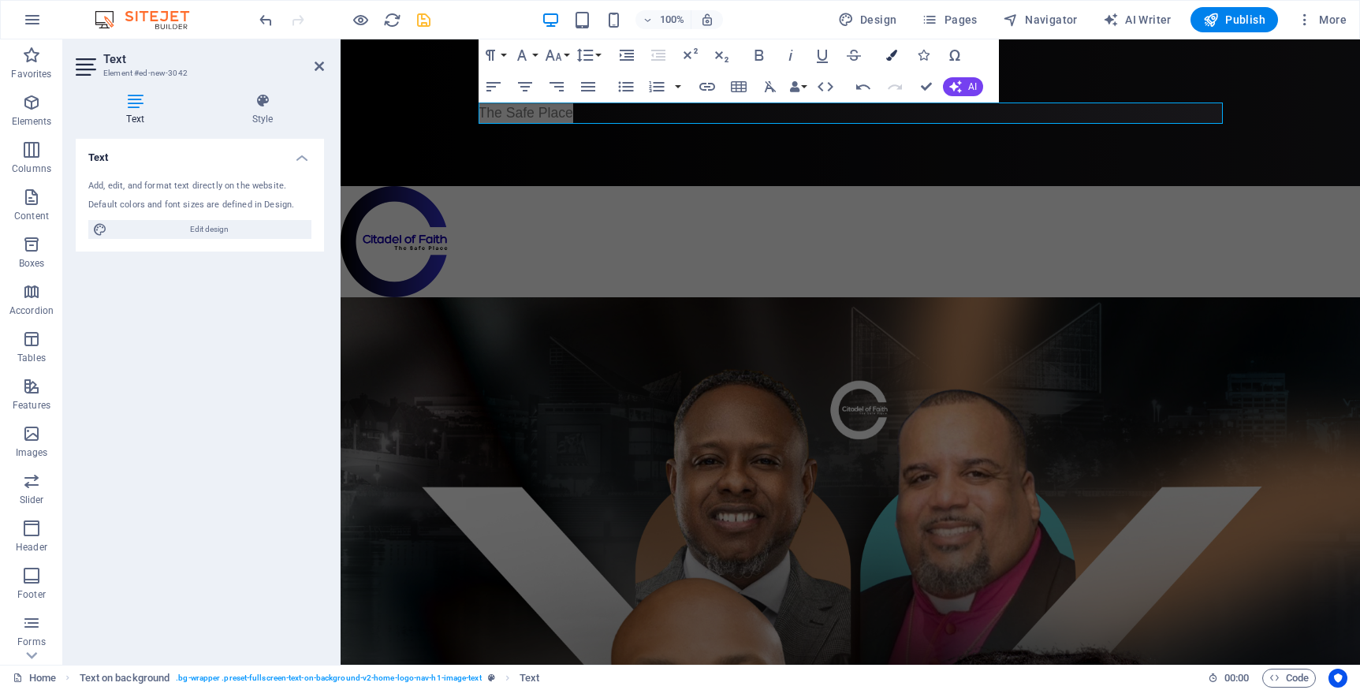
click at [894, 54] on icon "button" at bounding box center [891, 55] width 11 height 11
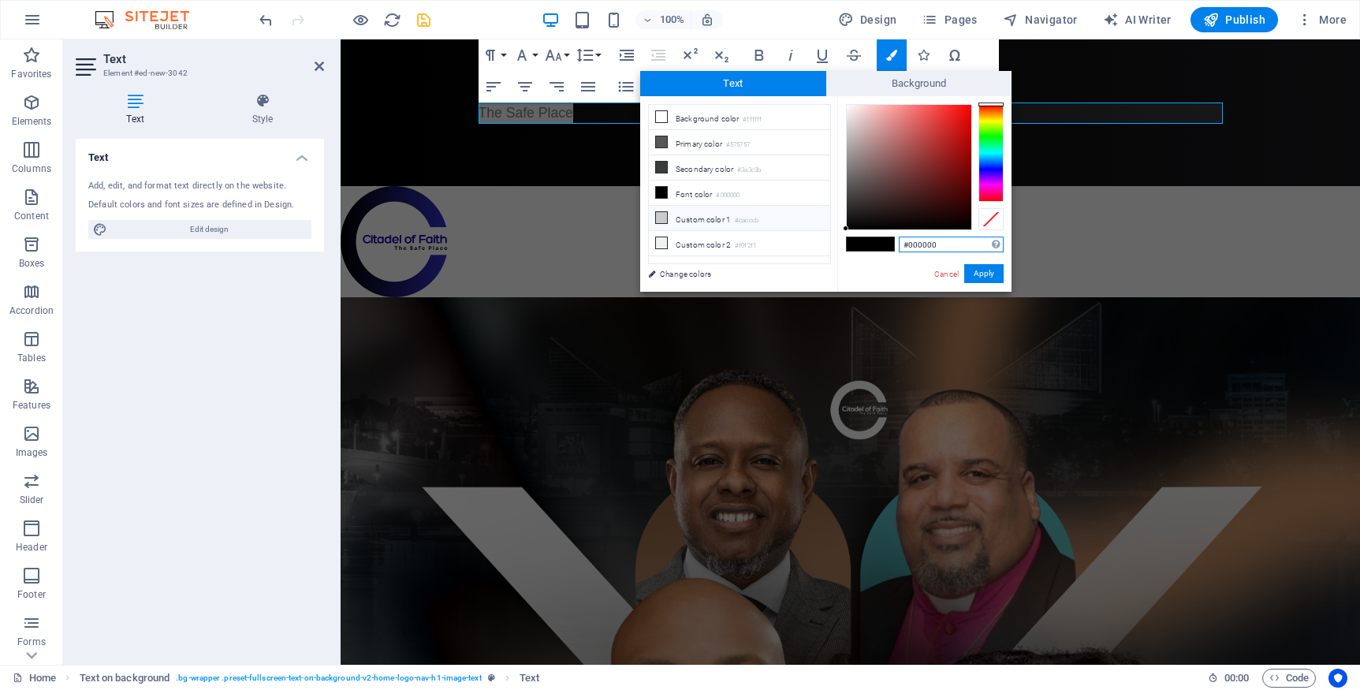
click at [759, 87] on span "Text" at bounding box center [733, 83] width 186 height 25
click at [866, 87] on span "Background" at bounding box center [919, 83] width 186 height 25
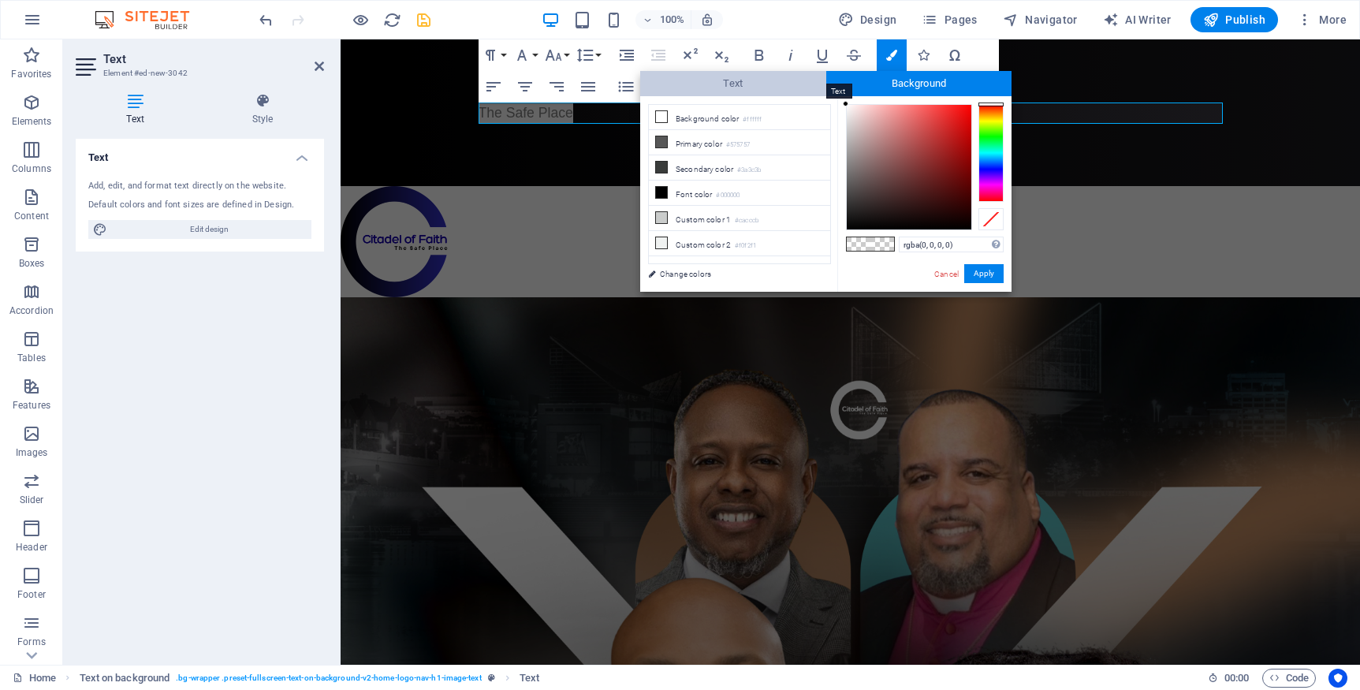
click at [771, 86] on span "Text" at bounding box center [733, 83] width 186 height 25
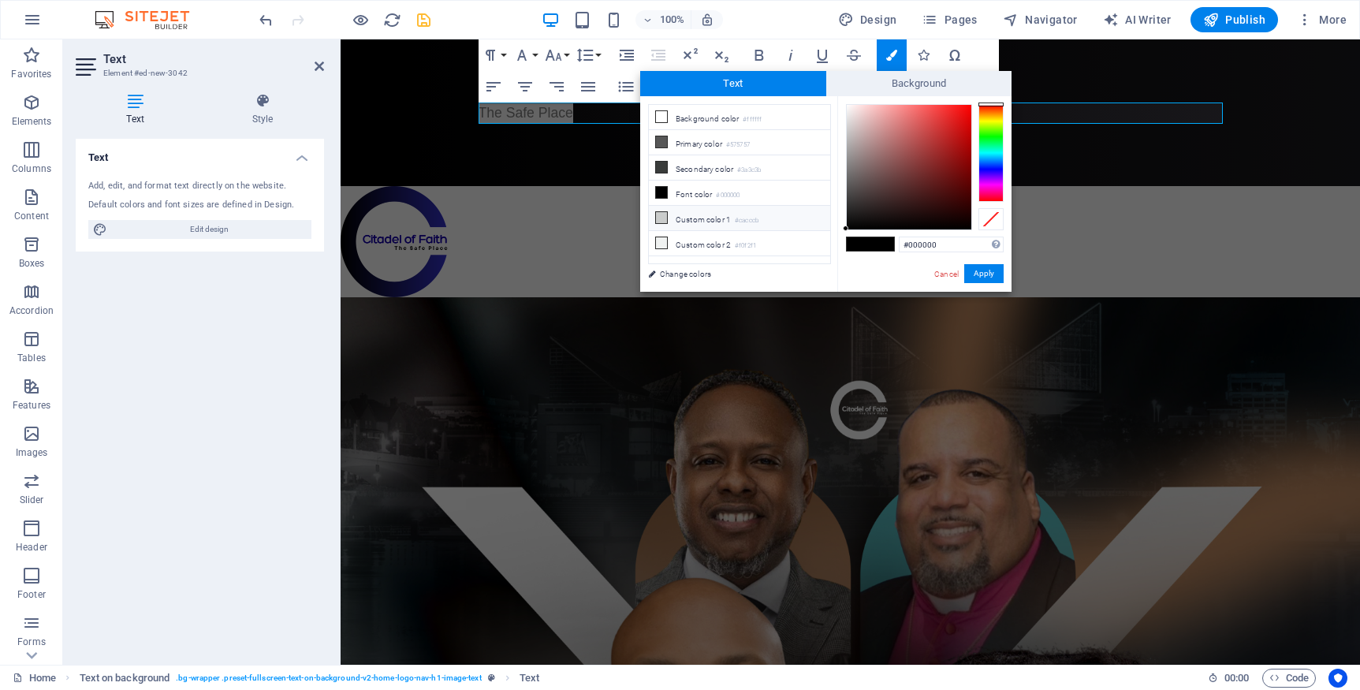
click at [662, 221] on icon at bounding box center [661, 217] width 11 height 11
type input "#cacccb"
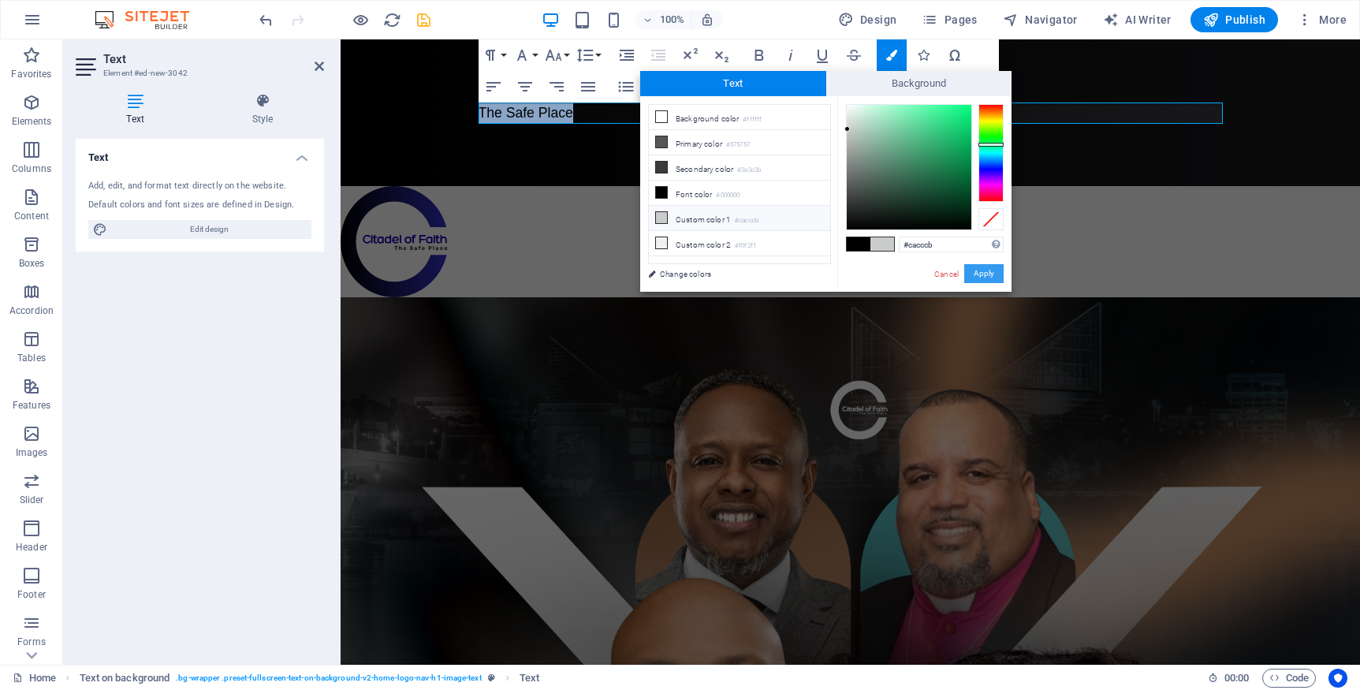
click at [984, 273] on button "Apply" at bounding box center [983, 273] width 39 height 19
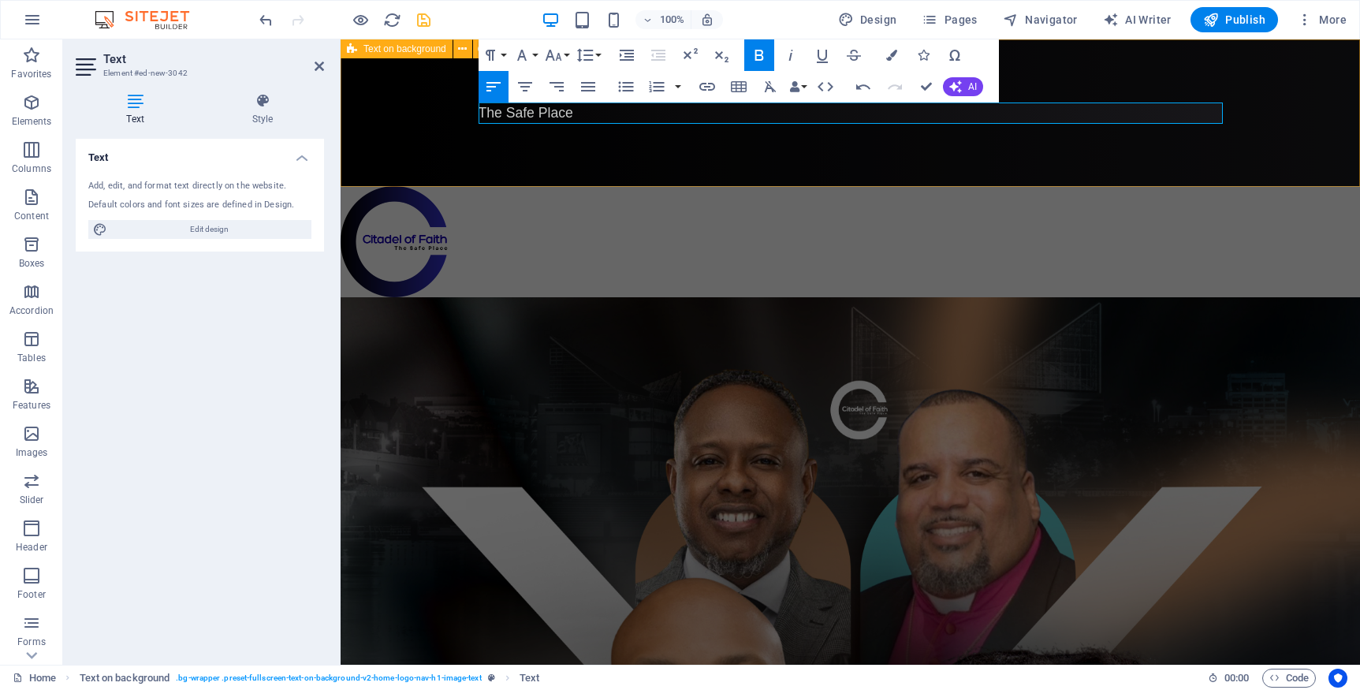
click at [901, 144] on div "The Safe Place" at bounding box center [851, 112] width 1020 height 147
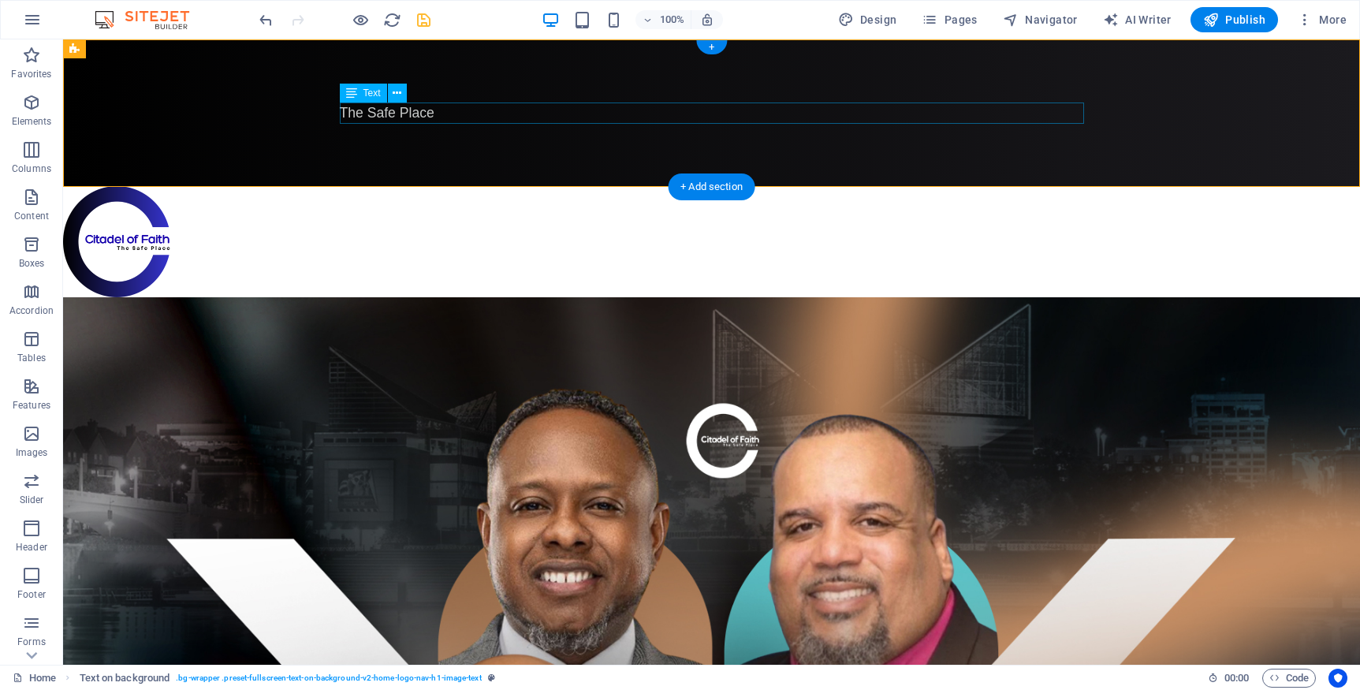
click at [421, 115] on div "The Safe Place" at bounding box center [712, 113] width 744 height 21
click at [400, 94] on icon at bounding box center [397, 93] width 9 height 17
click at [401, 96] on icon at bounding box center [397, 93] width 9 height 17
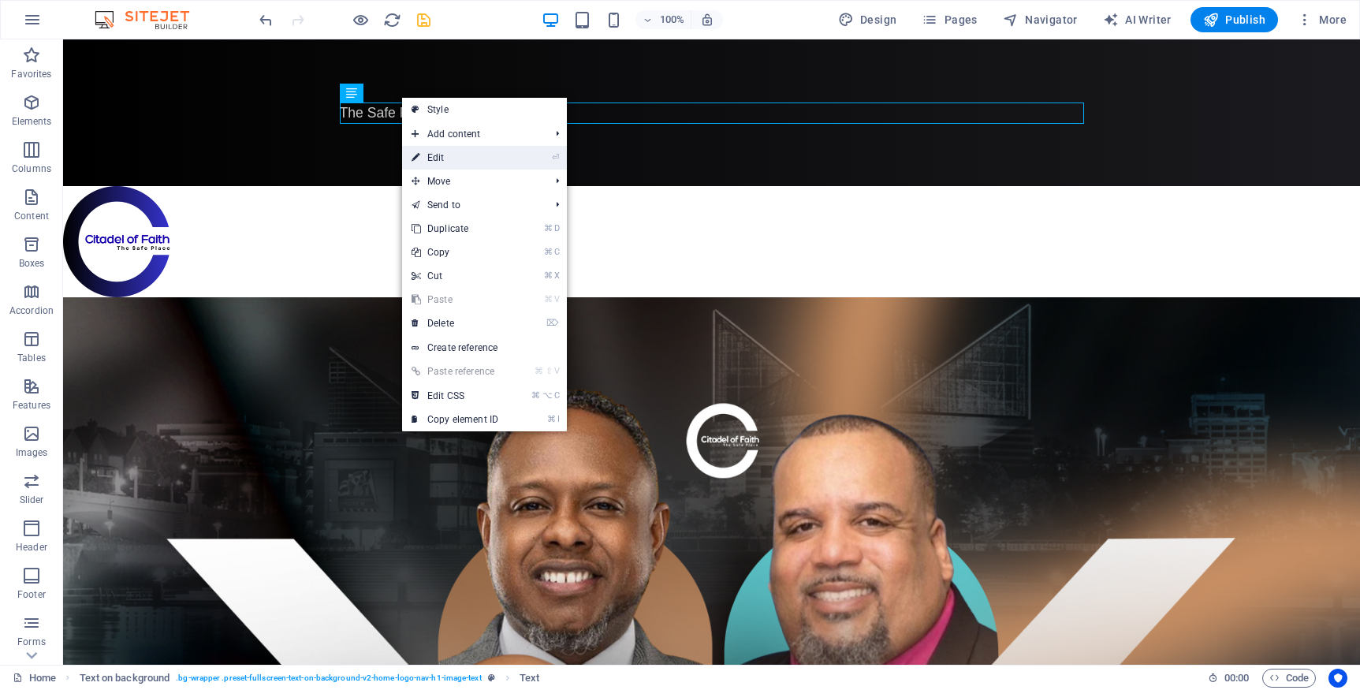
click at [433, 158] on link "⏎ Edit" at bounding box center [455, 158] width 106 height 24
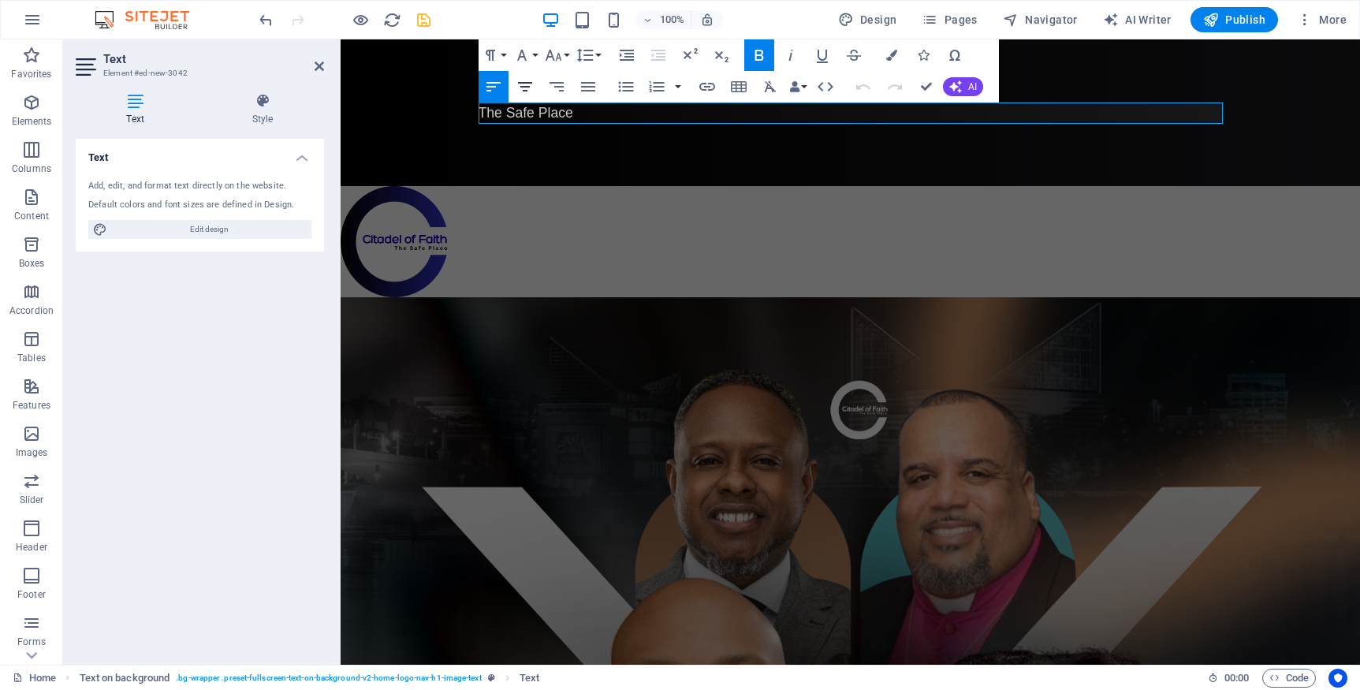
click at [527, 89] on icon "button" at bounding box center [525, 86] width 19 height 19
click at [824, 118] on span "The Safe Place" at bounding box center [850, 113] width 95 height 16
click at [598, 54] on button "Line Height" at bounding box center [588, 55] width 30 height 32
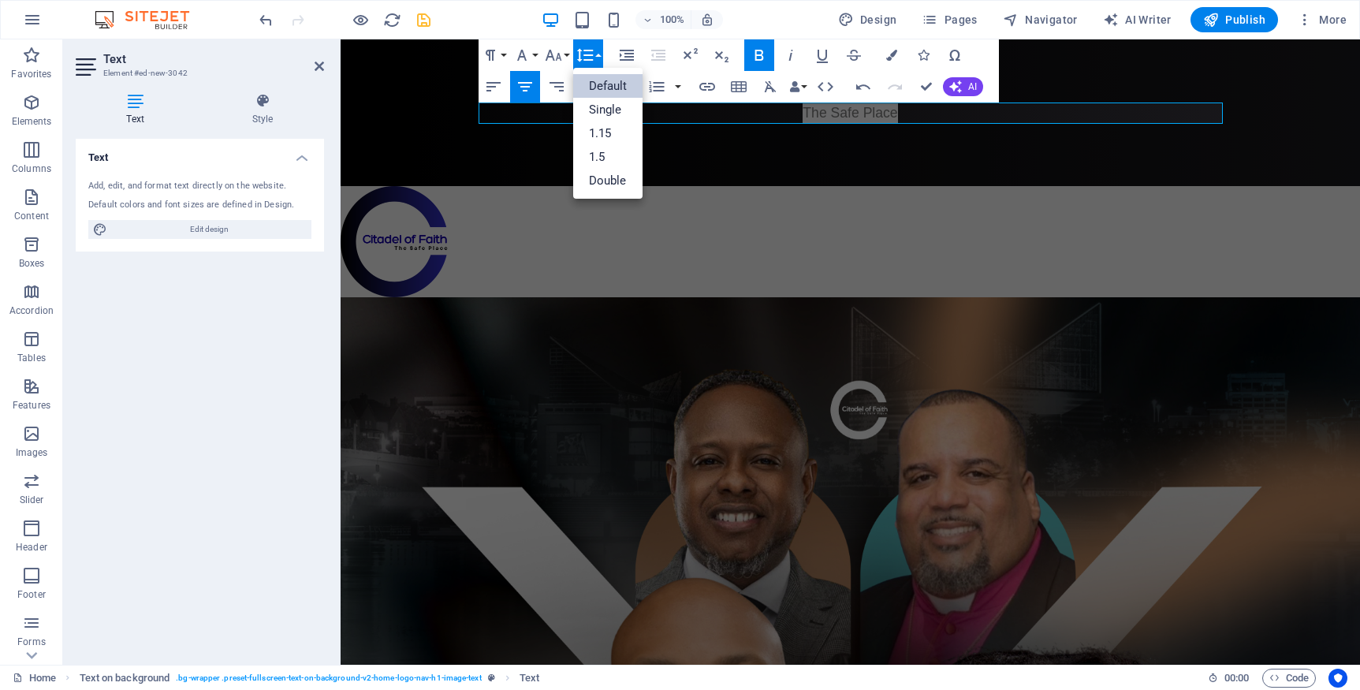
click at [598, 54] on button "Line Height" at bounding box center [588, 55] width 30 height 32
click at [569, 54] on button "Font Size" at bounding box center [557, 55] width 30 height 32
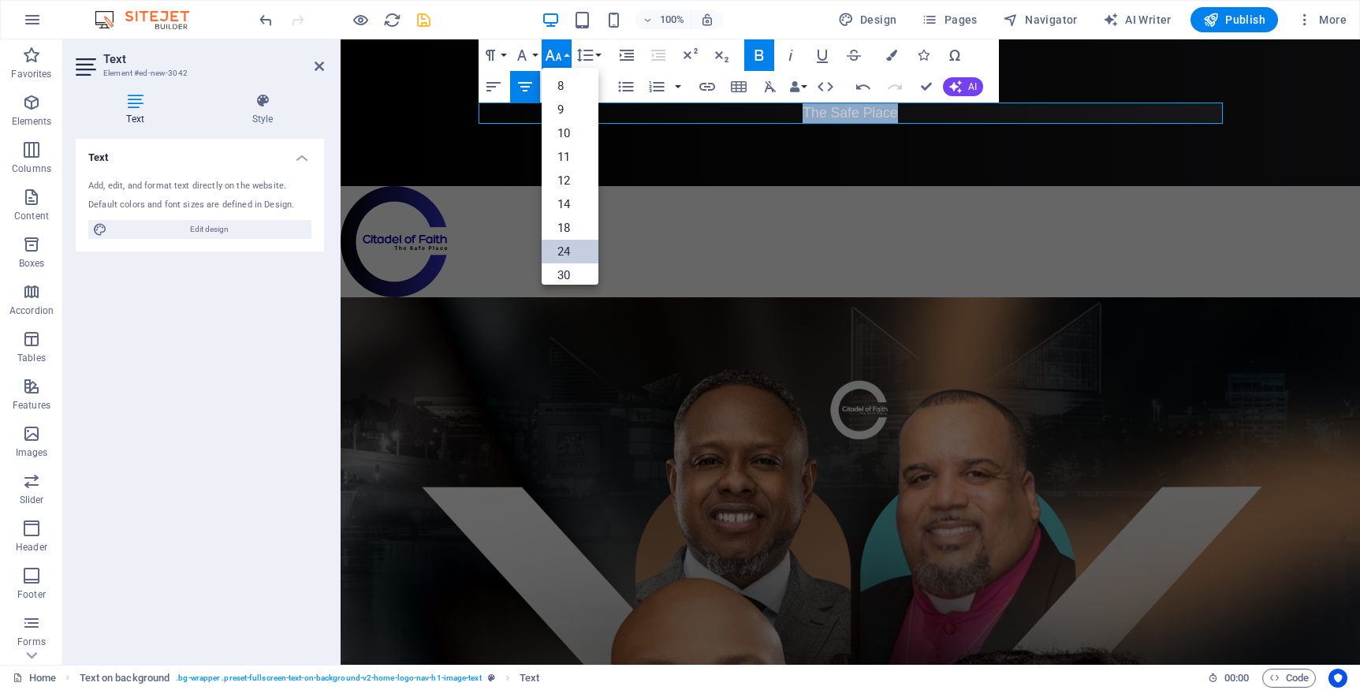
click at [575, 248] on link "24" at bounding box center [570, 252] width 57 height 24
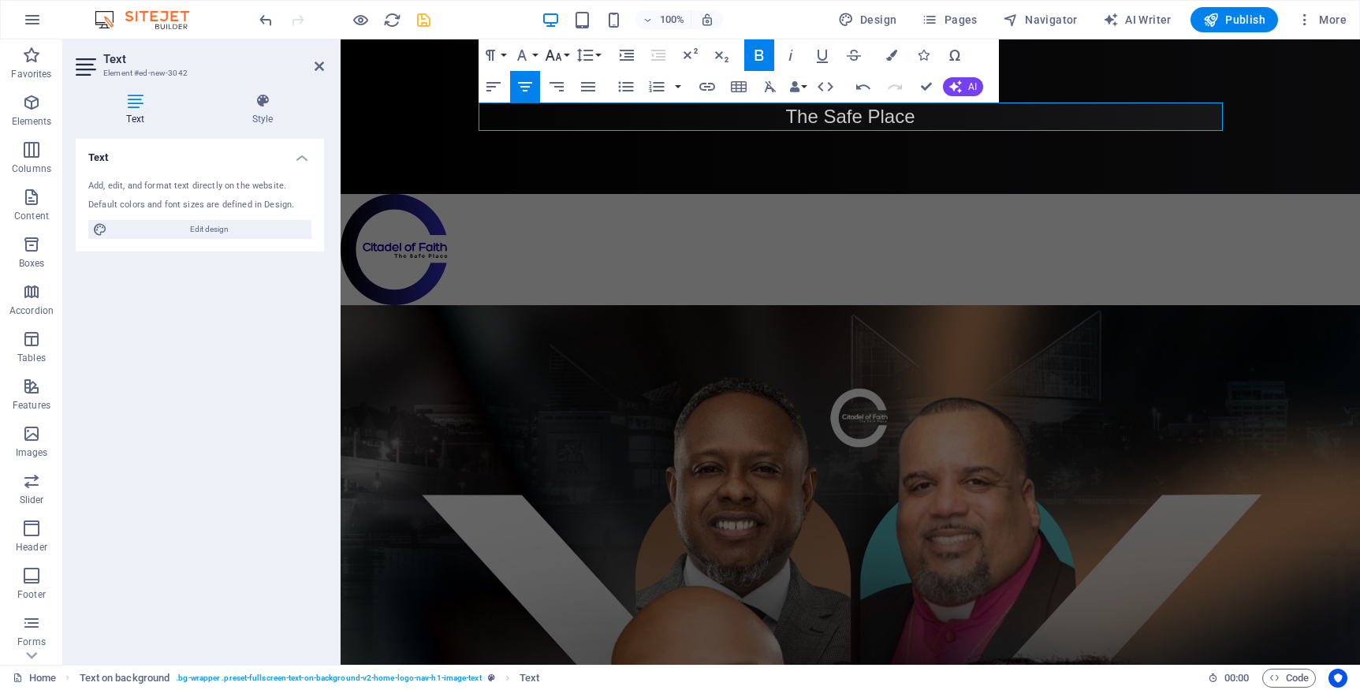
click at [570, 56] on button "Font Size" at bounding box center [557, 55] width 30 height 32
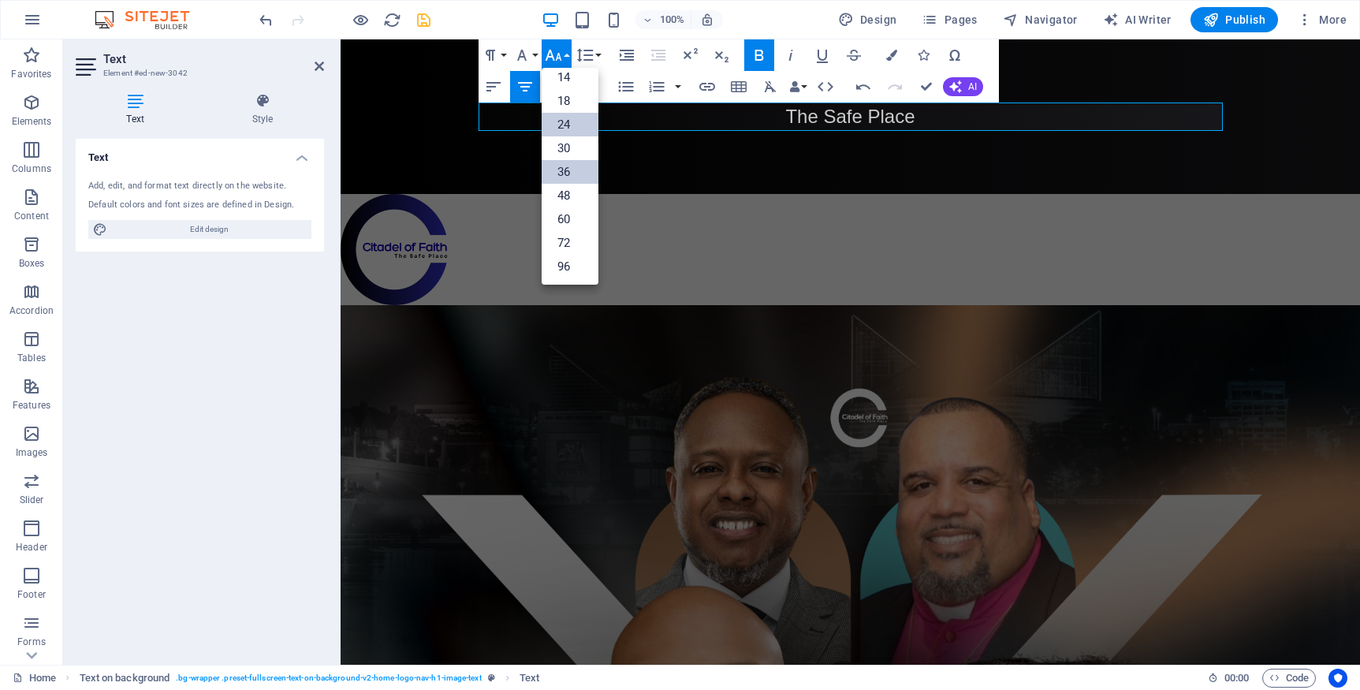
scroll to position [127, 0]
click at [575, 248] on link "72" at bounding box center [570, 243] width 57 height 24
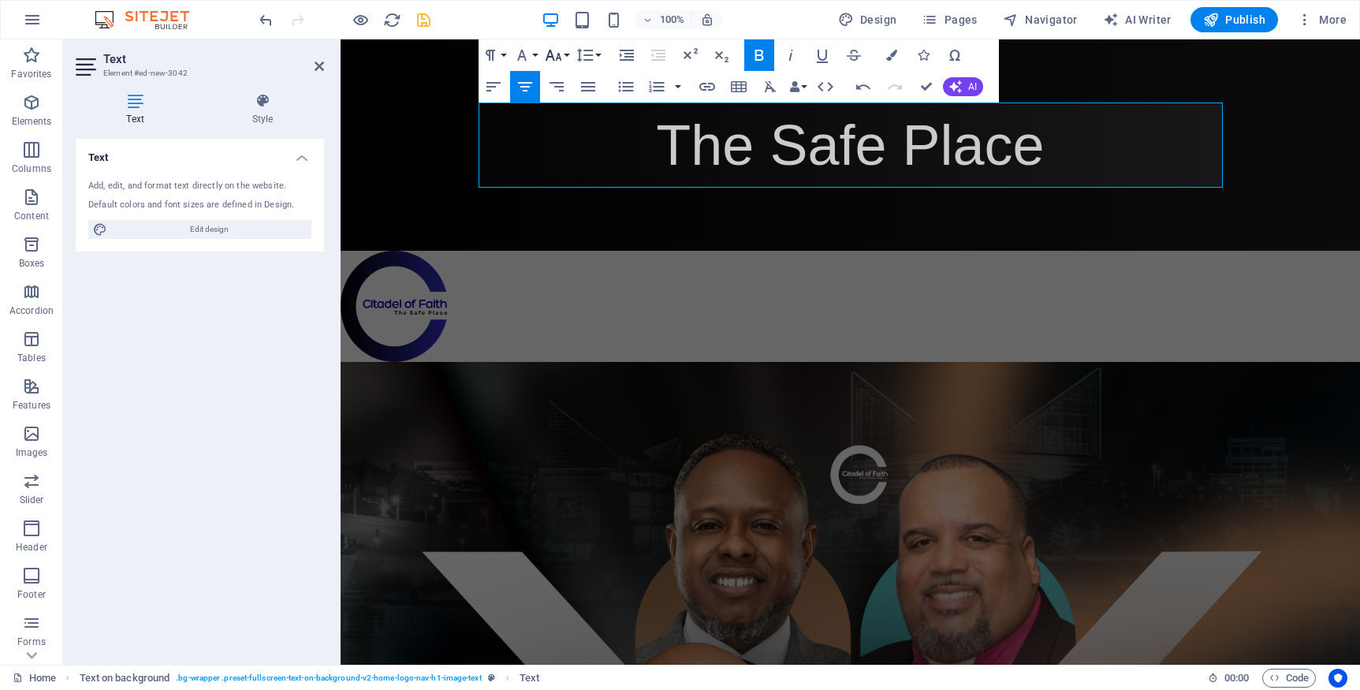
click at [567, 54] on button "Font Size" at bounding box center [557, 55] width 30 height 32
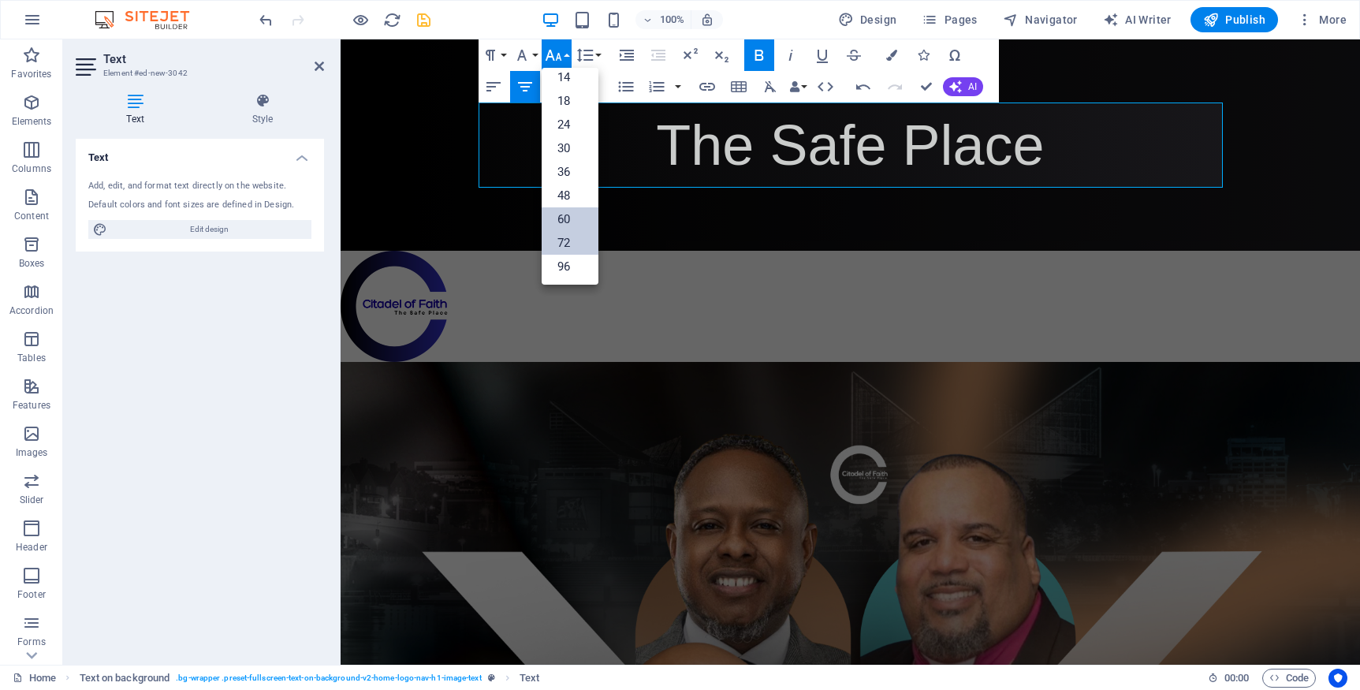
click at [573, 216] on link "60" at bounding box center [570, 219] width 57 height 24
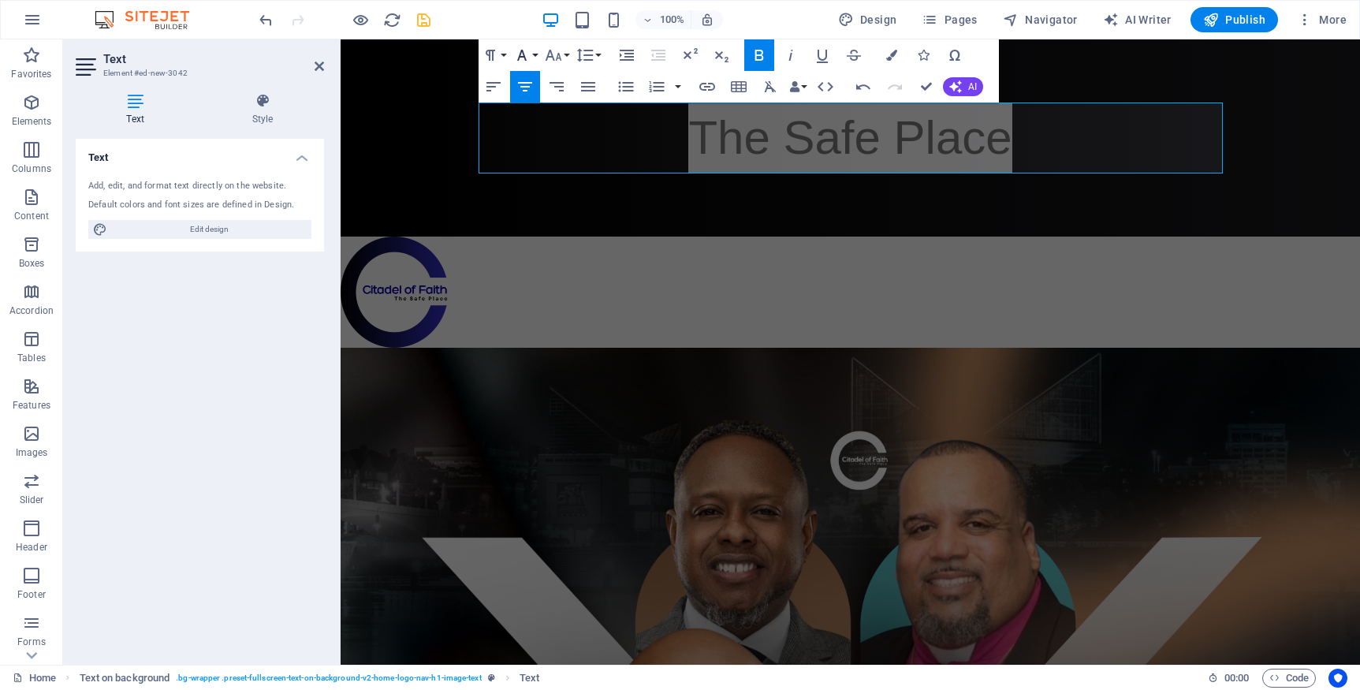
click at [532, 54] on button "Font Family" at bounding box center [525, 55] width 30 height 32
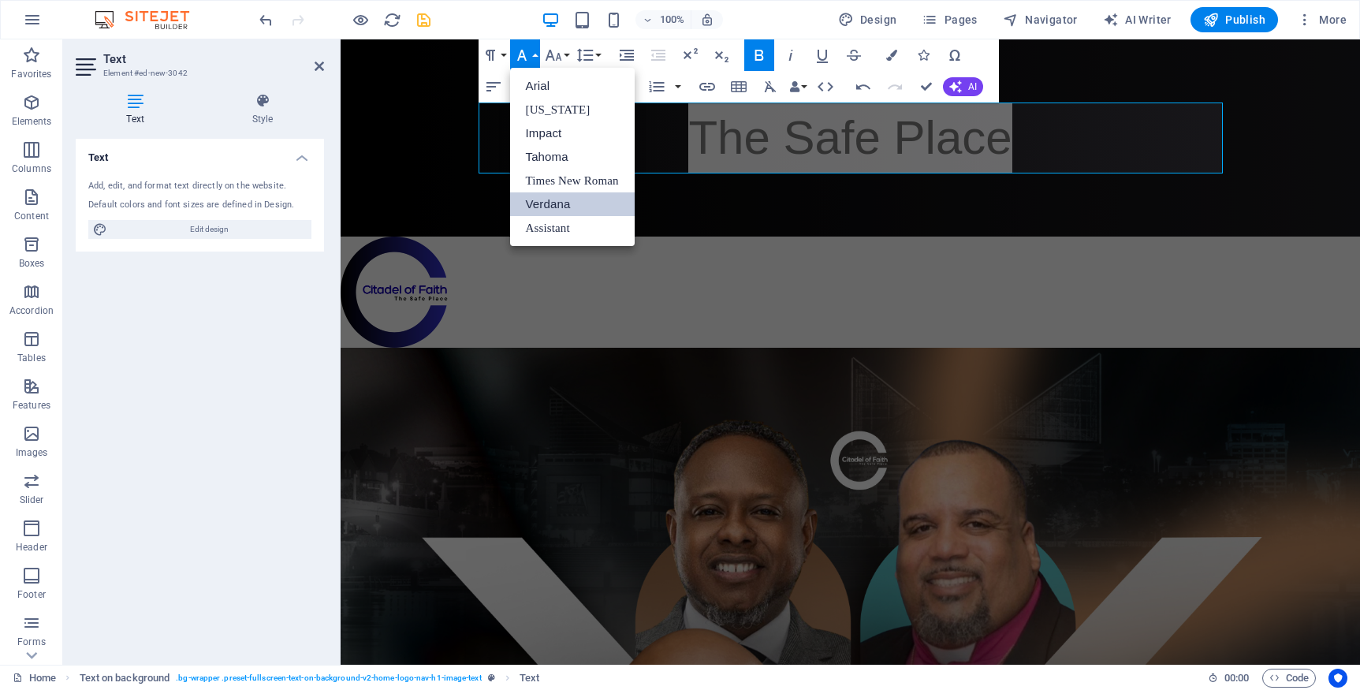
scroll to position [0, 0]
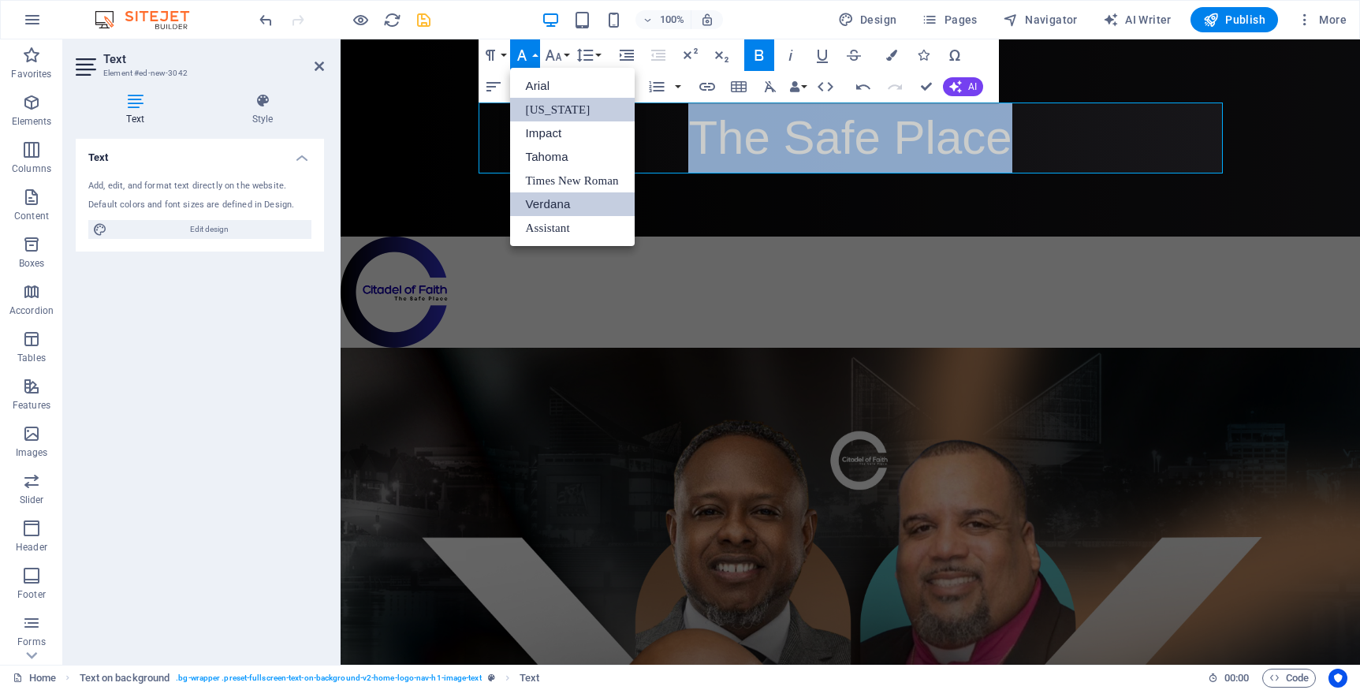
click at [554, 101] on link "[US_STATE]" at bounding box center [572, 110] width 125 height 24
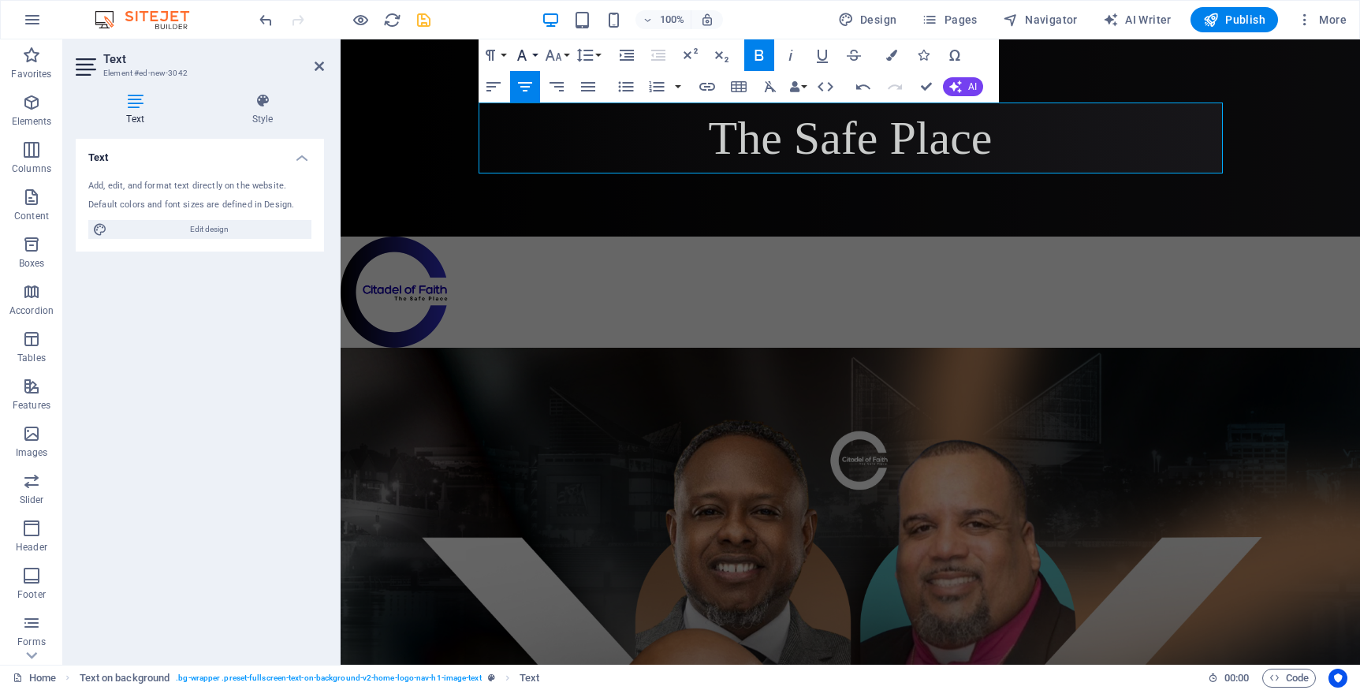
click at [532, 51] on button "Font Family" at bounding box center [525, 55] width 30 height 32
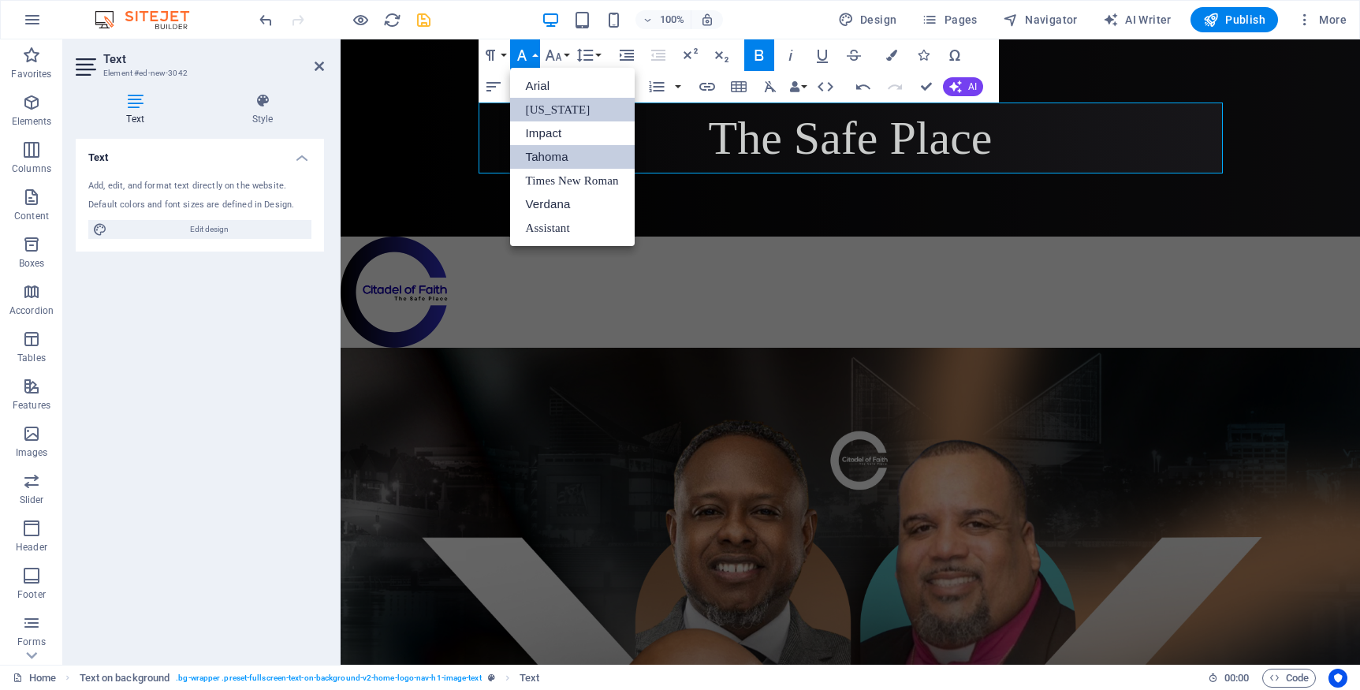
click at [550, 158] on link "Tahoma" at bounding box center [572, 157] width 125 height 24
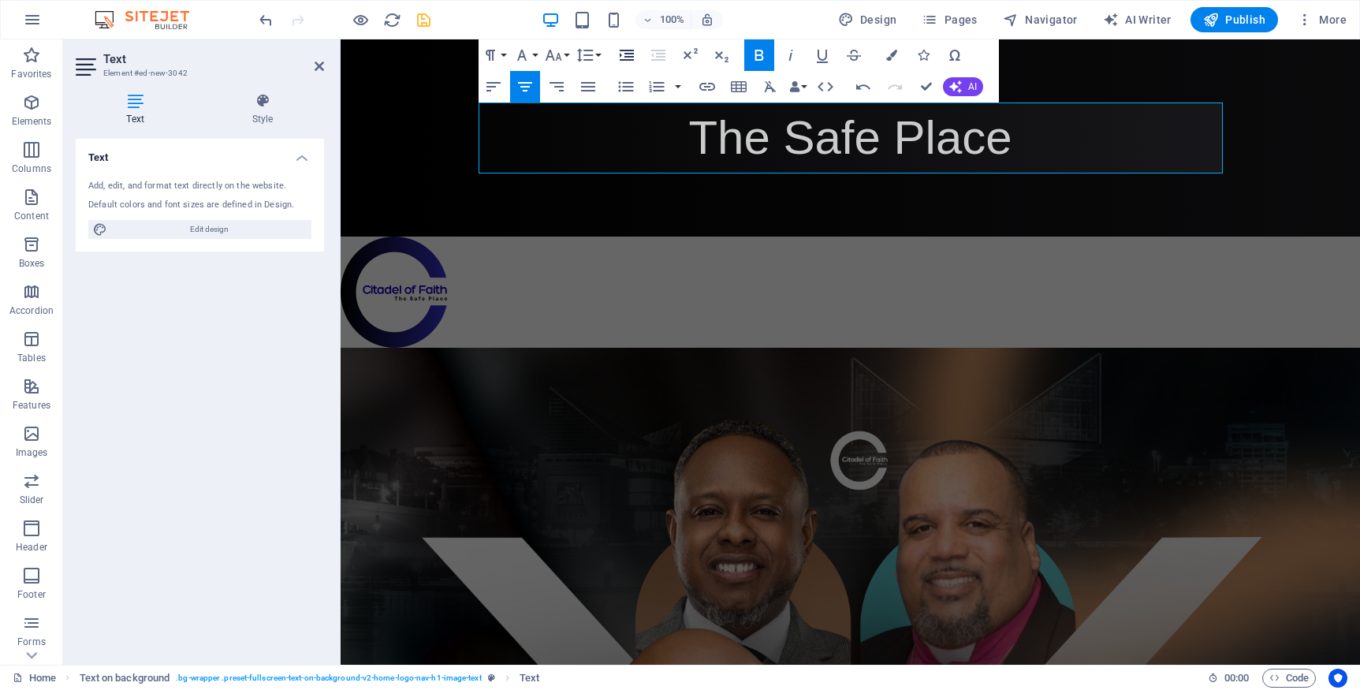
click at [626, 54] on icon "button" at bounding box center [627, 55] width 14 height 11
click at [599, 54] on button "Line Height" at bounding box center [588, 55] width 30 height 32
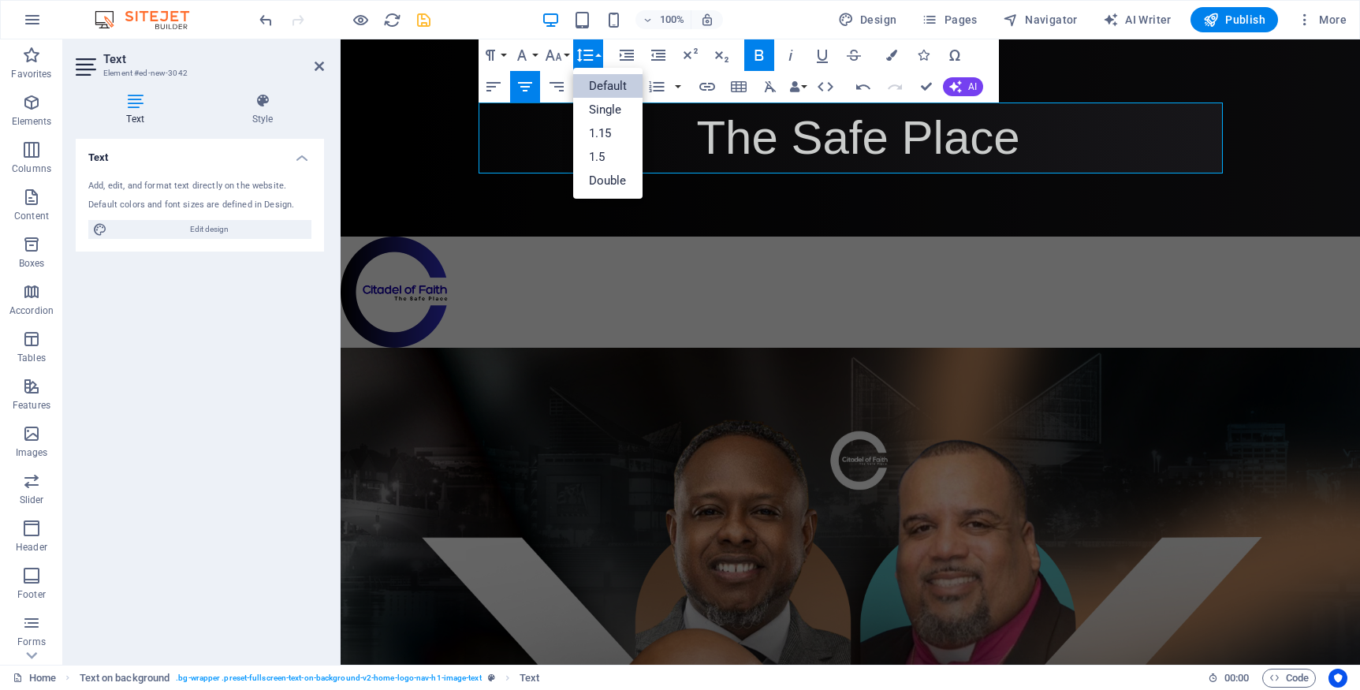
click at [599, 54] on button "Line Height" at bounding box center [588, 55] width 30 height 32
click at [504, 55] on button "Paragraph Format" at bounding box center [494, 55] width 30 height 32
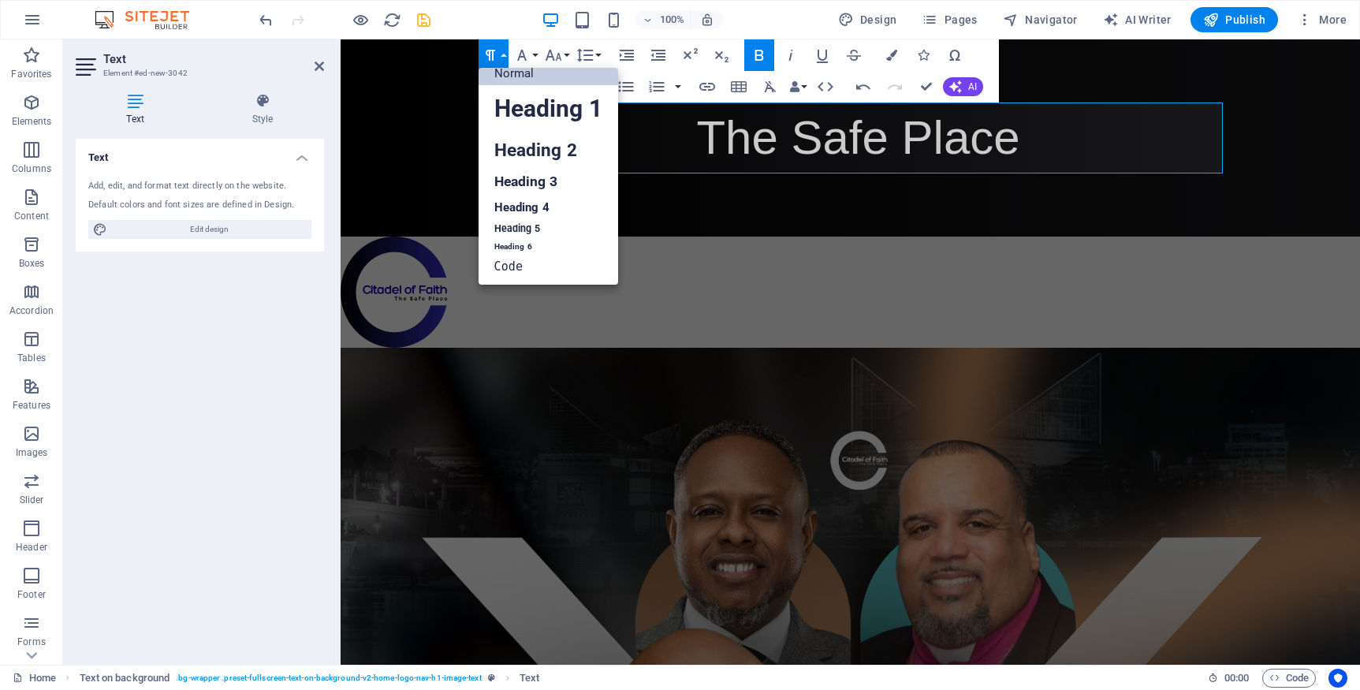
scroll to position [13, 0]
click at [504, 55] on button "Paragraph Format" at bounding box center [494, 55] width 30 height 32
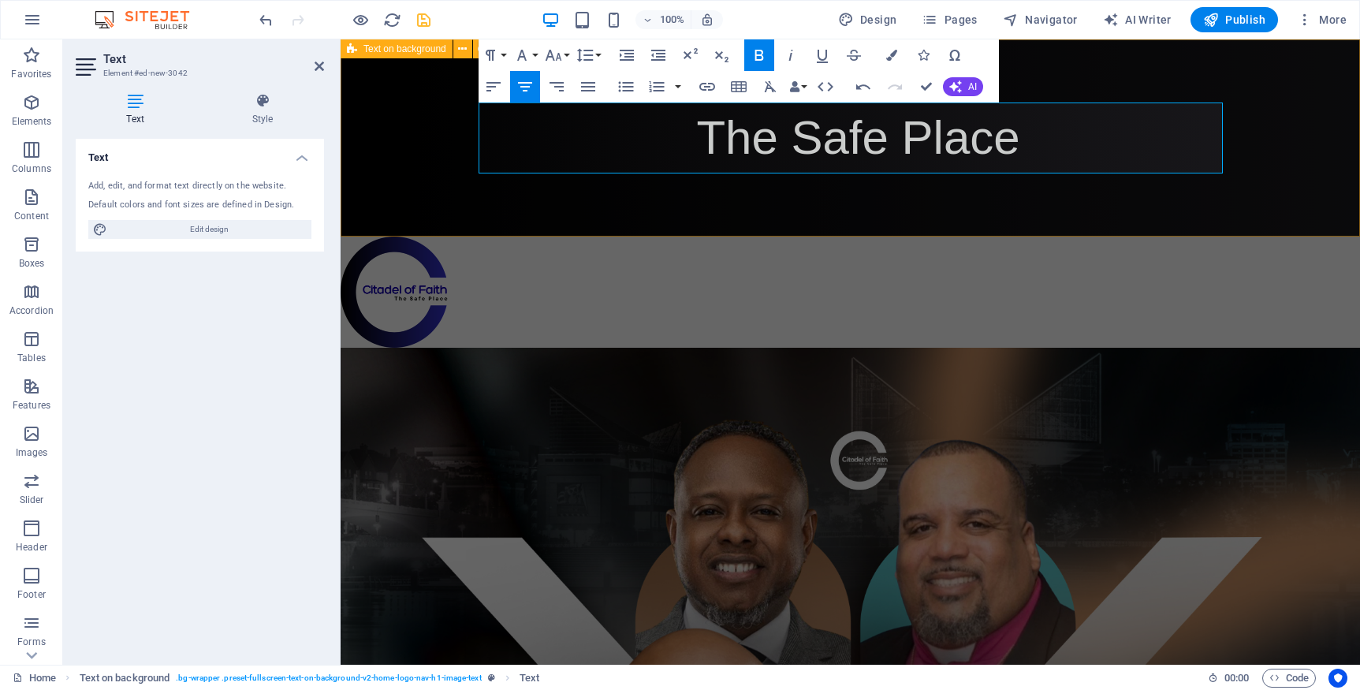
click at [431, 119] on div "The Safe Place" at bounding box center [851, 137] width 1020 height 197
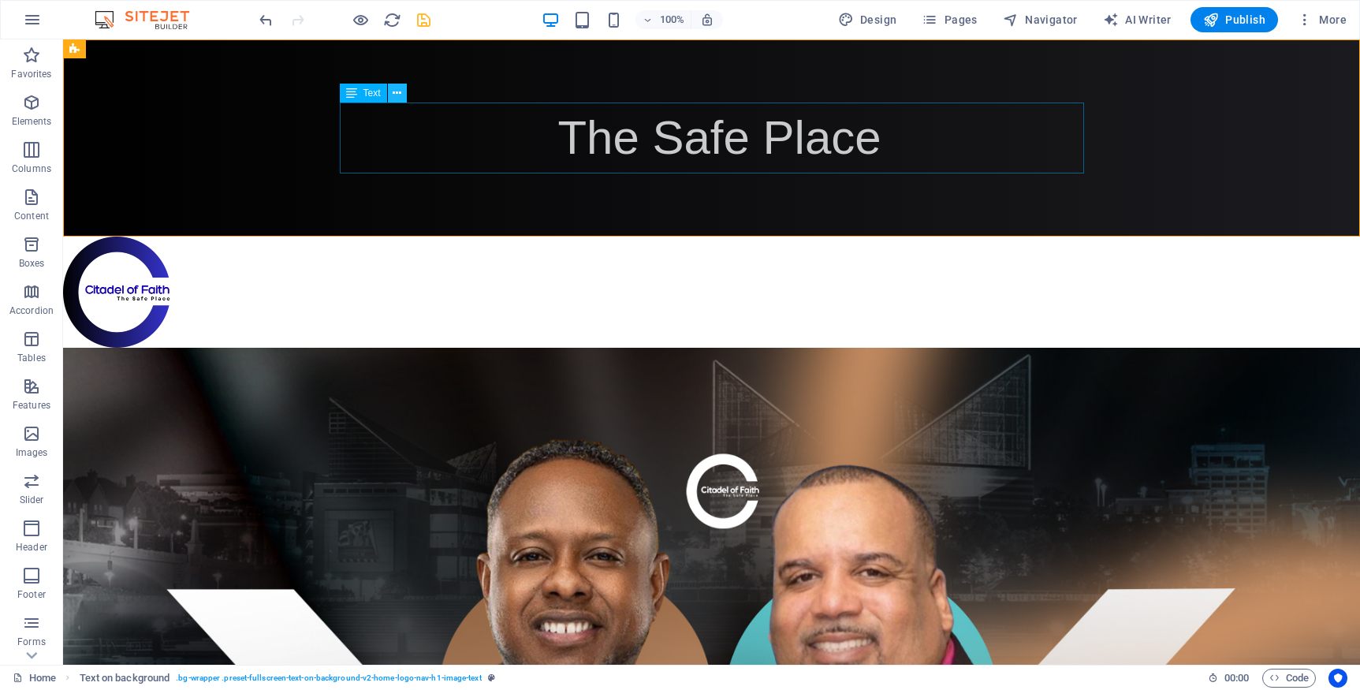
click at [397, 99] on icon at bounding box center [397, 93] width 9 height 17
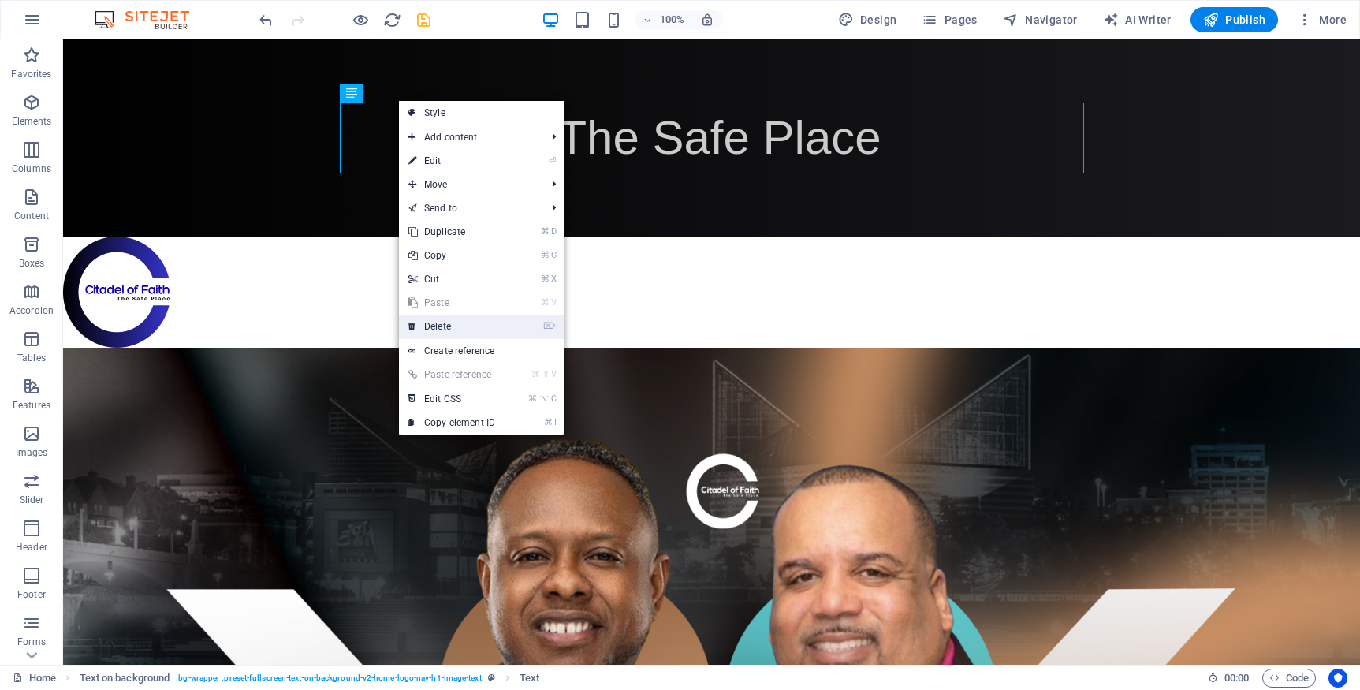
click at [442, 326] on link "⌦ Delete" at bounding box center [452, 327] width 106 height 24
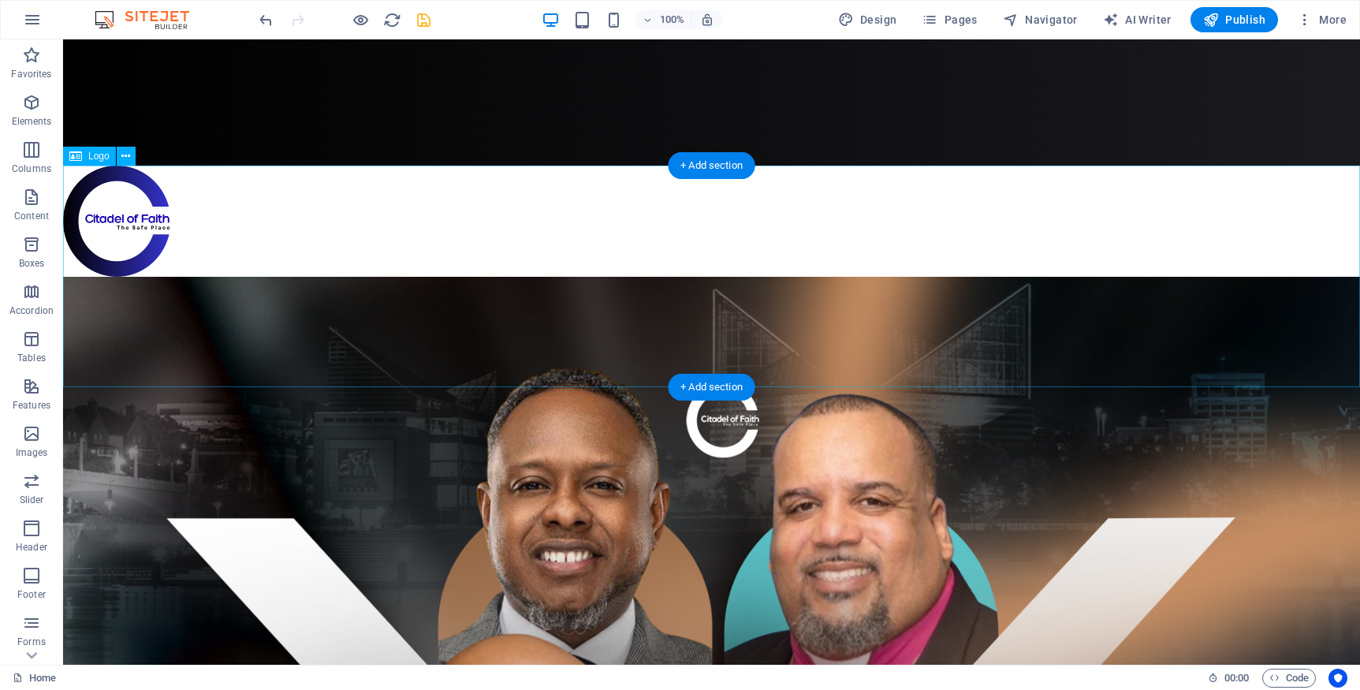
click at [595, 277] on div at bounding box center [711, 221] width 1297 height 111
click at [81, 156] on icon at bounding box center [75, 156] width 13 height 19
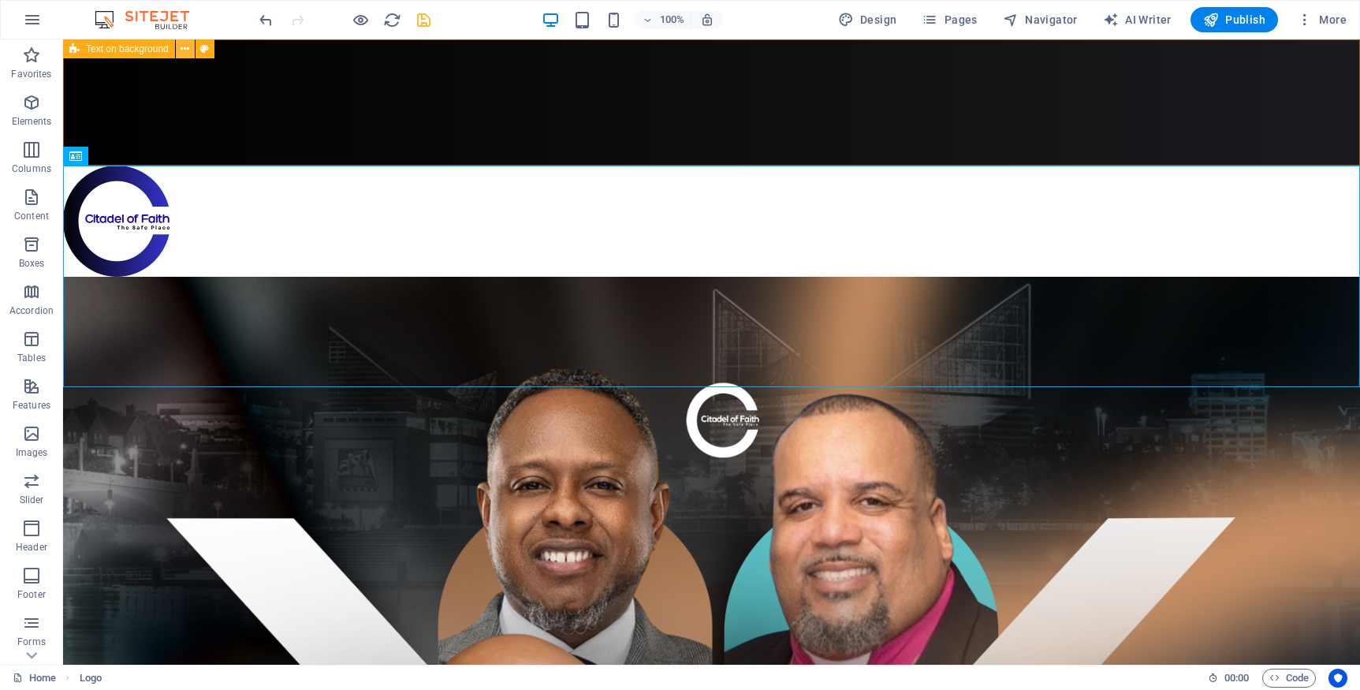
click at [185, 51] on icon at bounding box center [185, 49] width 9 height 17
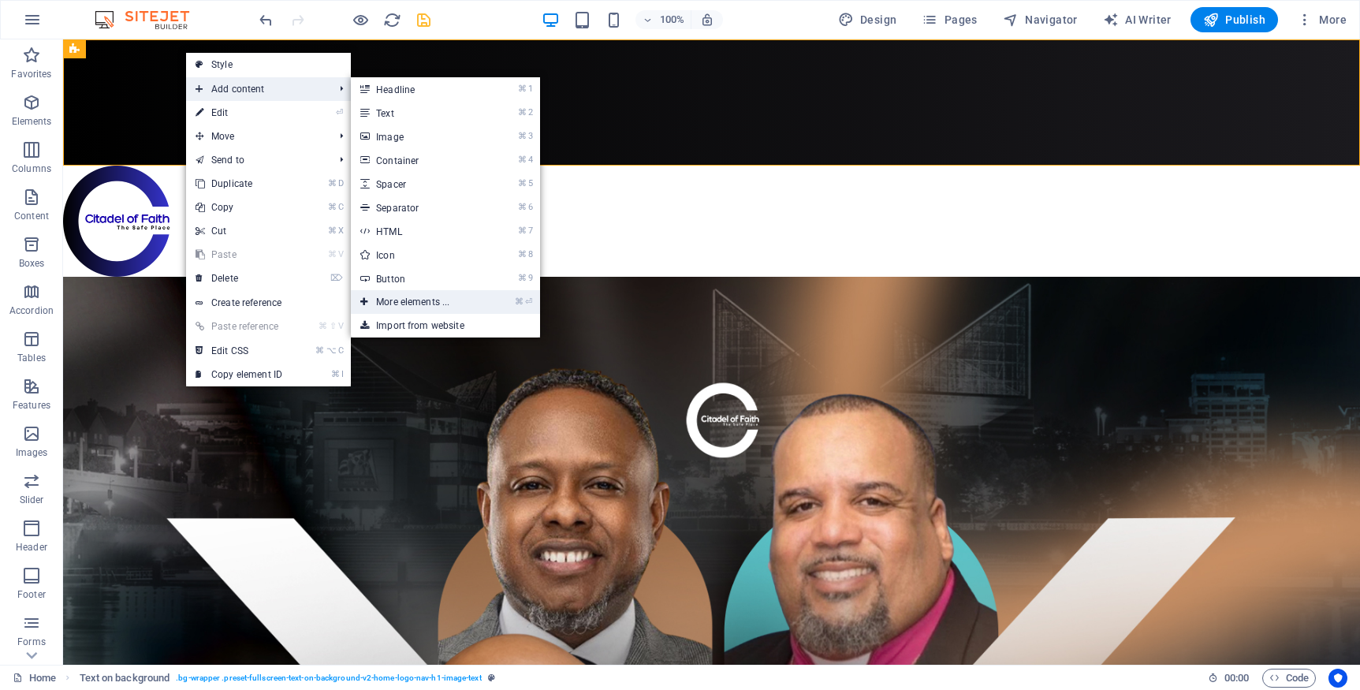
click at [377, 299] on link "⌘ ⏎ More elements ..." at bounding box center [416, 302] width 130 height 24
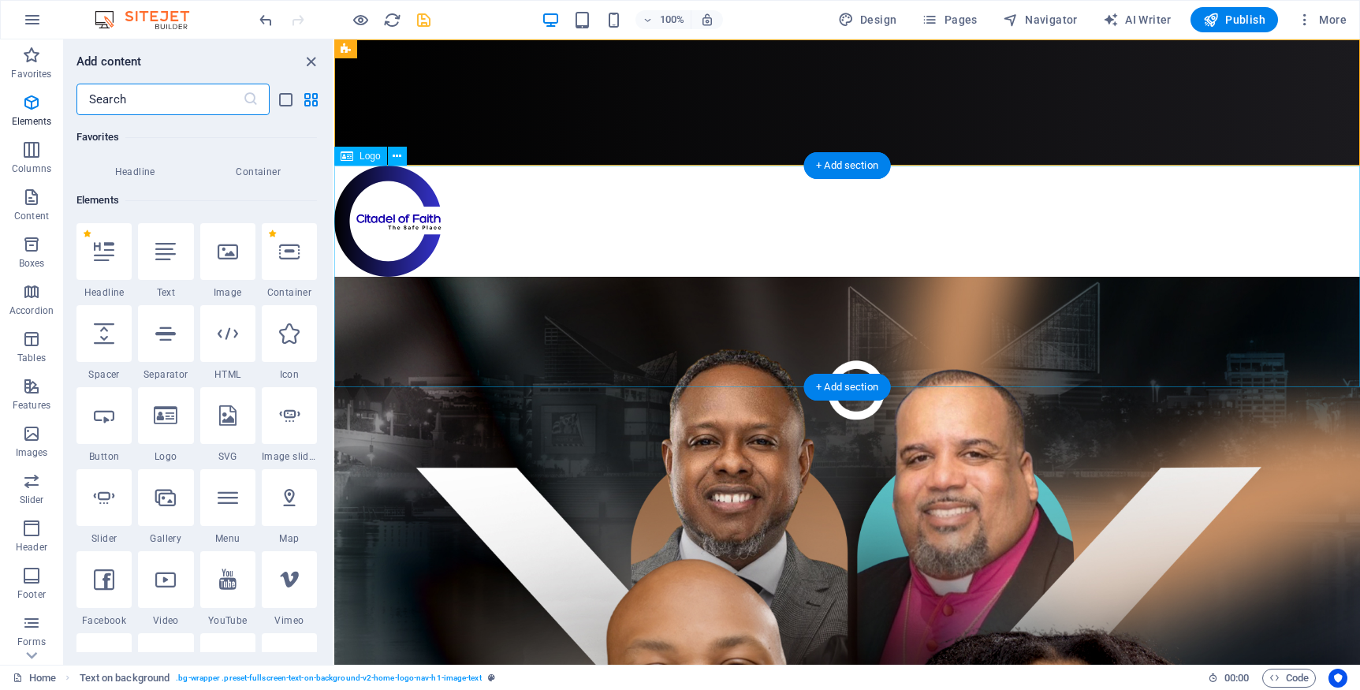
scroll to position [168, 0]
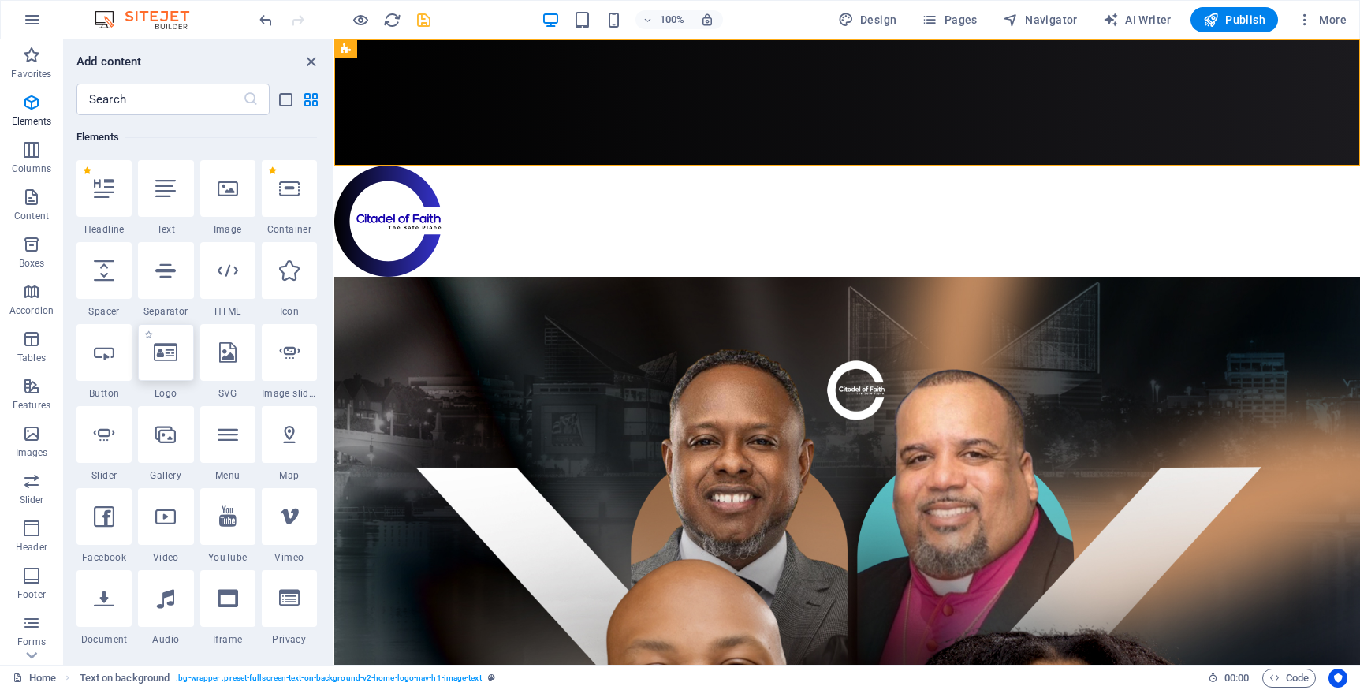
click at [162, 357] on icon at bounding box center [166, 352] width 24 height 21
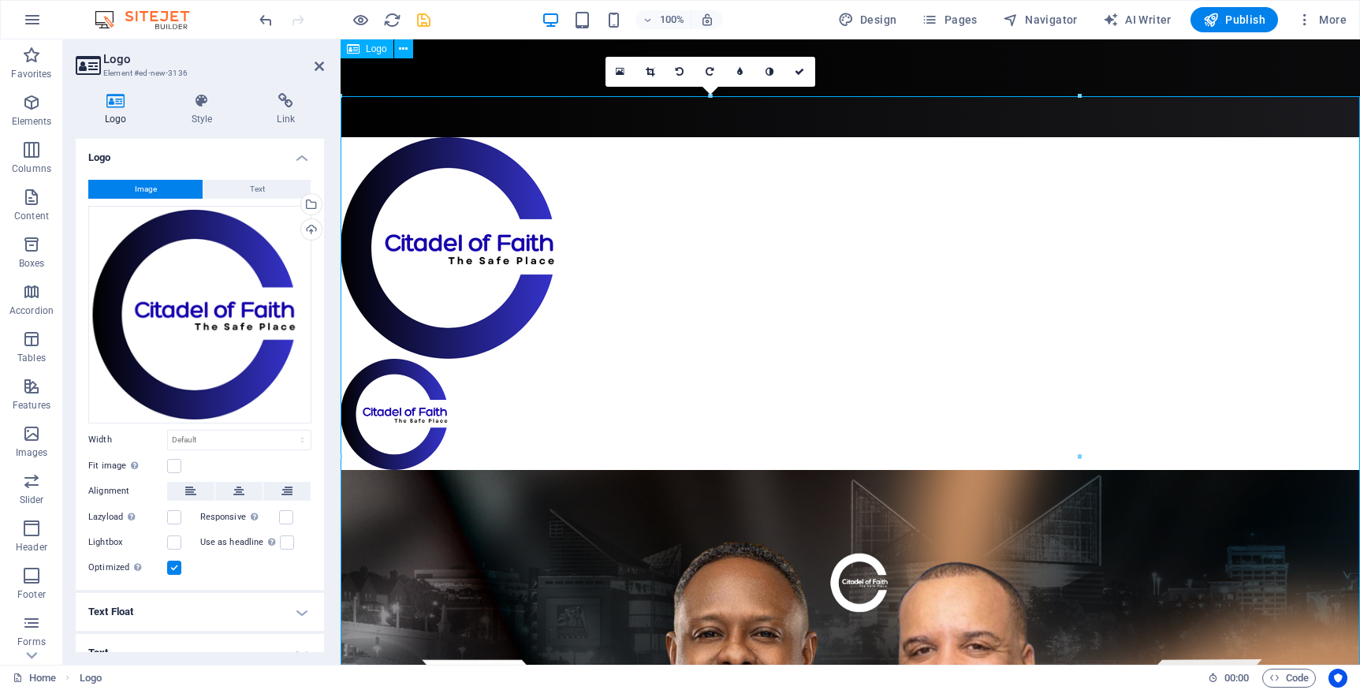
scroll to position [0, 0]
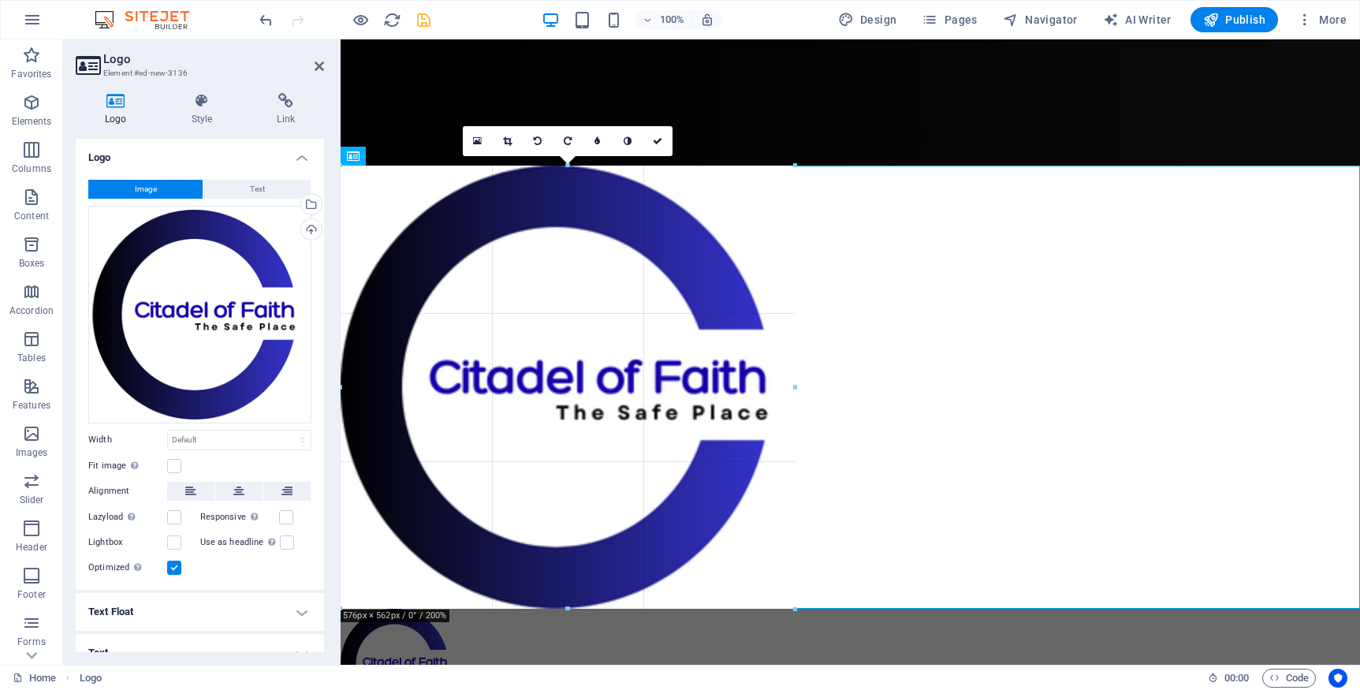
drag, startPoint x: 1079, startPoint y: 164, endPoint x: 823, endPoint y: 334, distance: 307.3
type input "576"
select select "px"
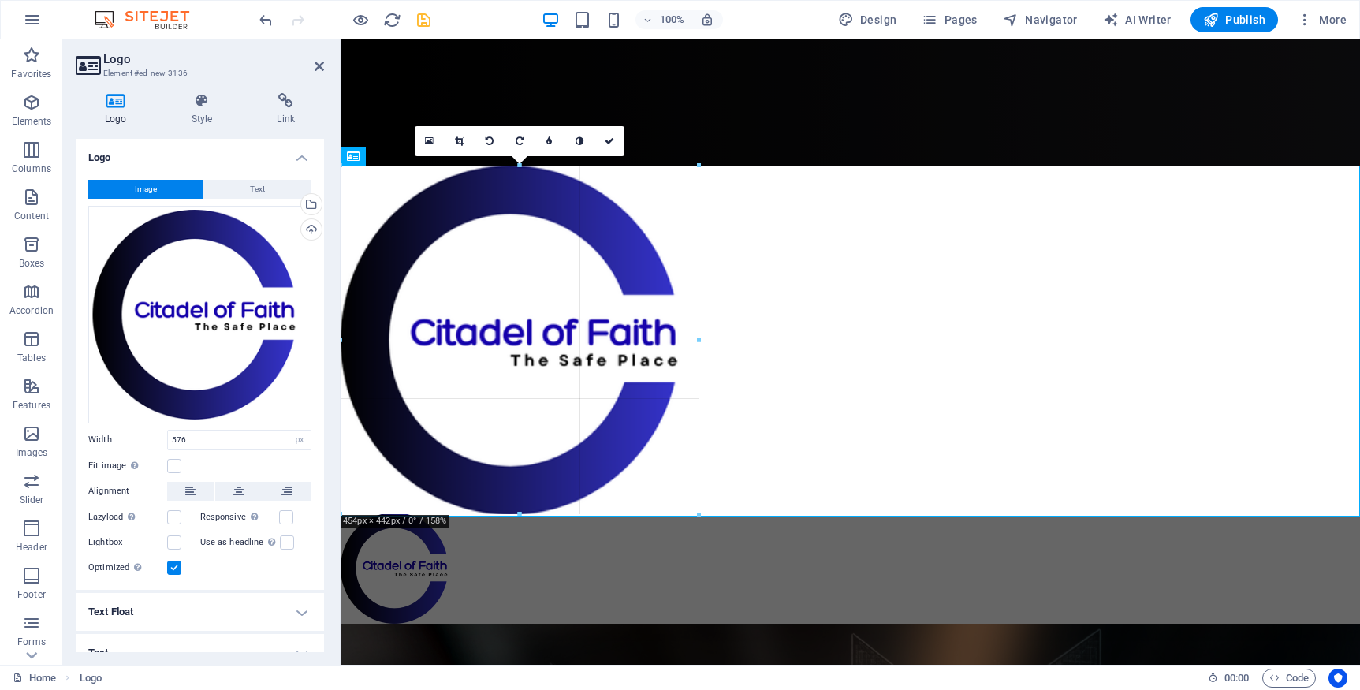
drag, startPoint x: 792, startPoint y: 162, endPoint x: 555, endPoint y: 264, distance: 258.2
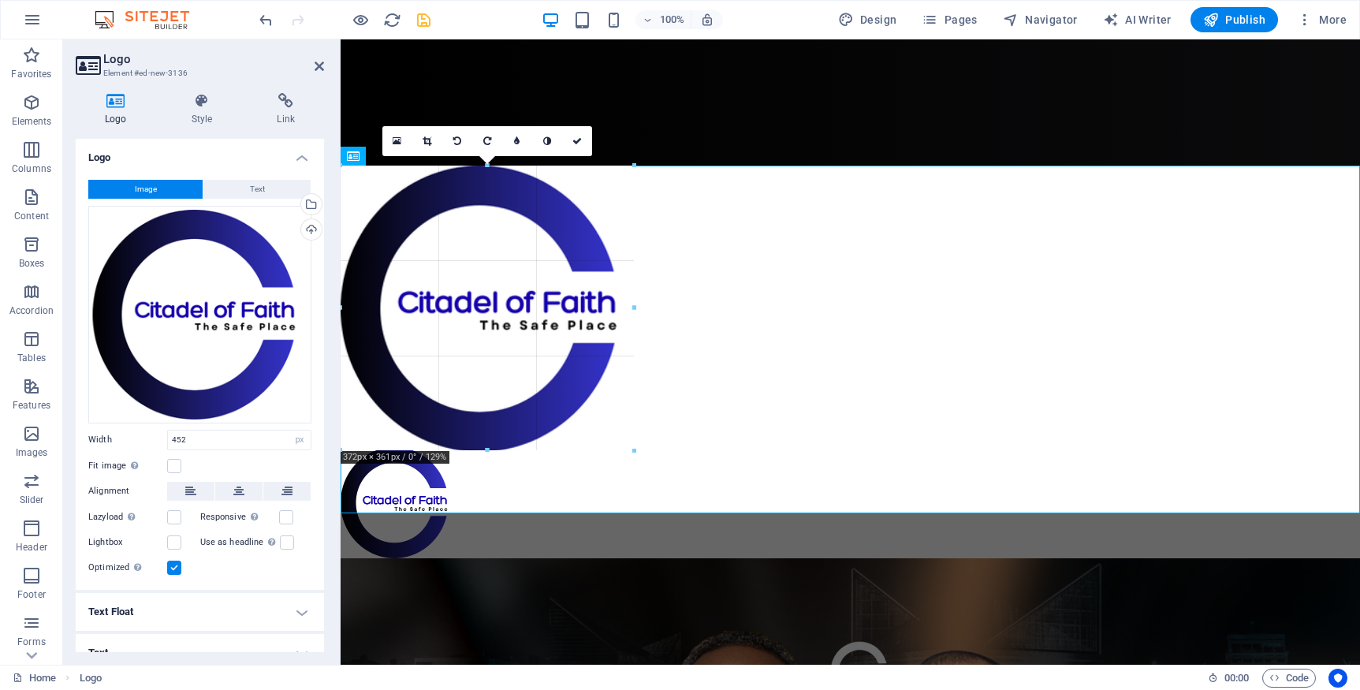
drag, startPoint x: 694, startPoint y: 166, endPoint x: 585, endPoint y: 236, distance: 129.5
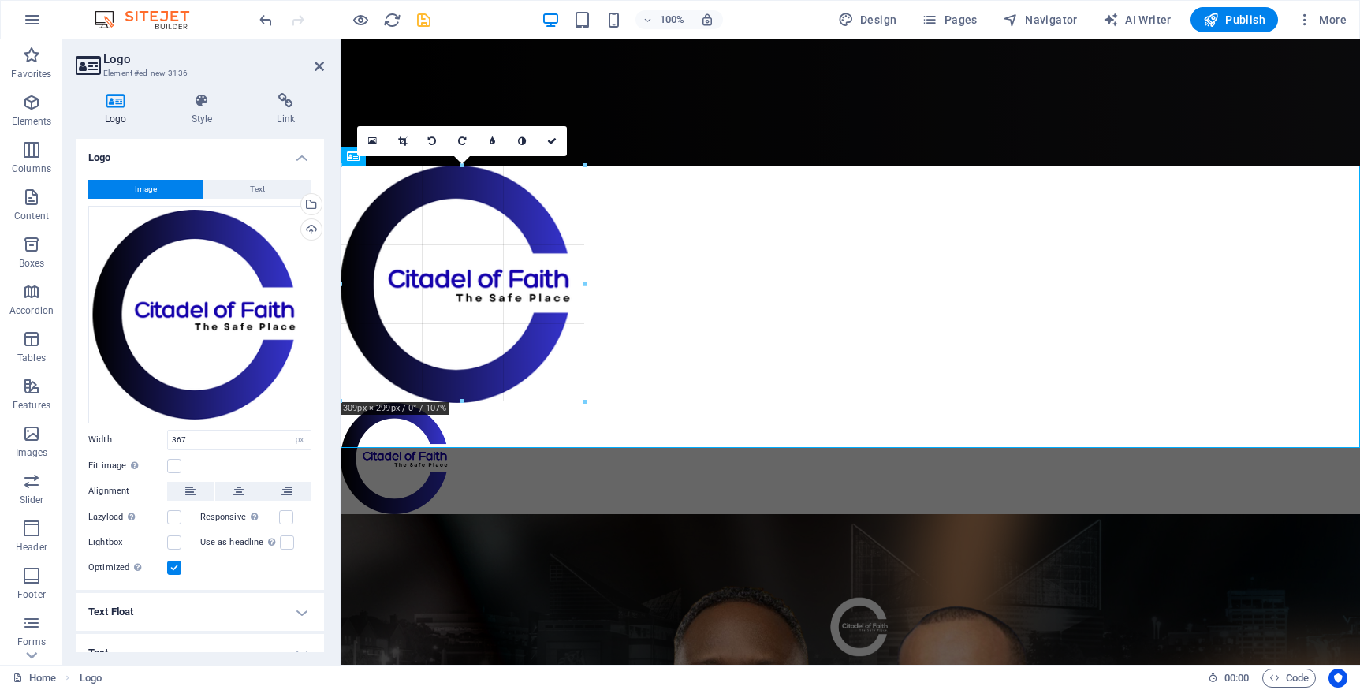
drag, startPoint x: 631, startPoint y: 166, endPoint x: 557, endPoint y: 214, distance: 88.8
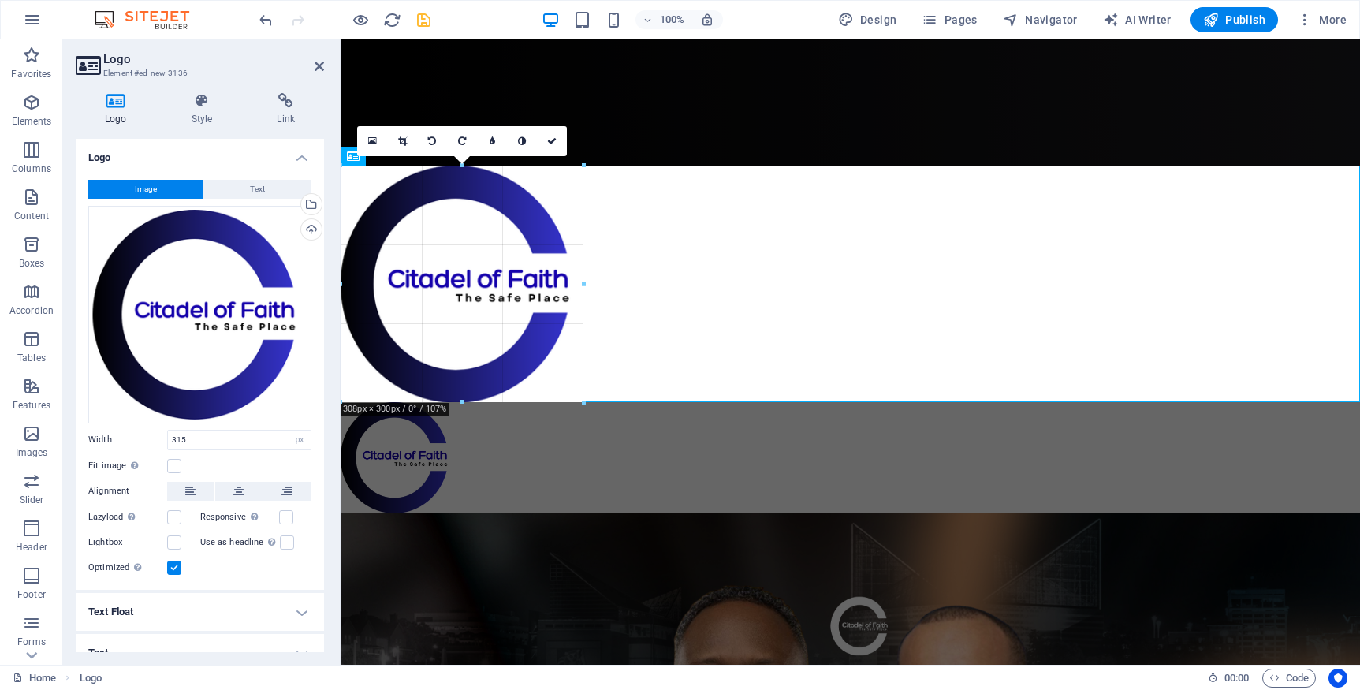
drag, startPoint x: 588, startPoint y: 166, endPoint x: 581, endPoint y: 172, distance: 9.5
click at [575, 177] on div at bounding box center [851, 284] width 1020 height 237
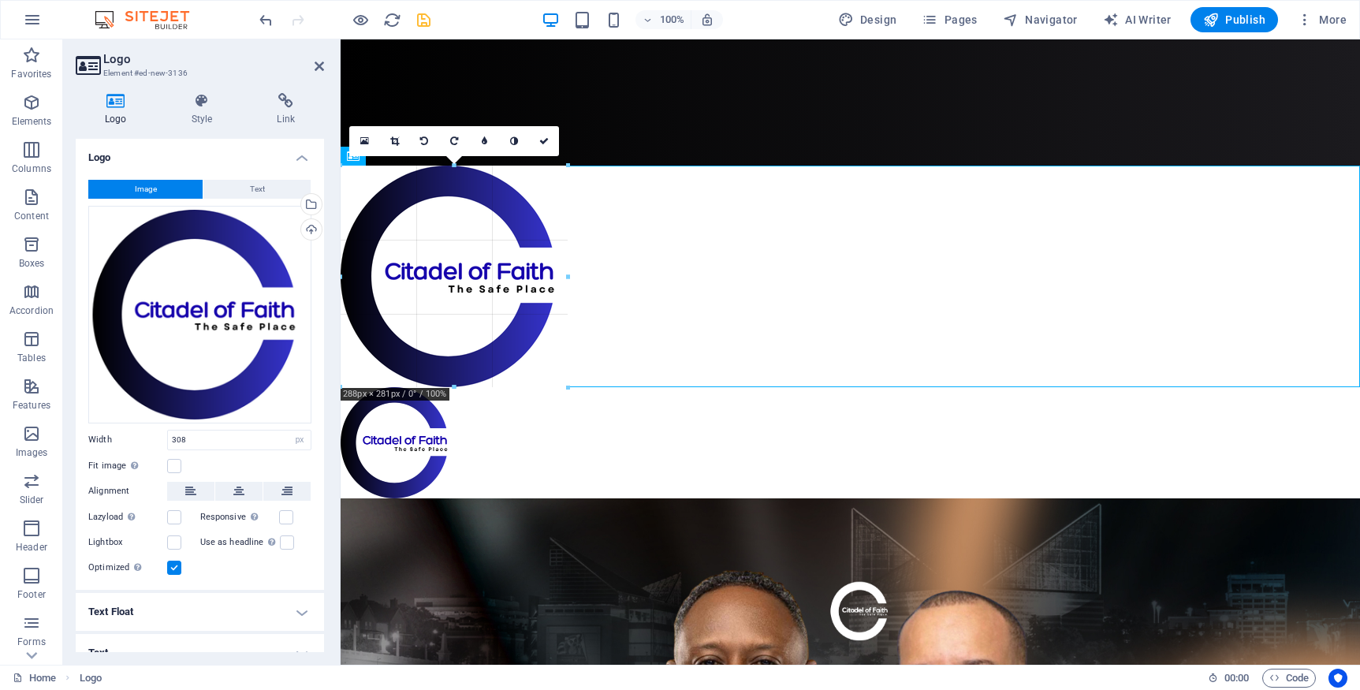
drag, startPoint x: 583, startPoint y: 163, endPoint x: 561, endPoint y: 183, distance: 29.6
type input "288"
click at [300, 612] on h4 "Text Float" at bounding box center [200, 612] width 248 height 38
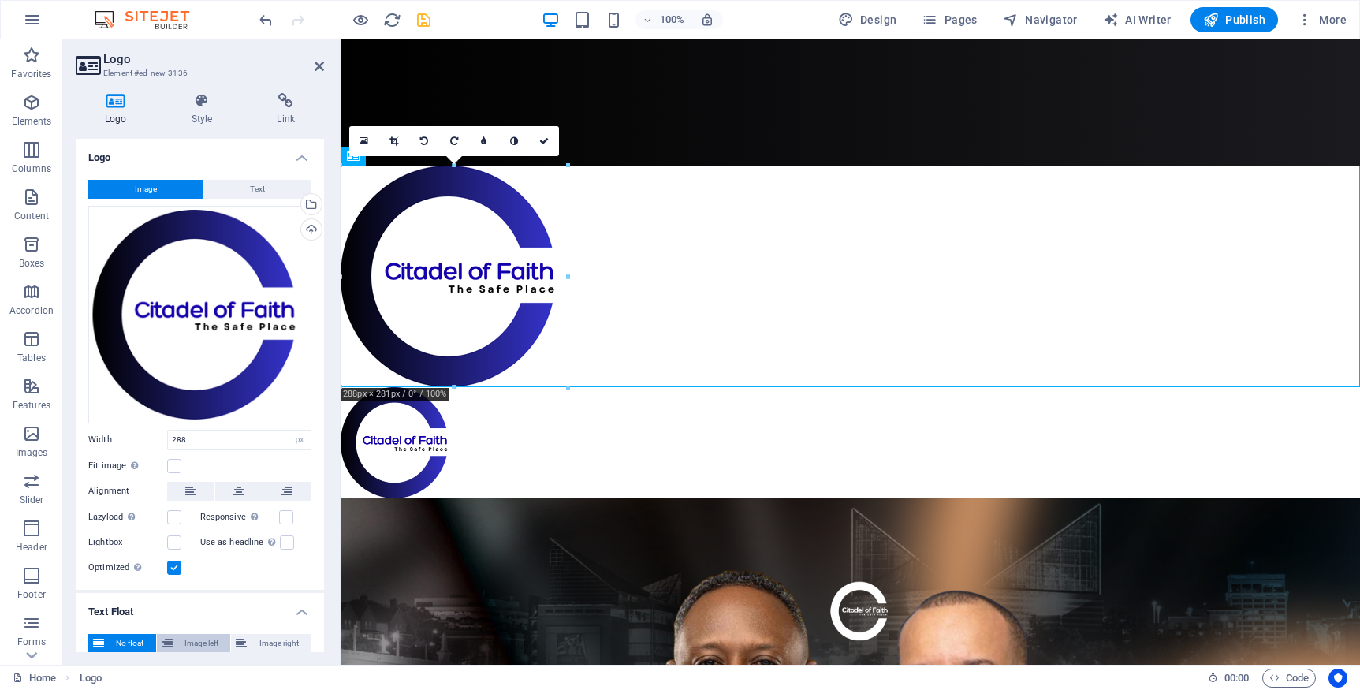
click at [203, 639] on span "Image left" at bounding box center [201, 643] width 49 height 19
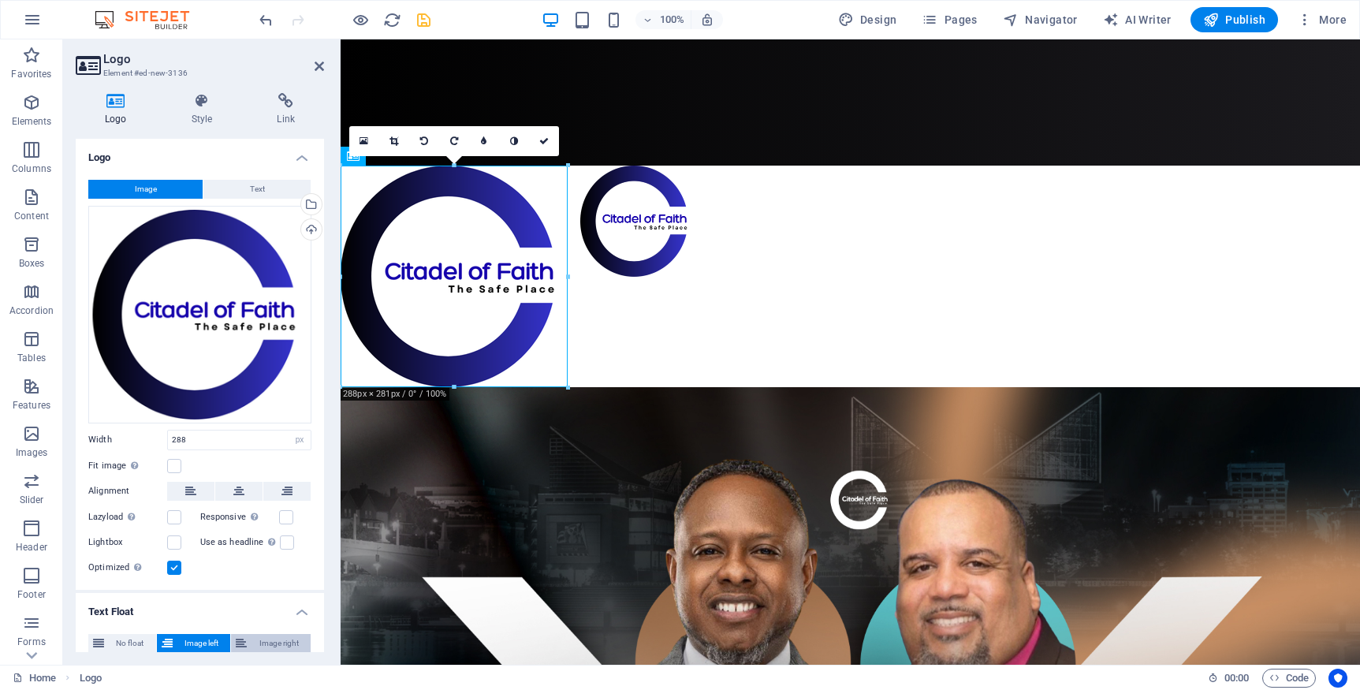
click at [236, 641] on icon at bounding box center [241, 643] width 11 height 19
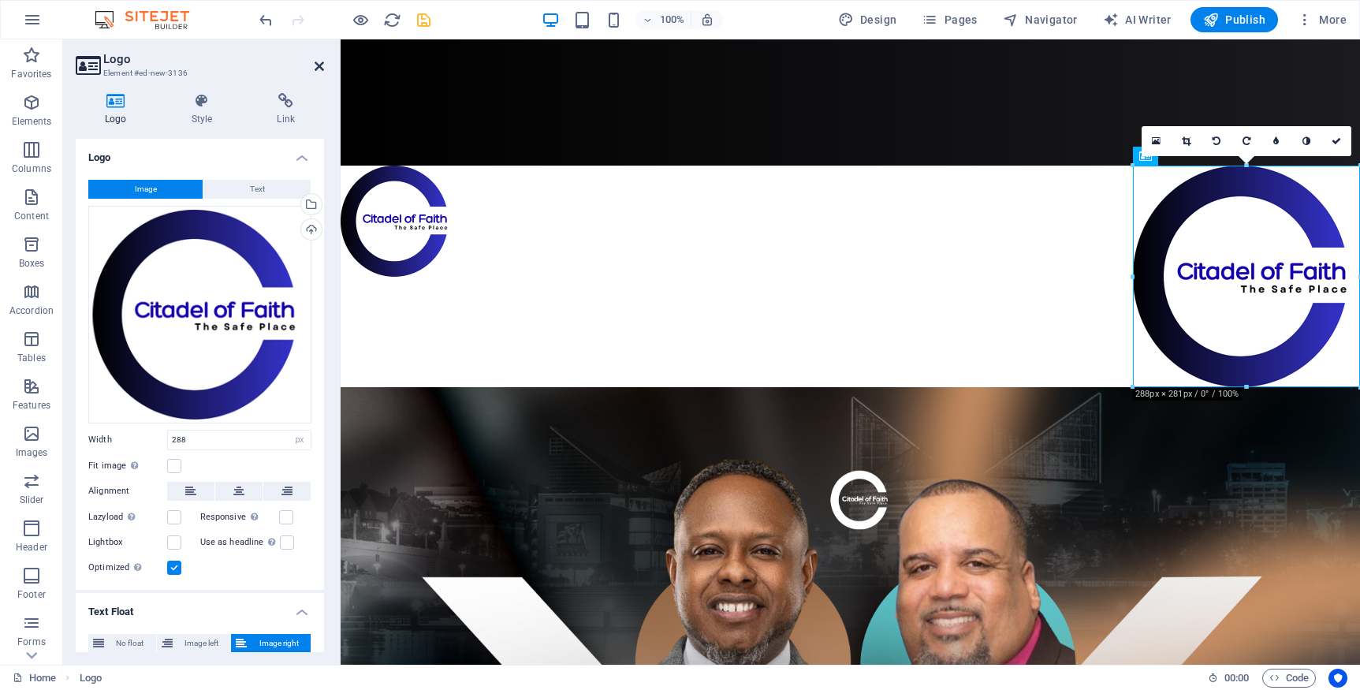
click at [320, 65] on icon at bounding box center [319, 66] width 9 height 13
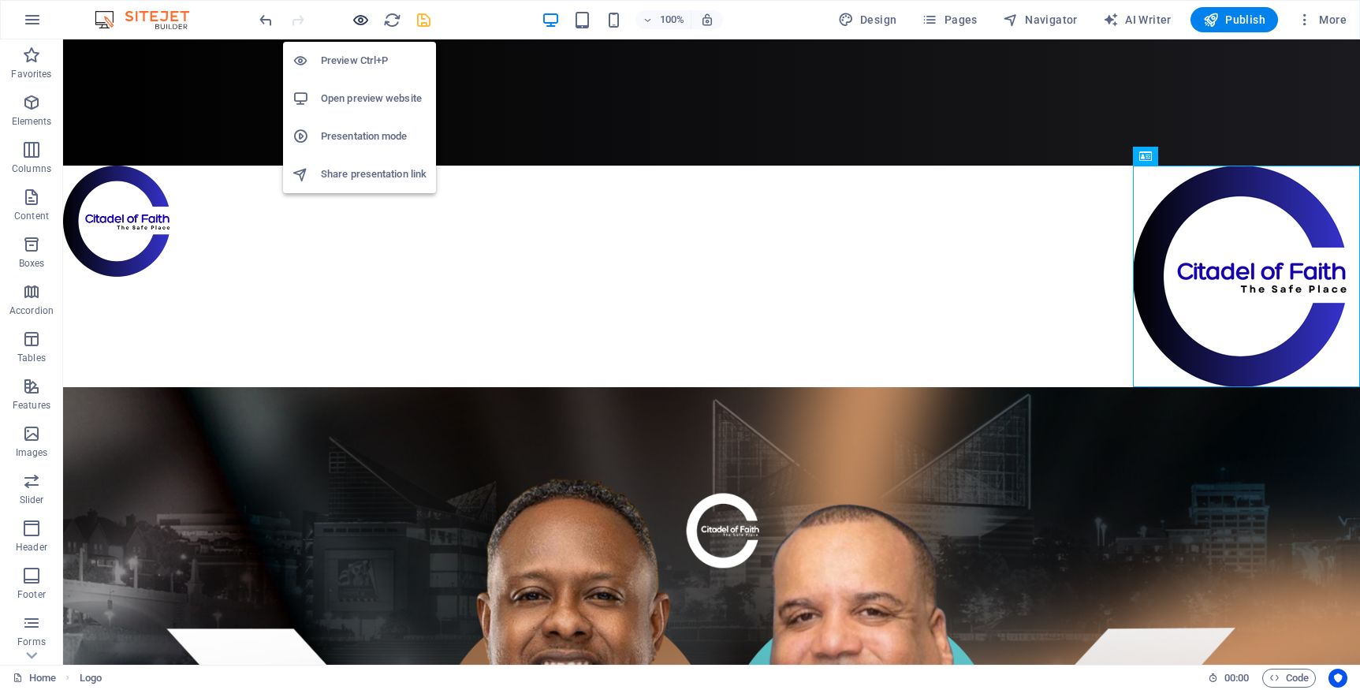
click at [356, 19] on icon "button" at bounding box center [361, 20] width 18 height 18
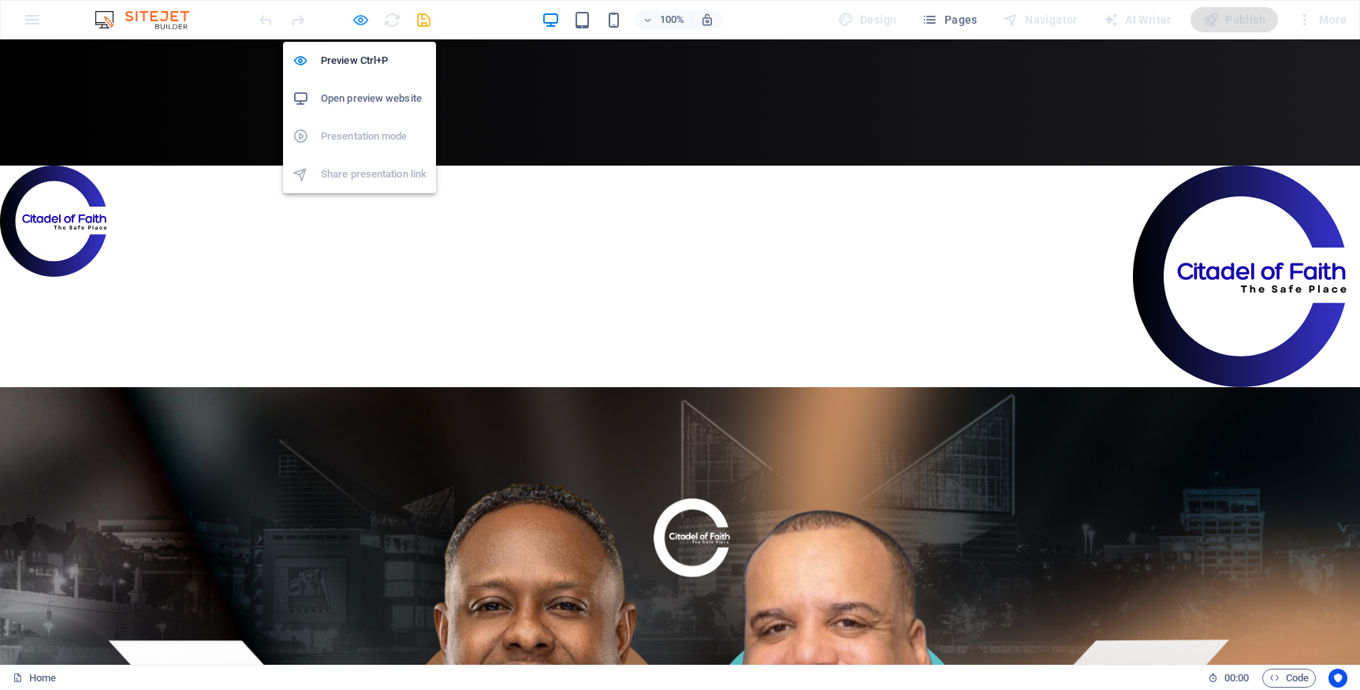
click at [361, 24] on icon "button" at bounding box center [361, 20] width 18 height 18
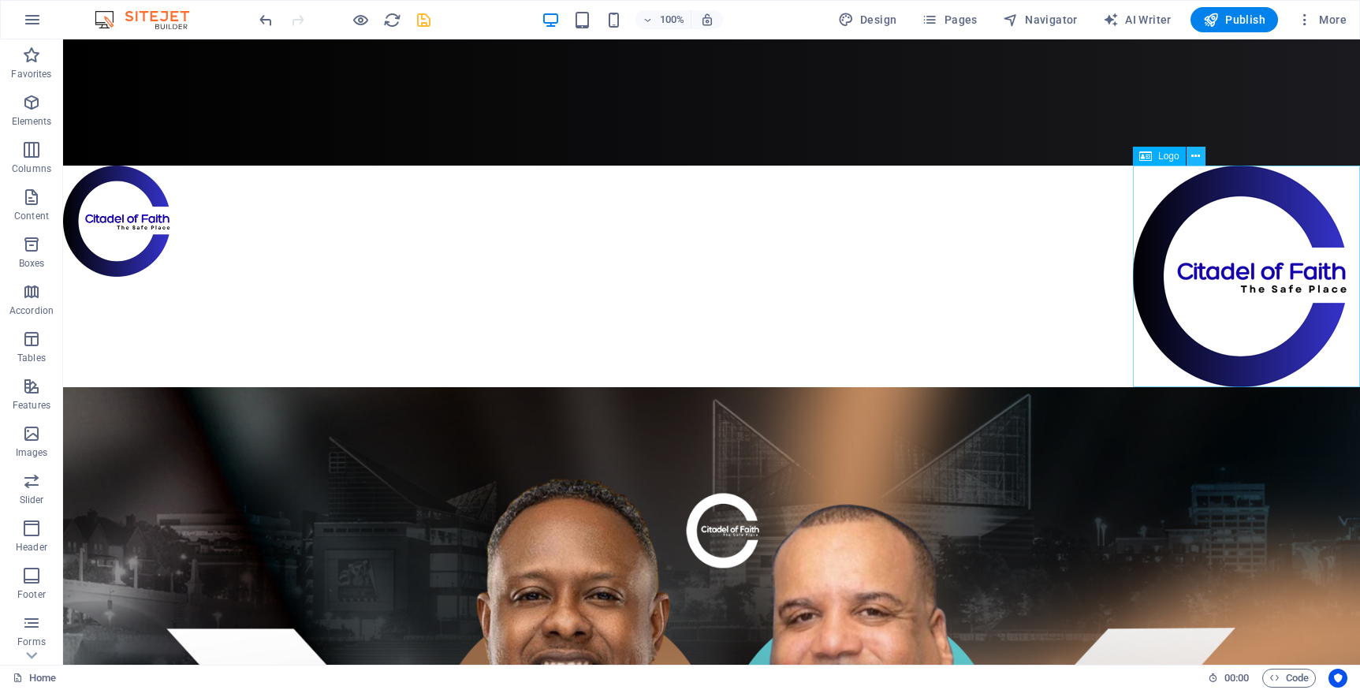
click at [1193, 159] on icon at bounding box center [1195, 156] width 9 height 17
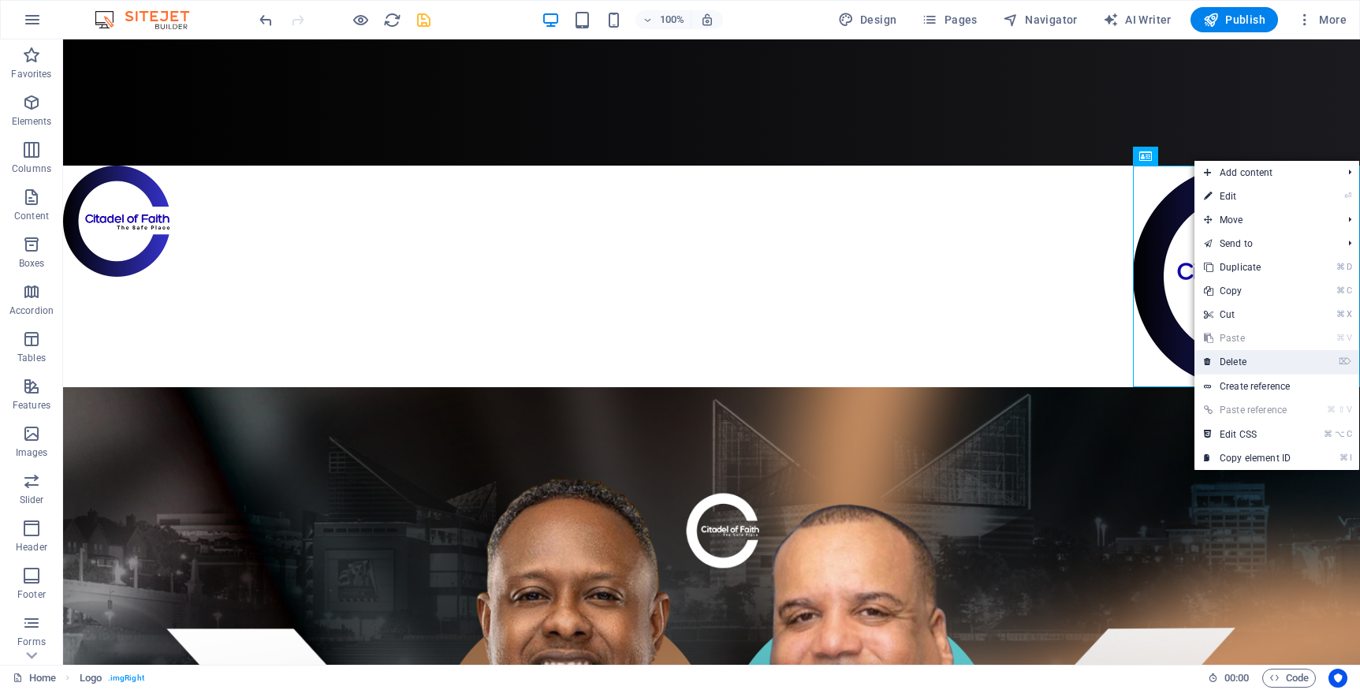
click at [1232, 356] on link "⌦ Delete" at bounding box center [1248, 362] width 106 height 24
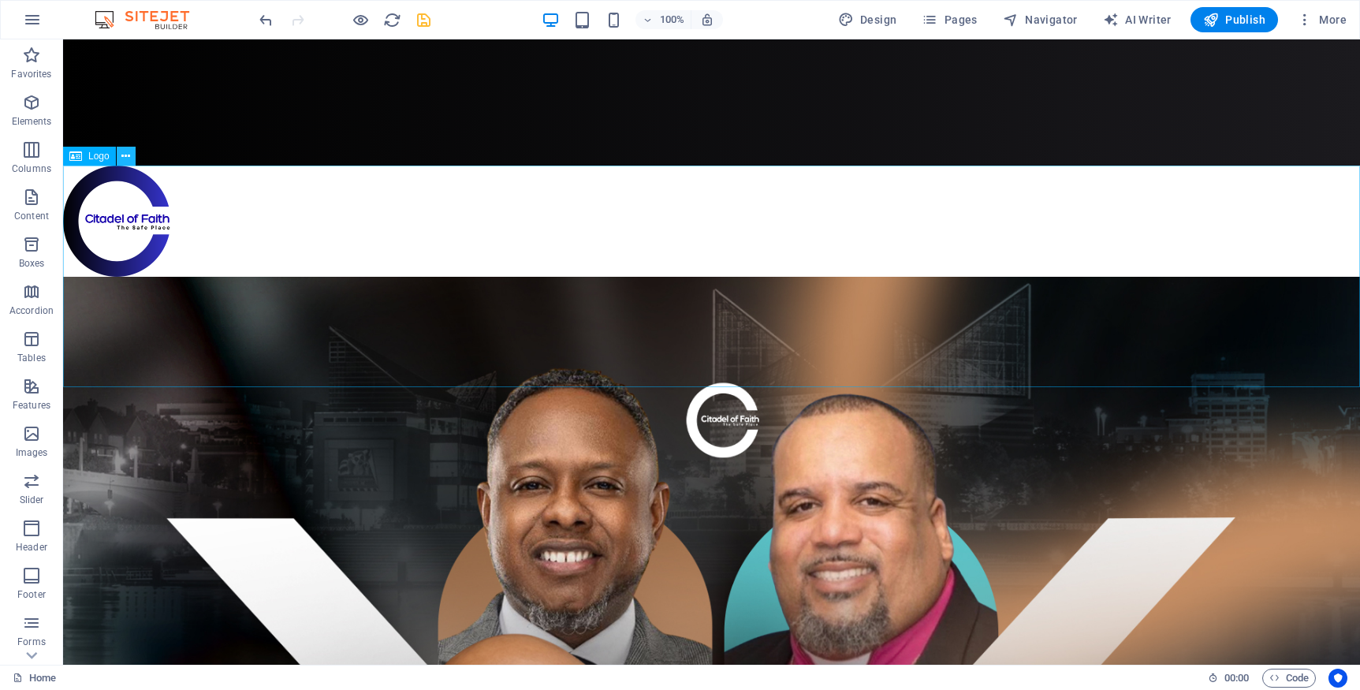
click at [125, 158] on icon at bounding box center [125, 156] width 9 height 17
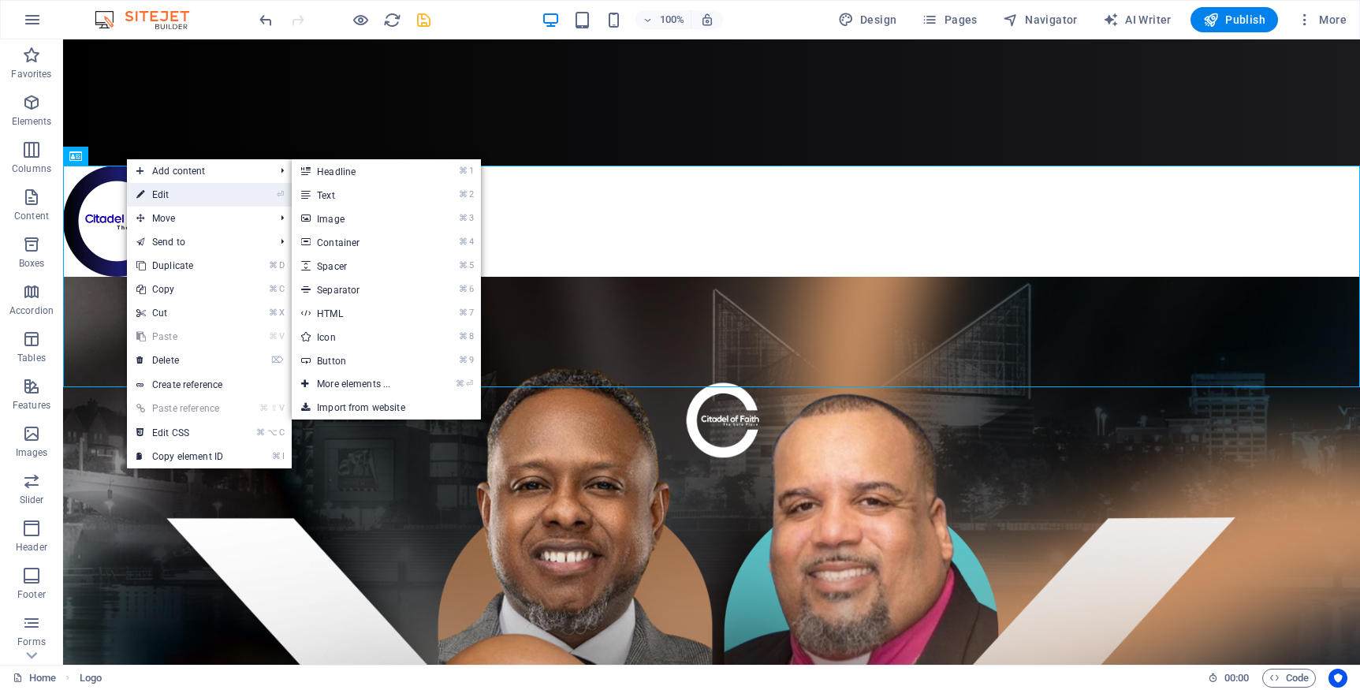
click at [175, 196] on link "⏎ Edit" at bounding box center [180, 195] width 106 height 24
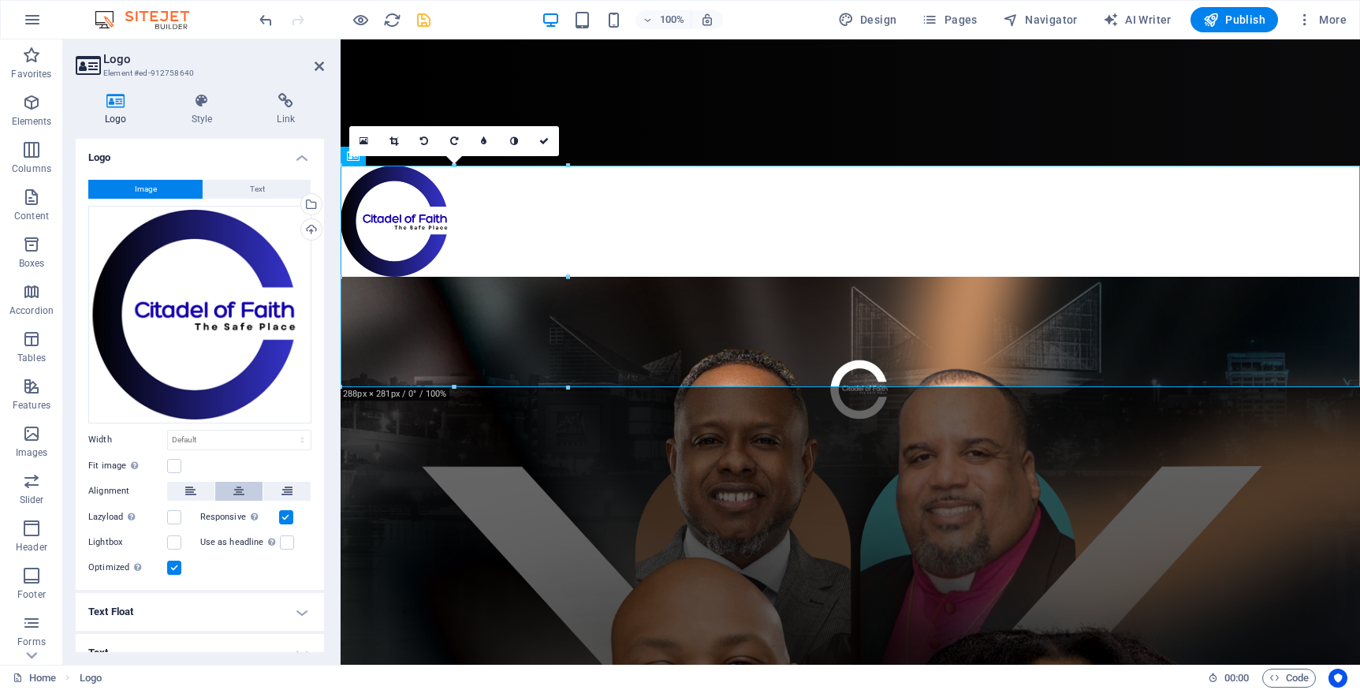
click at [238, 486] on icon at bounding box center [238, 491] width 11 height 19
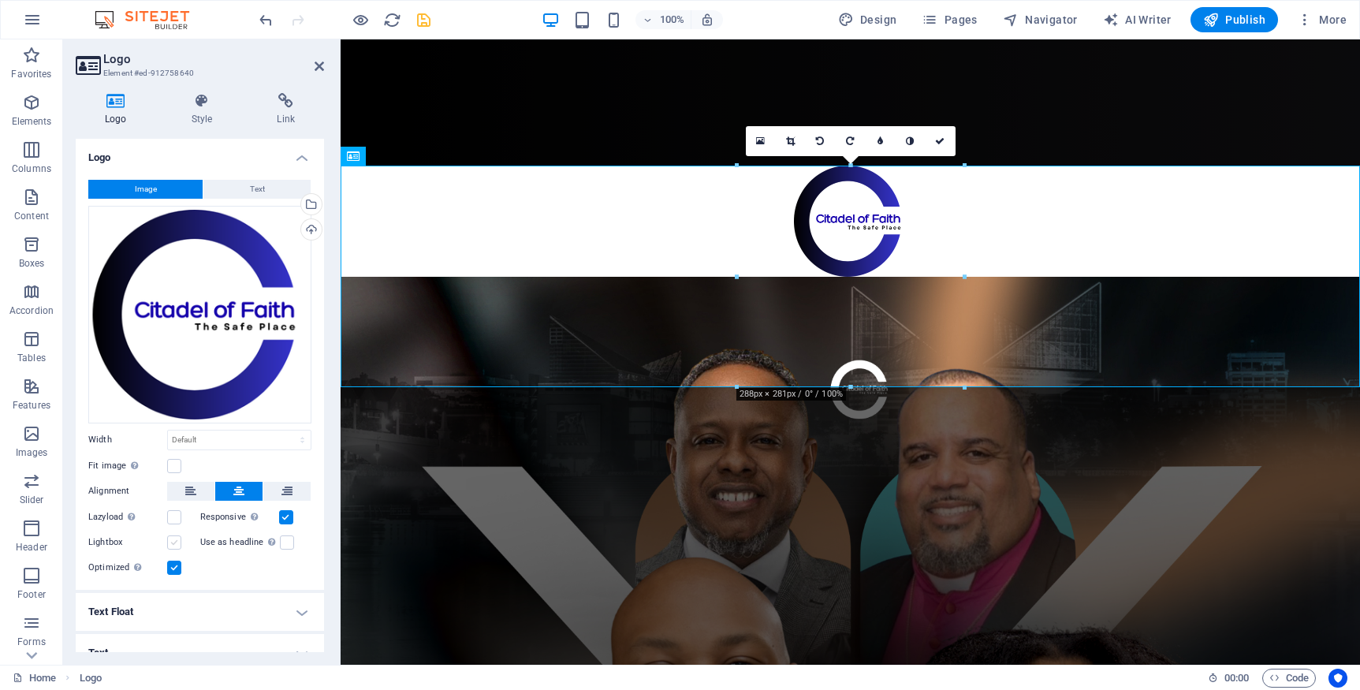
click at [171, 538] on label at bounding box center [174, 542] width 14 height 14
click at [0, 0] on input "Lightbox" at bounding box center [0, 0] width 0 height 0
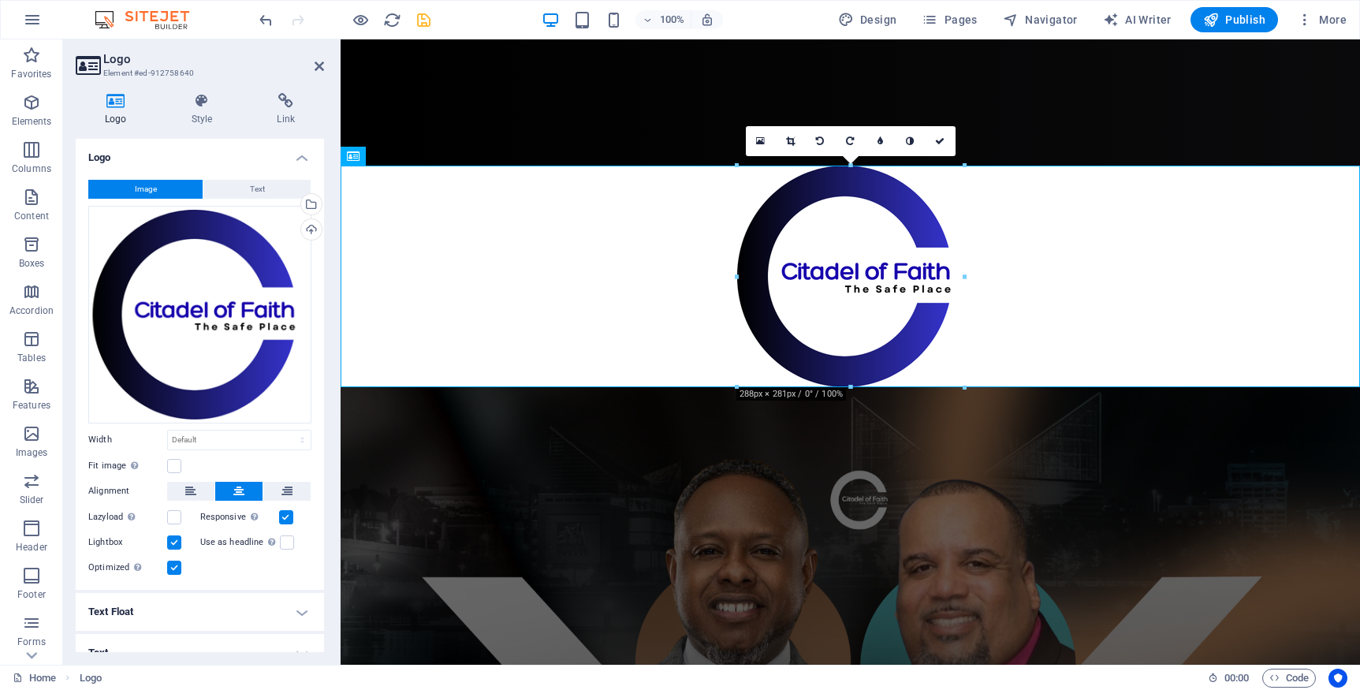
click at [170, 542] on label at bounding box center [174, 542] width 14 height 14
click at [0, 0] on input "Lightbox" at bounding box center [0, 0] width 0 height 0
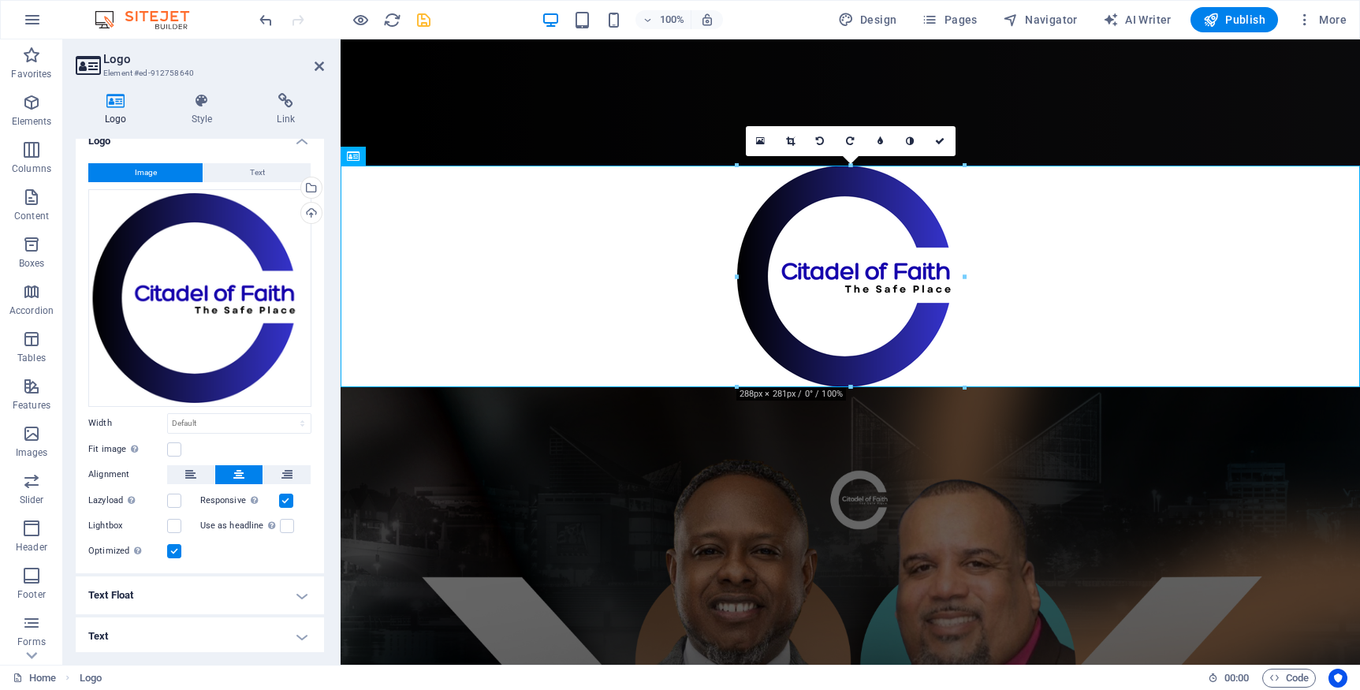
click at [311, 62] on h2 "Logo" at bounding box center [213, 59] width 221 height 14
drag, startPoint x: 319, startPoint y: 63, endPoint x: 412, endPoint y: 30, distance: 98.0
click at [319, 63] on icon at bounding box center [319, 66] width 9 height 13
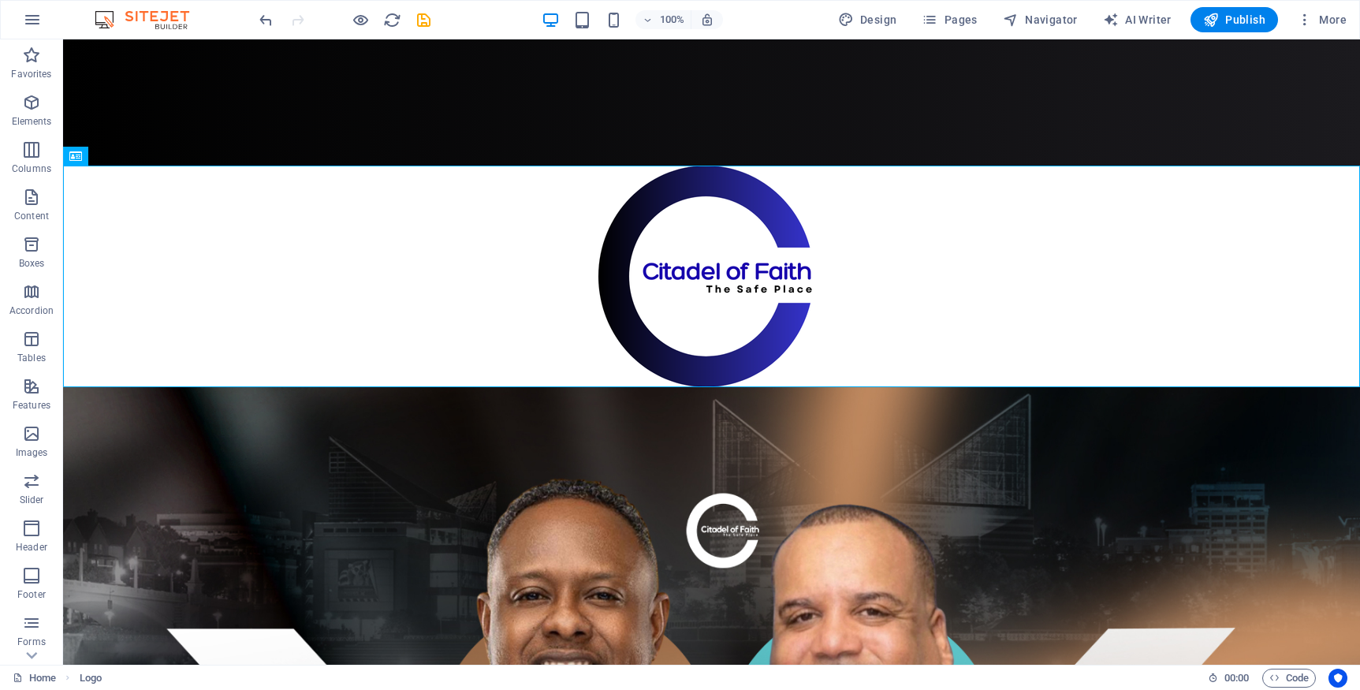
click at [424, 23] on icon "save" at bounding box center [424, 20] width 18 height 18
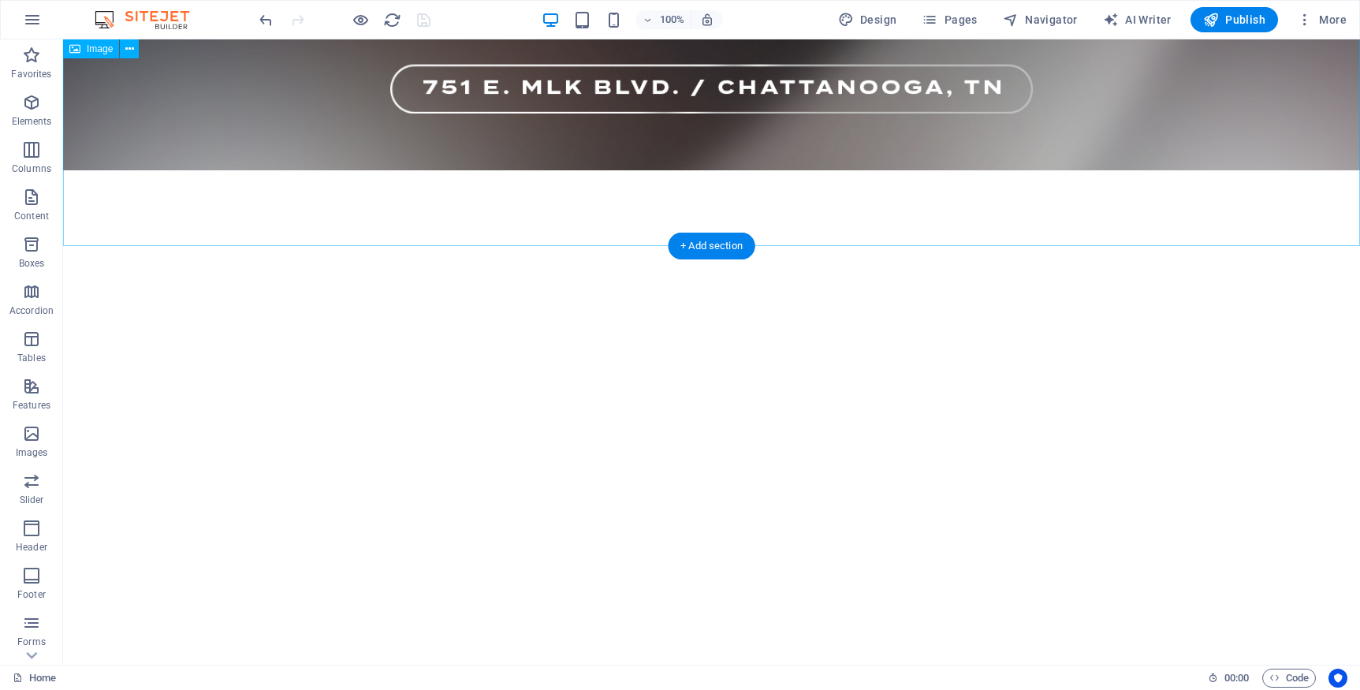
scroll to position [1654, 0]
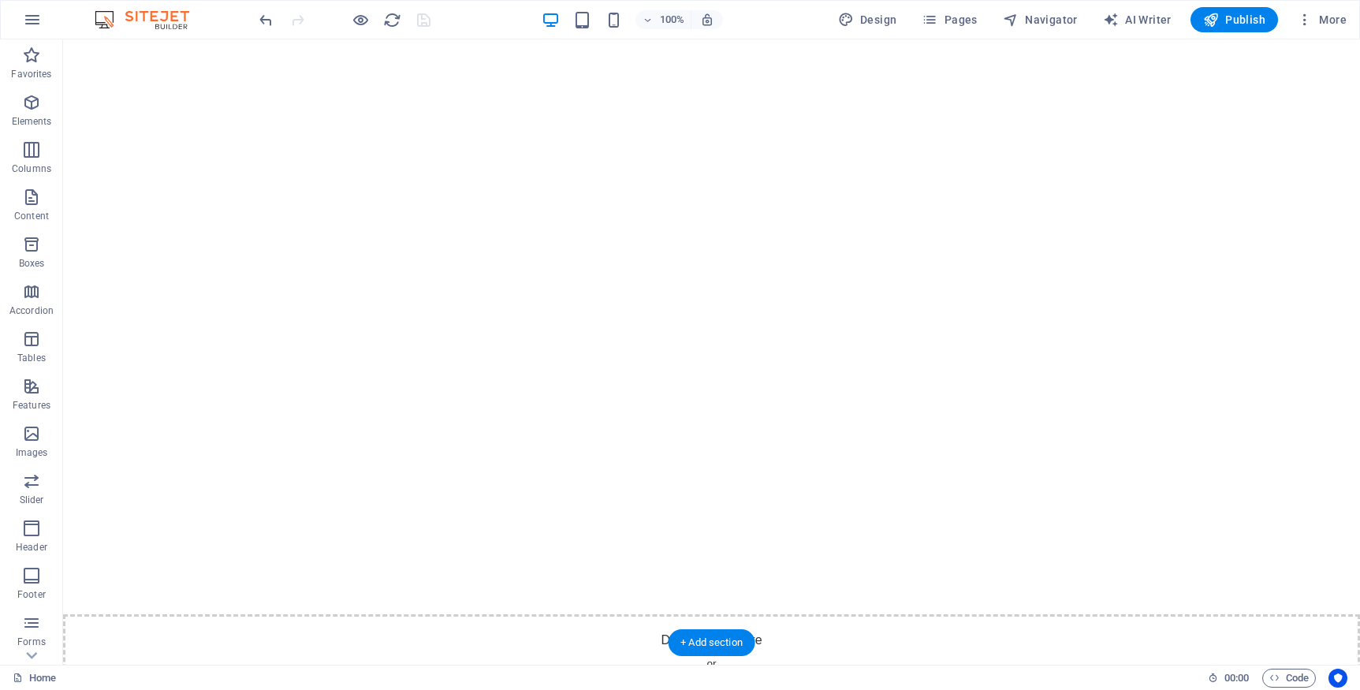
scroll to position [1707, 0]
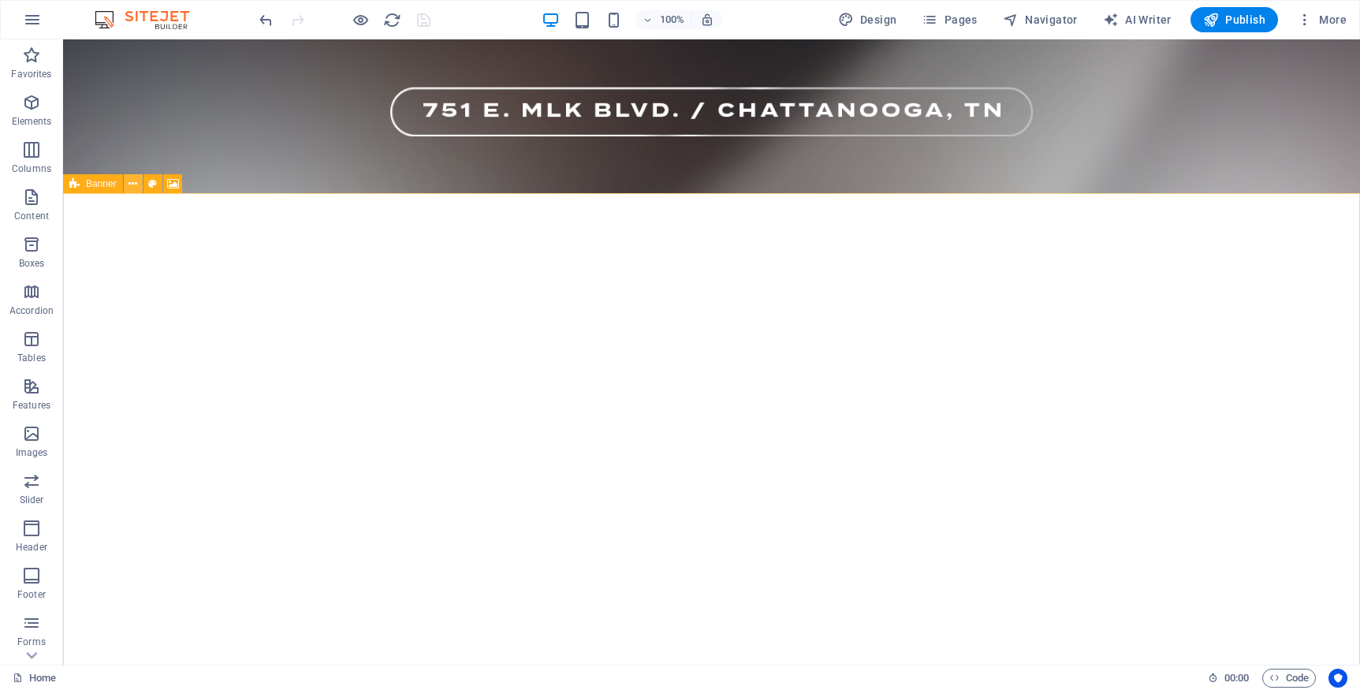
click at [132, 184] on icon at bounding box center [133, 184] width 9 height 17
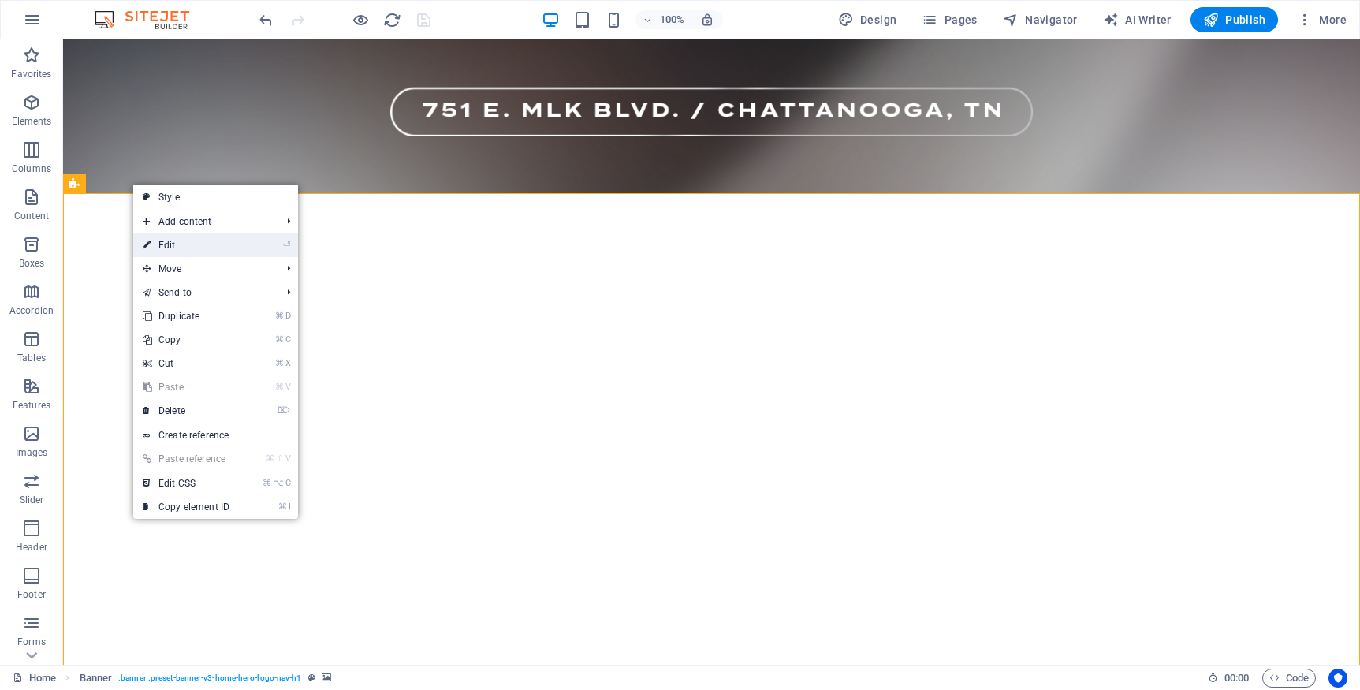
click at [177, 248] on link "⏎ Edit" at bounding box center [186, 245] width 106 height 24
select select "ms"
select select "s"
select select "progressive"
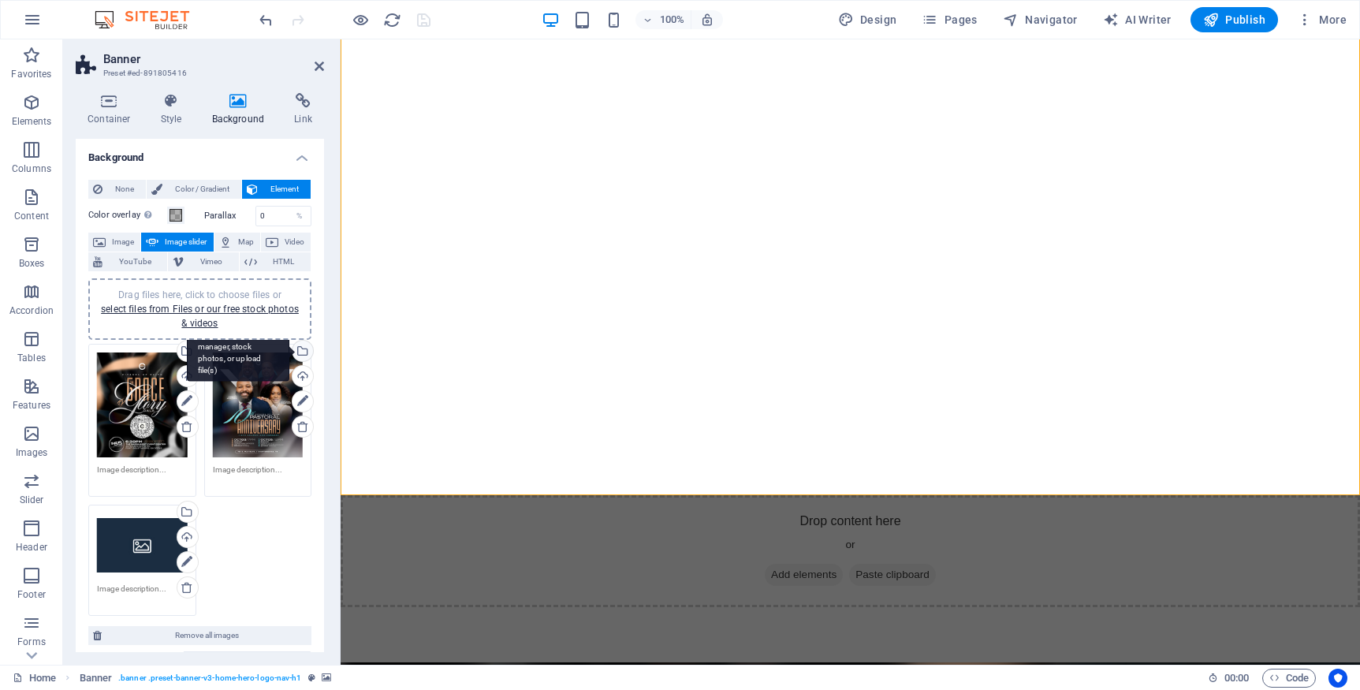
click at [300, 351] on div "Select files from the file manager, stock photos, or upload file(s)" at bounding box center [301, 353] width 24 height 24
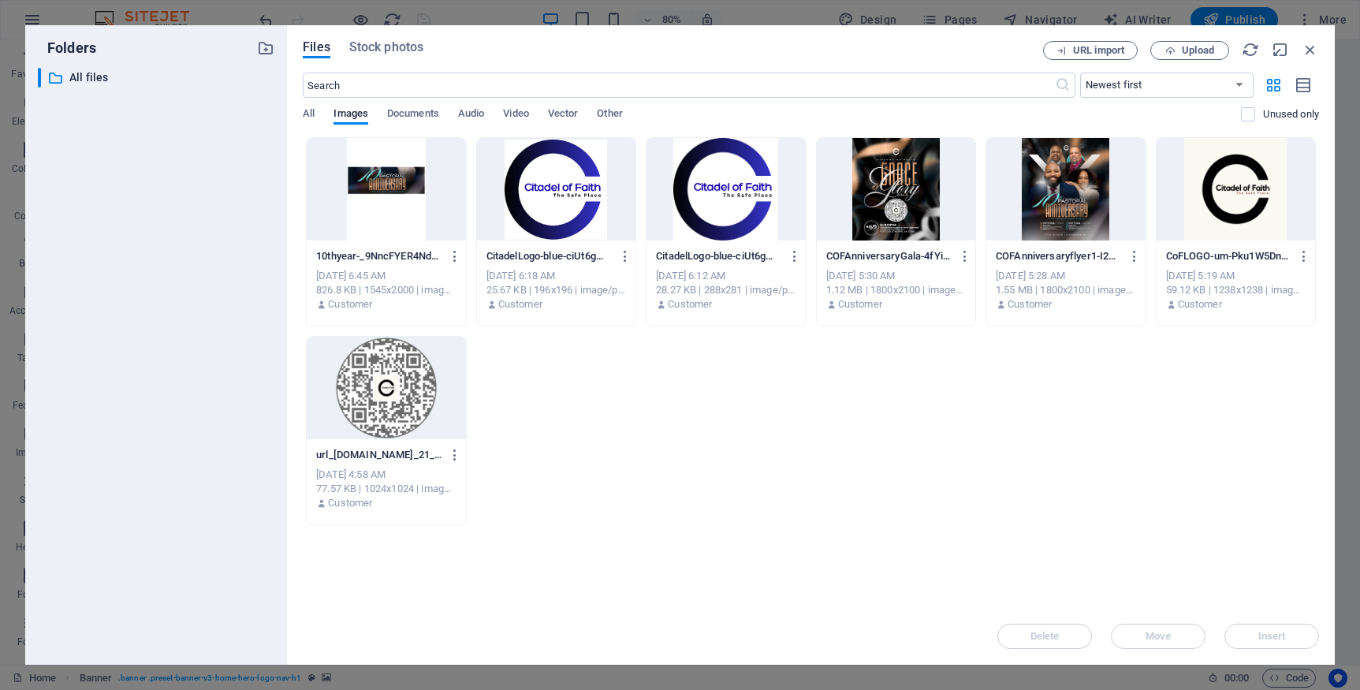
click at [744, 200] on div at bounding box center [726, 189] width 158 height 103
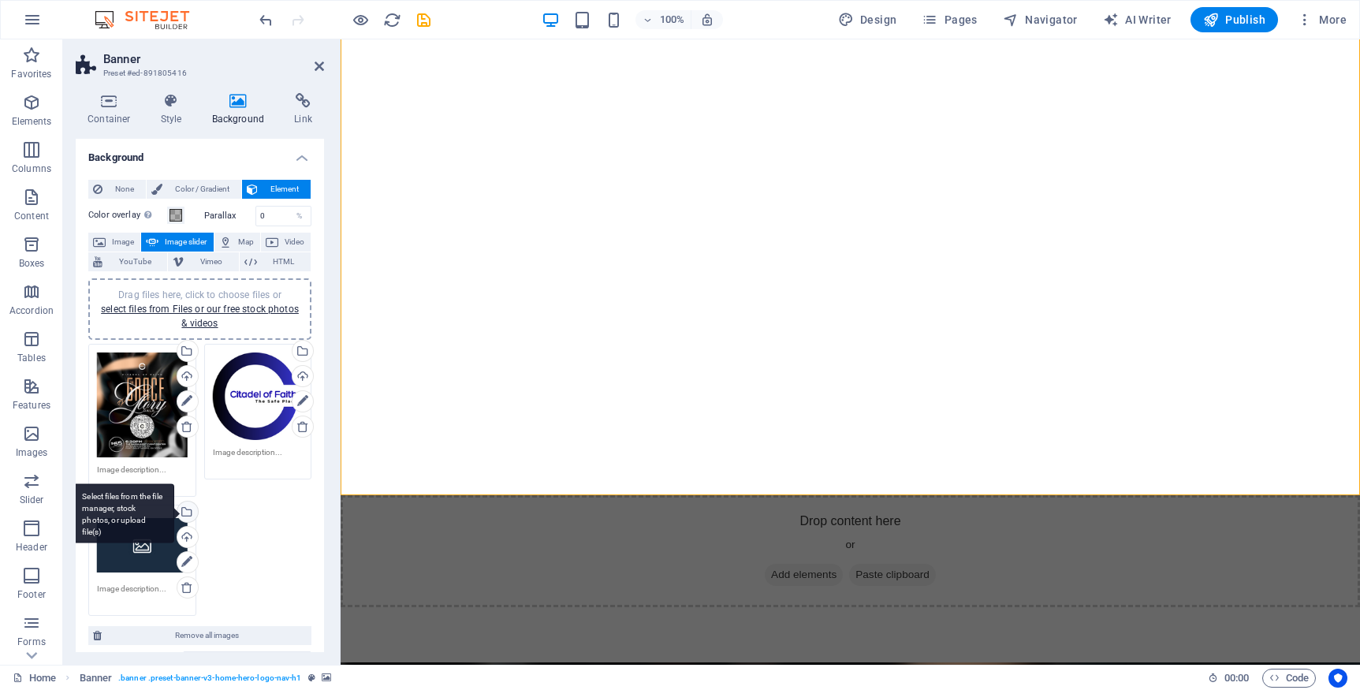
click at [188, 510] on div "Select files from the file manager, stock photos, or upload file(s)" at bounding box center [186, 513] width 24 height 24
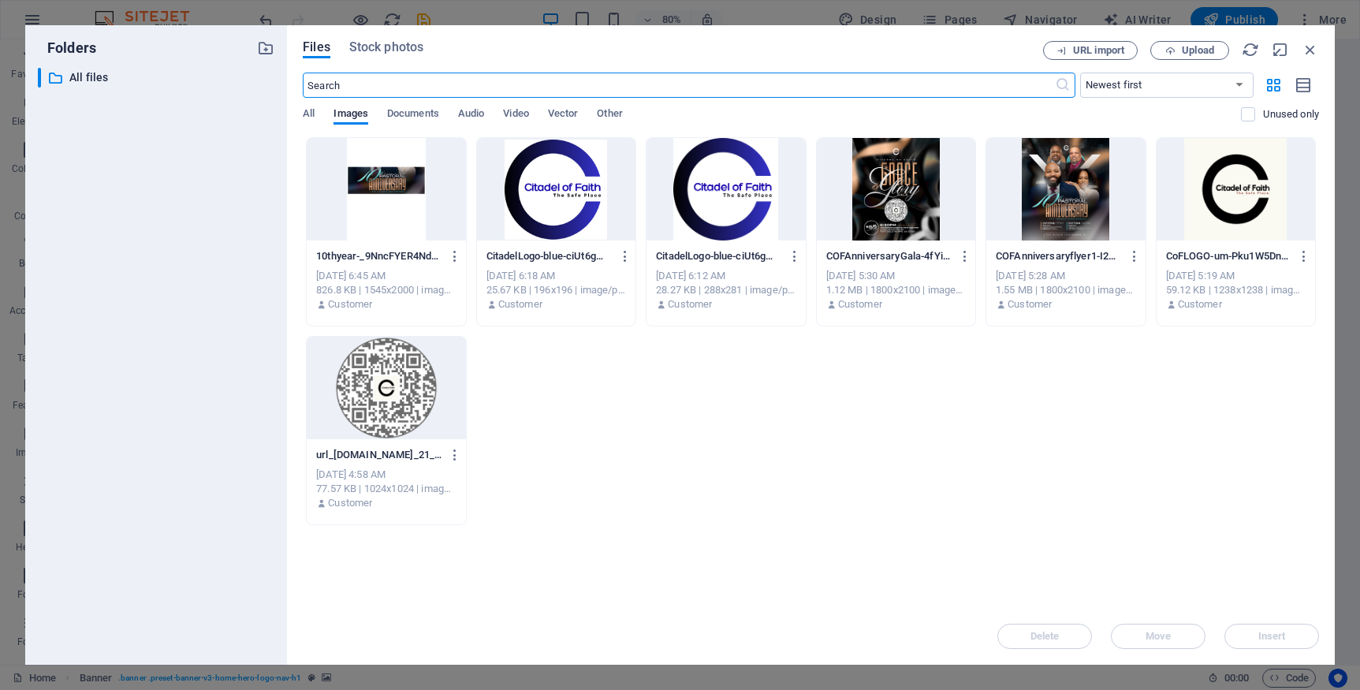
click at [1070, 194] on div at bounding box center [1065, 189] width 158 height 103
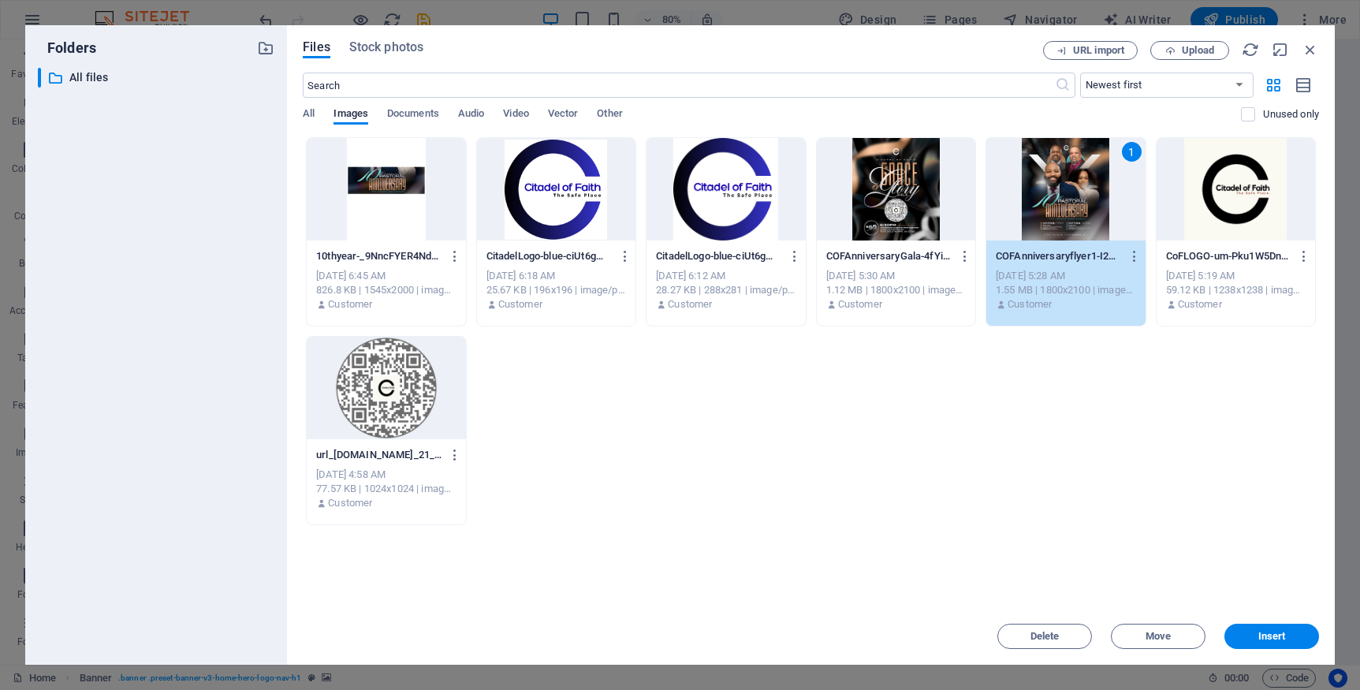
click at [1070, 194] on div "1" at bounding box center [1065, 189] width 158 height 103
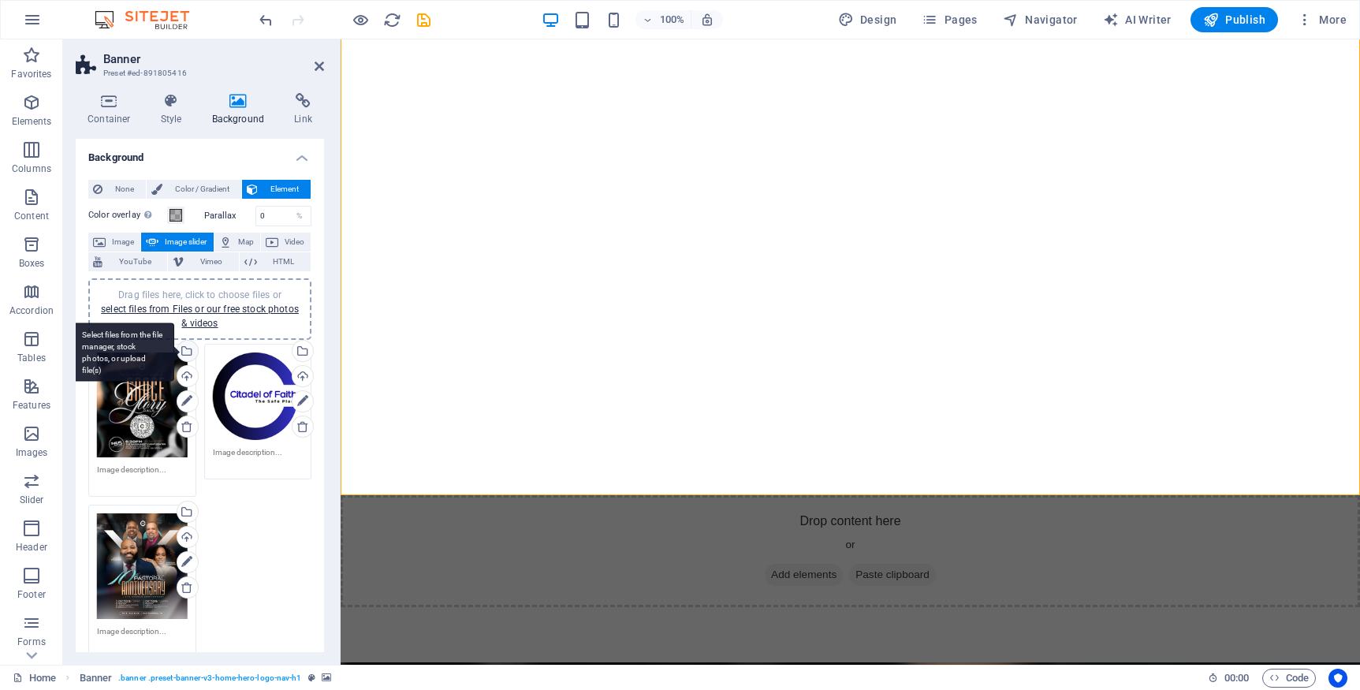
click at [190, 350] on div "Select files from the file manager, stock photos, or upload file(s)" at bounding box center [186, 353] width 24 height 24
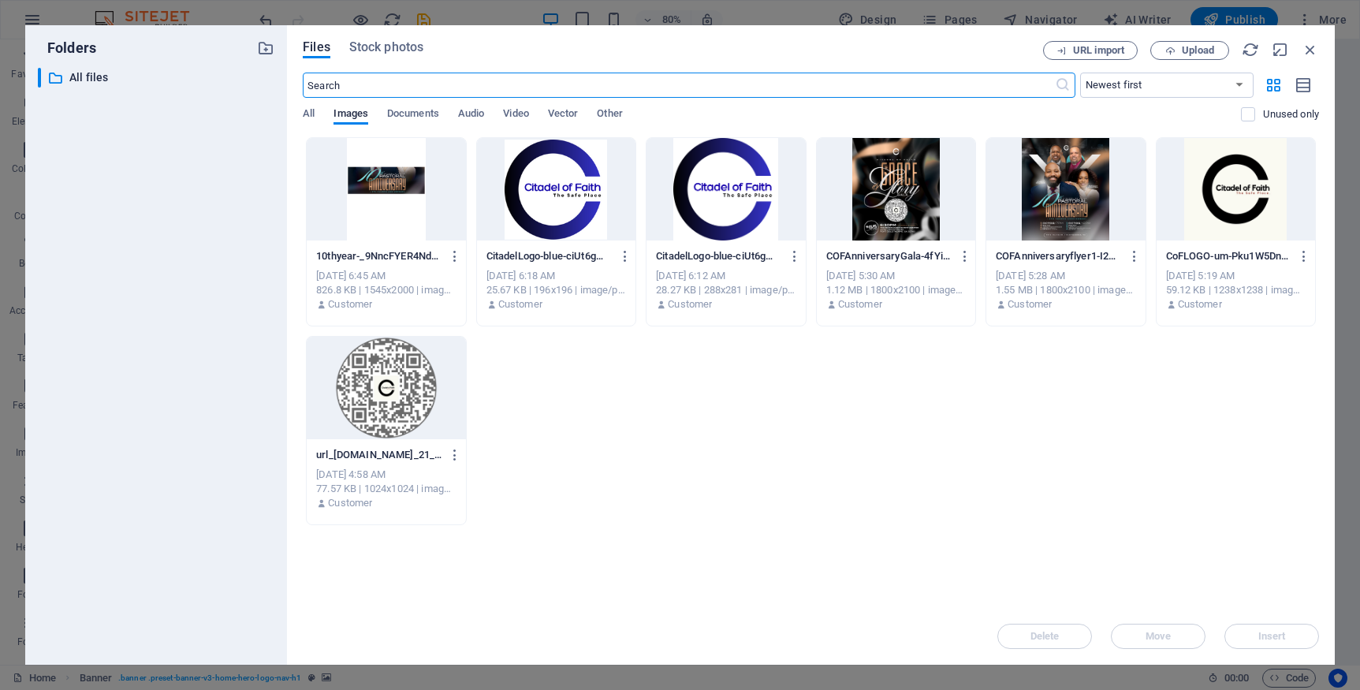
click at [1090, 172] on div at bounding box center [1065, 189] width 158 height 103
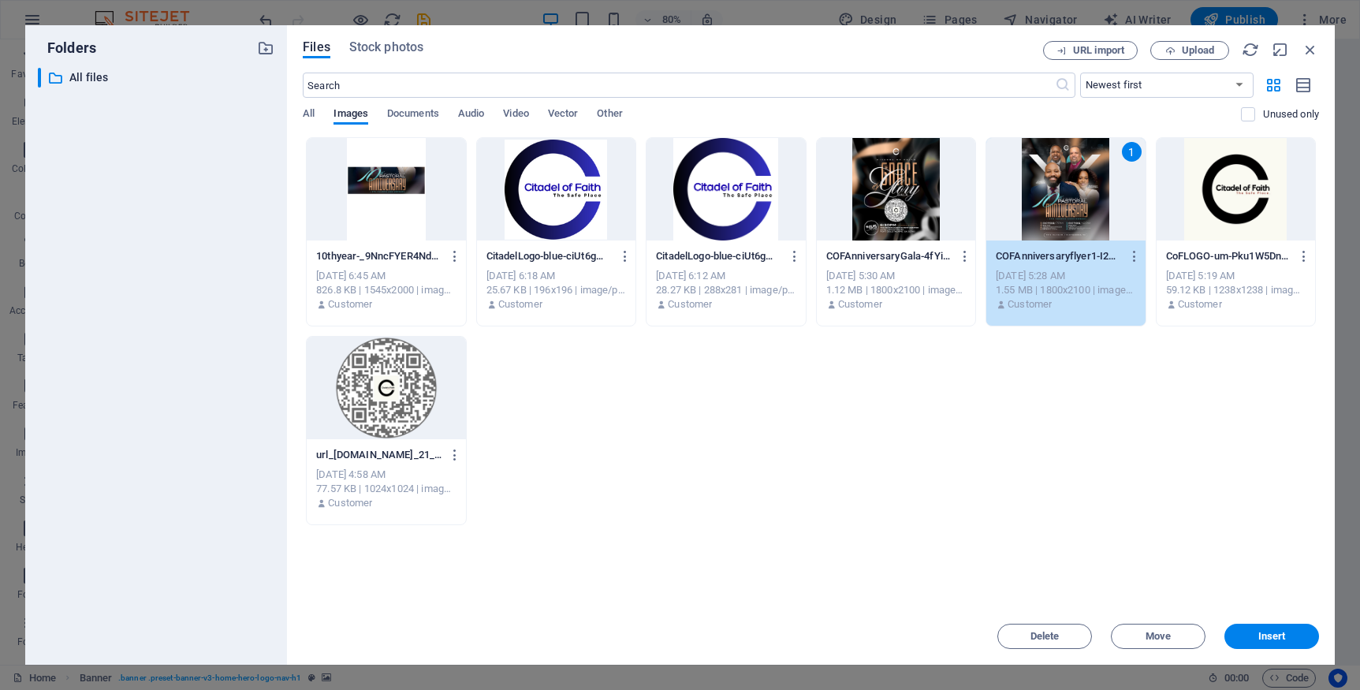
drag, startPoint x: 1090, startPoint y: 172, endPoint x: 749, endPoint y: 132, distance: 342.9
click at [1090, 172] on div "1" at bounding box center [1065, 189] width 158 height 103
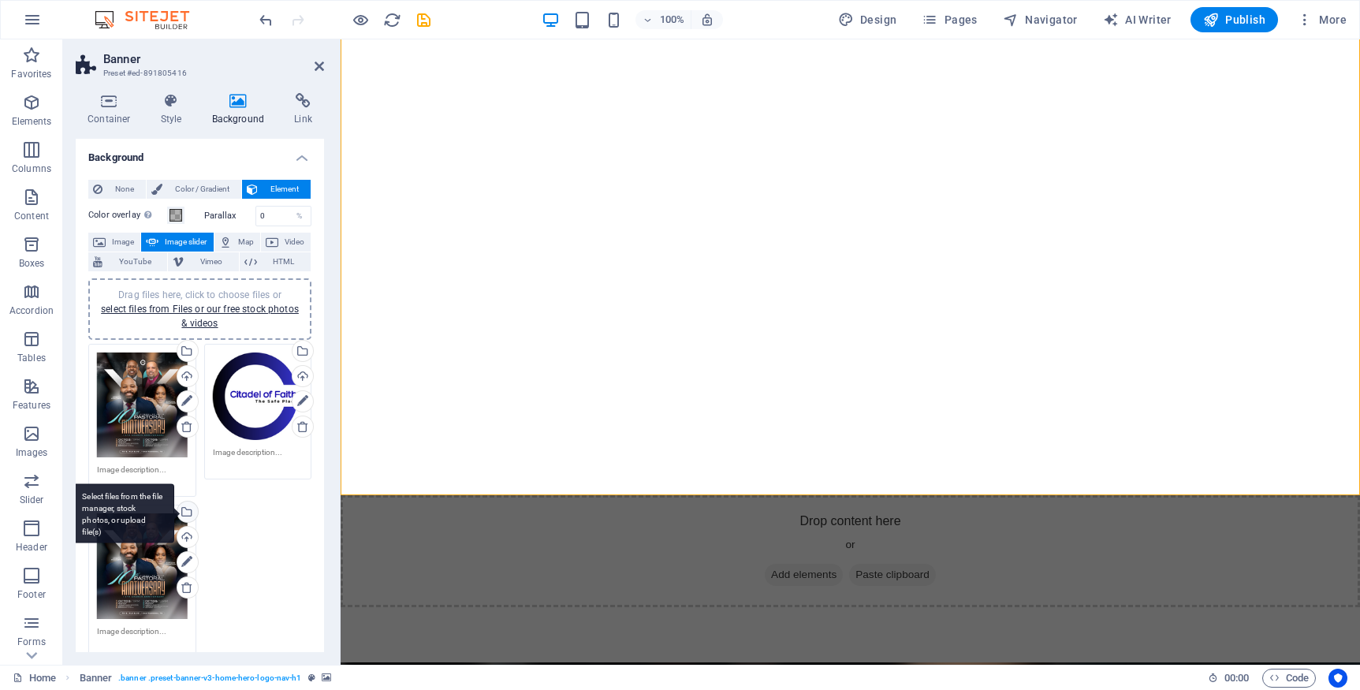
click at [174, 513] on div "Select files from the file manager, stock photos, or upload file(s)" at bounding box center [123, 513] width 103 height 59
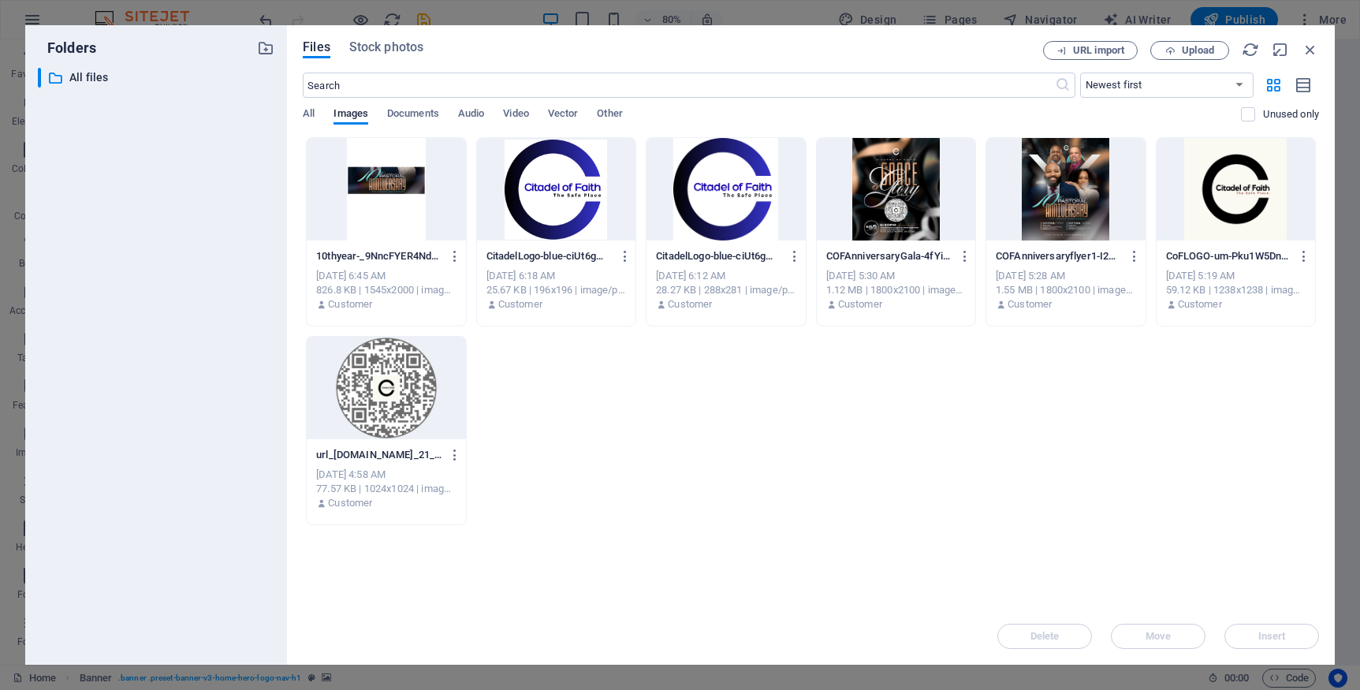
click at [906, 180] on div at bounding box center [896, 189] width 158 height 103
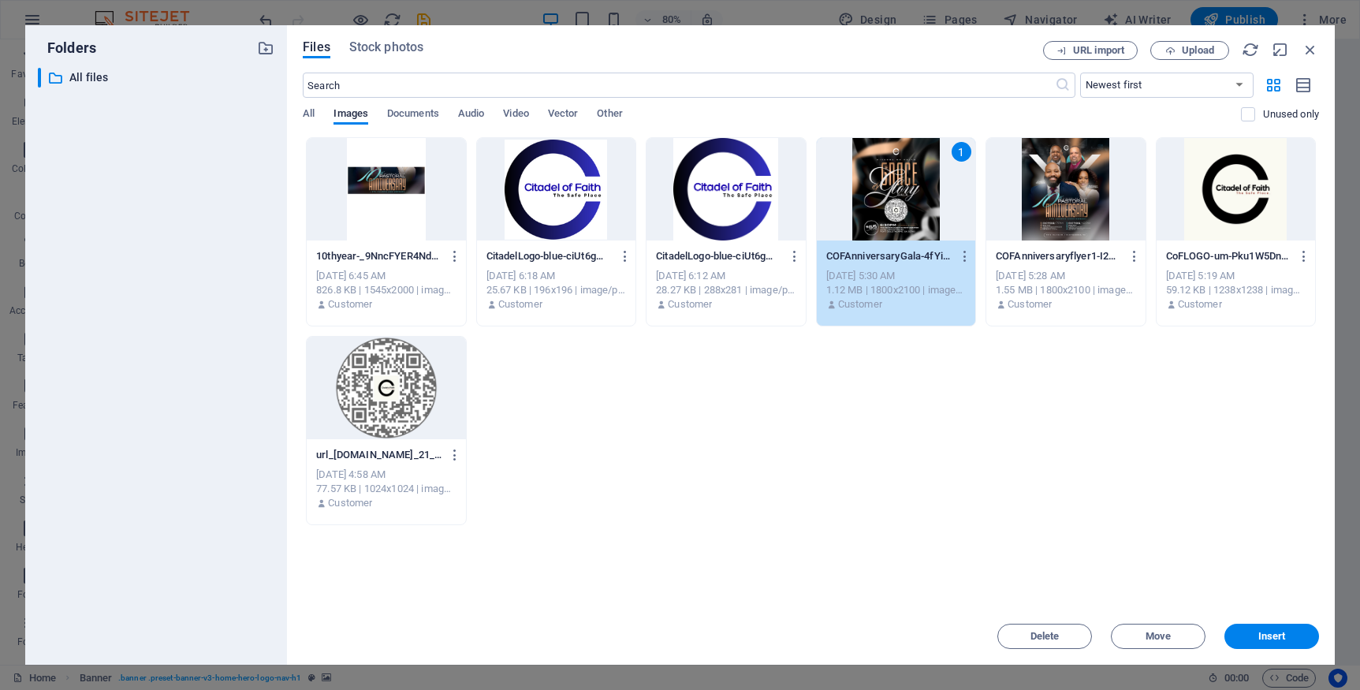
click at [906, 180] on div "1" at bounding box center [896, 189] width 158 height 103
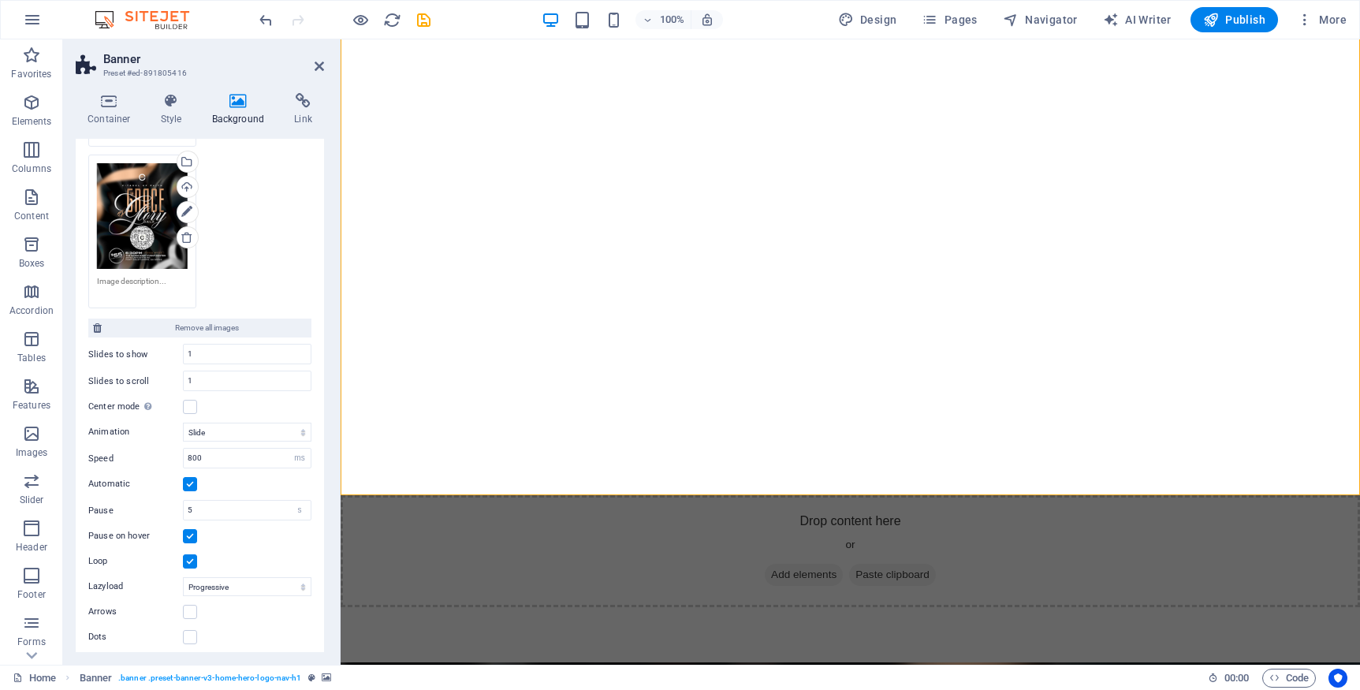
scroll to position [354, 0]
click at [209, 347] on input "1" at bounding box center [247, 350] width 127 height 19
type input "3"
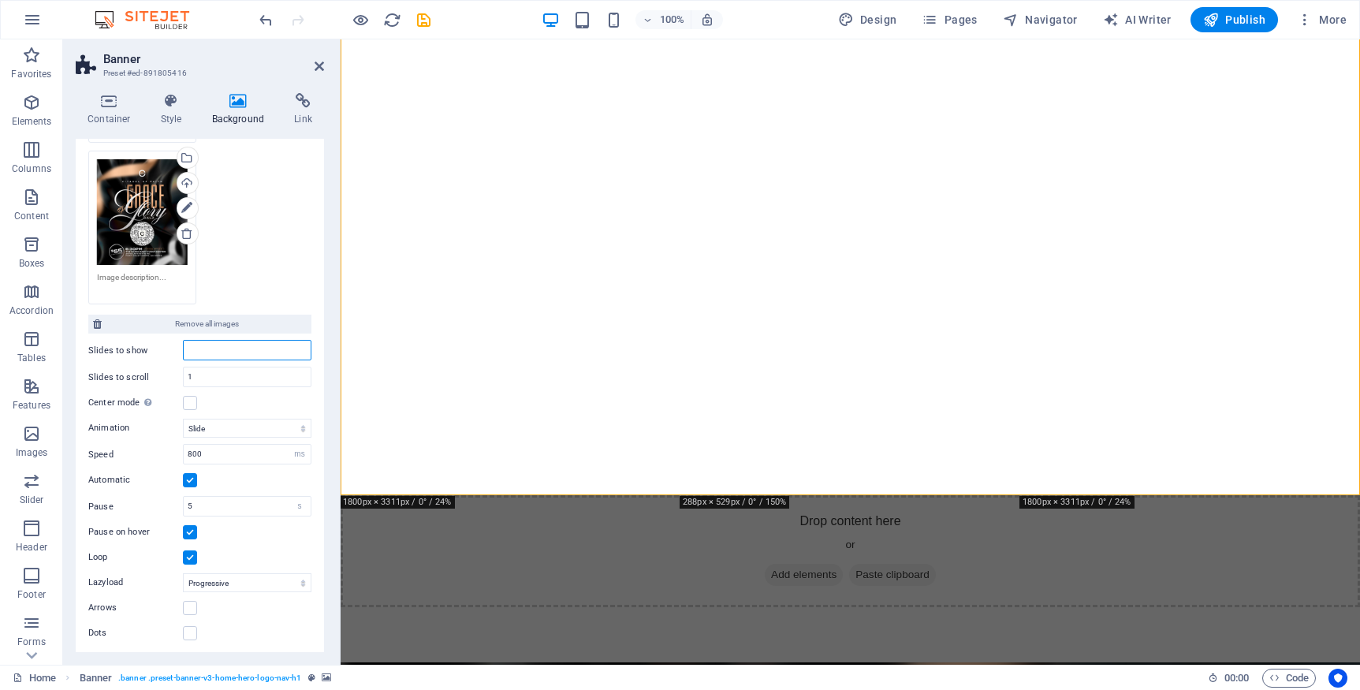
type input "1"
click at [208, 378] on input "1" at bounding box center [247, 376] width 127 height 19
click at [208, 378] on input "3" at bounding box center [247, 376] width 127 height 19
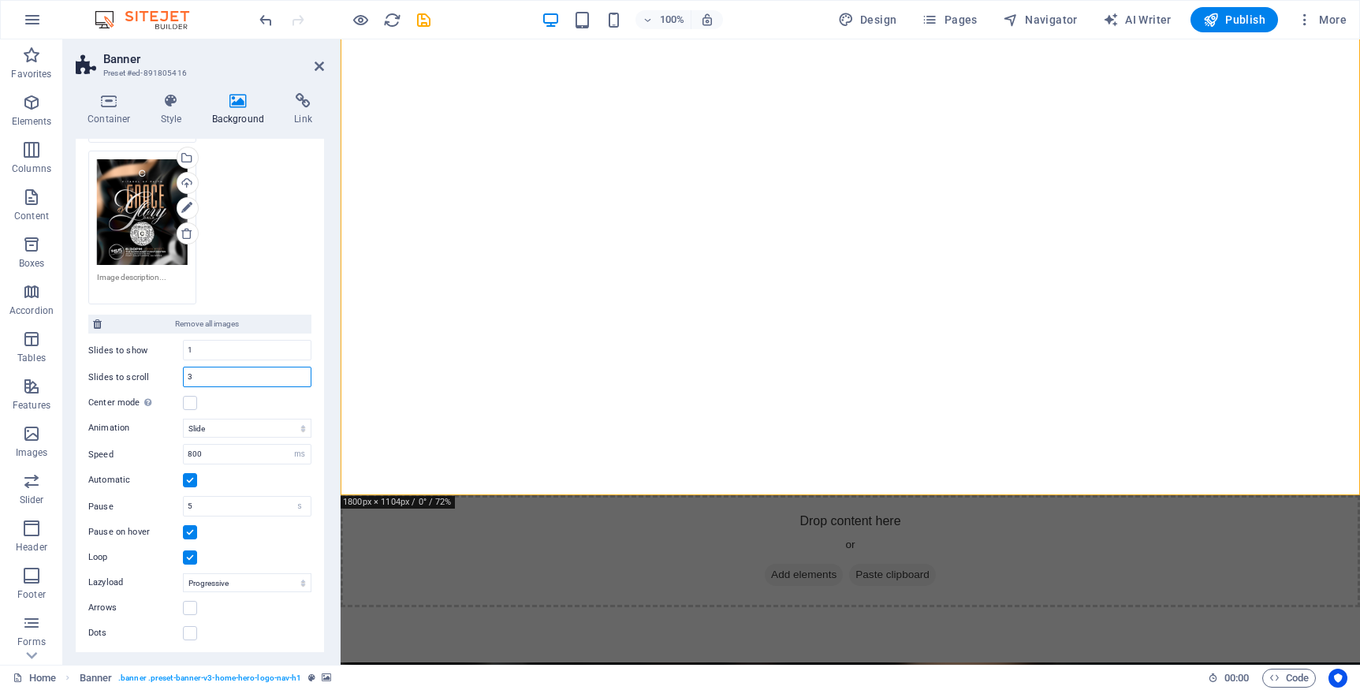
click at [208, 378] on input "3" at bounding box center [247, 376] width 127 height 19
type input "1"
click at [192, 402] on label at bounding box center [190, 403] width 14 height 14
click at [0, 0] on input "Center mode Enables centered view with partial previous/next slide. Use with od…" at bounding box center [0, 0] width 0 height 0
click at [188, 397] on label at bounding box center [190, 403] width 14 height 14
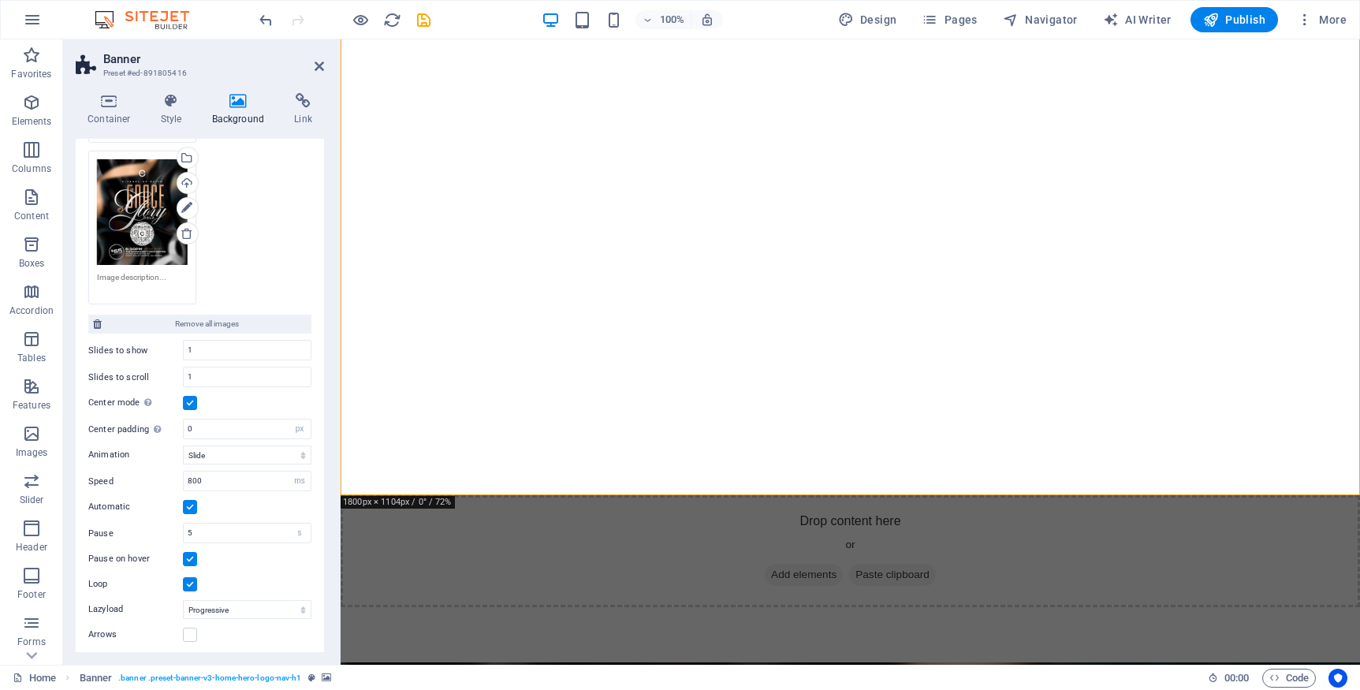
click at [0, 0] on input "Center mode Enables centered view with partial previous/next slide. Use with od…" at bounding box center [0, 0] width 0 height 0
click at [300, 427] on select "Slide Fade" at bounding box center [247, 428] width 129 height 19
select select "fade"
click at [183, 419] on select "Slide Fade" at bounding box center [247, 428] width 129 height 19
click at [118, 119] on h4 "Container" at bounding box center [112, 109] width 73 height 33
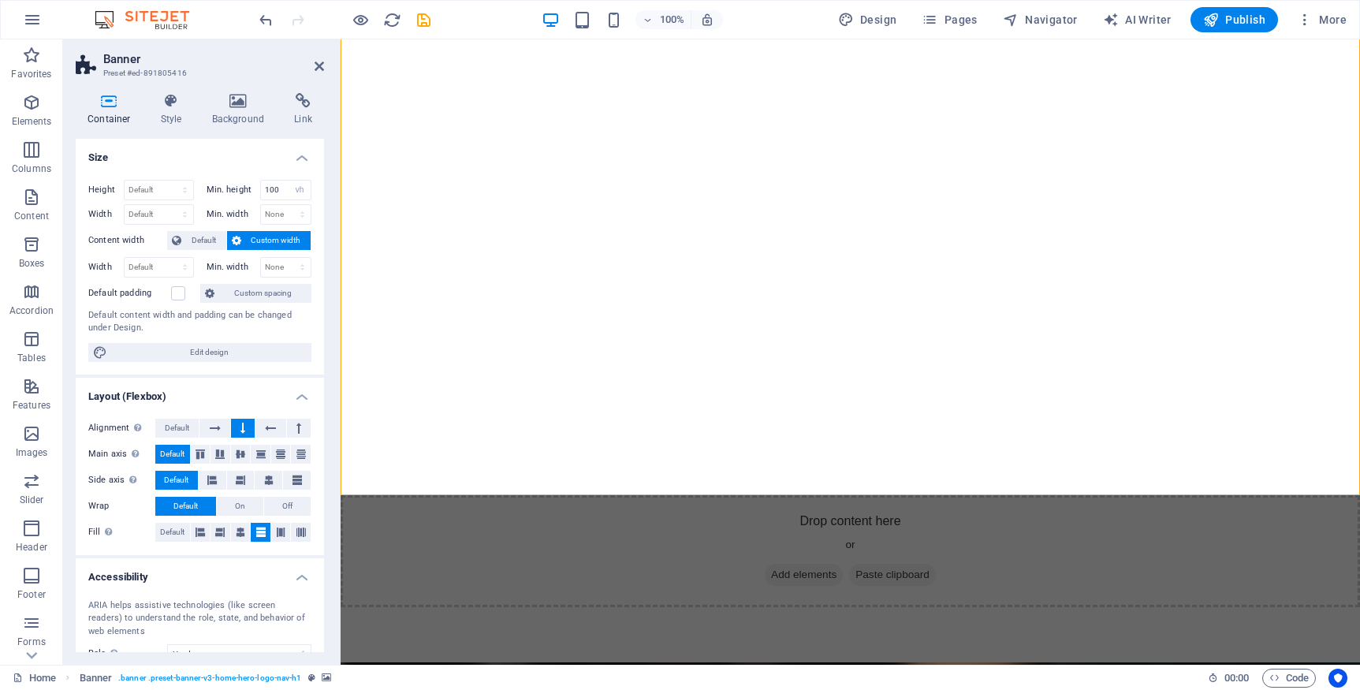
scroll to position [125, 0]
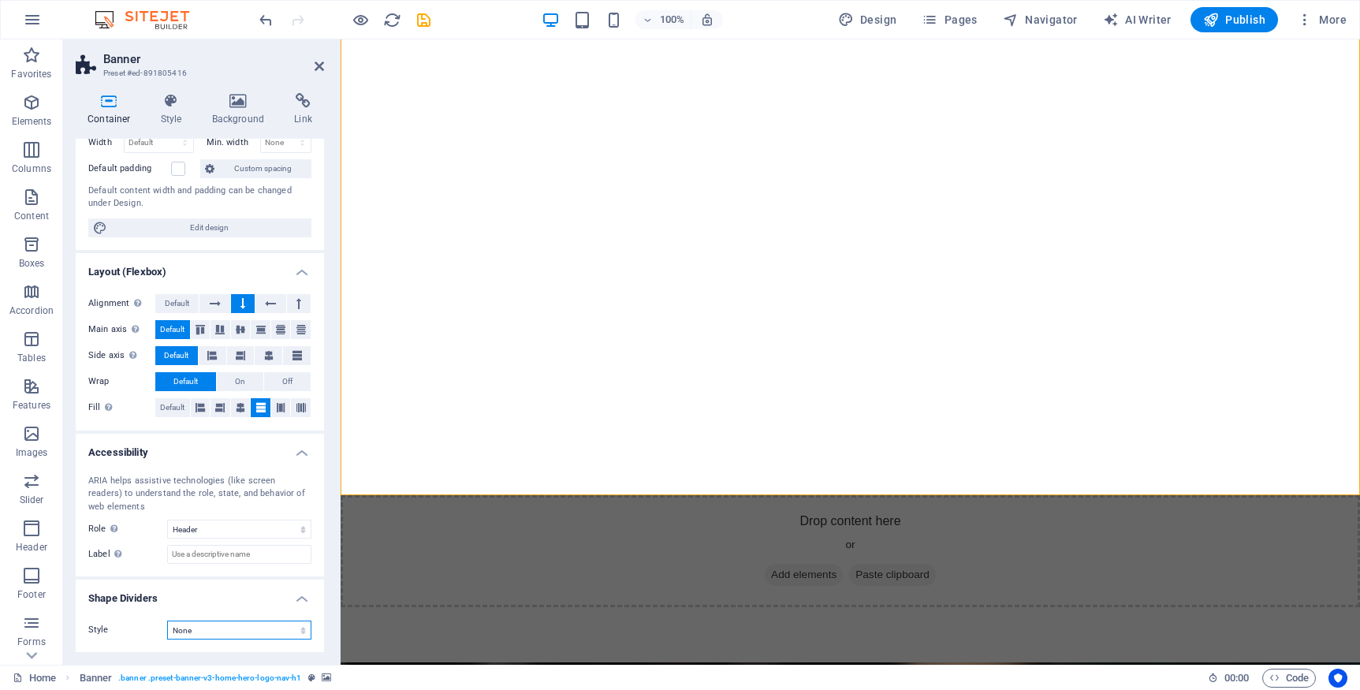
click at [300, 632] on select "None Triangle Square Diagonal Polygon 1 Polygon 2 Zigzag Multiple Zigzags Waves…" at bounding box center [239, 630] width 144 height 19
click at [167, 621] on select "None Triangle Square Diagonal Polygon 1 Polygon 2 Zigzag Multiple Zigzags Waves…" at bounding box center [239, 630] width 144 height 19
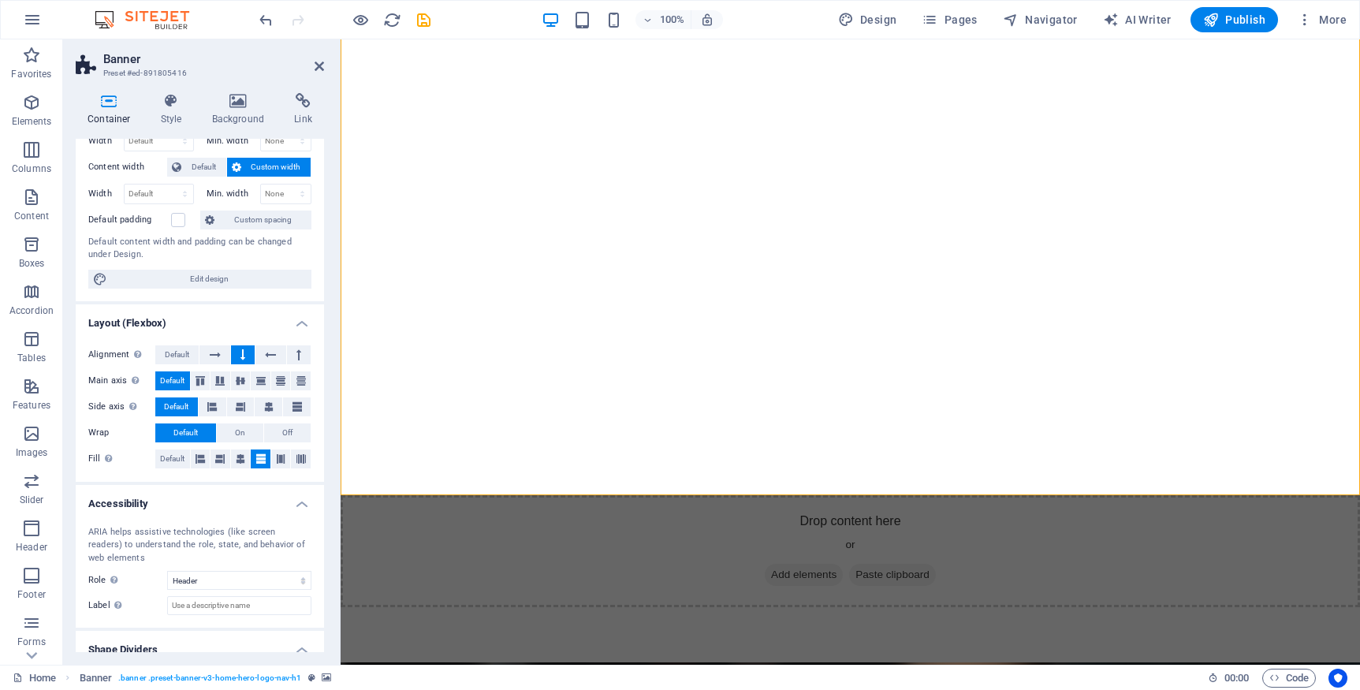
scroll to position [0, 0]
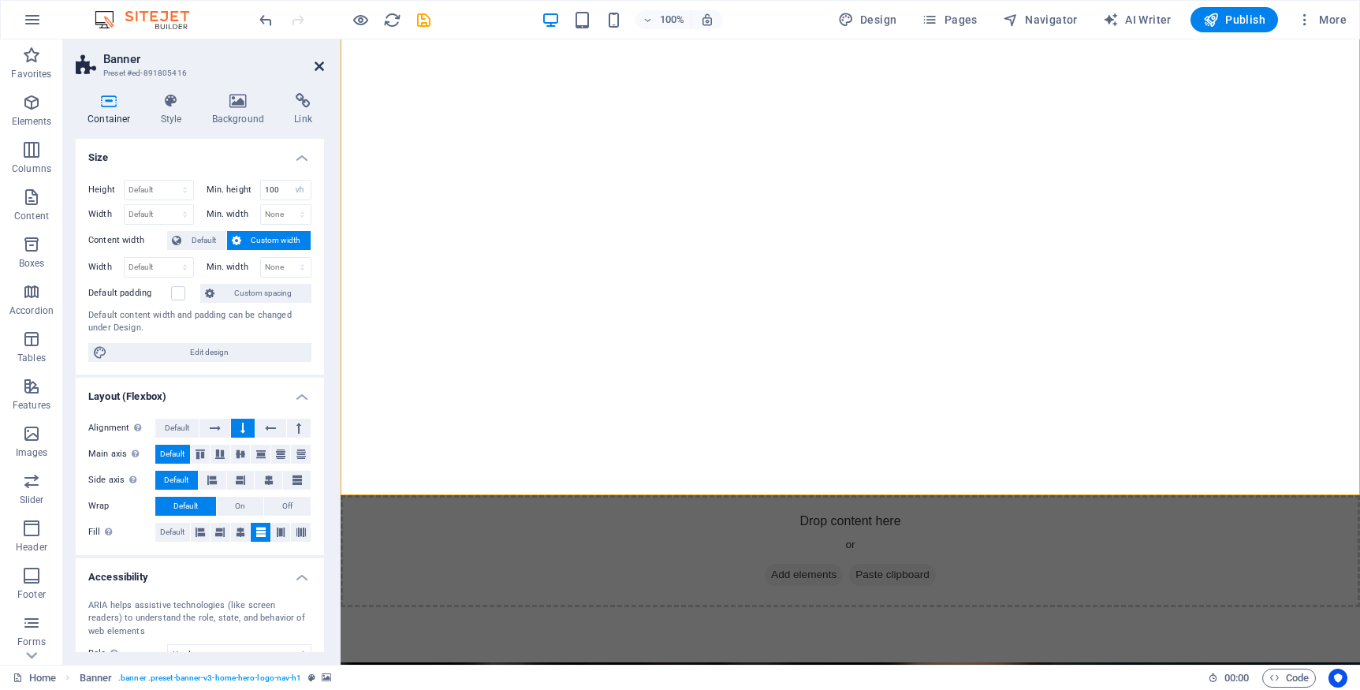
click at [317, 62] on icon at bounding box center [319, 66] width 9 height 13
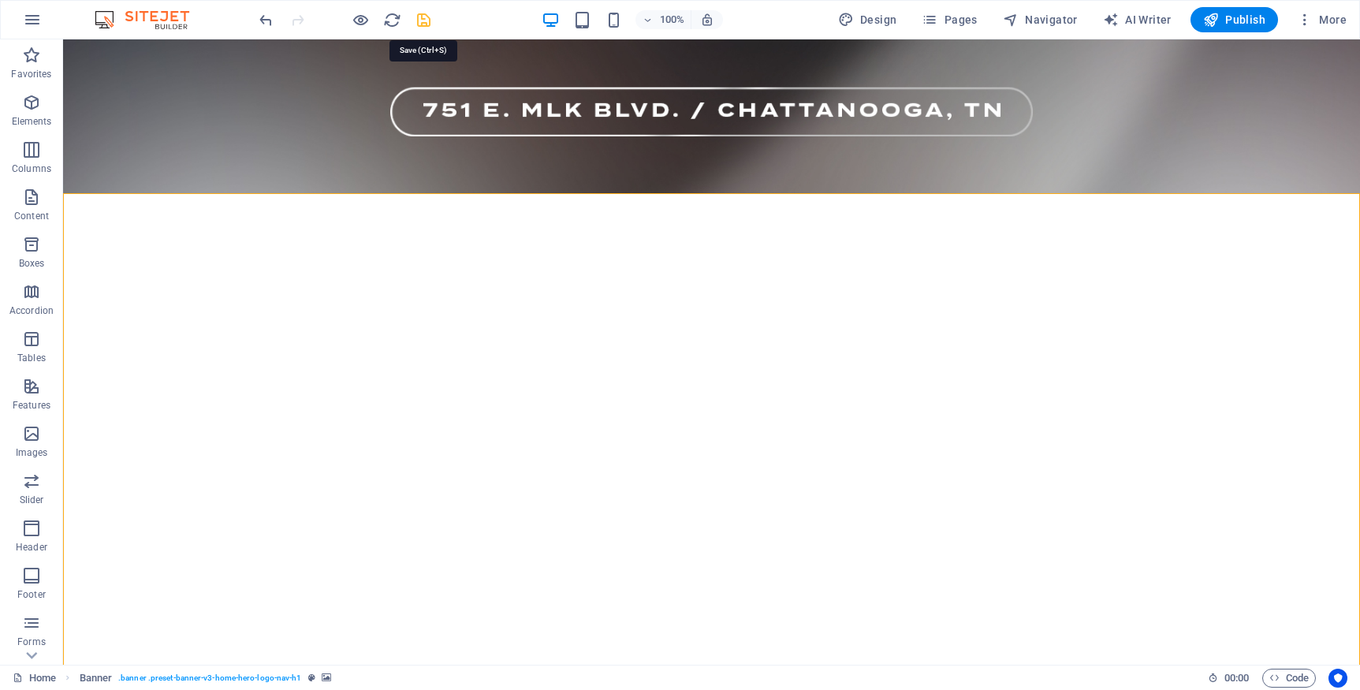
click at [426, 17] on icon "save" at bounding box center [424, 20] width 18 height 18
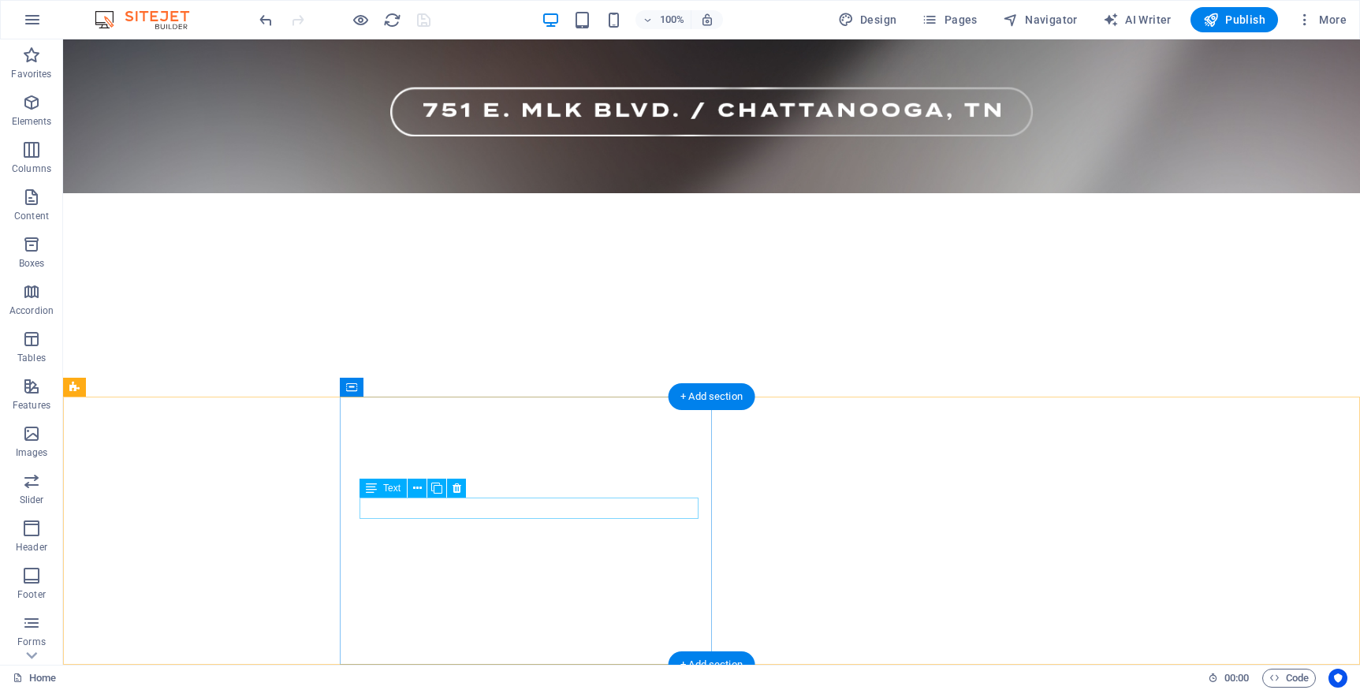
scroll to position [4045, 0]
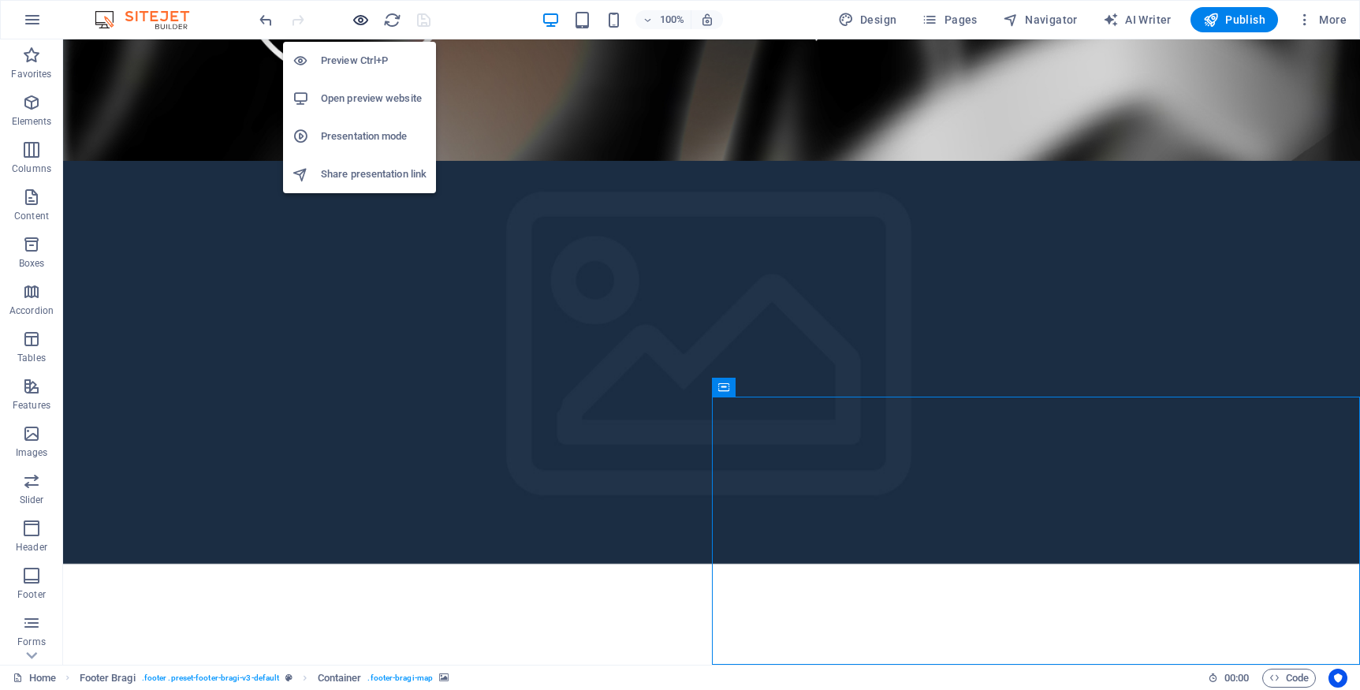
click at [358, 21] on icon "button" at bounding box center [361, 20] width 18 height 18
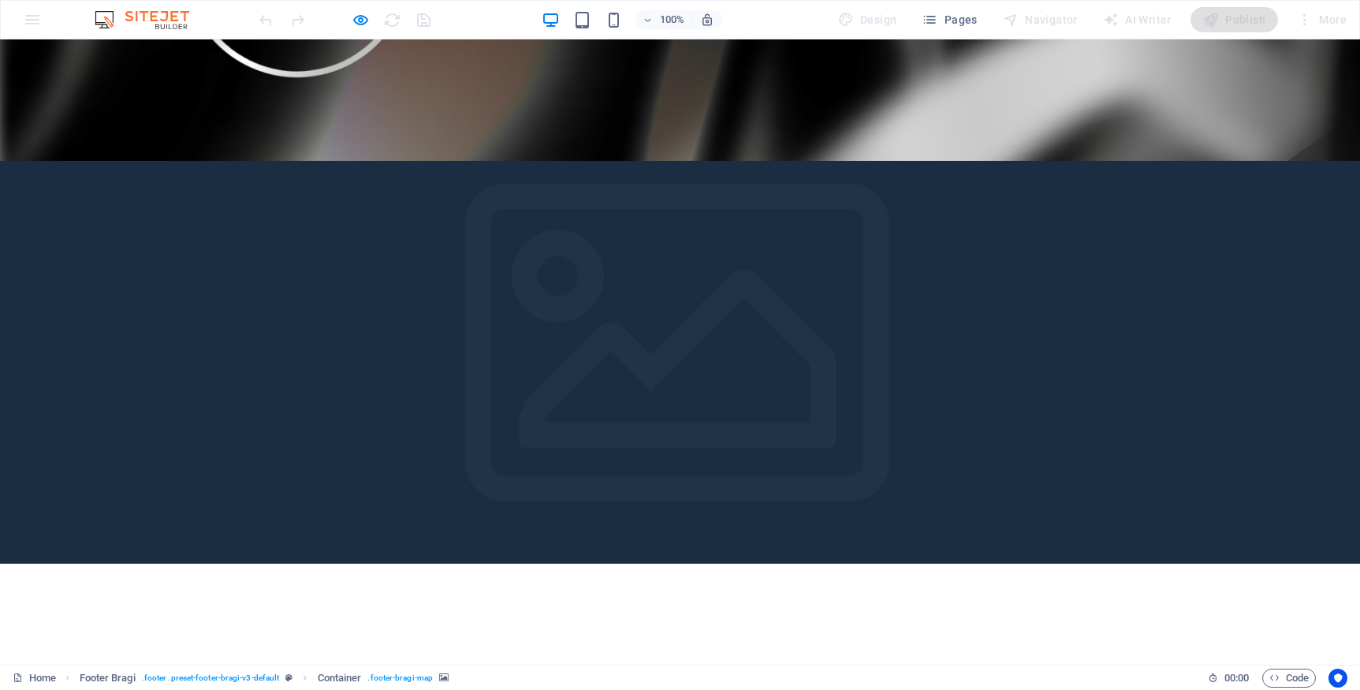
scroll to position [4192, 0]
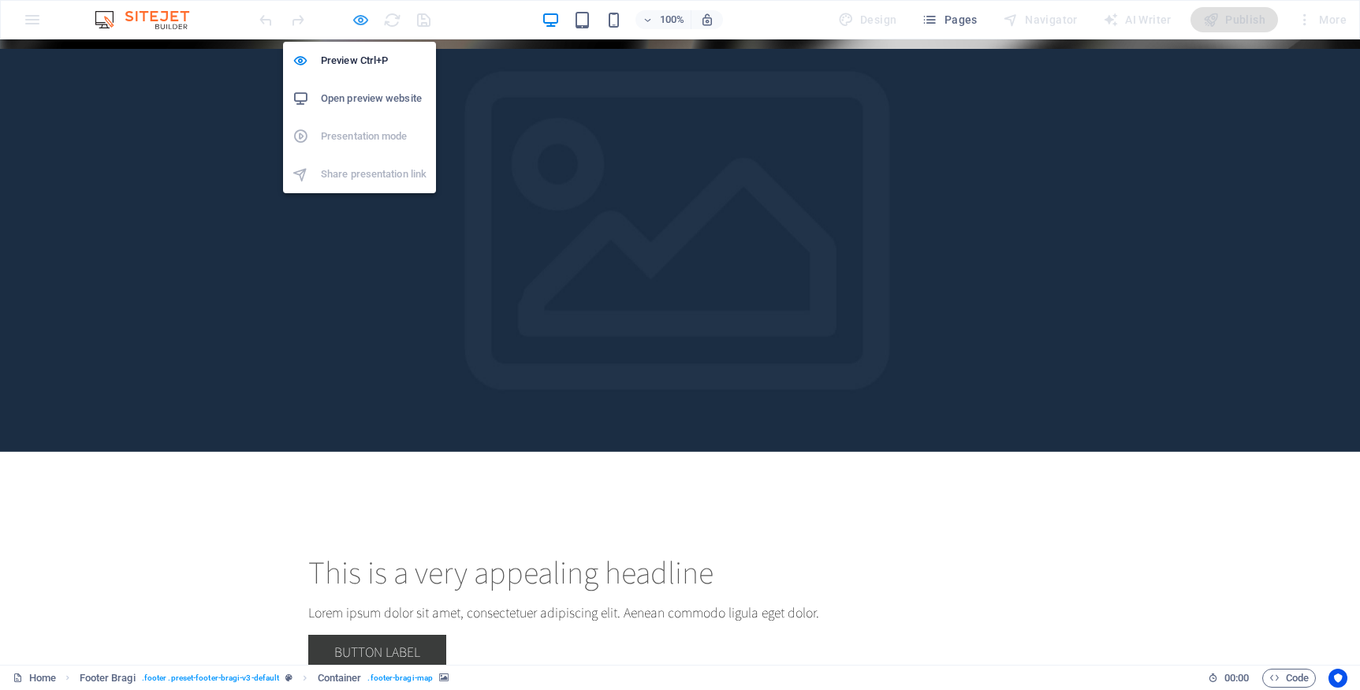
click at [361, 23] on icon "button" at bounding box center [361, 20] width 18 height 18
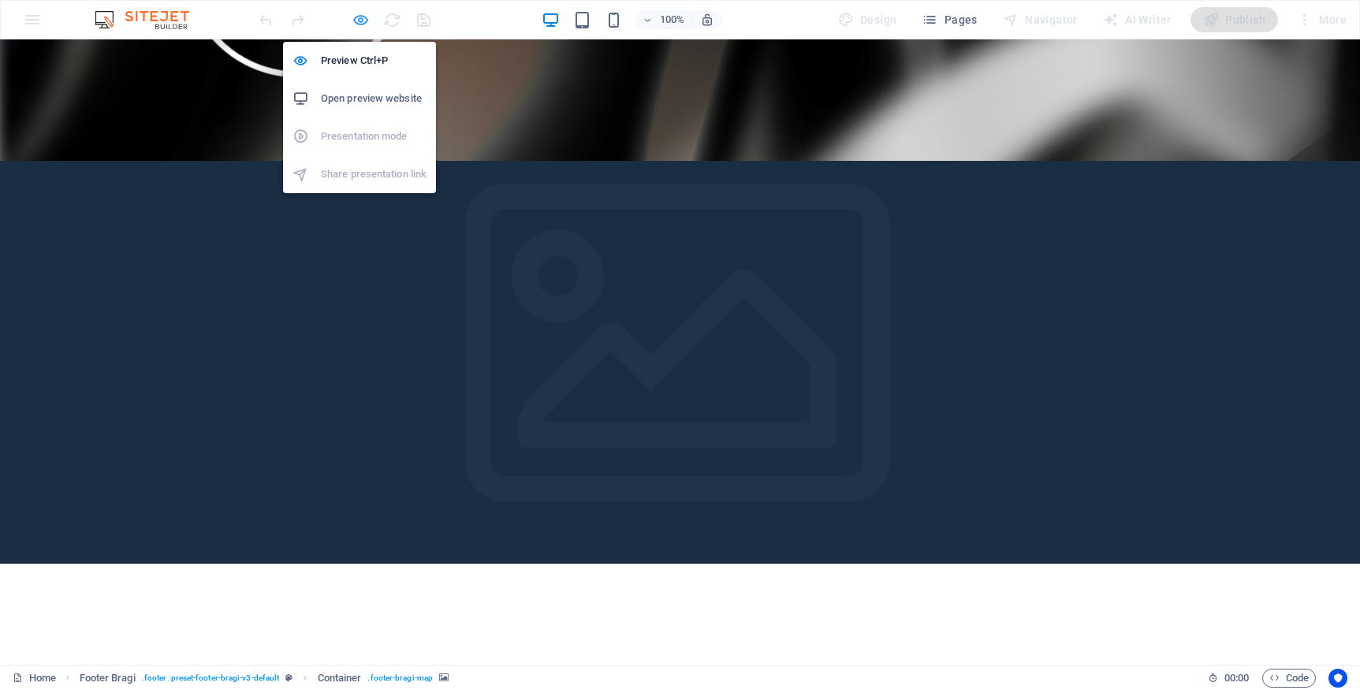
scroll to position [4045, 0]
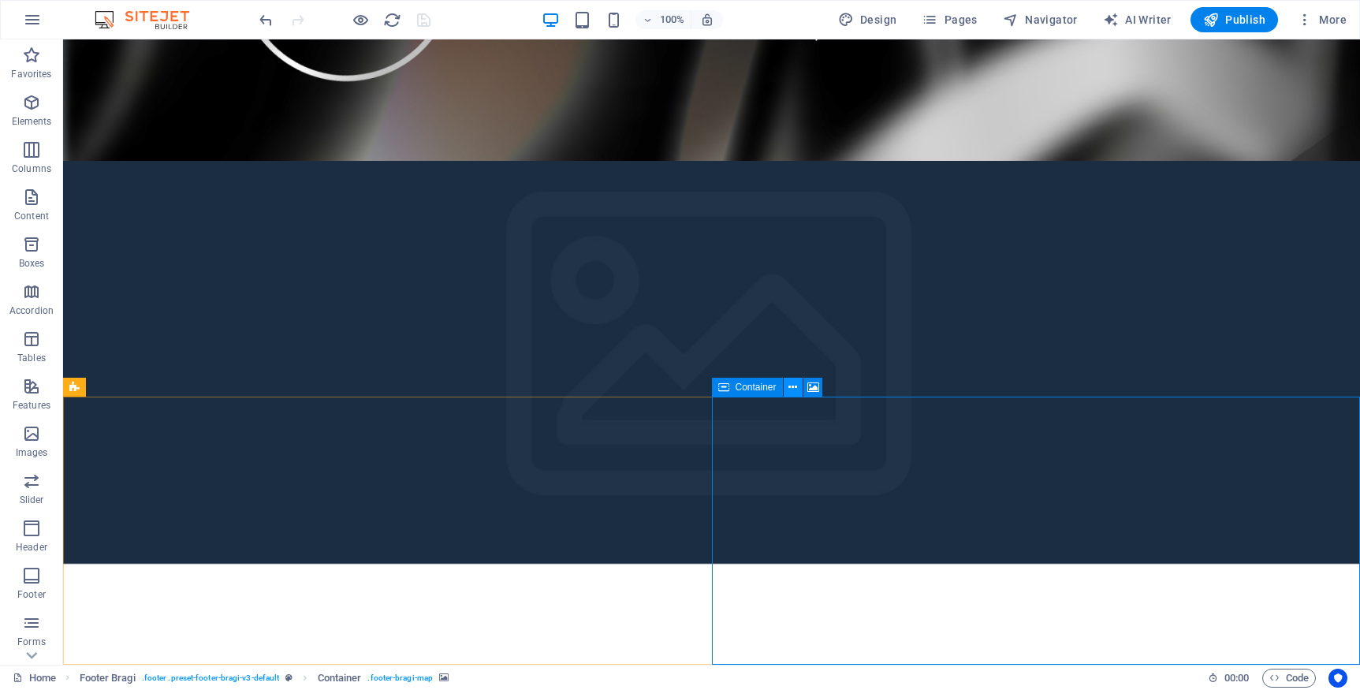
click at [794, 389] on icon at bounding box center [792, 387] width 9 height 17
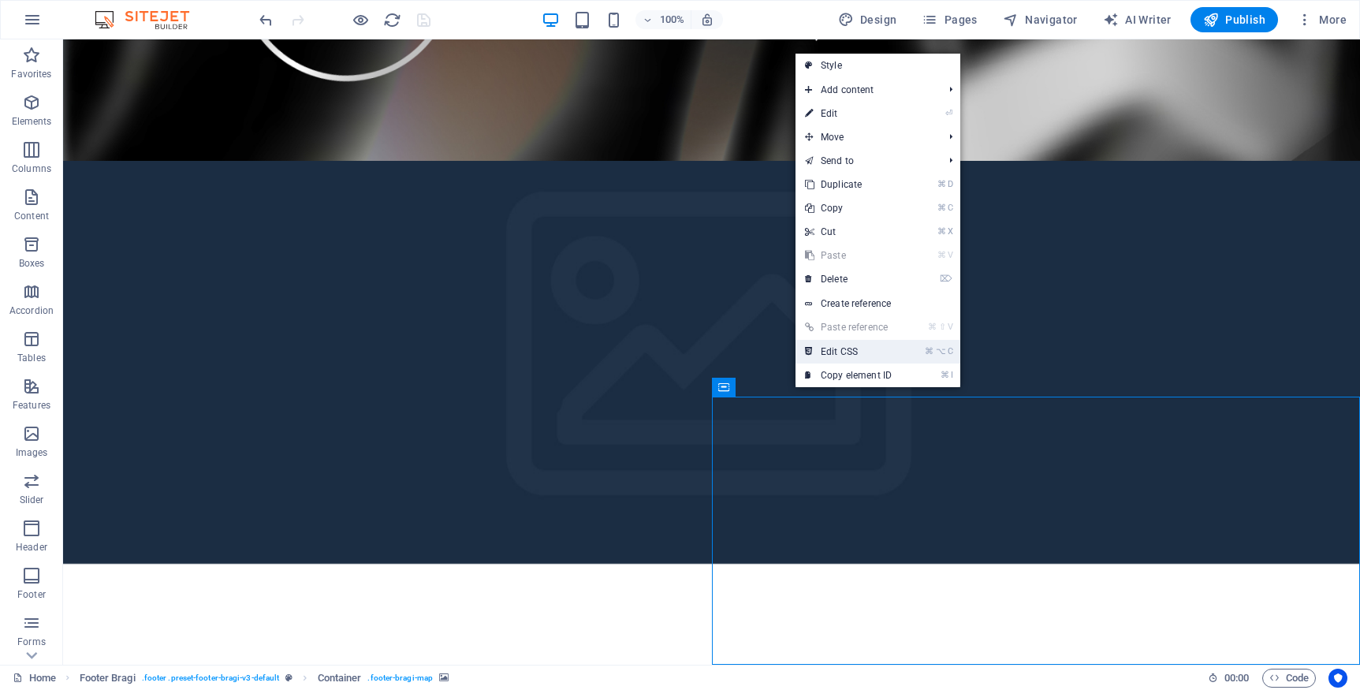
click at [837, 349] on link "⌘ ⌥ C Edit CSS" at bounding box center [849, 352] width 106 height 24
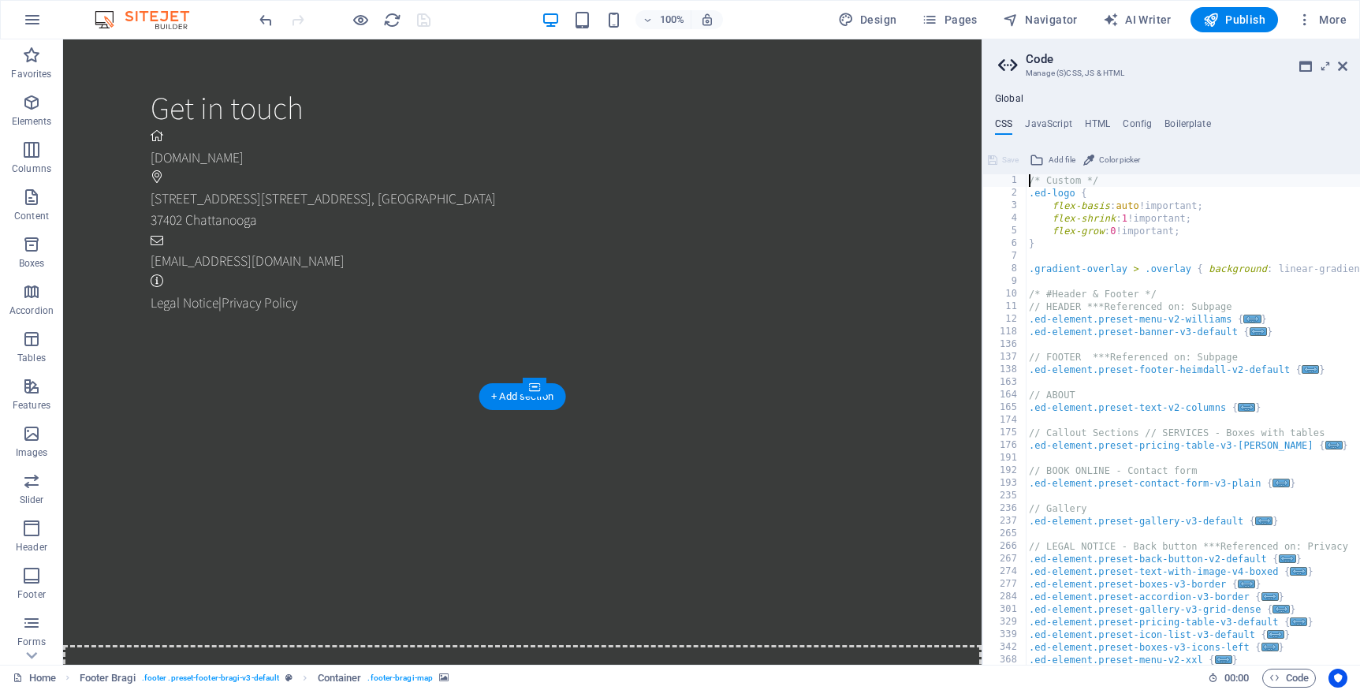
scroll to position [3162, 0]
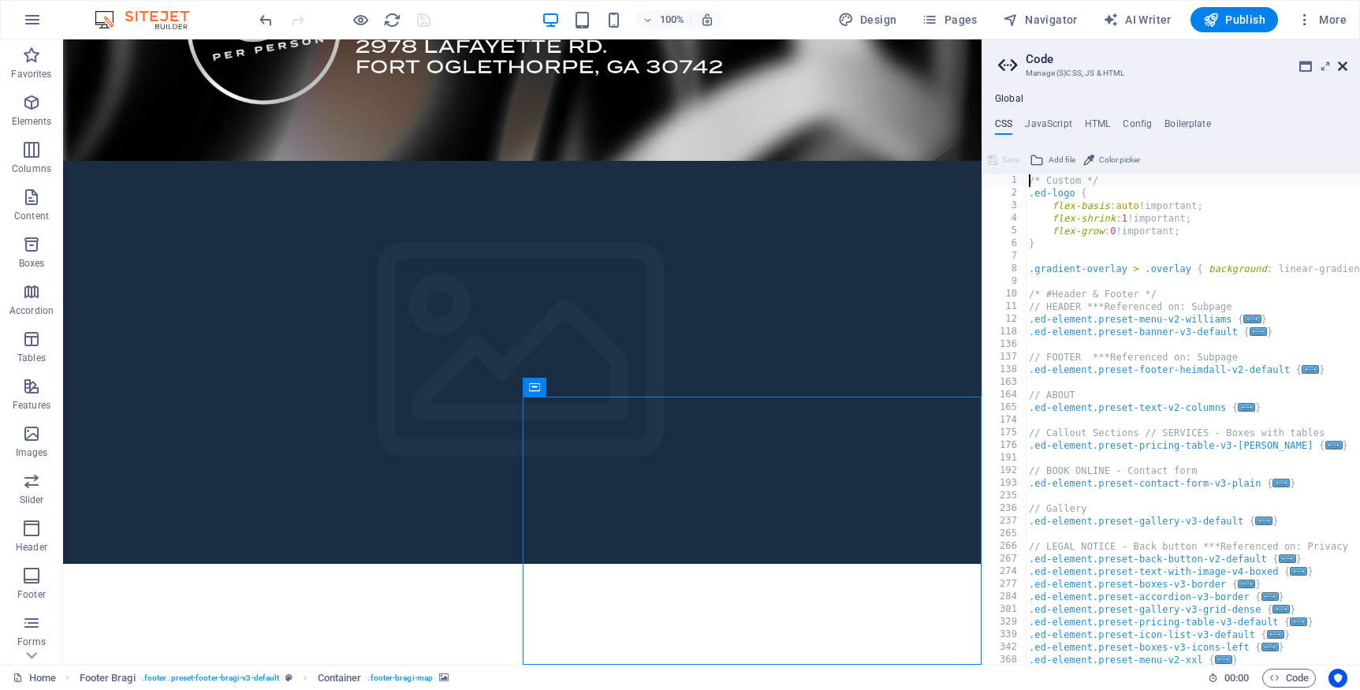
click at [1344, 66] on icon at bounding box center [1342, 66] width 9 height 13
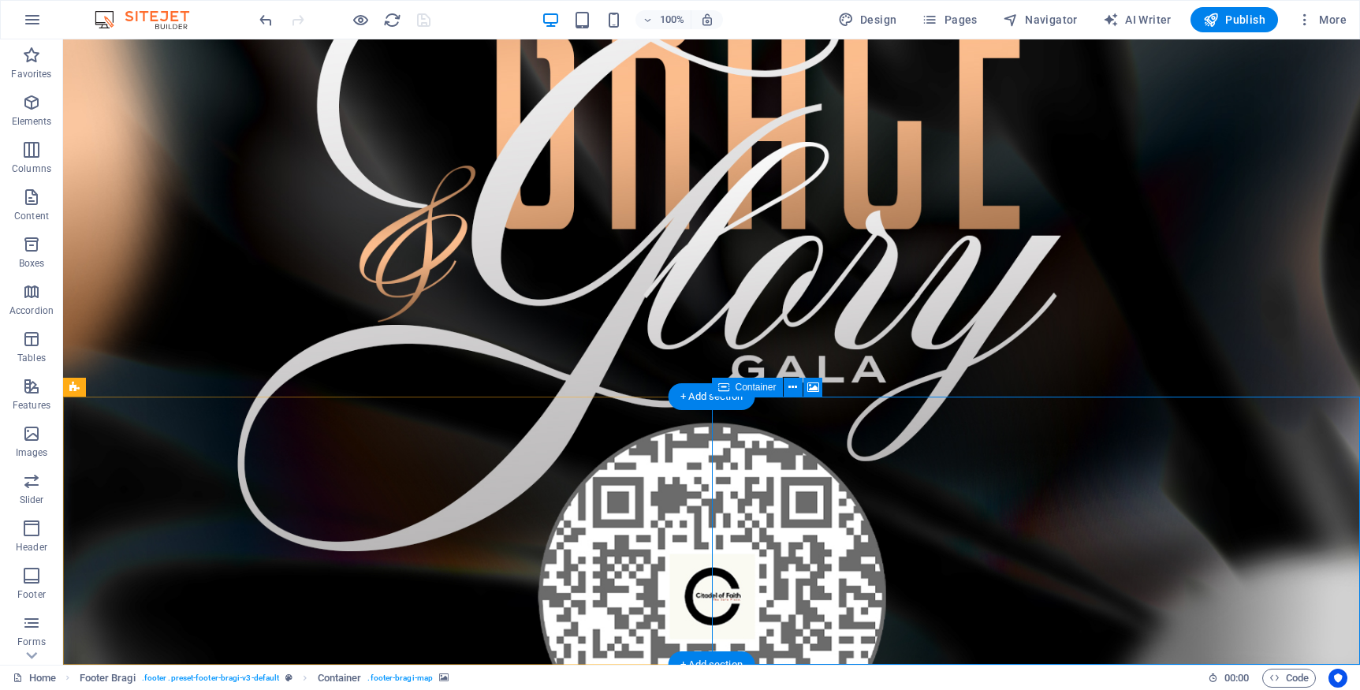
scroll to position [4045, 0]
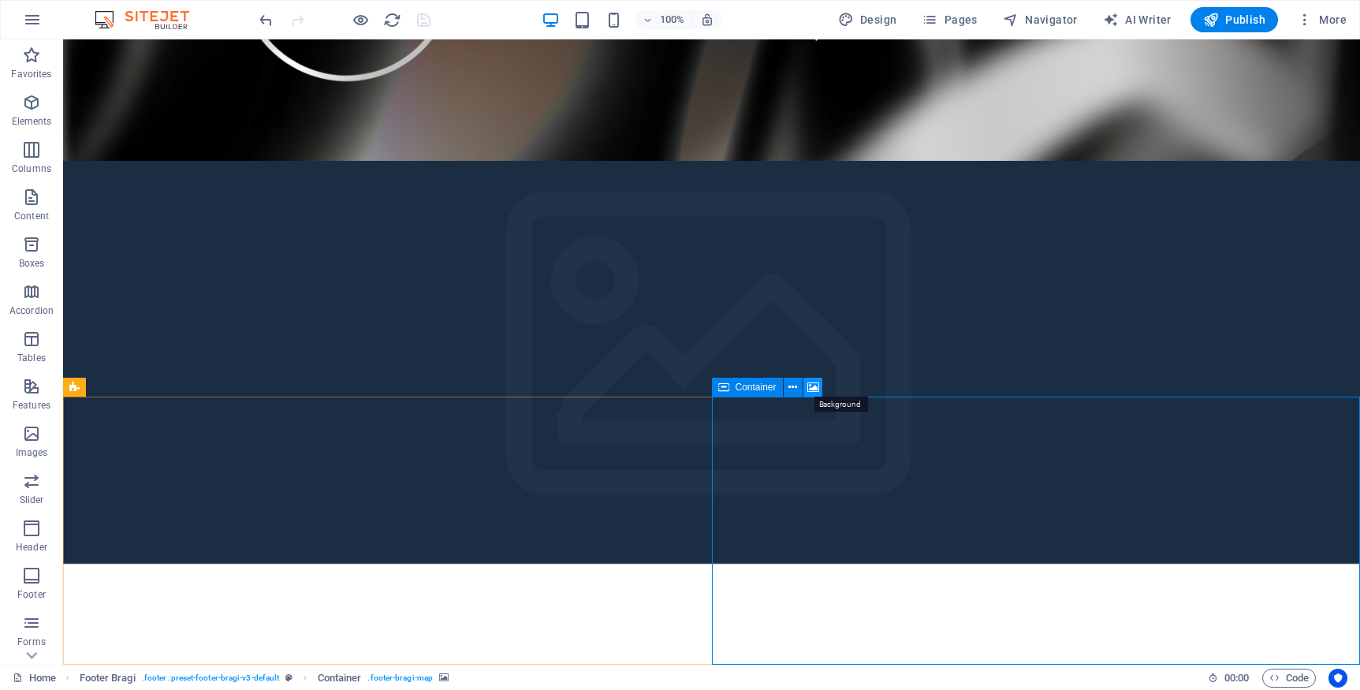
click at [814, 386] on icon at bounding box center [813, 387] width 12 height 17
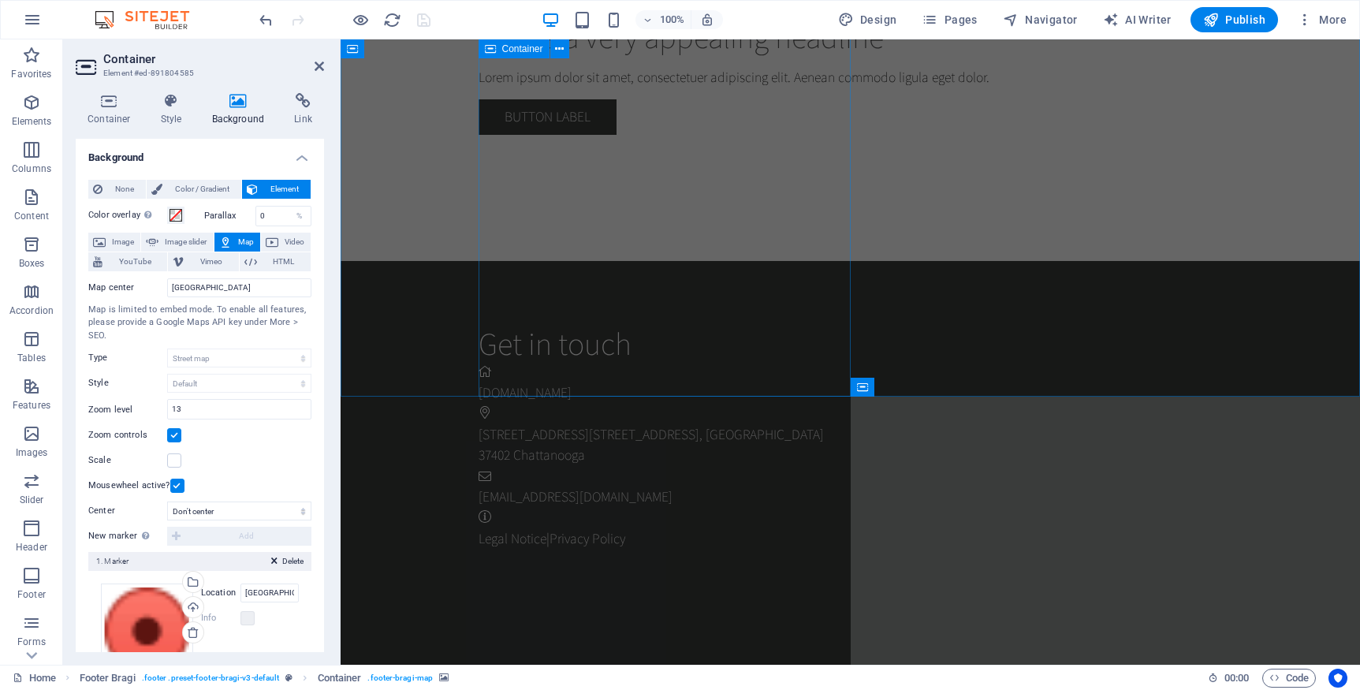
scroll to position [3398, 0]
